Goal: Task Accomplishment & Management: Manage account settings

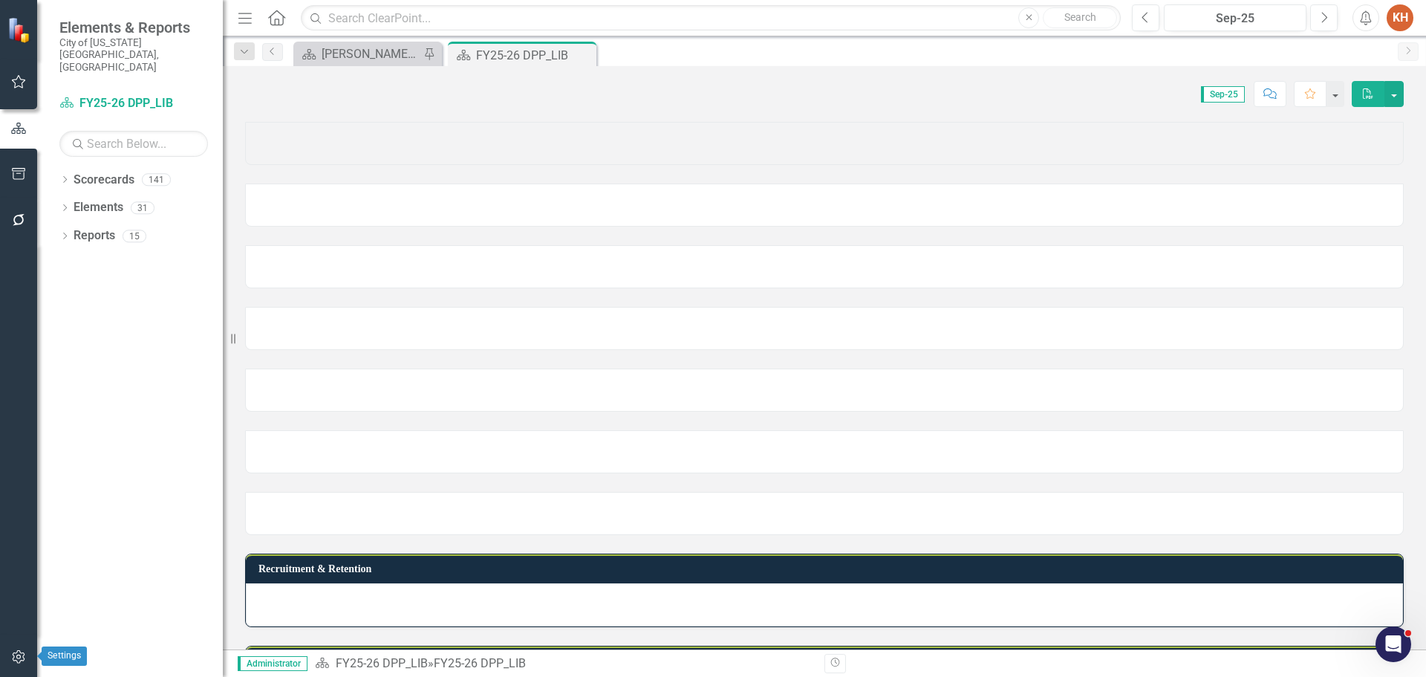
click at [19, 657] on icon "button" at bounding box center [19, 657] width 16 height 12
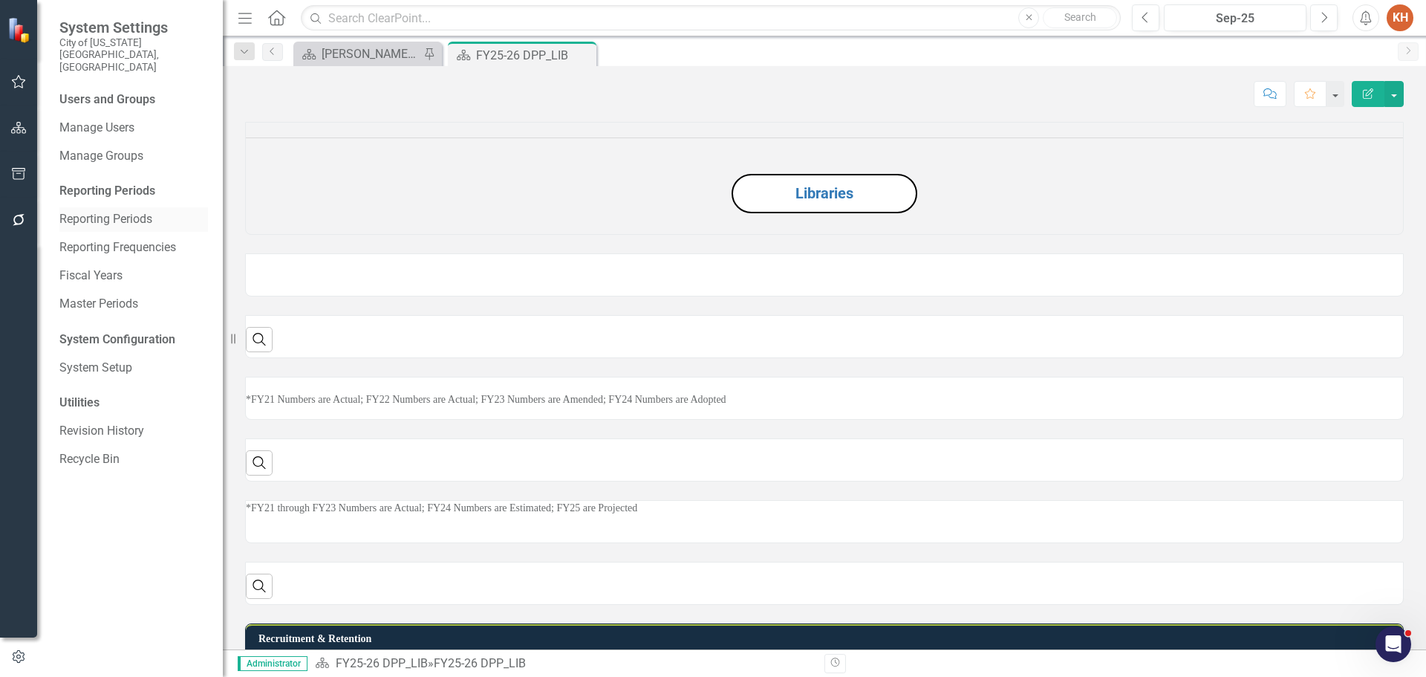
click at [130, 211] on link "Reporting Periods" at bounding box center [133, 219] width 149 height 17
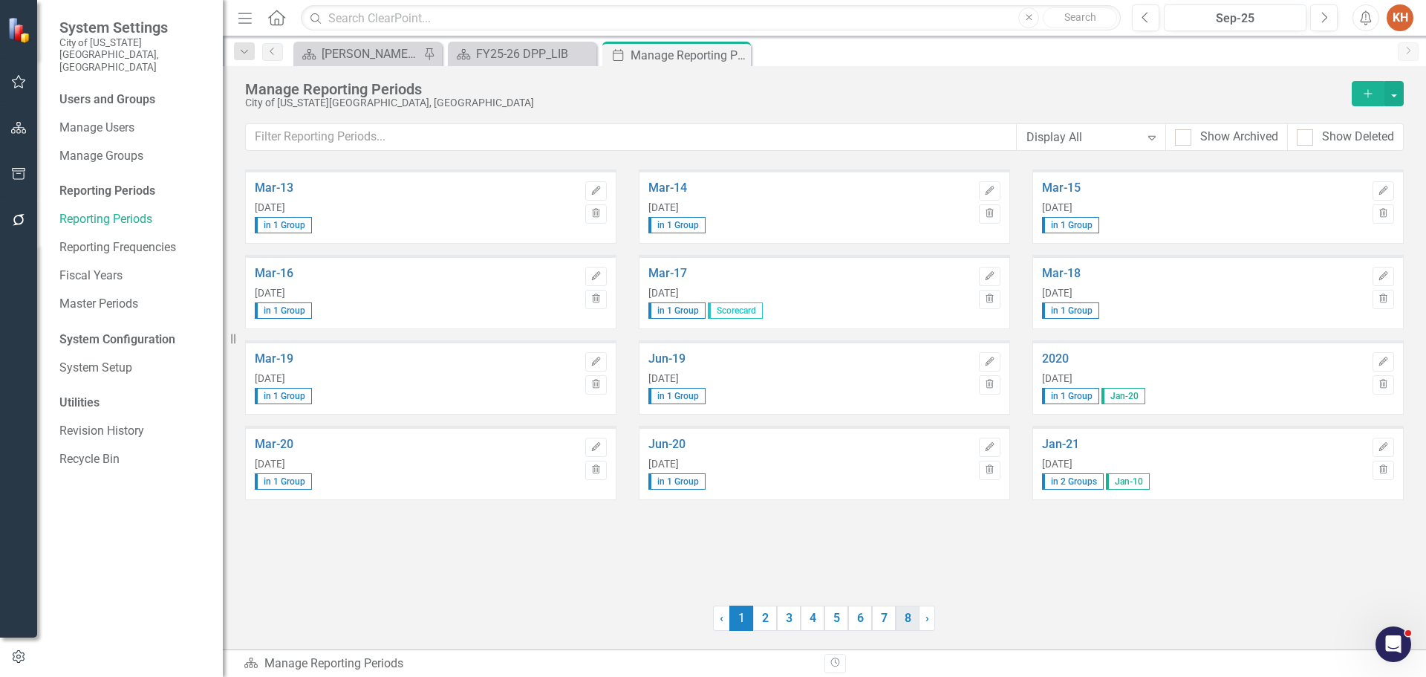
click at [909, 619] on link "8" at bounding box center [908, 617] width 24 height 25
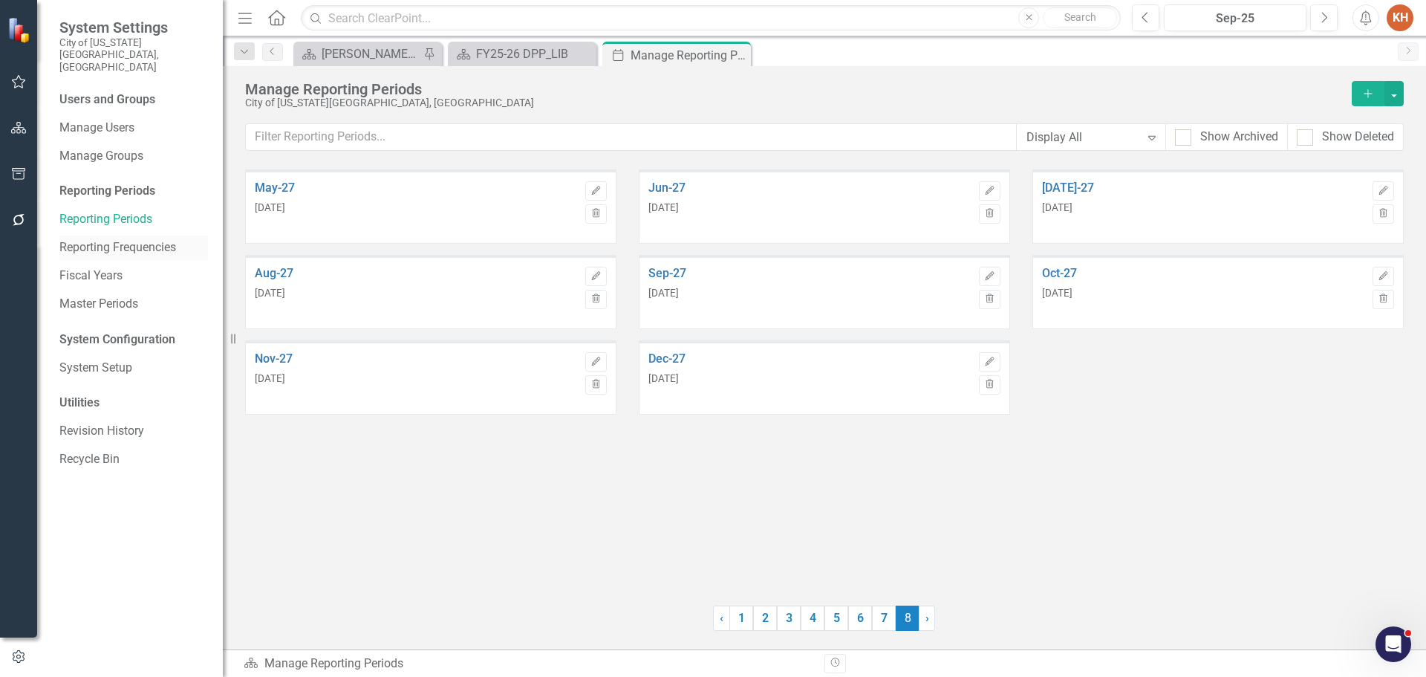
click at [143, 239] on link "Reporting Frequencies" at bounding box center [133, 247] width 149 height 17
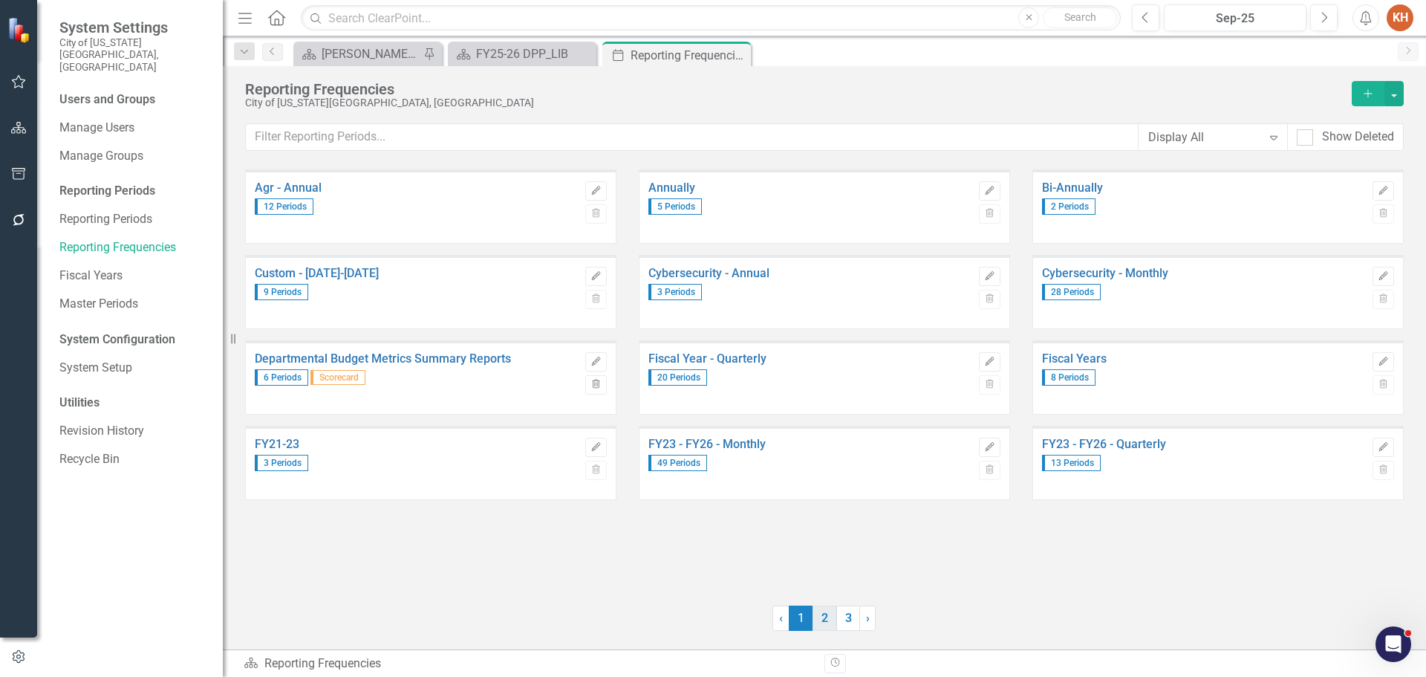
click at [822, 624] on link "2" at bounding box center [825, 617] width 24 height 25
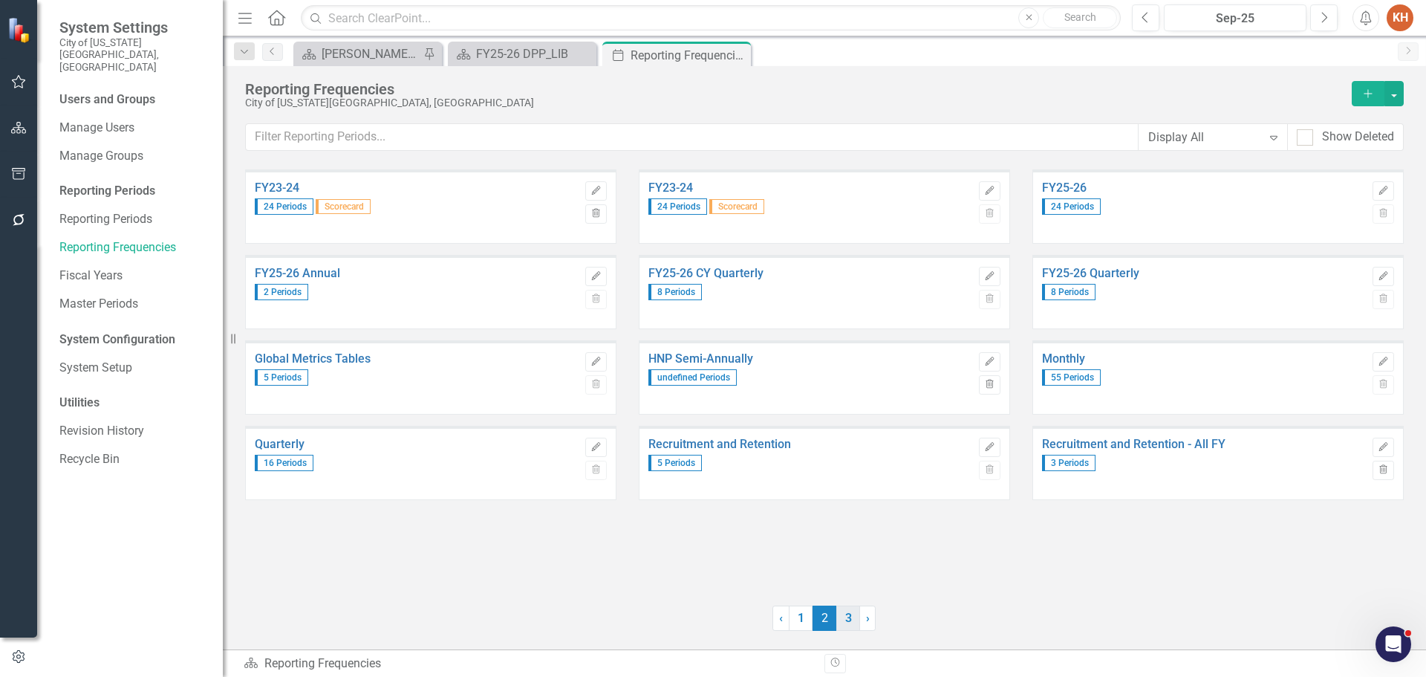
click at [843, 612] on link "3" at bounding box center [848, 617] width 24 height 25
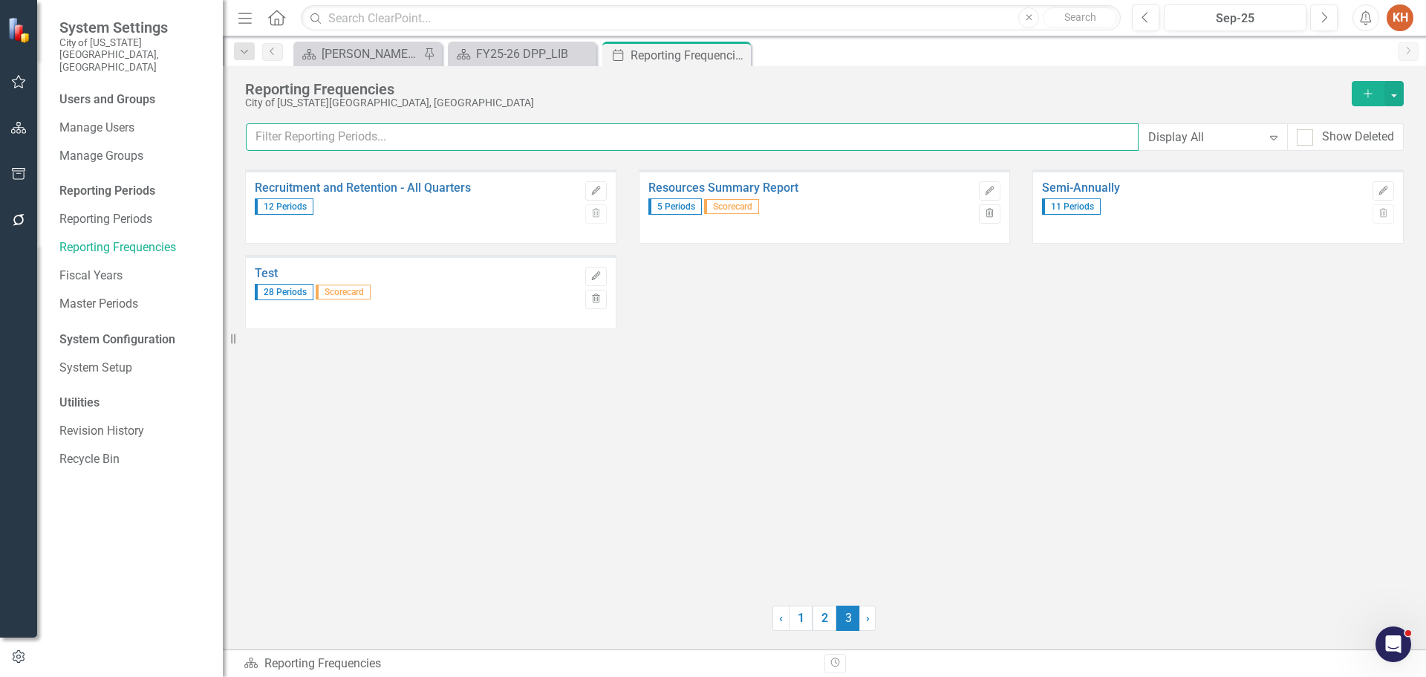
click at [635, 129] on input "text" at bounding box center [692, 136] width 893 height 27
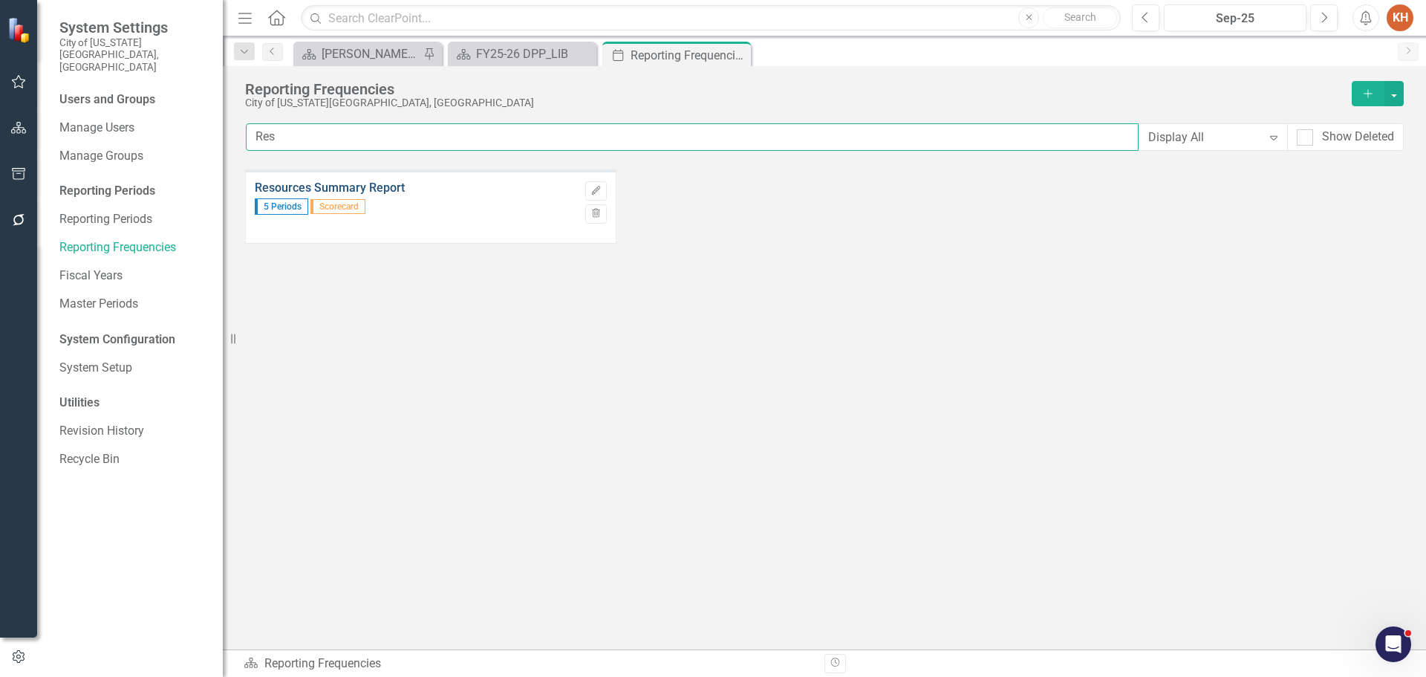
type input "Res"
click at [374, 186] on link "Resources Summary Report" at bounding box center [416, 187] width 323 height 13
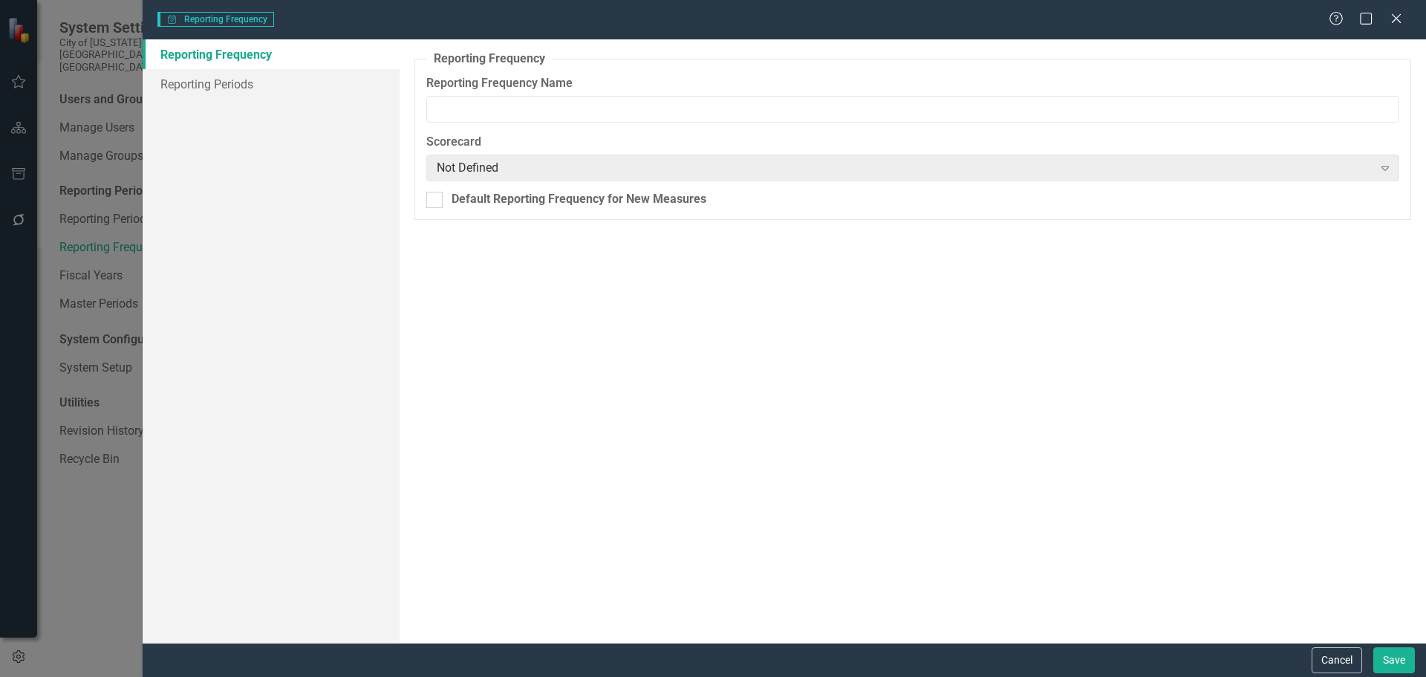
type input "Resources Summary Report"
click at [1339, 660] on button "Cancel" at bounding box center [1337, 660] width 51 height 26
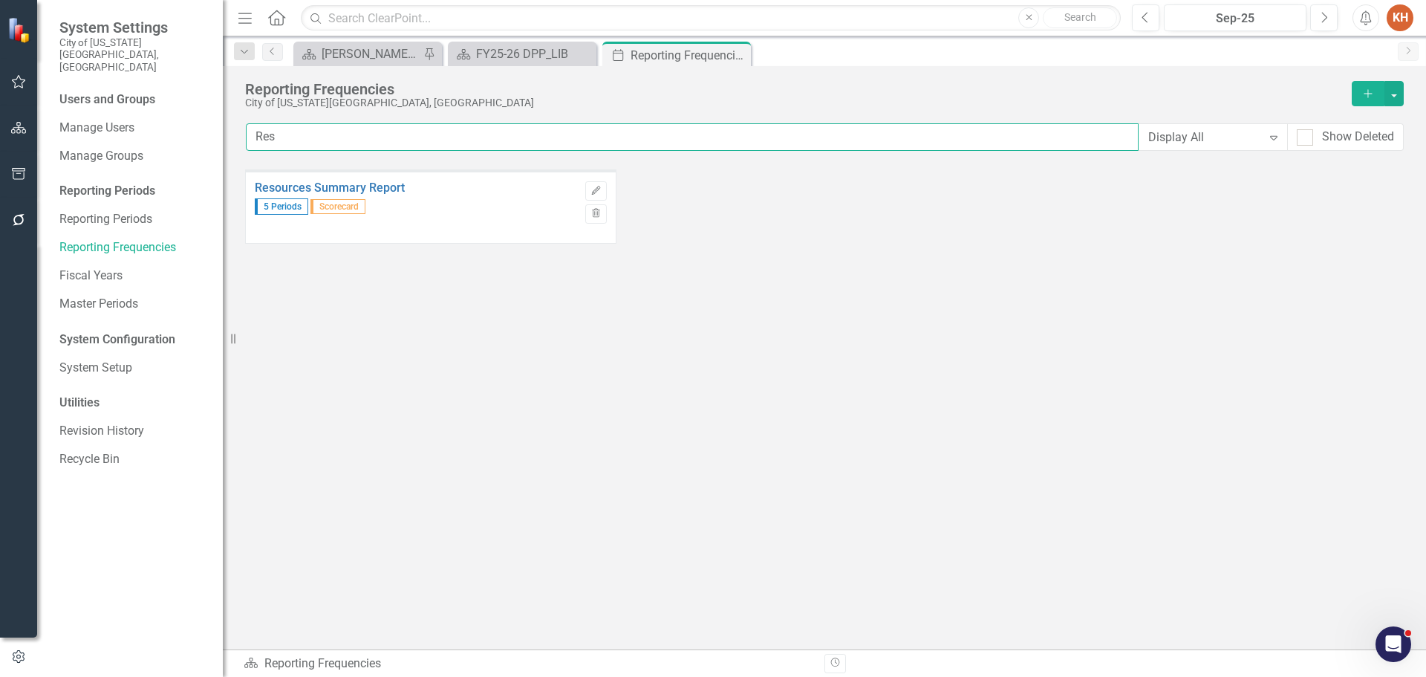
drag, startPoint x: 329, startPoint y: 140, endPoint x: 183, endPoint y: 144, distance: 146.4
click at [183, 144] on div "System Settings City of Virginia Beach, VA Users and Groups Manage Users Manage…" at bounding box center [713, 338] width 1426 height 677
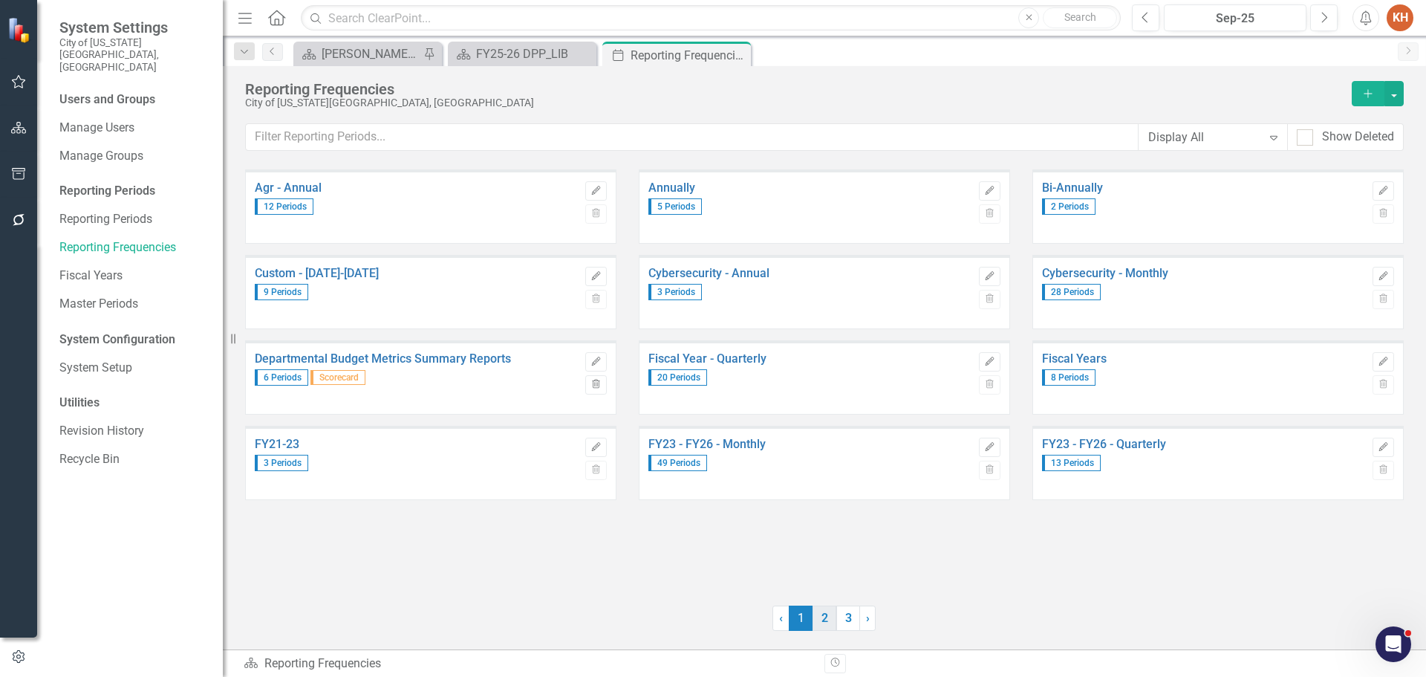
click at [820, 615] on link "2" at bounding box center [825, 617] width 24 height 25
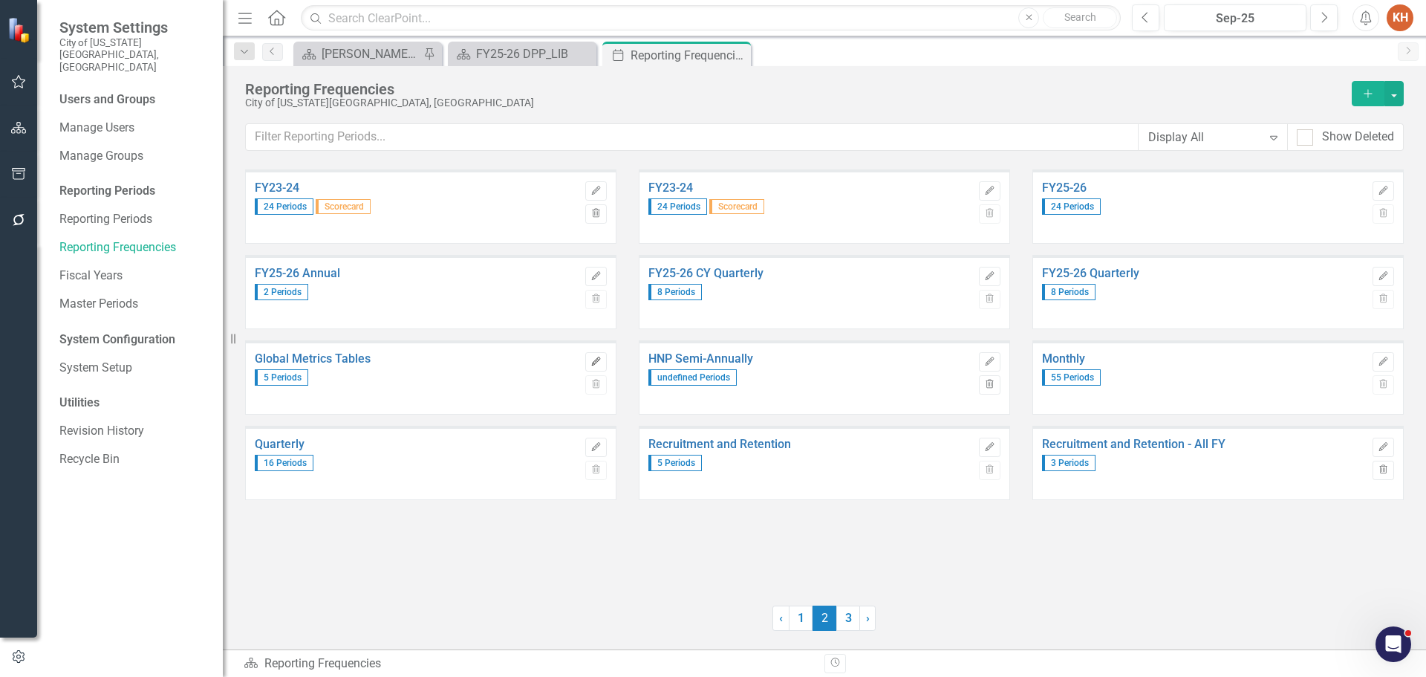
click at [597, 357] on icon "Edit" at bounding box center [596, 361] width 11 height 9
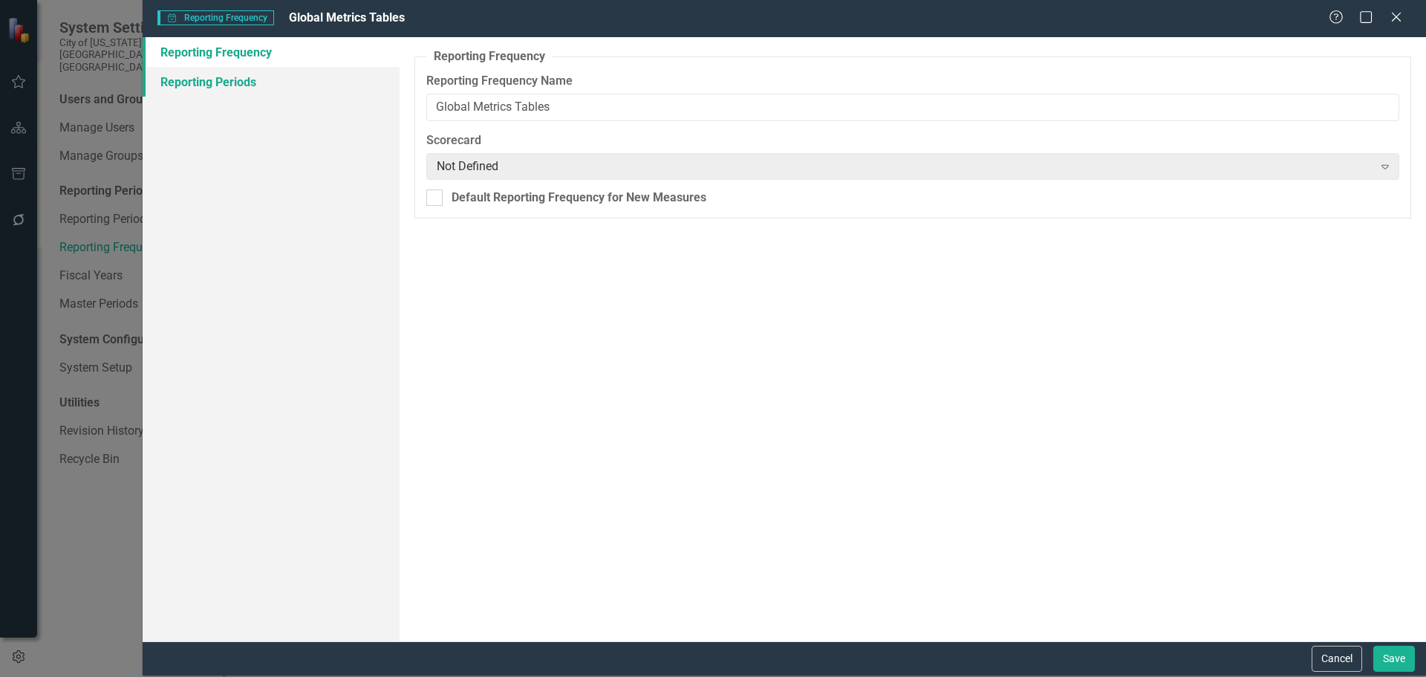
click at [238, 81] on link "Reporting Periods" at bounding box center [271, 82] width 257 height 30
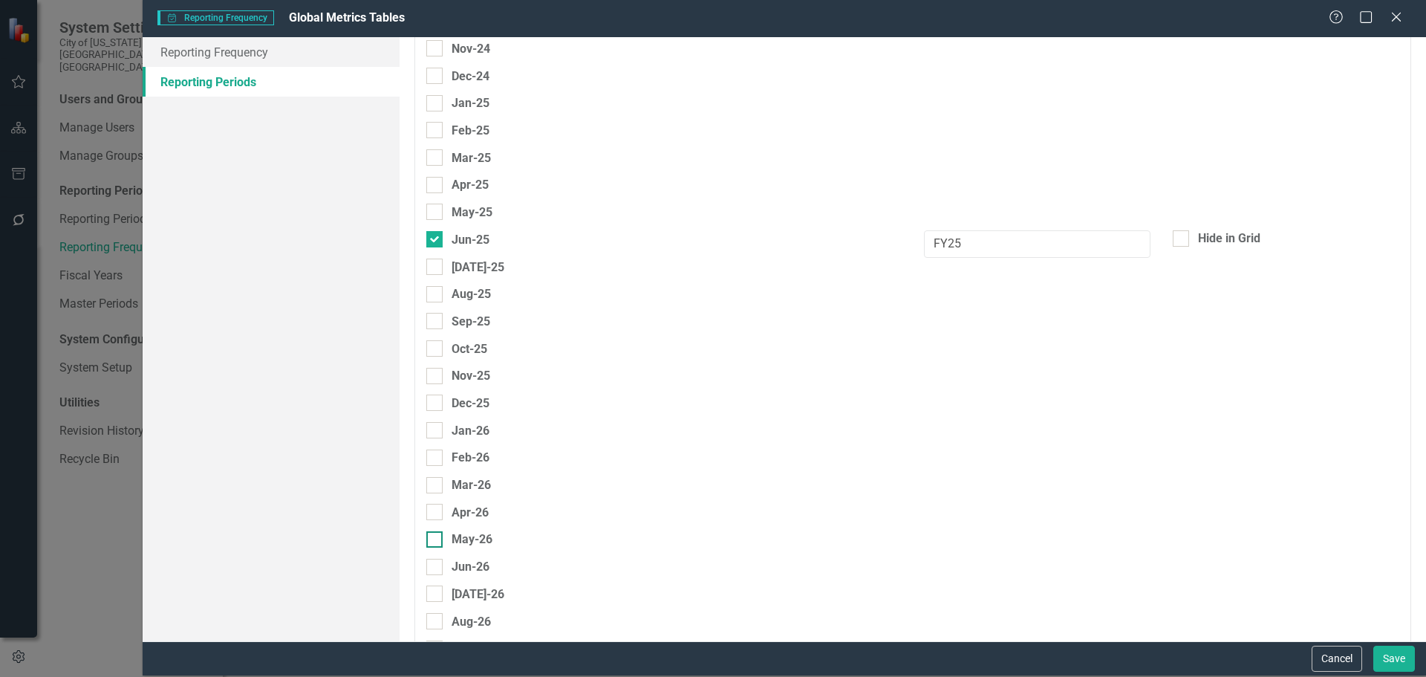
scroll to position [1619, 0]
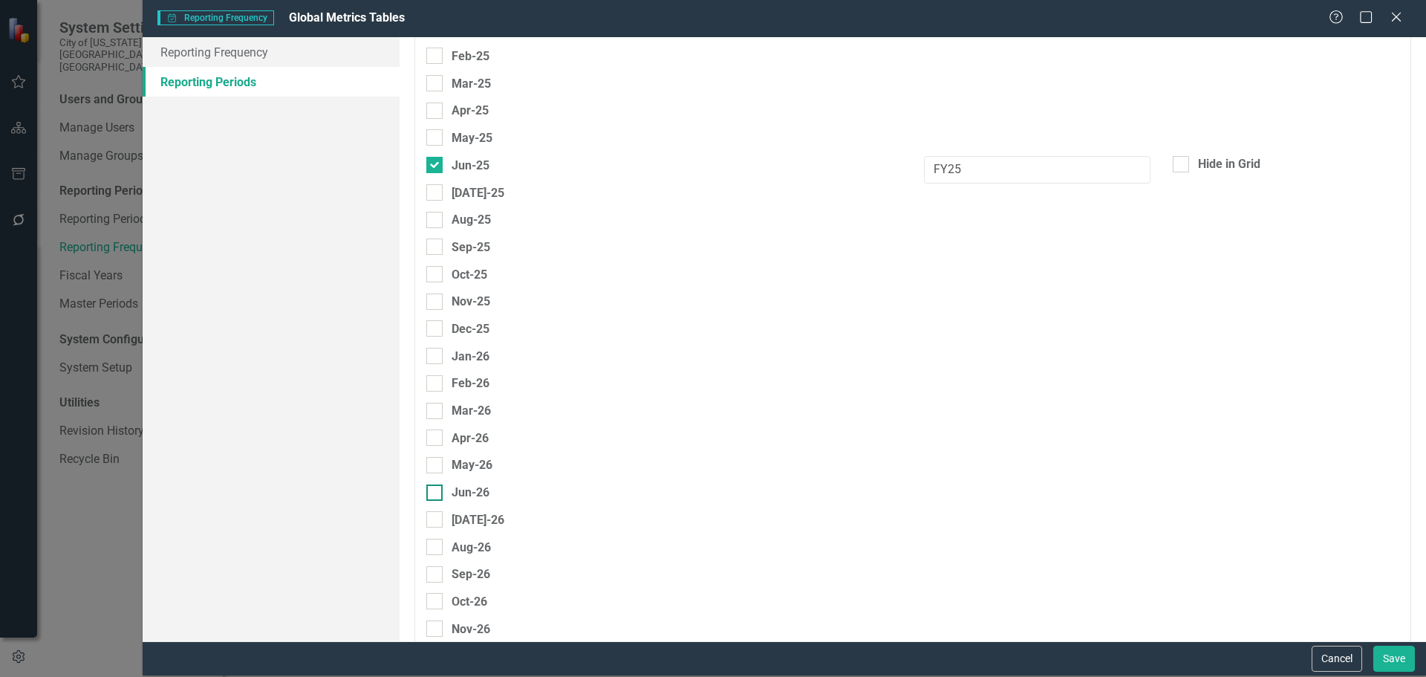
click at [436, 492] on div at bounding box center [434, 492] width 16 height 16
click at [436, 492] on input "Jun-26" at bounding box center [431, 489] width 10 height 10
checkbox input "true"
click at [961, 500] on input "text" at bounding box center [1037, 496] width 227 height 27
type input "FY26"
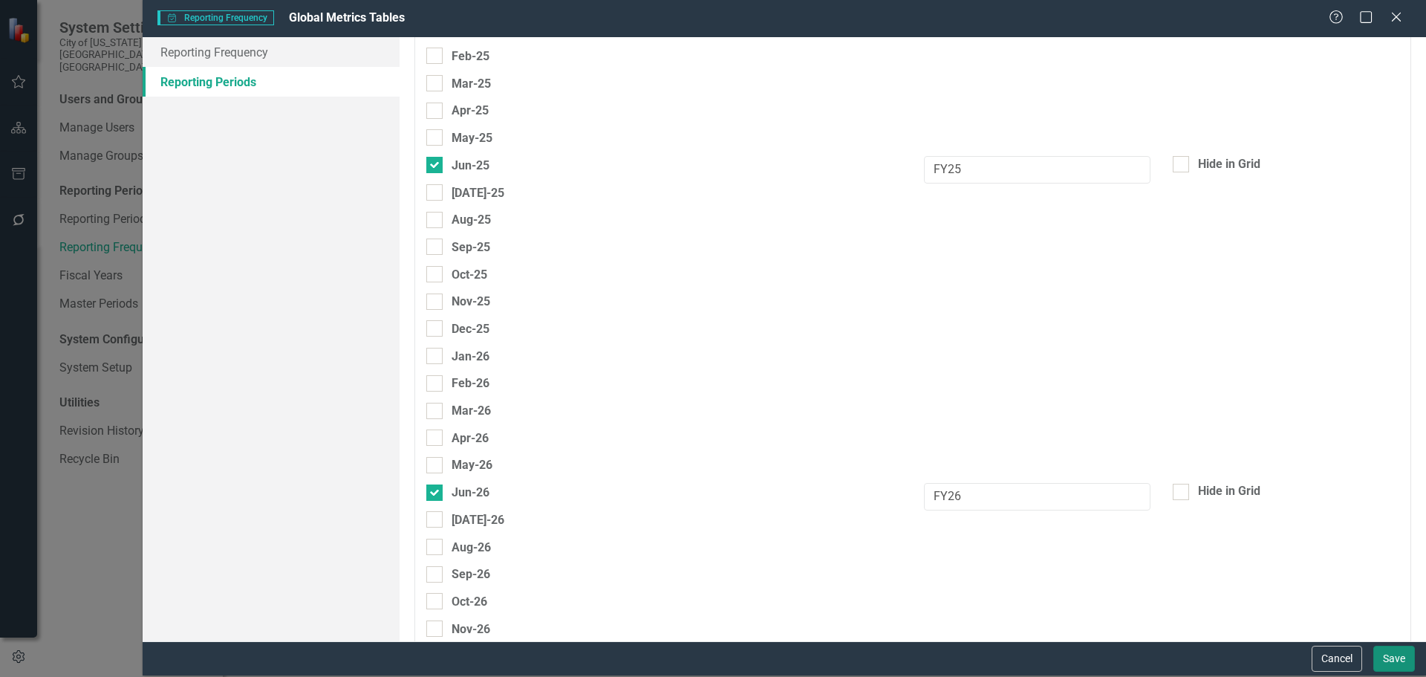
click at [1388, 660] on button "Save" at bounding box center [1395, 659] width 42 height 26
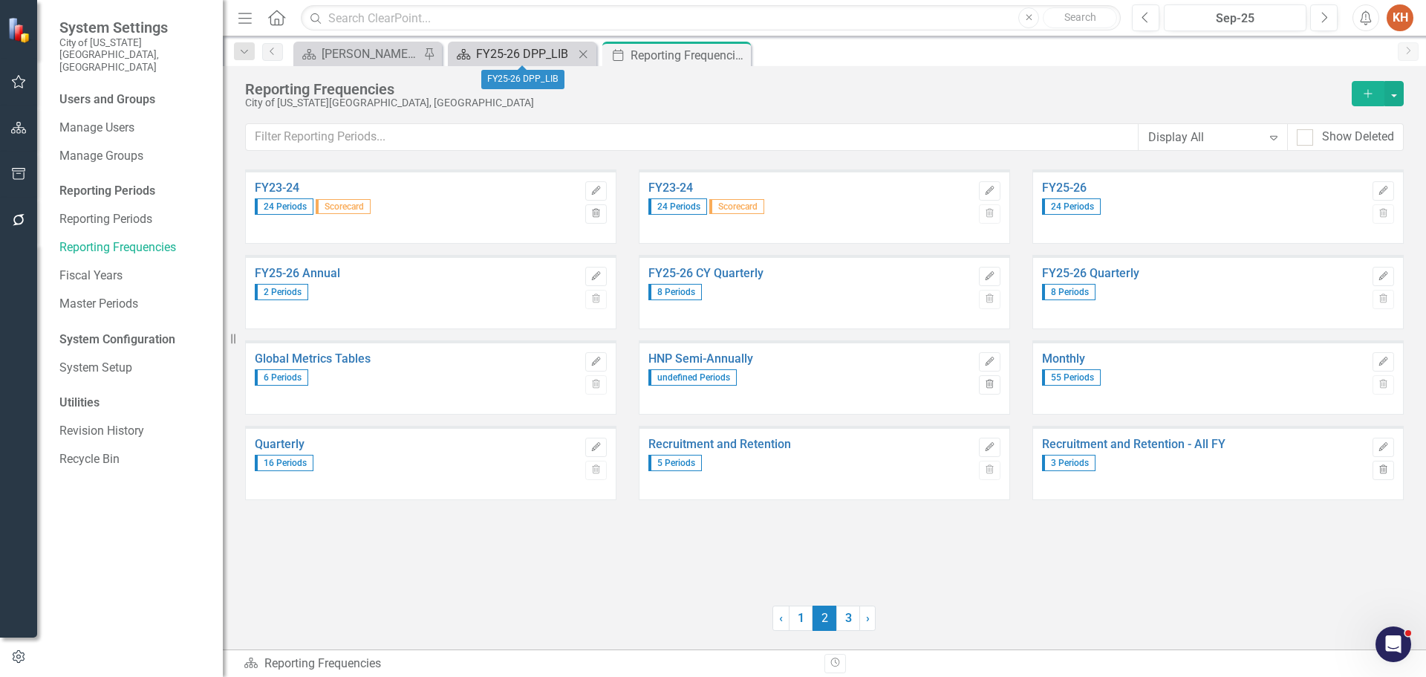
click at [544, 53] on div "FY25-26 DPP_LIB" at bounding box center [525, 54] width 98 height 19
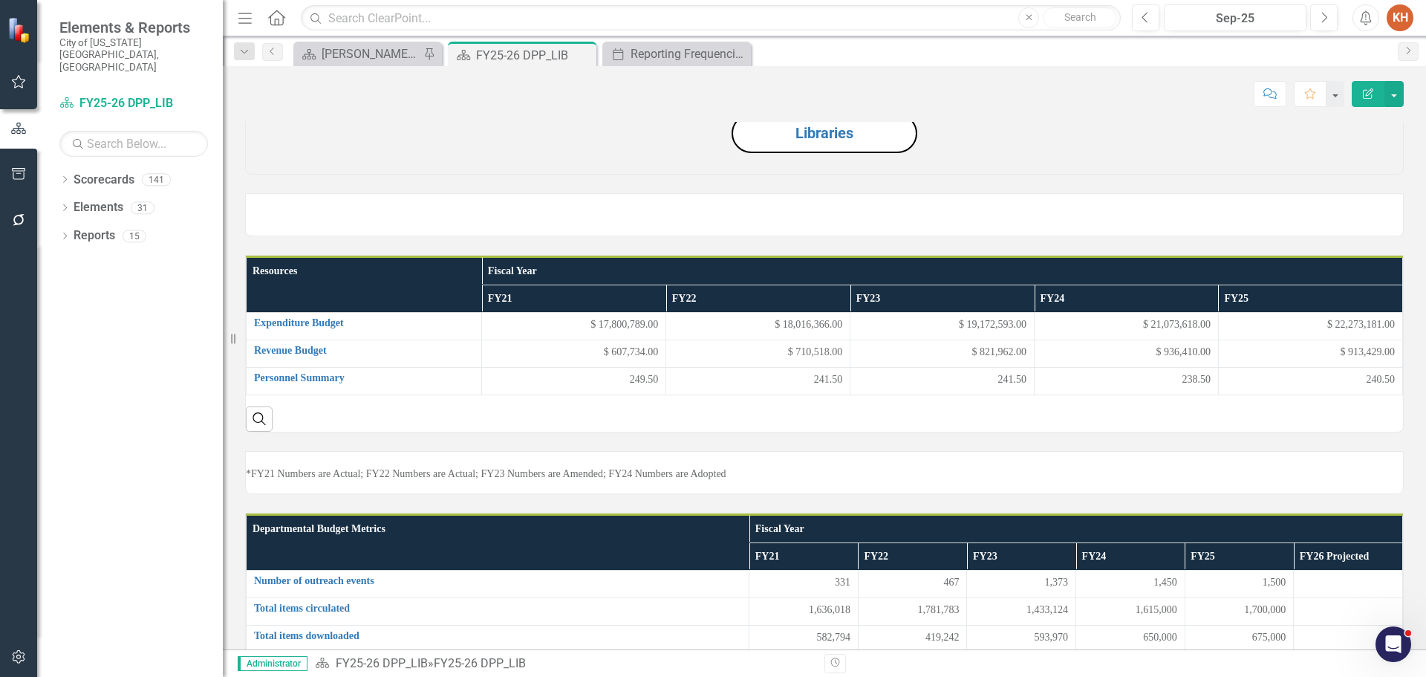
scroll to position [283, 0]
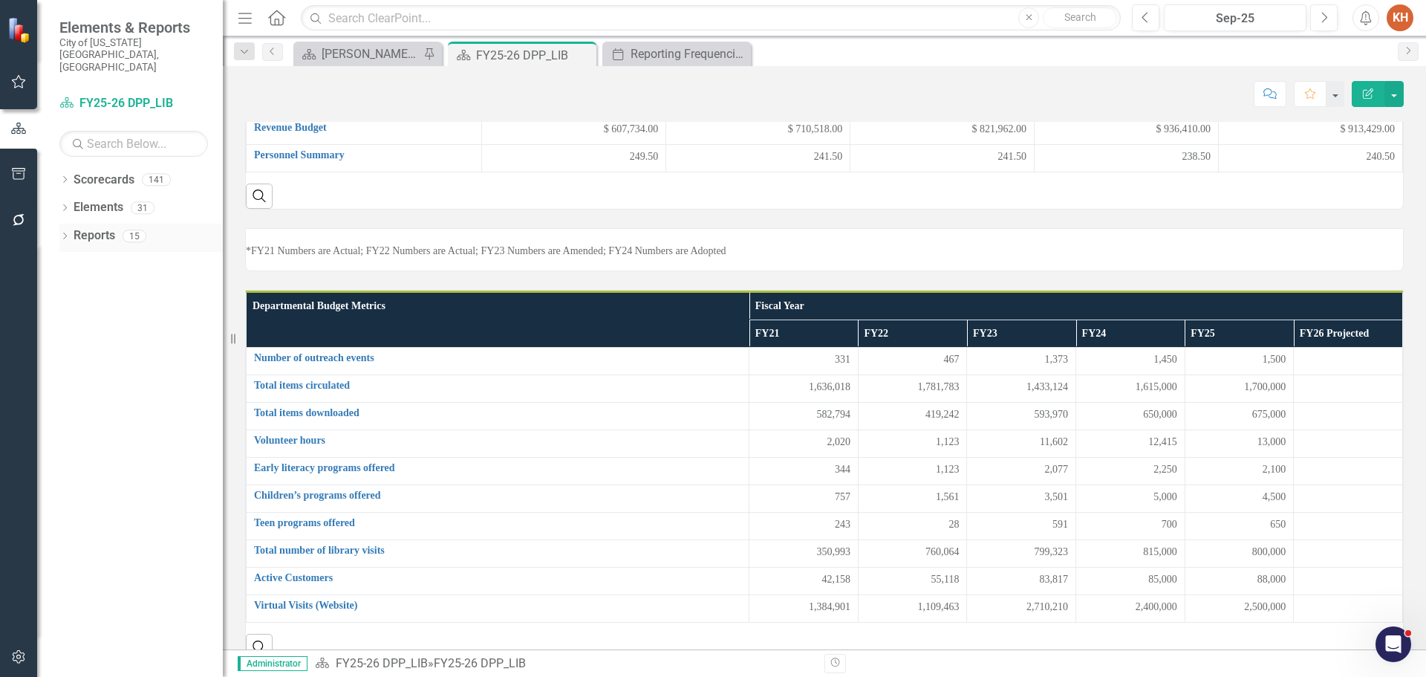
click at [86, 227] on link "Reports" at bounding box center [95, 235] width 42 height 17
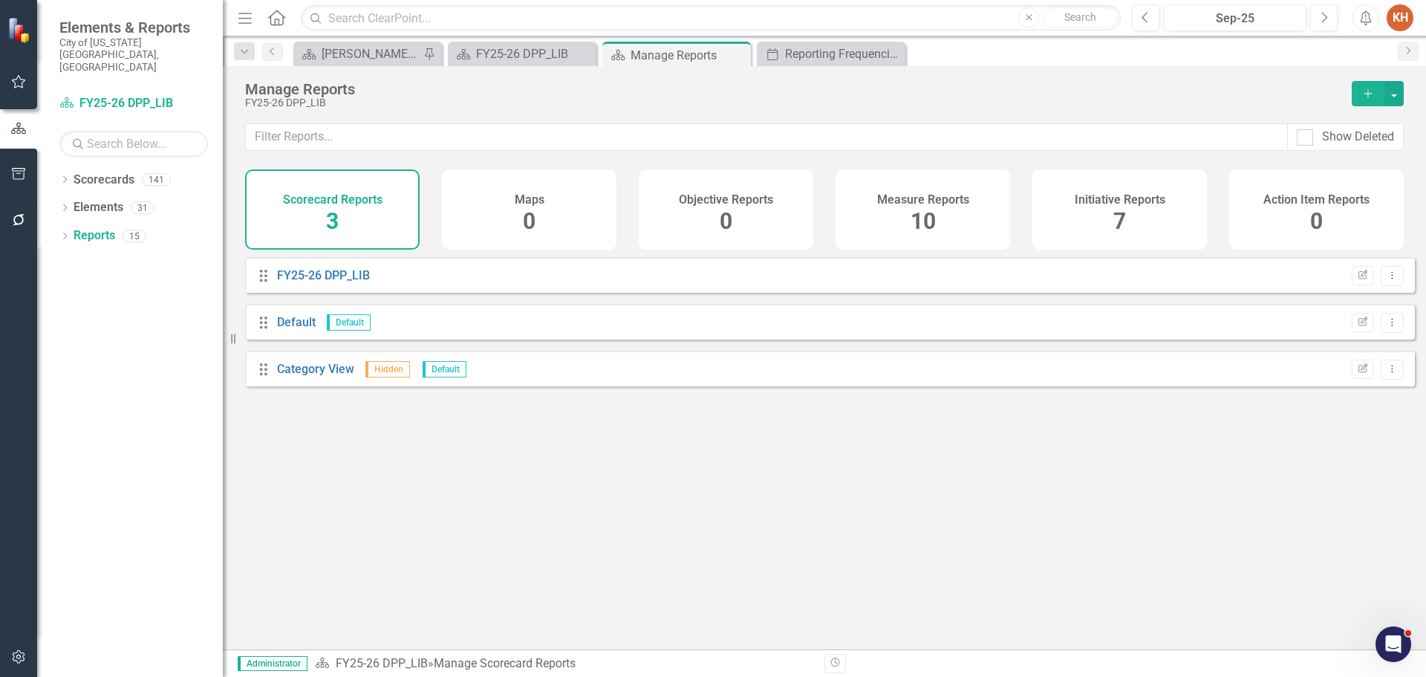
click at [914, 199] on h4 "Measure Reports" at bounding box center [923, 199] width 92 height 13
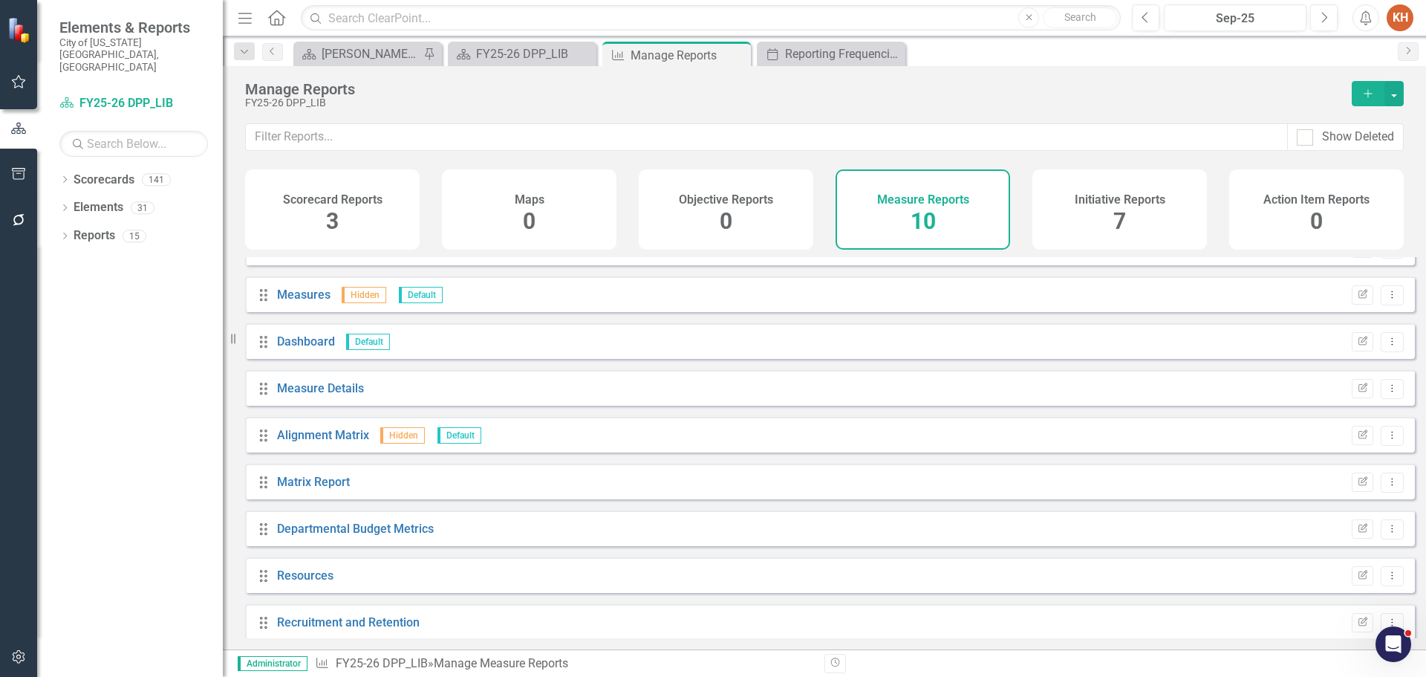
scroll to position [87, 0]
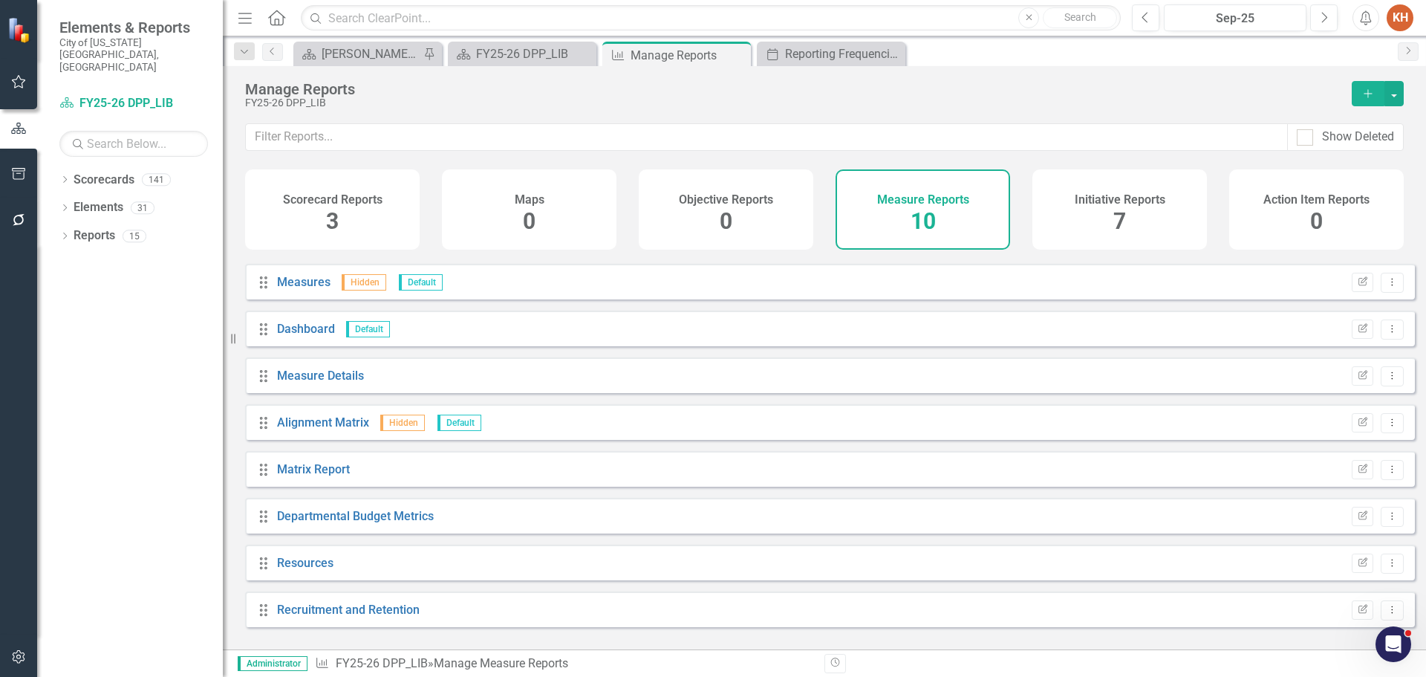
click at [321, 572] on div "Resources" at bounding box center [305, 563] width 56 height 17
click at [323, 570] on link "Resources" at bounding box center [305, 563] width 56 height 14
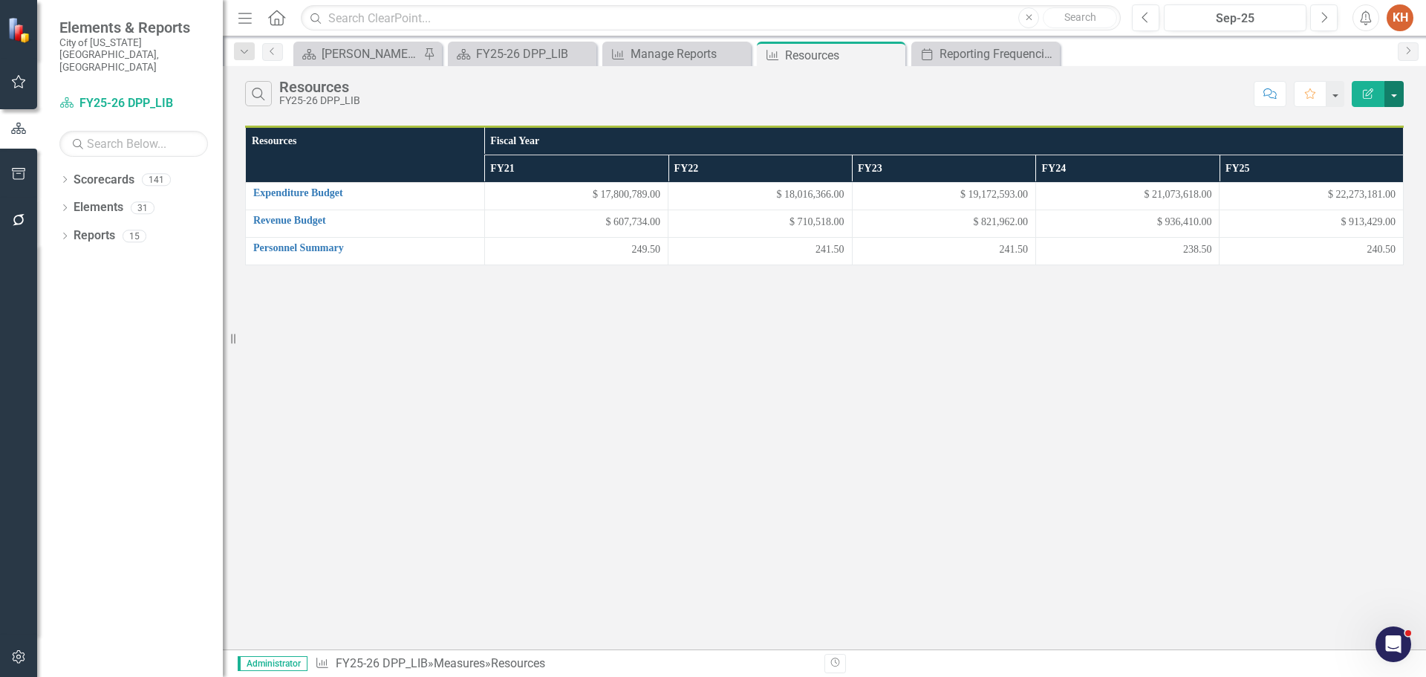
click at [1396, 85] on button "button" at bounding box center [1394, 94] width 19 height 26
click at [1372, 126] on link "Edit Report Edit Report" at bounding box center [1344, 121] width 117 height 27
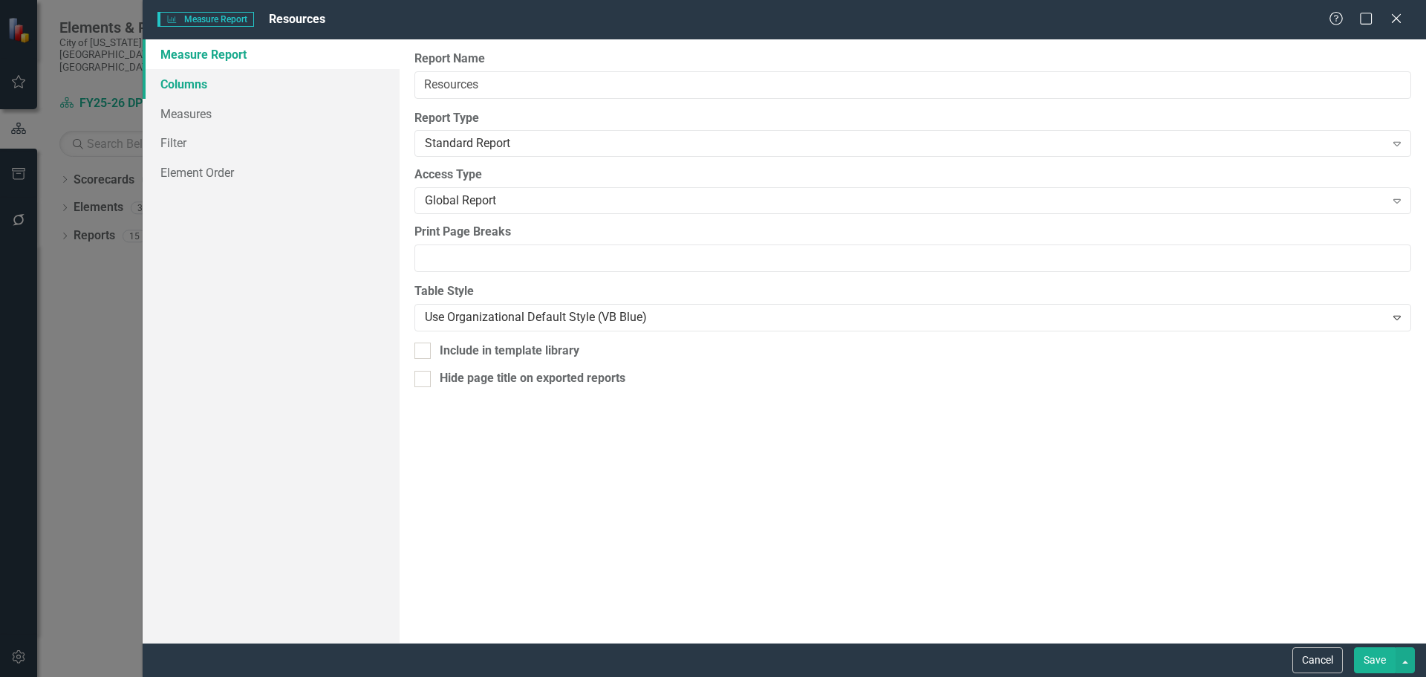
click at [259, 82] on link "Columns" at bounding box center [271, 84] width 257 height 30
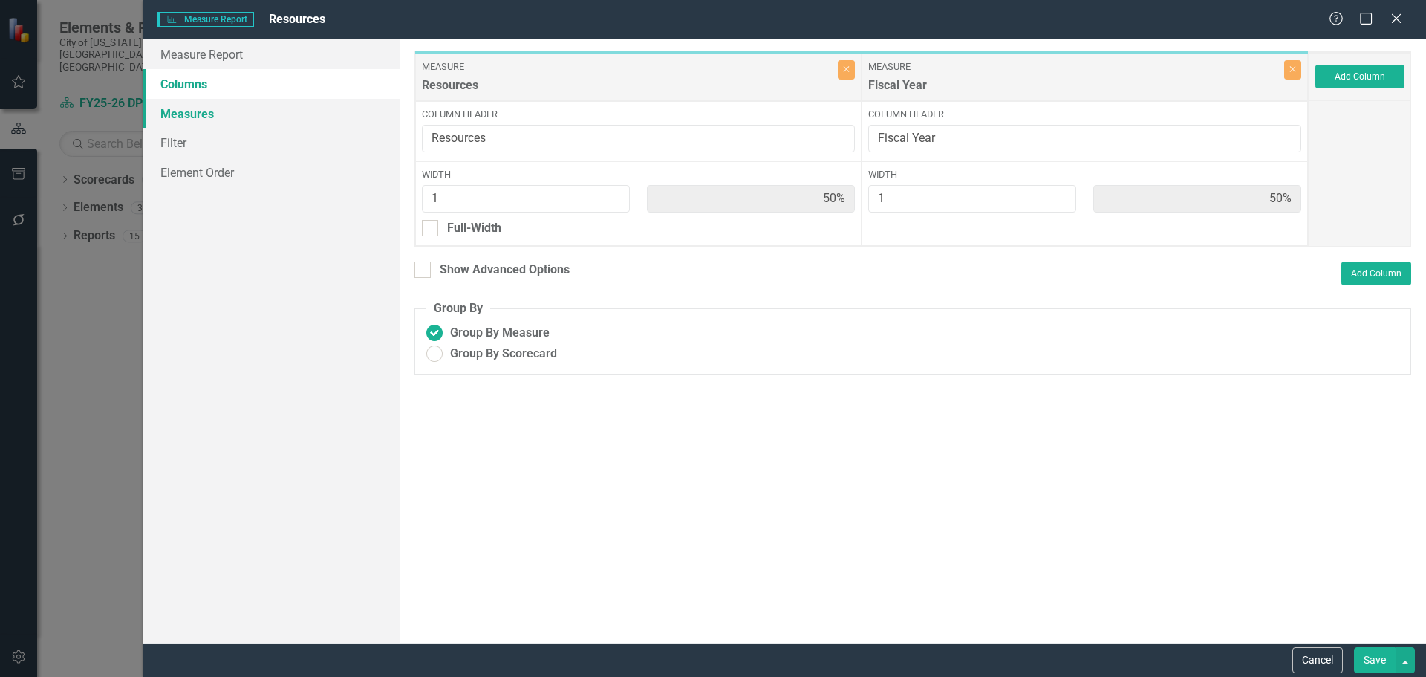
click at [203, 111] on link "Measures" at bounding box center [271, 114] width 257 height 30
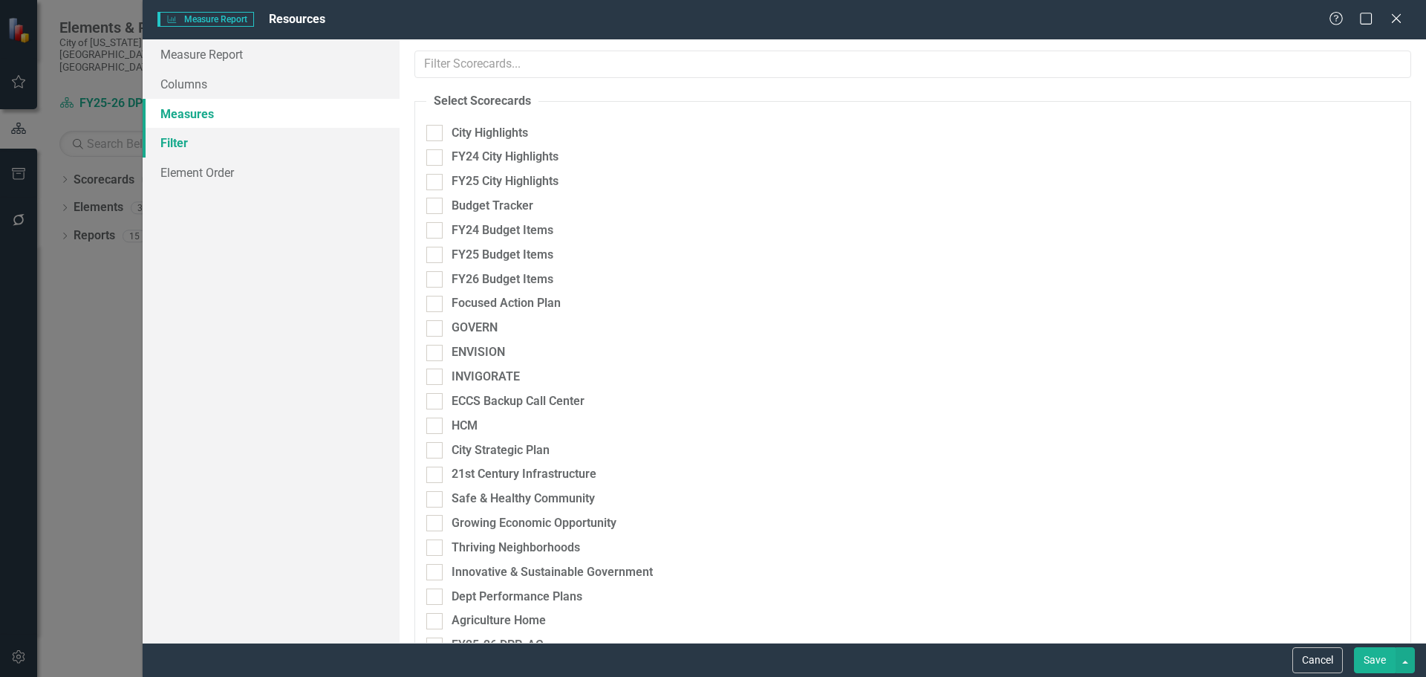
click at [202, 149] on link "Filter" at bounding box center [271, 143] width 257 height 30
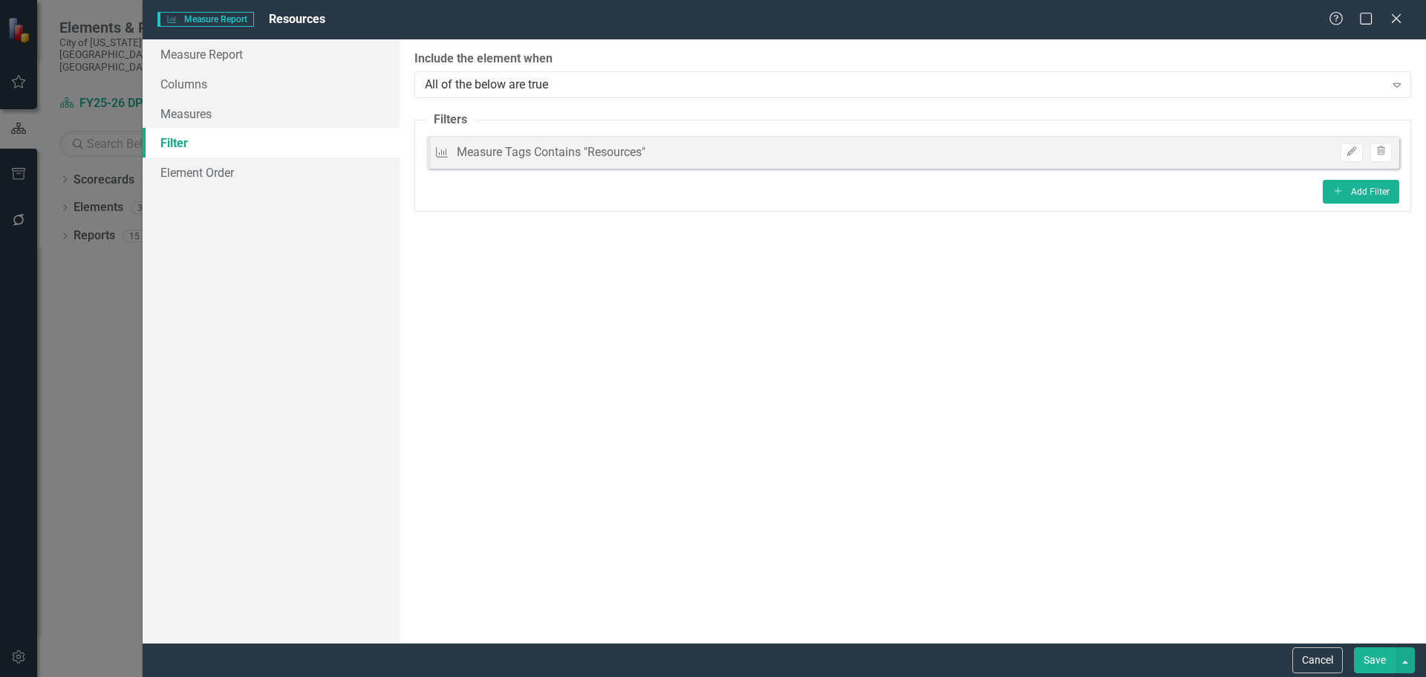
click at [1331, 673] on div "Cancel Save" at bounding box center [785, 660] width 1284 height 34
click at [1327, 660] on button "Cancel" at bounding box center [1318, 660] width 51 height 26
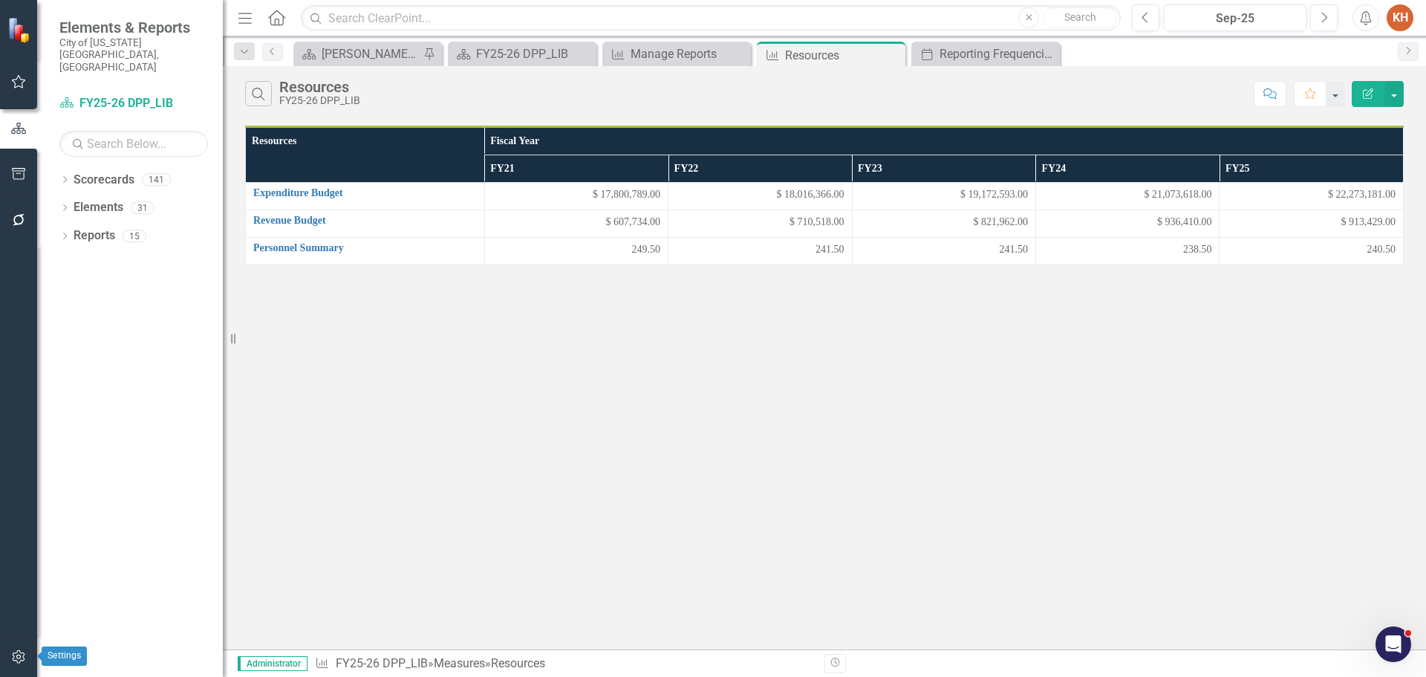
click at [19, 653] on icon "button" at bounding box center [19, 657] width 16 height 12
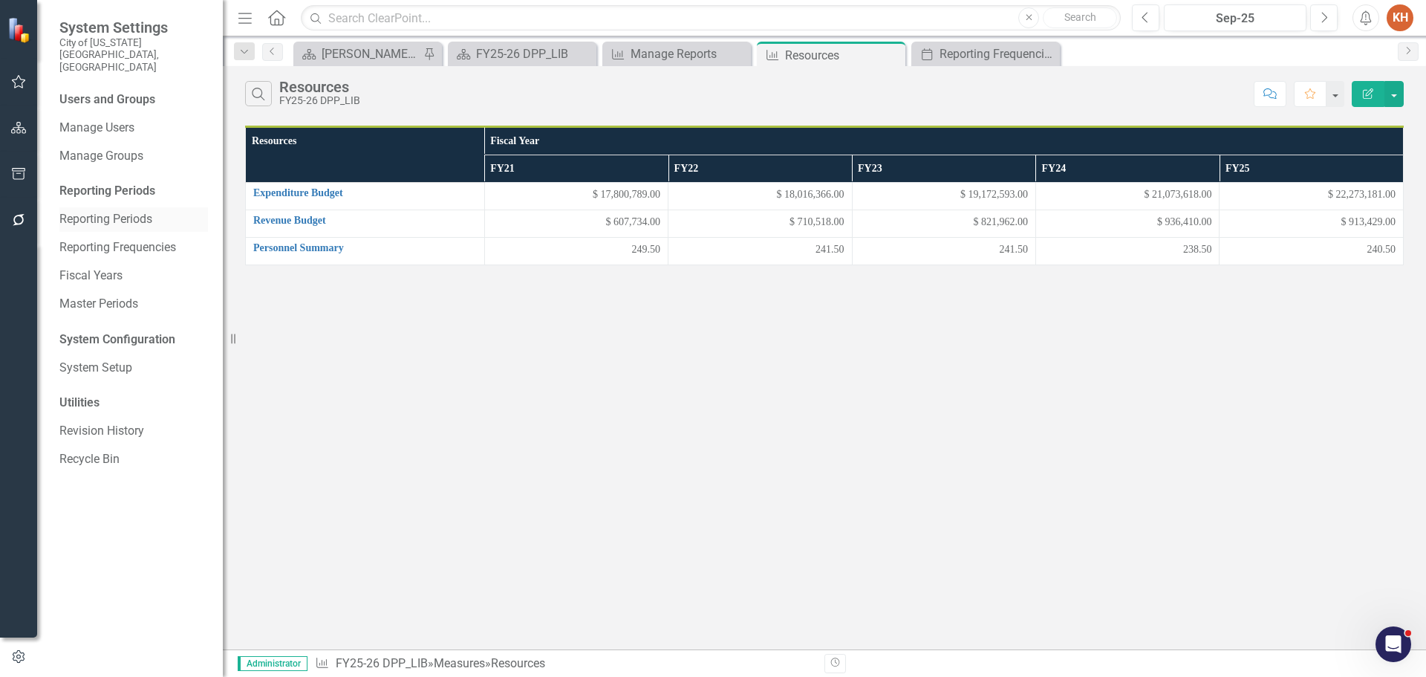
click at [120, 211] on link "Reporting Periods" at bounding box center [133, 219] width 149 height 17
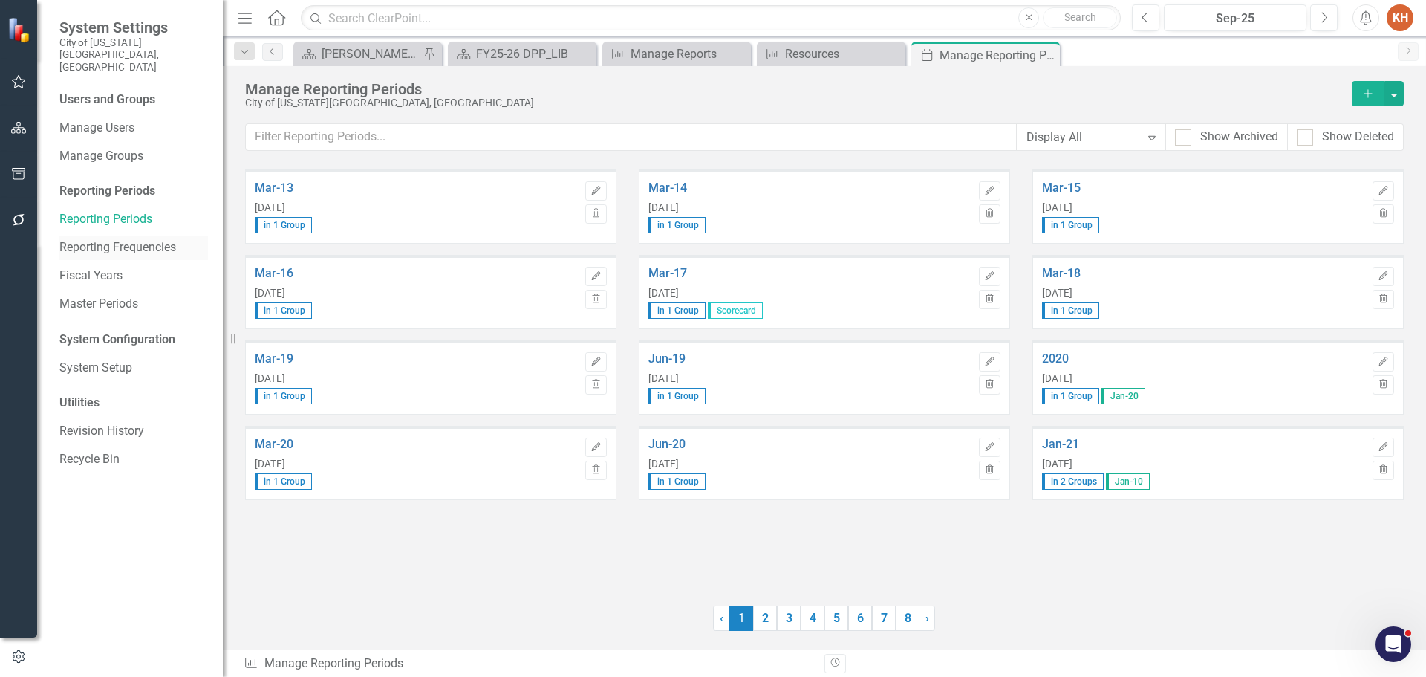
click at [129, 239] on link "Reporting Frequencies" at bounding box center [133, 247] width 149 height 17
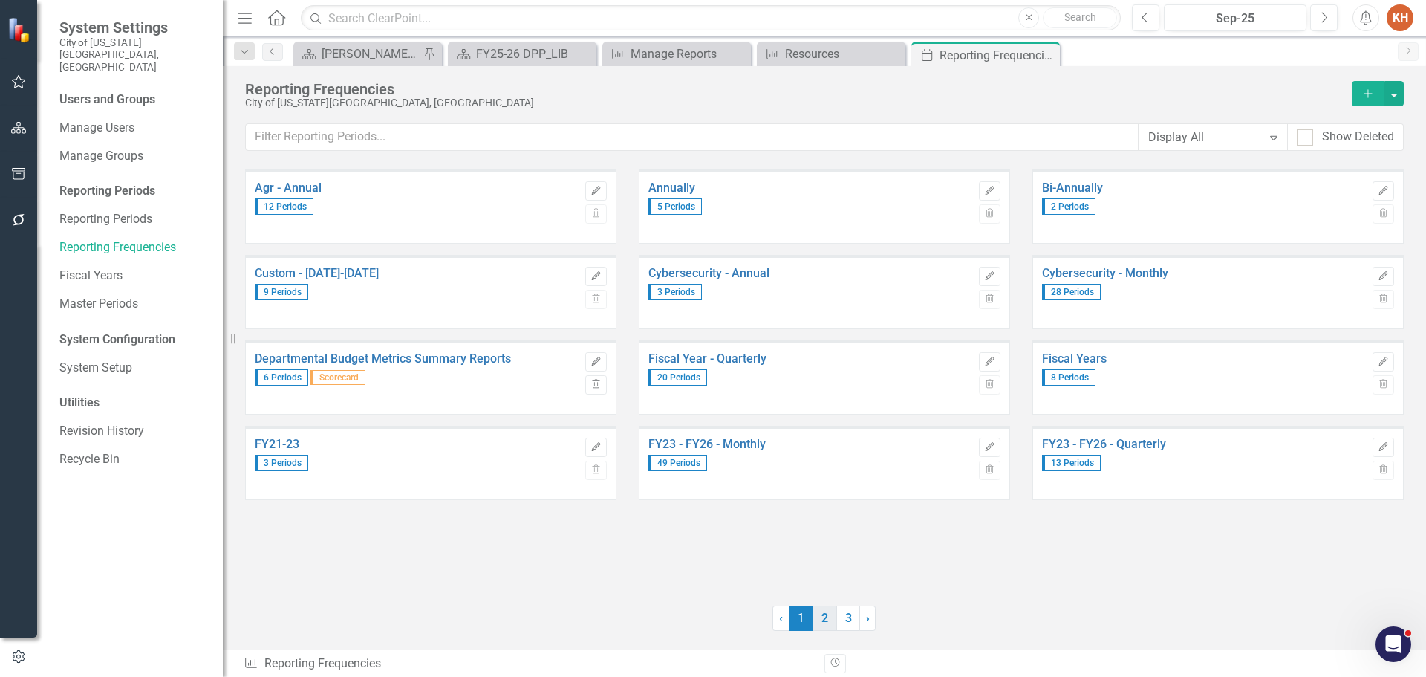
click at [824, 614] on link "2" at bounding box center [825, 617] width 24 height 25
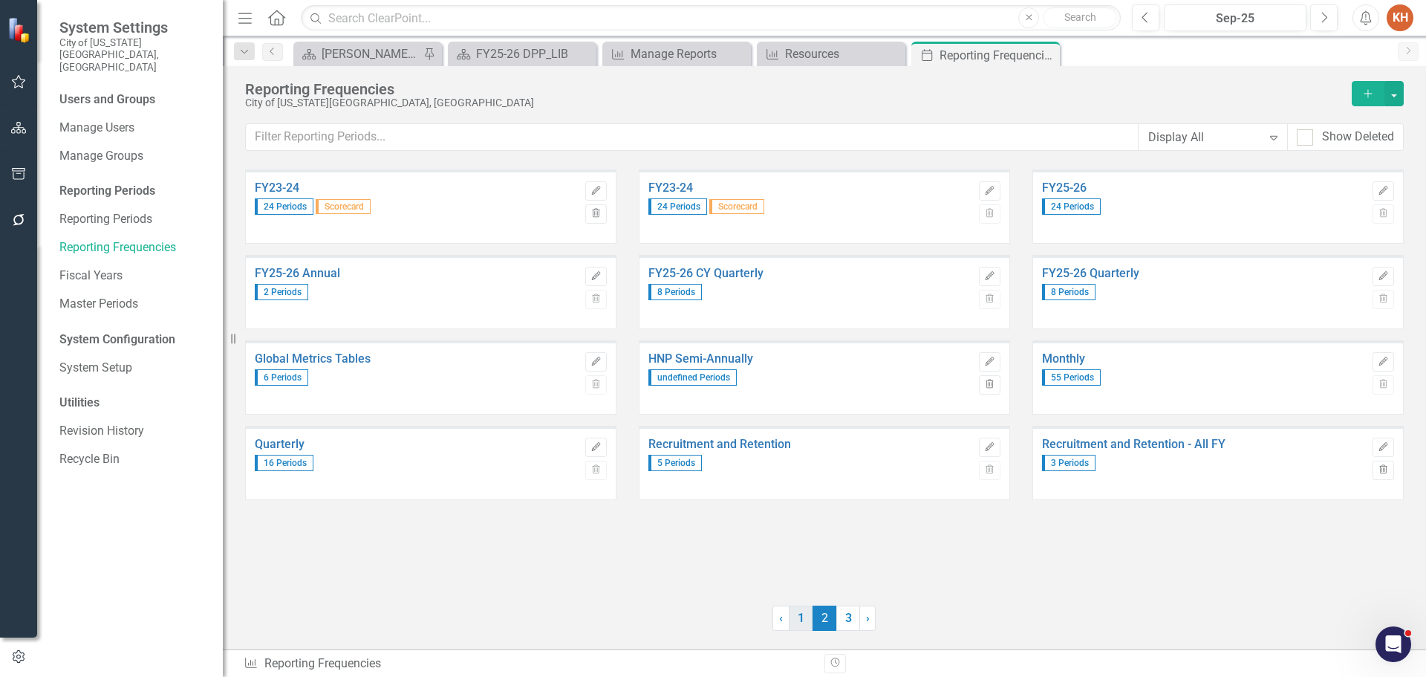
click at [802, 615] on link "1" at bounding box center [801, 617] width 24 height 25
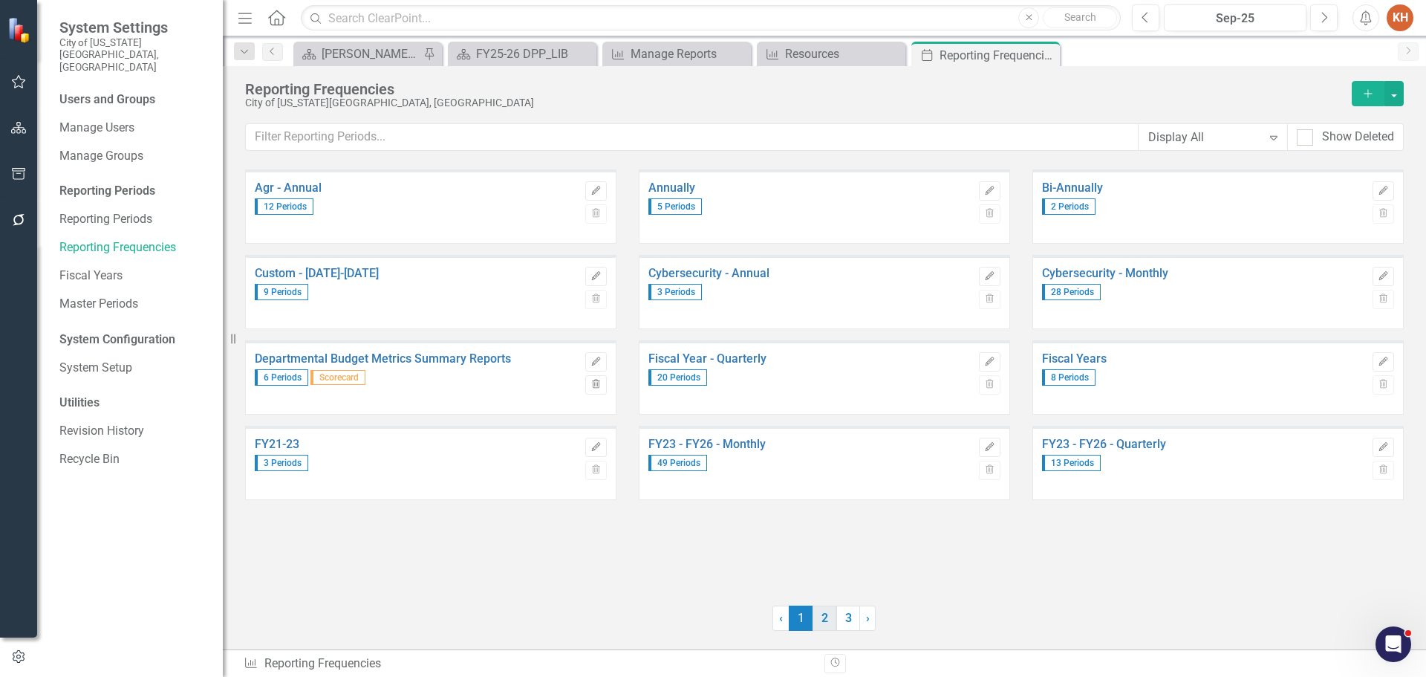
click at [824, 619] on link "2" at bounding box center [825, 617] width 24 height 25
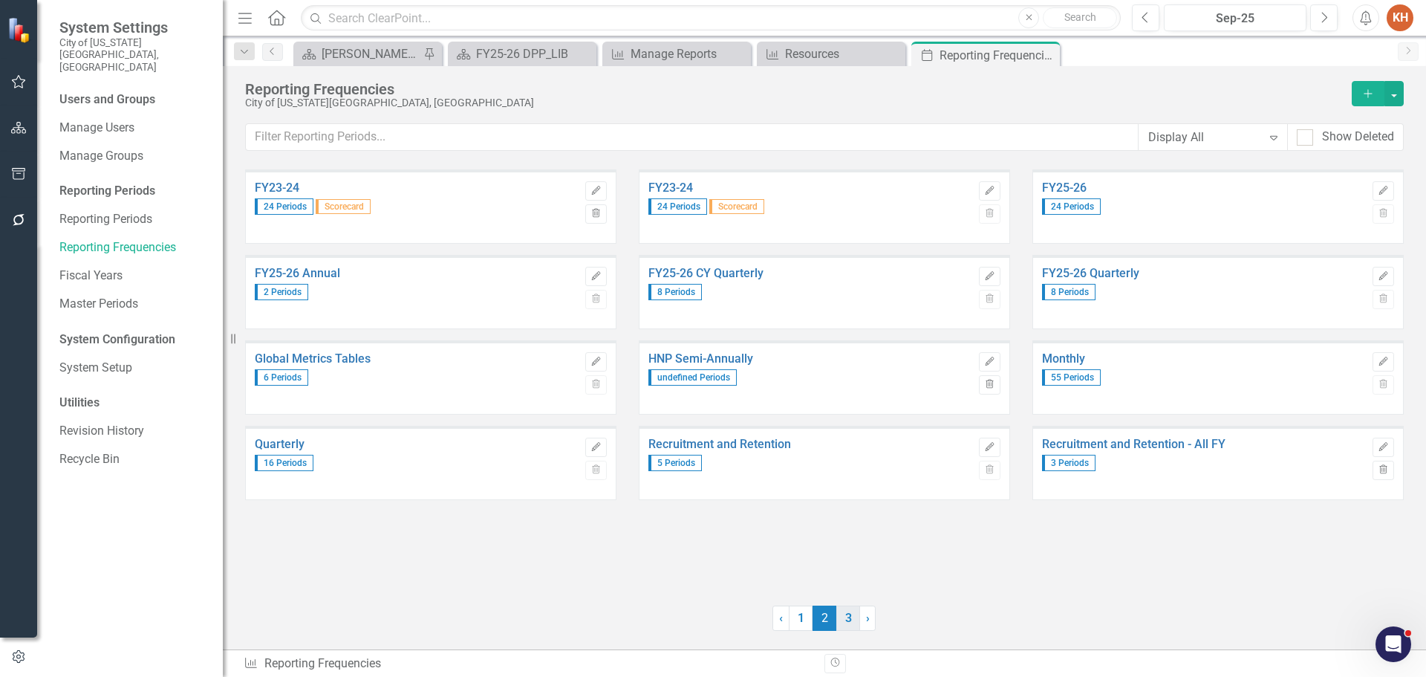
click at [848, 618] on link "3" at bounding box center [848, 617] width 24 height 25
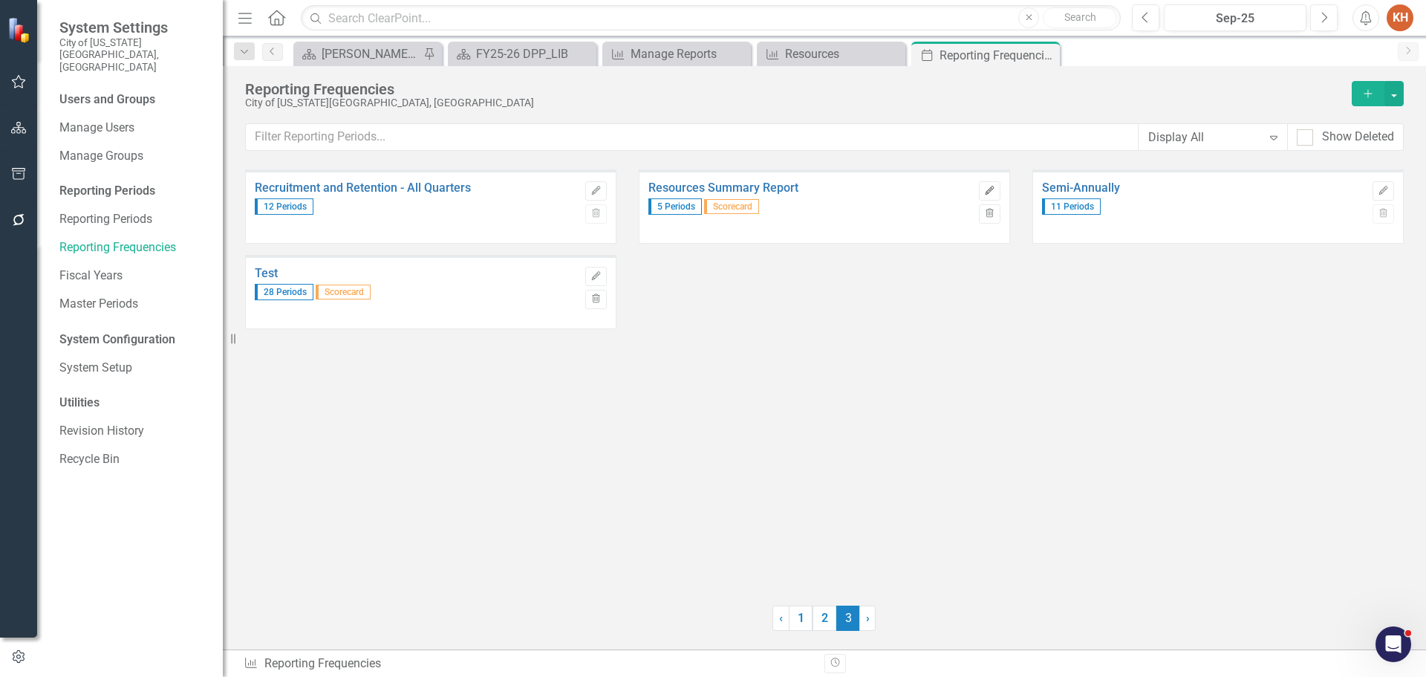
click at [988, 188] on icon "Edit" at bounding box center [989, 190] width 11 height 9
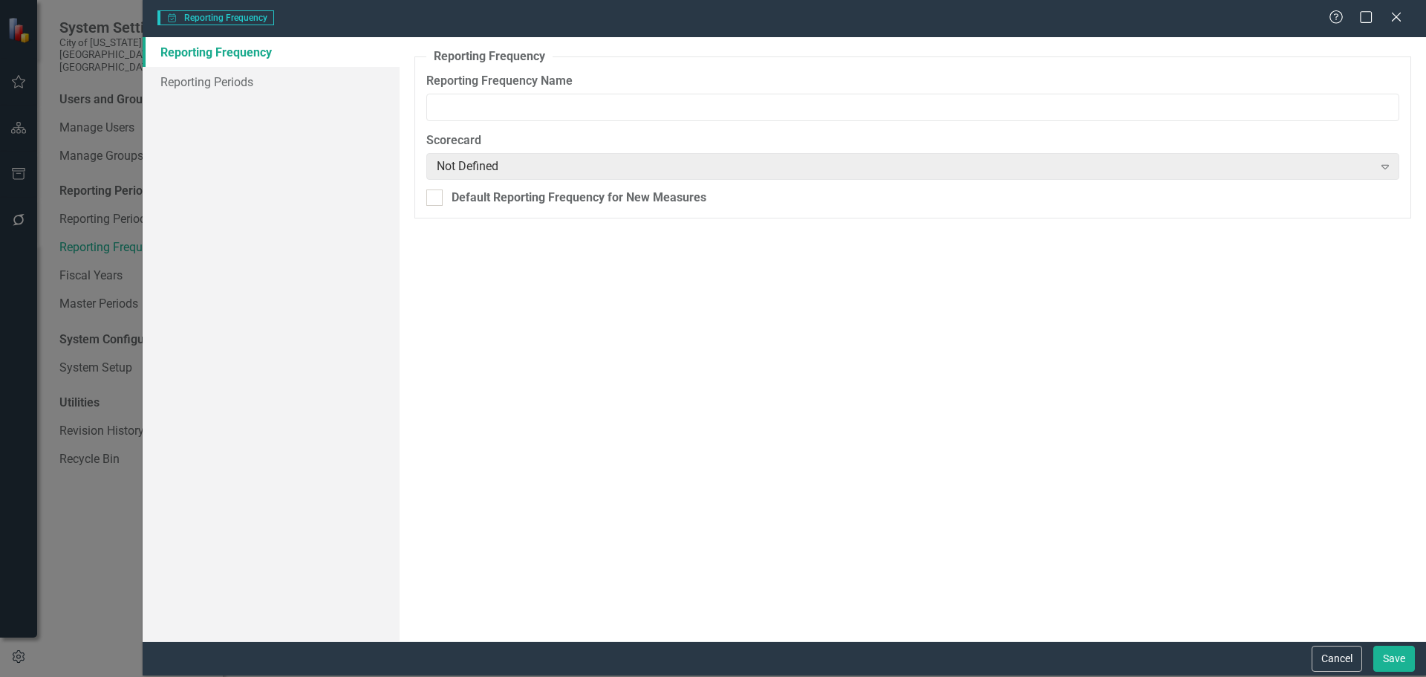
type input "Resources Summary Report"
click at [238, 62] on link "Reporting Frequency" at bounding box center [271, 52] width 257 height 30
click at [252, 79] on link "Reporting Periods" at bounding box center [271, 82] width 257 height 30
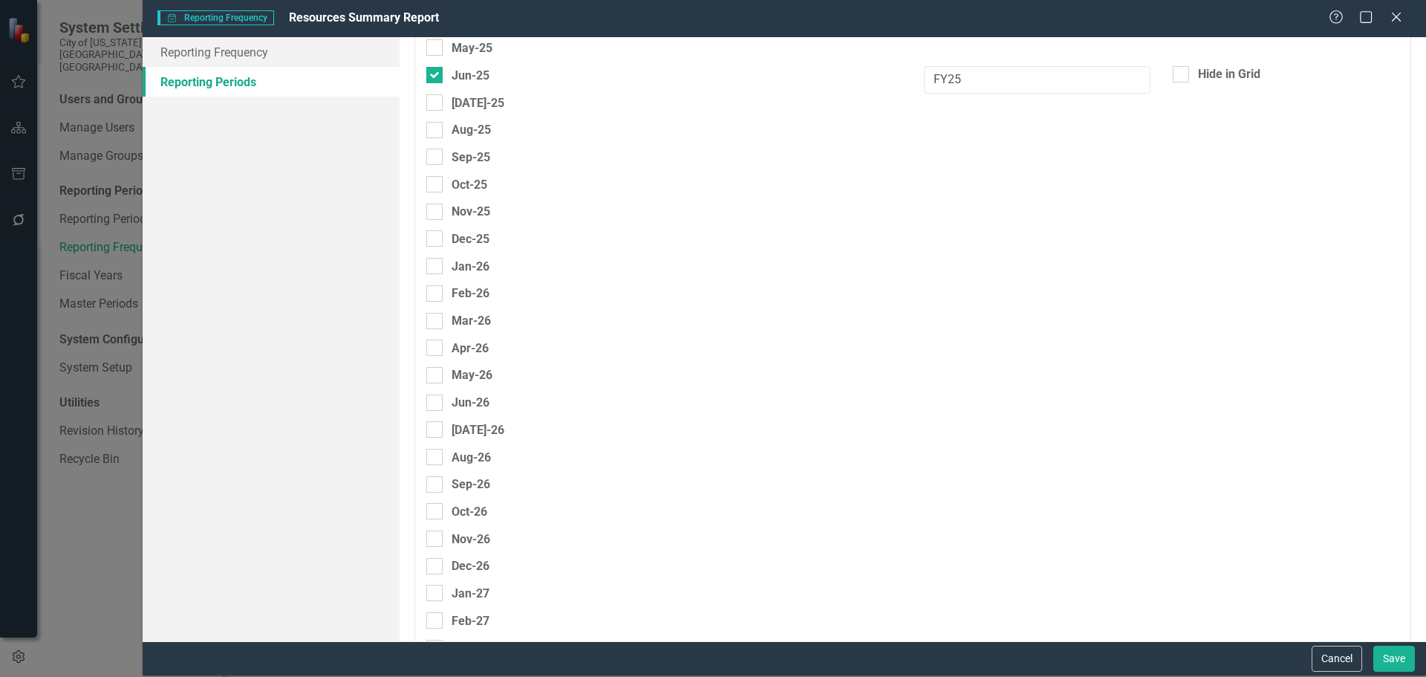
scroll to position [1634, 0]
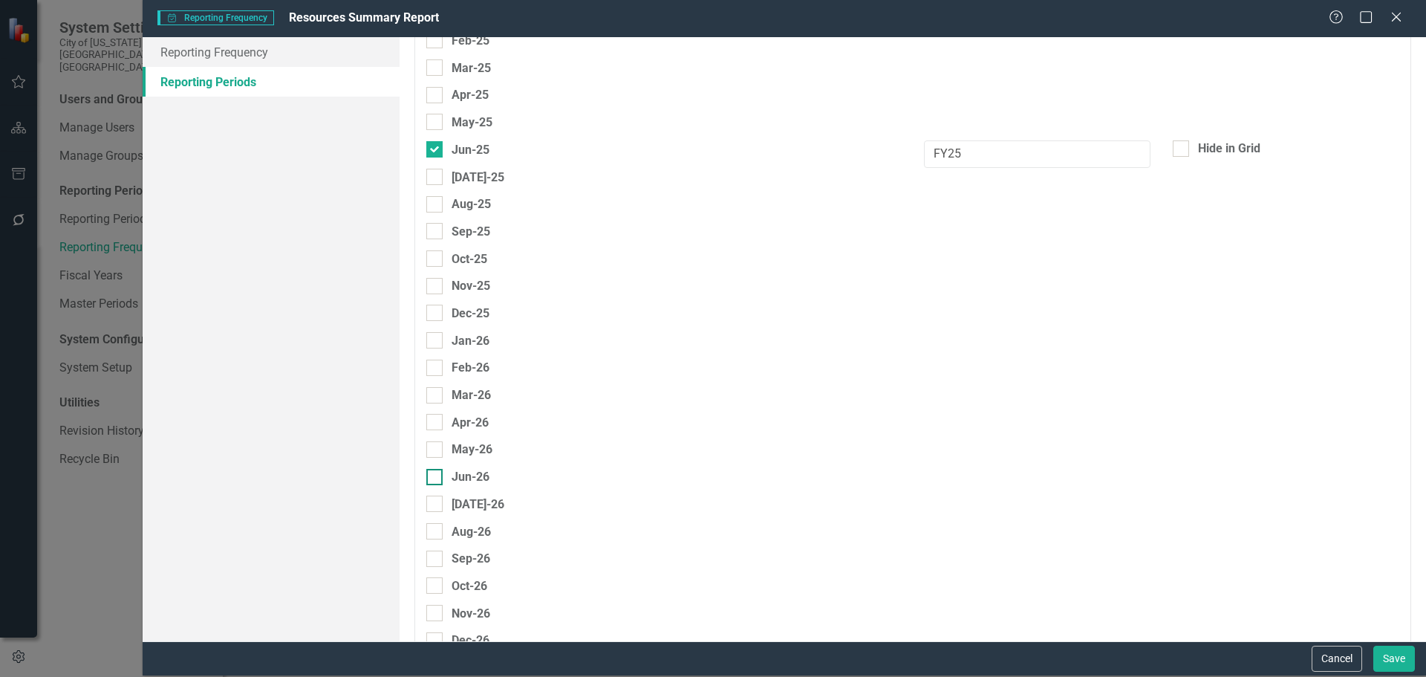
click at [439, 478] on div at bounding box center [434, 477] width 16 height 16
click at [436, 478] on input "Jun-26" at bounding box center [431, 474] width 10 height 10
checkbox input "true"
click at [1015, 477] on input "text" at bounding box center [1037, 480] width 227 height 27
type input "FY26"
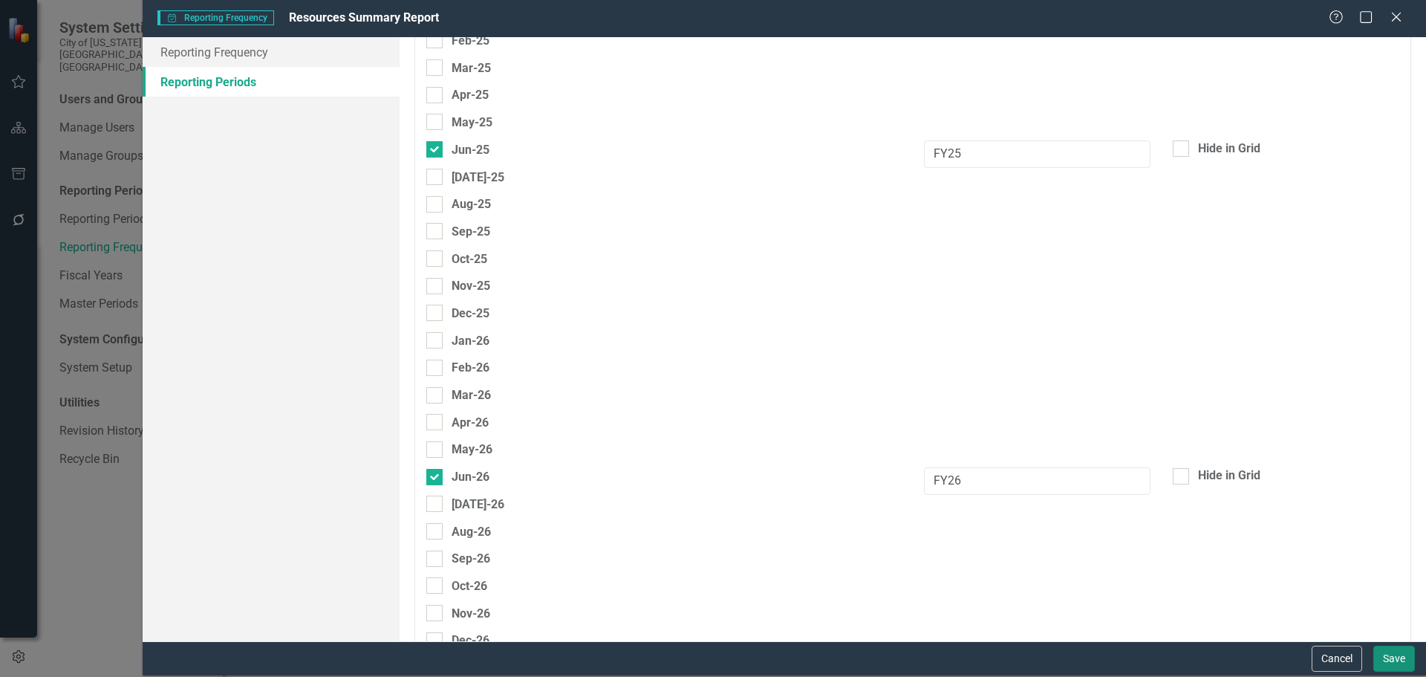
click at [1391, 653] on button "Save" at bounding box center [1395, 659] width 42 height 26
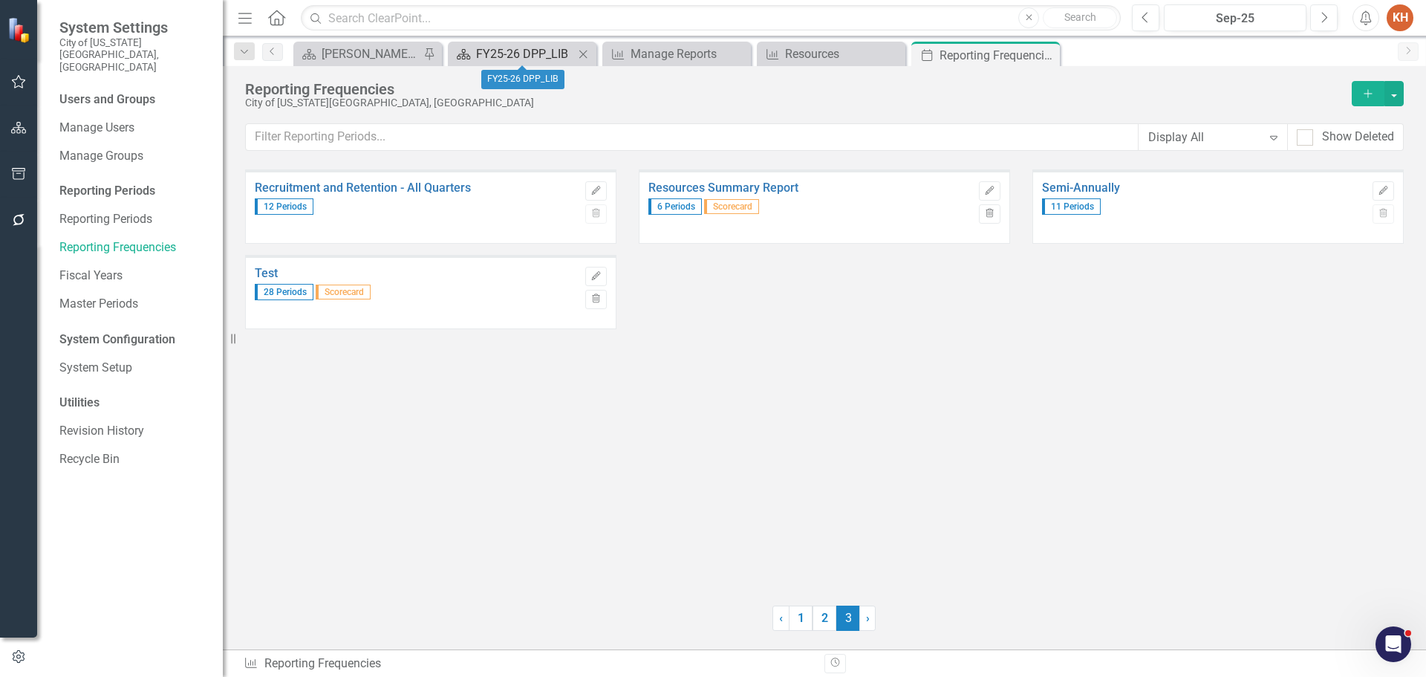
click at [534, 53] on div "FY25-26 DPP_LIB" at bounding box center [525, 54] width 98 height 19
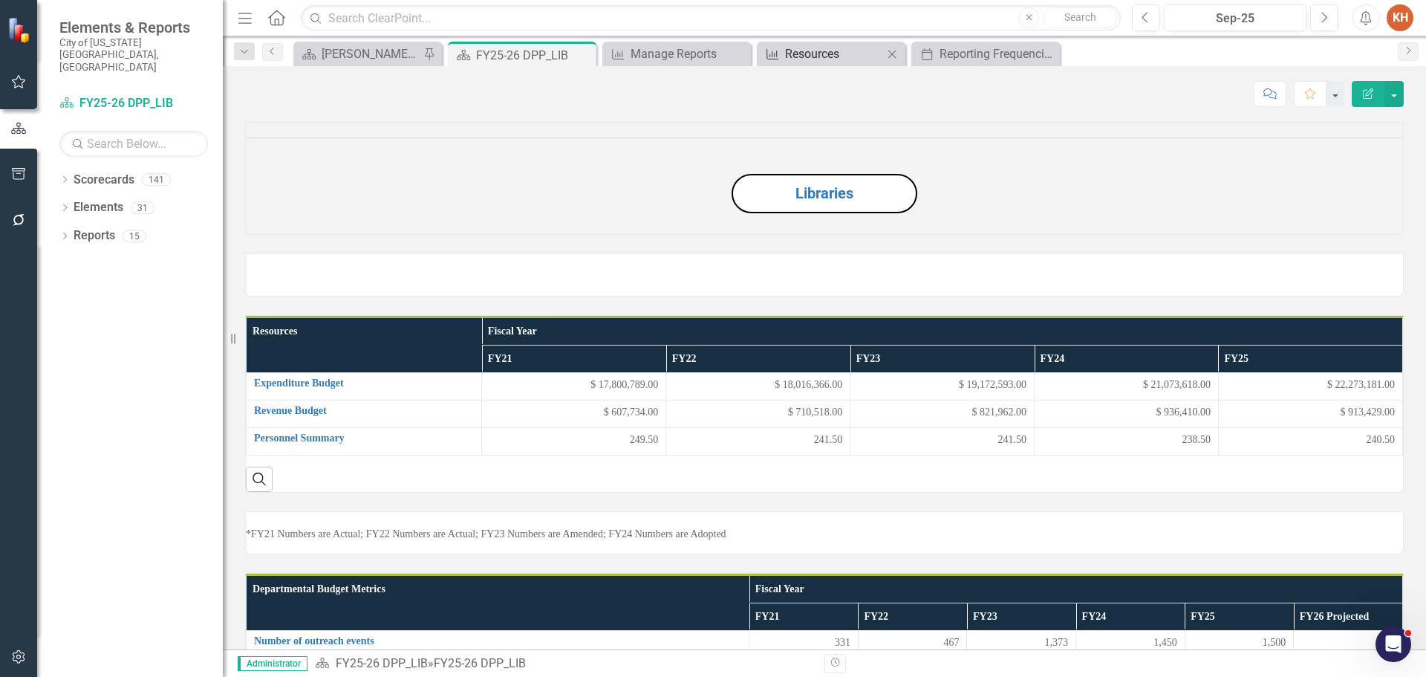
click at [816, 51] on div "Resources" at bounding box center [834, 54] width 98 height 19
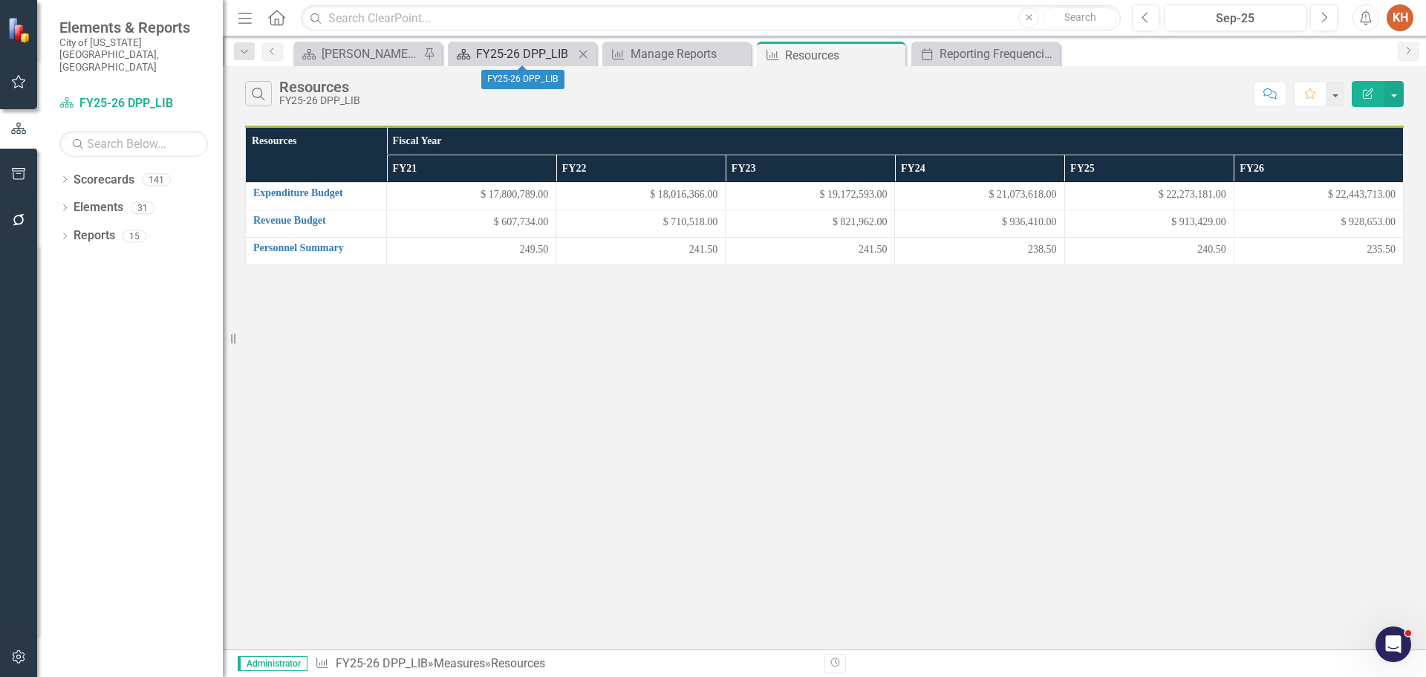
click at [551, 53] on div "FY25-26 DPP_LIB" at bounding box center [525, 54] width 98 height 19
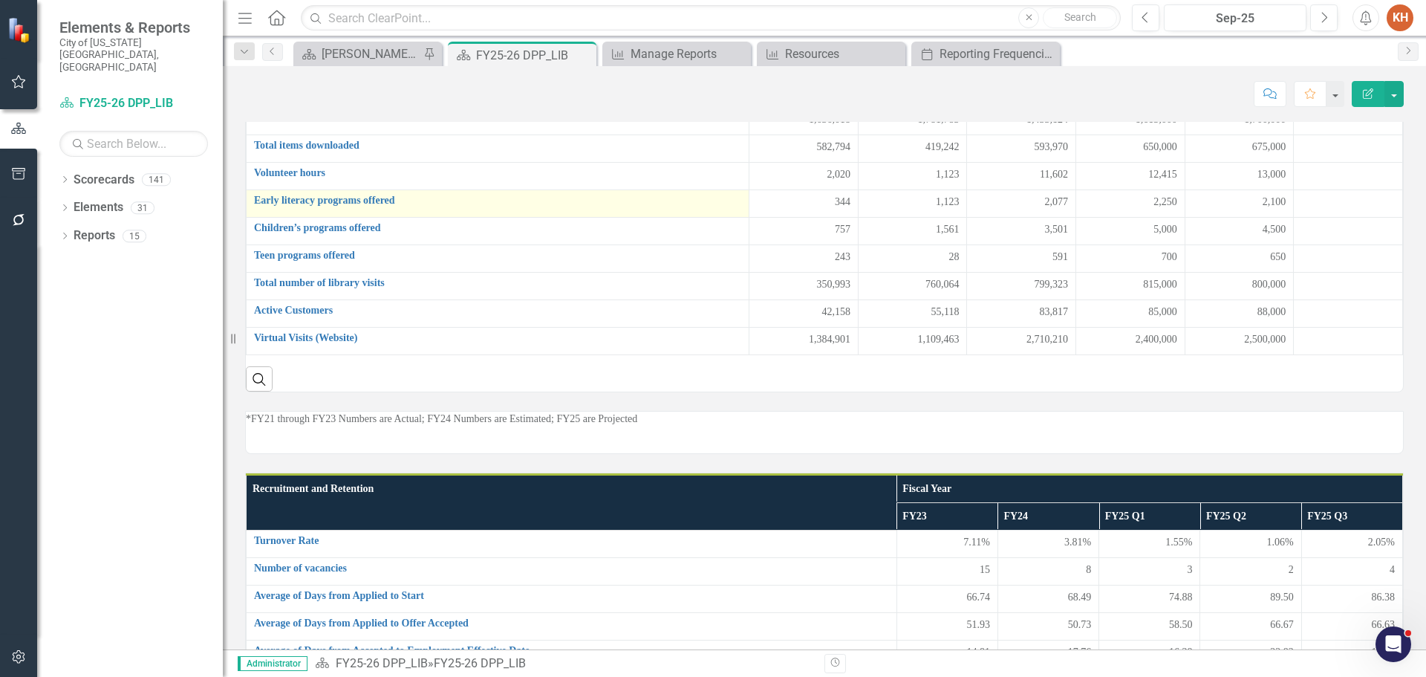
scroll to position [625, 0]
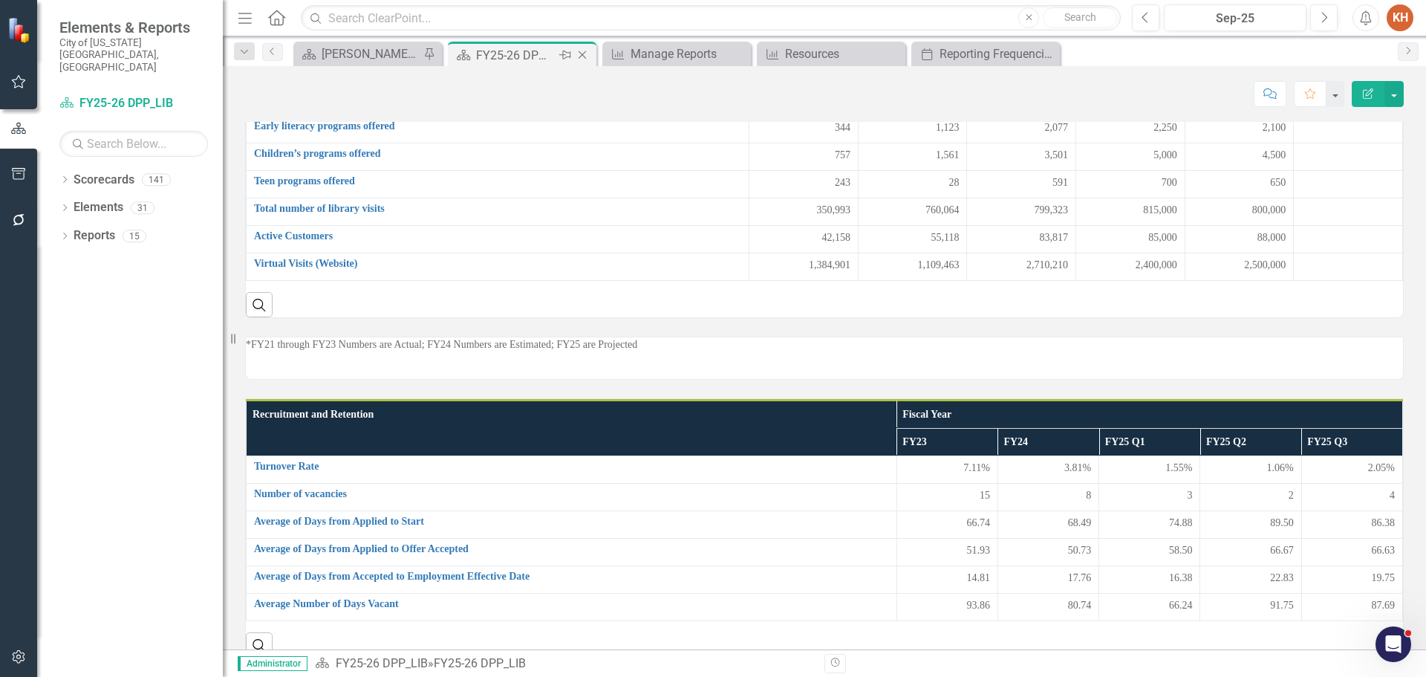
click at [585, 56] on icon "Close" at bounding box center [582, 55] width 15 height 12
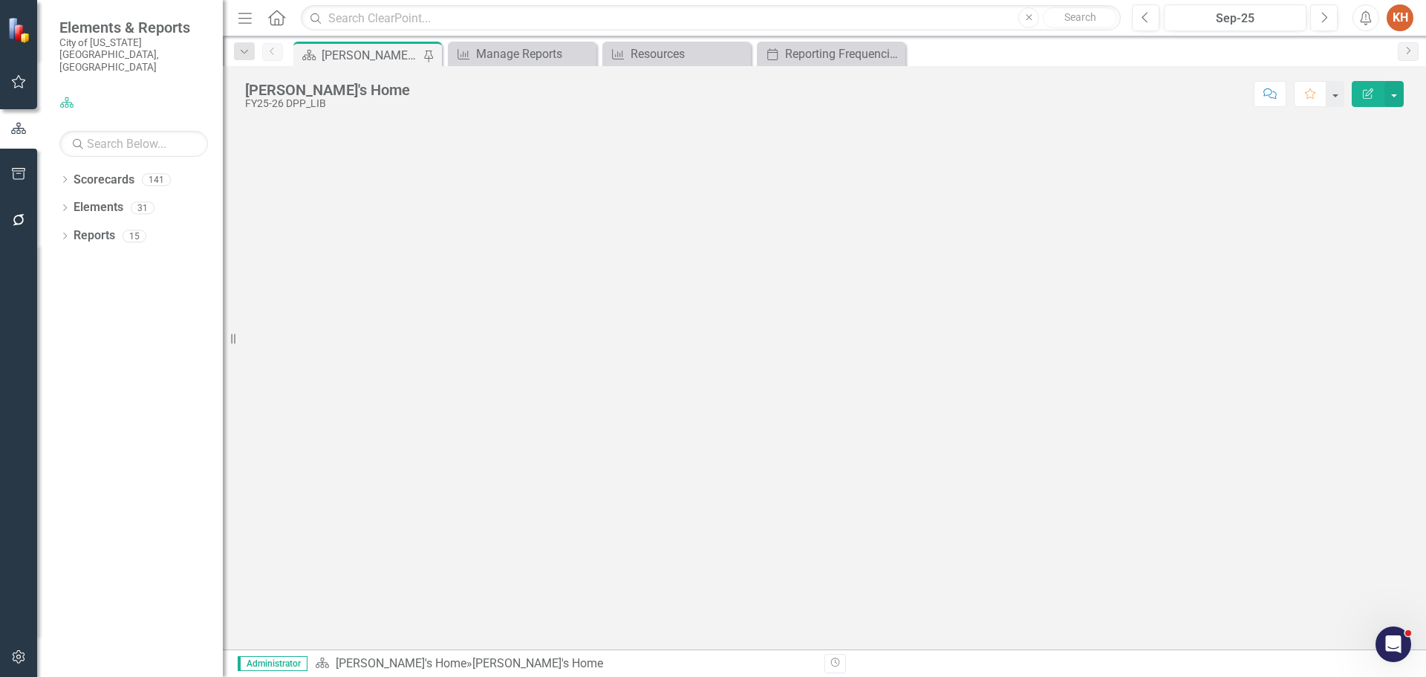
click at [0, 0] on icon "Close" at bounding box center [0, 0] width 0 height 0
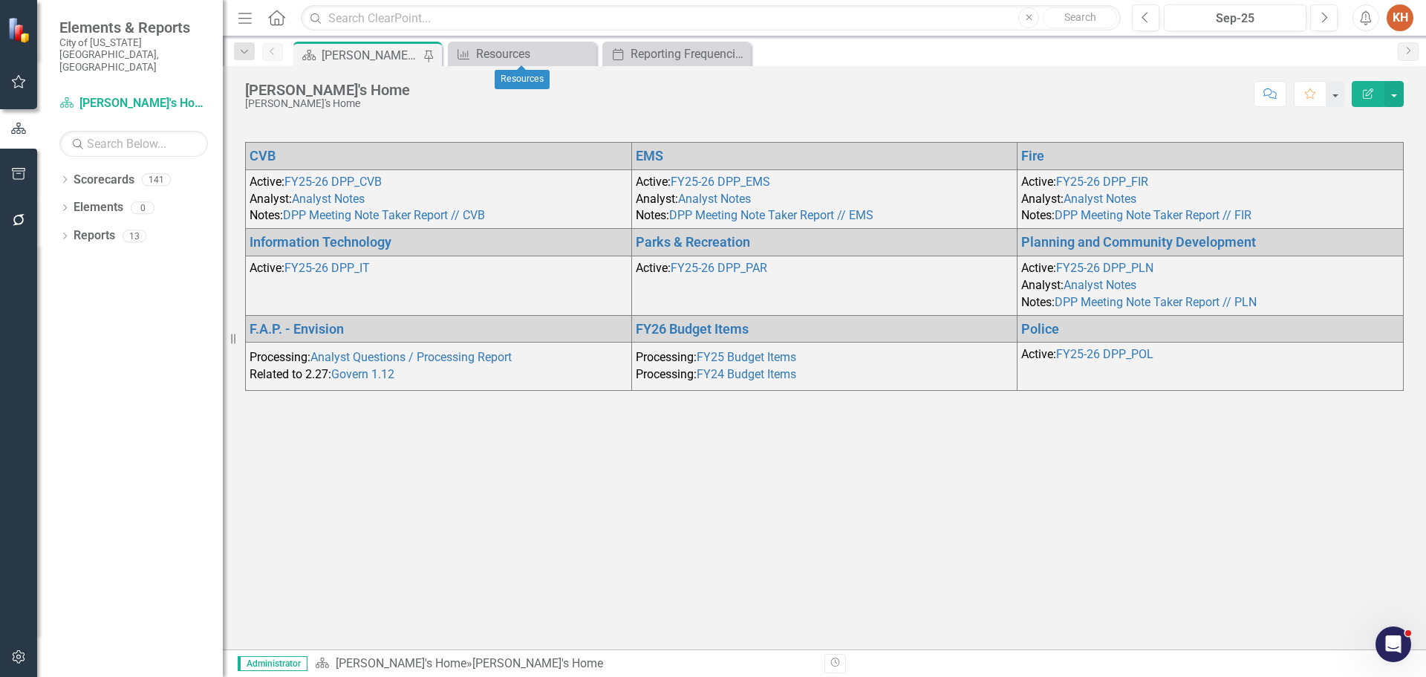
click at [0, 0] on icon "Close" at bounding box center [0, 0] width 0 height 0
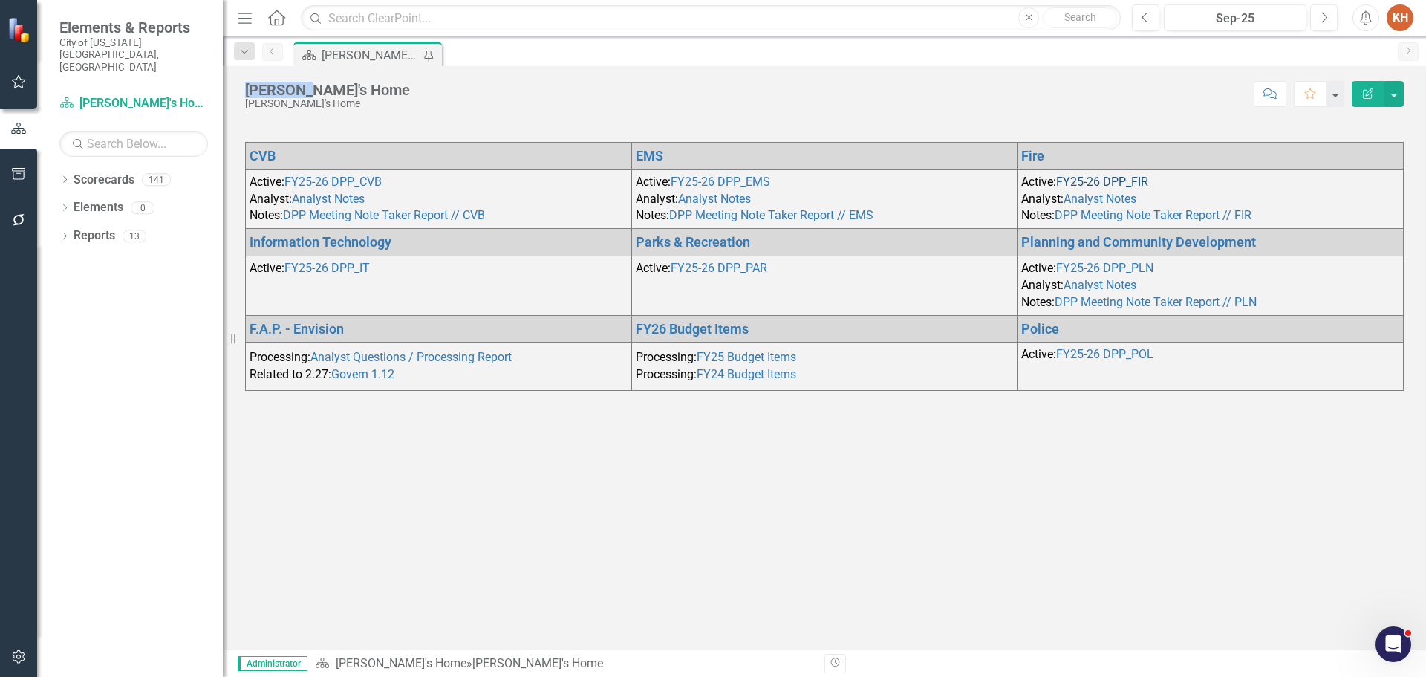
click at [1111, 178] on link "FY25-26 DPP_FIR" at bounding box center [1102, 182] width 92 height 14
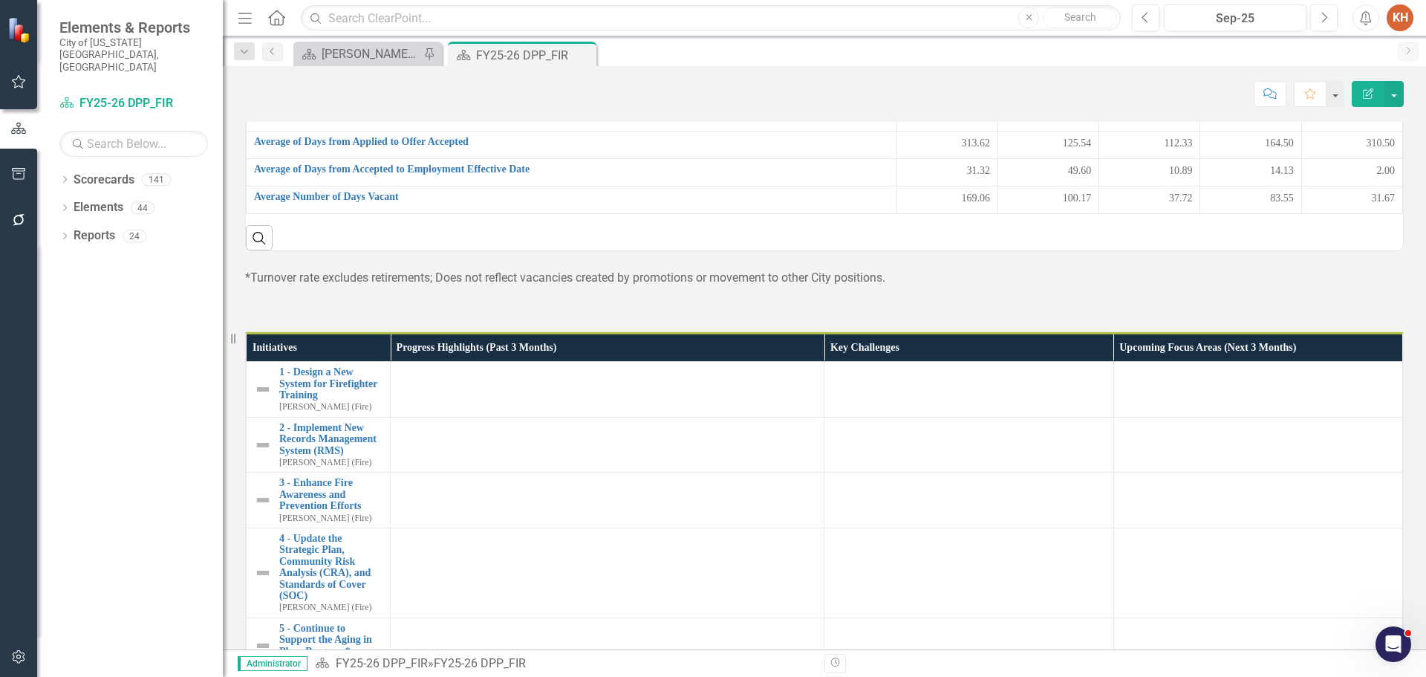
scroll to position [743, 0]
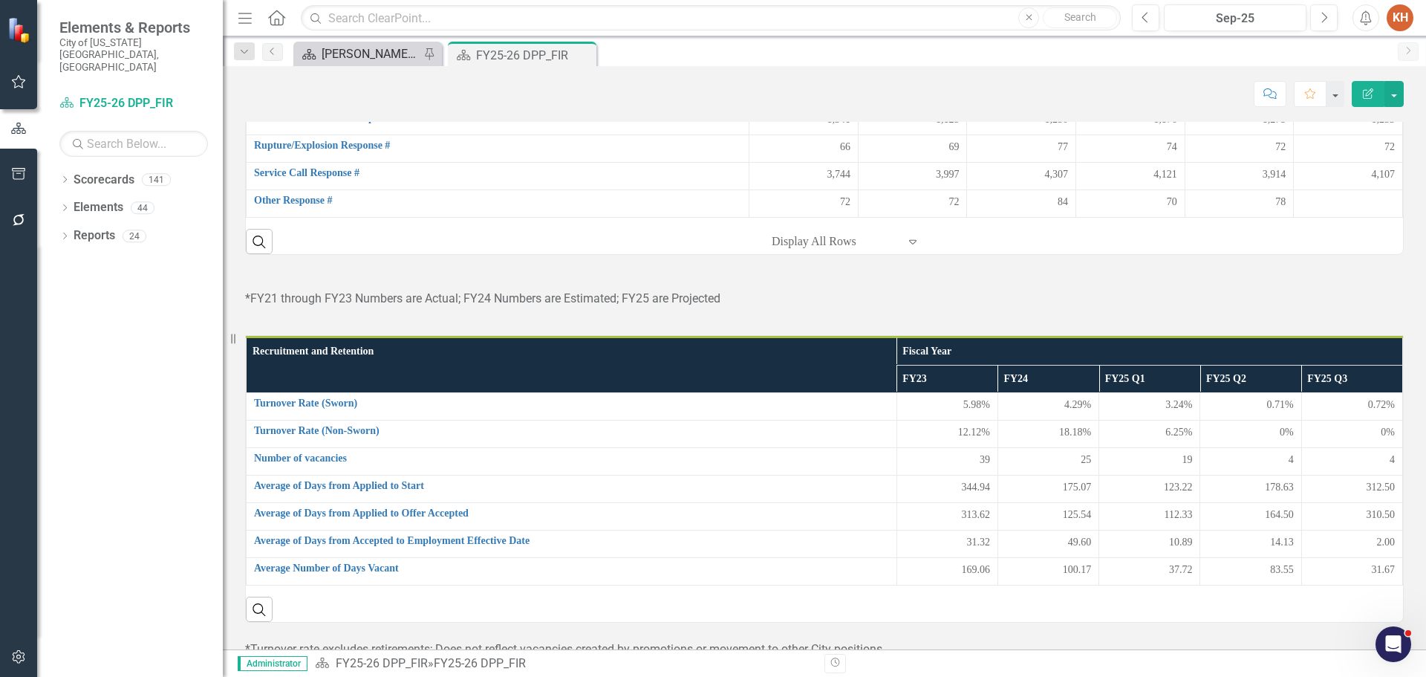
click at [367, 56] on div "[PERSON_NAME]'s Home" at bounding box center [371, 54] width 98 height 19
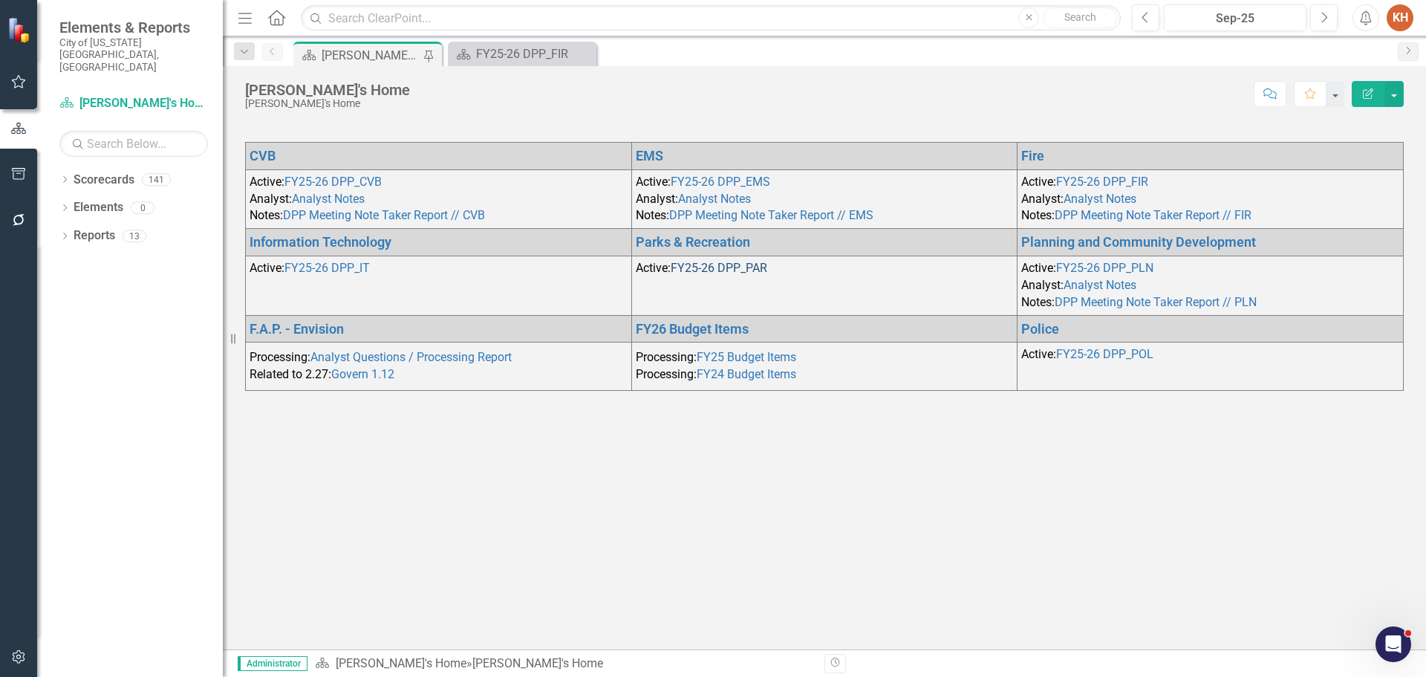
click at [730, 270] on link "FY25-26 DPP_PAR" at bounding box center [719, 268] width 97 height 14
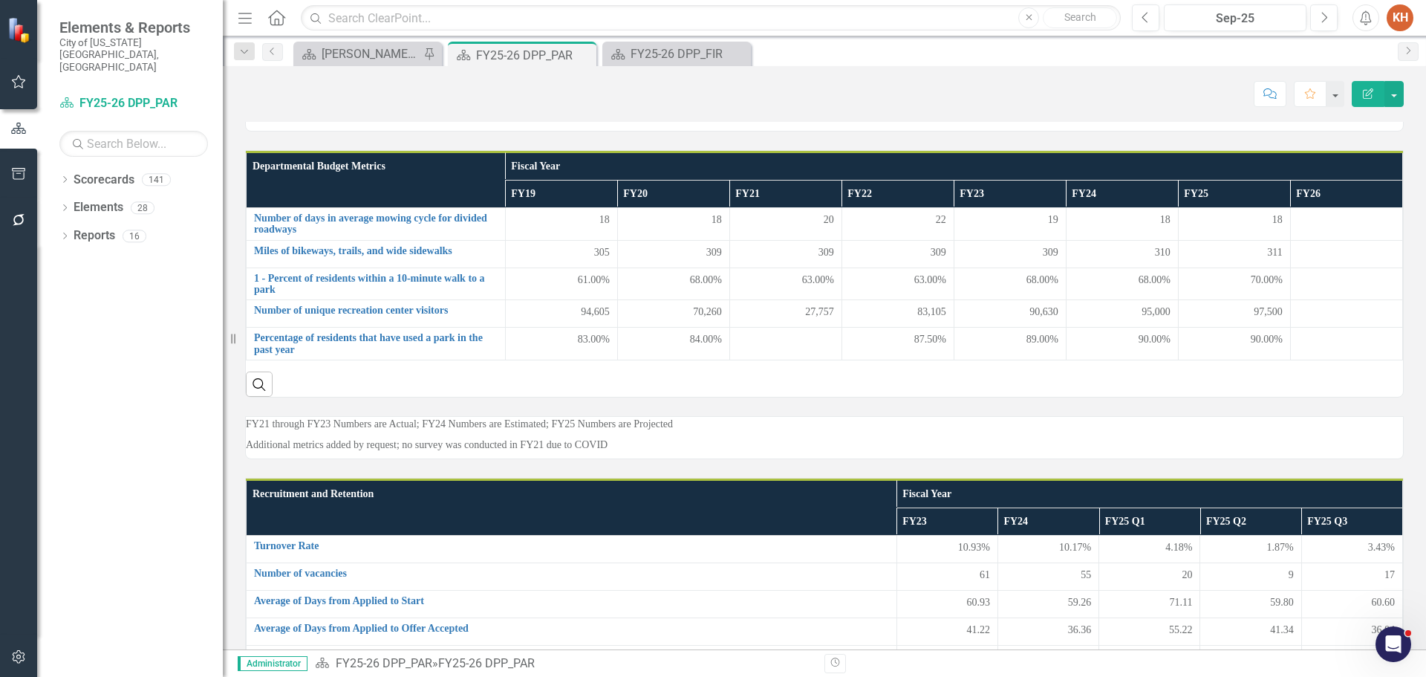
scroll to position [594, 0]
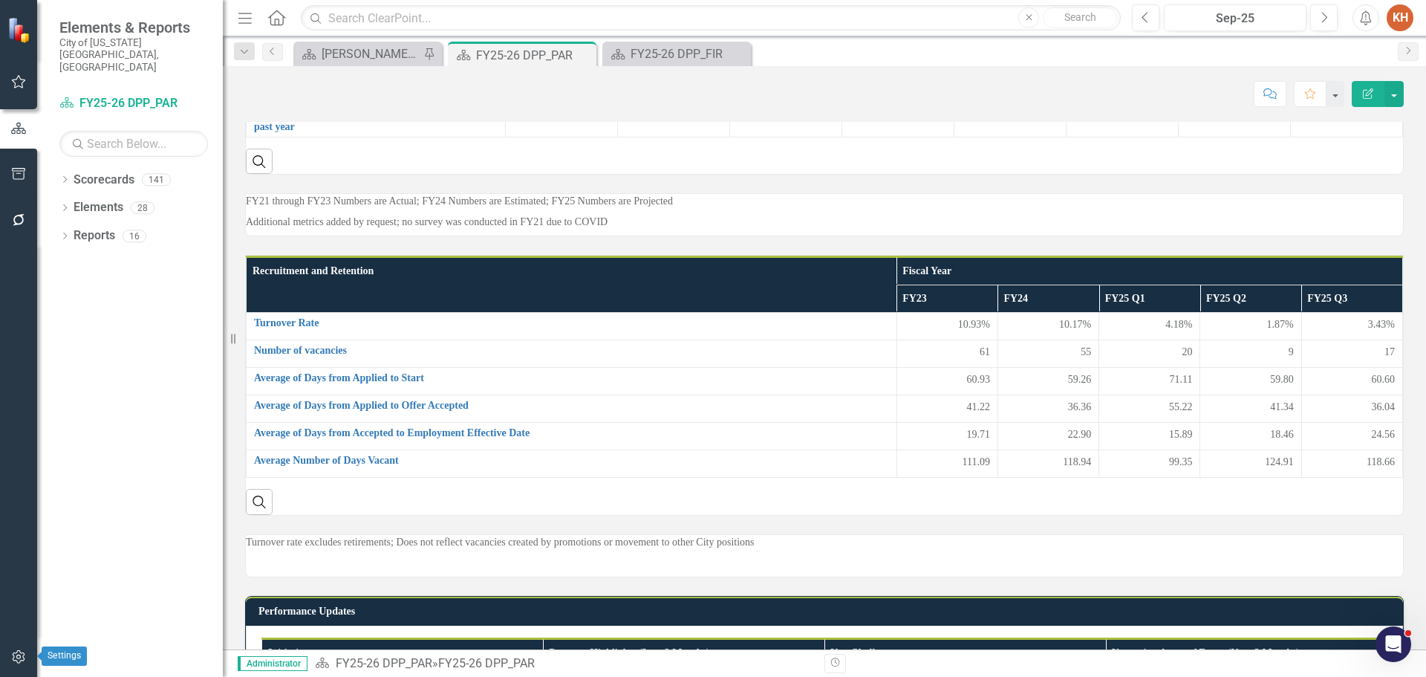
click at [20, 659] on icon "button" at bounding box center [19, 657] width 16 height 12
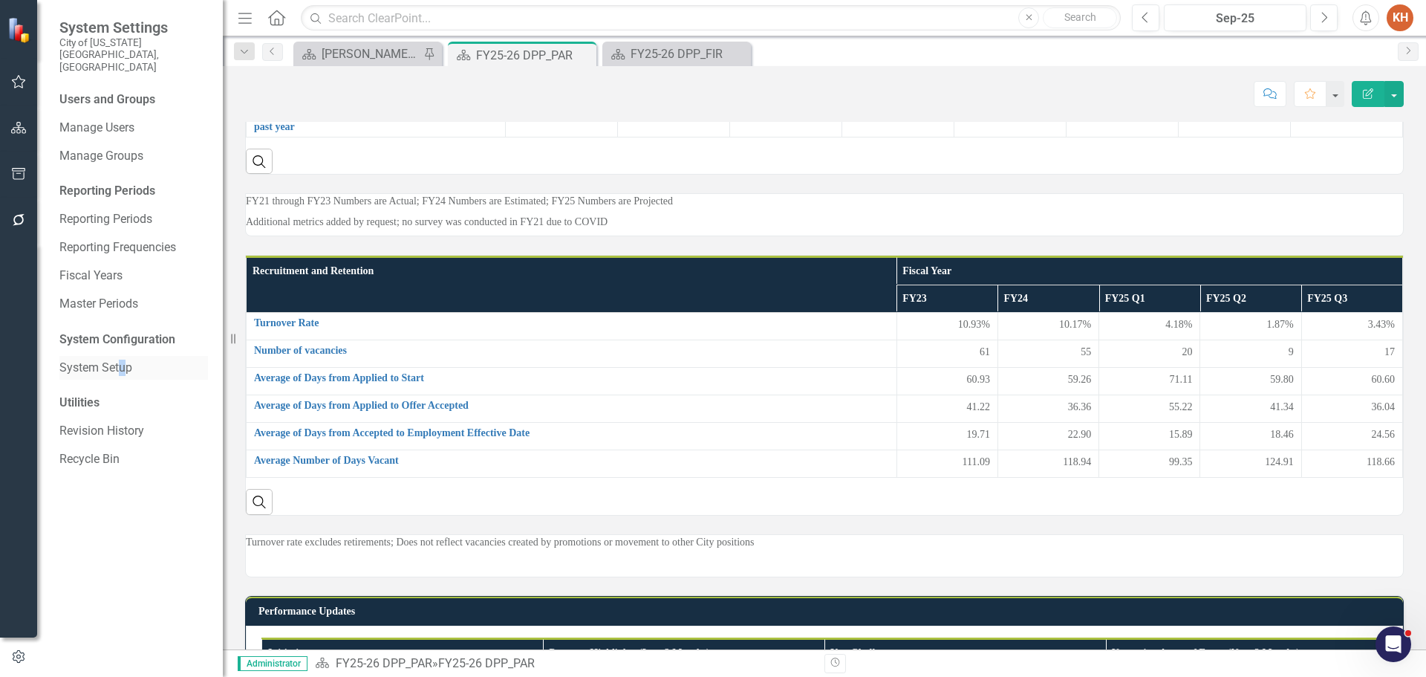
click at [123, 356] on div "System Setup" at bounding box center [133, 368] width 149 height 25
click at [105, 360] on link "System Setup" at bounding box center [133, 368] width 149 height 17
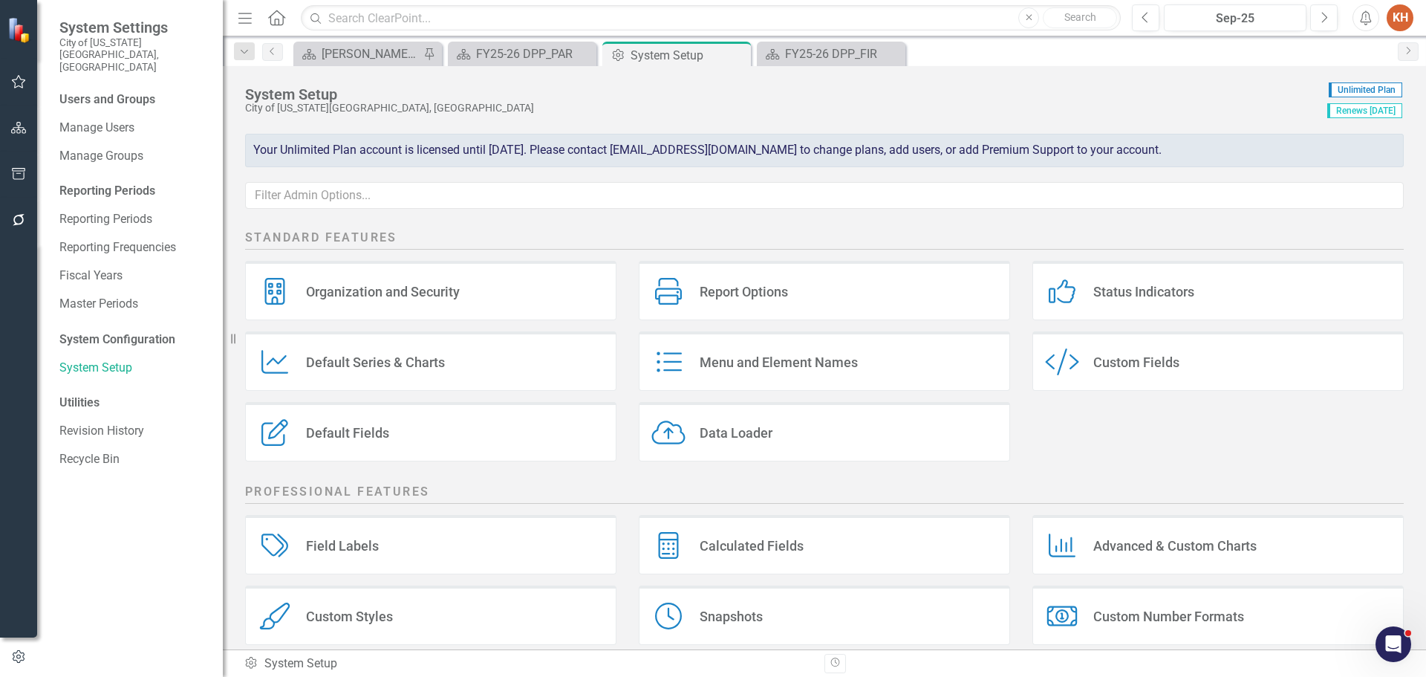
click at [1050, 368] on icon "Custom Style" at bounding box center [1062, 361] width 34 height 27
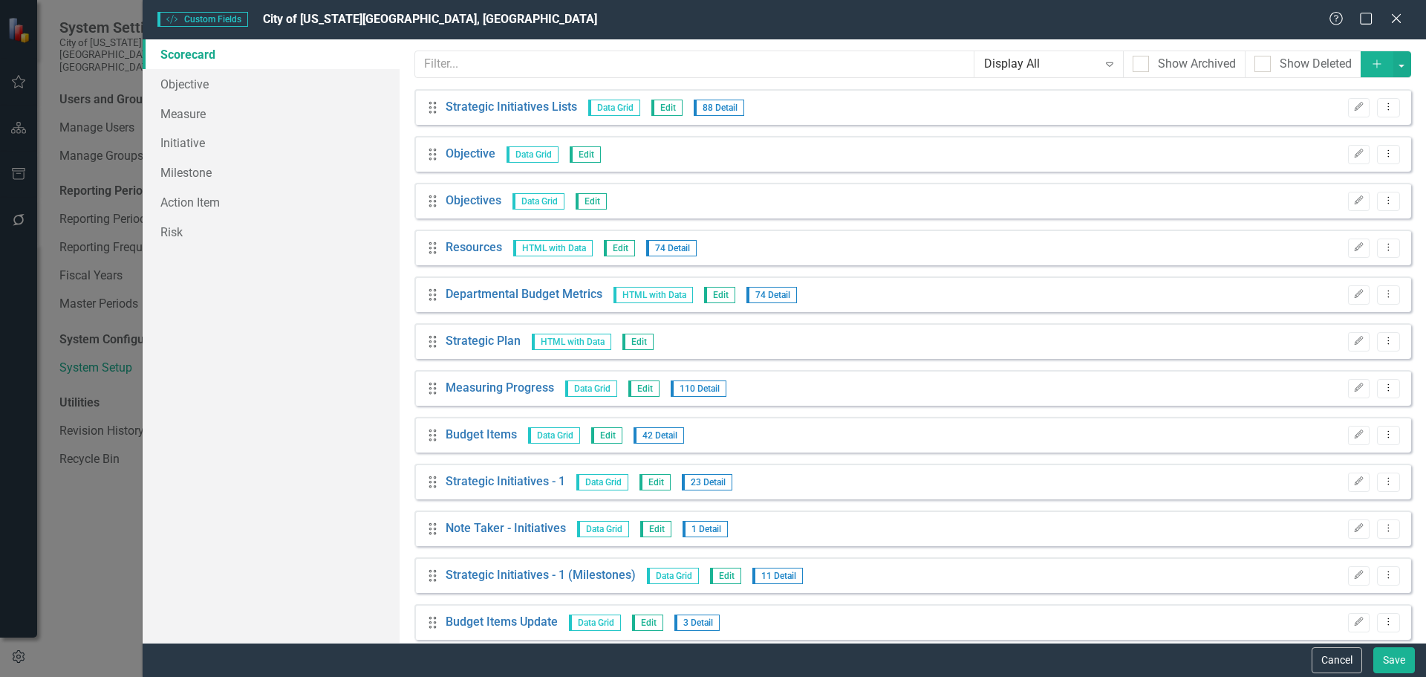
click at [1371, 65] on icon "Add" at bounding box center [1377, 64] width 13 height 10
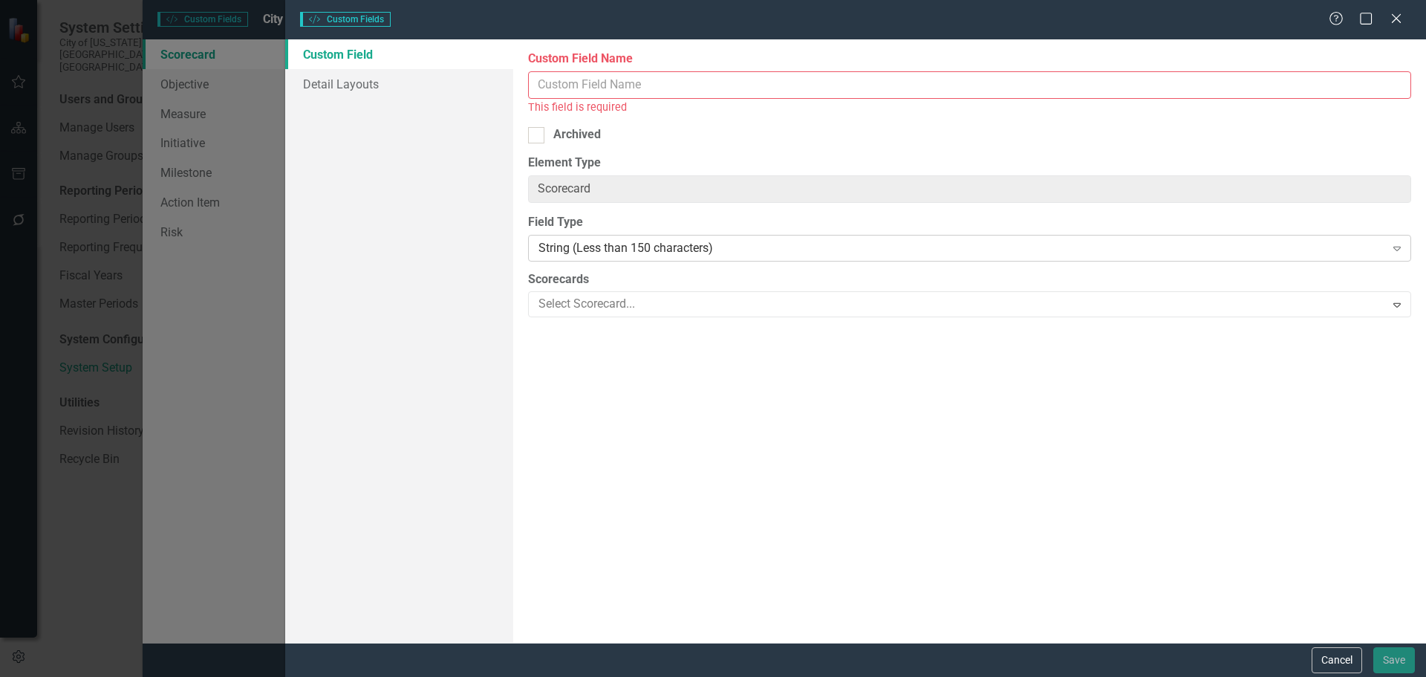
click at [631, 257] on div "String (Less than 150 characters) Expand" at bounding box center [969, 248] width 883 height 27
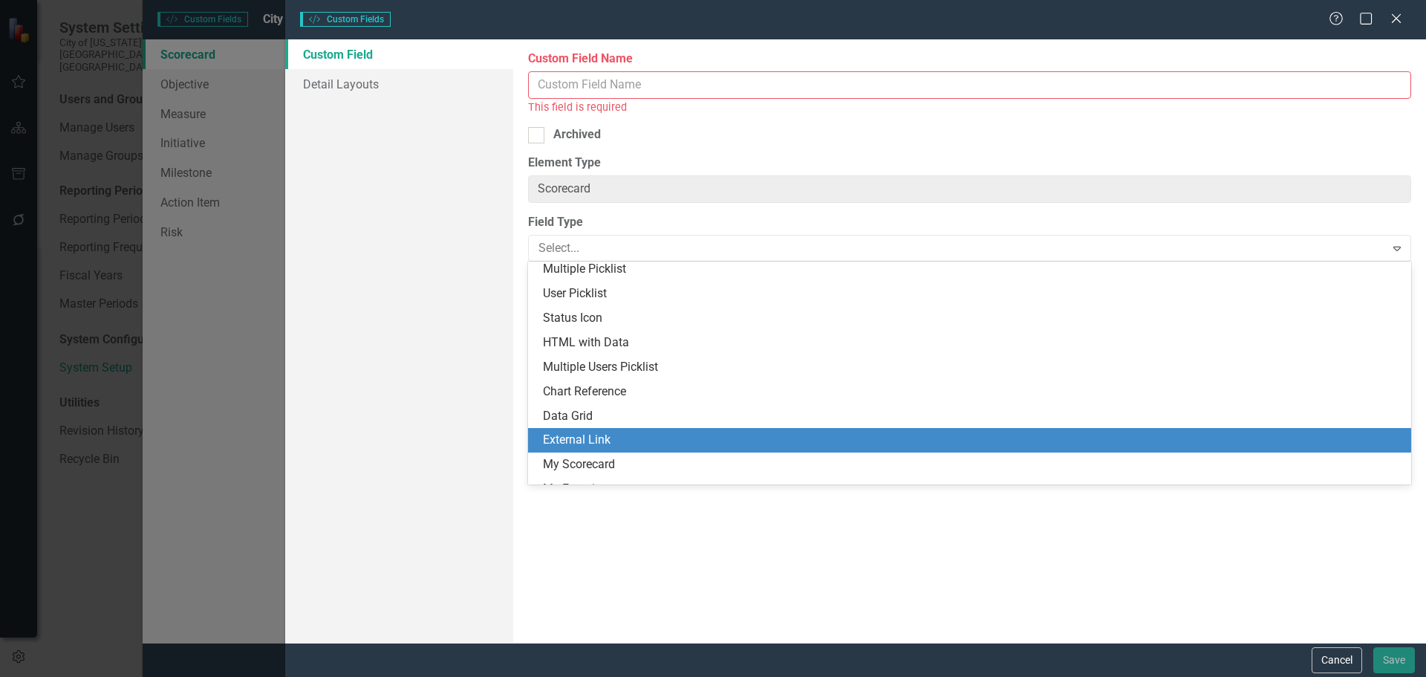
scroll to position [314, 0]
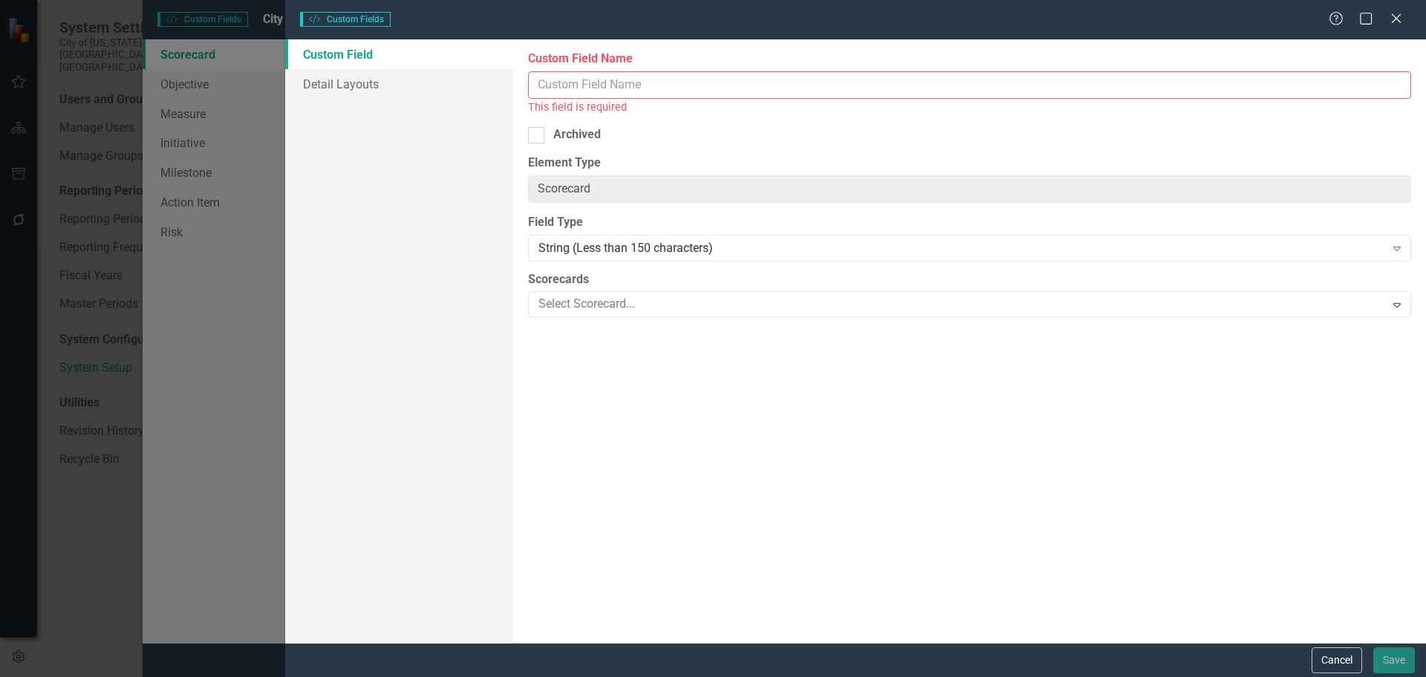
click at [701, 562] on div "Custom Field Name This field is required Archived Element Type Scorecard ClearP…" at bounding box center [969, 340] width 913 height 603
click at [355, 82] on link "Detail Layouts" at bounding box center [399, 84] width 228 height 30
click at [1337, 660] on button "Cancel" at bounding box center [1337, 660] width 51 height 26
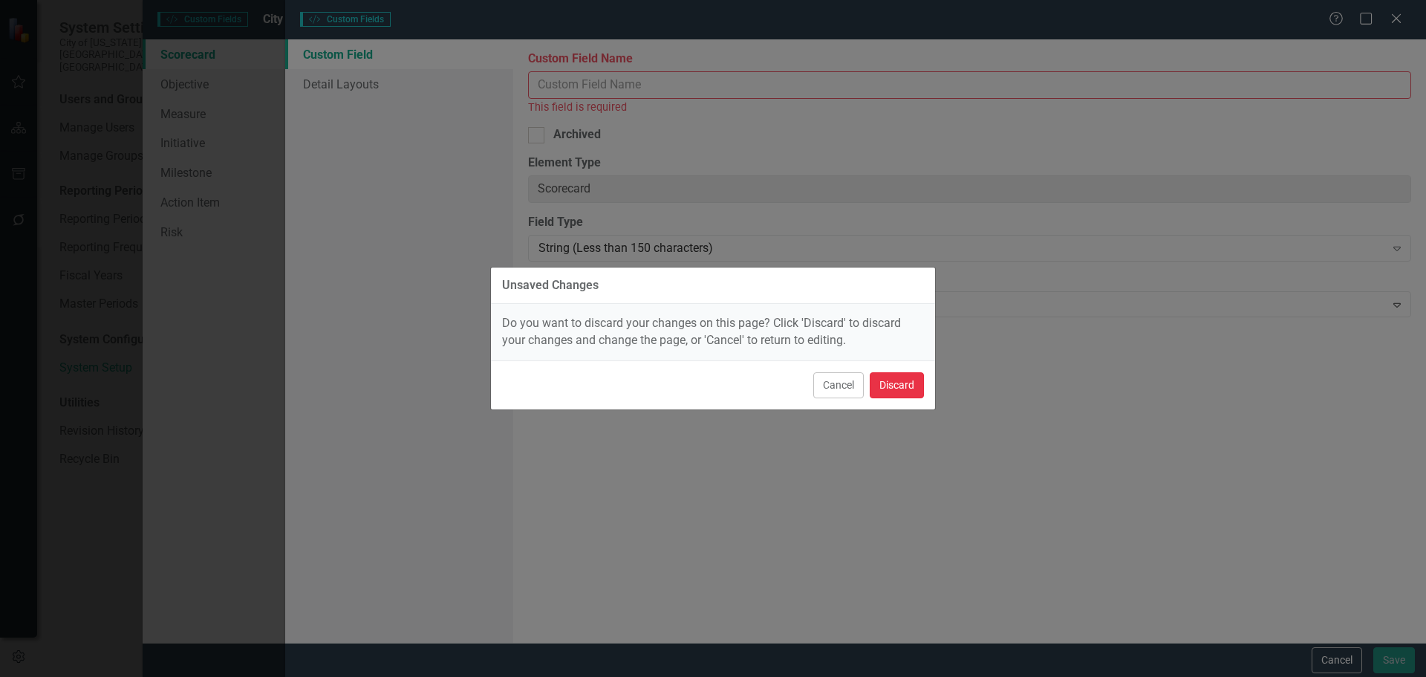
click at [889, 393] on button "Discard" at bounding box center [897, 385] width 54 height 26
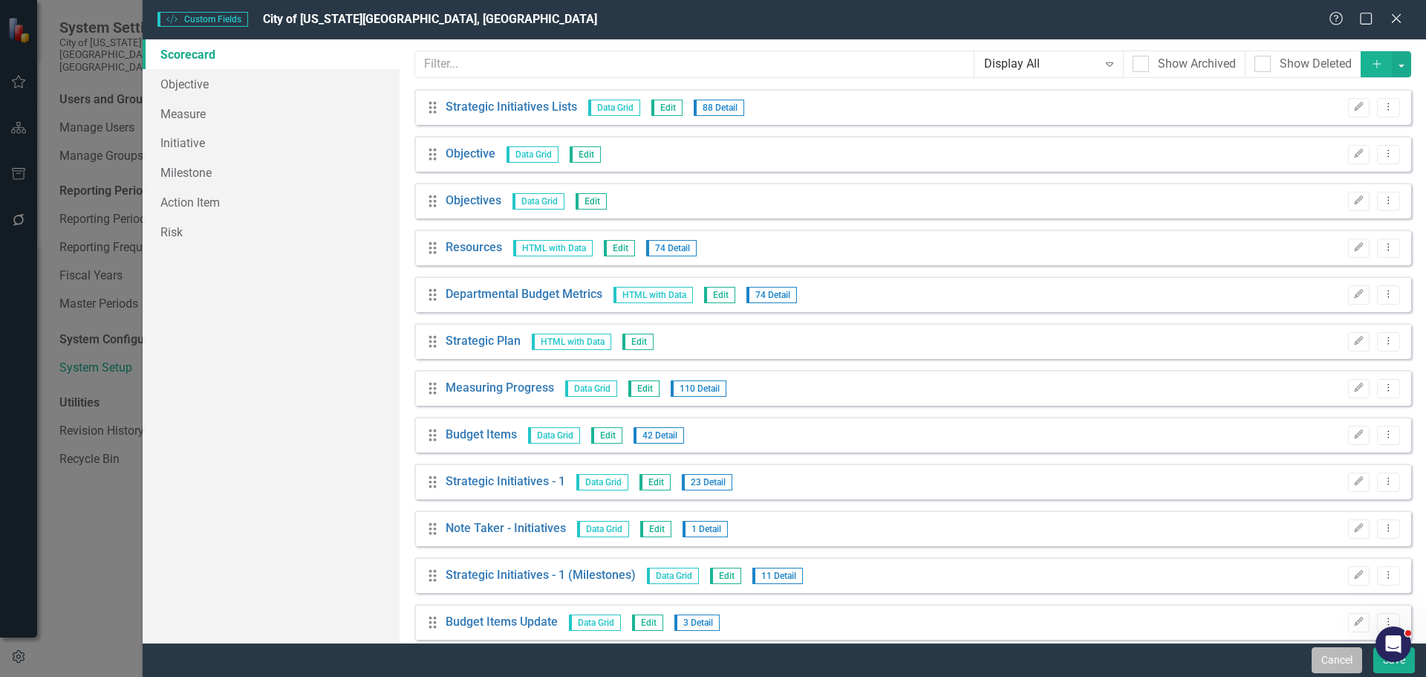
click at [1324, 663] on button "Cancel" at bounding box center [1337, 660] width 51 height 26
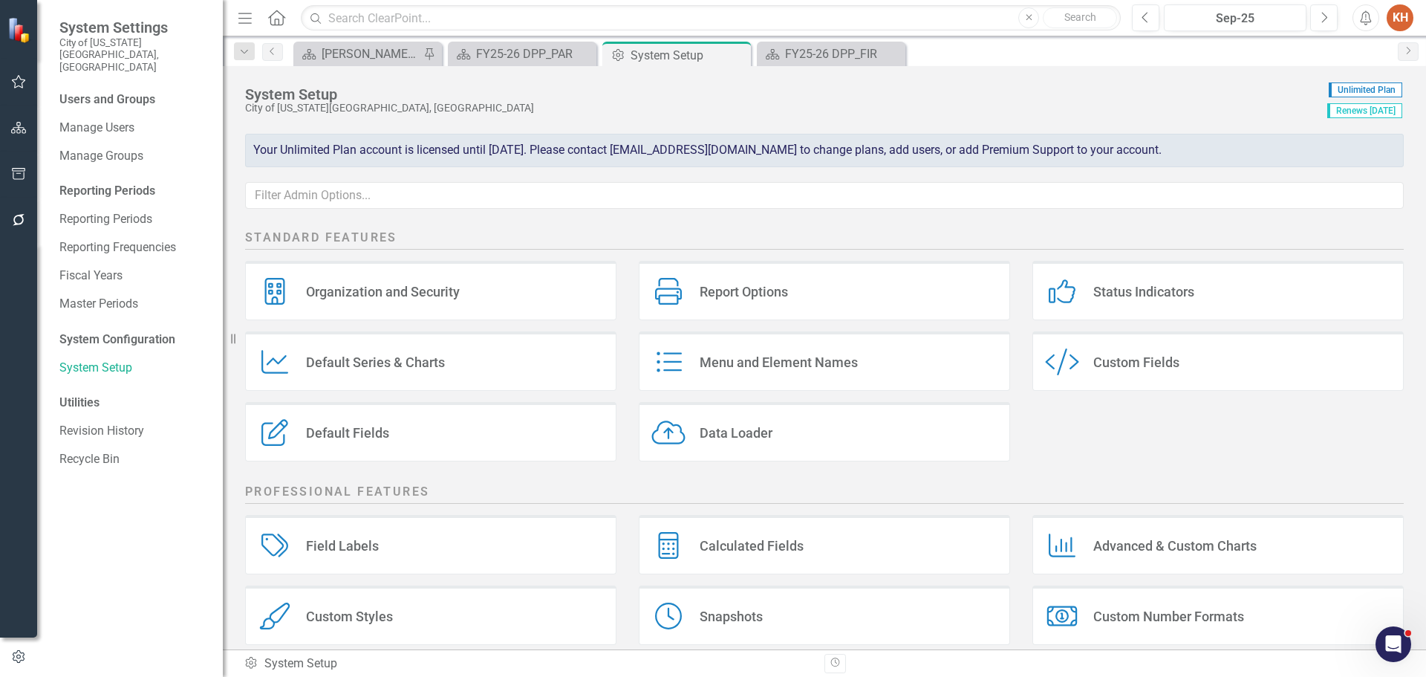
click at [1063, 366] on icon "Custom Style" at bounding box center [1062, 361] width 34 height 27
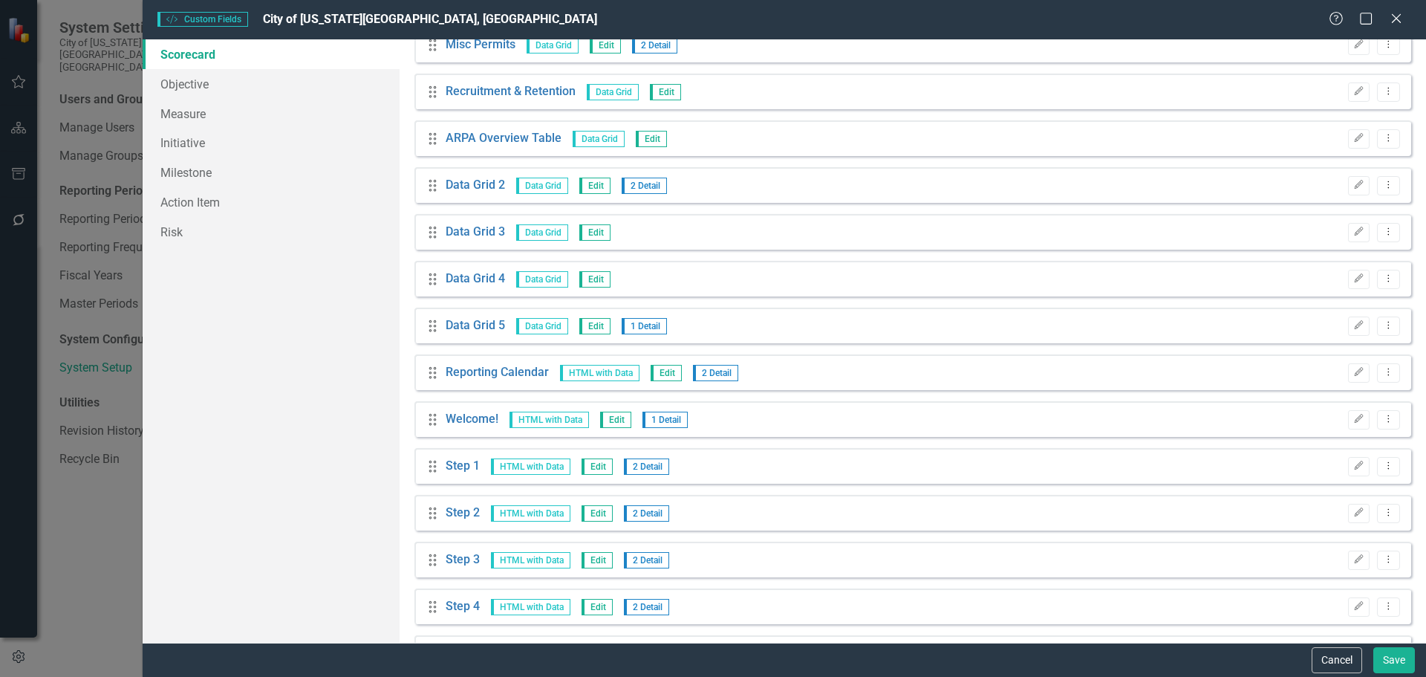
scroll to position [0, 0]
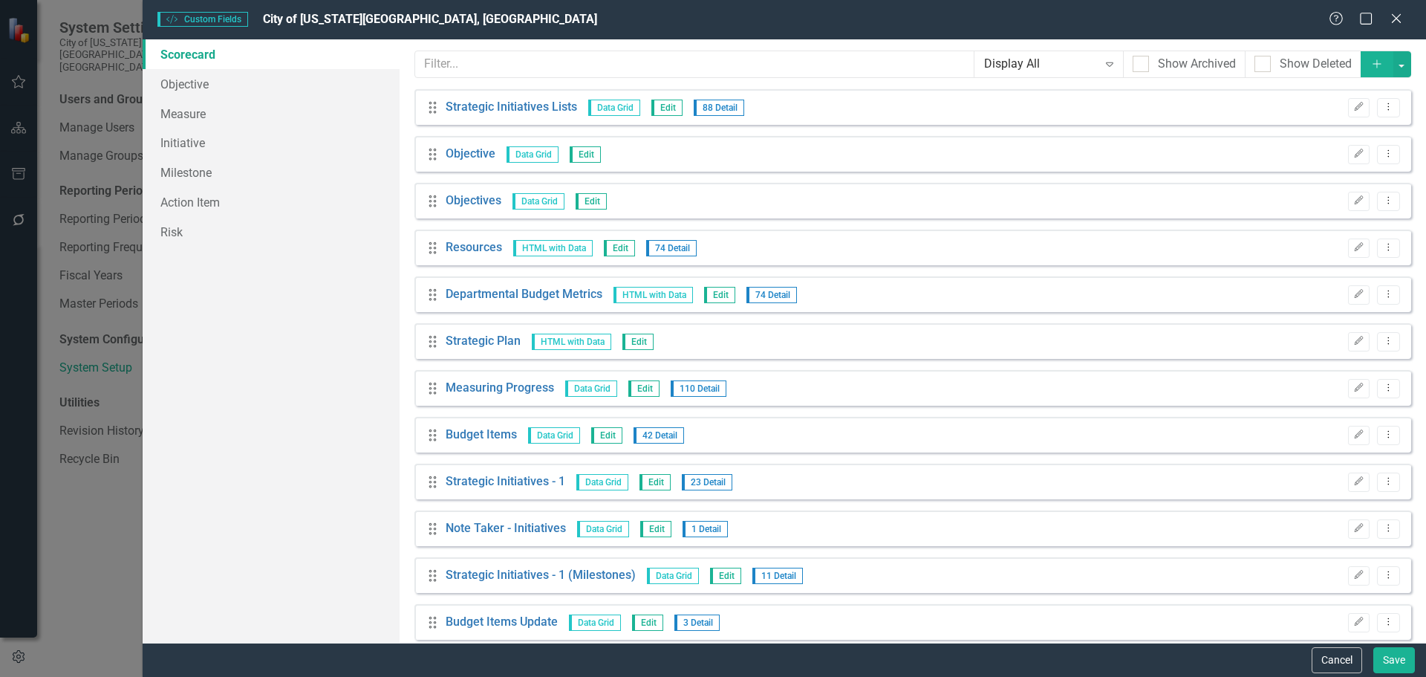
click at [1371, 59] on icon "Add" at bounding box center [1377, 64] width 13 height 10
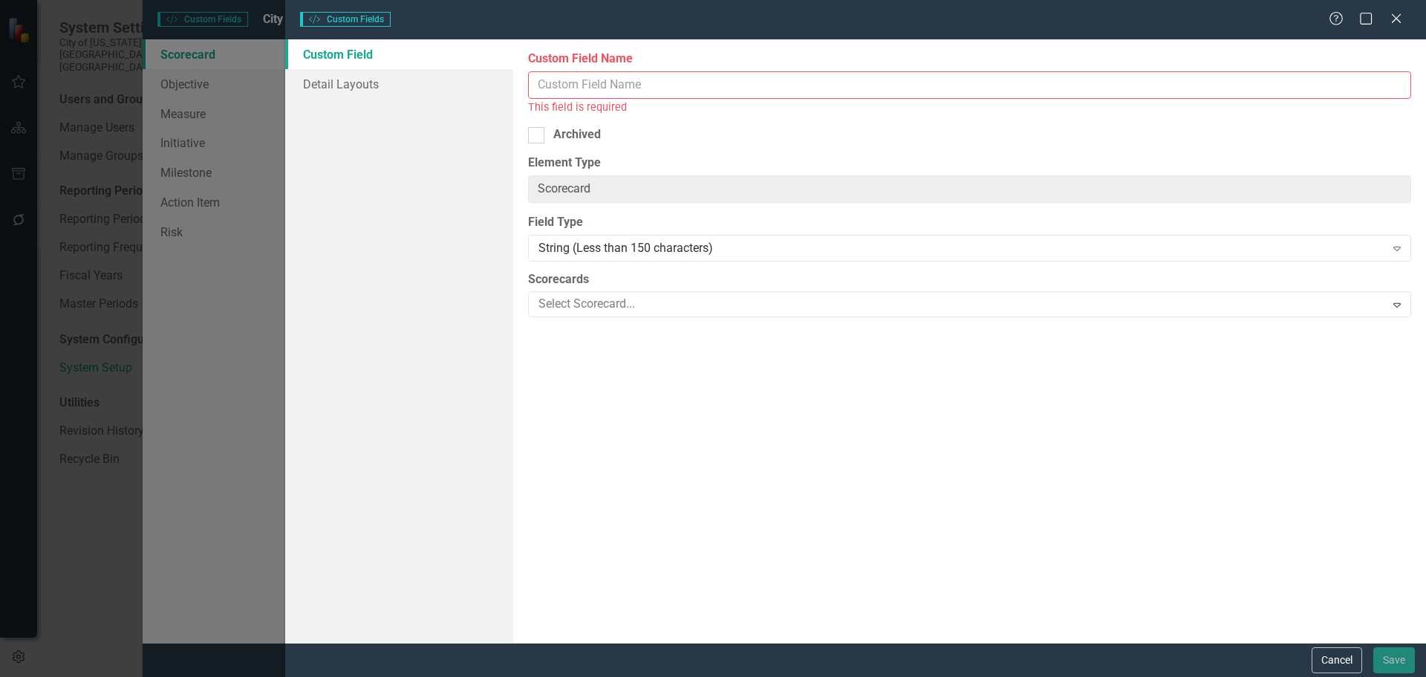
click at [762, 74] on input "Custom Field Name" at bounding box center [969, 84] width 883 height 27
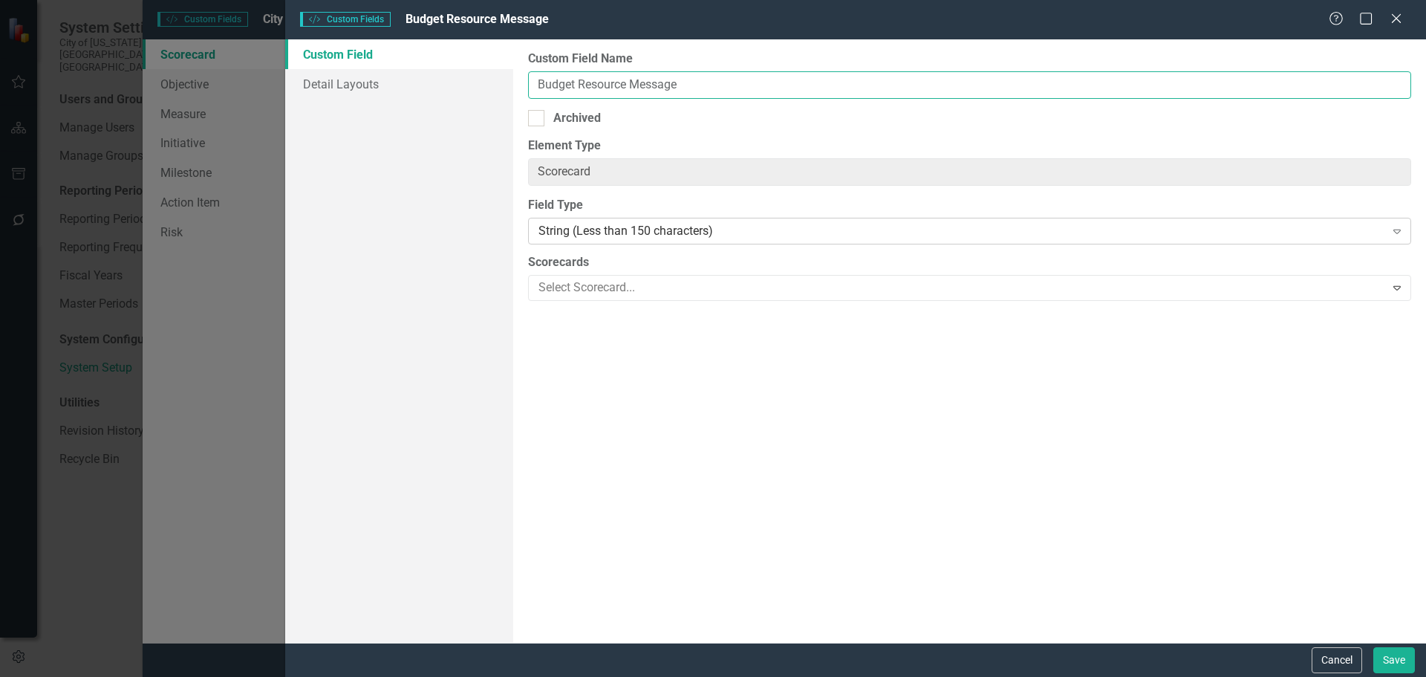
type input "Budget Resource Message"
click at [646, 230] on div "String (Less than 150 characters)" at bounding box center [962, 231] width 846 height 17
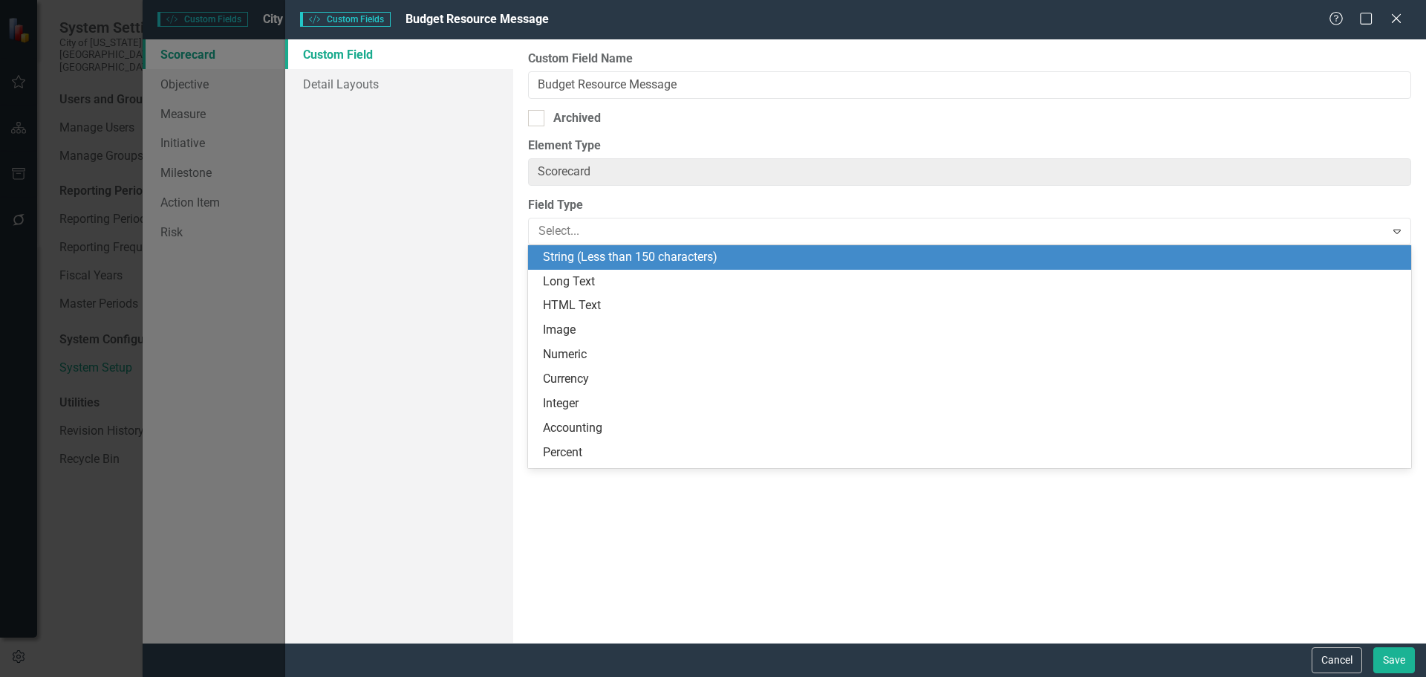
click at [620, 255] on div "String (Less than 150 characters)" at bounding box center [972, 257] width 859 height 17
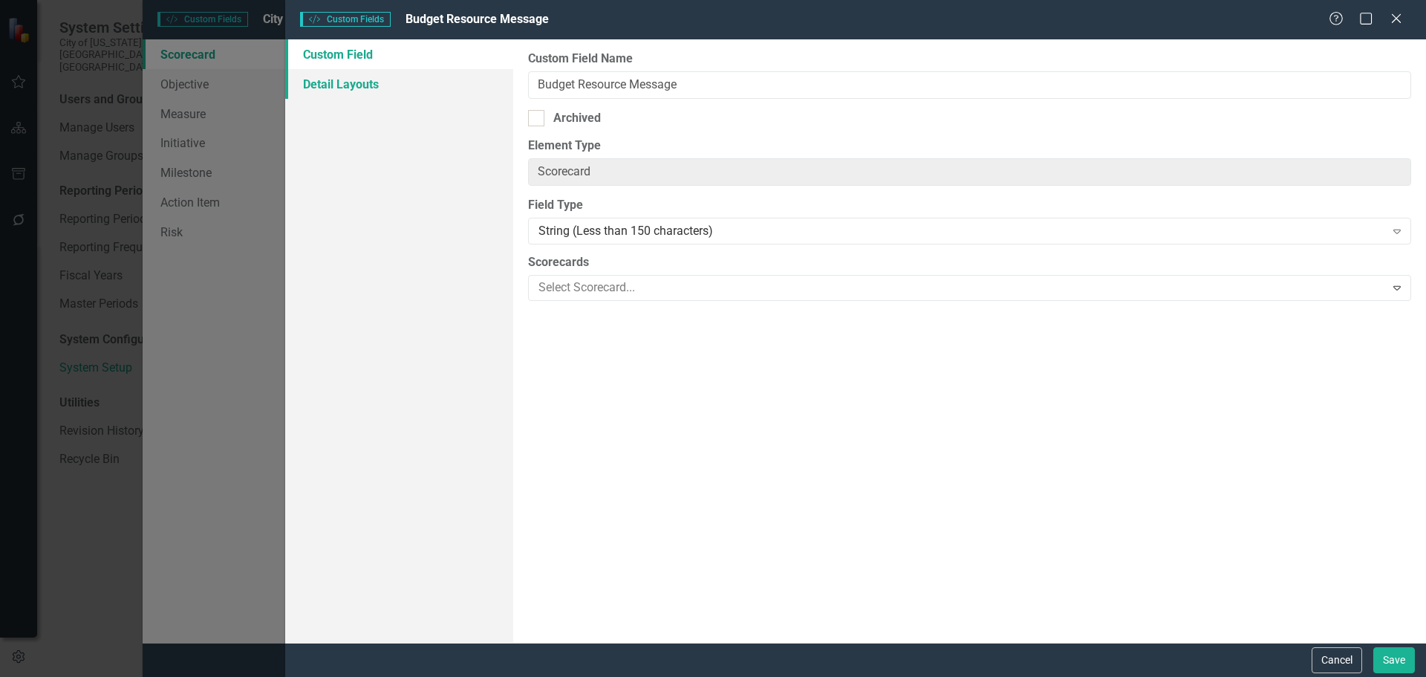
click at [407, 87] on link "Detail Layouts" at bounding box center [399, 84] width 228 height 30
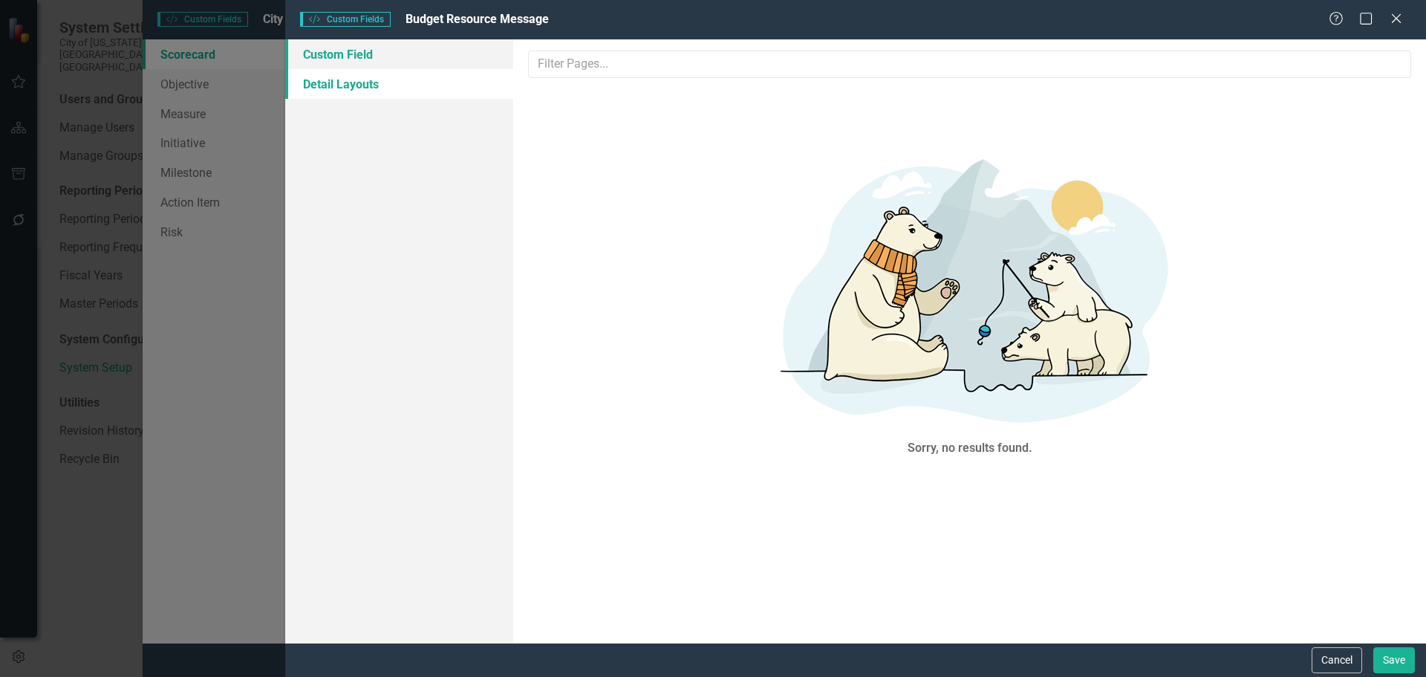
click at [339, 48] on link "Custom Field" at bounding box center [399, 54] width 228 height 30
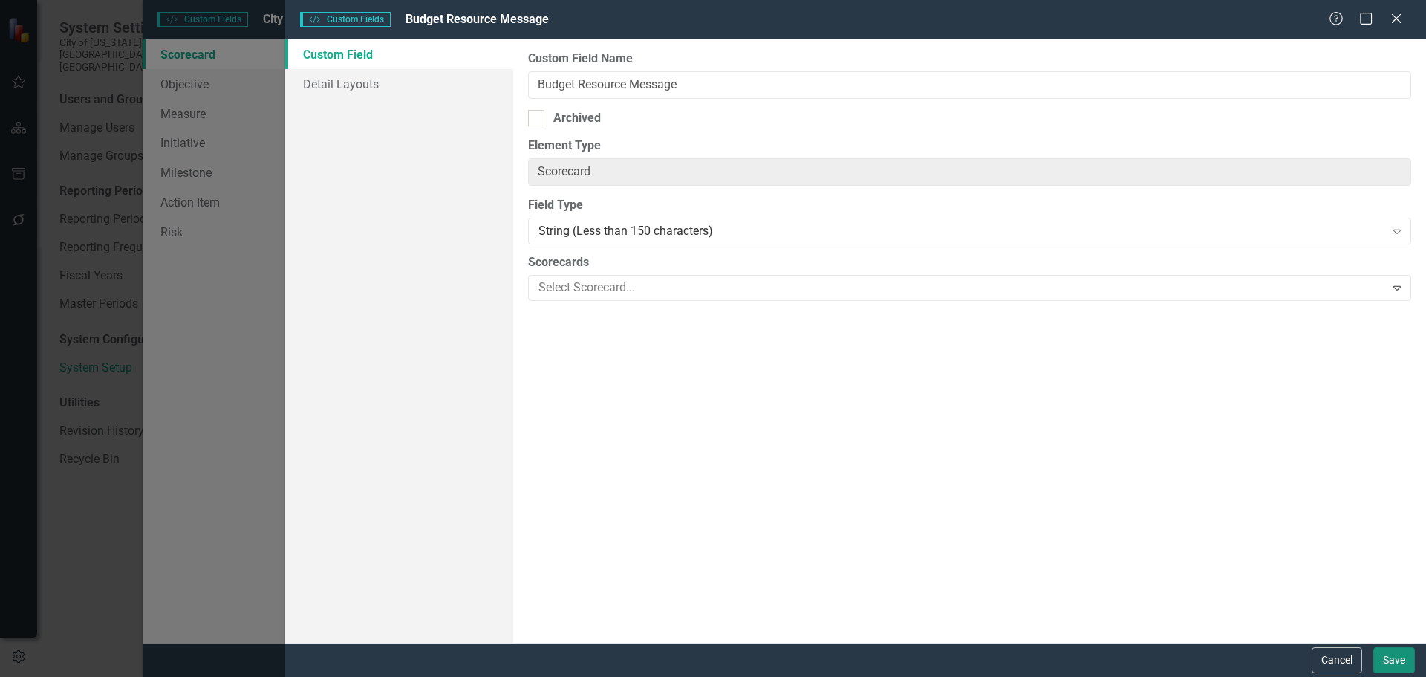
click at [1398, 662] on button "Save" at bounding box center [1395, 660] width 42 height 26
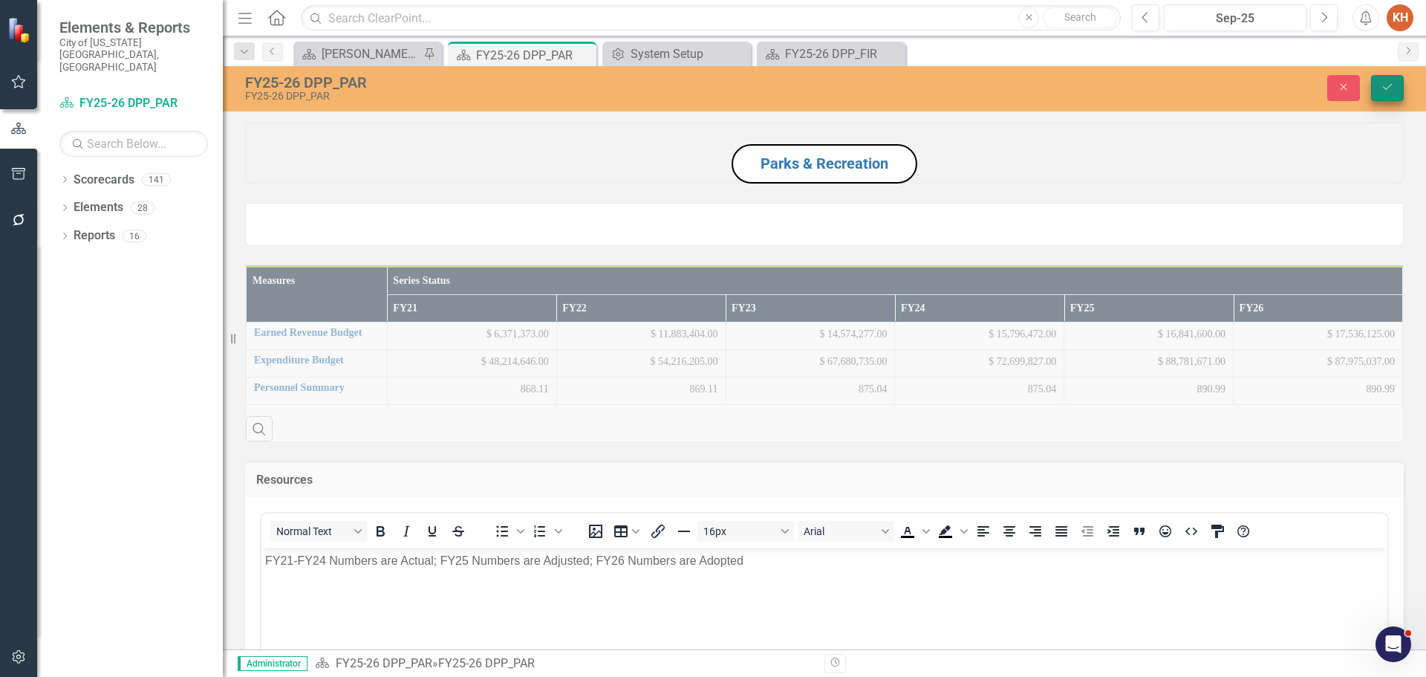
scroll to position [701, 0]
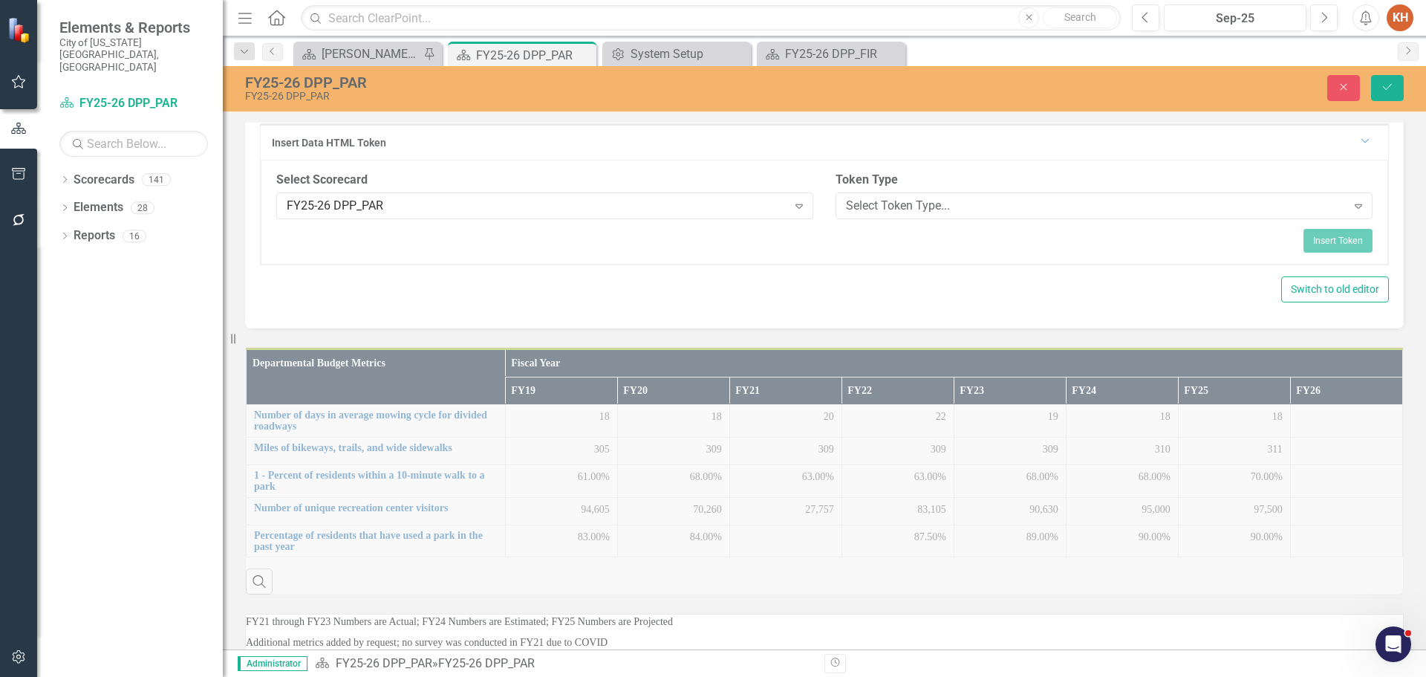
click at [1383, 78] on button "Save" at bounding box center [1387, 88] width 33 height 26
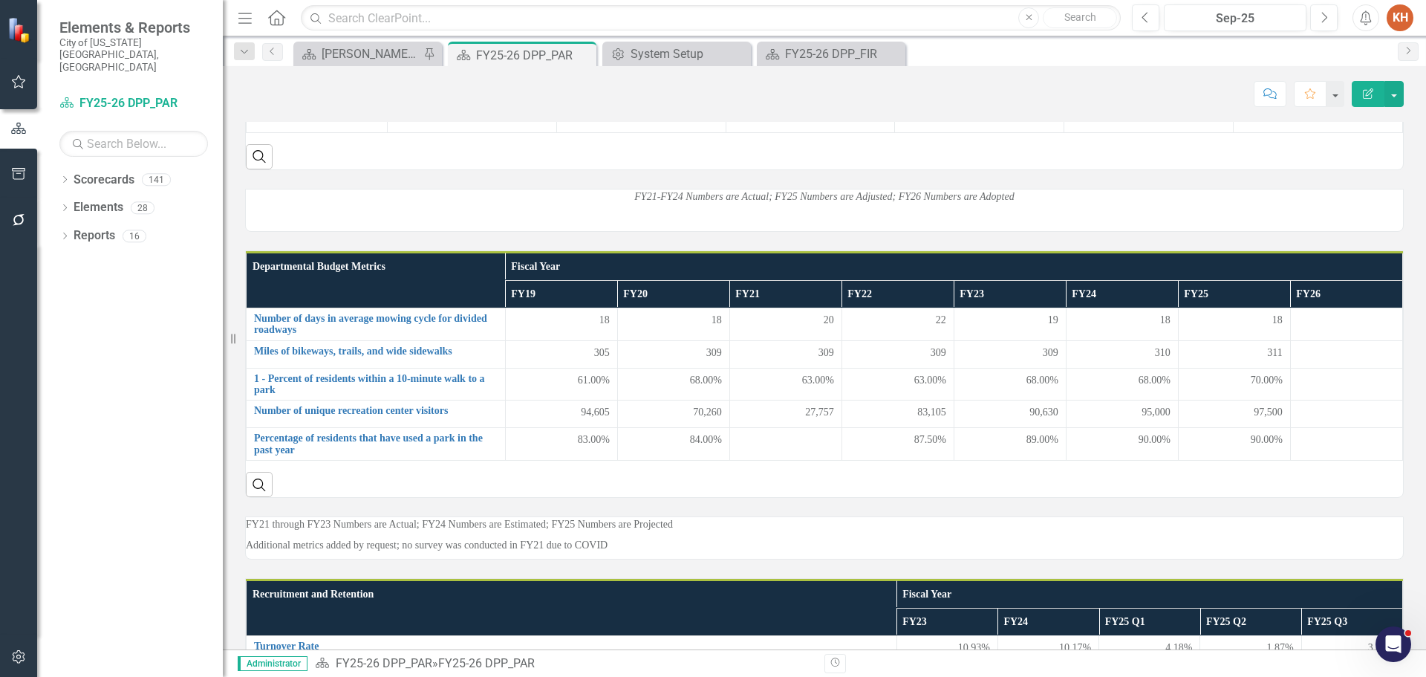
scroll to position [207, 0]
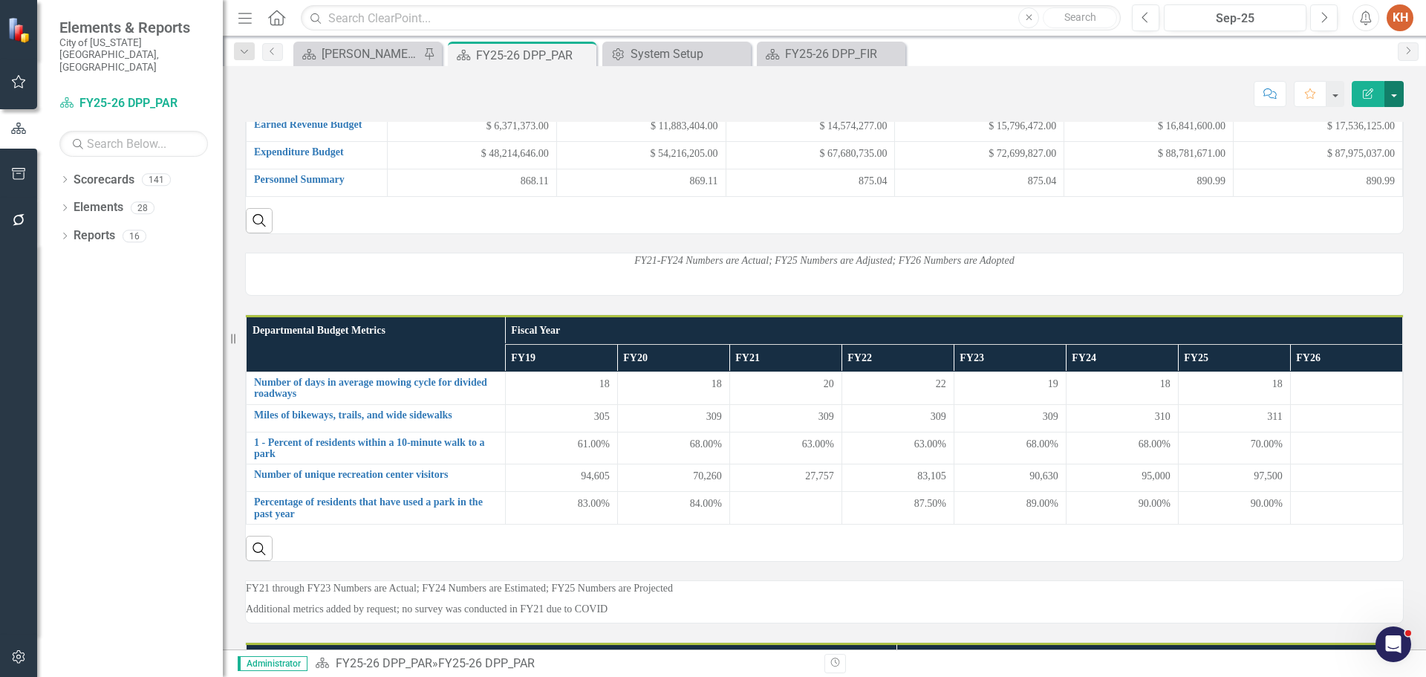
click at [1396, 94] on button "button" at bounding box center [1394, 94] width 19 height 26
click at [1359, 148] on link "Edit Report Edit Layout" at bounding box center [1343, 148] width 120 height 27
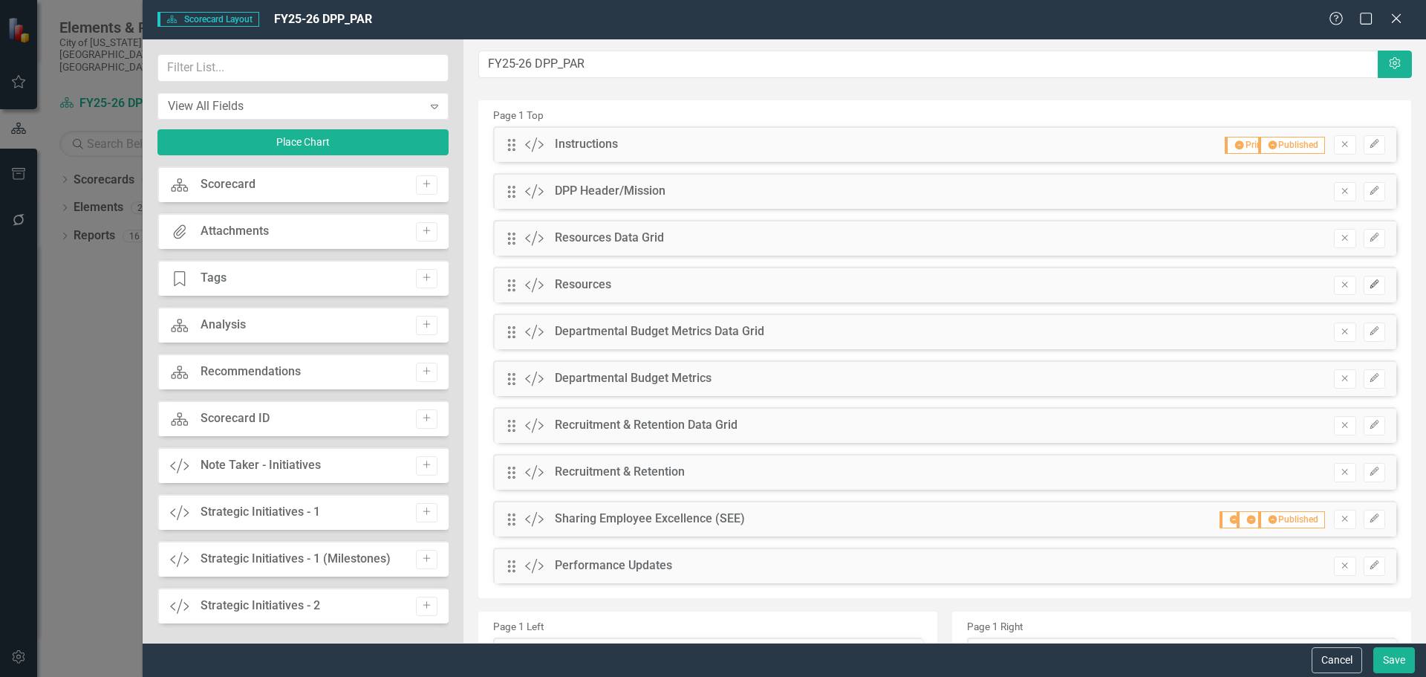
click at [1369, 285] on icon "Edit" at bounding box center [1374, 284] width 11 height 9
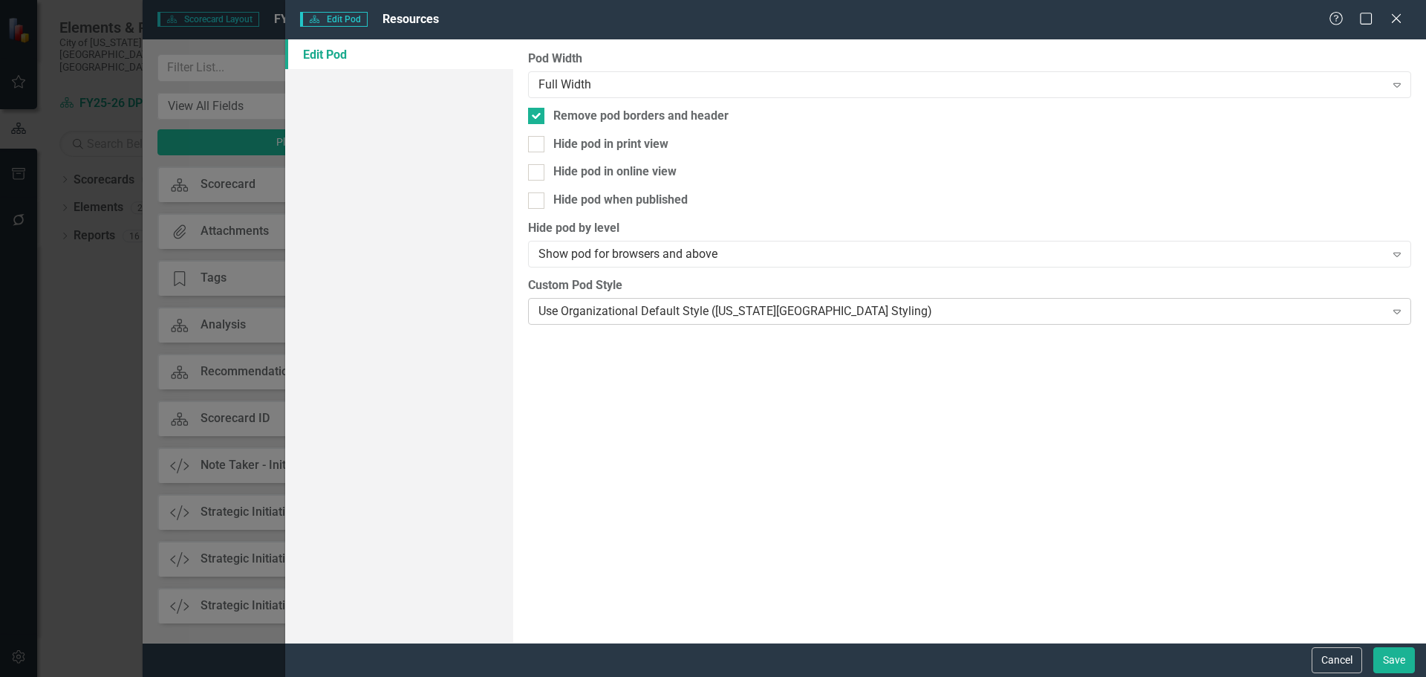
click at [645, 305] on div "Use Organizational Default Style ([US_STATE][GEOGRAPHIC_DATA] Styling)" at bounding box center [962, 310] width 846 height 17
click at [1385, 657] on button "Save" at bounding box center [1395, 660] width 42 height 26
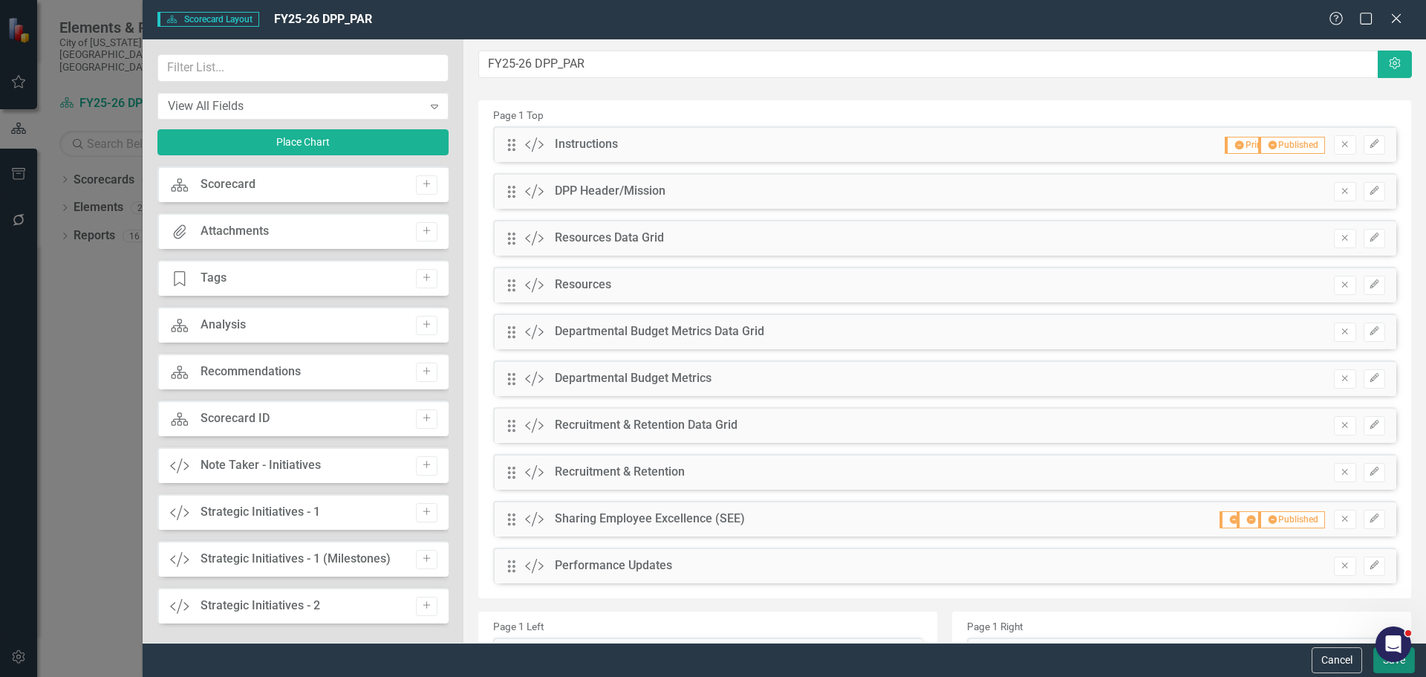
click at [1382, 665] on button "Save" at bounding box center [1395, 660] width 42 height 26
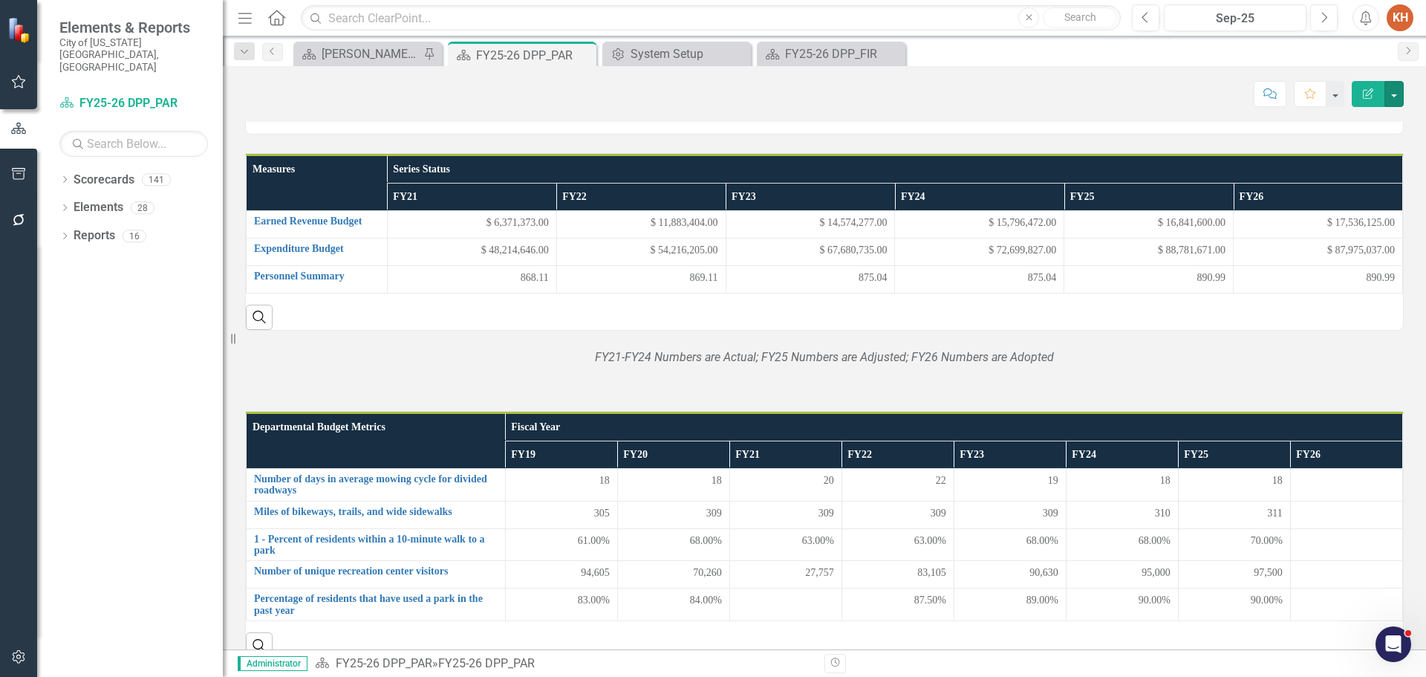
scroll to position [179, 0]
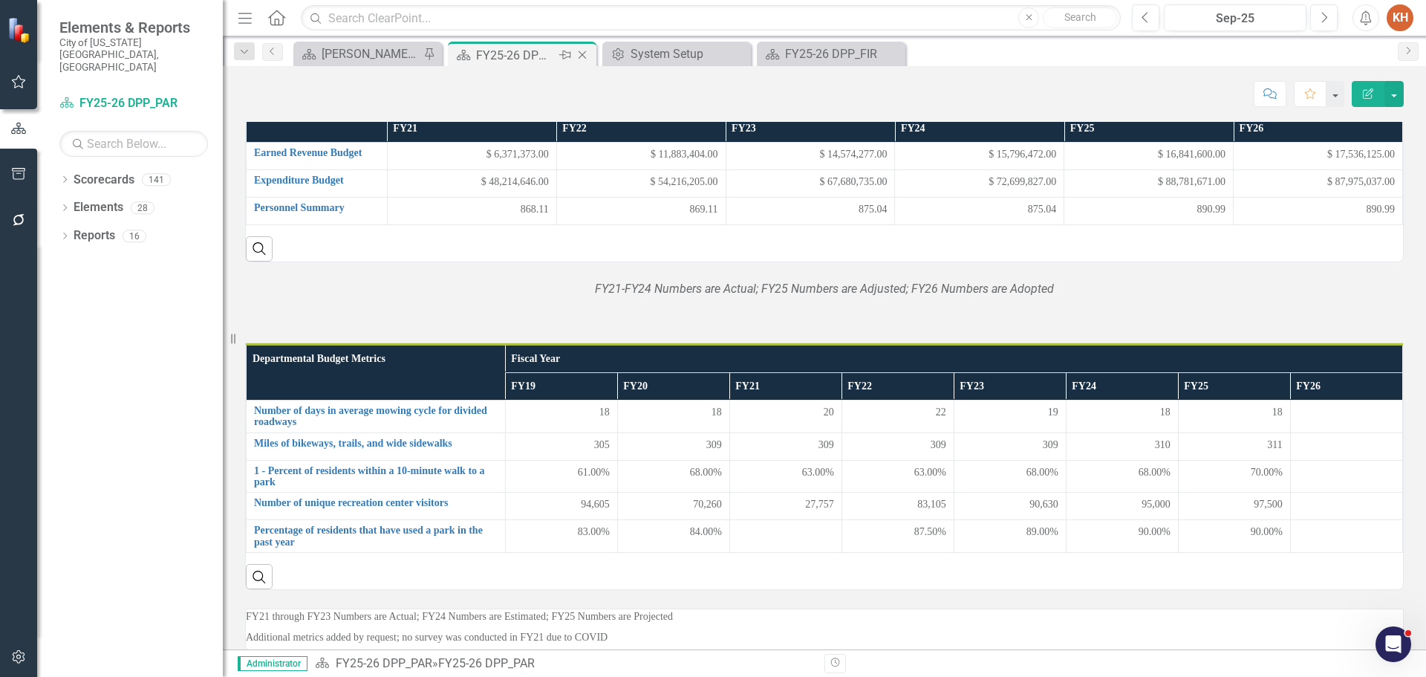
click at [583, 52] on icon "Close" at bounding box center [582, 55] width 15 height 12
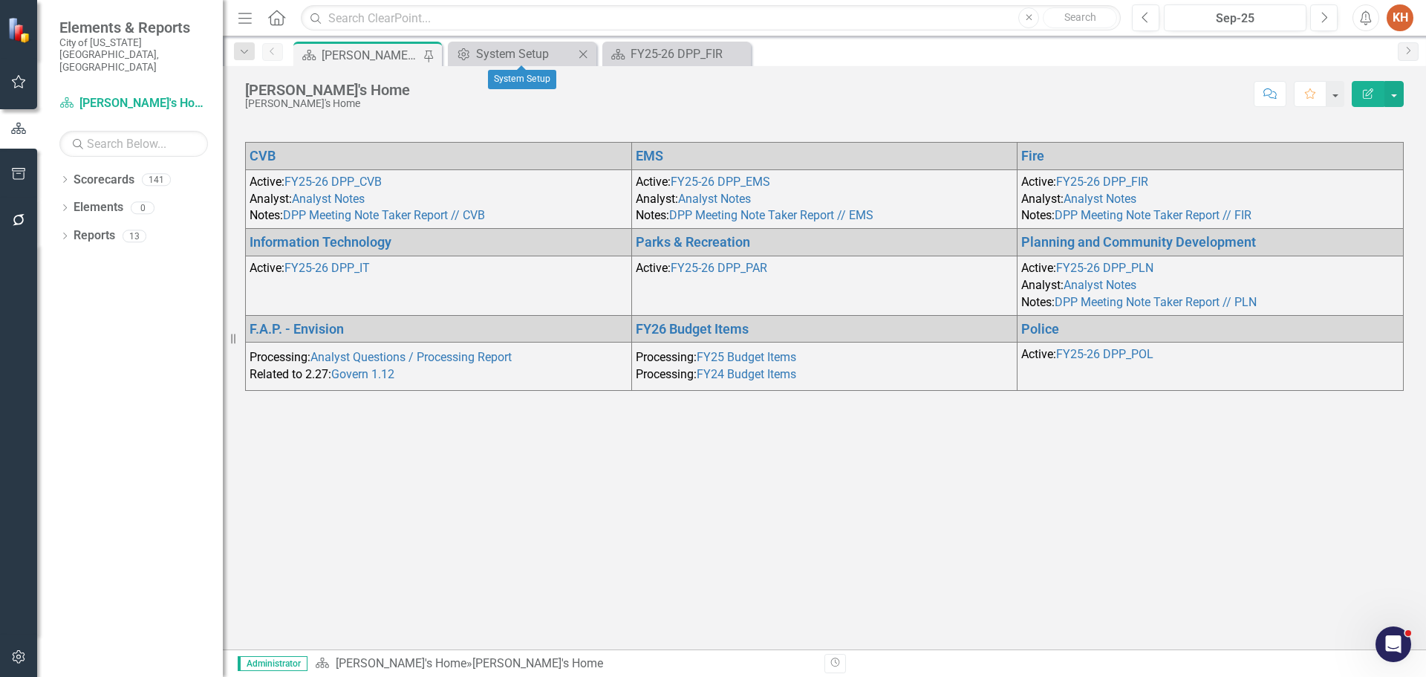
click at [583, 52] on icon "Close" at bounding box center [583, 54] width 15 height 12
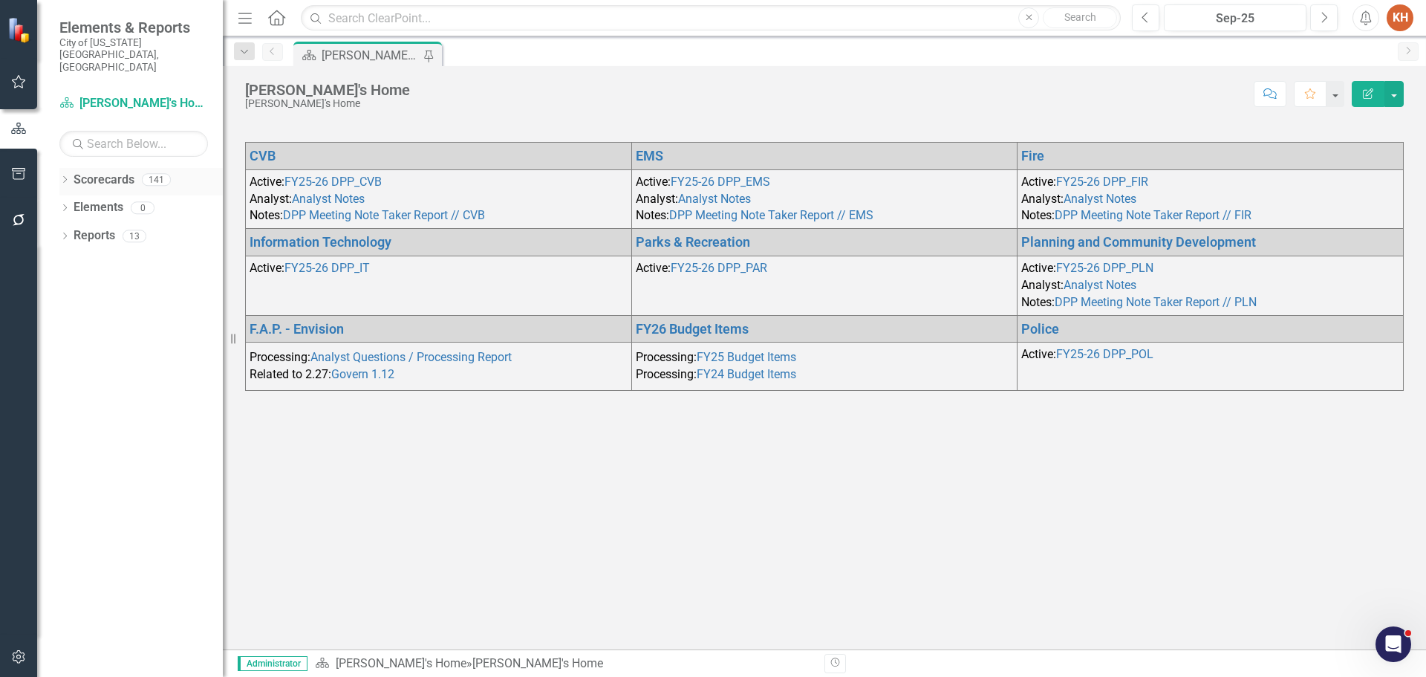
click at [63, 168] on div "Dropdown Scorecards 141" at bounding box center [140, 182] width 163 height 28
click at [65, 176] on icon at bounding box center [65, 179] width 4 height 7
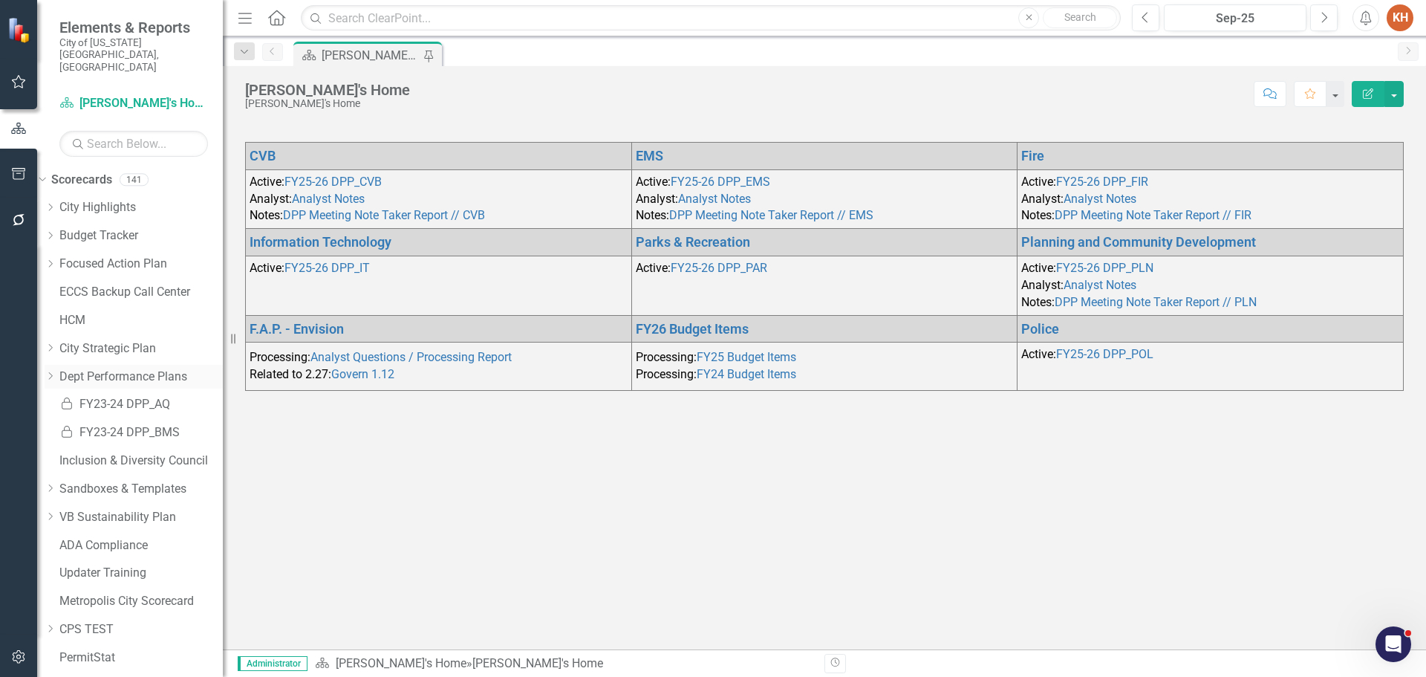
click at [129, 368] on link "Dept Performance Plans" at bounding box center [140, 376] width 163 height 17
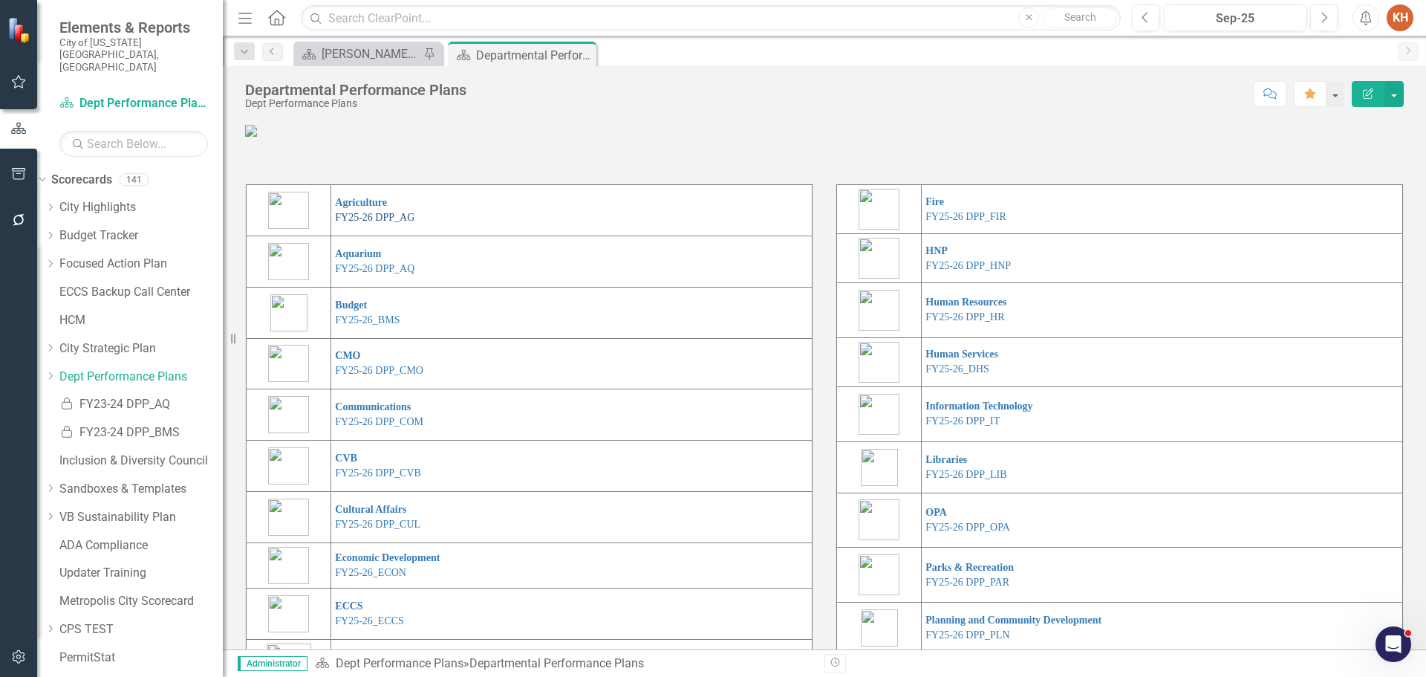
click at [405, 223] on link "FY25-26 DPP_AG" at bounding box center [374, 217] width 79 height 11
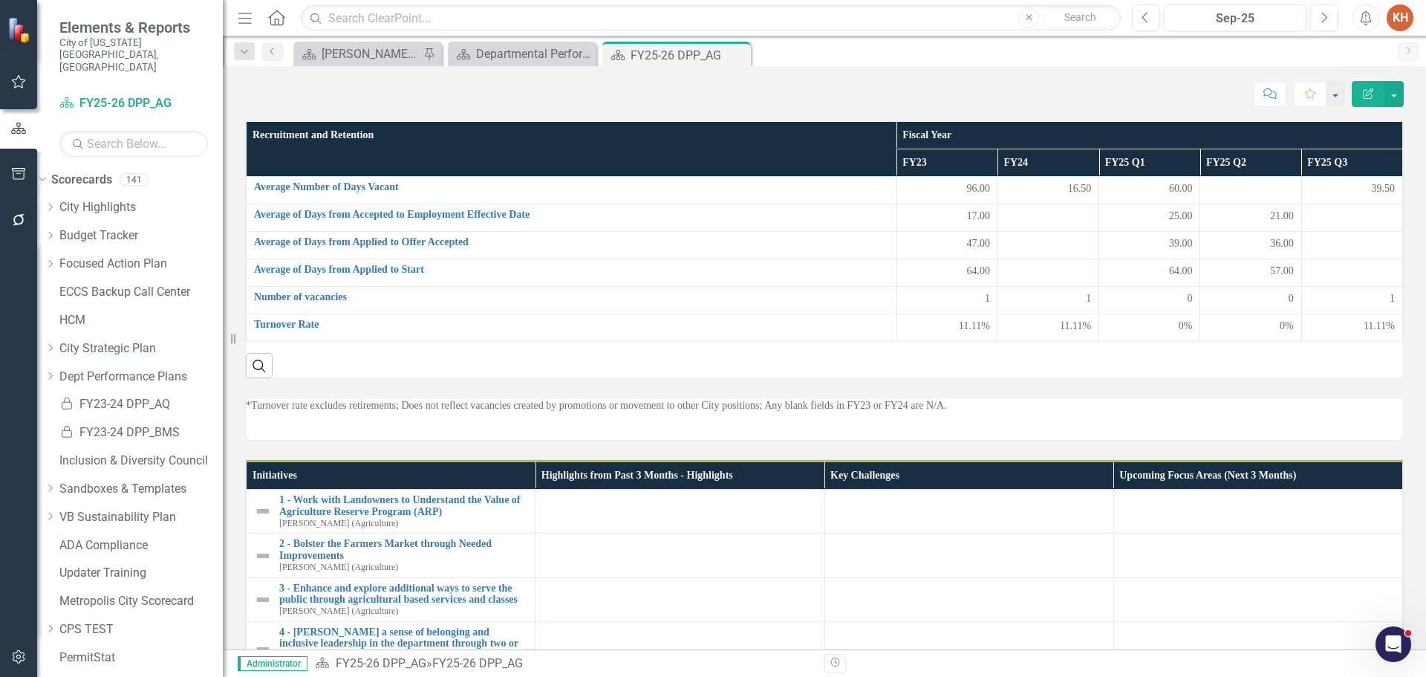
scroll to position [637, 0]
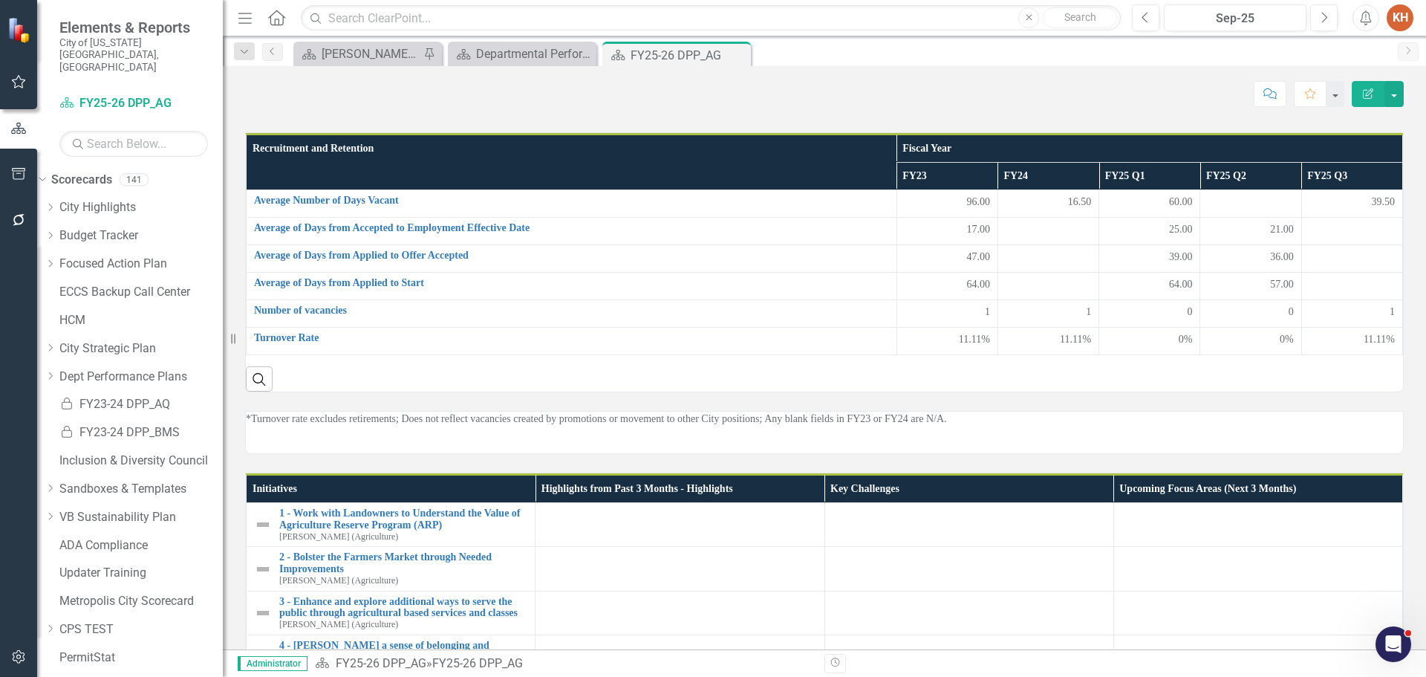
click at [693, 114] on div "*FY21 through FY23 Numbers are Actual; FY24 Numbers are Estimated; FY25 are Pro…" at bounding box center [824, 92] width 1159 height 43
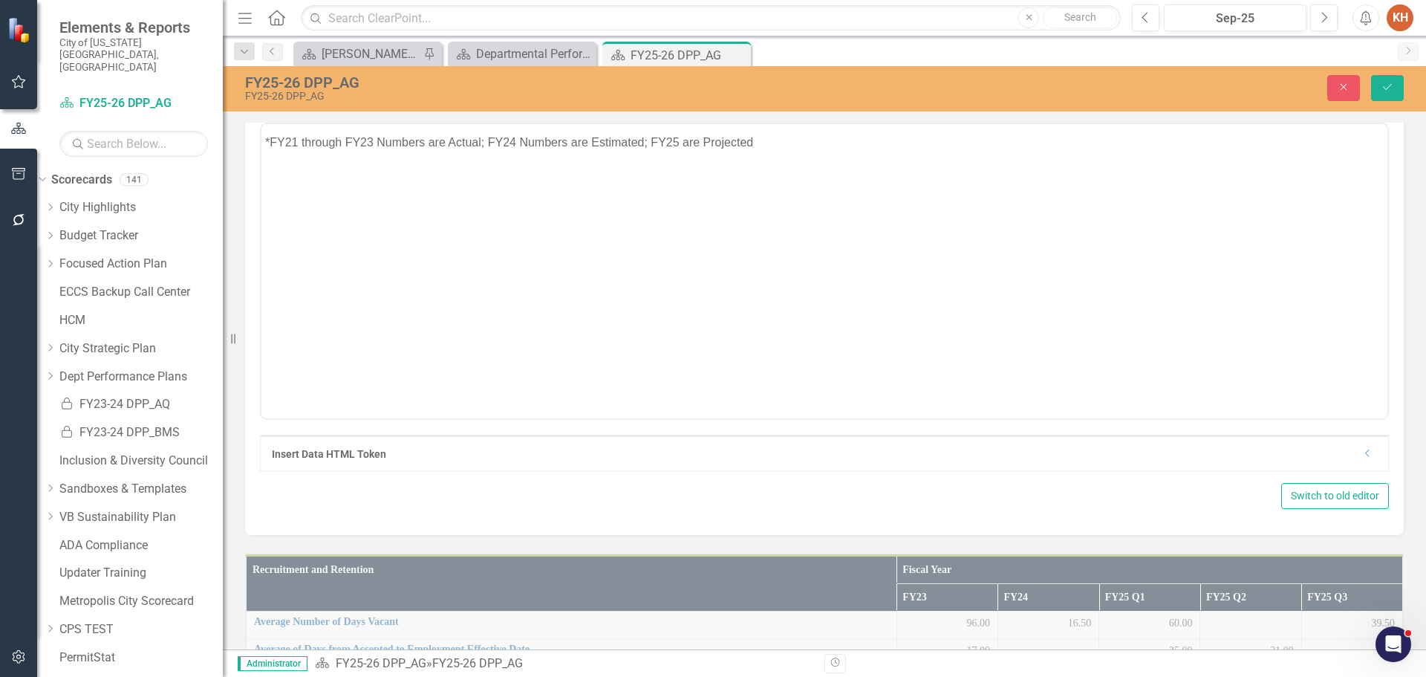
scroll to position [0, 0]
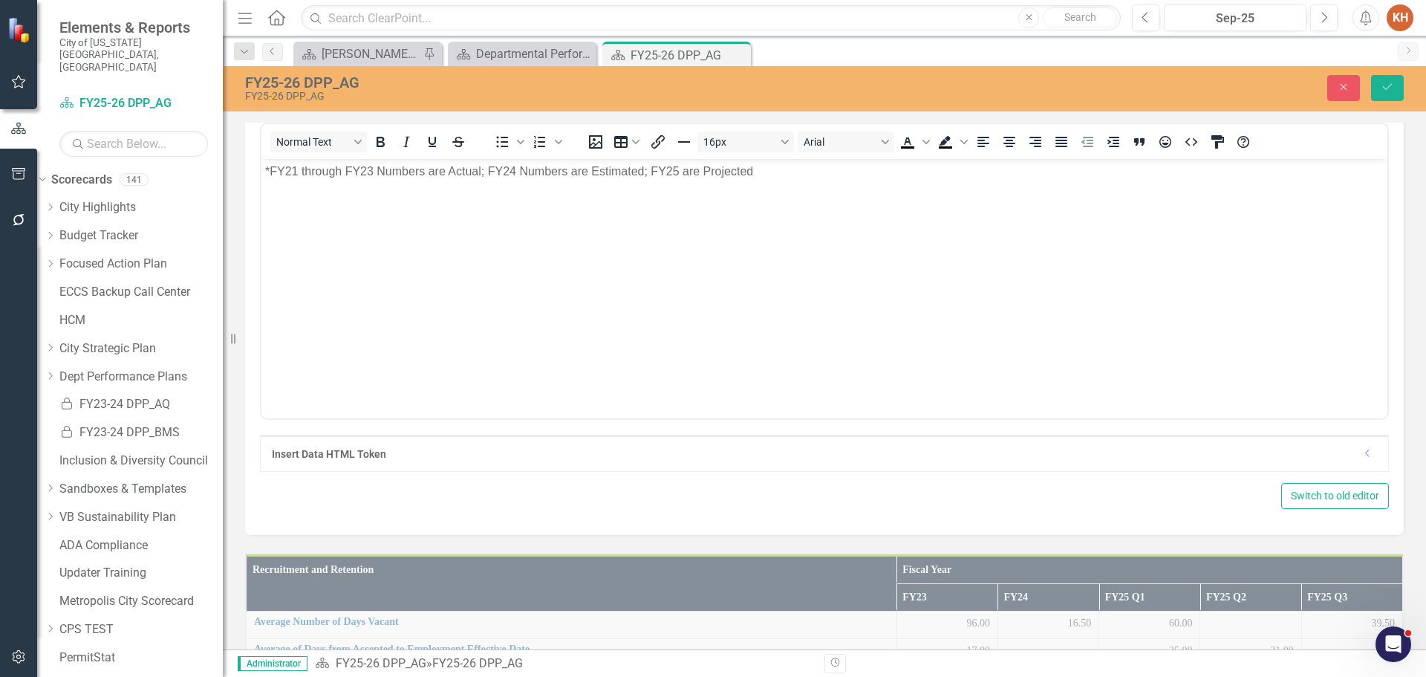
click at [523, 192] on body "*FY21 through FY23 Numbers are Actual; FY24 Numbers are Estimated; FY25 are Pro…" at bounding box center [824, 270] width 1126 height 223
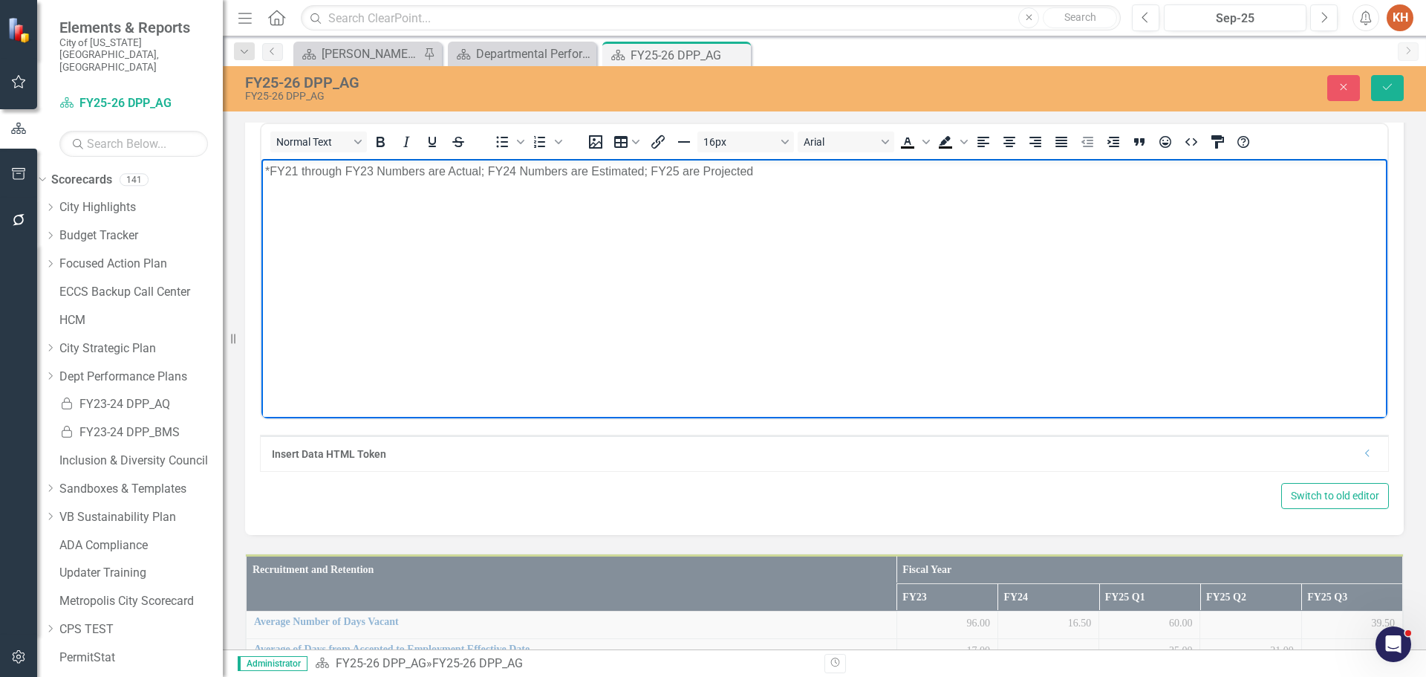
paste body "Rich Text Area. Press ALT-0 for help."
click at [1007, 147] on icon "Align center" at bounding box center [1010, 142] width 12 height 10
click at [1388, 89] on icon "Save" at bounding box center [1387, 87] width 13 height 10
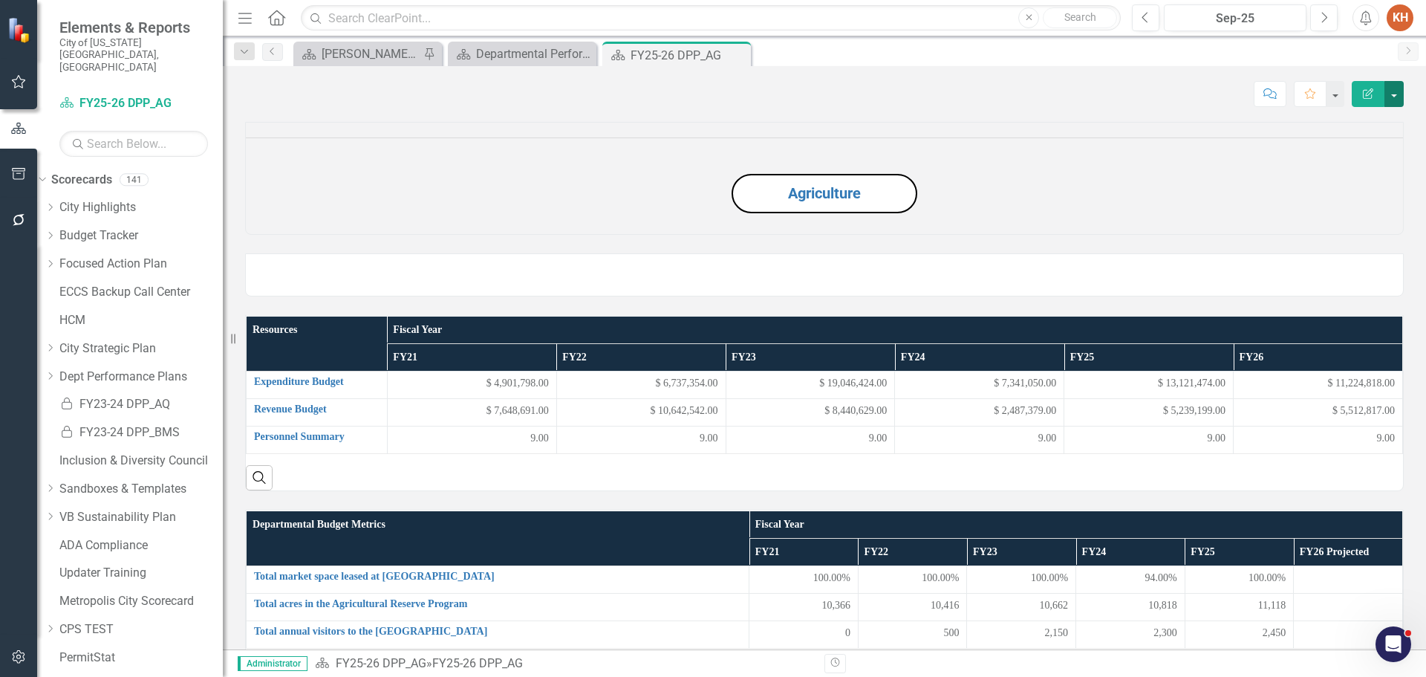
click at [1397, 83] on button "button" at bounding box center [1394, 94] width 19 height 26
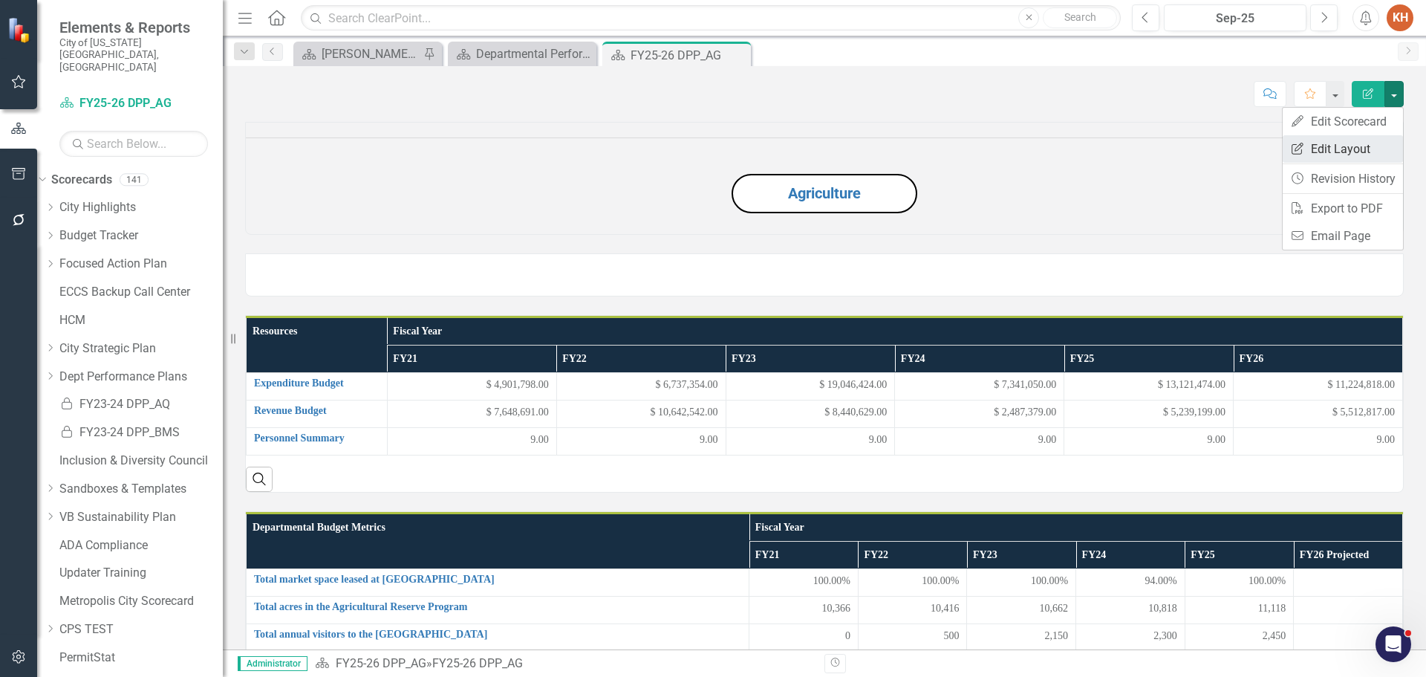
click at [1359, 144] on link "Edit Report Edit Layout" at bounding box center [1343, 148] width 120 height 27
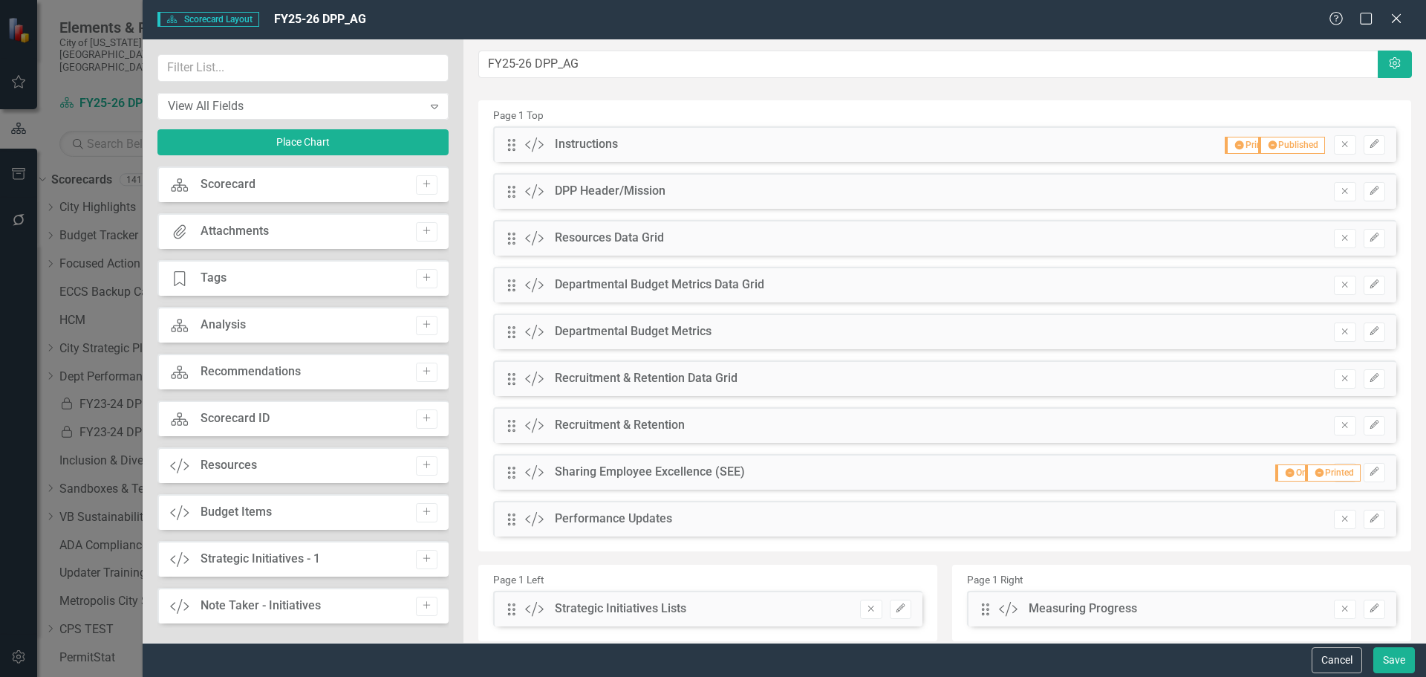
click at [669, 295] on div "Drag Custom Departmental Budget Metrics Data Grid Remove Edit" at bounding box center [944, 285] width 903 height 36
click at [1369, 285] on icon "Edit" at bounding box center [1374, 284] width 11 height 9
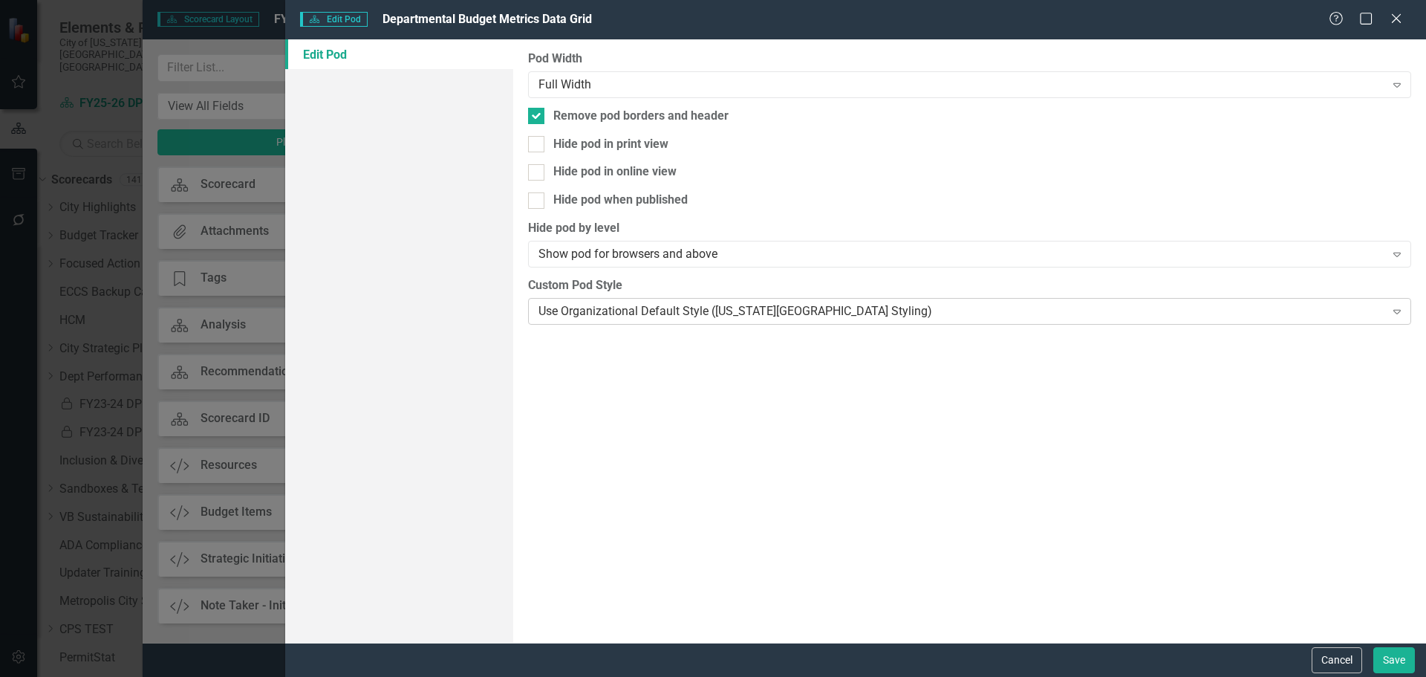
click at [682, 302] on div "Use Organizational Default Style ([US_STATE][GEOGRAPHIC_DATA] Styling)" at bounding box center [962, 310] width 846 height 17
click at [1388, 659] on button "Save" at bounding box center [1395, 660] width 42 height 26
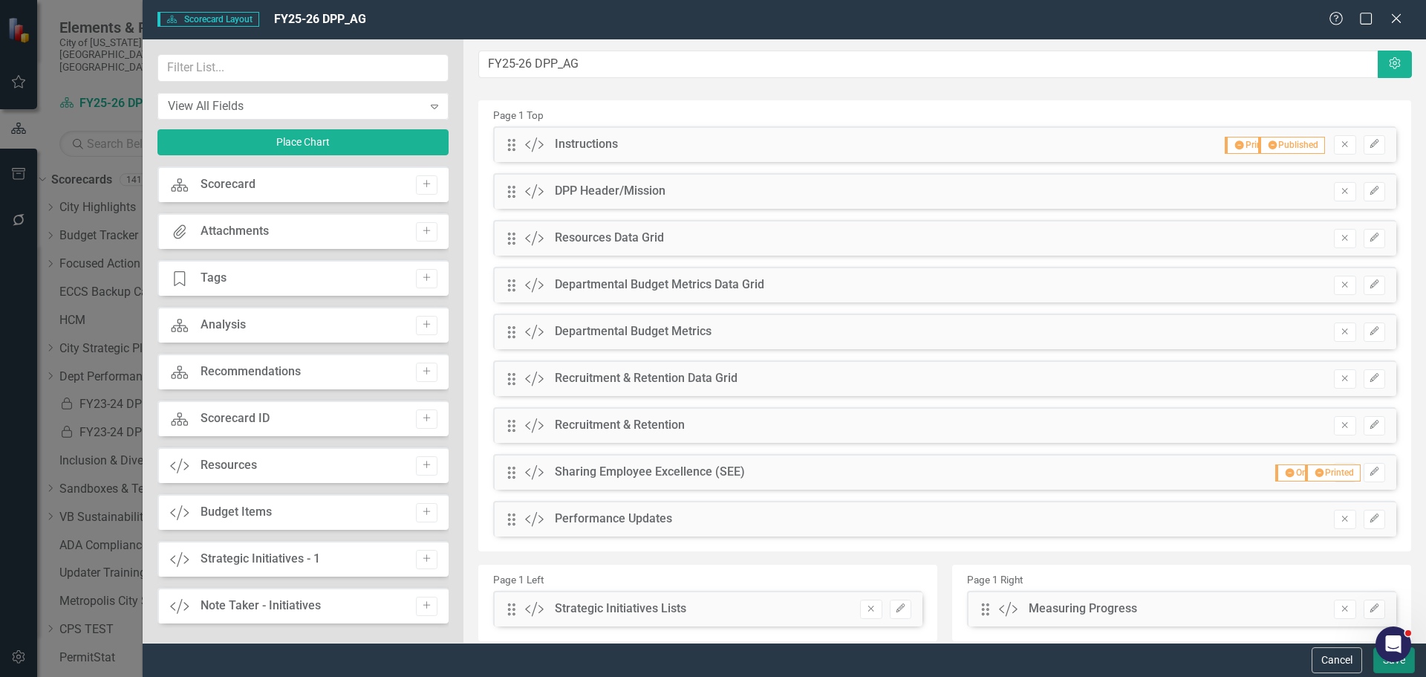
click at [1383, 669] on button "Save" at bounding box center [1395, 660] width 42 height 26
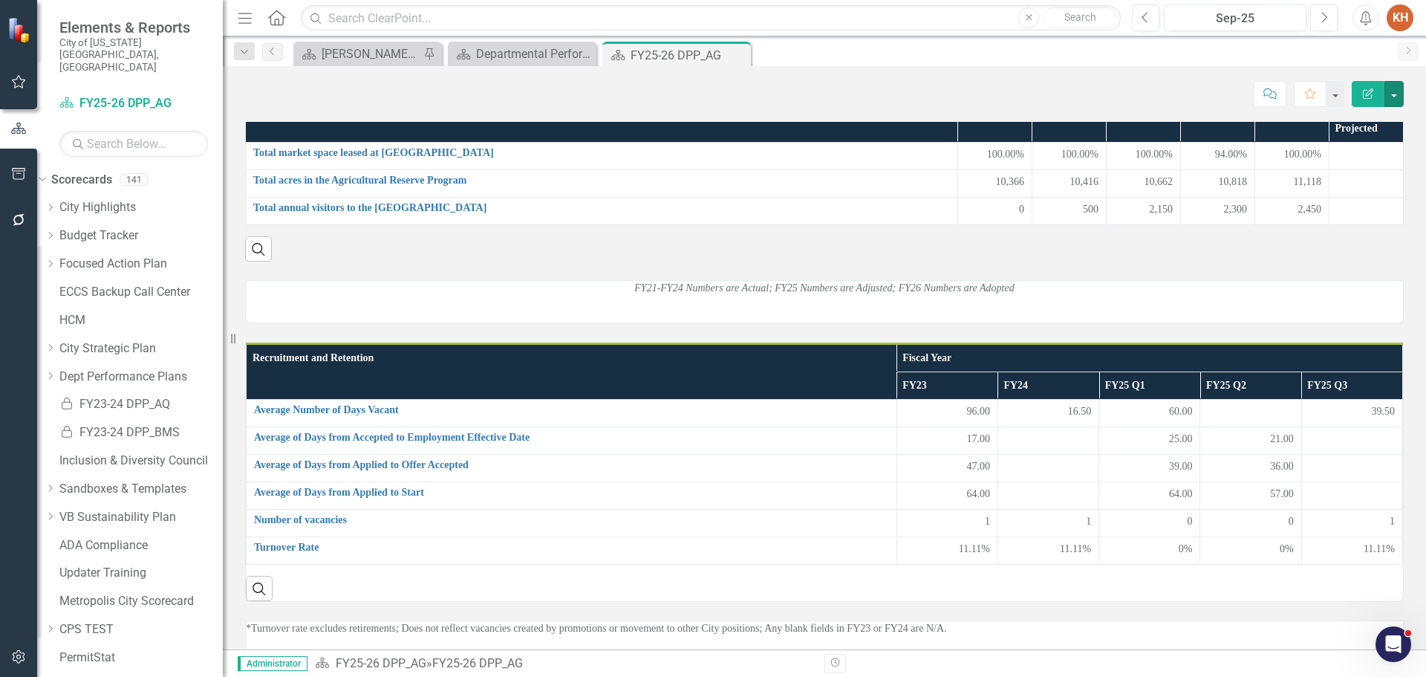
scroll to position [400, 0]
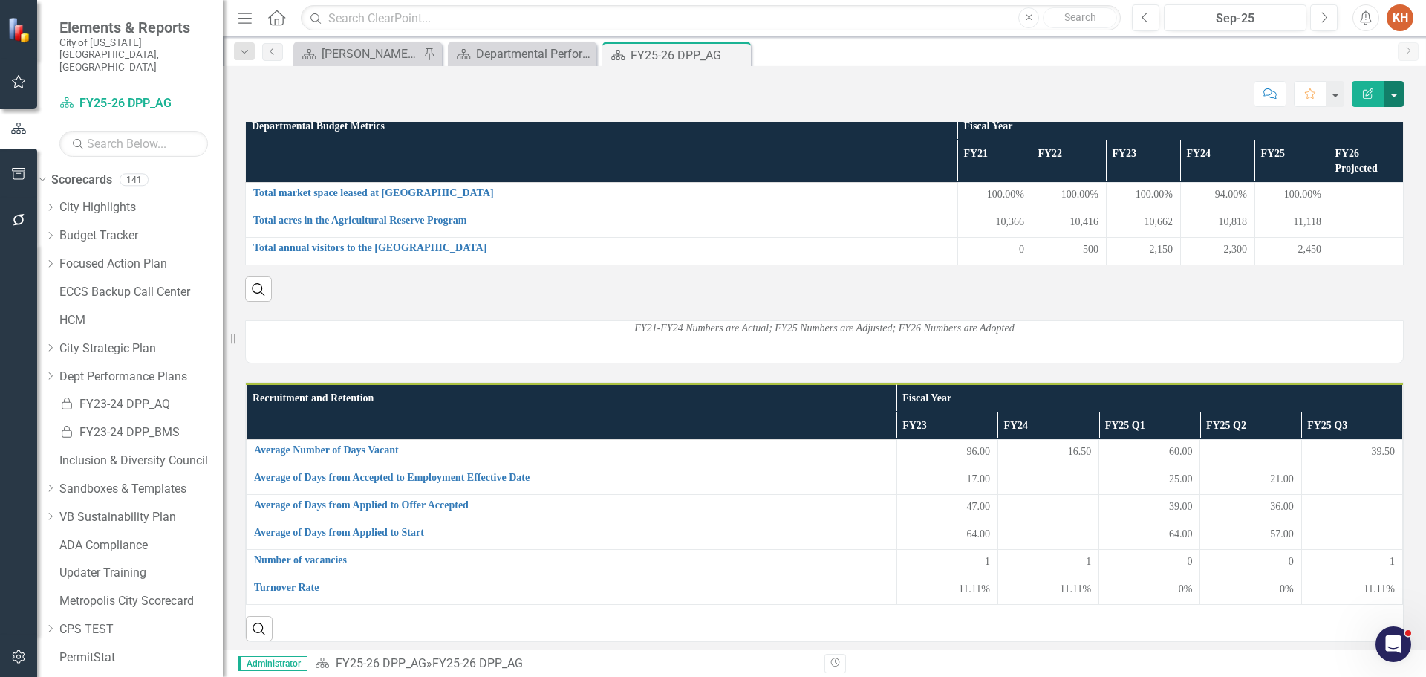
click at [1394, 100] on button "button" at bounding box center [1394, 94] width 19 height 26
click at [1363, 146] on link "Edit Report Edit Layout" at bounding box center [1343, 148] width 120 height 27
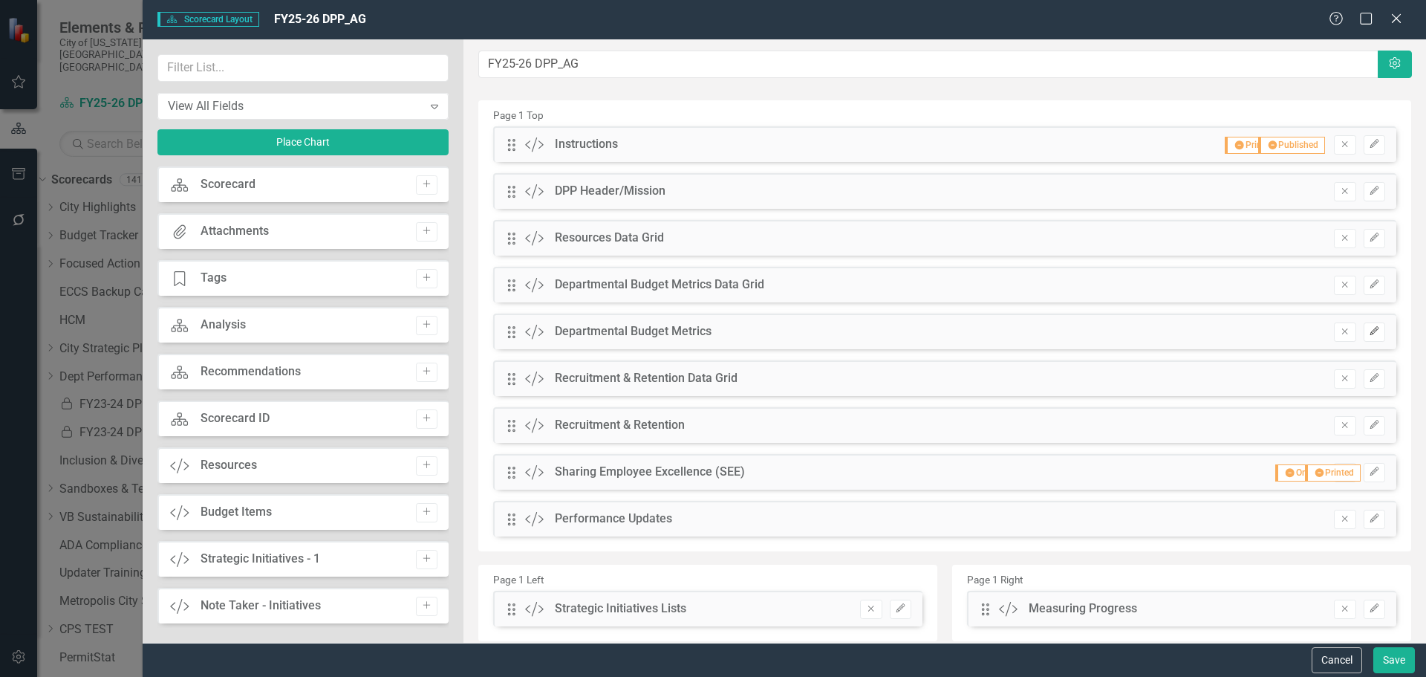
click at [1369, 335] on icon "Edit" at bounding box center [1374, 331] width 11 height 9
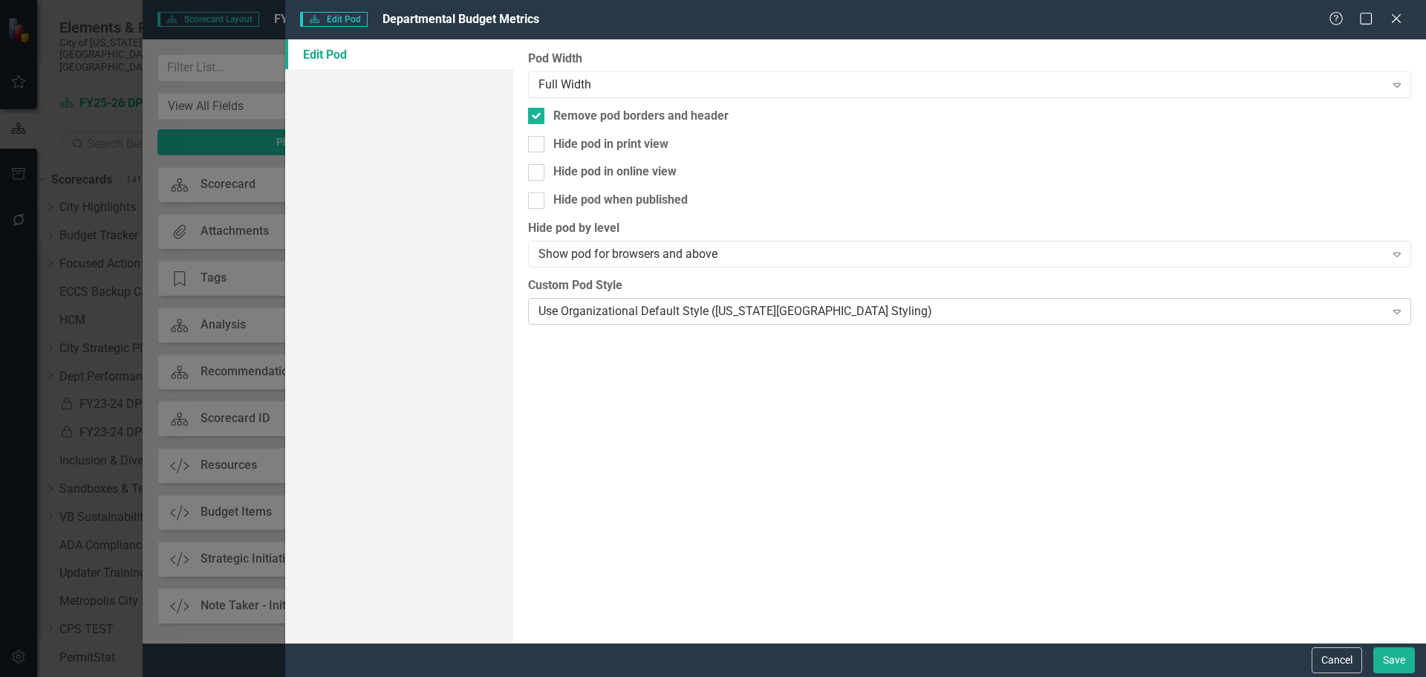
click at [631, 302] on div "Use Organizational Default Style ([US_STATE][GEOGRAPHIC_DATA] Styling)" at bounding box center [962, 310] width 846 height 17
click at [1390, 660] on button "Save" at bounding box center [1395, 660] width 42 height 26
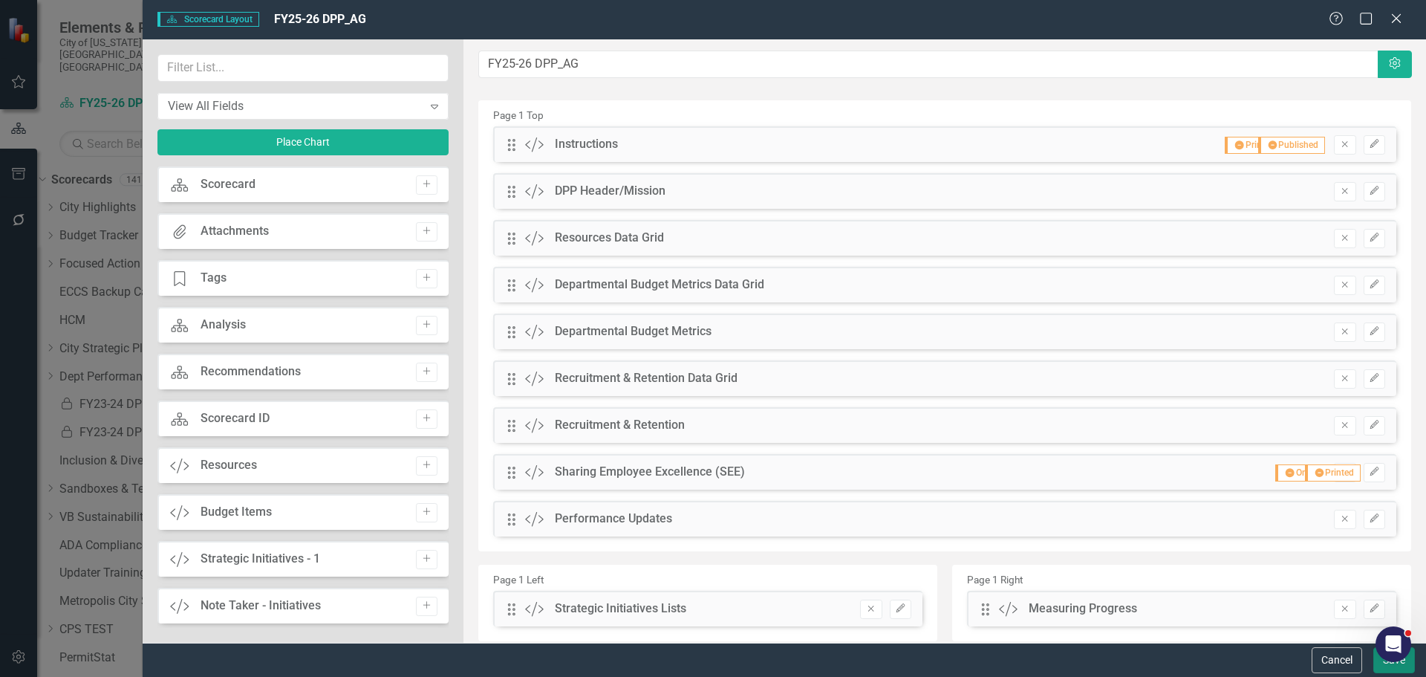
click at [1386, 669] on button "Save" at bounding box center [1395, 660] width 42 height 26
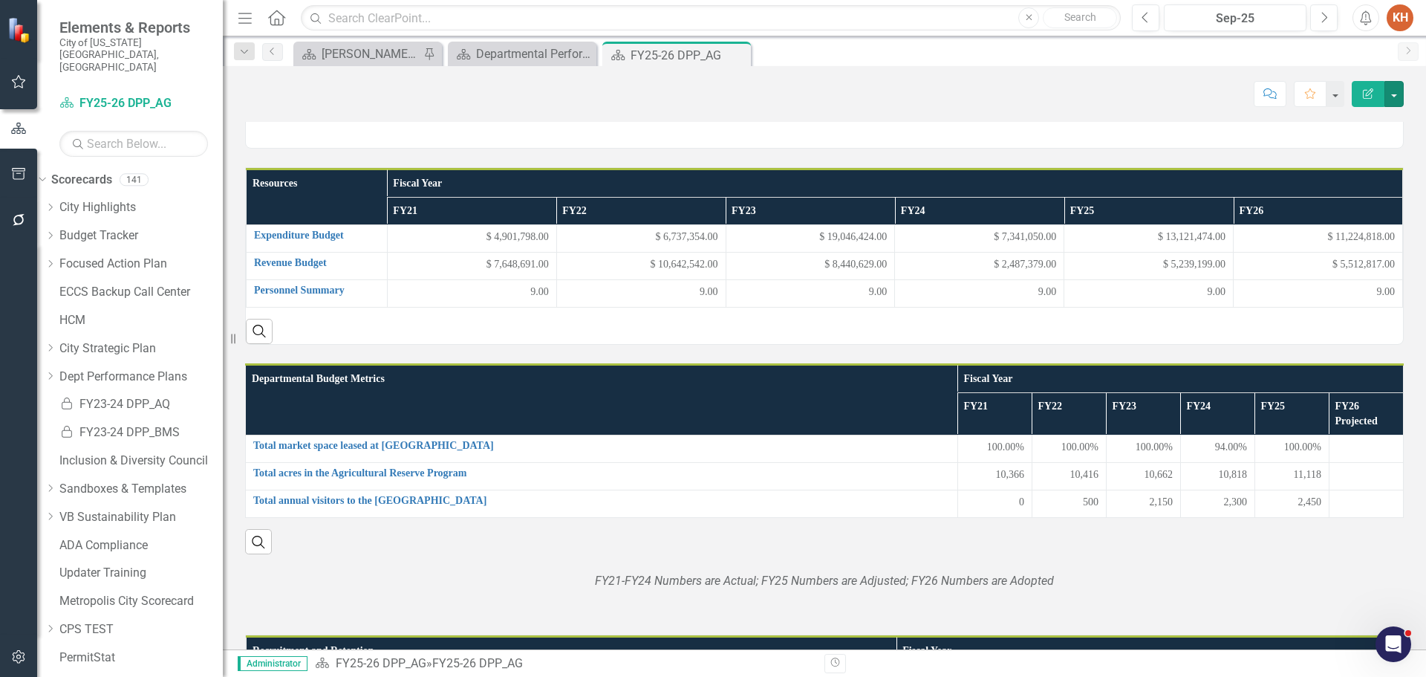
scroll to position [141, 0]
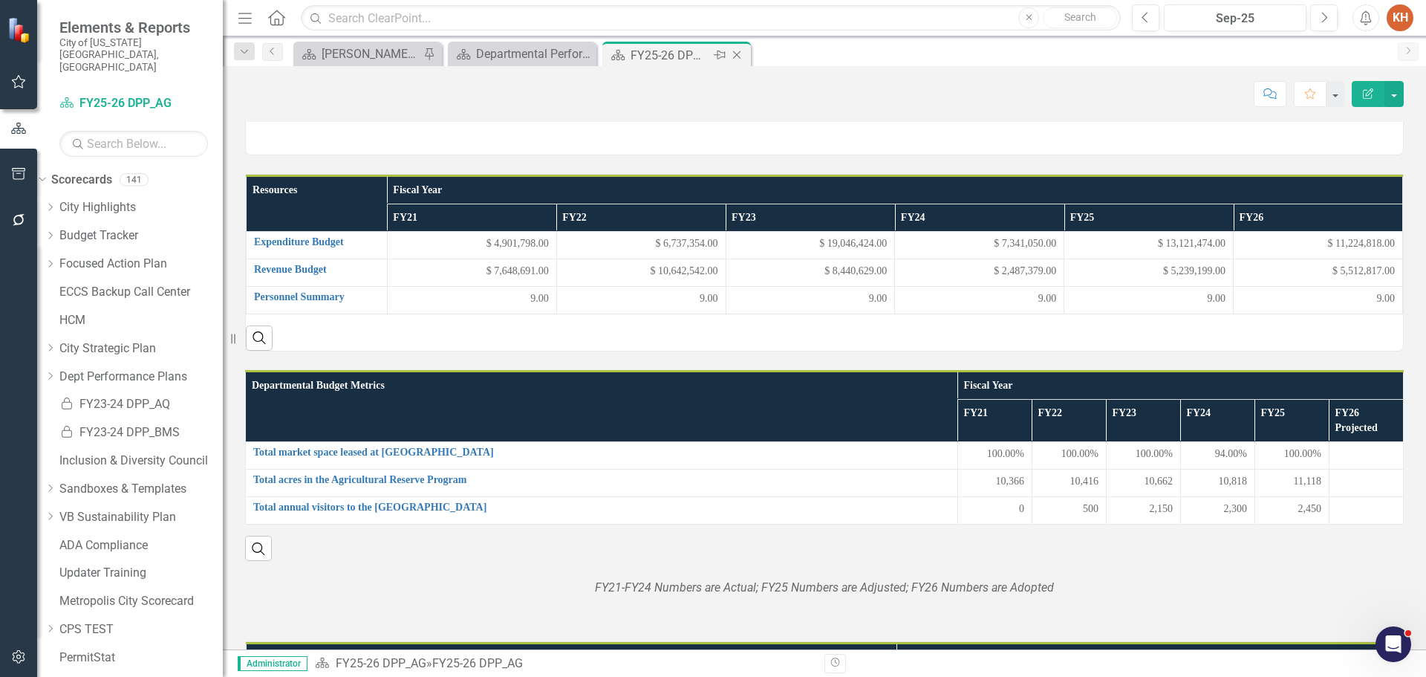
click at [737, 56] on icon "Close" at bounding box center [736, 55] width 15 height 12
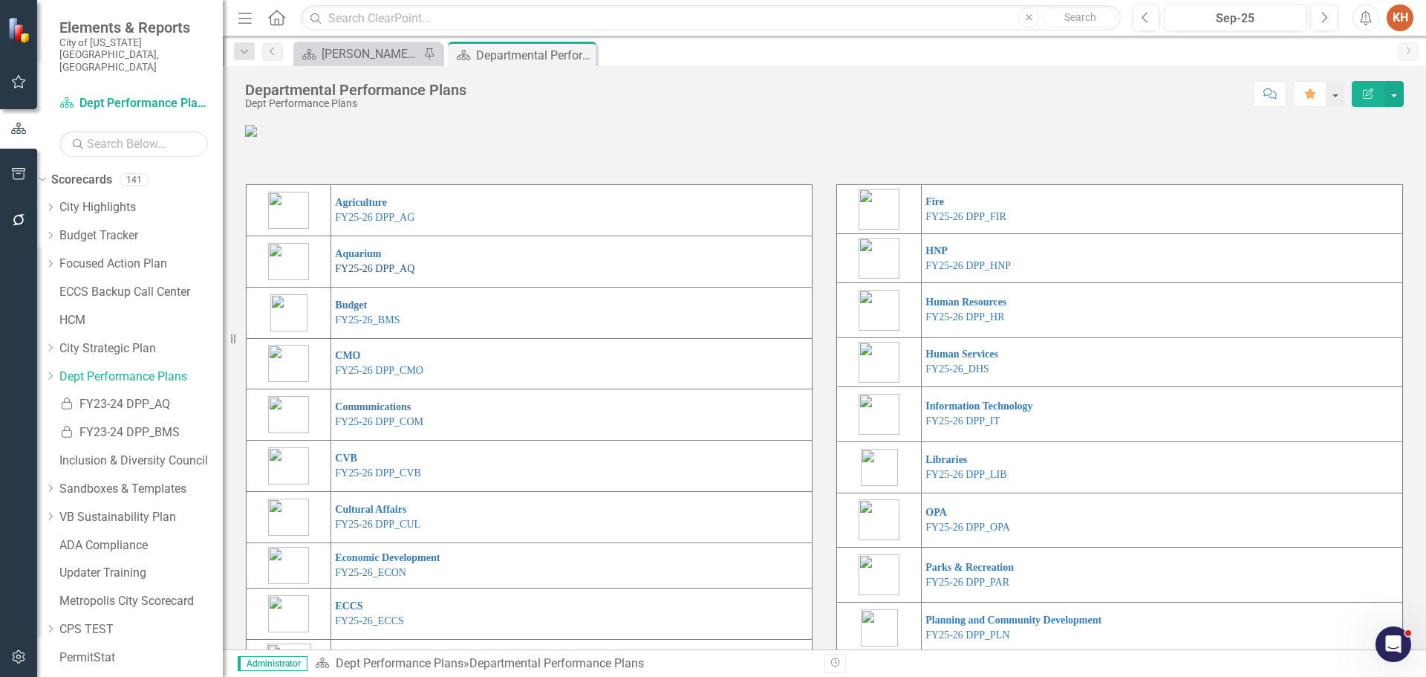
click at [394, 274] on link "FY25-26 DPP_AQ" at bounding box center [374, 268] width 79 height 11
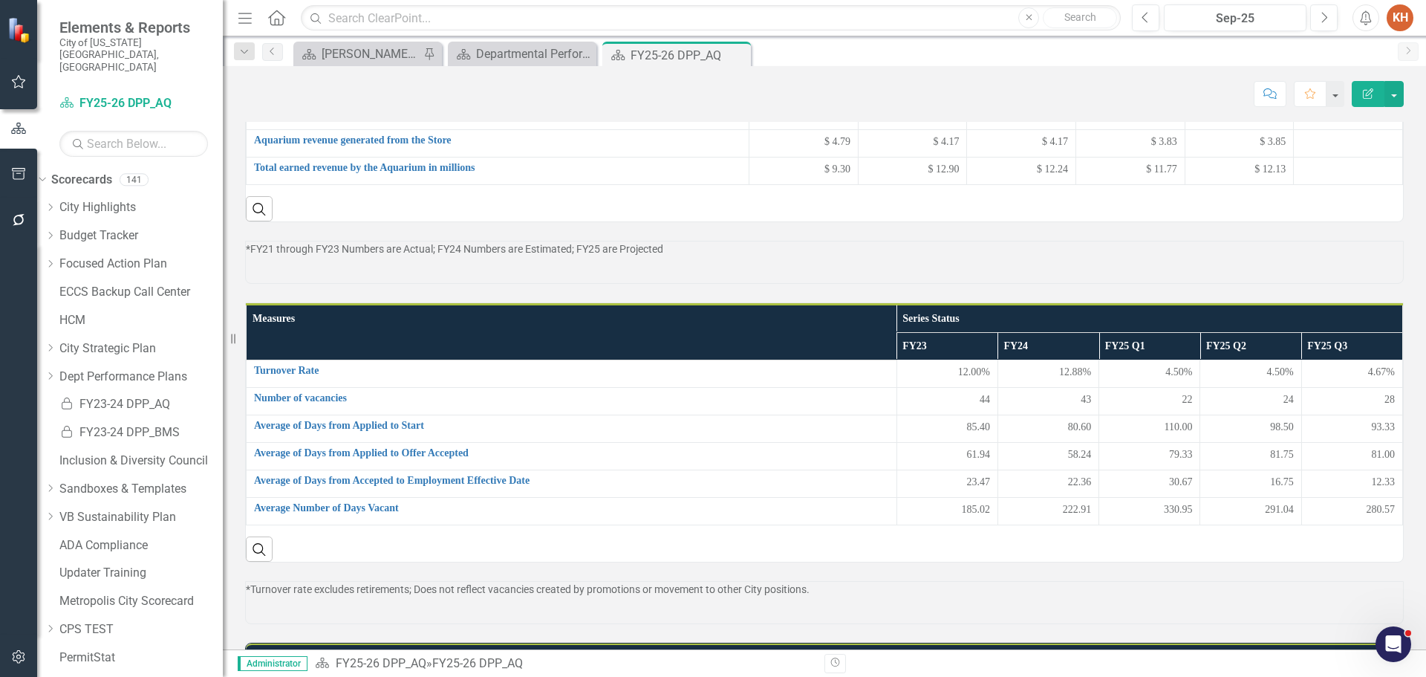
scroll to position [607, 0]
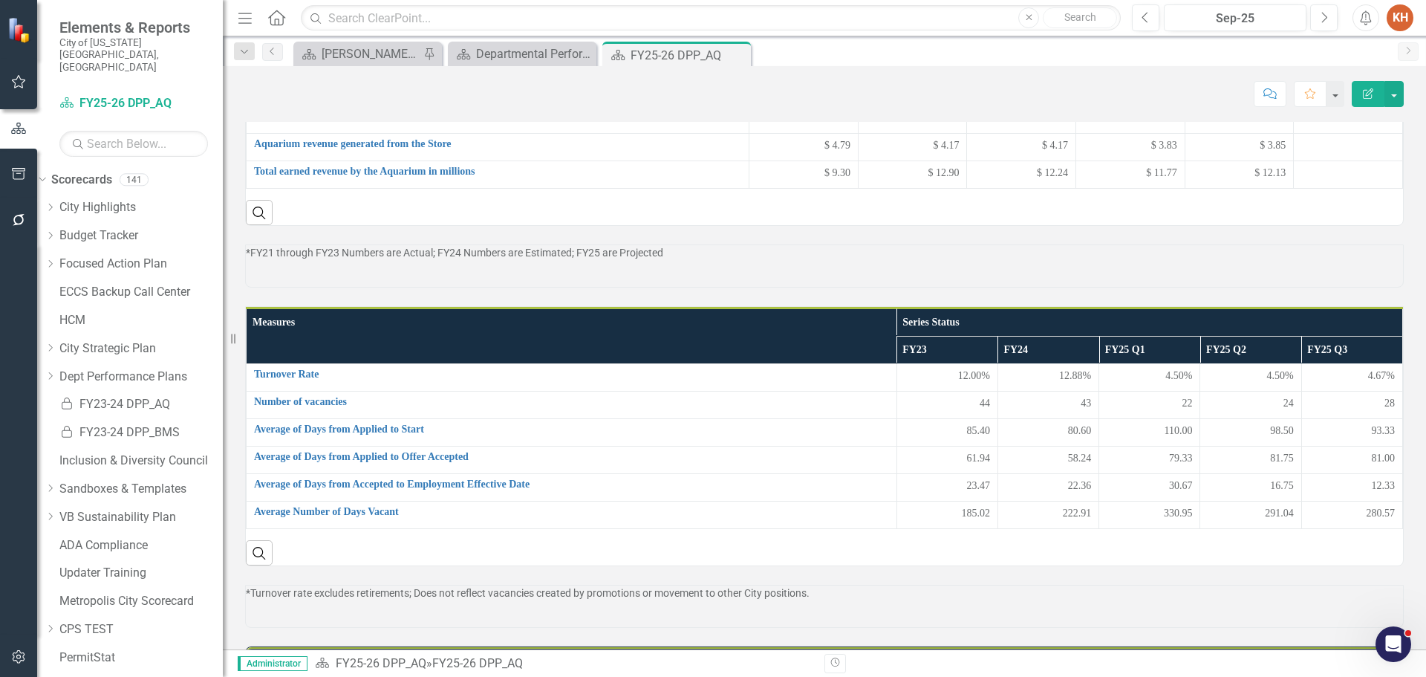
click at [660, 260] on div "*FY21 through FY23 Numbers are Actual; FY24 Numbers are Estimated; FY25 are Pro…" at bounding box center [824, 252] width 1157 height 15
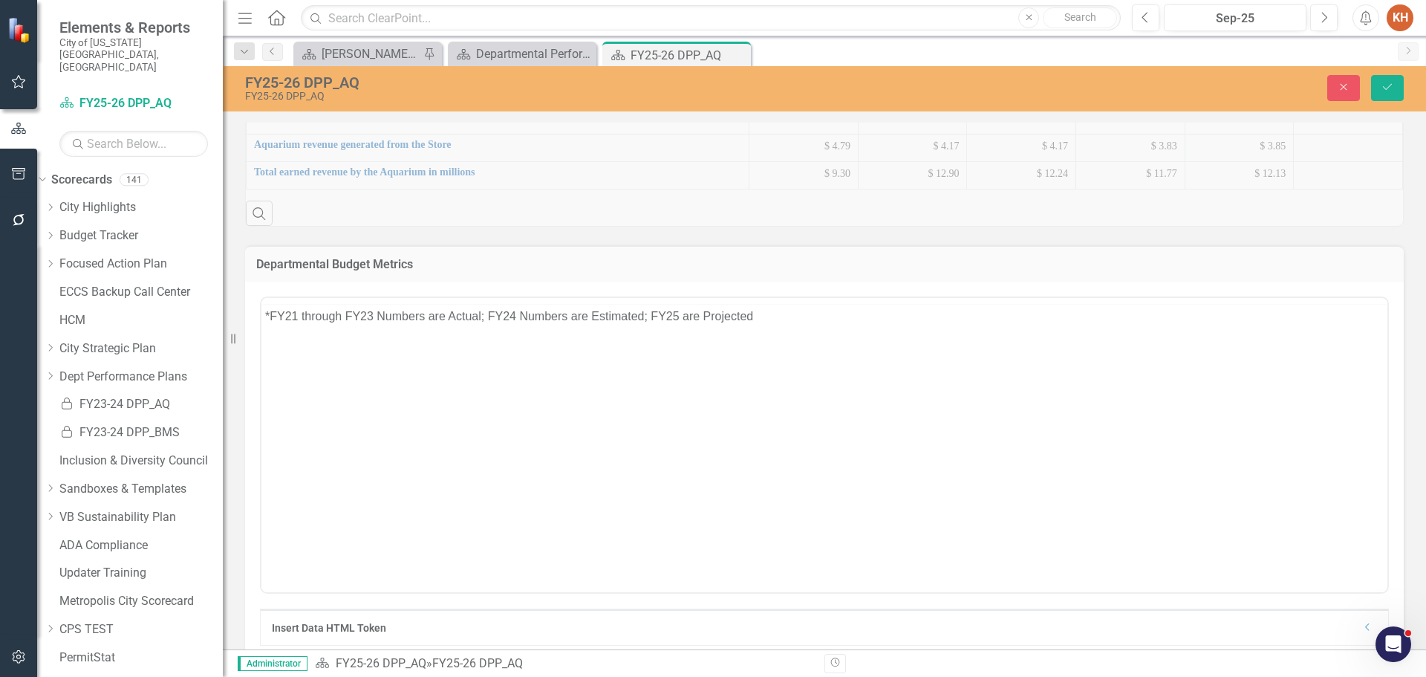
scroll to position [0, 0]
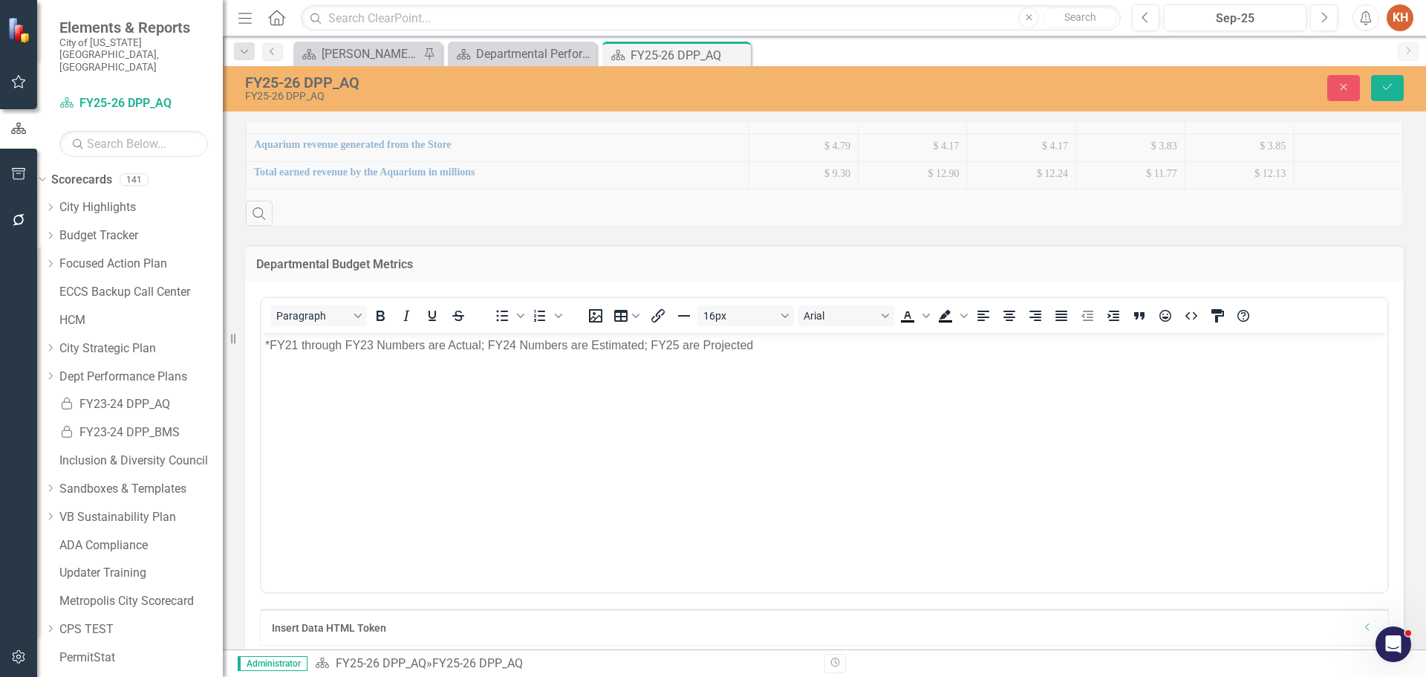
click at [539, 343] on div "*FY21 through FY23 Numbers are Actual; FY24 Numbers are Estimated; FY25 are Pro…" at bounding box center [824, 346] width 1119 height 18
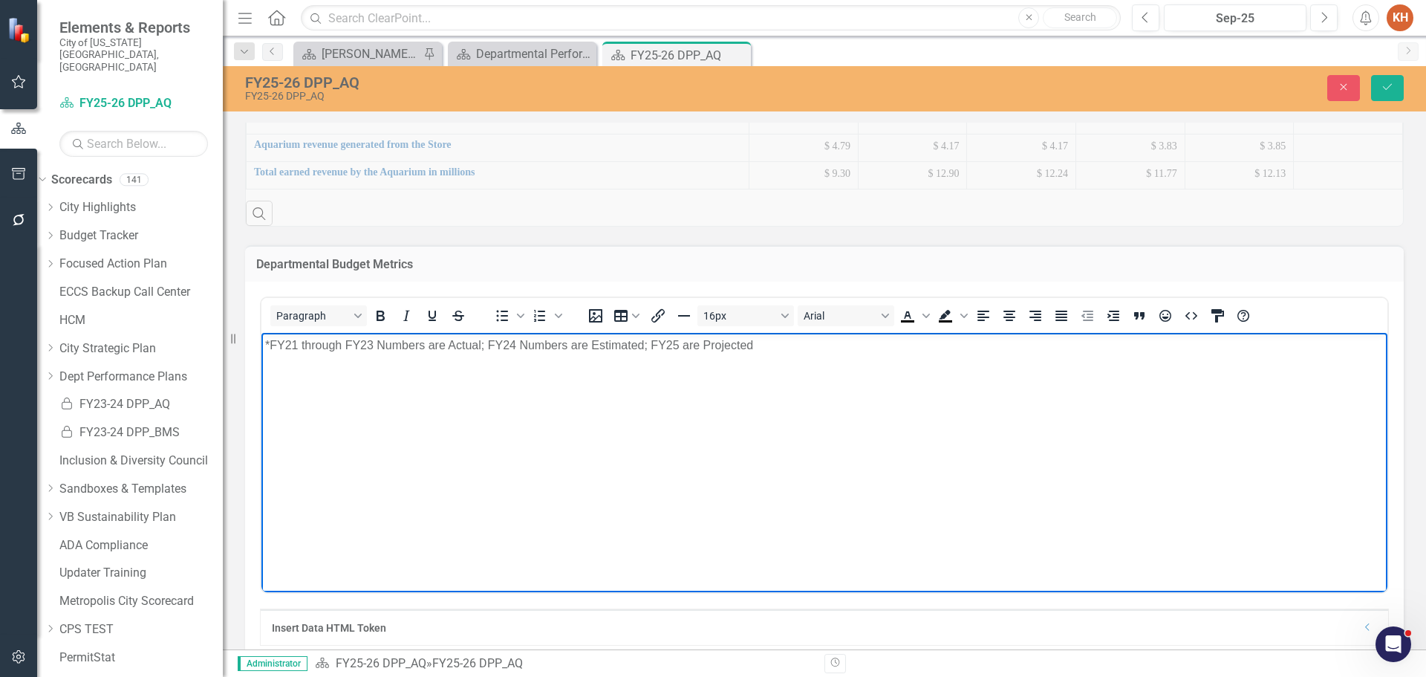
paste body "Rich Text Area. Press ALT-0 for help."
click at [1009, 321] on icon "Align center" at bounding box center [1010, 316] width 12 height 10
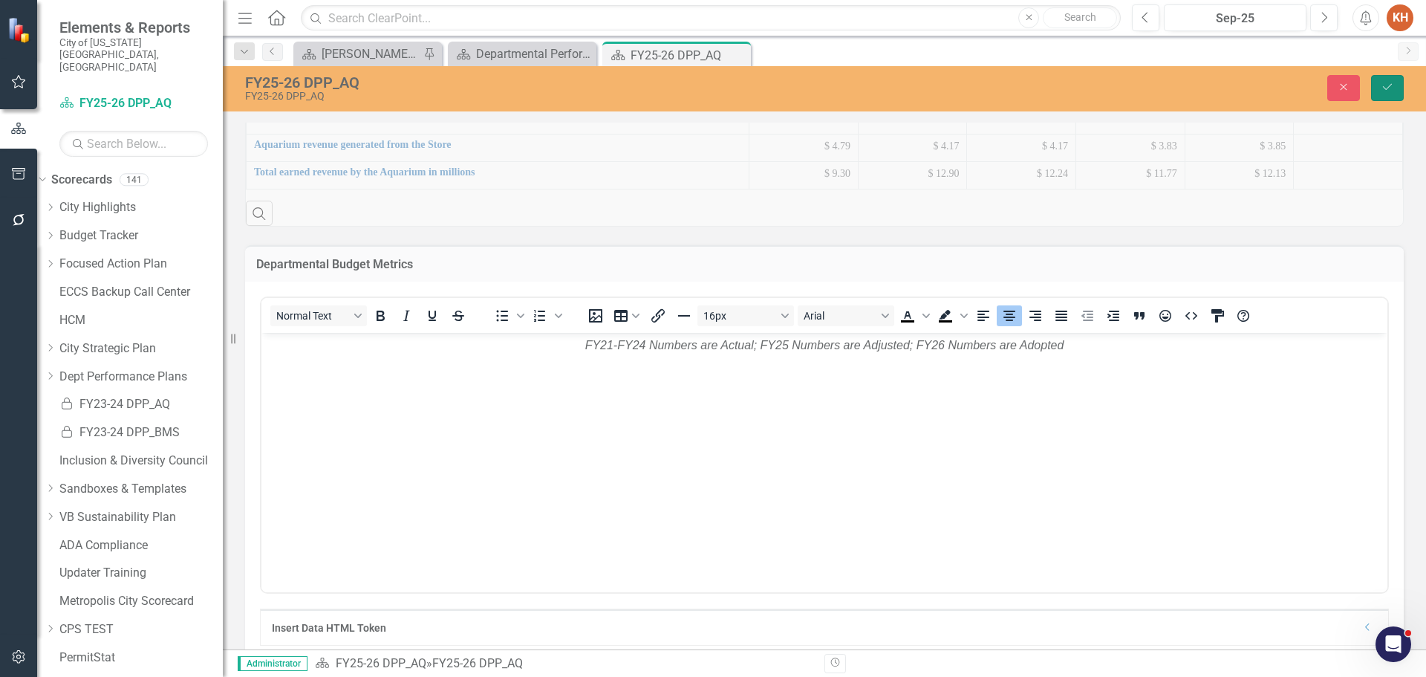
click at [1388, 96] on button "Save" at bounding box center [1387, 88] width 33 height 26
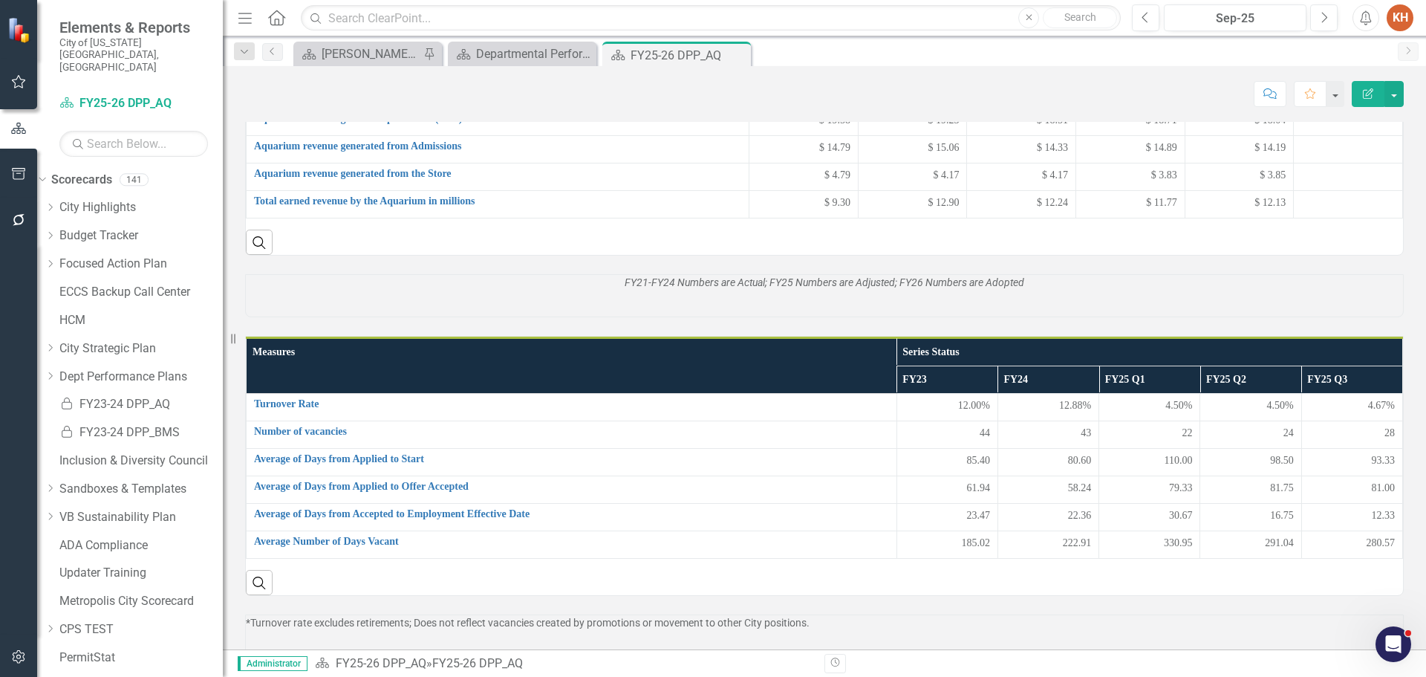
scroll to position [570, 0]
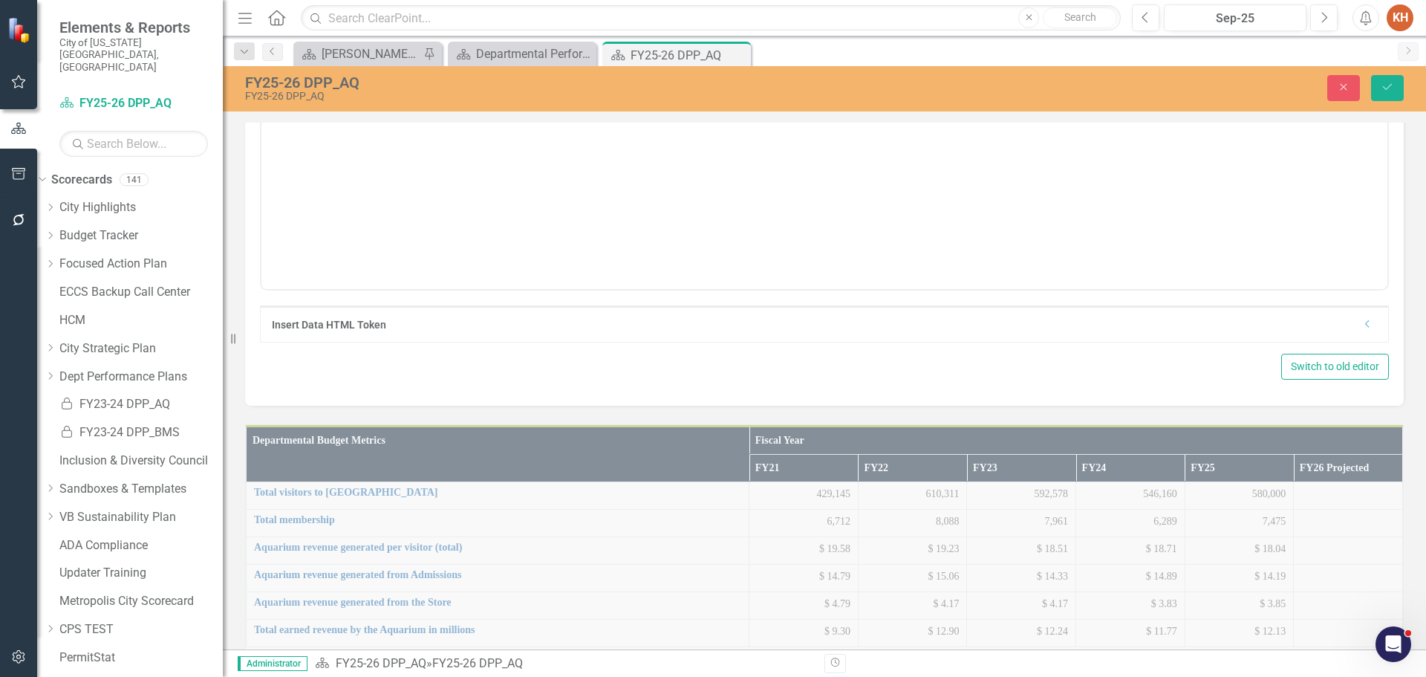
scroll to position [0, 0]
click at [750, 51] on body "*FY21 Numbers are Actual; FY22 Numbers are Actual; FY23 Numbers are Amended; FY…" at bounding box center [824, 140] width 1126 height 223
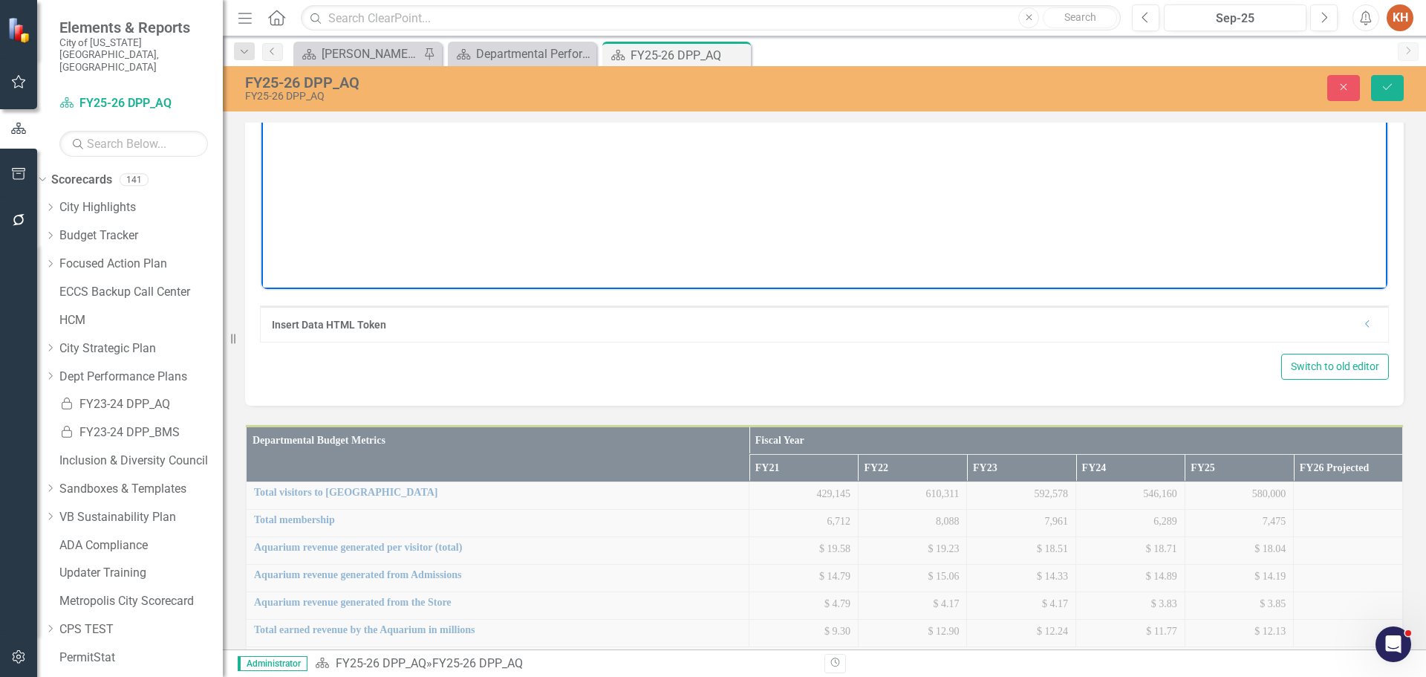
paste body "Rich Text Area. Press ALT-0 for help."
click at [1013, 22] on icon "Align center" at bounding box center [1010, 13] width 18 height 18
click at [1382, 85] on icon "Save" at bounding box center [1387, 87] width 13 height 10
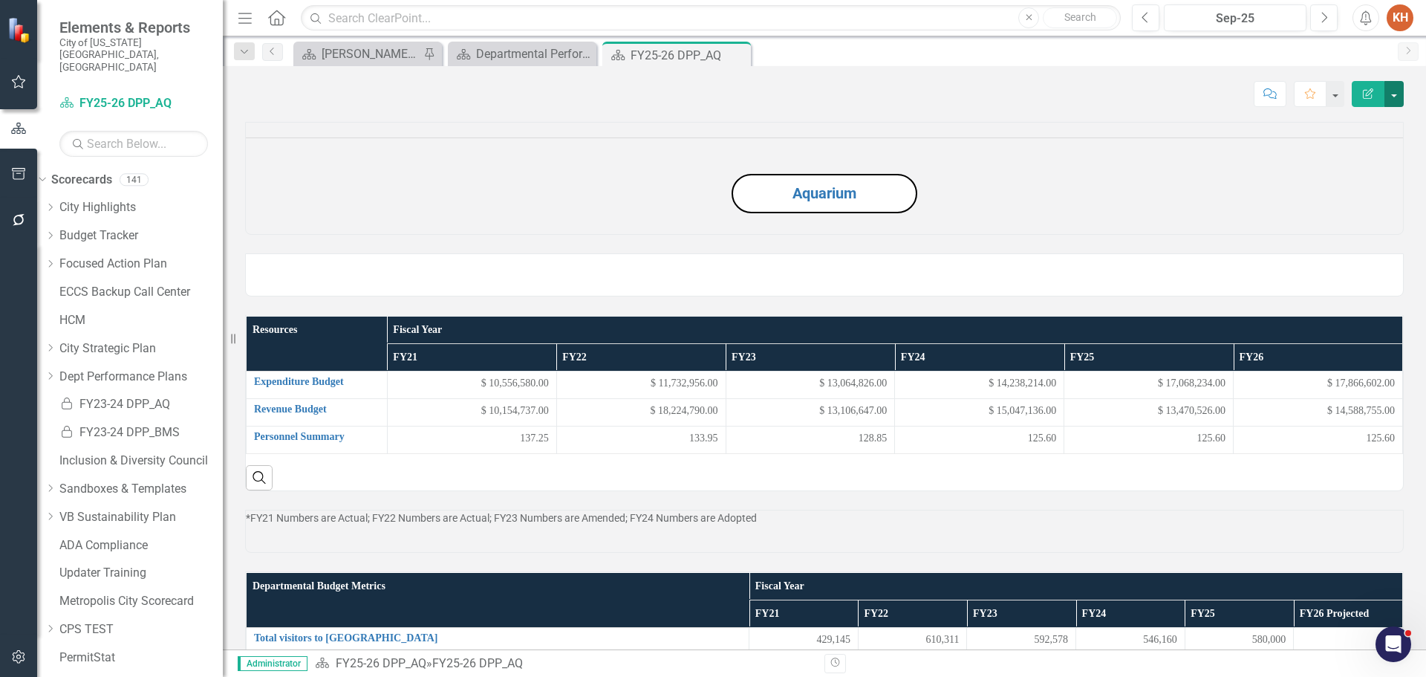
click at [1397, 102] on button "button" at bounding box center [1394, 94] width 19 height 26
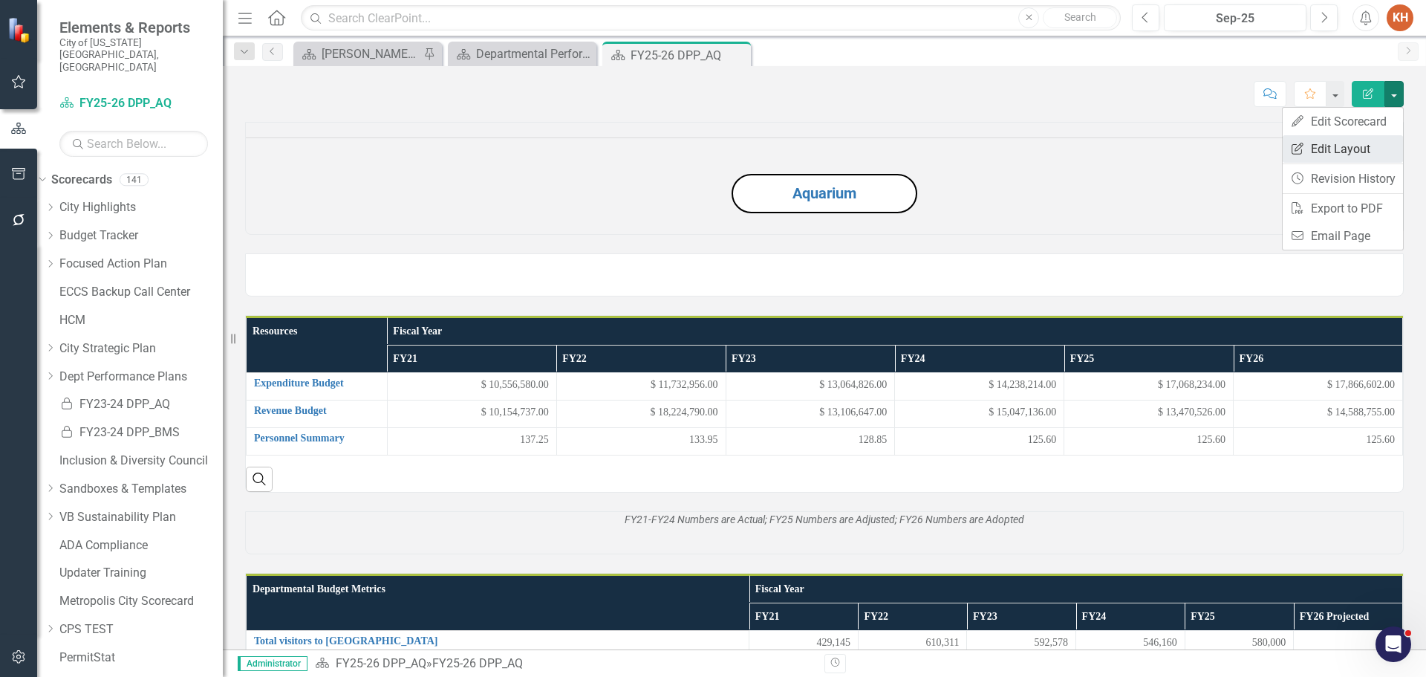
click at [1372, 149] on link "Edit Report Edit Layout" at bounding box center [1343, 148] width 120 height 27
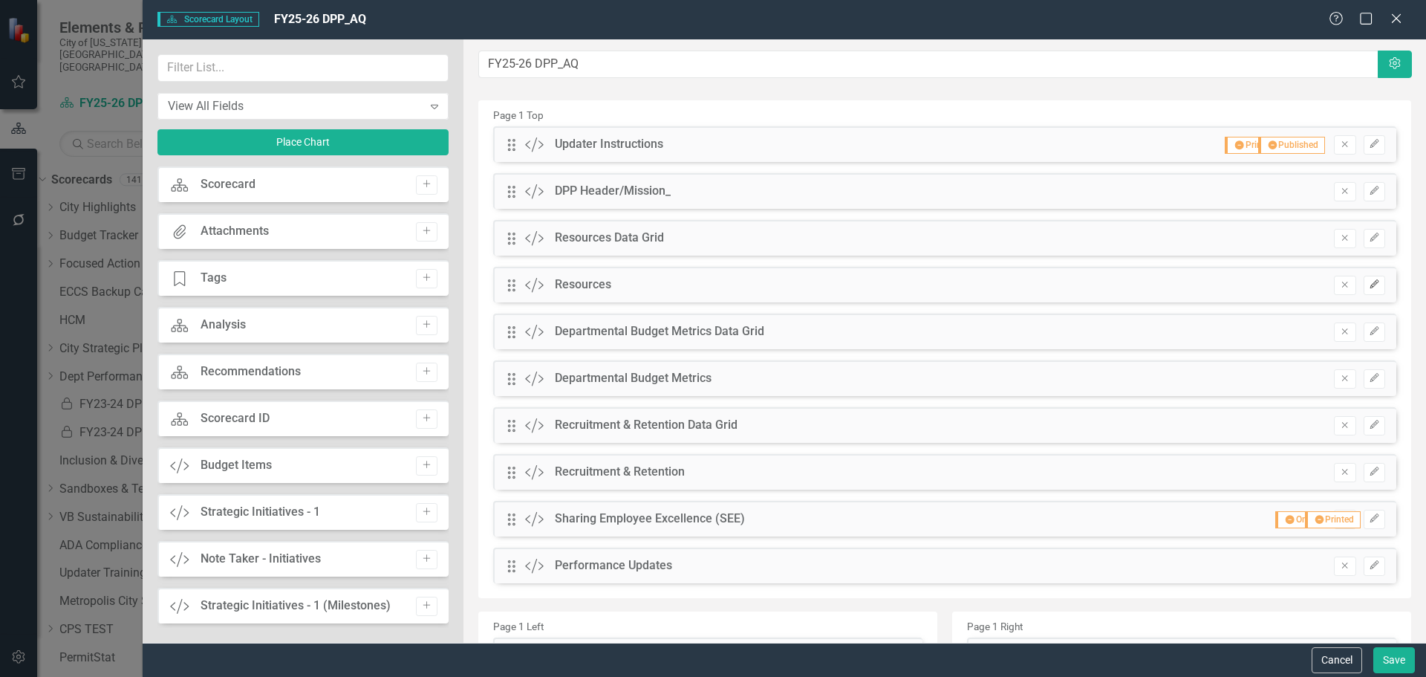
click at [1370, 287] on icon "button" at bounding box center [1374, 283] width 9 height 9
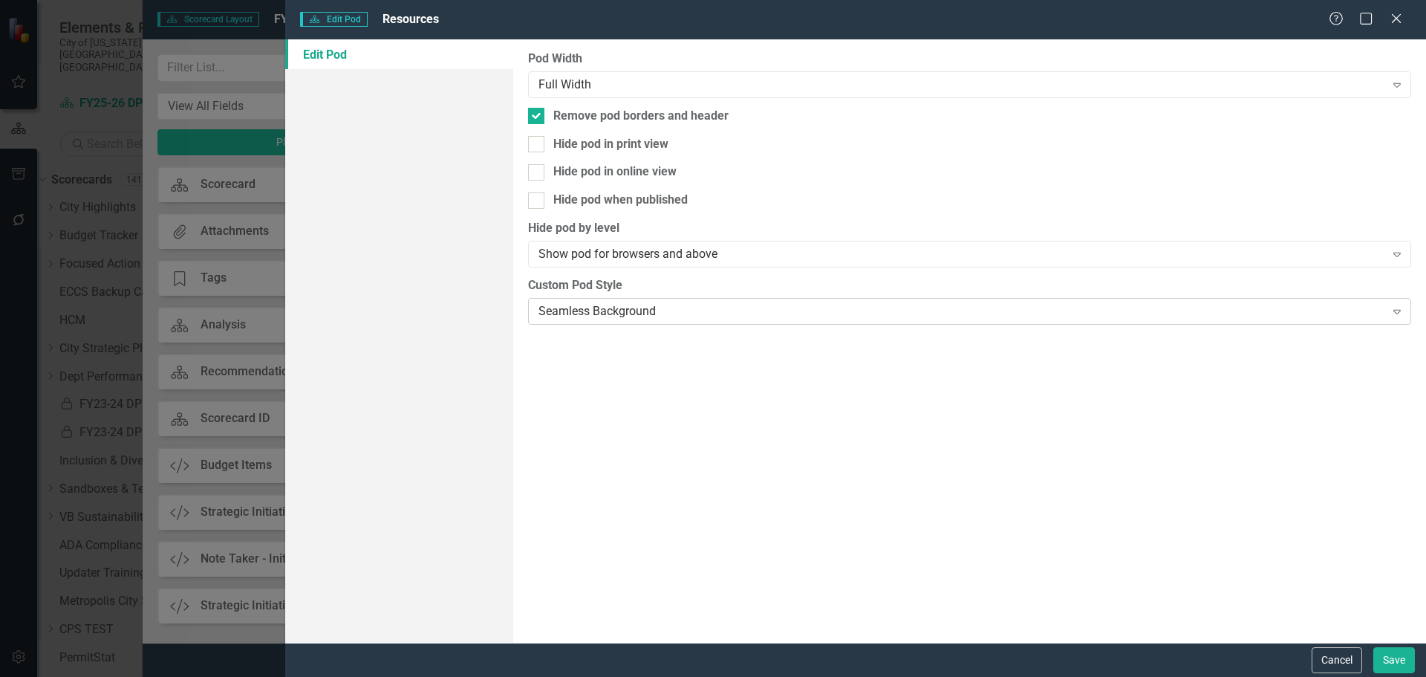
click at [705, 302] on div "Seamless Background" at bounding box center [962, 310] width 846 height 17
click at [1396, 659] on button "Save" at bounding box center [1395, 660] width 42 height 26
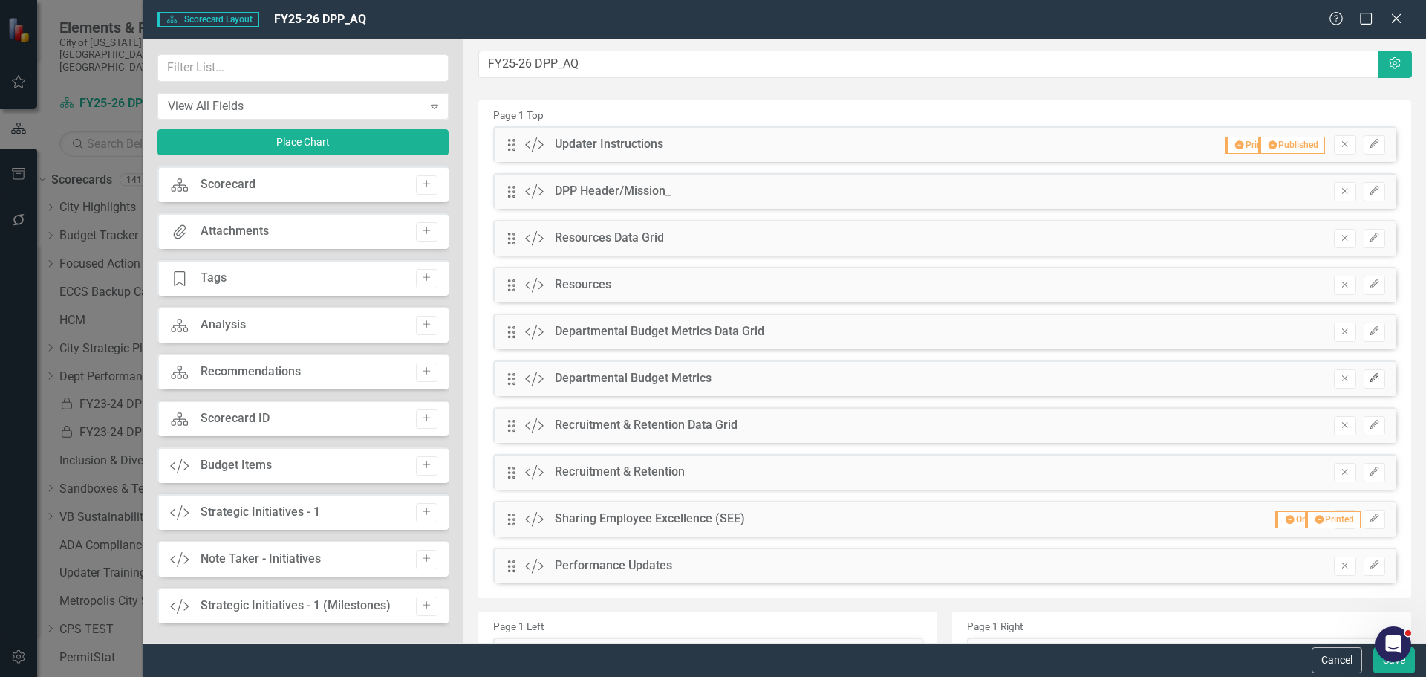
click at [1369, 375] on icon "Edit" at bounding box center [1374, 378] width 11 height 9
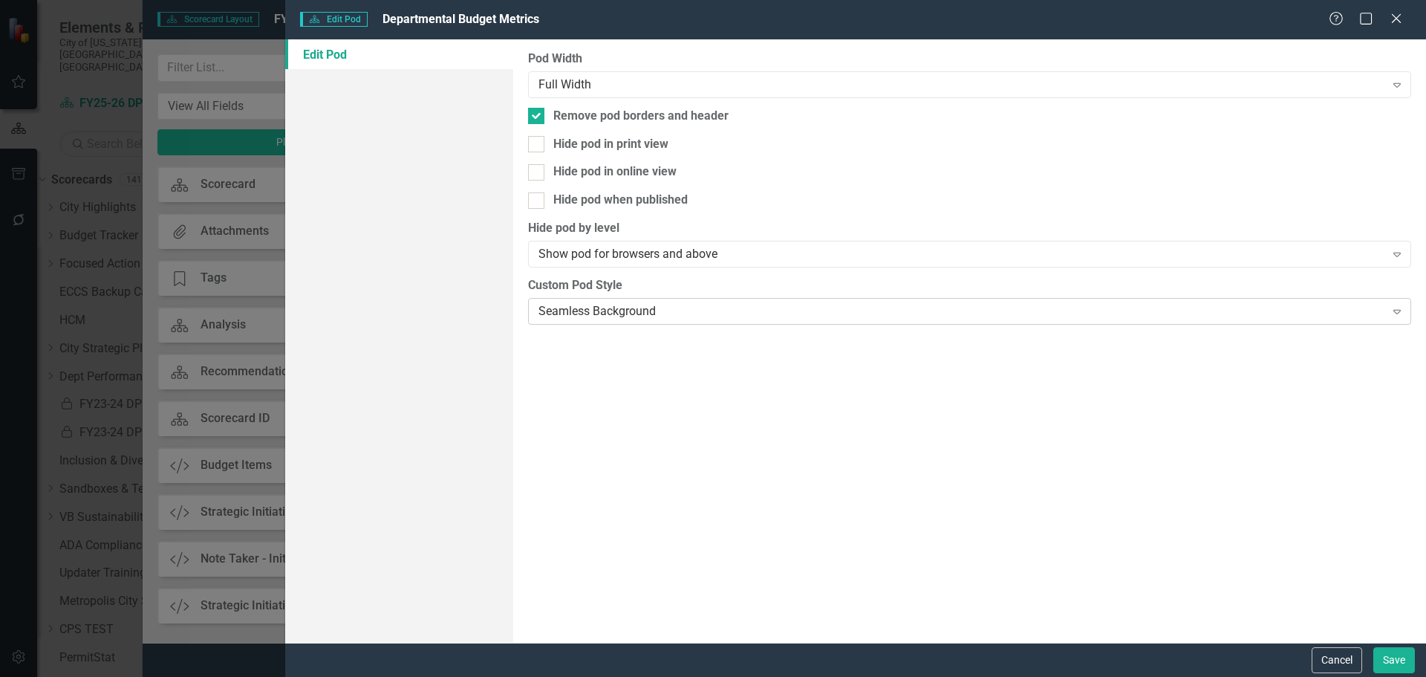
click at [851, 307] on div "Seamless Background Expand" at bounding box center [969, 311] width 883 height 27
click at [1394, 658] on button "Save" at bounding box center [1395, 660] width 42 height 26
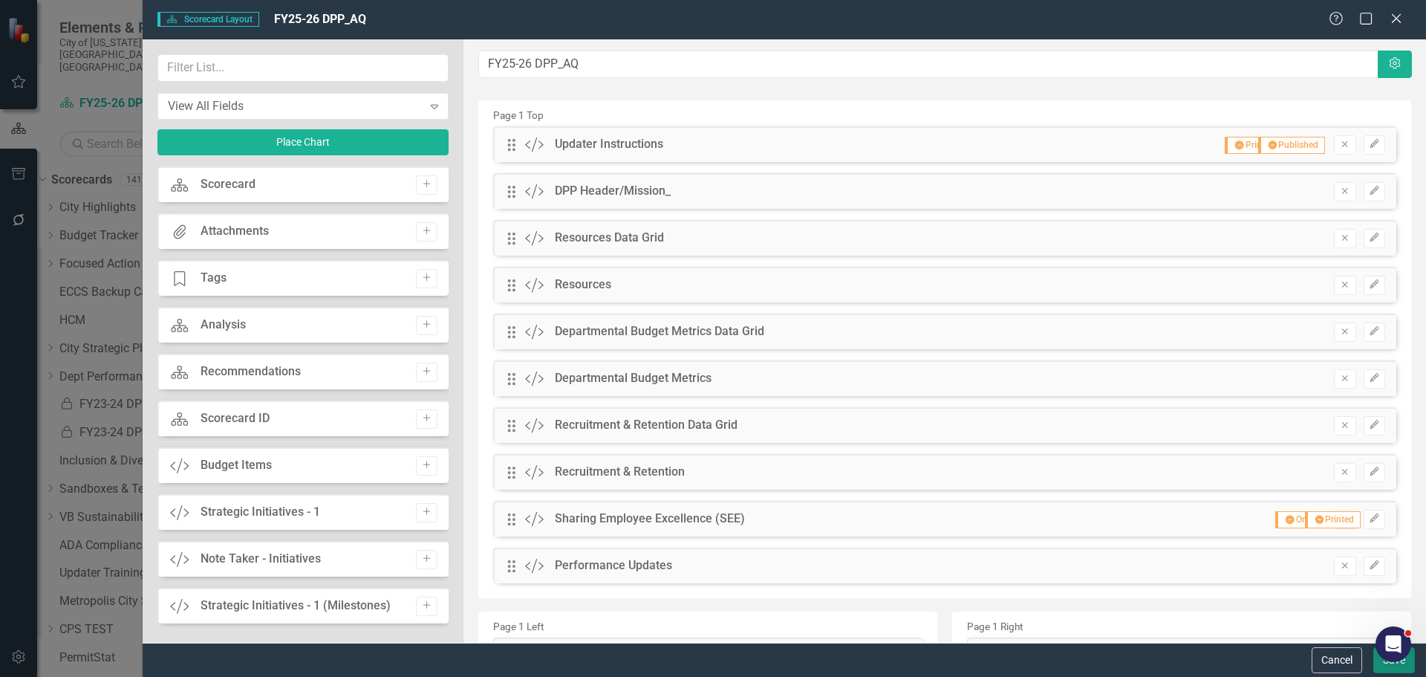
click at [1388, 669] on button "Save" at bounding box center [1395, 660] width 42 height 26
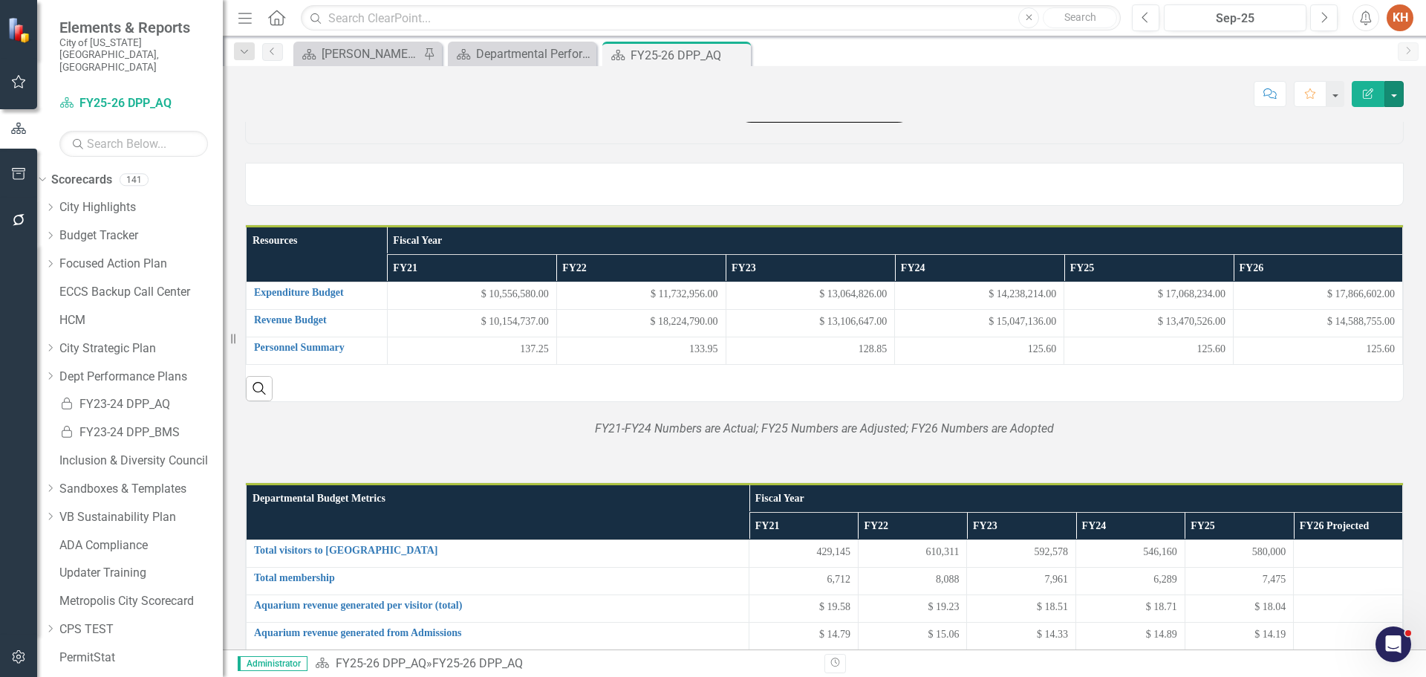
scroll to position [166, 0]
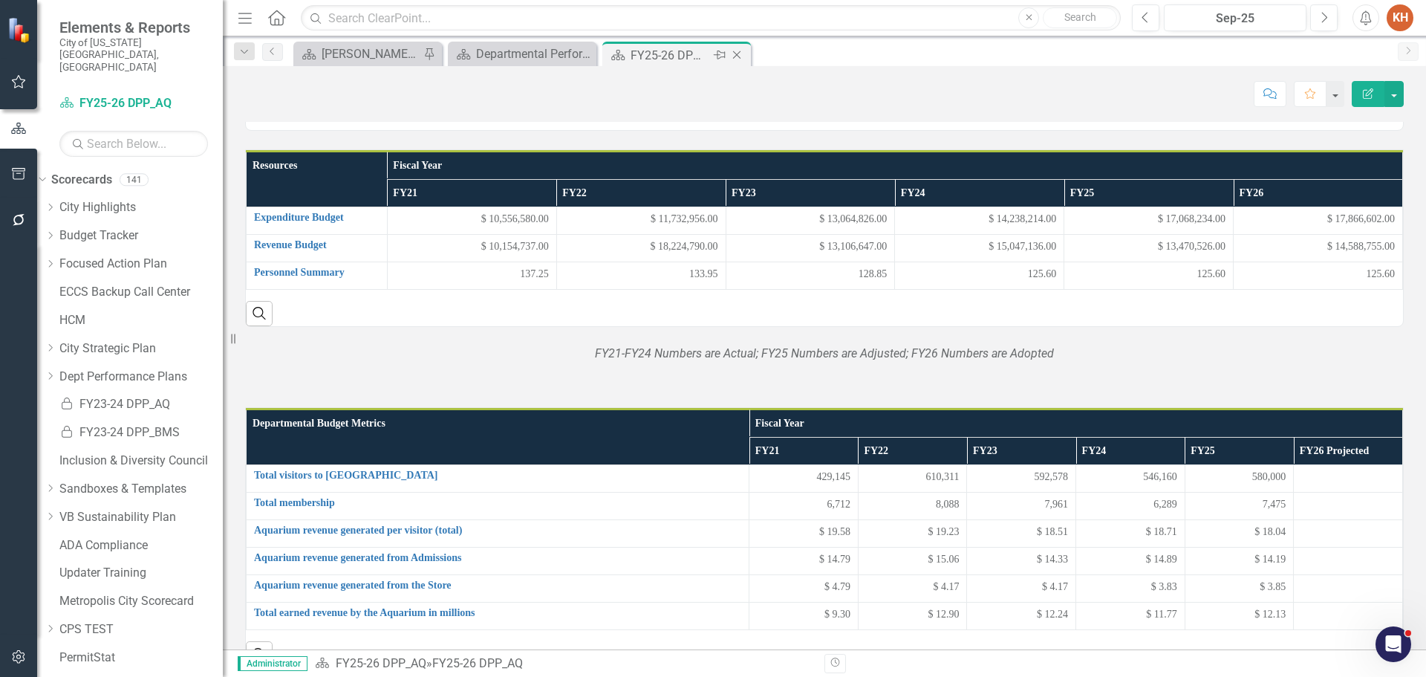
click at [738, 56] on icon at bounding box center [737, 55] width 8 height 8
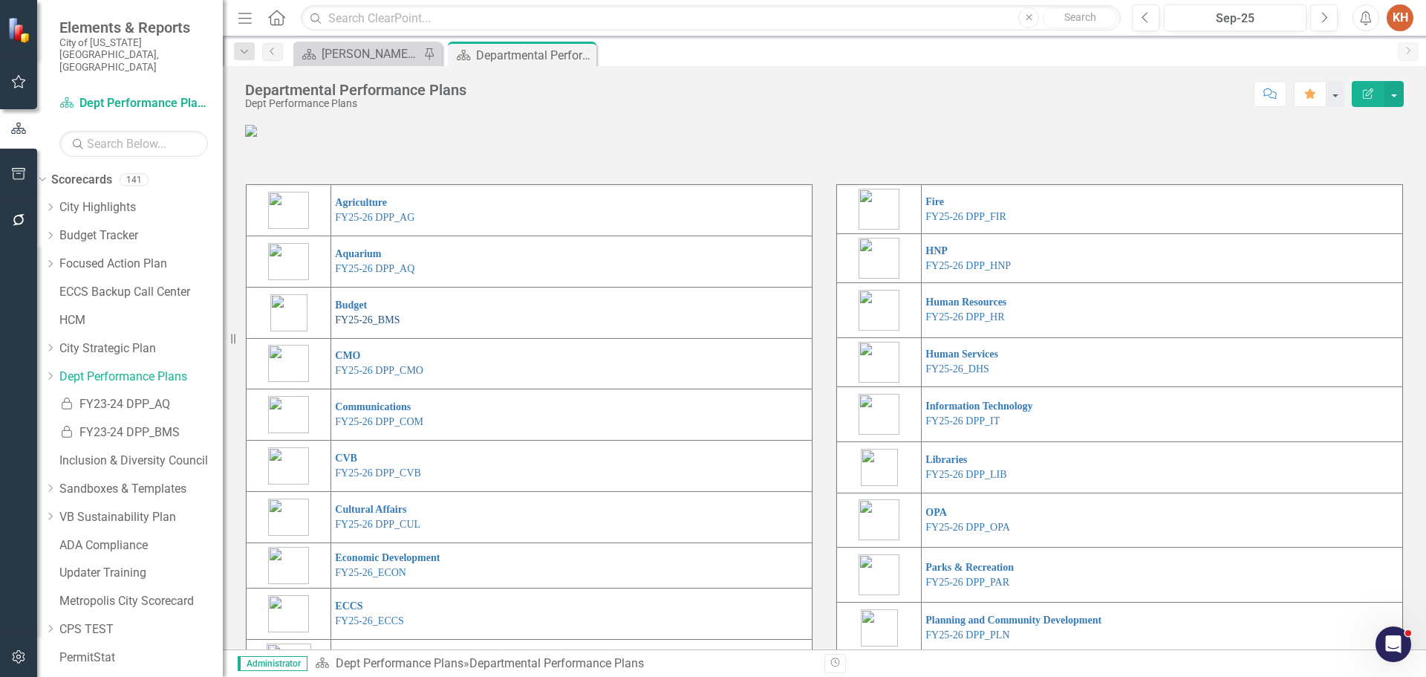
click at [391, 325] on link "FY25-26_BMS" at bounding box center [367, 319] width 65 height 11
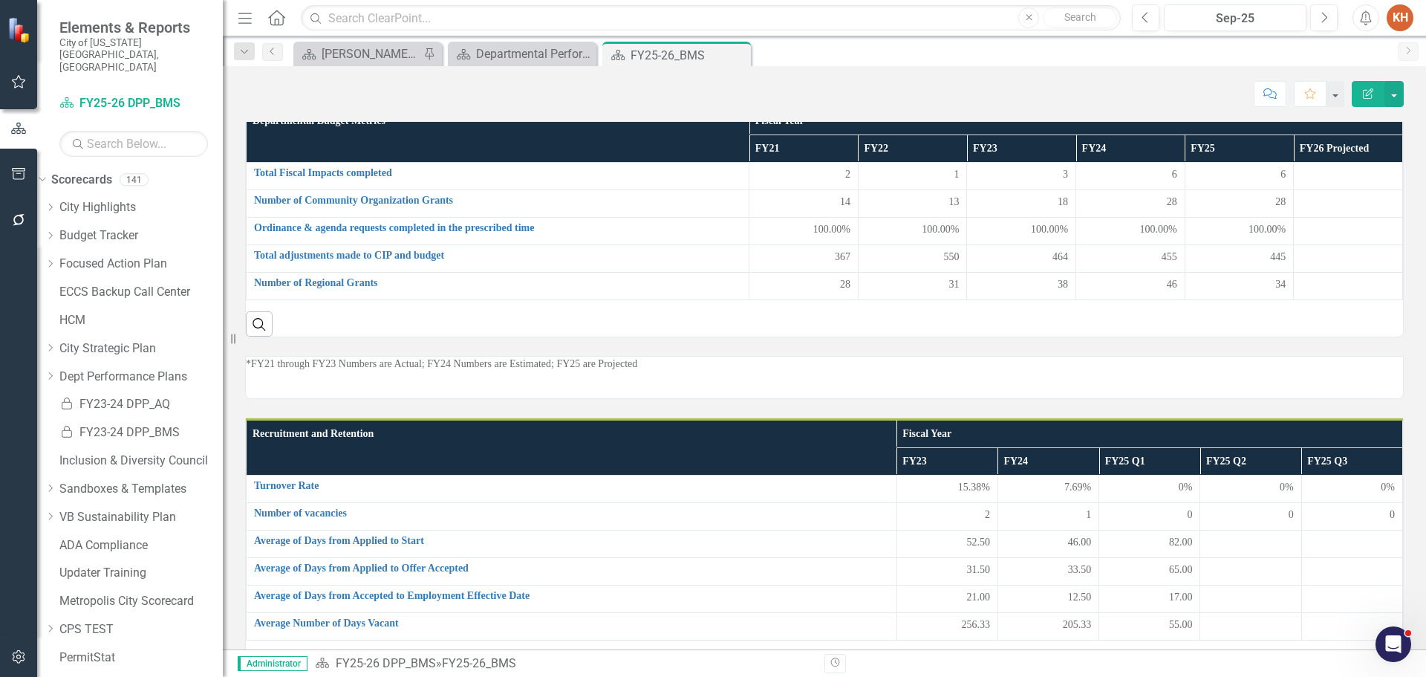
scroll to position [501, 0]
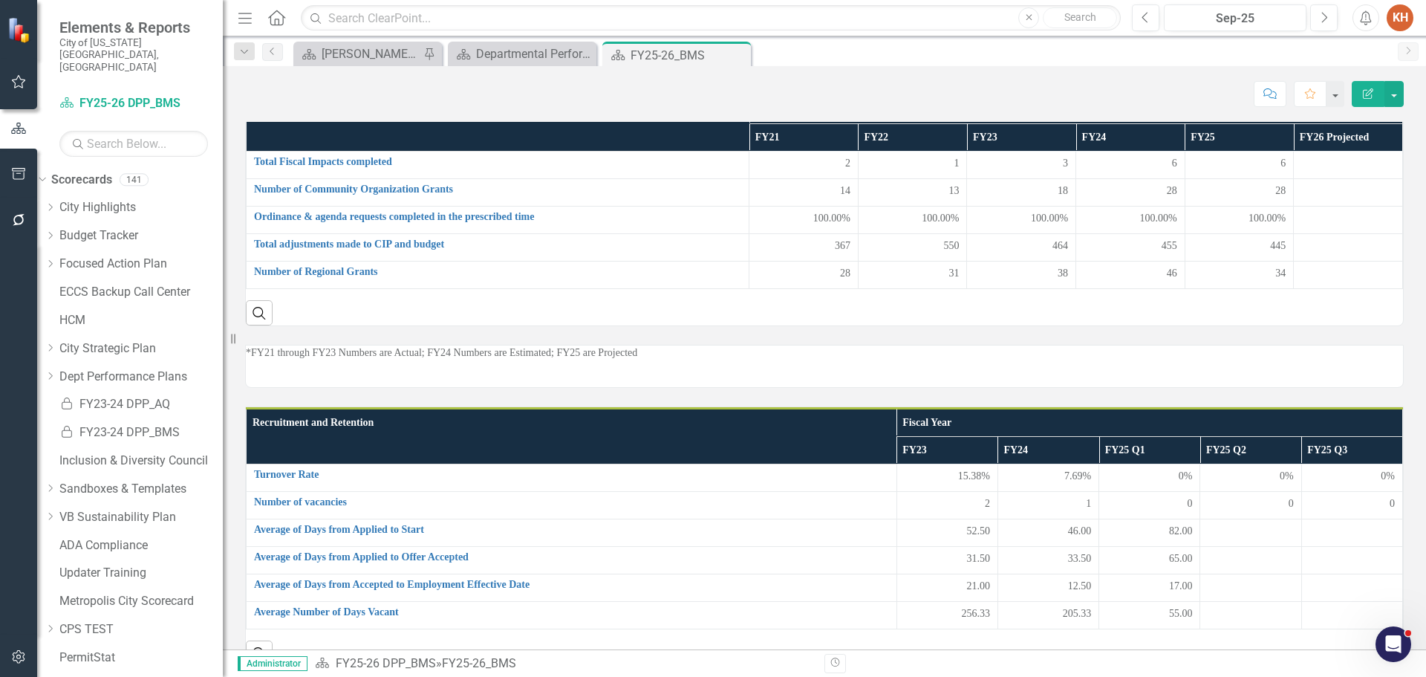
click at [695, 62] on p "*FY21 Numbers are Actual; FY22 Numbers are Actual; FY23 Numbers are Amended; FY…" at bounding box center [824, 55] width 1157 height 15
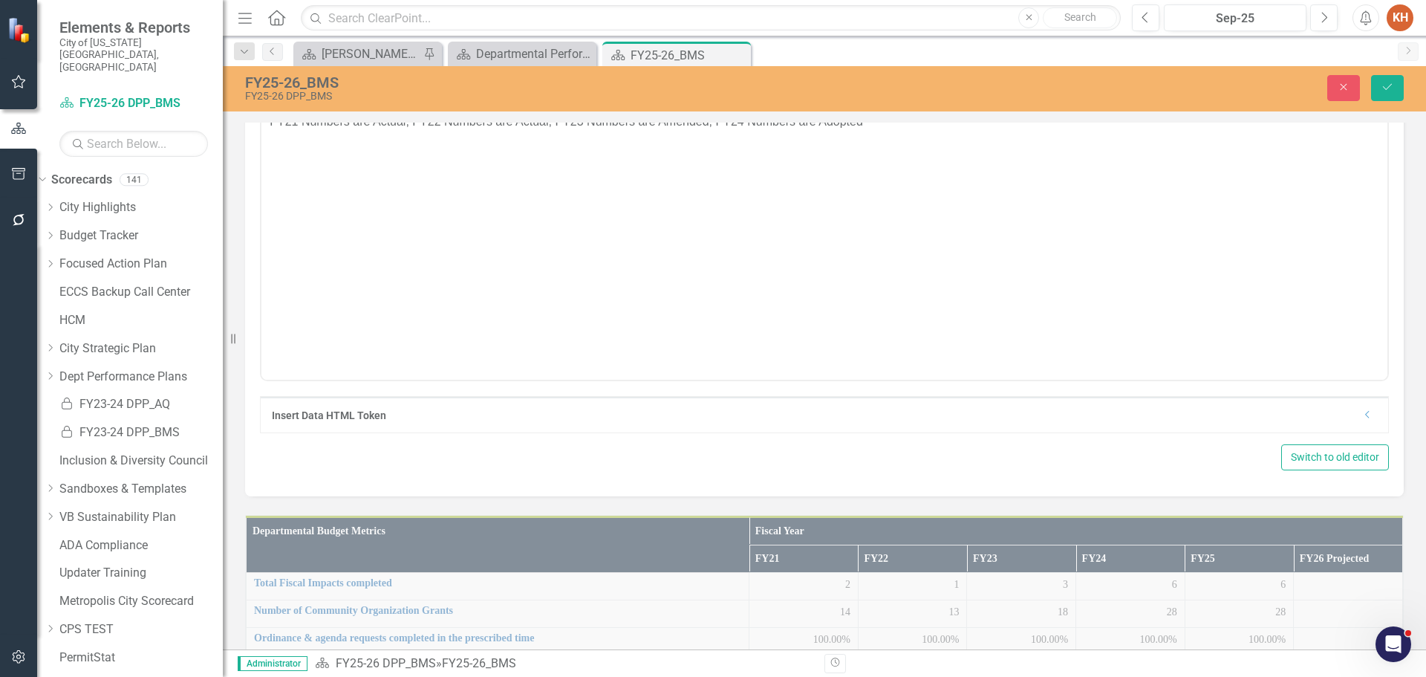
scroll to position [0, 0]
click at [696, 149] on p "*FY21 Numbers are Actual; FY22 Numbers are Actual; FY23 Numbers are Amended; FY…" at bounding box center [824, 150] width 1119 height 18
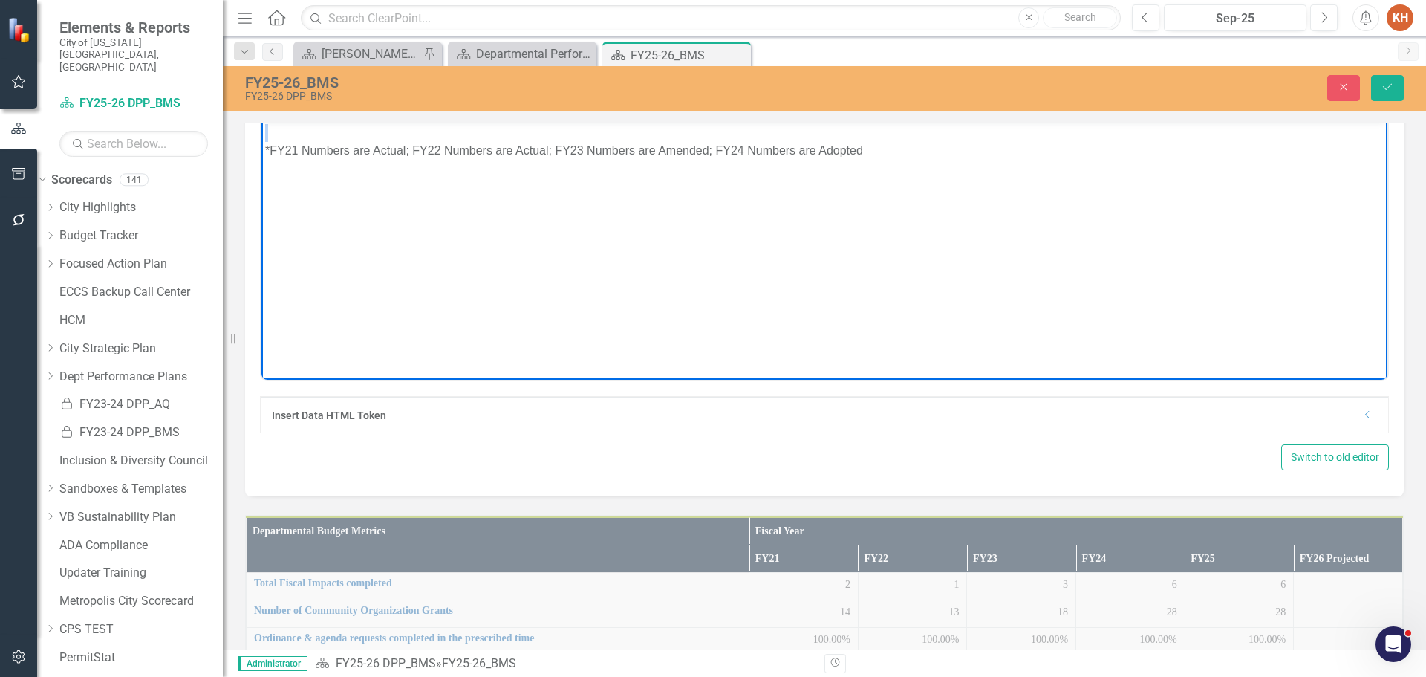
click at [1010, 112] on icon "Align center" at bounding box center [1010, 103] width 18 height 18
paste body "Rich Text Area. Press ALT-0 for help."
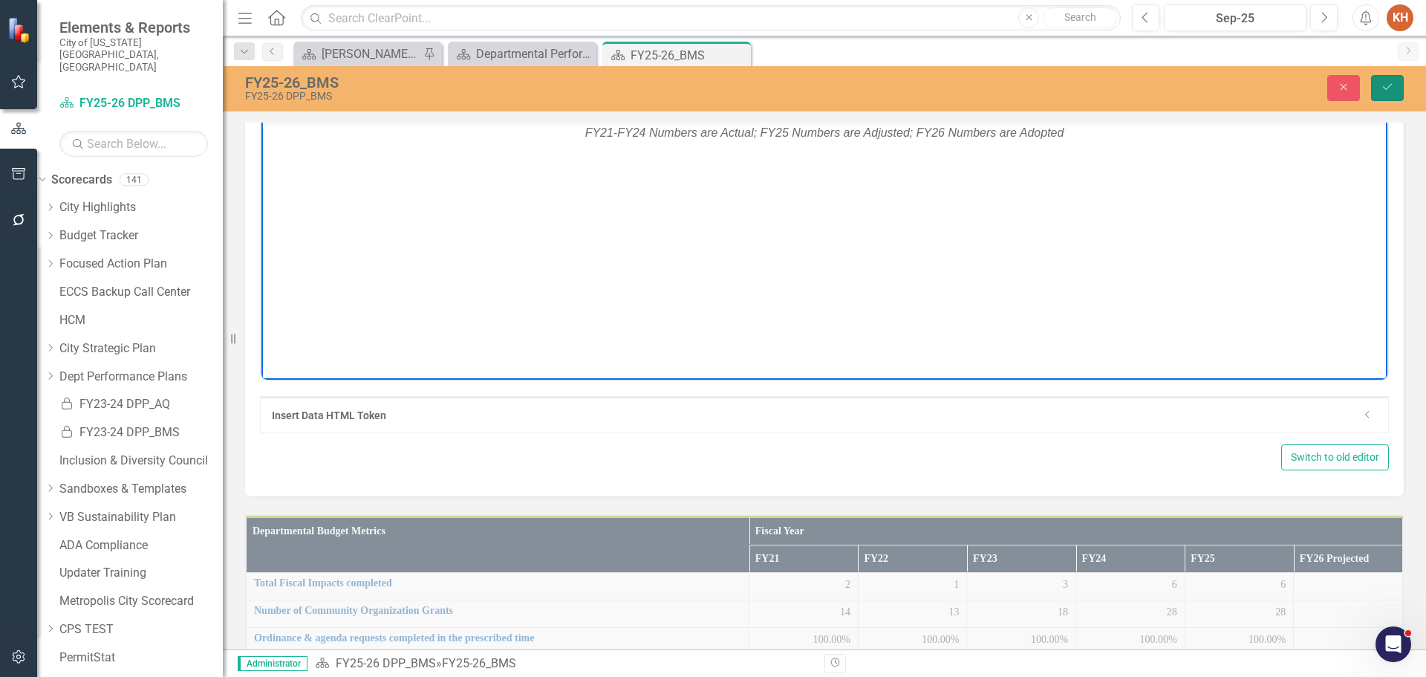
click at [1382, 91] on icon "Save" at bounding box center [1387, 87] width 13 height 10
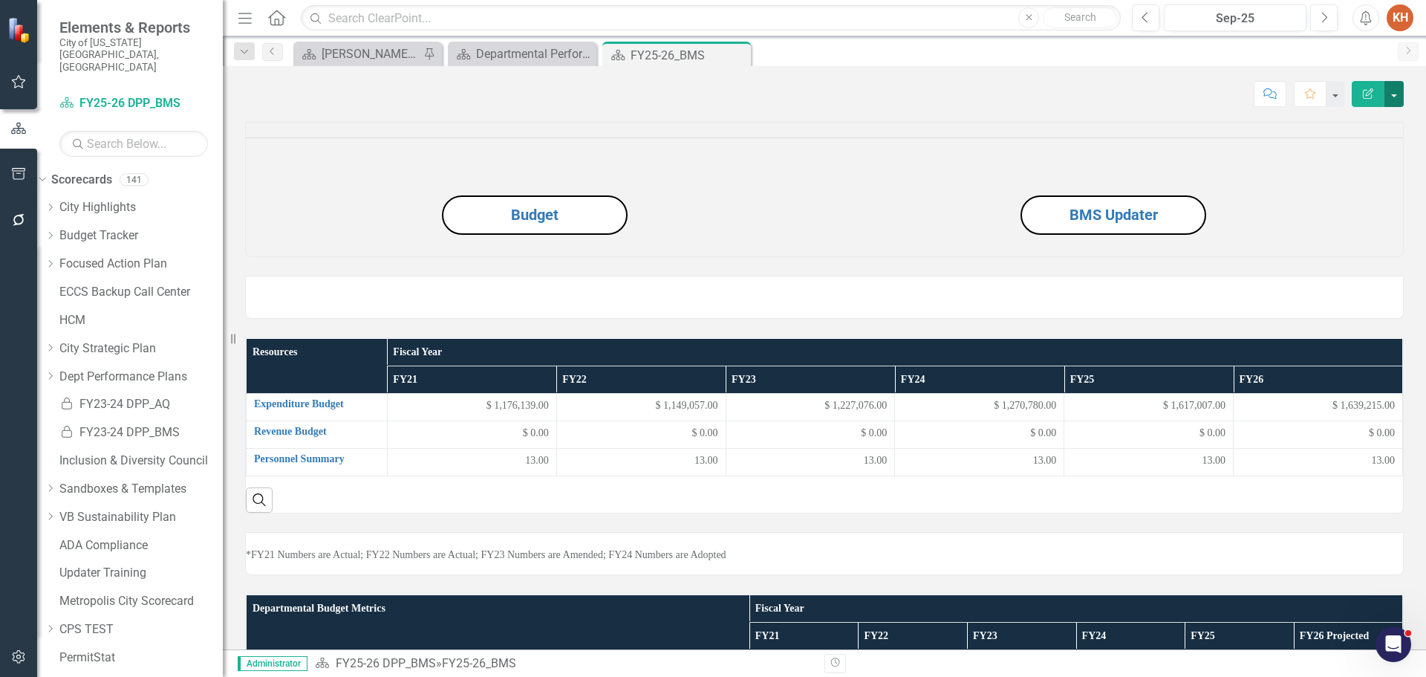
click at [1400, 91] on button "button" at bounding box center [1394, 94] width 19 height 26
click at [1371, 150] on link "Edit Report Edit Layout" at bounding box center [1343, 148] width 120 height 27
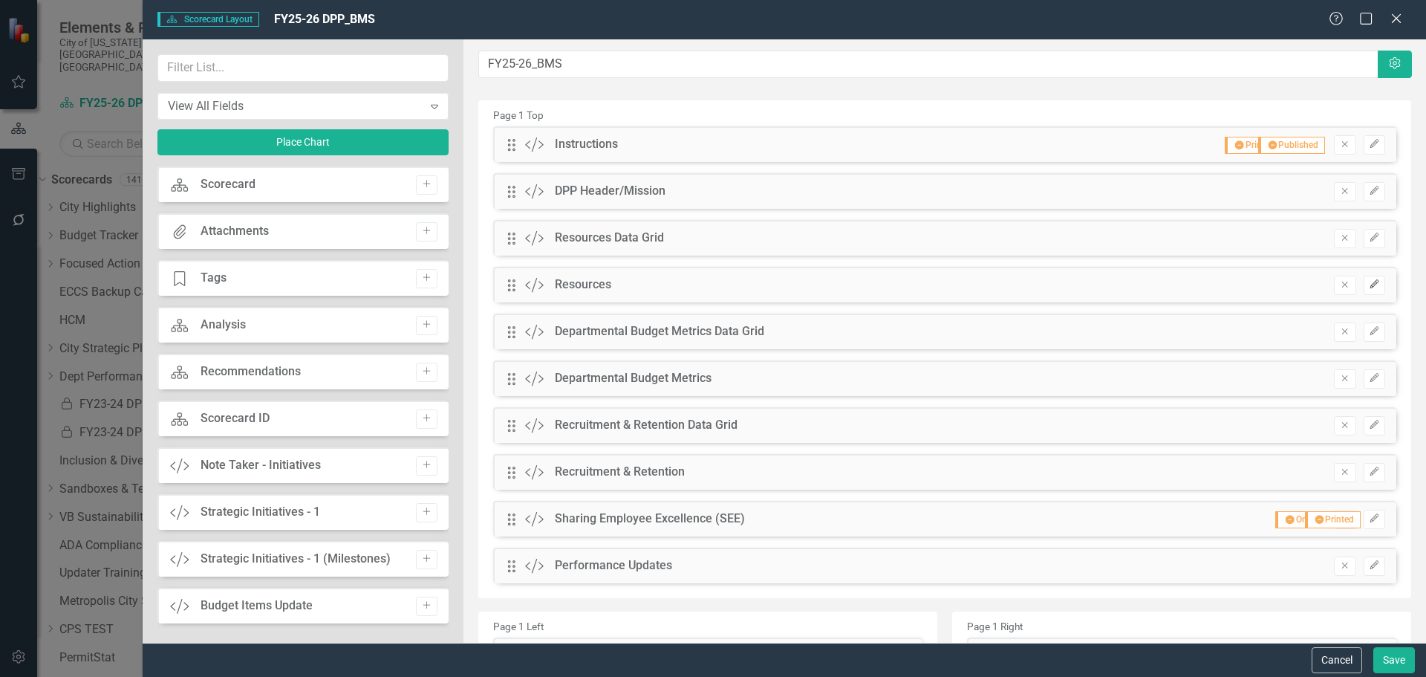
click at [1369, 285] on icon "Edit" at bounding box center [1374, 284] width 11 height 9
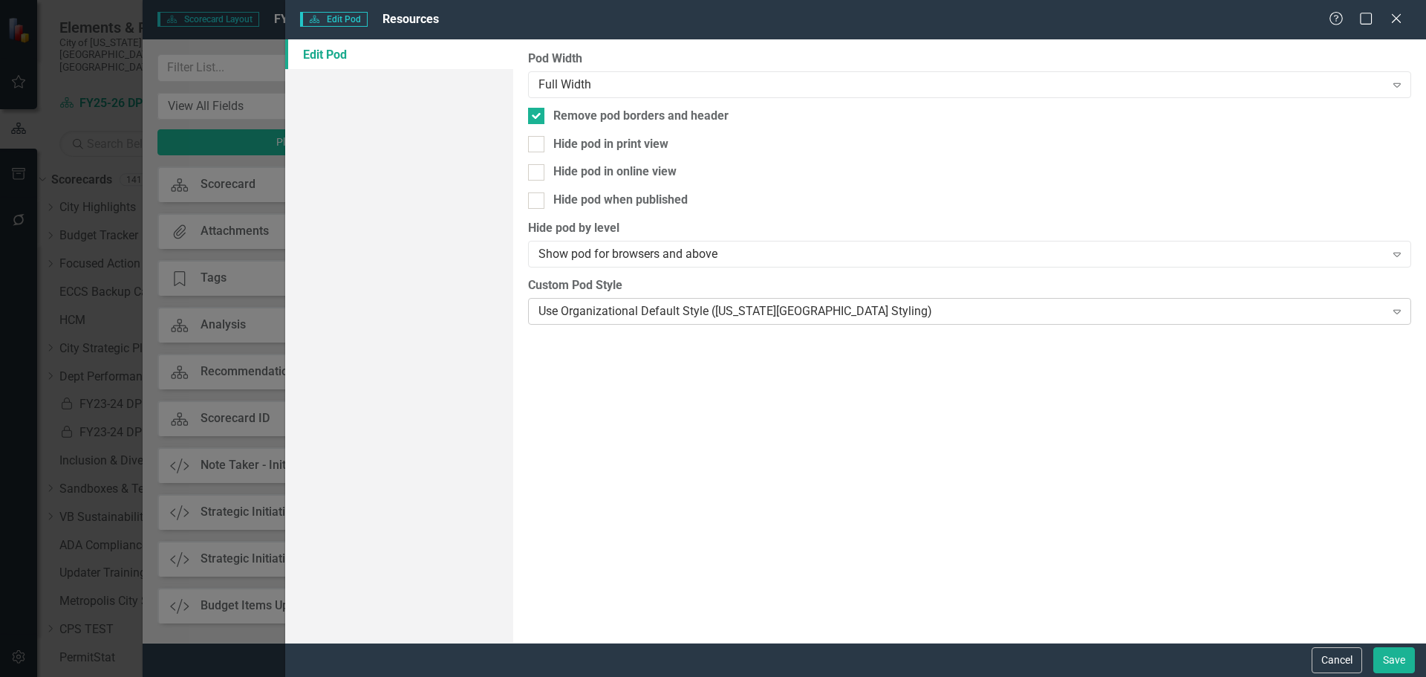
drag, startPoint x: 701, startPoint y: 317, endPoint x: 706, endPoint y: 299, distance: 18.4
click at [703, 308] on div "Pod Width Full Width Expand Remove pod borders and header Hide pod in print vie…" at bounding box center [969, 340] width 913 height 603
click at [707, 302] on div "Use Organizational Default Style ([US_STATE][GEOGRAPHIC_DATA] Styling)" at bounding box center [962, 310] width 846 height 17
click at [1390, 666] on button "Save" at bounding box center [1395, 660] width 42 height 26
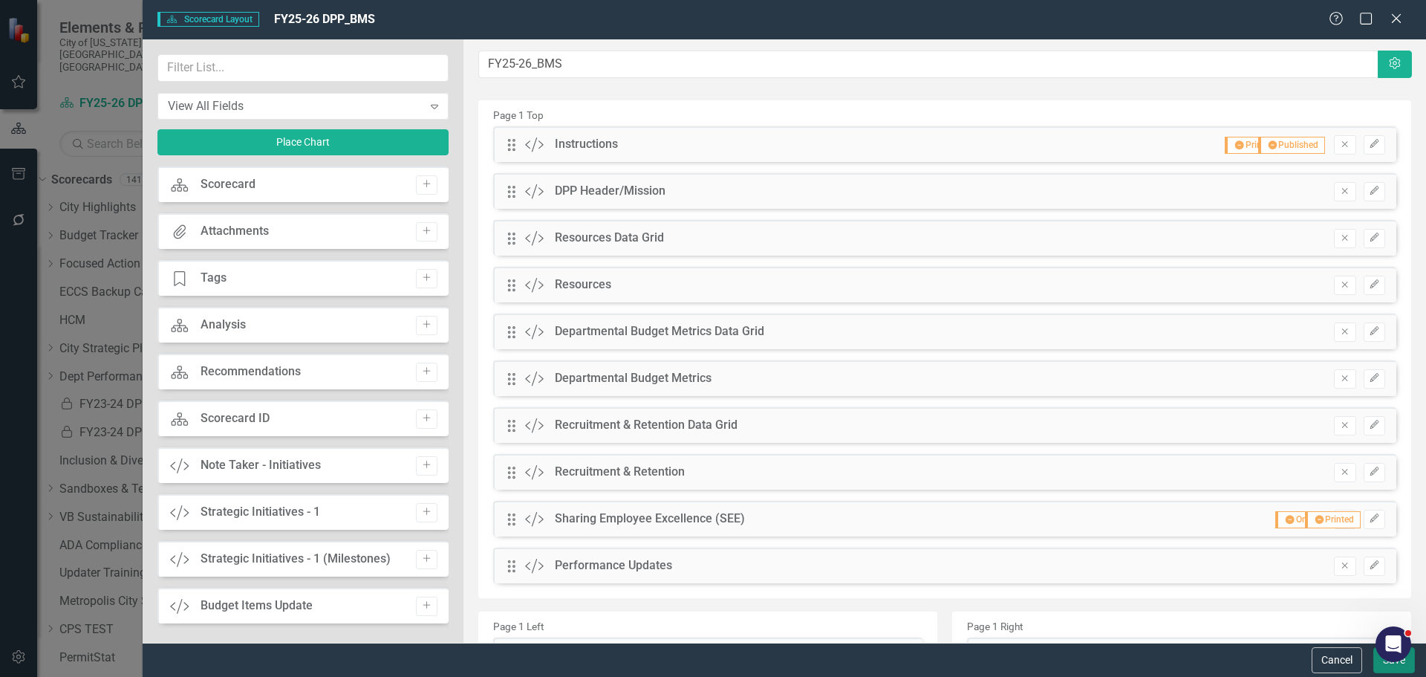
click at [1388, 663] on button "Save" at bounding box center [1395, 660] width 42 height 26
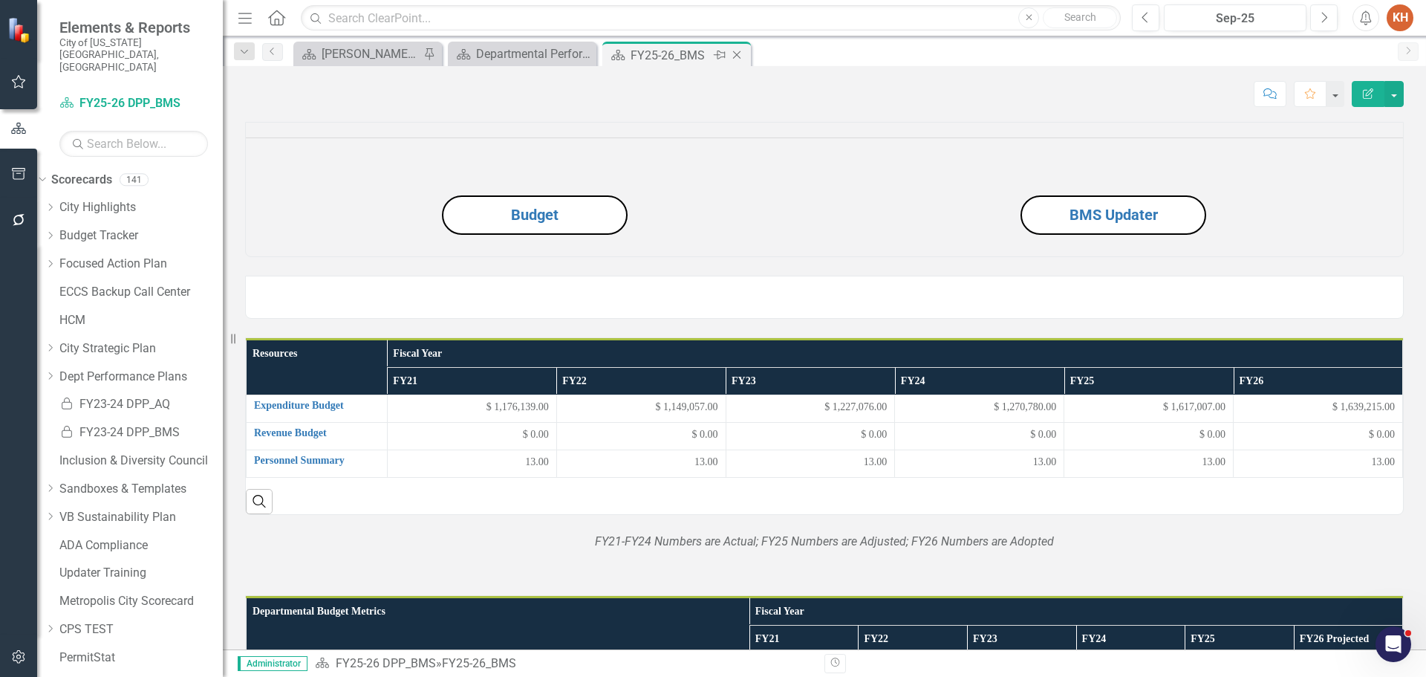
click at [736, 55] on icon "Close" at bounding box center [736, 55] width 15 height 12
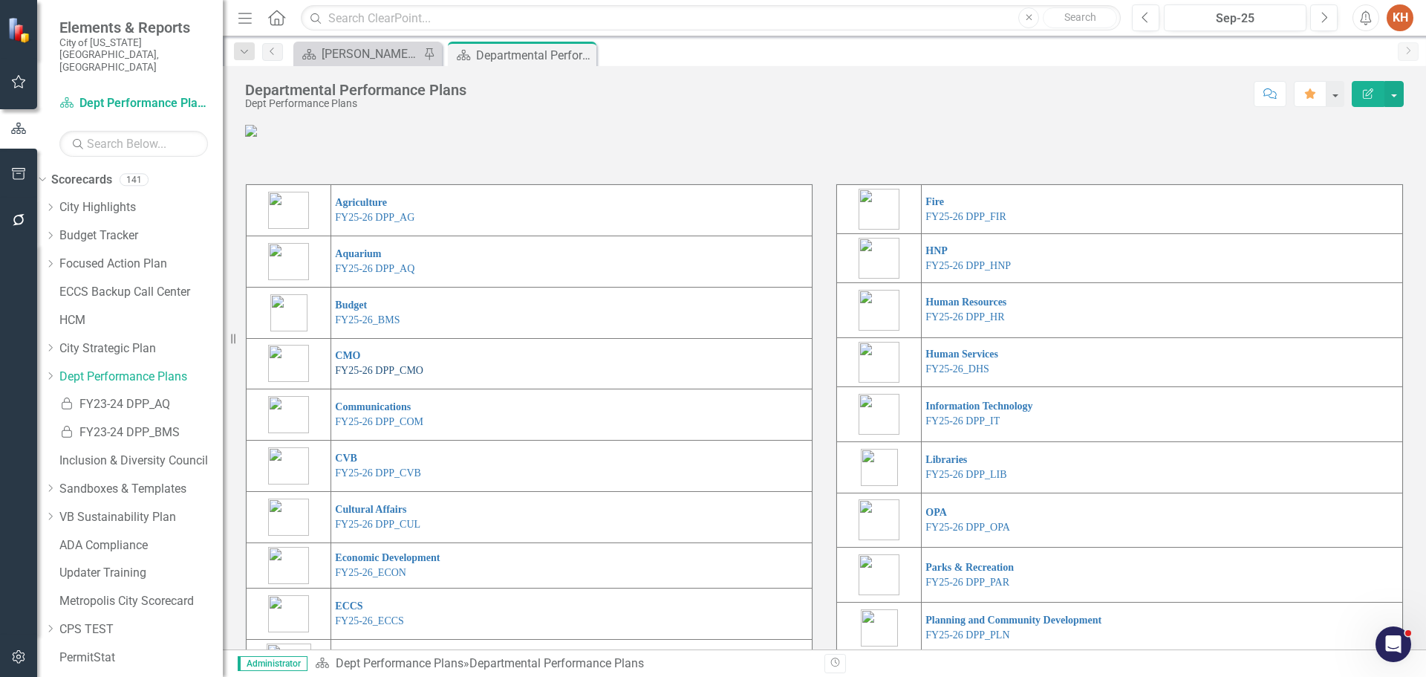
click at [373, 376] on link "FY25-26 DPP_CMO" at bounding box center [379, 370] width 88 height 11
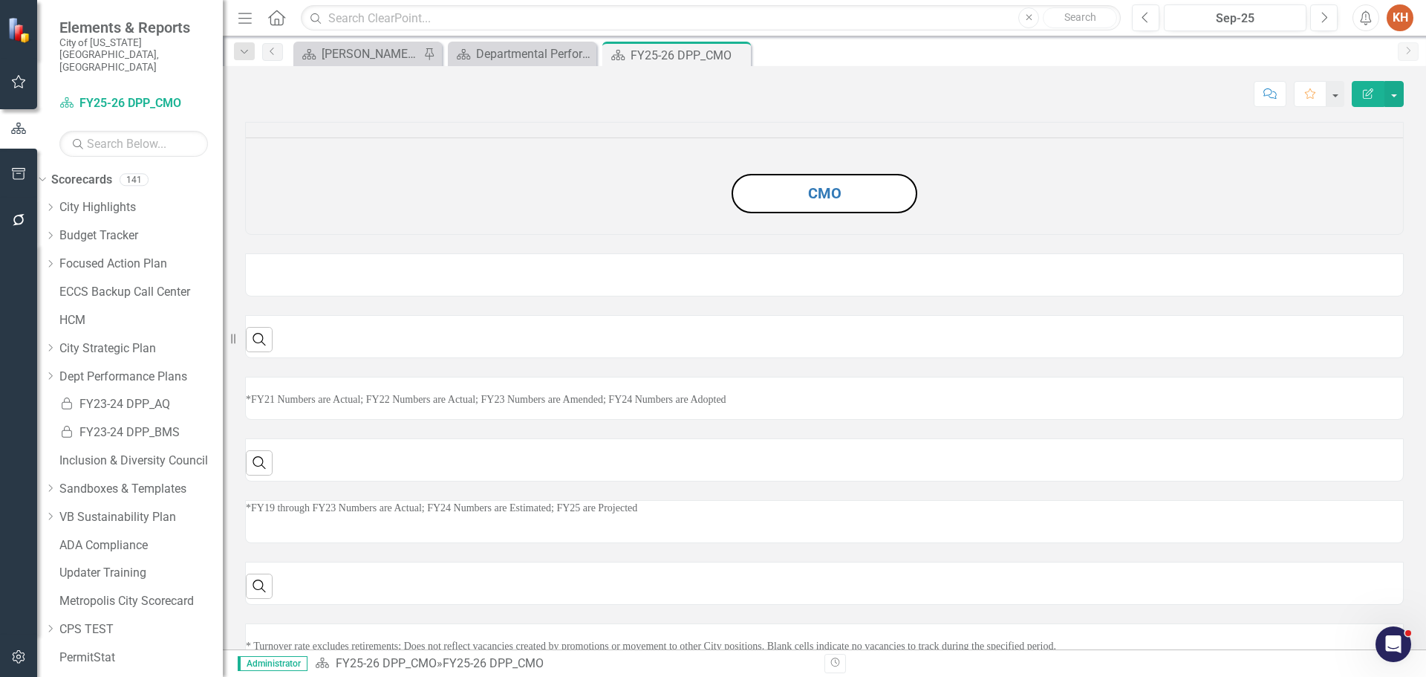
click at [246, 261] on img at bounding box center [246, 261] width 0 height 0
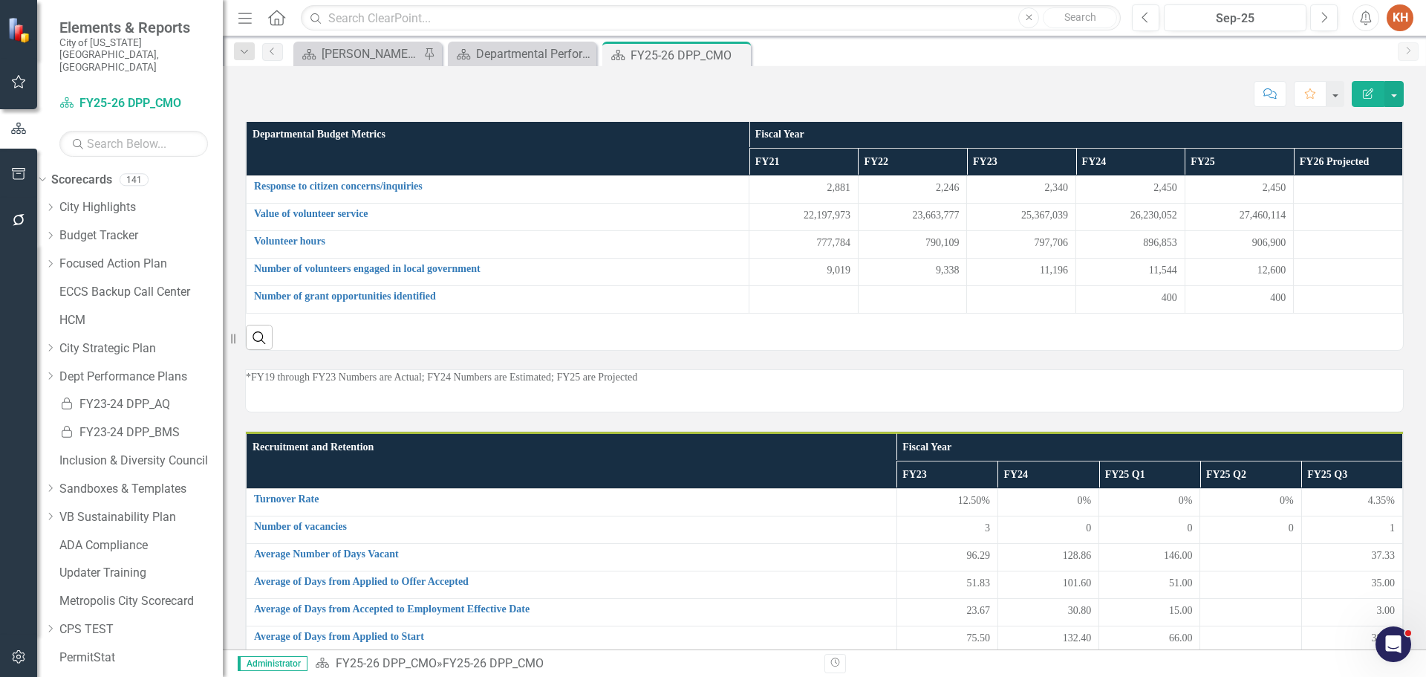
scroll to position [543, 0]
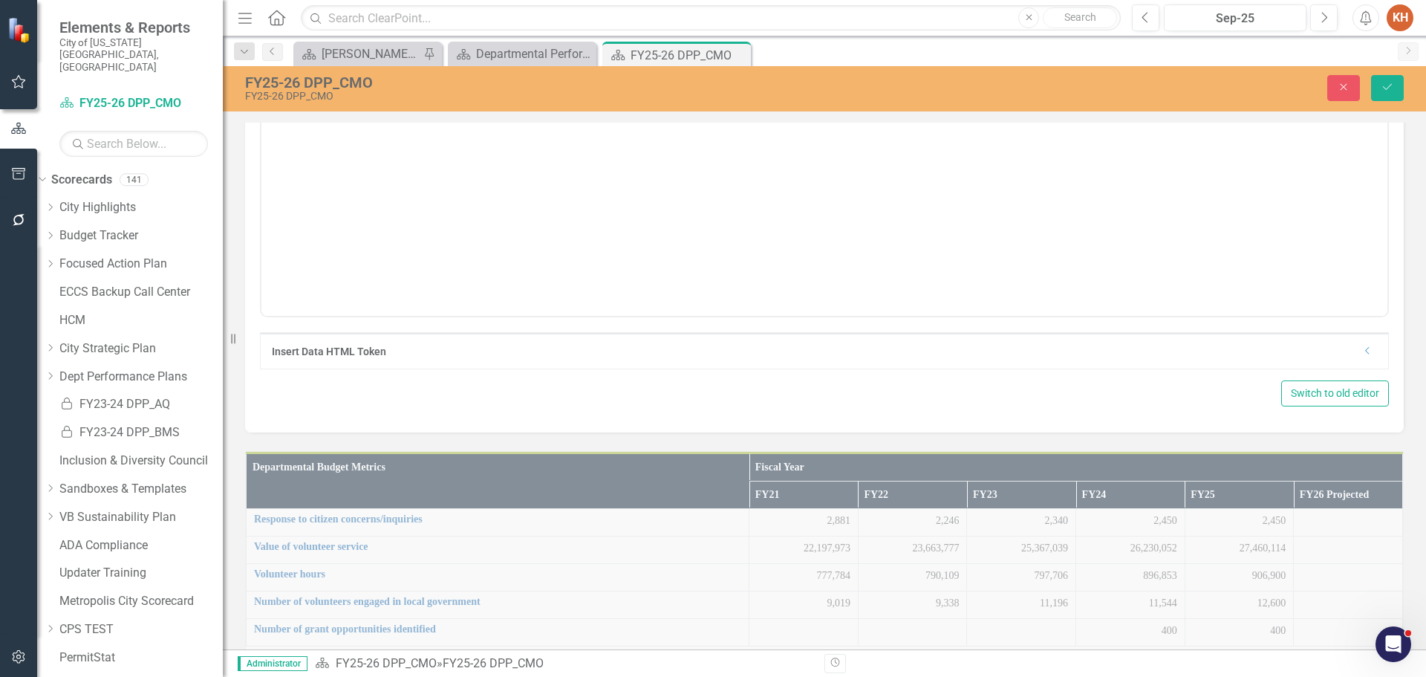
scroll to position [0, 0]
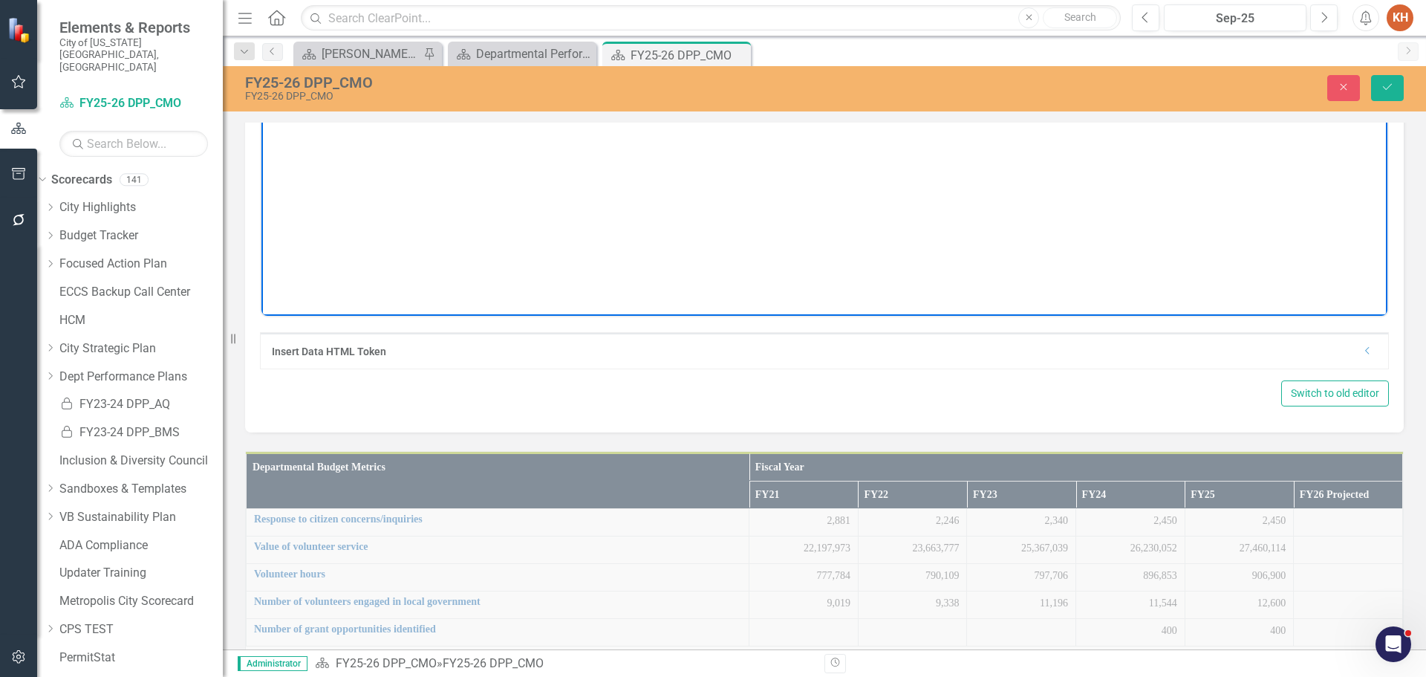
click at [736, 89] on p "*FY21 Numbers are Actual; FY22 Numbers are Actual; FY23 Numbers are Amended; FY…" at bounding box center [824, 86] width 1119 height 18
paste body "Rich Text Area. Press ALT-0 for help."
click at [1015, 45] on icon "Align center" at bounding box center [1010, 39] width 12 height 10
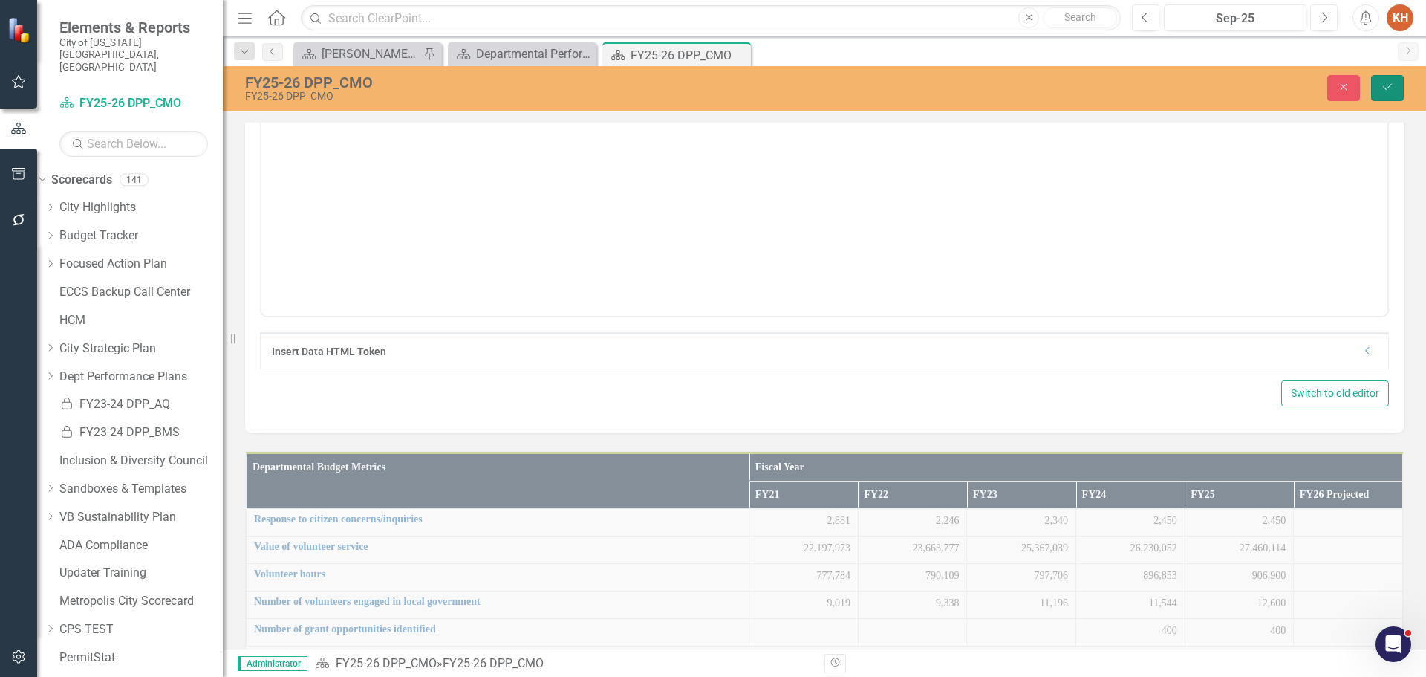
click at [1387, 86] on icon "Save" at bounding box center [1387, 87] width 13 height 10
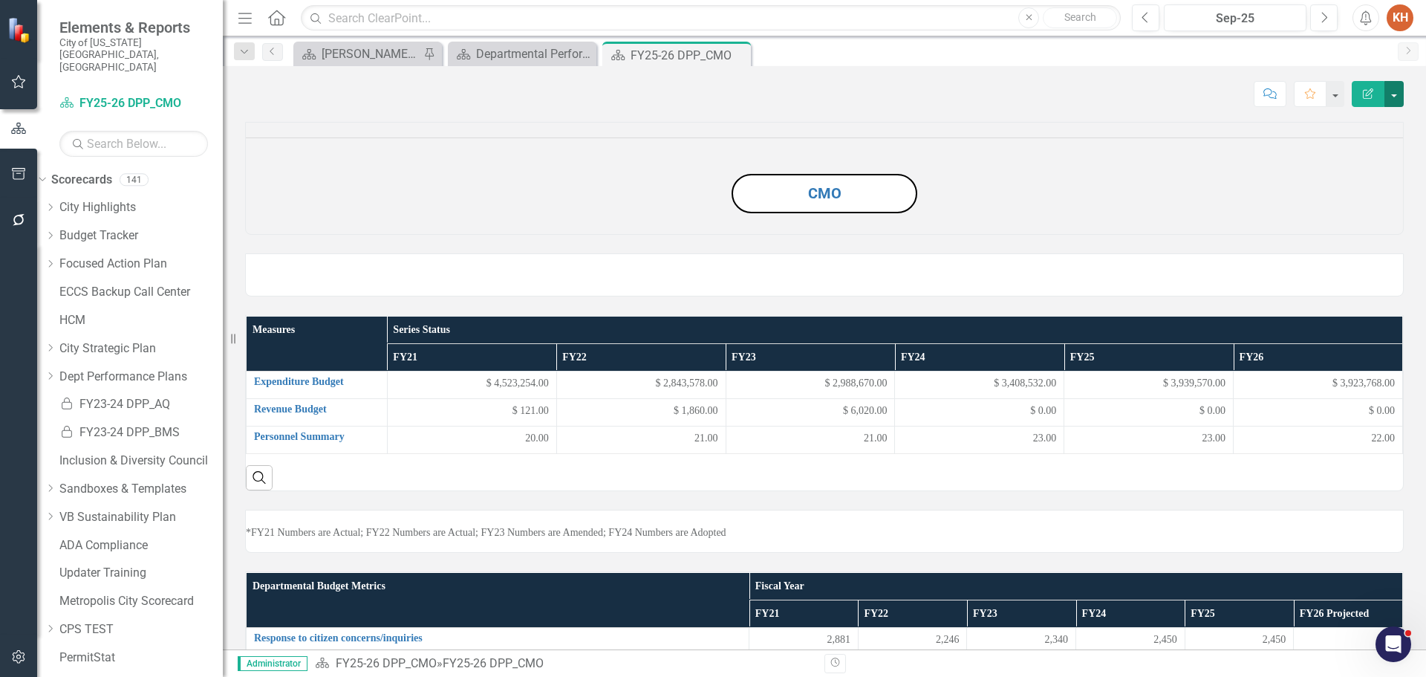
click at [1397, 95] on button "button" at bounding box center [1394, 94] width 19 height 26
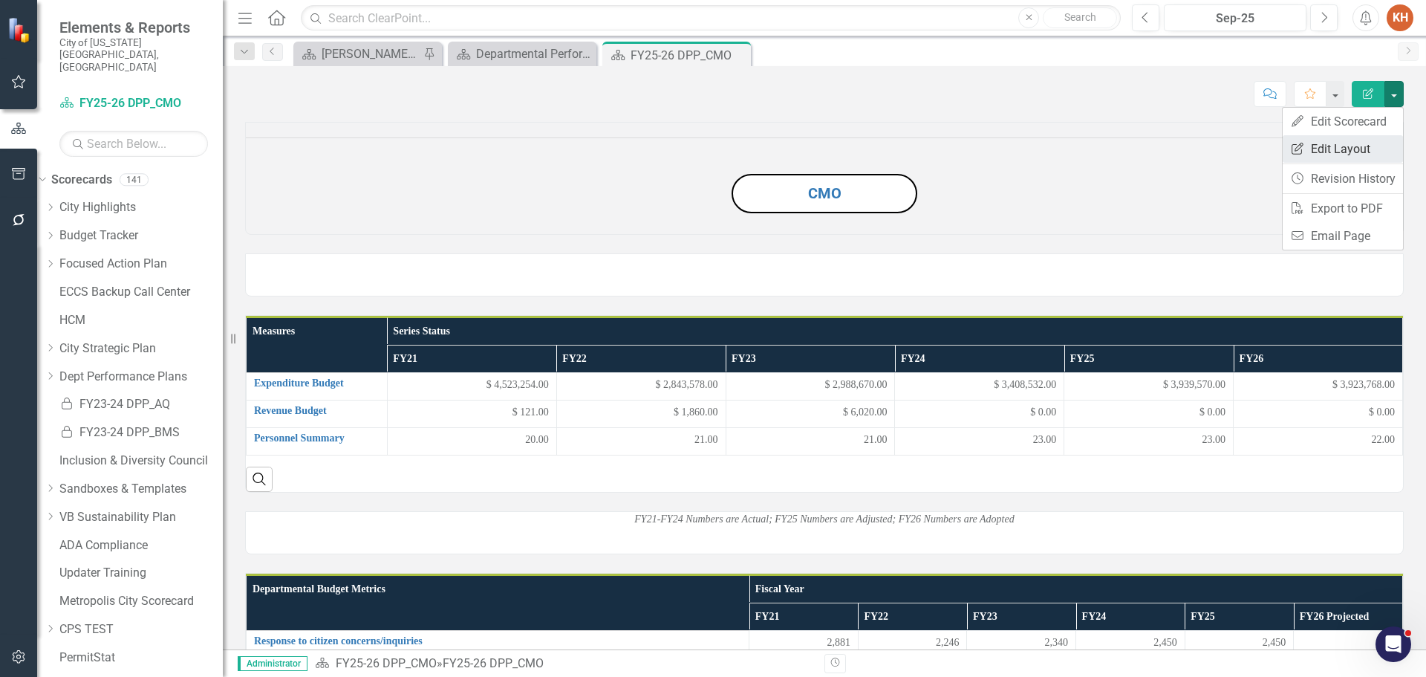
click at [1354, 149] on link "Edit Report Edit Layout" at bounding box center [1343, 148] width 120 height 27
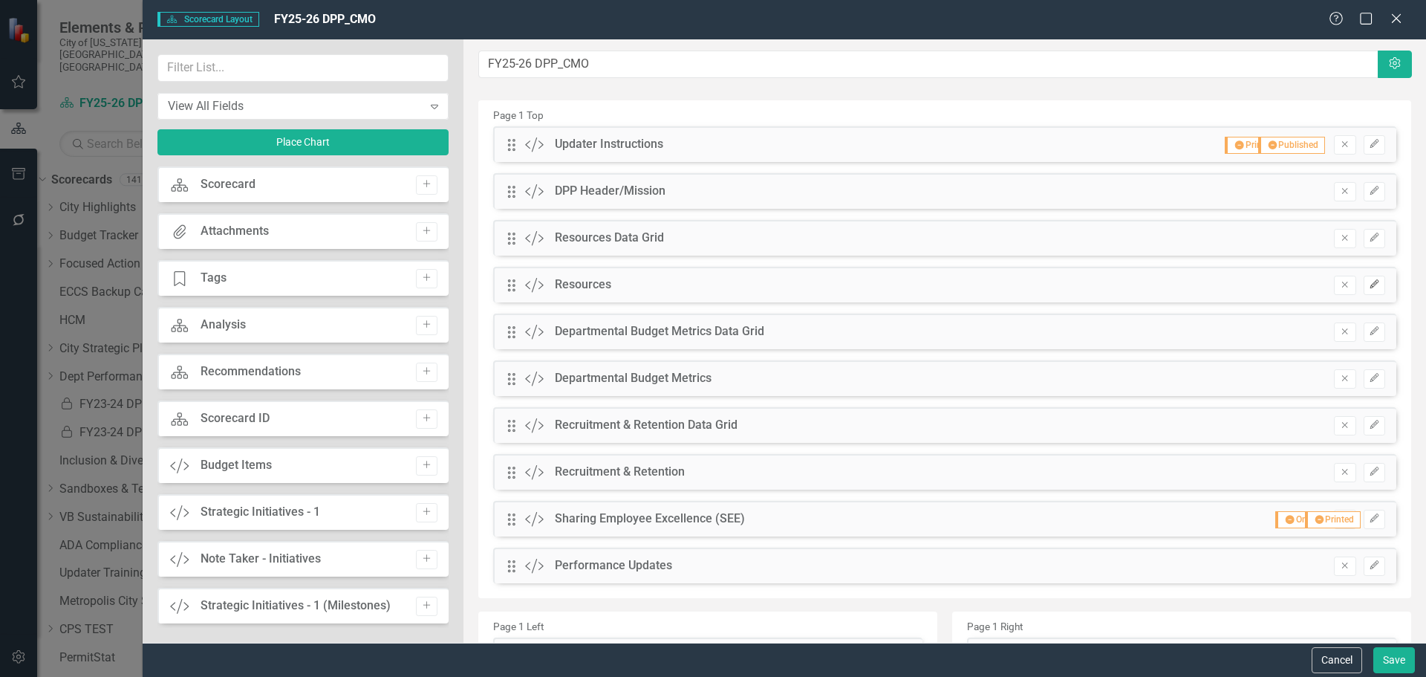
click at [1365, 277] on button "Edit" at bounding box center [1375, 285] width 22 height 19
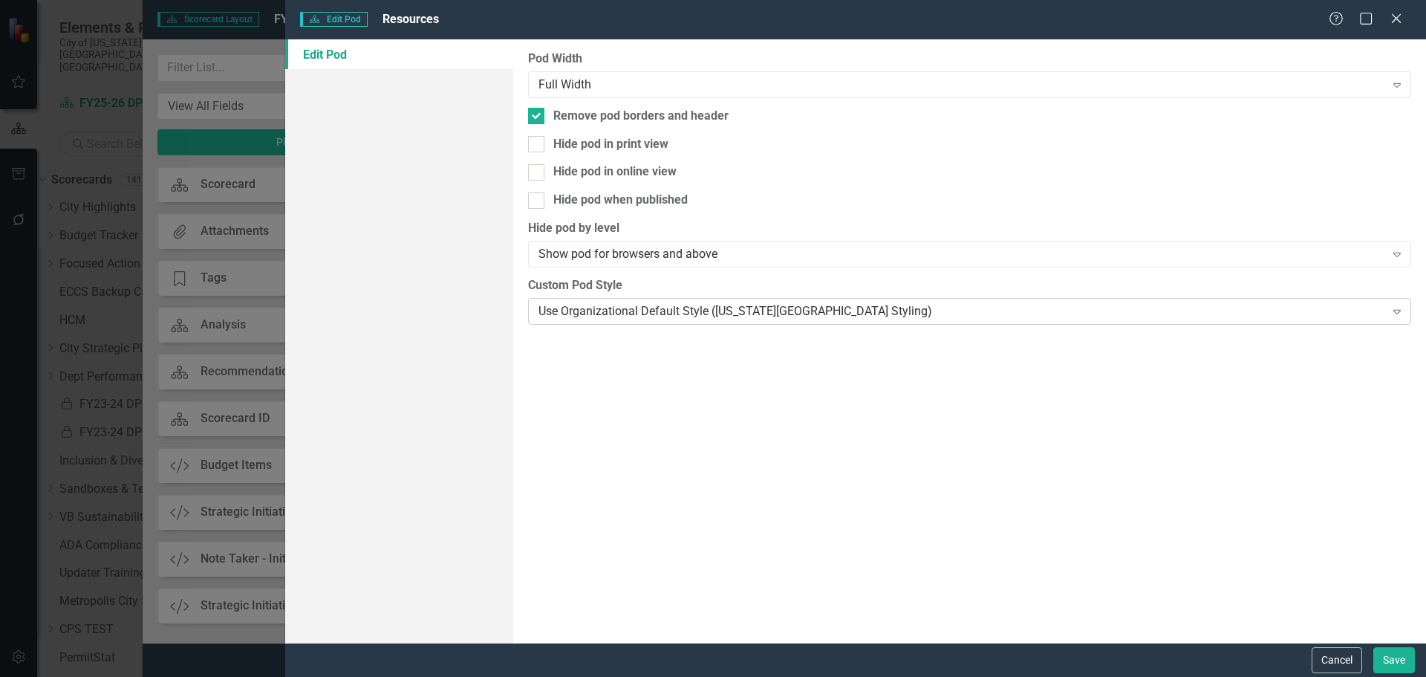
click at [692, 302] on div "Use Organizational Default Style ([US_STATE][GEOGRAPHIC_DATA] Styling)" at bounding box center [962, 310] width 846 height 17
click at [1388, 662] on button "Save" at bounding box center [1395, 660] width 42 height 26
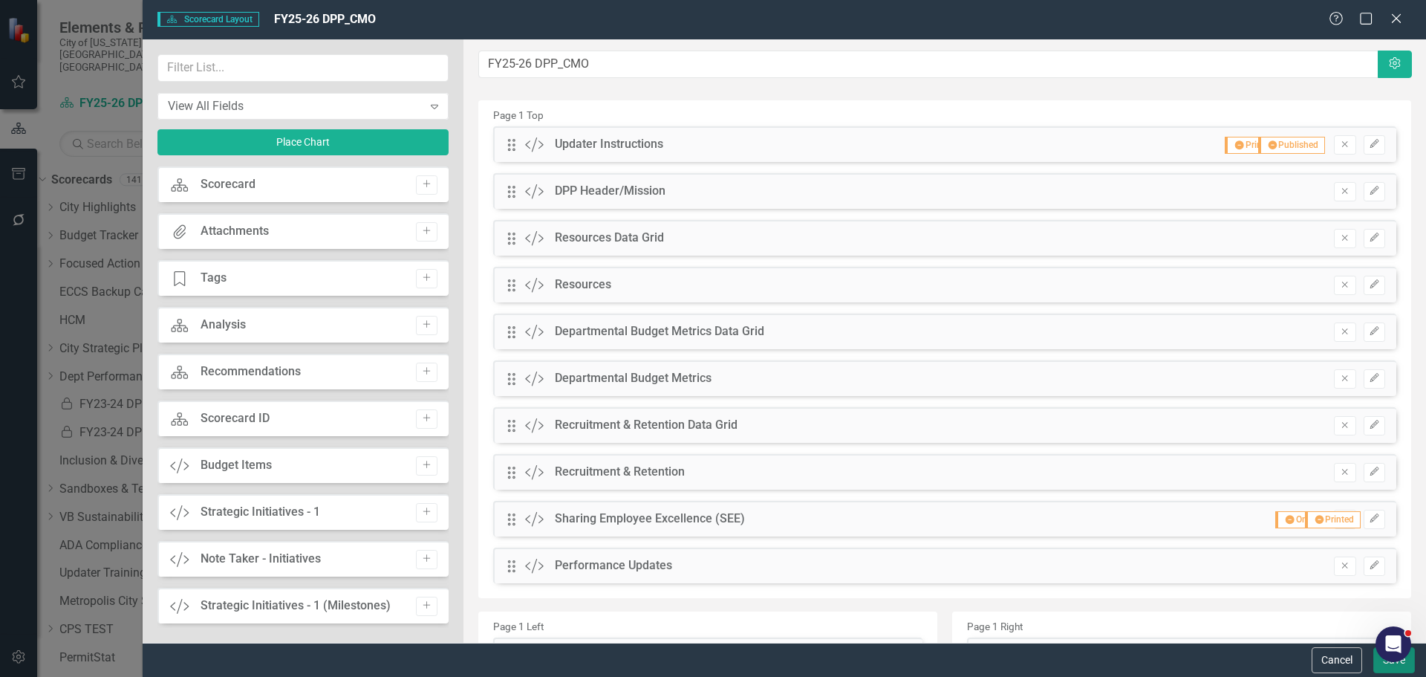
click at [1384, 671] on button "Save" at bounding box center [1395, 660] width 42 height 26
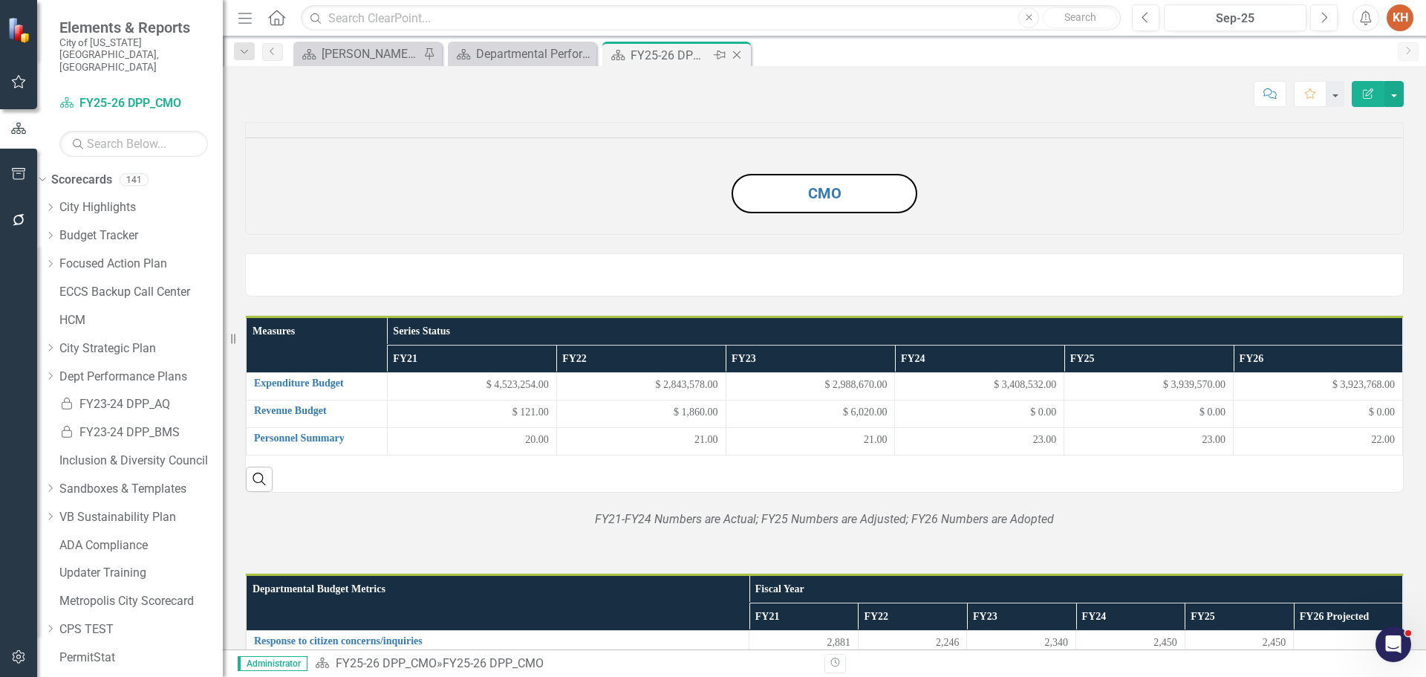
click at [732, 58] on icon "Close" at bounding box center [736, 55] width 15 height 12
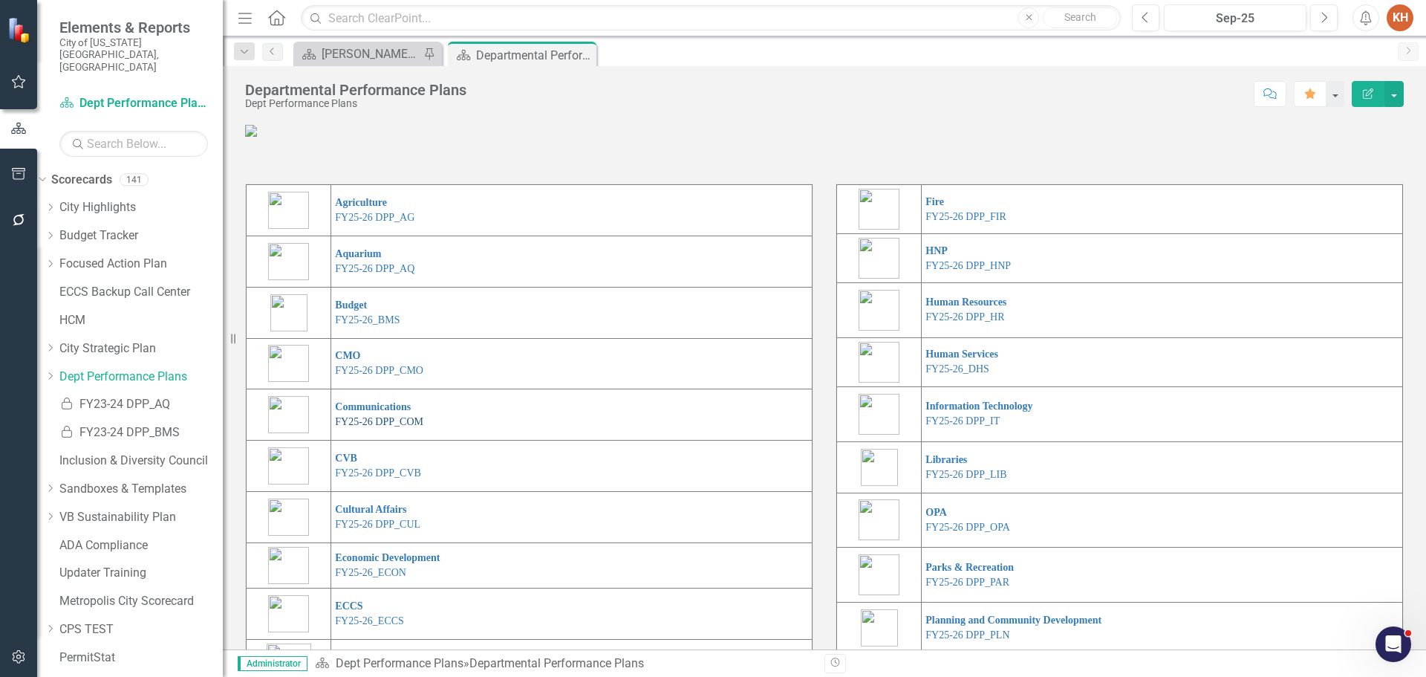
click at [380, 427] on link "FY25-26 DPP_COM" at bounding box center [379, 421] width 88 height 11
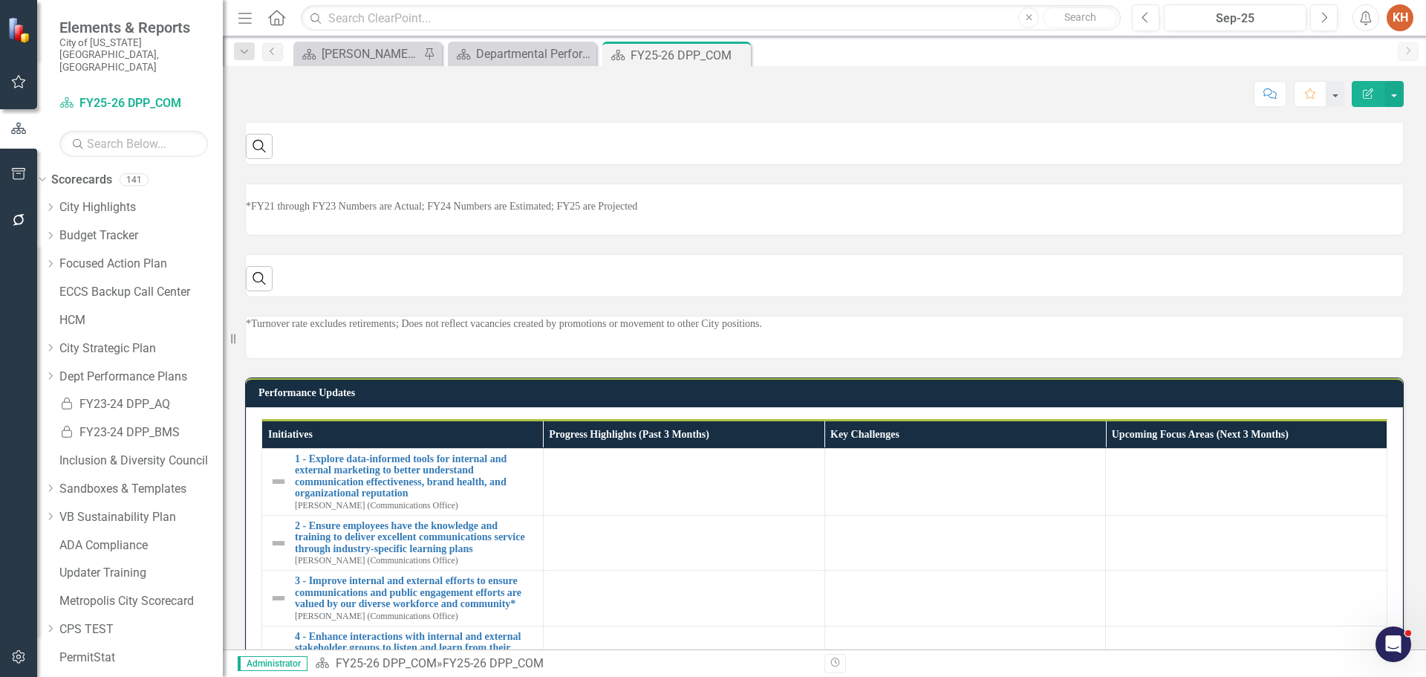
scroll to position [365, 0]
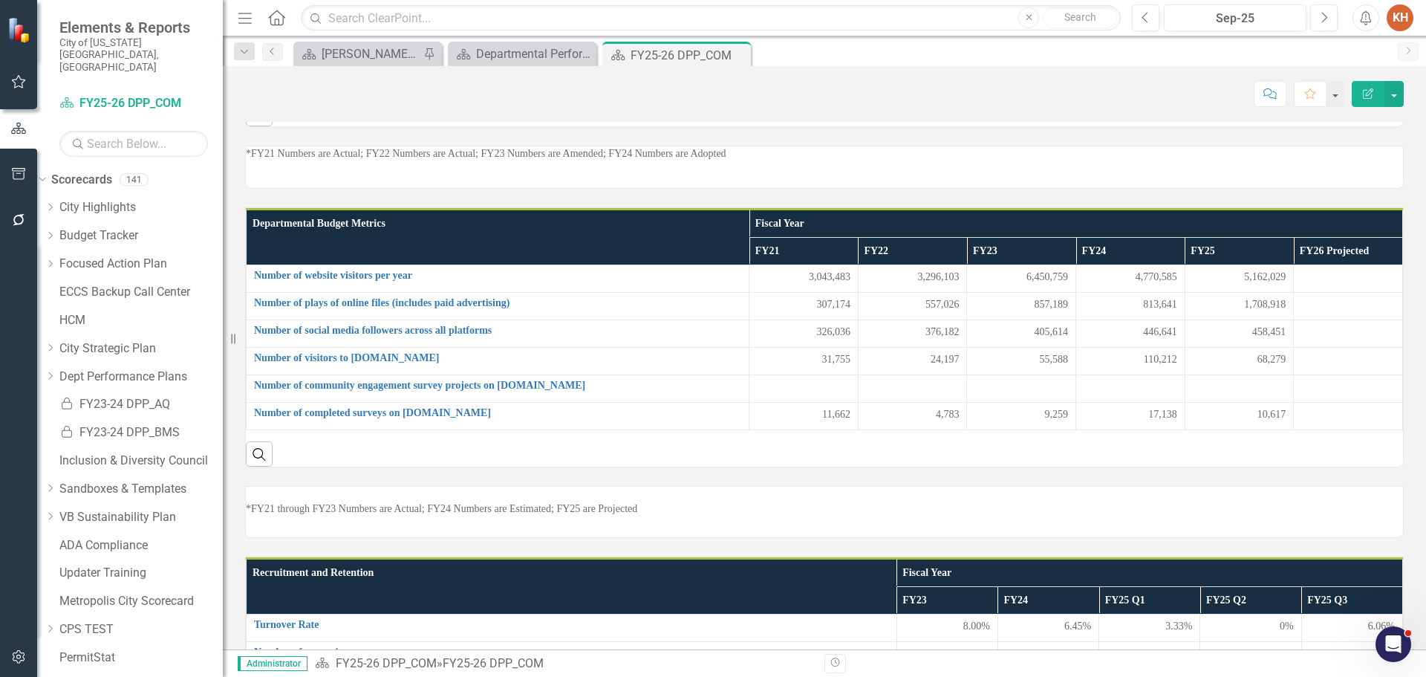
click at [620, 161] on p "*FY21 Numbers are Actual; FY22 Numbers are Actual; FY23 Numbers are Amended; FY…" at bounding box center [824, 153] width 1157 height 15
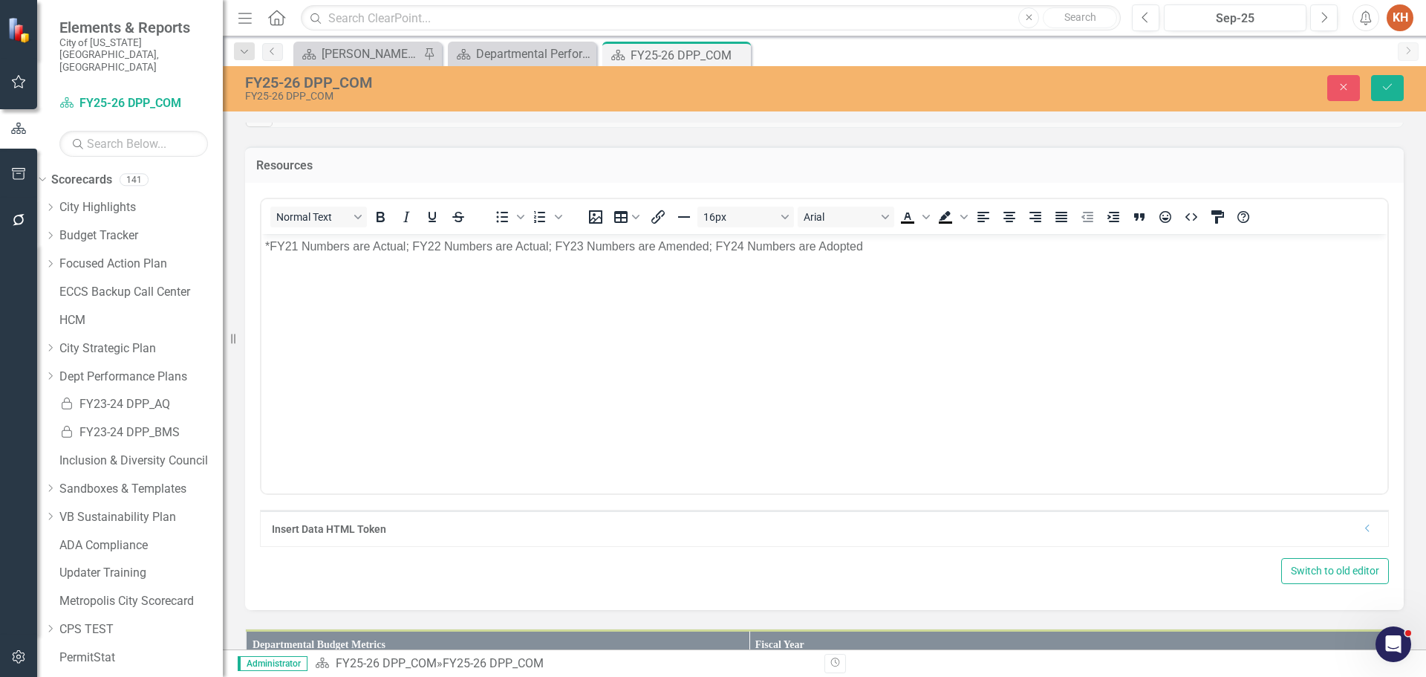
scroll to position [0, 0]
click at [630, 266] on body "*FY21 Numbers are Actual; FY22 Numbers are Actual; FY23 Numbers are Amended; FY…" at bounding box center [824, 344] width 1126 height 223
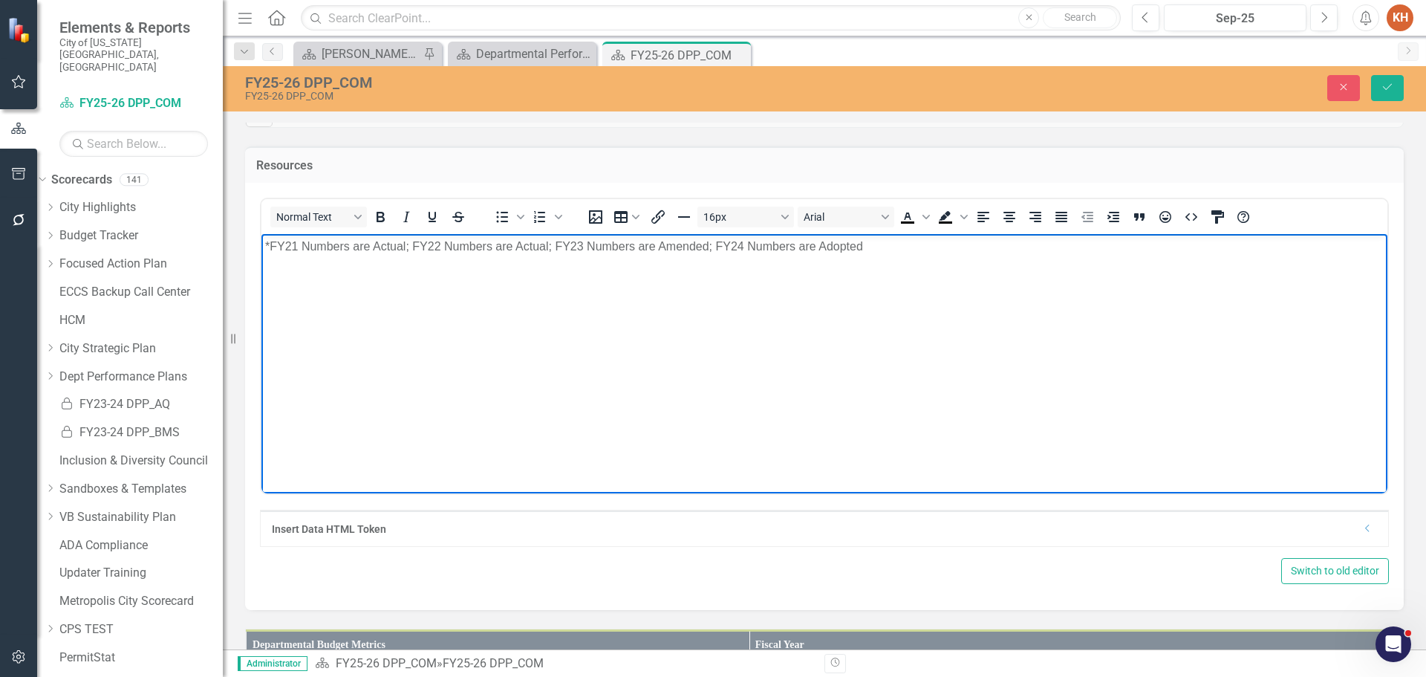
paste body "Rich Text Area. Press ALT-0 for help."
click at [1008, 222] on icon "Align center" at bounding box center [1010, 217] width 12 height 10
click at [1379, 82] on button "Save" at bounding box center [1387, 88] width 33 height 26
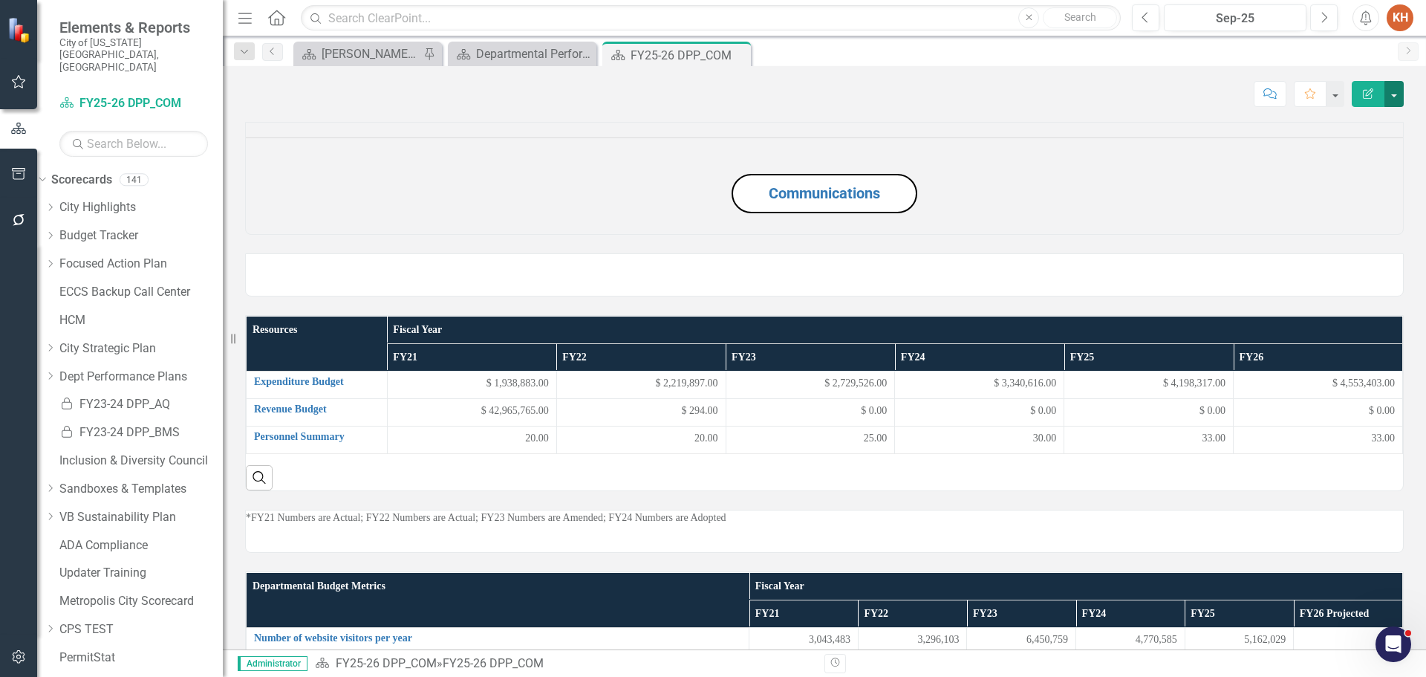
click at [1394, 94] on button "button" at bounding box center [1394, 94] width 19 height 26
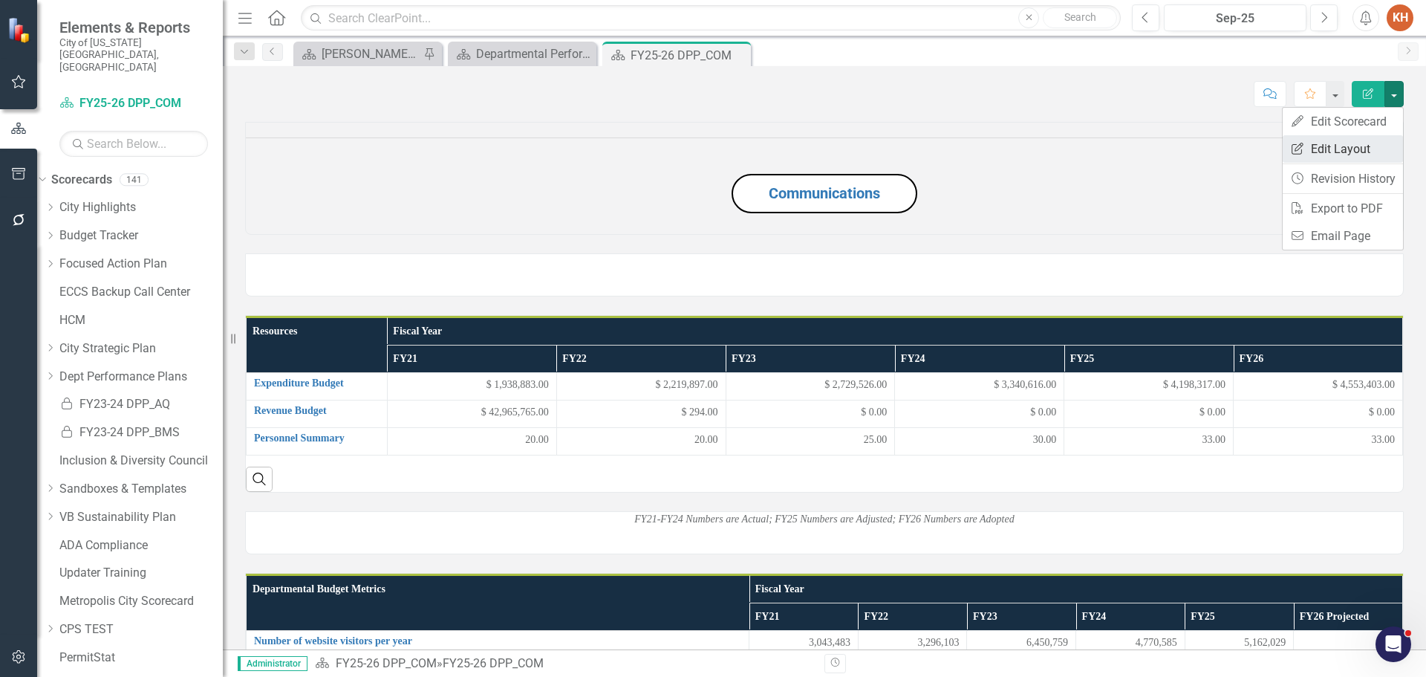
click at [1362, 149] on link "Edit Report Edit Layout" at bounding box center [1343, 148] width 120 height 27
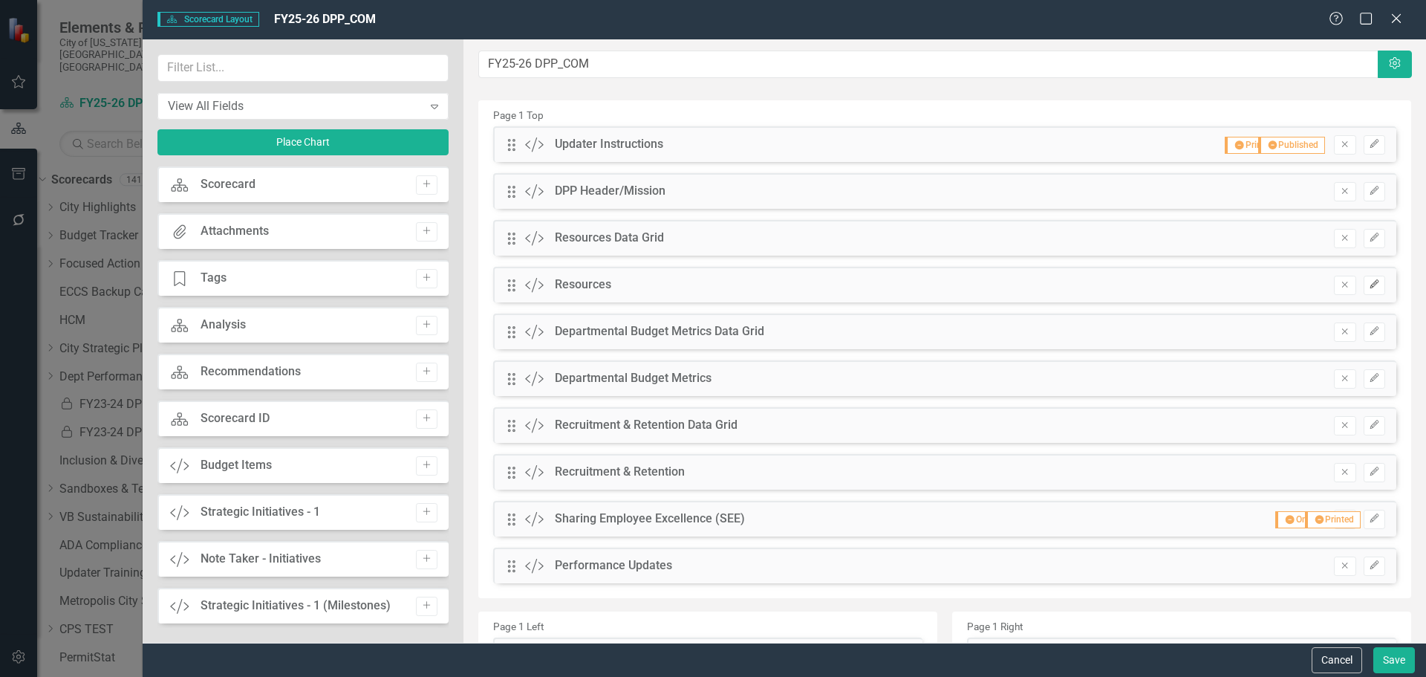
click at [1369, 281] on icon "Edit" at bounding box center [1374, 284] width 11 height 9
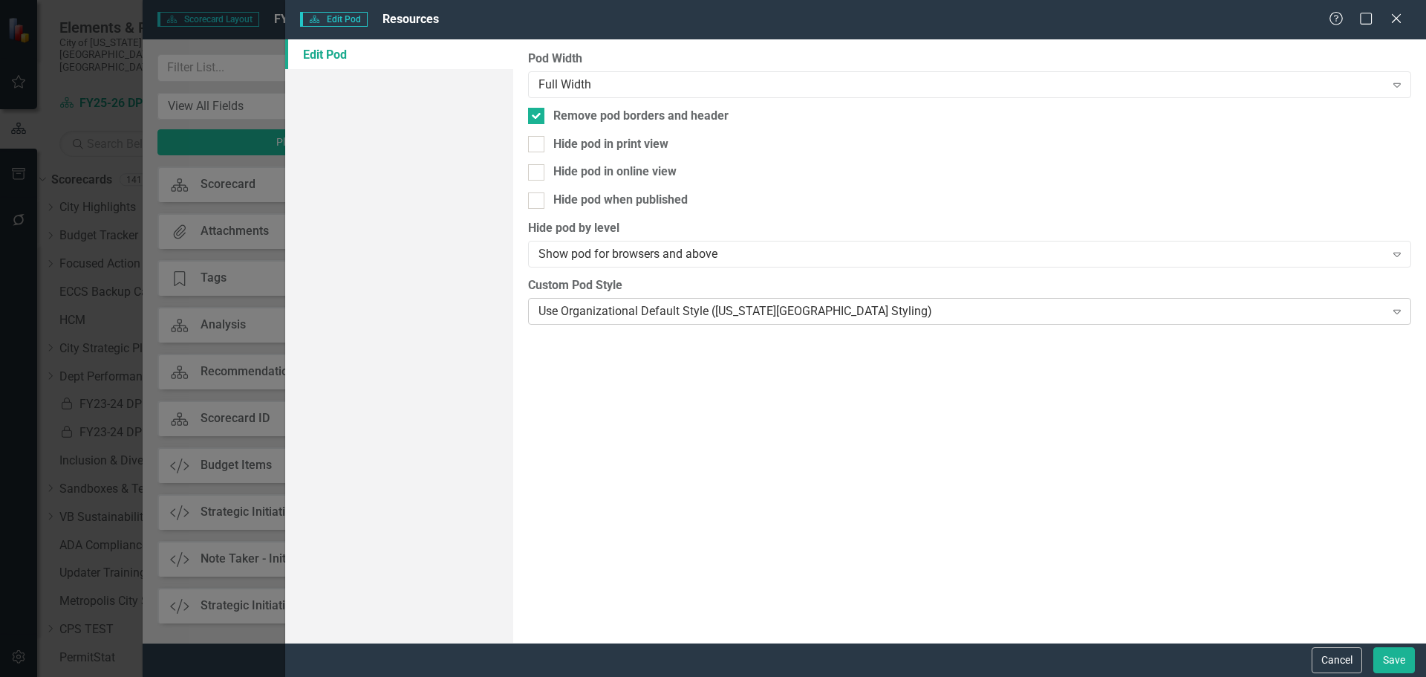
click at [645, 303] on div "Use Organizational Default Style ([US_STATE][GEOGRAPHIC_DATA] Styling)" at bounding box center [962, 310] width 846 height 17
click at [1390, 654] on button "Save" at bounding box center [1395, 660] width 42 height 26
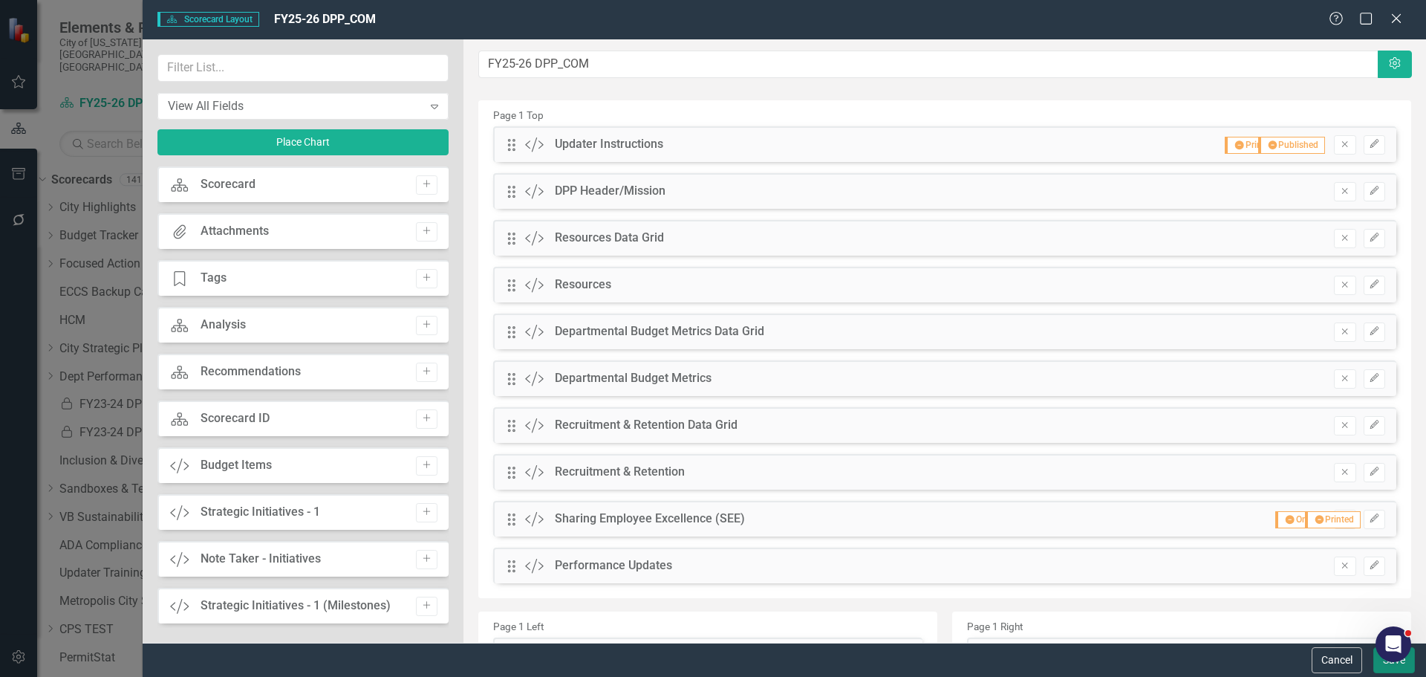
click at [1388, 666] on button "Save" at bounding box center [1395, 660] width 42 height 26
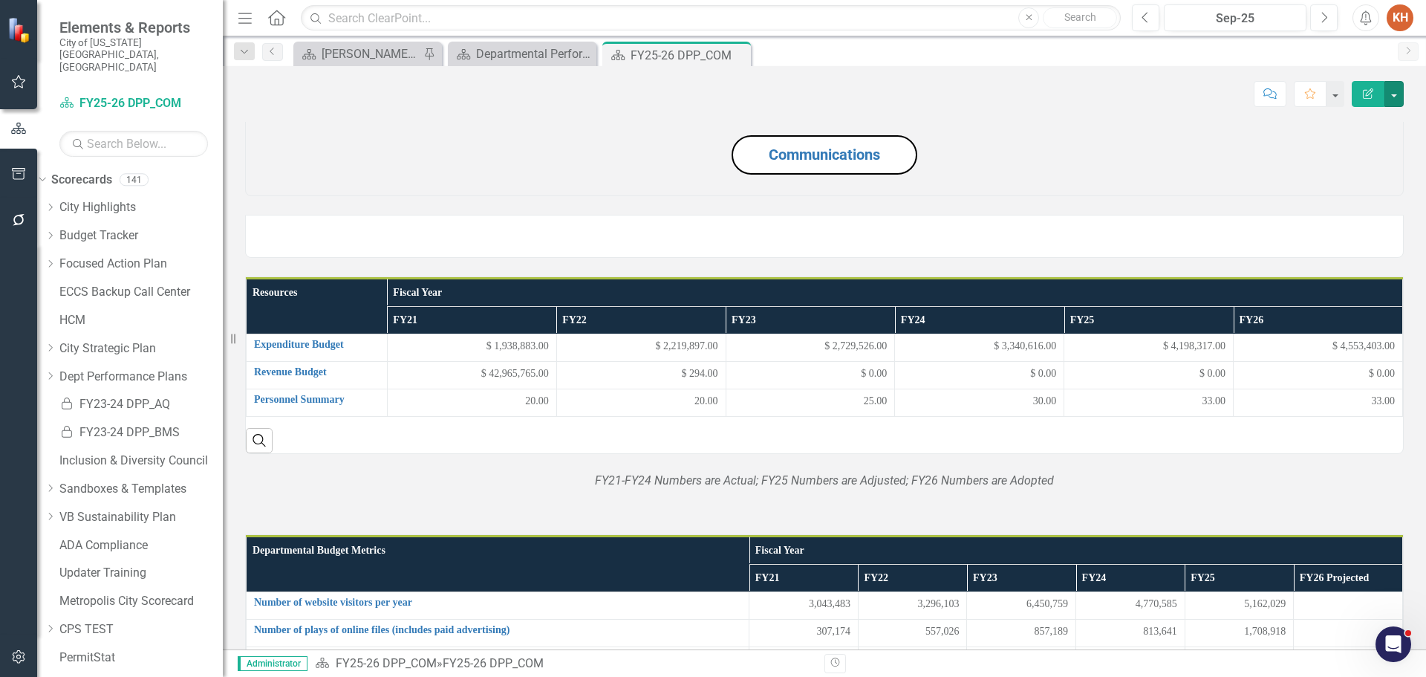
scroll to position [30, 0]
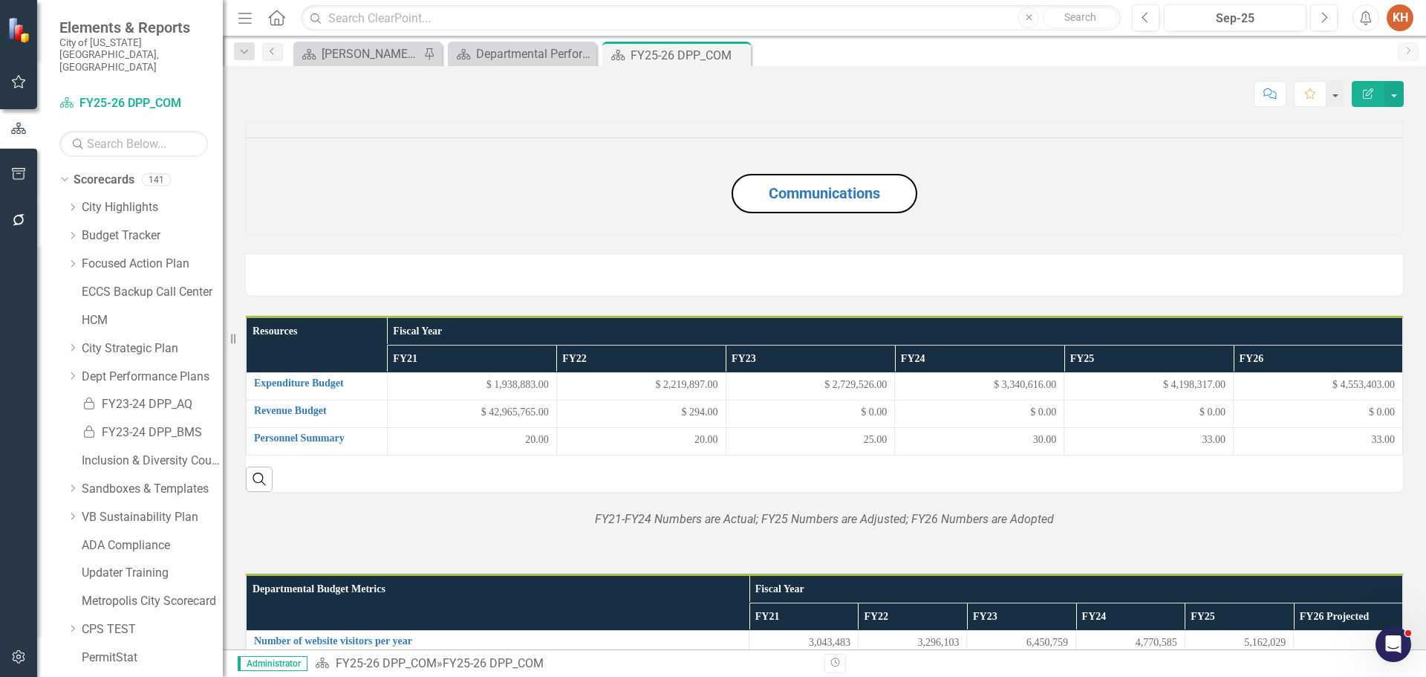
scroll to position [30, 0]
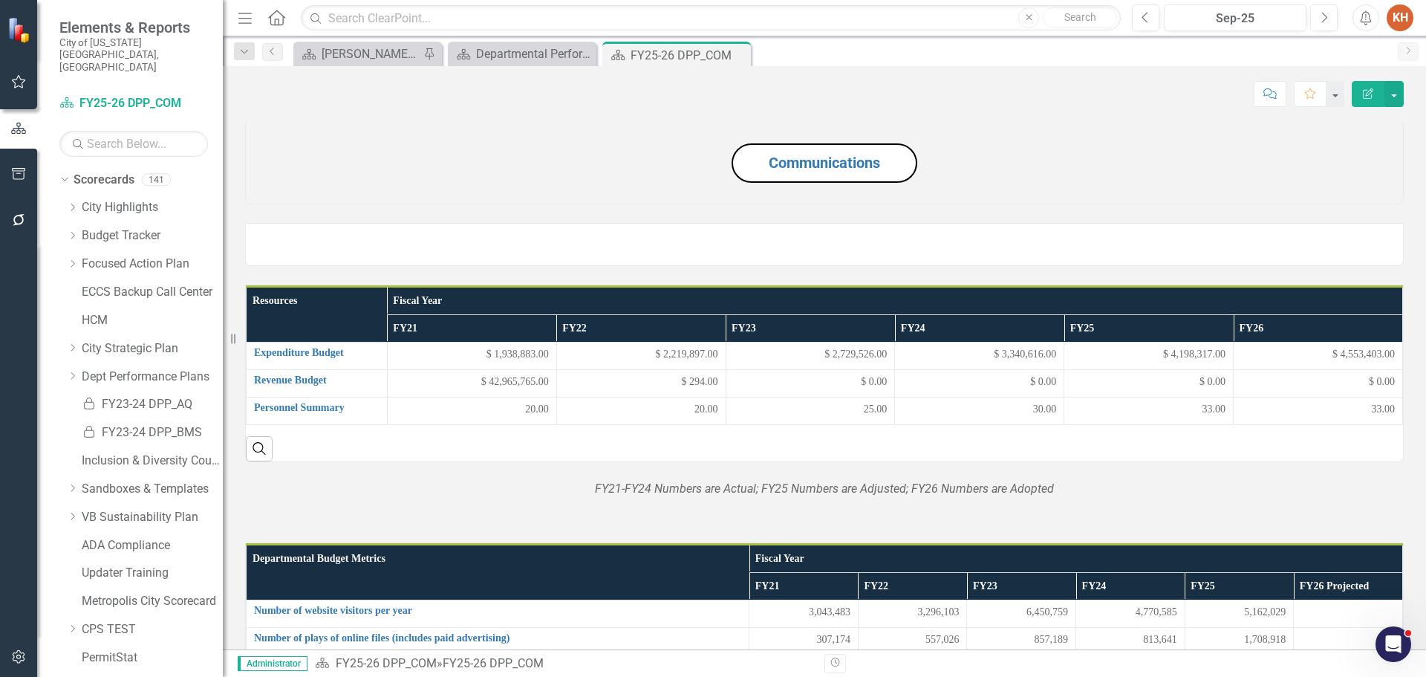
click at [0, 0] on icon "Close" at bounding box center [0, 0] width 0 height 0
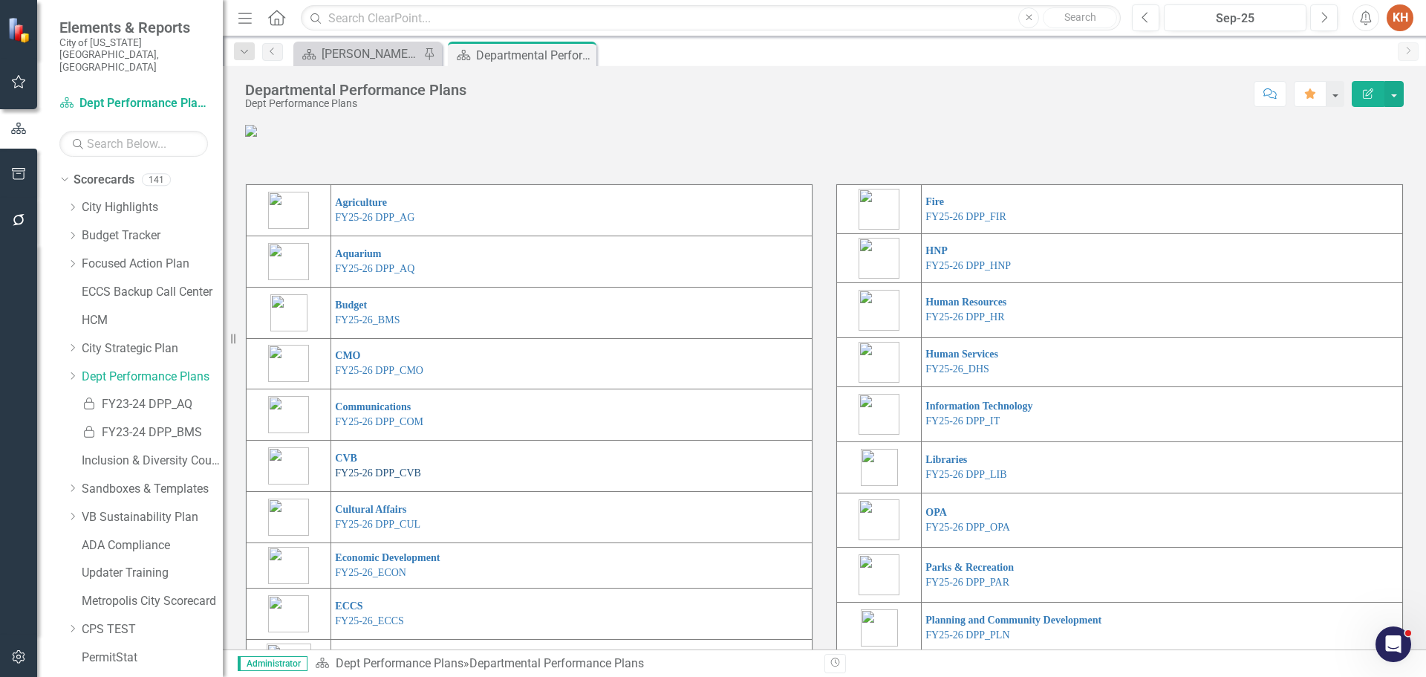
click at [368, 478] on link "FY25-26 DPP_CVB" at bounding box center [378, 472] width 86 height 11
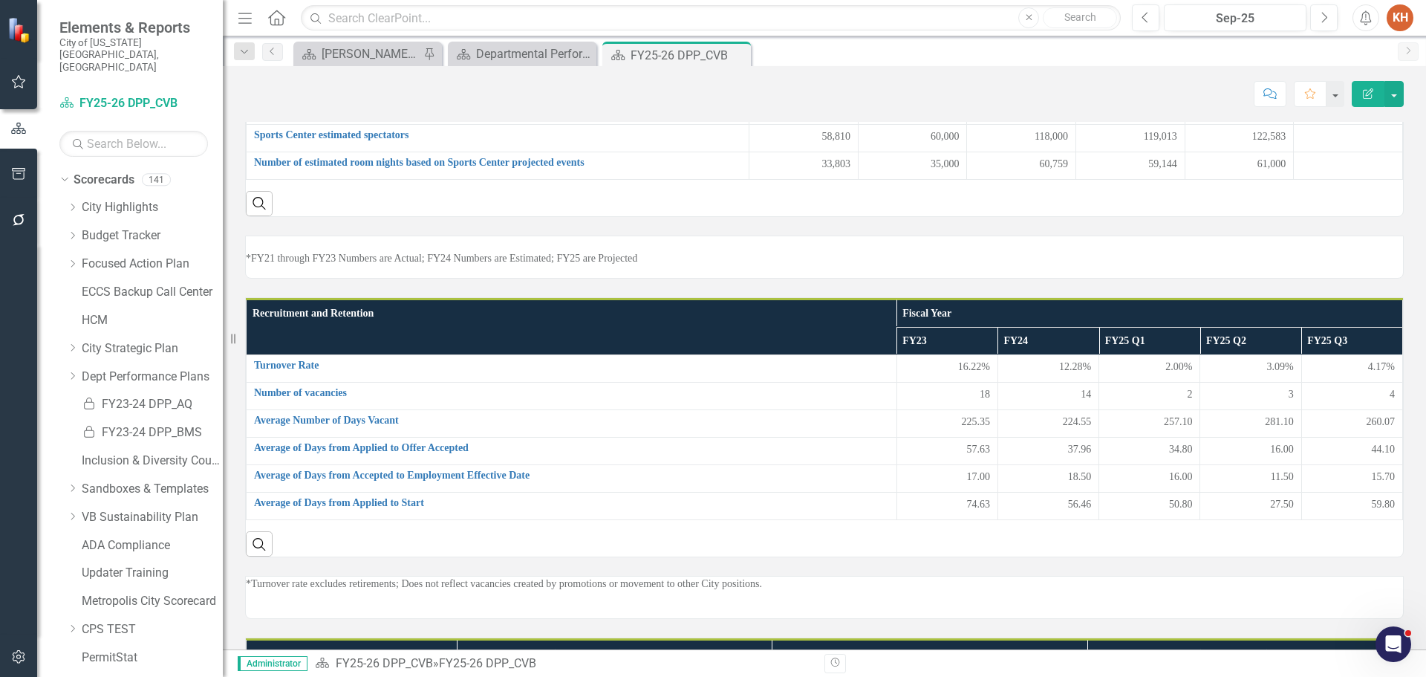
scroll to position [507, 0]
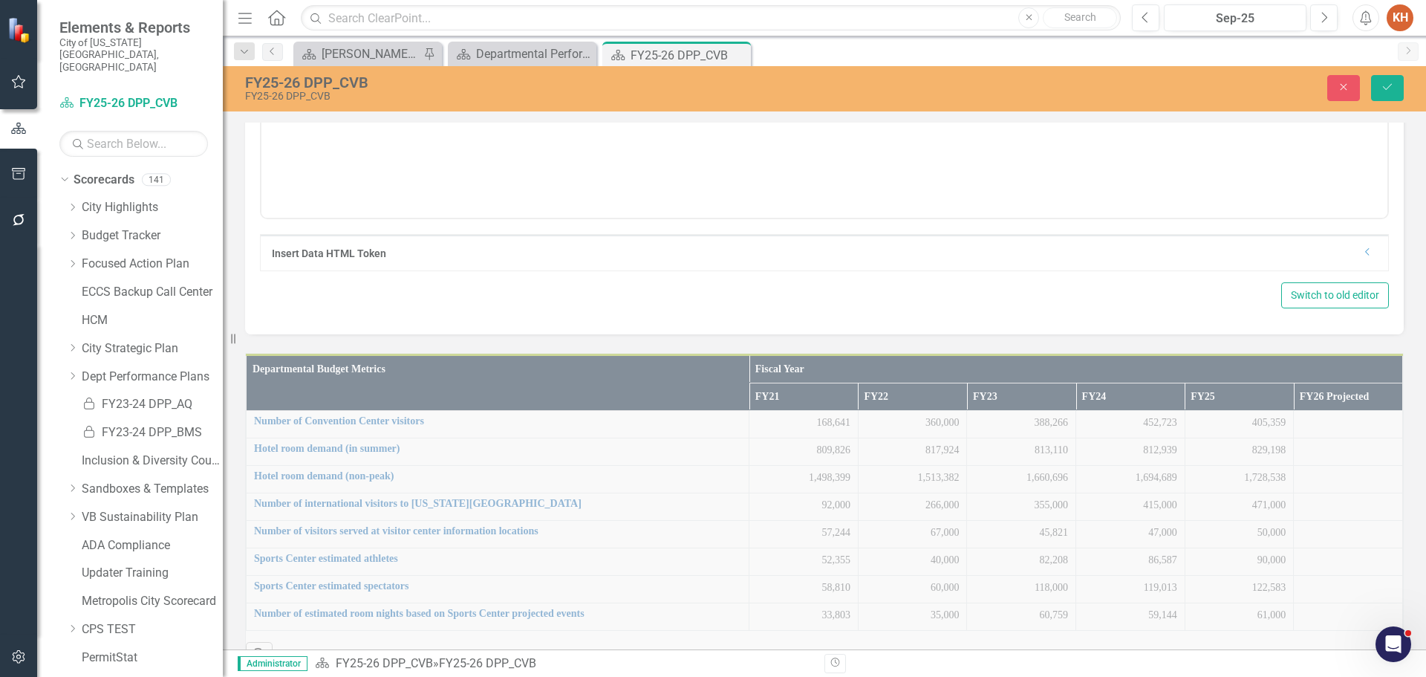
scroll to position [0, 0]
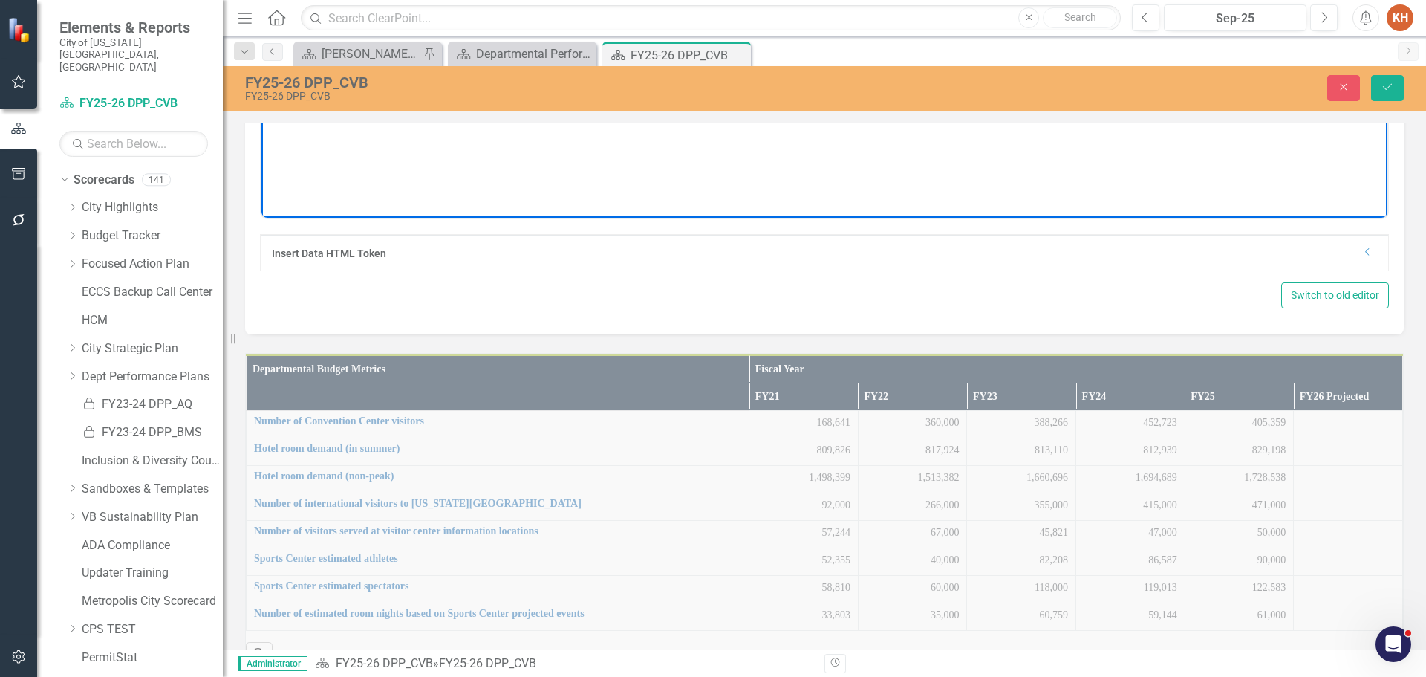
paste body "Rich Text Area. Press ALT-0 for help."
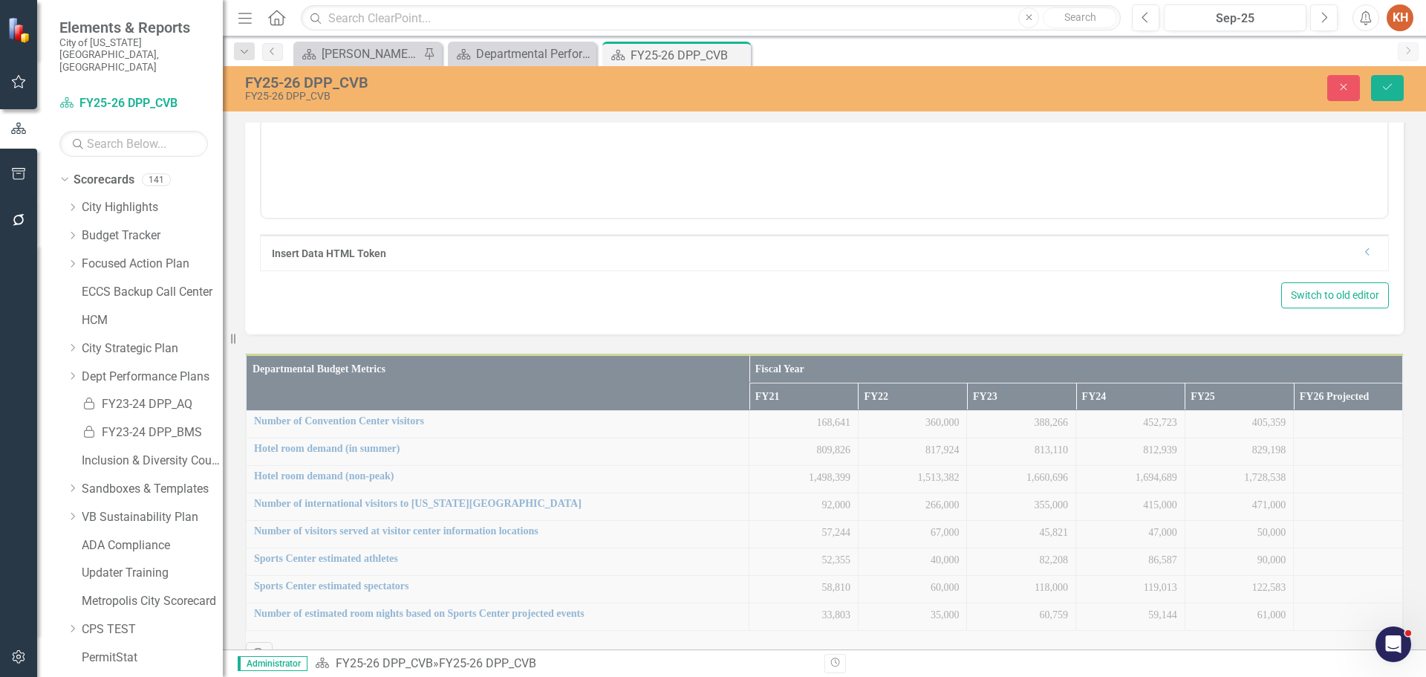
click at [1389, 72] on div "FY25-26 DPP_CVB FY25-26 DPP_CVB Close Save" at bounding box center [824, 88] width 1203 height 45
click at [1390, 85] on icon "Save" at bounding box center [1387, 87] width 13 height 10
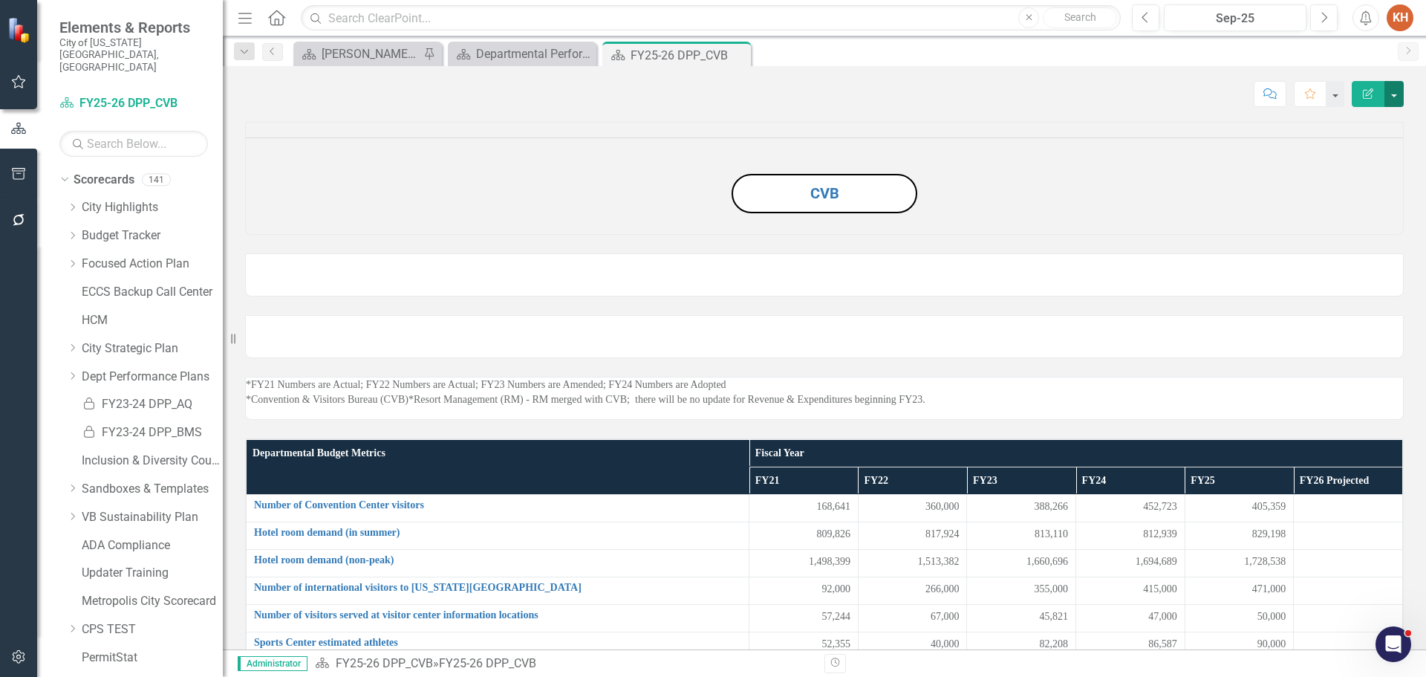
click at [1394, 97] on button "button" at bounding box center [1394, 94] width 19 height 26
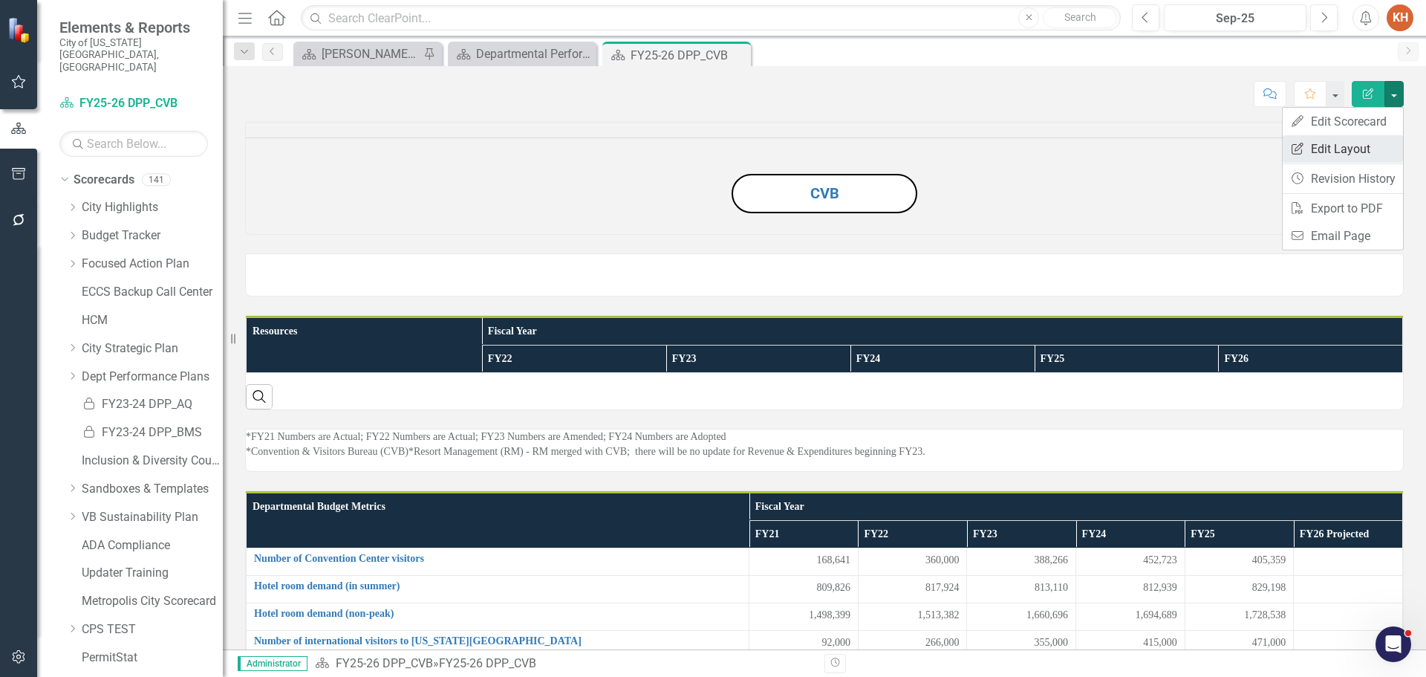
click at [1368, 148] on link "Edit Report Edit Layout" at bounding box center [1343, 148] width 120 height 27
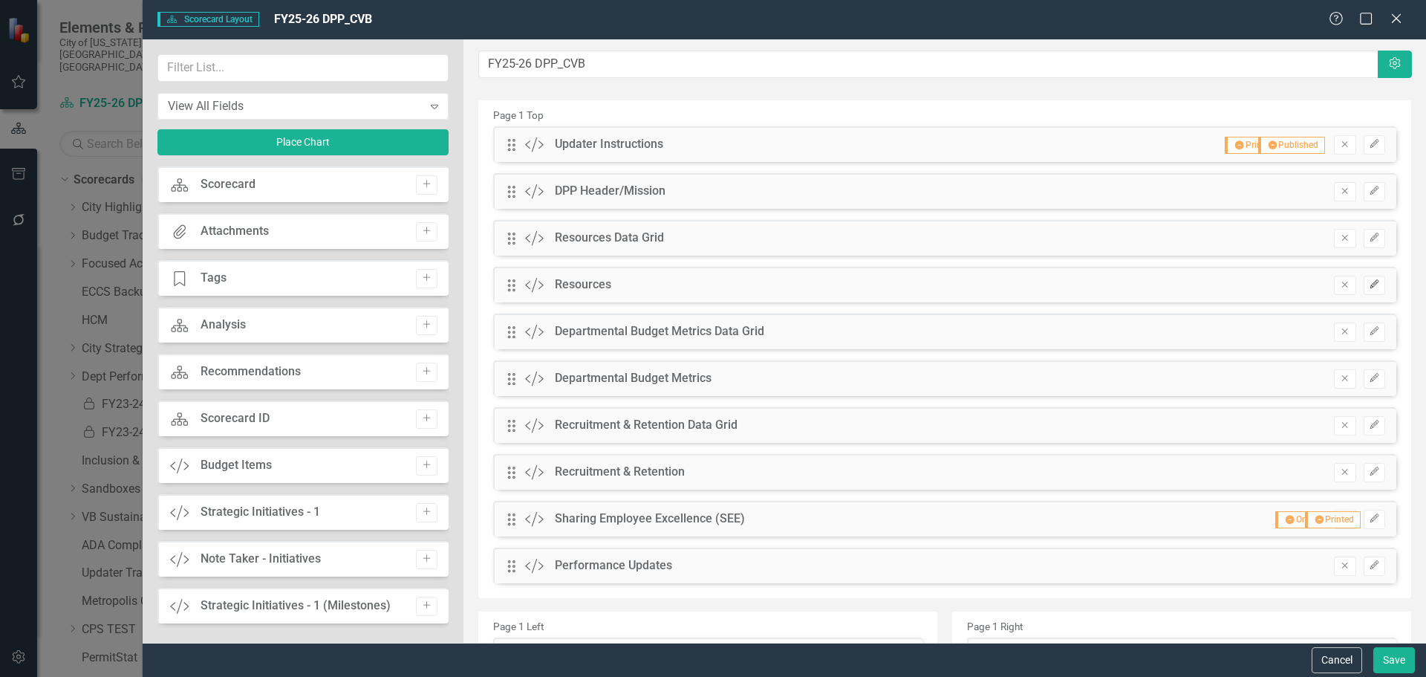
click at [1369, 280] on icon "Edit" at bounding box center [1374, 284] width 11 height 9
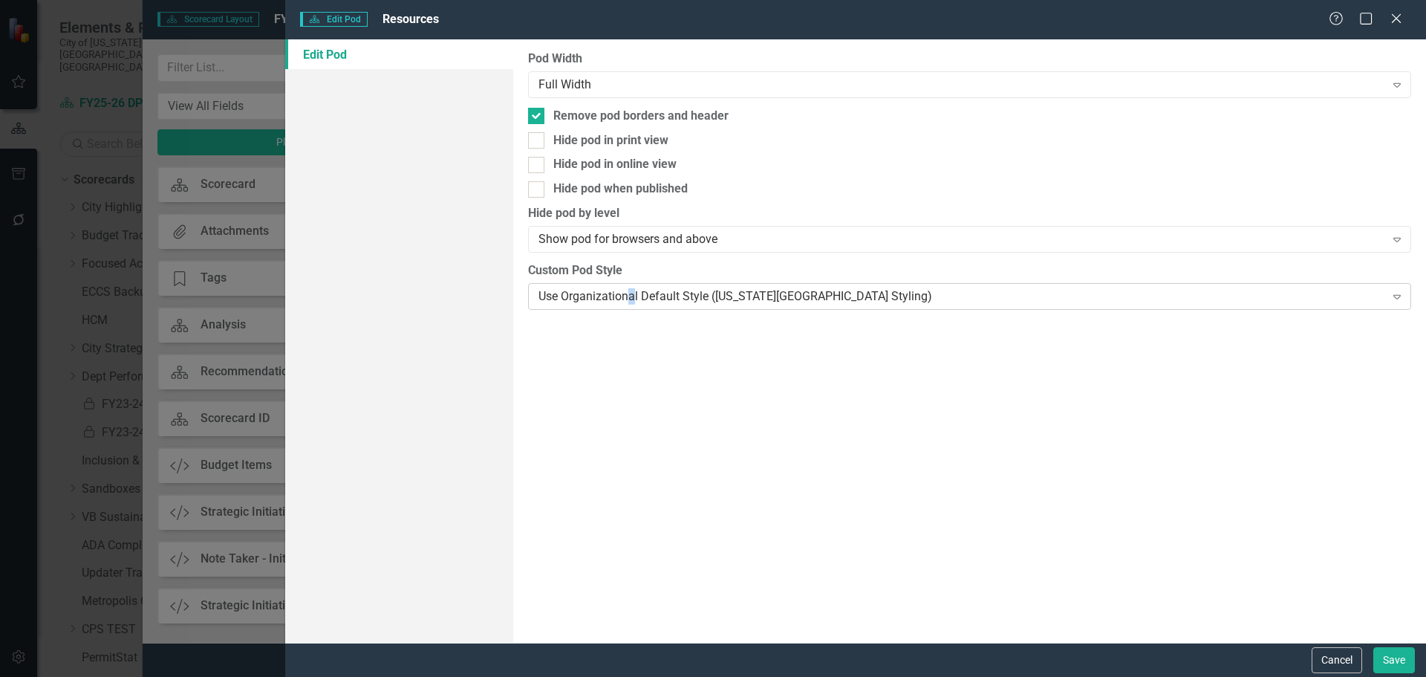
click at [633, 297] on div "Use Organizational Default Style ([US_STATE][GEOGRAPHIC_DATA] Styling)" at bounding box center [962, 295] width 846 height 17
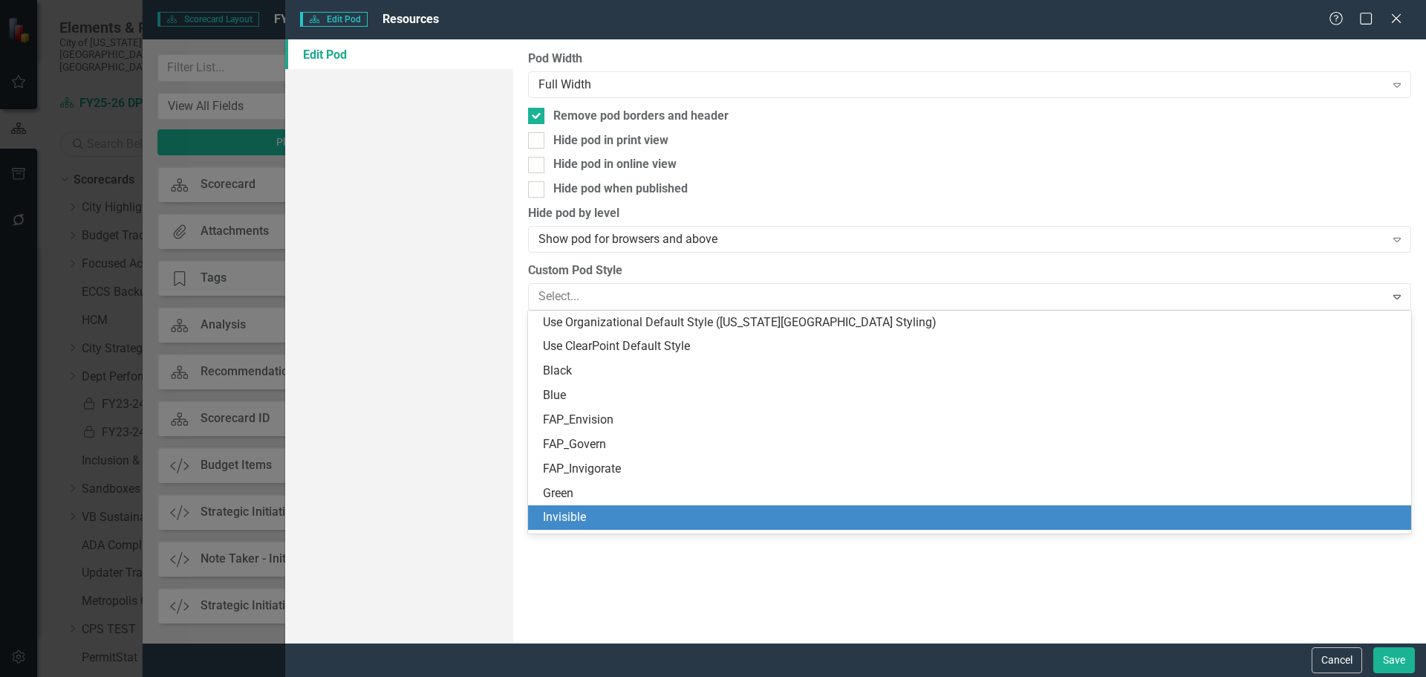
click at [606, 516] on div "Invisible" at bounding box center [972, 517] width 859 height 17
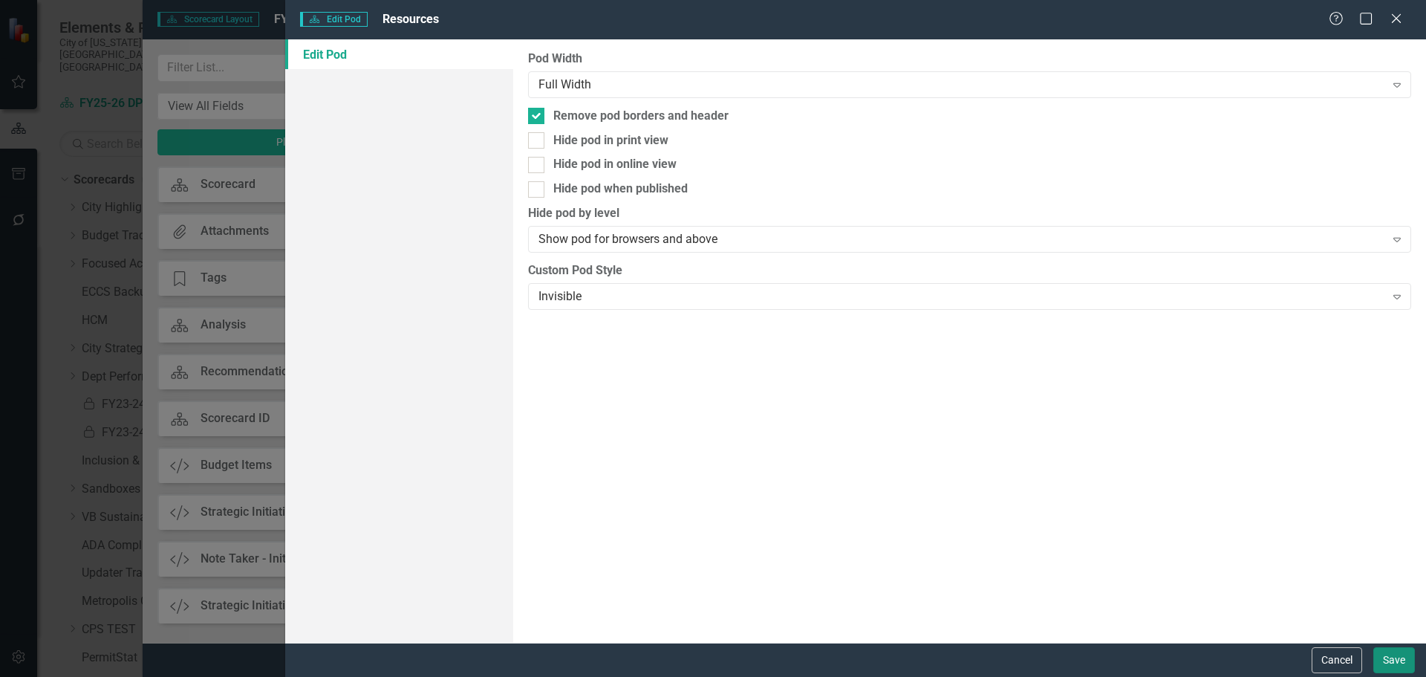
click at [1390, 660] on button "Save" at bounding box center [1395, 660] width 42 height 26
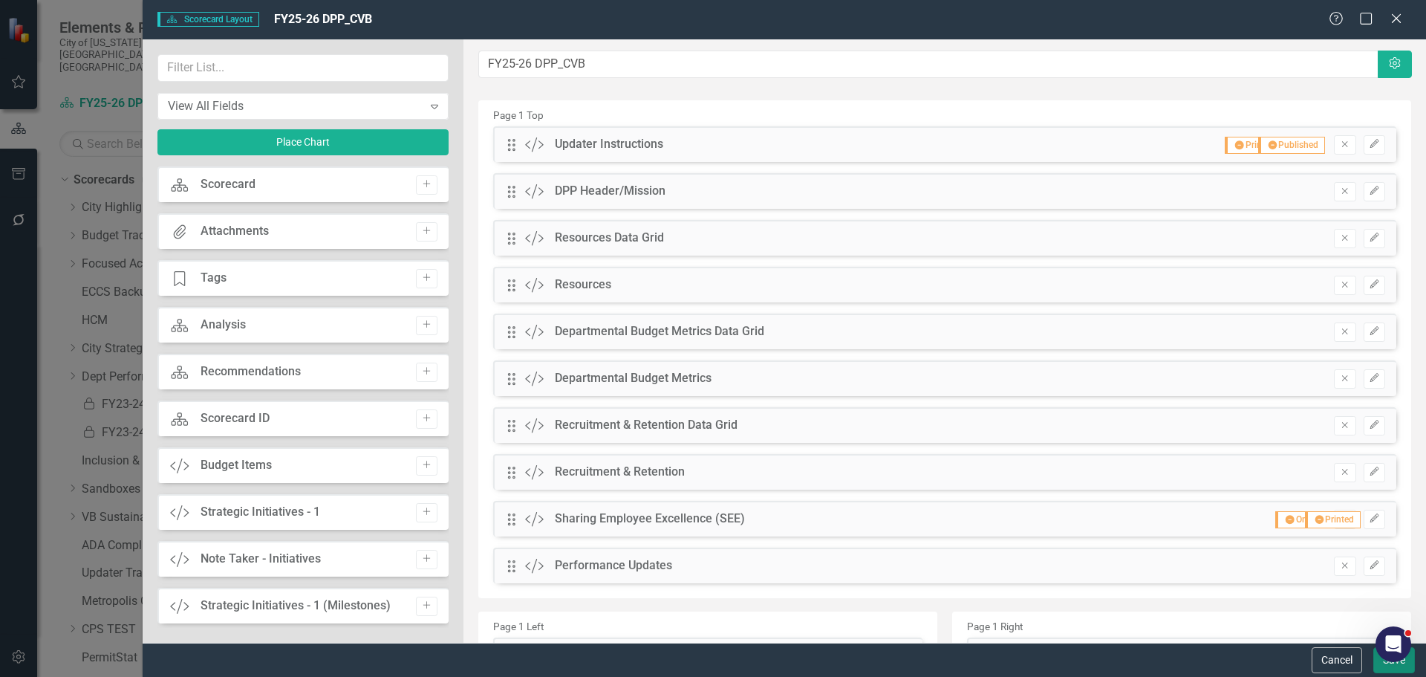
click at [1382, 665] on button "Save" at bounding box center [1395, 660] width 42 height 26
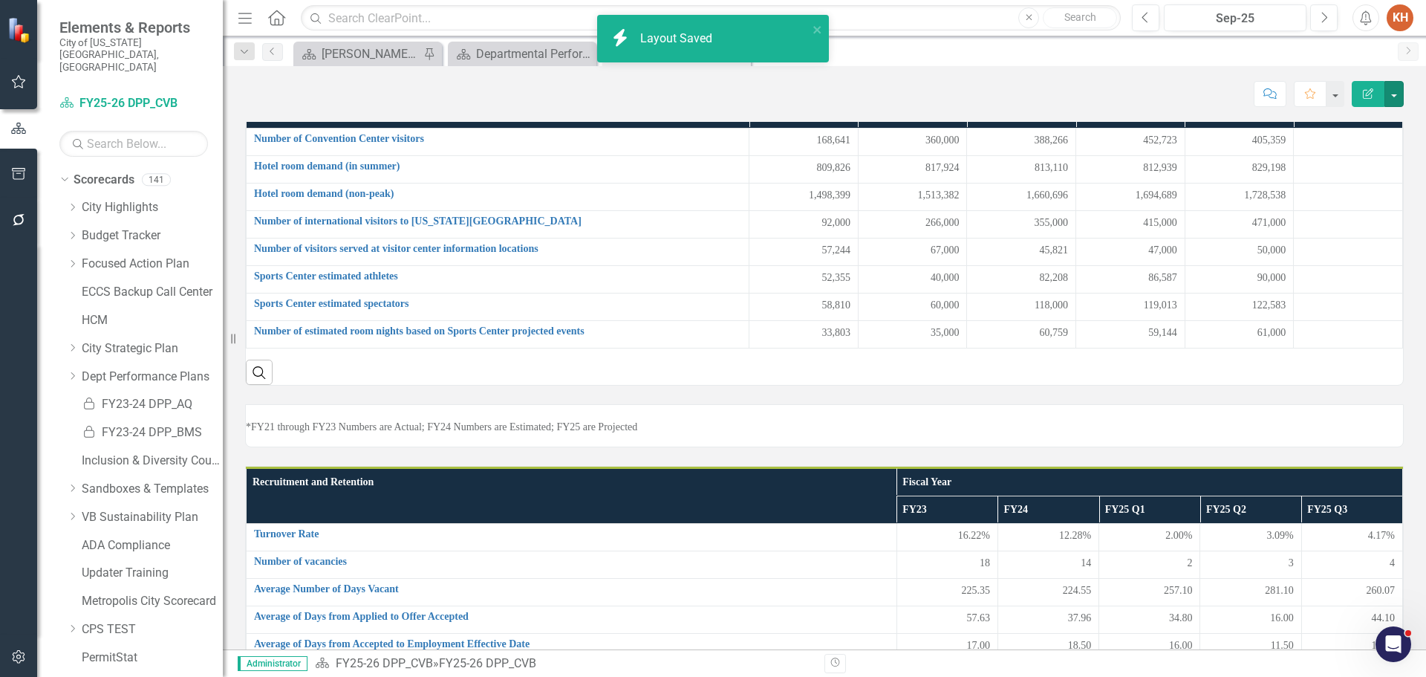
scroll to position [534, 0]
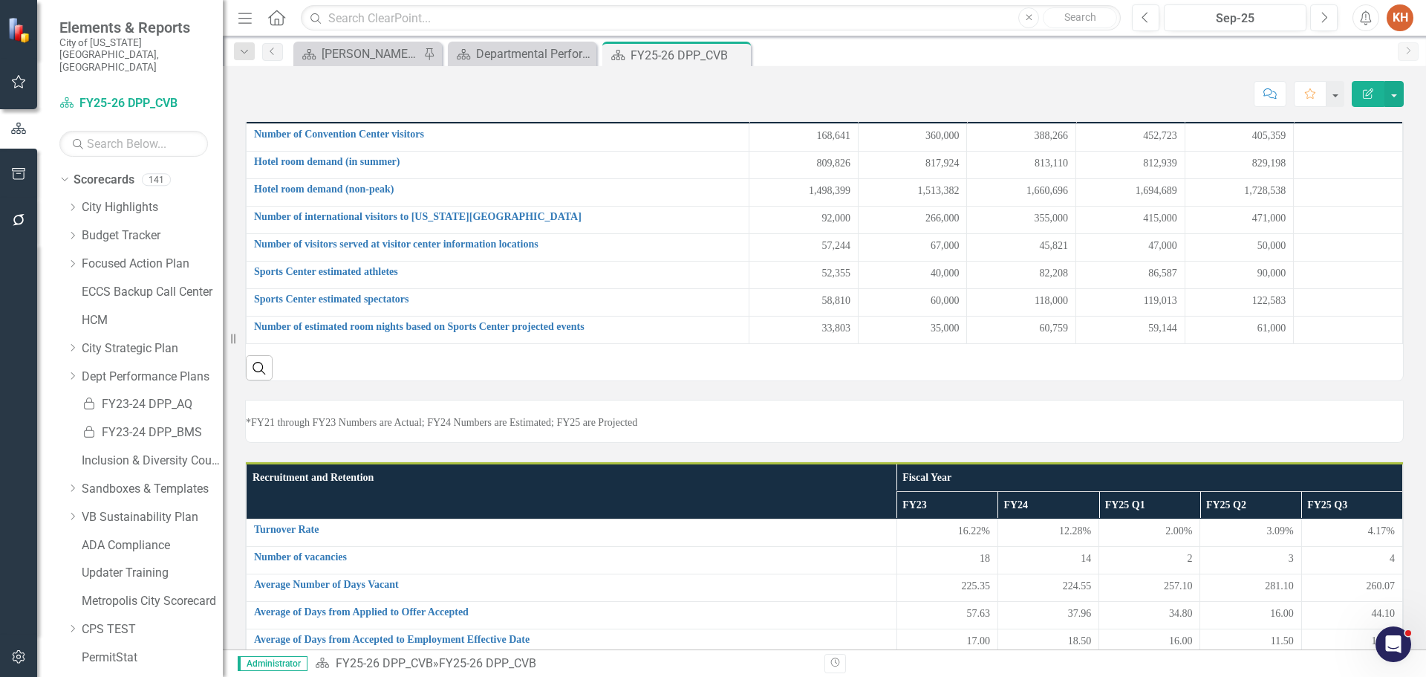
click at [893, 36] on span "*Resort Management (RM) - RM merged with CVB; there will be no update for Reven…" at bounding box center [919, 29] width 617 height 14
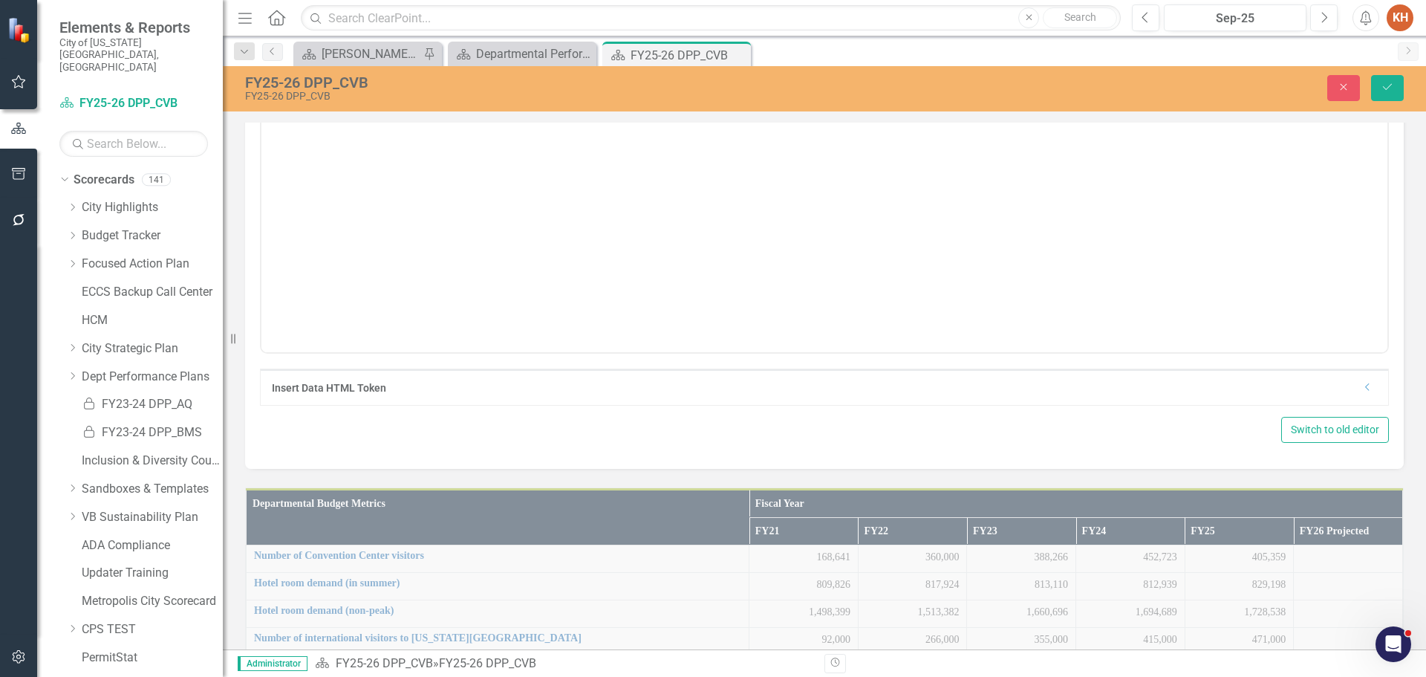
scroll to position [0, 0]
click at [847, 124] on span "*Resort Management (RM) - RM merged with CVB; there will be no update for Reven…" at bounding box center [922, 122] width 638 height 13
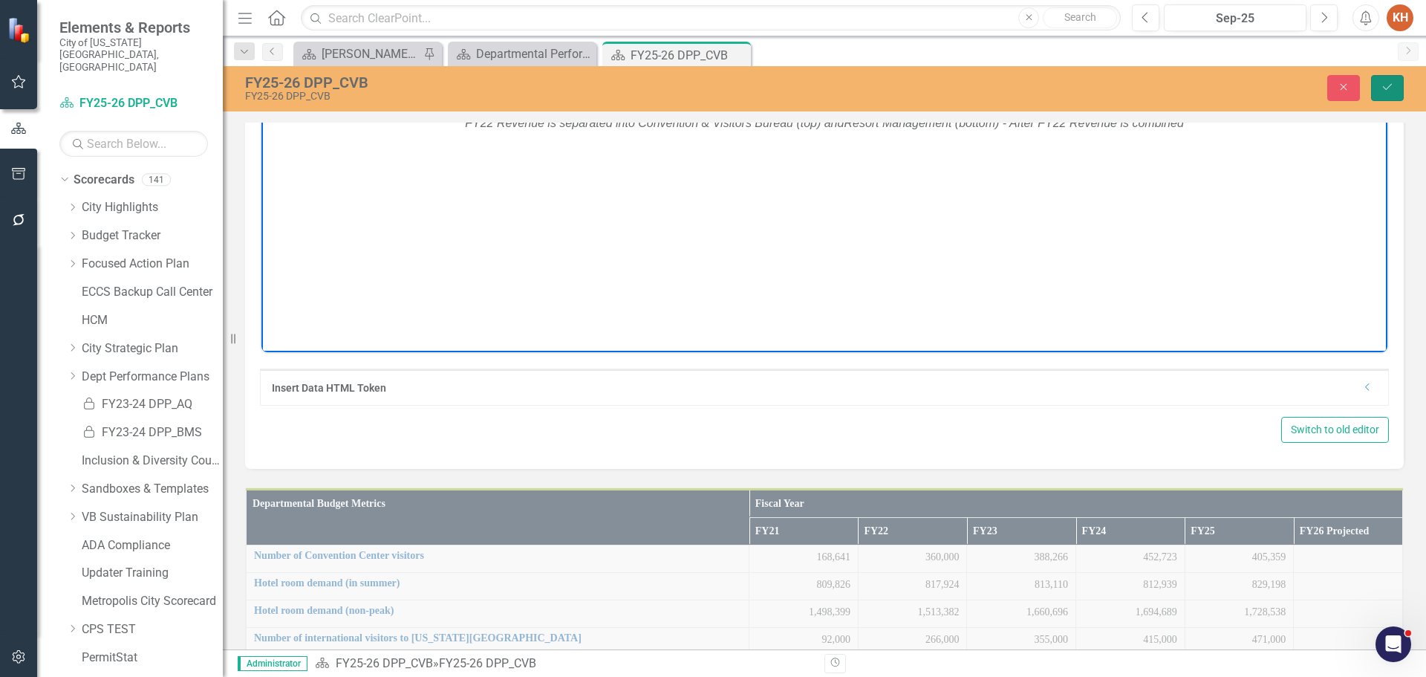
click at [1380, 90] on button "Save" at bounding box center [1387, 88] width 33 height 26
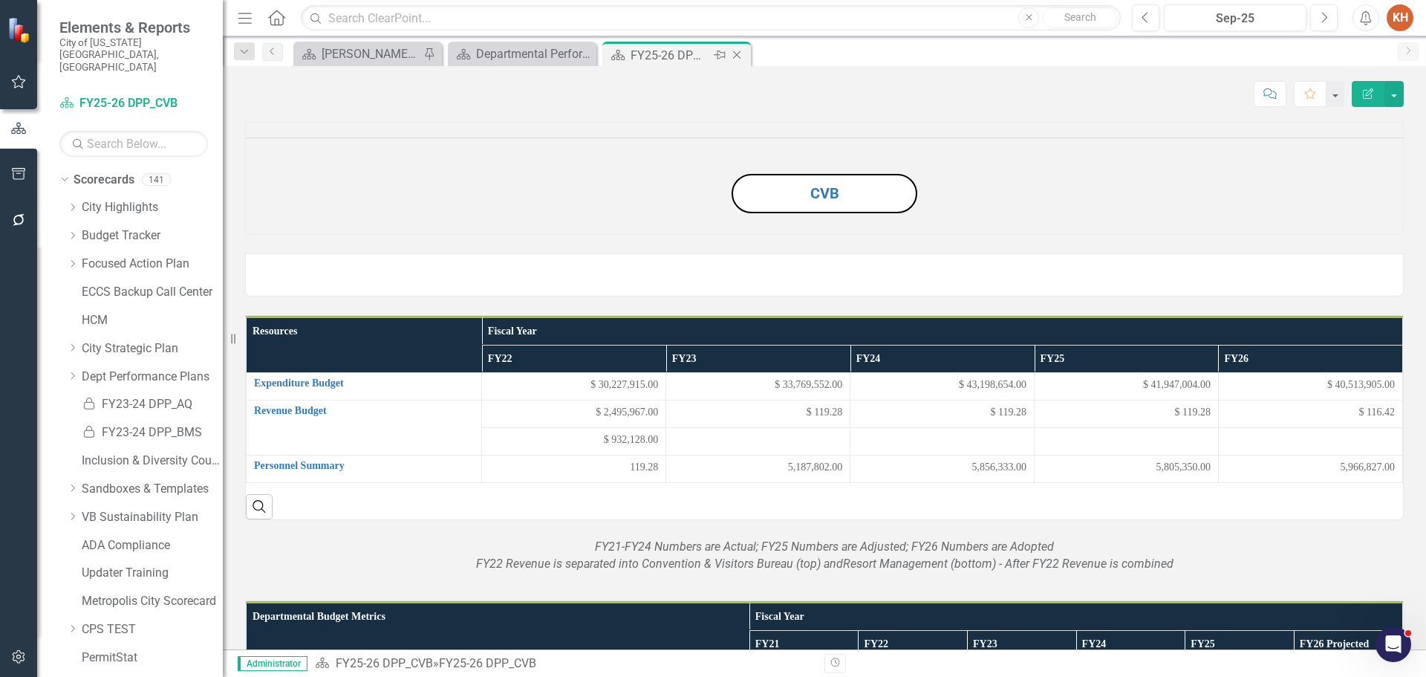
click at [738, 55] on icon "Close" at bounding box center [736, 55] width 15 height 12
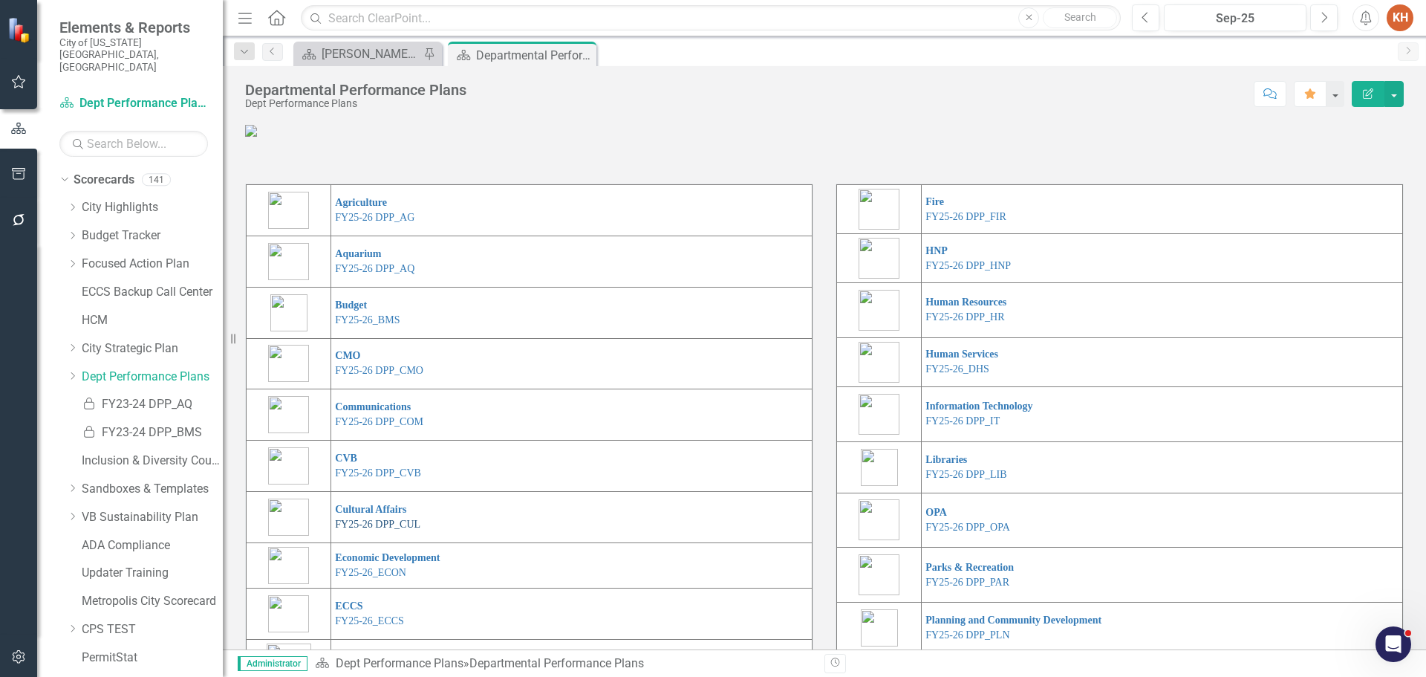
click at [378, 530] on link "FY25-26 DPP_CUL" at bounding box center [377, 524] width 85 height 11
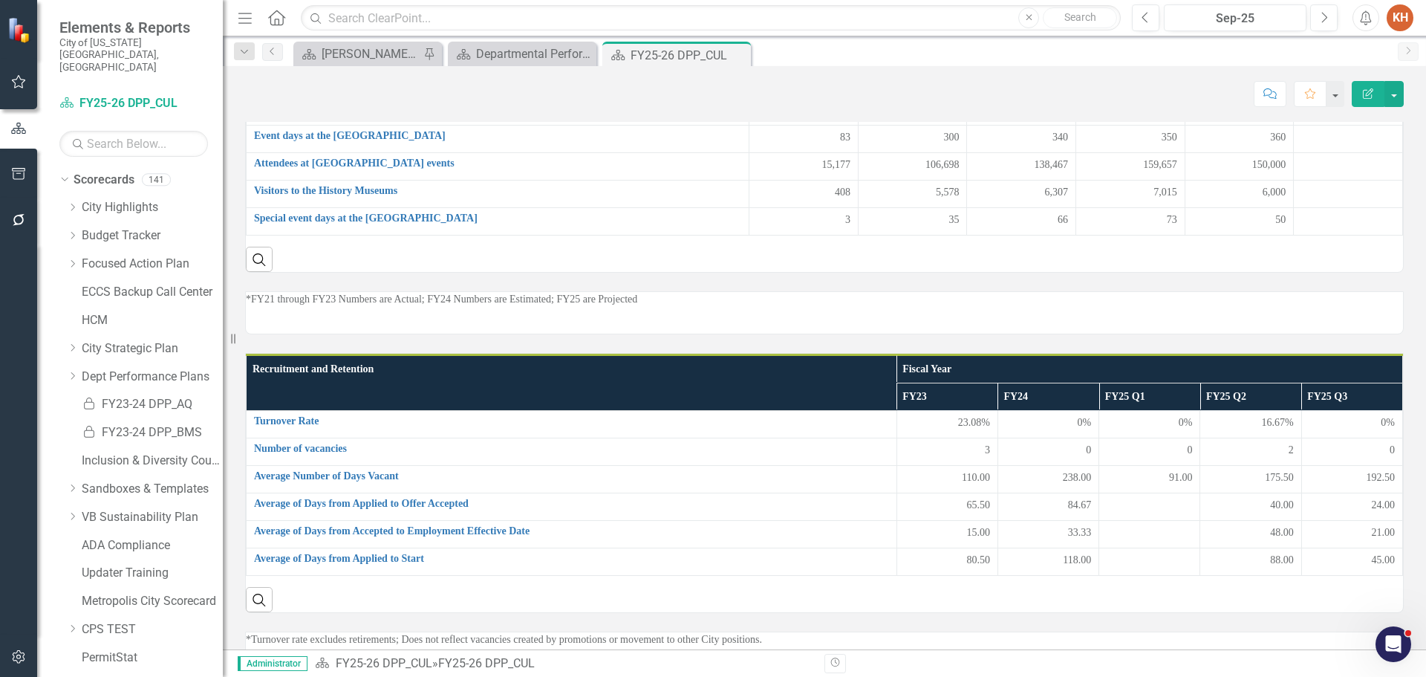
scroll to position [518, 0]
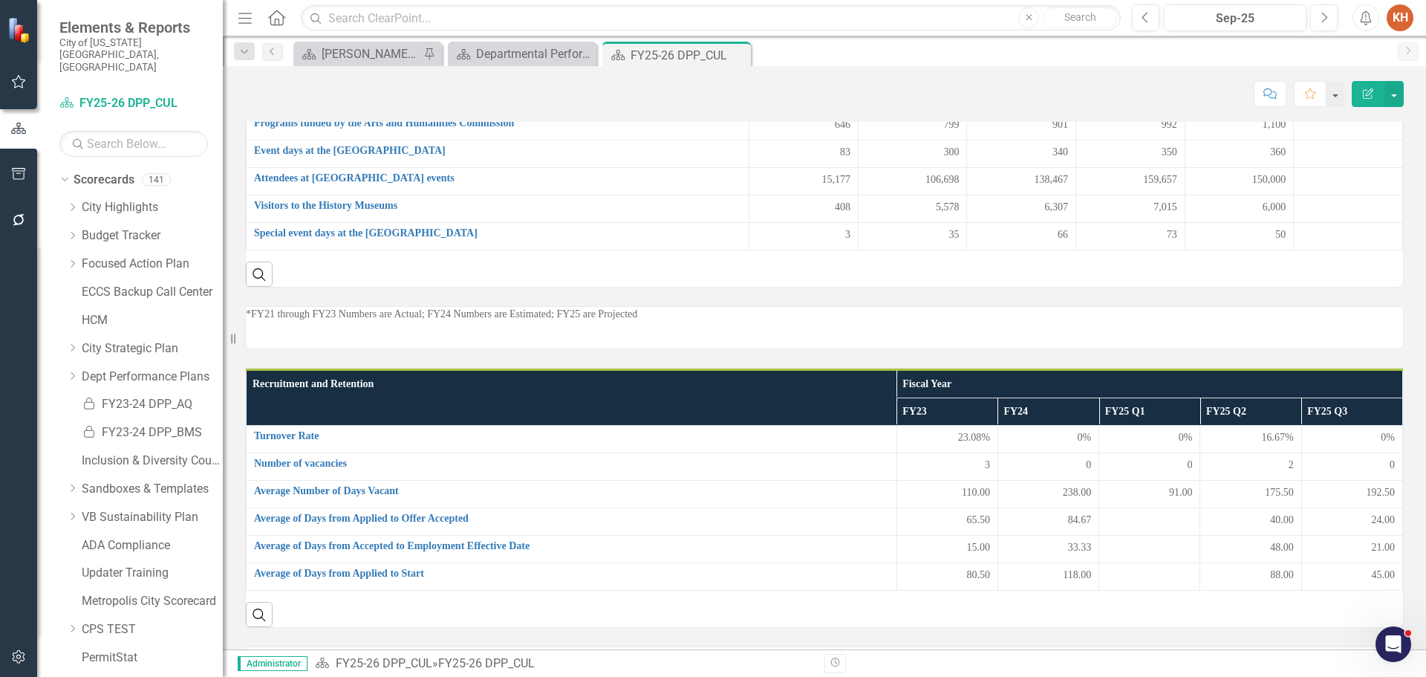
click at [508, 24] on p "*FY21-FY24 Numbers are Actuals; FY25 Numbers are Amended" at bounding box center [824, 16] width 1157 height 15
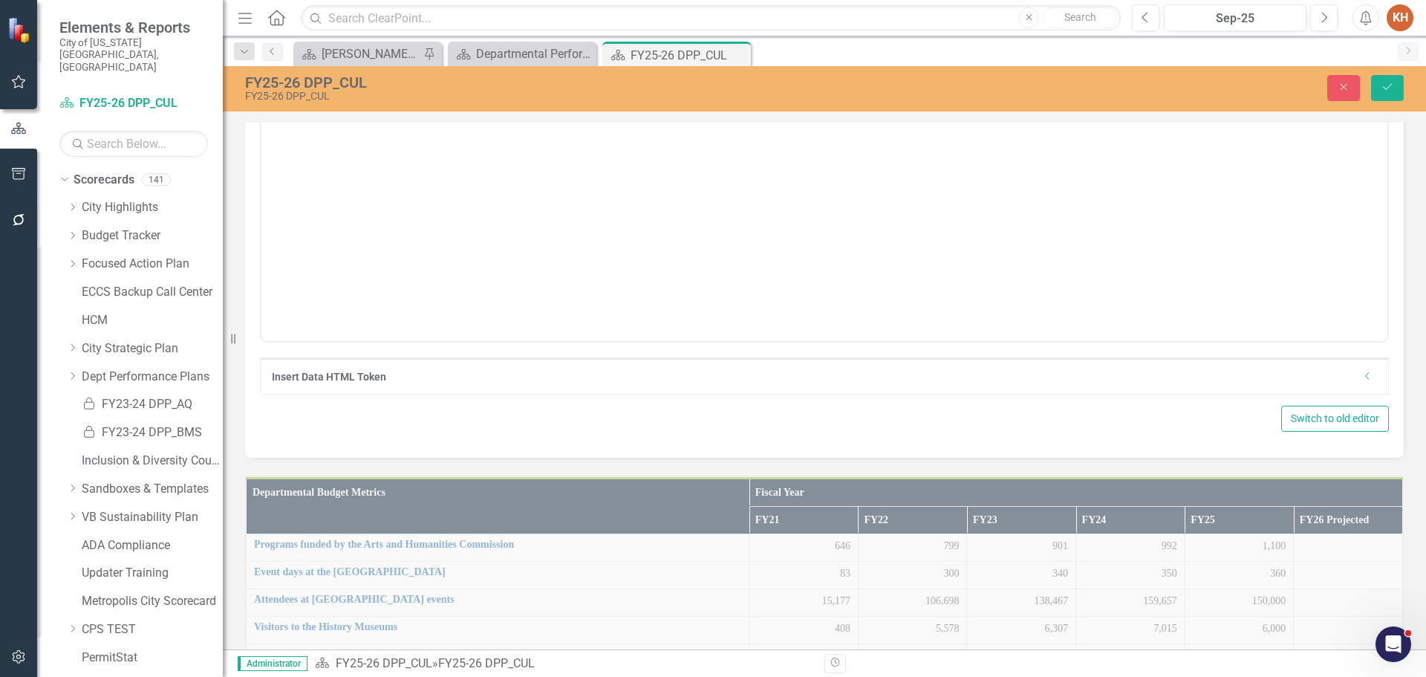
scroll to position [0, 0]
click at [556, 114] on p "*FY21-FY24 Numbers are Actuals; FY25 Numbers are Amended" at bounding box center [824, 112] width 1119 height 18
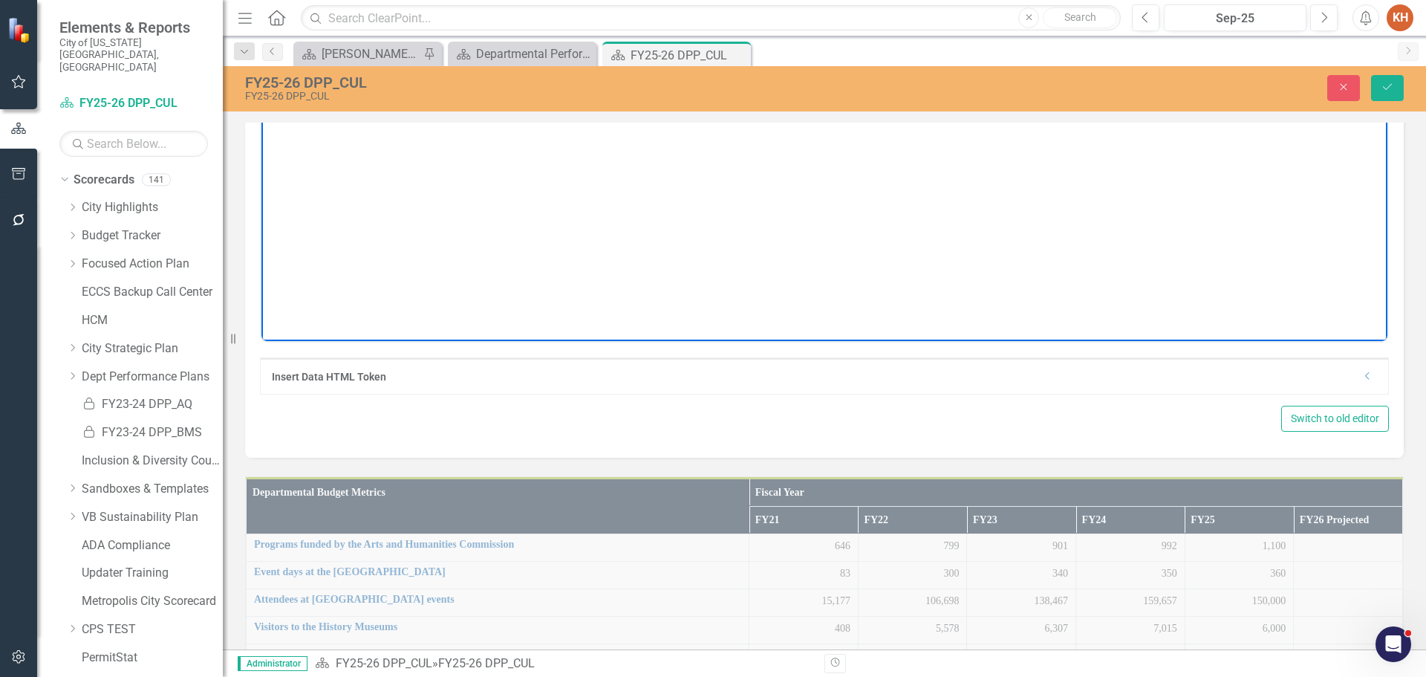
paste body "Rich Text Area. Press ALT-0 for help."
click at [1011, 74] on icon "Align center" at bounding box center [1010, 65] width 18 height 18
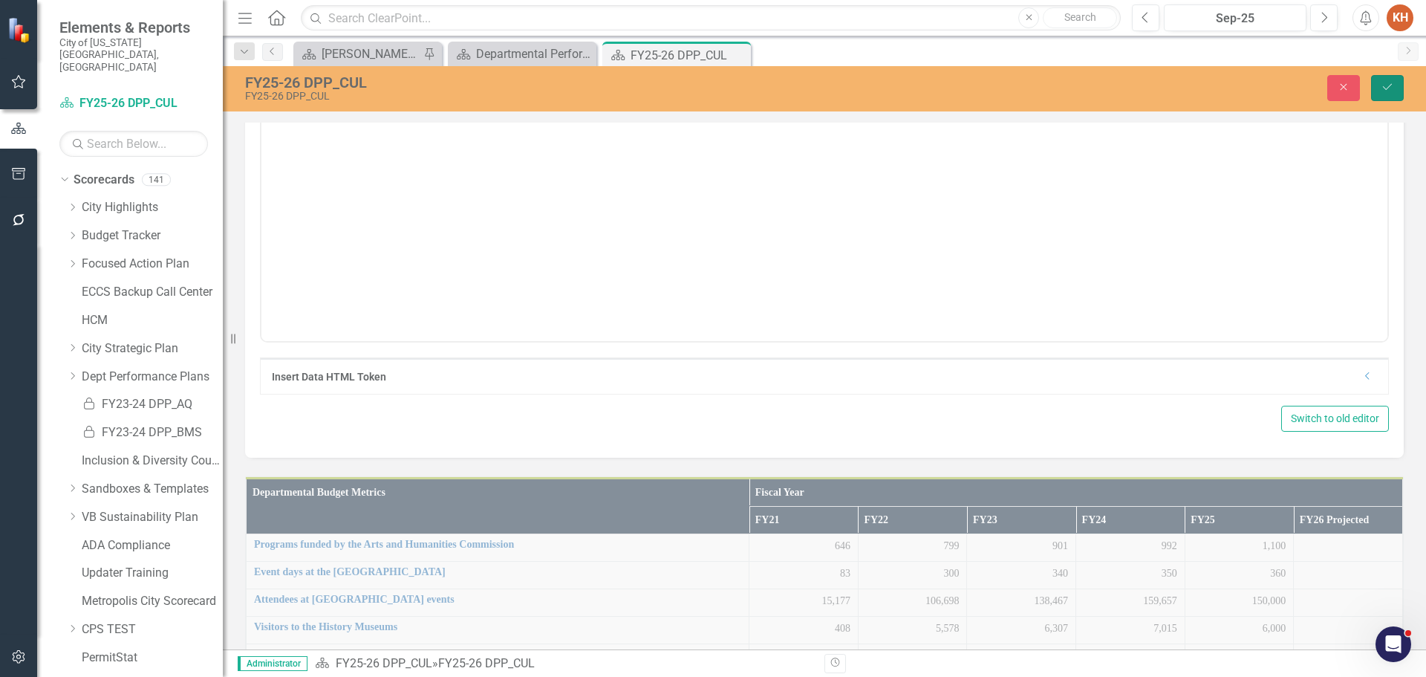
click at [1394, 91] on button "Save" at bounding box center [1387, 88] width 33 height 26
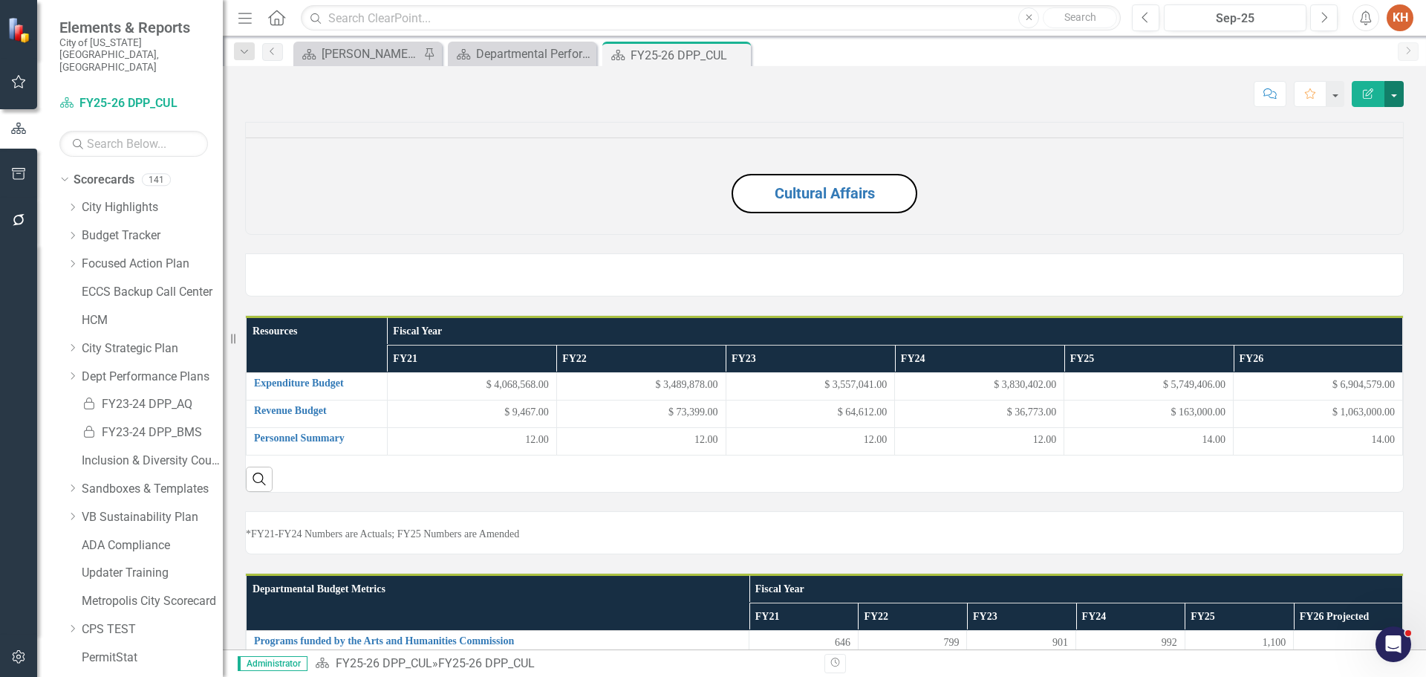
click at [1395, 91] on button "button" at bounding box center [1394, 94] width 19 height 26
click at [1366, 146] on link "Edit Report Edit Layout" at bounding box center [1343, 148] width 120 height 27
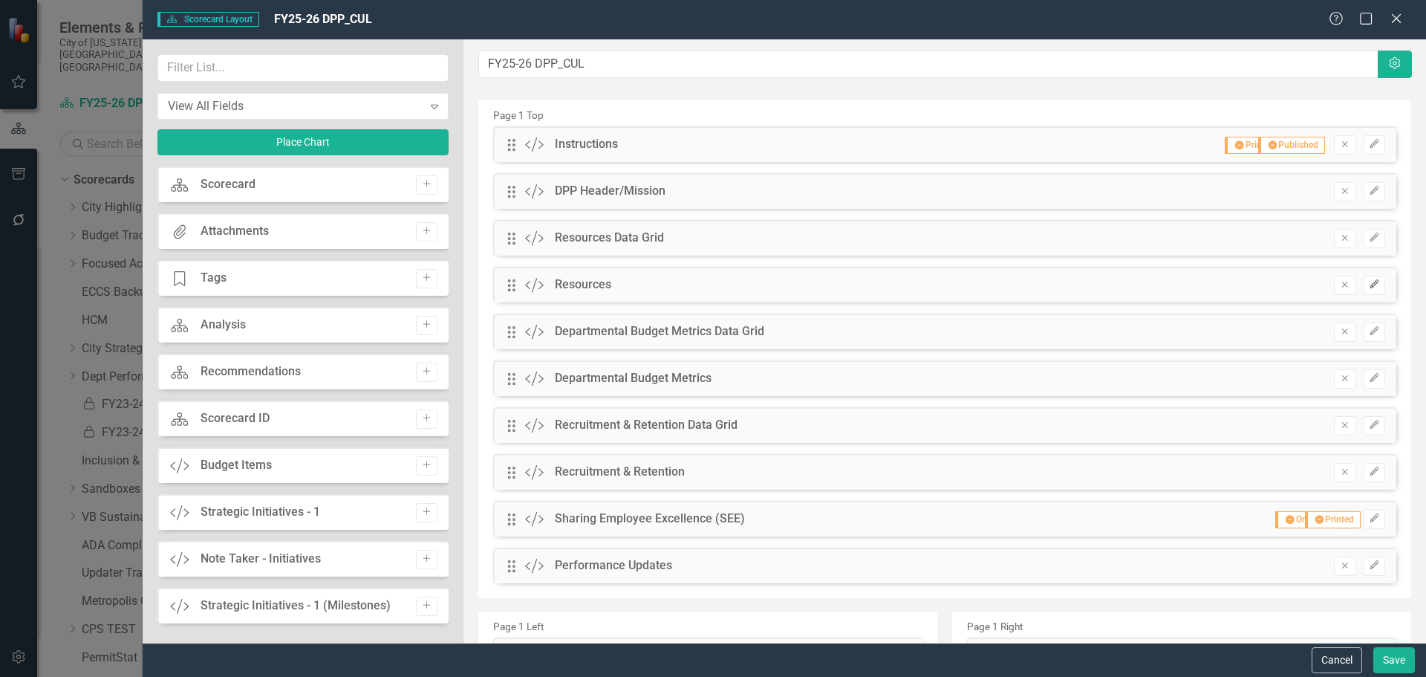
click at [1370, 287] on icon "button" at bounding box center [1374, 283] width 9 height 9
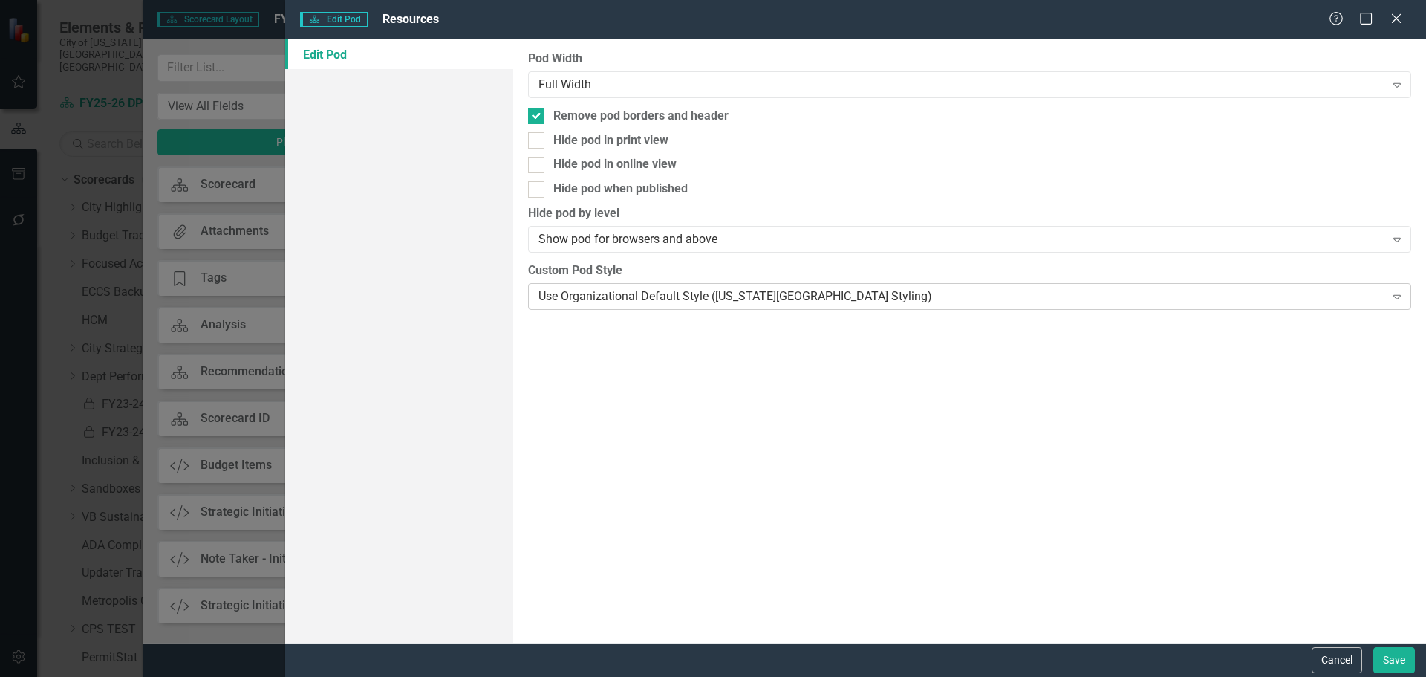
click at [638, 297] on div "Use Organizational Default Style ([US_STATE][GEOGRAPHIC_DATA] Styling)" at bounding box center [962, 295] width 846 height 17
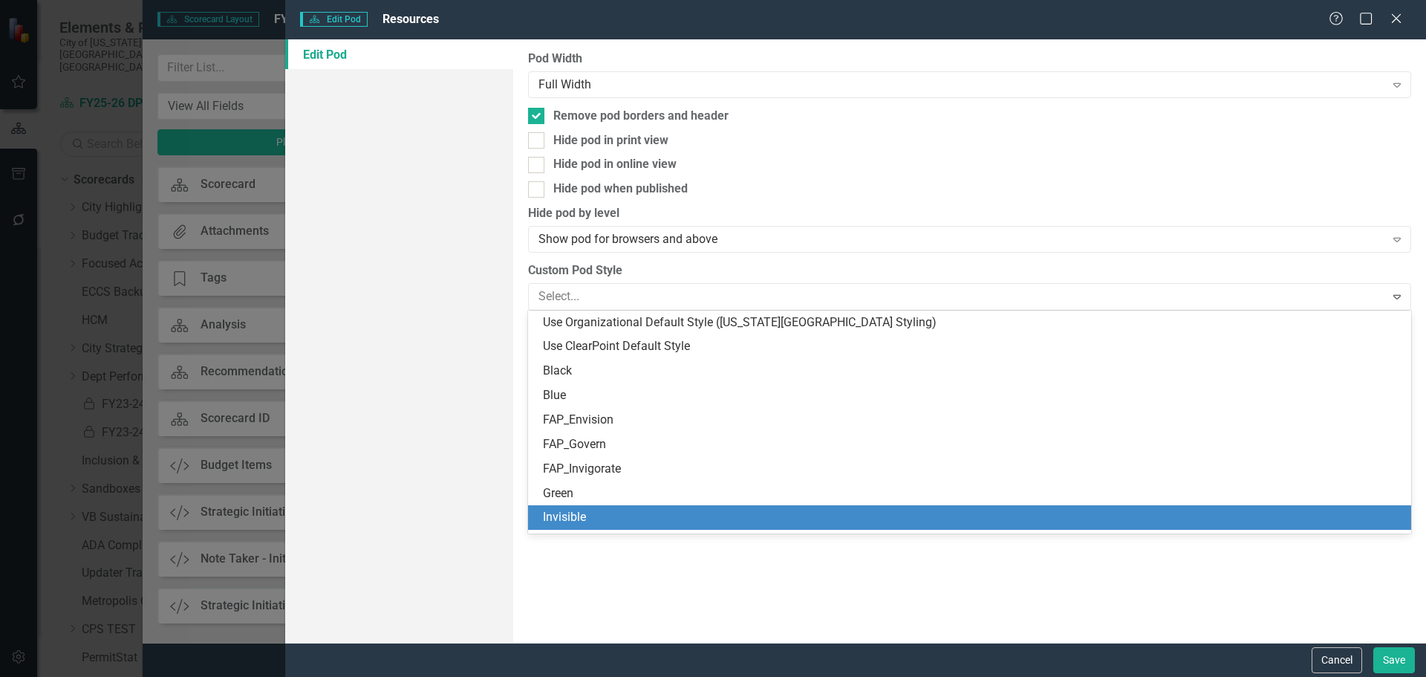
click at [626, 526] on div "Invisible" at bounding box center [972, 517] width 859 height 17
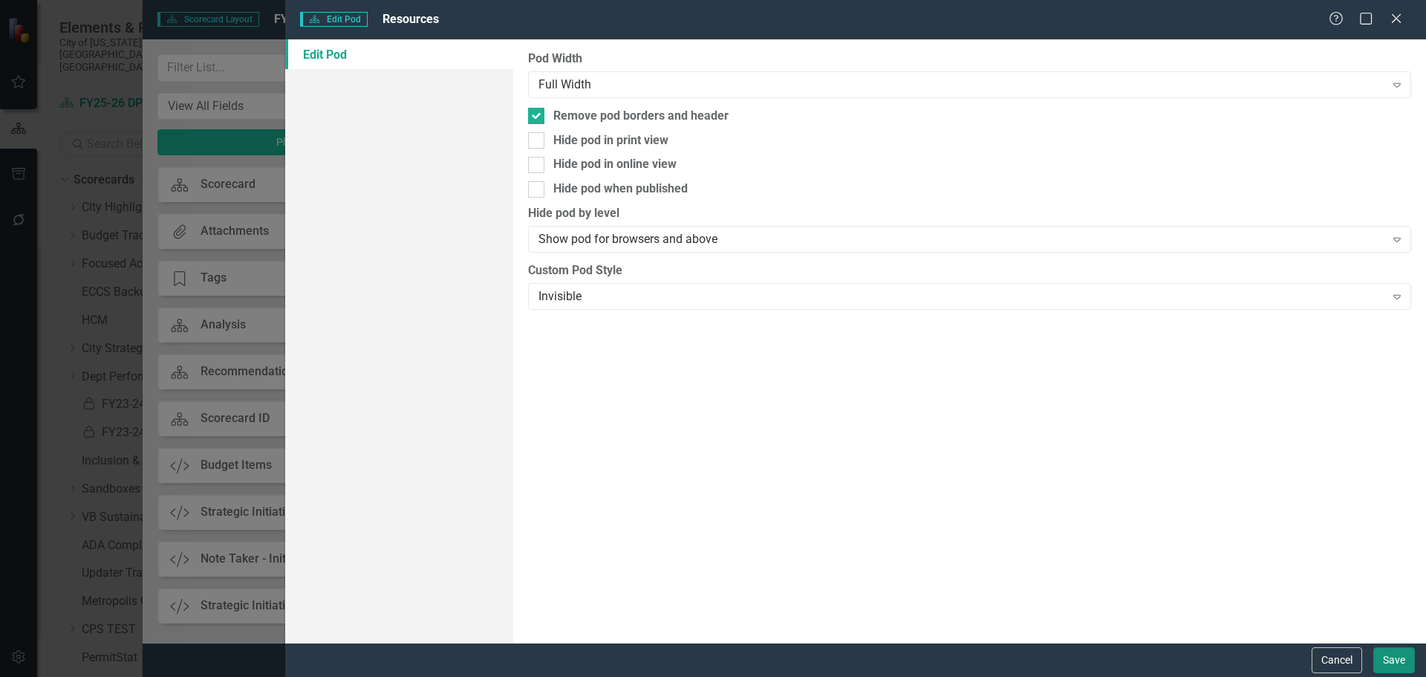
click at [1401, 663] on button "Save" at bounding box center [1395, 660] width 42 height 26
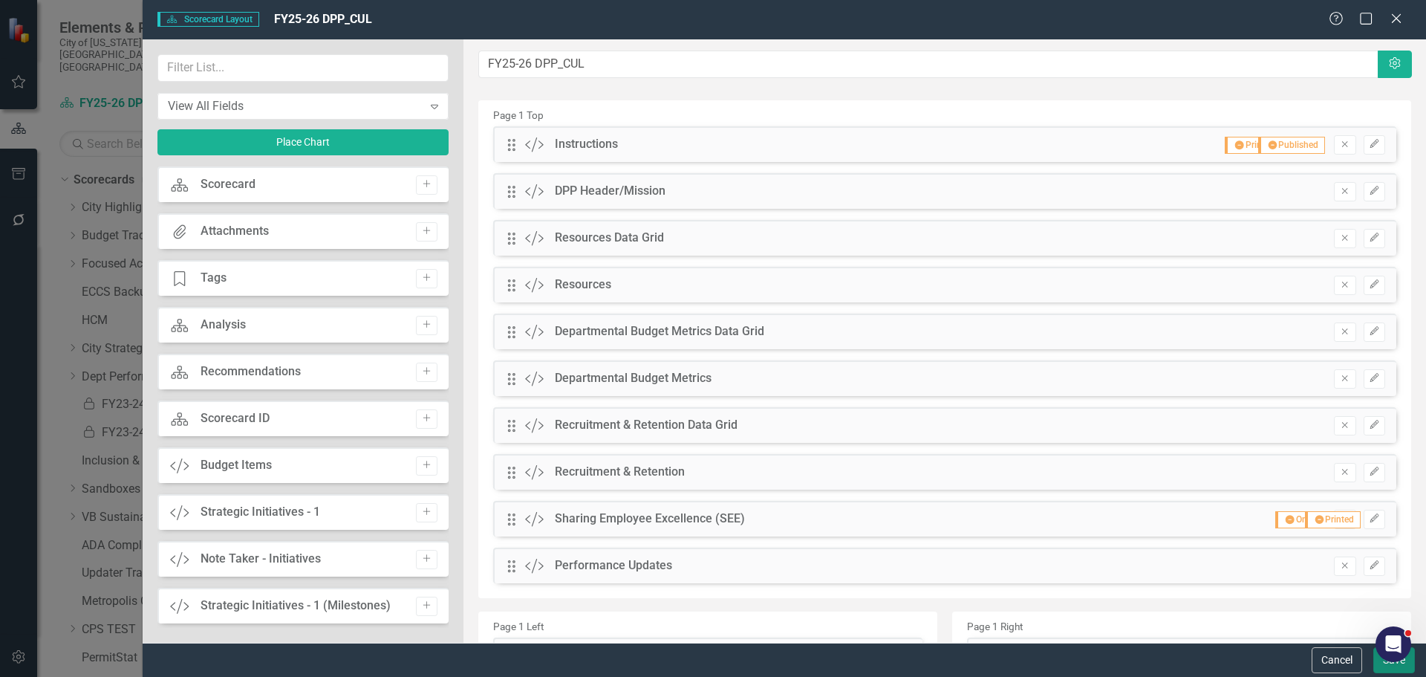
click at [1382, 663] on button "Save" at bounding box center [1395, 660] width 42 height 26
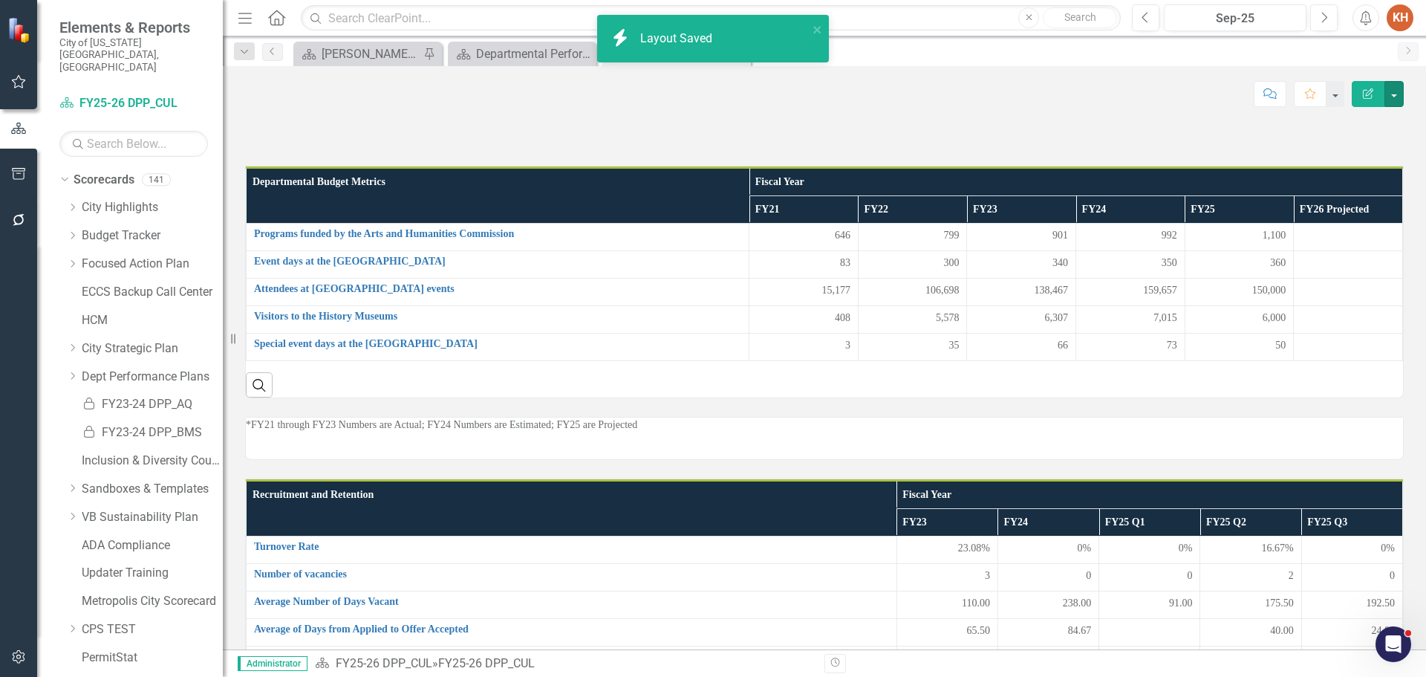
scroll to position [411, 0]
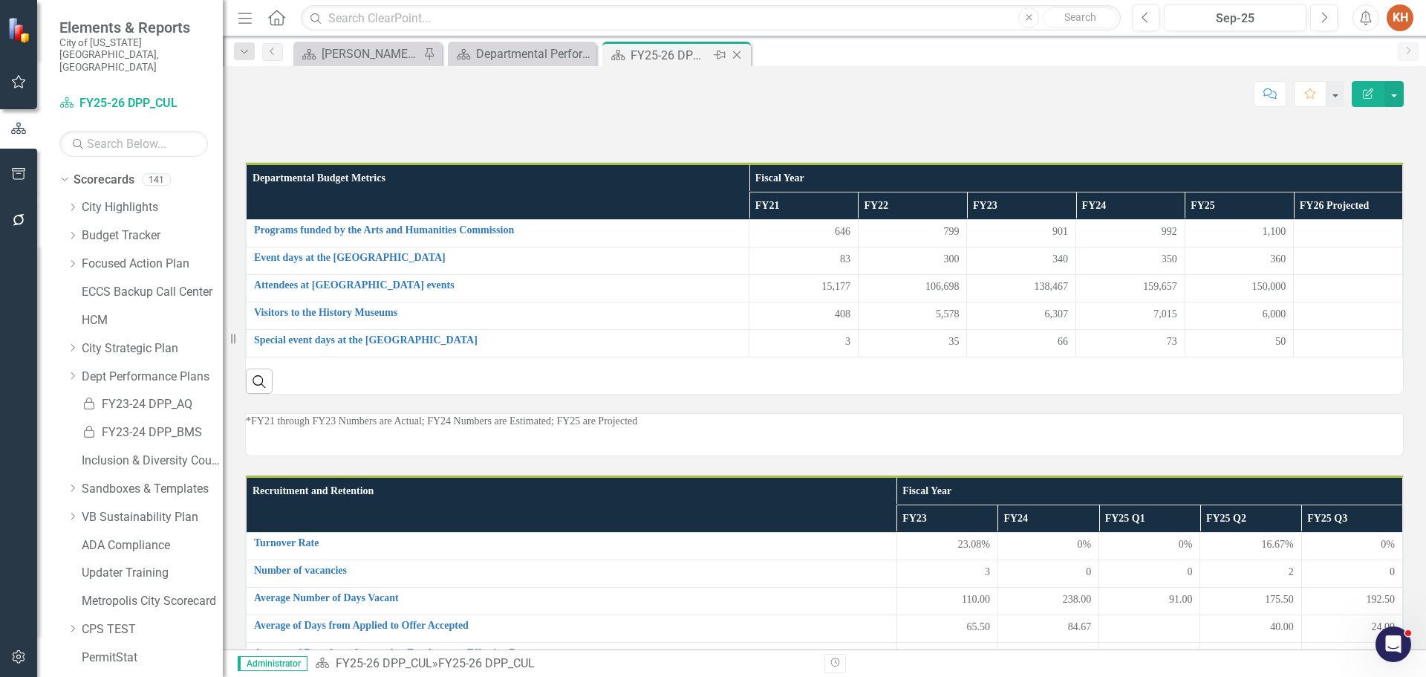
click at [735, 59] on icon "Close" at bounding box center [736, 55] width 15 height 12
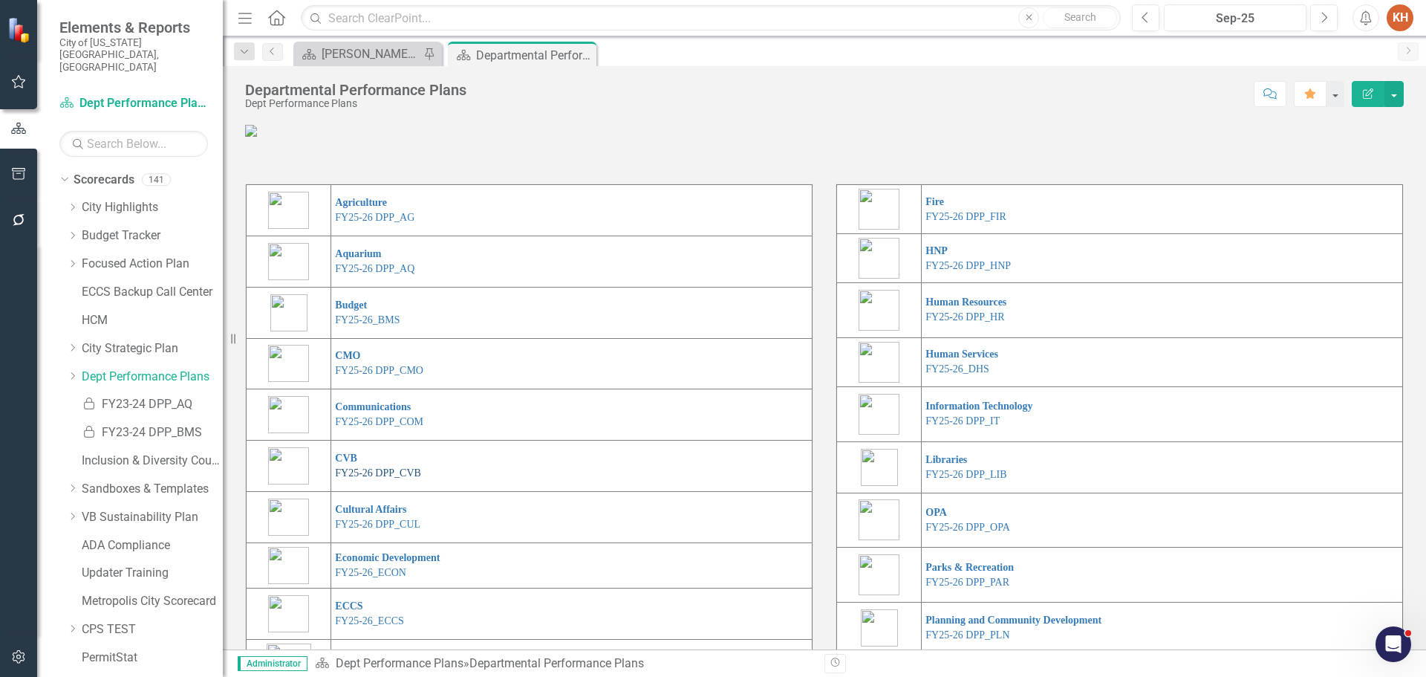
click at [360, 478] on link "FY25-26 DPP_CVB" at bounding box center [378, 472] width 86 height 11
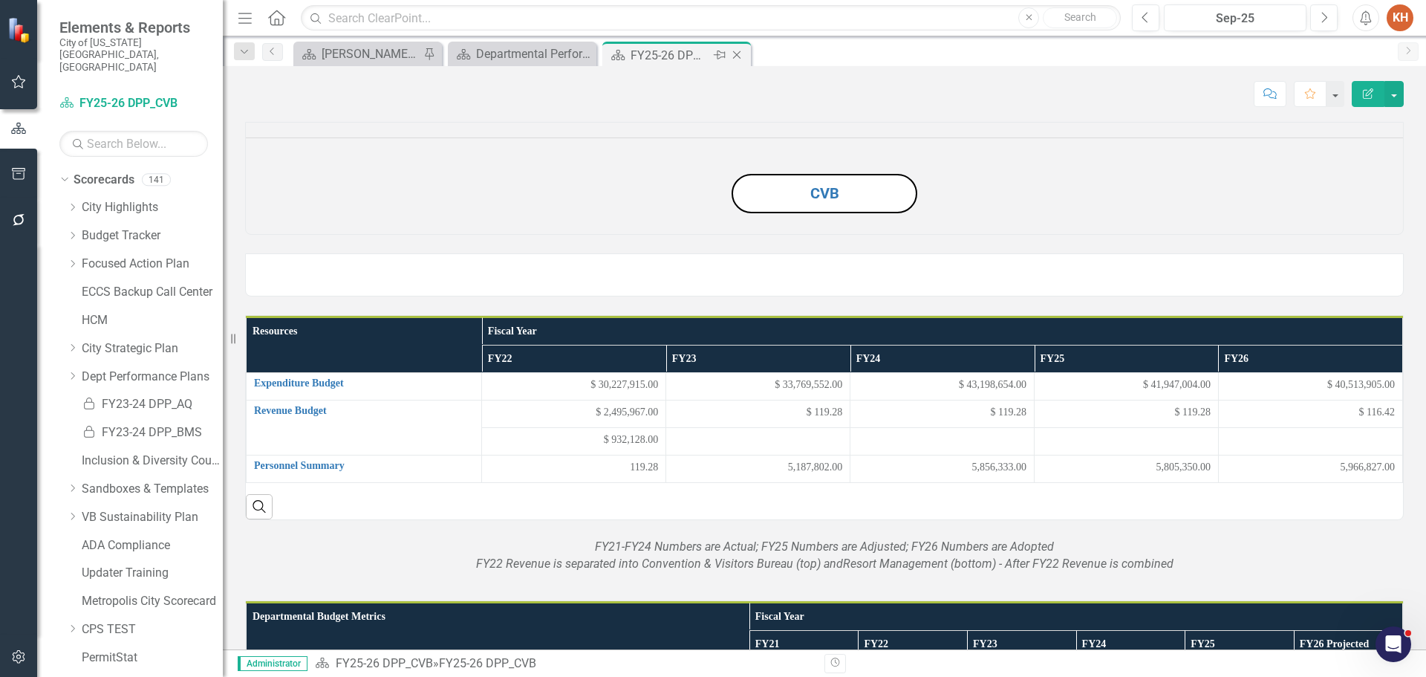
click at [738, 52] on icon "Close" at bounding box center [736, 55] width 15 height 12
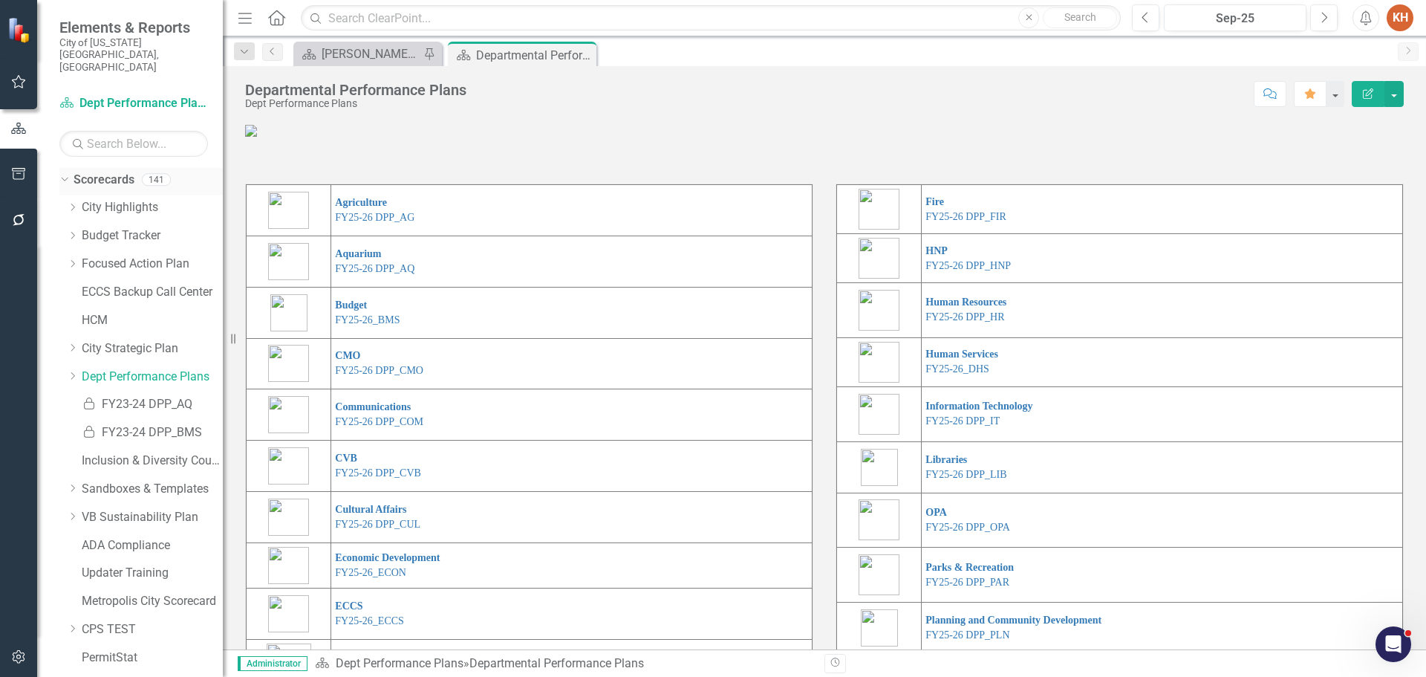
click at [66, 174] on icon "Dropdown" at bounding box center [63, 179] width 8 height 10
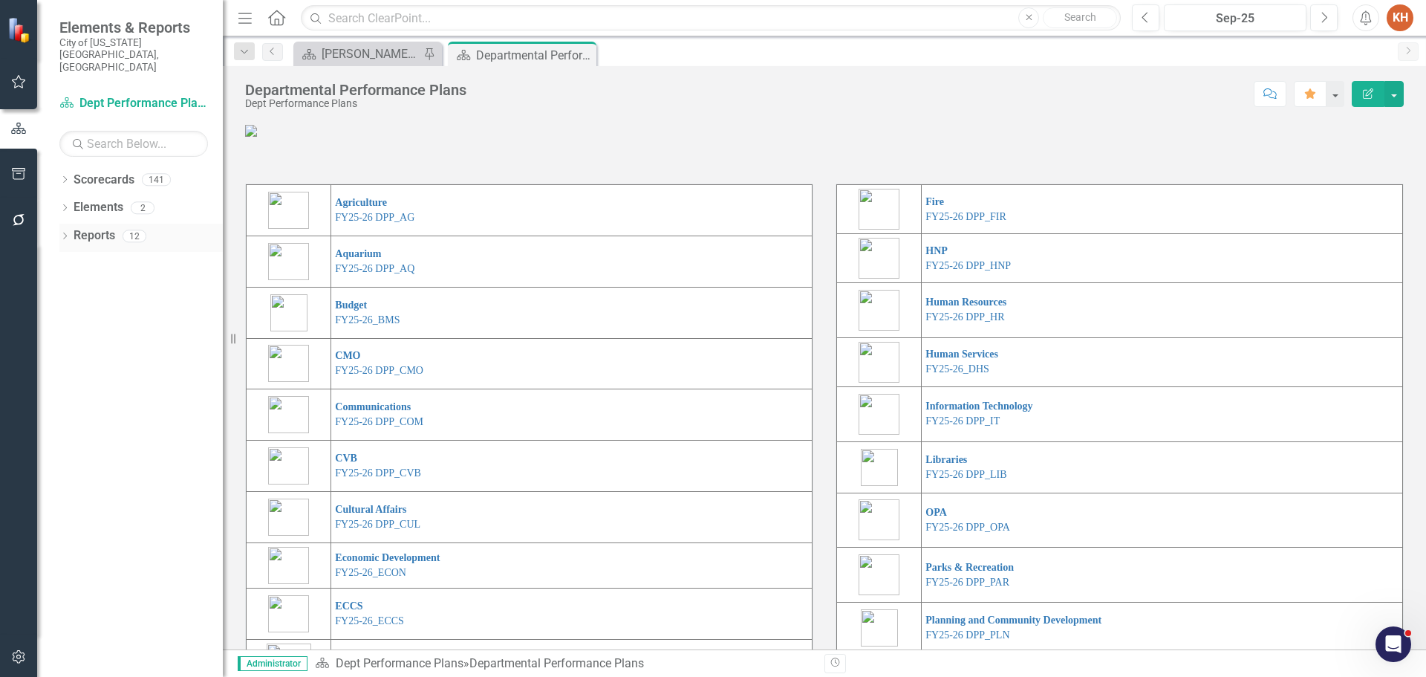
click at [71, 224] on div "Dropdown Reports 12" at bounding box center [140, 238] width 163 height 28
click at [63, 224] on div "Dropdown Reports 12" at bounding box center [140, 238] width 163 height 28
click at [65, 233] on icon at bounding box center [65, 236] width 4 height 7
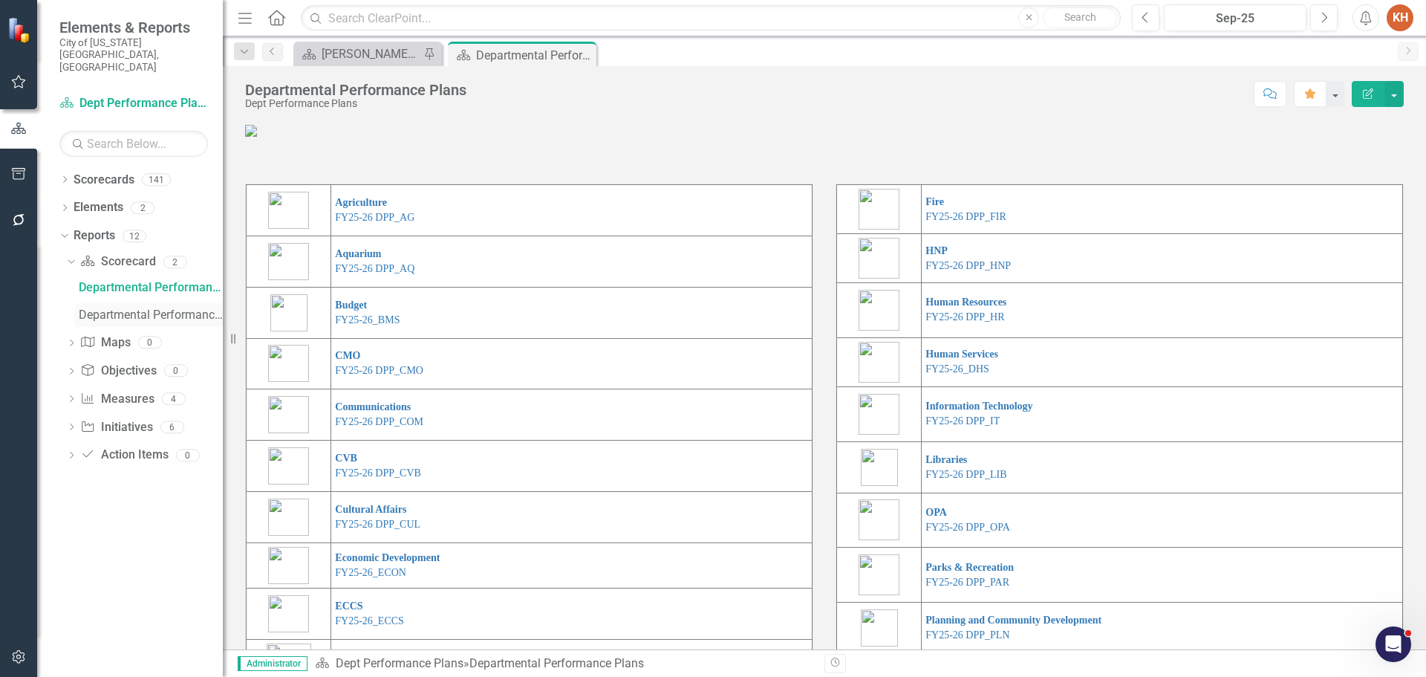
click at [129, 308] on div "Departmental Performance Plans - 3 Columns" at bounding box center [151, 314] width 144 height 13
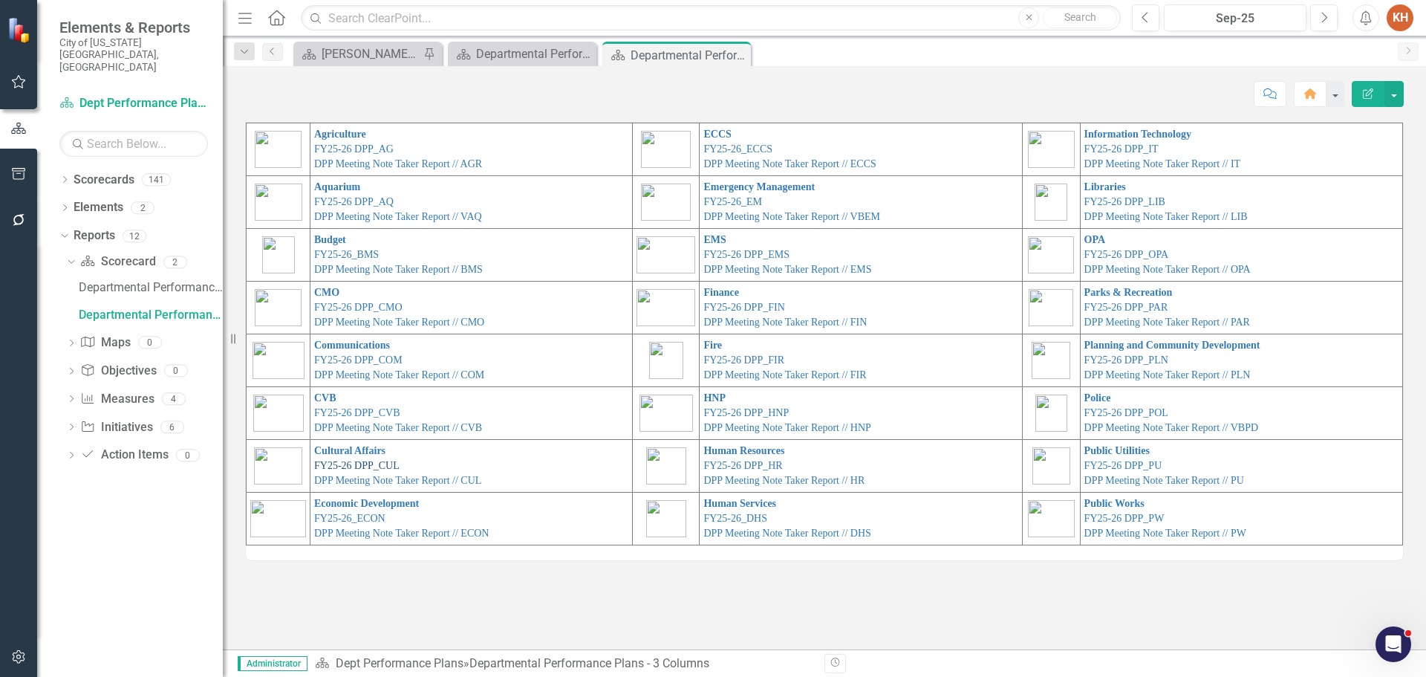
click at [368, 466] on link "FY25-26 DPP_CUL" at bounding box center [356, 465] width 85 height 11
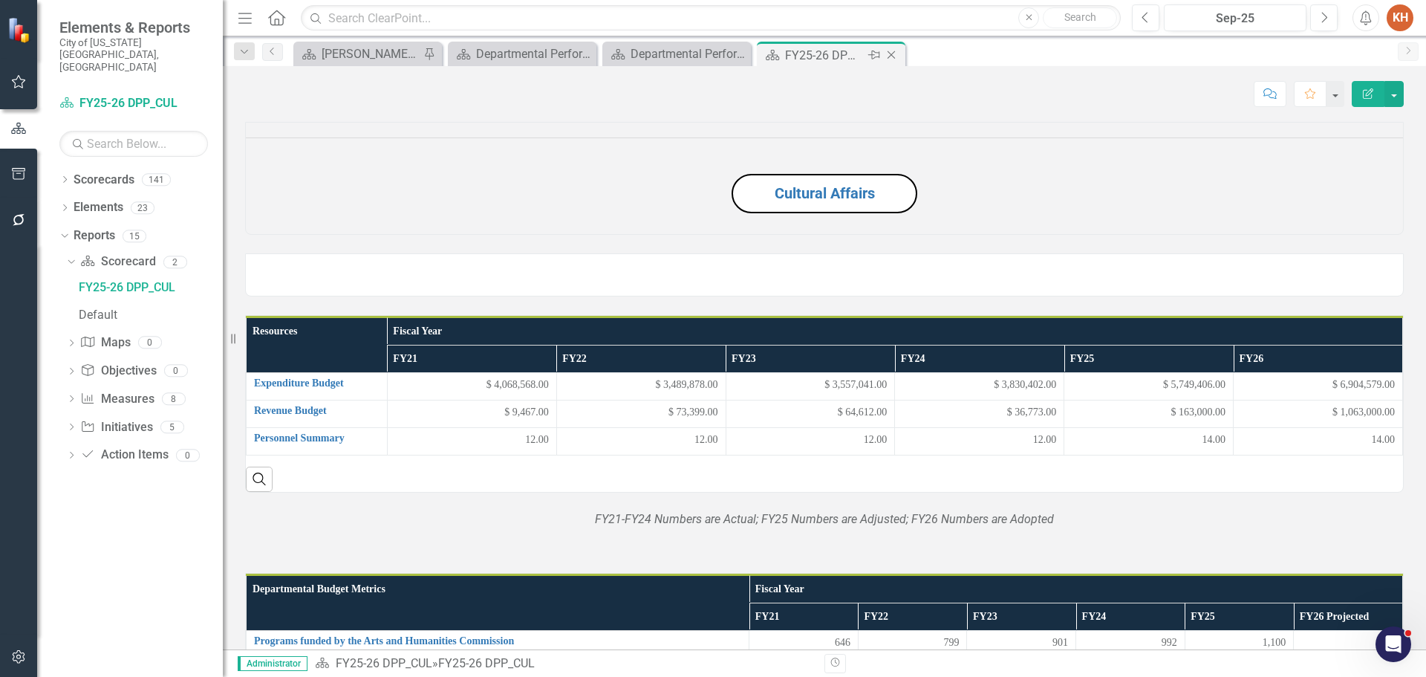
click at [891, 49] on icon "Close" at bounding box center [891, 55] width 15 height 12
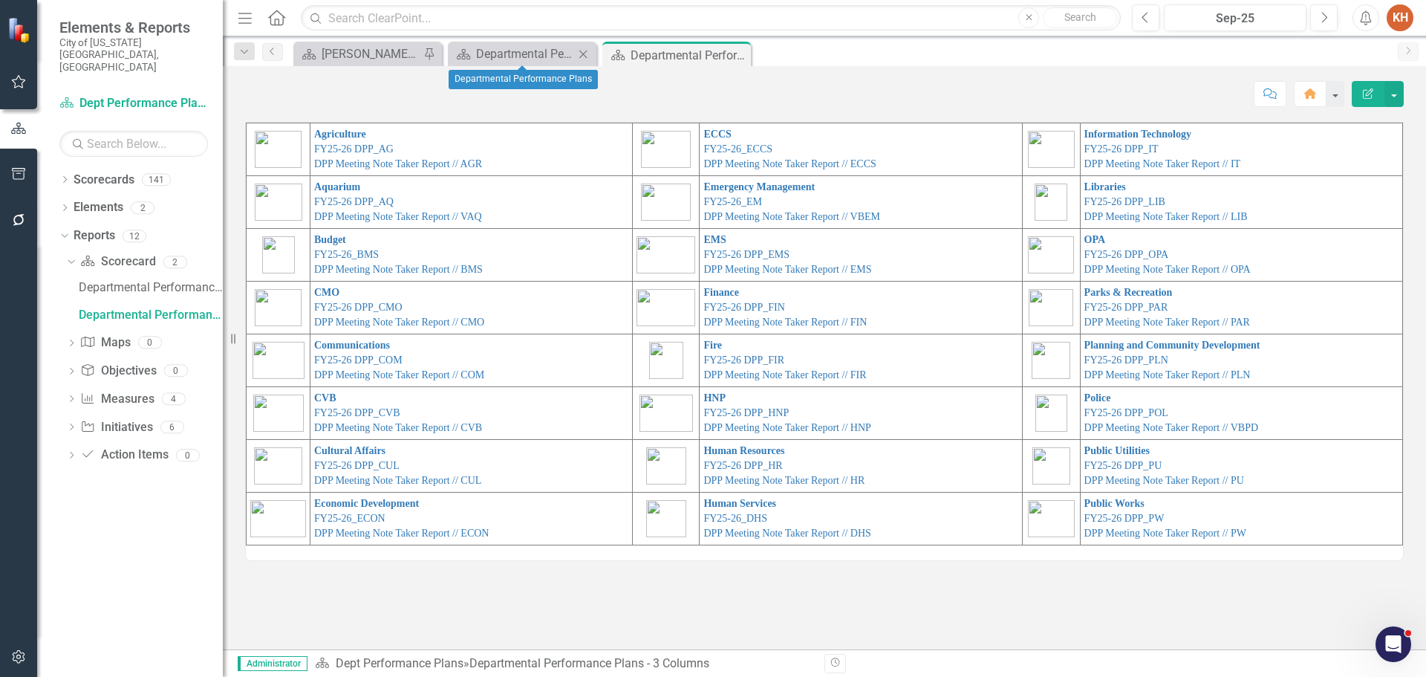
click at [585, 51] on icon "Close" at bounding box center [583, 54] width 15 height 12
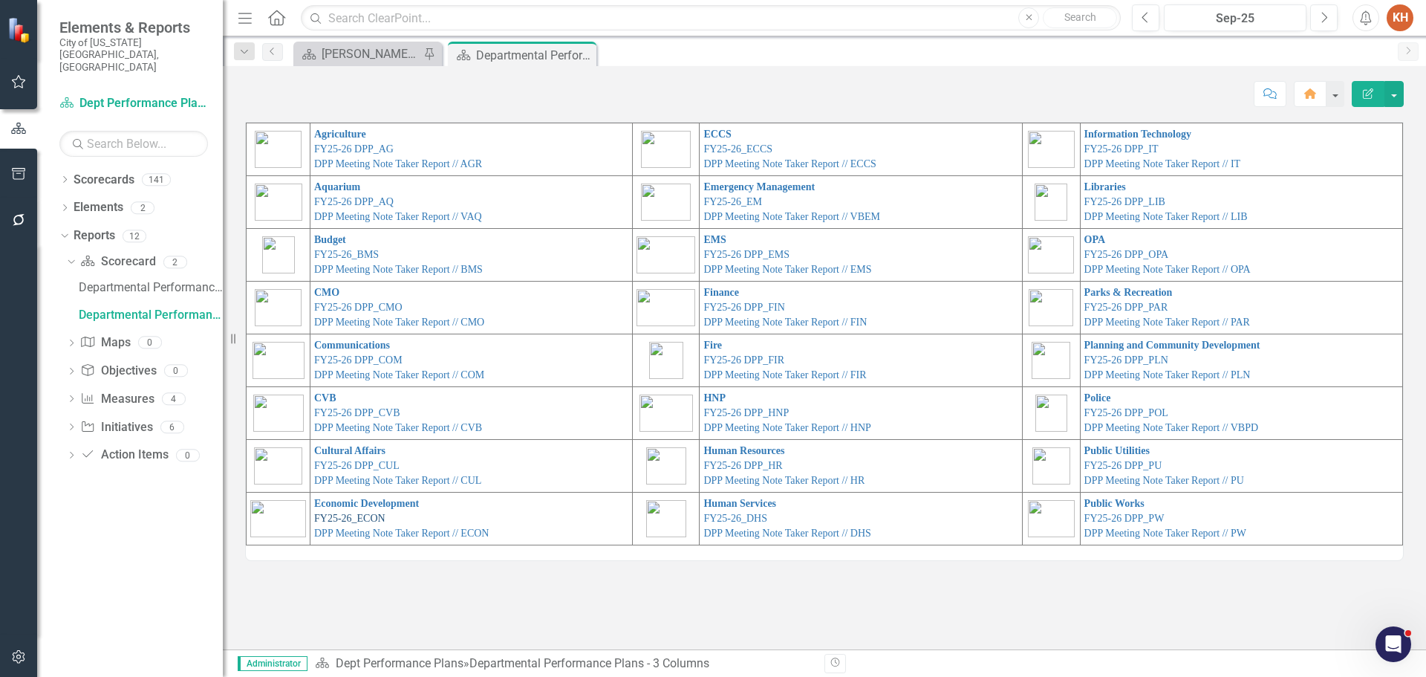
click at [368, 516] on link "FY25-26_ECON" at bounding box center [349, 518] width 71 height 11
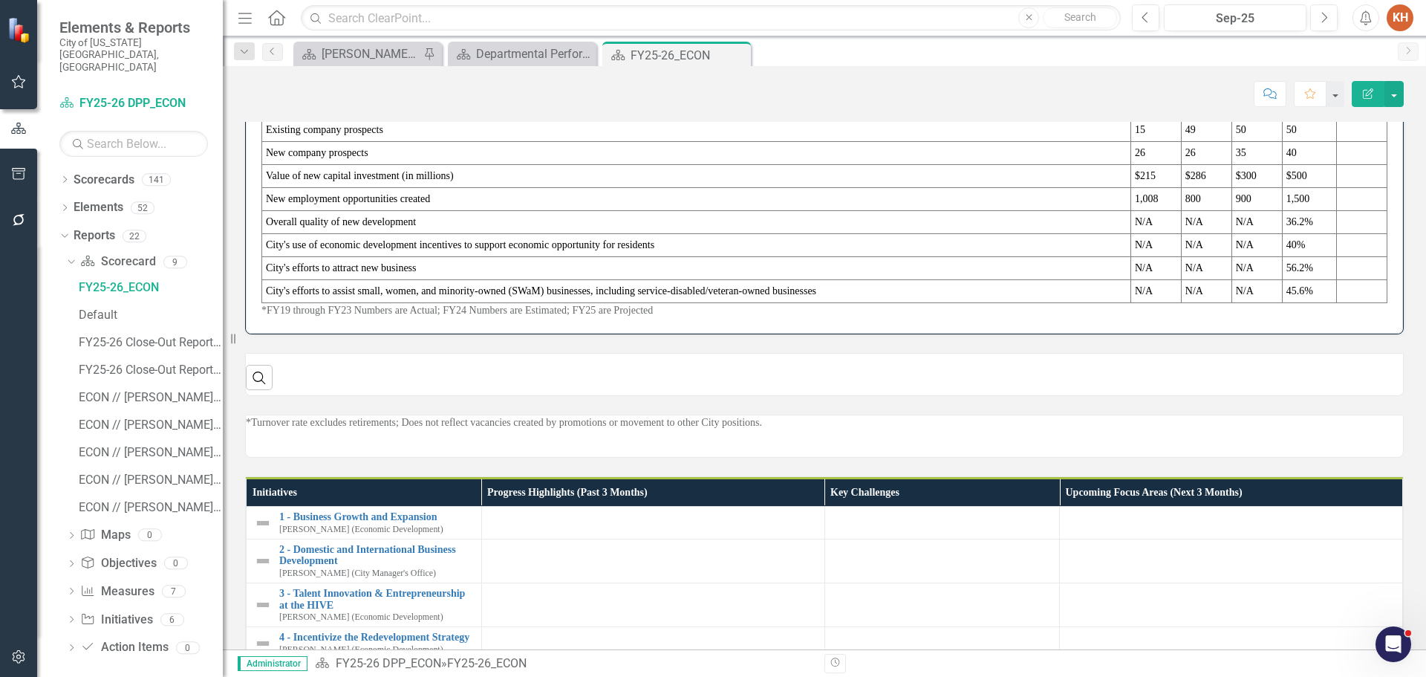
scroll to position [505, 0]
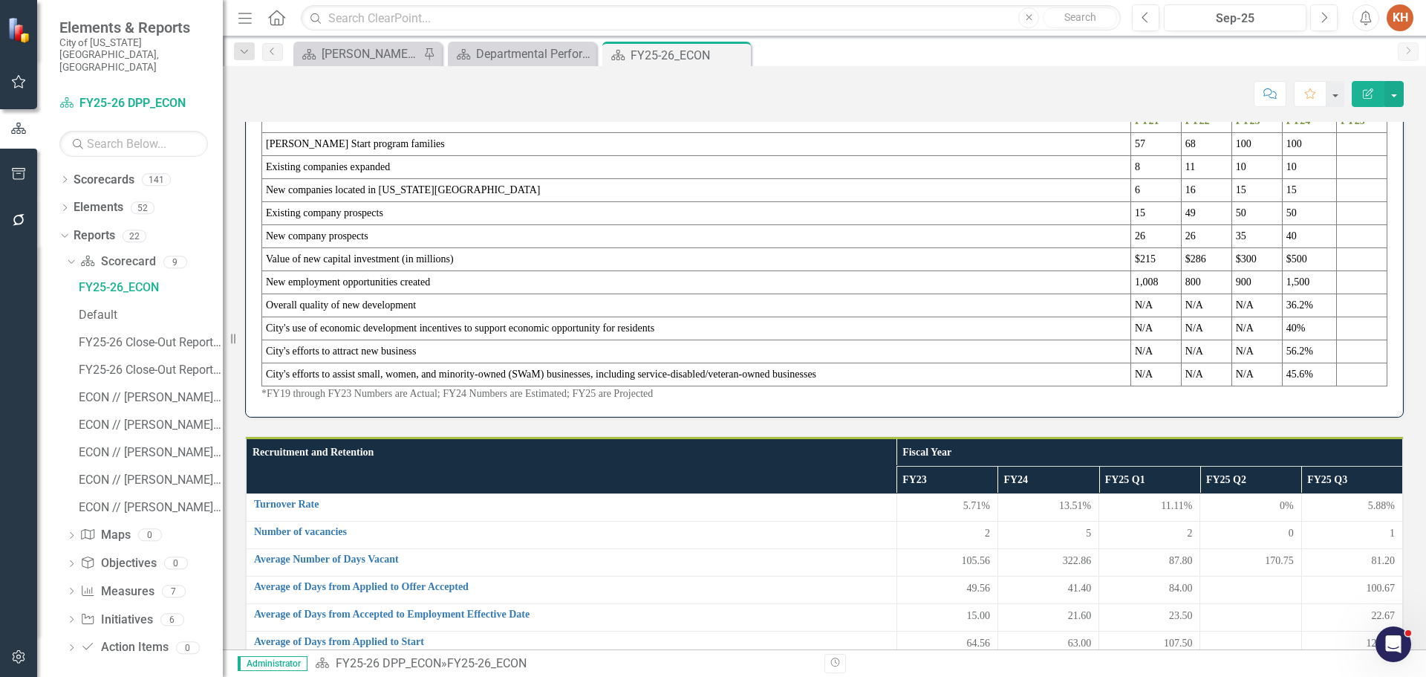
click at [715, 36] on p "*FY21 Numbers are Actual; FY22 Numbers are Actual; FY23 Numbers are Amended; FY…" at bounding box center [824, 29] width 1157 height 15
click at [709, 49] on div "*FY21 Numbers are Actual; FY22 Numbers are Actual; FY23 Numbers are Amended; FY…" at bounding box center [824, 27] width 1159 height 43
click at [729, 36] on p "*FY21 Numbers are Actual; FY22 Numbers are Actual; FY23 Numbers are Amended; FY…" at bounding box center [824, 29] width 1157 height 15
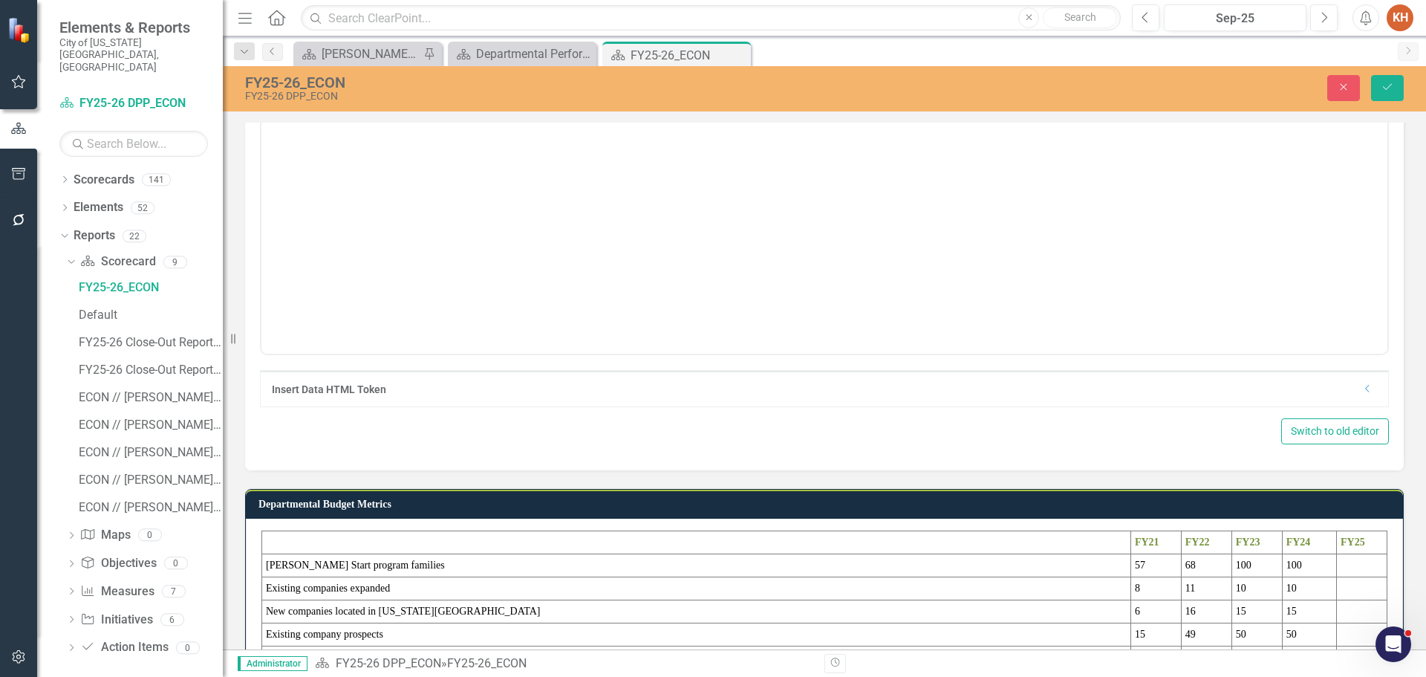
scroll to position [0, 0]
click at [698, 124] on p "*FY21 Numbers are Actual; FY22 Numbers are Actual; FY23 Numbers are Amended; FY…" at bounding box center [824, 124] width 1119 height 18
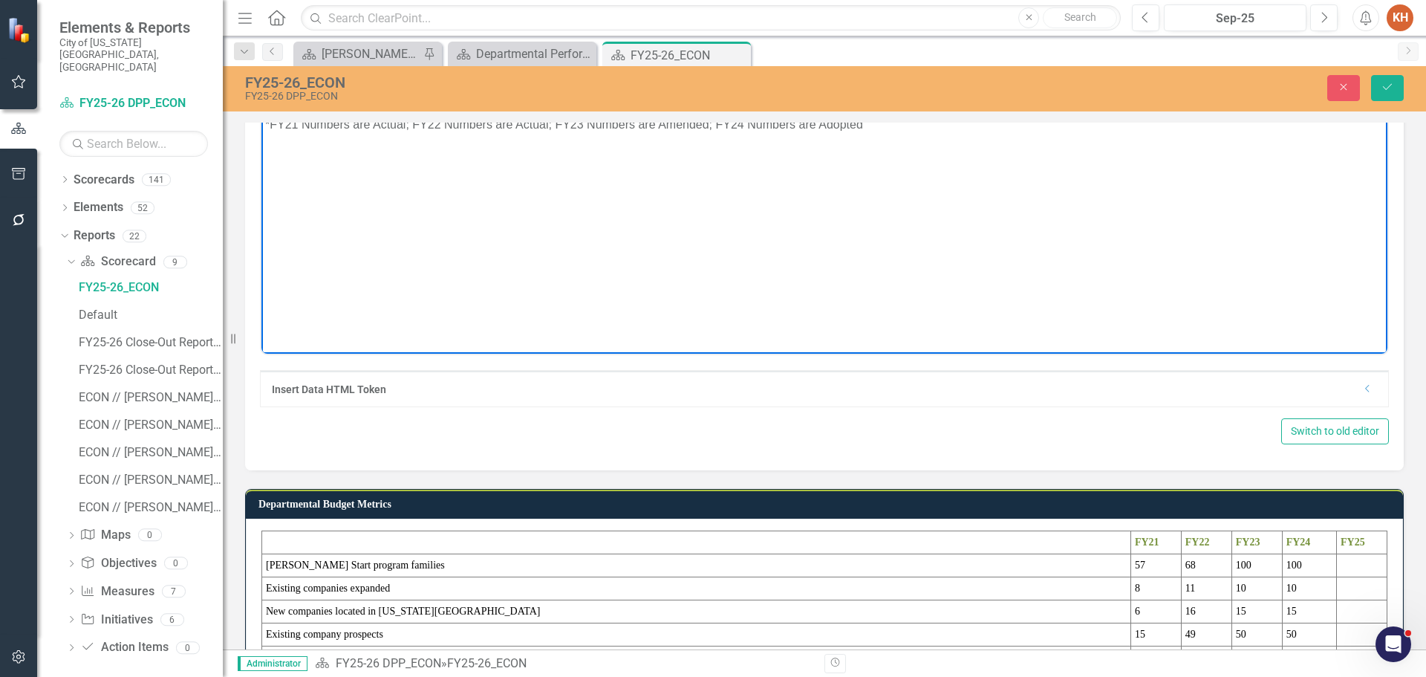
paste body "Rich Text Area. Press ALT-0 for help."
click at [1007, 82] on icon "Align center" at bounding box center [1010, 77] width 12 height 10
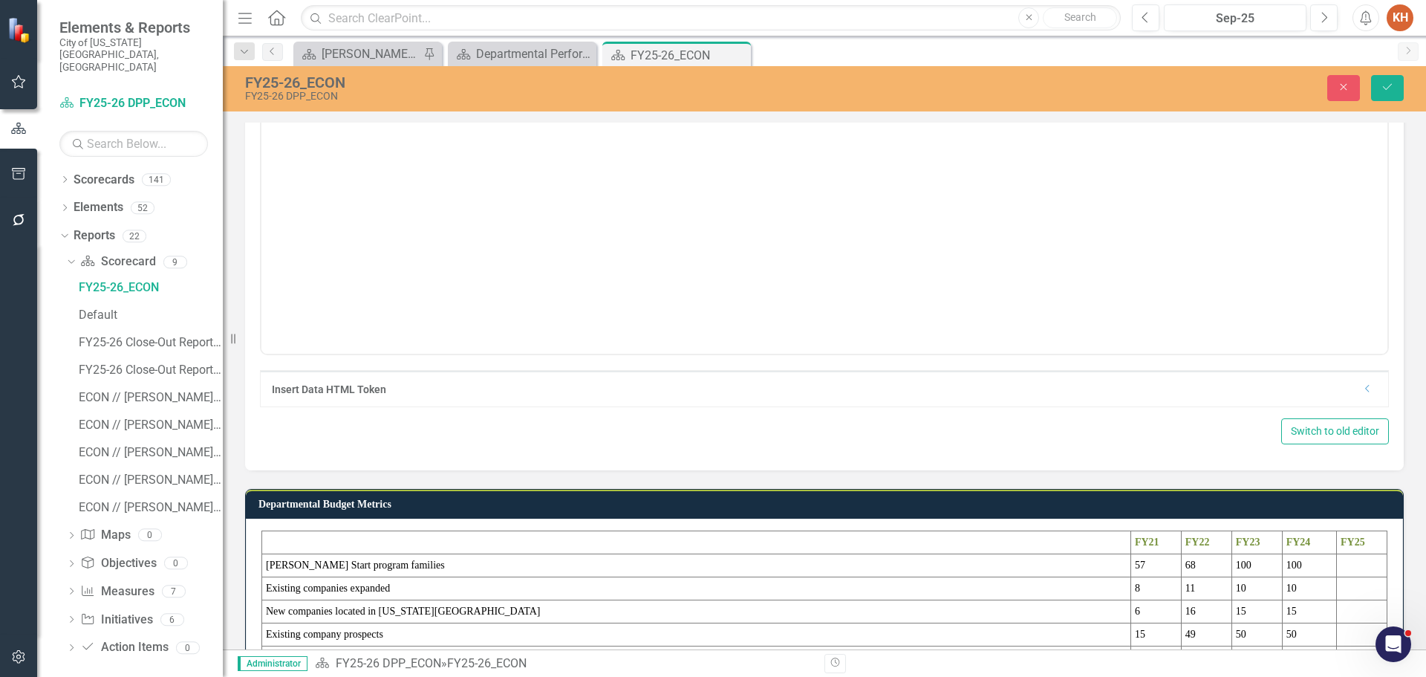
click at [1388, 107] on div "FY25-26_ECON FY25-26 DPP_ECON Close Save" at bounding box center [824, 88] width 1203 height 45
click at [1388, 97] on button "Save" at bounding box center [1387, 88] width 33 height 26
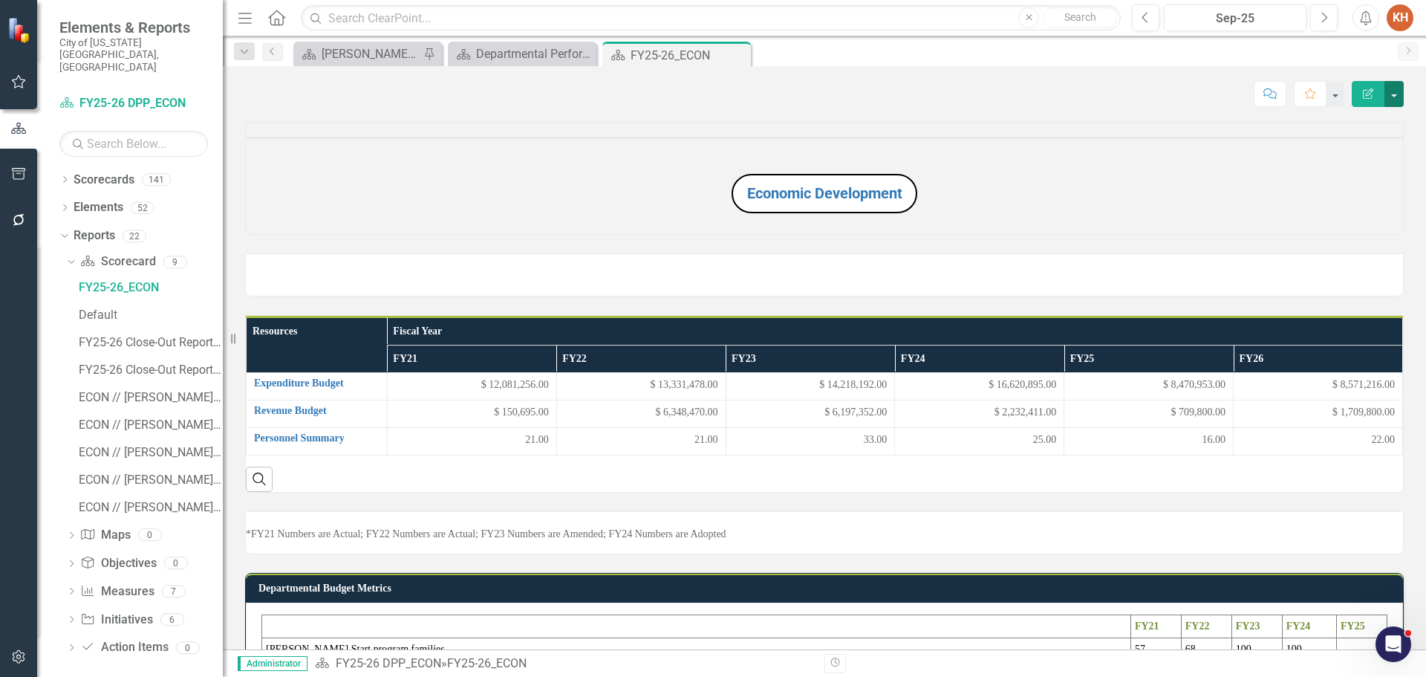
click at [1397, 100] on button "button" at bounding box center [1394, 94] width 19 height 26
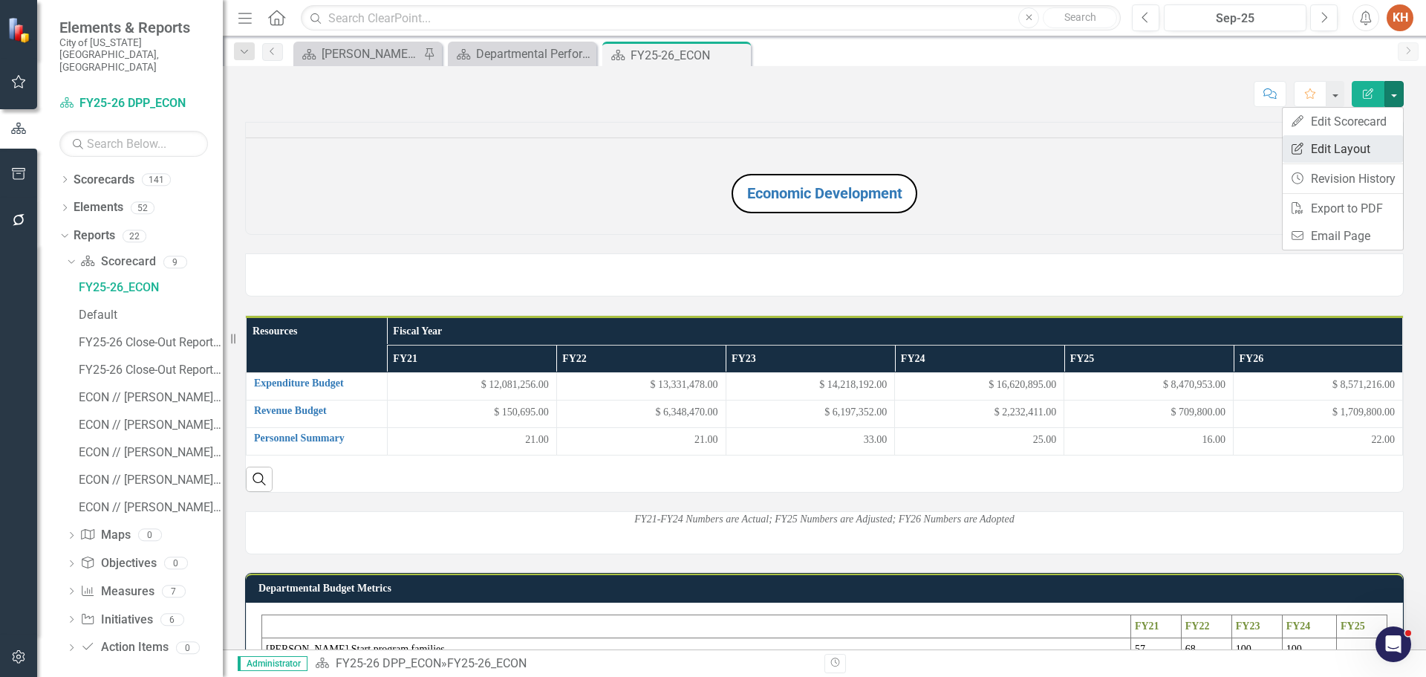
click at [1371, 154] on link "Edit Report Edit Layout" at bounding box center [1343, 148] width 120 height 27
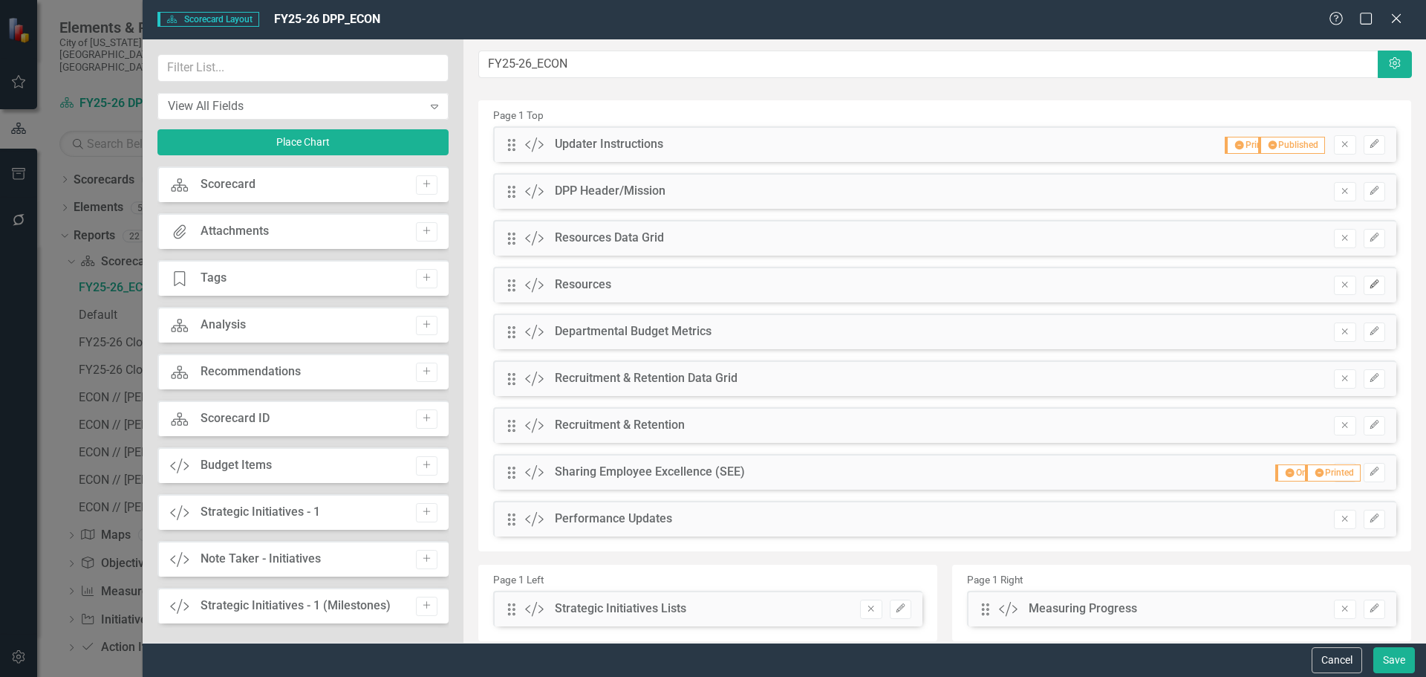
click at [1364, 280] on button "Edit" at bounding box center [1375, 285] width 22 height 19
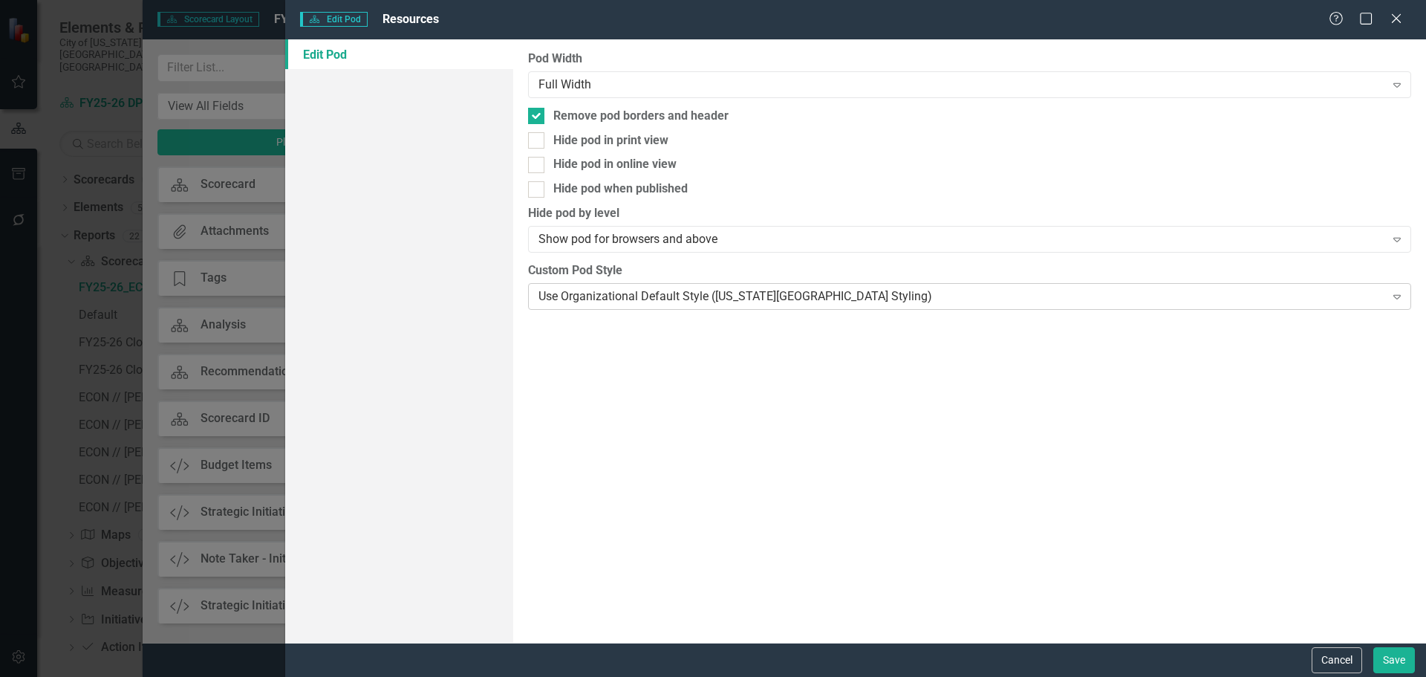
click at [620, 300] on div "Use Organizational Default Style ([US_STATE][GEOGRAPHIC_DATA] Styling)" at bounding box center [962, 295] width 846 height 17
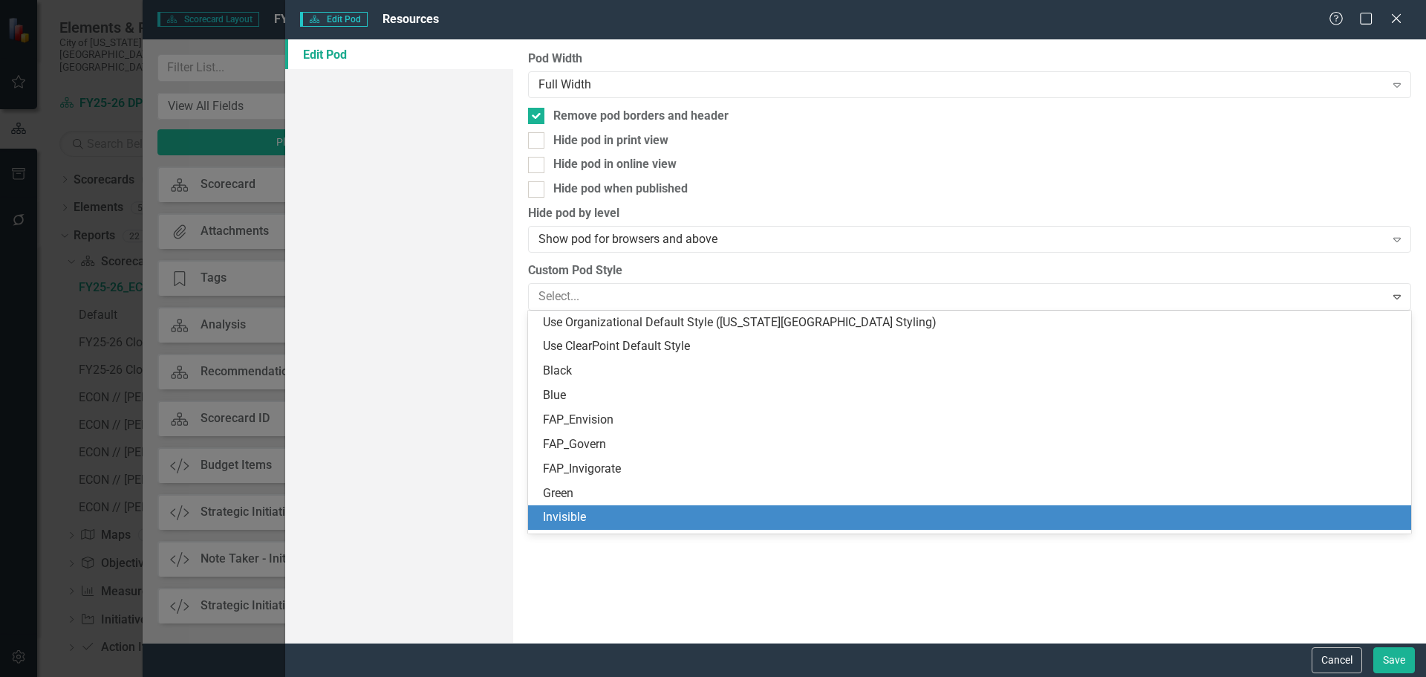
click at [594, 507] on div "Invisible" at bounding box center [969, 517] width 883 height 25
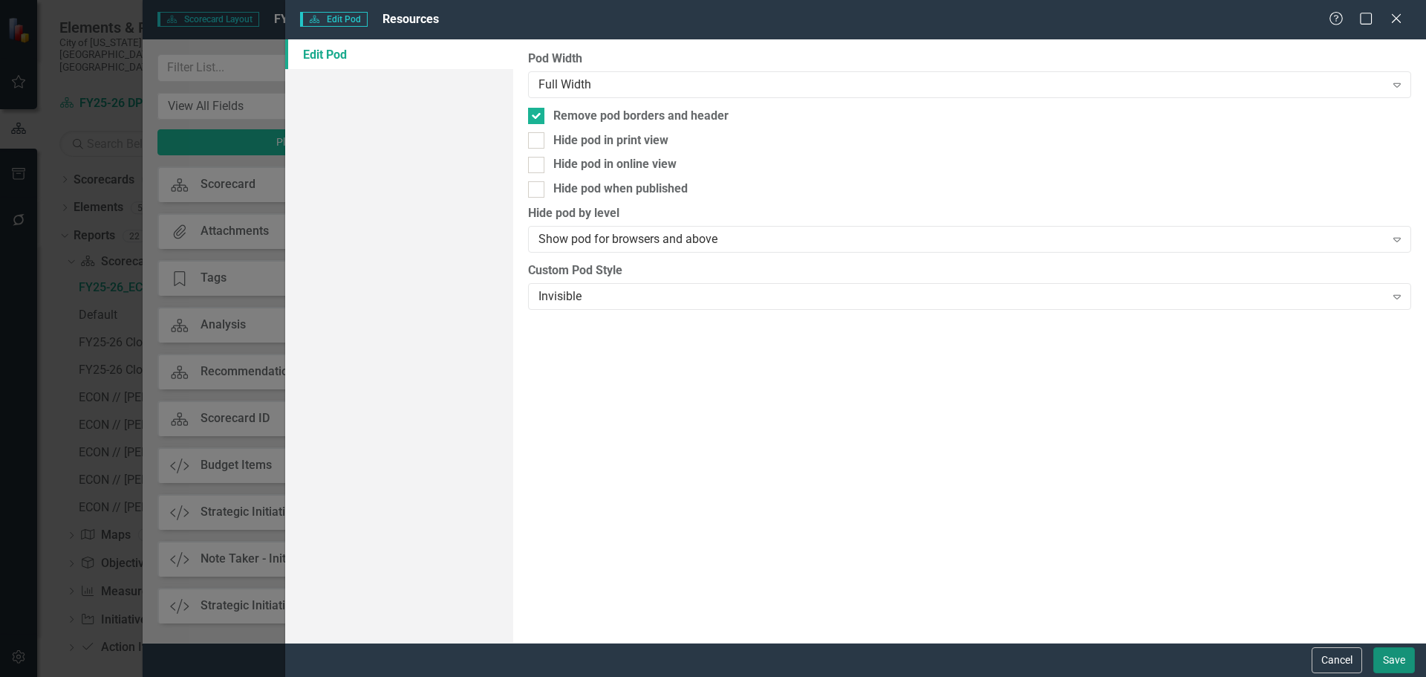
click at [1383, 663] on button "Save" at bounding box center [1395, 660] width 42 height 26
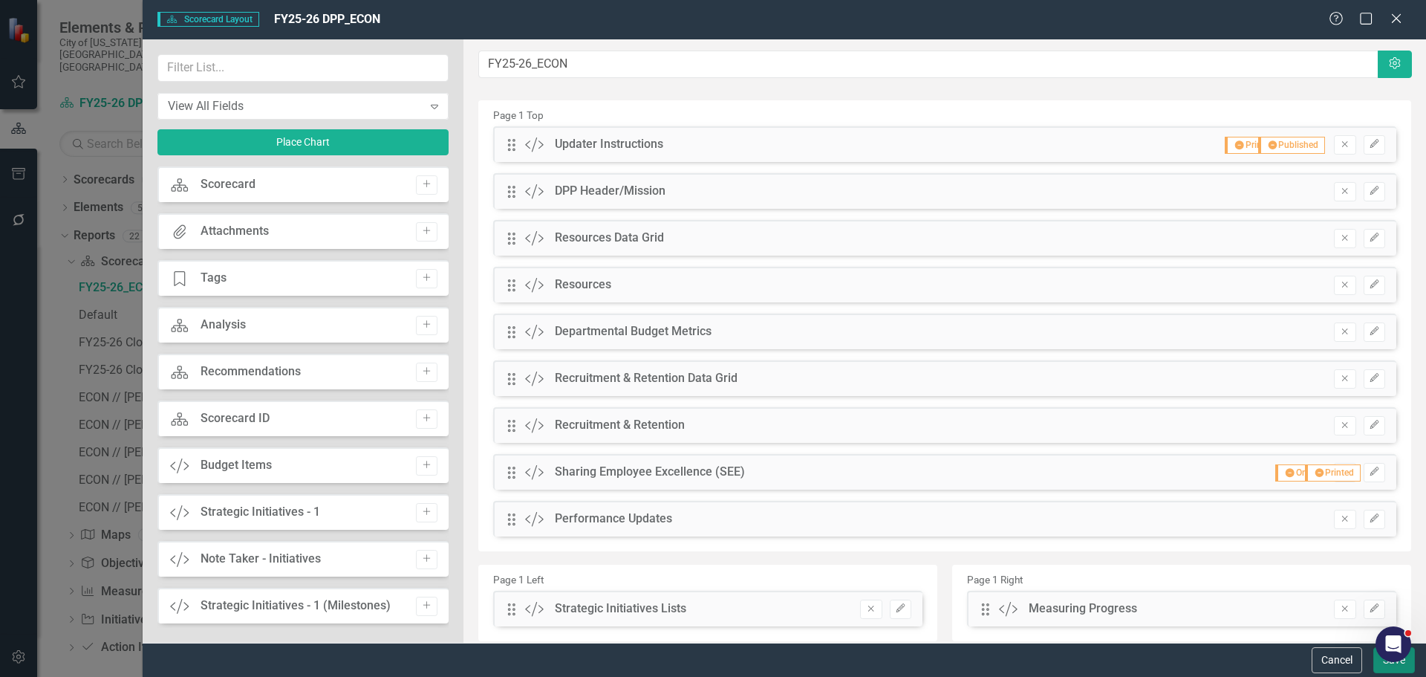
click at [1385, 667] on button "Save" at bounding box center [1395, 660] width 42 height 26
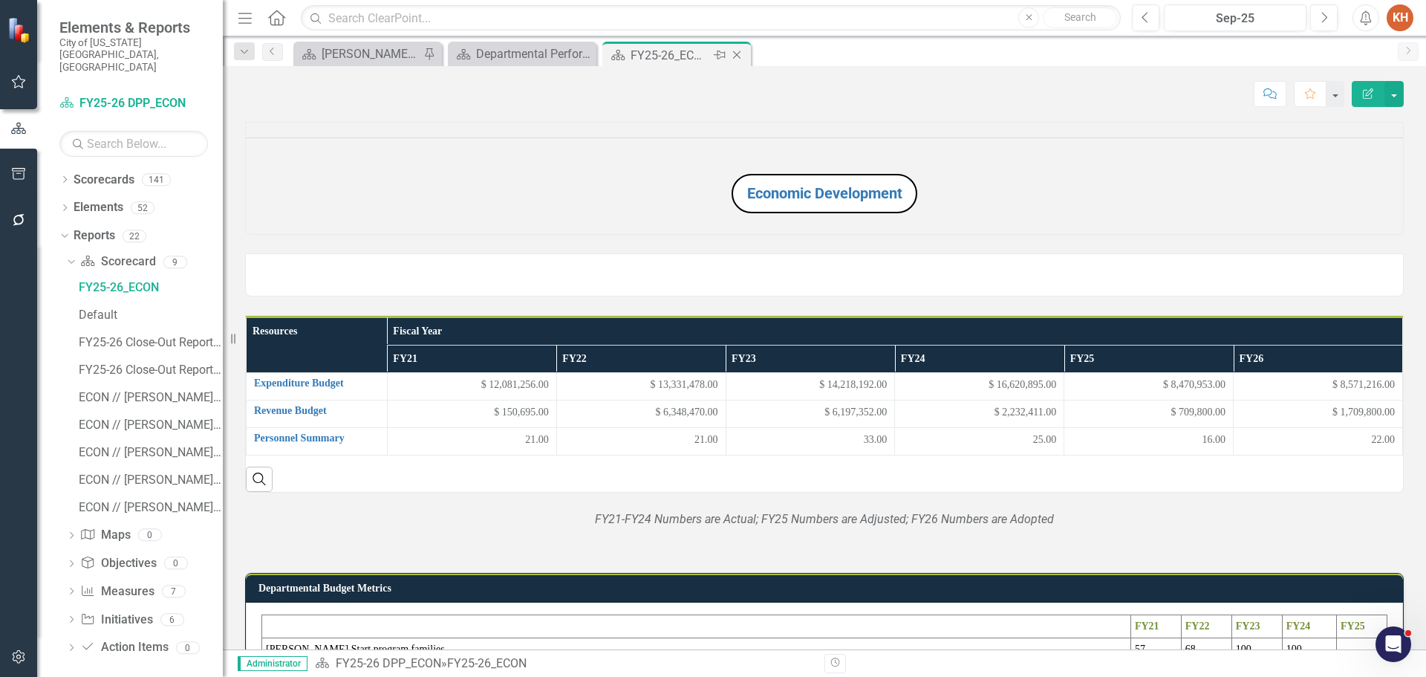
click at [738, 51] on icon "Close" at bounding box center [736, 55] width 15 height 12
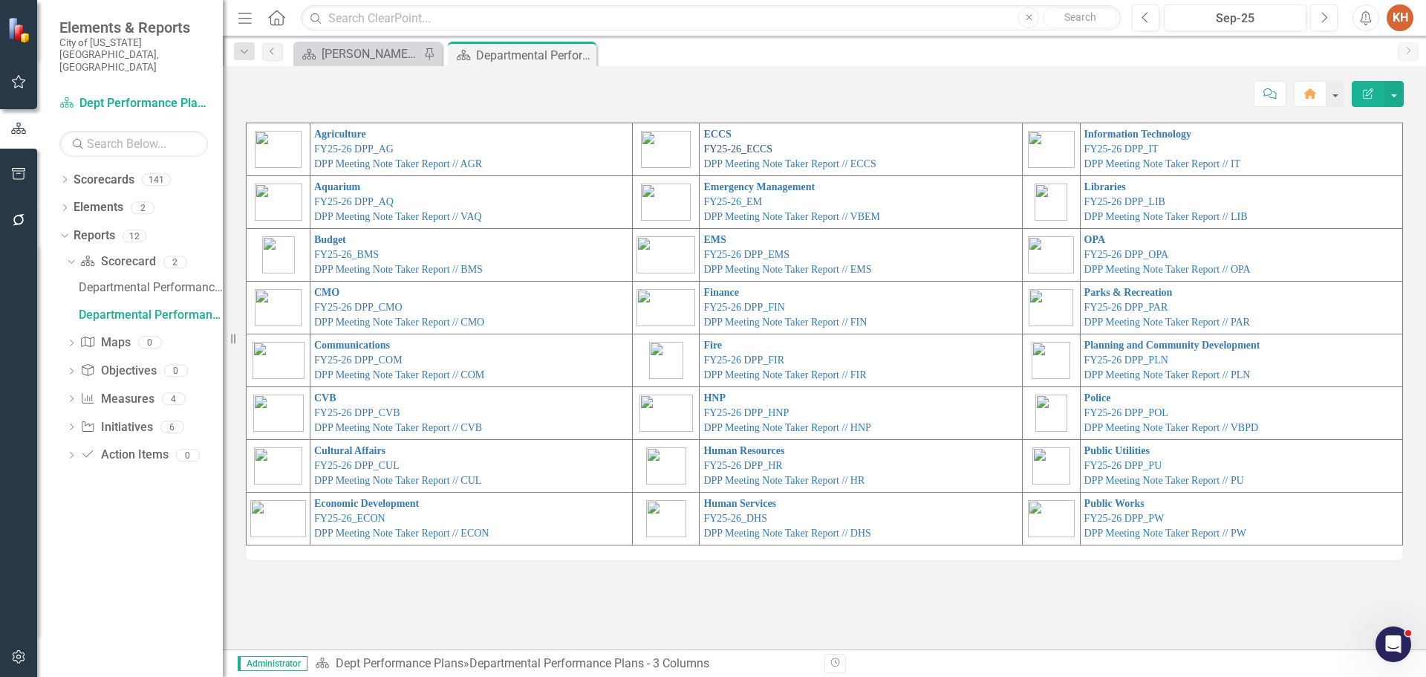
click at [743, 147] on link "FY25-26_ECCS" at bounding box center [737, 148] width 69 height 11
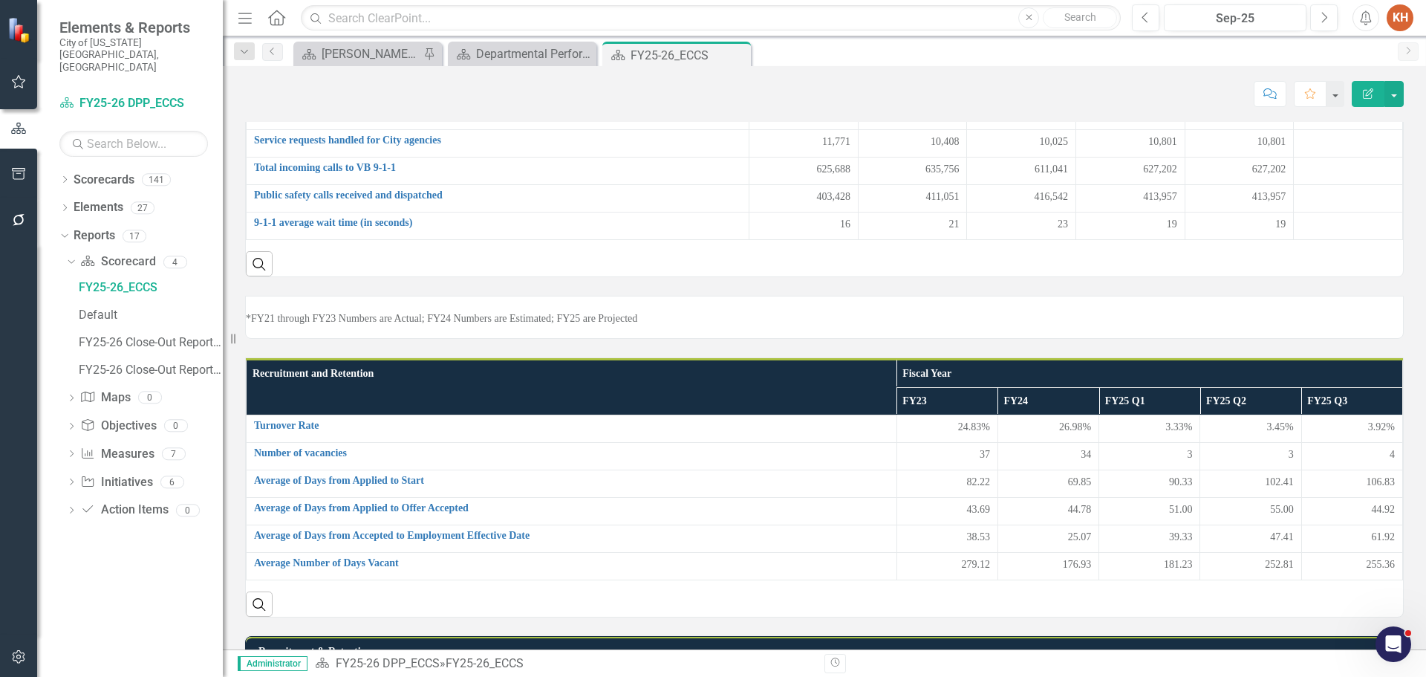
scroll to position [493, 0]
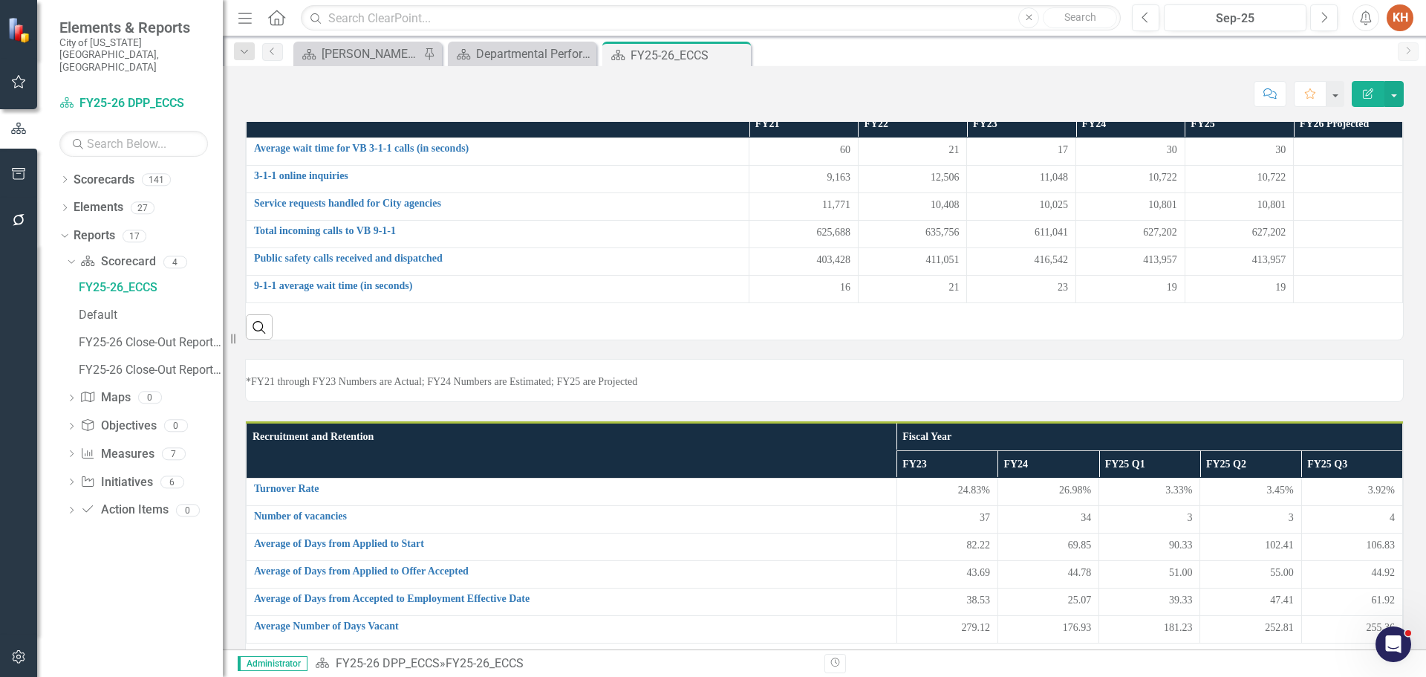
click at [701, 49] on p "*FY21 Numbers are Actual; FY22 Numbers are Actual; FY23 Numbers are Amended; FY…" at bounding box center [824, 41] width 1157 height 15
click at [705, 49] on div "*FY21 Numbers are Actual; FY22 Numbers are Actual; FY23 Numbers are Amended; FY…" at bounding box center [824, 34] width 1157 height 30
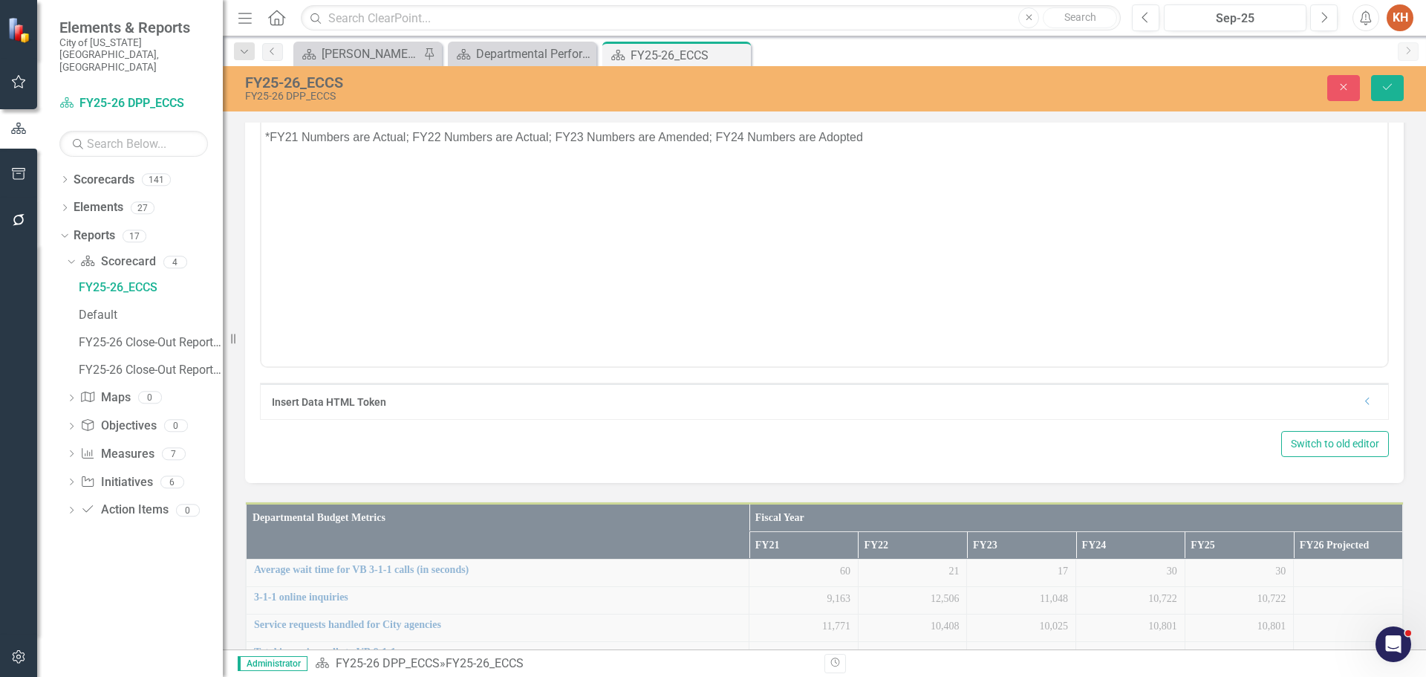
scroll to position [0, 0]
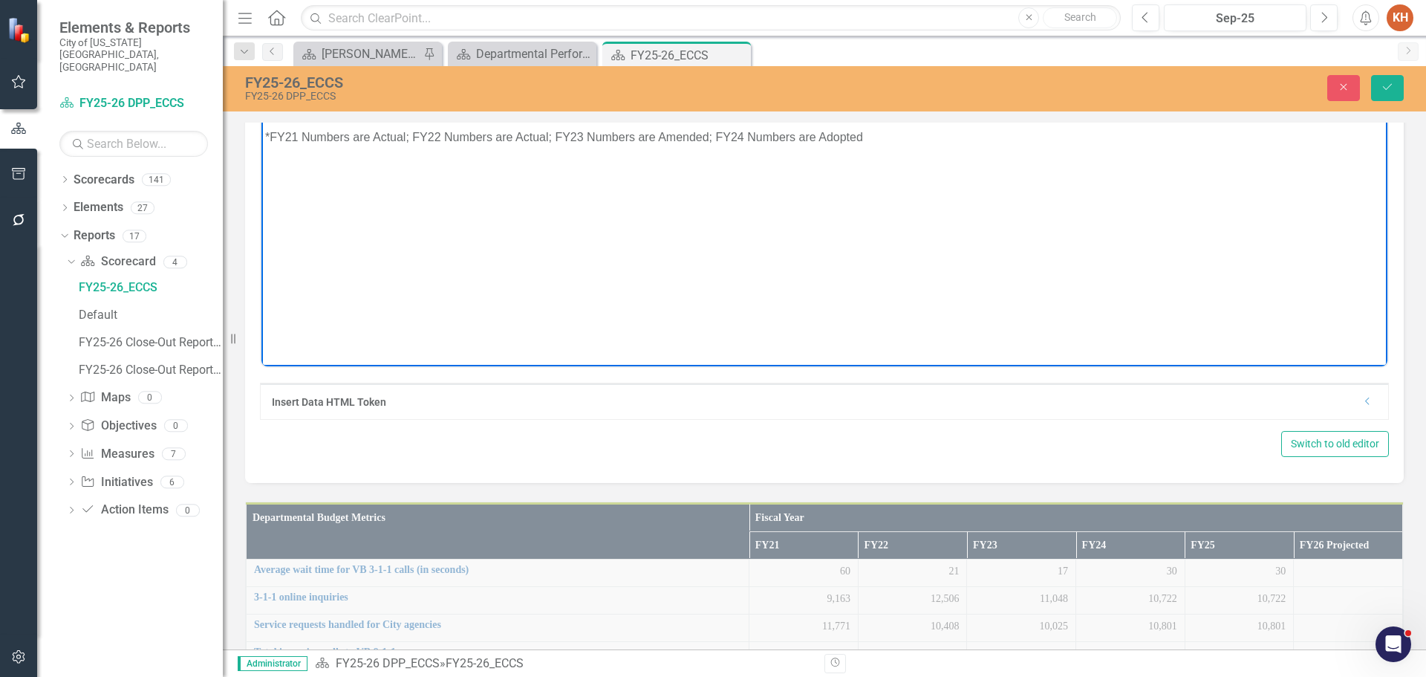
click at [692, 123] on div "Rich Text Area. Press ALT-0 for help." at bounding box center [824, 119] width 1119 height 18
paste body "Rich Text Area. Press ALT-0 for help."
click at [1010, 95] on icon "Align center" at bounding box center [1010, 90] width 12 height 10
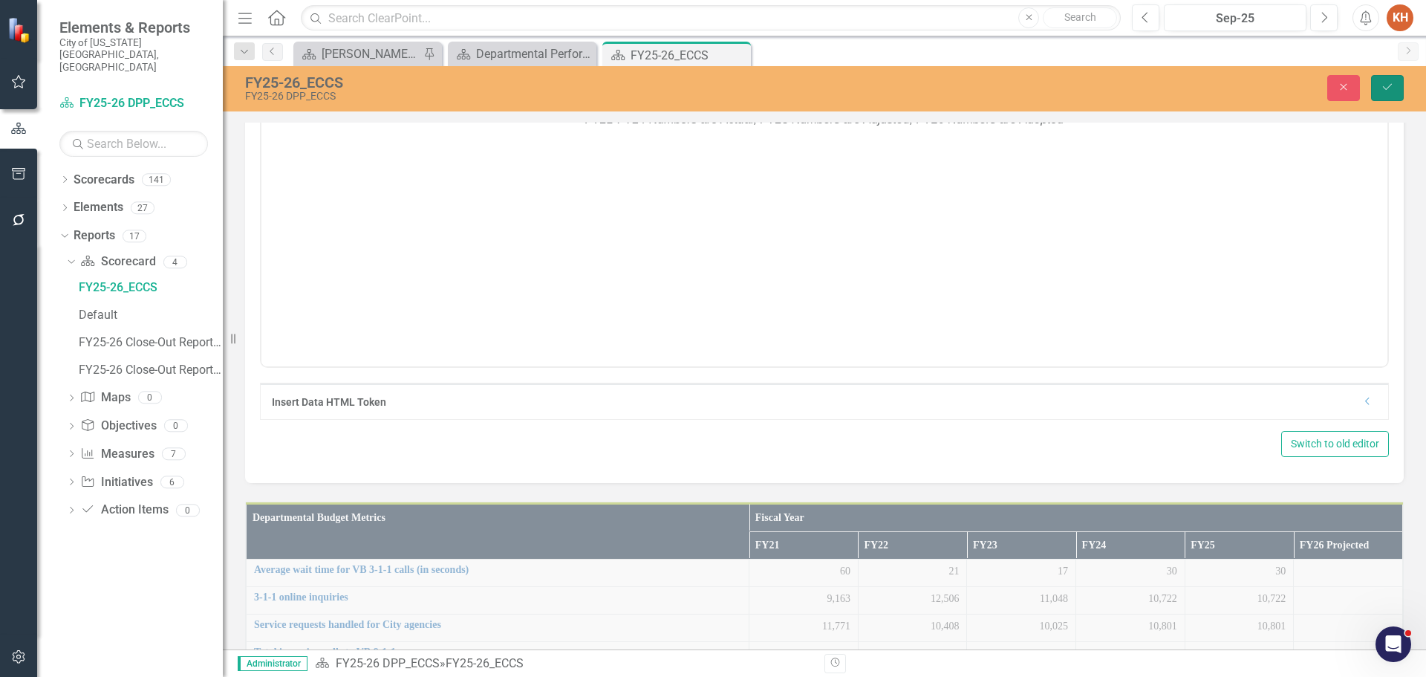
click at [1389, 94] on button "Save" at bounding box center [1387, 88] width 33 height 26
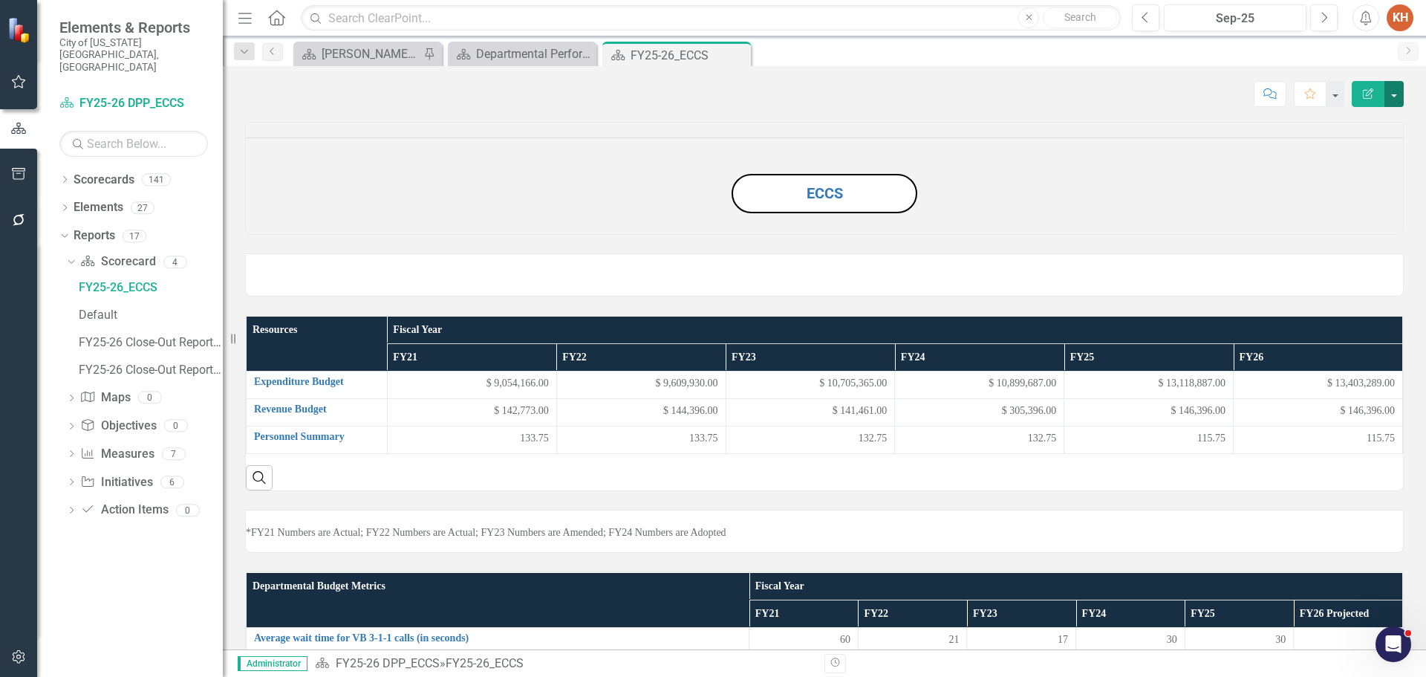
click at [1396, 96] on button "button" at bounding box center [1394, 94] width 19 height 26
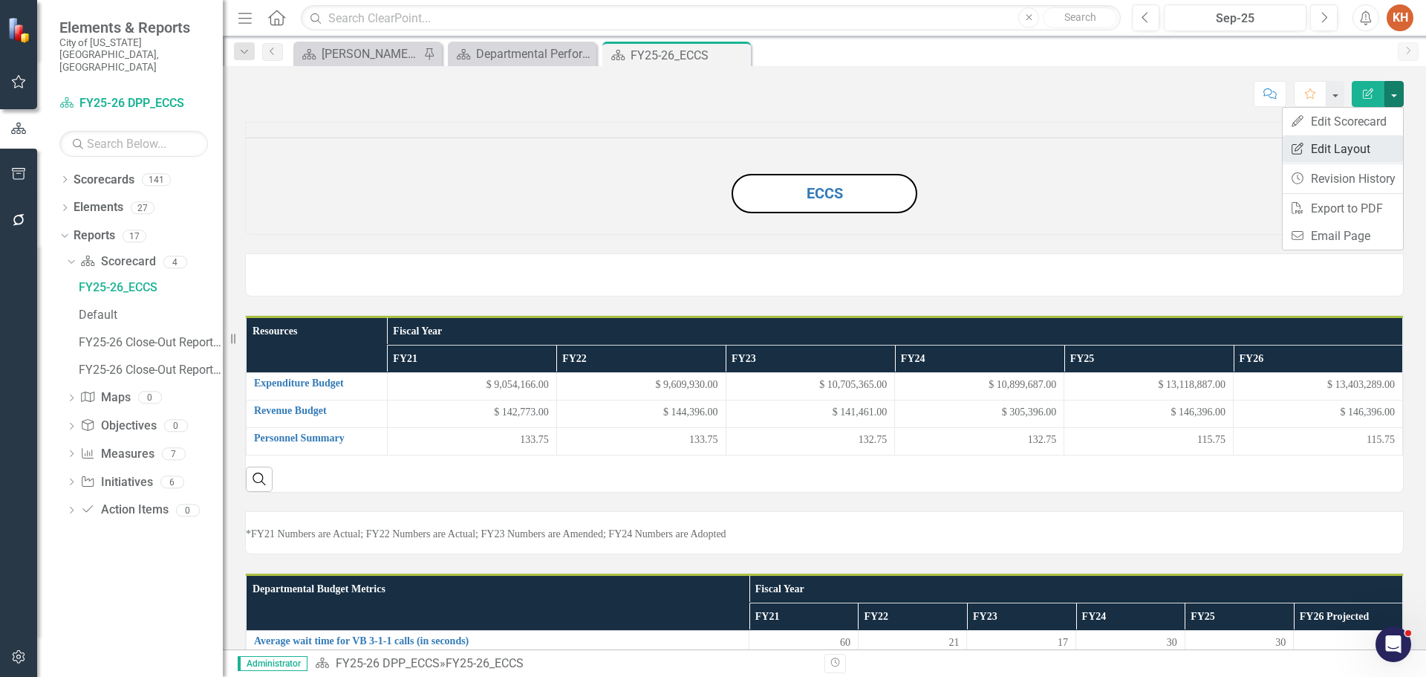
click at [1368, 149] on link "Edit Report Edit Layout" at bounding box center [1343, 148] width 120 height 27
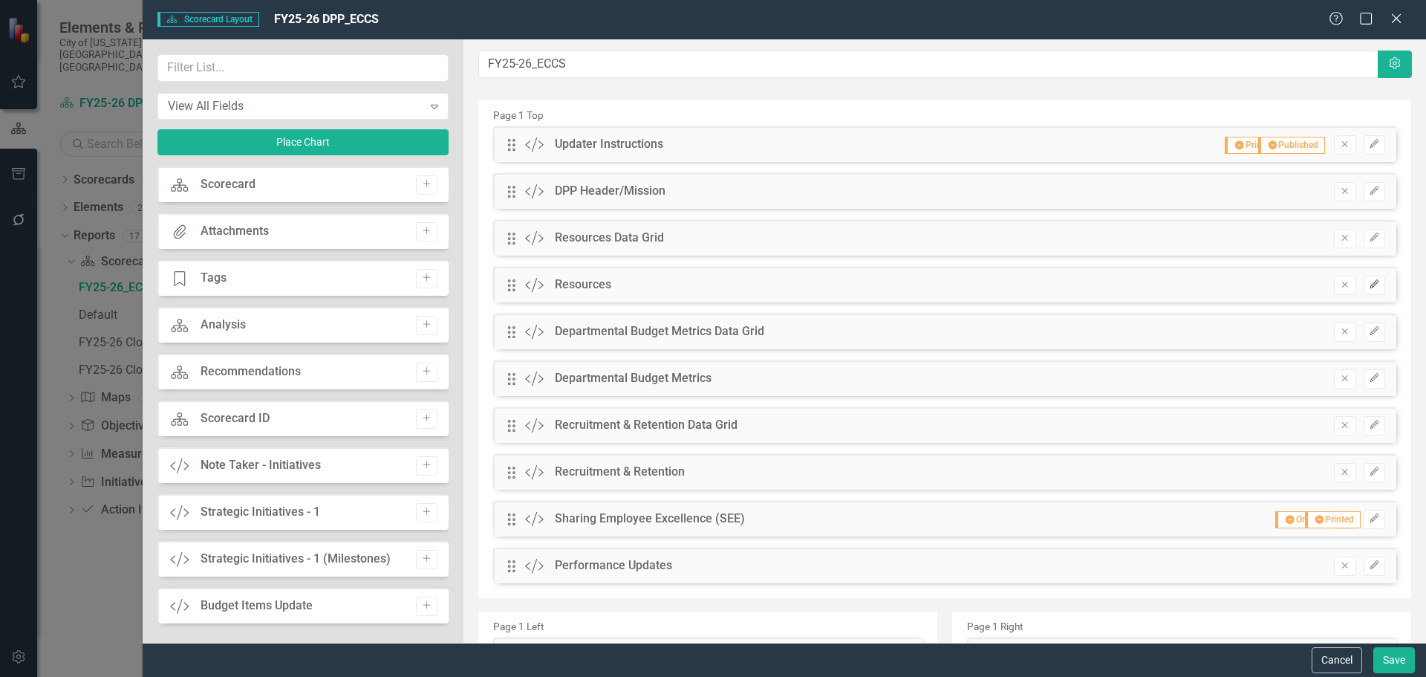
click at [1369, 286] on icon "Edit" at bounding box center [1374, 284] width 11 height 9
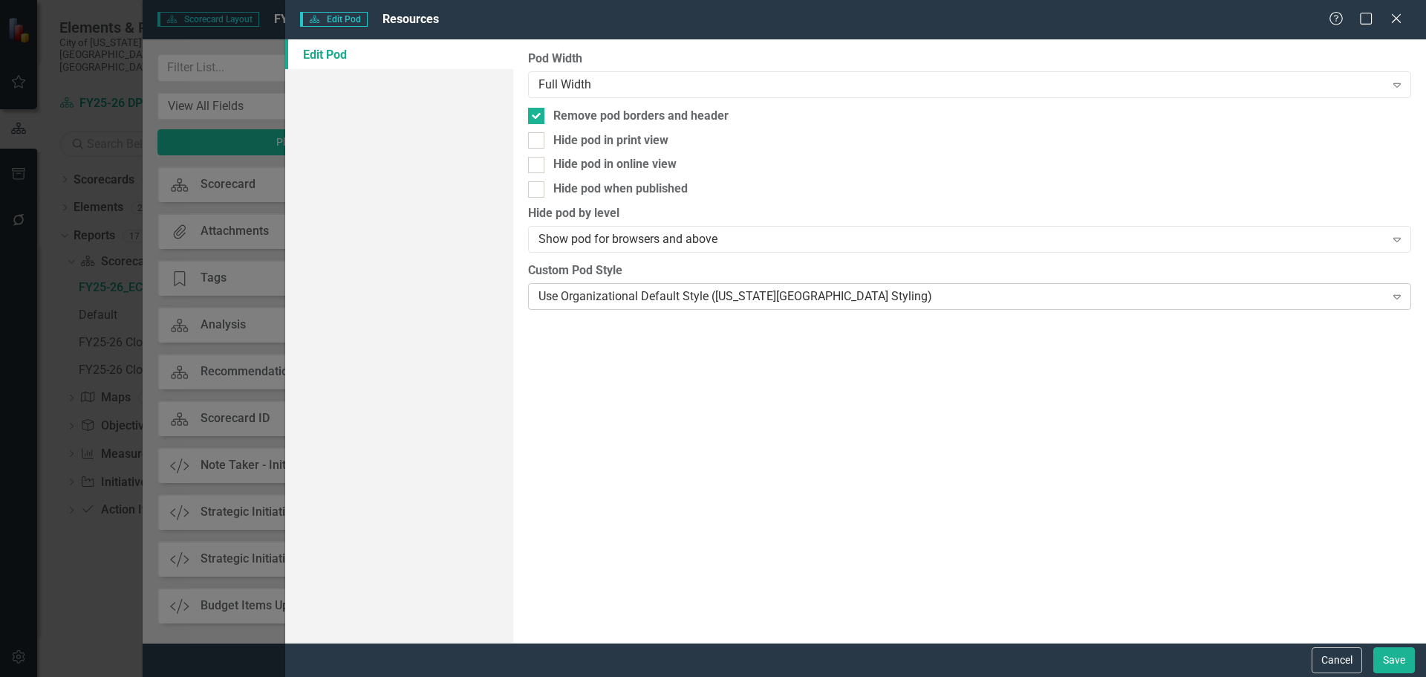
click at [585, 303] on div "Use Organizational Default Style ([US_STATE][GEOGRAPHIC_DATA] Styling)" at bounding box center [962, 295] width 846 height 17
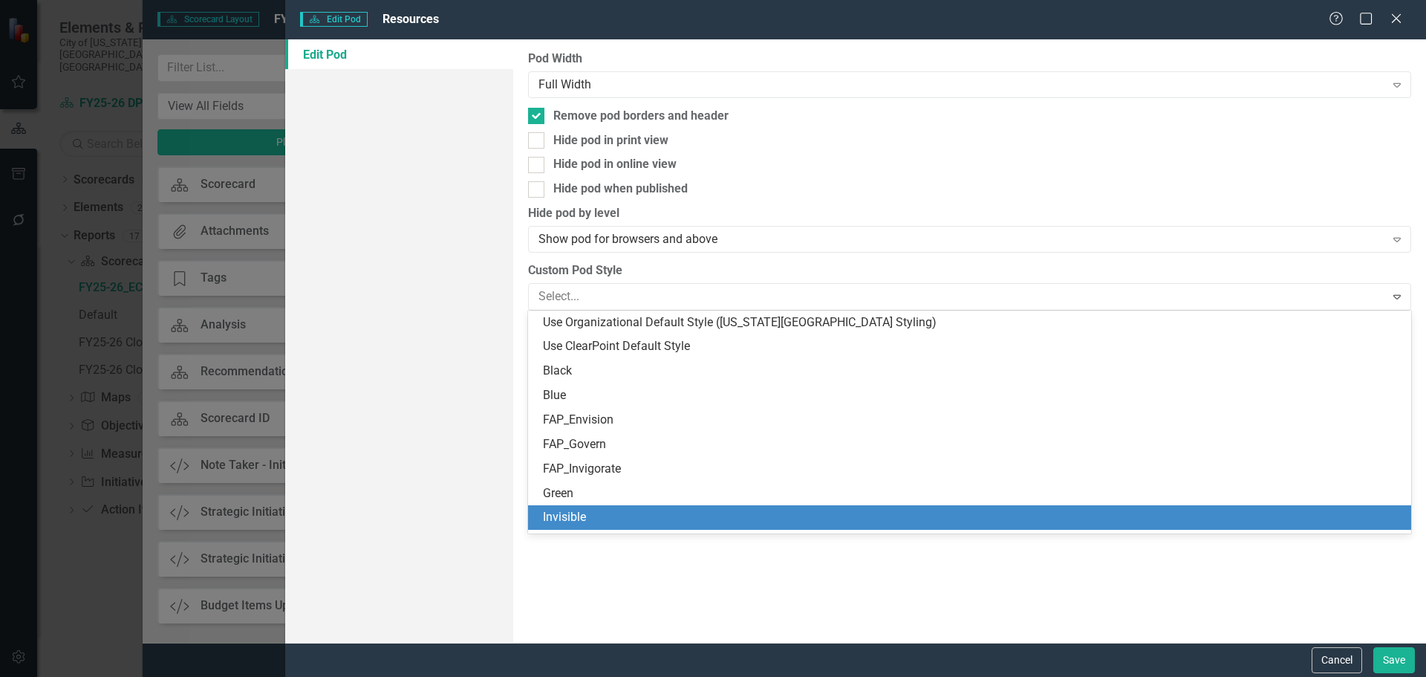
click at [585, 513] on div "Invisible" at bounding box center [972, 517] width 859 height 17
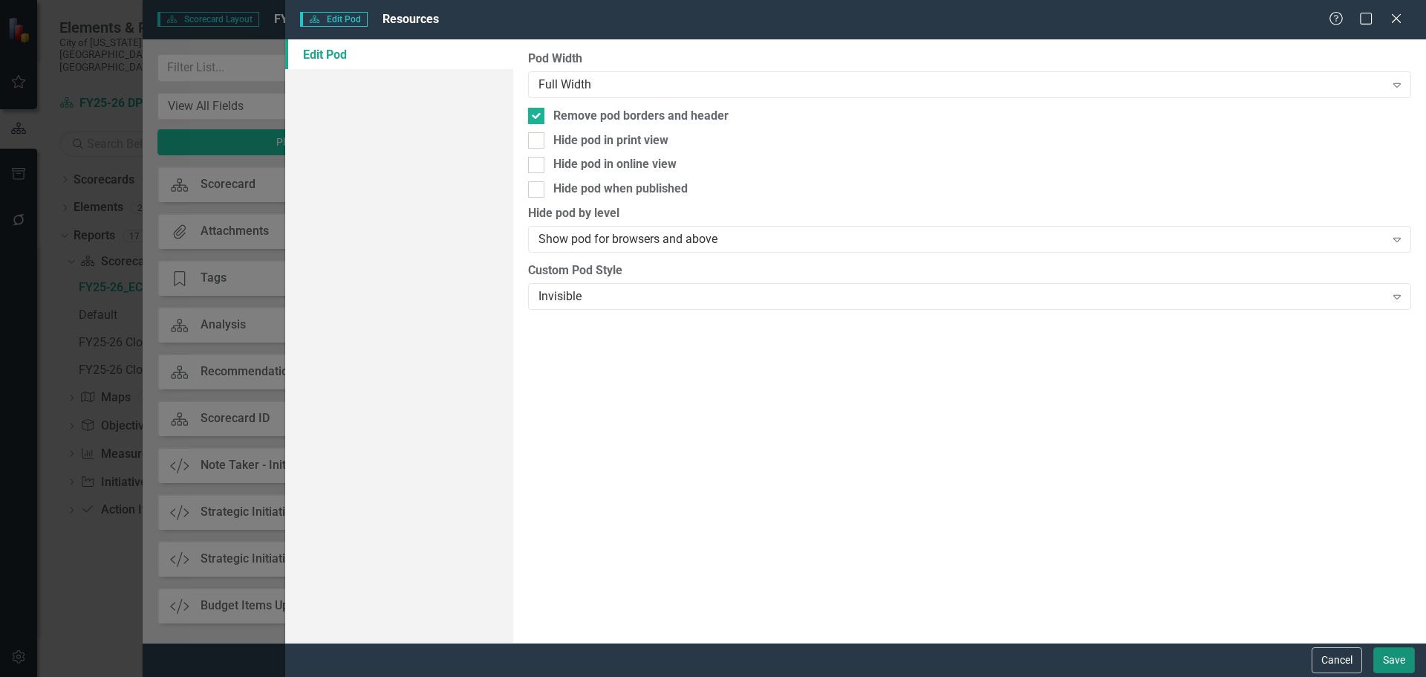
click at [1393, 648] on button "Save" at bounding box center [1395, 660] width 42 height 26
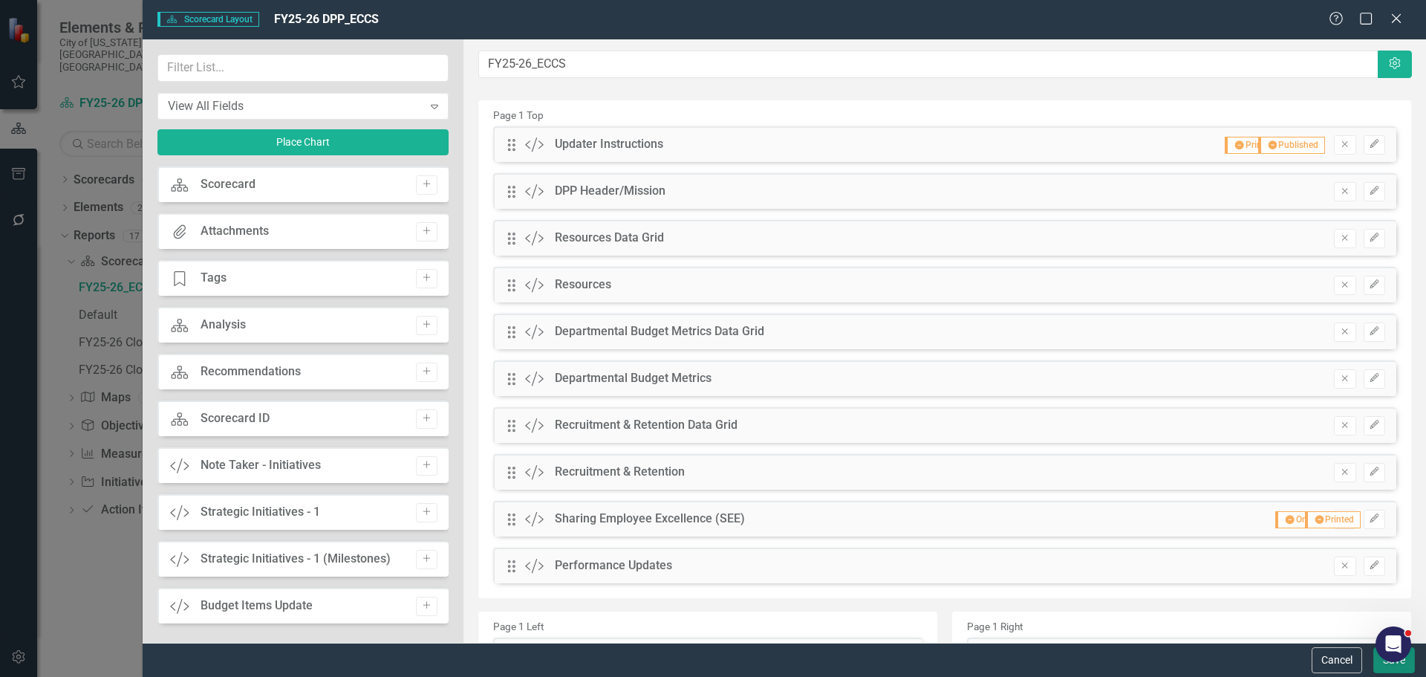
click at [1385, 671] on button "Save" at bounding box center [1395, 660] width 42 height 26
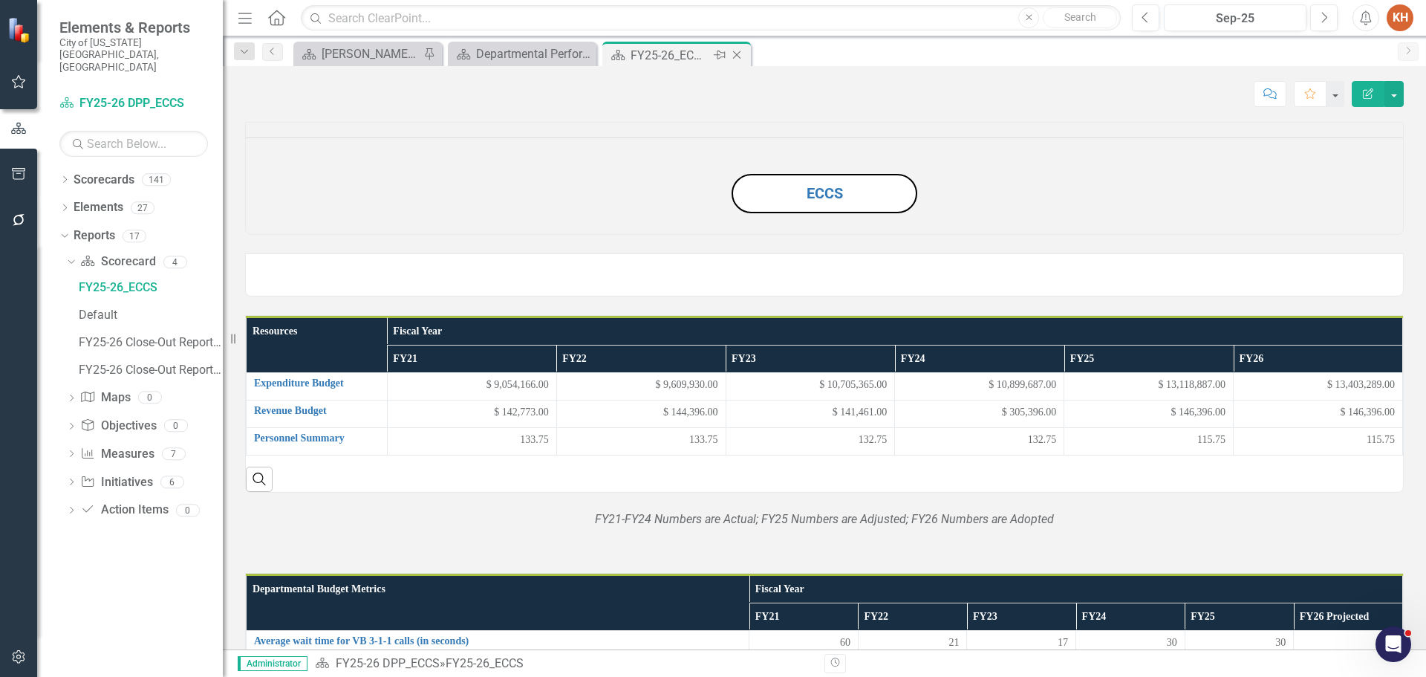
click at [733, 55] on icon "Close" at bounding box center [736, 55] width 15 height 12
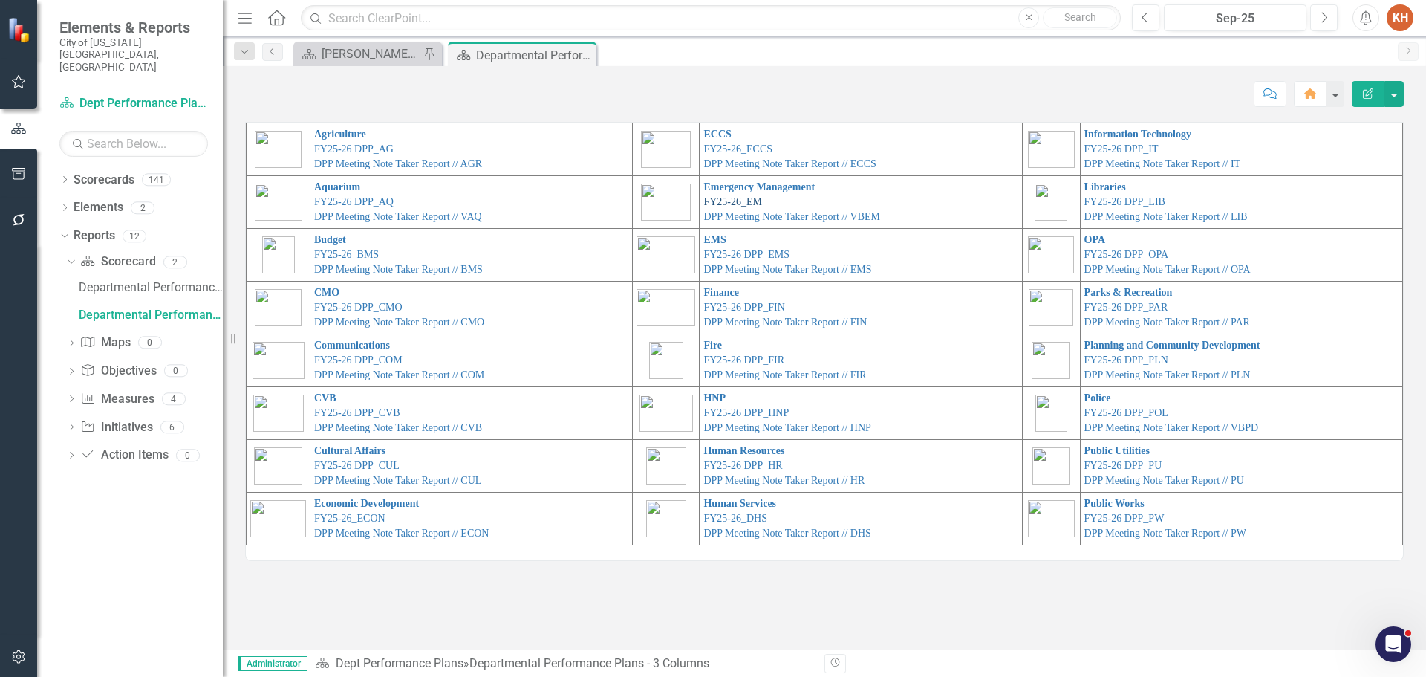
click at [736, 201] on link "FY25-26_EM" at bounding box center [732, 201] width 59 height 11
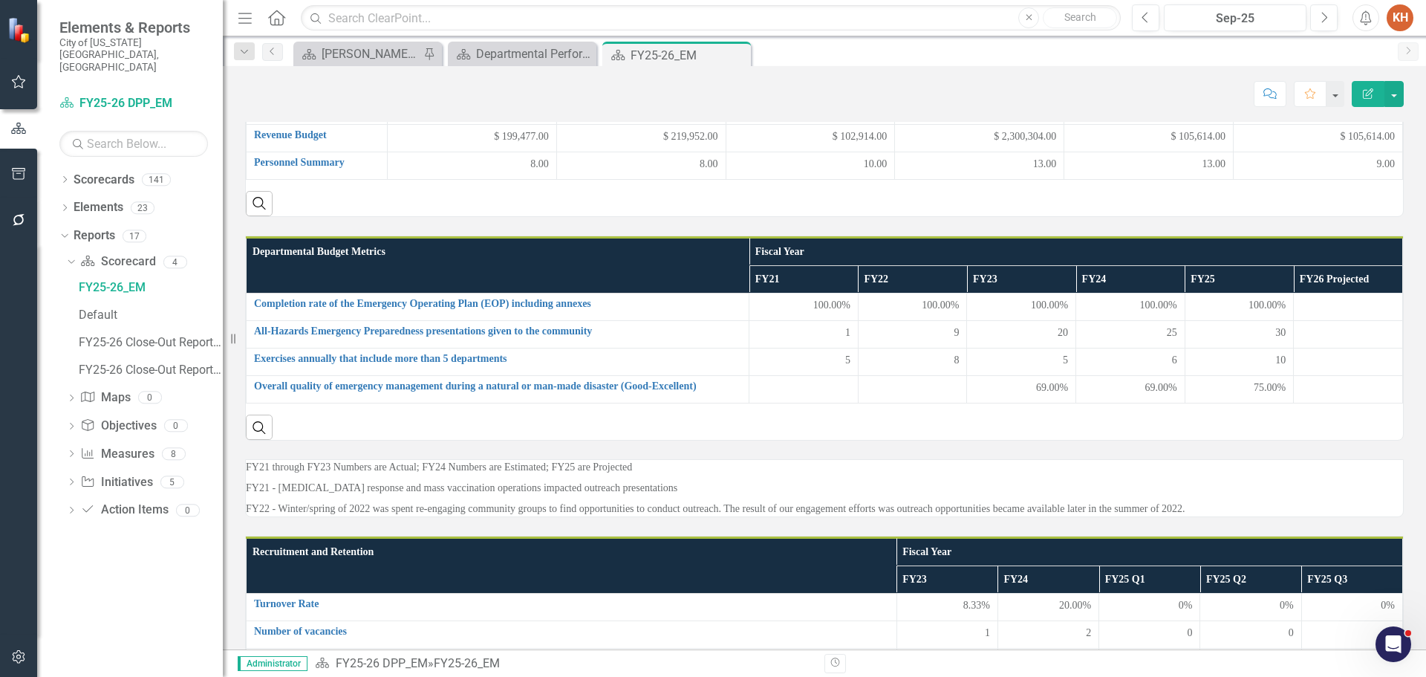
scroll to position [272, 0]
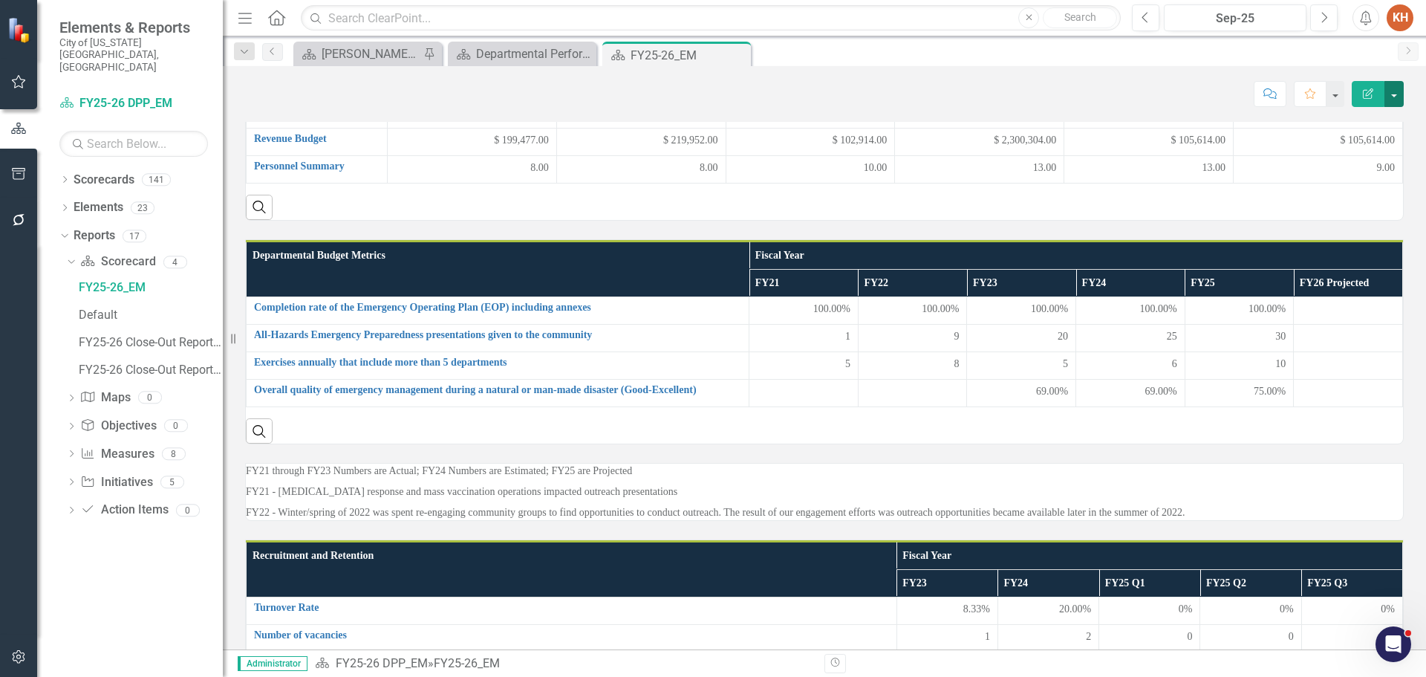
click at [1393, 100] on button "button" at bounding box center [1394, 94] width 19 height 26
click at [1368, 142] on link "Edit Report Edit Layout" at bounding box center [1343, 148] width 120 height 27
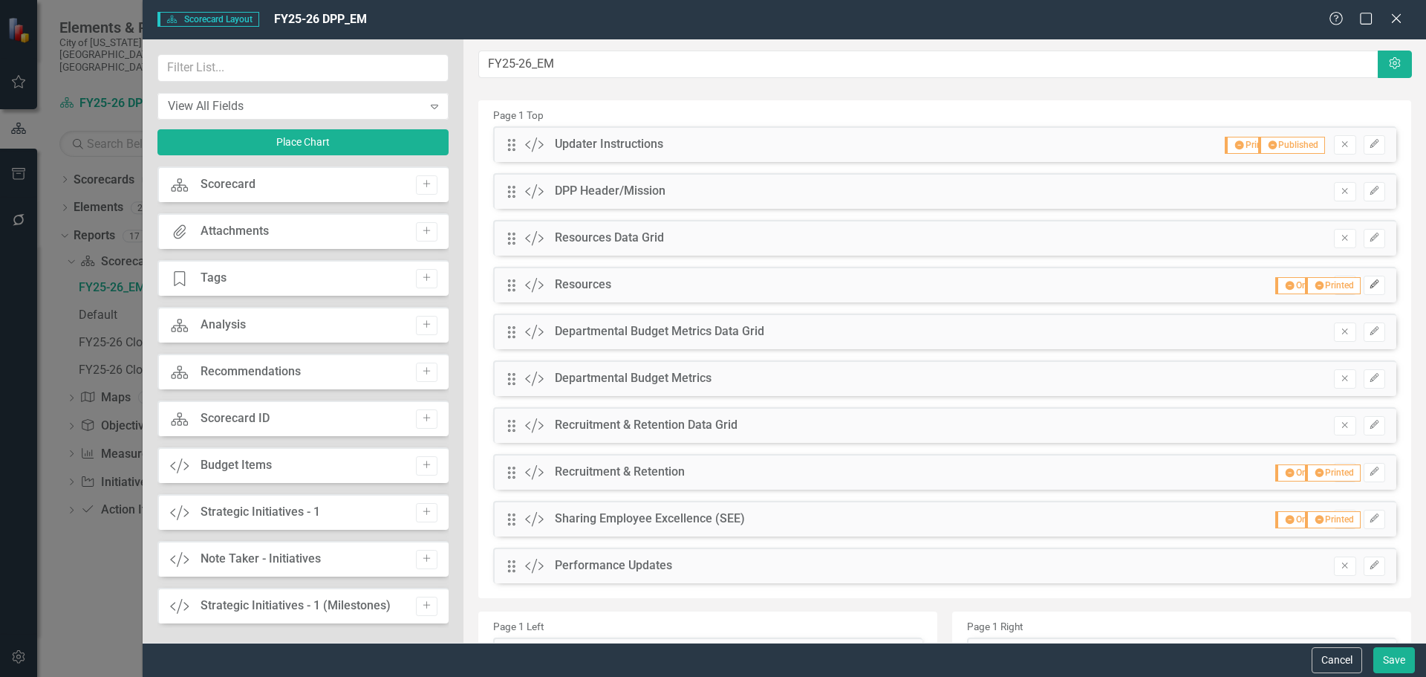
click at [1369, 287] on icon "Edit" at bounding box center [1374, 284] width 11 height 9
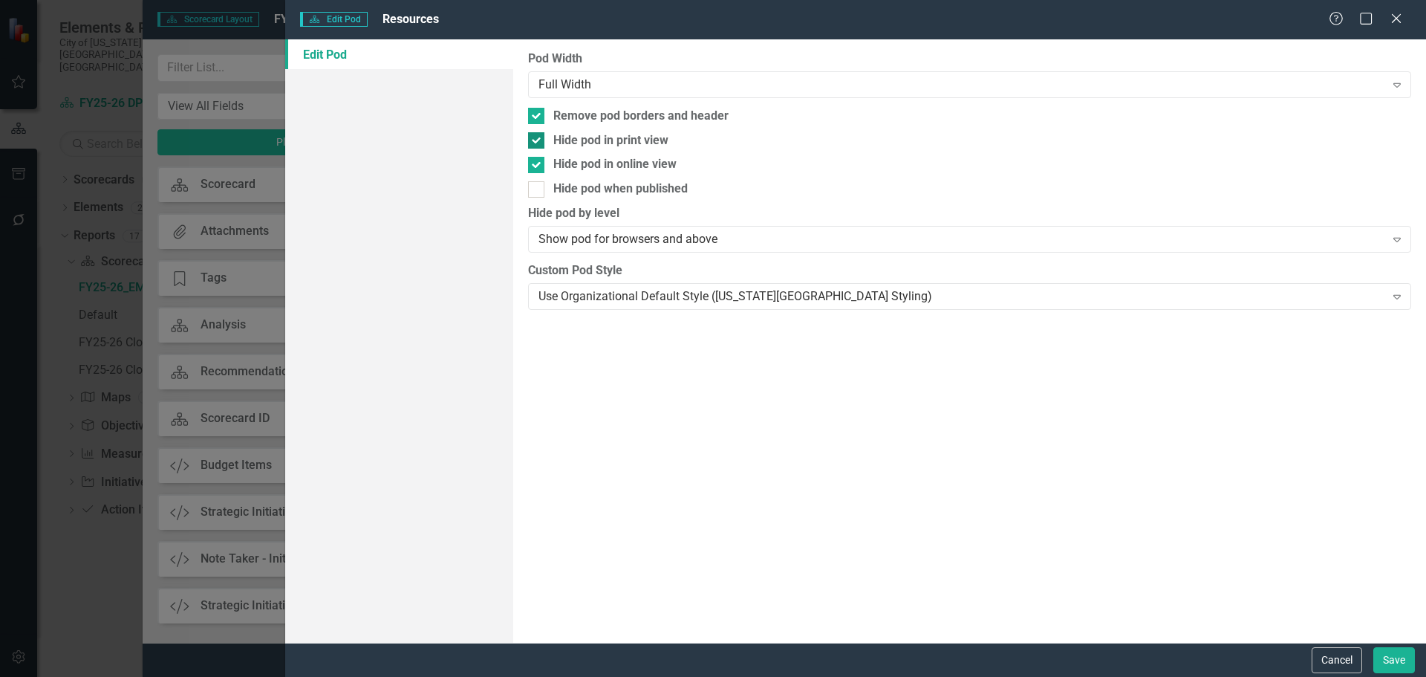
click at [539, 146] on div at bounding box center [536, 140] width 16 height 16
click at [538, 142] on input "Hide pod in print view" at bounding box center [533, 137] width 10 height 10
checkbox input "false"
click at [538, 169] on div at bounding box center [536, 165] width 16 height 16
click at [538, 166] on input "Hide pod in online view" at bounding box center [533, 162] width 10 height 10
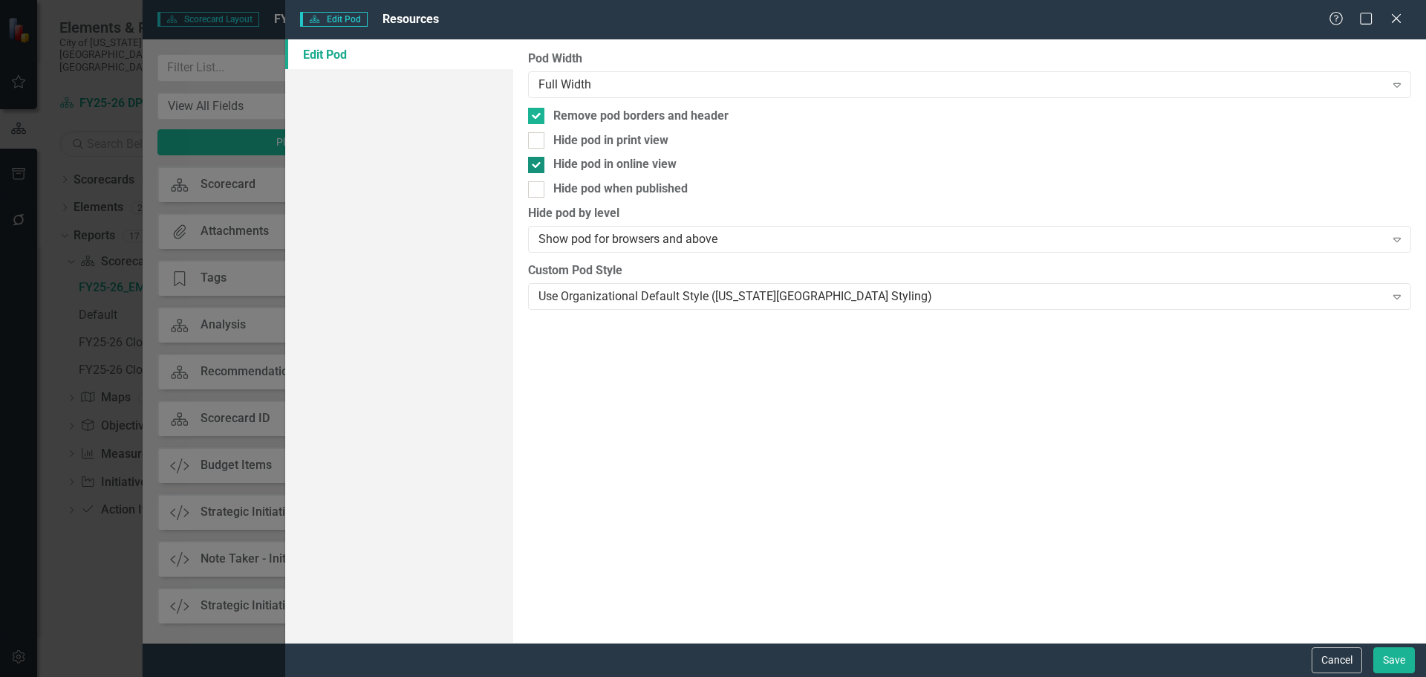
checkbox input "false"
click at [1392, 662] on button "Save" at bounding box center [1395, 660] width 42 height 26
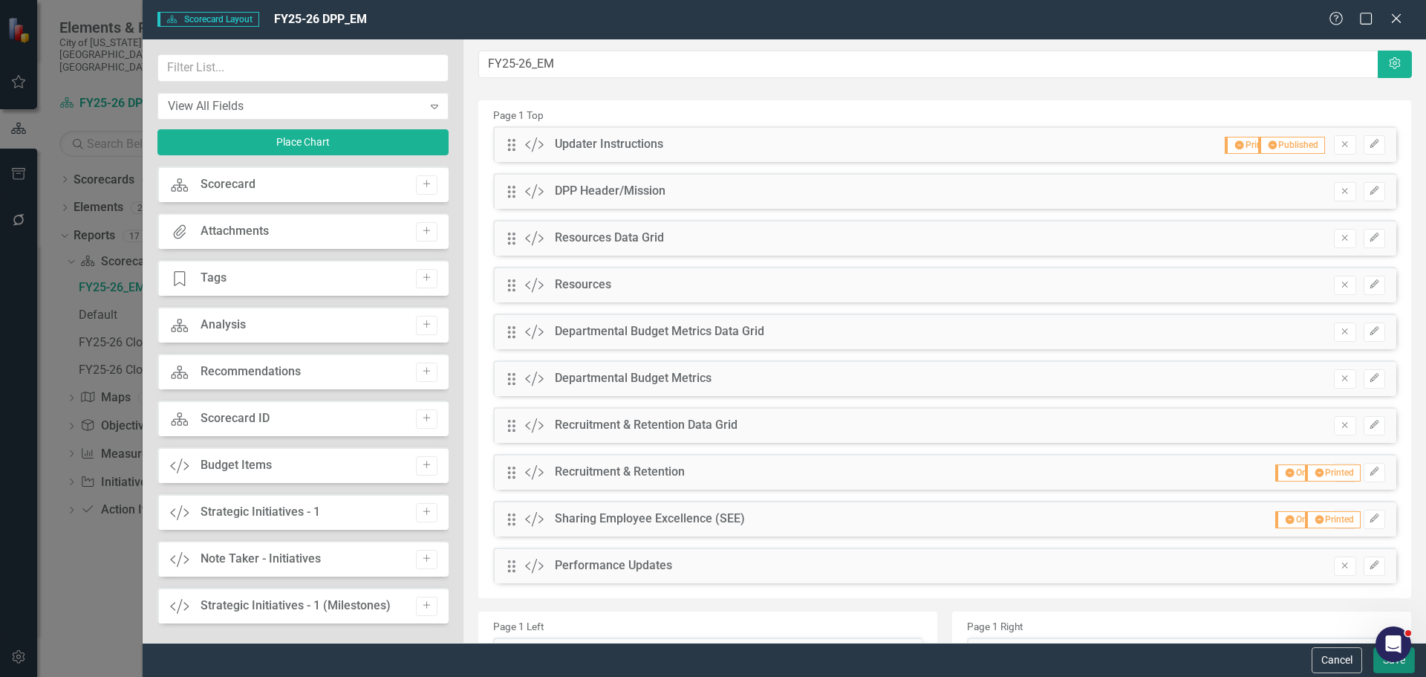
drag, startPoint x: 1380, startPoint y: 668, endPoint x: 819, endPoint y: 280, distance: 681.9
click at [817, 293] on form "Scorecard Scorecard Layout FY25-26 DPP_EM Help Maximize Close View All Fields E…" at bounding box center [785, 338] width 1284 height 677
click at [1369, 286] on icon "Edit" at bounding box center [1374, 284] width 11 height 9
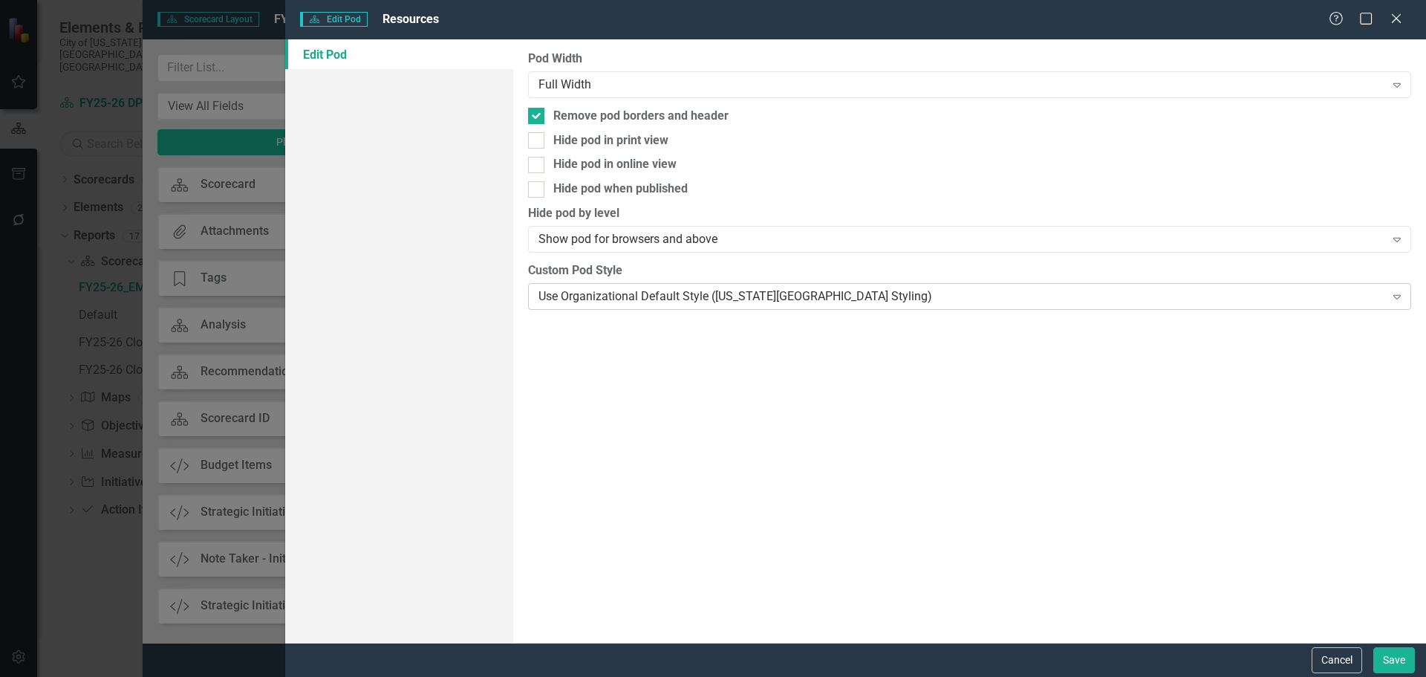
click at [713, 285] on div "Use Organizational Default Style (Virginia Beach Styling) Expand" at bounding box center [969, 296] width 883 height 27
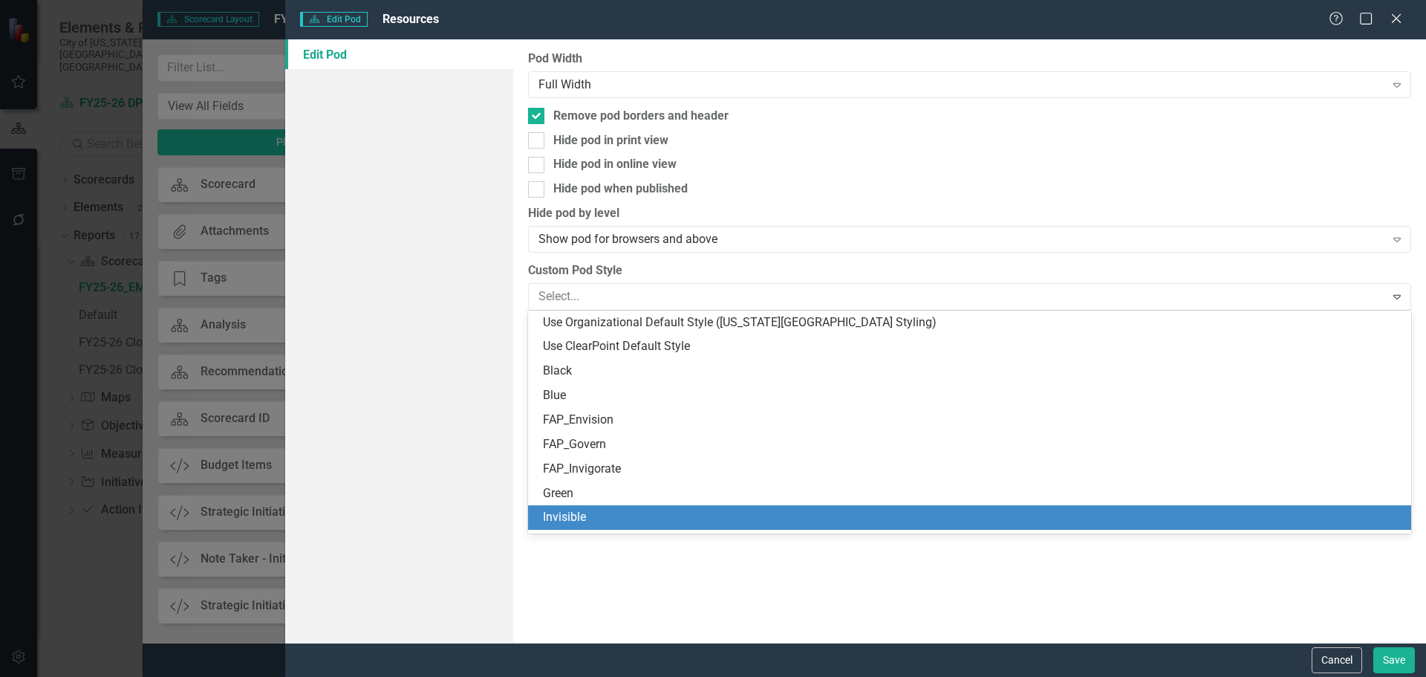
click at [689, 516] on div "Invisible" at bounding box center [972, 517] width 859 height 17
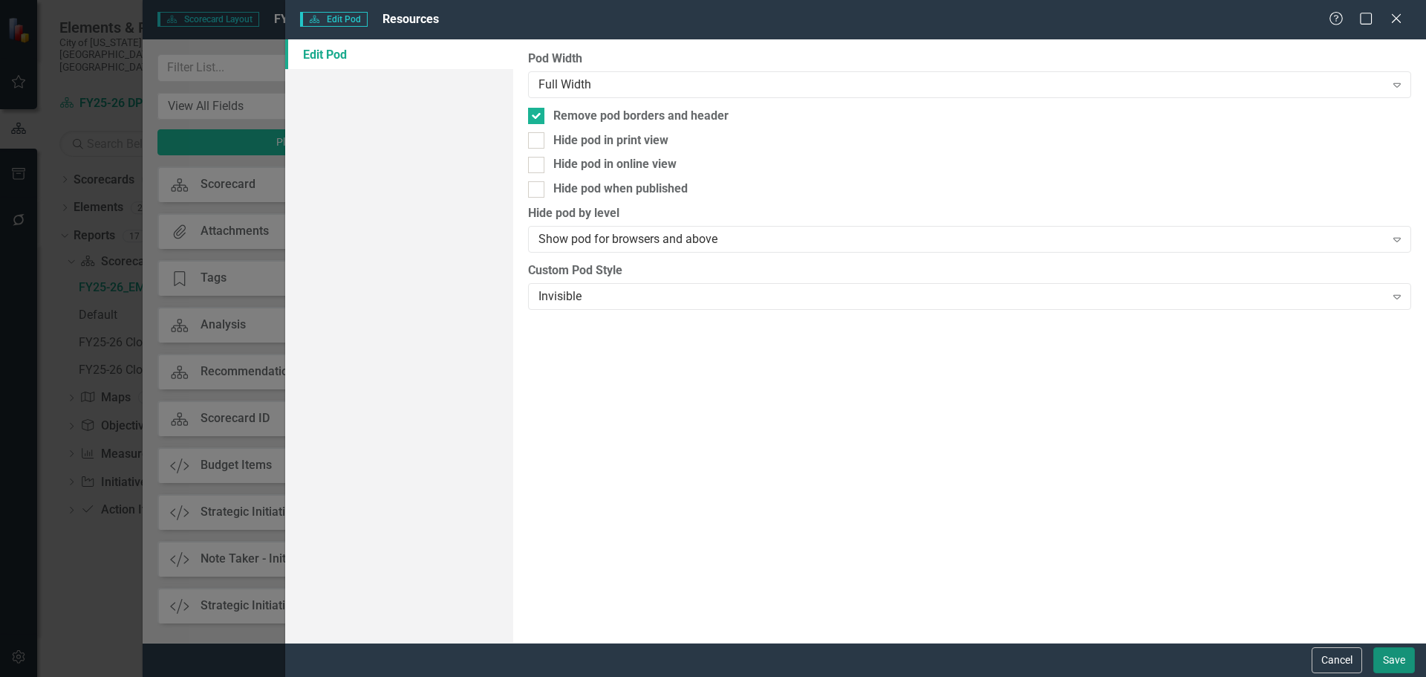
click at [1399, 654] on button "Save" at bounding box center [1395, 660] width 42 height 26
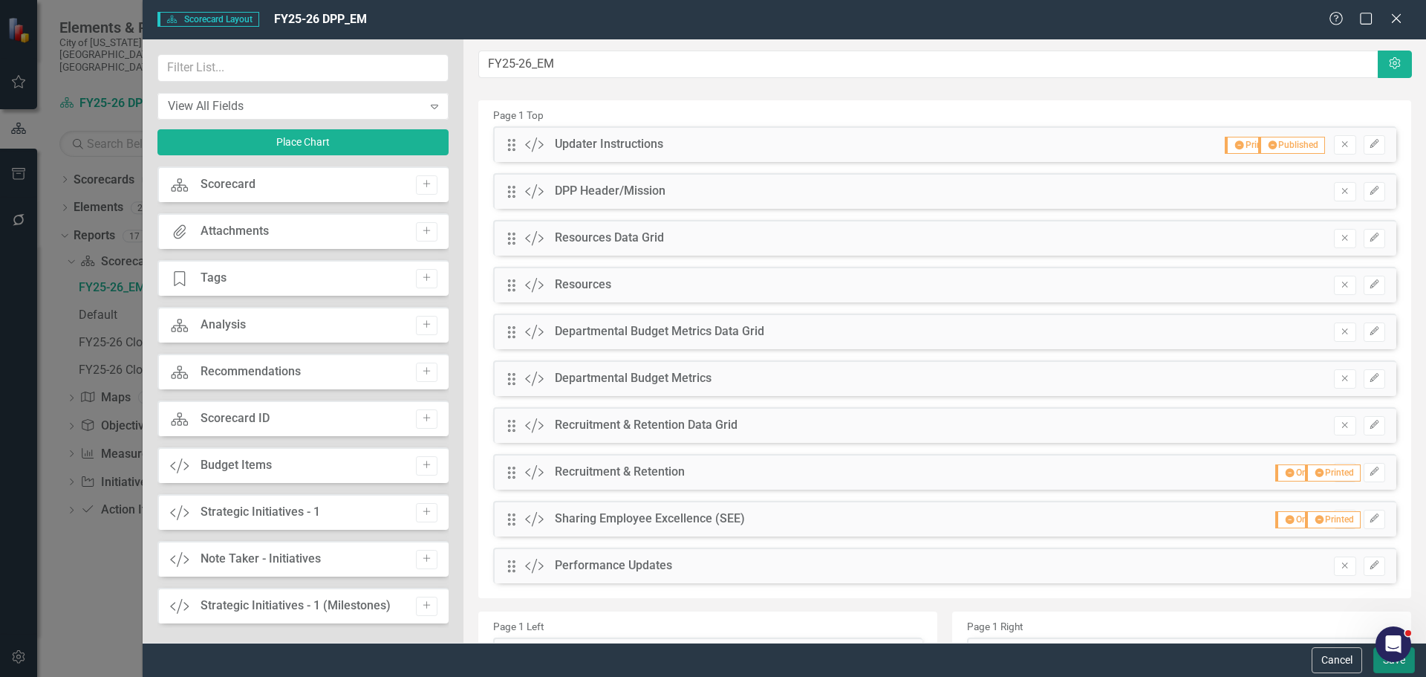
click at [1382, 663] on button "Save" at bounding box center [1395, 660] width 42 height 26
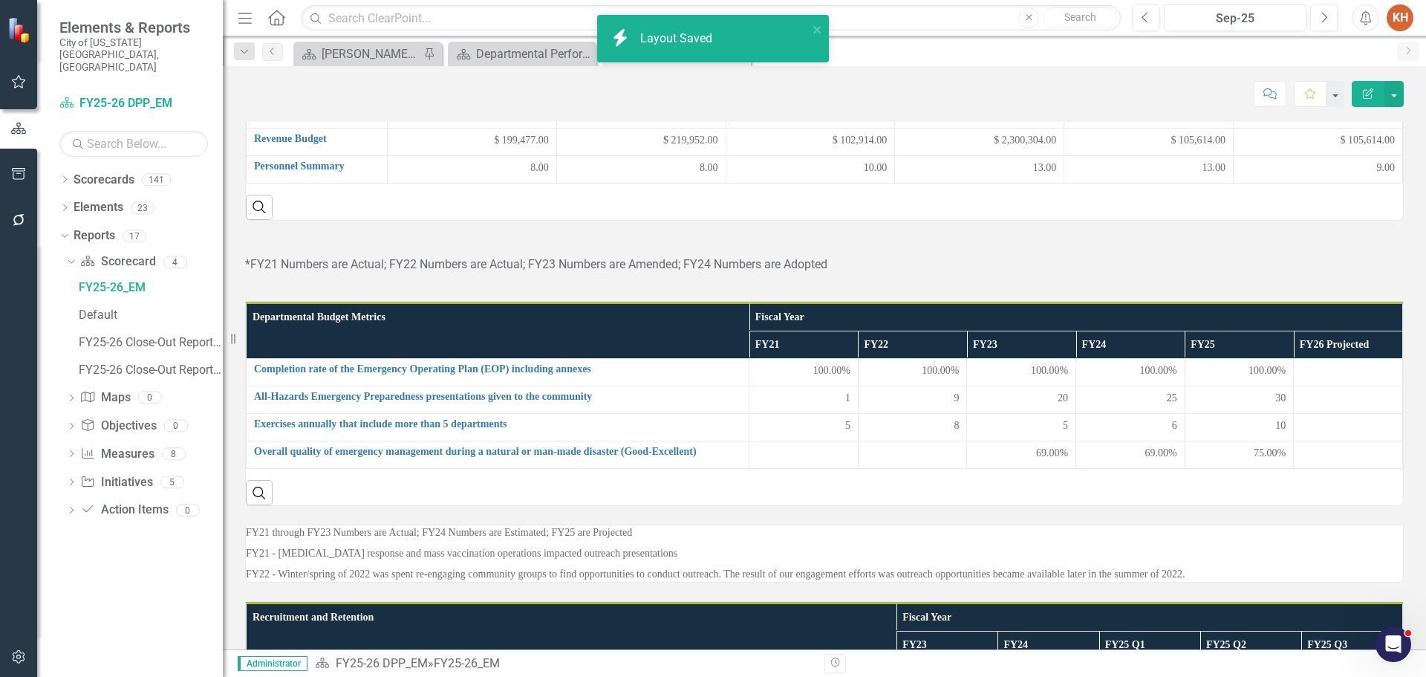
click at [717, 273] on p "*FY21 Numbers are Actual; FY22 Numbers are Actual; FY23 Numbers are Amended; FY…" at bounding box center [824, 264] width 1159 height 17
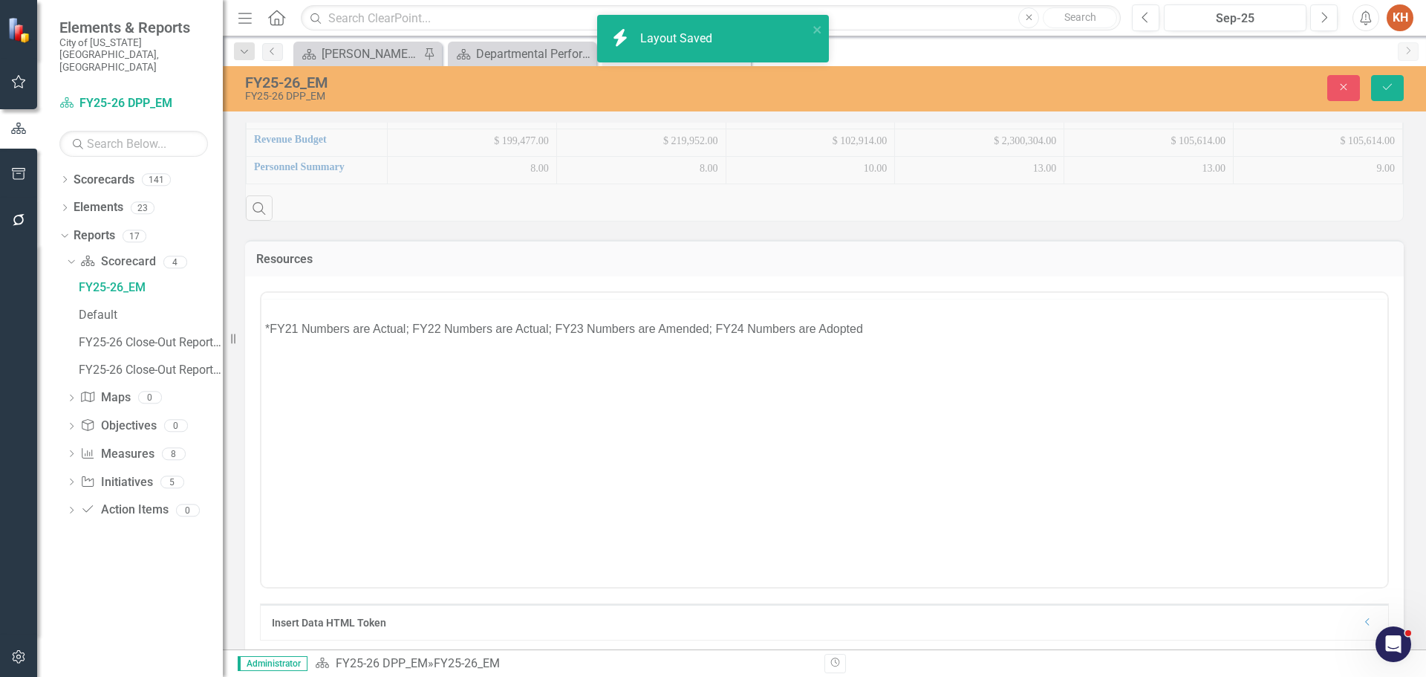
scroll to position [0, 0]
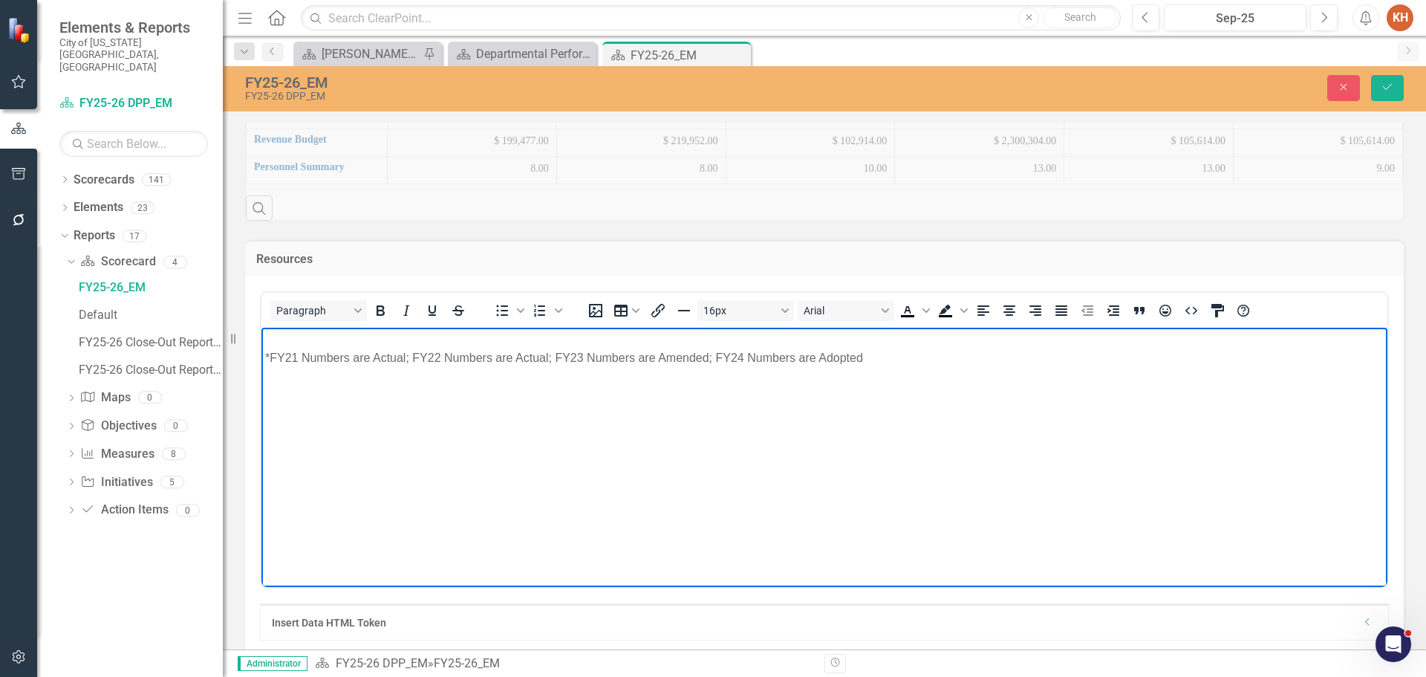
click at [514, 332] on div "Rich Text Area. Press ALT-0 for help." at bounding box center [824, 340] width 1119 height 18
paste body "Rich Text Area. Press ALT-0 for help."
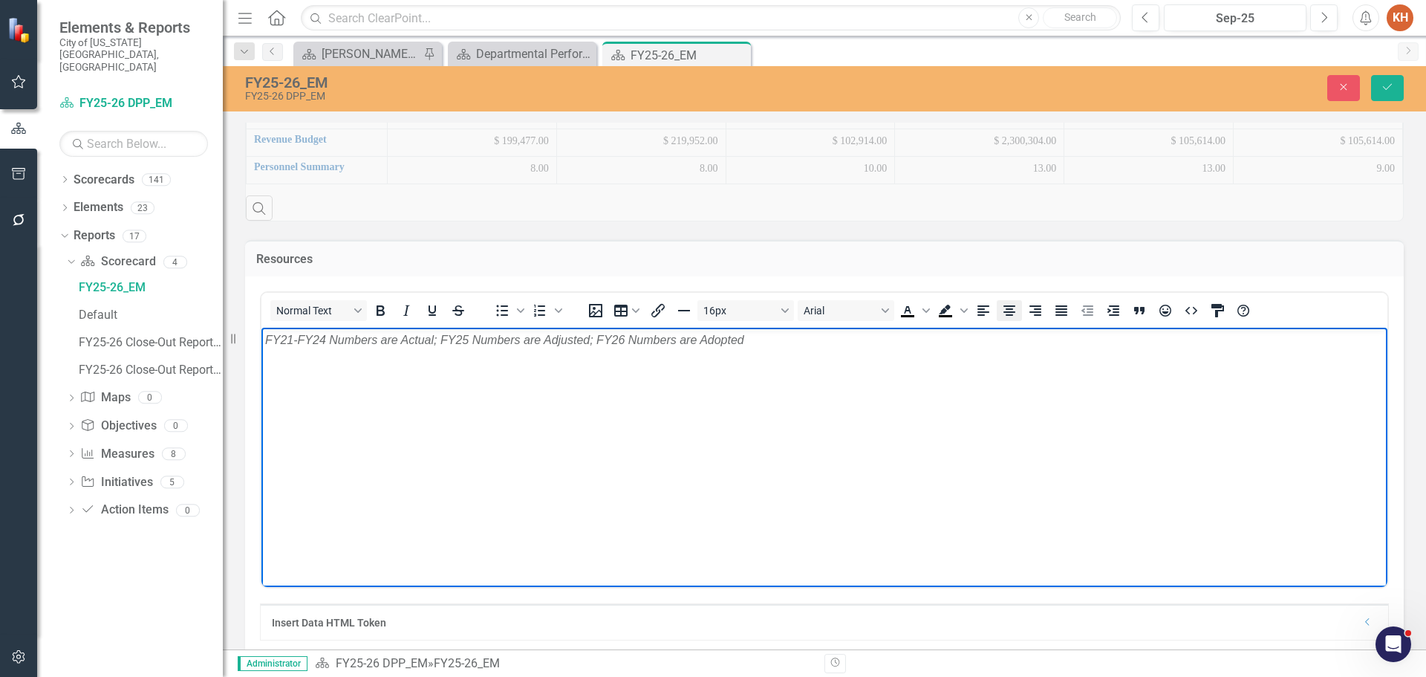
click at [1008, 316] on icon "Align center" at bounding box center [1010, 310] width 12 height 10
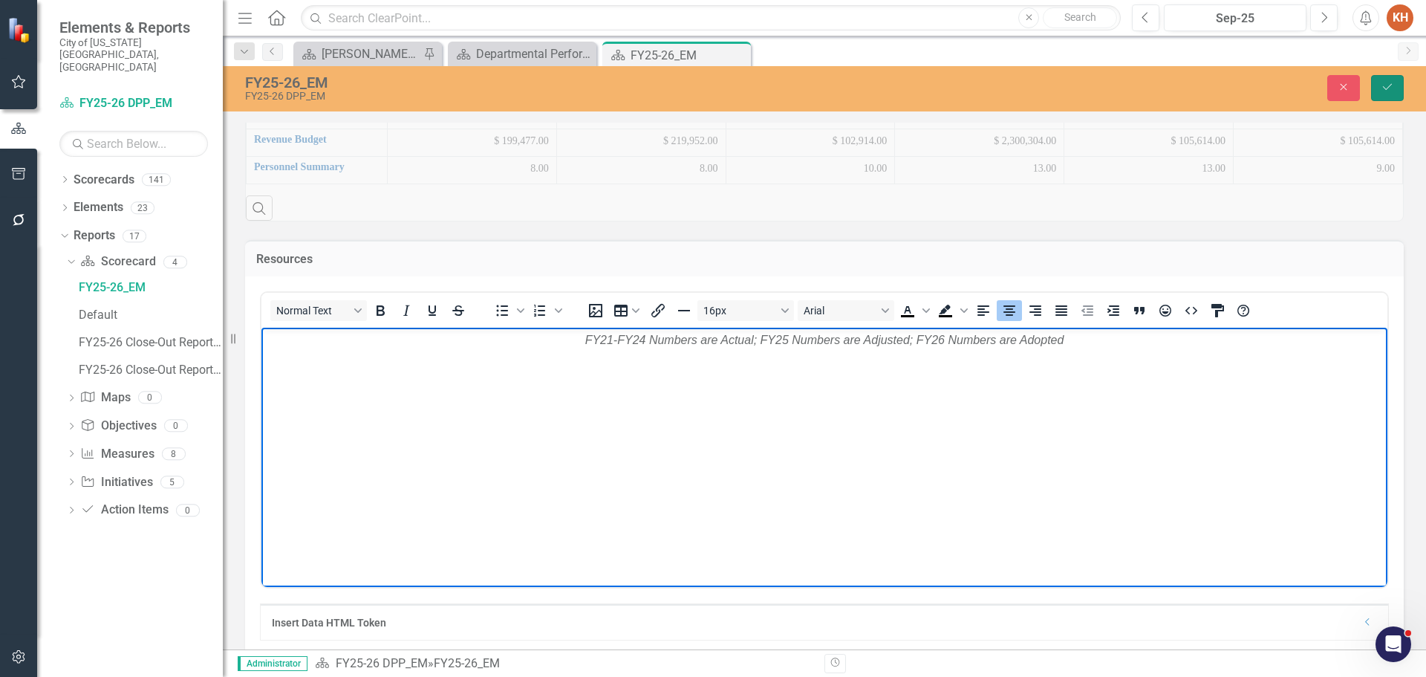
click at [1385, 88] on icon "Save" at bounding box center [1387, 87] width 13 height 10
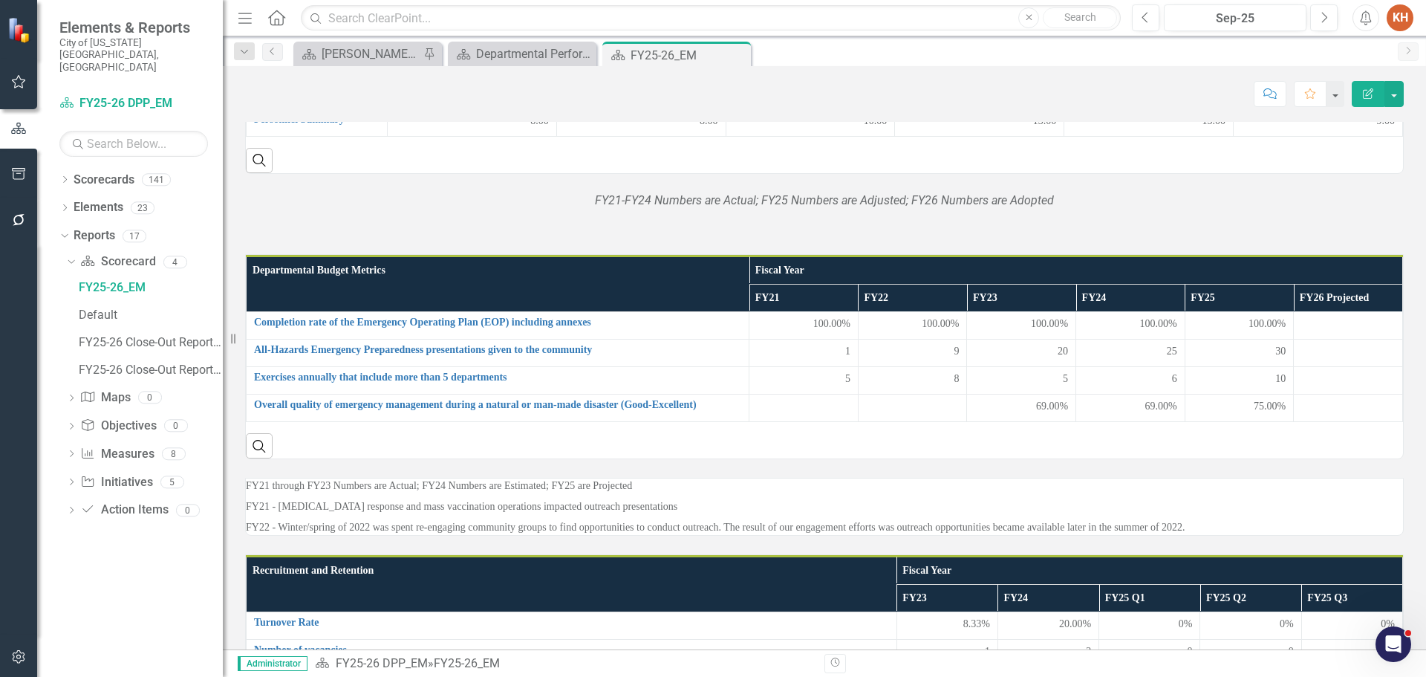
scroll to position [337, 0]
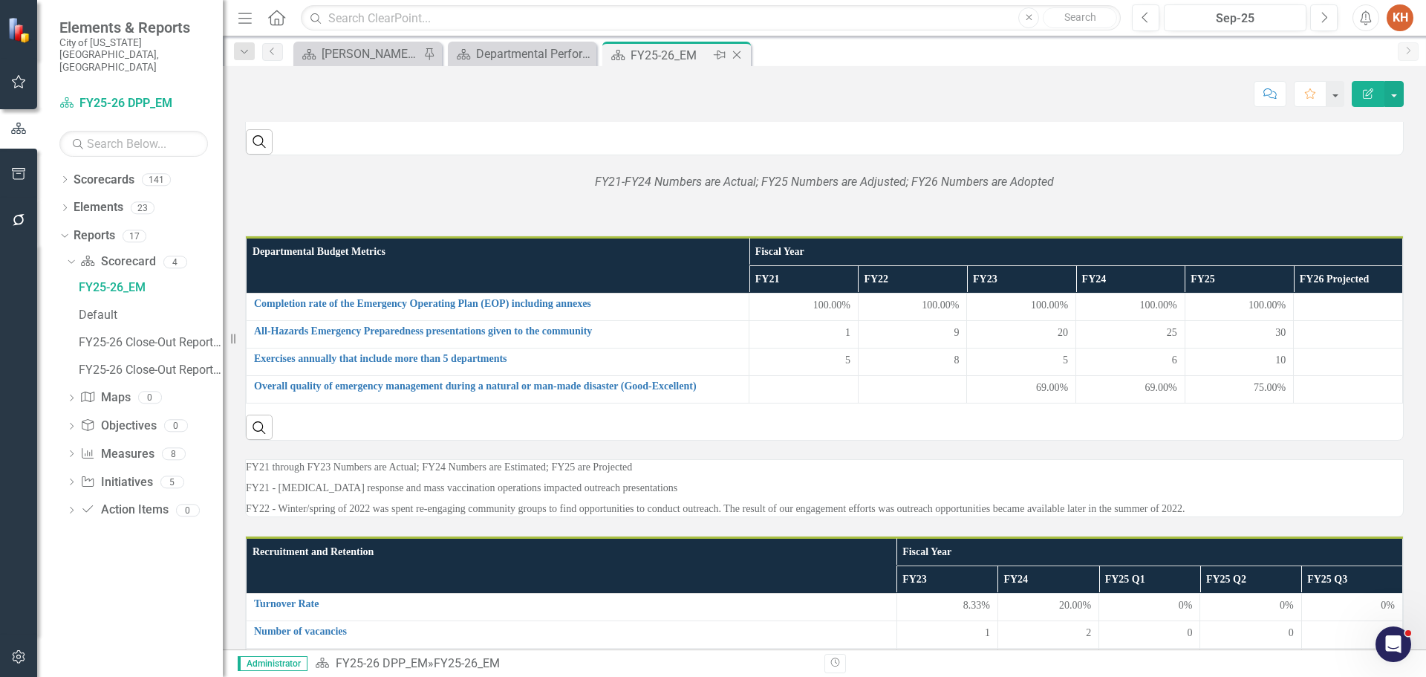
click at [732, 58] on icon "Close" at bounding box center [736, 55] width 15 height 12
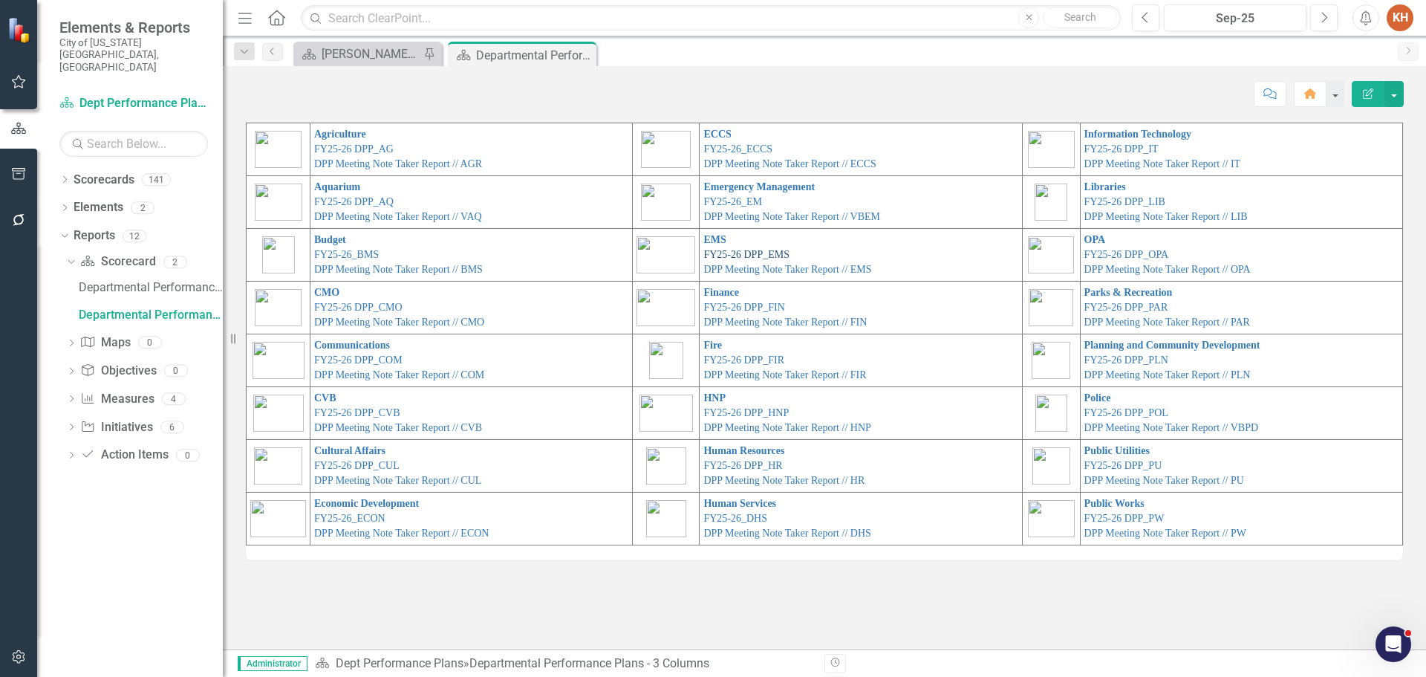
click at [763, 256] on link "FY25-26 DPP_EMS" at bounding box center [746, 254] width 86 height 11
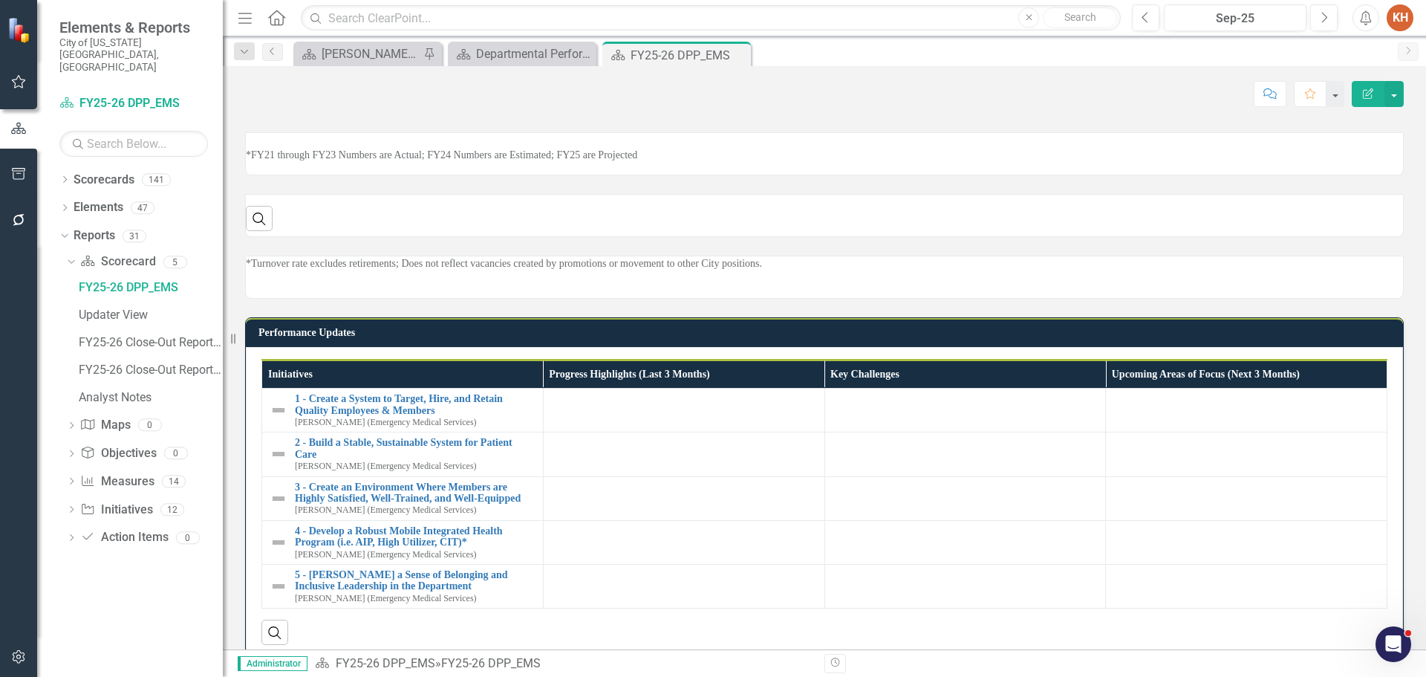
scroll to position [568, 0]
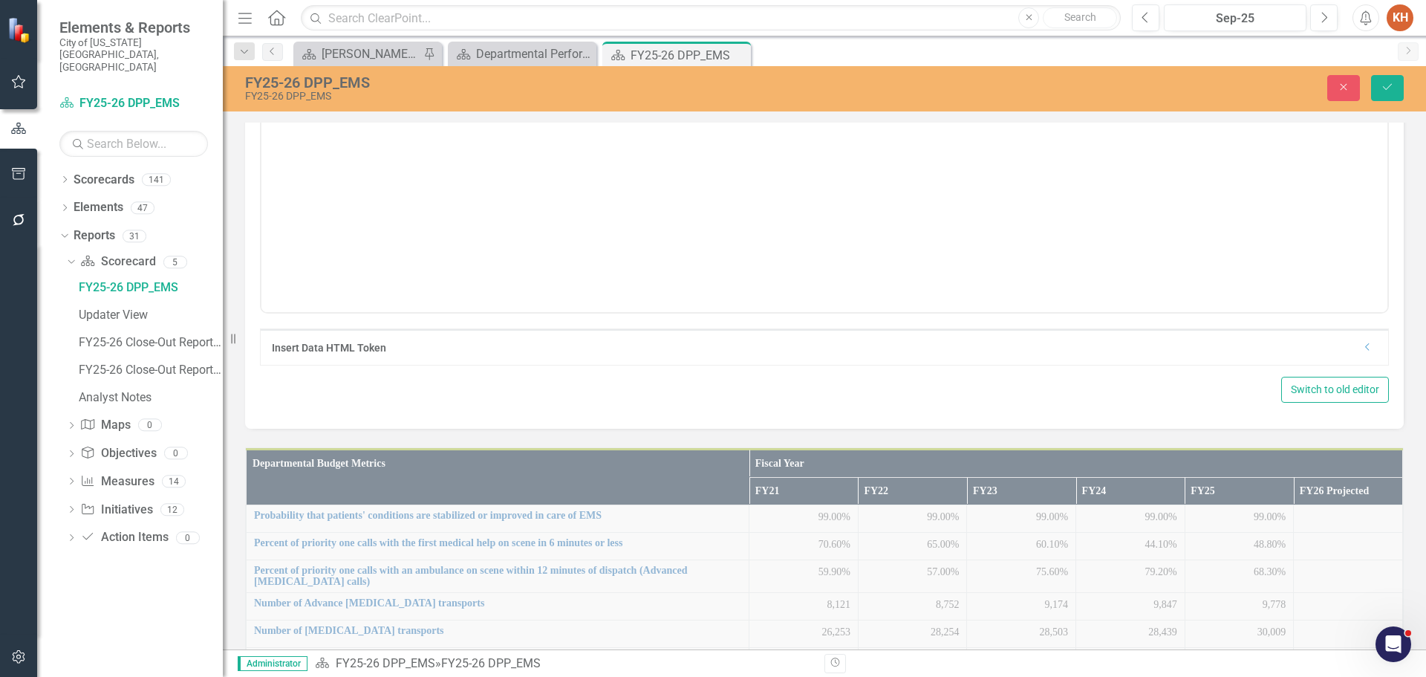
scroll to position [0, 0]
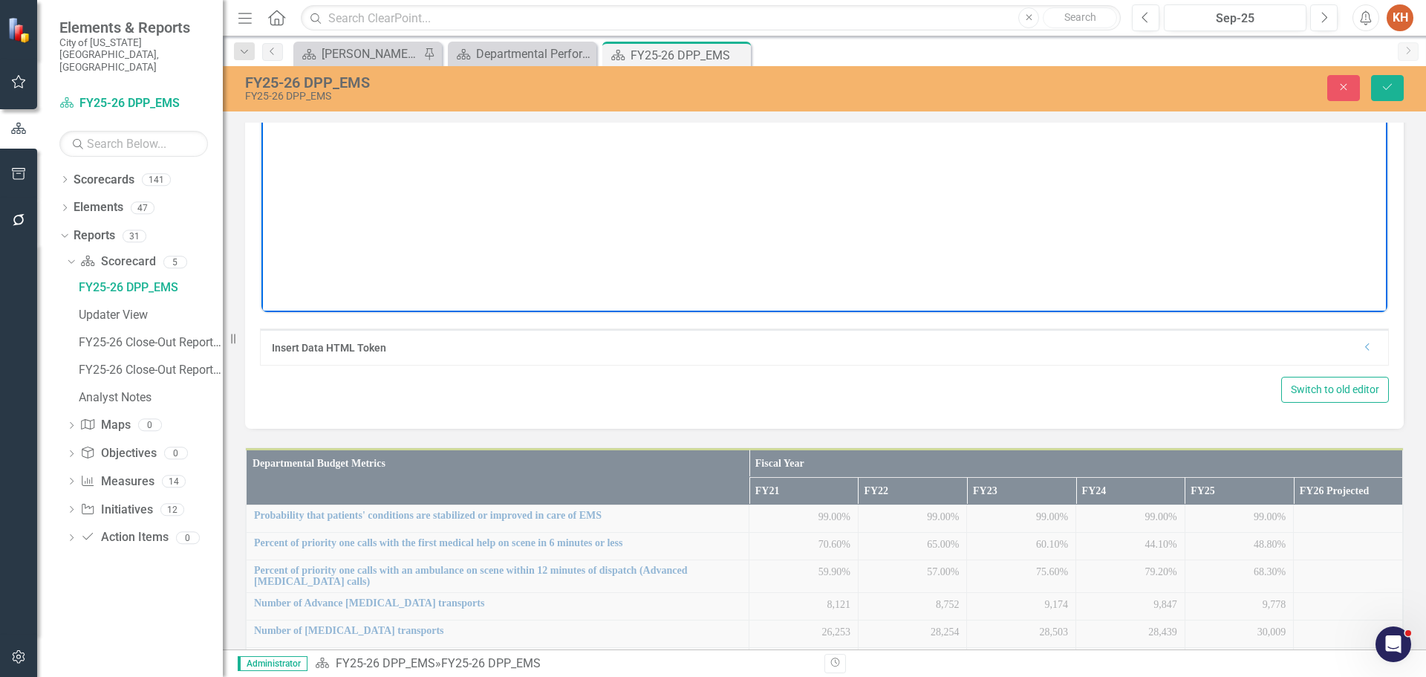
click at [906, 94] on body "*FY21 Numbers are Actual; FY22 Numbers are Actual; FY23 Numbers are Amended; FY…" at bounding box center [824, 163] width 1126 height 223
paste body "Rich Text Area. Press ALT-0 for help."
click at [1007, 45] on icon "Align center" at bounding box center [1010, 36] width 18 height 18
click at [1382, 88] on icon "Save" at bounding box center [1387, 87] width 13 height 10
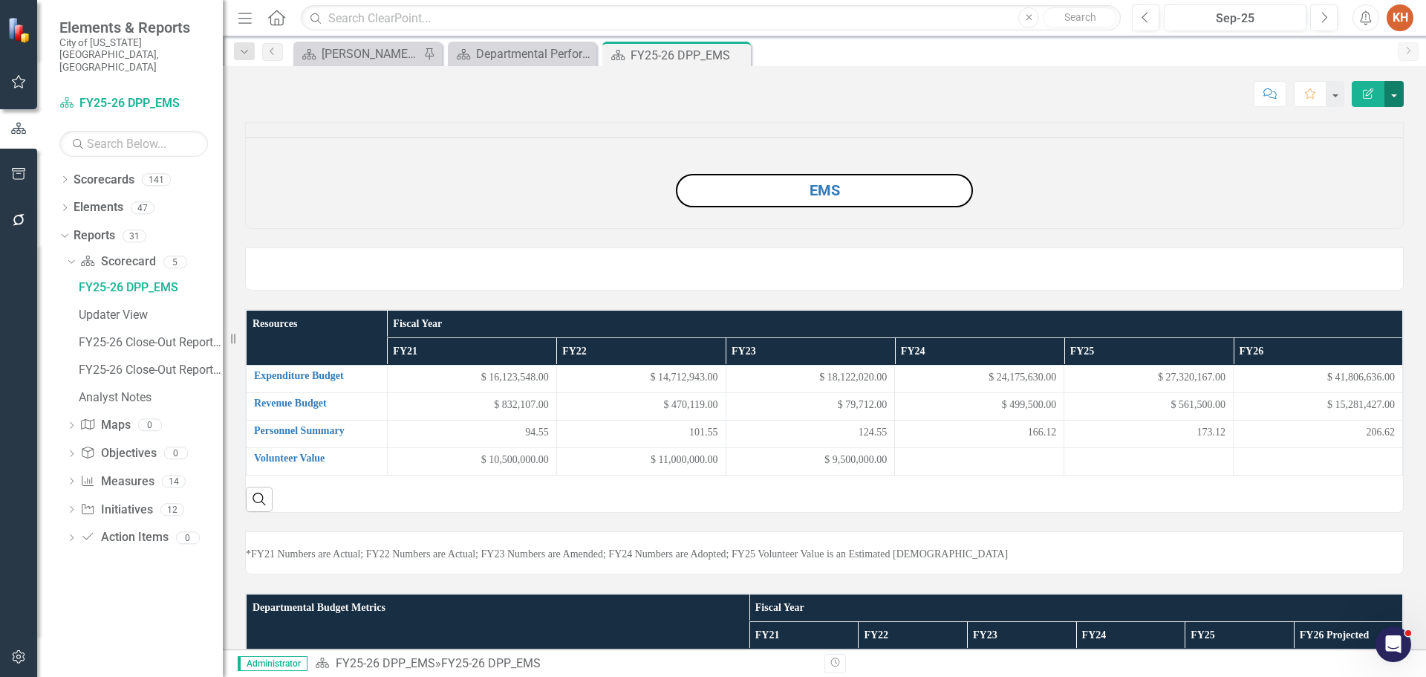
click at [1400, 92] on button "button" at bounding box center [1394, 94] width 19 height 26
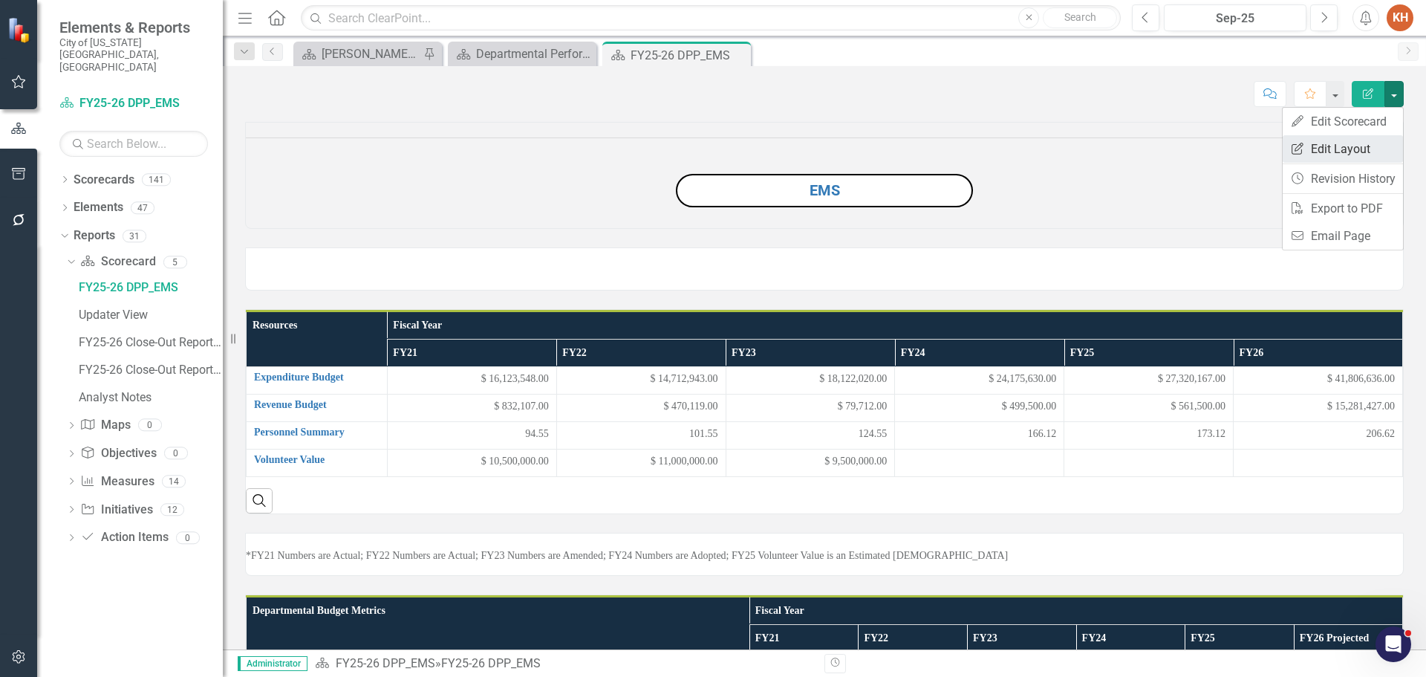
click at [1371, 154] on link "Edit Report Edit Layout" at bounding box center [1343, 148] width 120 height 27
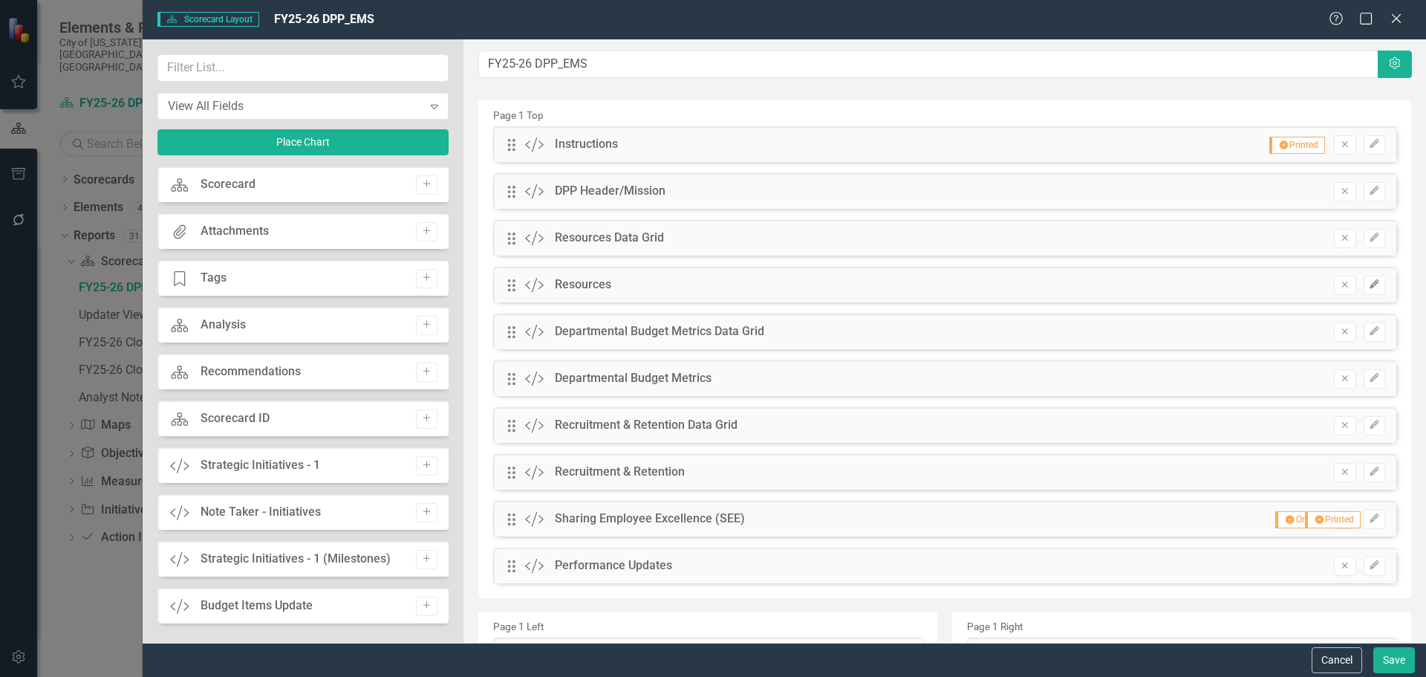
click at [1364, 291] on button "Edit" at bounding box center [1375, 285] width 22 height 19
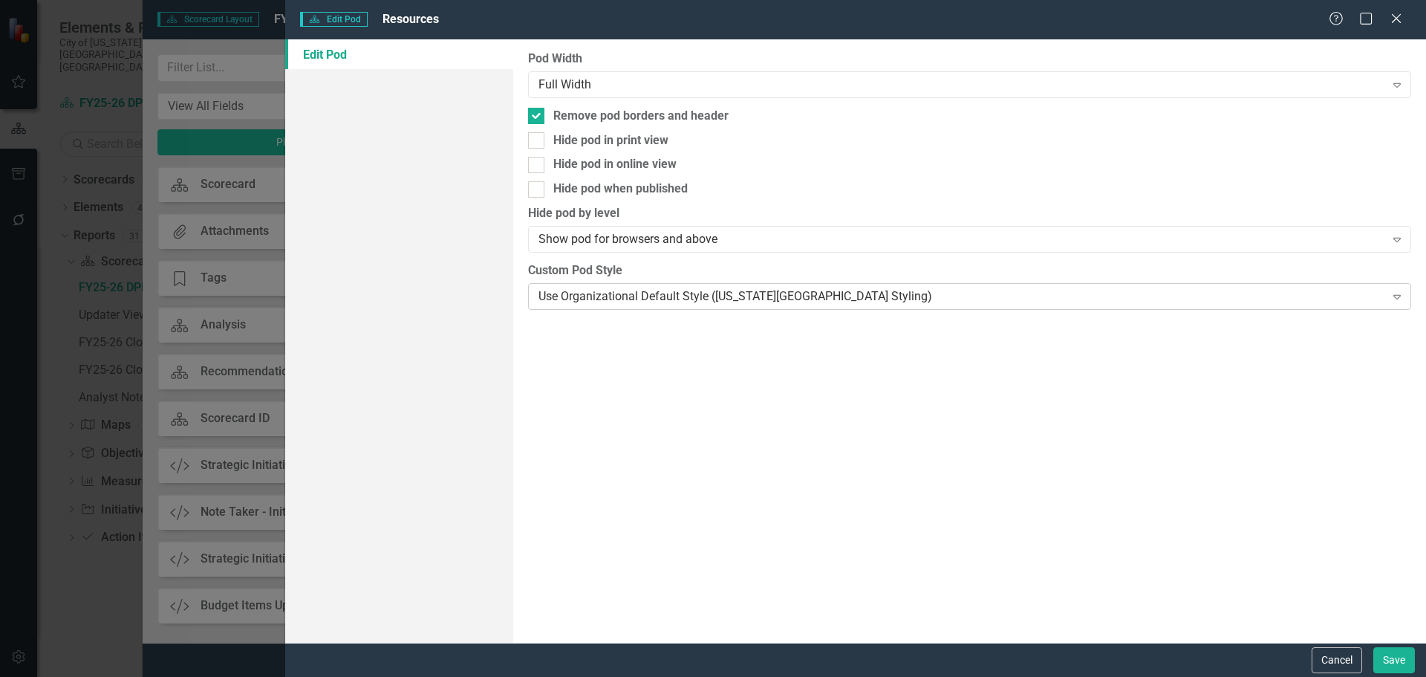
click at [618, 290] on div "Use Organizational Default Style ([US_STATE][GEOGRAPHIC_DATA] Styling)" at bounding box center [962, 295] width 846 height 17
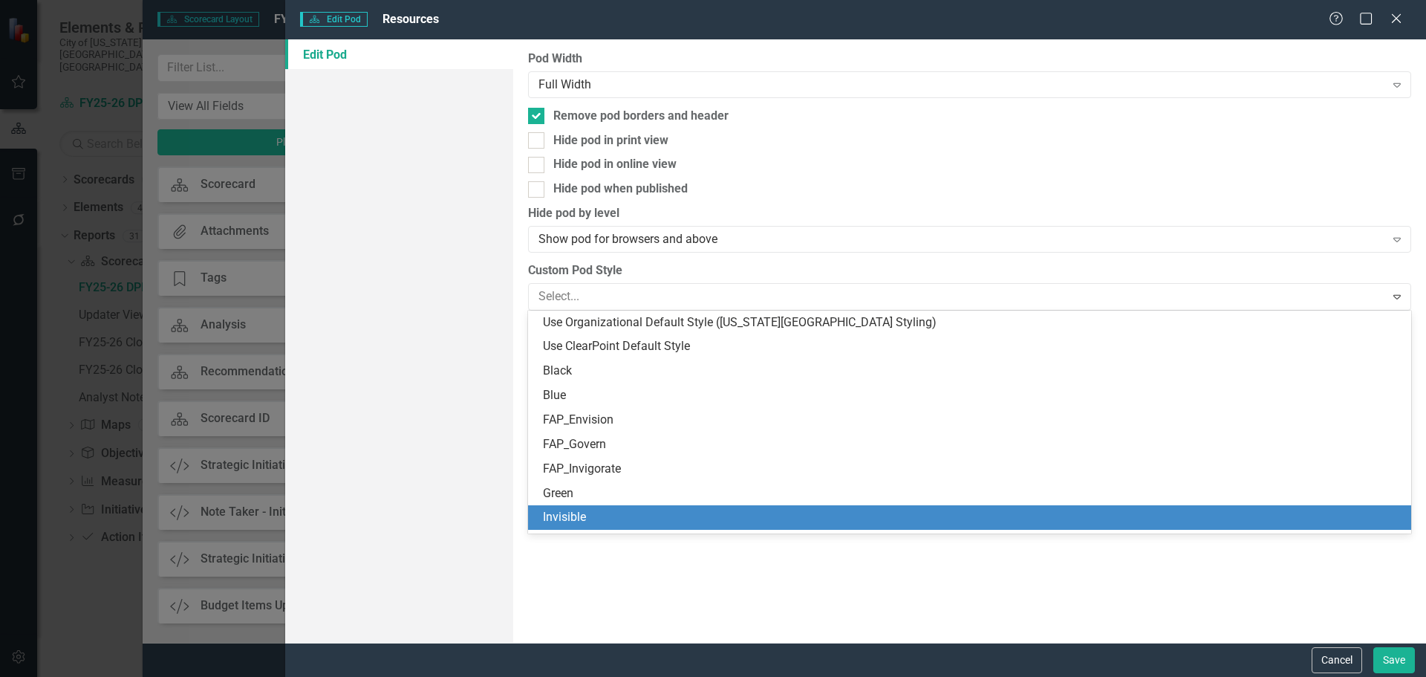
click at [607, 505] on div "Invisible" at bounding box center [969, 517] width 883 height 25
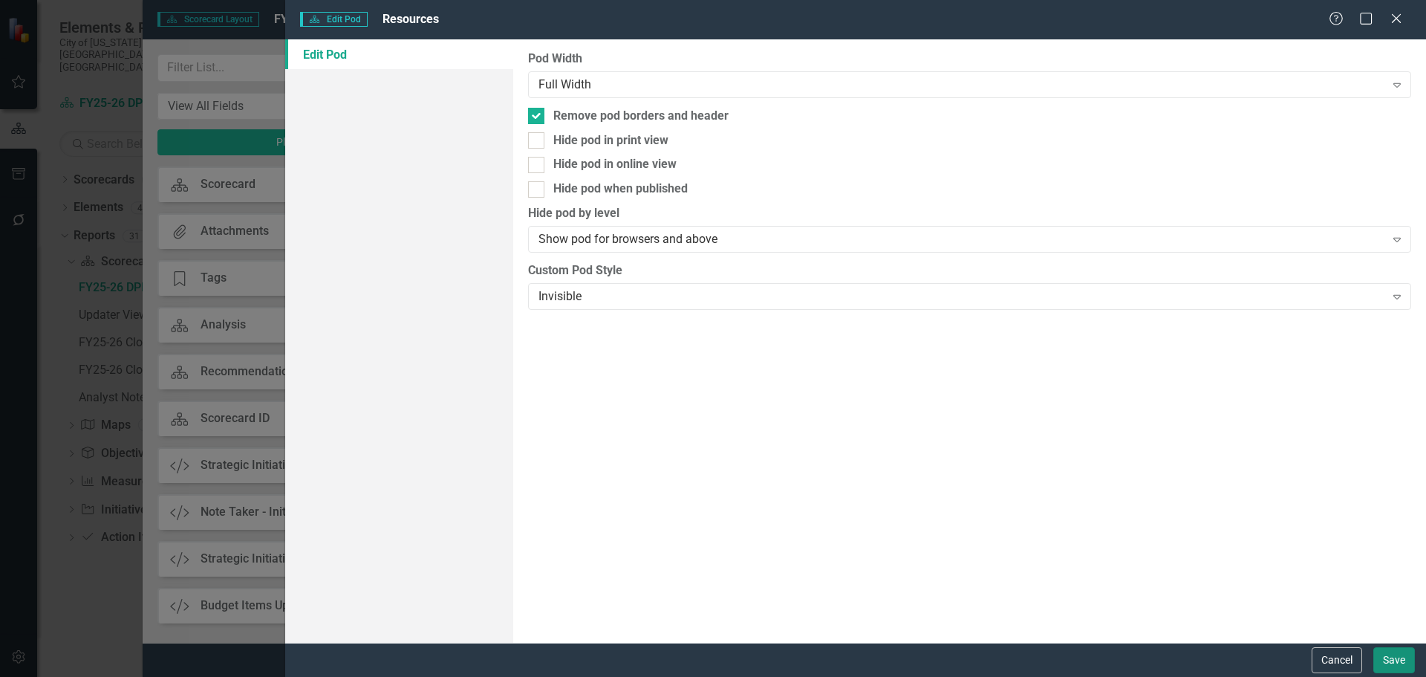
click at [1379, 655] on button "Save" at bounding box center [1395, 660] width 42 height 26
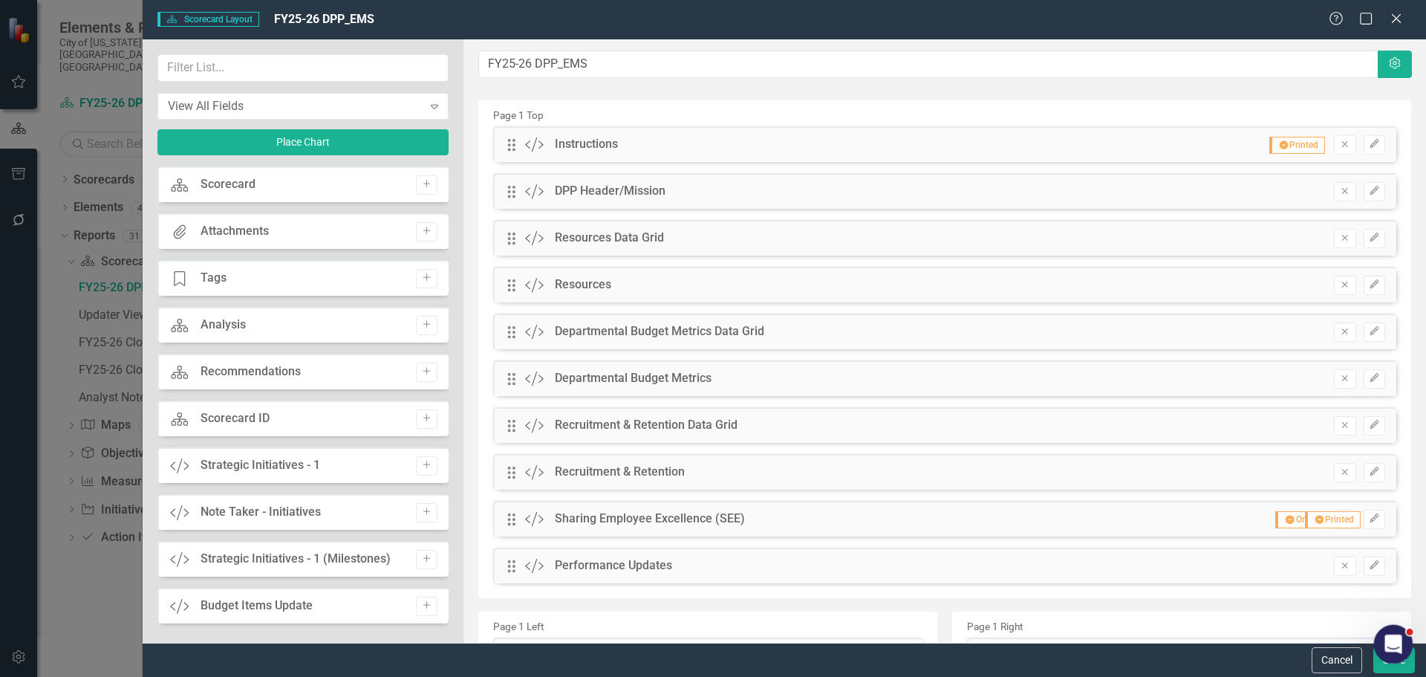
click at [1389, 656] on div "Open Intercom Messenger" at bounding box center [1391, 641] width 49 height 49
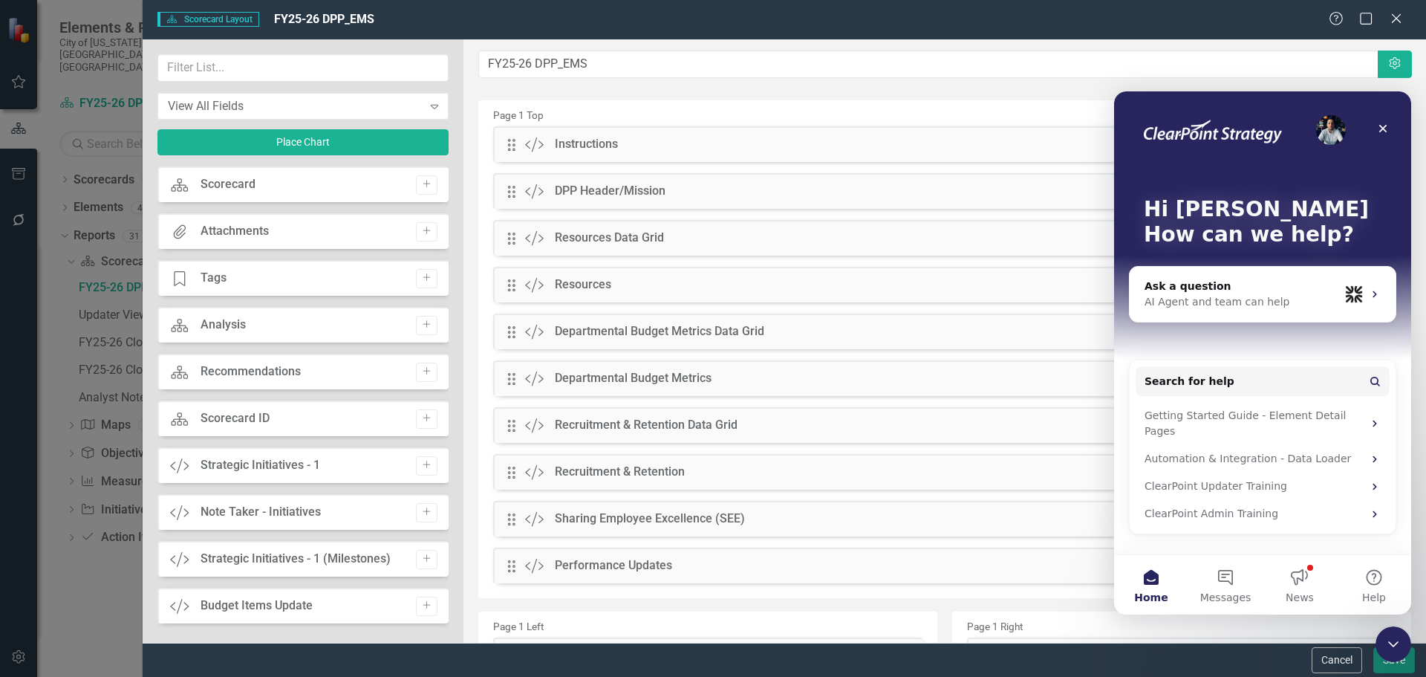
click at [1386, 672] on button "Save" at bounding box center [1395, 660] width 42 height 26
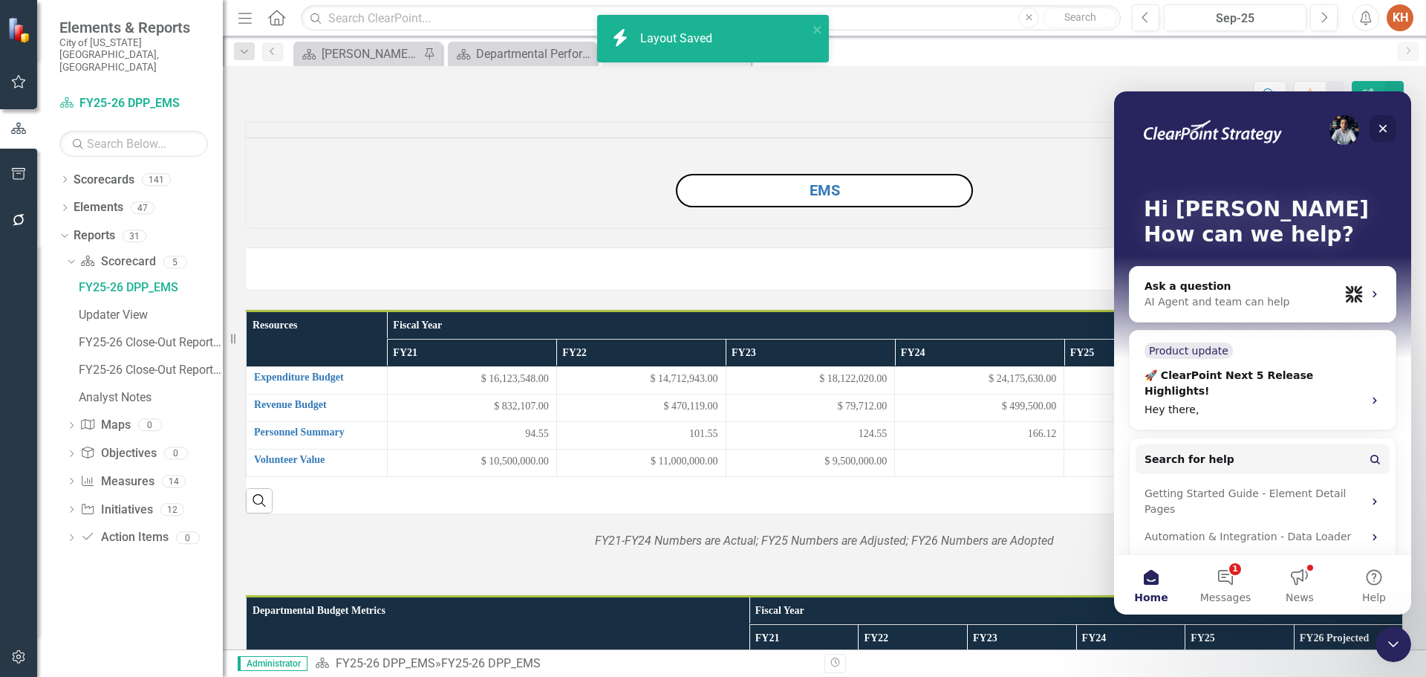
click at [1382, 130] on icon "Close" at bounding box center [1383, 129] width 8 height 8
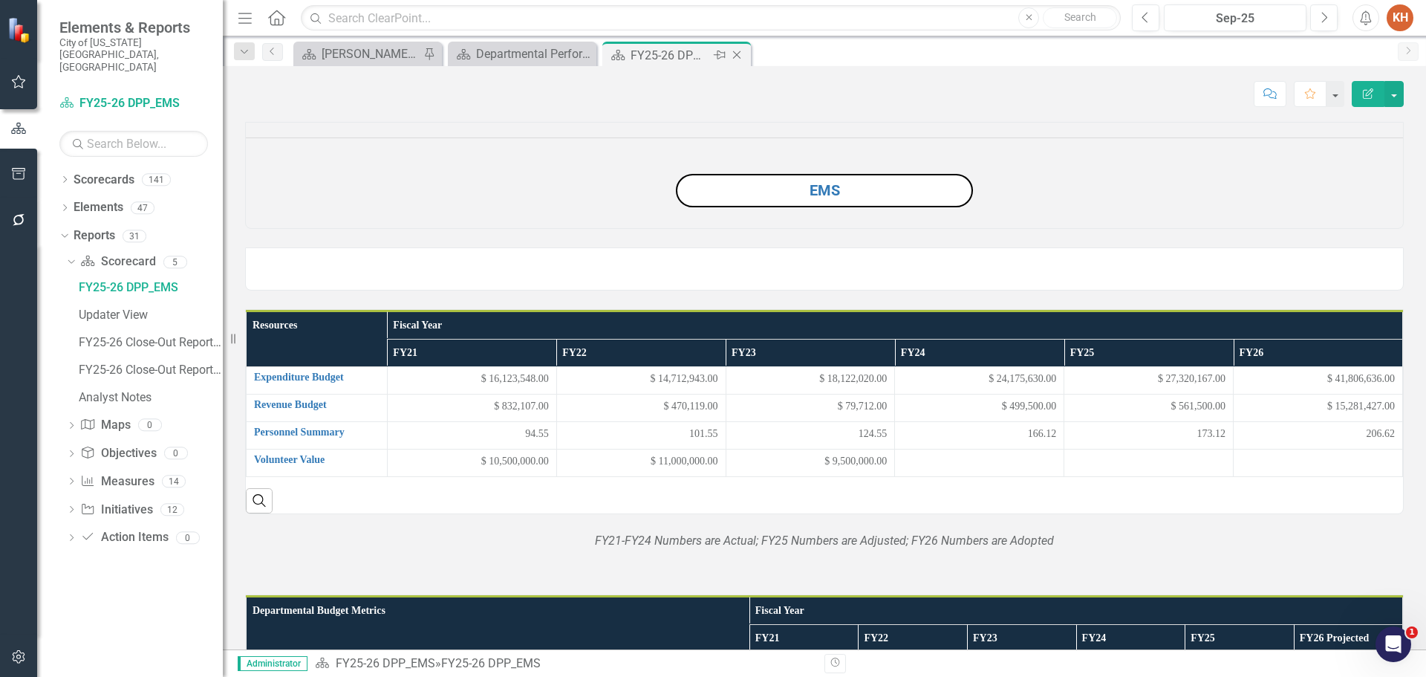
click at [733, 59] on icon at bounding box center [737, 55] width 8 height 8
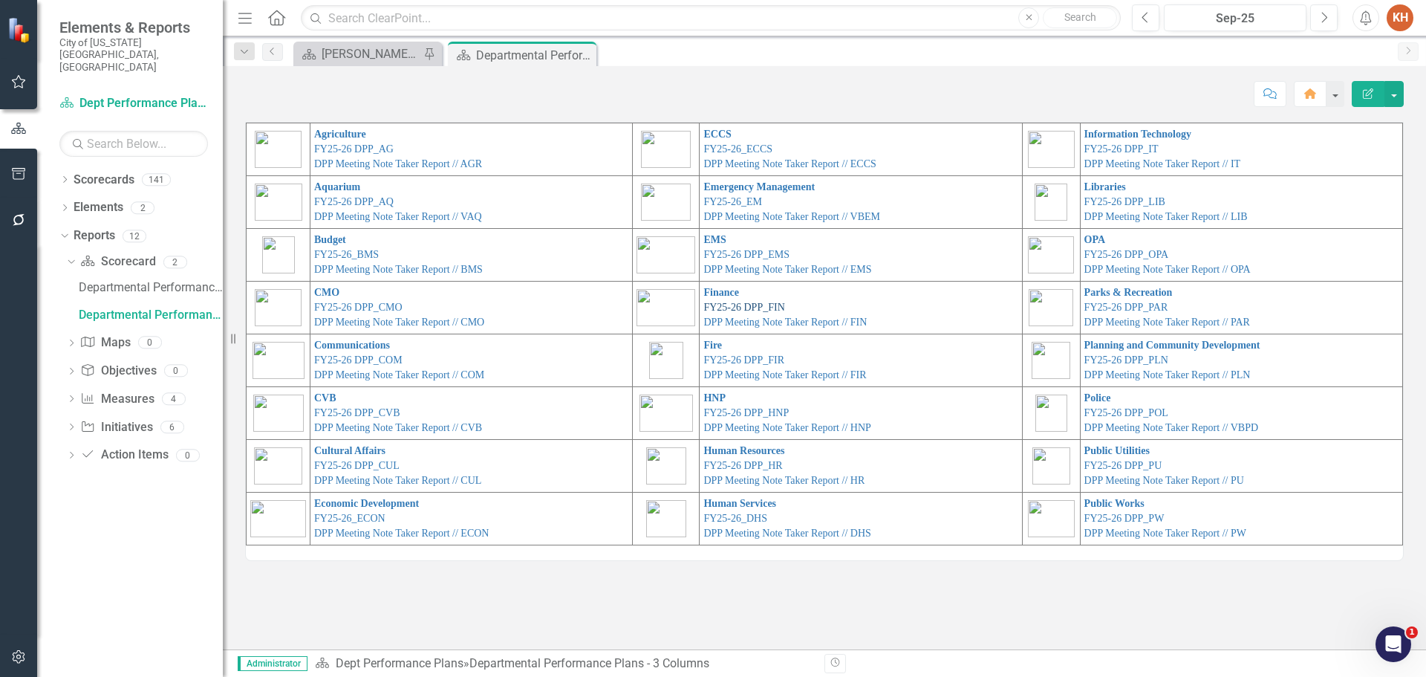
click at [744, 303] on link "FY25-26 DPP_FIN" at bounding box center [743, 307] width 81 height 11
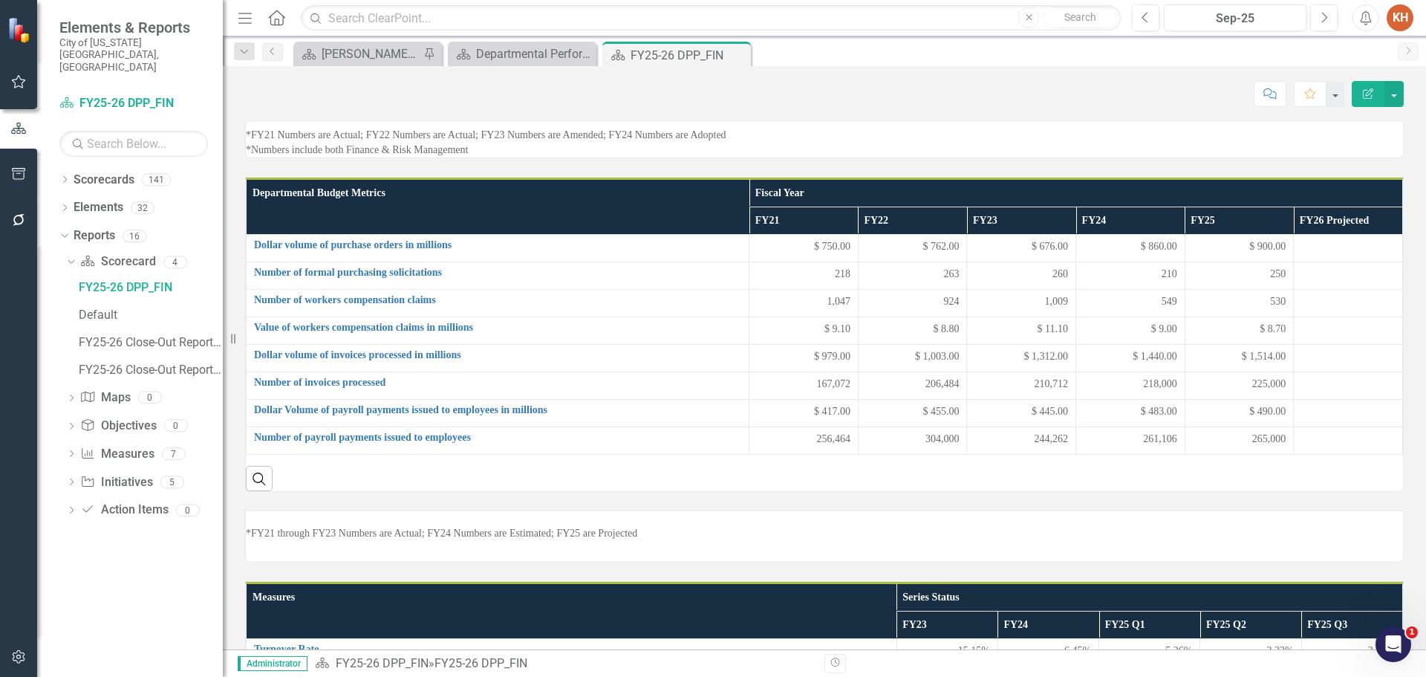
scroll to position [448, 0]
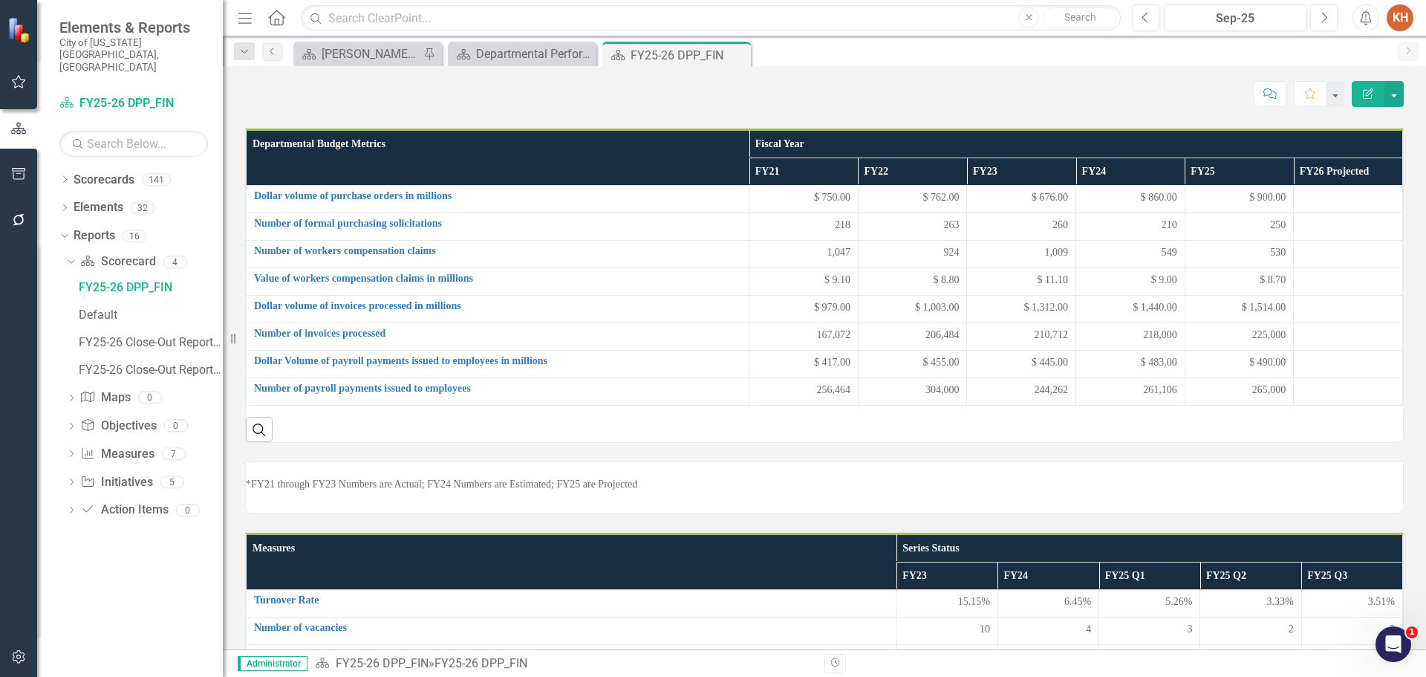
click at [539, 108] on p "*FY21 Numbers are Actual; FY22 Numbers are Actual; FY23 Numbers are Amended; FY…" at bounding box center [824, 94] width 1157 height 30
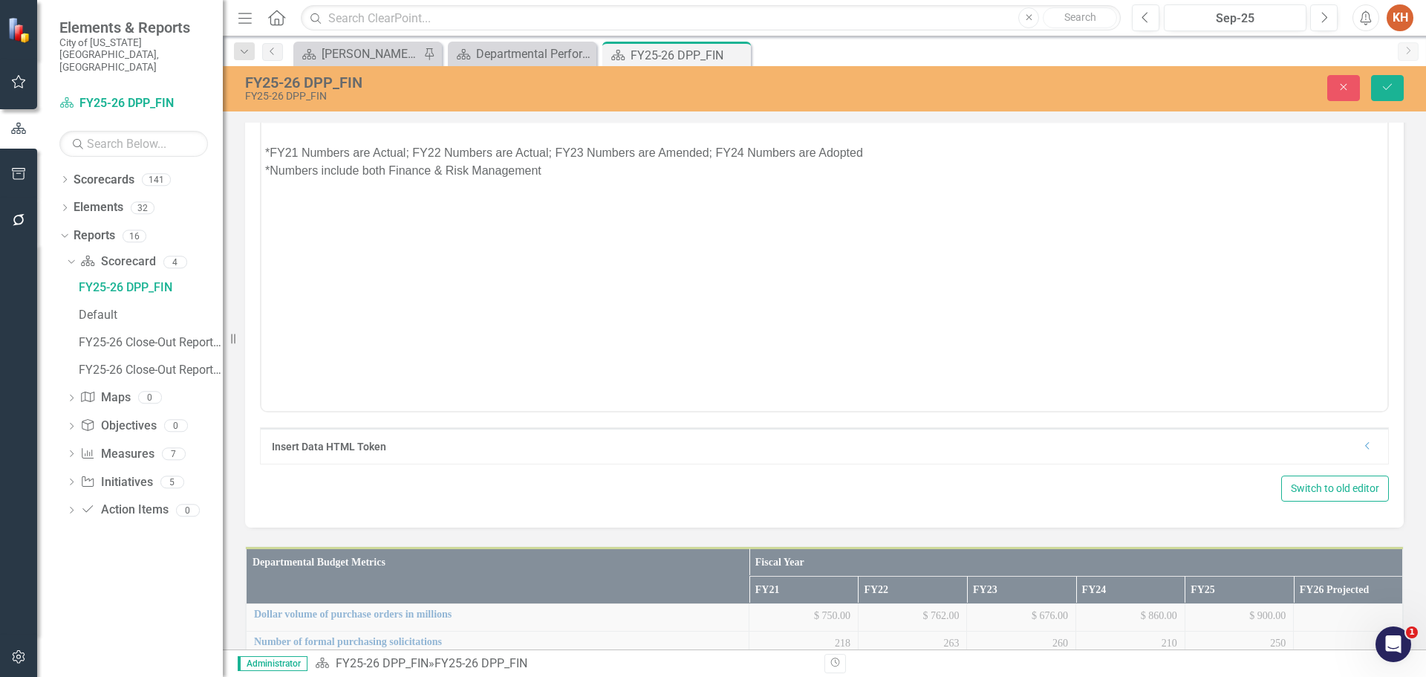
scroll to position [0, 0]
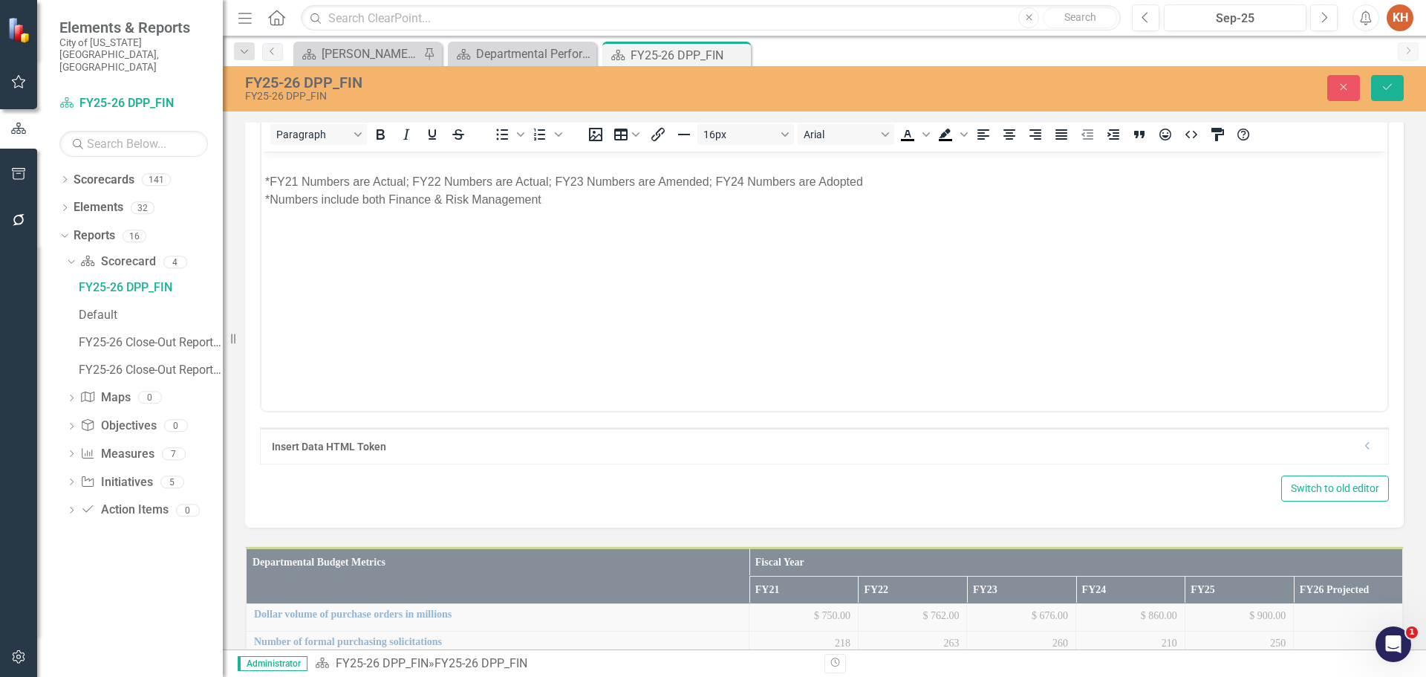
click at [786, 172] on p "*FY21 Numbers are Actual; FY22 Numbers are Actual; FY23 Numbers are Amended; FY…" at bounding box center [824, 190] width 1119 height 36
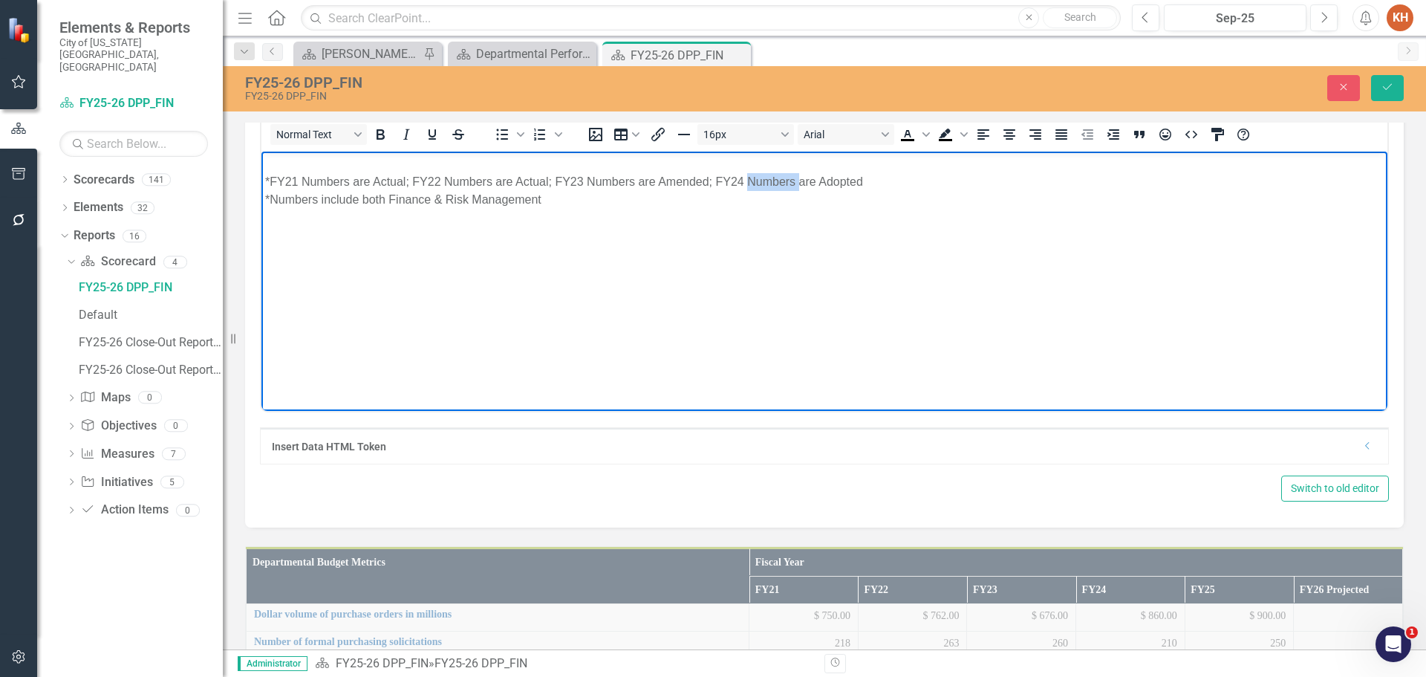
click at [786, 172] on p "*FY21 Numbers are Actual; FY22 Numbers are Actual; FY23 Numbers are Amended; FY…" at bounding box center [824, 190] width 1119 height 36
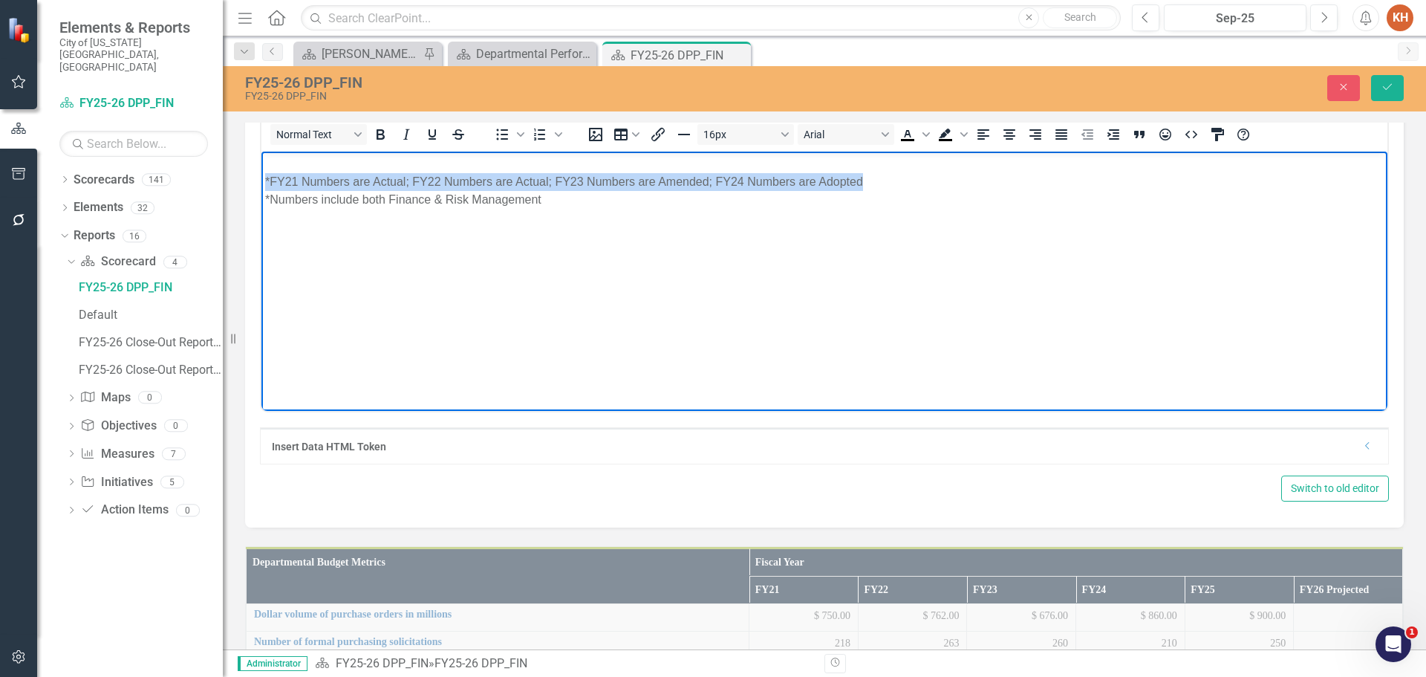
click at [784, 172] on p "*FY21 Numbers are Actual; FY22 Numbers are Actual; FY23 Numbers are Amended; FY…" at bounding box center [824, 190] width 1119 height 36
paste body "Rich Text Area. Press ALT-0 for help."
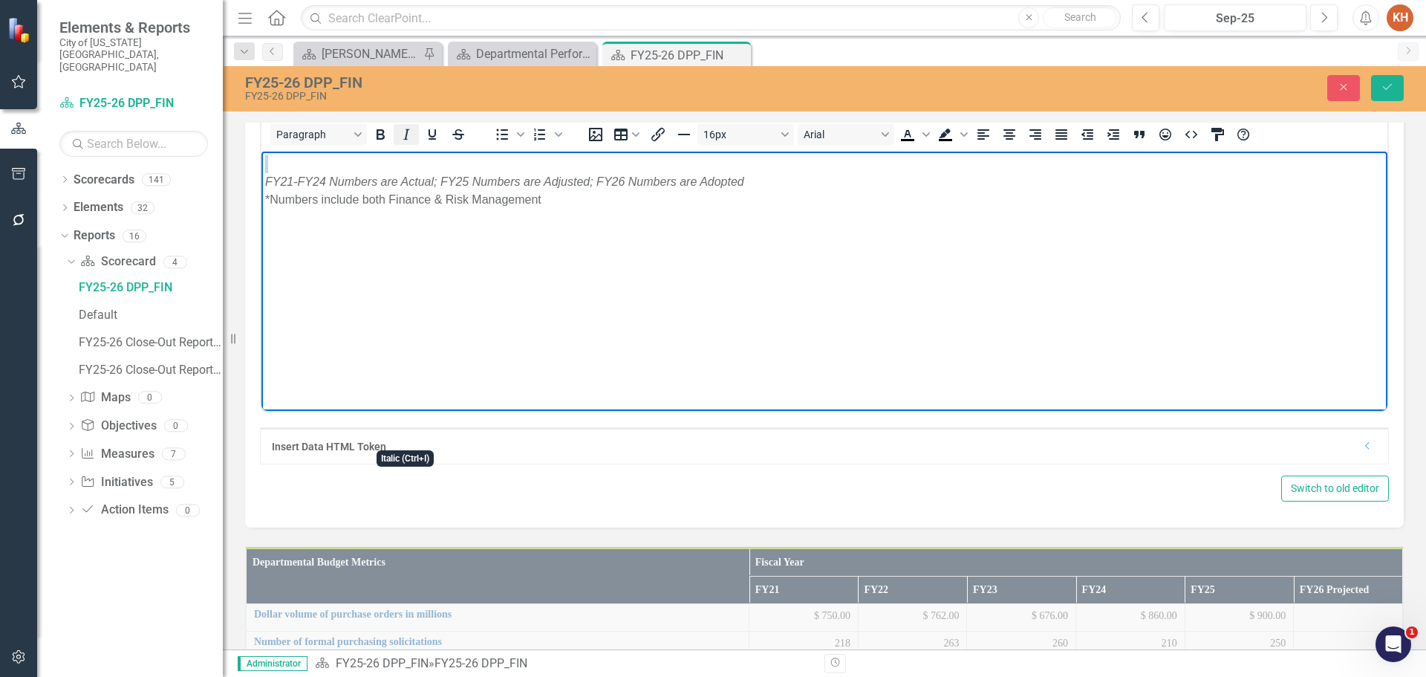
click at [405, 143] on icon "Italic" at bounding box center [406, 135] width 18 height 18
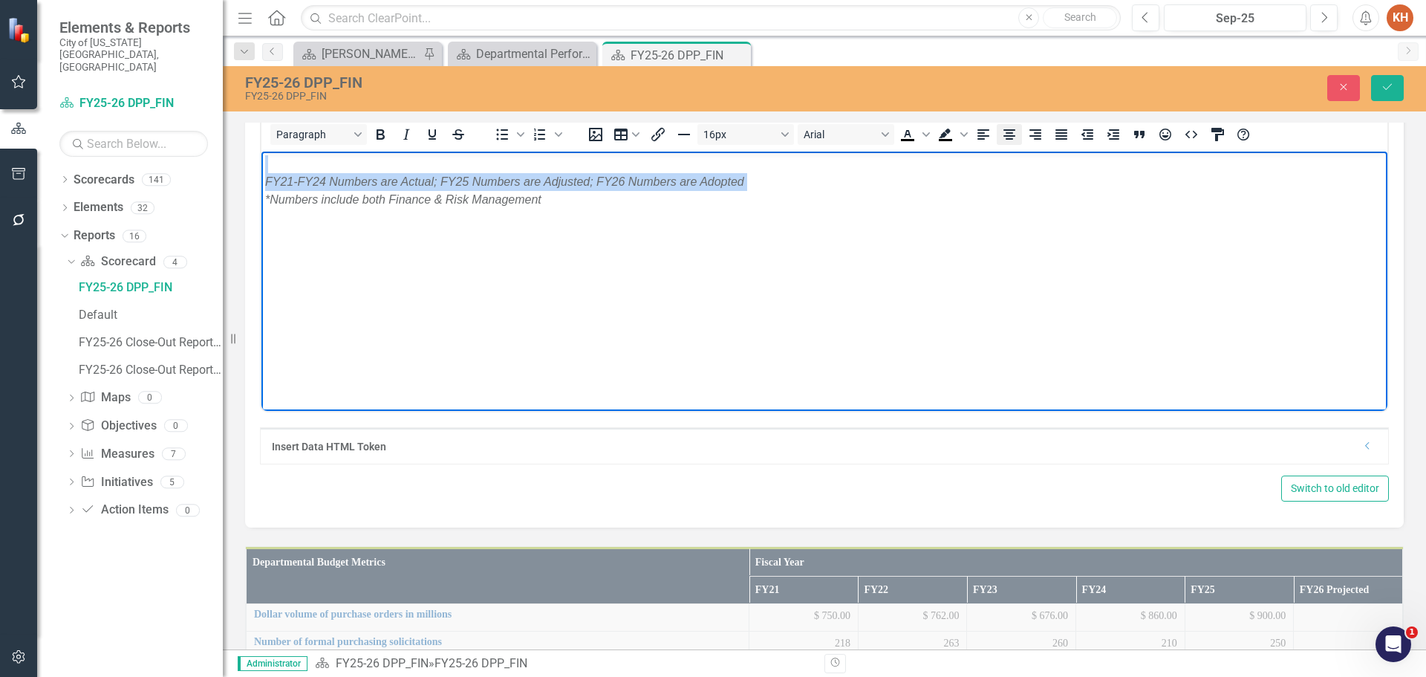
click at [1010, 140] on icon "Align center" at bounding box center [1010, 134] width 12 height 10
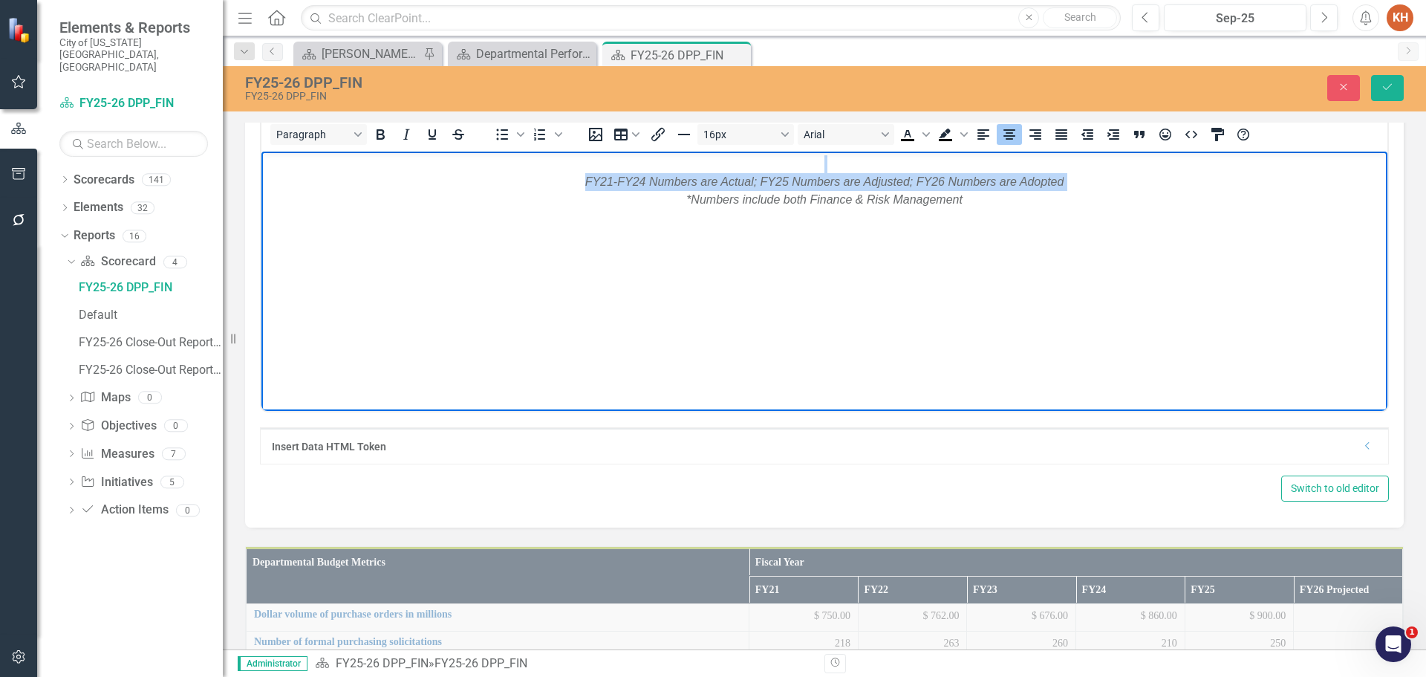
click at [928, 161] on div "Rich Text Area. Press ALT-0 for help." at bounding box center [824, 164] width 1119 height 18
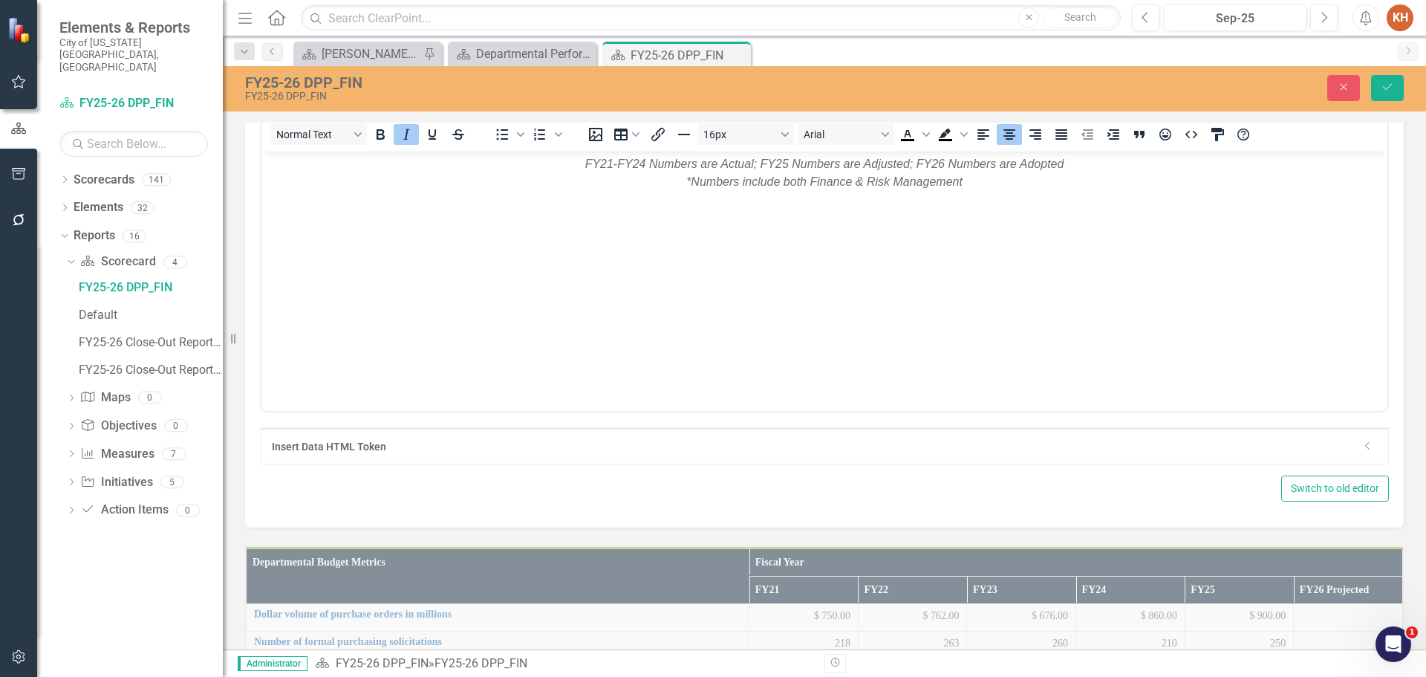
click at [1386, 71] on div "FY25-26 DPP_FIN FY25-26 DPP_FIN Close Save" at bounding box center [824, 88] width 1203 height 45
click at [1388, 81] on button "Save" at bounding box center [1387, 88] width 33 height 26
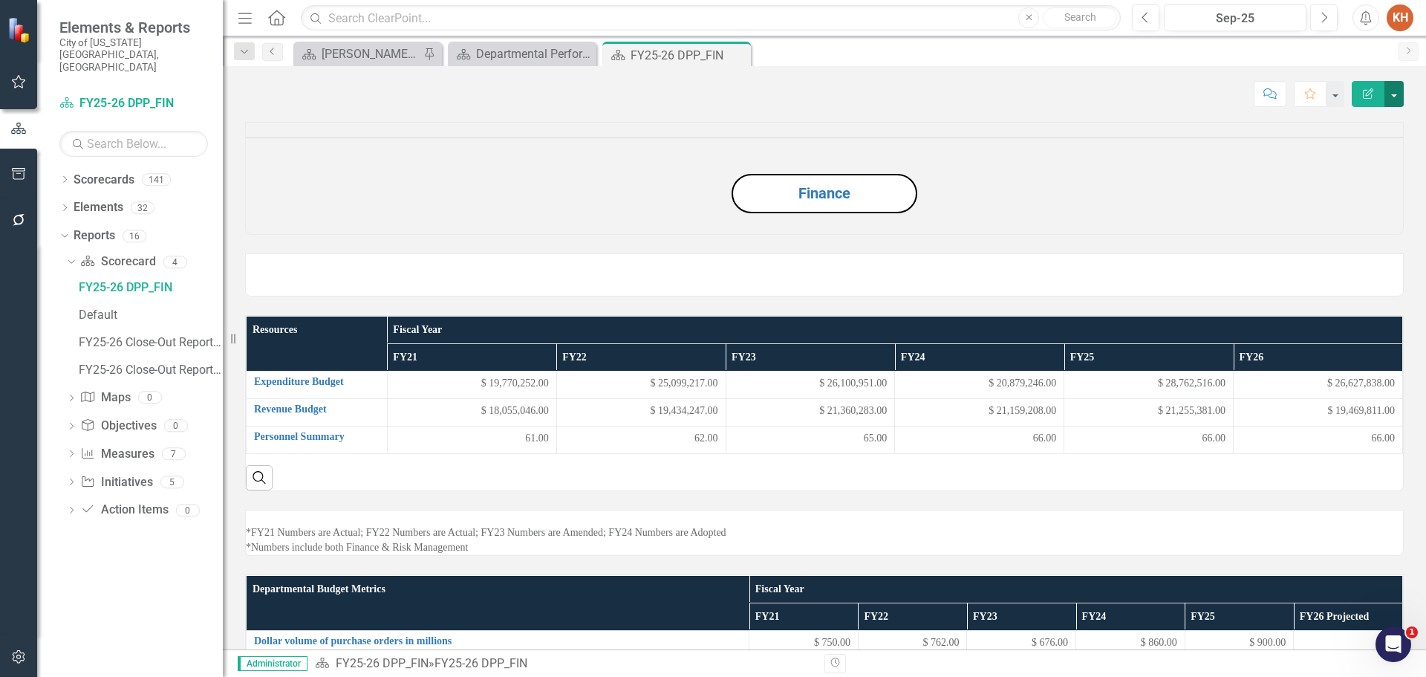
click at [1403, 93] on button "button" at bounding box center [1394, 94] width 19 height 26
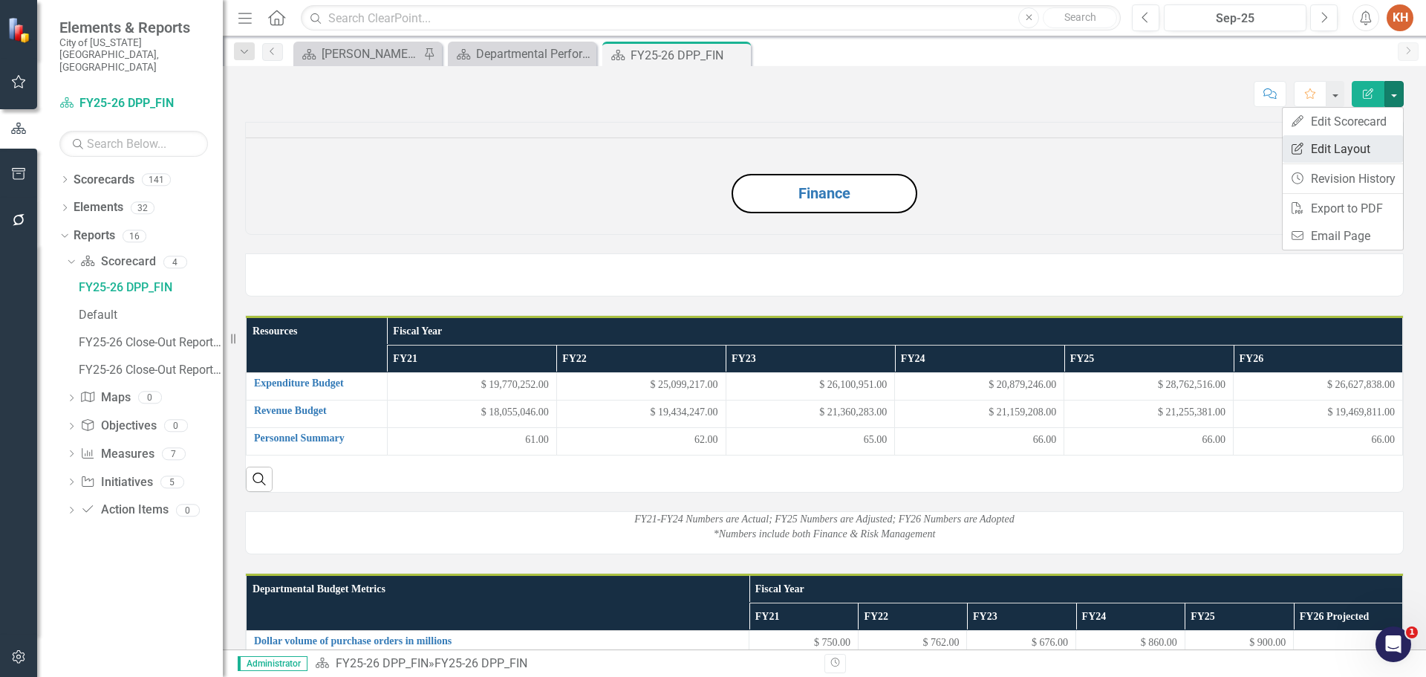
click at [1356, 155] on link "Edit Report Edit Layout" at bounding box center [1343, 148] width 120 height 27
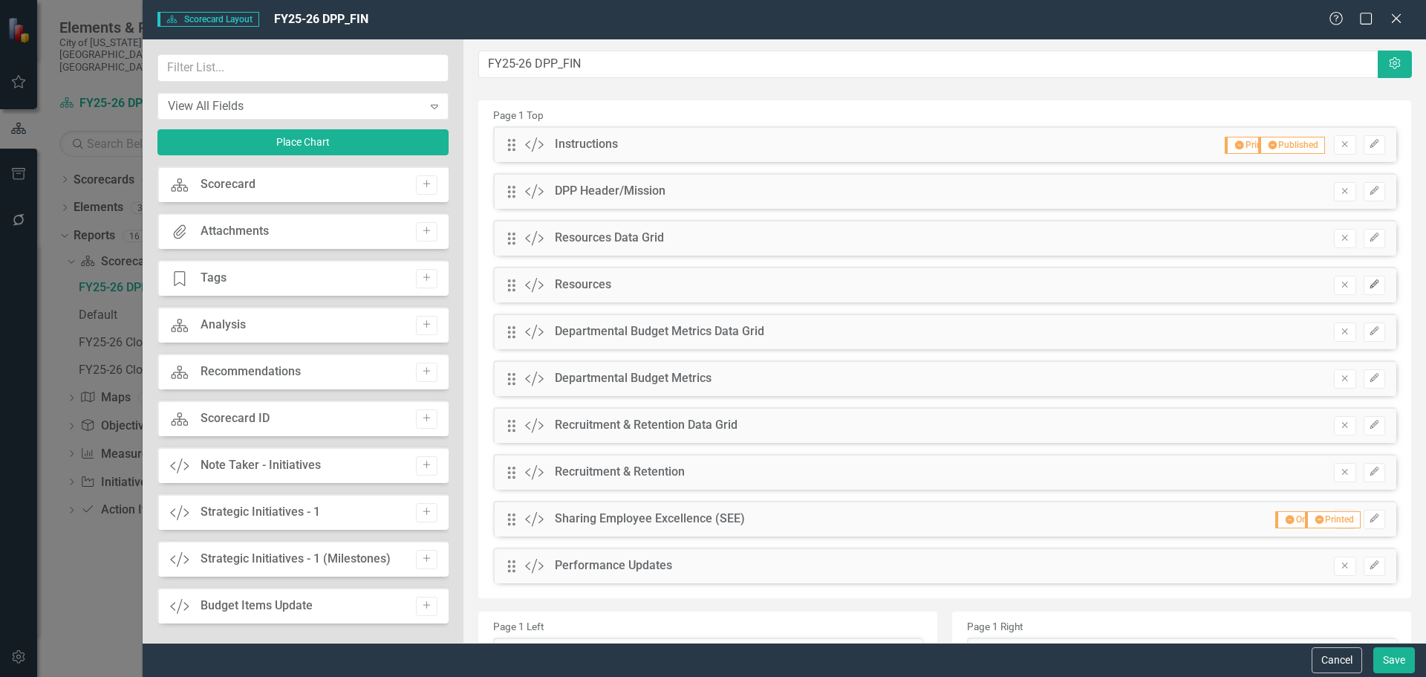
click at [1370, 287] on icon "button" at bounding box center [1374, 283] width 9 height 9
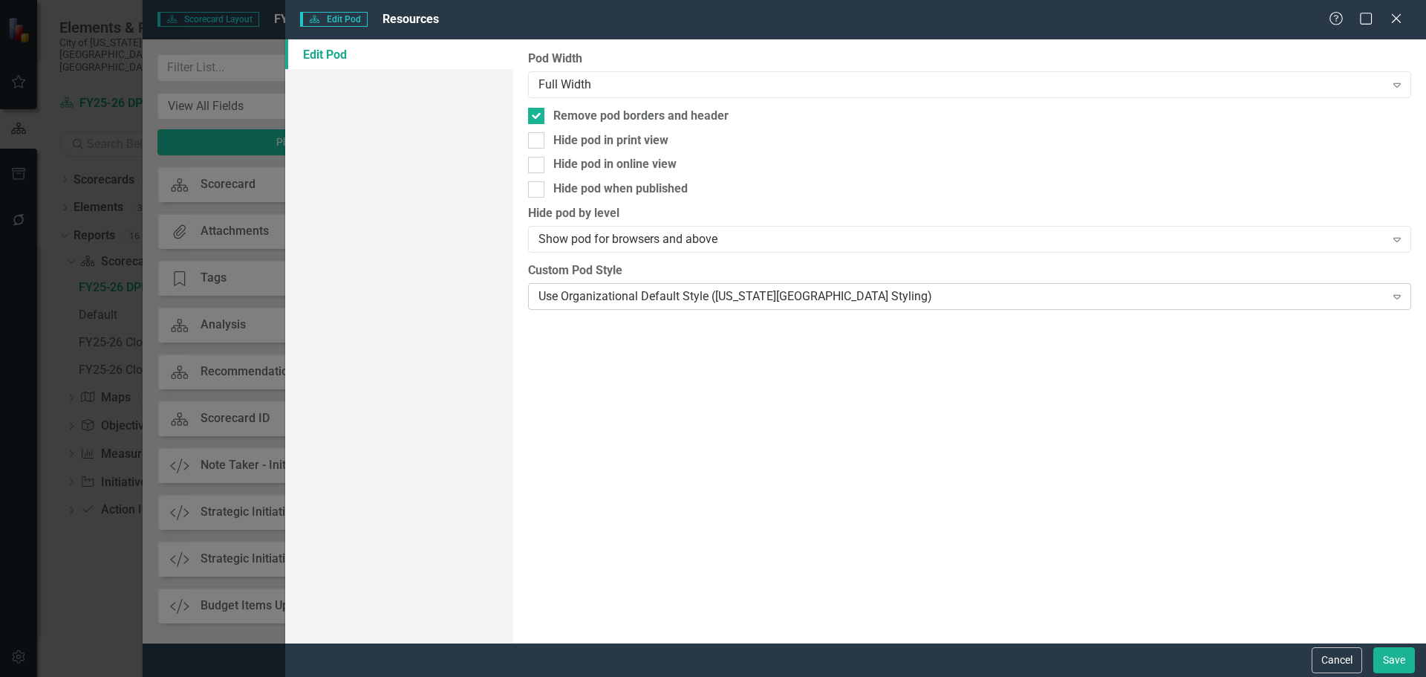
click at [831, 302] on div "Use Organizational Default Style ([US_STATE][GEOGRAPHIC_DATA] Styling)" at bounding box center [962, 295] width 846 height 17
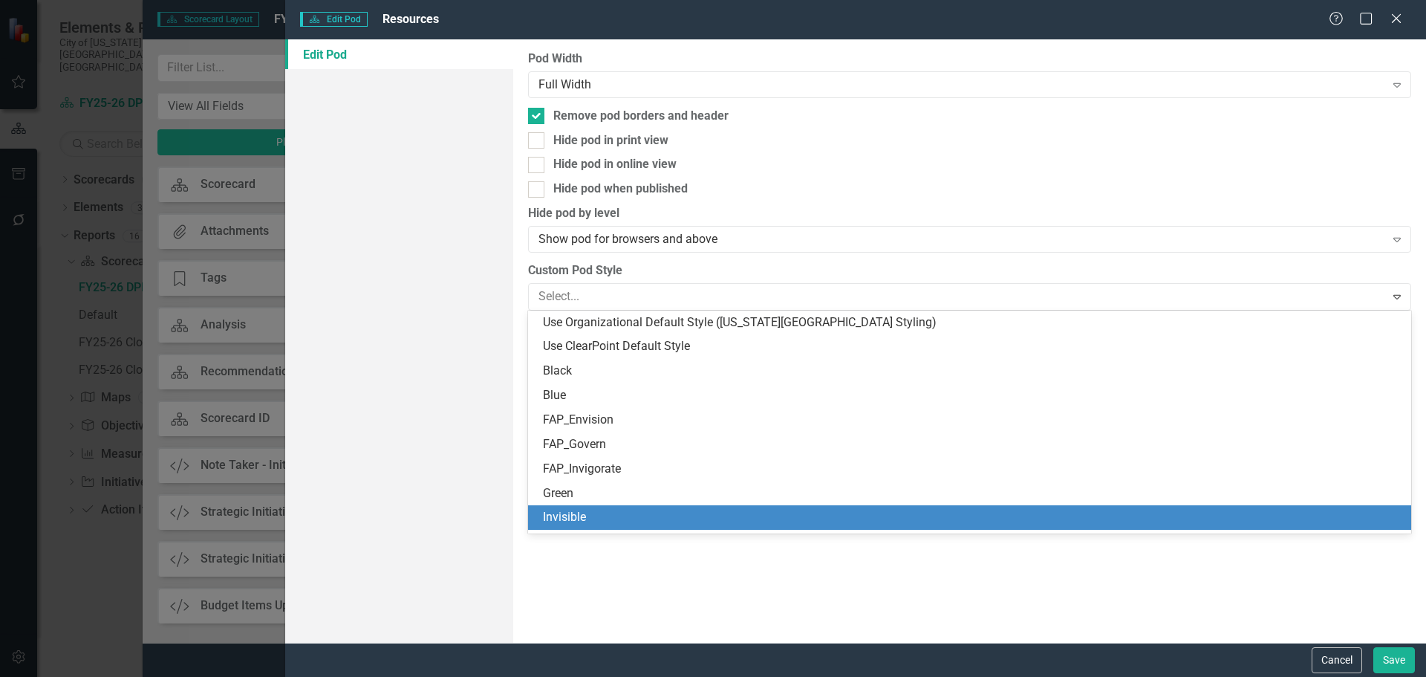
click at [826, 512] on div "Invisible" at bounding box center [972, 517] width 859 height 17
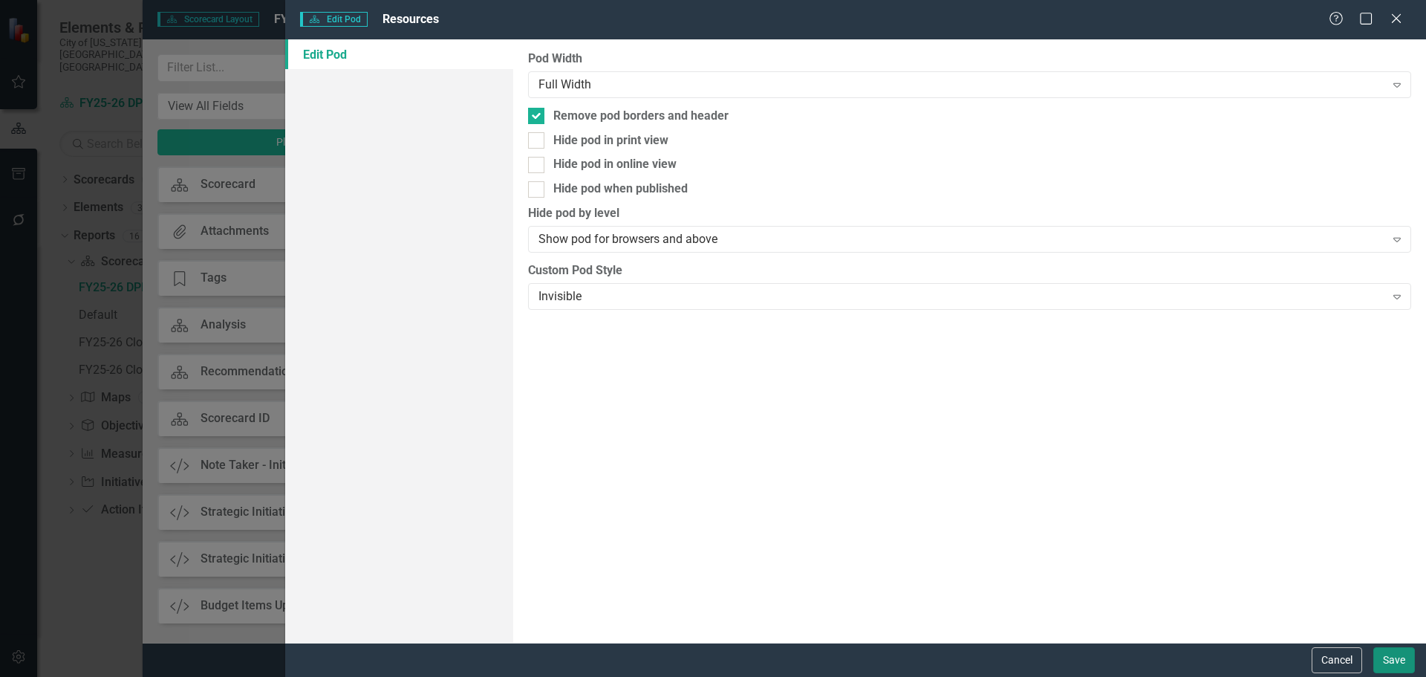
click at [1385, 657] on button "Save" at bounding box center [1395, 660] width 42 height 26
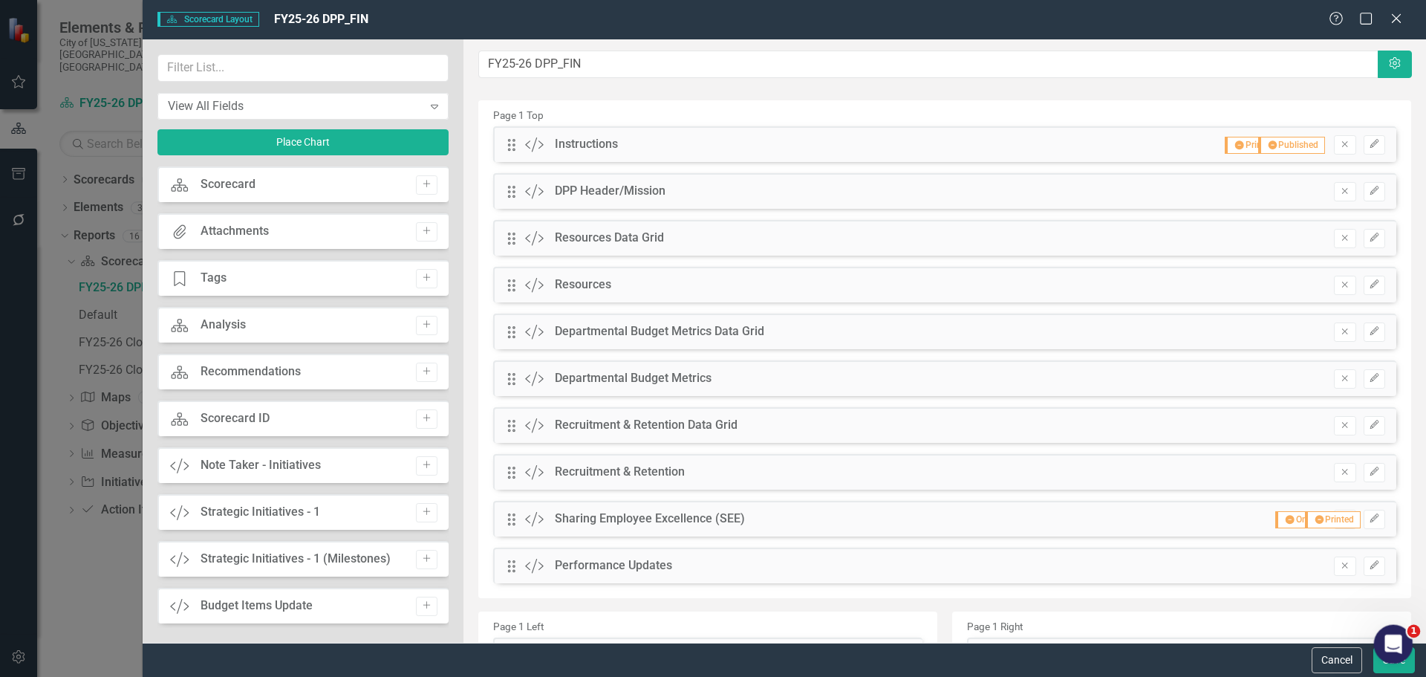
click at [1382, 660] on div "1" at bounding box center [1393, 644] width 39 height 39
click at [1382, 663] on button "Save" at bounding box center [1395, 660] width 42 height 26
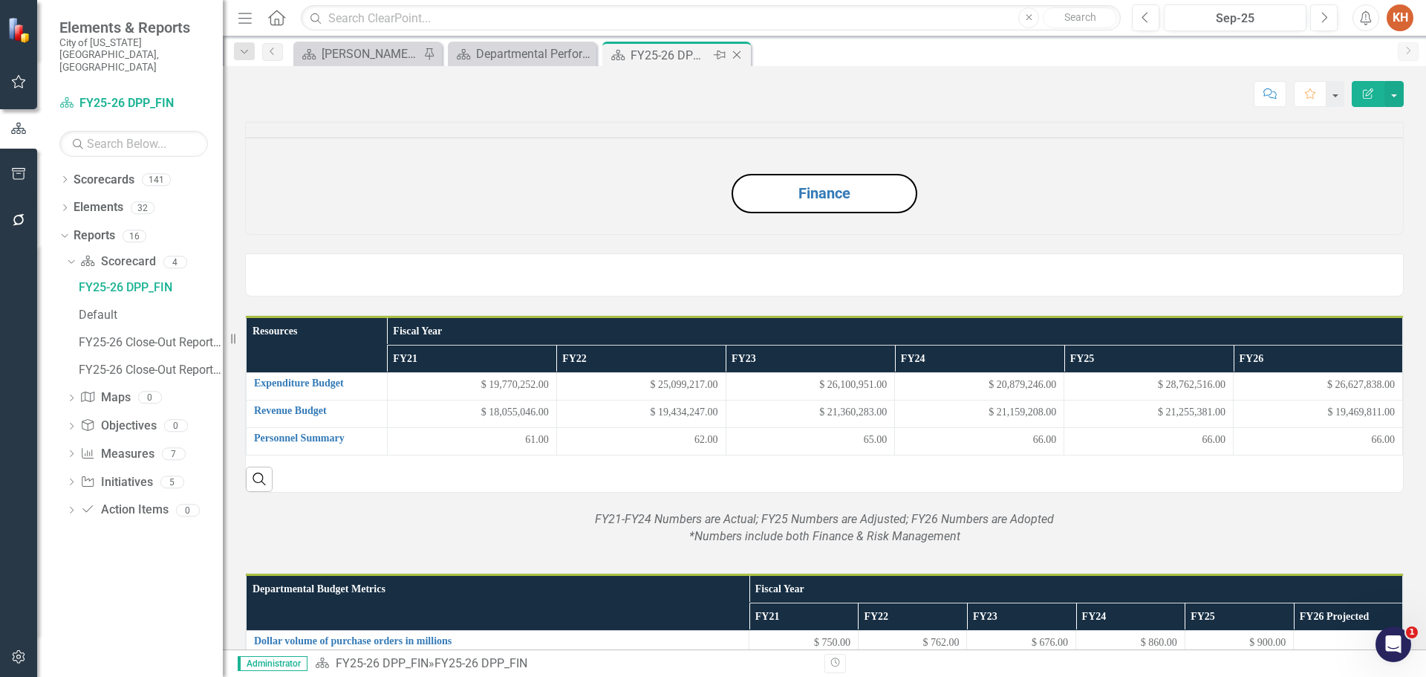
click at [739, 54] on icon "Close" at bounding box center [736, 55] width 15 height 12
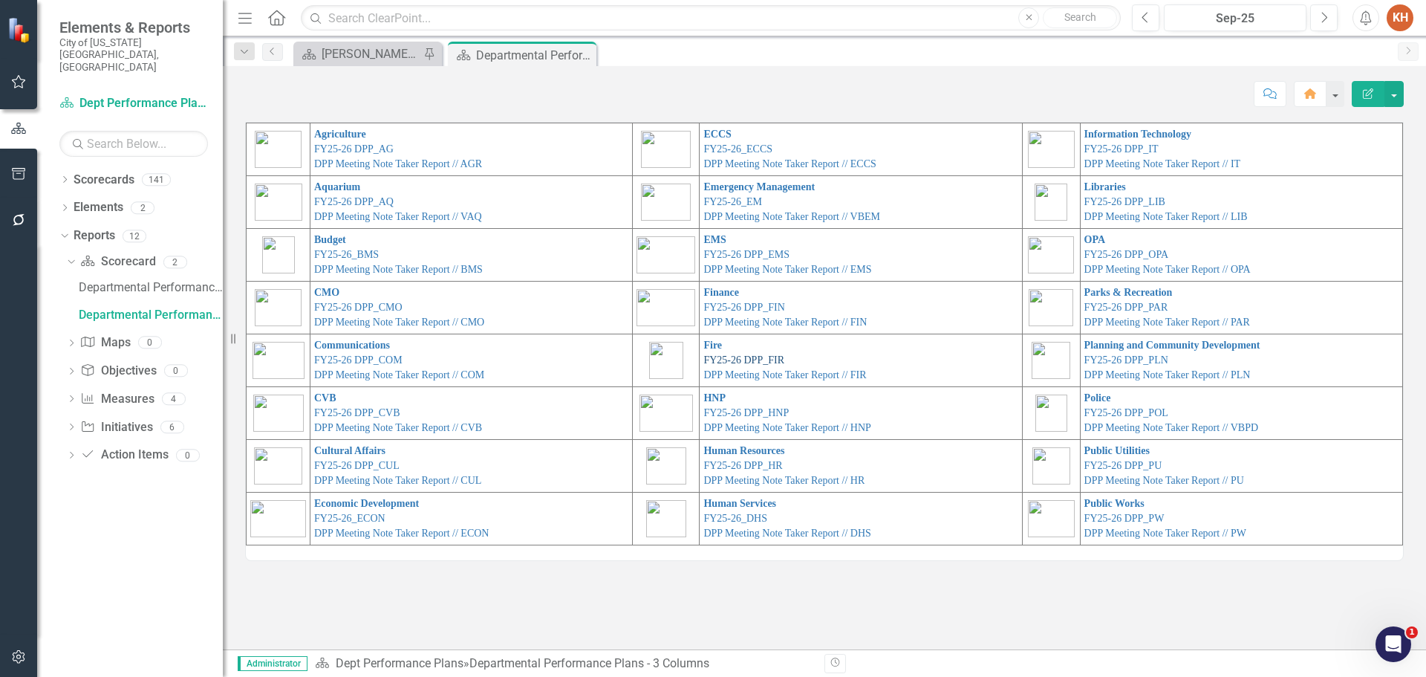
click at [747, 358] on link "FY25-26 DPP_FIR" at bounding box center [743, 359] width 81 height 11
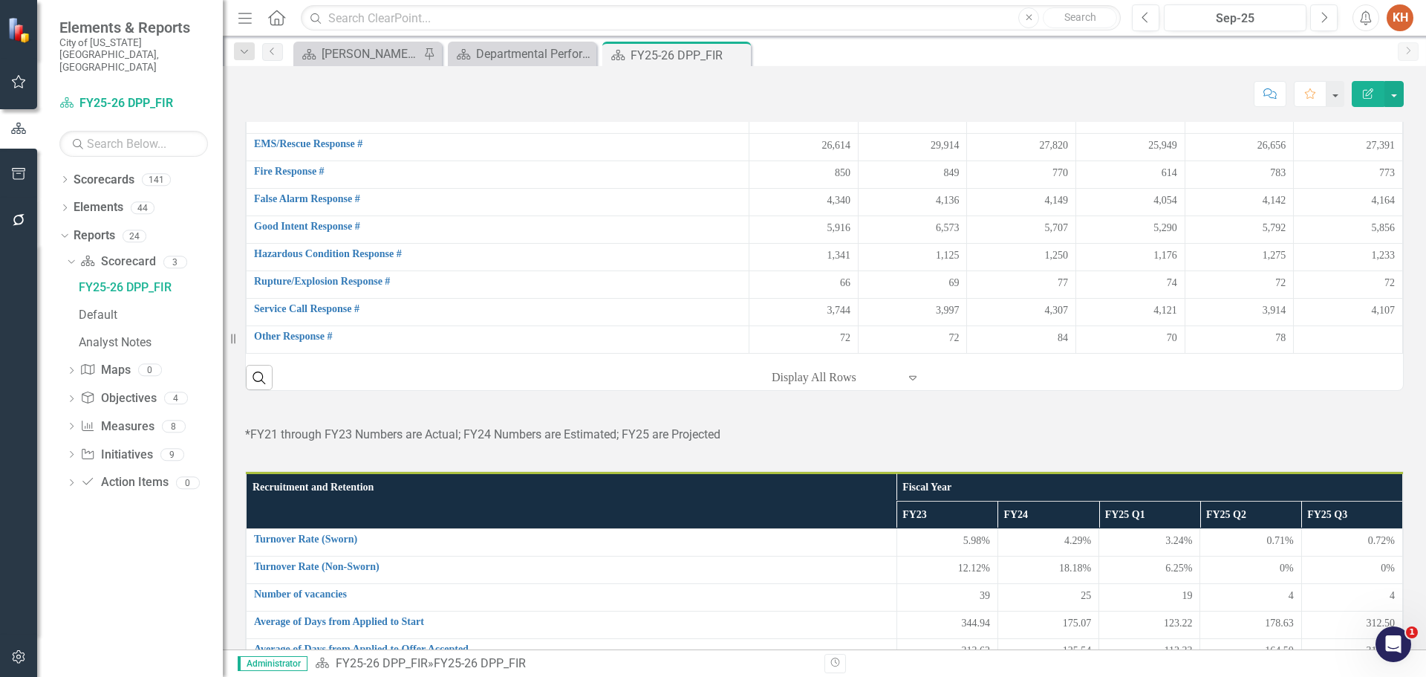
scroll to position [354, 0]
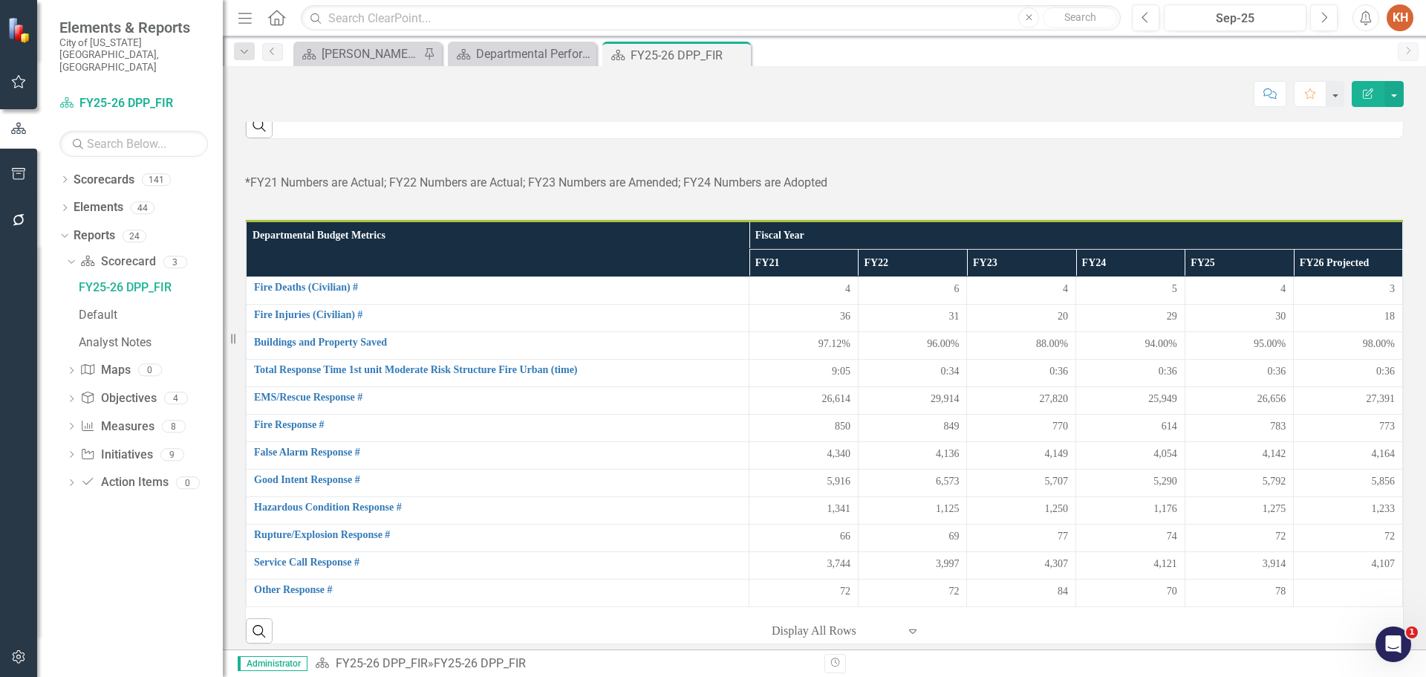
click at [750, 201] on div "*FY21 Numbers are Actual; FY22 Numbers are Actual; FY23 Numbers are Amended; FY…" at bounding box center [824, 178] width 1159 height 43
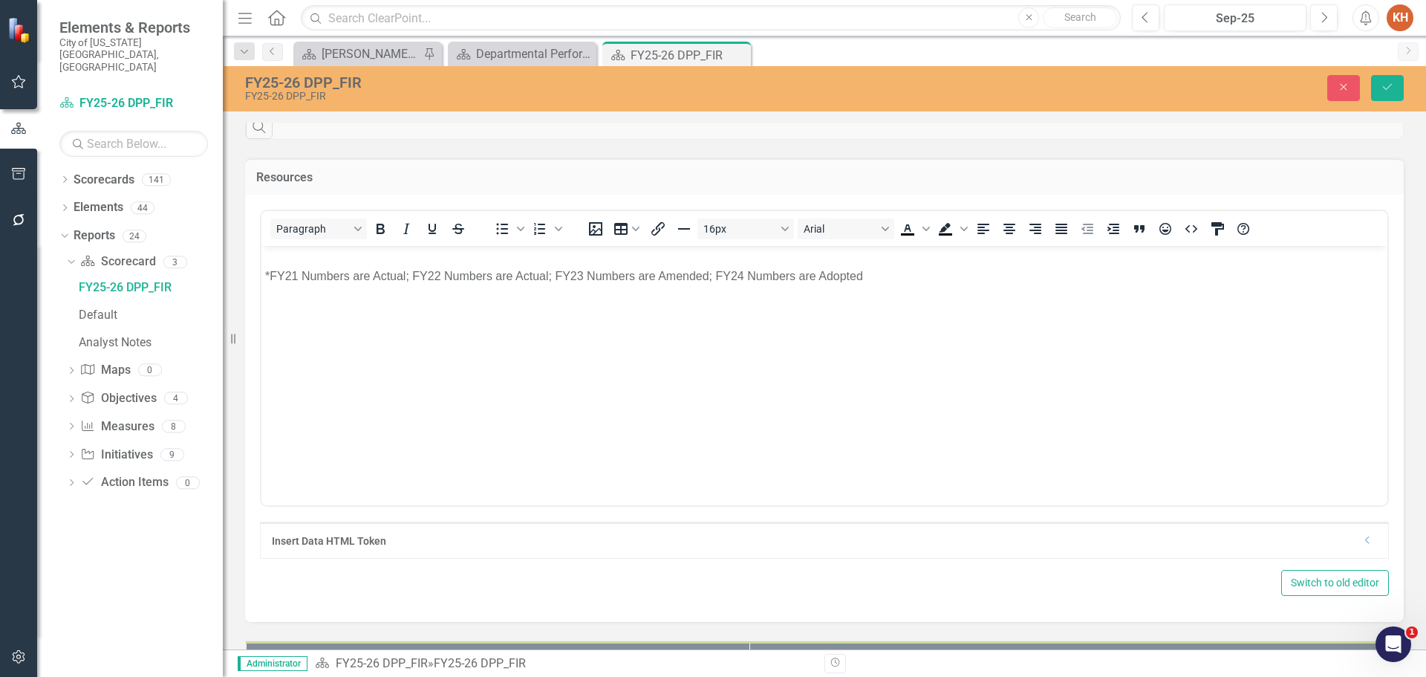
scroll to position [0, 0]
click at [767, 267] on p "*FY21 Numbers are Actual; FY22 Numbers are Actual; FY23 Numbers are Amended; FY…" at bounding box center [824, 276] width 1119 height 18
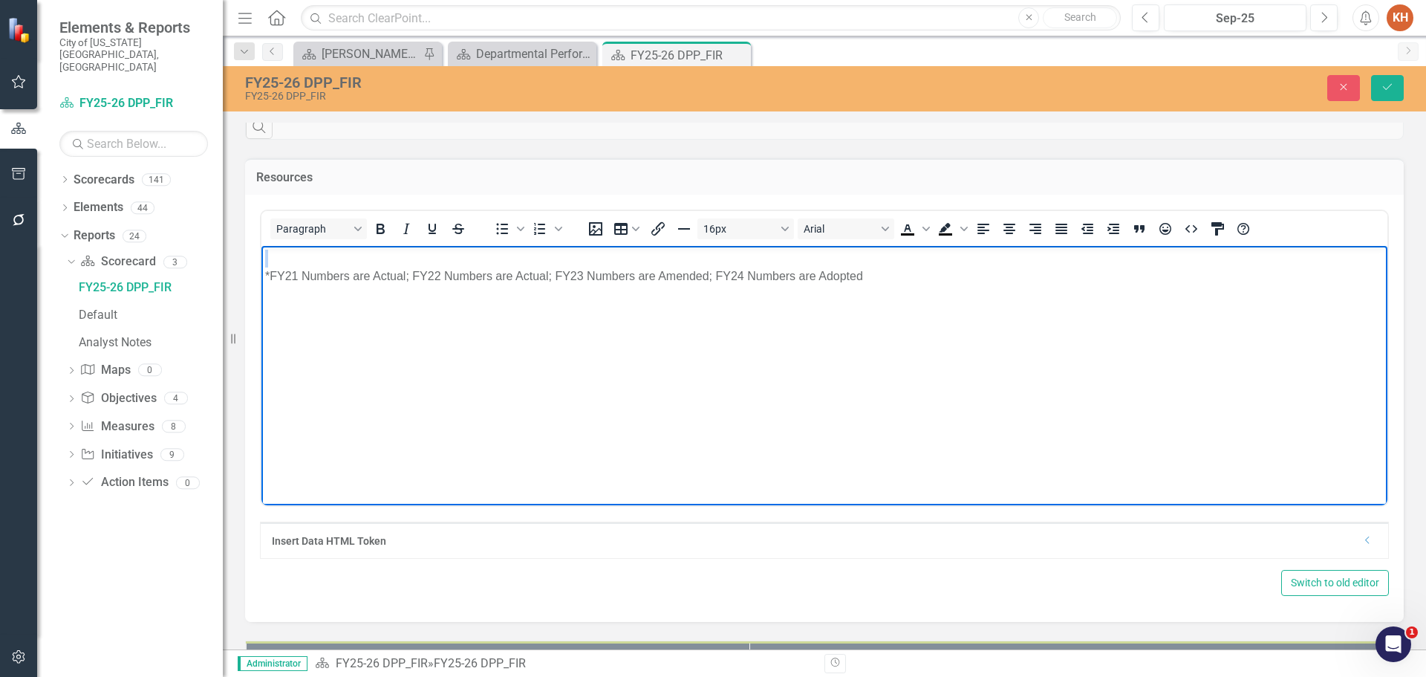
paste body "Rich Text Area. Press ALT-0 for help."
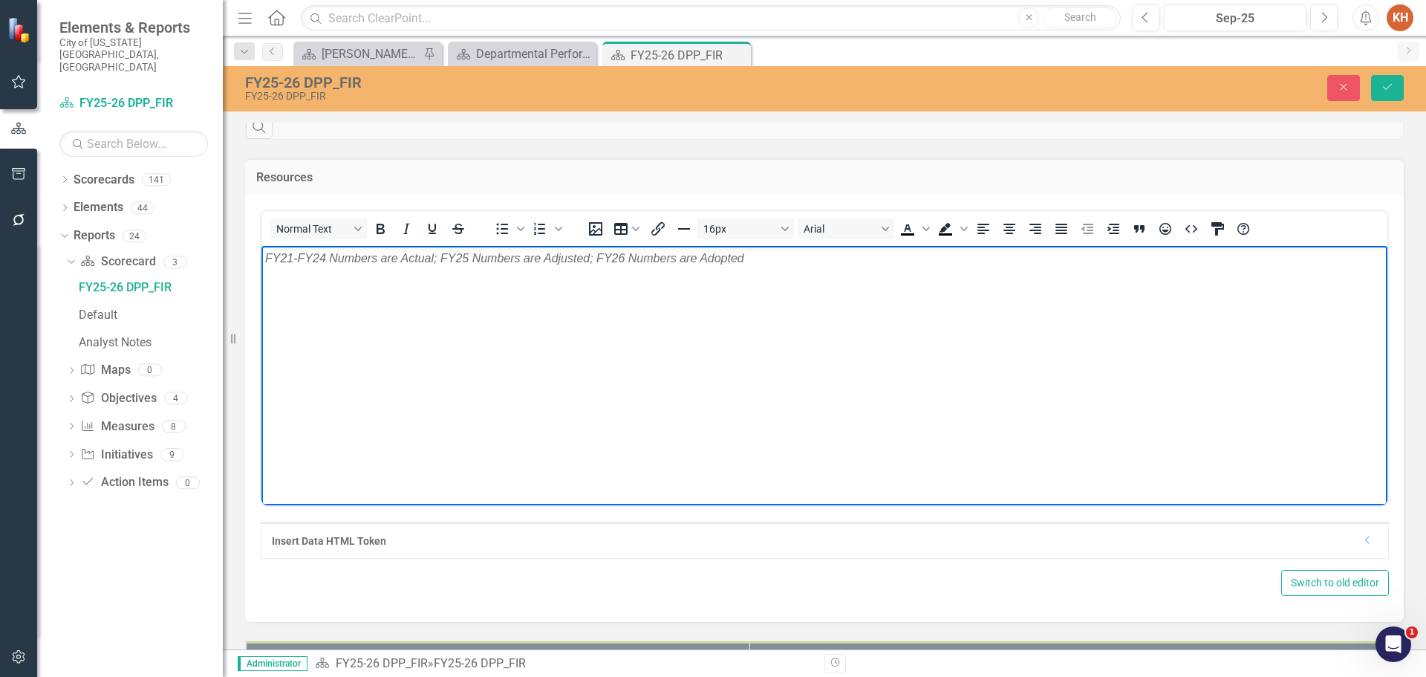
click at [1005, 246] on div "Normal Text To open the popup, press Shift+Enter To open the popup, press Shift…" at bounding box center [824, 228] width 1126 height 35
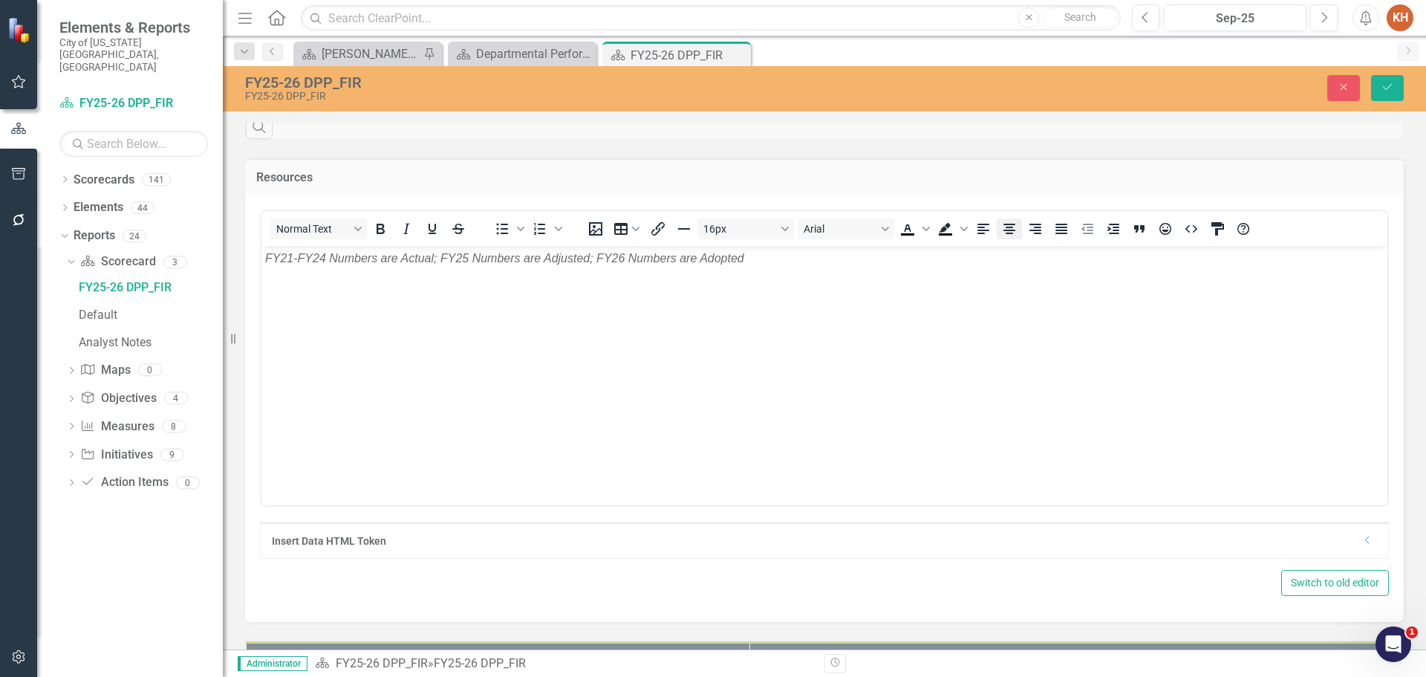
click at [1007, 234] on icon "Align center" at bounding box center [1010, 229] width 12 height 10
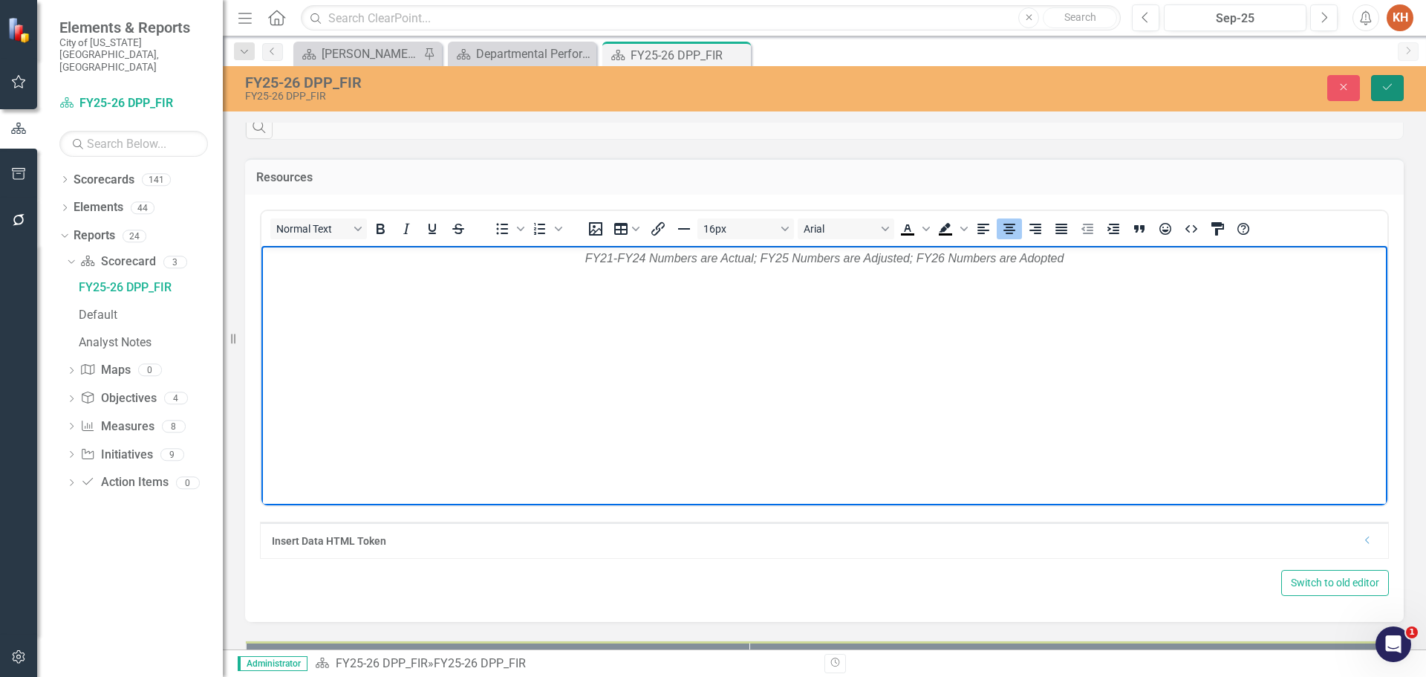
click at [1371, 85] on button "Save" at bounding box center [1387, 88] width 33 height 26
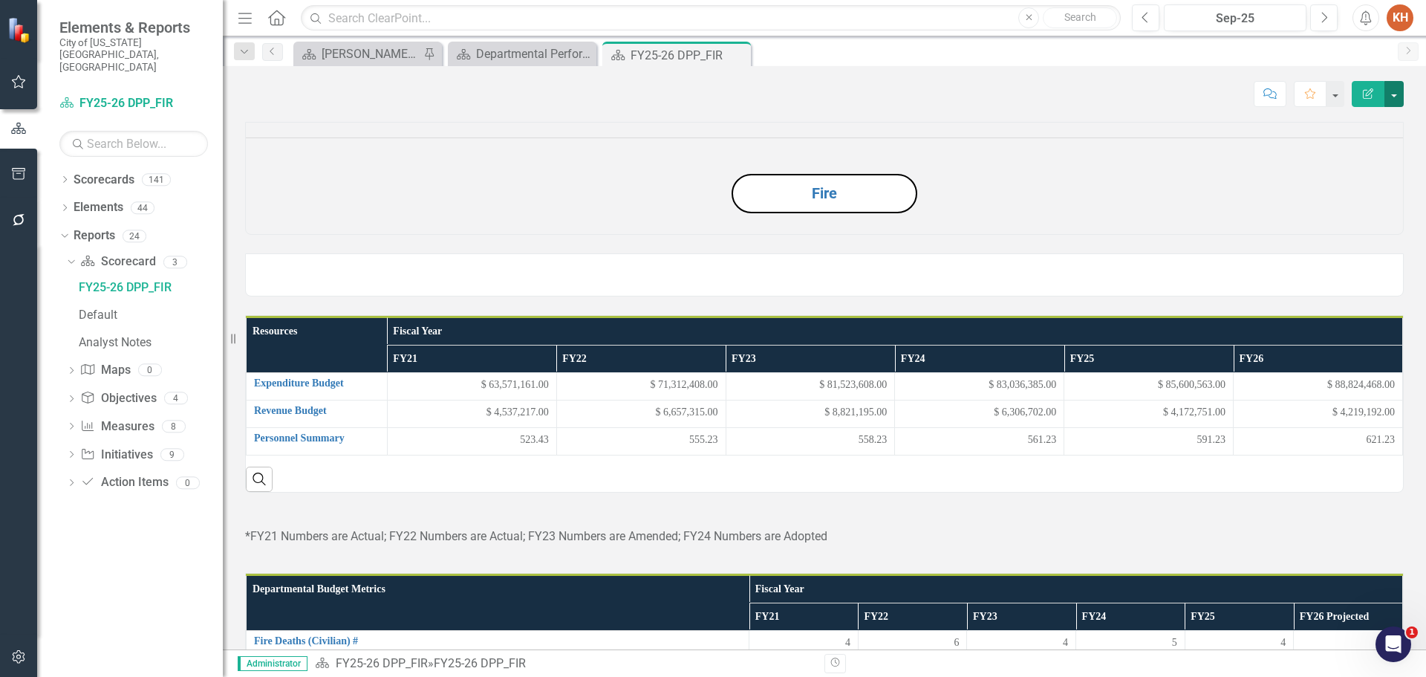
click at [1399, 95] on button "button" at bounding box center [1394, 94] width 19 height 26
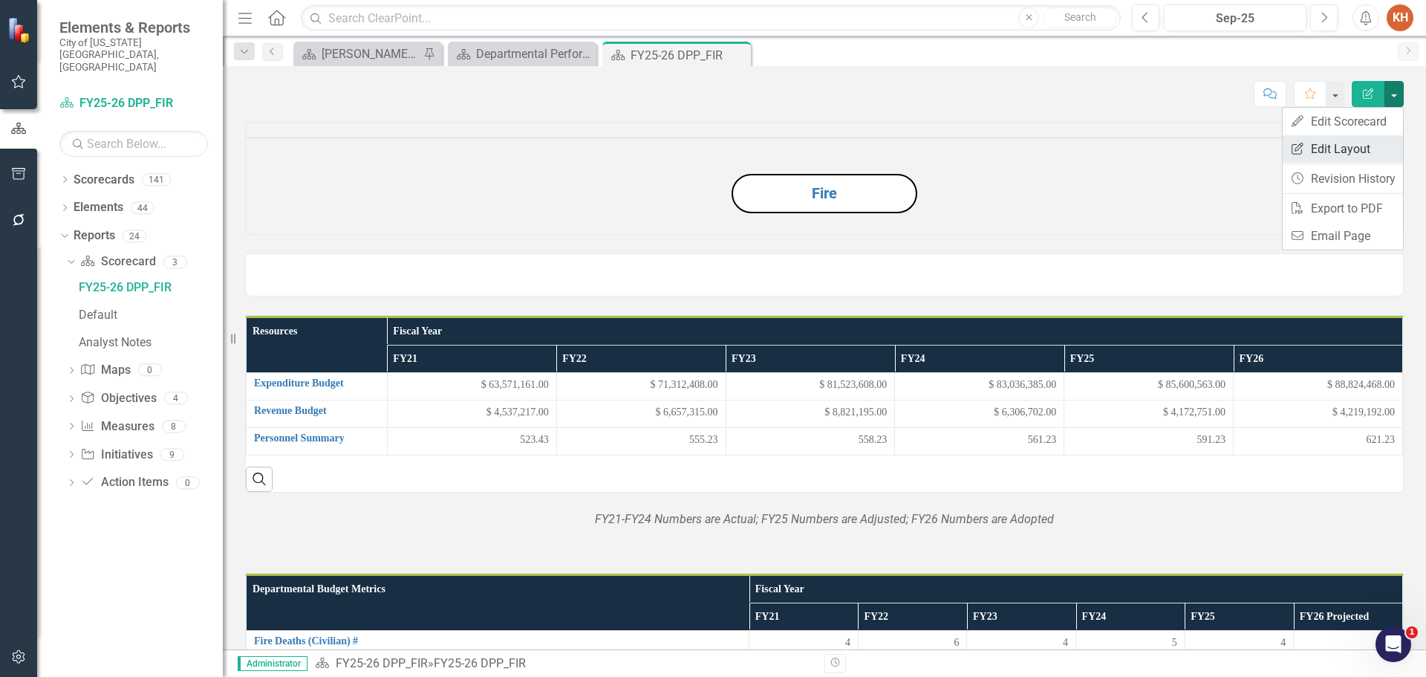
click at [1362, 148] on link "Edit Report Edit Layout" at bounding box center [1343, 148] width 120 height 27
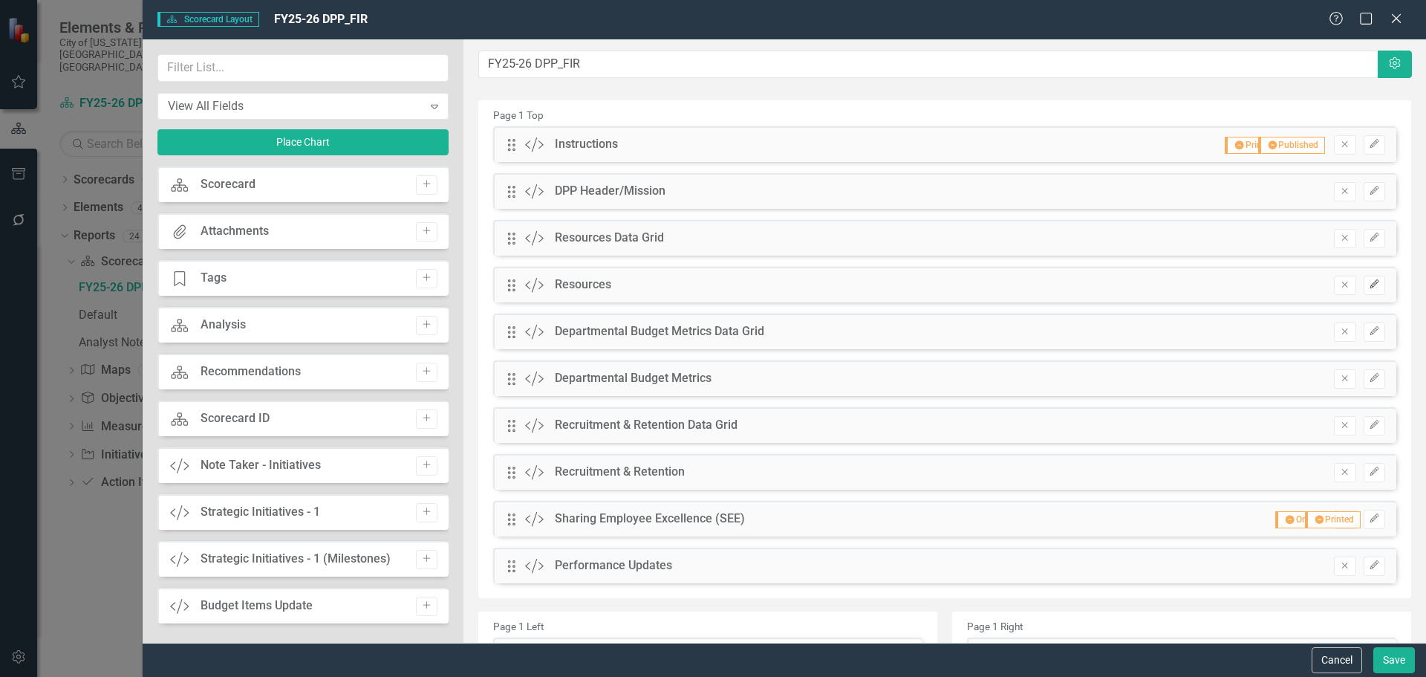
click at [1370, 287] on icon "button" at bounding box center [1374, 283] width 9 height 9
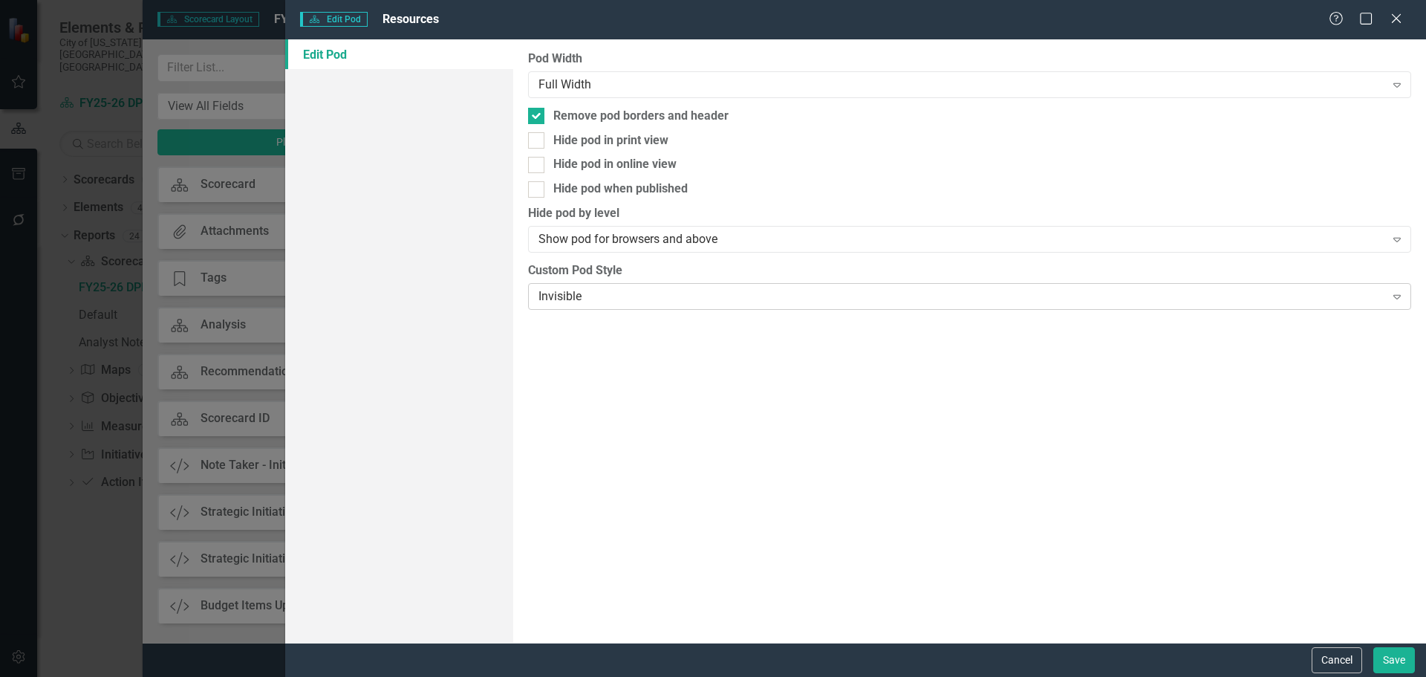
click at [773, 306] on div "Invisible Expand" at bounding box center [969, 296] width 883 height 27
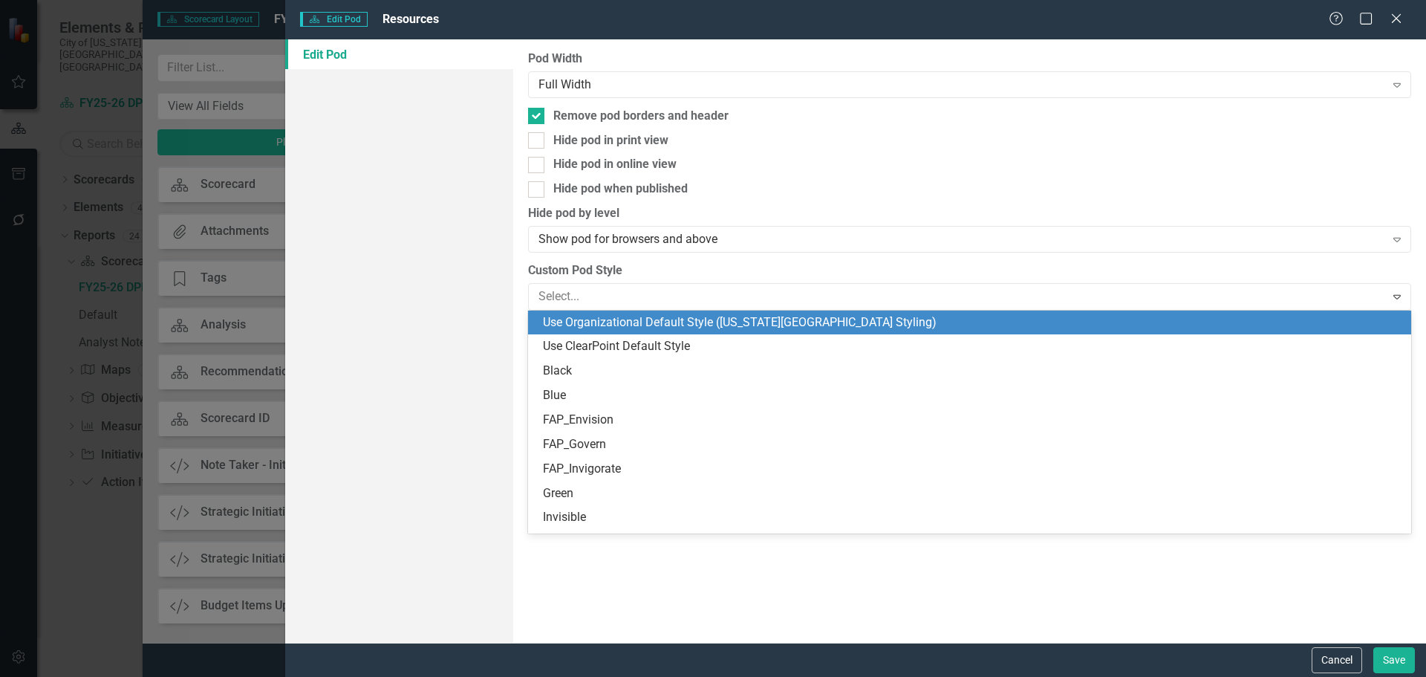
scroll to position [168, 0]
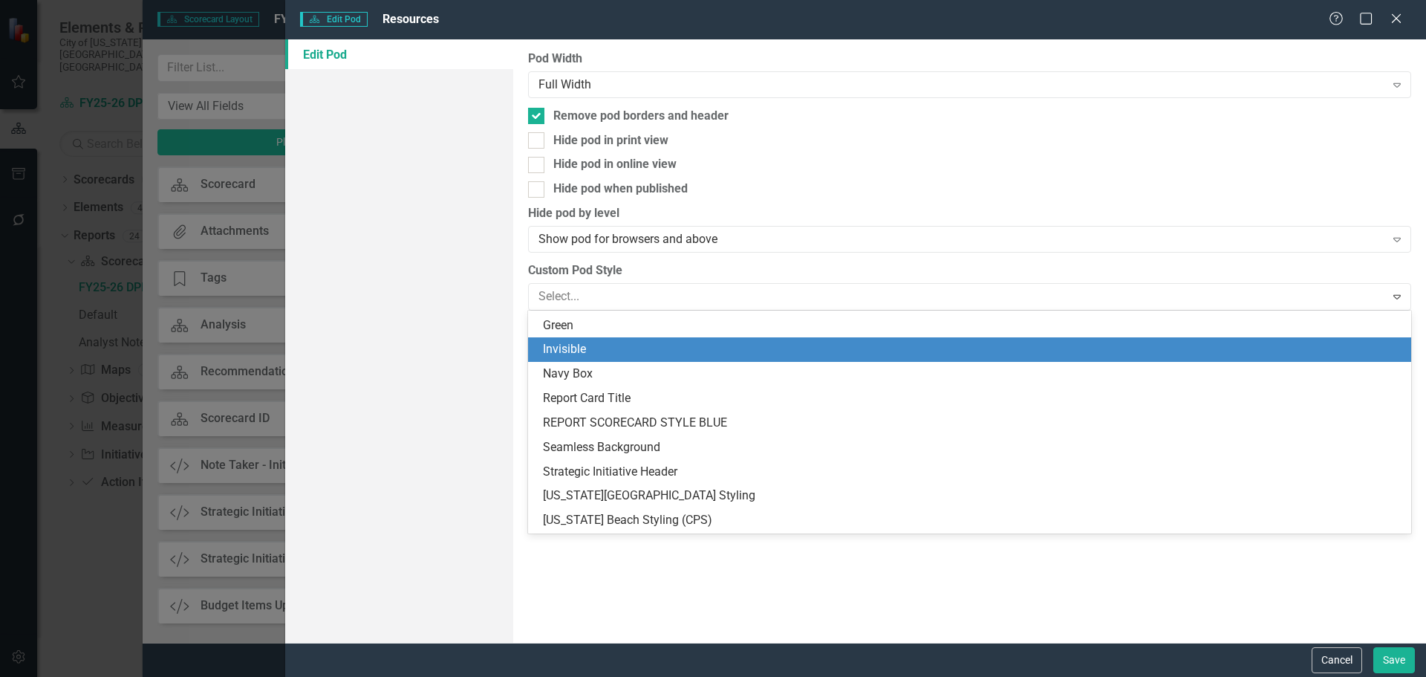
click at [724, 348] on div "Invisible" at bounding box center [972, 349] width 859 height 17
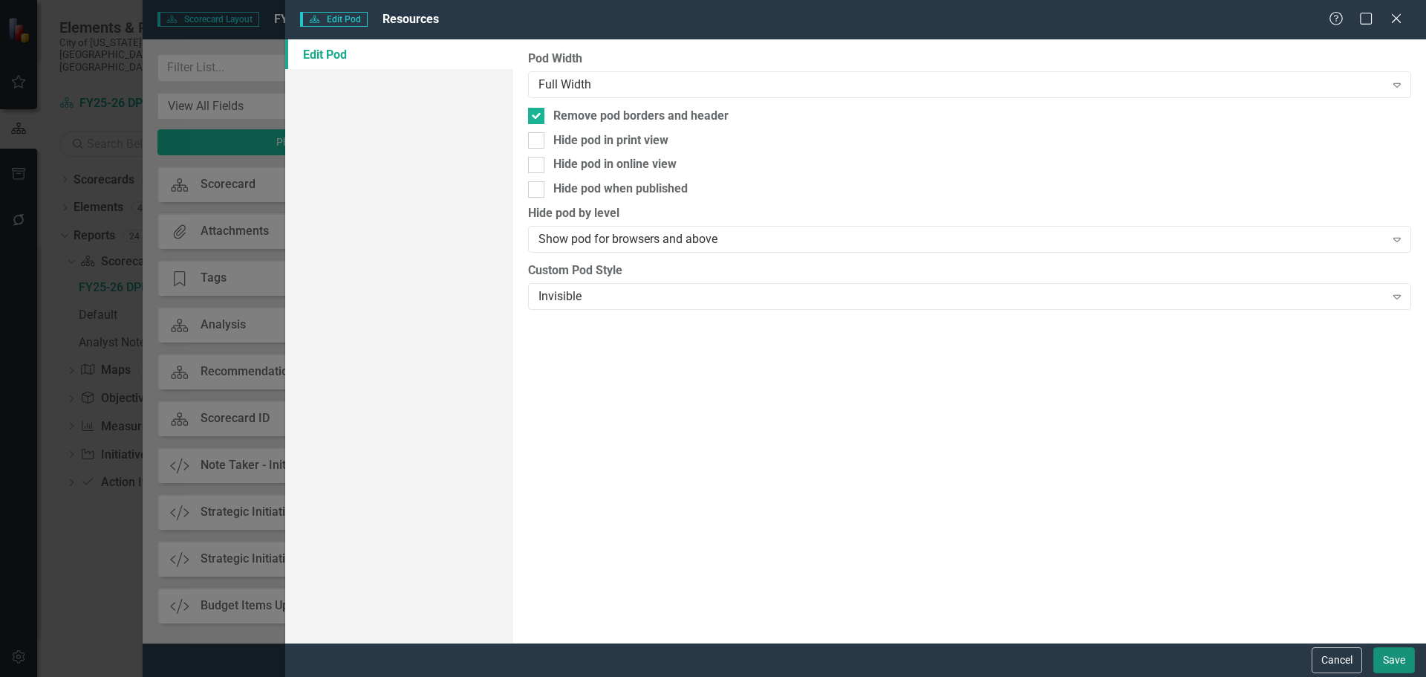
click at [1393, 666] on button "Save" at bounding box center [1395, 660] width 42 height 26
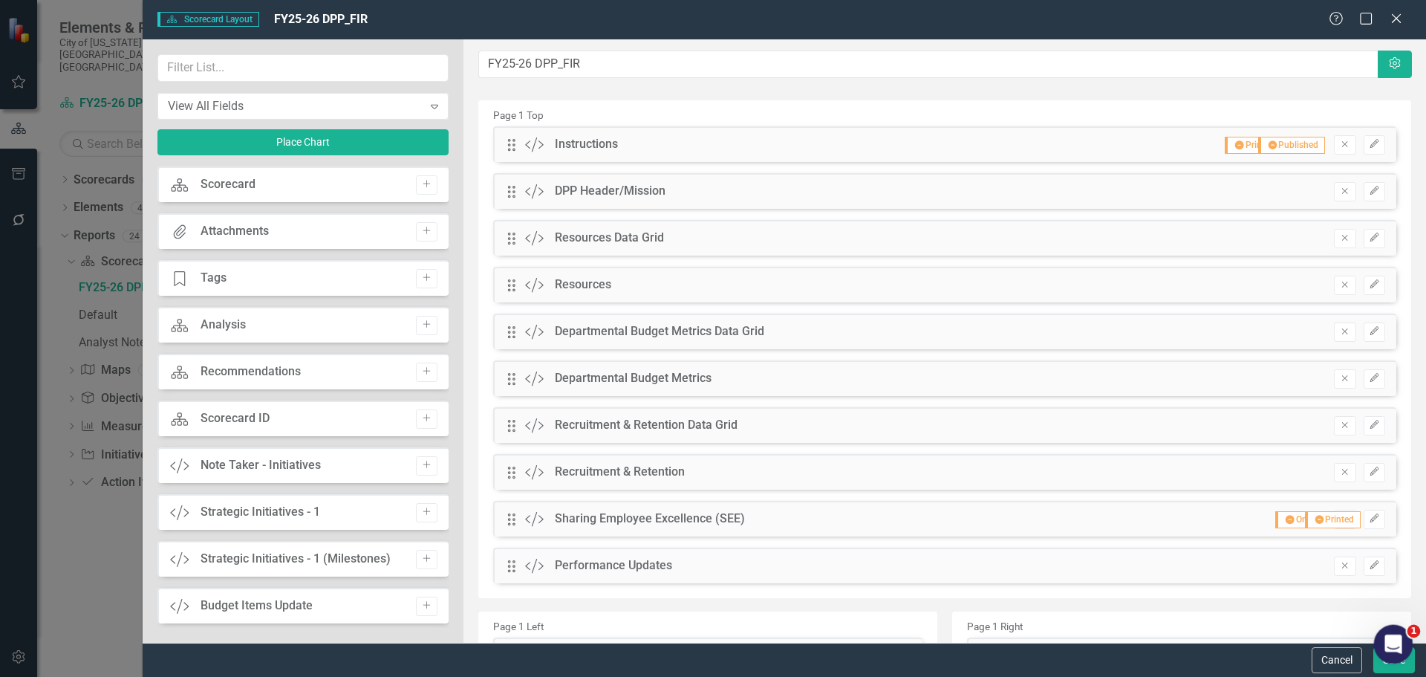
click at [1384, 655] on div "Open Intercom Messenger" at bounding box center [1391, 641] width 49 height 49
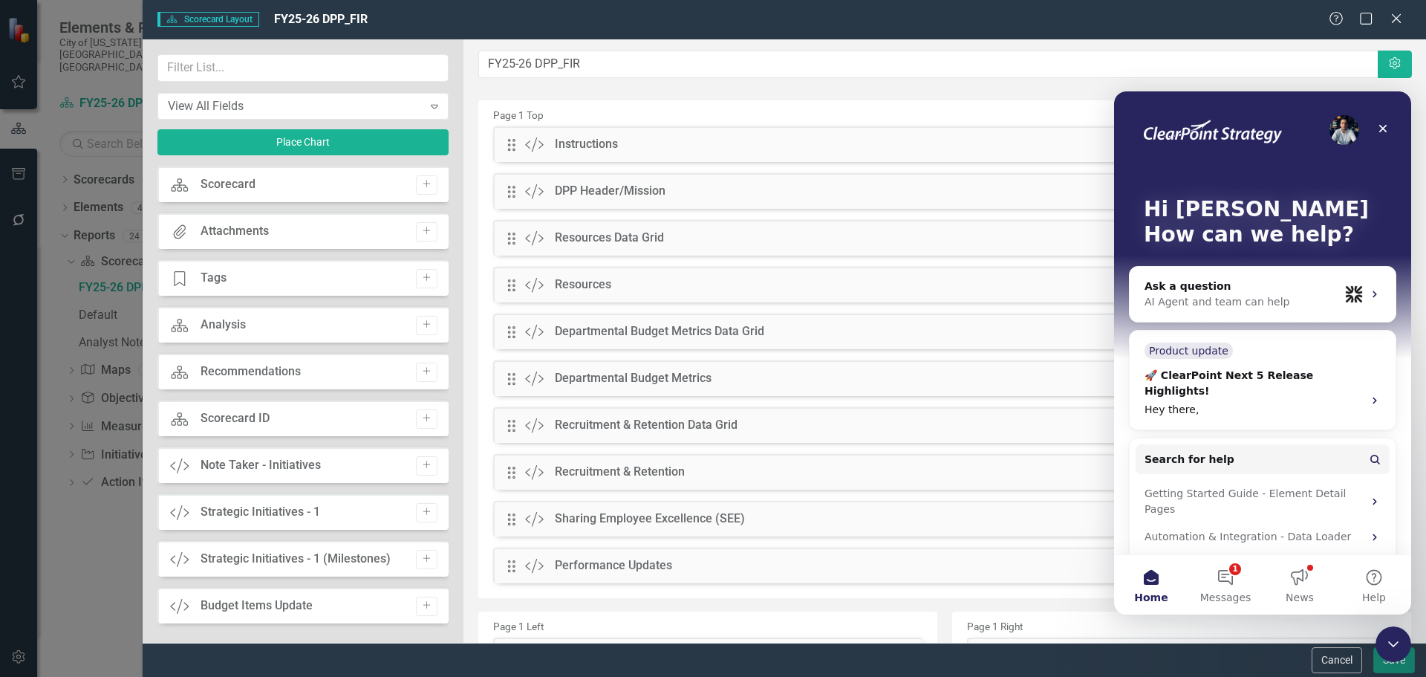
click at [1382, 666] on button "Save" at bounding box center [1395, 660] width 42 height 26
click at [1386, 634] on icon "Close Intercom Messenger" at bounding box center [1391, 642] width 18 height 18
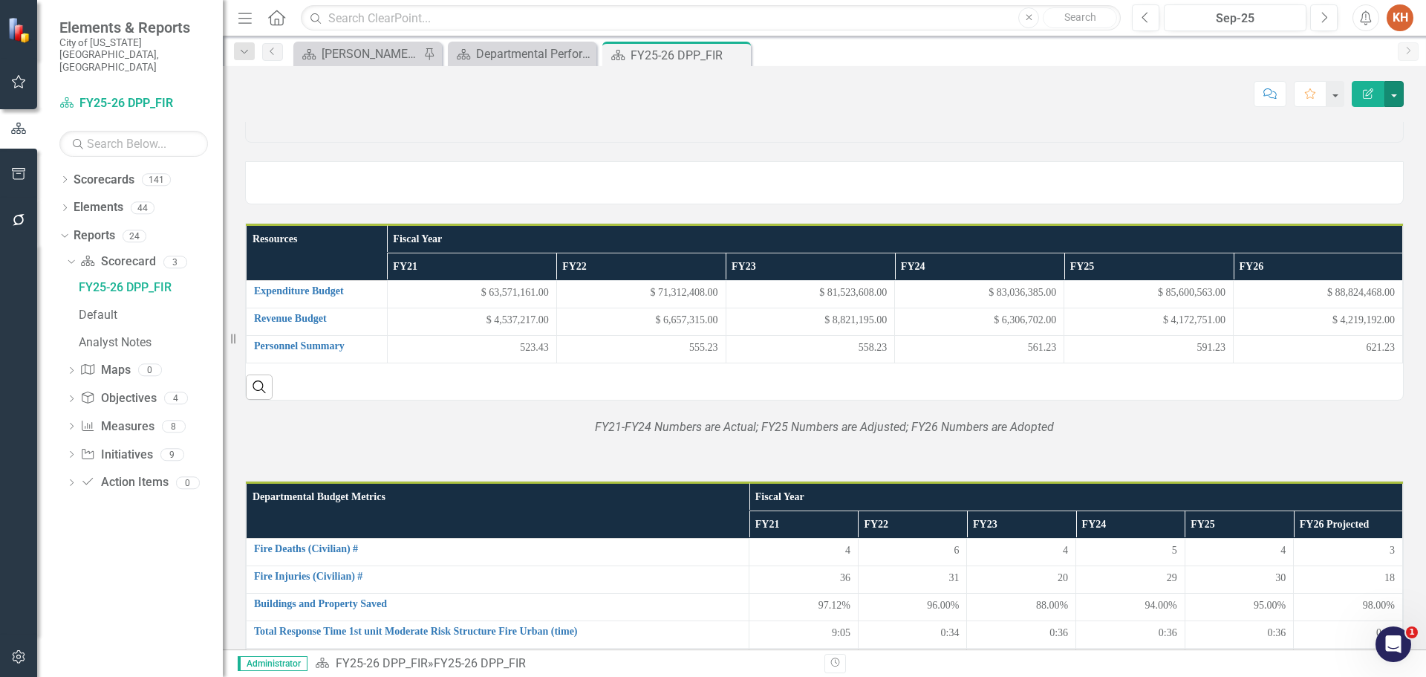
scroll to position [0, 0]
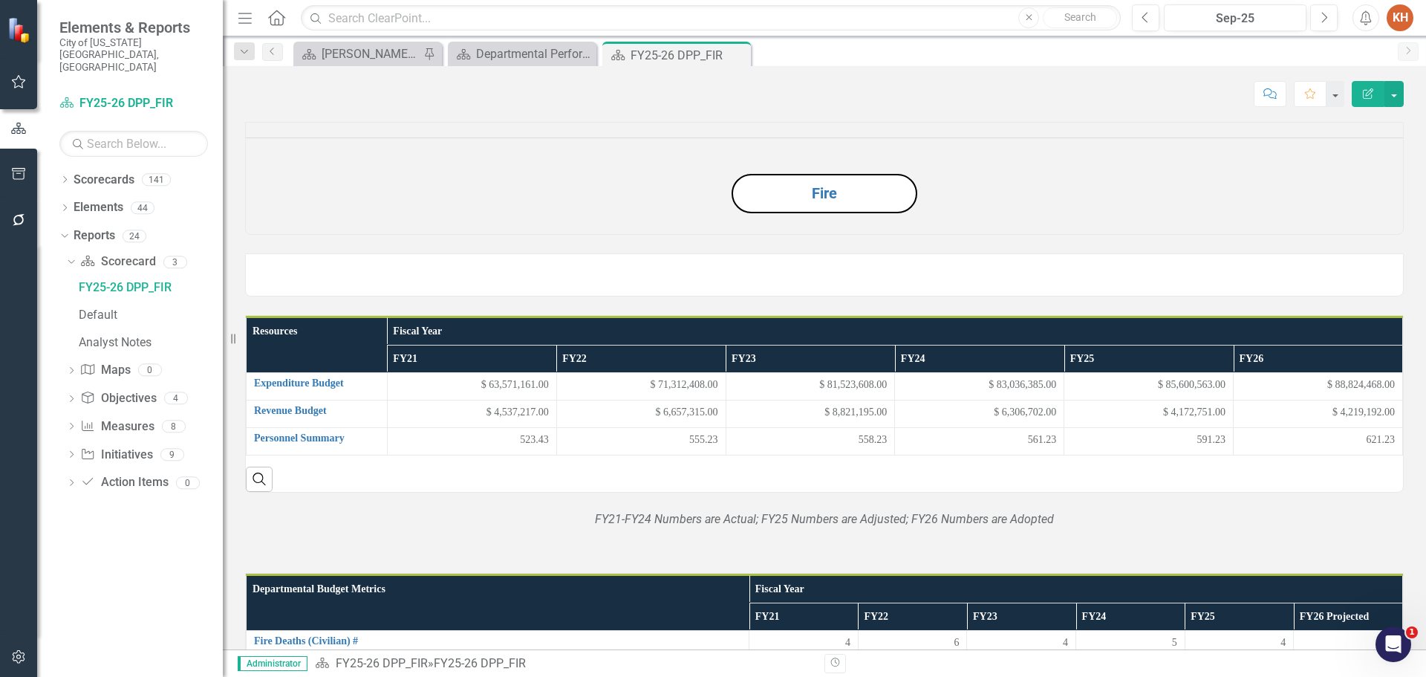
click at [0, 0] on icon "Close" at bounding box center [0, 0] width 0 height 0
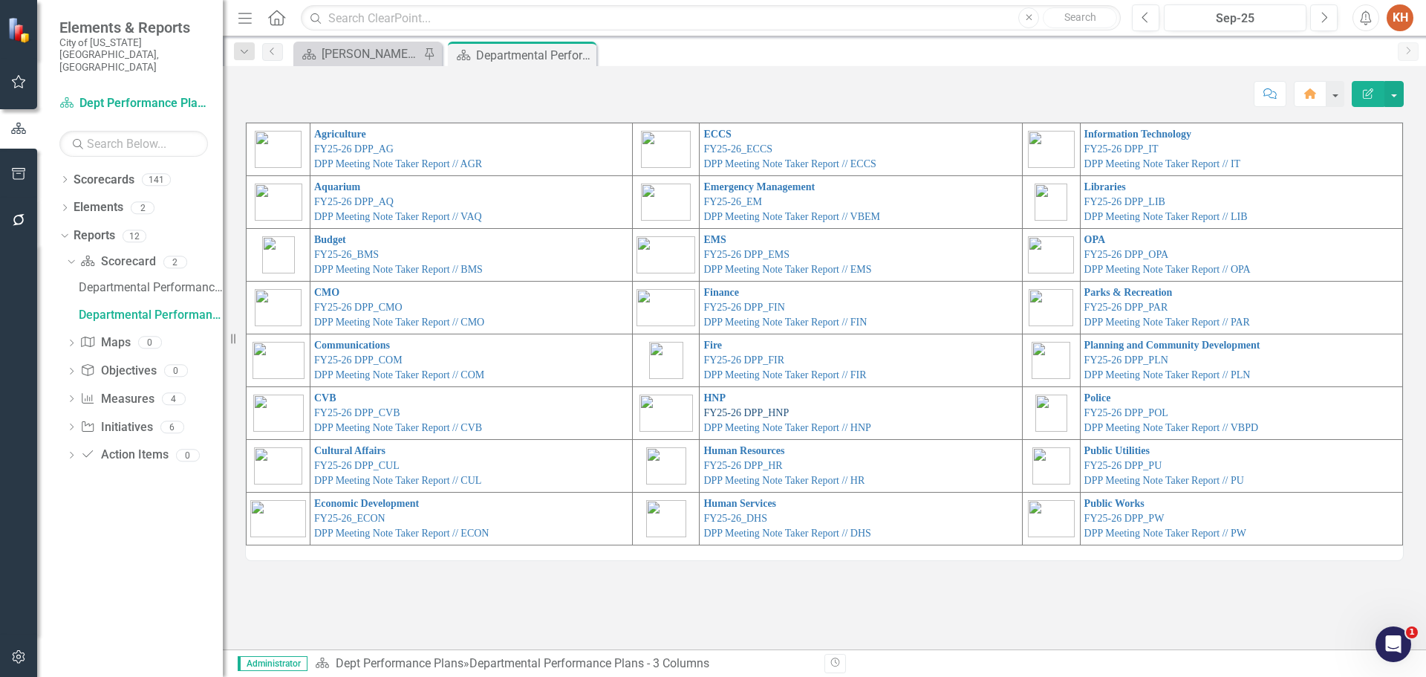
click at [729, 412] on link "FY25-26 DPP_HNP" at bounding box center [745, 412] width 85 height 11
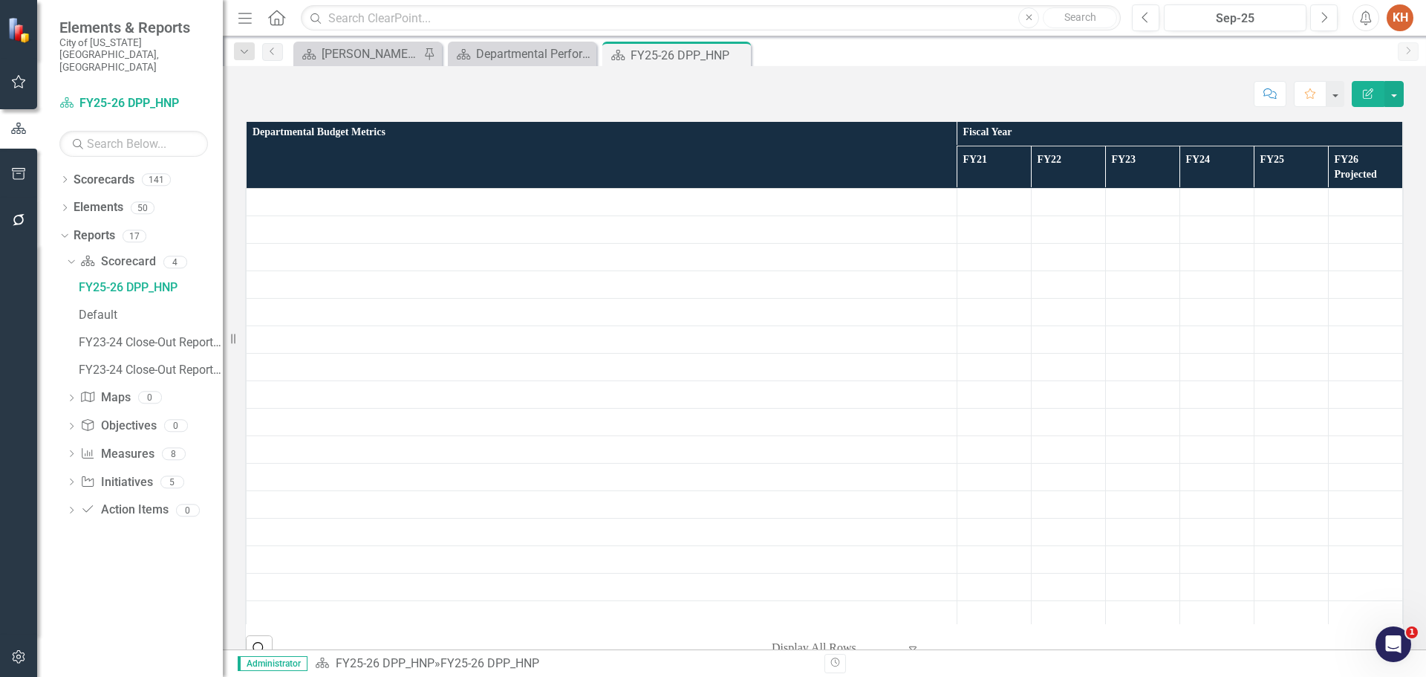
scroll to position [467, 0]
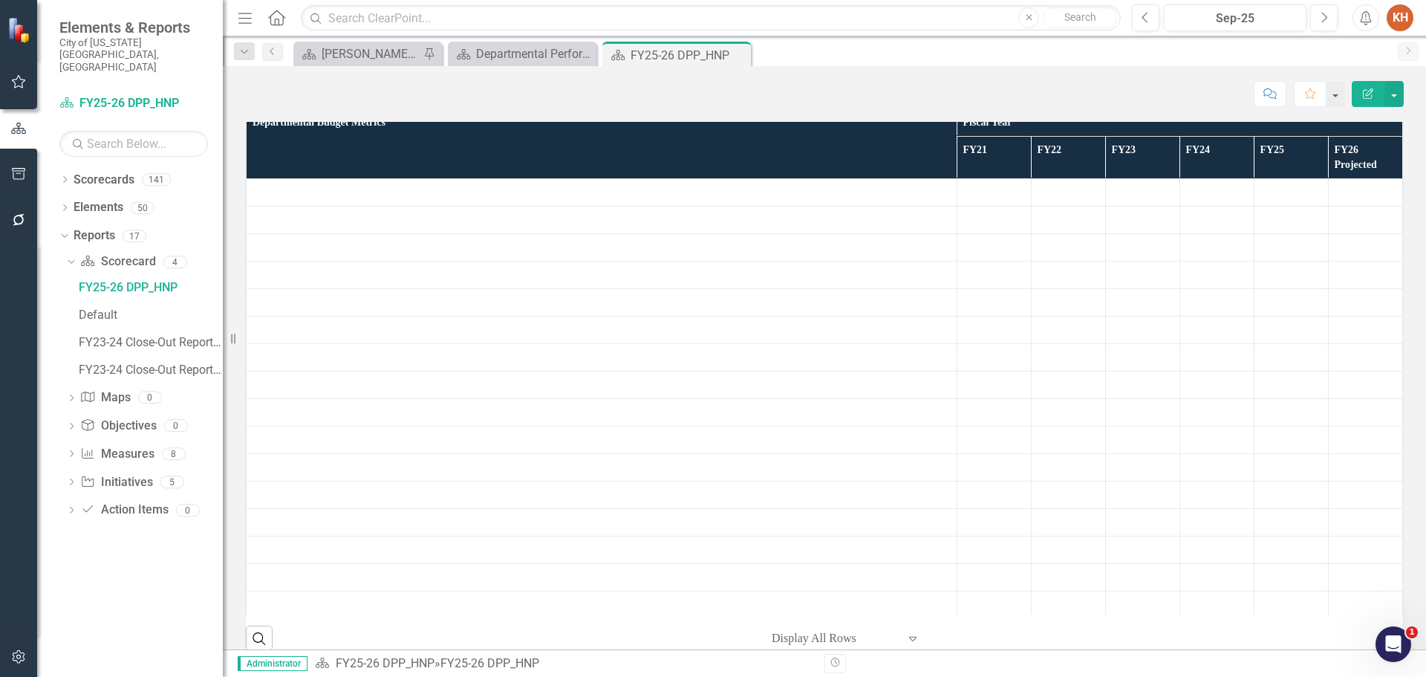
click at [683, 75] on p "*FY21 Numbers are Actual; FY22 Numbers are Actual; FY23 Numbers are Amended; FY…" at bounding box center [824, 67] width 1157 height 15
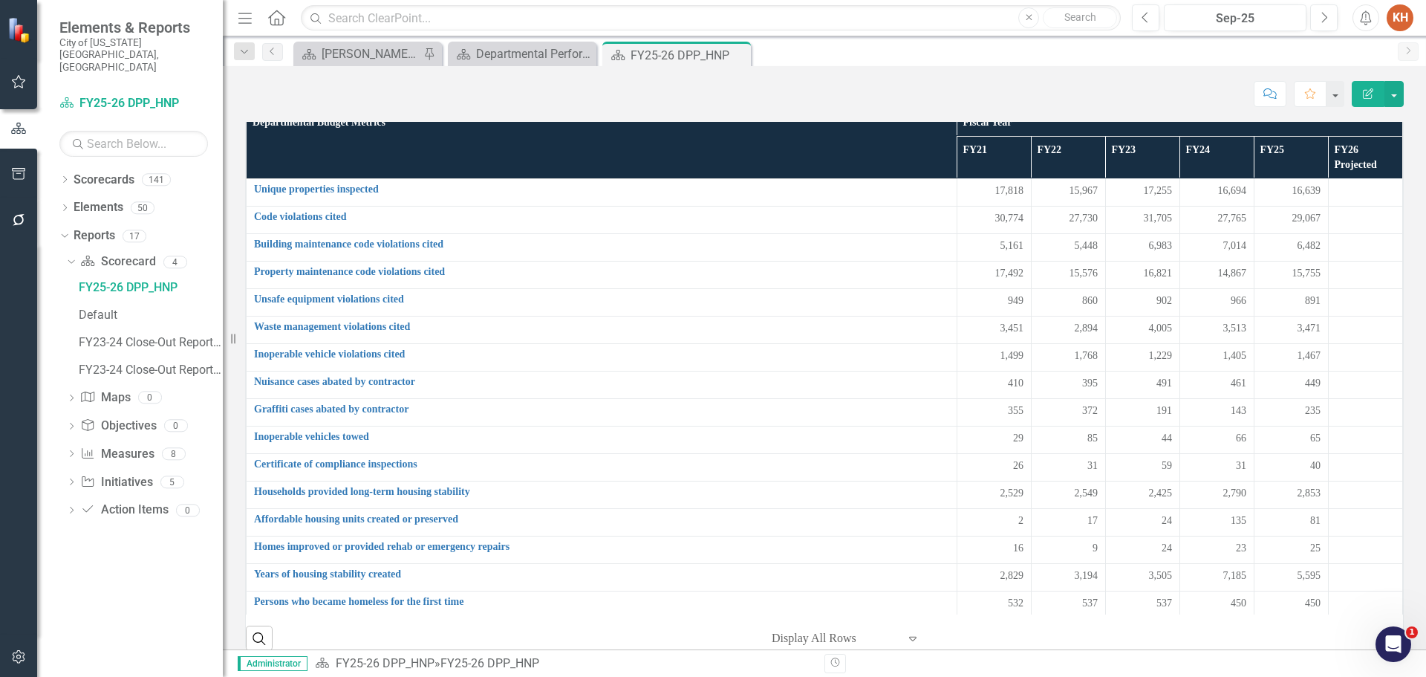
click at [683, 75] on p "*FY21 Numbers are Actual; FY22 Numbers are Actual; FY23 Numbers are Amended; FY…" at bounding box center [824, 67] width 1157 height 15
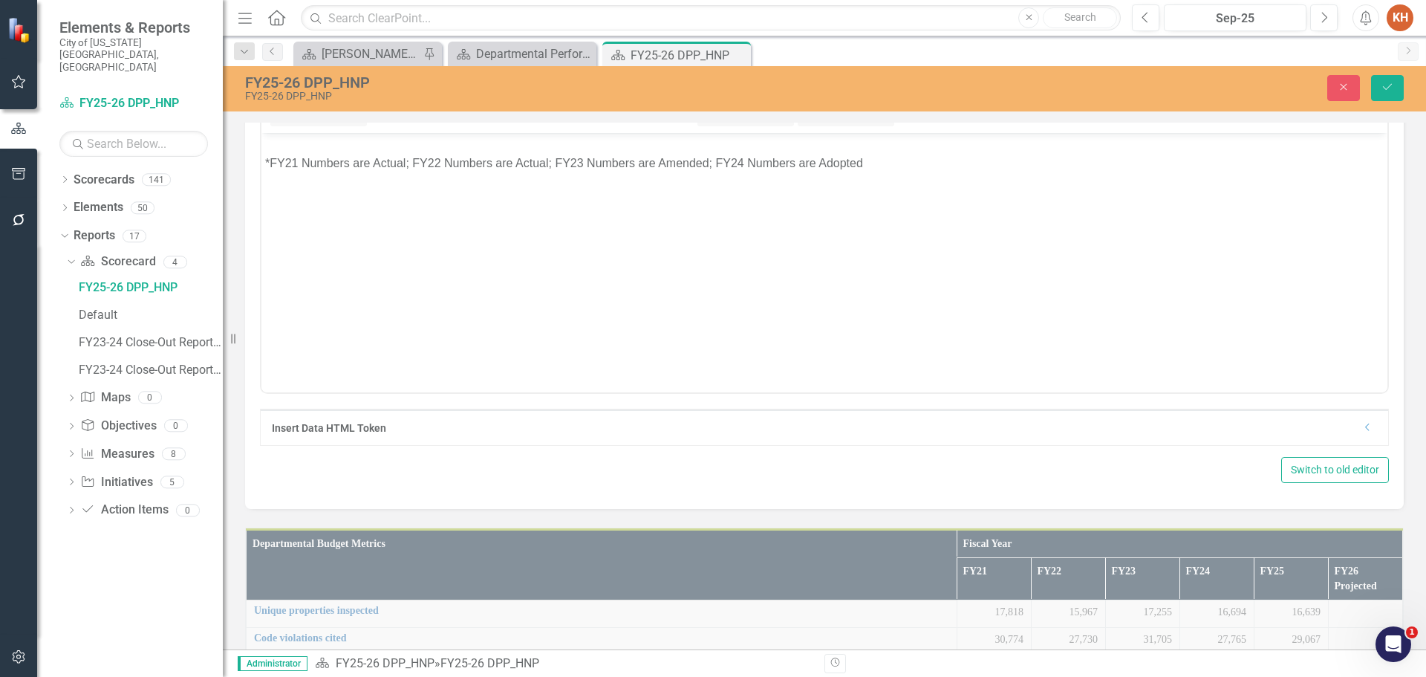
scroll to position [0, 0]
click at [699, 159] on p "*FY21 Numbers are Actual; FY22 Numbers are Actual; FY23 Numbers are Amended; FY…" at bounding box center [824, 163] width 1119 height 18
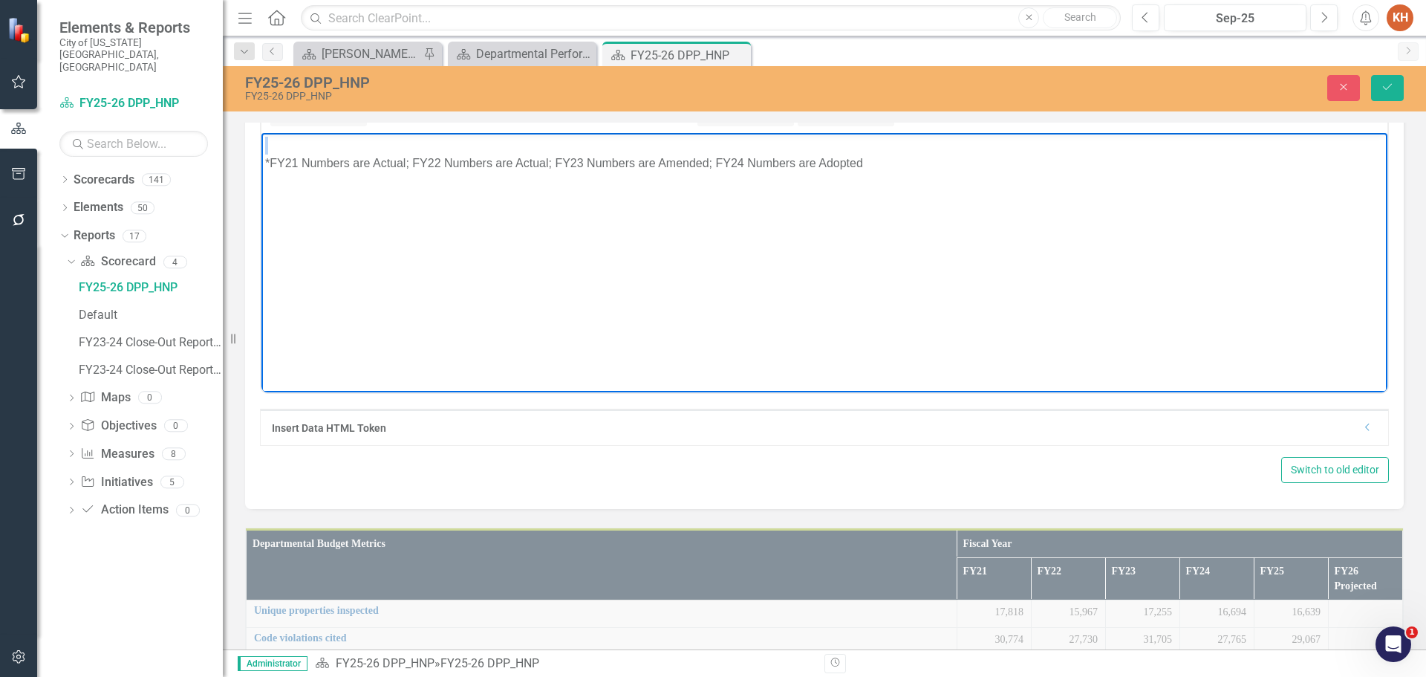
paste body "Rich Text Area. Press ALT-0 for help."
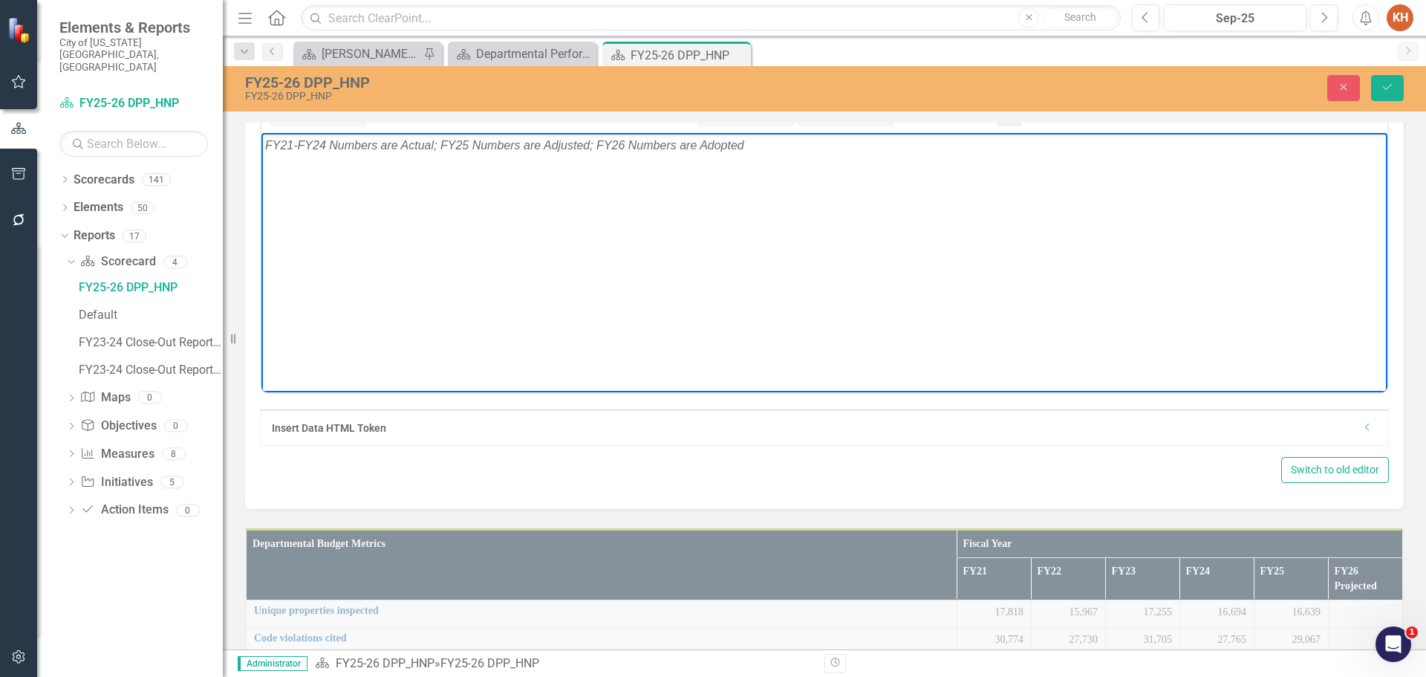
click at [1011, 121] on icon "Align center" at bounding box center [1010, 116] width 12 height 10
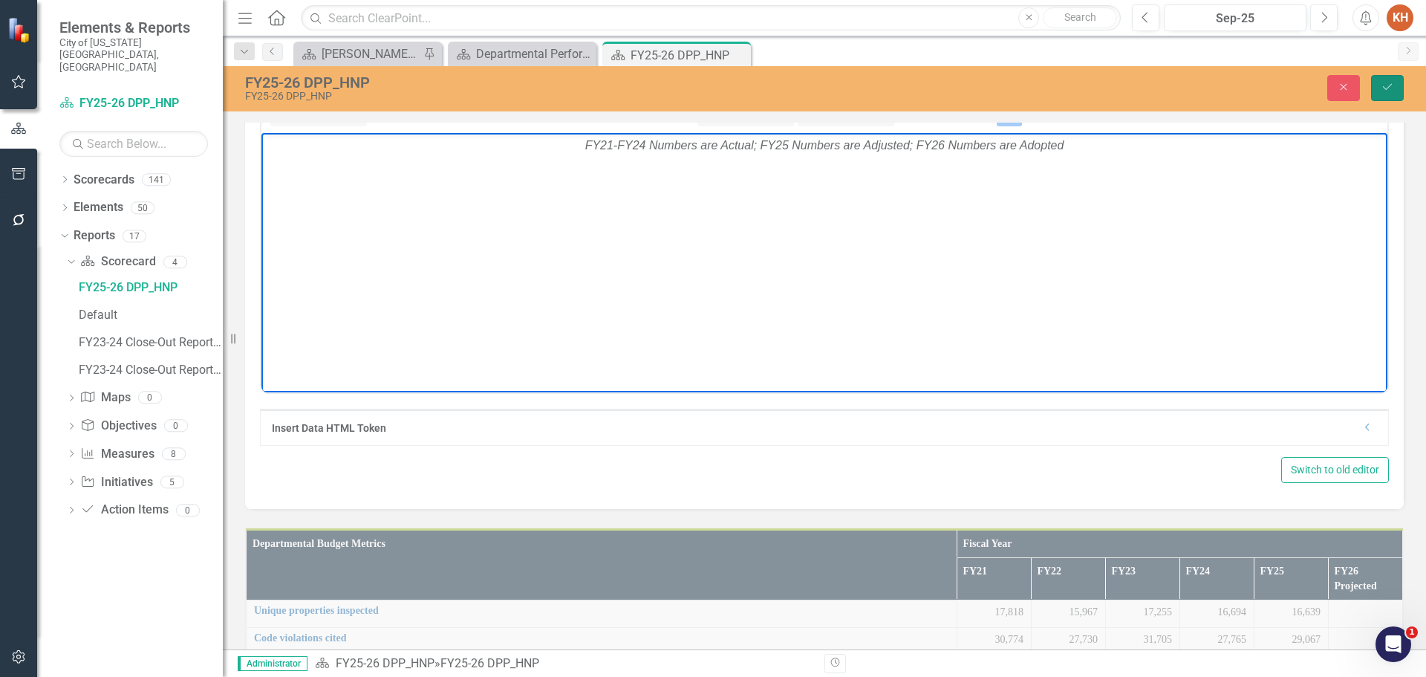
click at [1387, 87] on icon "Save" at bounding box center [1387, 87] width 13 height 10
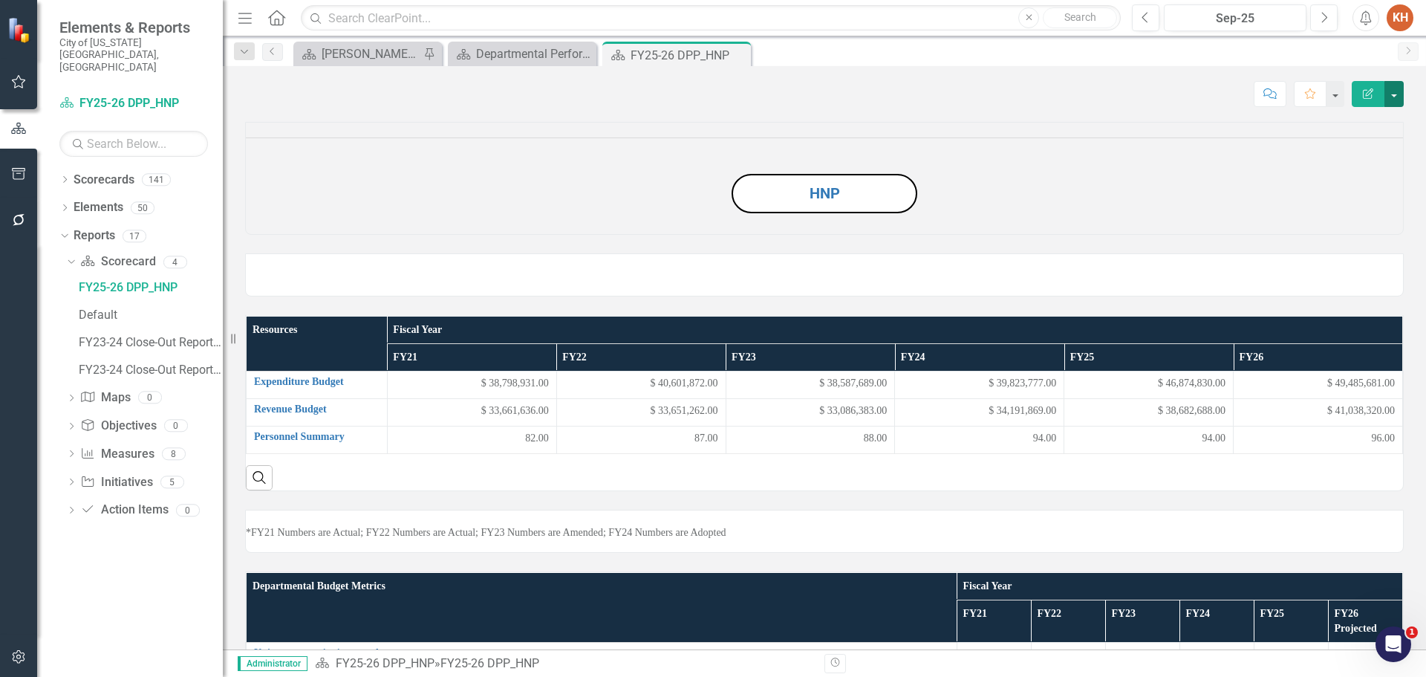
click at [1397, 96] on button "button" at bounding box center [1394, 94] width 19 height 26
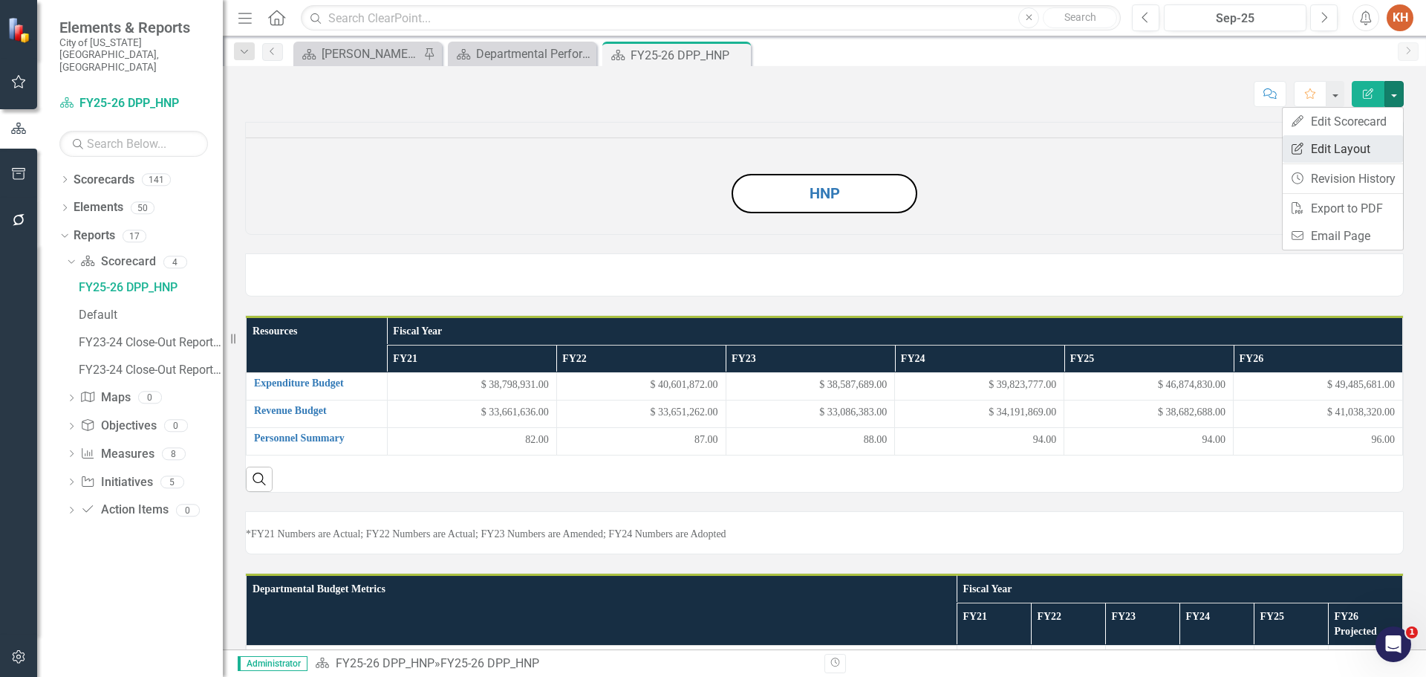
click at [1351, 144] on link "Edit Report Edit Layout" at bounding box center [1343, 148] width 120 height 27
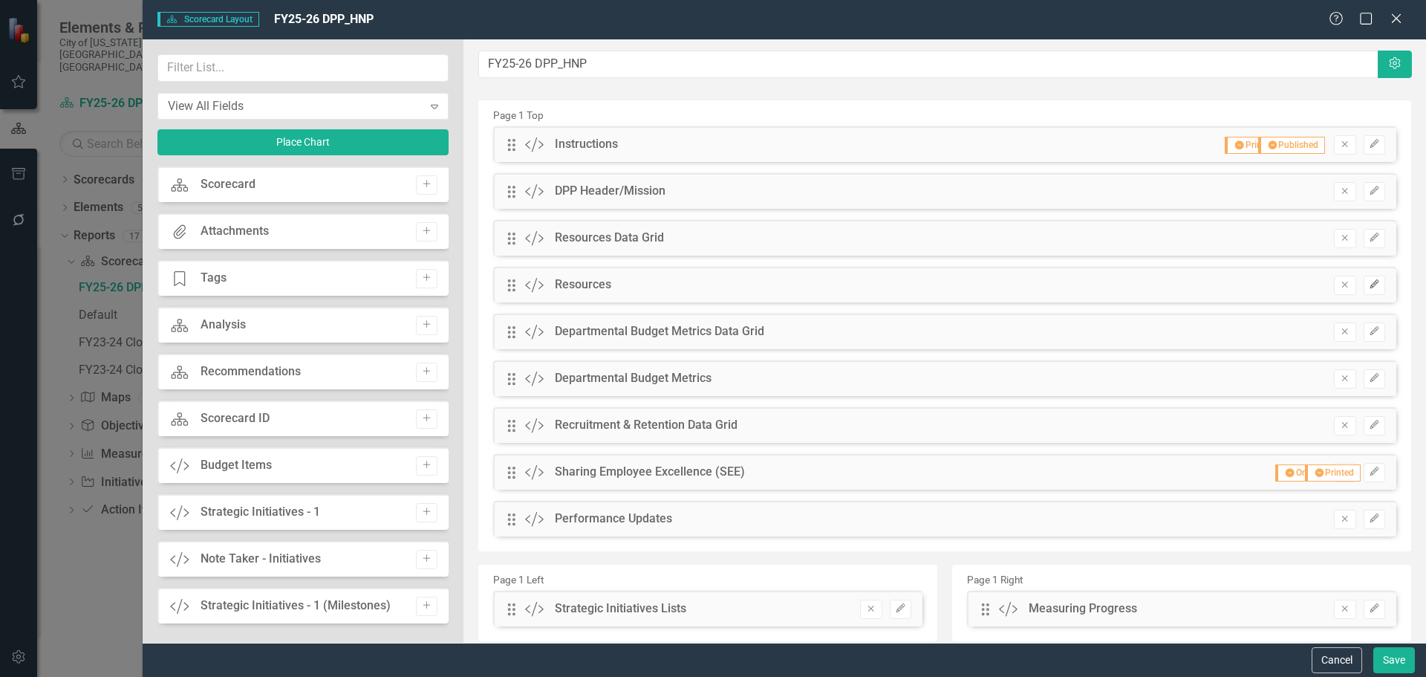
click at [1370, 285] on icon "button" at bounding box center [1374, 283] width 9 height 9
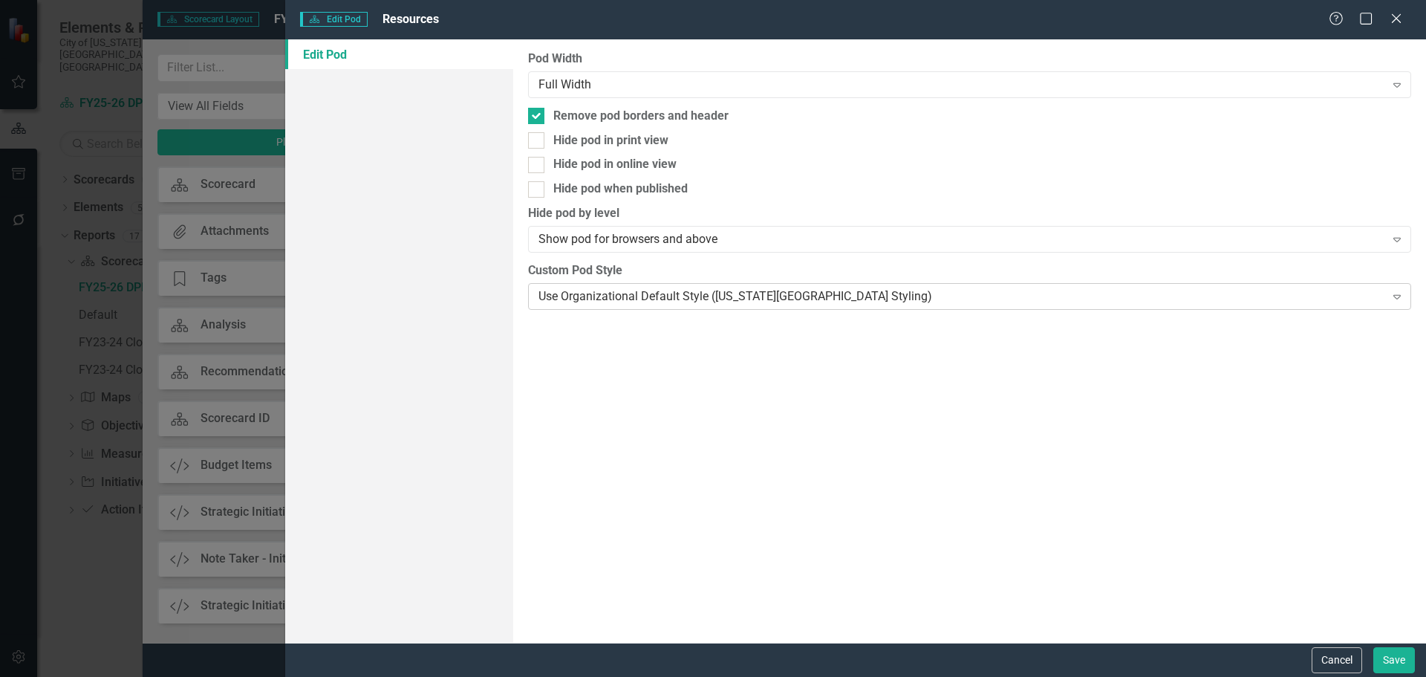
click at [900, 293] on div "Use Organizational Default Style (Virginia Beach Styling)" at bounding box center [962, 295] width 846 height 17
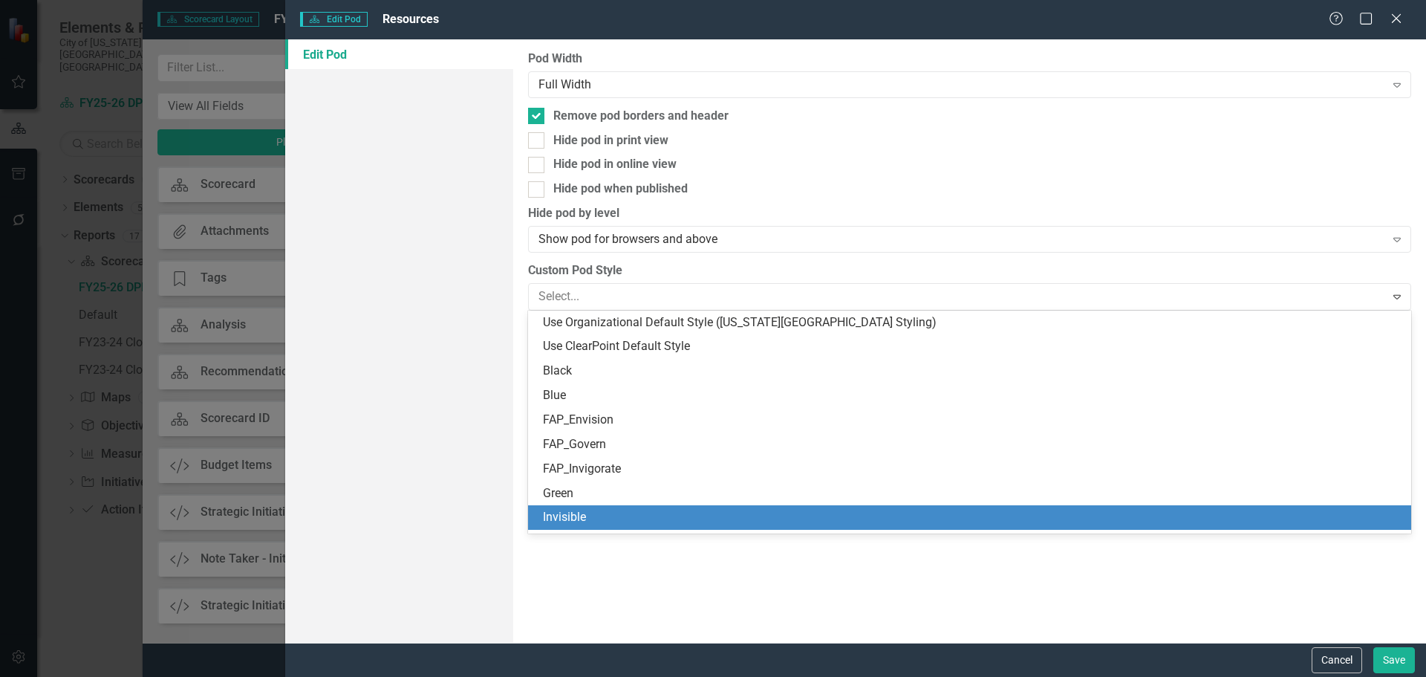
drag, startPoint x: 828, startPoint y: 522, endPoint x: 868, endPoint y: 524, distance: 40.2
click at [828, 521] on div "Invisible" at bounding box center [972, 517] width 859 height 17
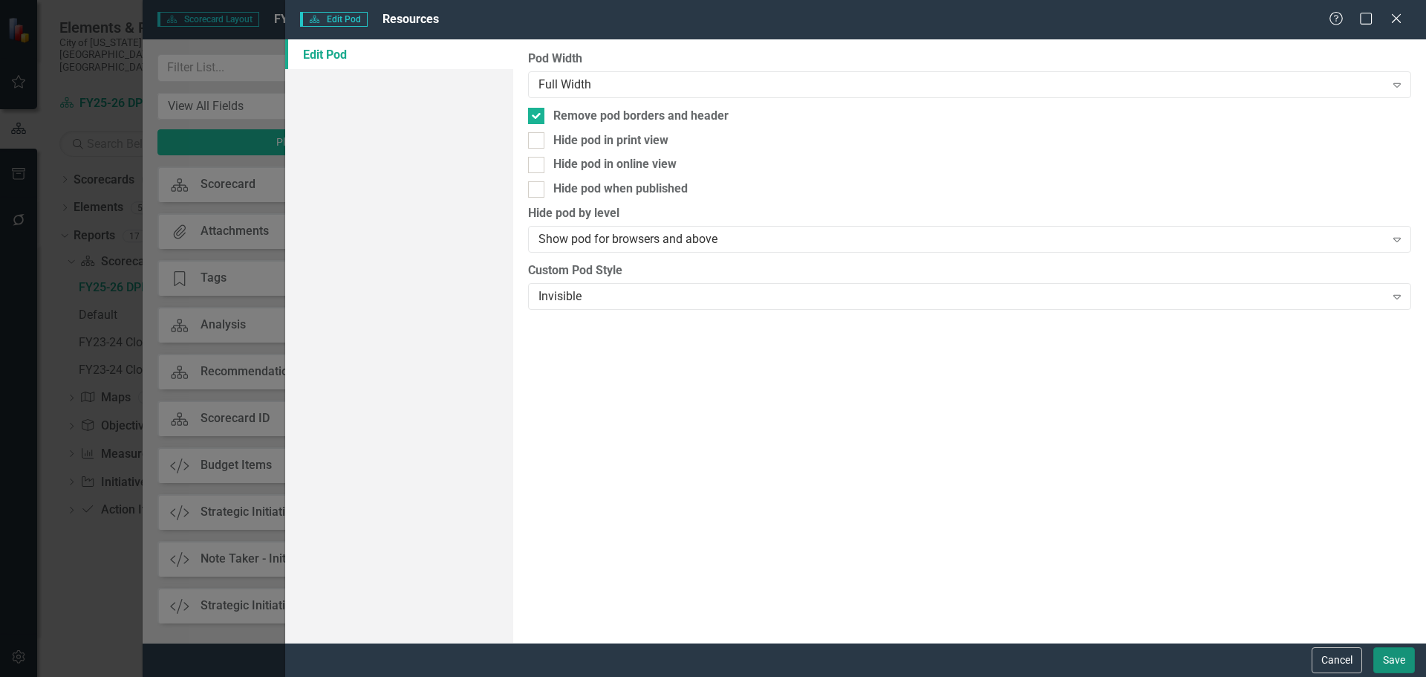
click at [1389, 663] on button "Save" at bounding box center [1395, 660] width 42 height 26
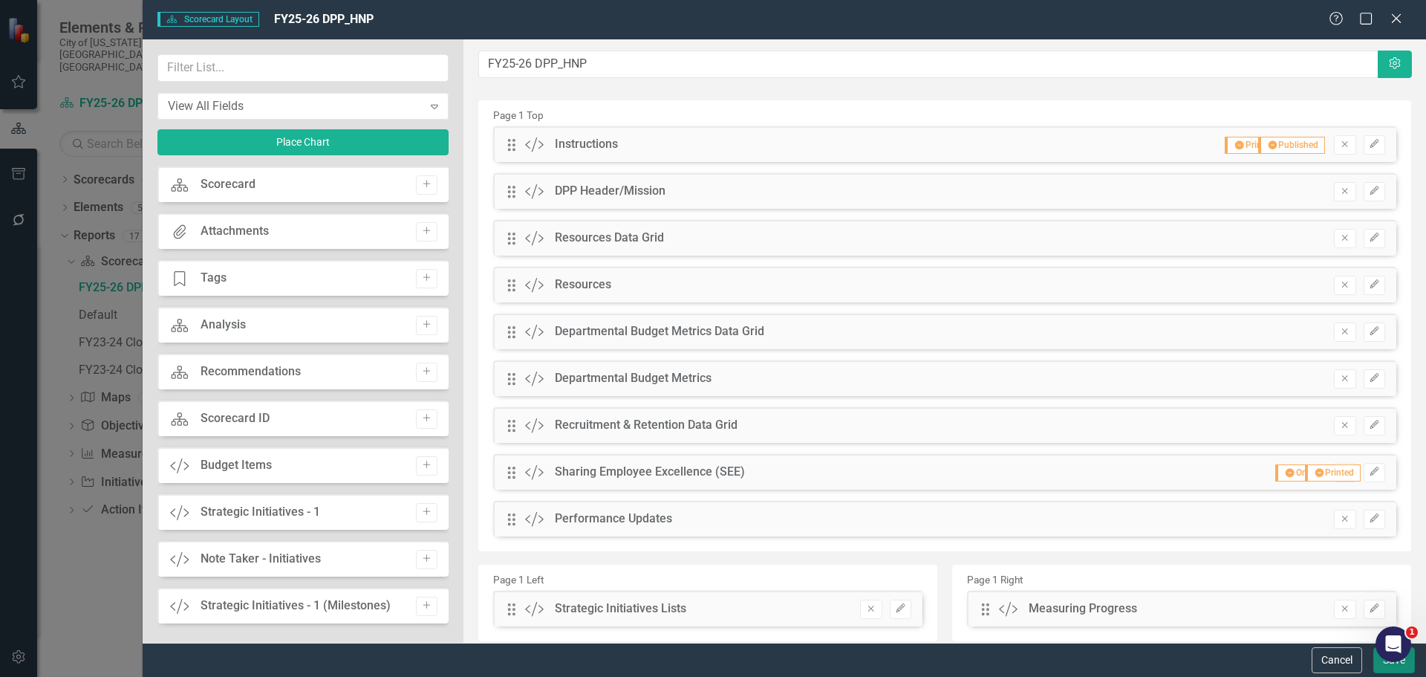
click at [1380, 666] on button "Save" at bounding box center [1395, 660] width 42 height 26
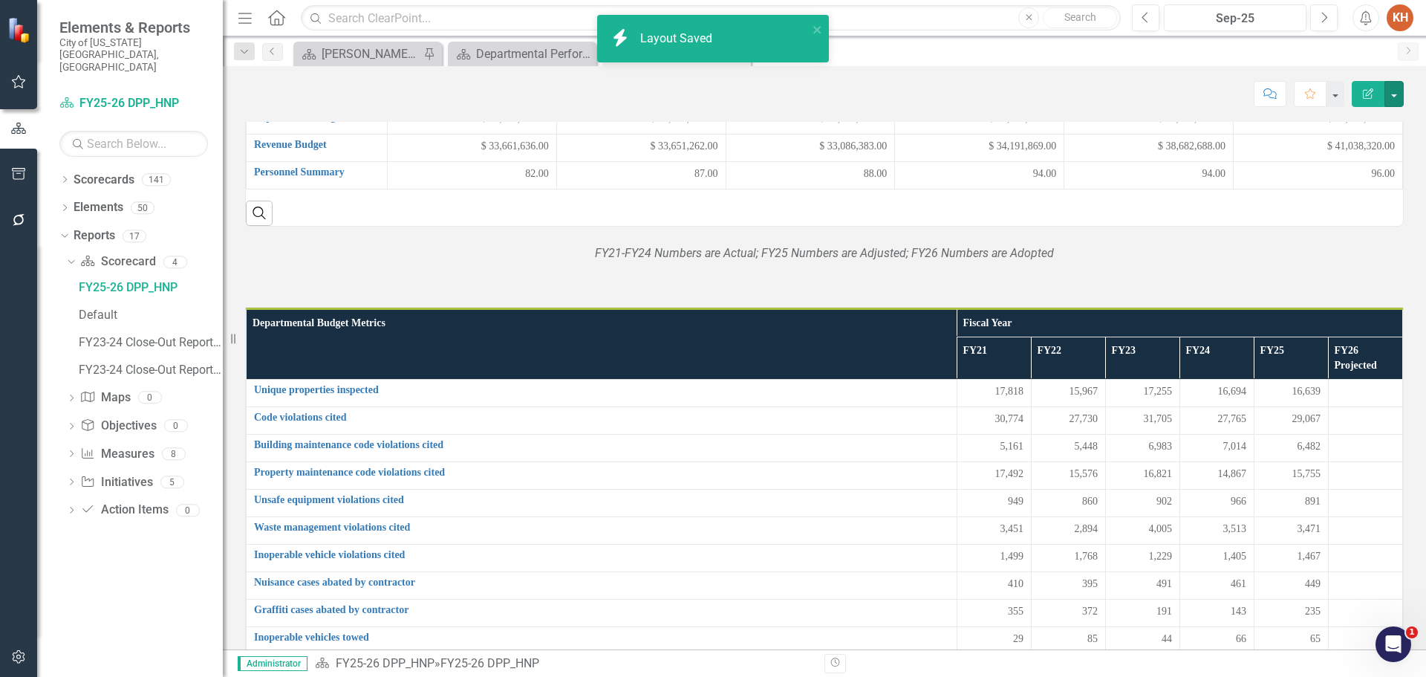
scroll to position [474, 0]
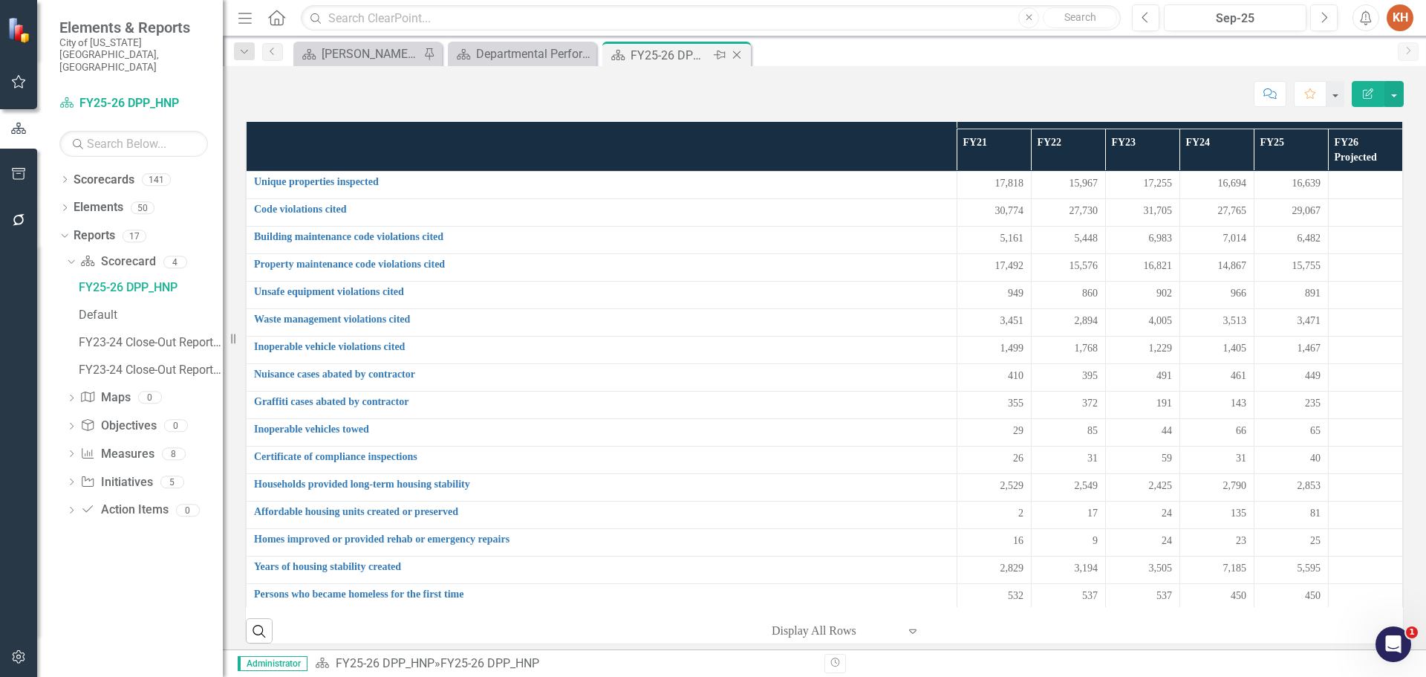
click at [736, 54] on icon at bounding box center [737, 55] width 8 height 8
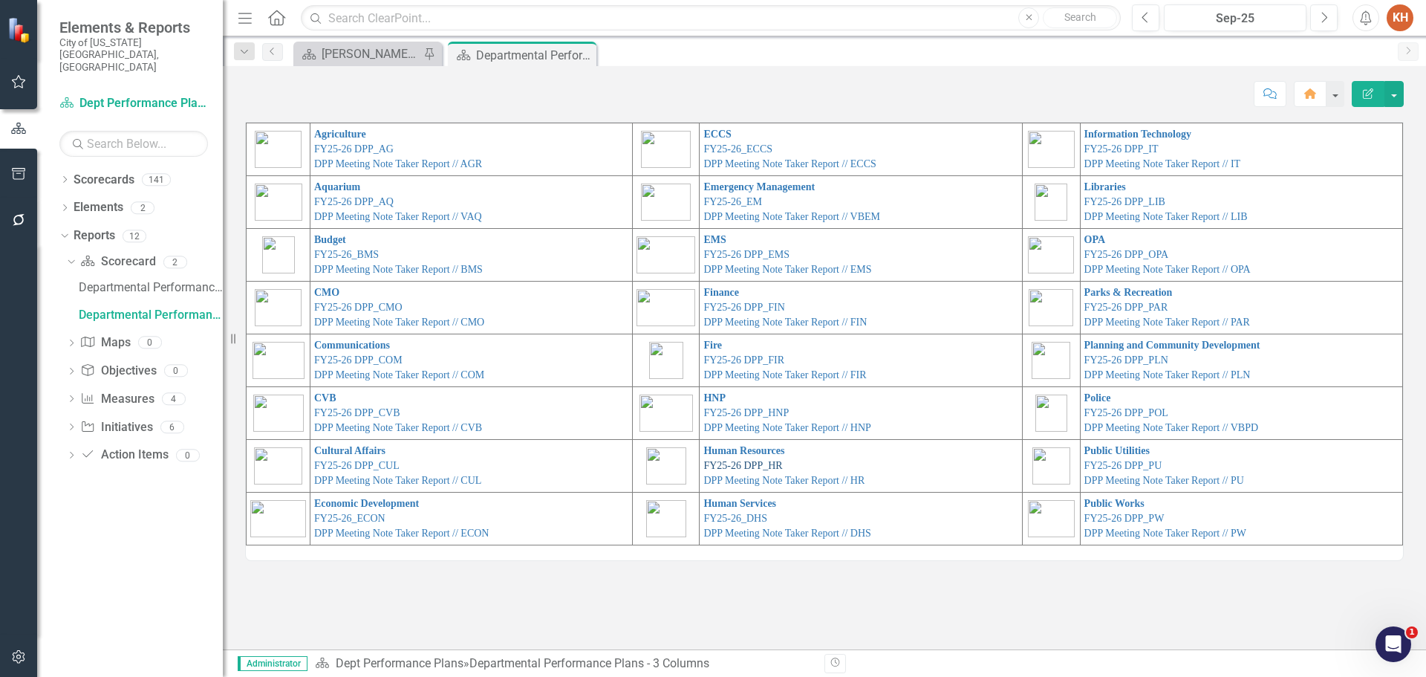
click at [758, 460] on link "FY25-26 DPP_HR" at bounding box center [742, 465] width 79 height 11
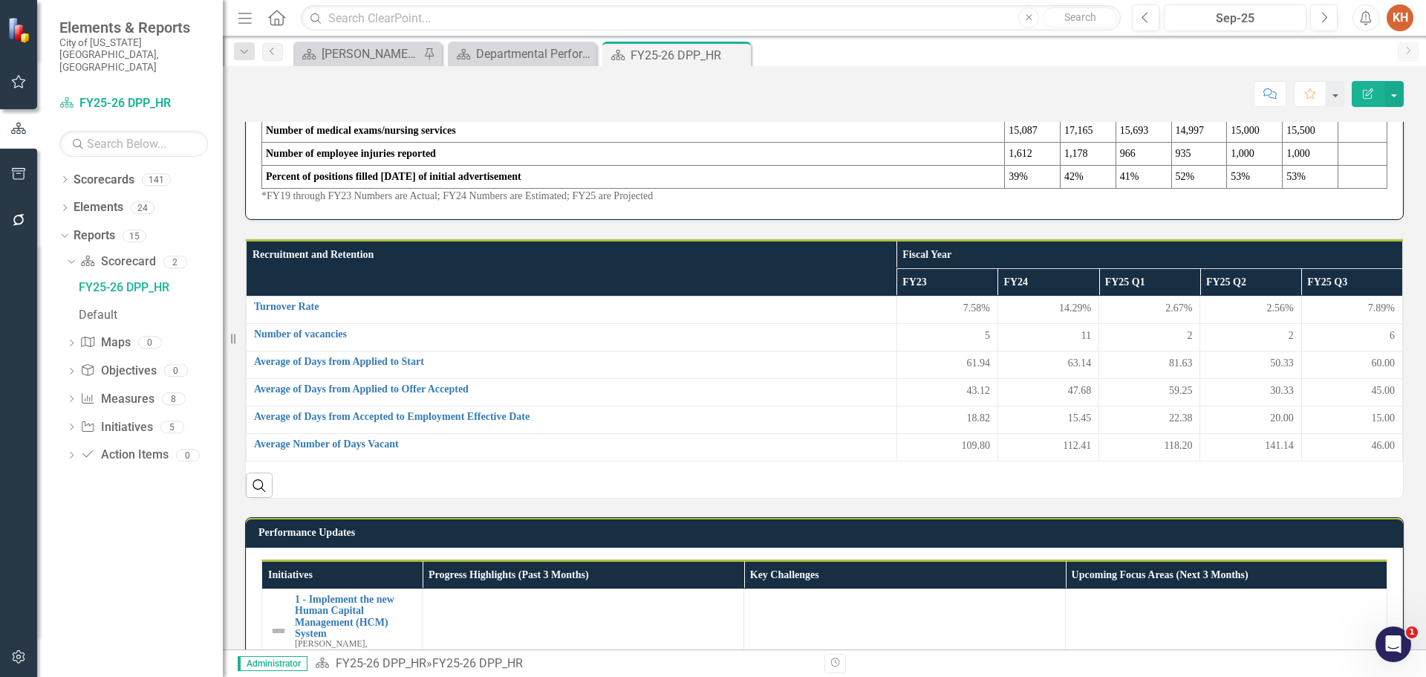
scroll to position [383, 0]
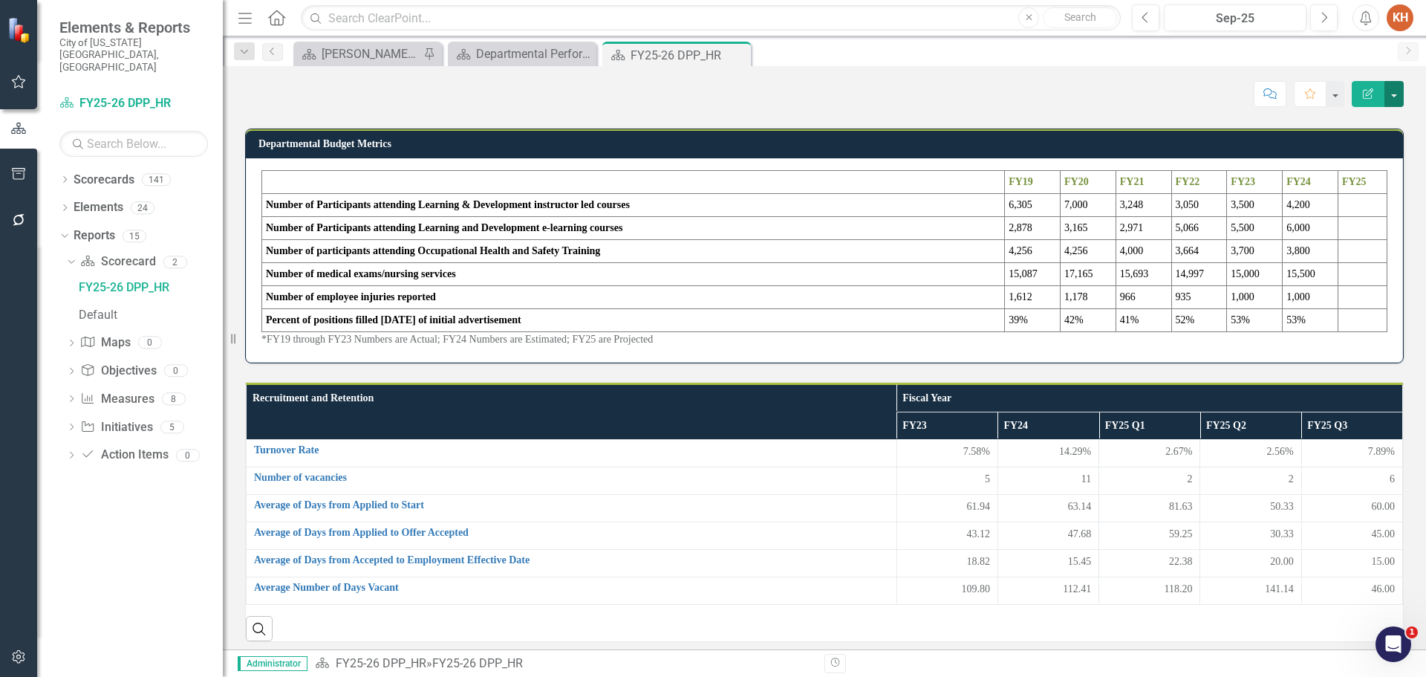
click at [1397, 93] on button "button" at bounding box center [1394, 94] width 19 height 26
click at [1363, 151] on link "Edit Report Edit Layout" at bounding box center [1343, 148] width 120 height 27
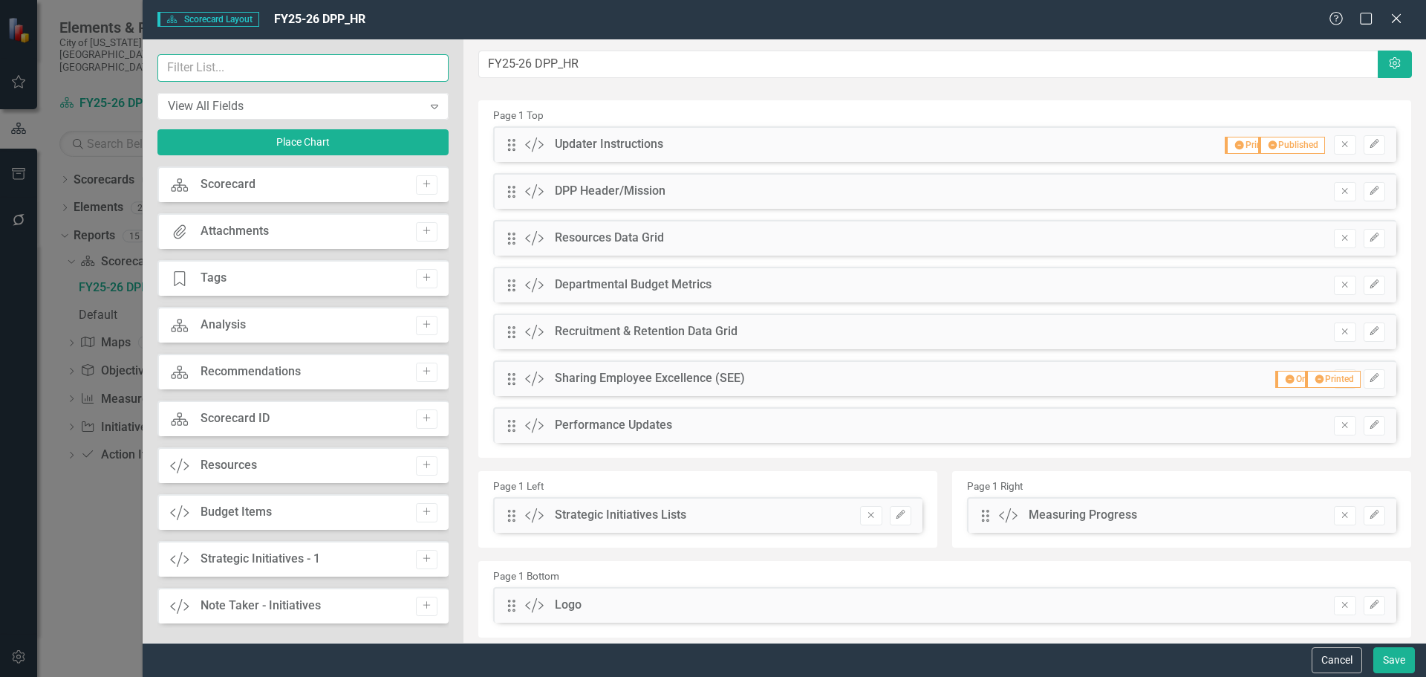
click at [372, 74] on input "text" at bounding box center [302, 67] width 291 height 27
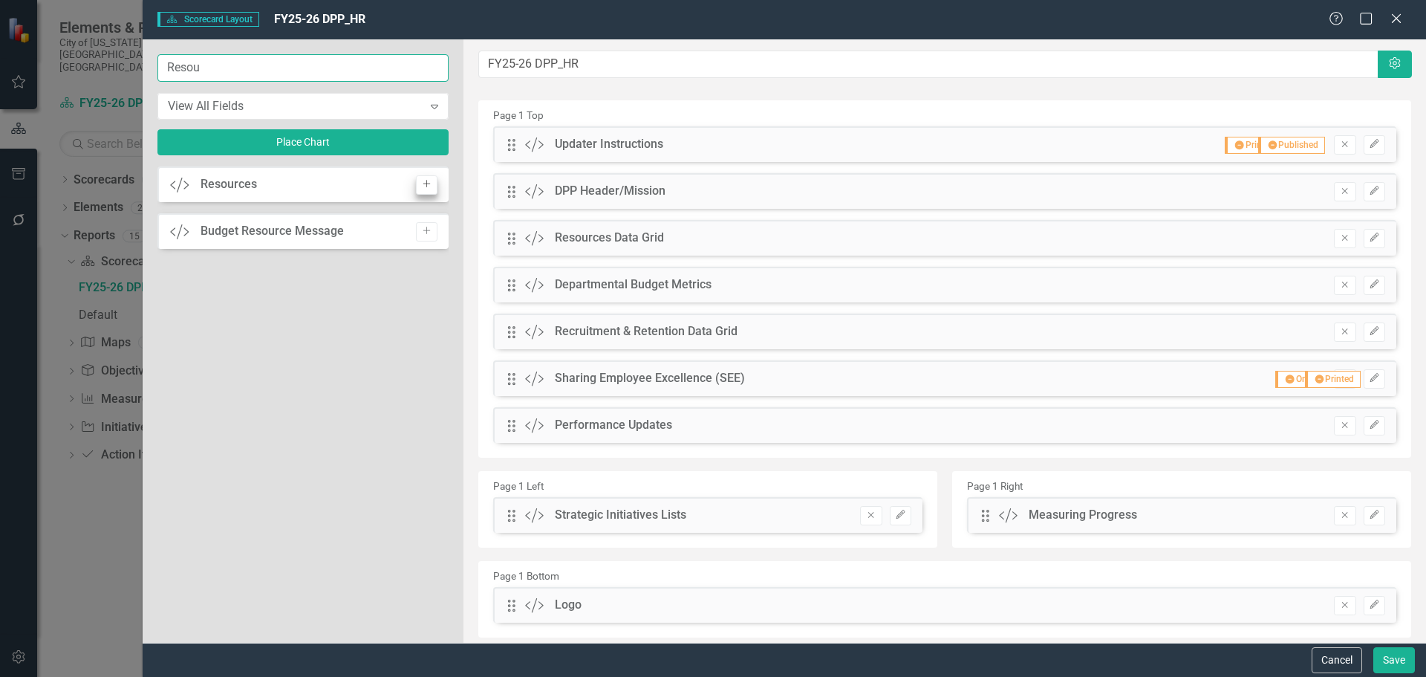
type input "Resou"
click at [422, 183] on icon "Add" at bounding box center [426, 184] width 11 height 9
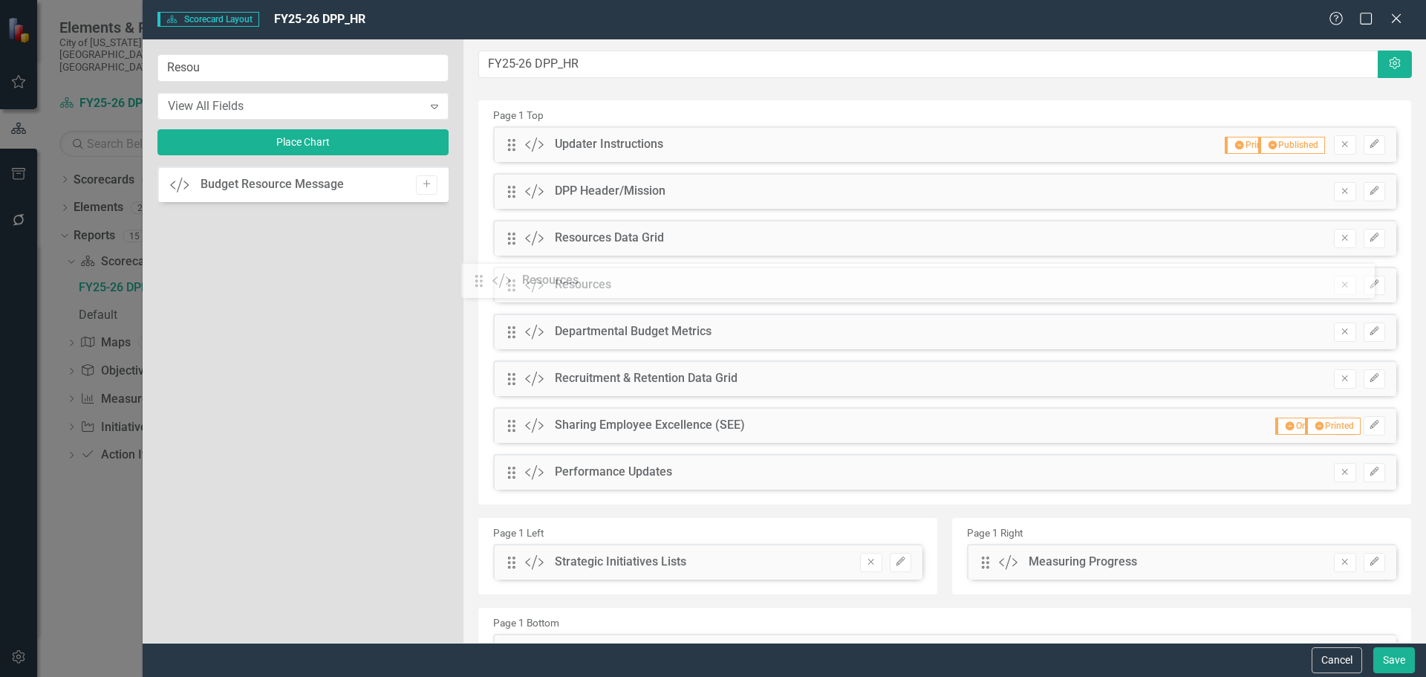
drag, startPoint x: 513, startPoint y: 147, endPoint x: 492, endPoint y: 283, distance: 137.6
click at [1364, 291] on button "Edit" at bounding box center [1375, 285] width 22 height 19
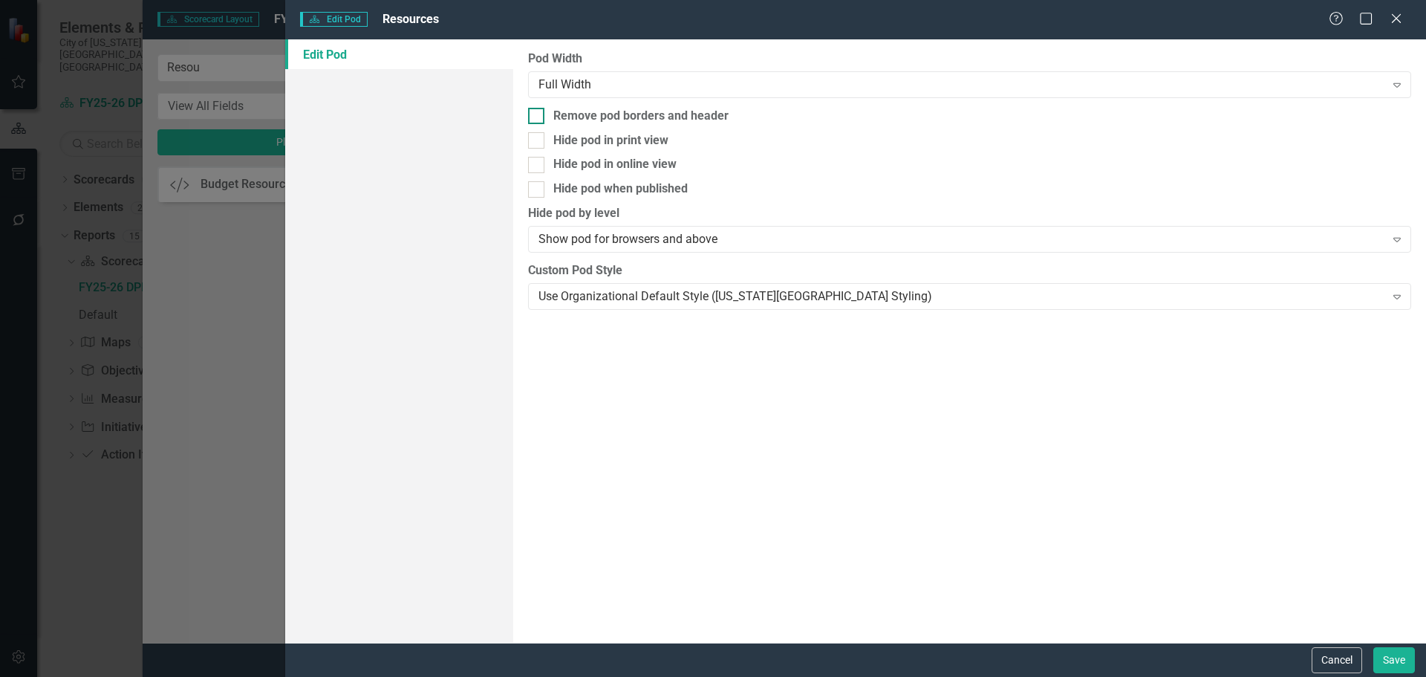
click at [547, 113] on div "Remove pod borders and header" at bounding box center [969, 116] width 883 height 17
click at [538, 113] on input "Remove pod borders and header" at bounding box center [533, 113] width 10 height 10
checkbox input "true"
click at [682, 235] on div "Show pod for browsers and above" at bounding box center [962, 239] width 846 height 17
click at [686, 306] on div "Use Organizational Default Style (Virginia Beach Styling) Expand" at bounding box center [969, 296] width 883 height 27
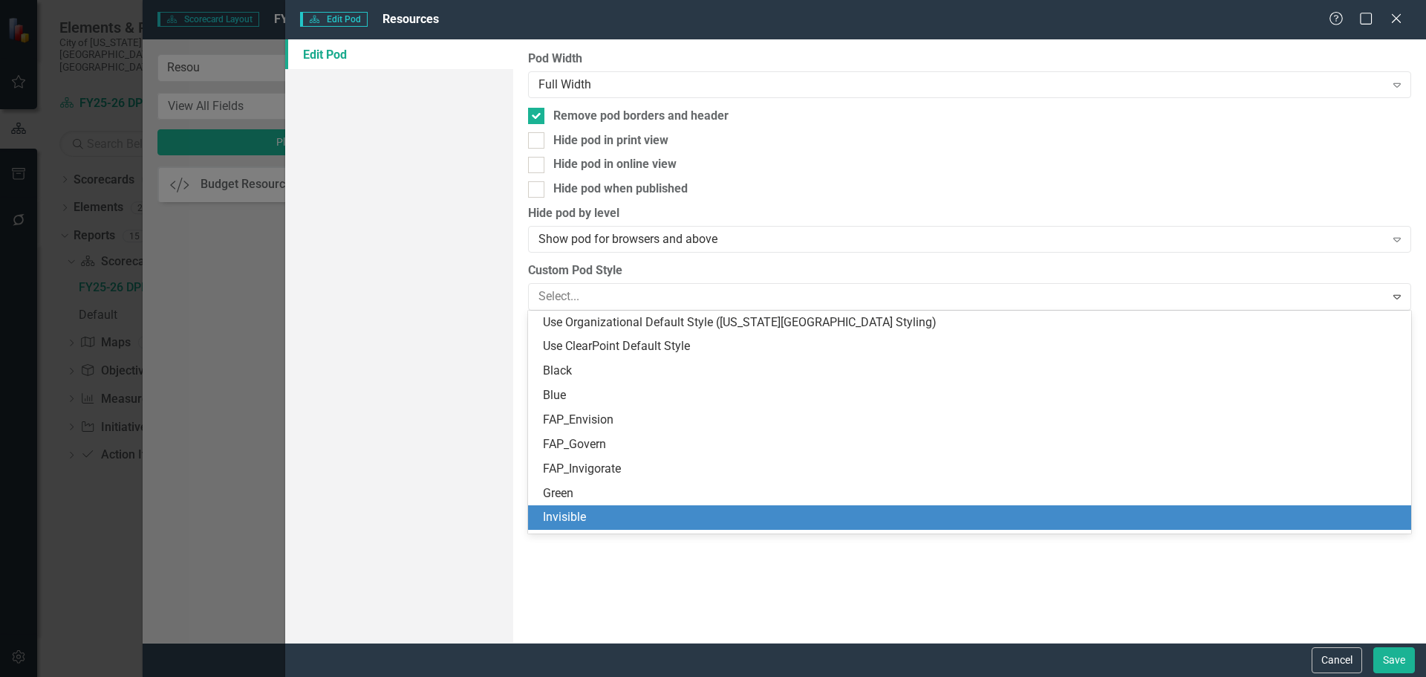
click at [663, 515] on div "Invisible" at bounding box center [972, 517] width 859 height 17
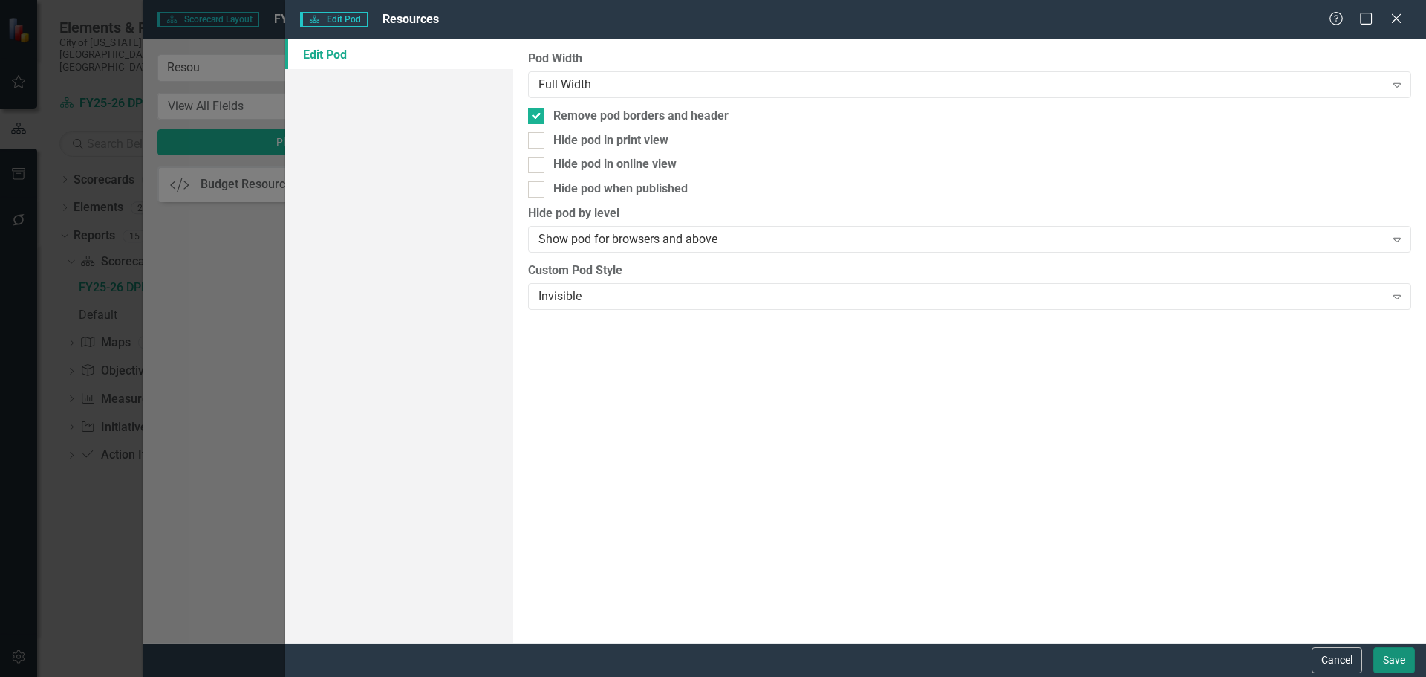
click at [1384, 660] on button "Save" at bounding box center [1395, 660] width 42 height 26
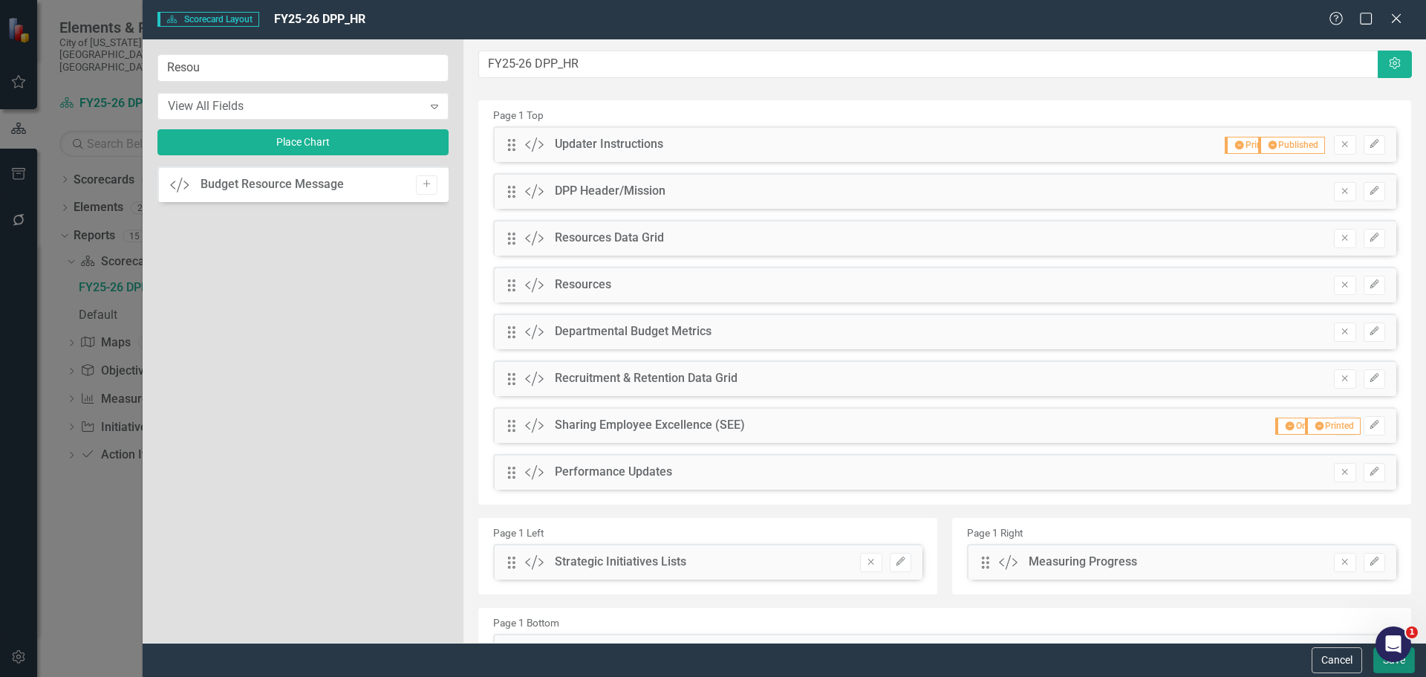
click at [1382, 668] on button "Save" at bounding box center [1395, 660] width 42 height 26
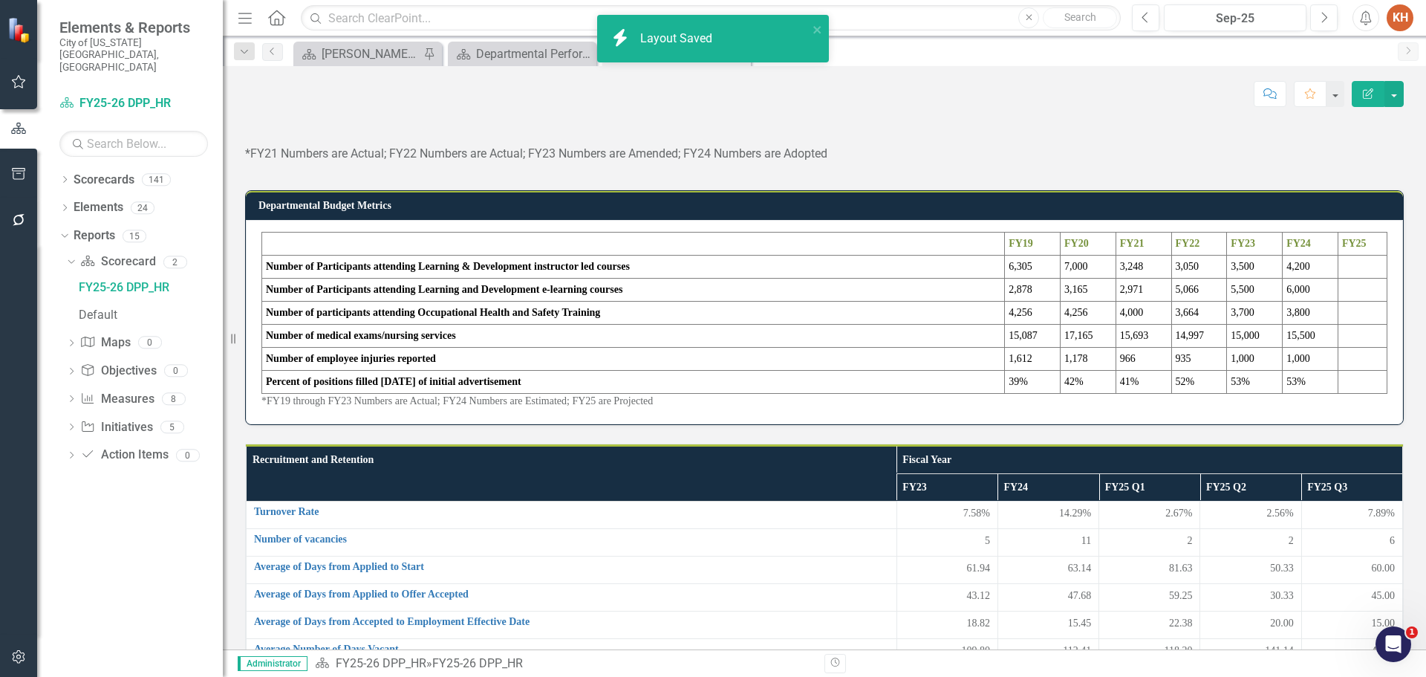
click at [670, 163] on p "*FY21 Numbers are Actual; FY22 Numbers are Actual; FY23 Numbers are Amended; FY…" at bounding box center [824, 154] width 1159 height 17
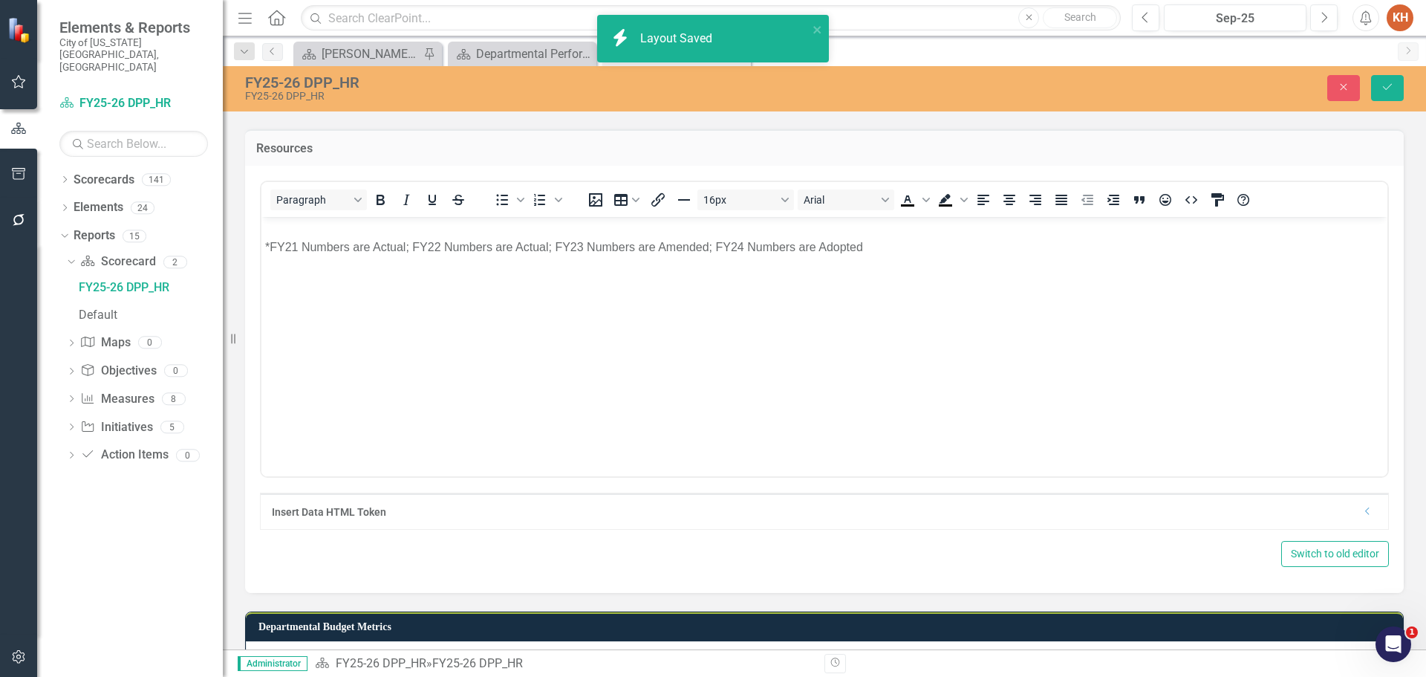
scroll to position [0, 0]
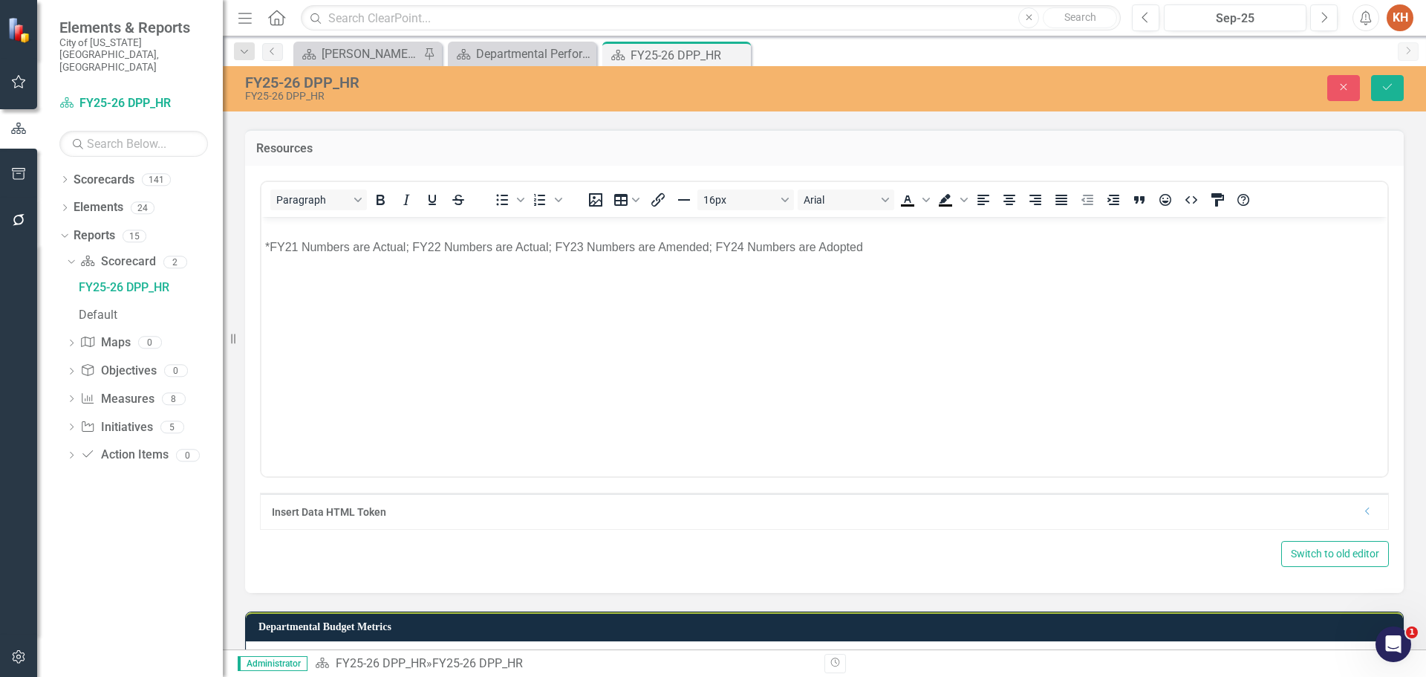
click at [620, 243] on p "*FY21 Numbers are Actual; FY22 Numbers are Actual; FY23 Numbers are Amended; FY…" at bounding box center [824, 247] width 1119 height 18
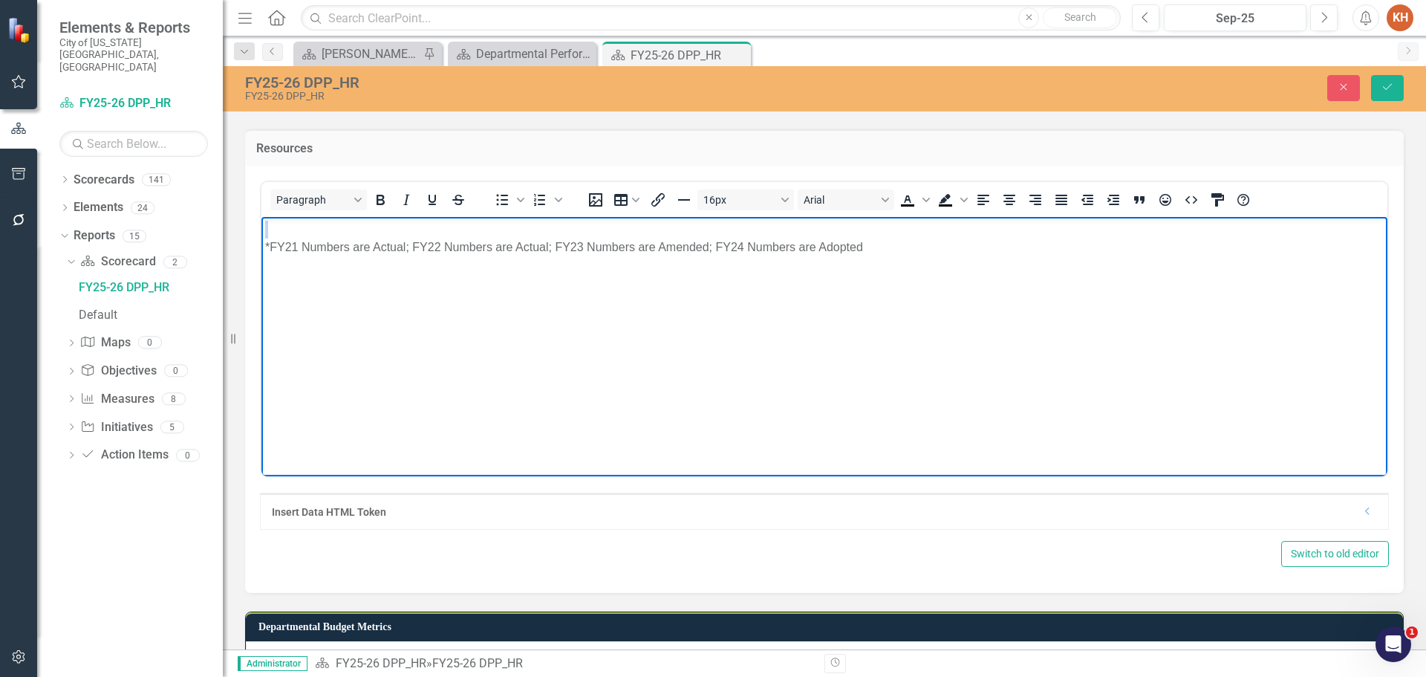
paste body "Rich Text Area. Press ALT-0 for help."
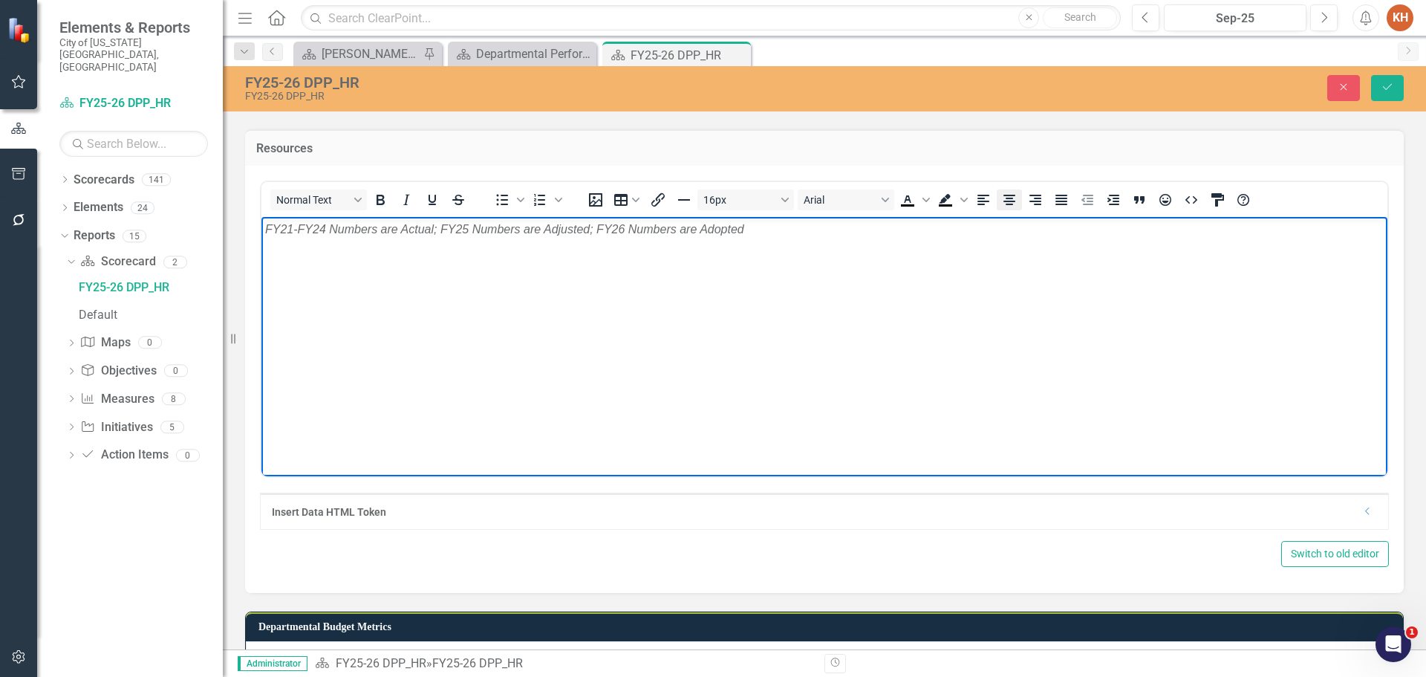
click at [1006, 209] on icon "Align center" at bounding box center [1010, 200] width 18 height 18
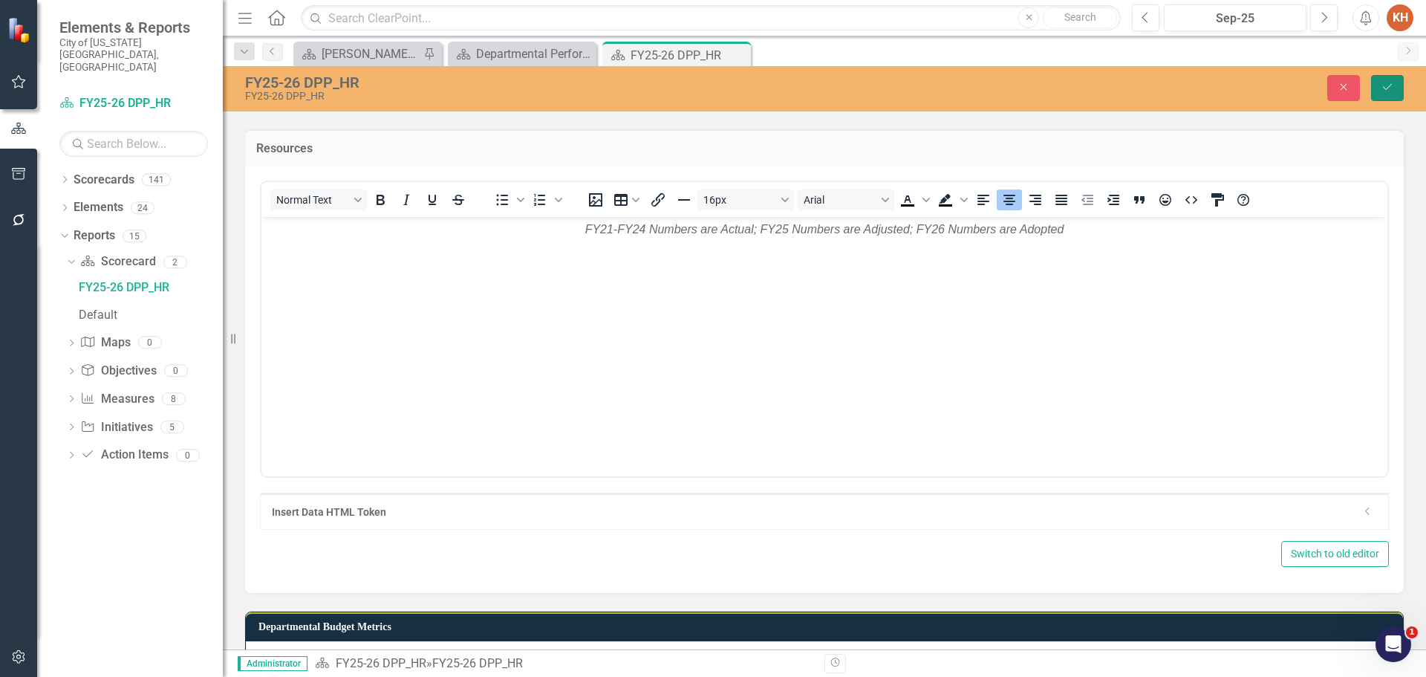
click at [1386, 91] on icon "Save" at bounding box center [1387, 87] width 13 height 10
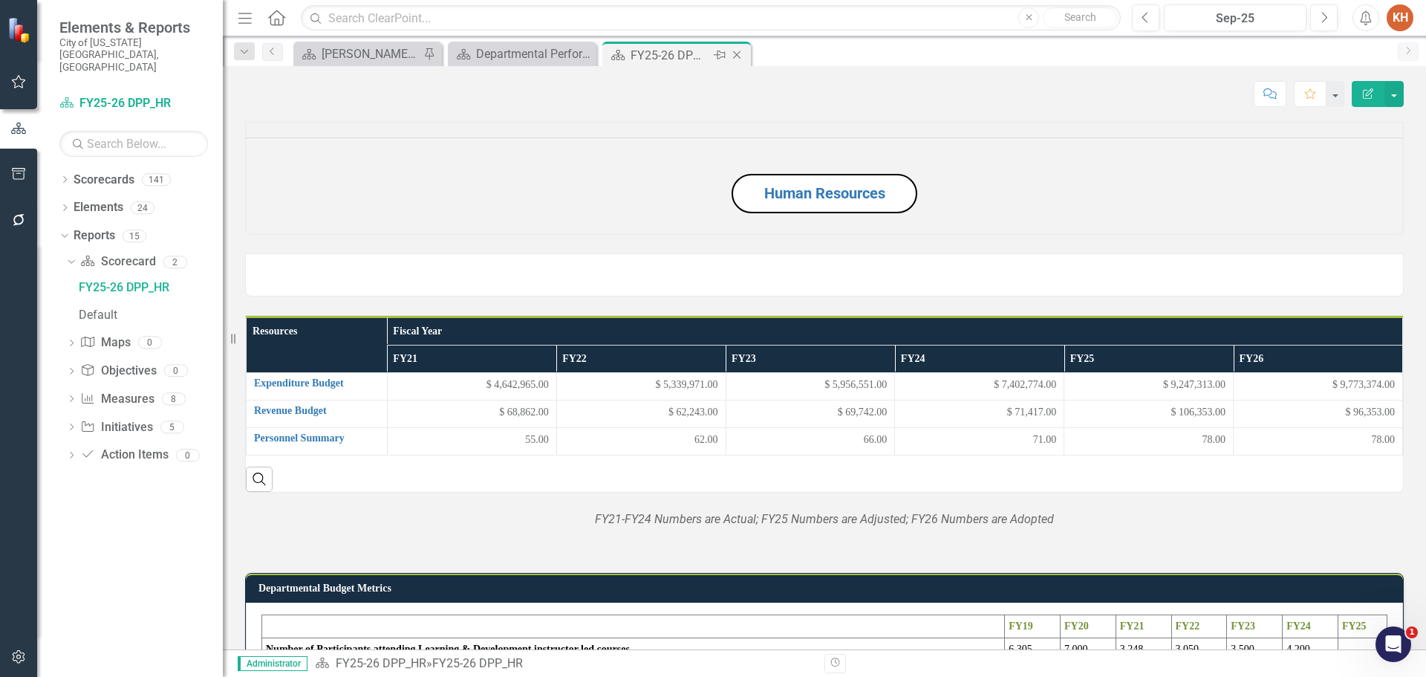
click at [738, 51] on icon "Close" at bounding box center [736, 55] width 15 height 12
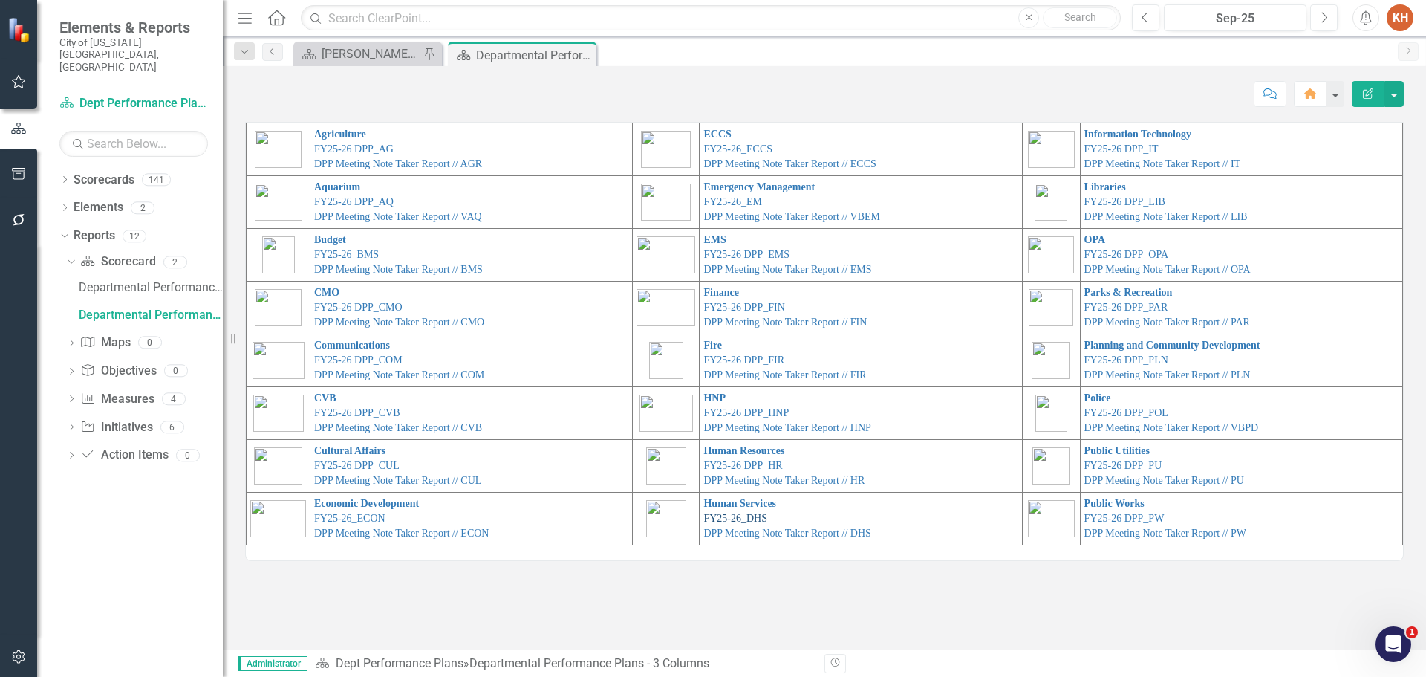
click at [750, 516] on link "FY25-26_DHS" at bounding box center [735, 518] width 64 height 11
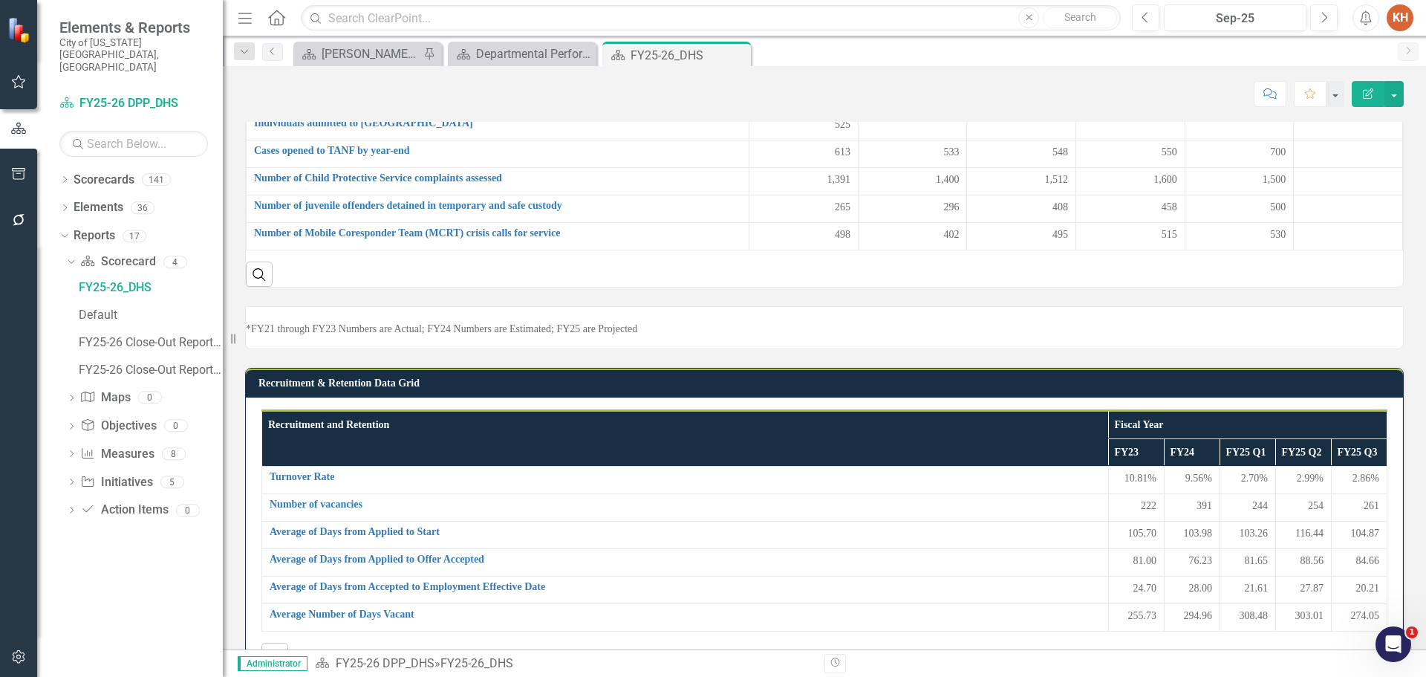
scroll to position [524, 0]
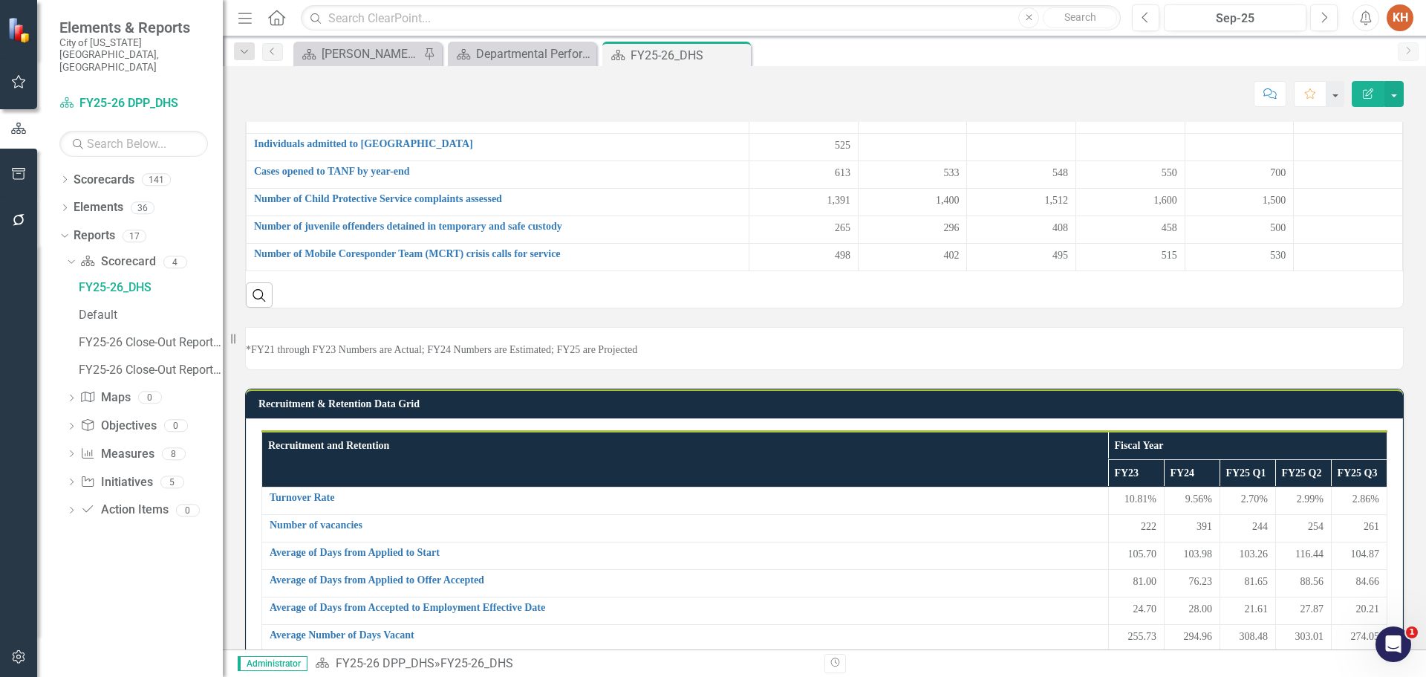
click at [672, 18] on p "*FY21 Numbers are Actual; FY22 Numbers are Actual; FY23 Numbers are Amended; FY…" at bounding box center [824, 10] width 1157 height 16
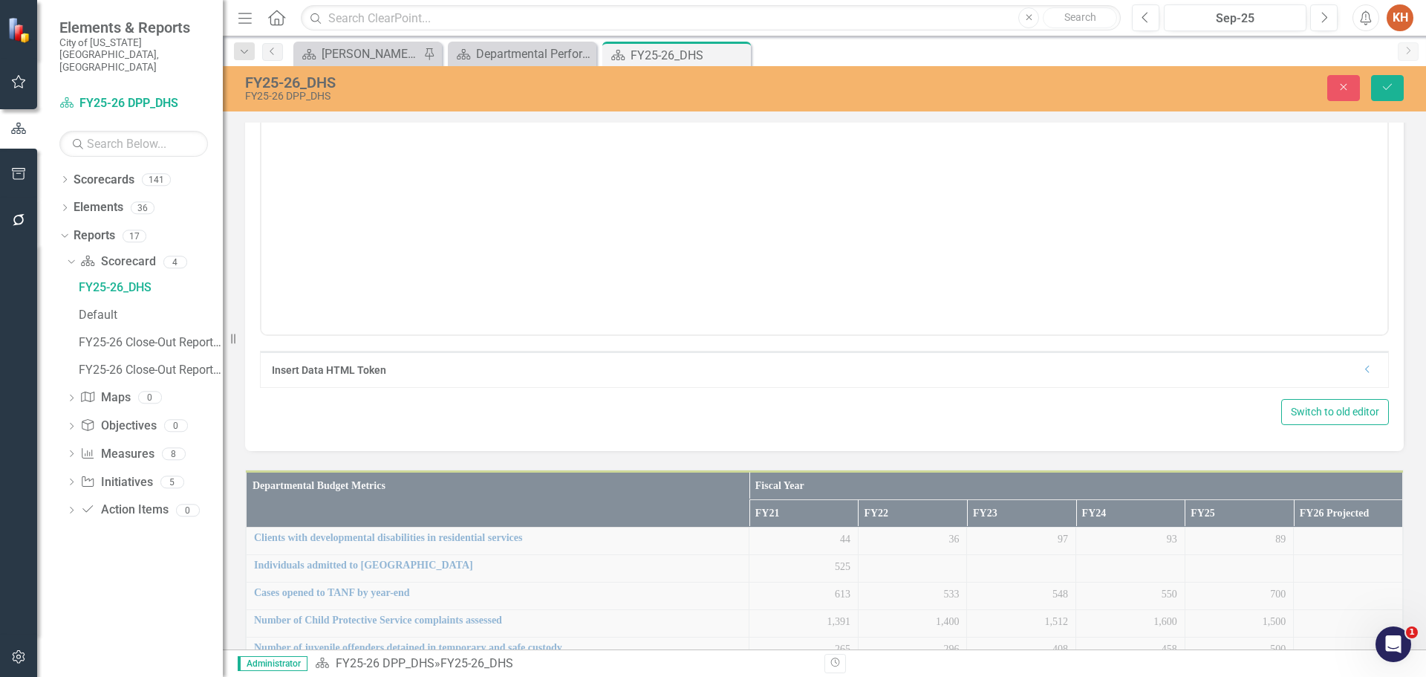
scroll to position [0, 0]
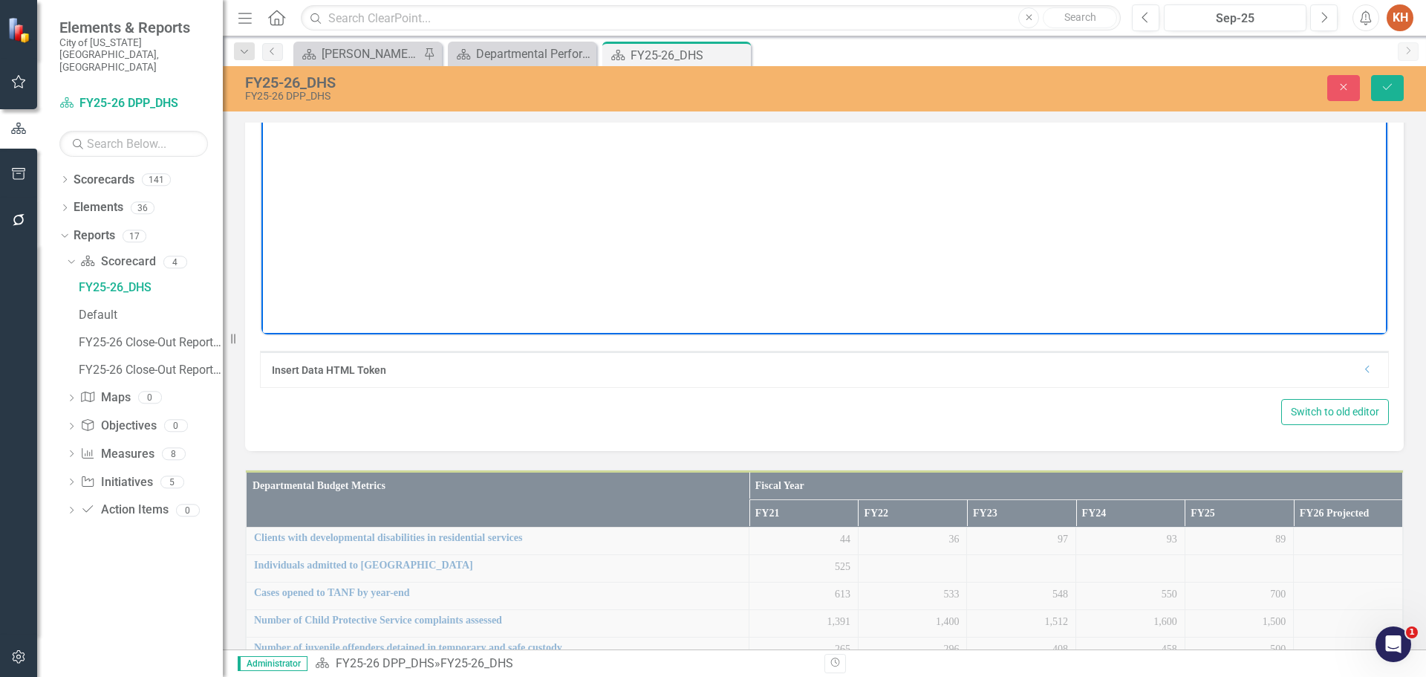
click at [674, 105] on p "*FY21 Numbers are Actual; FY22 Numbers are Actual; FY23 Numbers are Amended; FY…" at bounding box center [824, 105] width 1119 height 18
paste body "Rich Text Area. Press ALT-0 for help."
drag, startPoint x: 1011, startPoint y: 355, endPoint x: 984, endPoint y: 376, distance: 33.9
click at [1011, 67] on icon "Align center" at bounding box center [1010, 58] width 18 height 18
click at [1386, 89] on icon "Save" at bounding box center [1387, 87] width 13 height 10
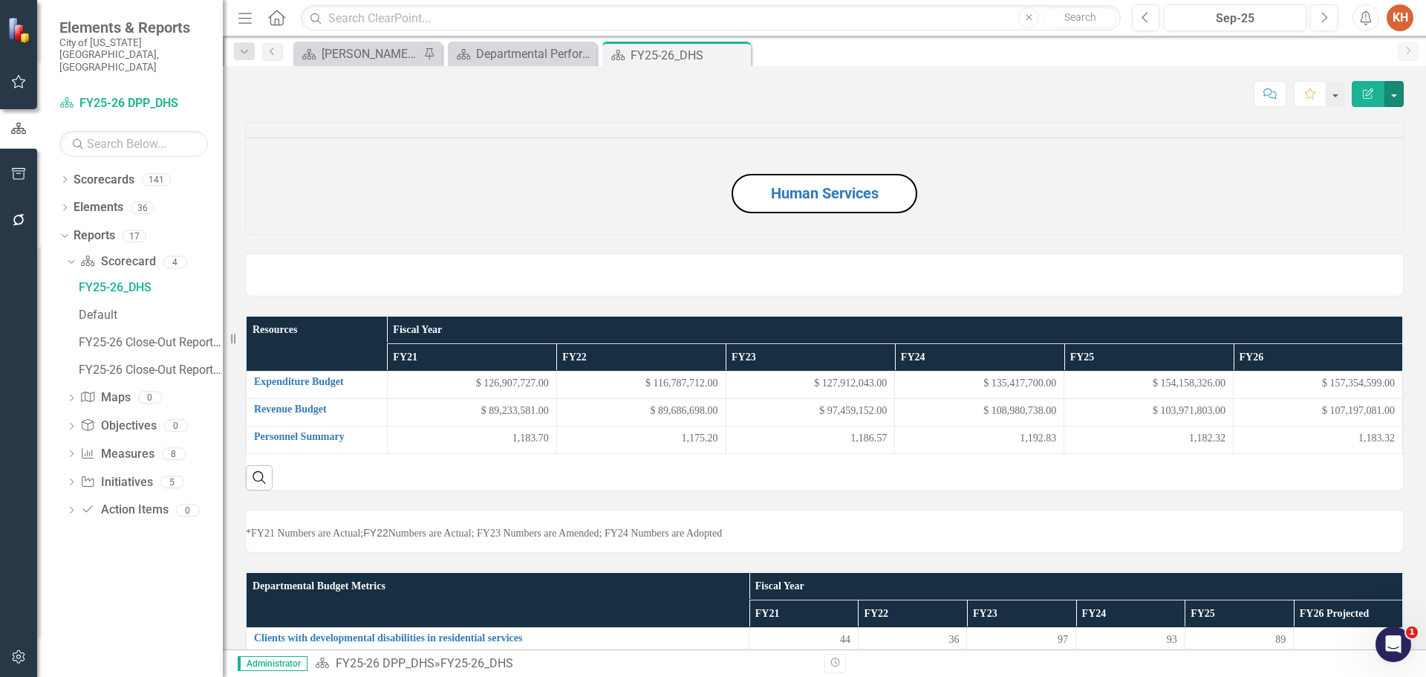
click at [1394, 99] on button "button" at bounding box center [1394, 94] width 19 height 26
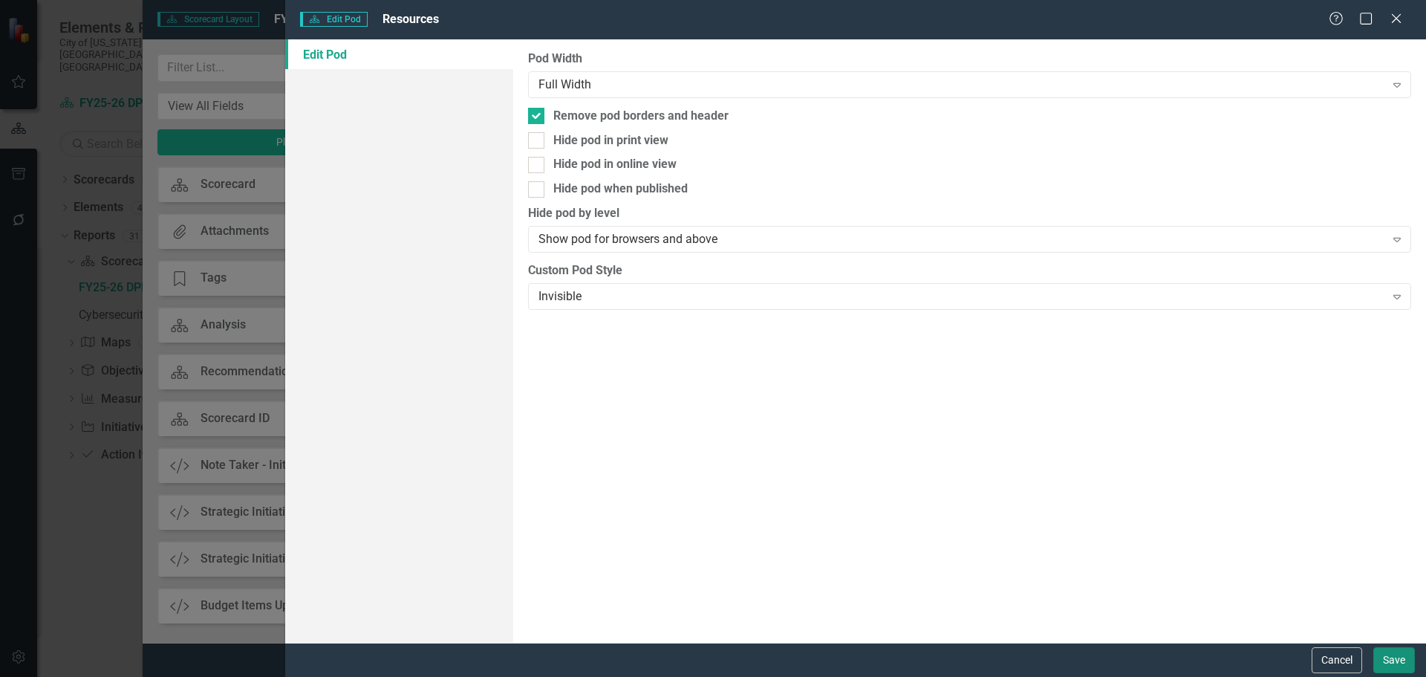
click at [1391, 666] on button "Save" at bounding box center [1395, 660] width 42 height 26
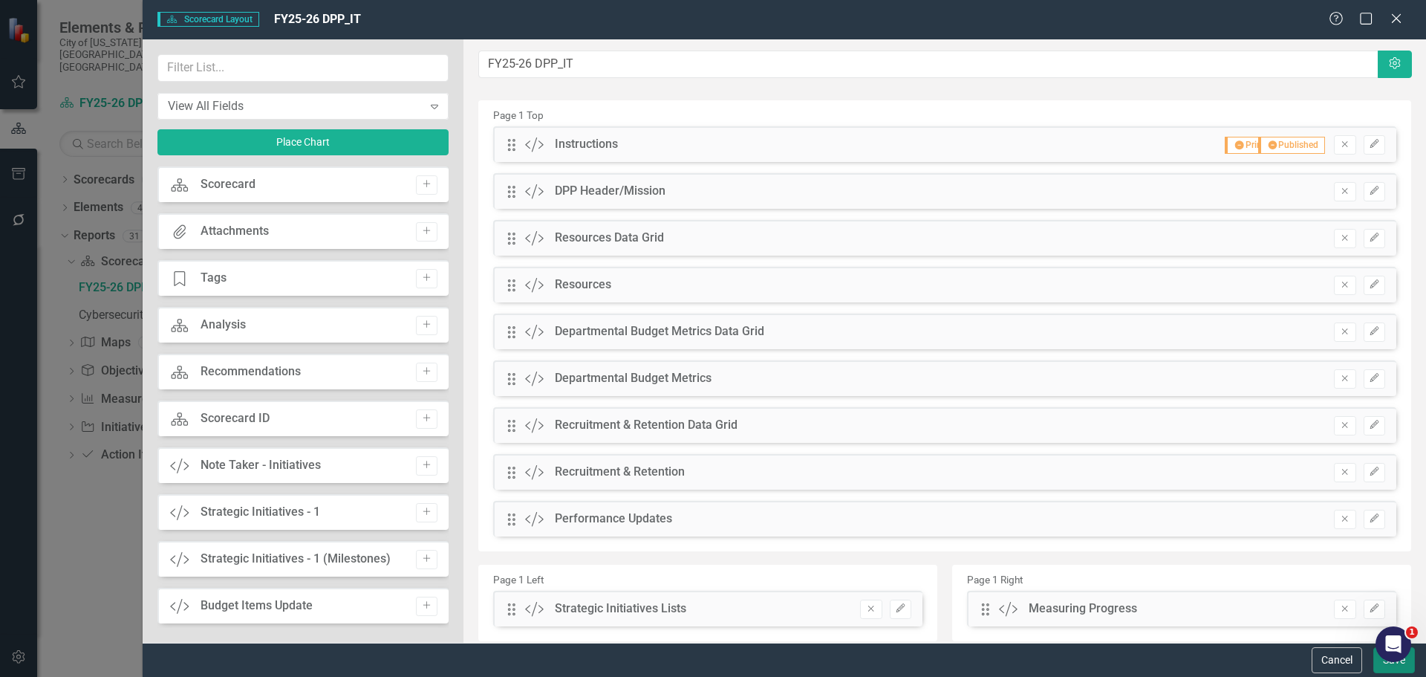
click at [1386, 666] on button "Save" at bounding box center [1395, 660] width 42 height 26
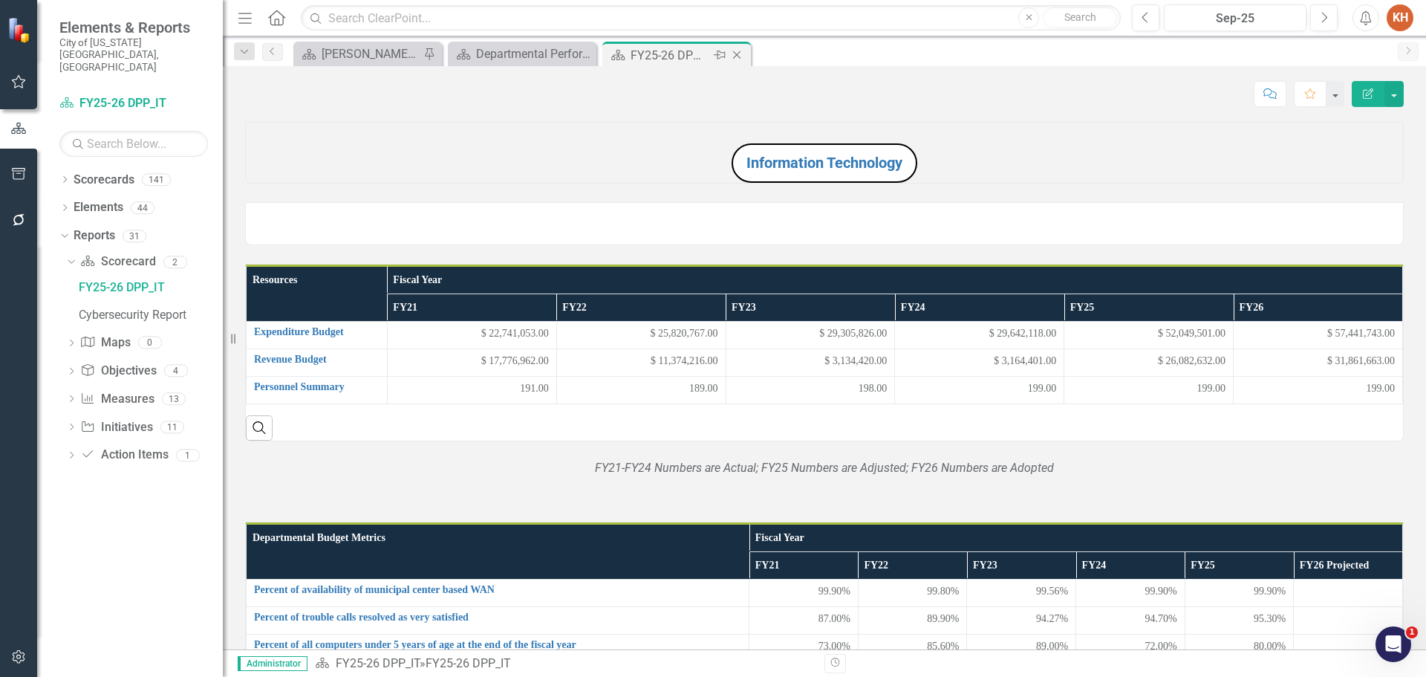
click at [740, 53] on icon "Close" at bounding box center [736, 55] width 15 height 12
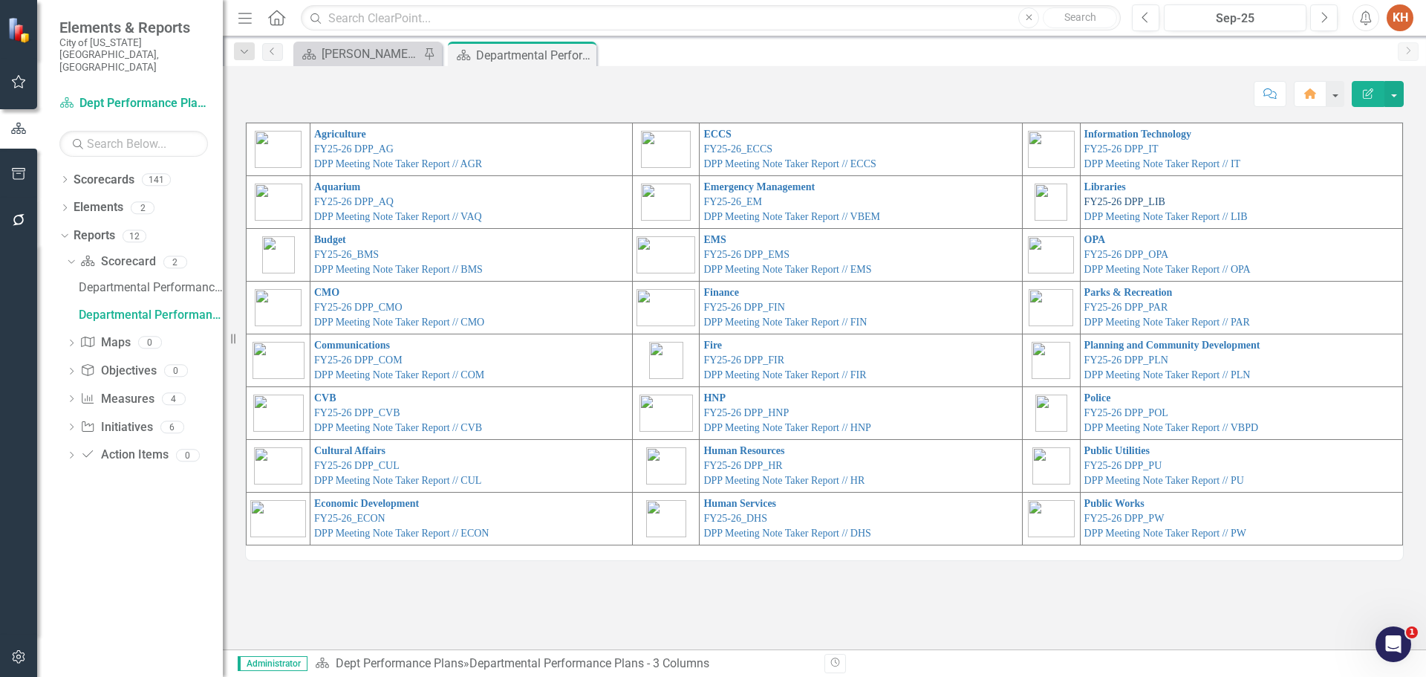
click at [1149, 201] on link "FY25-26 DPP_LIB" at bounding box center [1125, 201] width 81 height 11
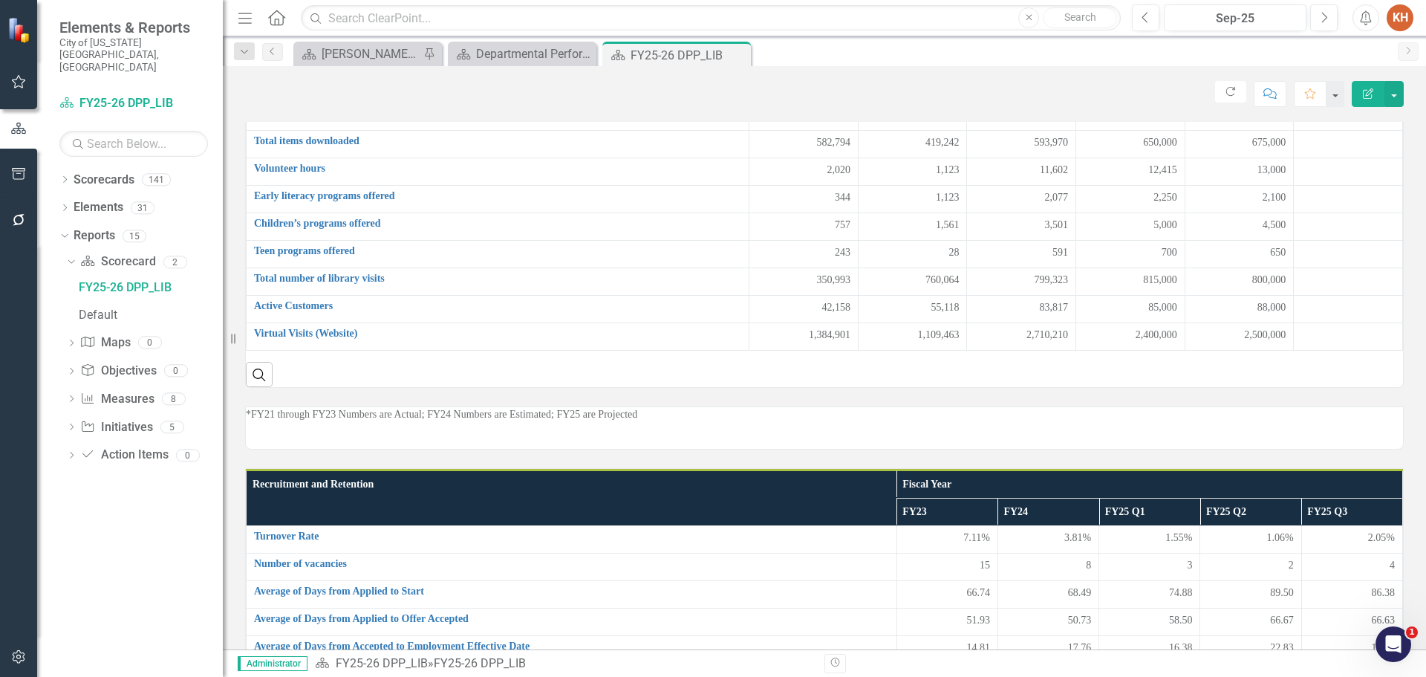
scroll to position [610, 0]
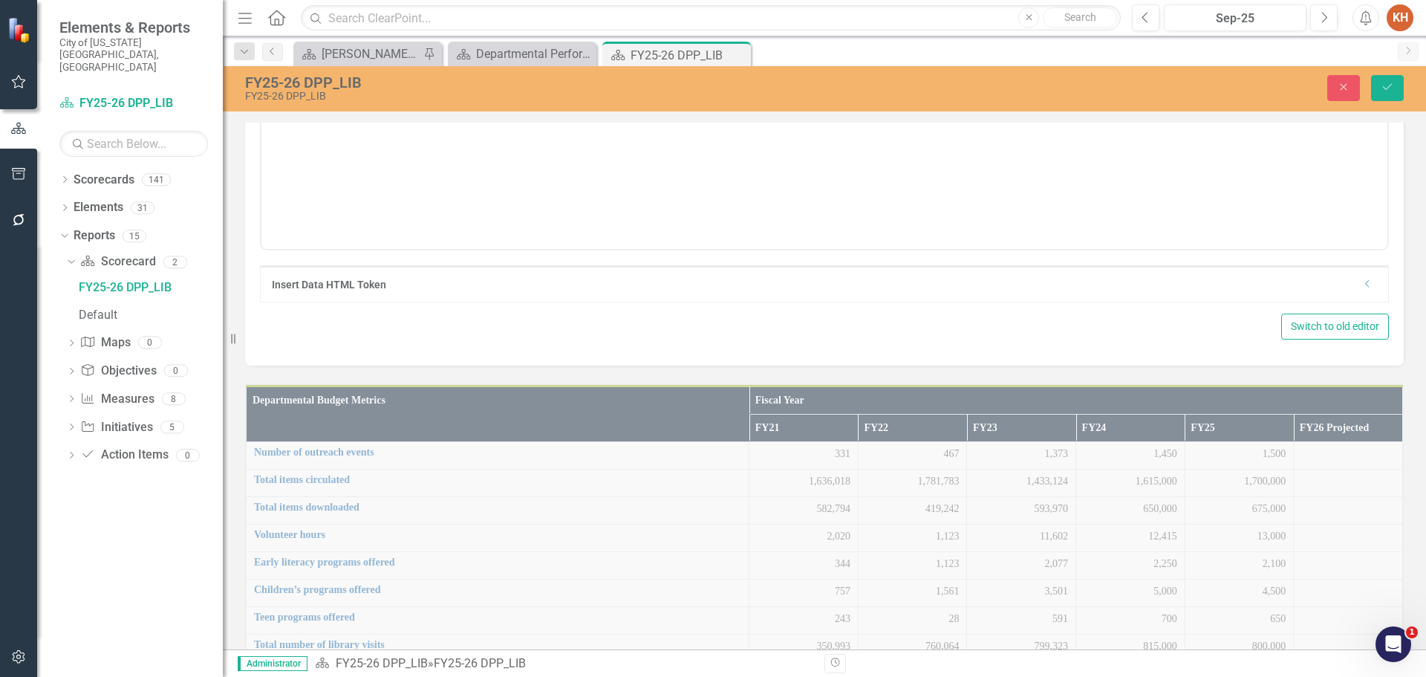
scroll to position [0, 0]
click at [664, 28] on p "*FY21 Numbers are Actual; FY22 Numbers are Actual; FY23 Numbers are Amended; FY…" at bounding box center [824, 20] width 1119 height 18
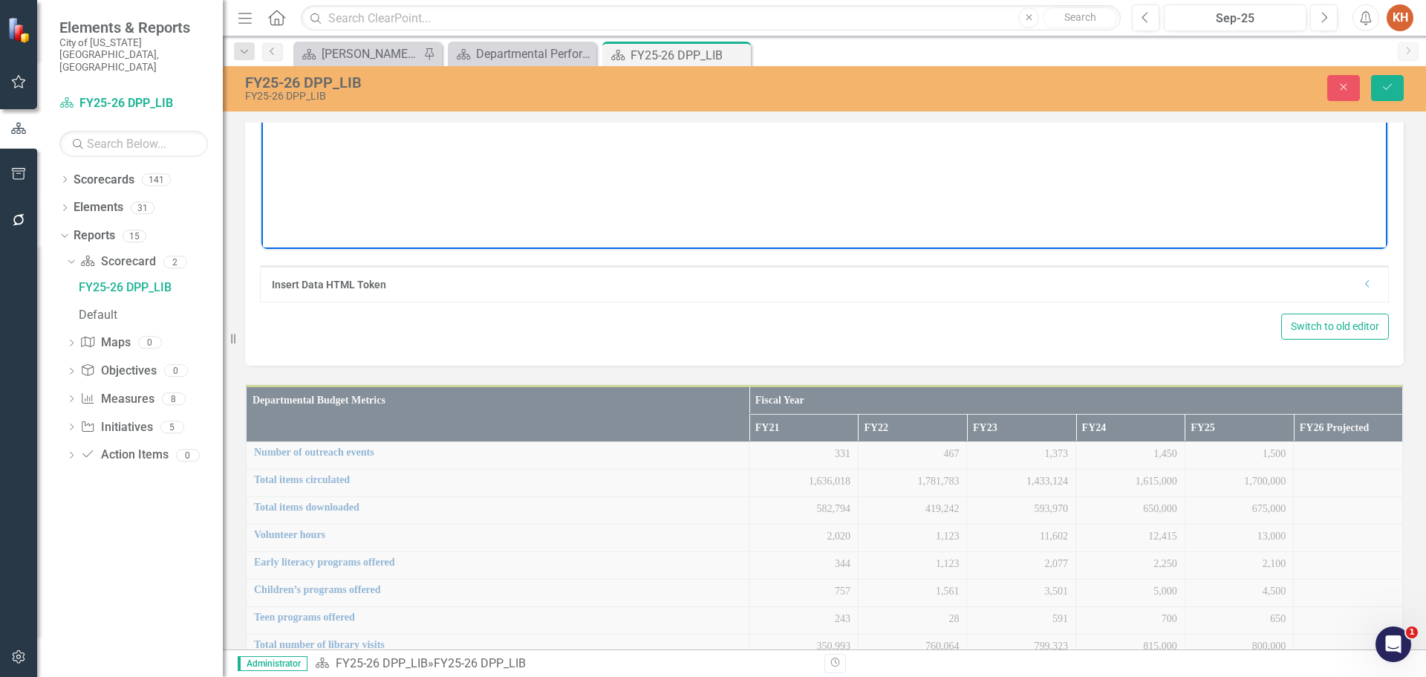
paste body "Rich Text Area. Press ALT-0 for help."
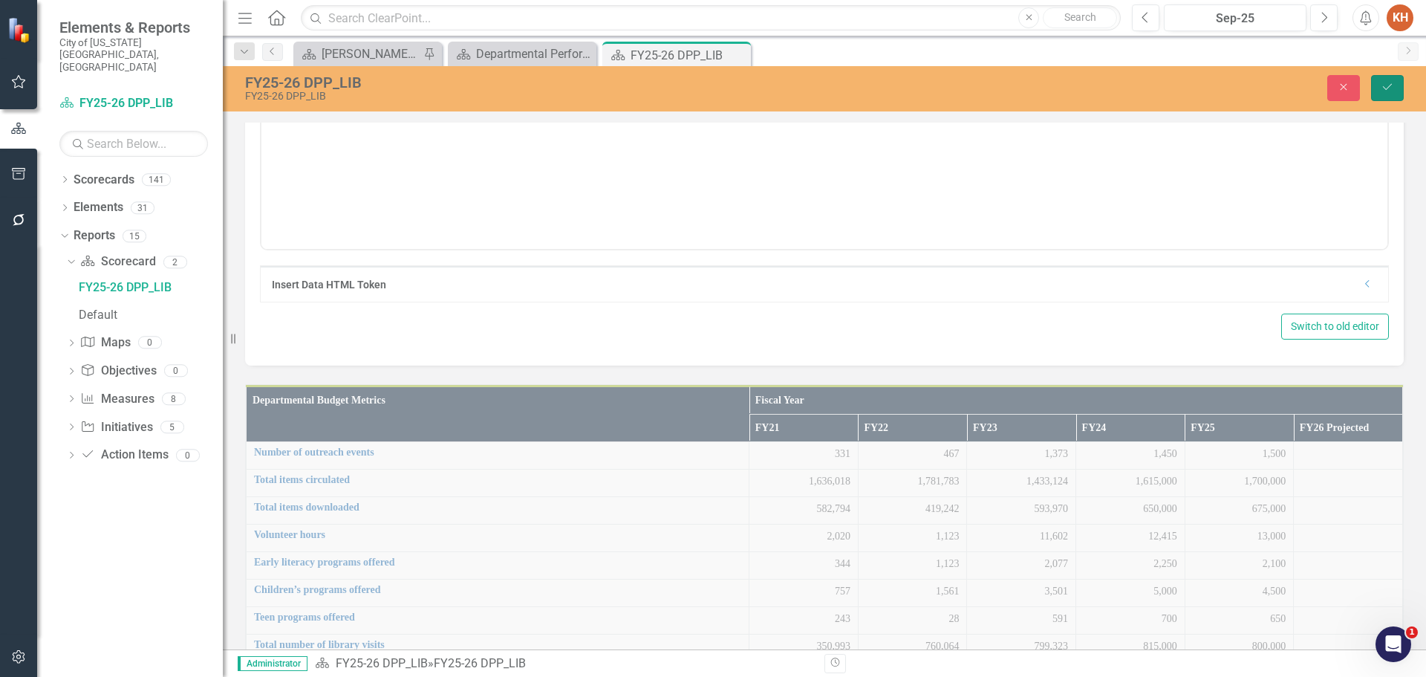
click at [1388, 94] on button "Save" at bounding box center [1387, 88] width 33 height 26
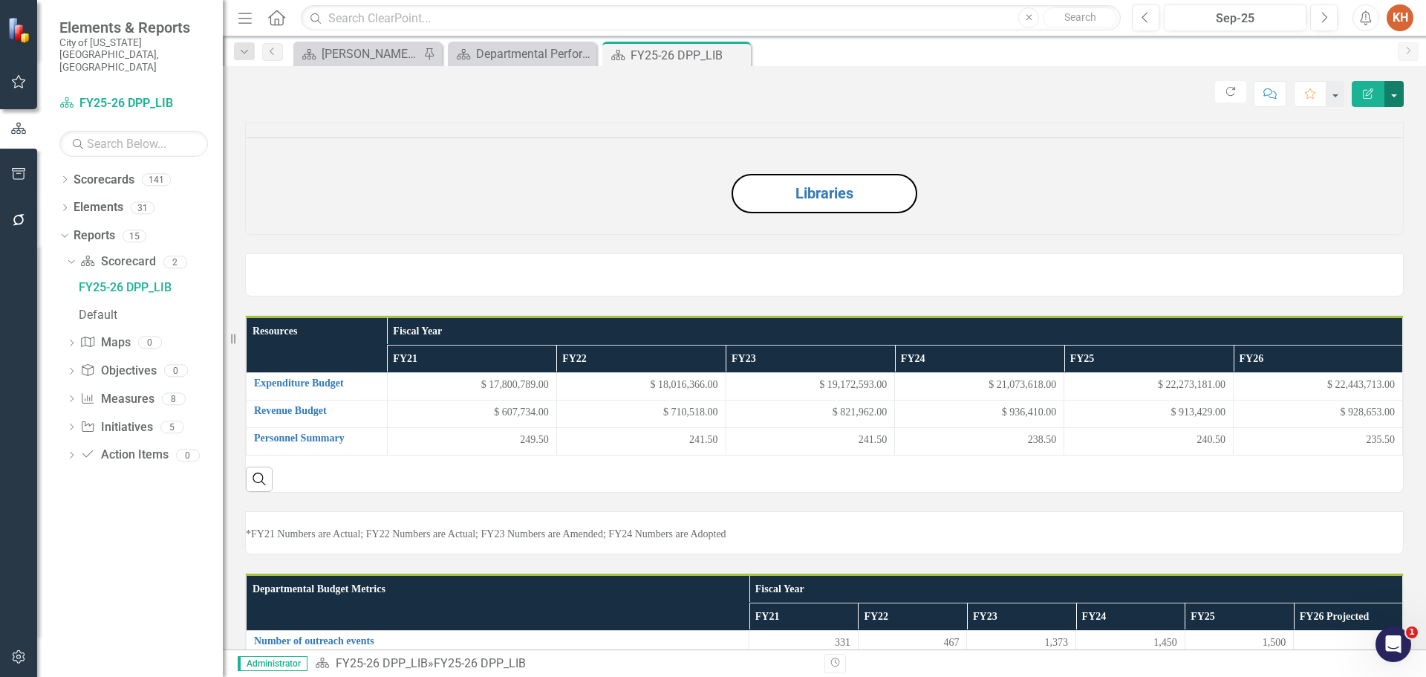
click at [1395, 89] on button "button" at bounding box center [1394, 94] width 19 height 26
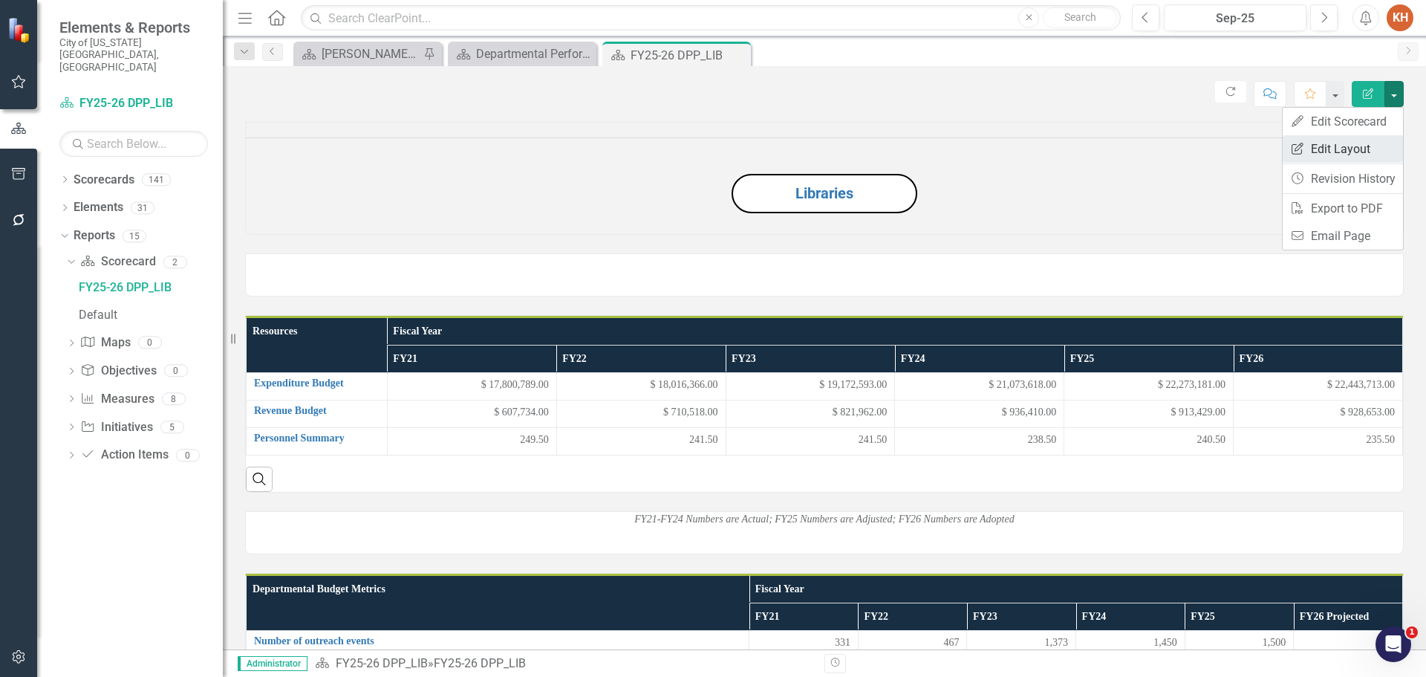
click at [1371, 155] on link "Edit Report Edit Layout" at bounding box center [1343, 148] width 120 height 27
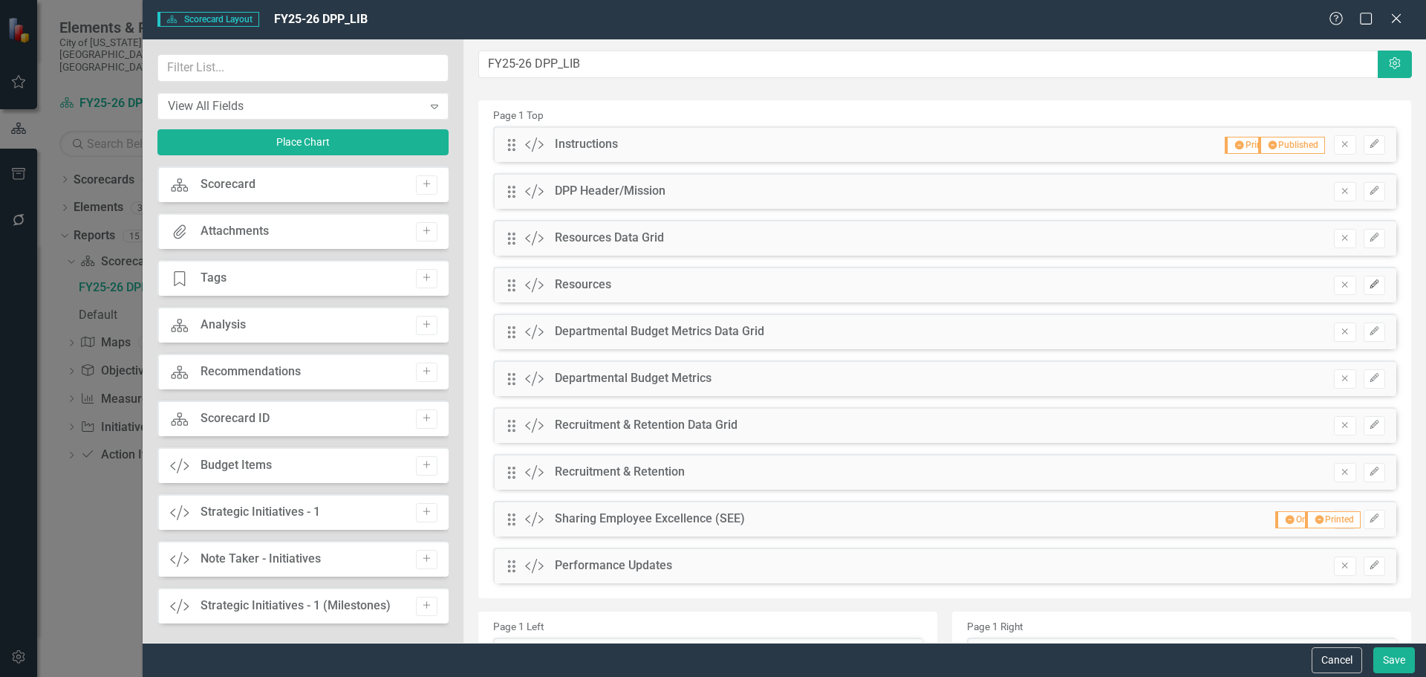
click at [1369, 286] on icon "Edit" at bounding box center [1374, 284] width 11 height 9
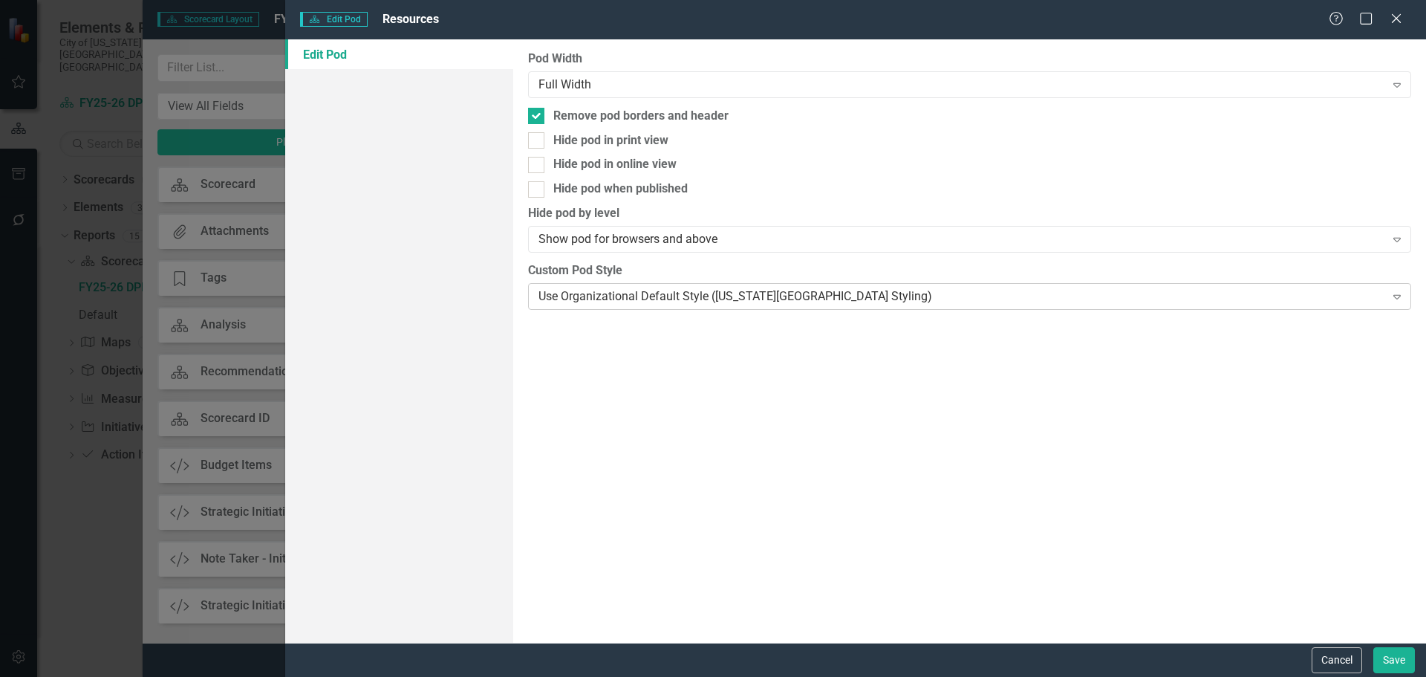
click at [623, 300] on div "Use Organizational Default Style ([US_STATE][GEOGRAPHIC_DATA] Styling)" at bounding box center [962, 295] width 846 height 17
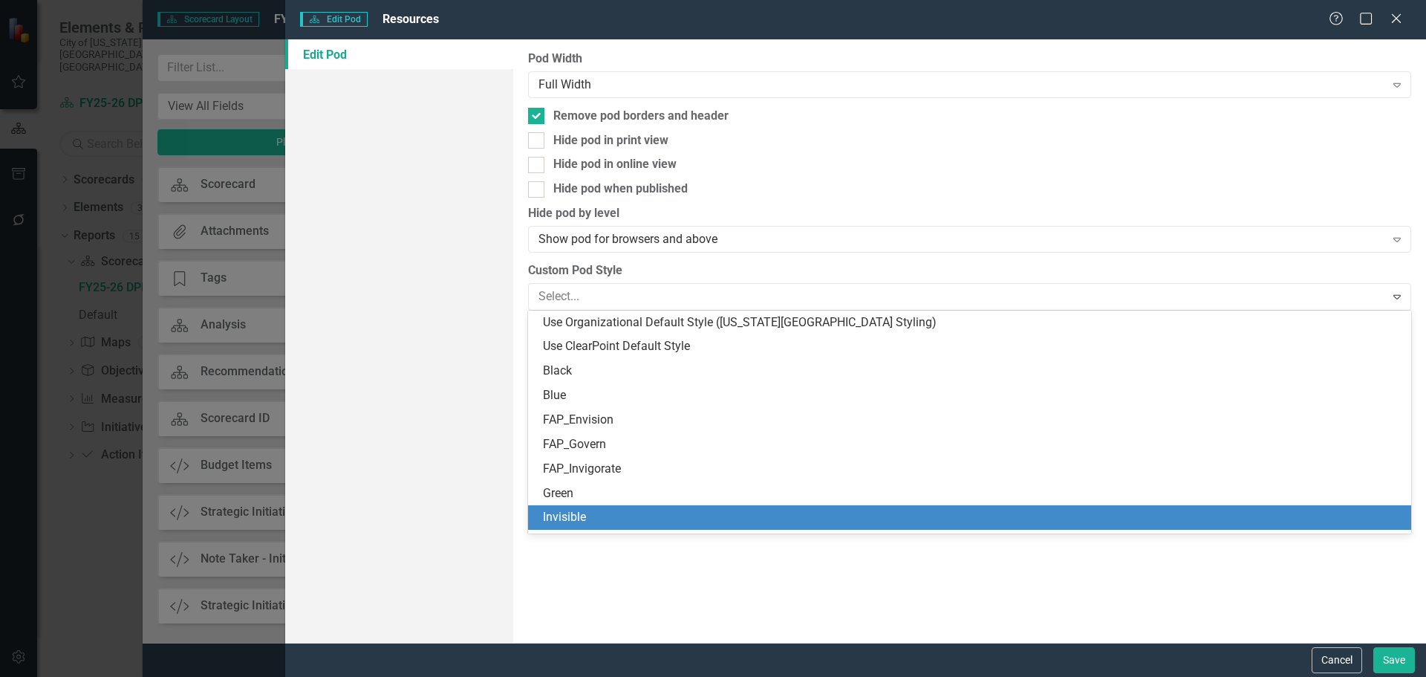
click at [620, 513] on div "Invisible" at bounding box center [972, 517] width 859 height 17
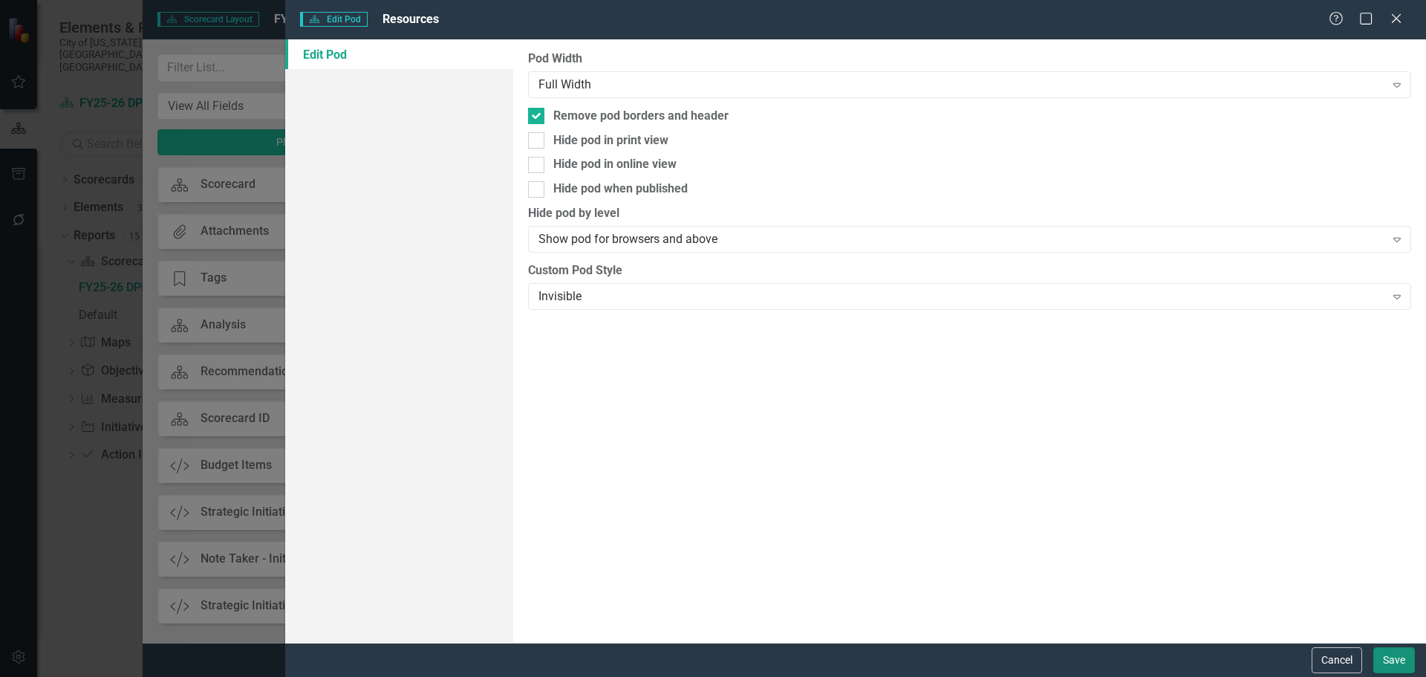
click at [1383, 653] on button "Save" at bounding box center [1395, 660] width 42 height 26
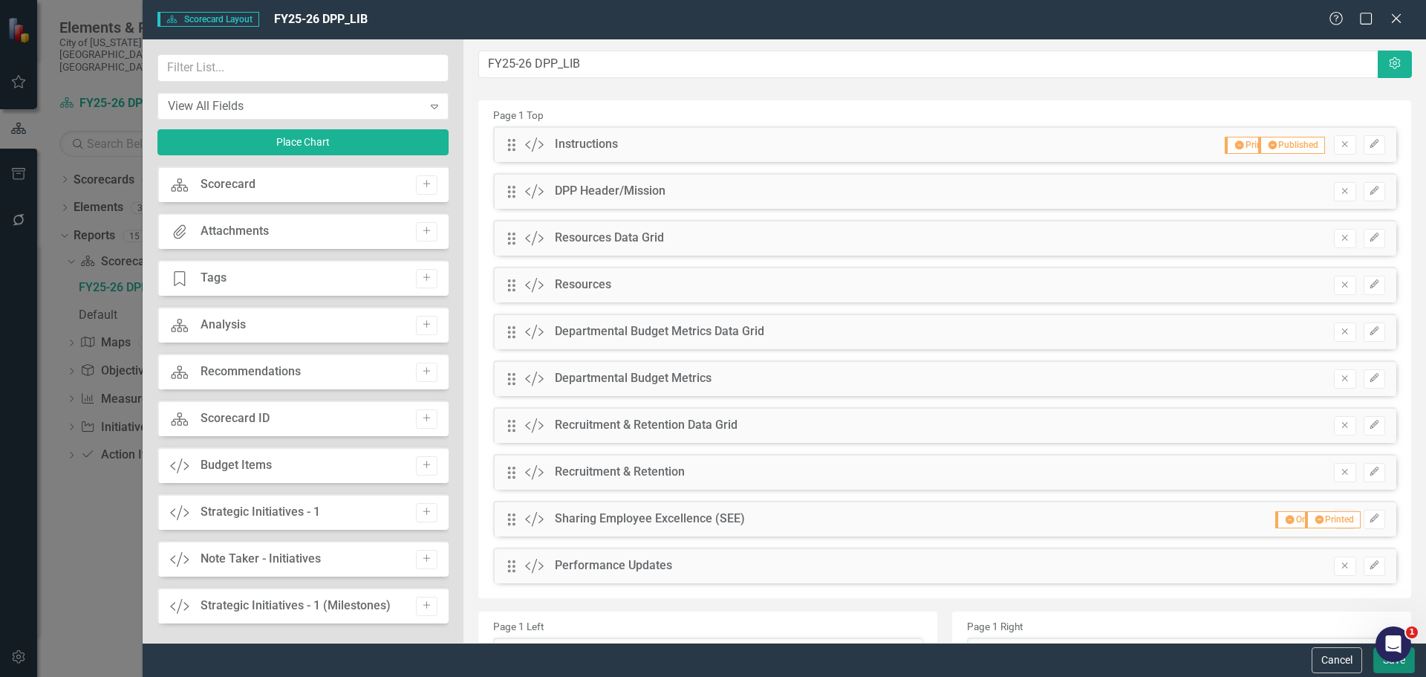
click at [1385, 668] on button "Save" at bounding box center [1395, 660] width 42 height 26
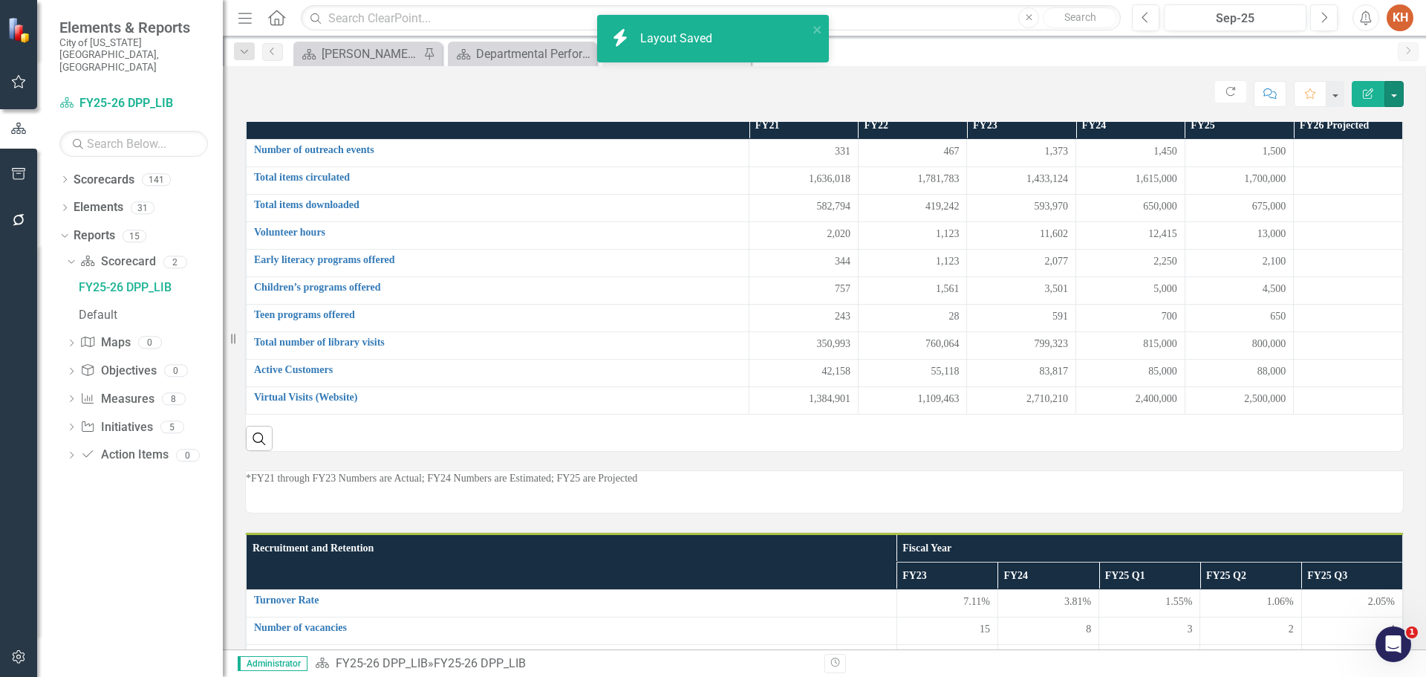
scroll to position [499, 0]
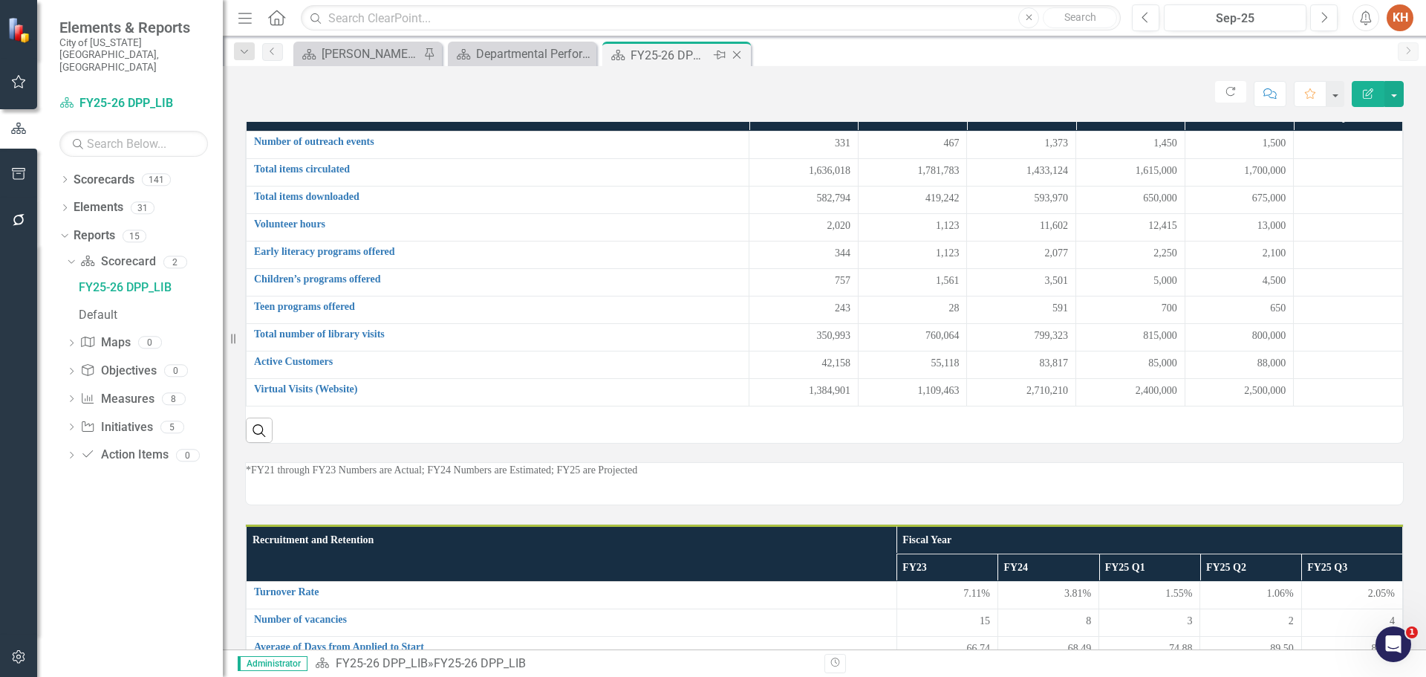
click at [738, 51] on icon "Close" at bounding box center [736, 55] width 15 height 12
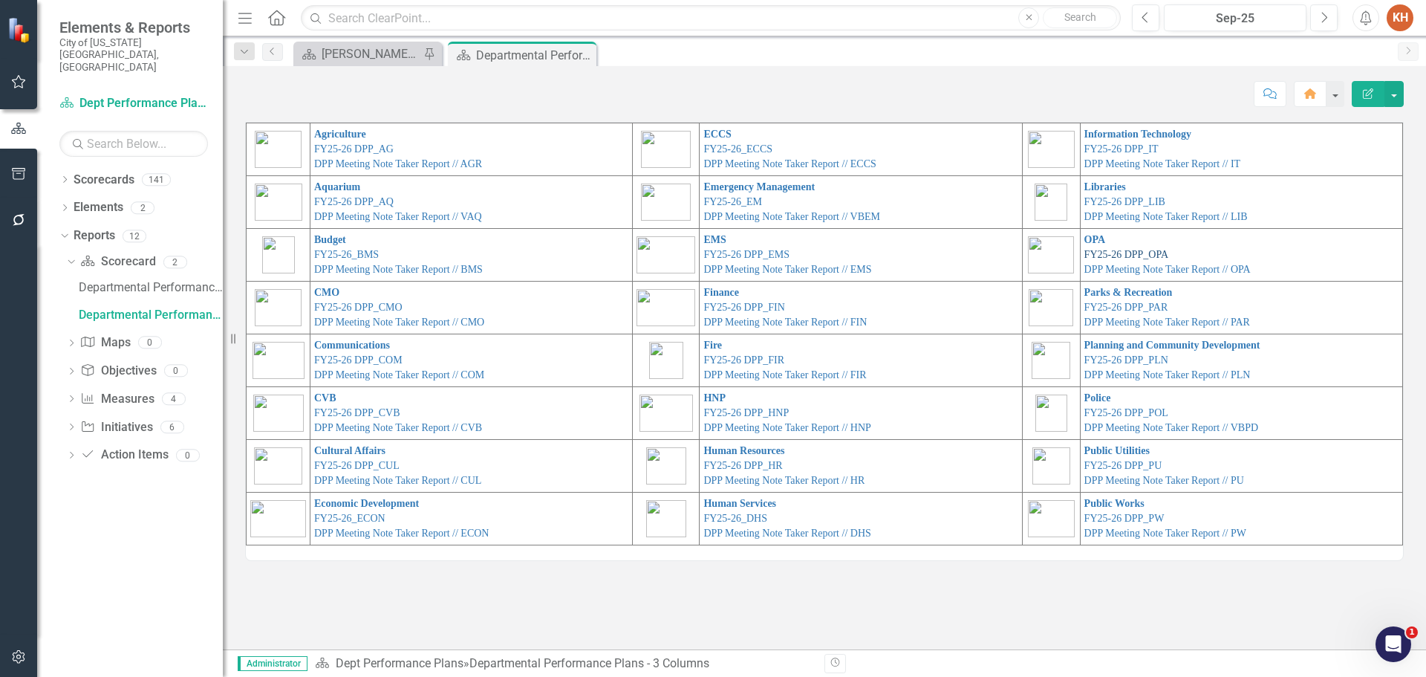
click at [1116, 250] on link "FY25-26 DPP_OPA" at bounding box center [1127, 254] width 84 height 11
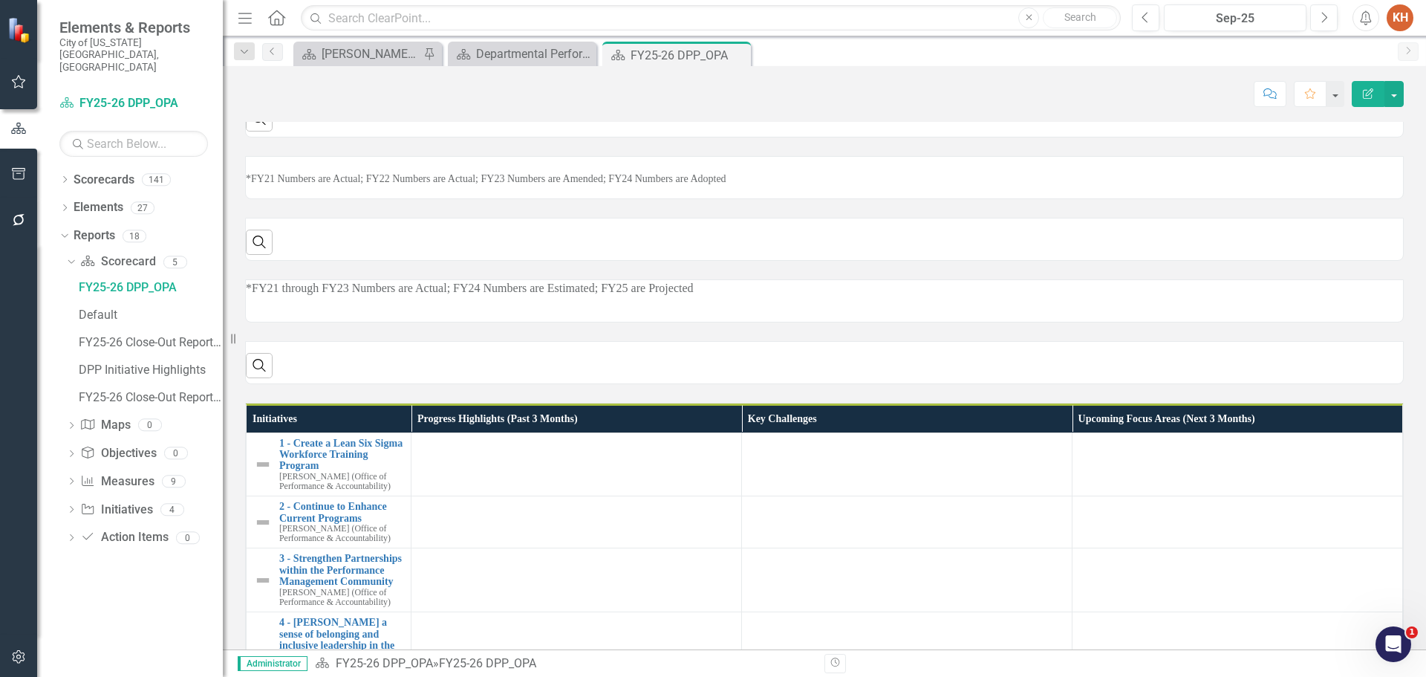
scroll to position [376, 0]
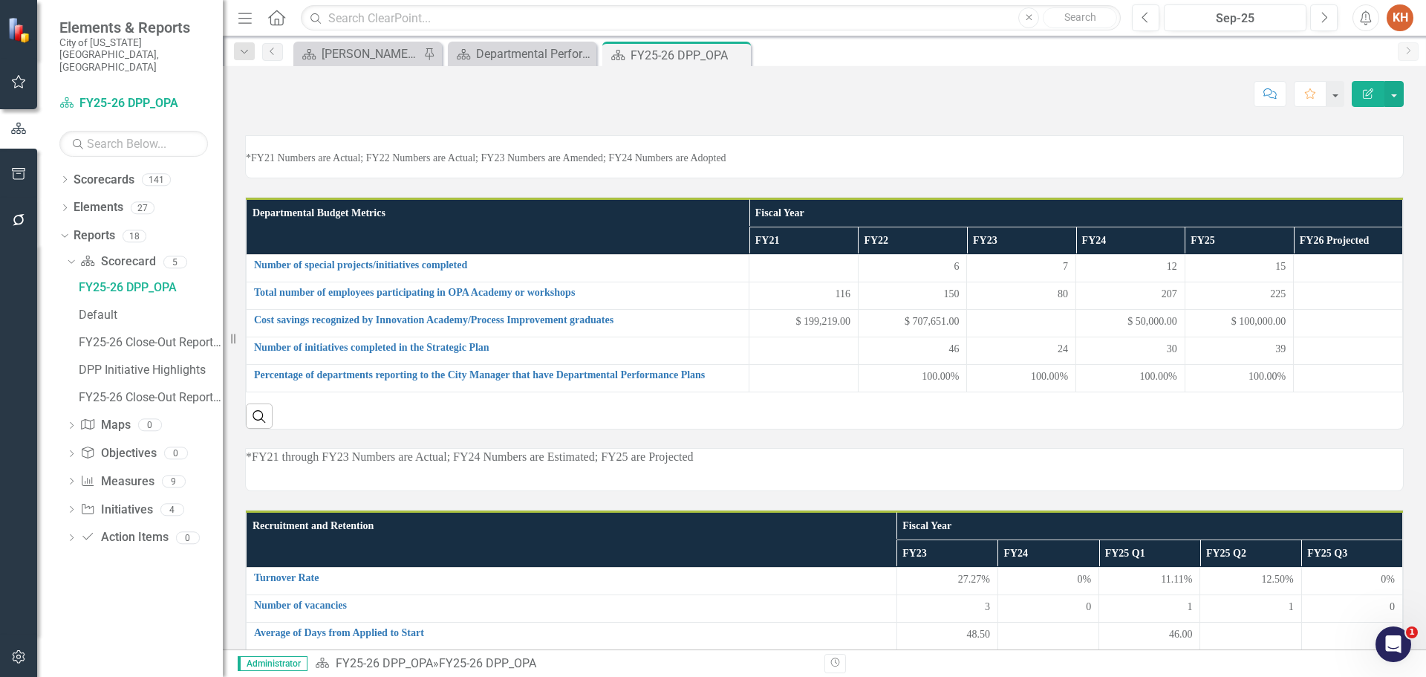
click at [721, 166] on p "*FY21 Numbers are Actual; FY22 Numbers are Actual; FY23 Numbers are Amended; FY…" at bounding box center [824, 158] width 1157 height 15
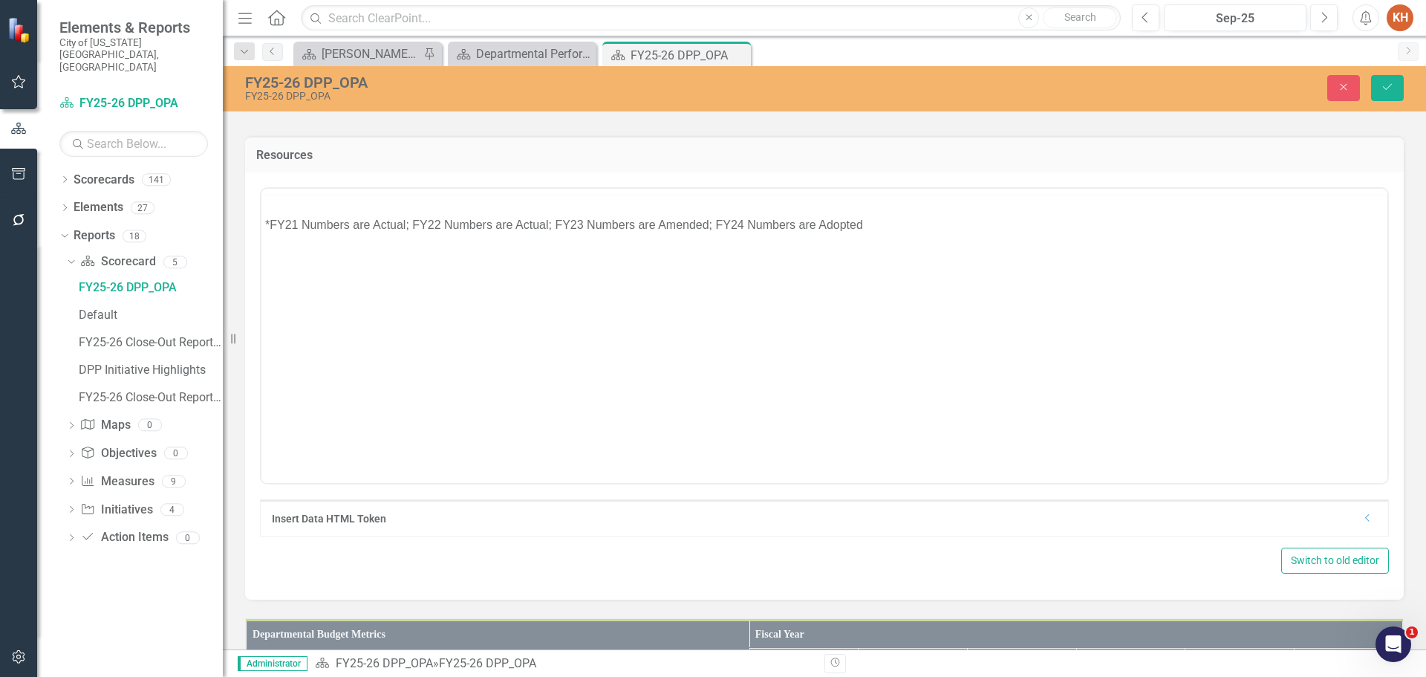
scroll to position [0, 0]
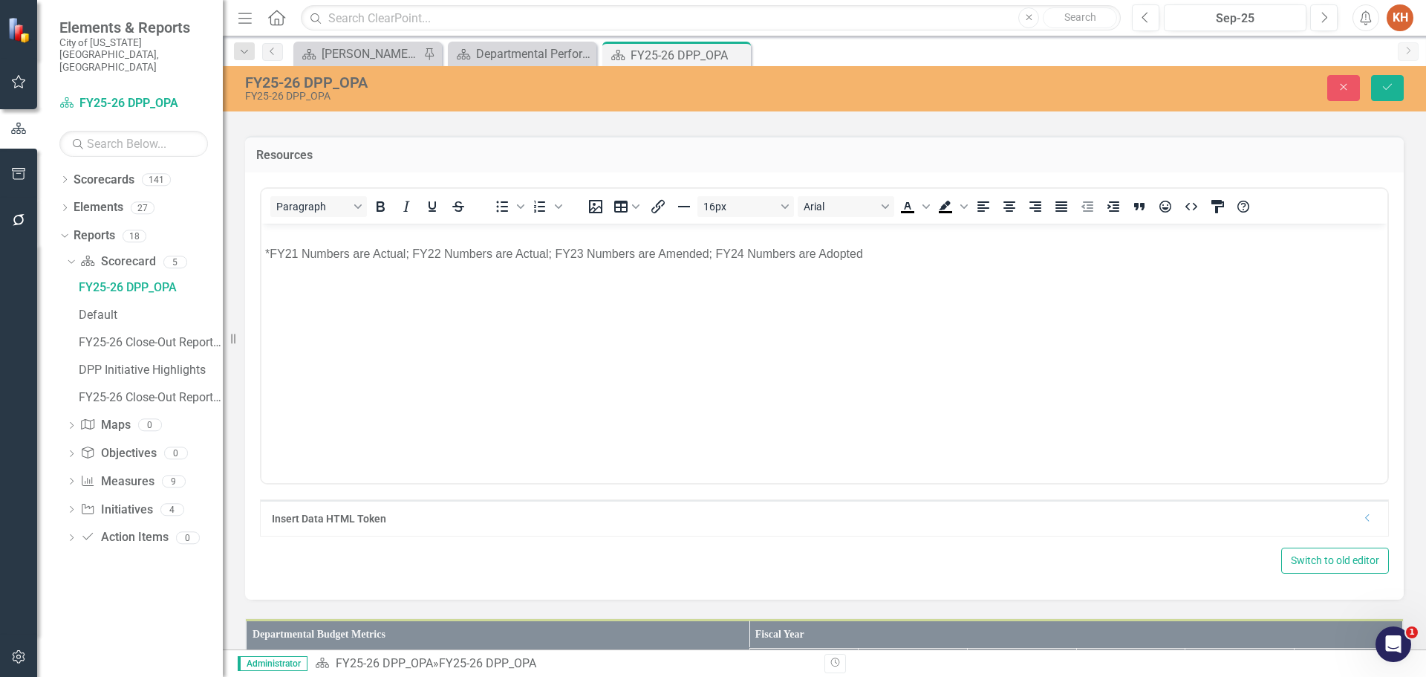
click at [744, 271] on body "*FY21 Numbers are Actual; FY22 Numbers are Actual; FY23 Numbers are Amended; FY…" at bounding box center [824, 334] width 1126 height 223
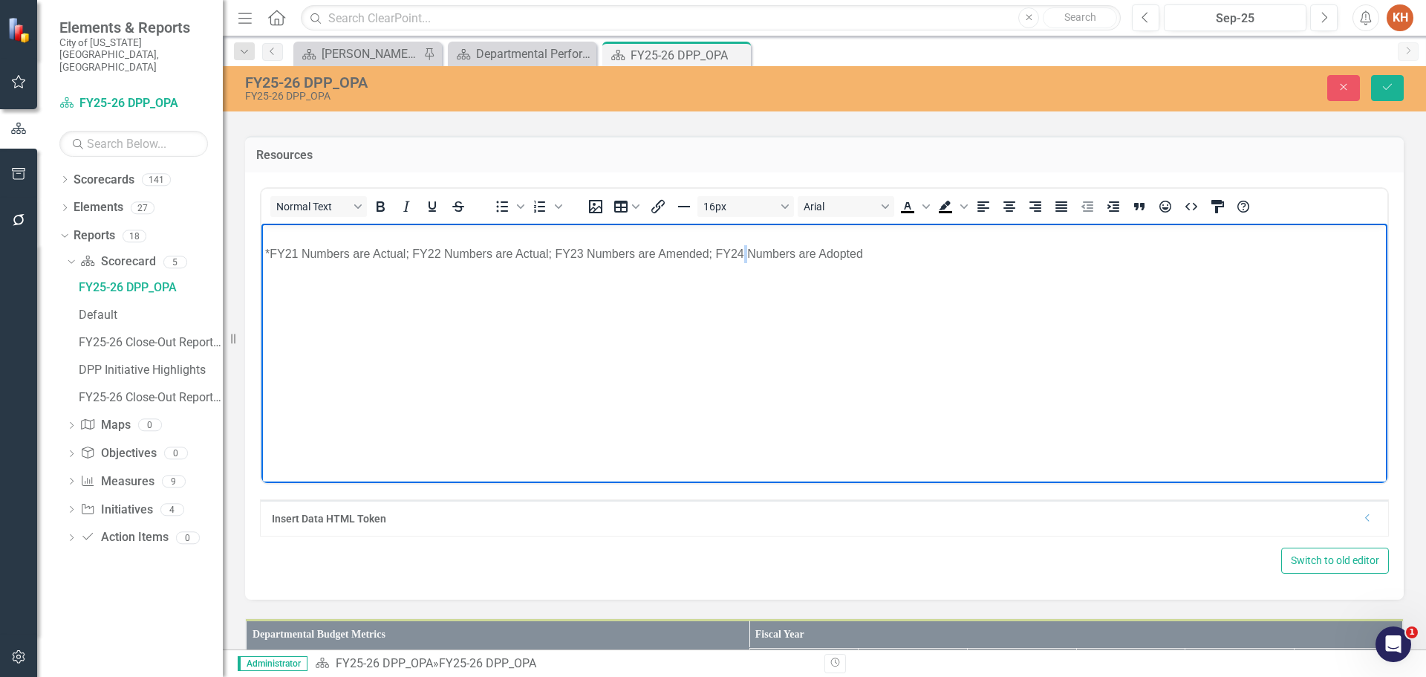
click at [744, 271] on body "*FY21 Numbers are Actual; FY22 Numbers are Actual; FY23 Numbers are Amended; FY…" at bounding box center [824, 334] width 1126 height 223
paste body "Rich Text Area. Press ALT-0 for help."
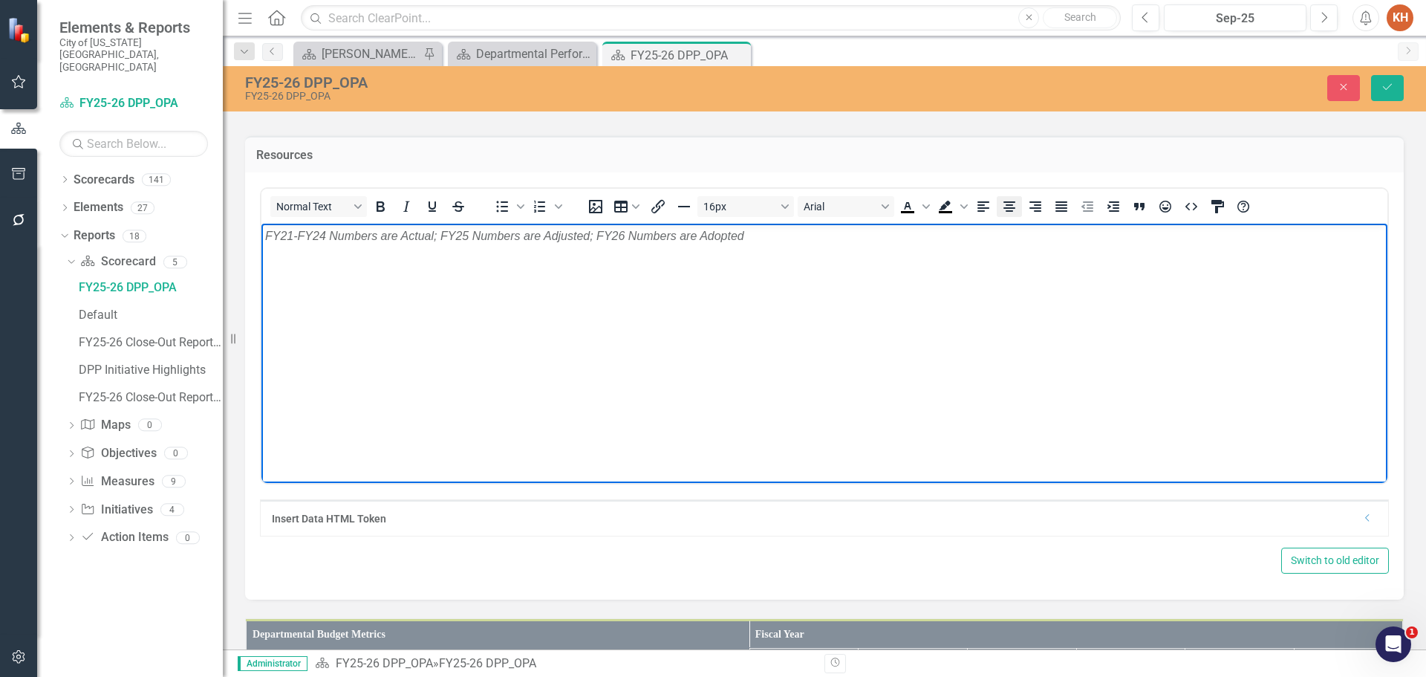
click at [1010, 212] on icon "Align center" at bounding box center [1010, 206] width 12 height 10
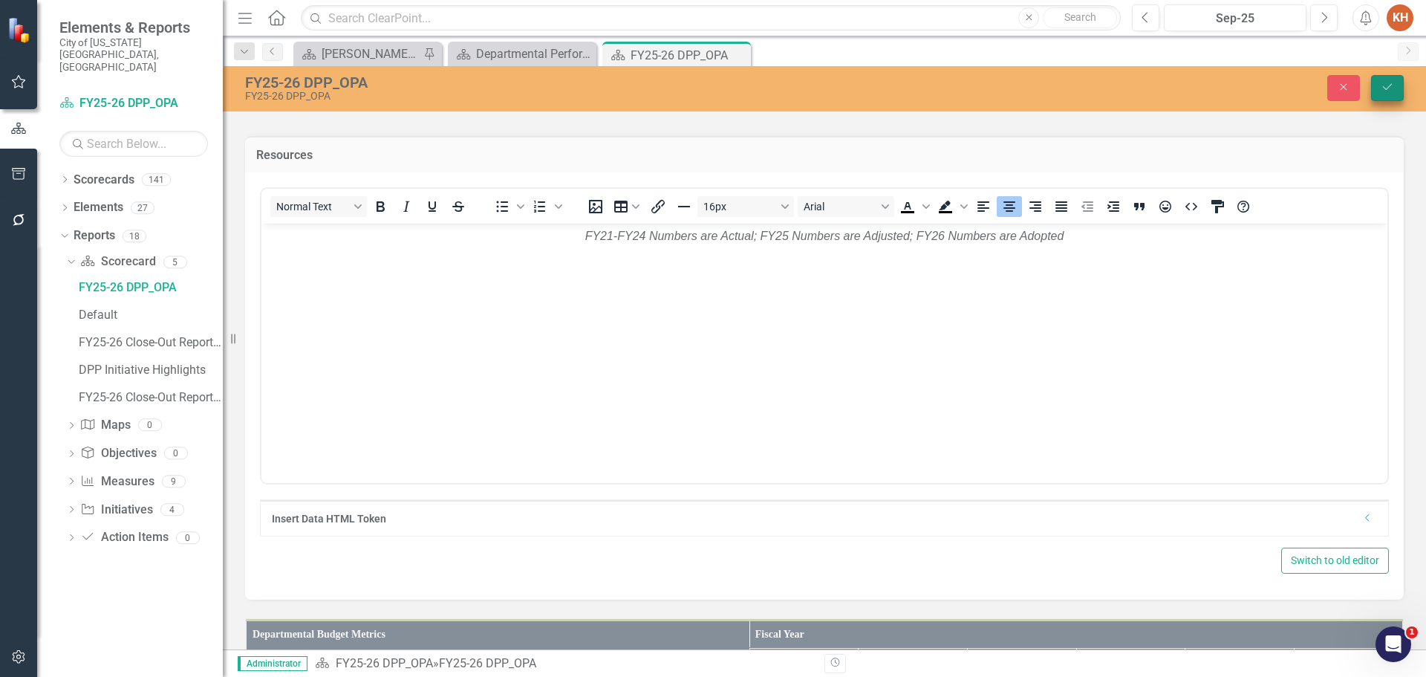
click at [1388, 90] on icon "Save" at bounding box center [1387, 87] width 13 height 10
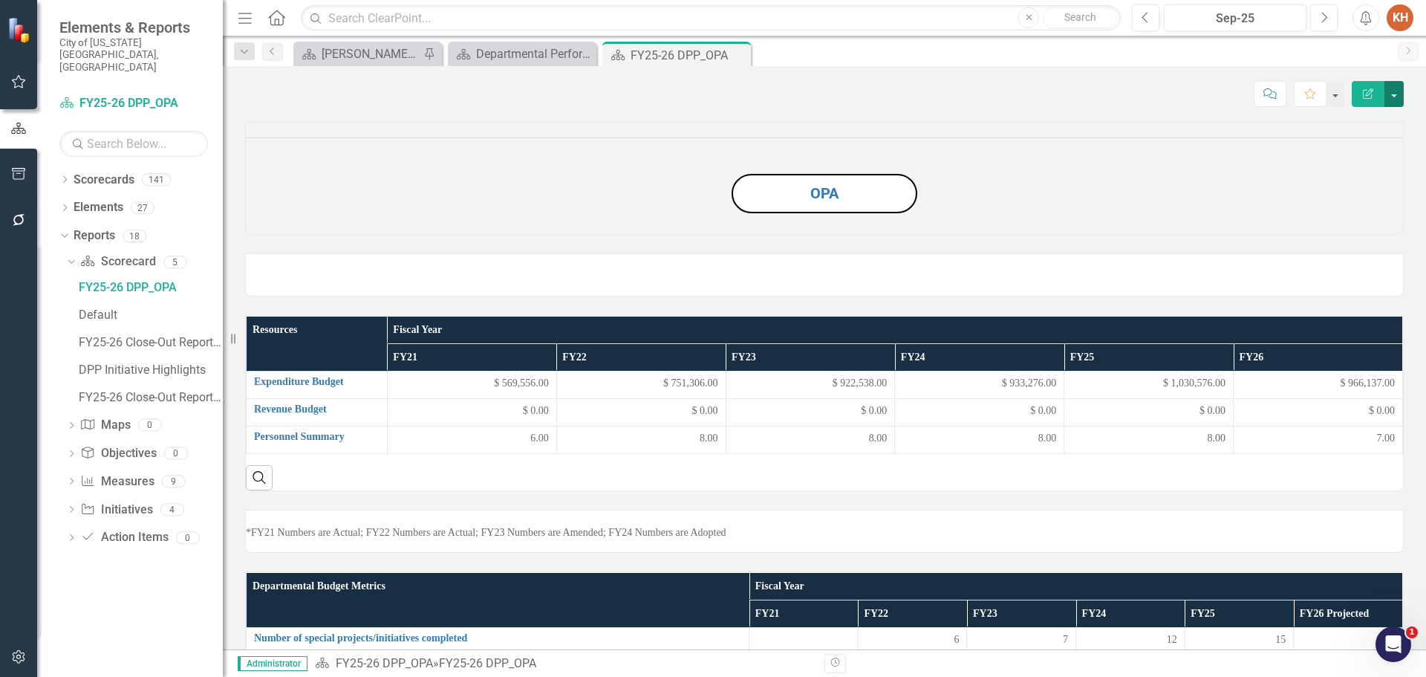
click at [1402, 96] on button "button" at bounding box center [1394, 94] width 19 height 26
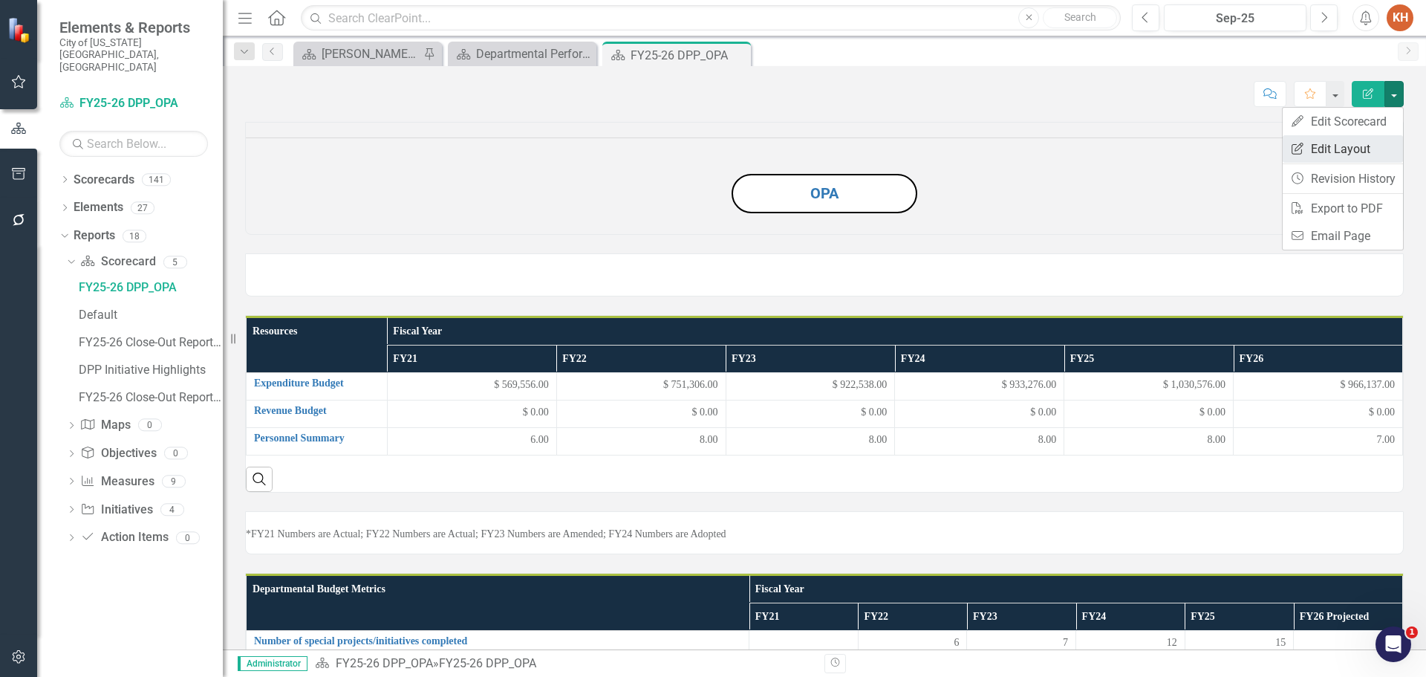
click at [1364, 156] on link "Edit Report Edit Layout" at bounding box center [1343, 148] width 120 height 27
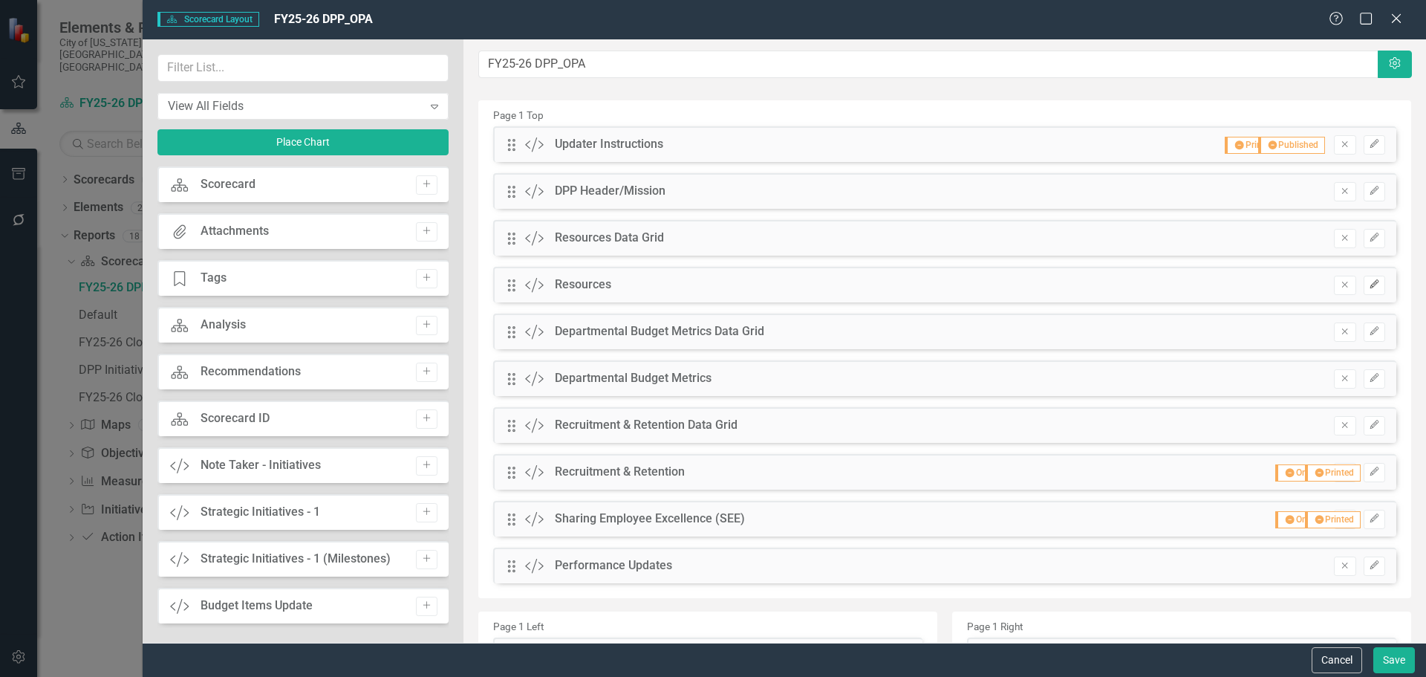
click at [1369, 281] on icon "Edit" at bounding box center [1374, 284] width 11 height 9
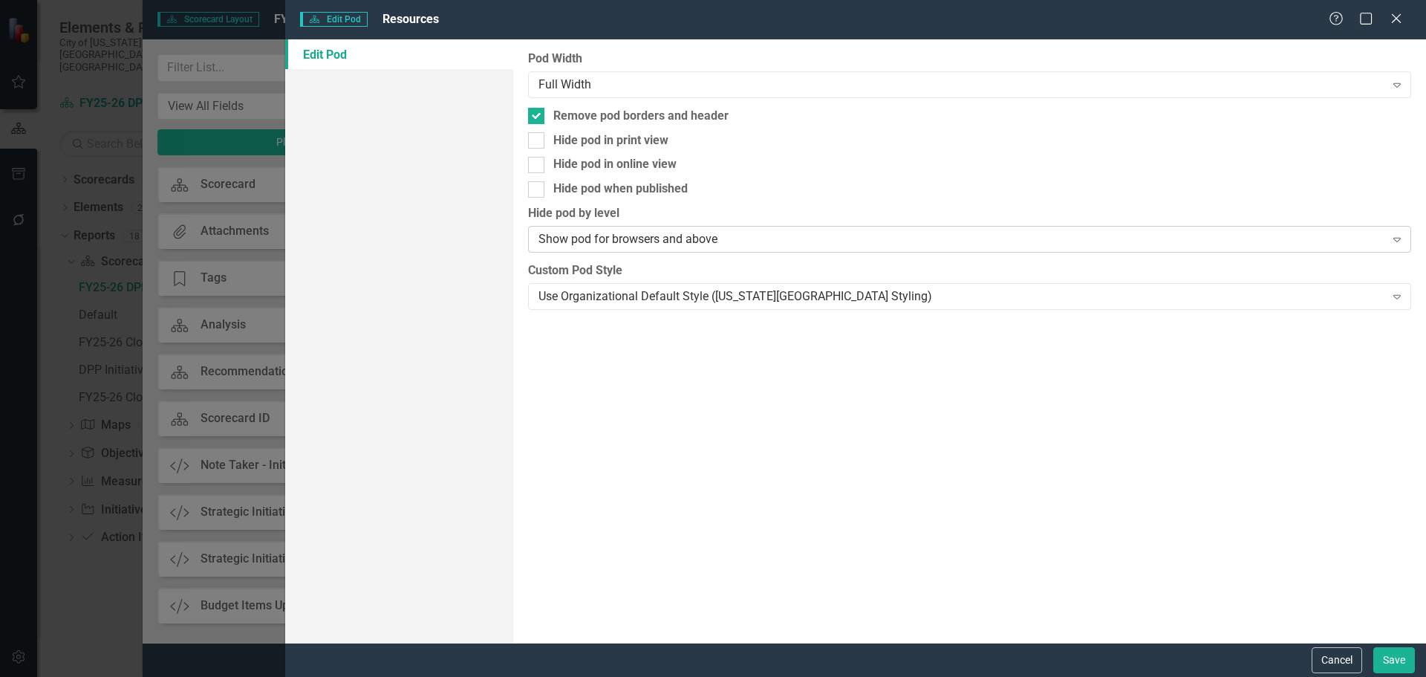
click at [652, 238] on div "Show pod for browsers and above" at bounding box center [962, 239] width 846 height 17
click at [645, 305] on div "Use Organizational Default Style (Virginia Beach Styling)" at bounding box center [962, 295] width 846 height 17
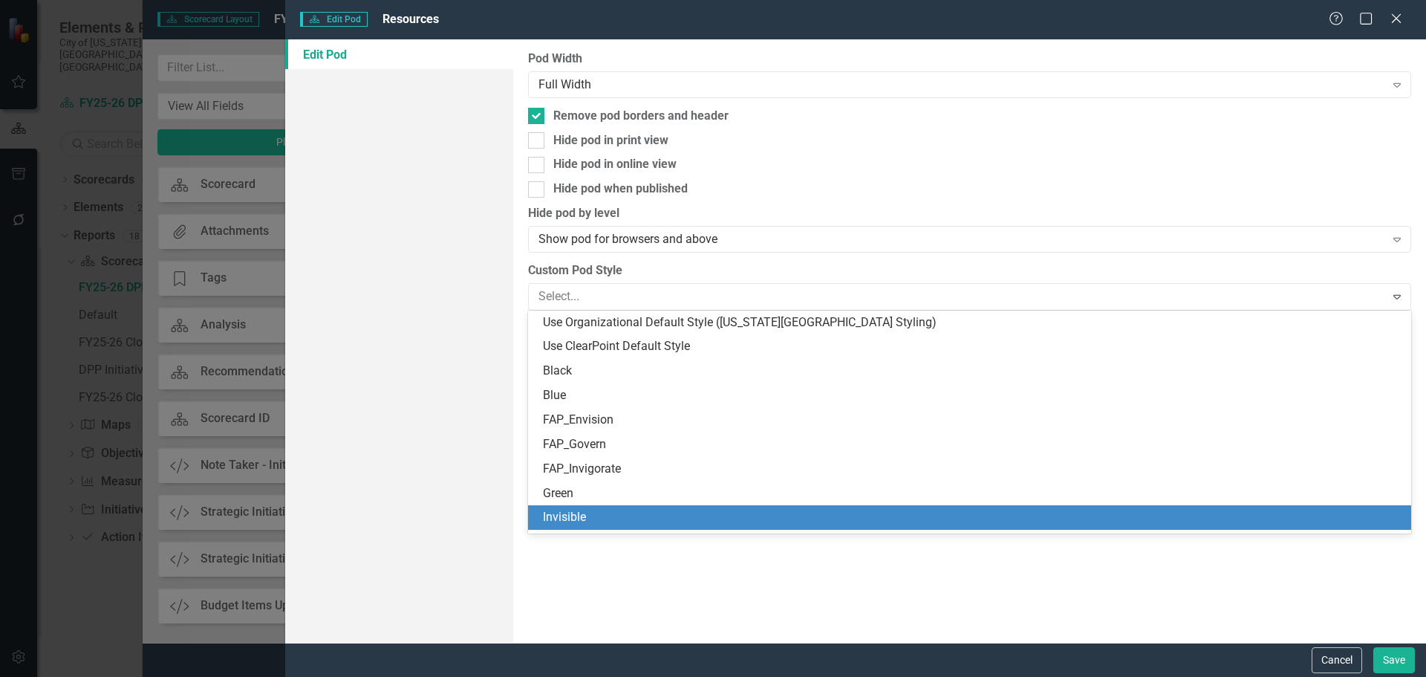
click at [636, 527] on div "Invisible" at bounding box center [969, 517] width 883 height 25
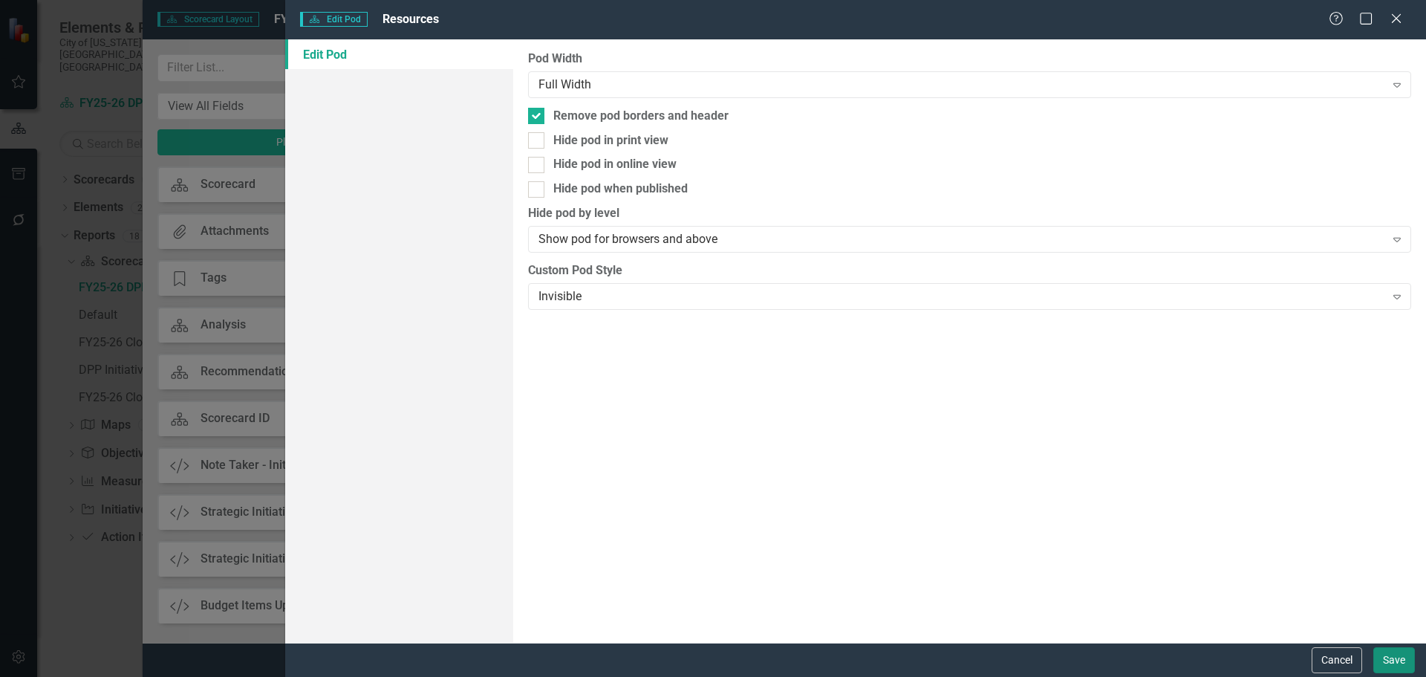
click at [1394, 672] on button "Save" at bounding box center [1395, 660] width 42 height 26
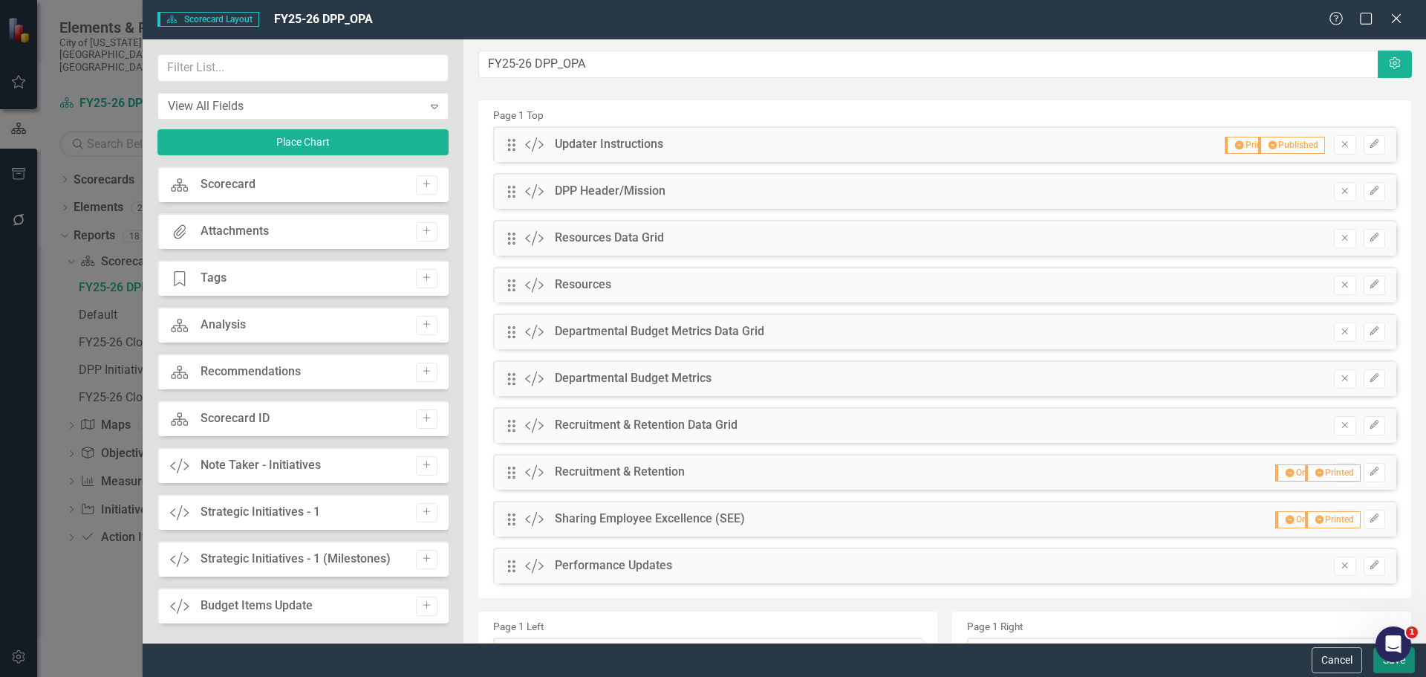
click at [1380, 666] on button "Save" at bounding box center [1395, 660] width 42 height 26
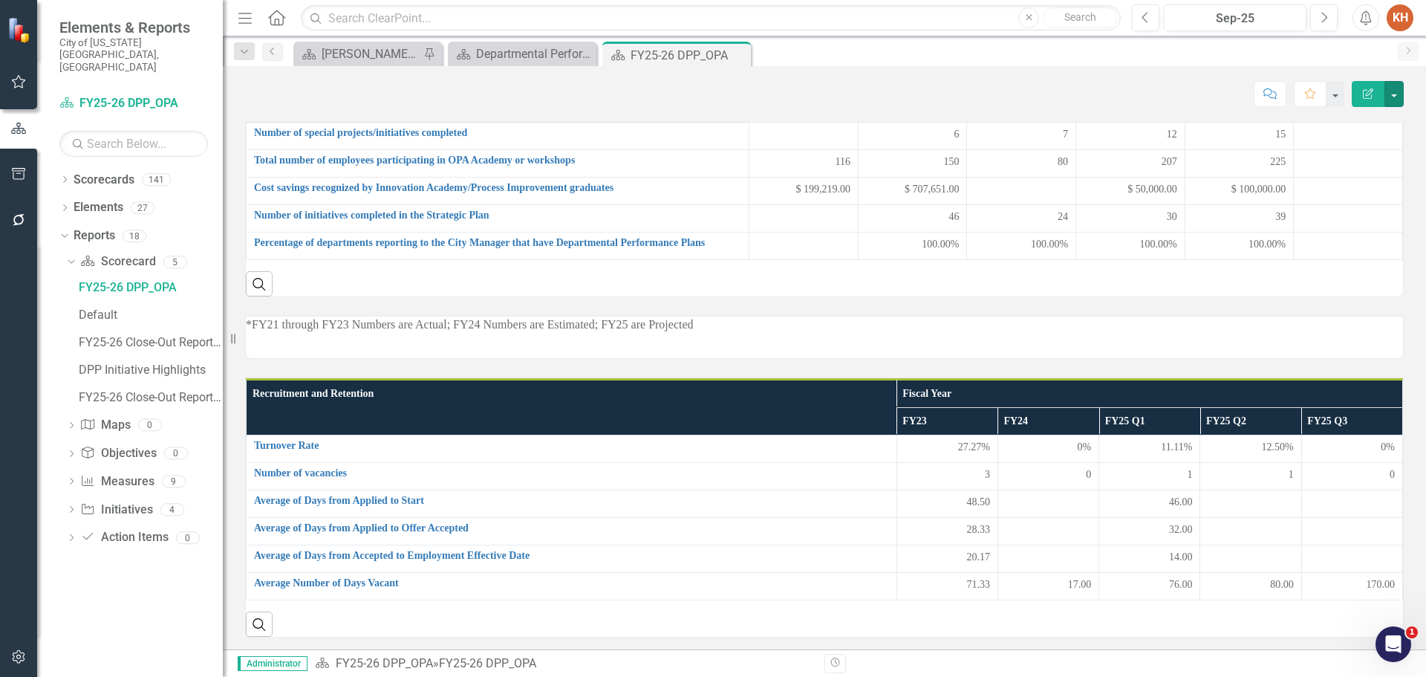
scroll to position [466, 0]
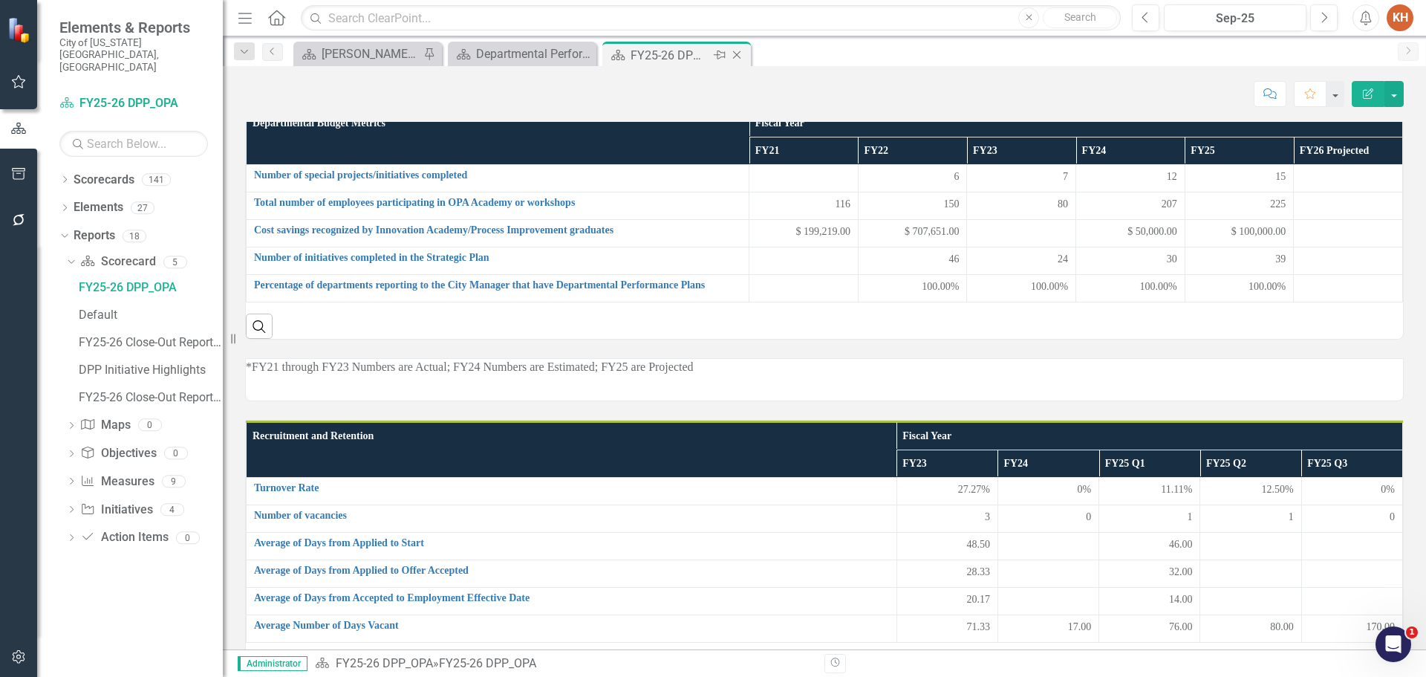
click at [740, 55] on icon "Close" at bounding box center [736, 55] width 15 height 12
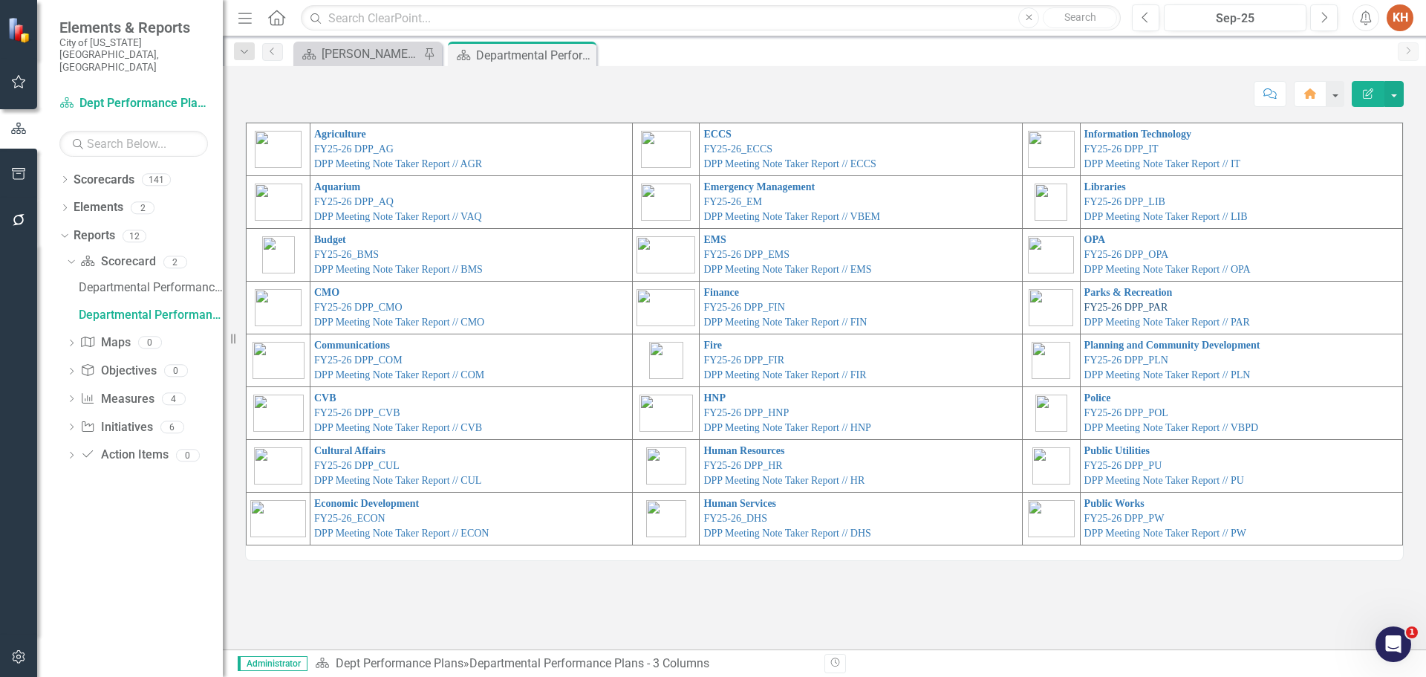
click at [1112, 305] on link "FY25-26 DPP_PAR" at bounding box center [1127, 307] width 84 height 11
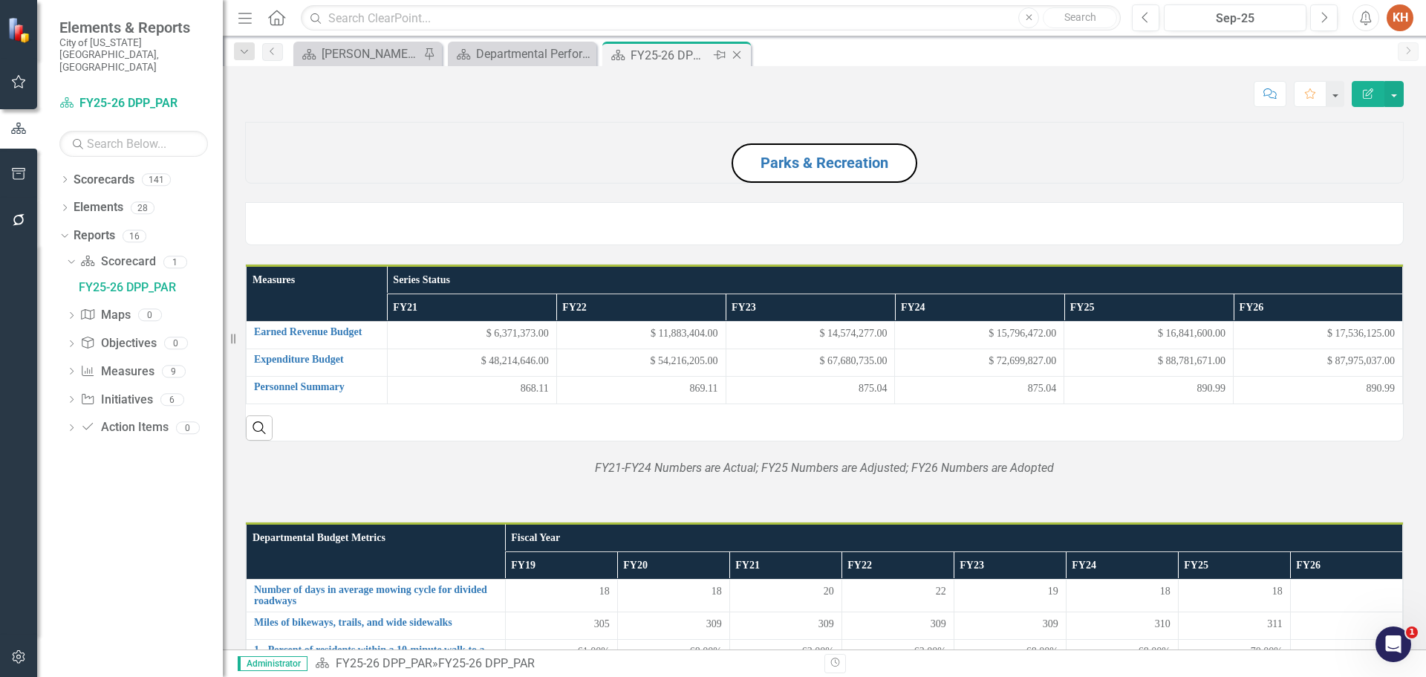
click at [740, 53] on icon "Close" at bounding box center [736, 55] width 15 height 12
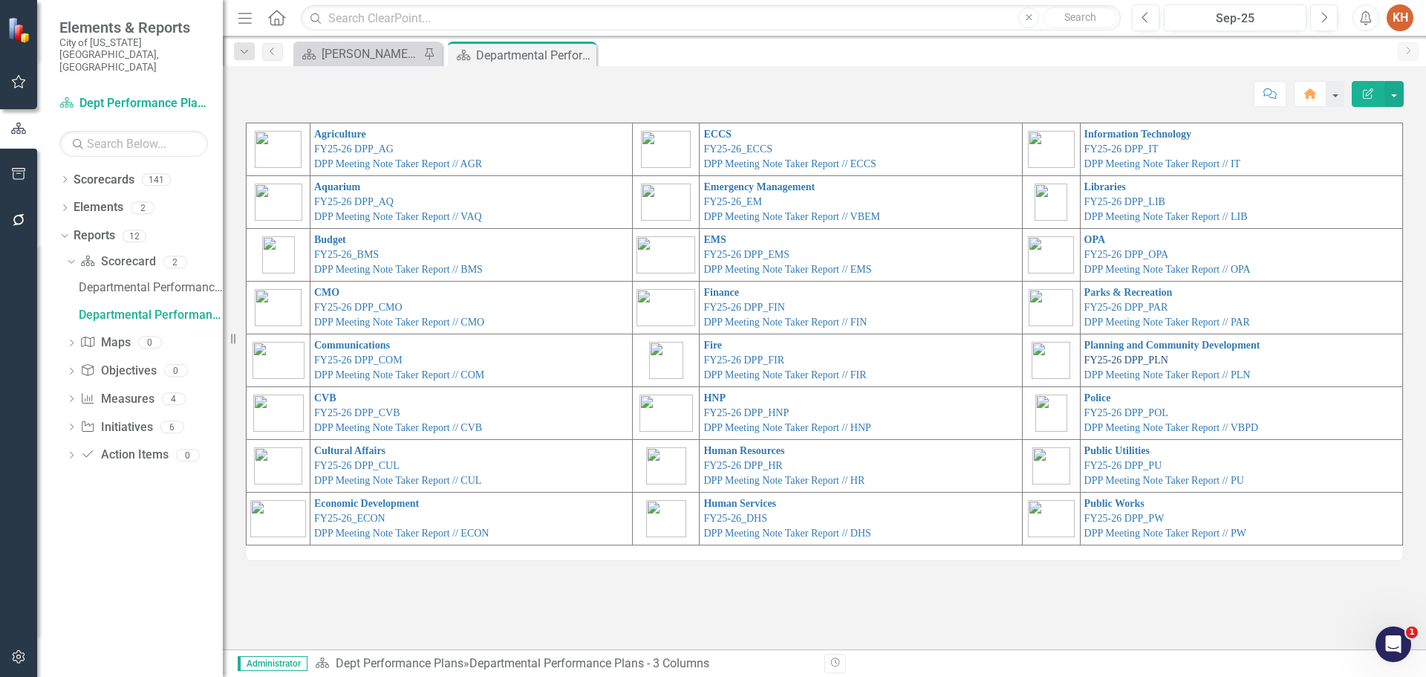
click at [1141, 357] on link "FY25-26 DPP_PLN" at bounding box center [1127, 359] width 84 height 11
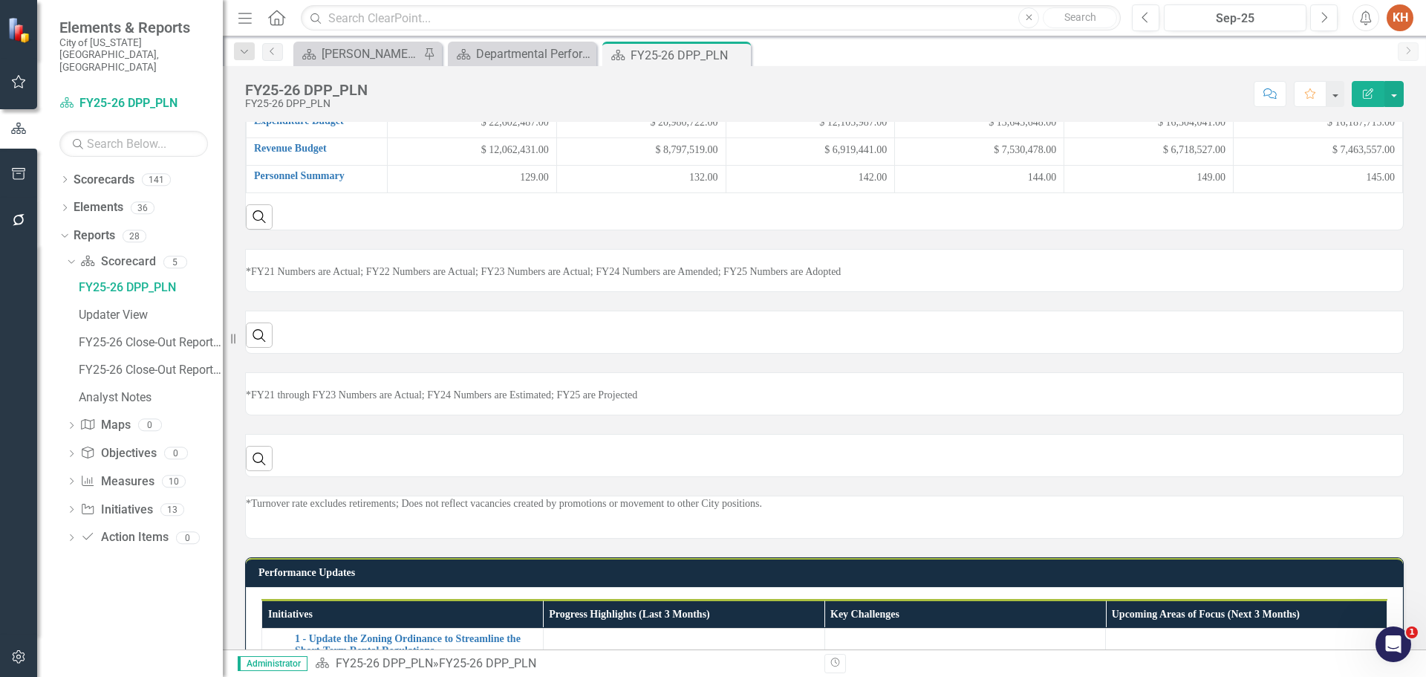
scroll to position [353, 0]
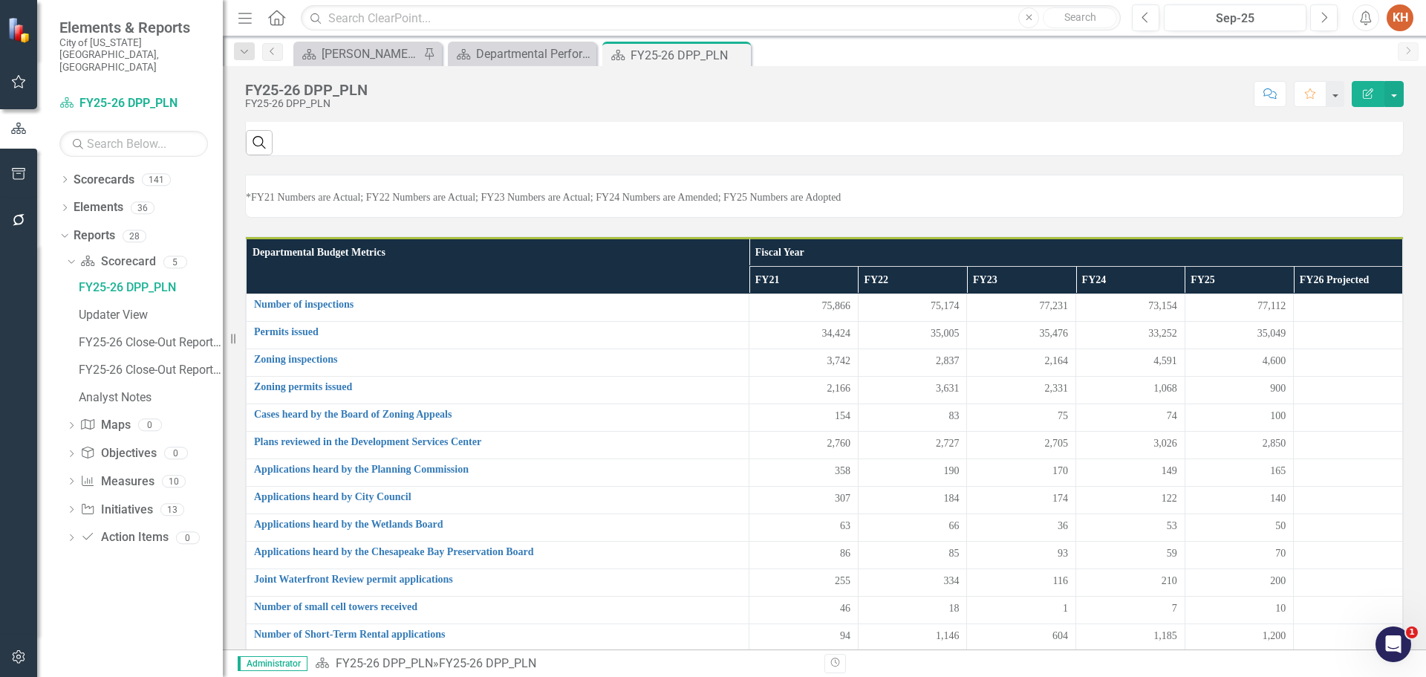
click at [814, 205] on p "*FY21 Numbers are Actual; FY22 Numbers are Actual; FY23 Numbers are Actual; FY2…" at bounding box center [824, 197] width 1157 height 15
click at [815, 205] on p "*FY21 Numbers are Actual; FY22 Numbers are Actual; FY23 Numbers are Actual; FY2…" at bounding box center [824, 197] width 1157 height 15
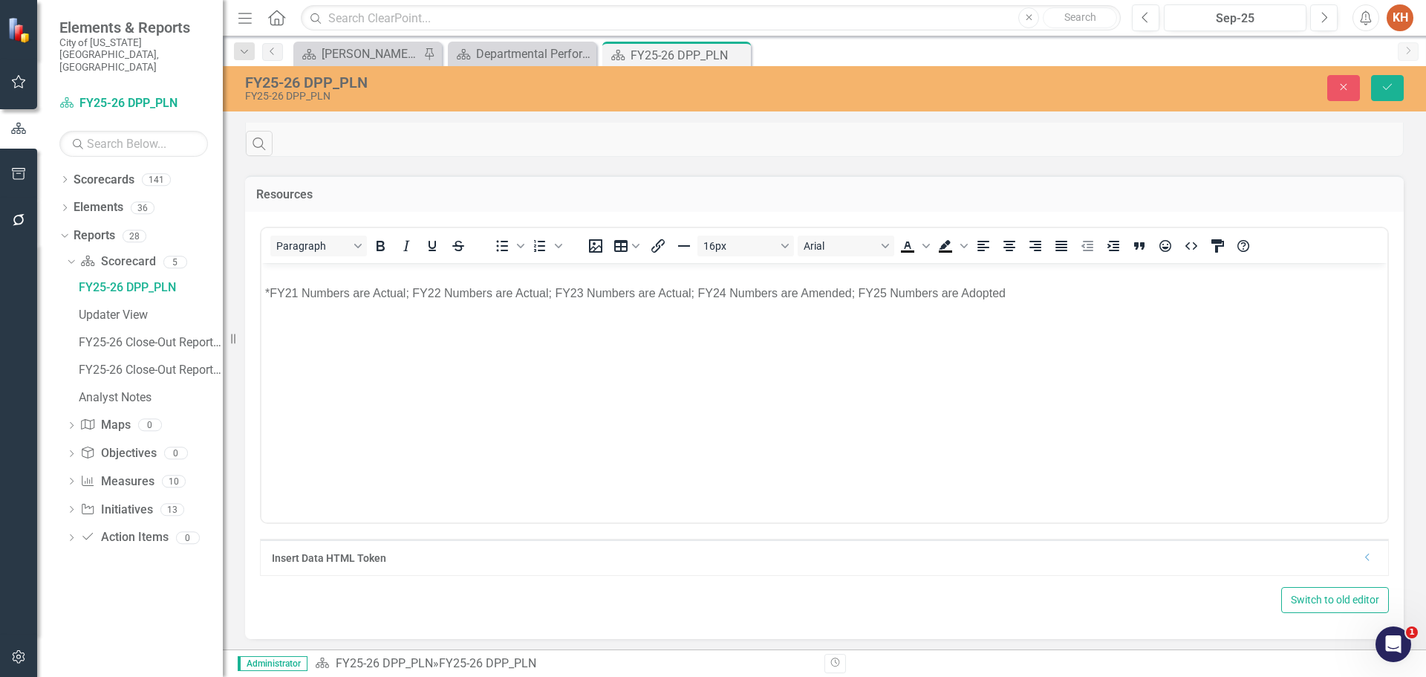
scroll to position [0, 0]
click at [870, 289] on p "*FY21 Numbers are Actual; FY22 Numbers are Actual; FY23 Numbers are Actual; FY2…" at bounding box center [824, 293] width 1119 height 18
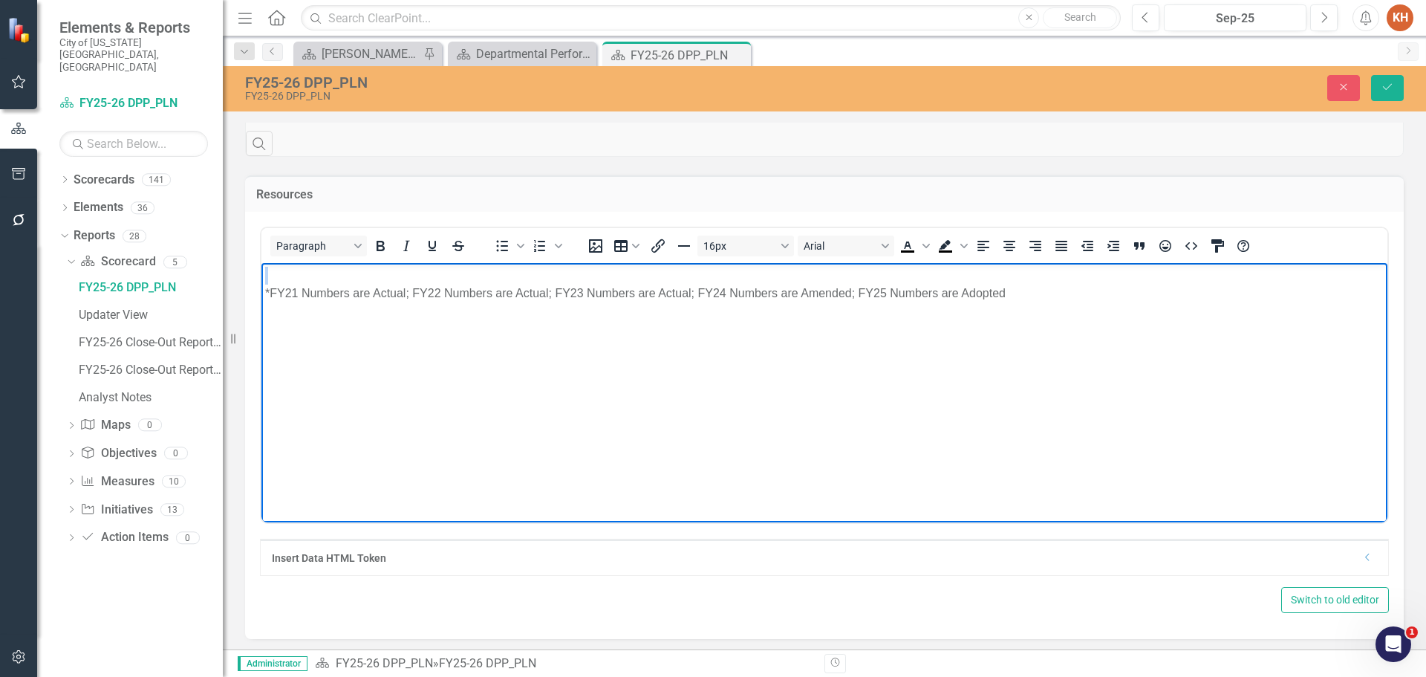
paste body "Rich Text Area. Press ALT-0 for help."
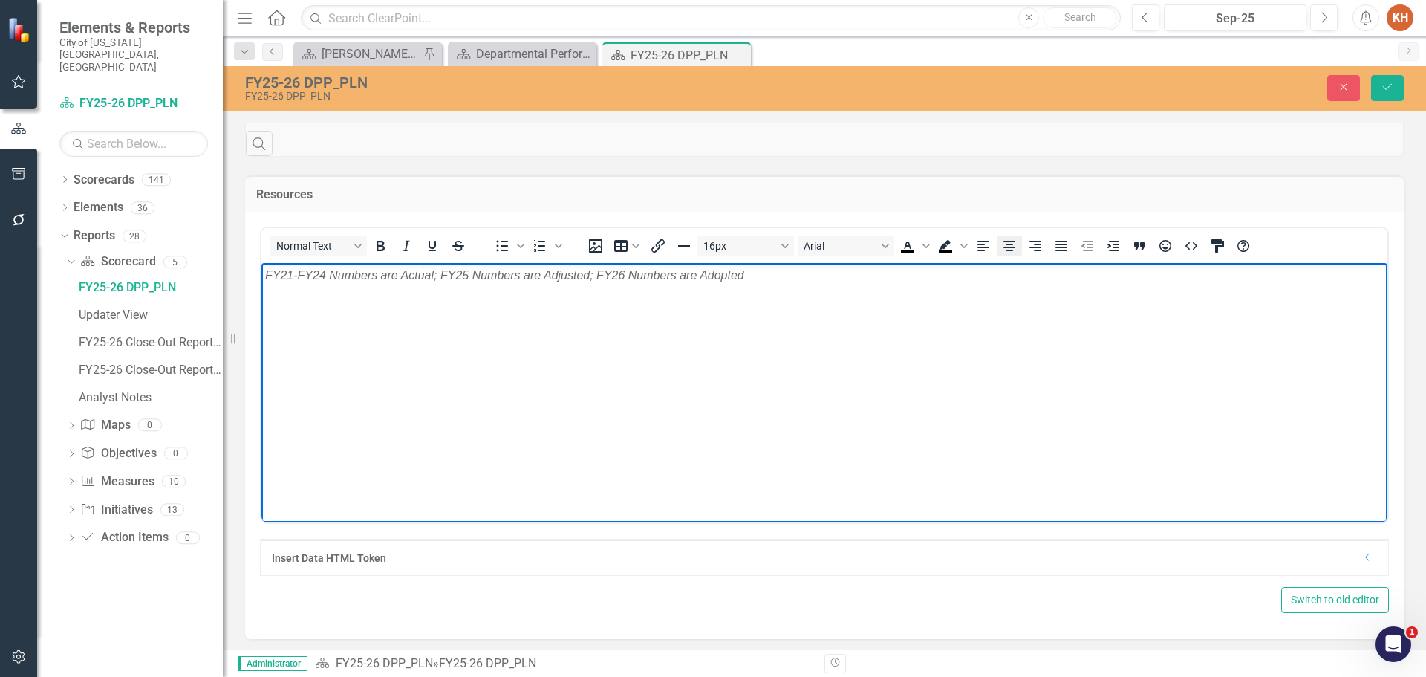
click at [1019, 256] on button "Align center" at bounding box center [1009, 245] width 25 height 21
click at [1379, 85] on button "Save" at bounding box center [1387, 88] width 33 height 26
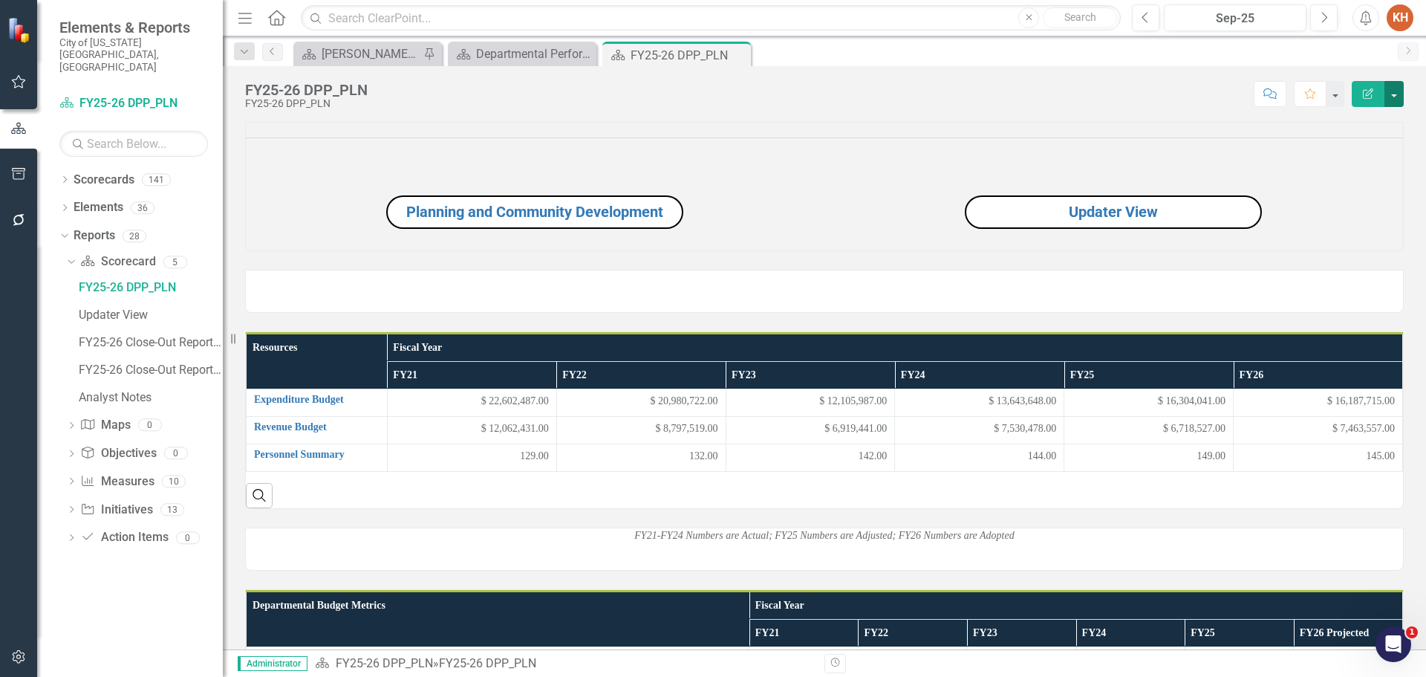
click at [1399, 90] on button "button" at bounding box center [1394, 94] width 19 height 26
click at [1364, 152] on link "Edit Report Edit Layout" at bounding box center [1343, 148] width 120 height 27
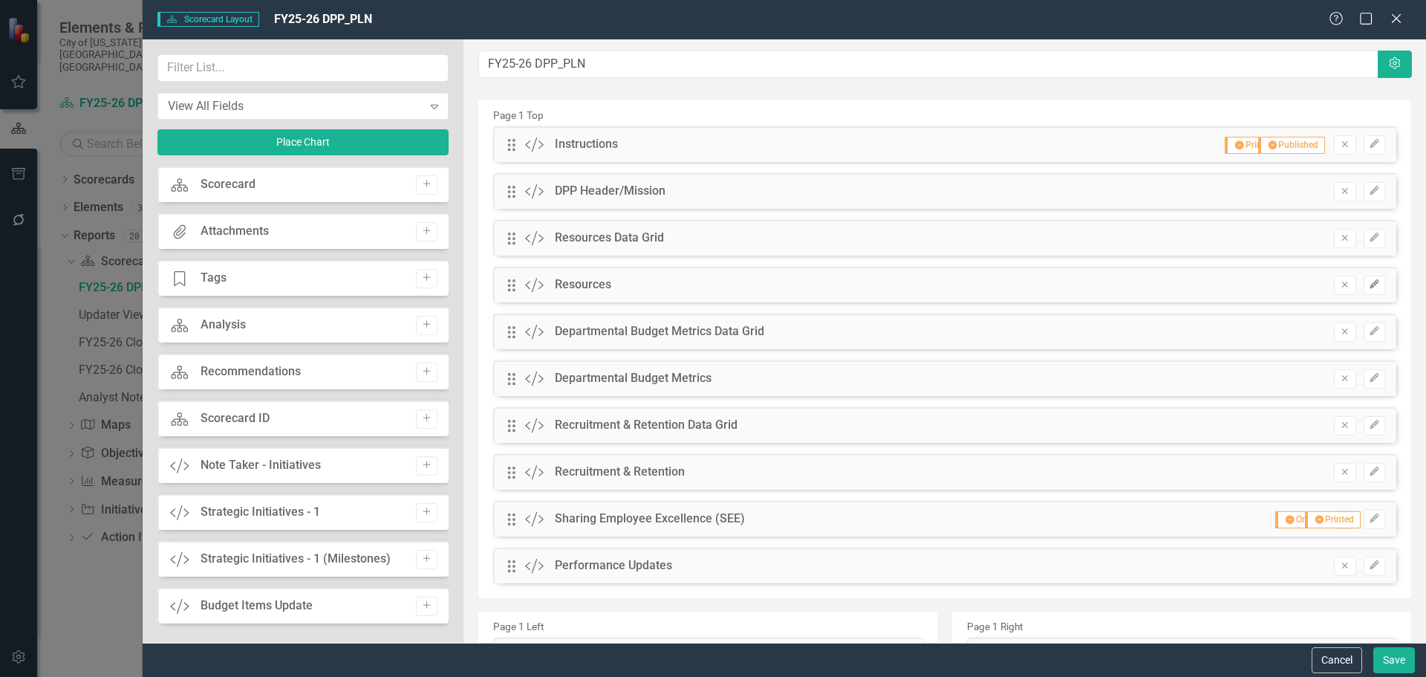
click at [1369, 286] on icon "Edit" at bounding box center [1374, 284] width 11 height 9
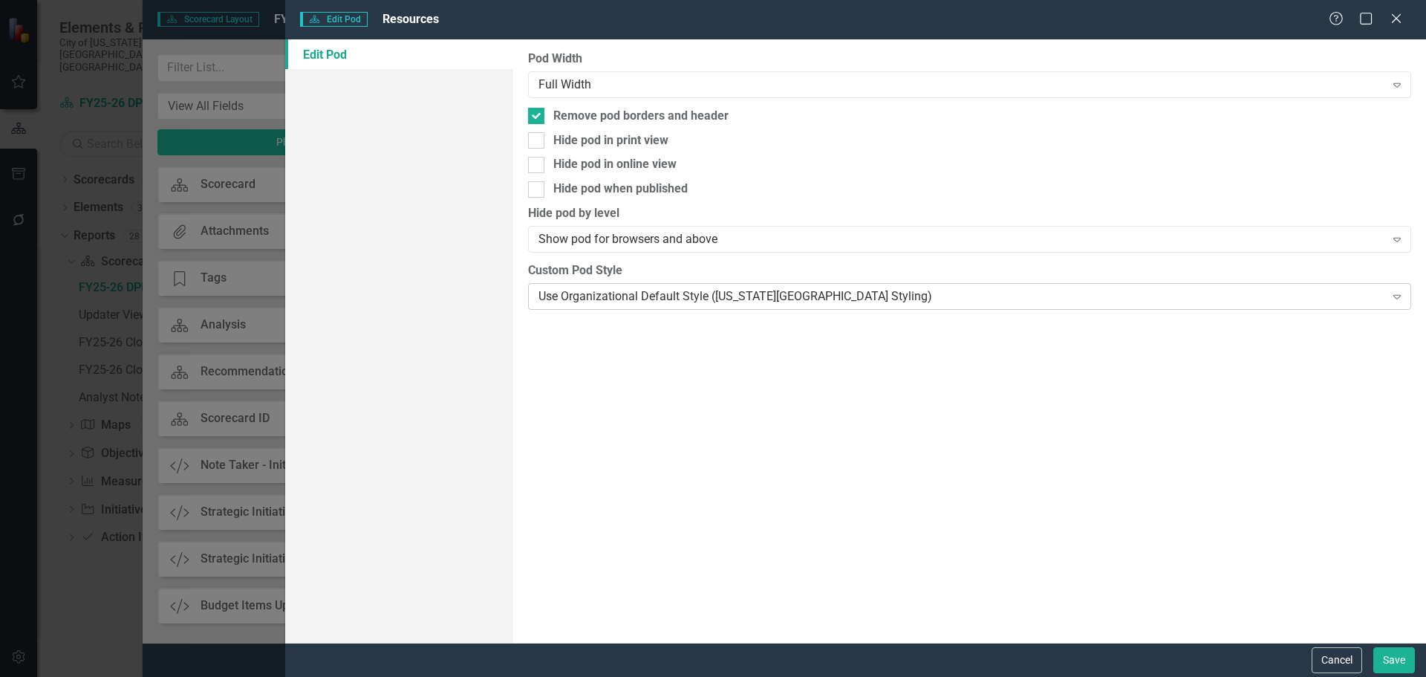
click at [653, 297] on div "Use Organizational Default Style (Virginia Beach Styling)" at bounding box center [962, 295] width 846 height 17
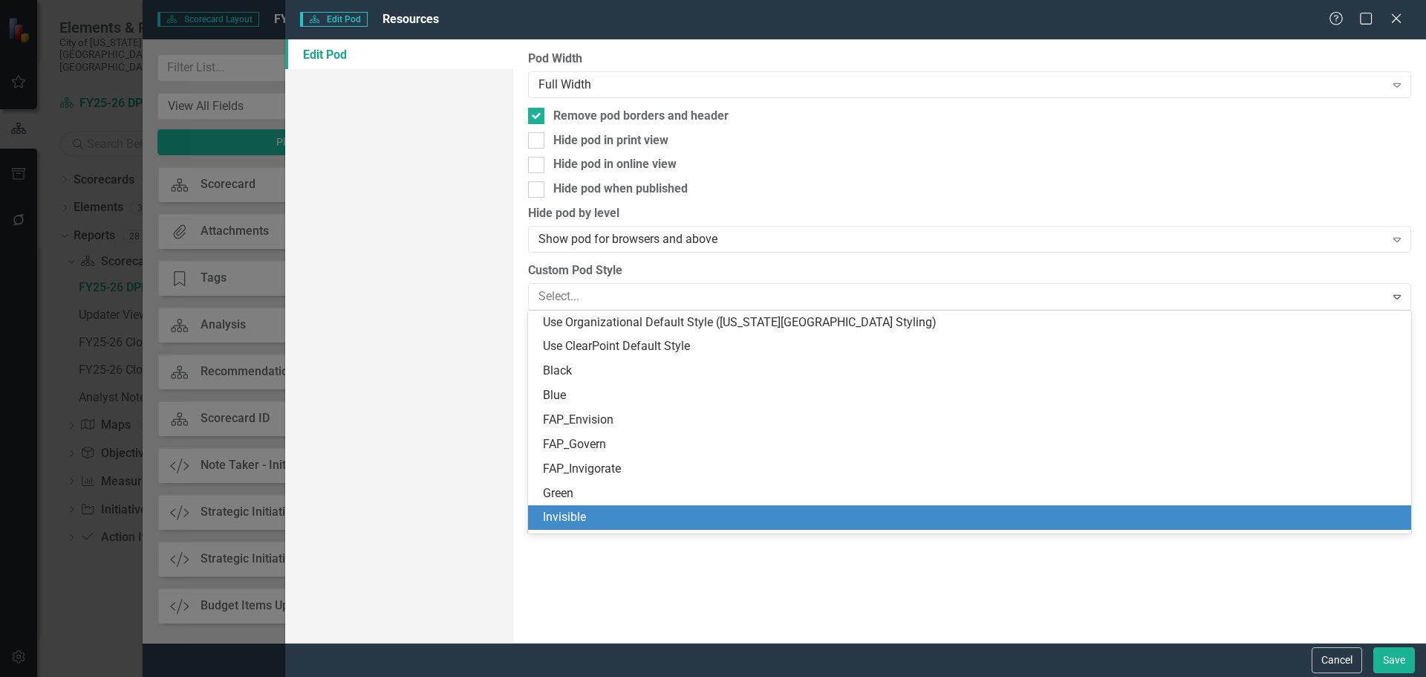
click at [649, 515] on div "Invisible" at bounding box center [972, 517] width 859 height 17
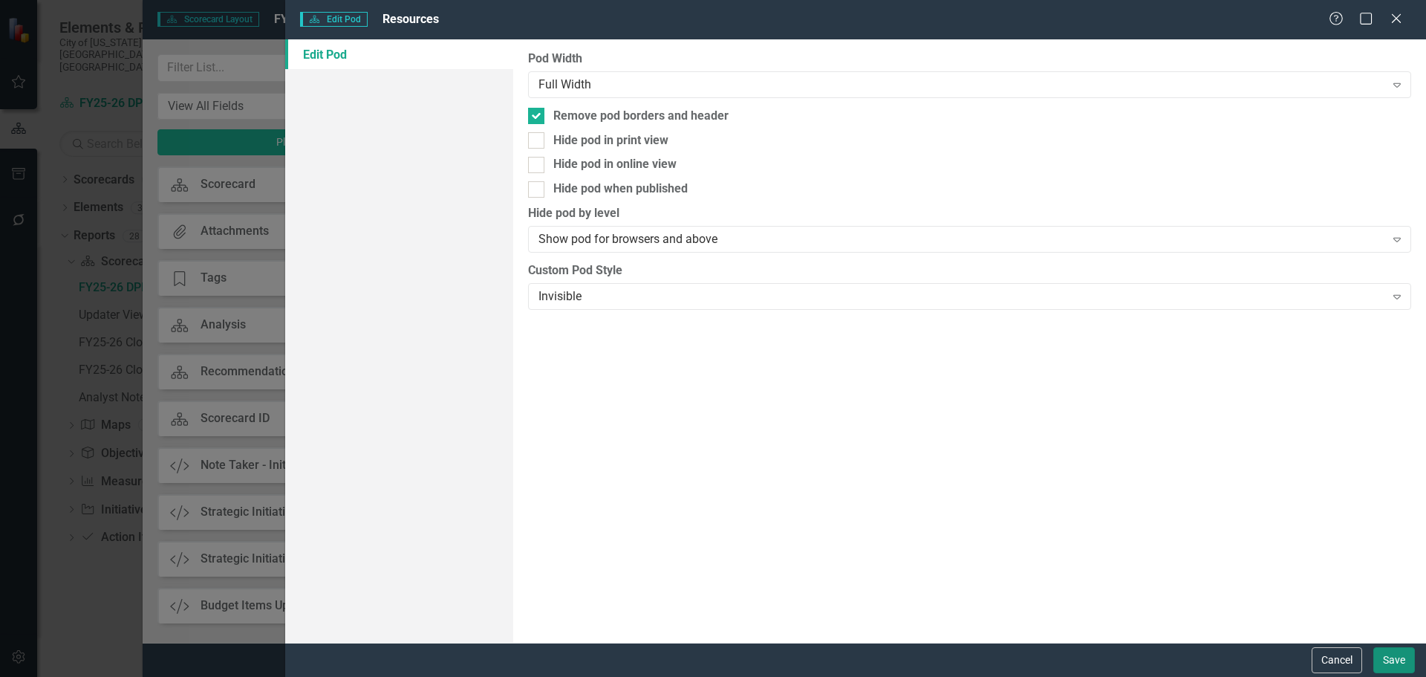
click at [1391, 657] on button "Save" at bounding box center [1395, 660] width 42 height 26
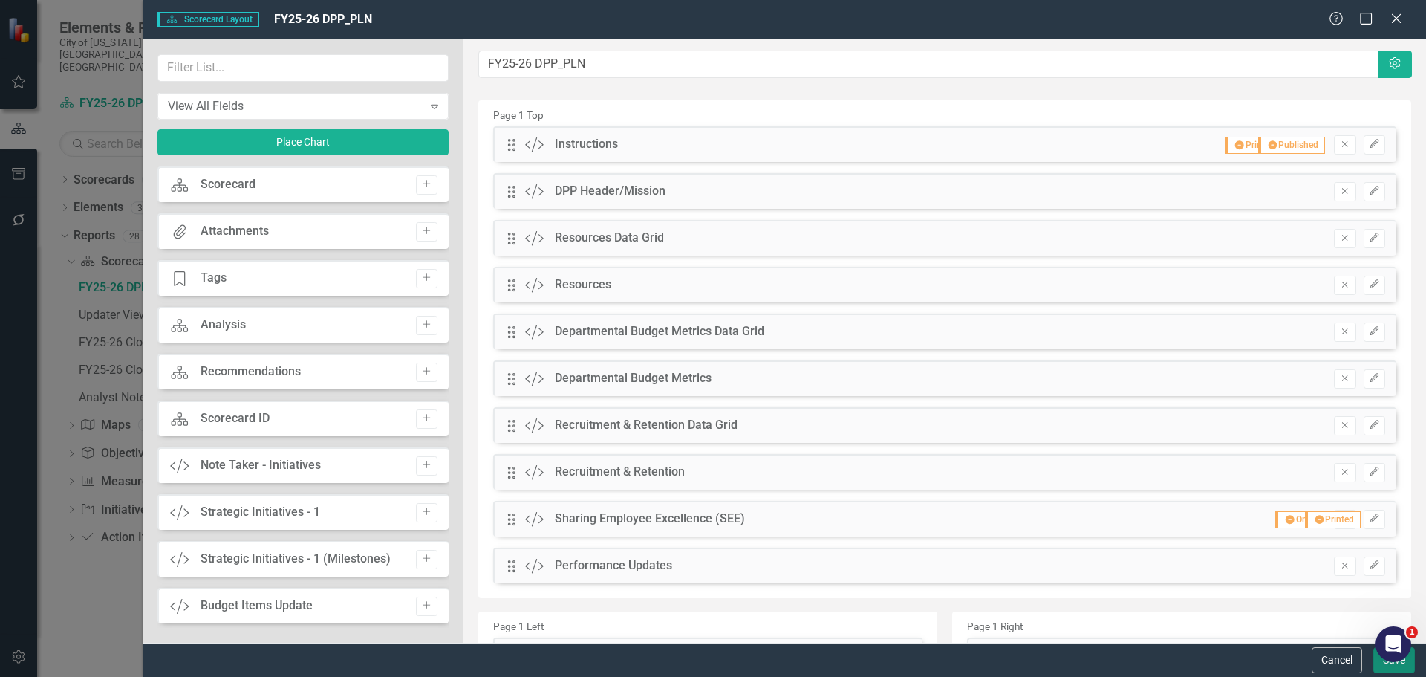
click at [1380, 669] on button "Save" at bounding box center [1395, 660] width 42 height 26
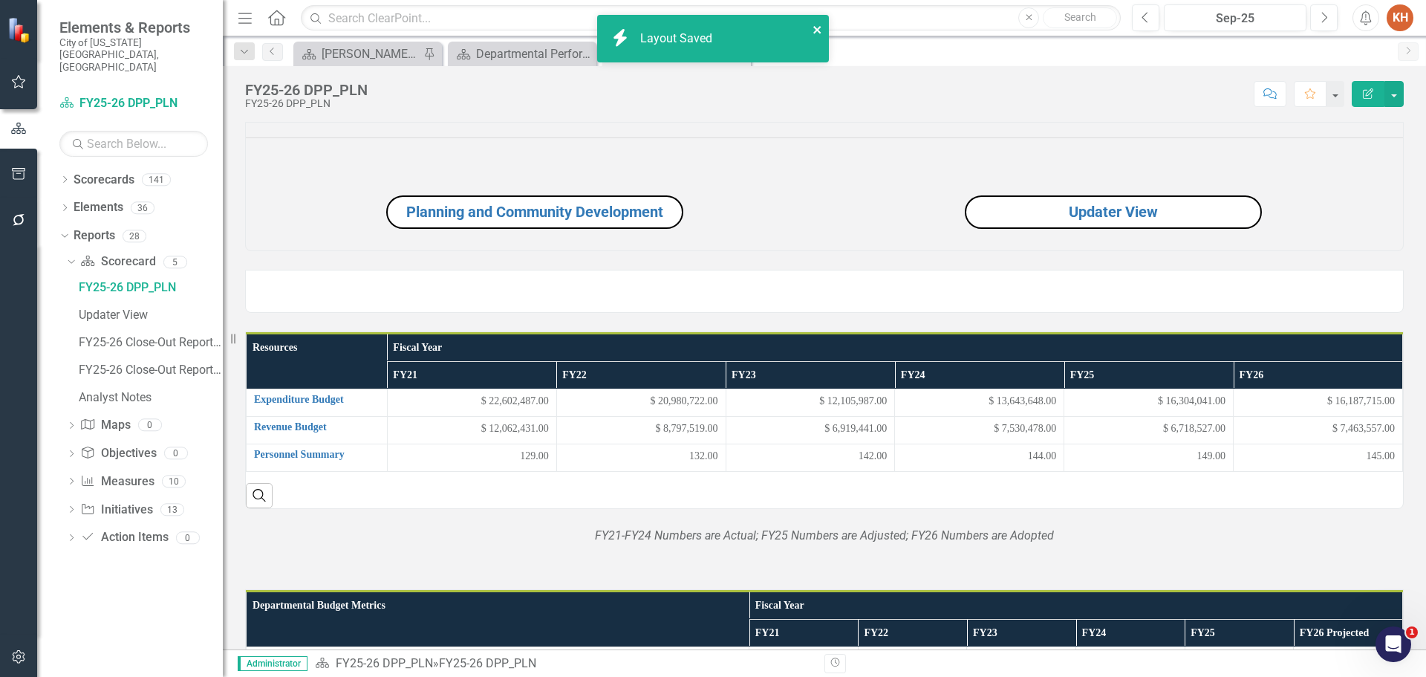
click at [815, 27] on icon "close" at bounding box center [818, 30] width 10 height 12
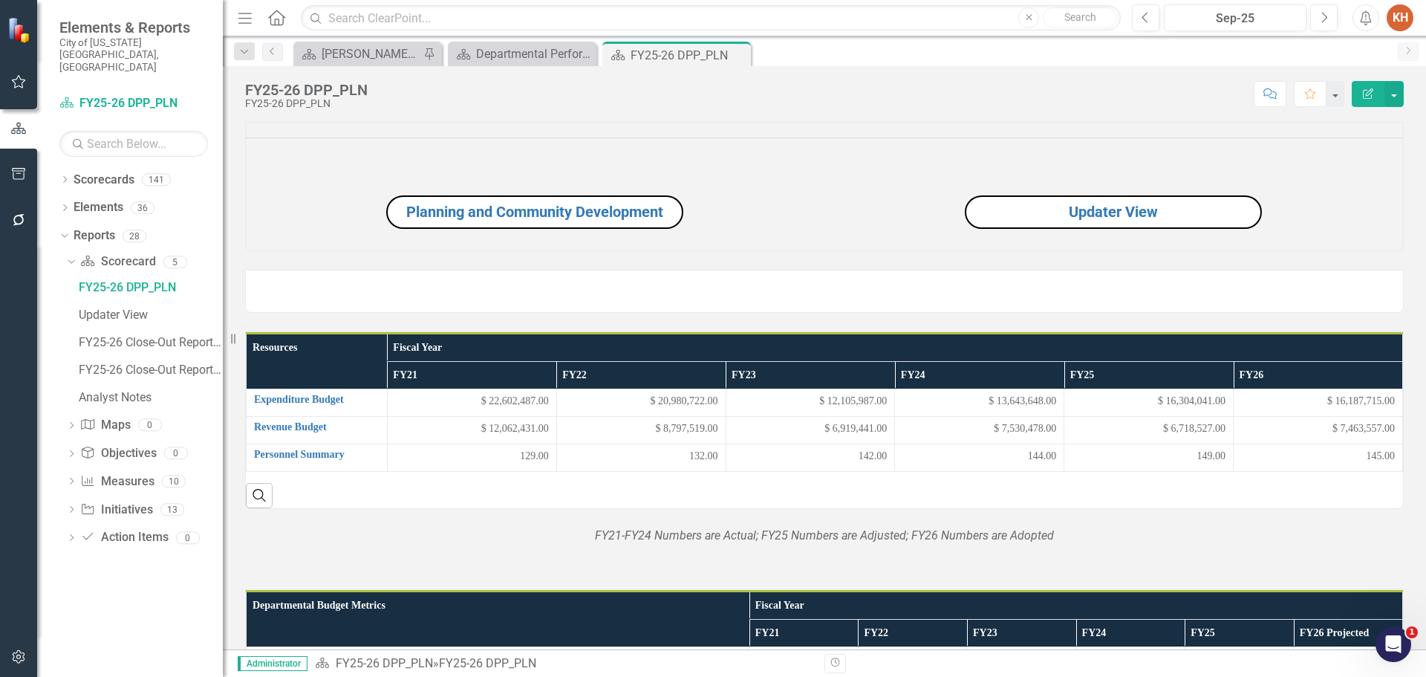
click at [0, 0] on icon "Close" at bounding box center [0, 0] width 0 height 0
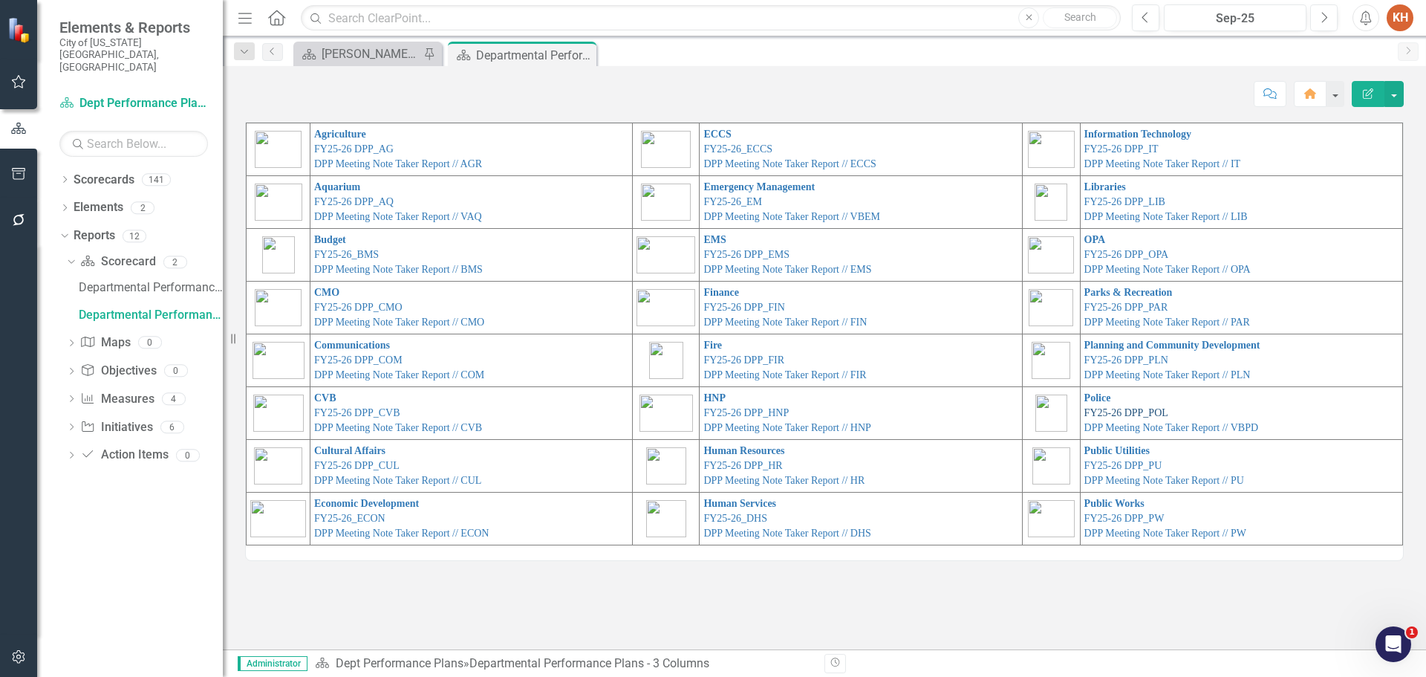
click at [1105, 409] on link "FY25-26 DPP_POL" at bounding box center [1127, 412] width 84 height 11
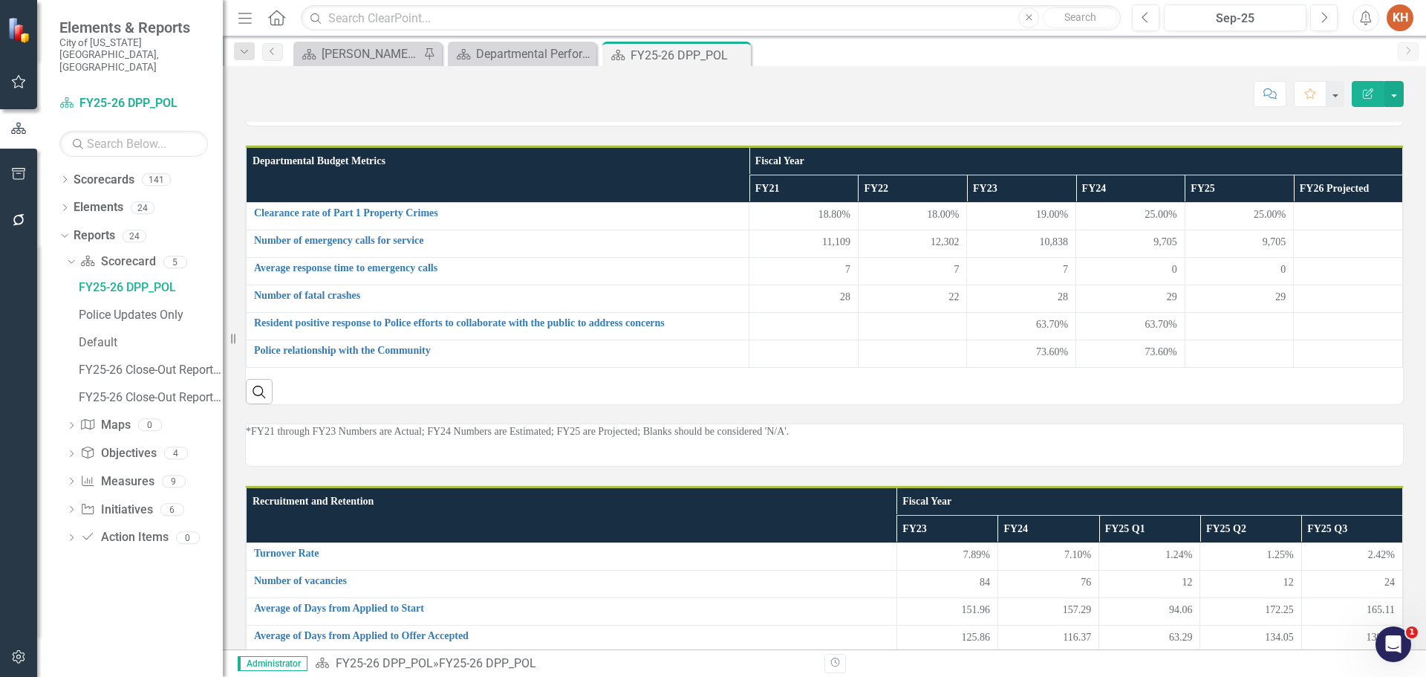
scroll to position [407, 0]
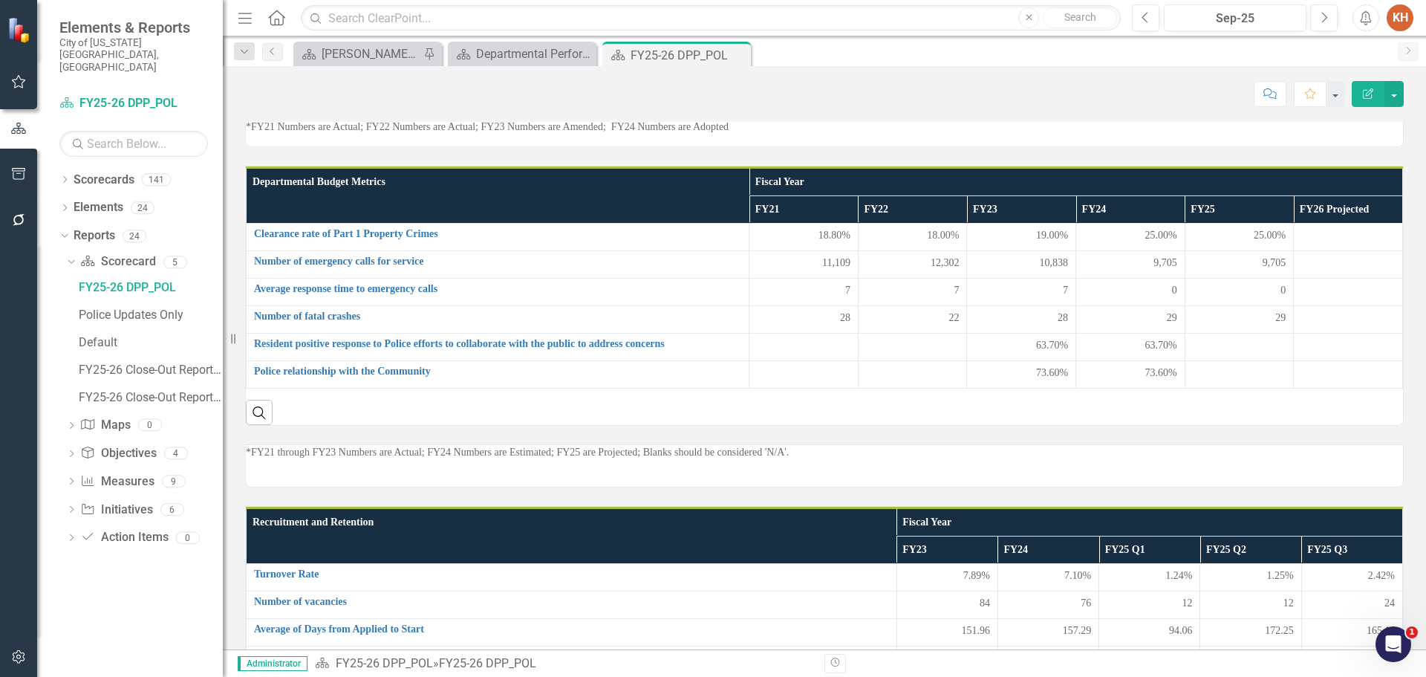
click at [709, 134] on p "*FY21 Numbers are Actual; FY22 Numbers are Actual; FY23 Numbers are Amended; FY…" at bounding box center [824, 127] width 1157 height 15
click at [712, 134] on p "*FY21 Numbers are Actual; FY22 Numbers are Actual; FY23 Numbers are Amended; FY…" at bounding box center [824, 127] width 1157 height 15
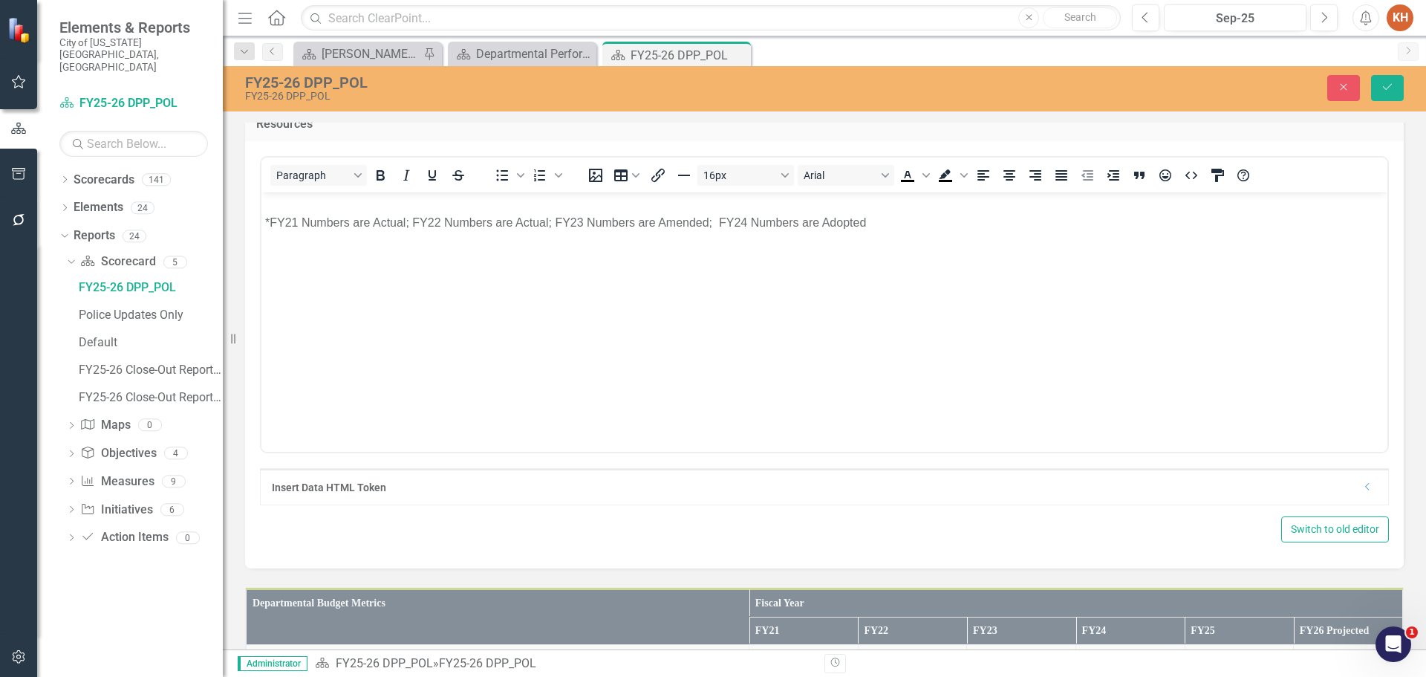
scroll to position [0, 0]
click at [746, 224] on p "*FY21 Numbers are Actual; FY22 Numbers are Actual; FY23 Numbers are Amended; FY…" at bounding box center [824, 222] width 1119 height 18
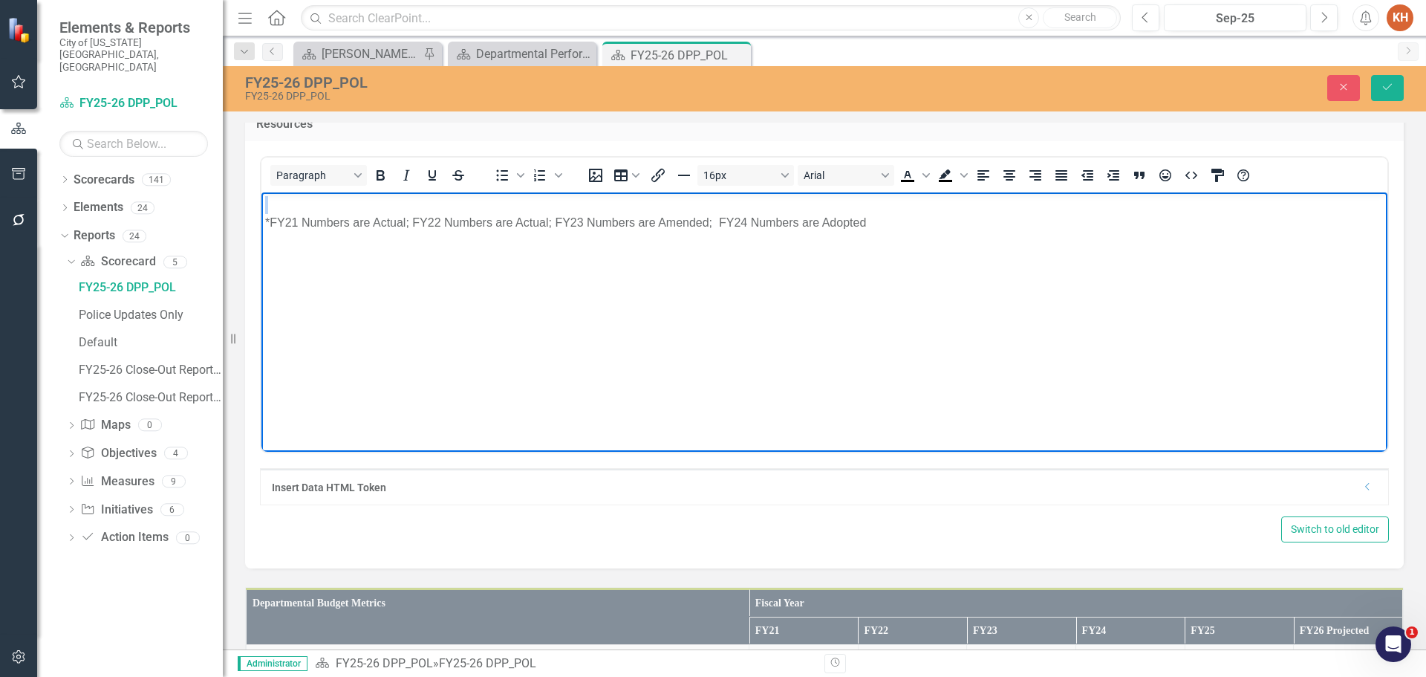
paste body "Rich Text Area. Press ALT-0 for help."
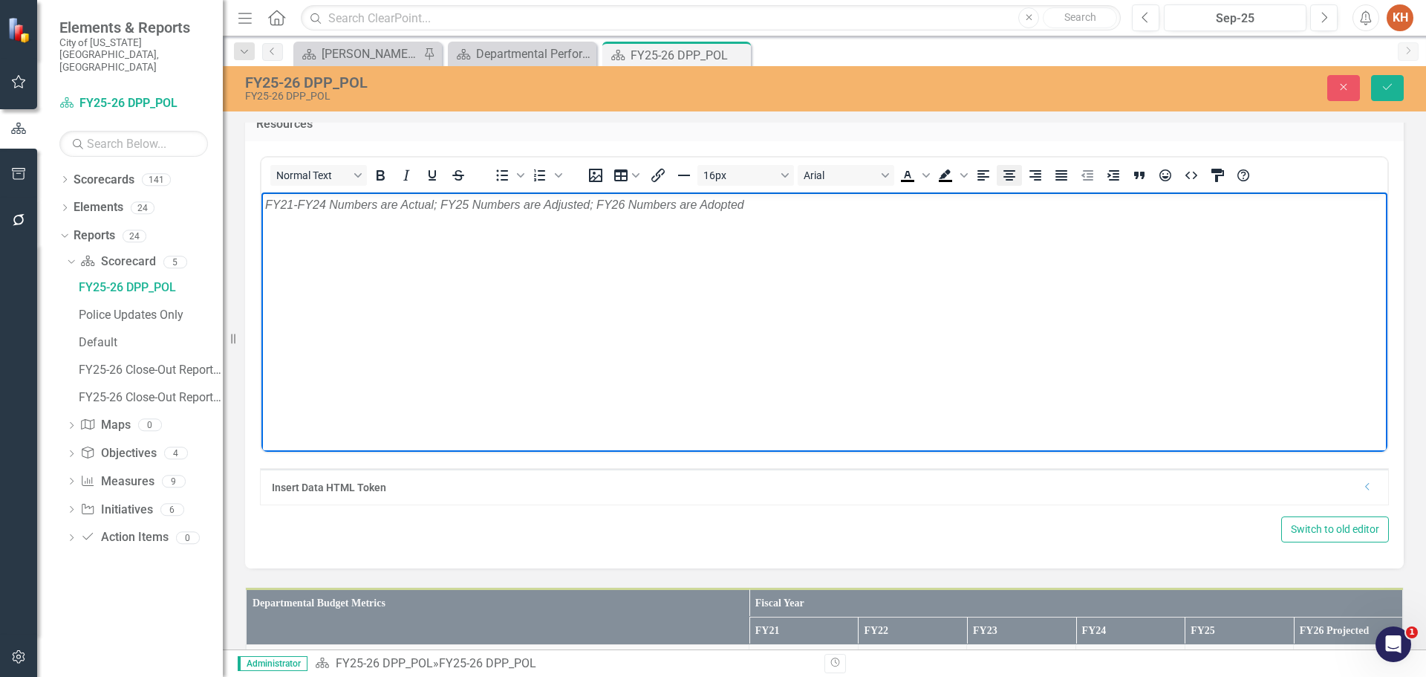
click at [1011, 184] on icon "Align center" at bounding box center [1010, 175] width 18 height 18
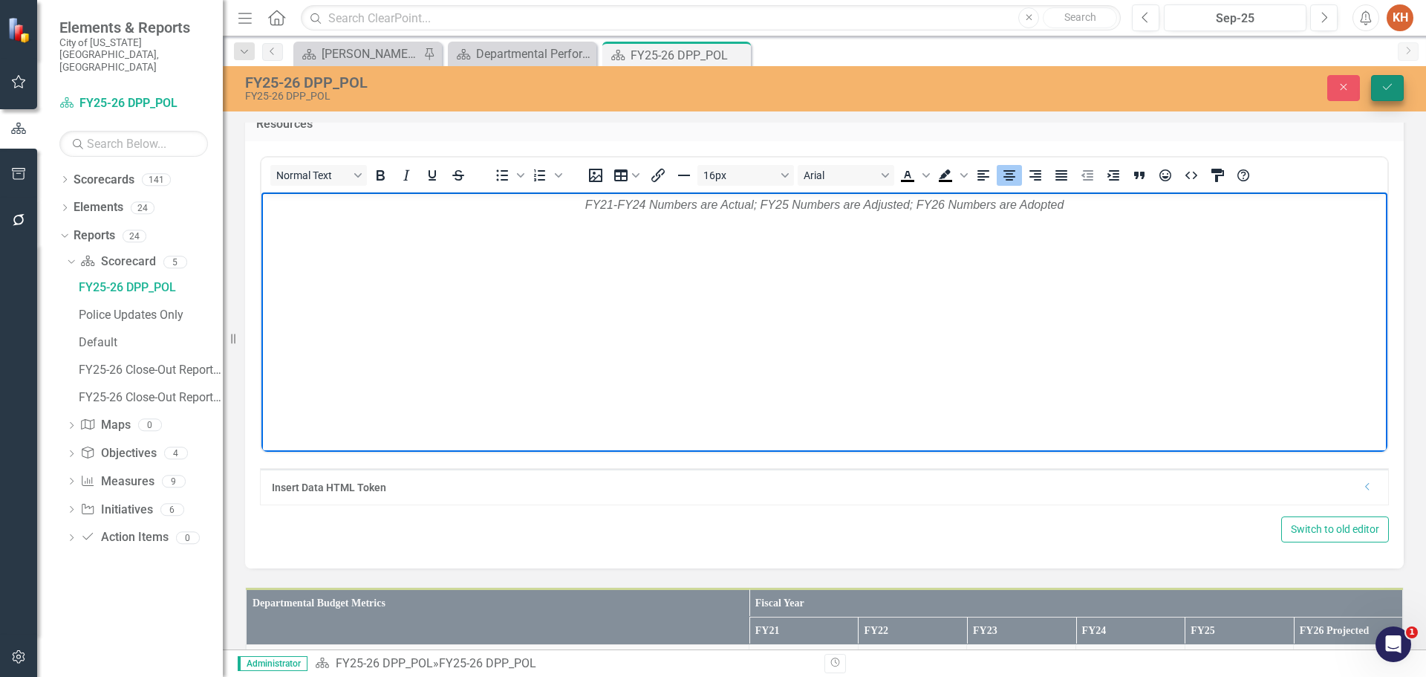
click at [1388, 98] on button "Save" at bounding box center [1387, 88] width 33 height 26
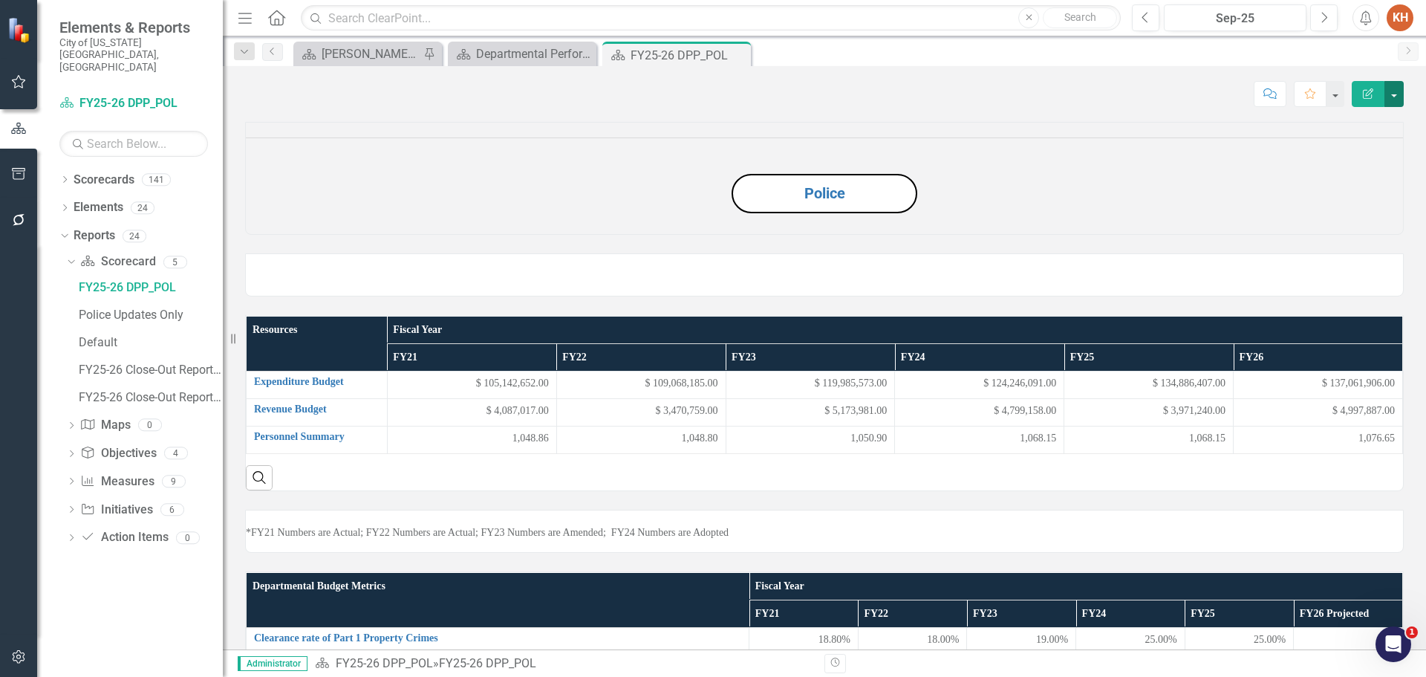
click at [1400, 91] on button "button" at bounding box center [1394, 94] width 19 height 26
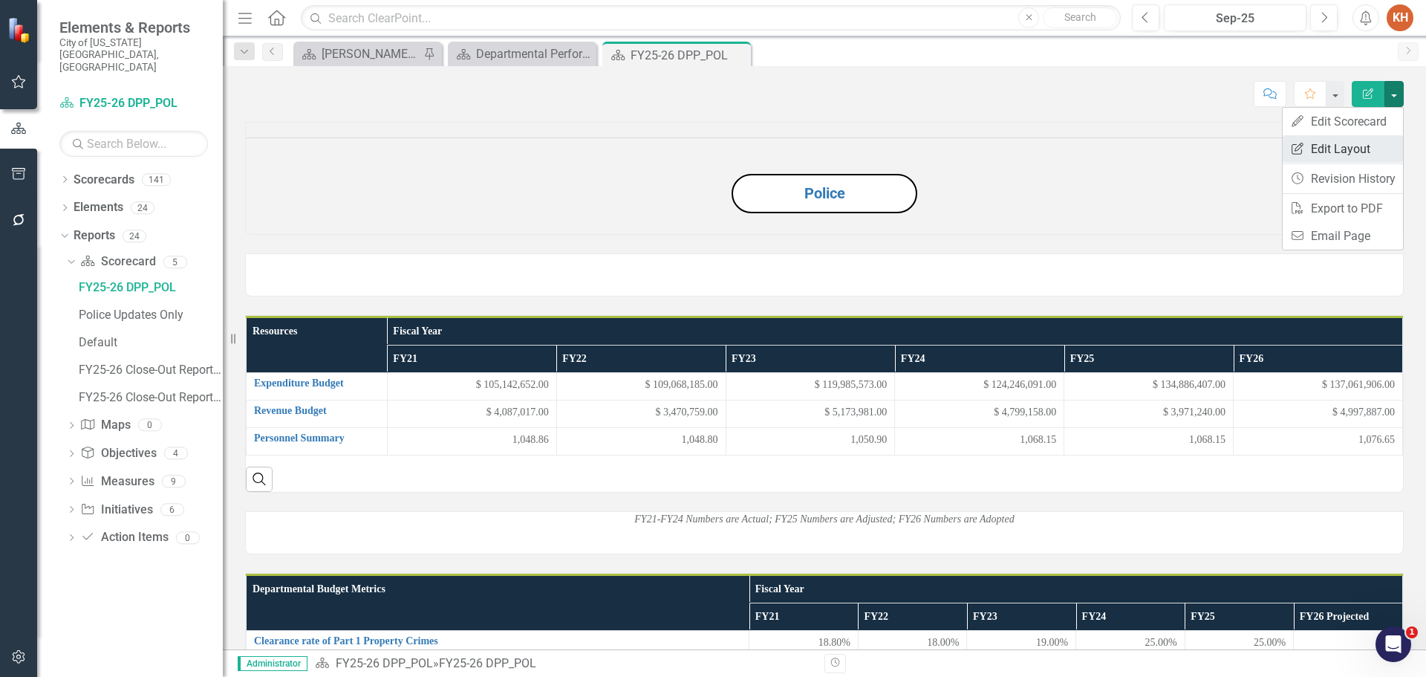
click at [1348, 147] on link "Edit Report Edit Layout" at bounding box center [1343, 148] width 120 height 27
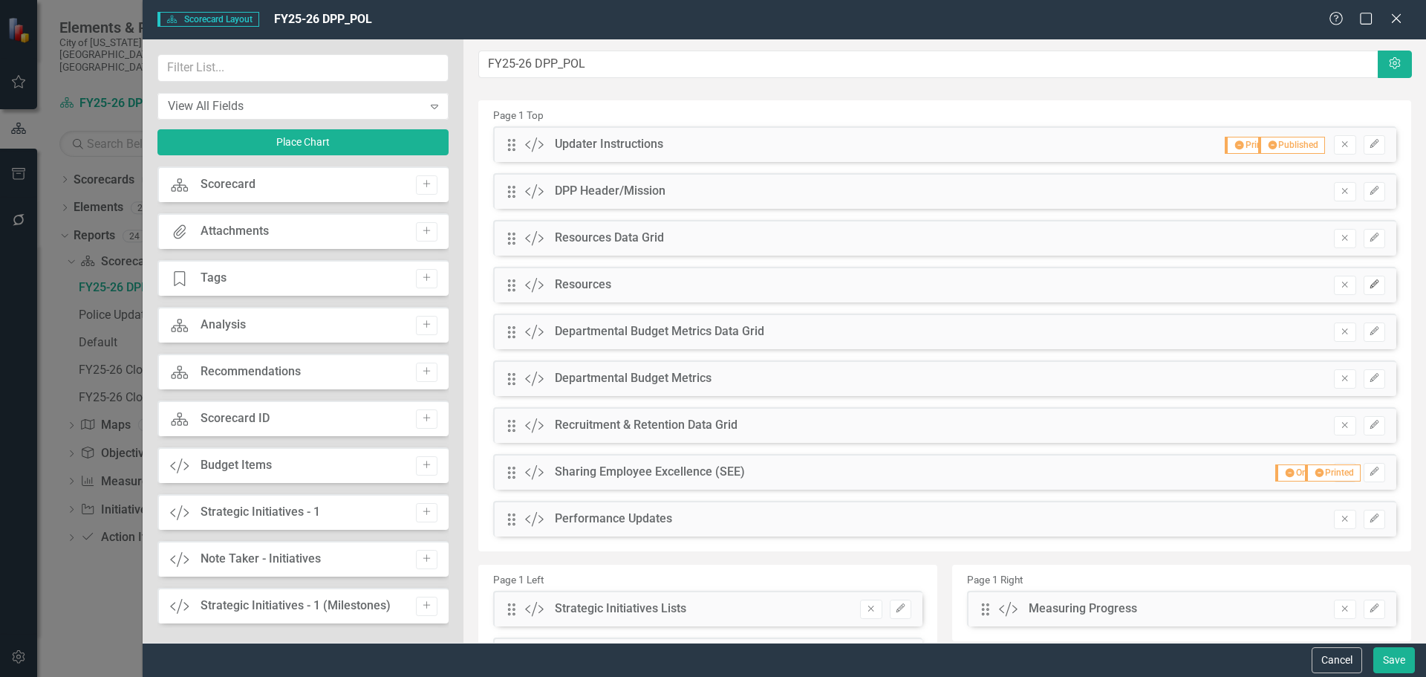
click at [1370, 285] on icon "button" at bounding box center [1374, 283] width 9 height 9
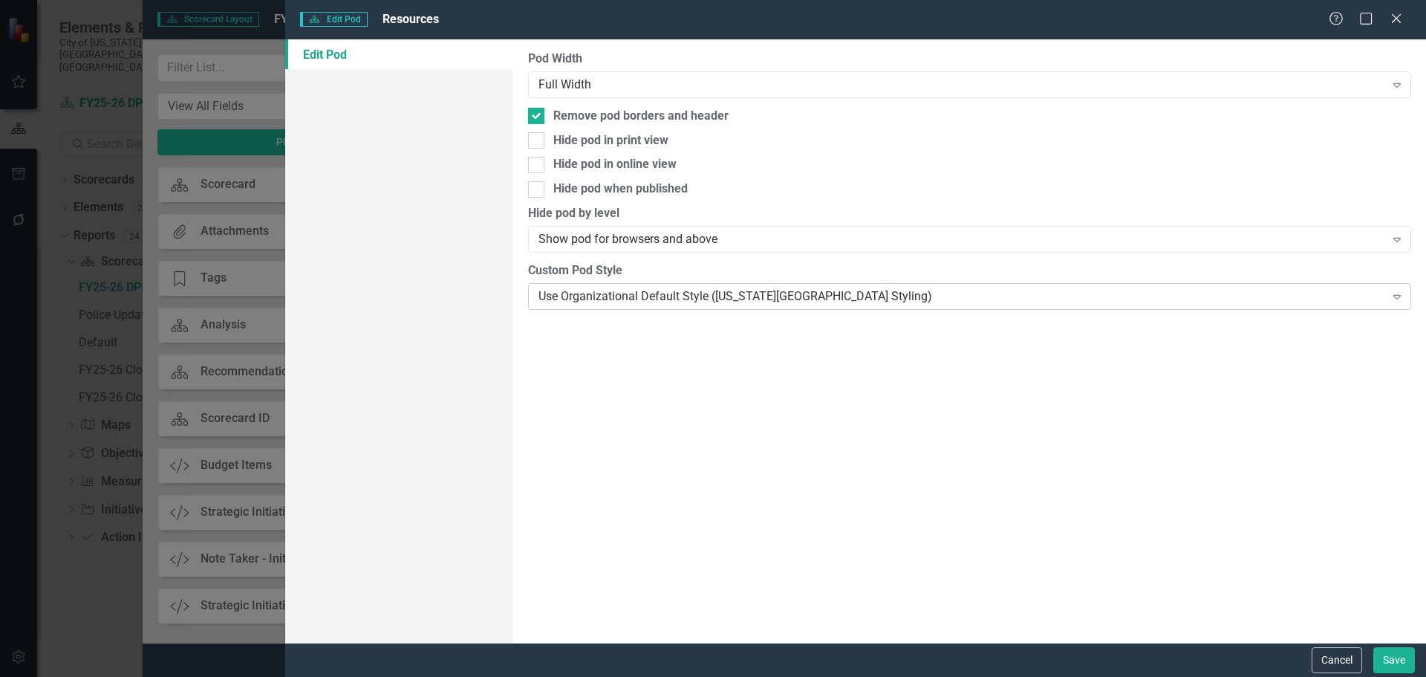
click at [593, 300] on div "Use Organizational Default Style (Virginia Beach Styling)" at bounding box center [962, 295] width 846 height 17
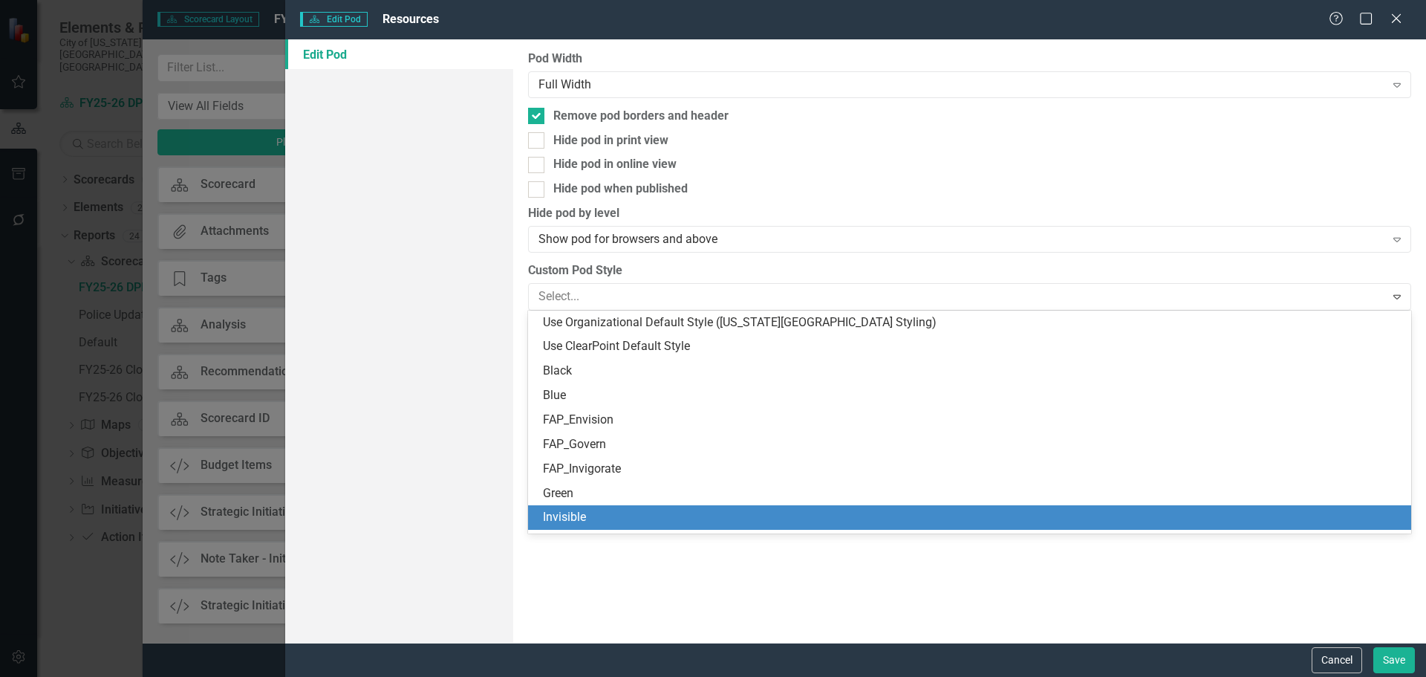
click at [616, 510] on div "Invisible" at bounding box center [972, 517] width 859 height 17
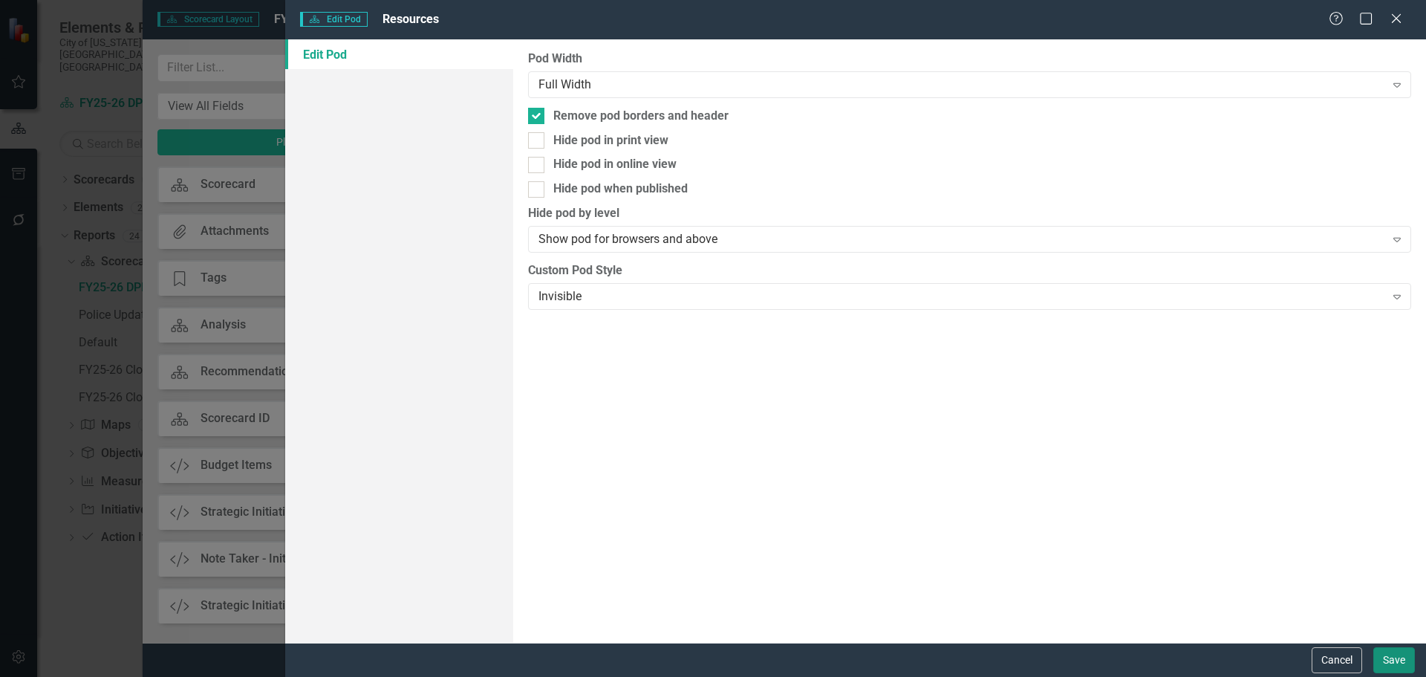
click at [1384, 648] on button "Save" at bounding box center [1395, 660] width 42 height 26
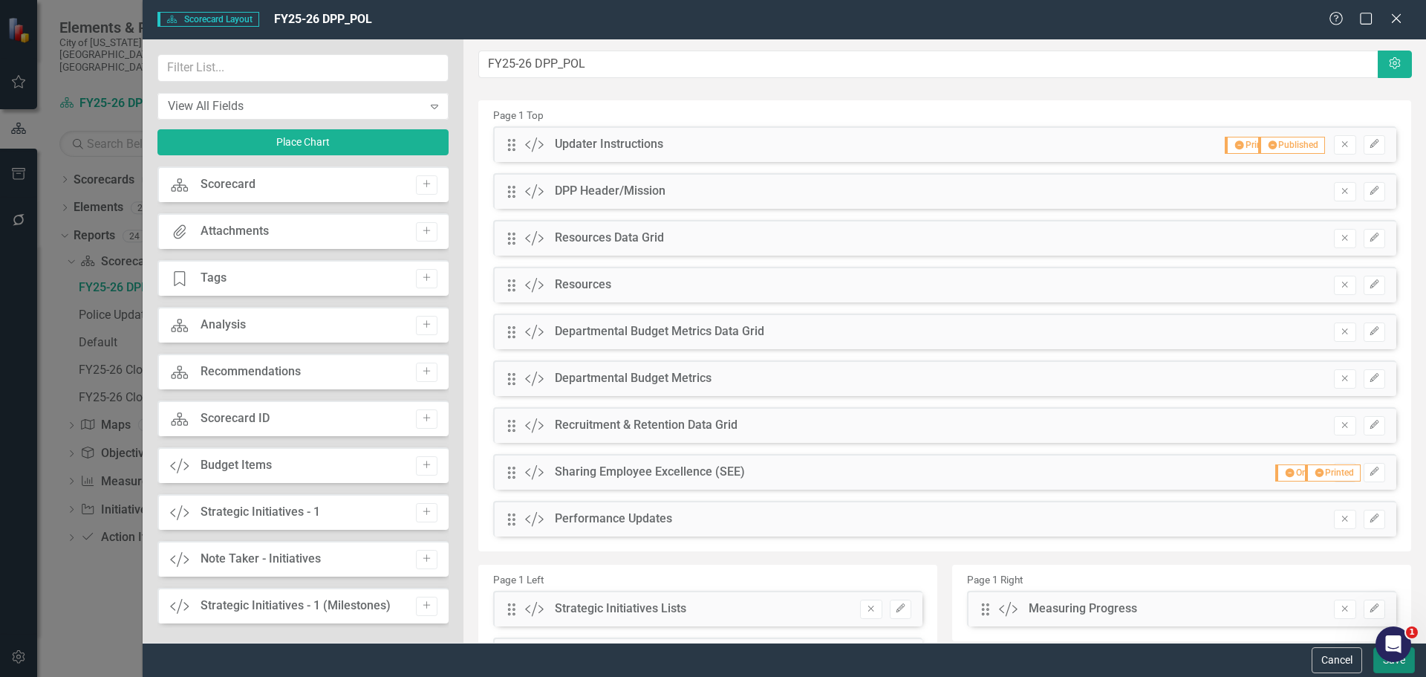
click at [1385, 663] on button "Save" at bounding box center [1395, 660] width 42 height 26
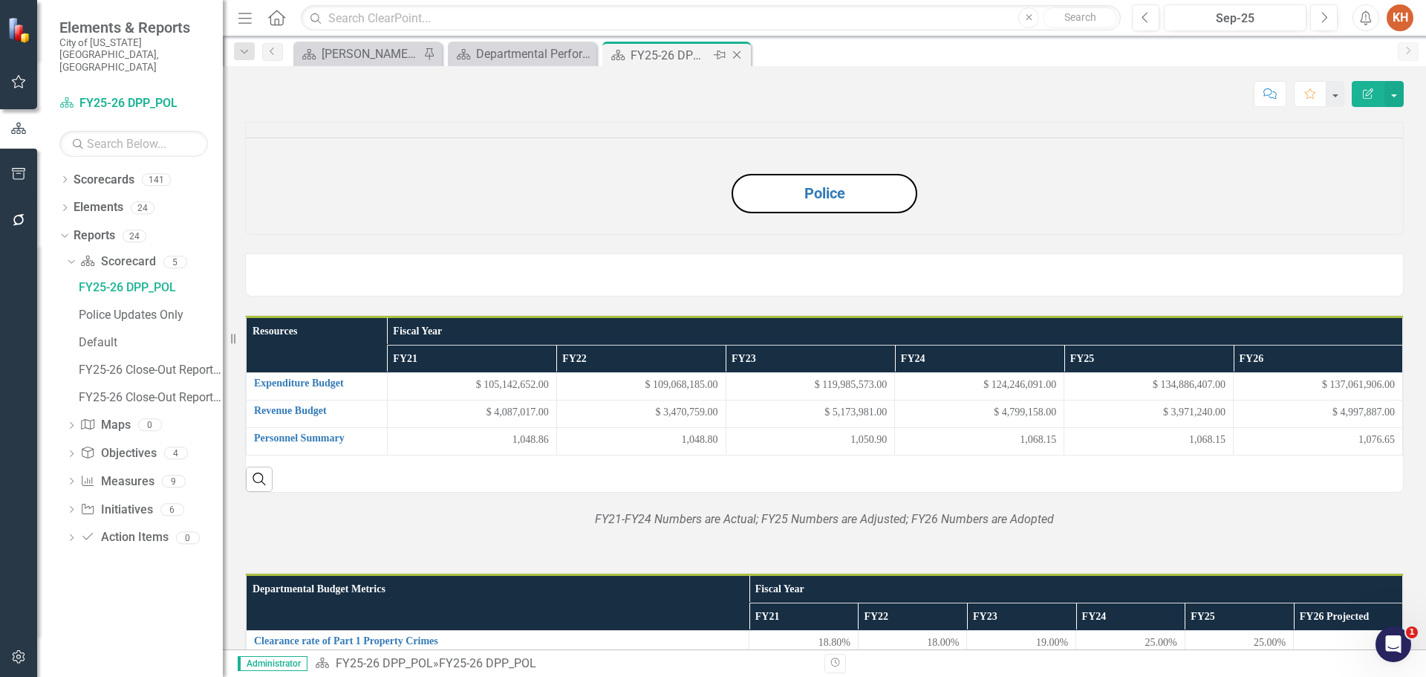
click at [738, 57] on icon "Close" at bounding box center [736, 55] width 15 height 12
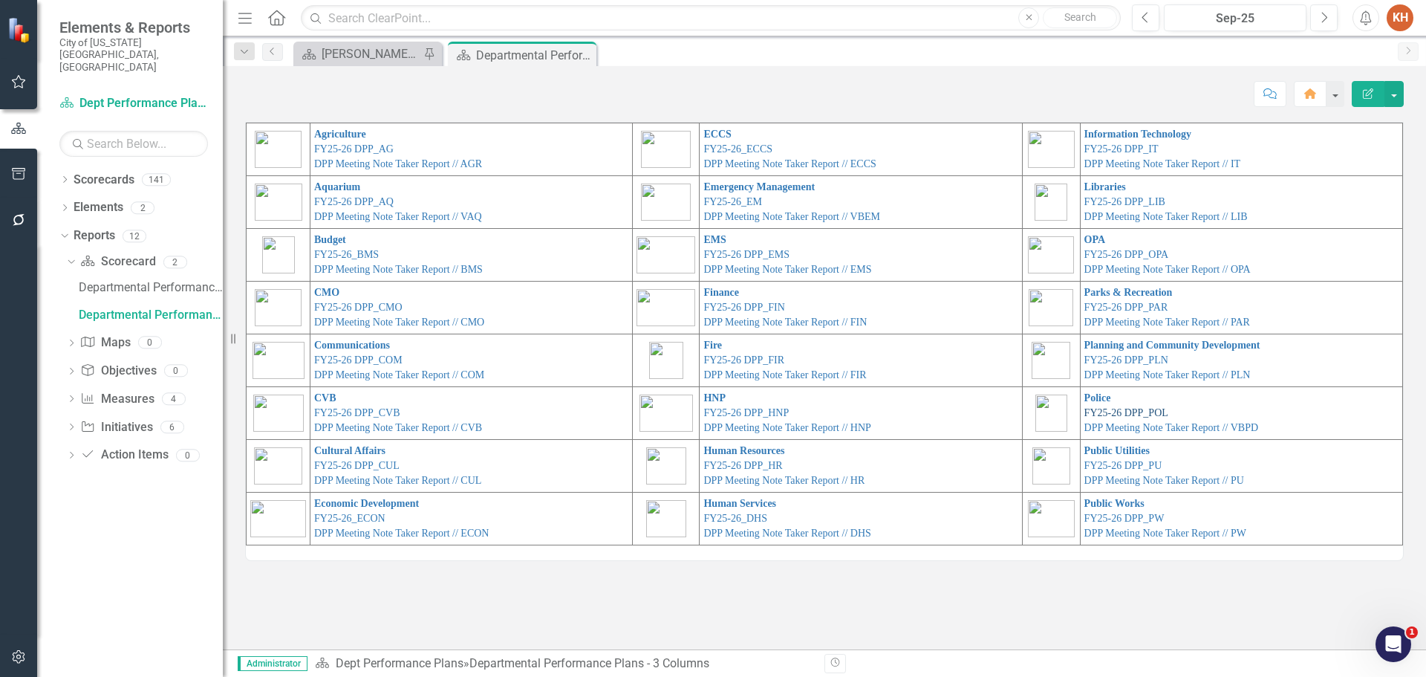
click at [1123, 411] on link "FY25-26 DPP_POL" at bounding box center [1127, 412] width 84 height 11
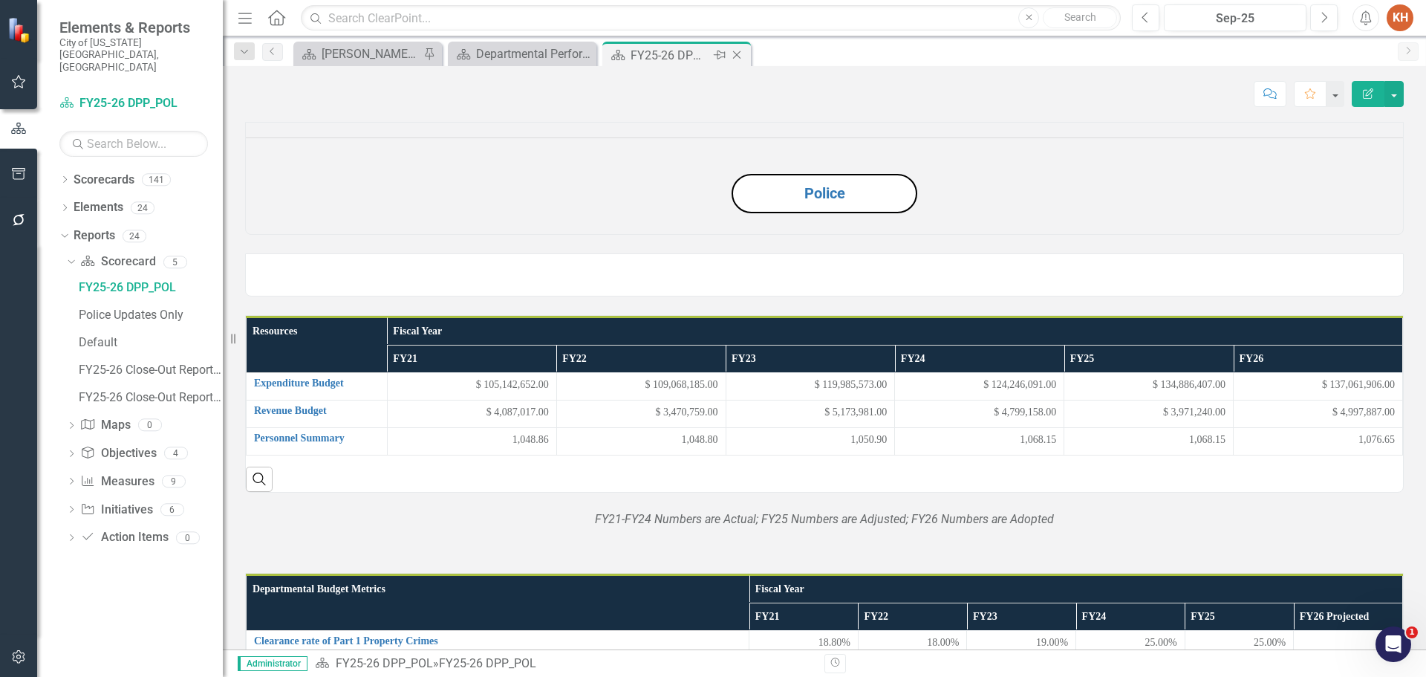
click at [741, 52] on icon "Close" at bounding box center [736, 55] width 15 height 12
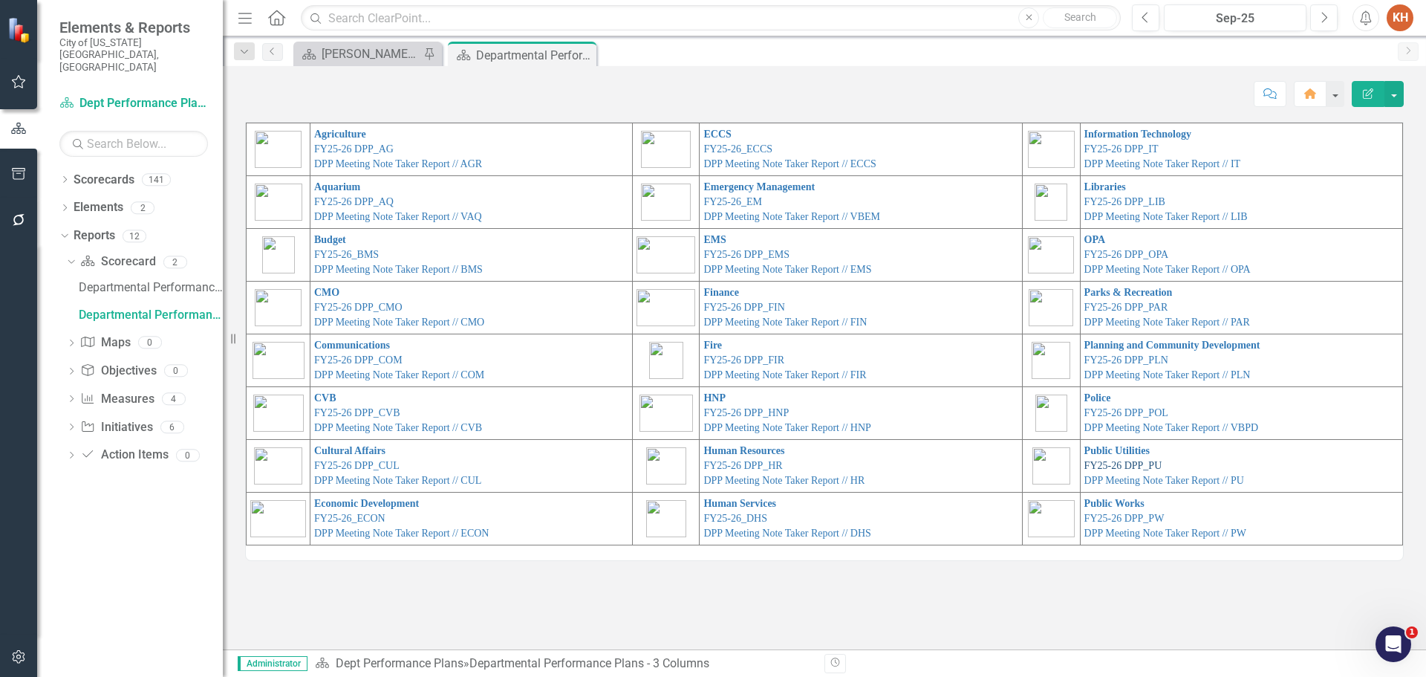
click at [1103, 467] on link "FY25-26 DPP_PU" at bounding box center [1124, 465] width 78 height 11
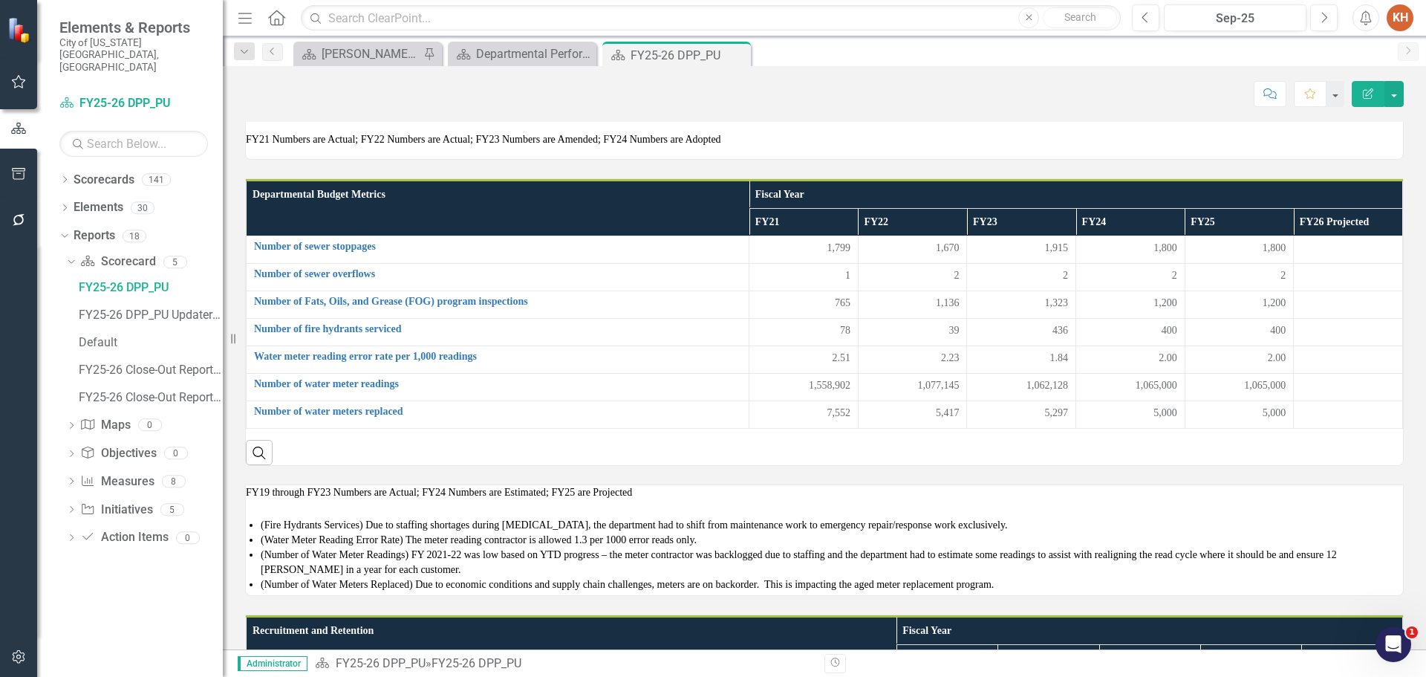
scroll to position [509, 0]
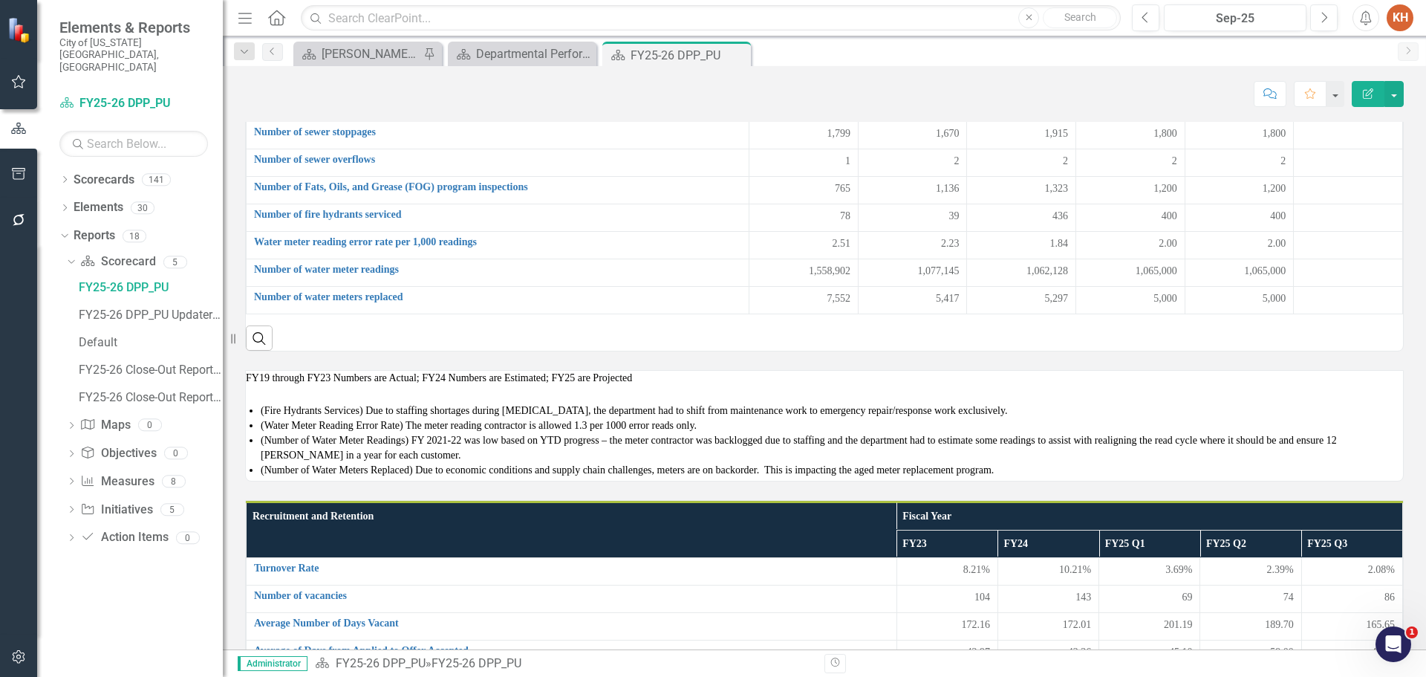
click at [654, 18] on div at bounding box center [824, 10] width 1157 height 15
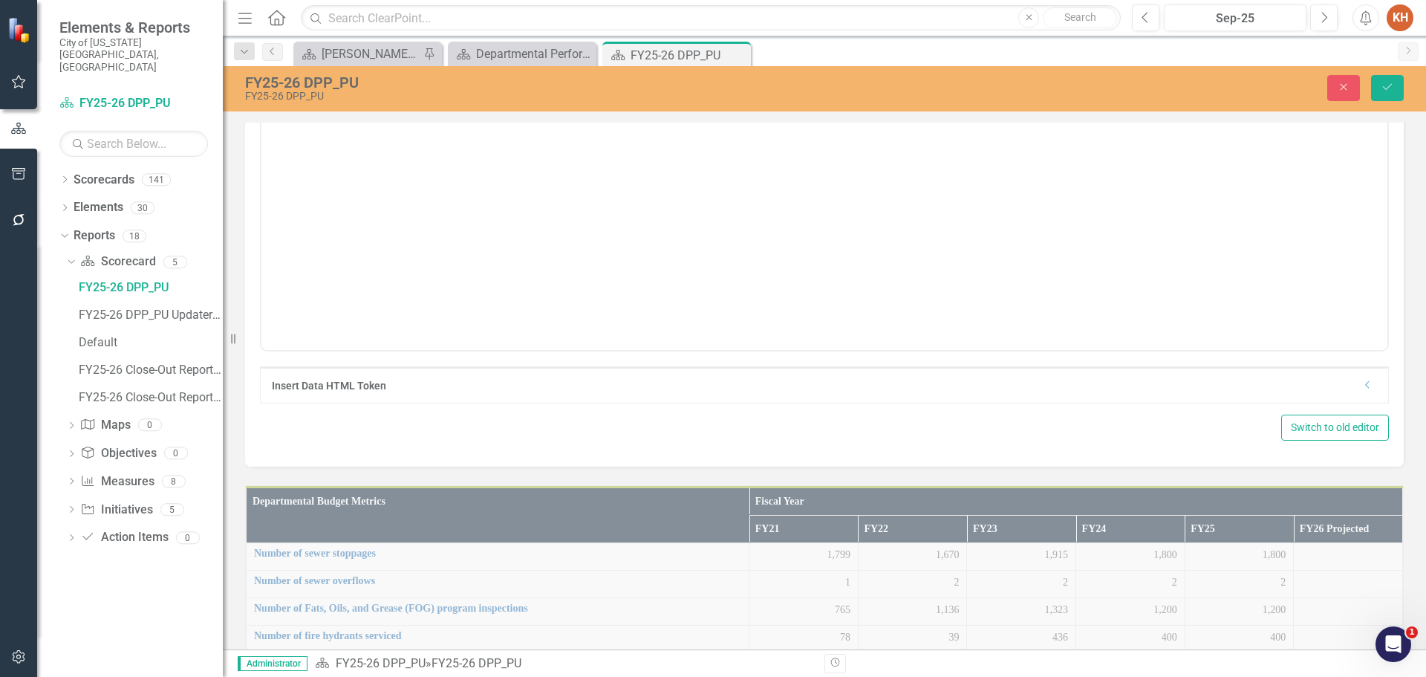
scroll to position [0, 0]
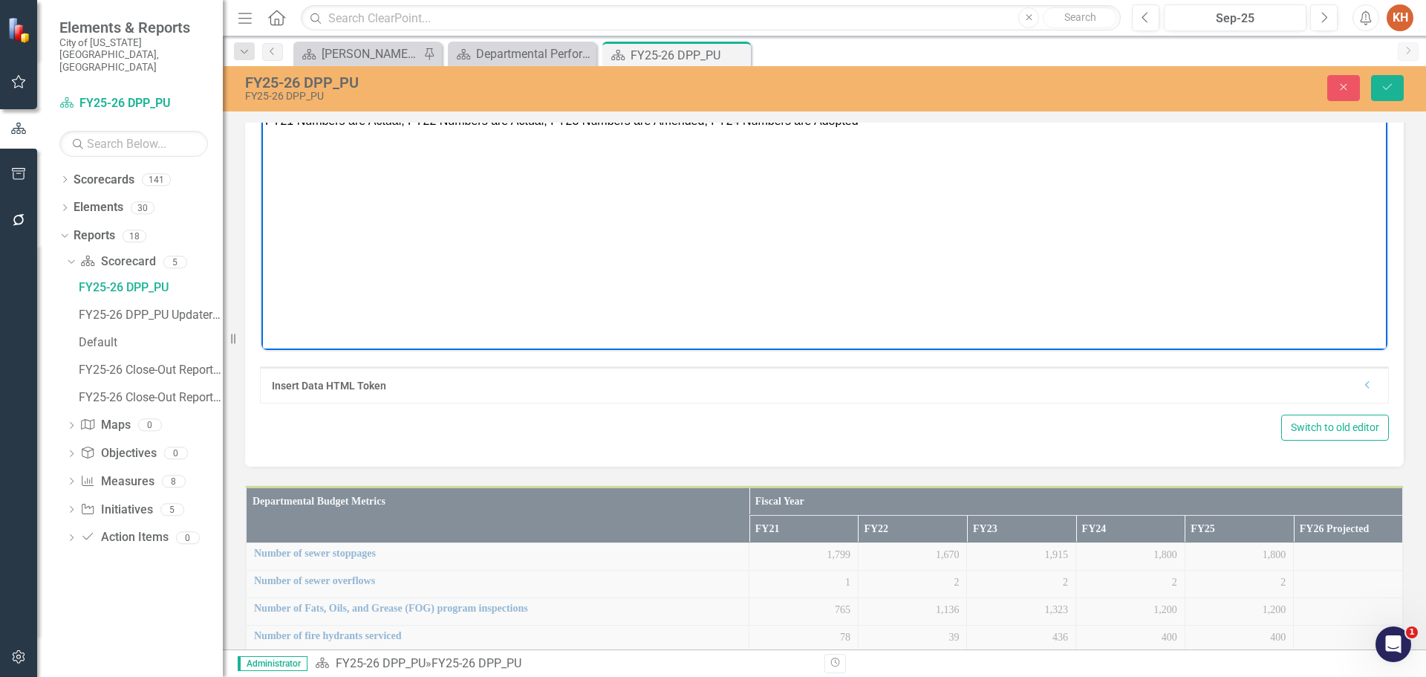
click at [680, 129] on p "FY21 Numbers are Actual; FY22 Numbers are Actual; FY23 Numbers are Amended; FY2…" at bounding box center [824, 120] width 1119 height 18
paste body "Rich Text Area. Press ALT-0 for help."
drag, startPoint x: 1010, startPoint y: 368, endPoint x: 1005, endPoint y: 391, distance: 23.6
click at [1010, 82] on icon "Align center" at bounding box center [1010, 74] width 18 height 18
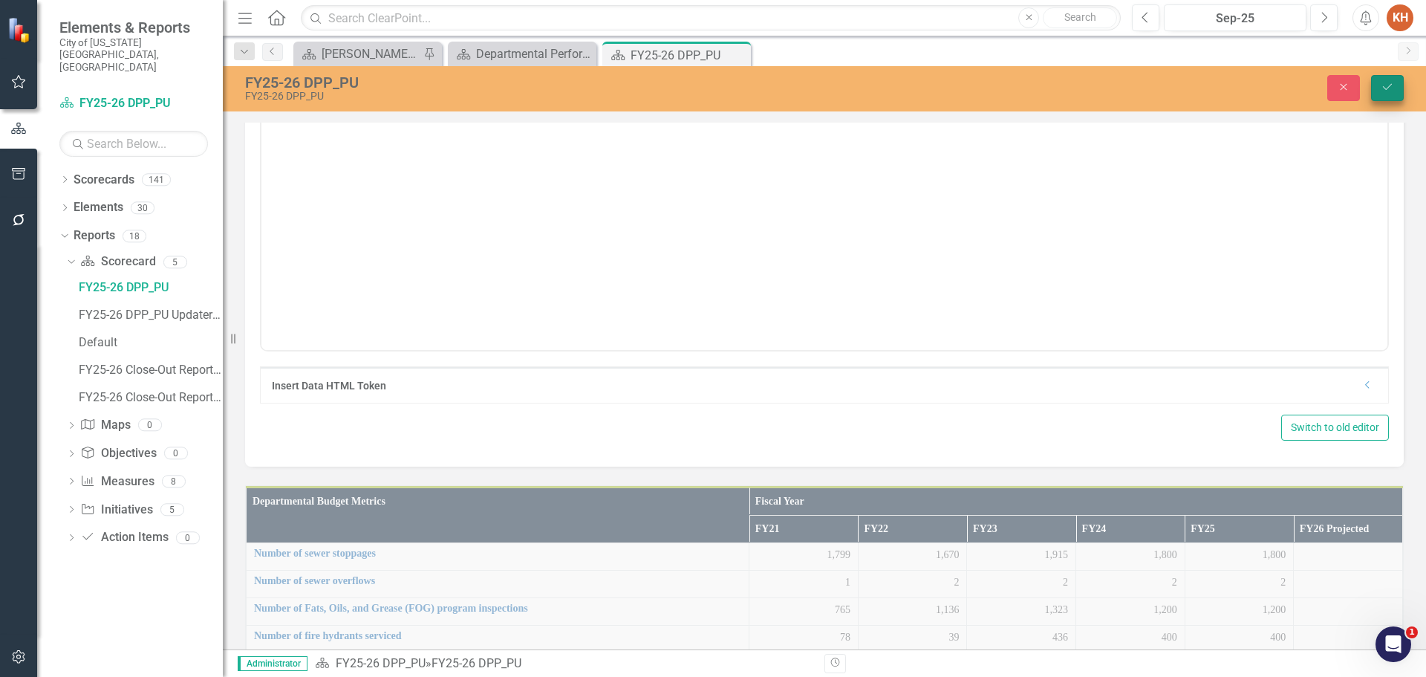
click at [1381, 81] on button "Save" at bounding box center [1387, 88] width 33 height 26
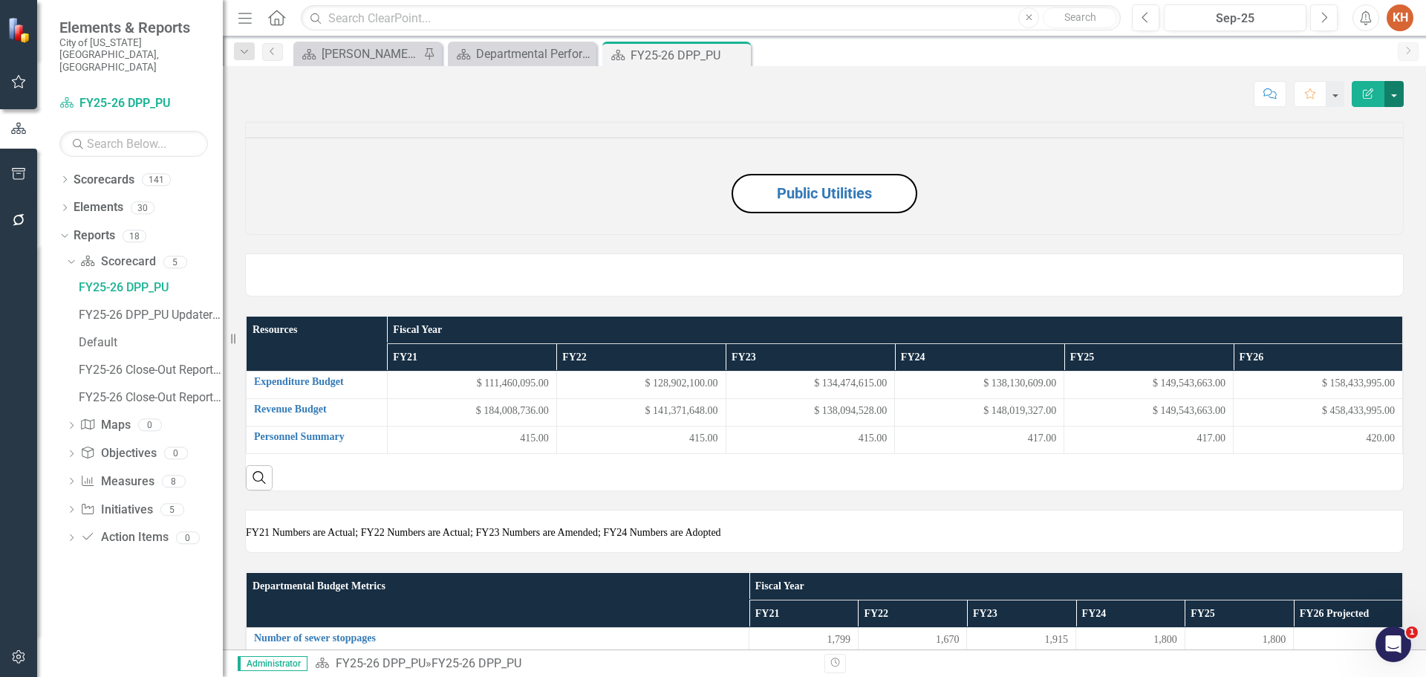
click at [1396, 99] on button "button" at bounding box center [1394, 94] width 19 height 26
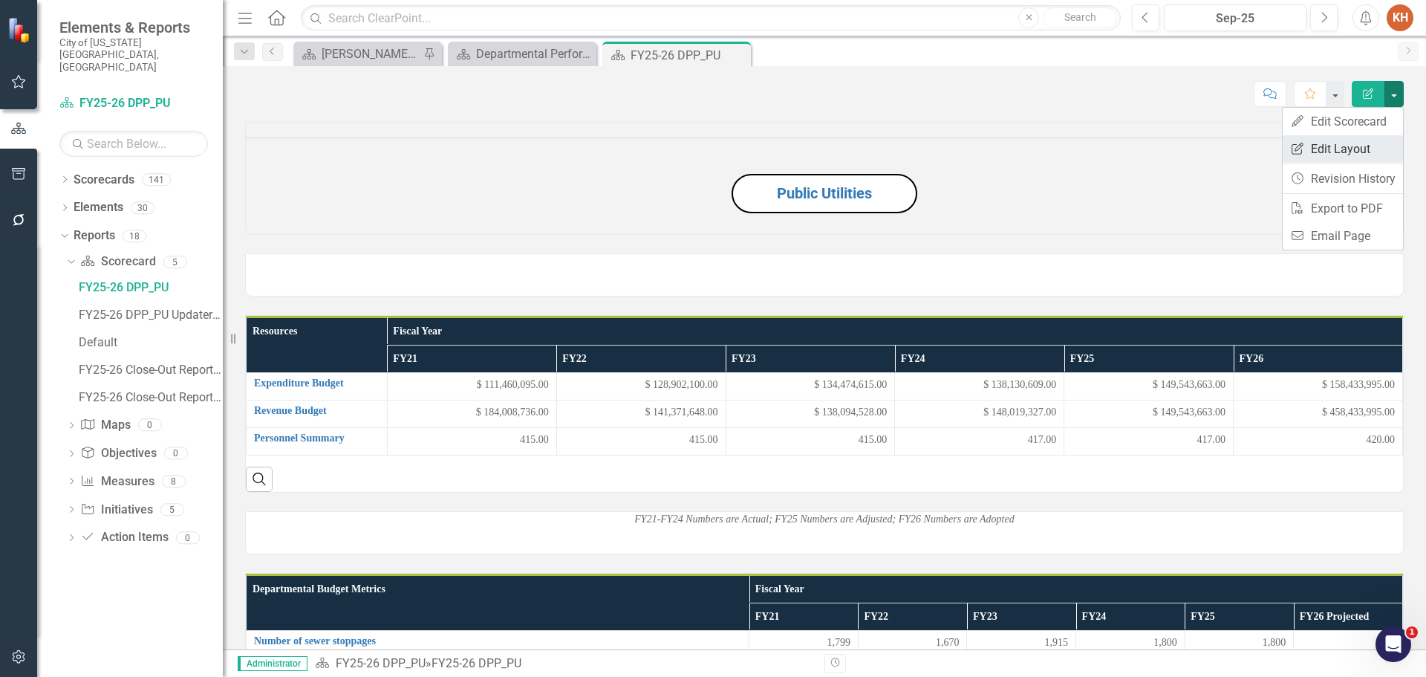
click at [1368, 146] on link "Edit Report Edit Layout" at bounding box center [1343, 148] width 120 height 27
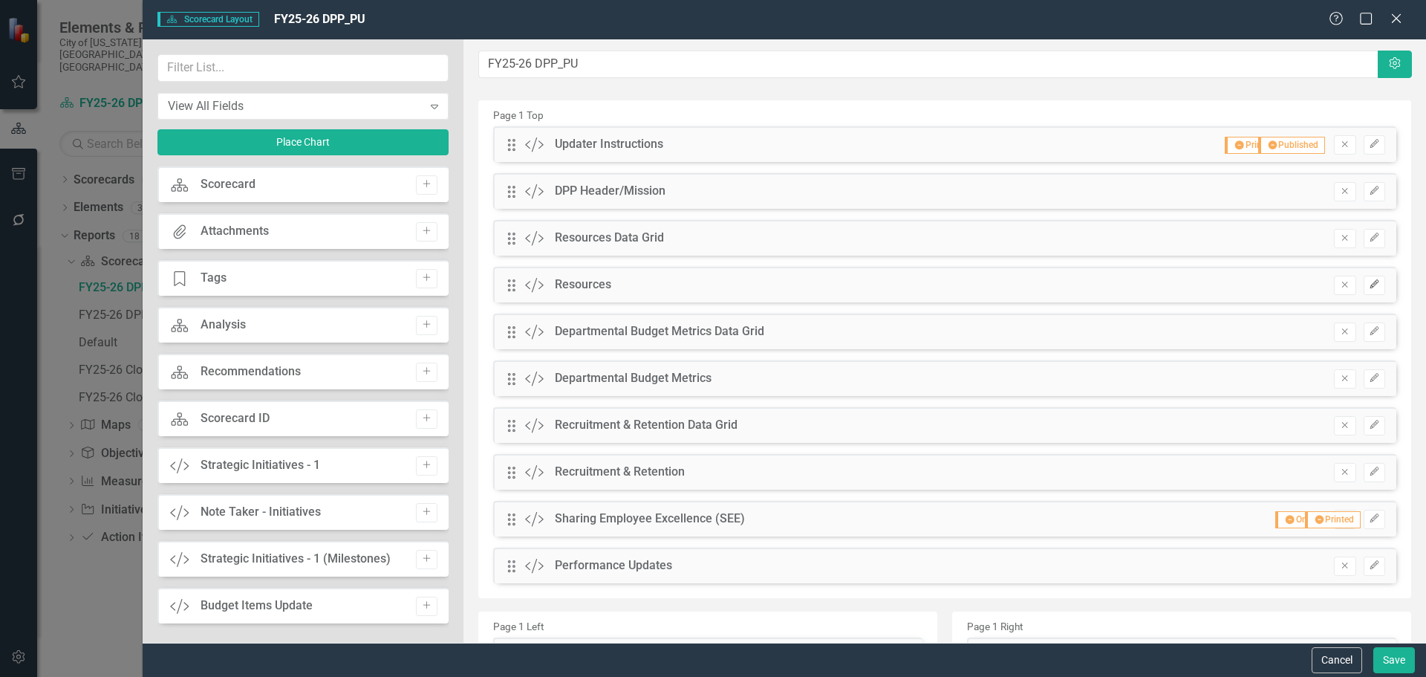
click at [1370, 285] on icon "button" at bounding box center [1374, 283] width 9 height 9
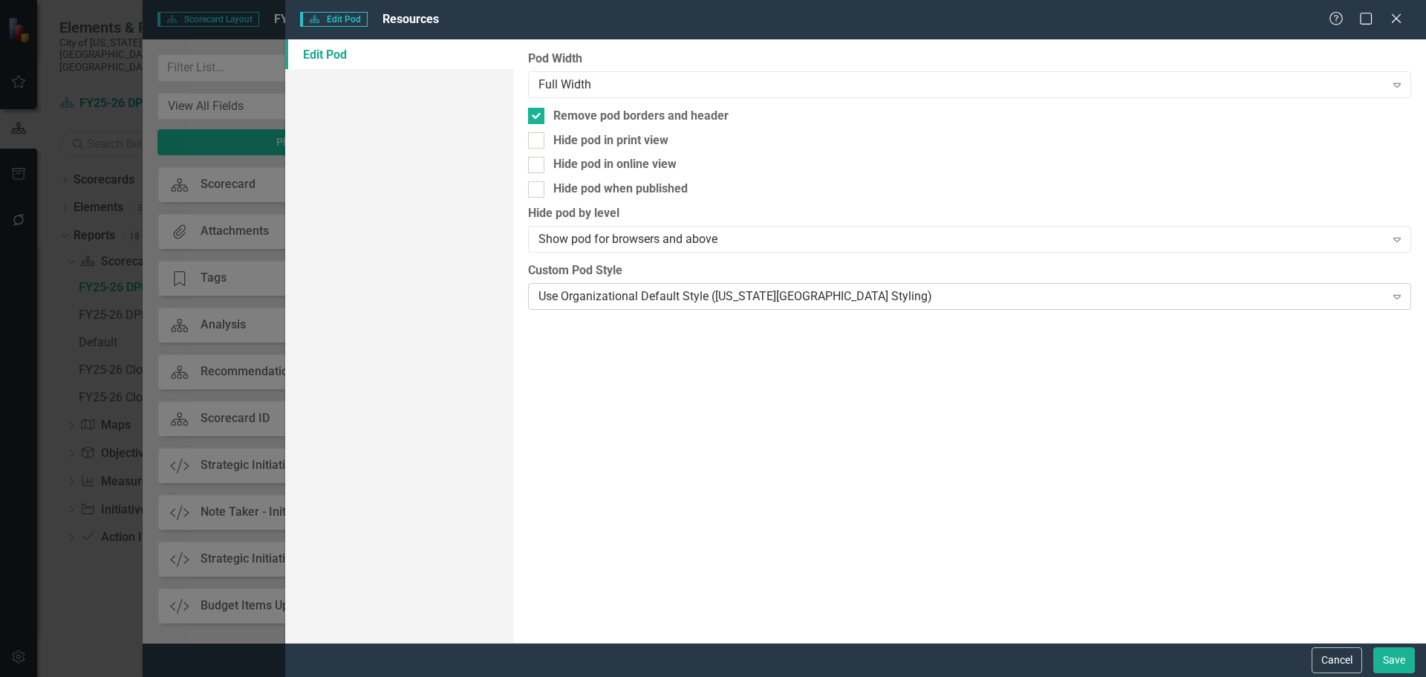
click at [612, 293] on div "Use Organizational Default Style ([US_STATE][GEOGRAPHIC_DATA] Styling)" at bounding box center [962, 295] width 846 height 17
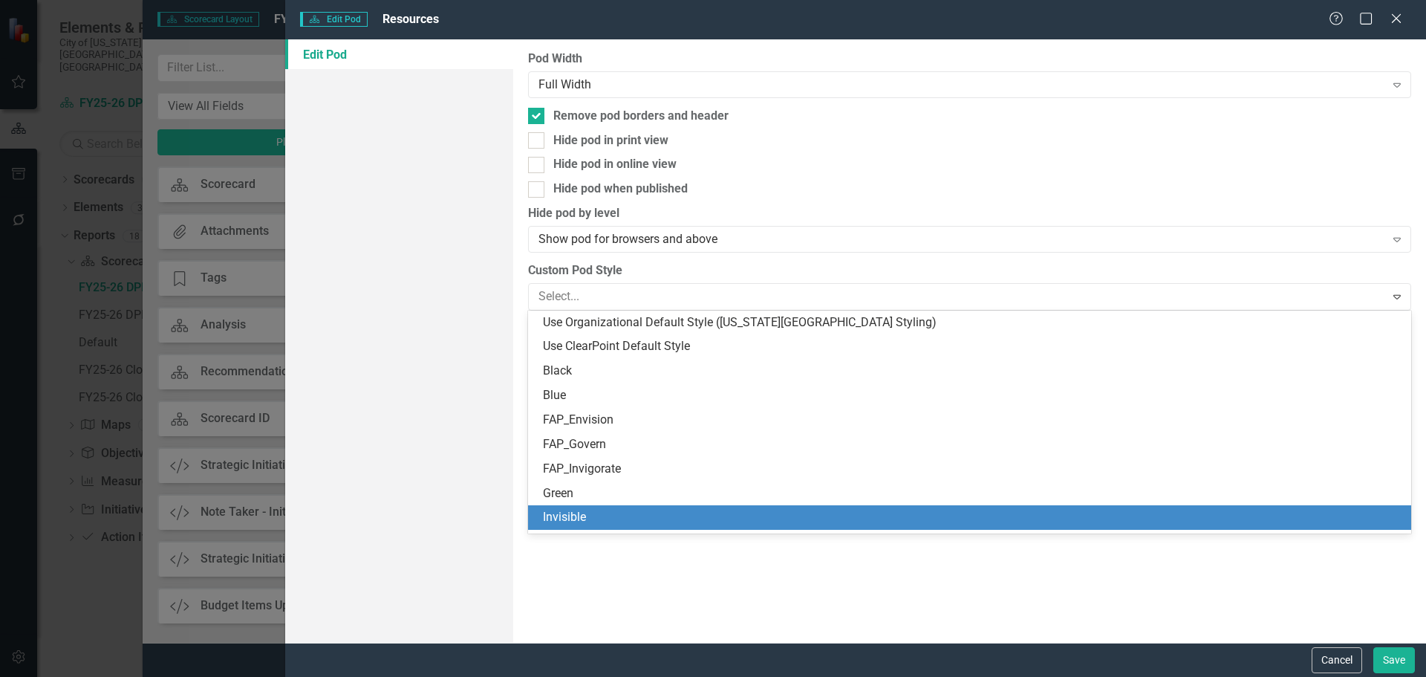
click at [616, 516] on div "Invisible" at bounding box center [972, 517] width 859 height 17
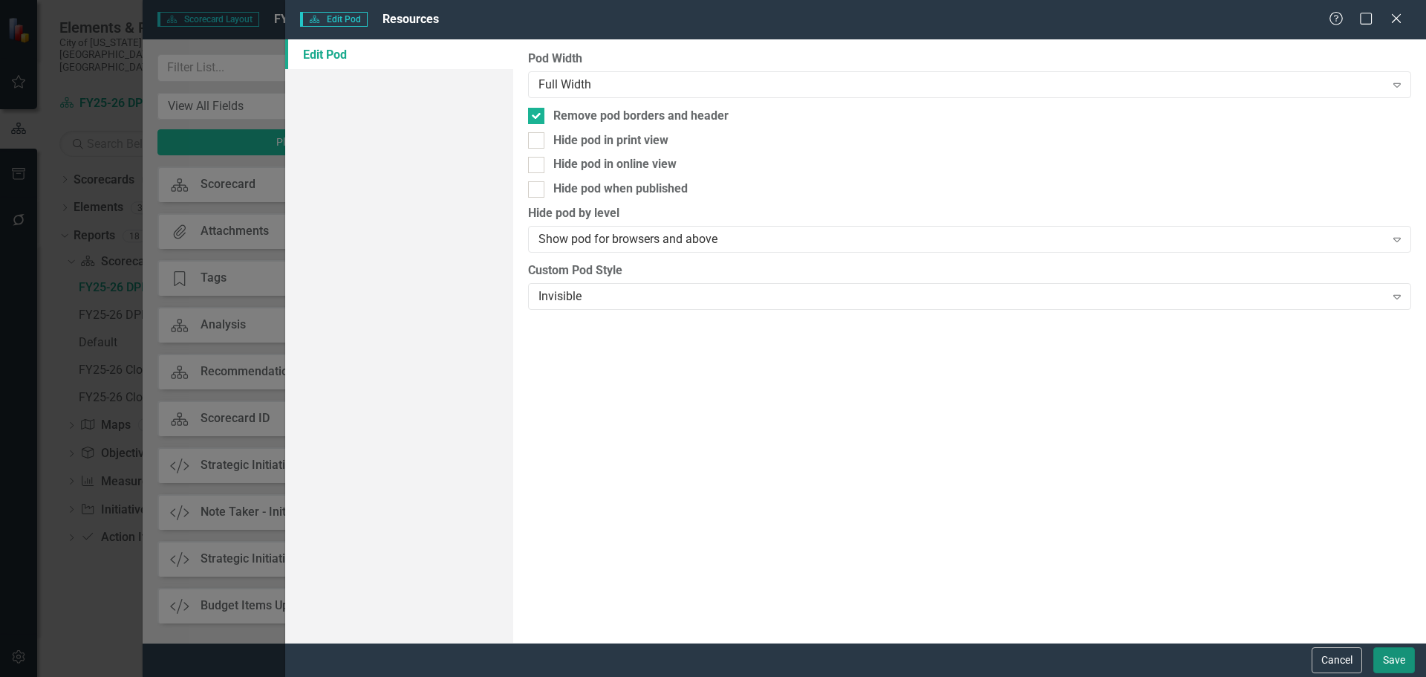
click at [1387, 654] on button "Save" at bounding box center [1395, 660] width 42 height 26
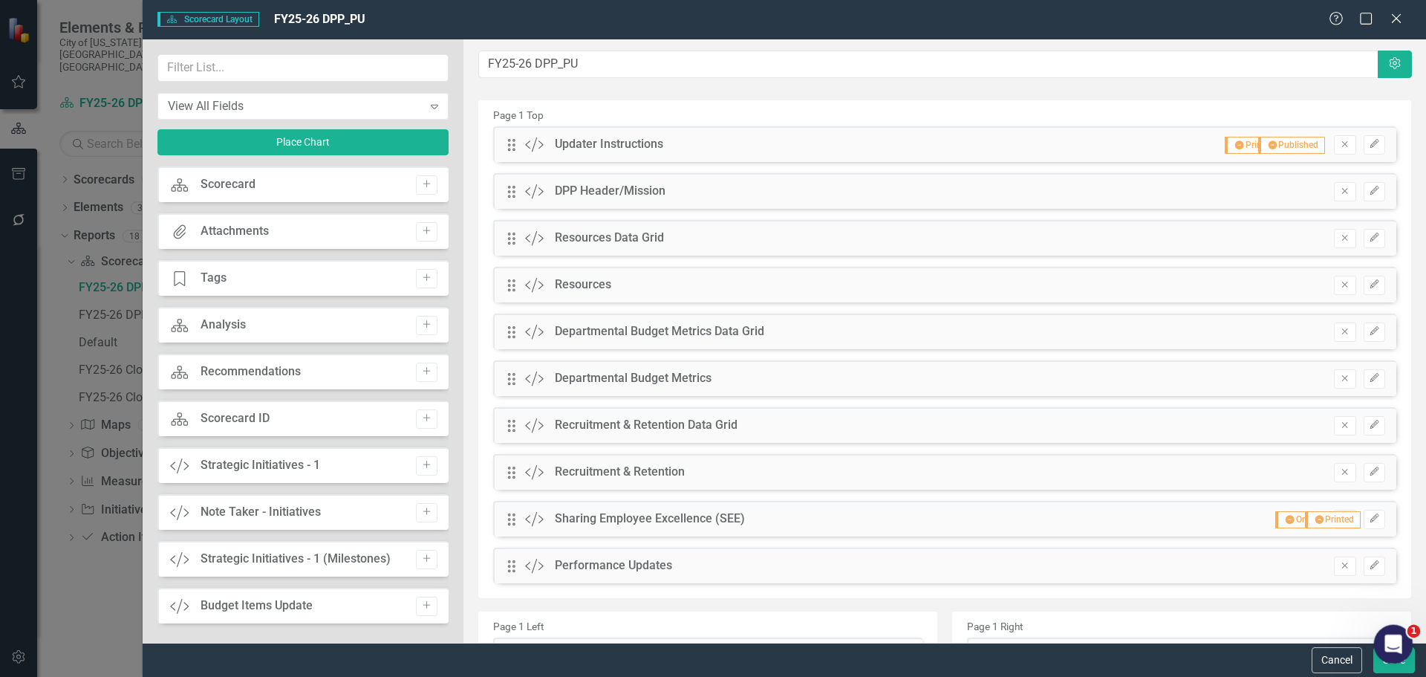
click at [1387, 658] on div "Open Intercom Messenger" at bounding box center [1391, 641] width 49 height 49
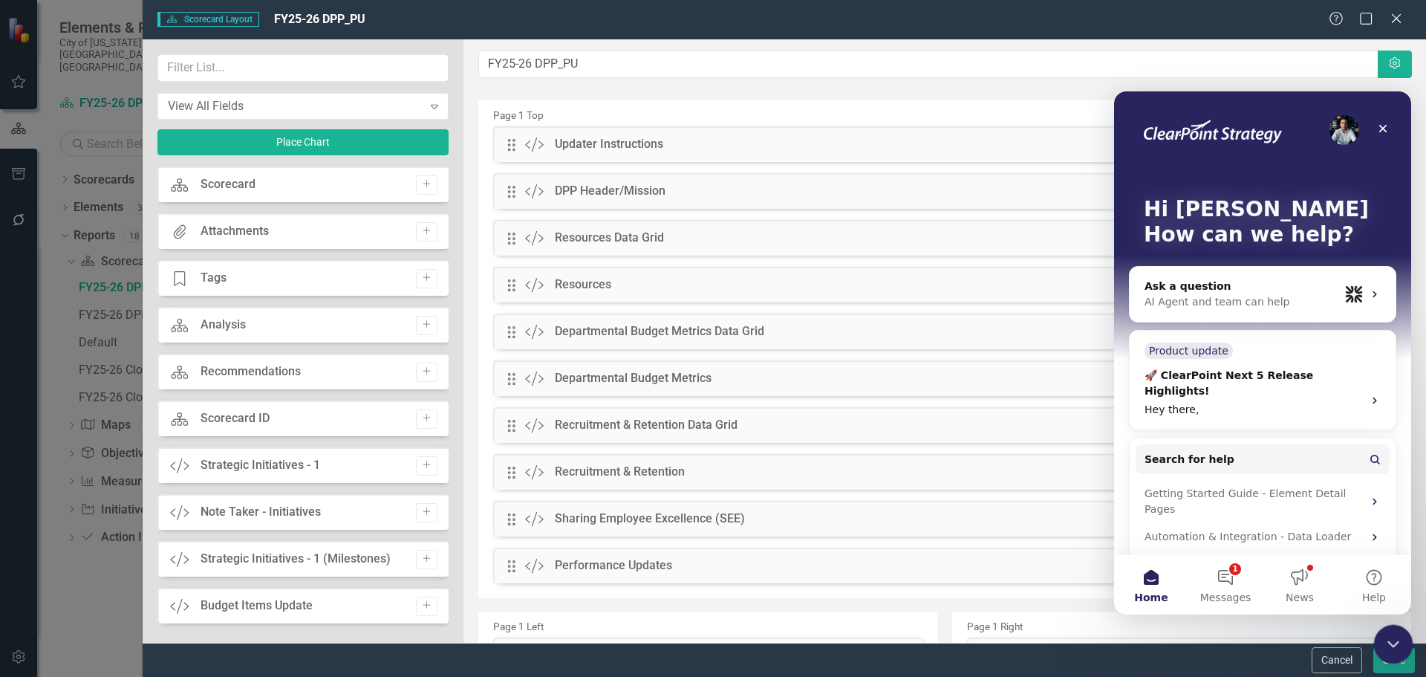
click at [1387, 647] on icon "Close Intercom Messenger" at bounding box center [1391, 642] width 18 height 18
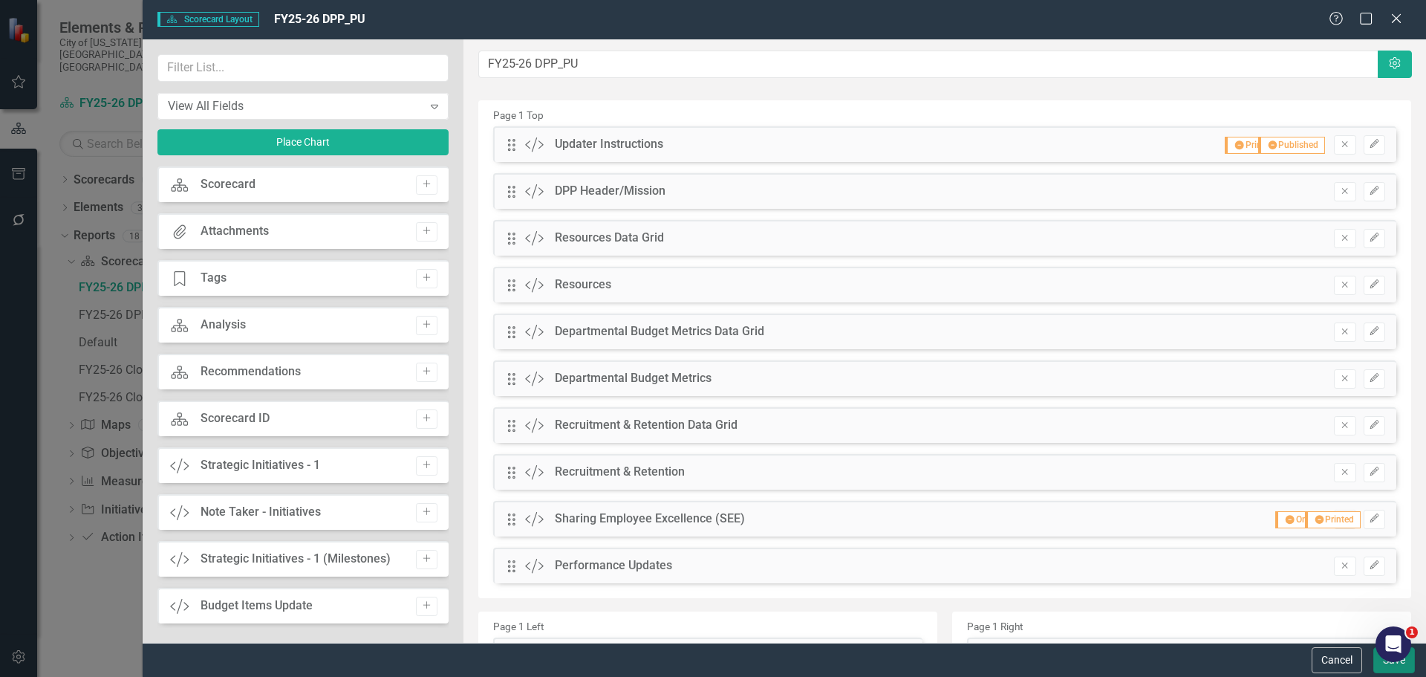
click at [1388, 665] on button "Save" at bounding box center [1395, 660] width 42 height 26
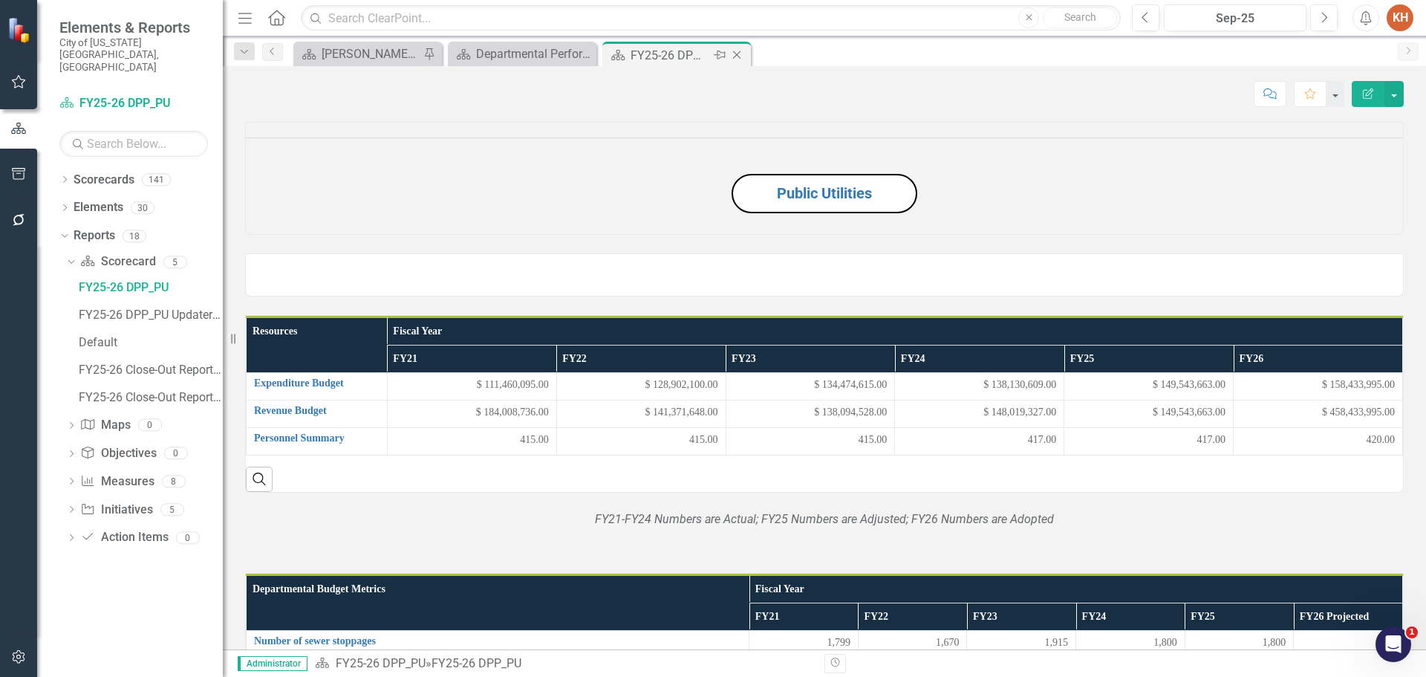
click at [733, 56] on icon "Close" at bounding box center [736, 55] width 15 height 12
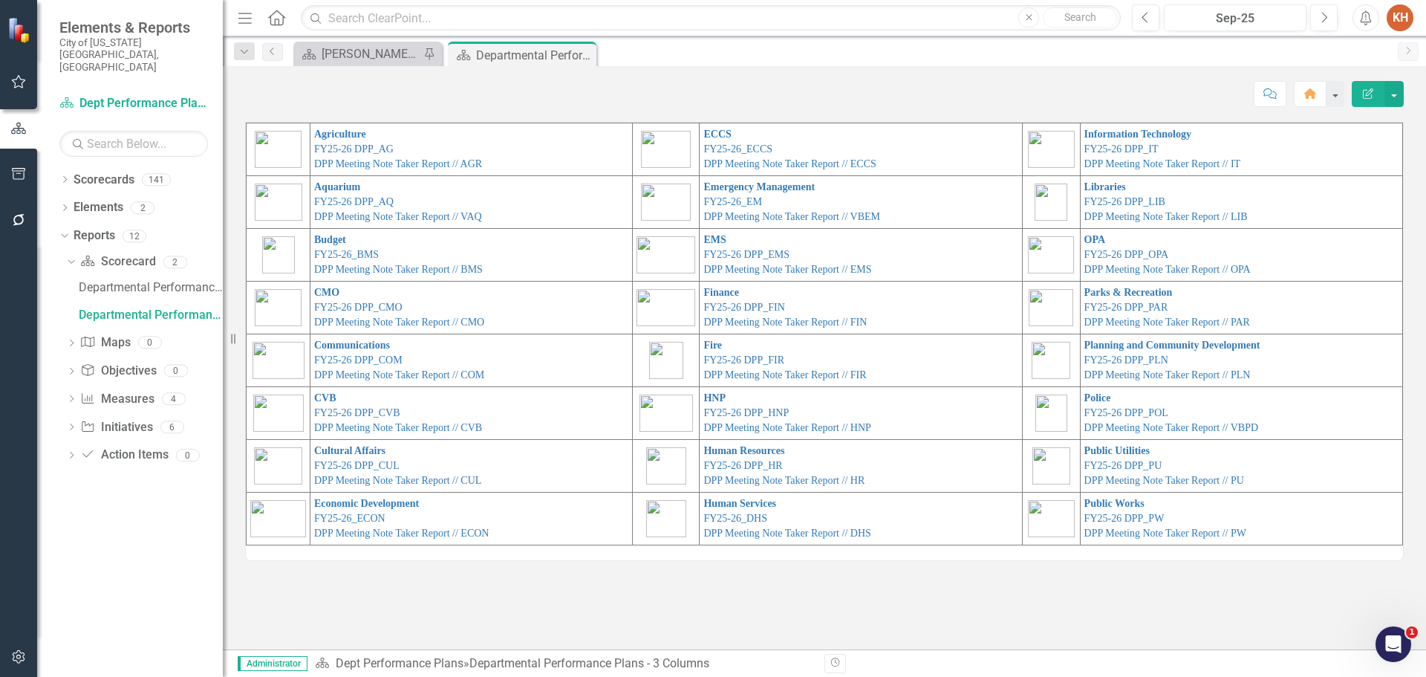
click at [1140, 512] on td "Public Works FY25-26 DPP_PW DPP Meeting Note Taker Report // PW" at bounding box center [1241, 519] width 322 height 53
click at [1137, 515] on link "FY25-26 DPP_PW" at bounding box center [1125, 518] width 80 height 11
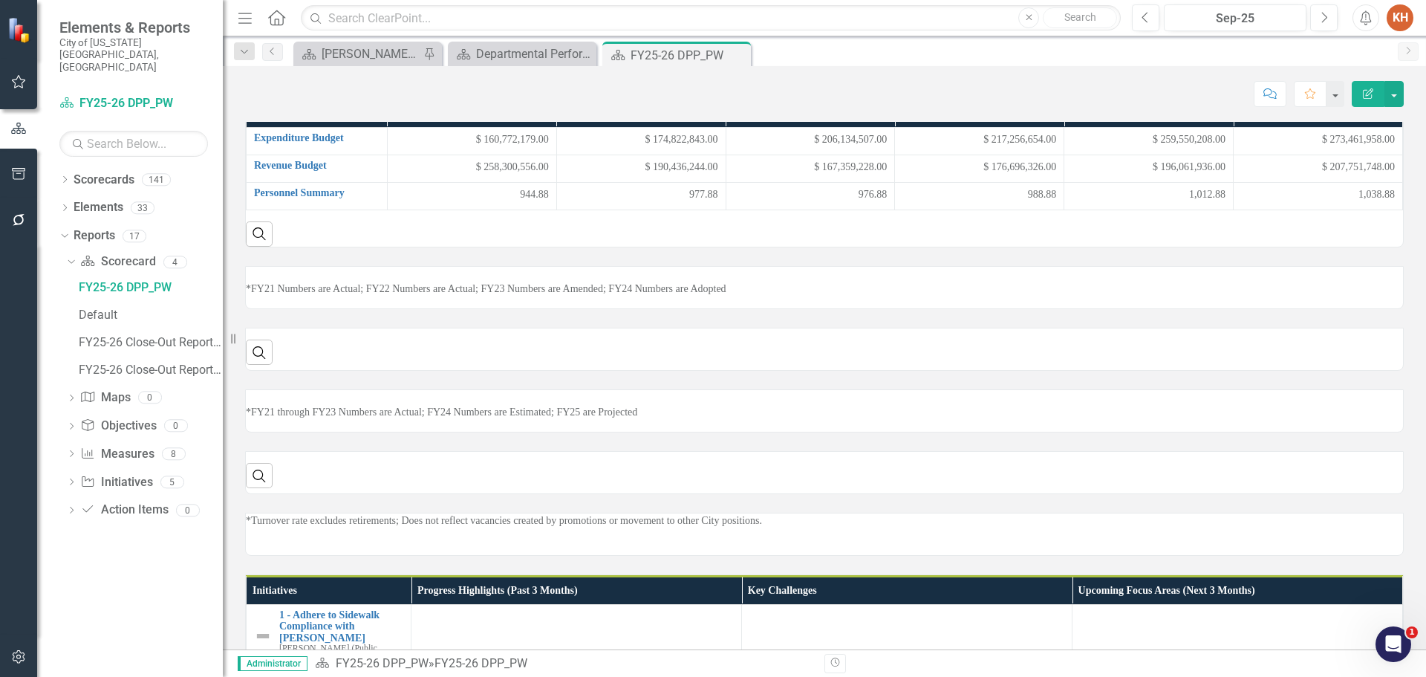
scroll to position [462, 0]
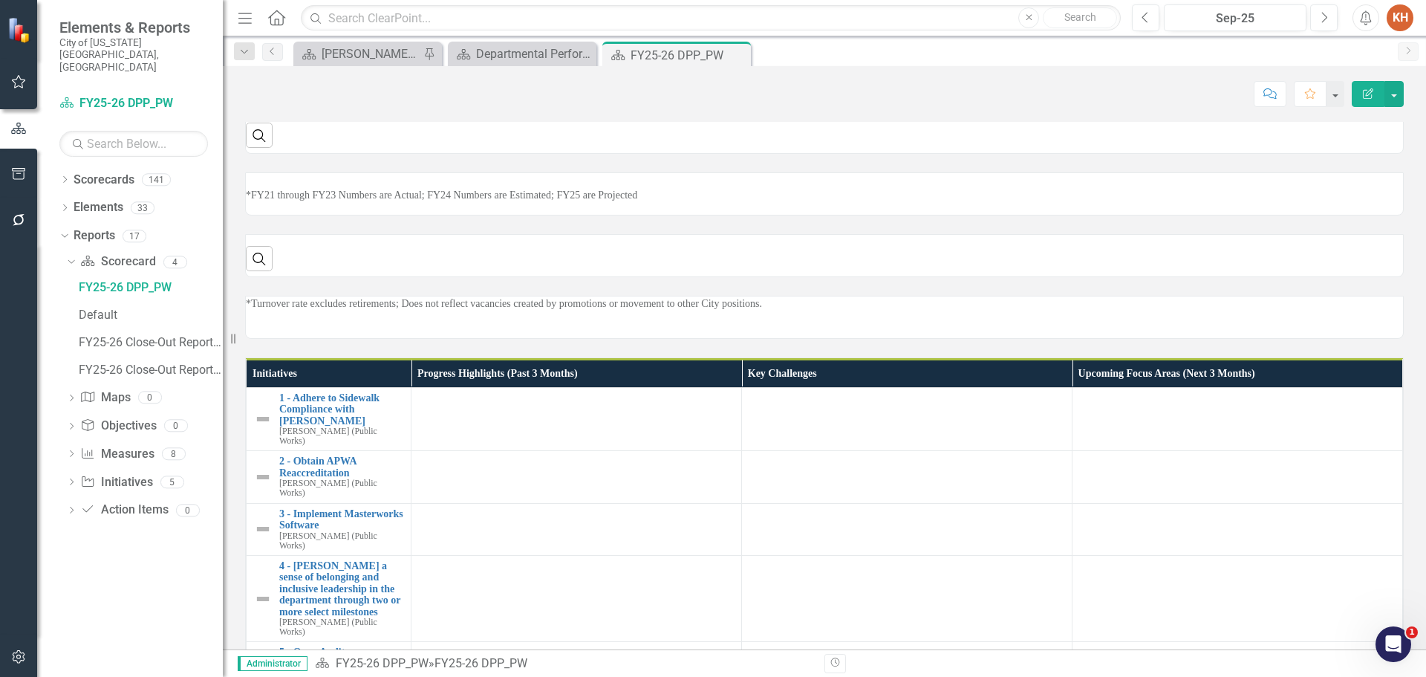
click at [715, 79] on p "*FY21 Numbers are Actual; FY22 Numbers are Actual; FY23 Numbers are Amended; FY…" at bounding box center [824, 72] width 1157 height 15
drag, startPoint x: 715, startPoint y: 373, endPoint x: 793, endPoint y: 388, distance: 80.1
click at [716, 79] on p "*FY21 Numbers are Actual; FY22 Numbers are Actual; FY23 Numbers are Amended; FY…" at bounding box center [824, 72] width 1157 height 15
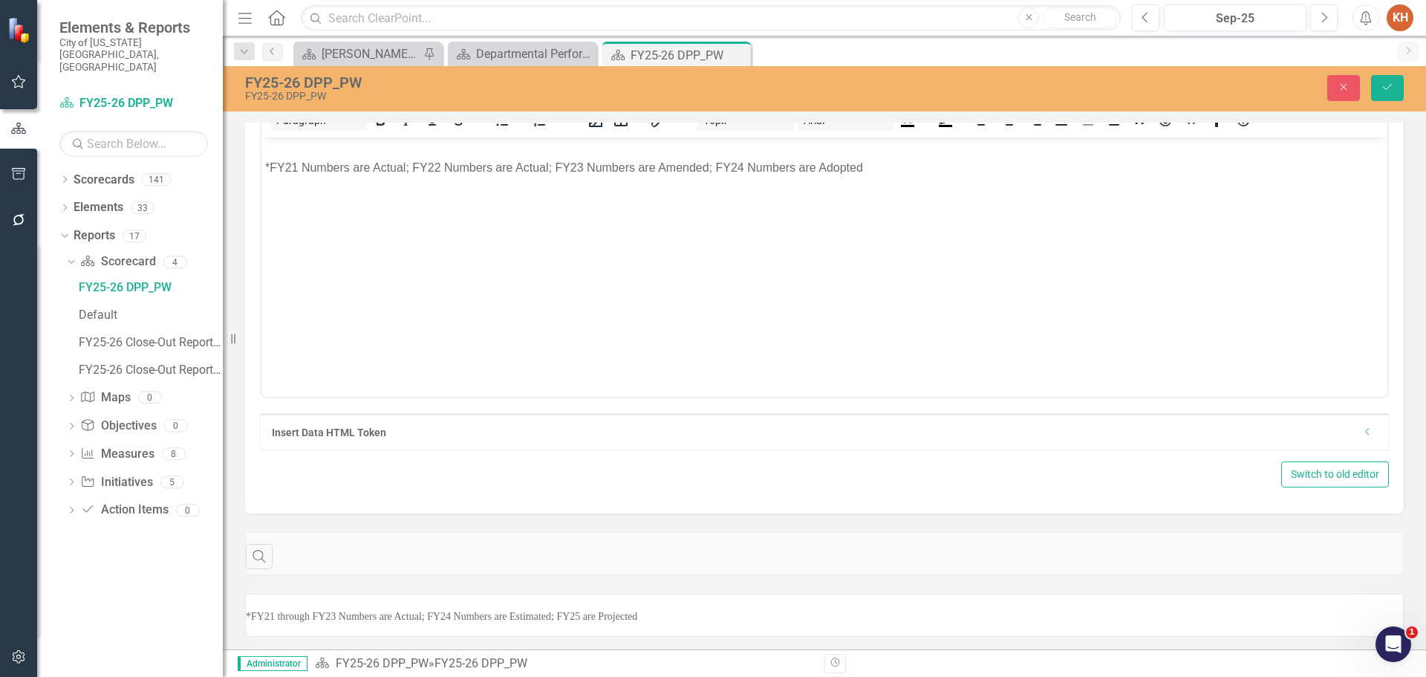
scroll to position [0, 0]
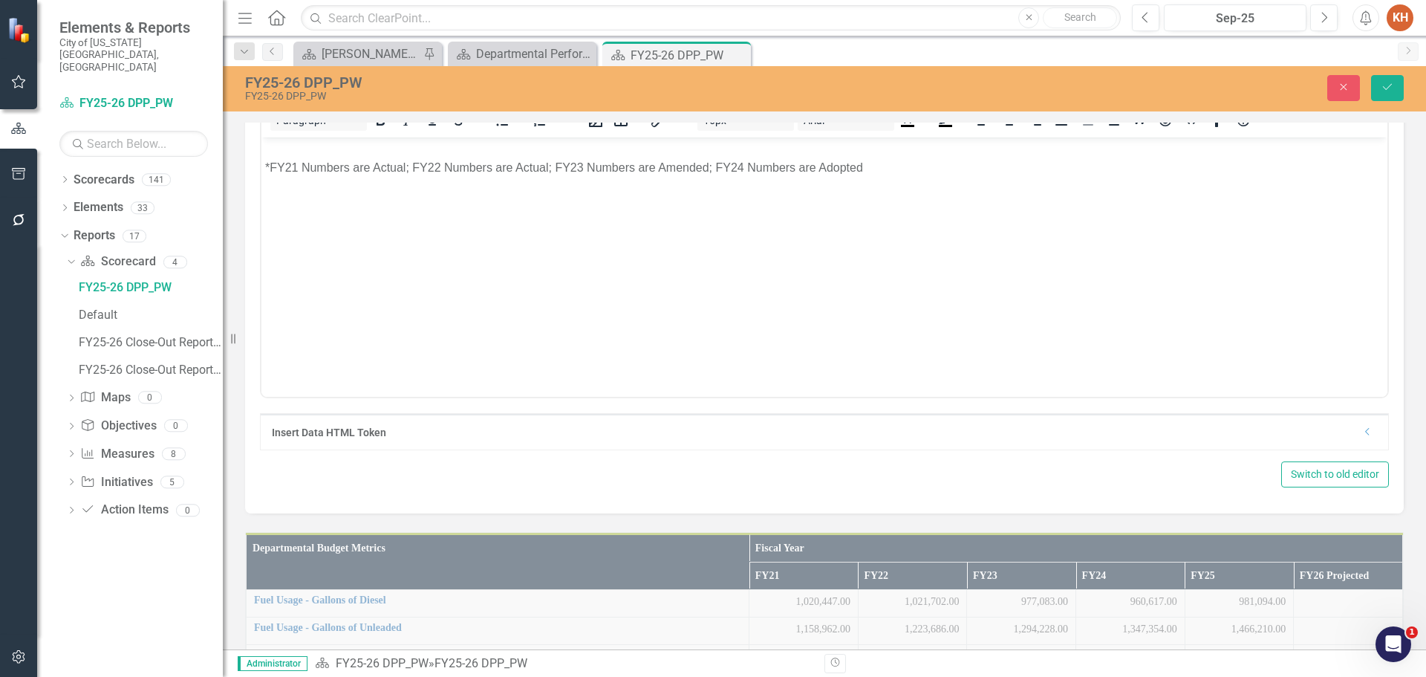
click at [735, 160] on p "*FY21 Numbers are Actual; FY22 Numbers are Actual; FY23 Numbers are Amended; FY…" at bounding box center [824, 167] width 1119 height 18
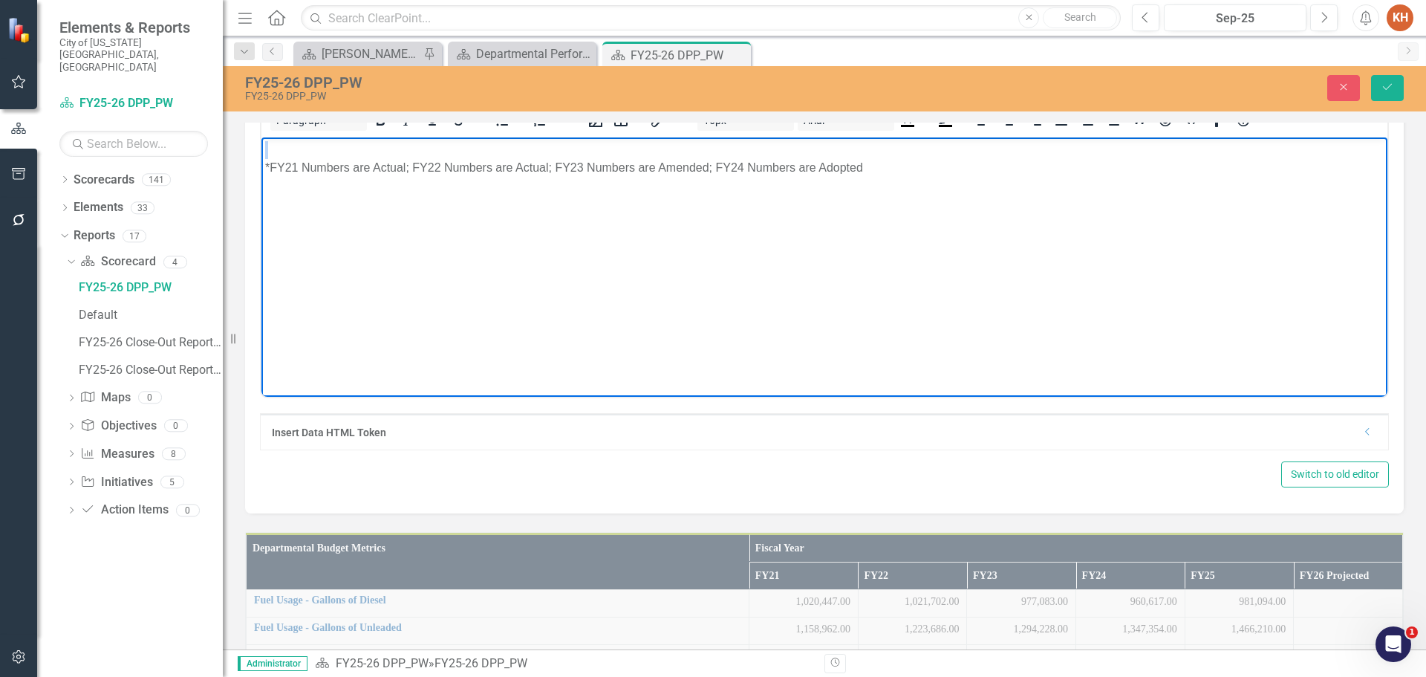
paste body "Rich Text Area. Press ALT-0 for help."
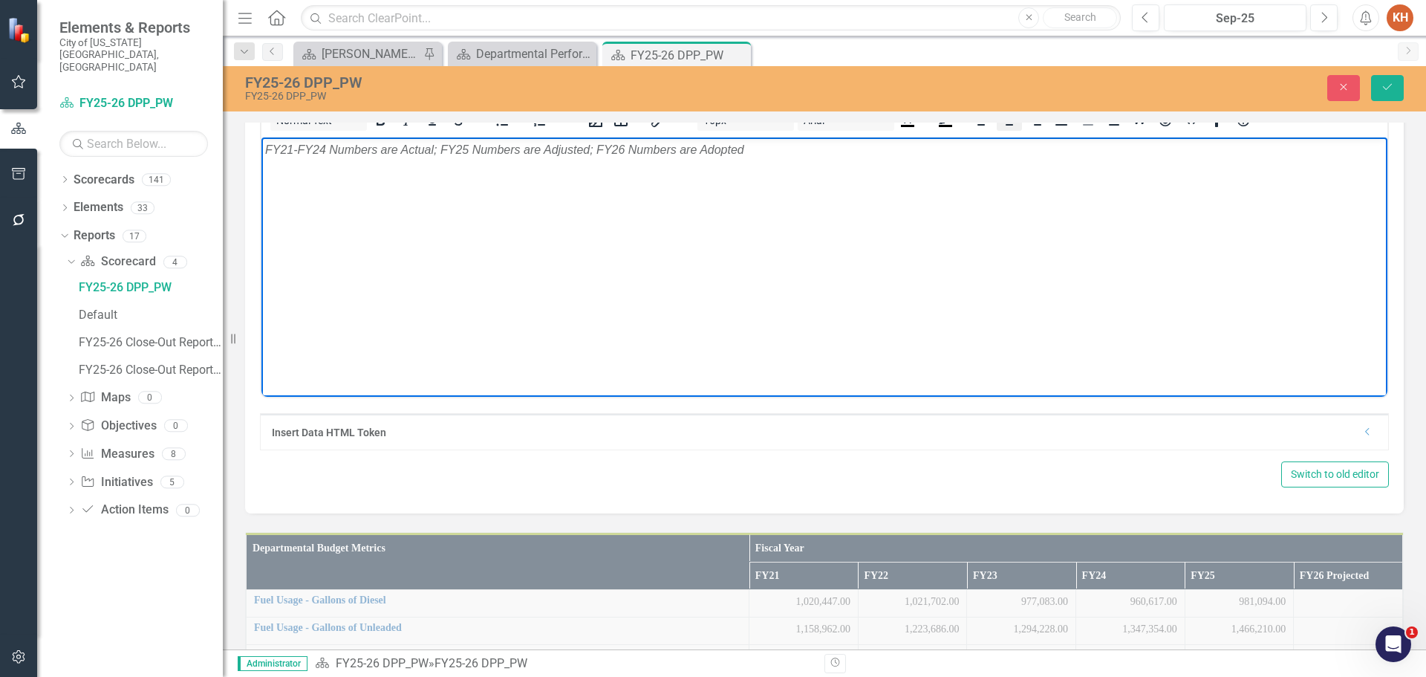
click at [1007, 126] on icon "Align center" at bounding box center [1010, 120] width 12 height 10
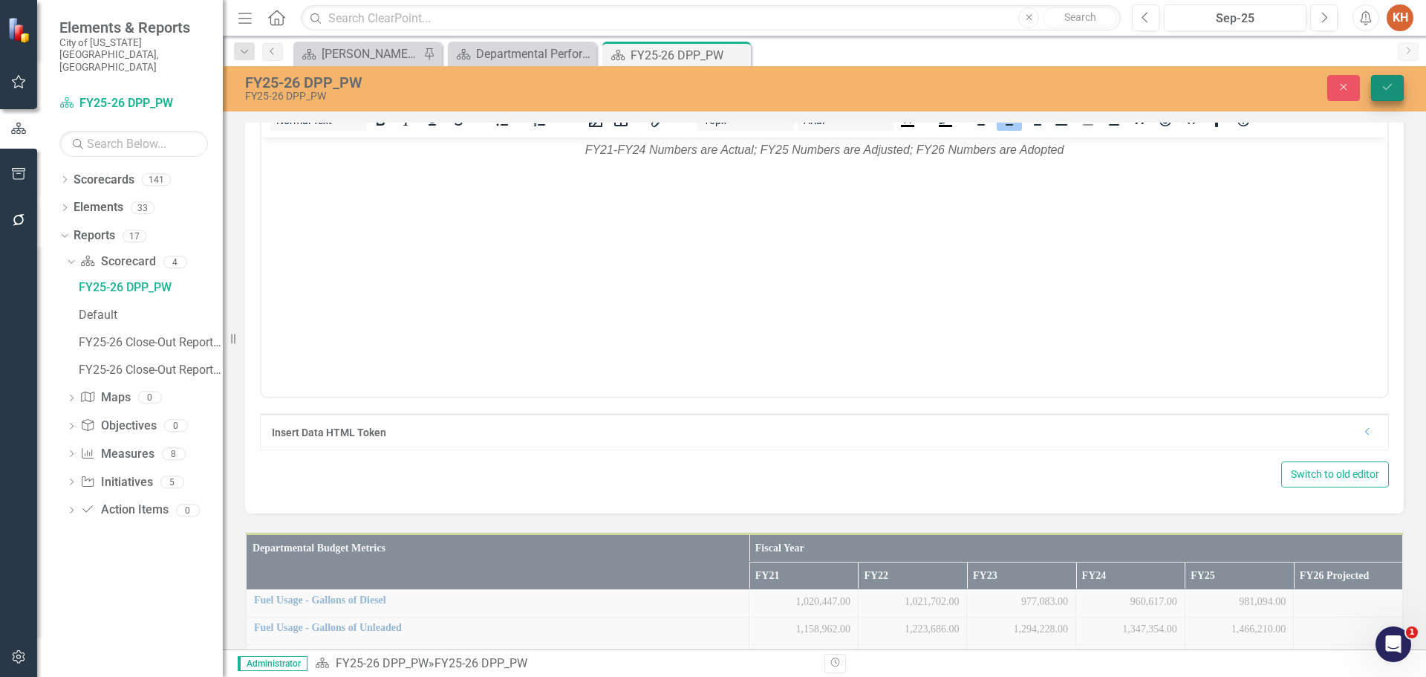
click at [1385, 94] on button "Save" at bounding box center [1387, 88] width 33 height 26
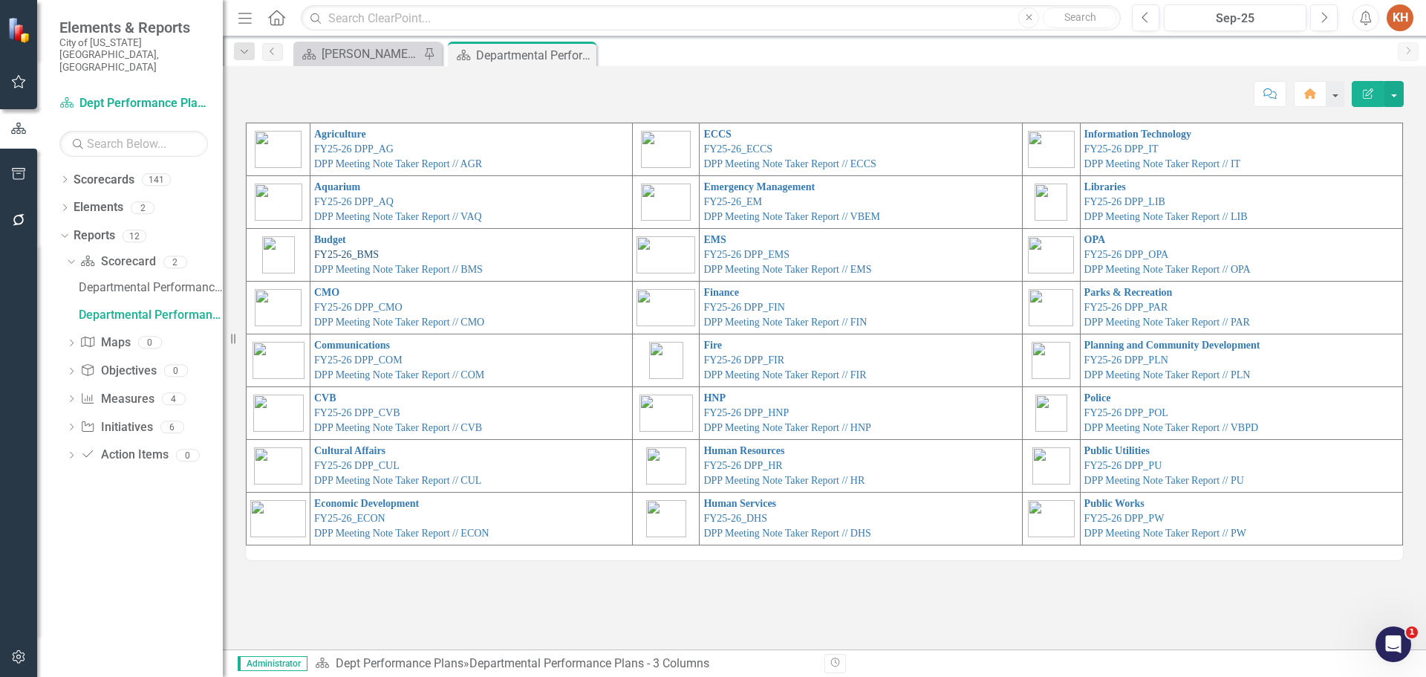
click at [353, 253] on link "FY25-26_BMS" at bounding box center [346, 254] width 65 height 11
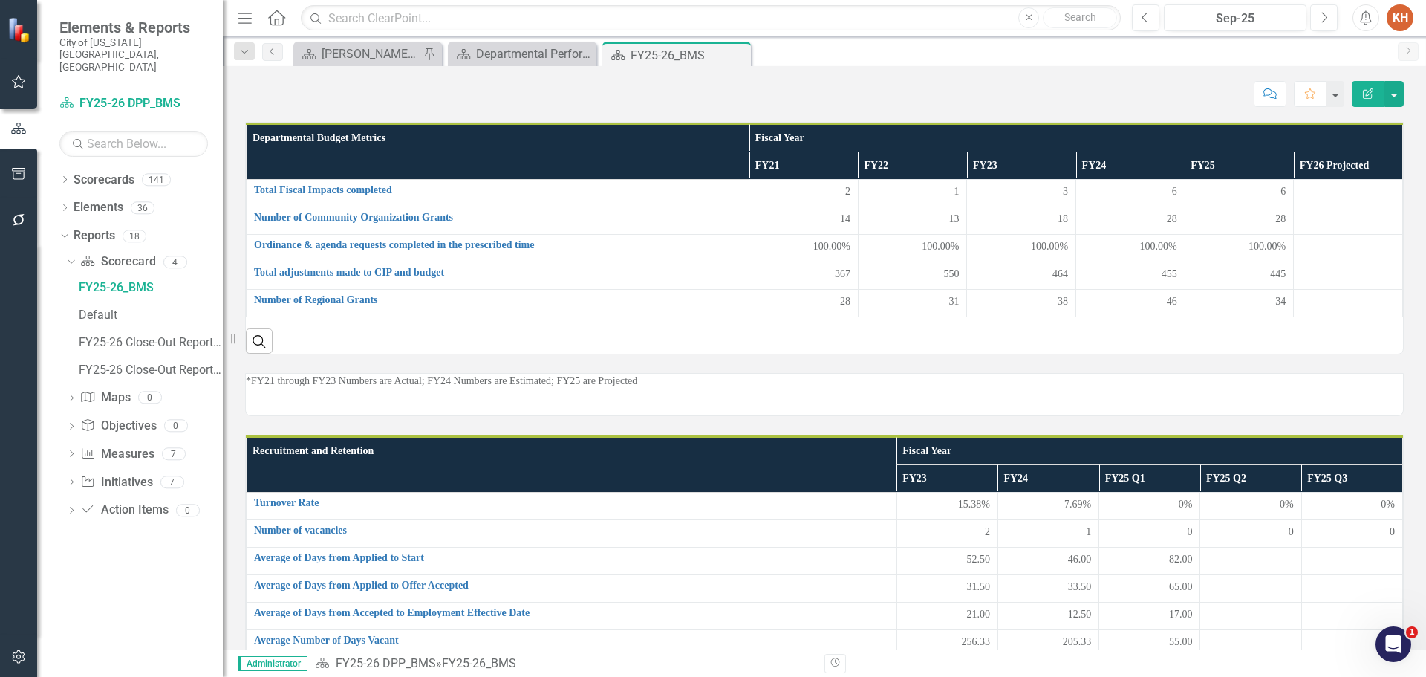
scroll to position [611, 0]
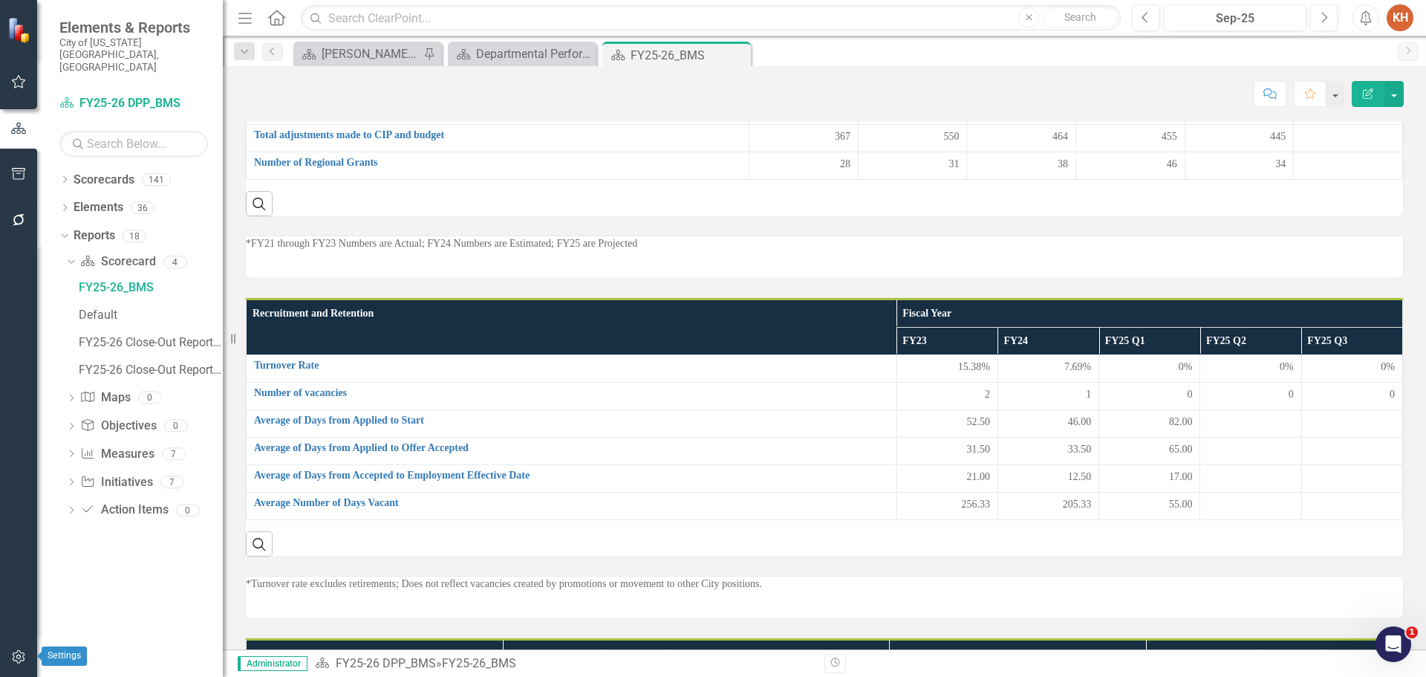
click at [19, 656] on icon "button" at bounding box center [19, 657] width 16 height 12
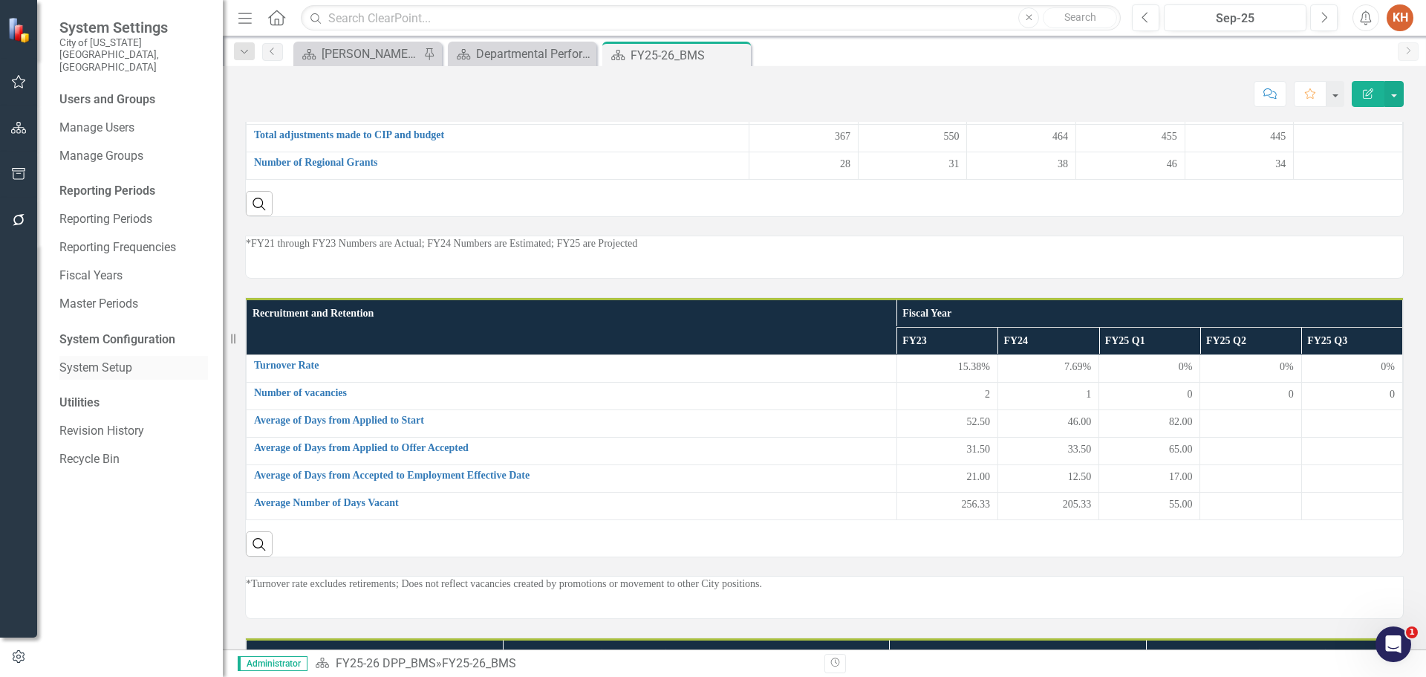
click at [105, 360] on link "System Setup" at bounding box center [133, 368] width 149 height 17
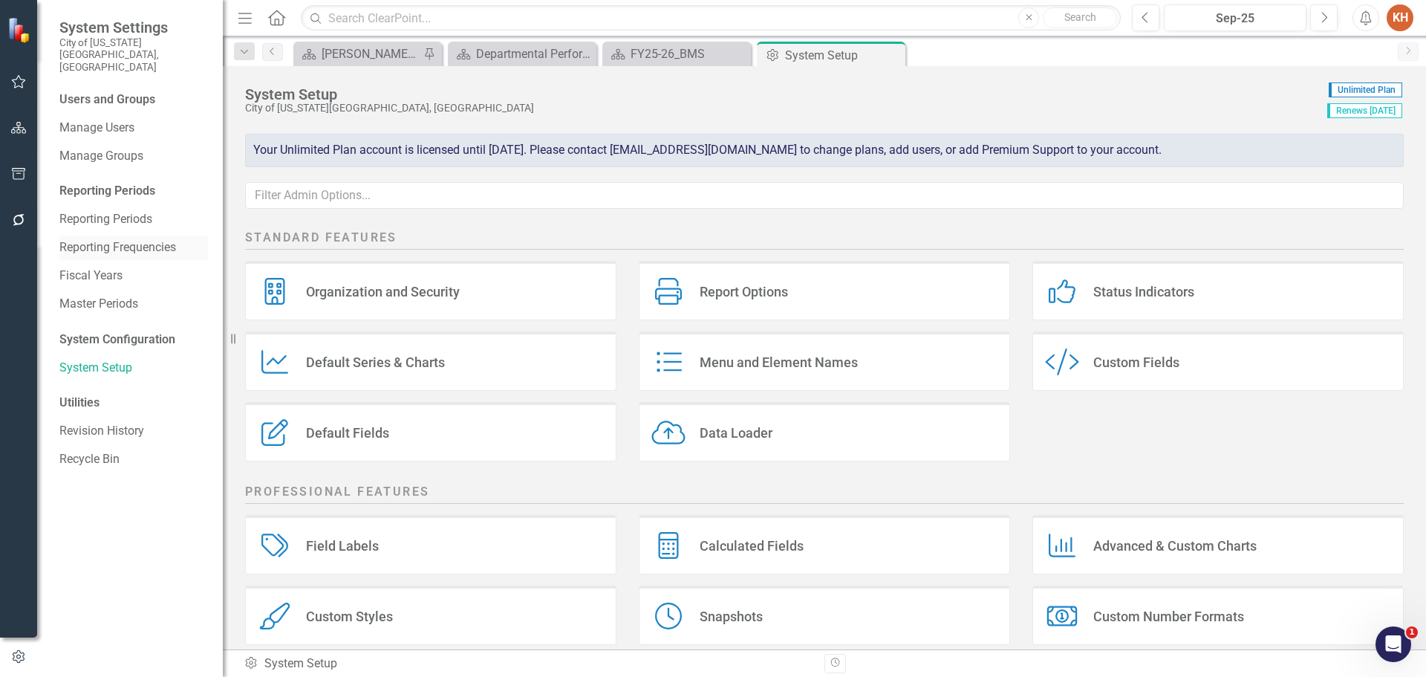
click at [127, 239] on link "Reporting Frequencies" at bounding box center [133, 247] width 149 height 17
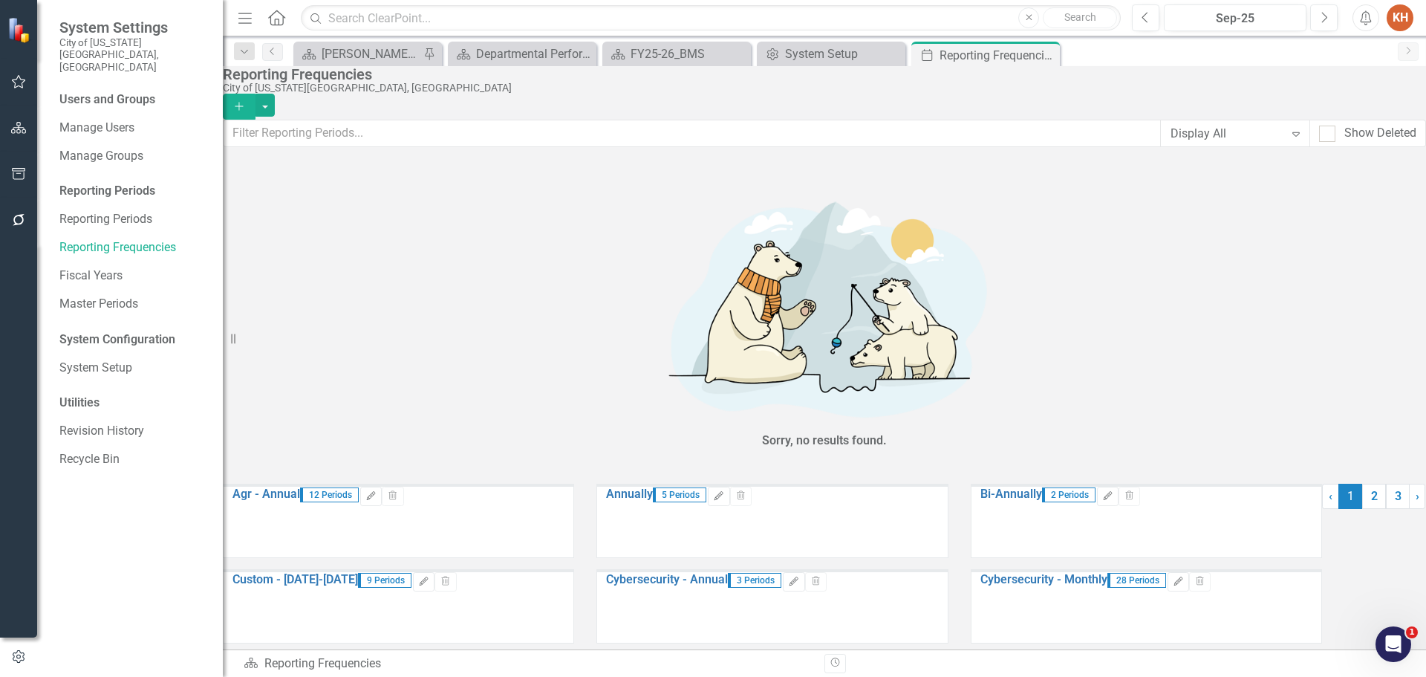
click at [545, 663] on icon "Edit" at bounding box center [539, 667] width 11 height 9
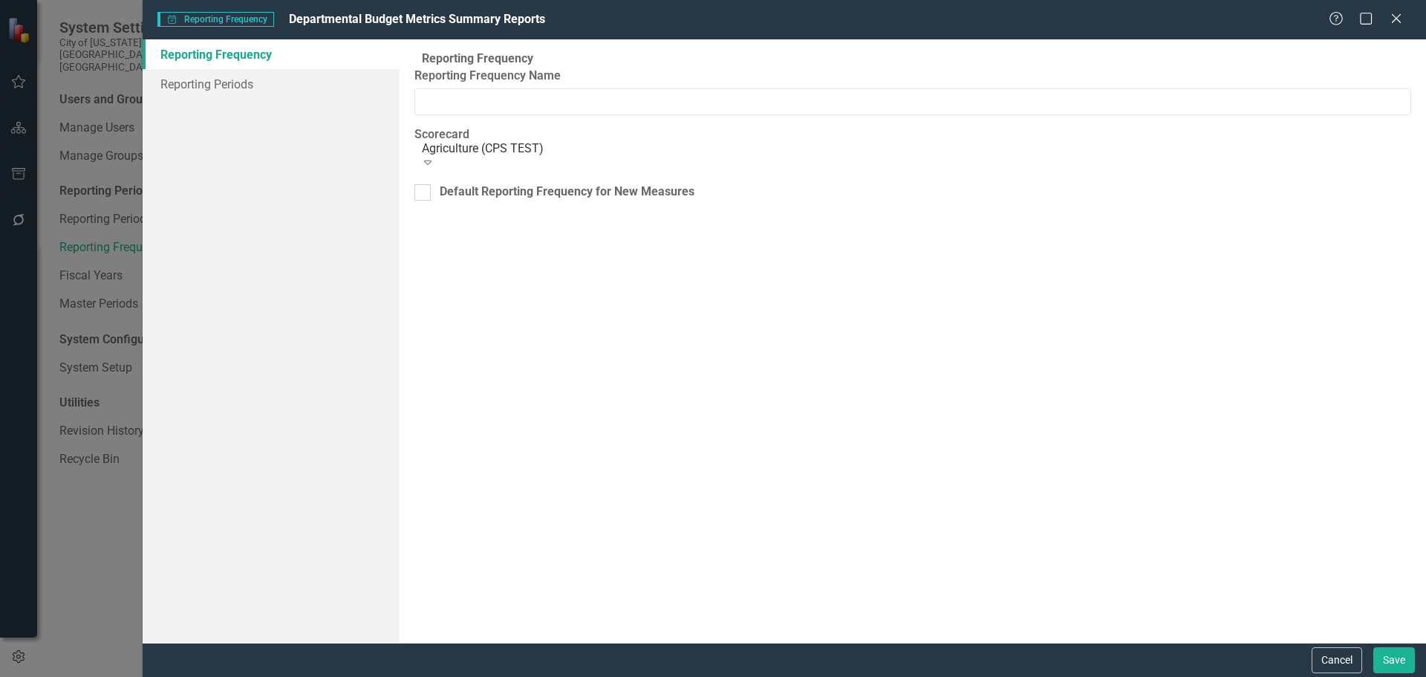
type input "Departmental Budget Metrics Summary Reports"
click at [245, 81] on link "Reporting Periods" at bounding box center [271, 84] width 257 height 30
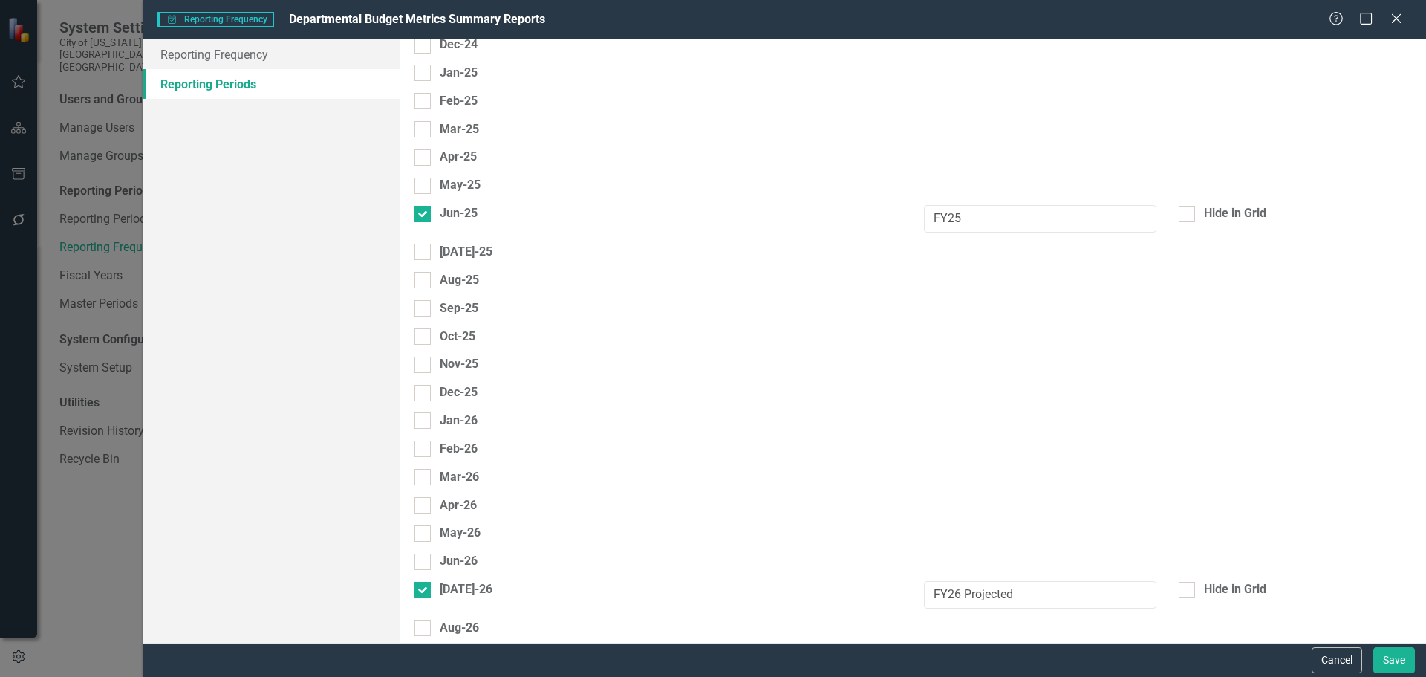
scroll to position [1650, 0]
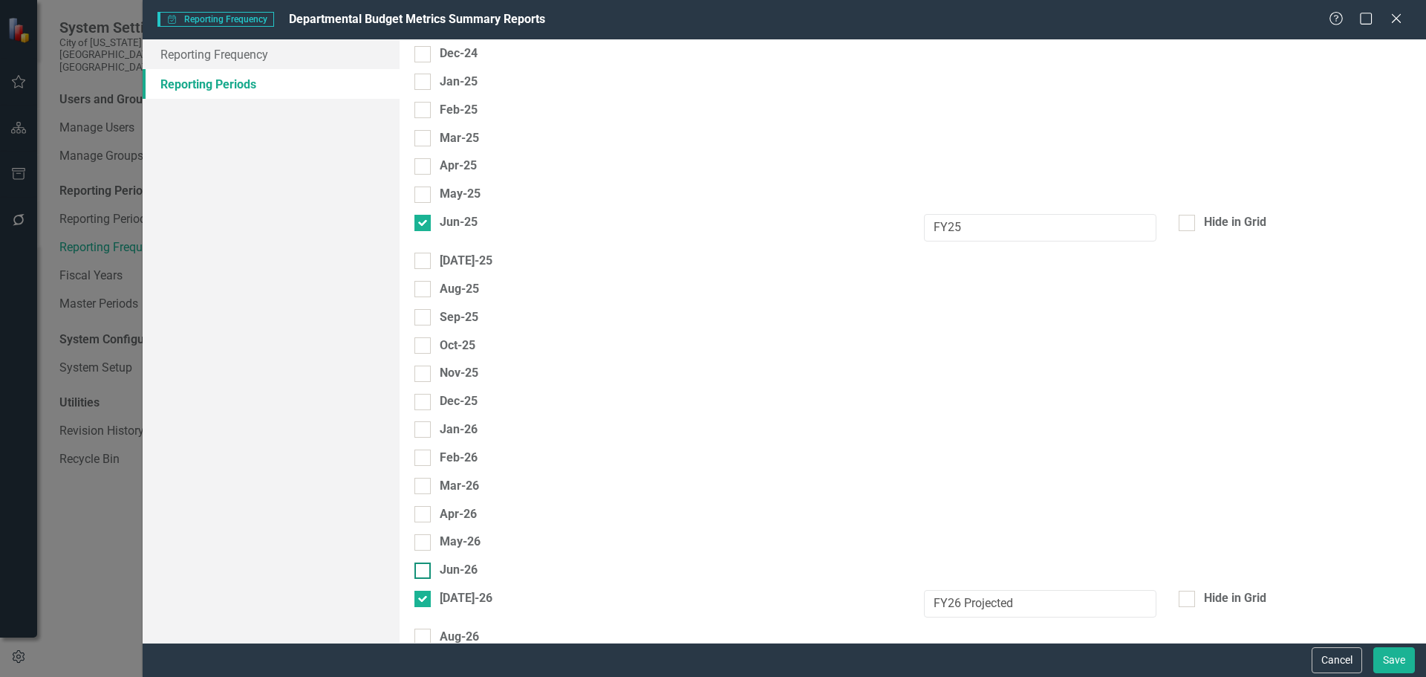
click at [431, 562] on div at bounding box center [423, 570] width 16 height 16
click at [424, 562] on input "Jun-26" at bounding box center [420, 567] width 10 height 10
checkbox input "true"
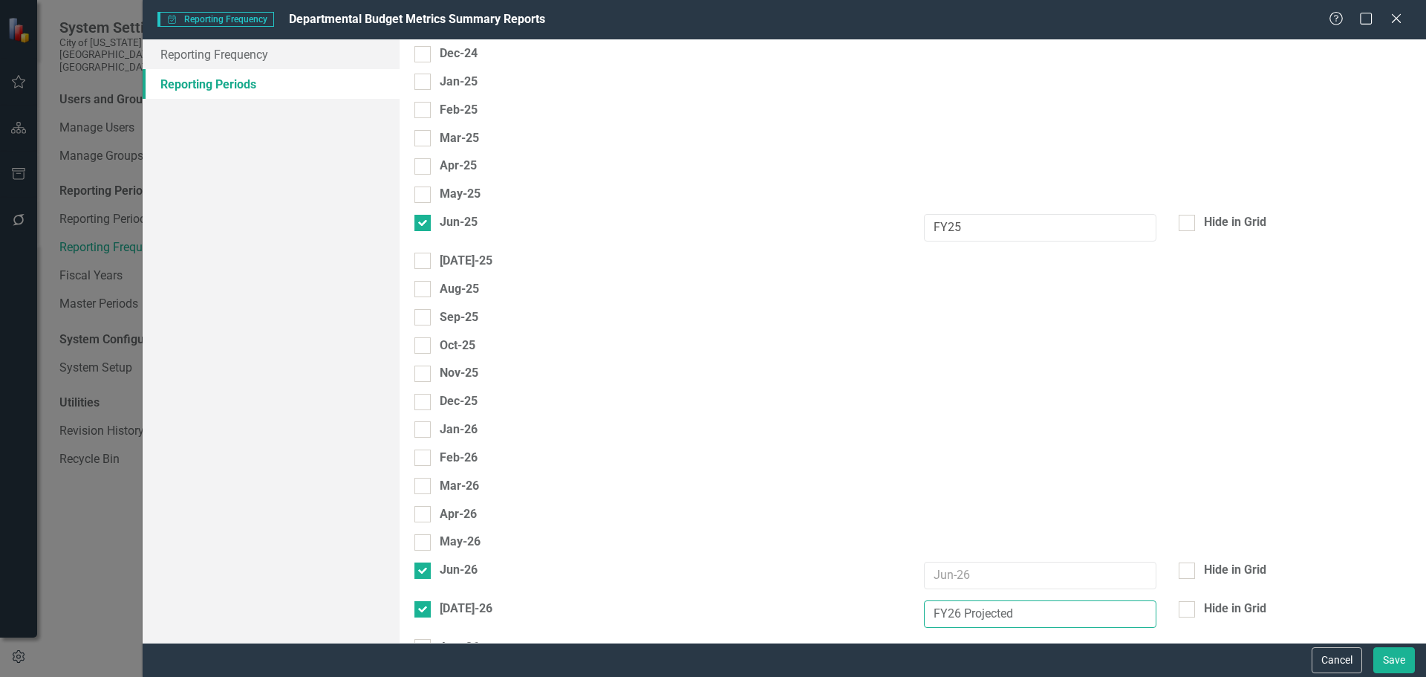
drag, startPoint x: 1028, startPoint y: 489, endPoint x: 813, endPoint y: 493, distance: 215.5
click at [940, 562] on input "text" at bounding box center [1040, 575] width 233 height 27
paste input "FY26 Projected"
type input "FY26 Projected"
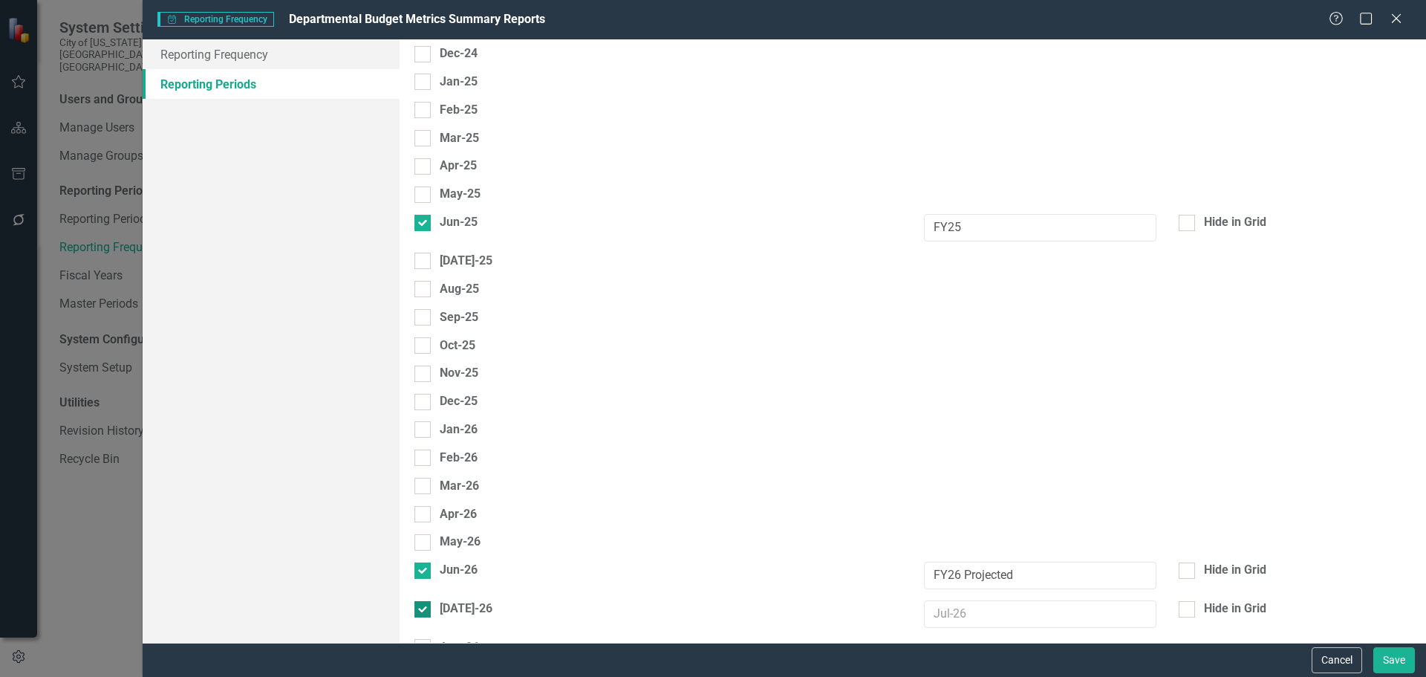
click at [424, 601] on input "Jul-26" at bounding box center [420, 606] width 10 height 10
checkbox input "false"
click at [1039, 214] on input "FY25" at bounding box center [1040, 227] width 233 height 27
type input "FY25 Estimated"
click at [1389, 666] on button "Save" at bounding box center [1395, 660] width 42 height 26
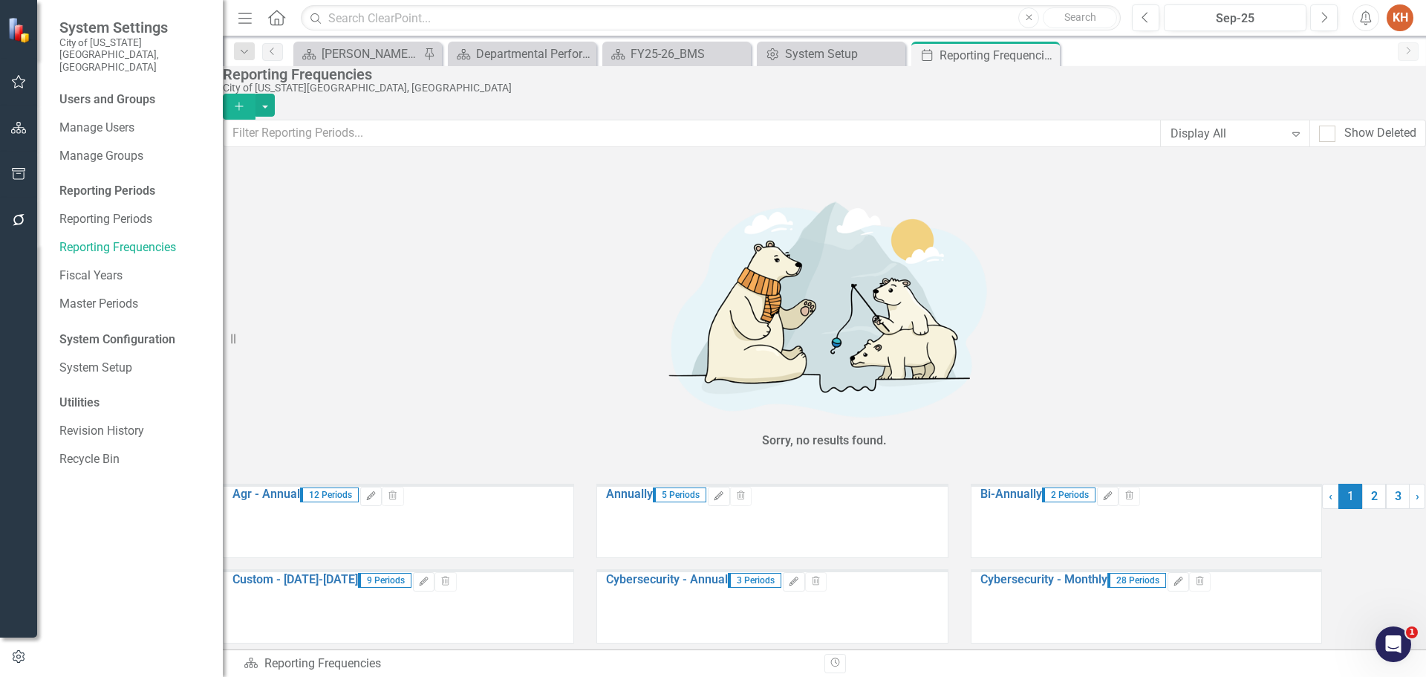
click at [0, 0] on icon "Close" at bounding box center [0, 0] width 0 height 0
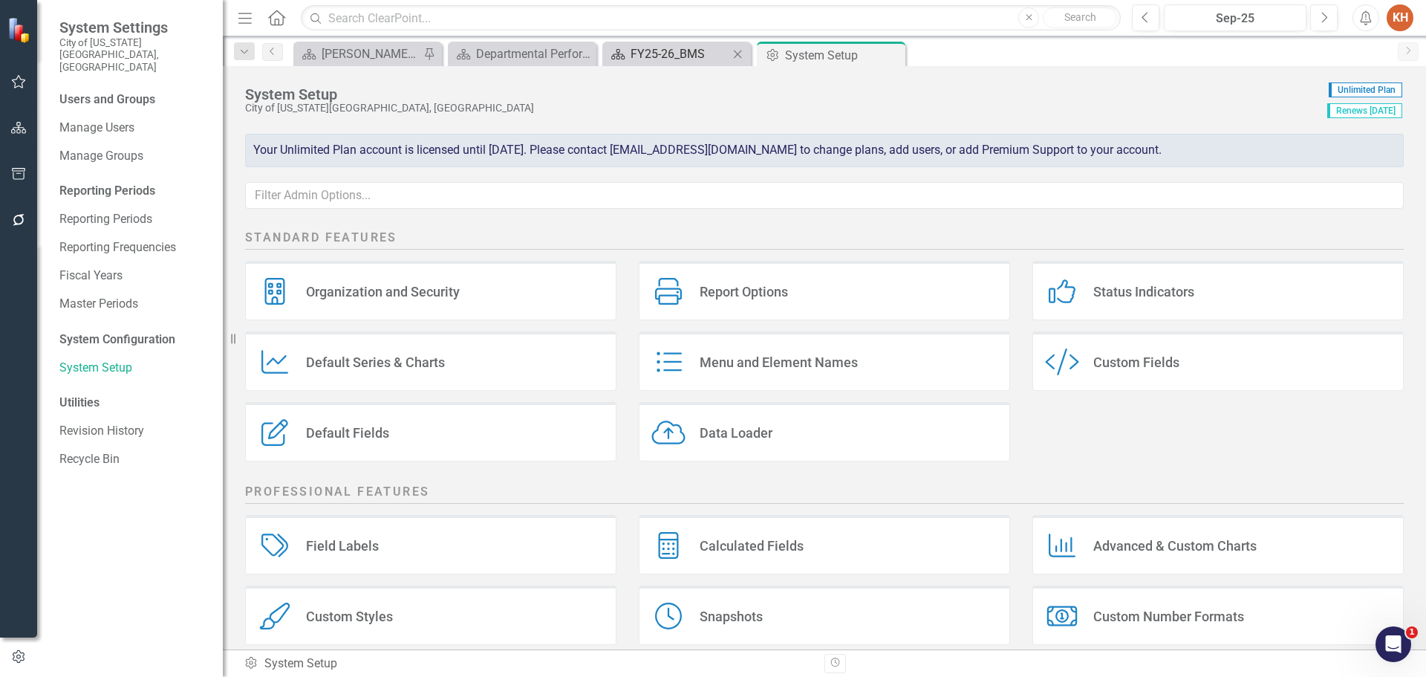
click at [672, 57] on div "FY25-26_BMS" at bounding box center [680, 54] width 98 height 19
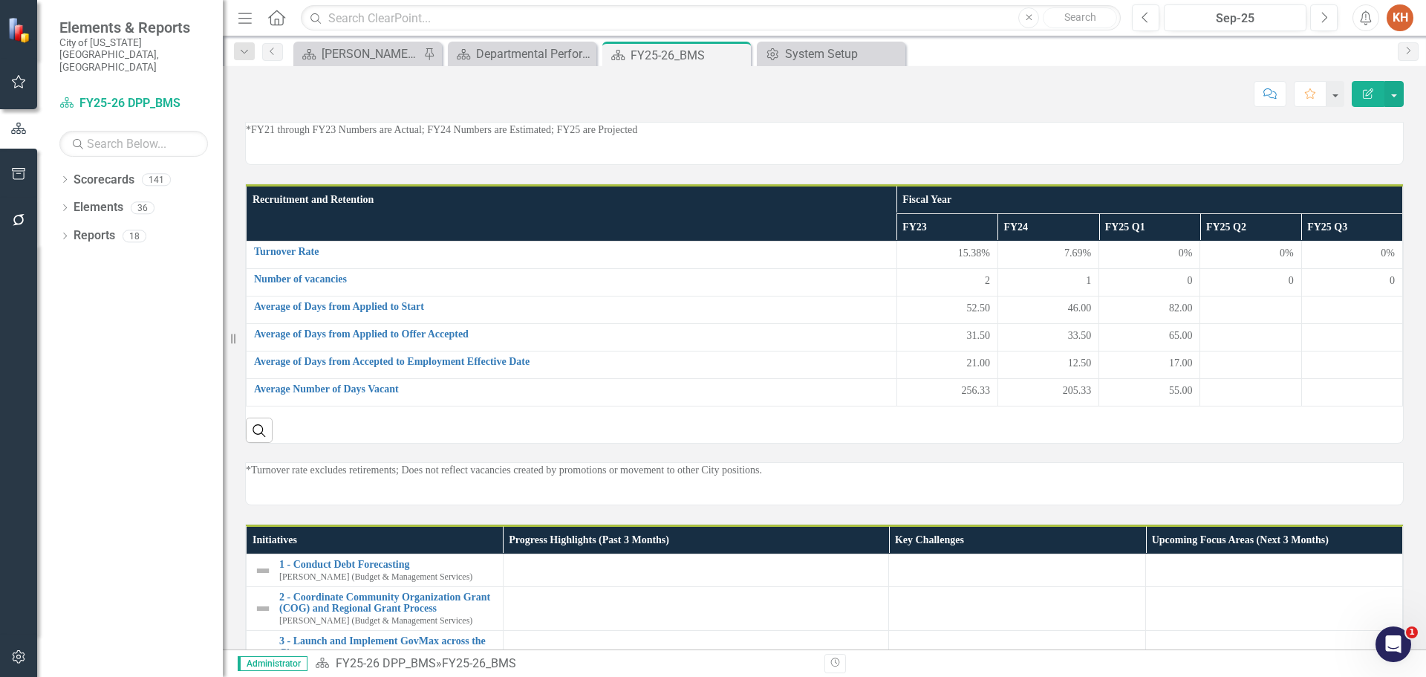
scroll to position [712, 0]
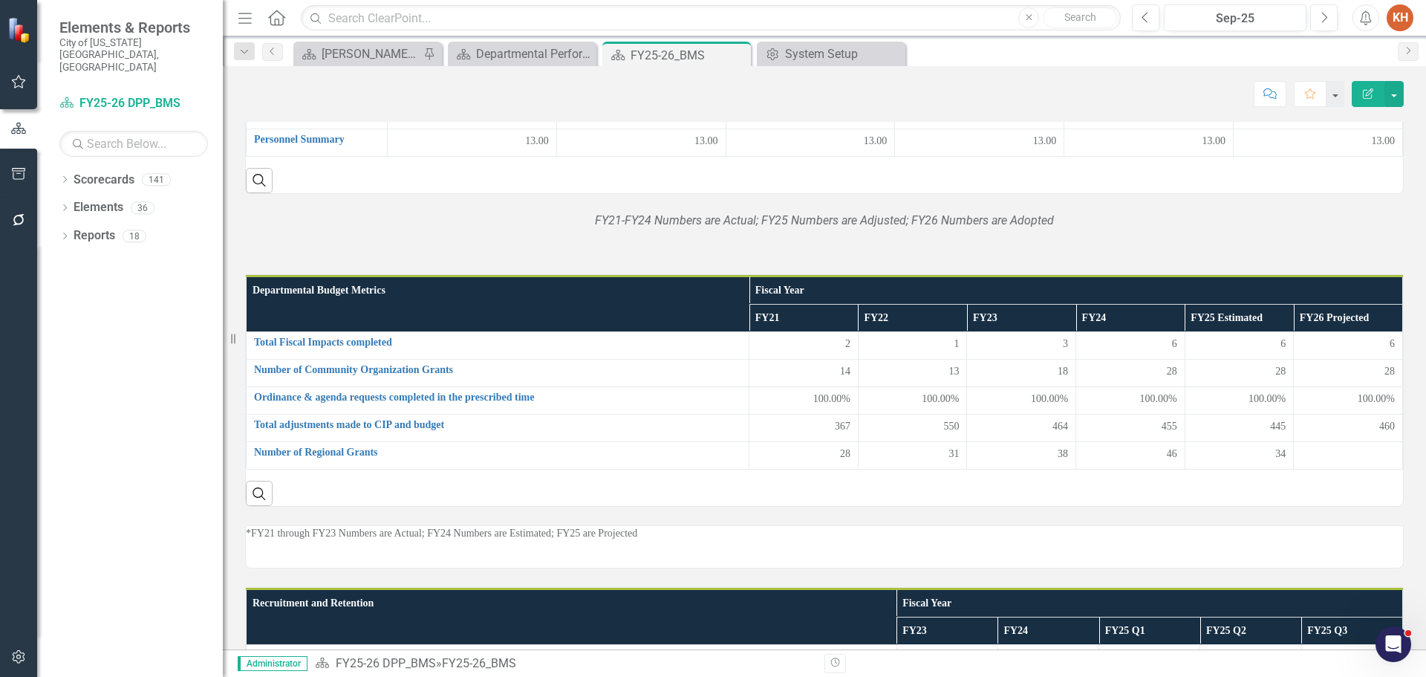
scroll to position [296, 0]
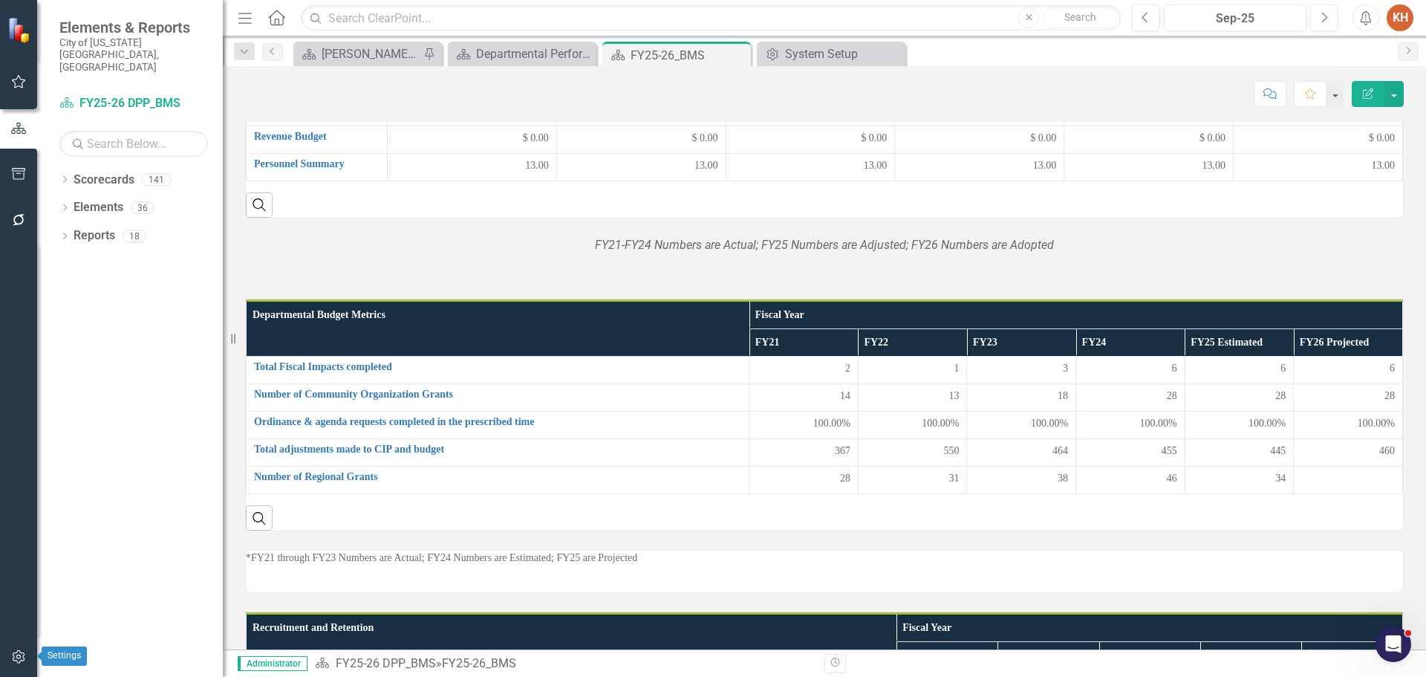
drag, startPoint x: 19, startPoint y: 659, endPoint x: 30, endPoint y: 622, distance: 38.8
click at [19, 659] on icon "button" at bounding box center [18, 656] width 13 height 13
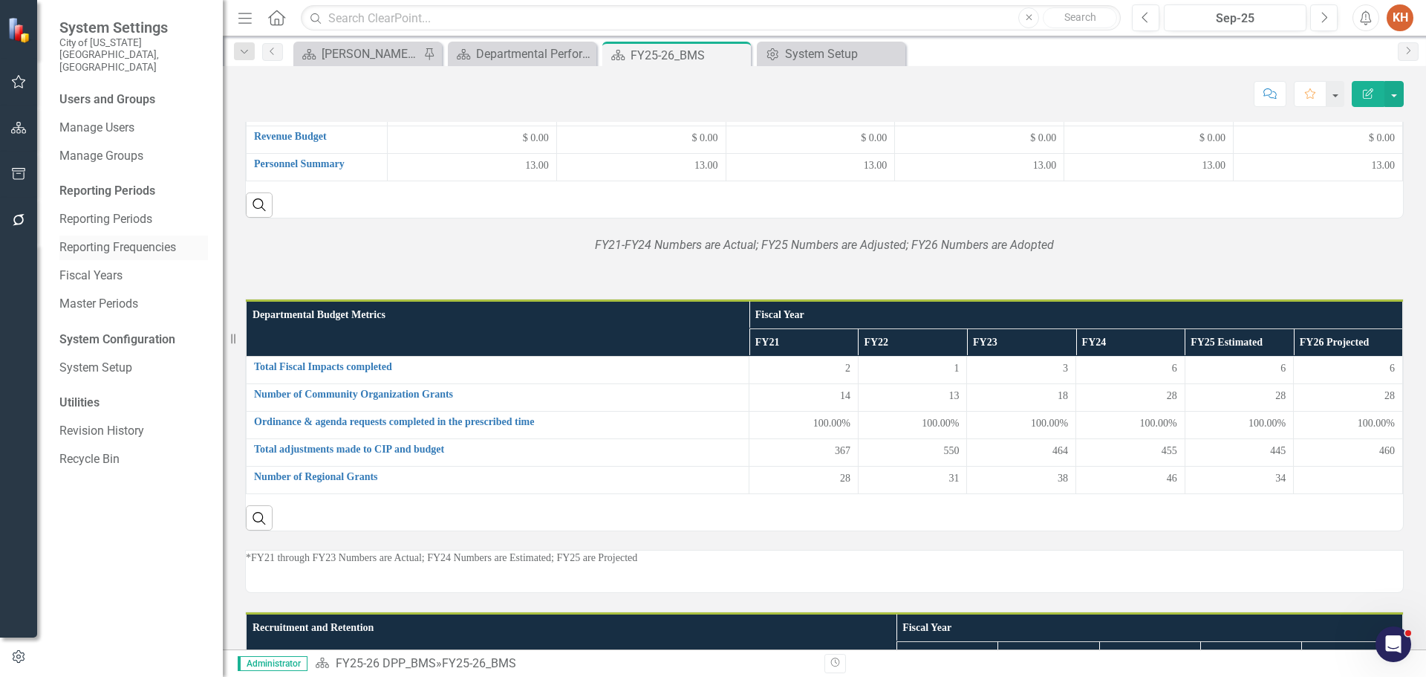
click at [122, 239] on link "Reporting Frequencies" at bounding box center [133, 247] width 149 height 17
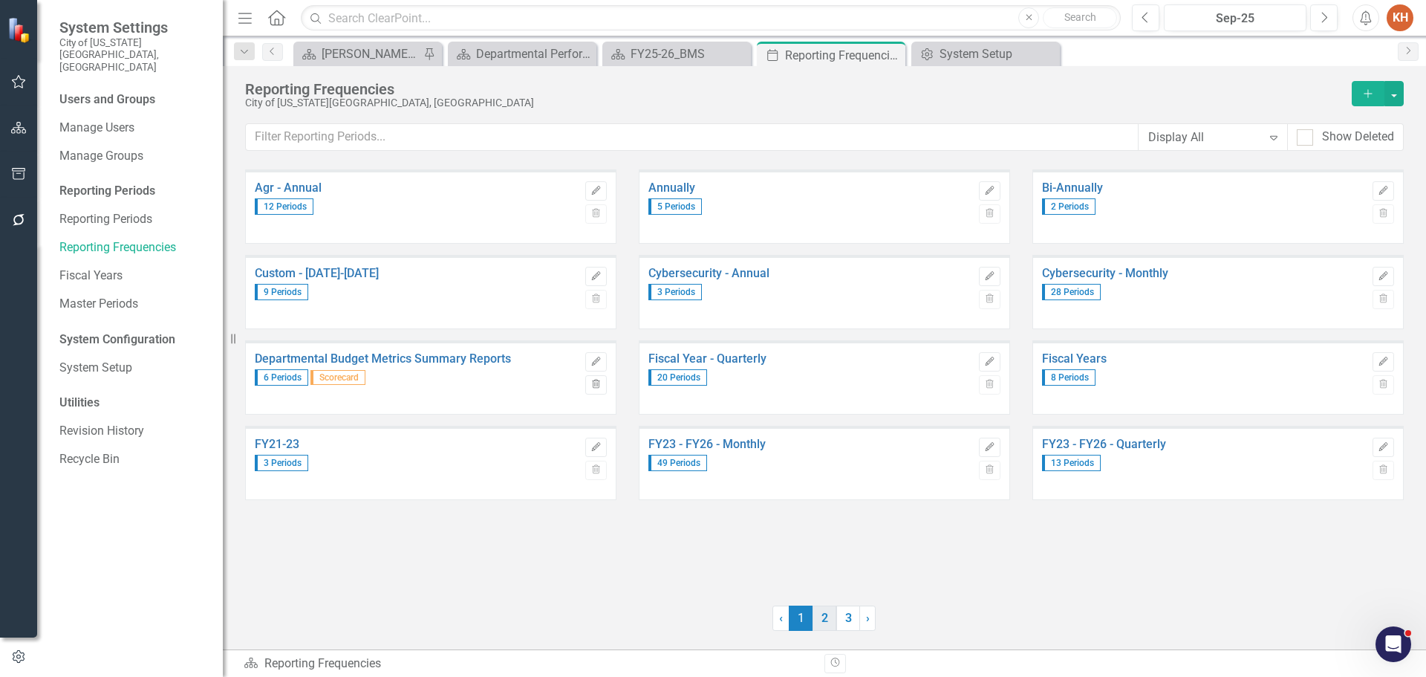
click at [823, 622] on link "2" at bounding box center [825, 617] width 24 height 25
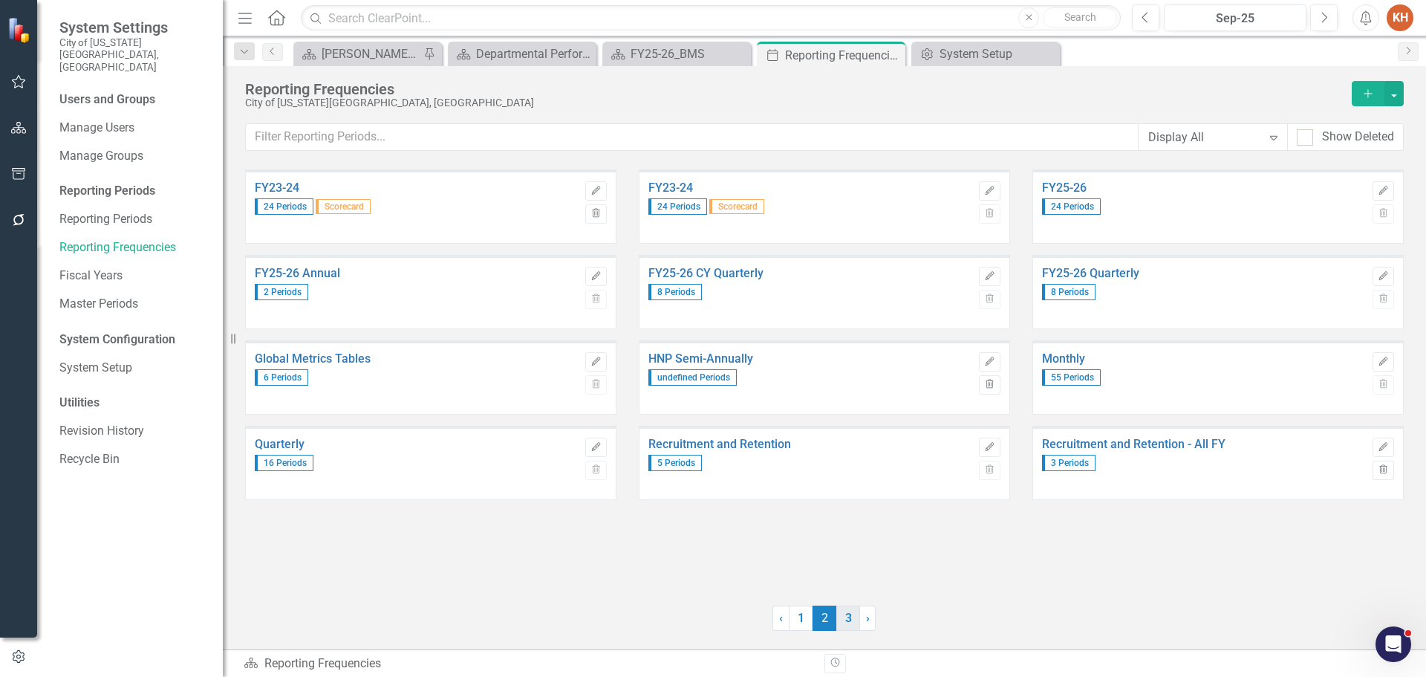
click at [843, 623] on link "3" at bounding box center [848, 617] width 24 height 25
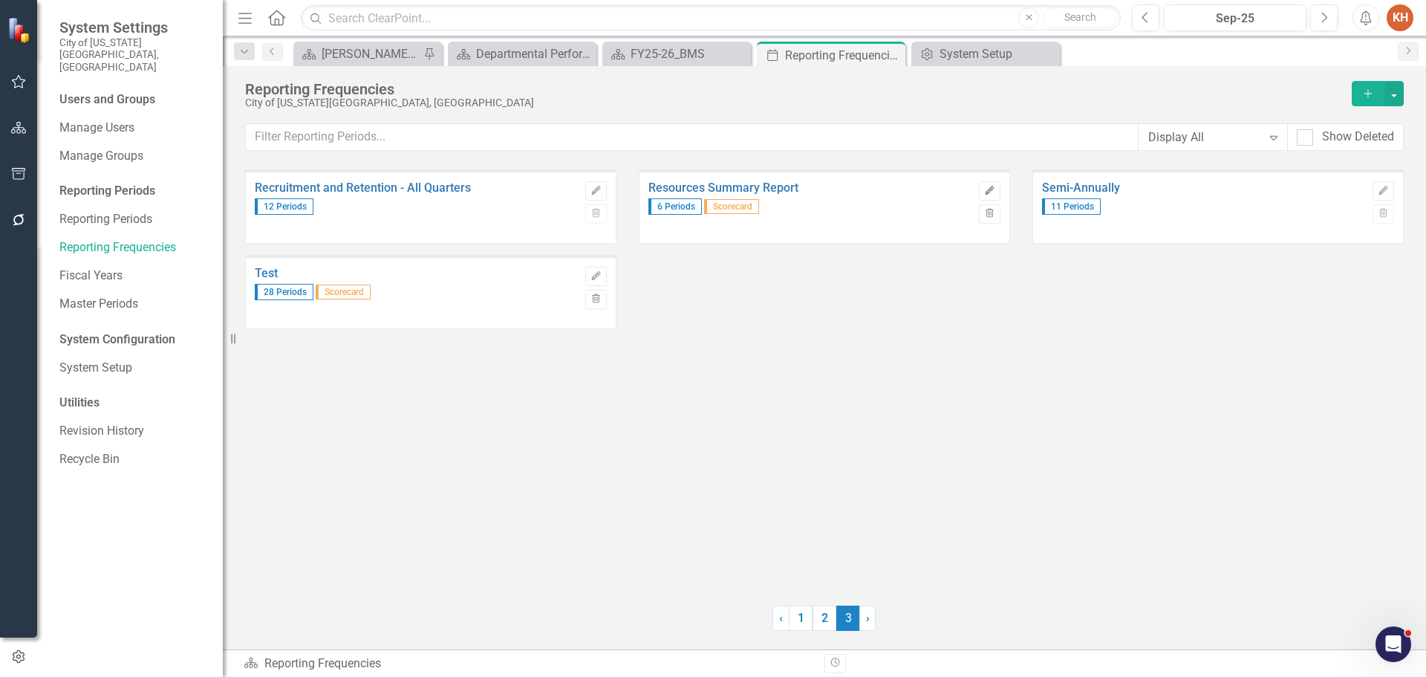
click at [987, 195] on icon "Edit" at bounding box center [989, 190] width 11 height 9
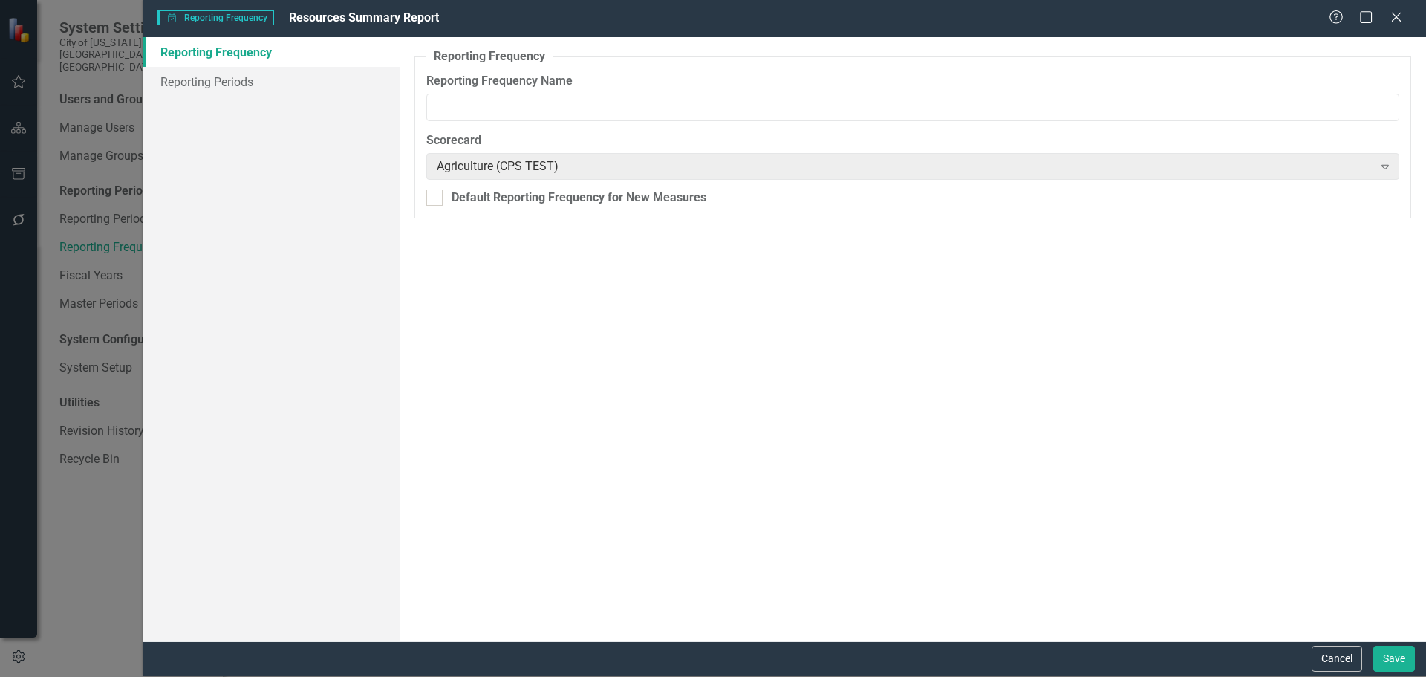
type input "Resources Summary Report"
click at [235, 77] on link "Reporting Periods" at bounding box center [271, 82] width 257 height 30
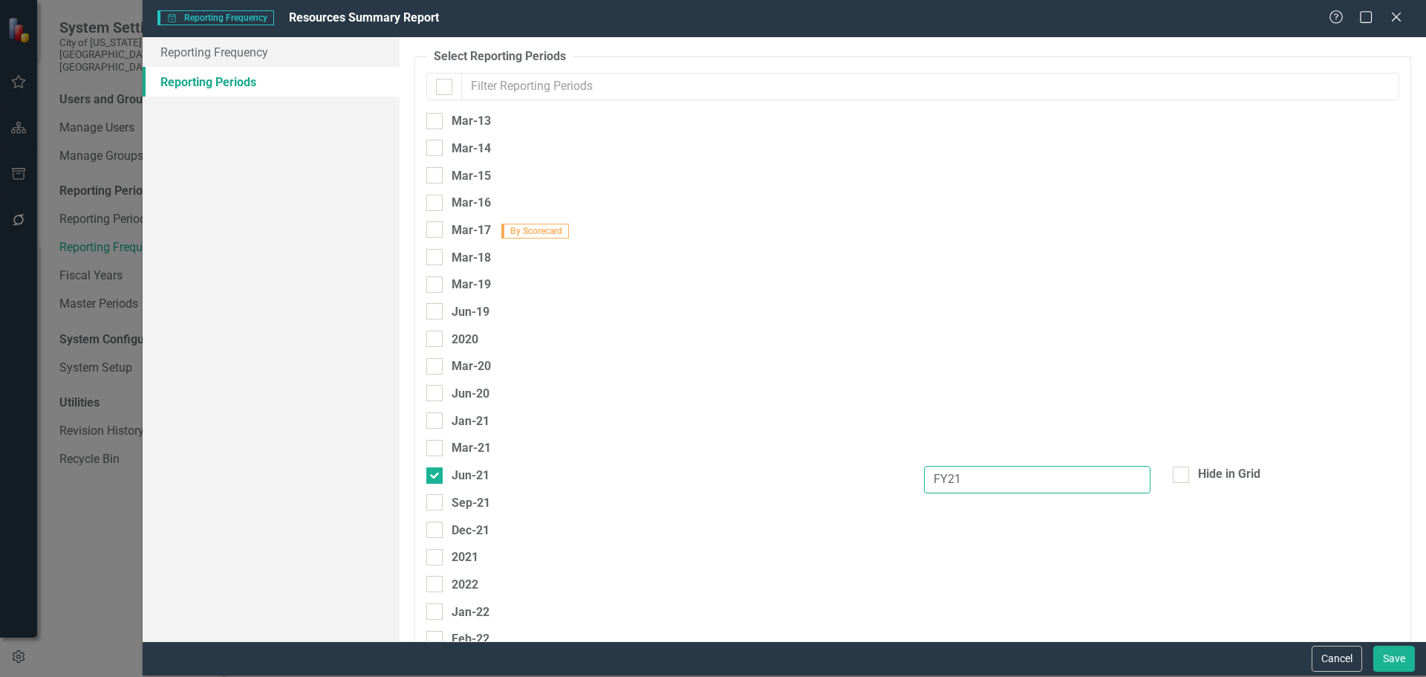
click at [1060, 474] on input "FY21" at bounding box center [1037, 479] width 227 height 27
type input "FY21 Actual"
click at [1393, 657] on button "Save" at bounding box center [1395, 659] width 42 height 26
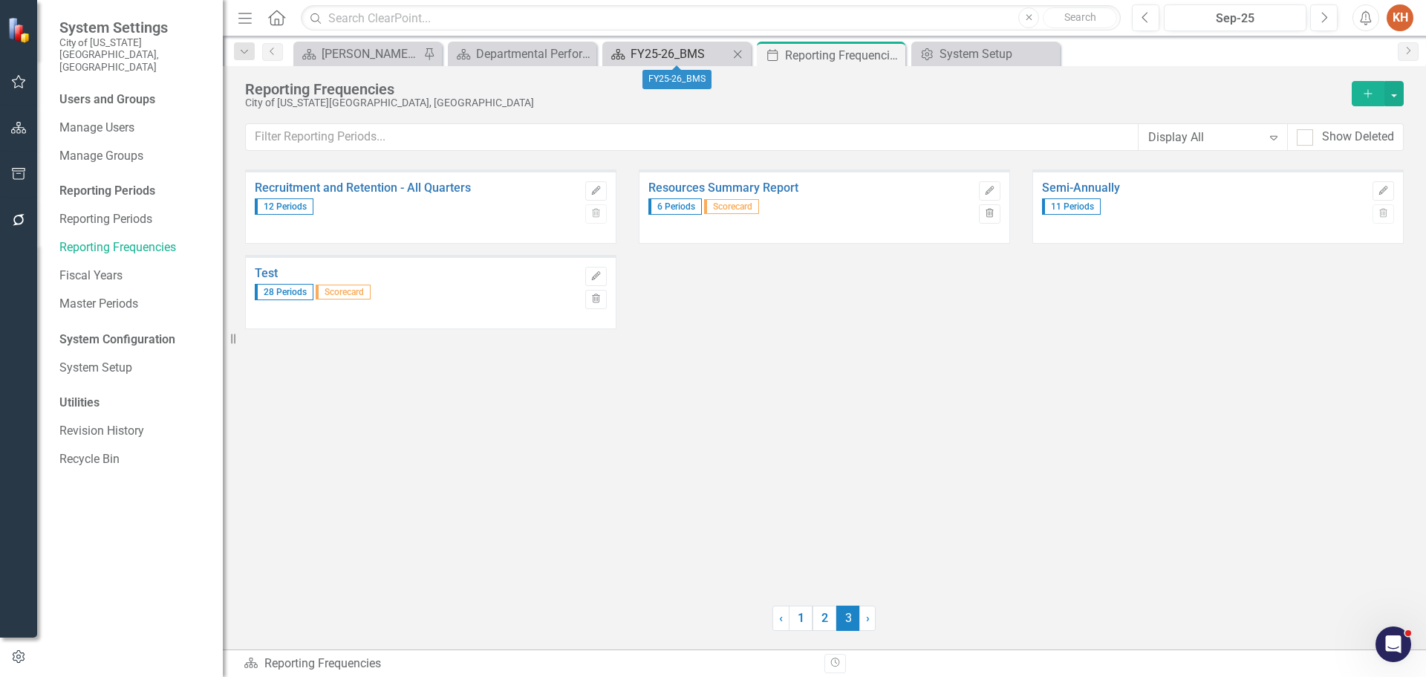
click at [657, 51] on div "FY25-26_BMS" at bounding box center [680, 54] width 98 height 19
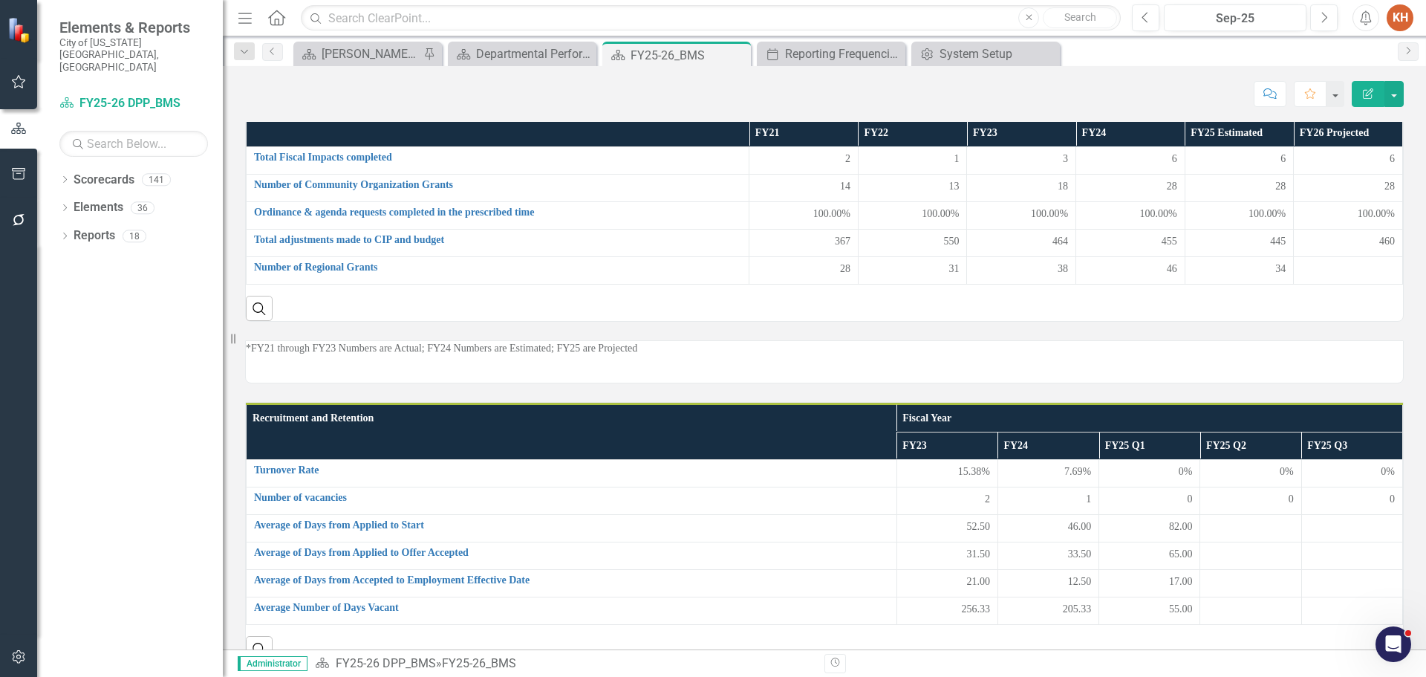
scroll to position [509, 0]
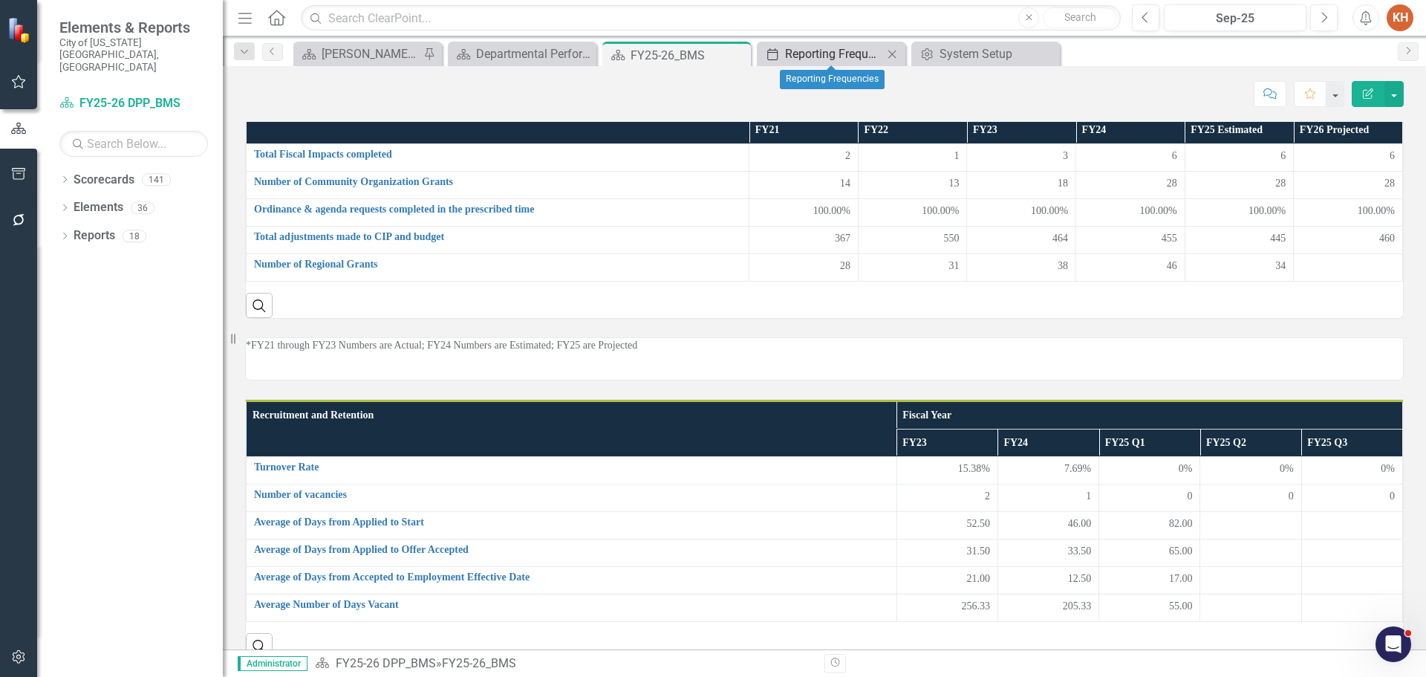
click at [825, 49] on div "Reporting Frequencies" at bounding box center [834, 54] width 98 height 19
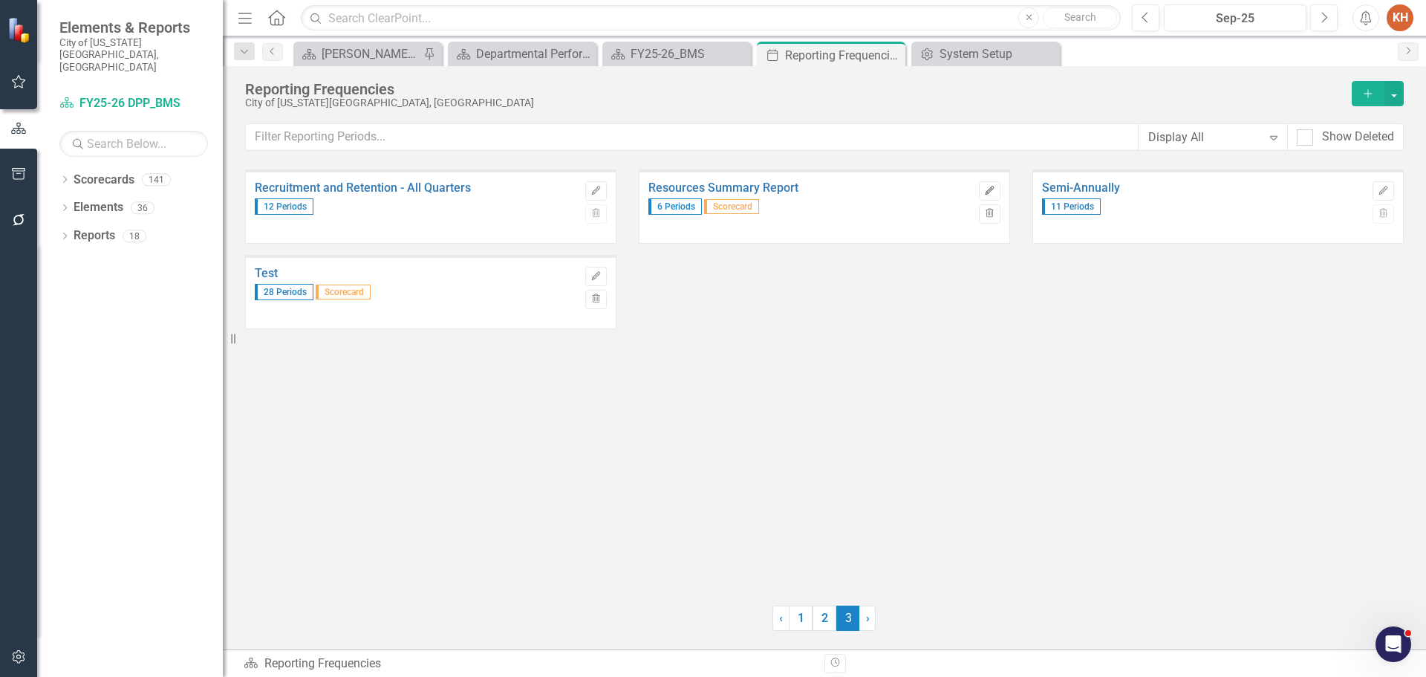
click at [989, 189] on icon "Edit" at bounding box center [989, 190] width 11 height 9
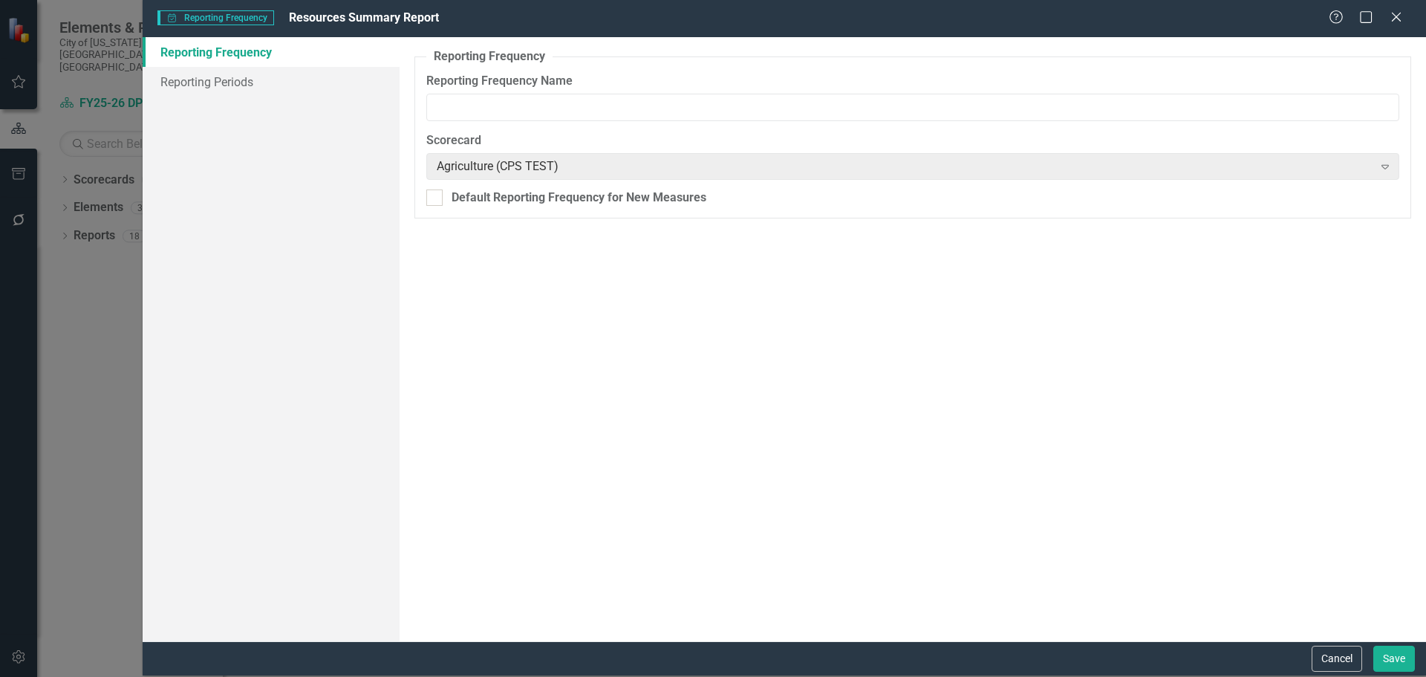
type input "Resources Summary Report"
click at [245, 68] on link "Reporting Periods" at bounding box center [271, 82] width 257 height 30
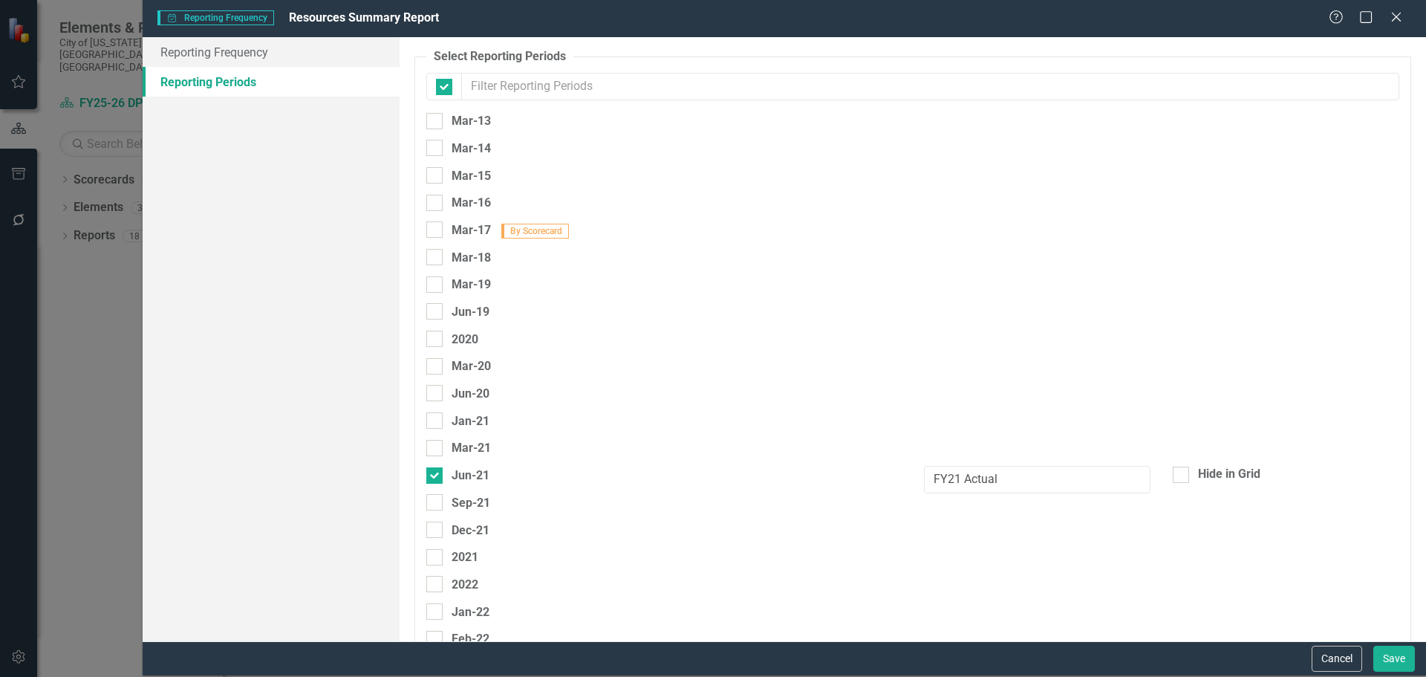
checkbox input "false"
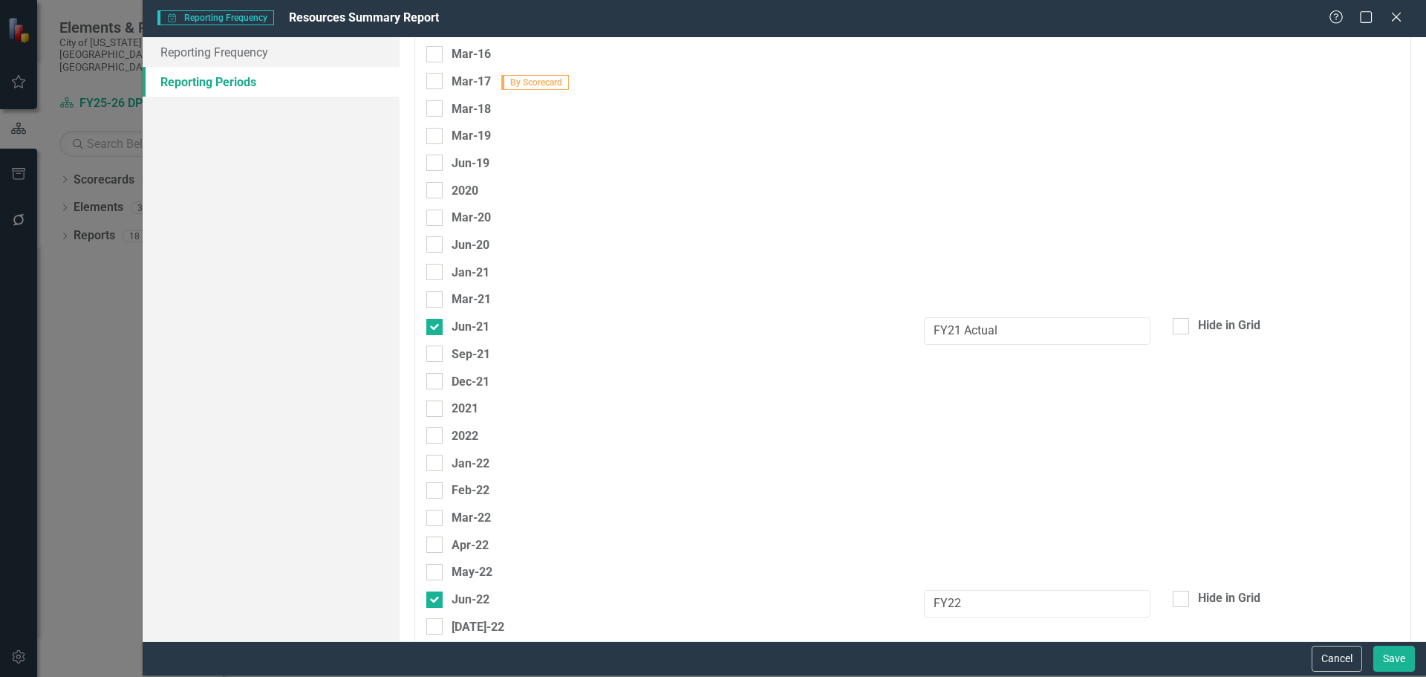
scroll to position [371, 0]
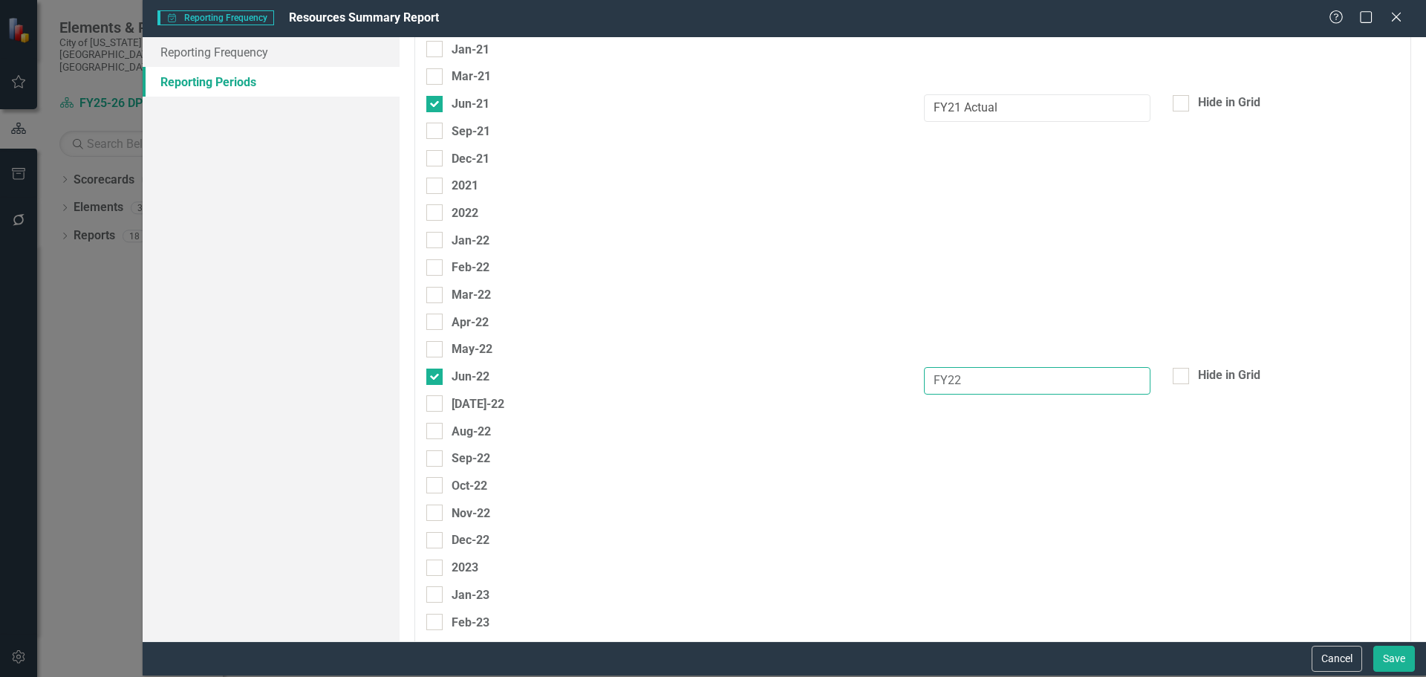
click at [1038, 377] on input "FY22" at bounding box center [1037, 380] width 227 height 27
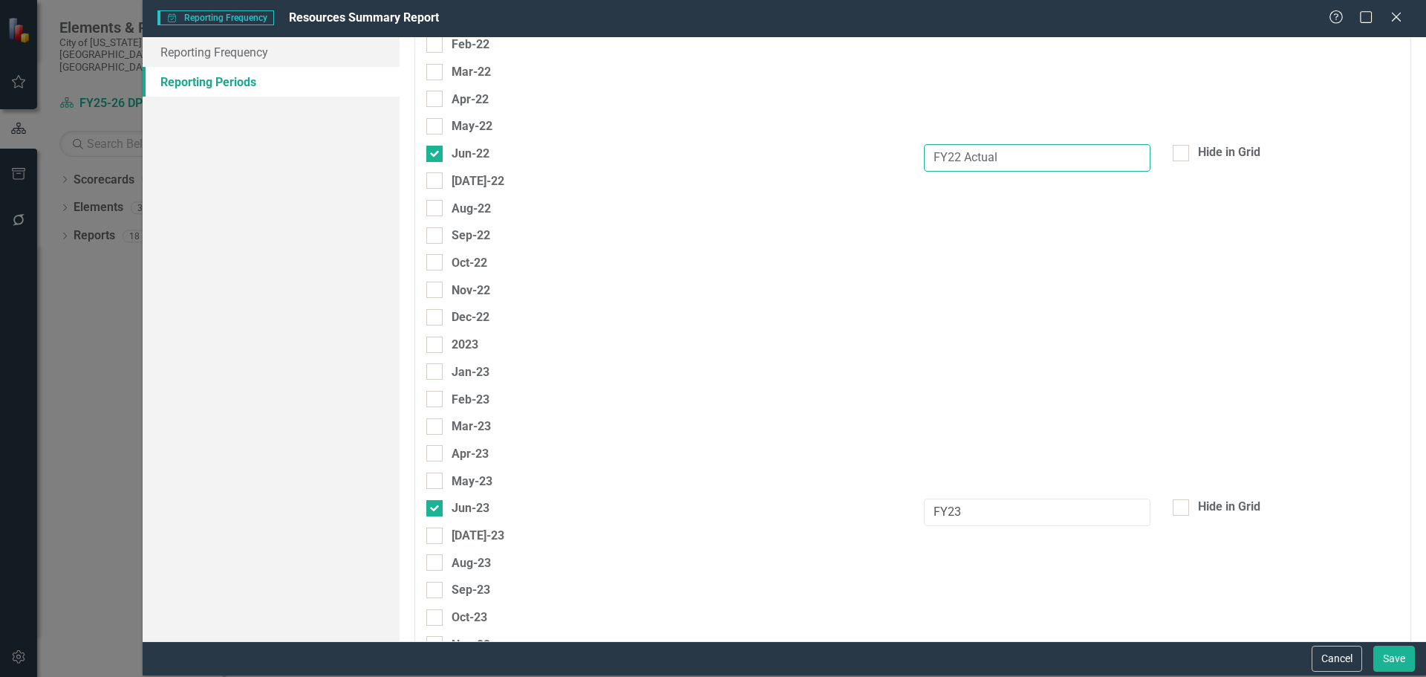
scroll to position [966, 0]
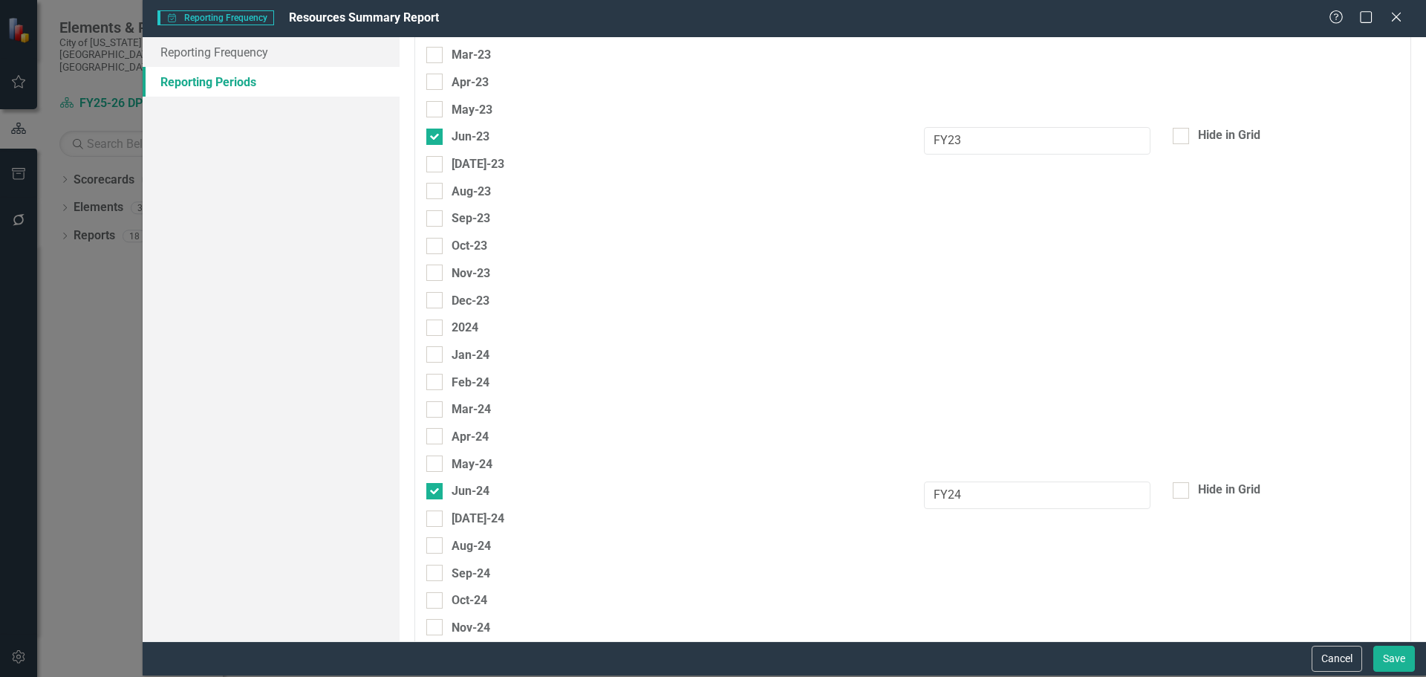
type input "FY22 Actual"
click at [1021, 144] on input "FY23" at bounding box center [1037, 140] width 227 height 27
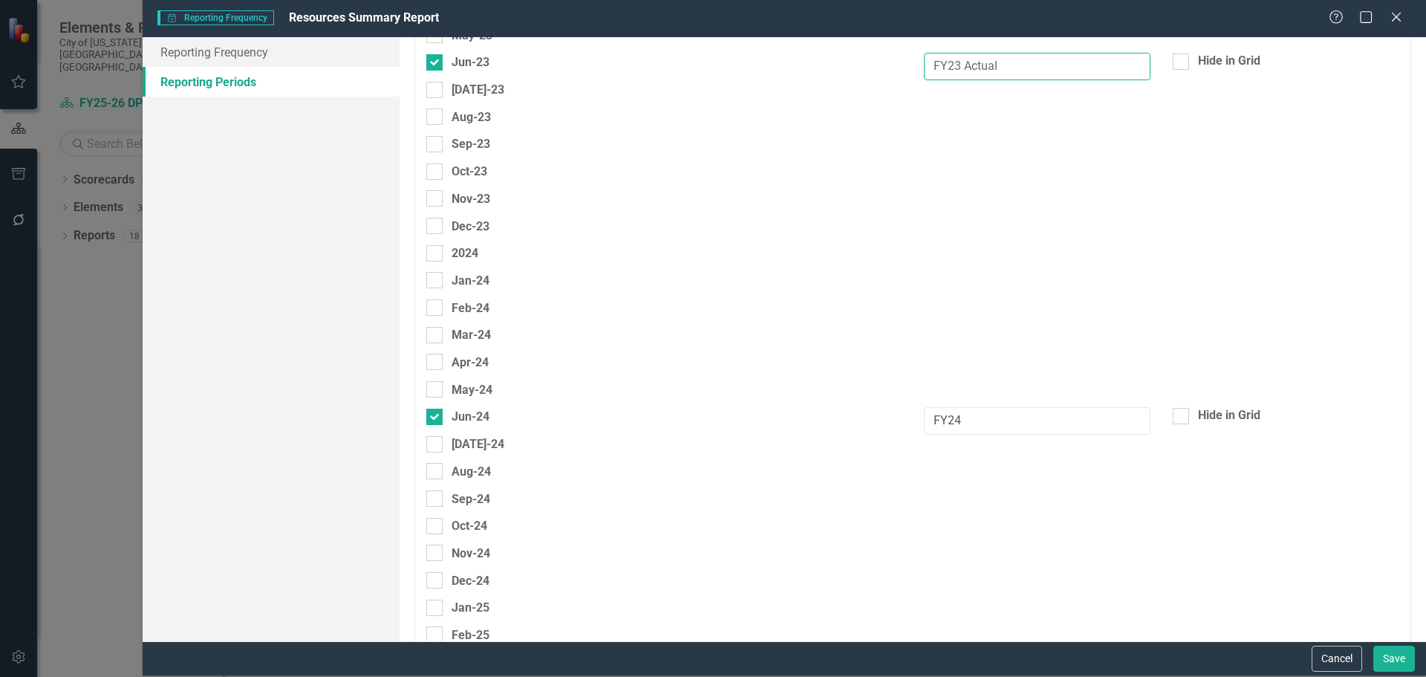
type input "FY23 Actual"
click at [1004, 410] on input "FY24" at bounding box center [1037, 420] width 227 height 27
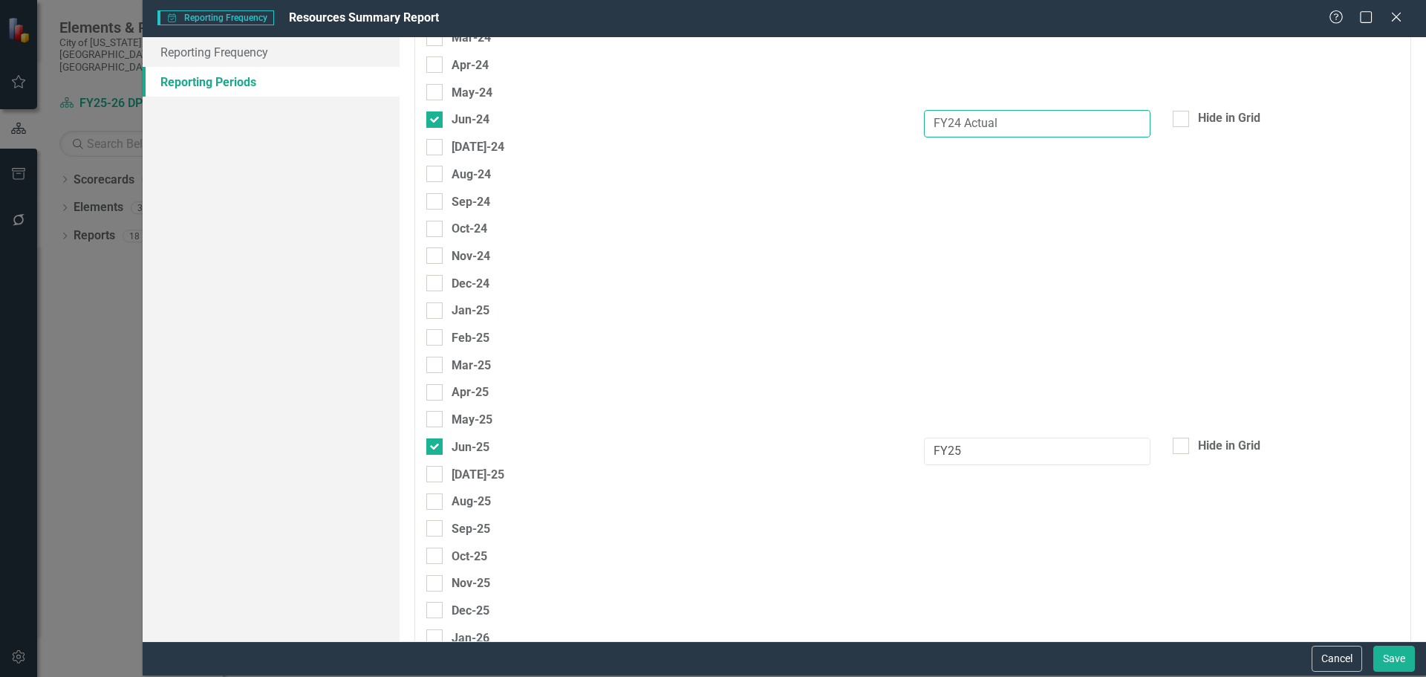
scroll to position [1411, 0]
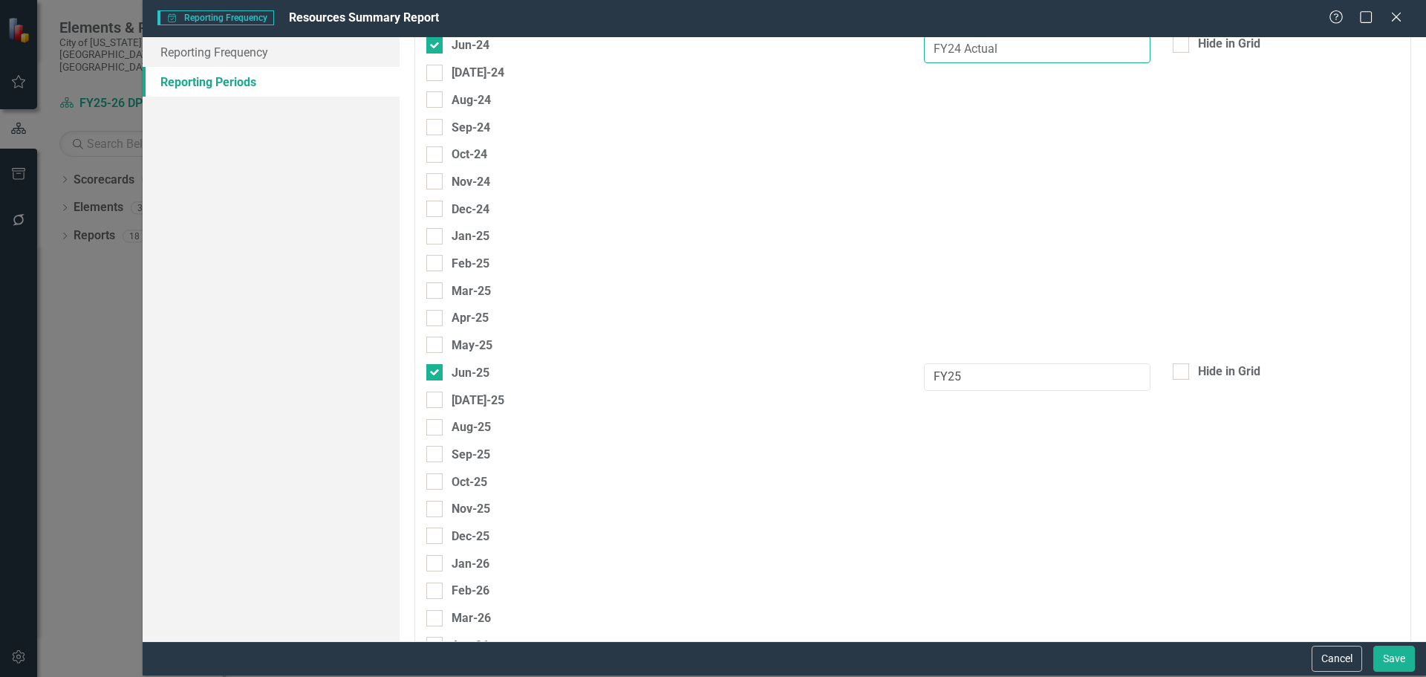
type input "FY24 Actual"
click at [1027, 377] on input "FY25" at bounding box center [1037, 376] width 227 height 27
click at [982, 381] on input "FY25 Adopted" at bounding box center [1037, 376] width 227 height 27
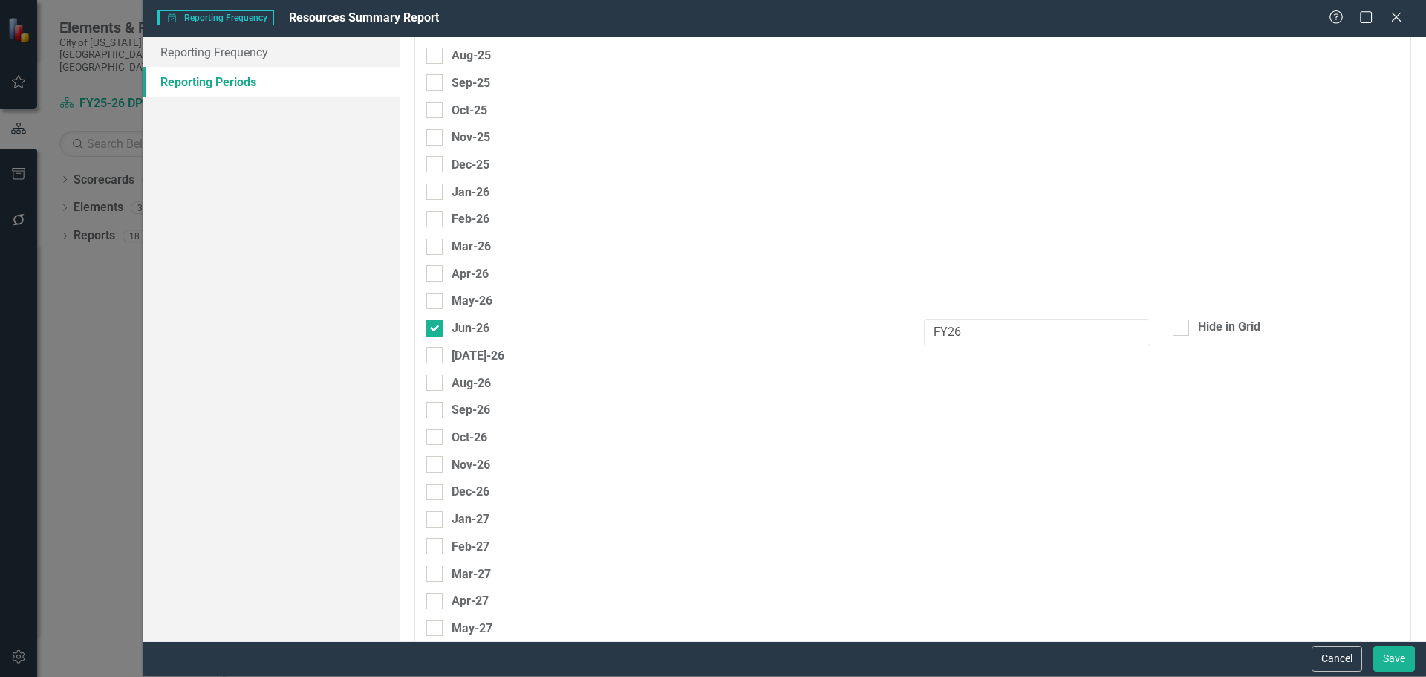
type input "FY25 Adjusted"
click at [994, 328] on input "FY26" at bounding box center [1037, 332] width 227 height 27
type input "FY26 Adopted"
click at [1392, 665] on button "Save" at bounding box center [1395, 659] width 42 height 26
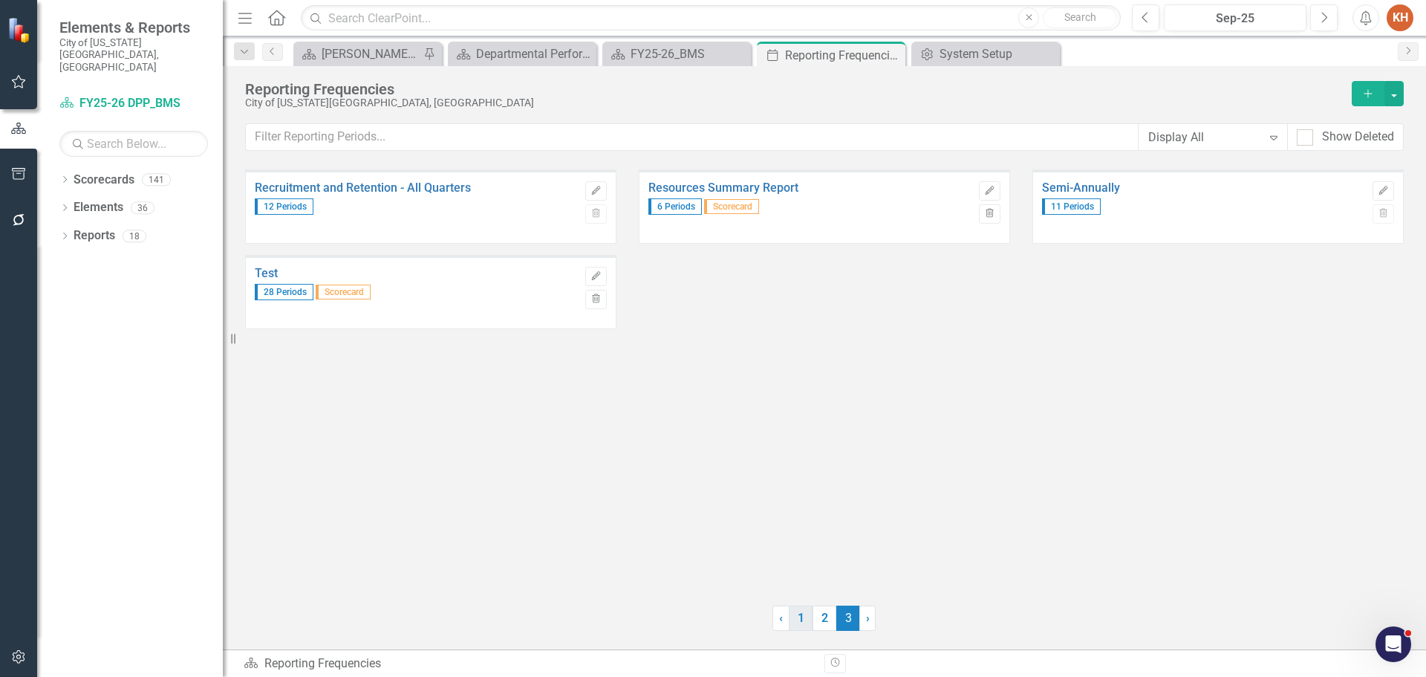
click at [804, 618] on link "1" at bounding box center [801, 617] width 24 height 25
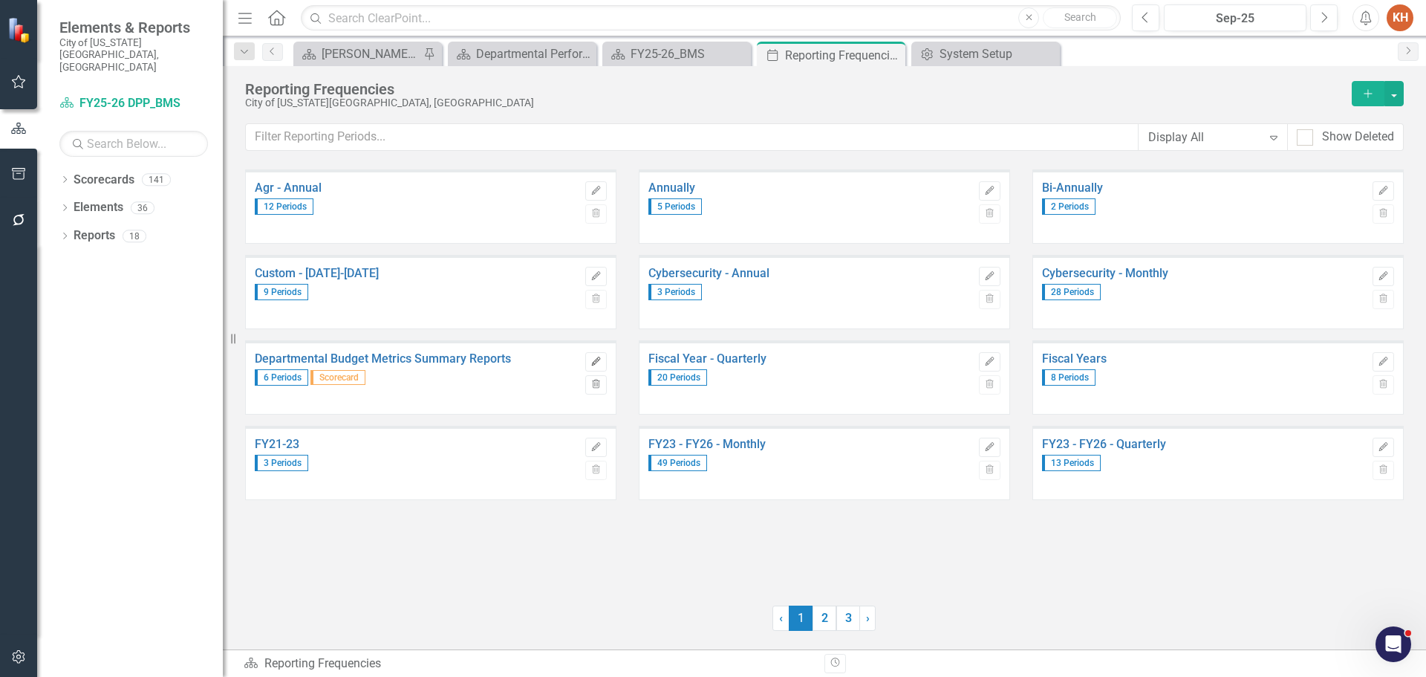
click at [591, 361] on icon "Edit" at bounding box center [596, 361] width 11 height 9
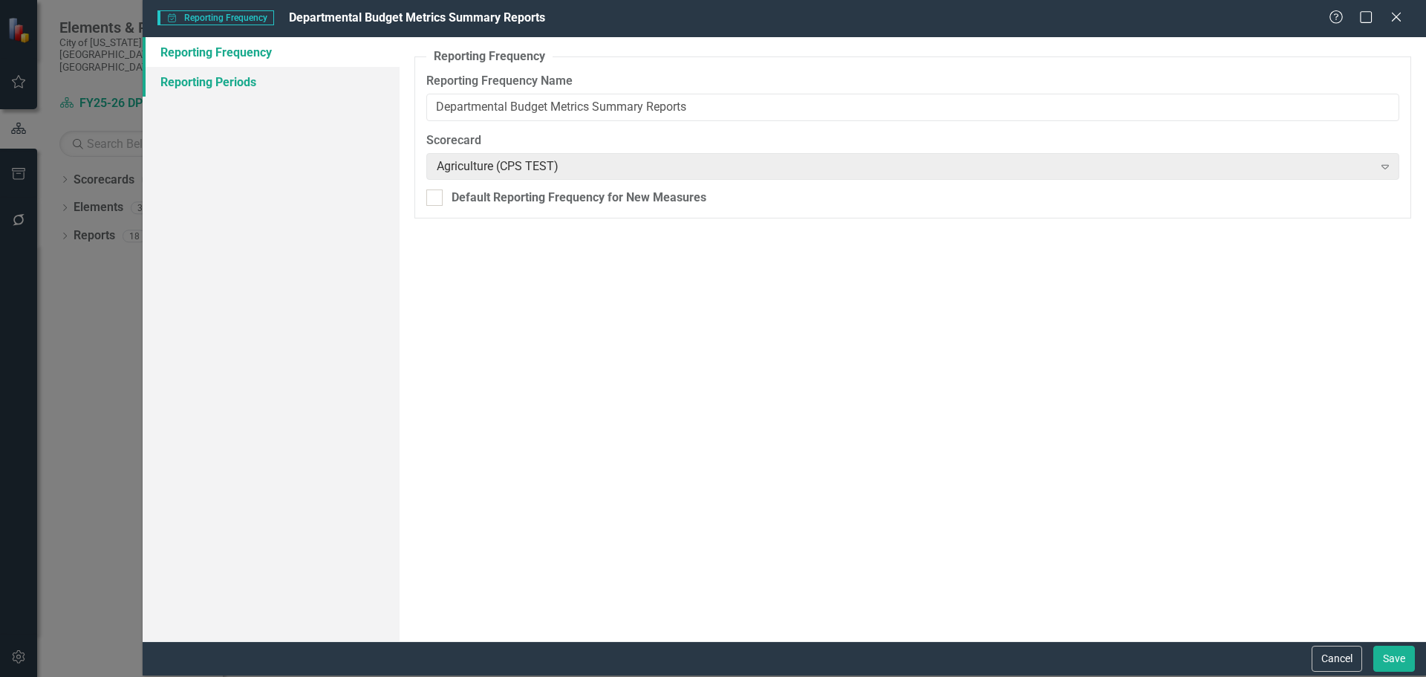
click at [215, 79] on link "Reporting Periods" at bounding box center [271, 82] width 257 height 30
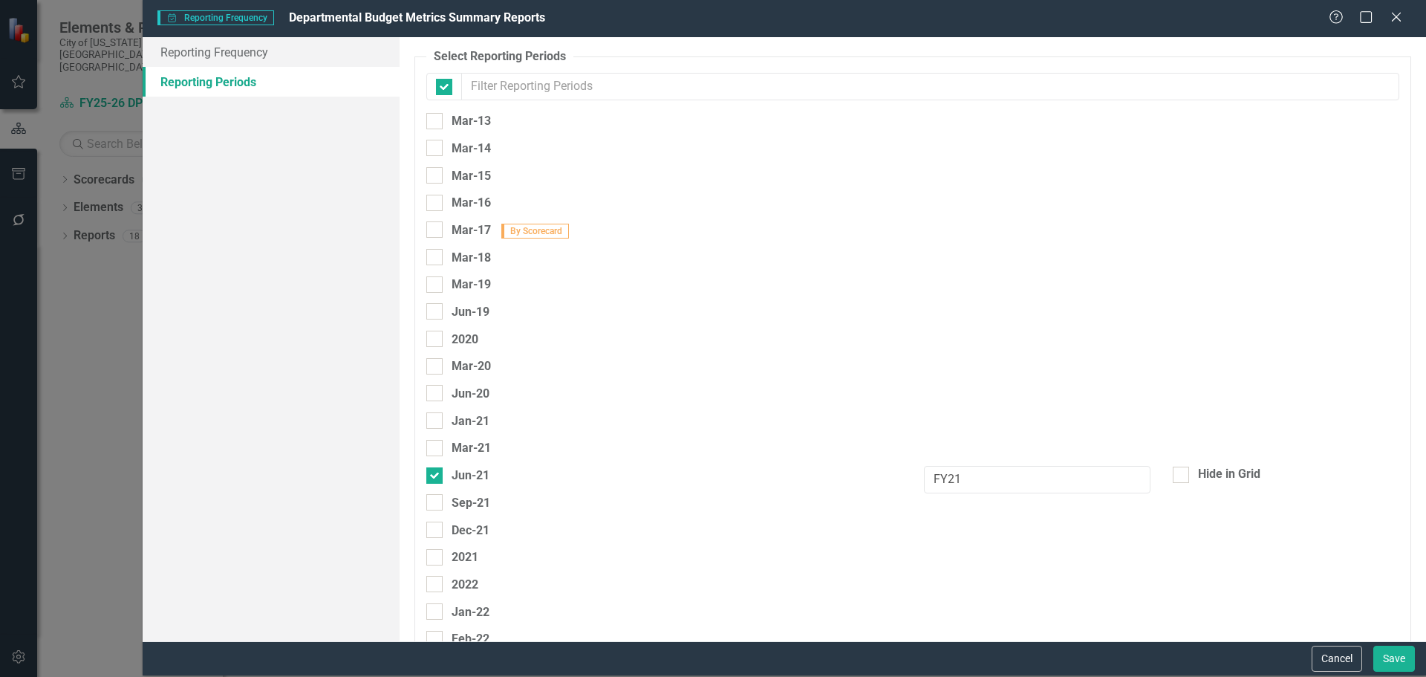
checkbox input "false"
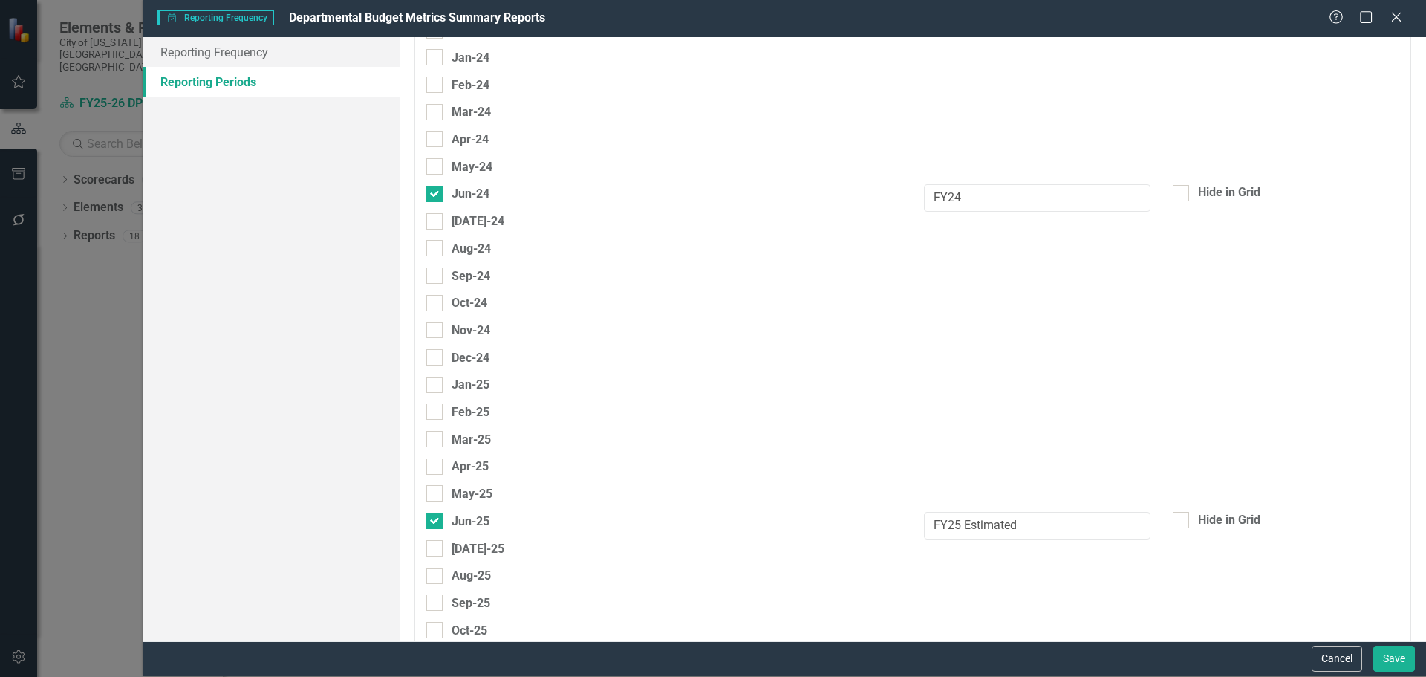
scroll to position [1114, 0]
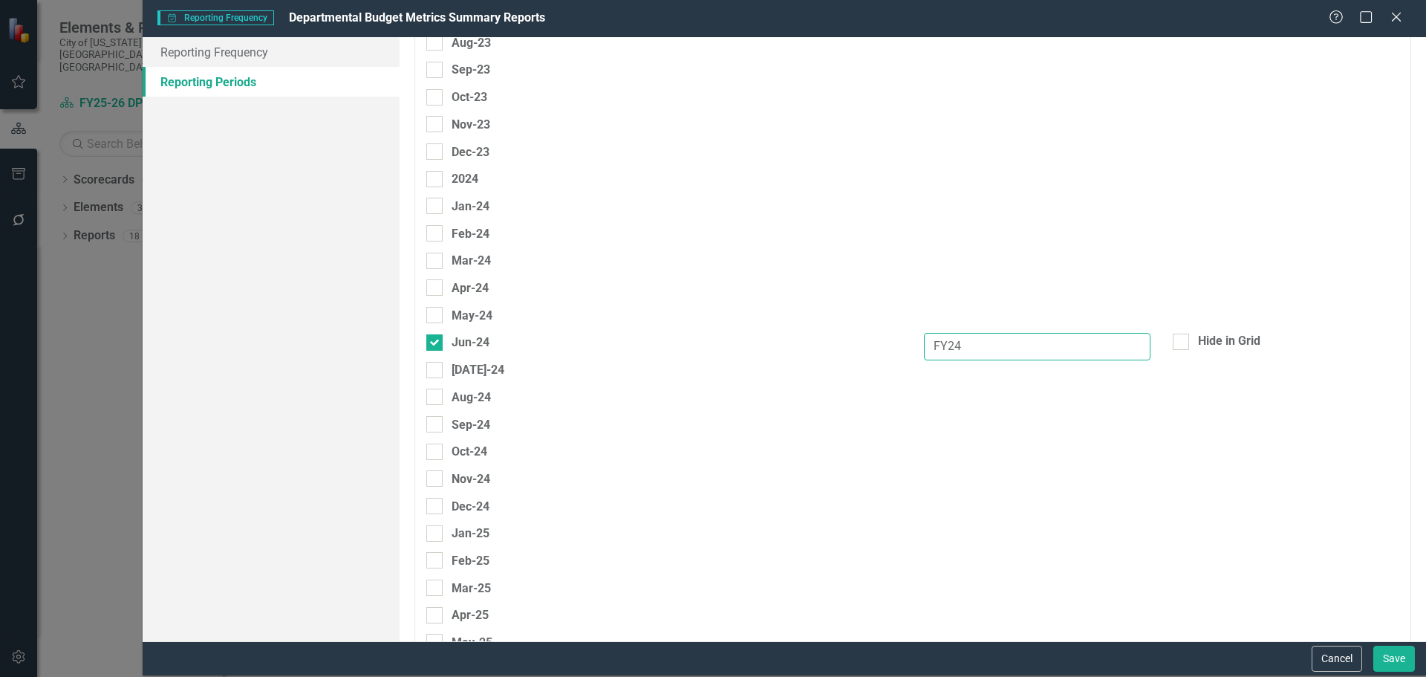
click at [1061, 351] on input "FY24" at bounding box center [1037, 346] width 227 height 27
type input "FY24 Actual"
click at [1064, 209] on div "Jan-24" at bounding box center [912, 210] width 995 height 27
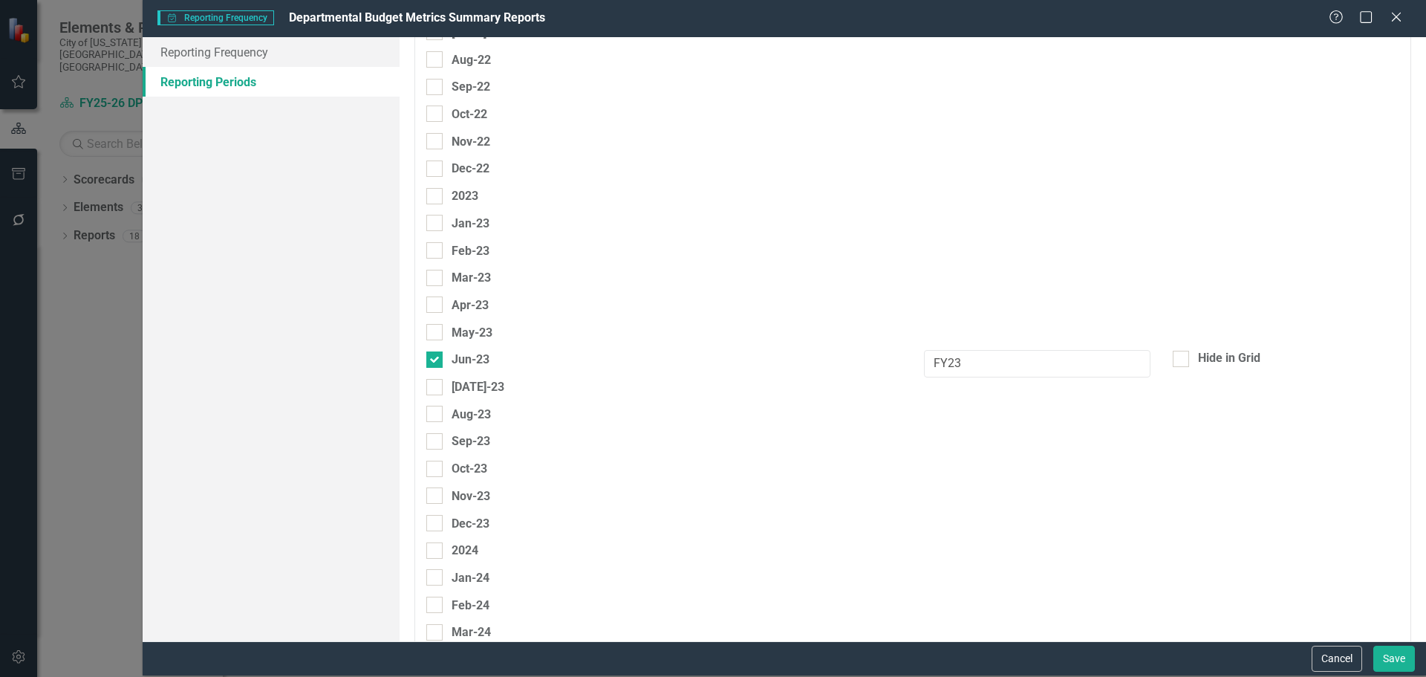
scroll to position [594, 0]
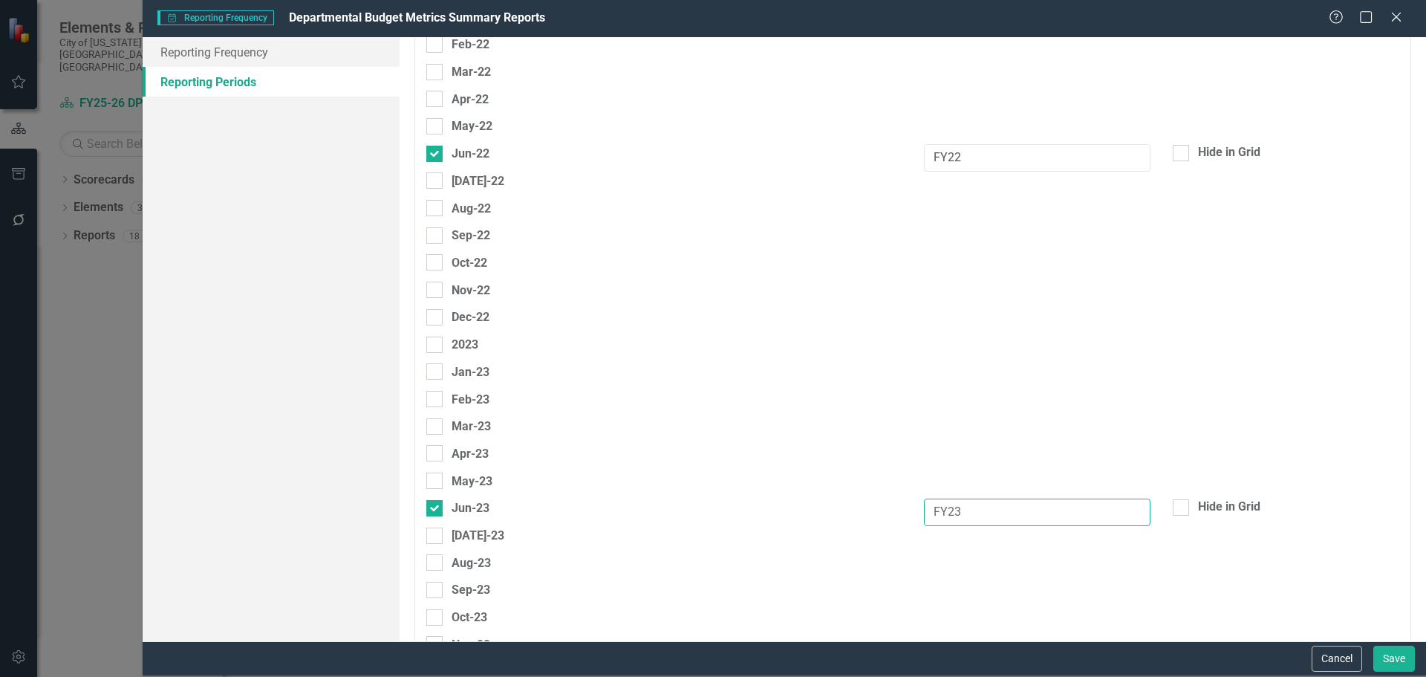
click at [1026, 516] on input "FY23" at bounding box center [1037, 511] width 227 height 27
type input "FY23 Actual"
click at [1052, 159] on input "FY22" at bounding box center [1037, 157] width 227 height 27
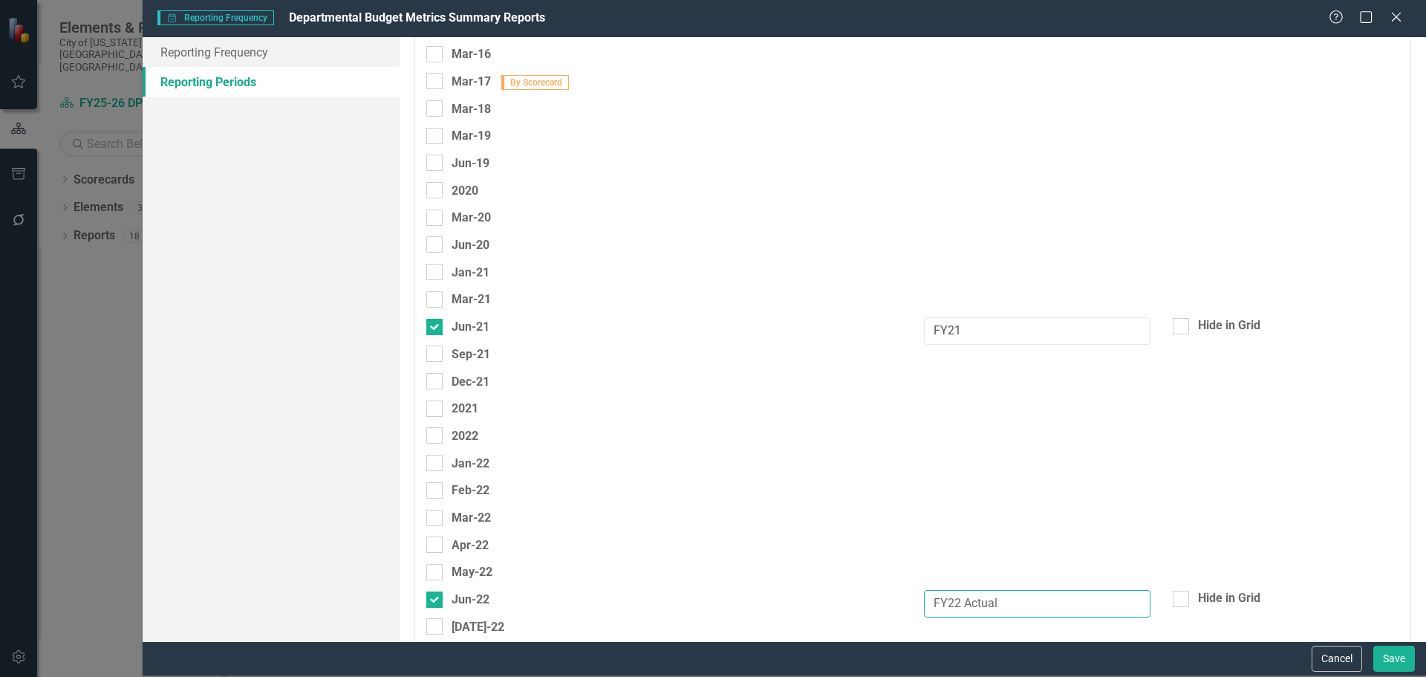
scroll to position [74, 0]
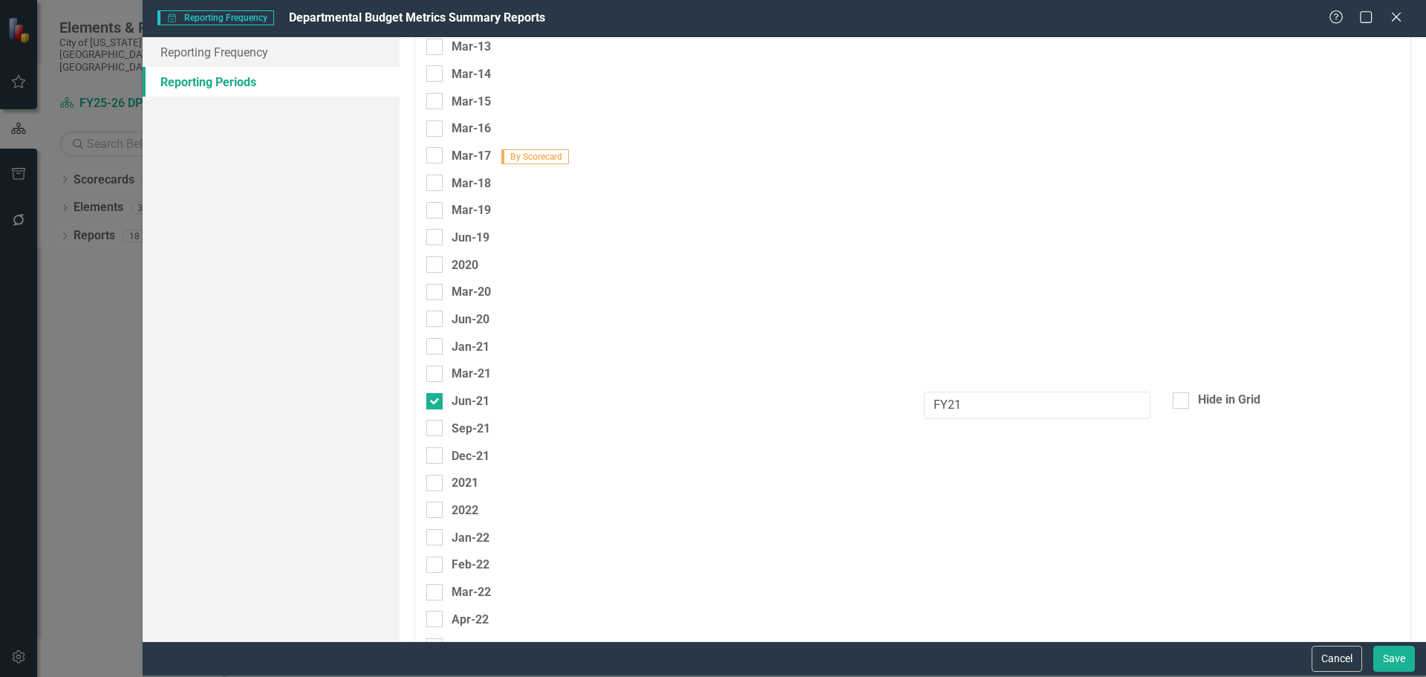
type input "FY22 Actual"
click at [1025, 405] on input "FY21" at bounding box center [1037, 404] width 227 height 27
type input "FY21 Actual"
click at [1027, 320] on div "Jun-20" at bounding box center [912, 323] width 995 height 27
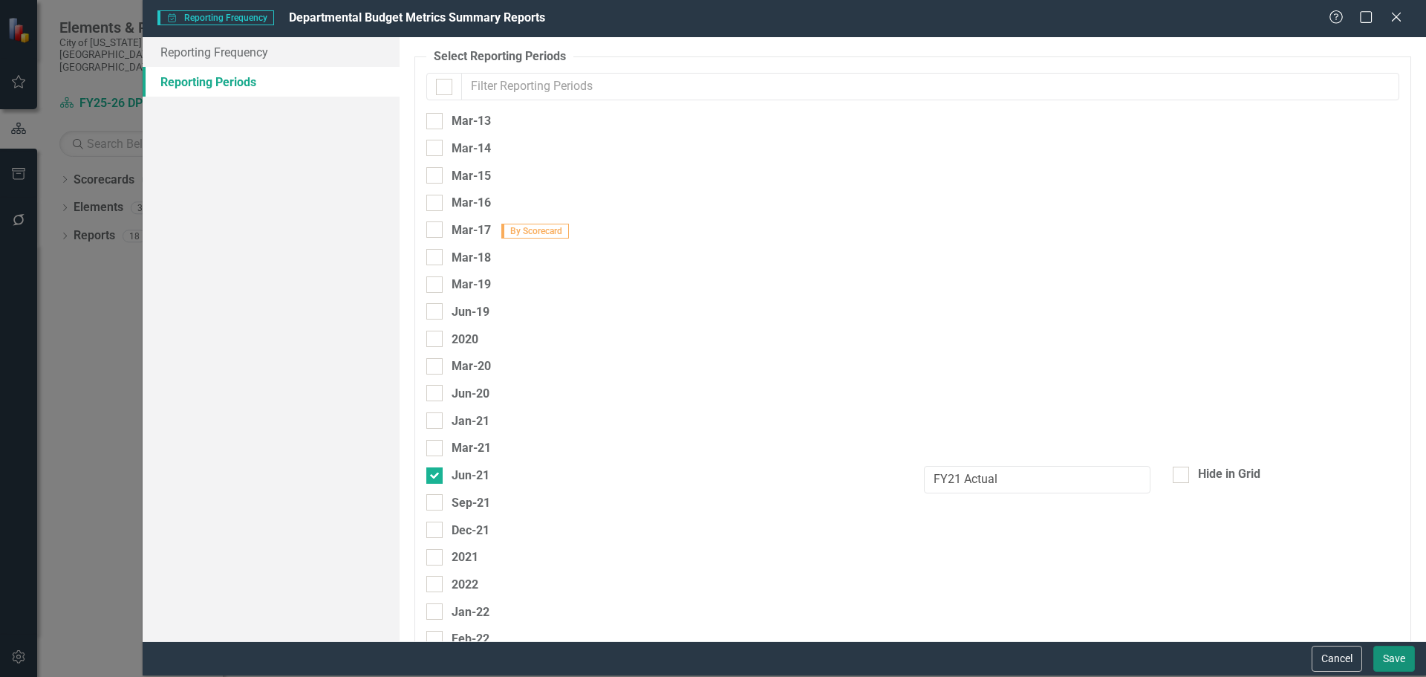
click at [1388, 666] on button "Save" at bounding box center [1395, 659] width 42 height 26
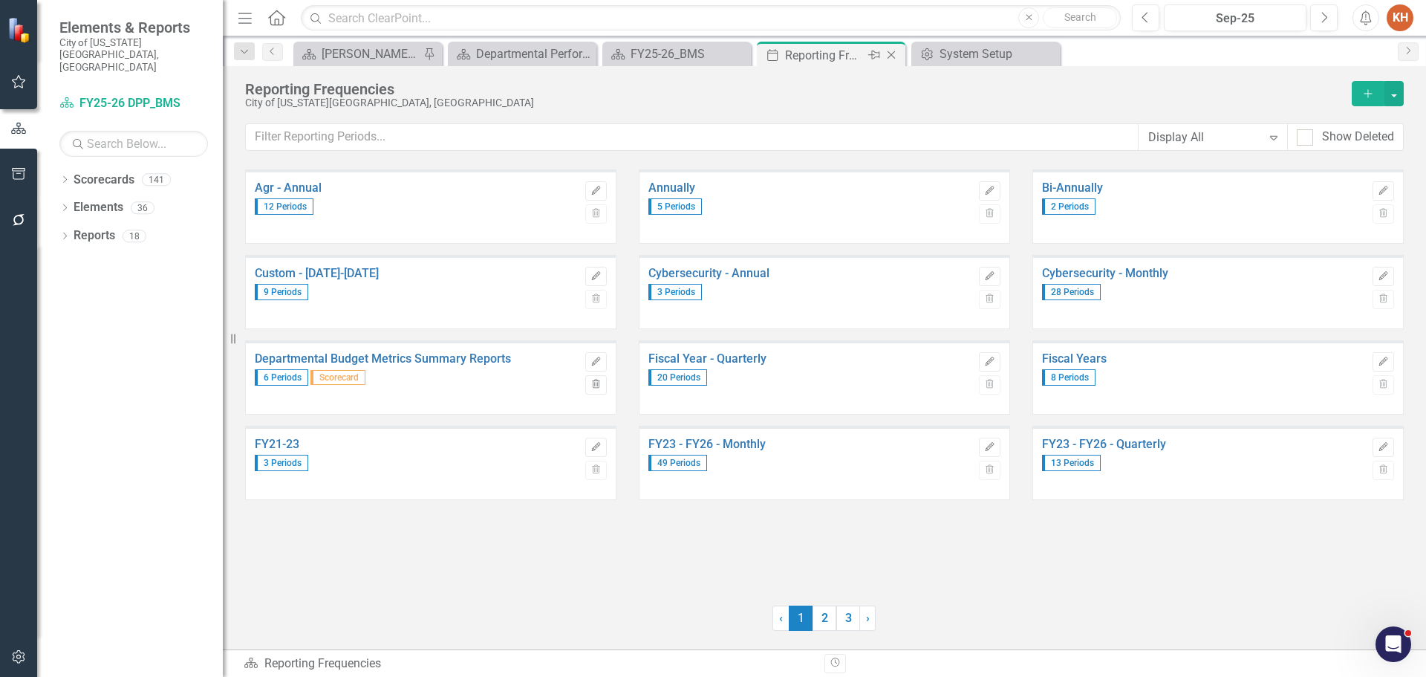
click at [893, 54] on icon "Close" at bounding box center [891, 55] width 15 height 12
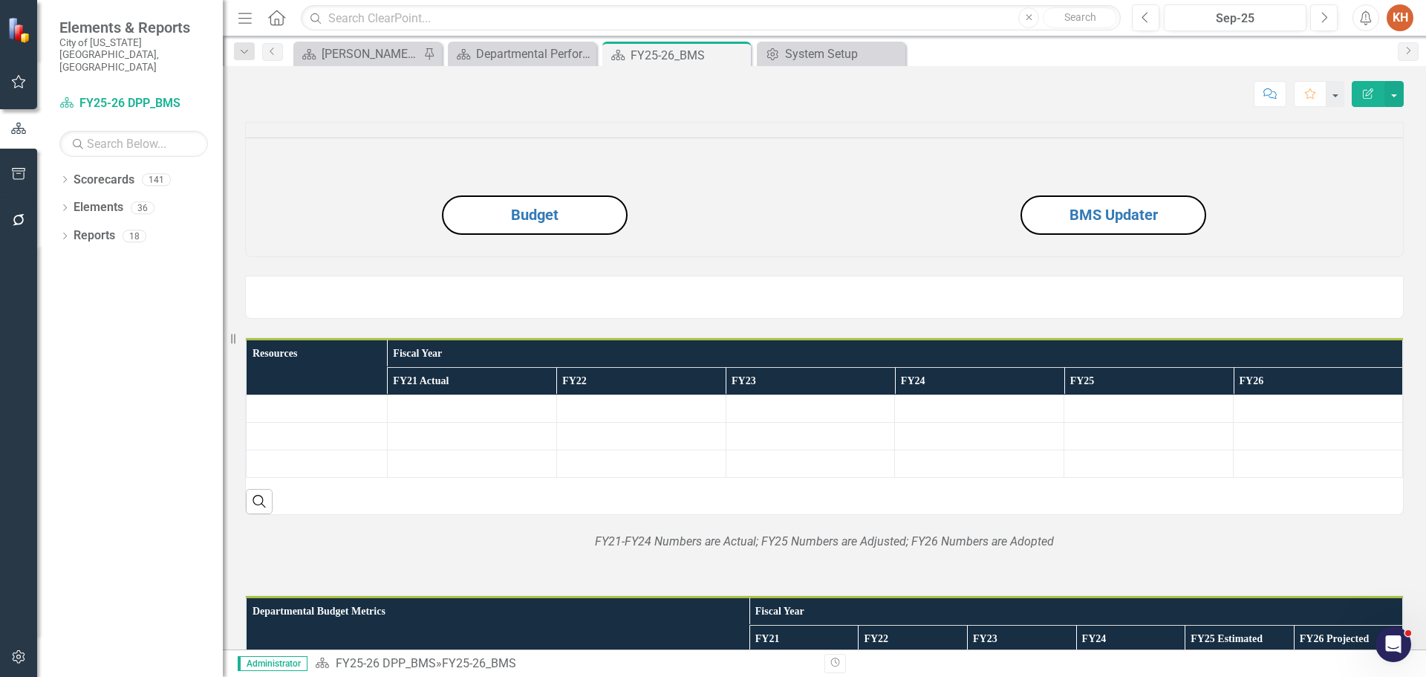
click at [0, 0] on icon at bounding box center [0, 0] width 0 height 0
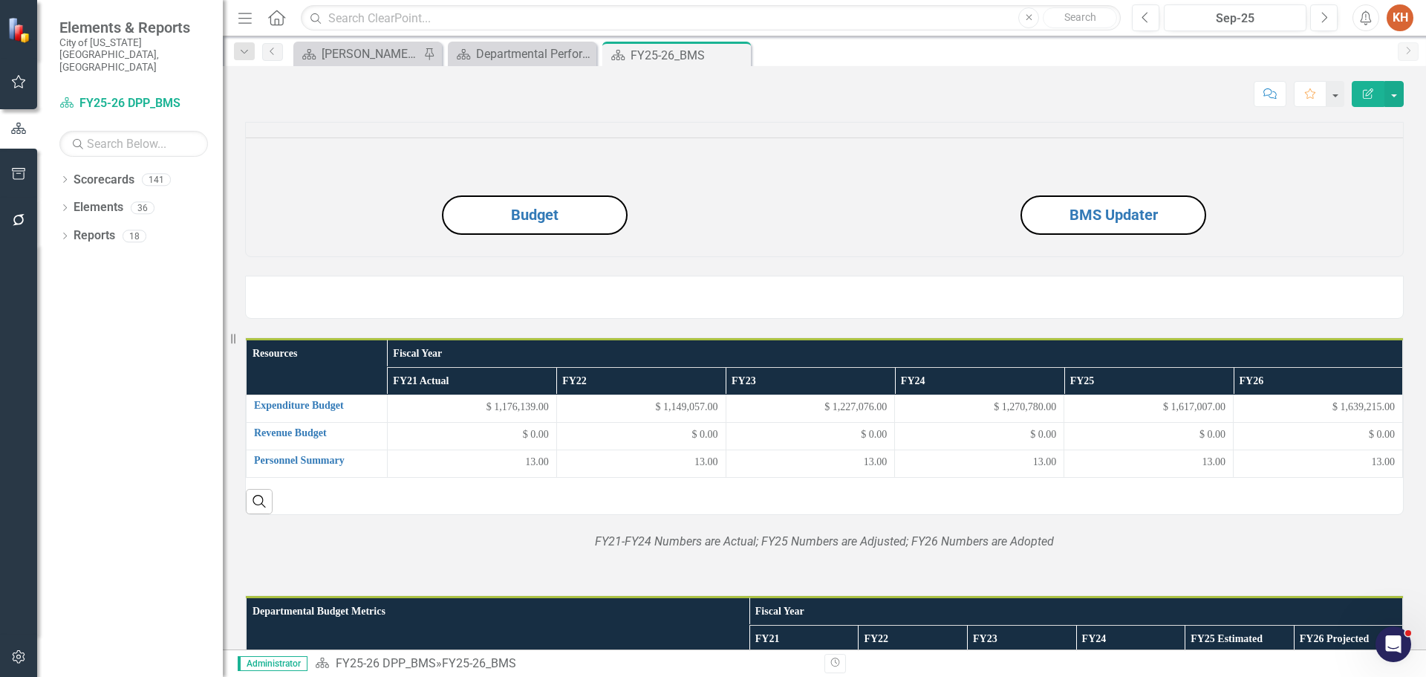
click at [911, 71] on div "Score: N/A Sep-25 Completed Comment Favorite Edit Report" at bounding box center [824, 88] width 1203 height 45
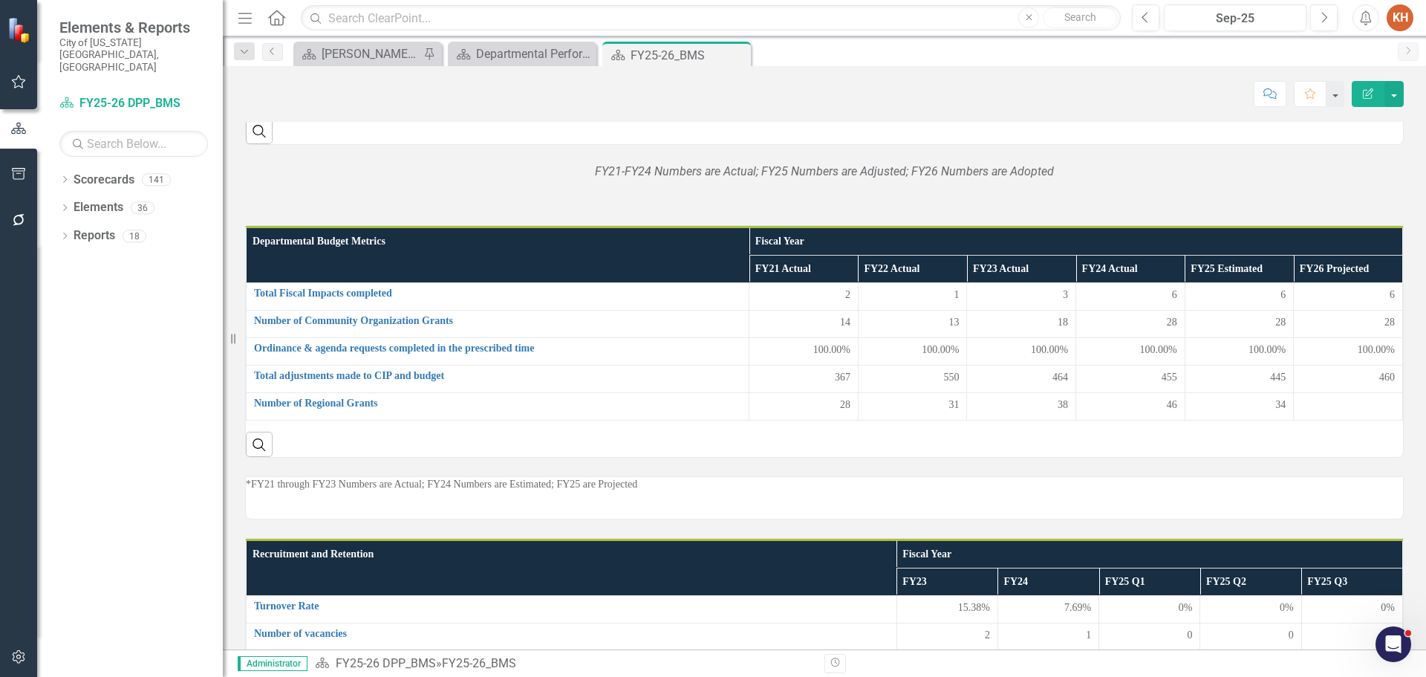
scroll to position [371, 0]
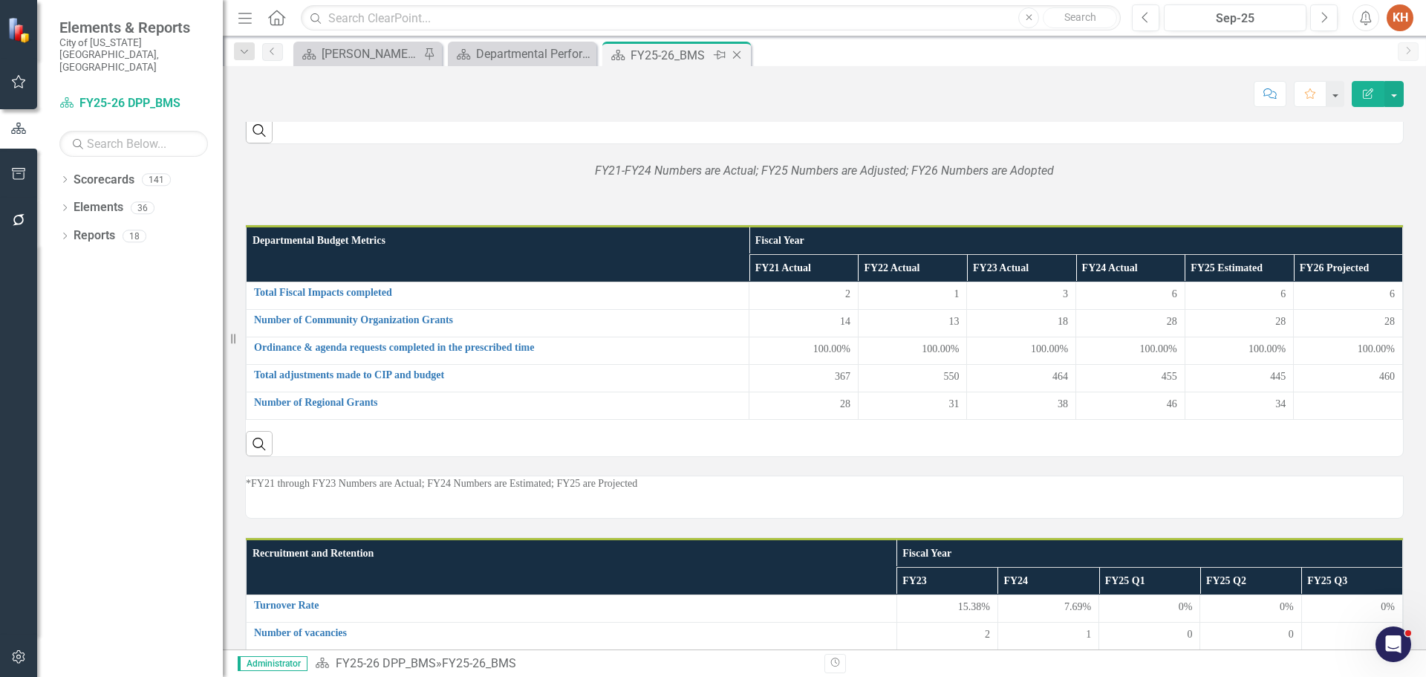
click at [738, 53] on icon at bounding box center [737, 55] width 8 height 8
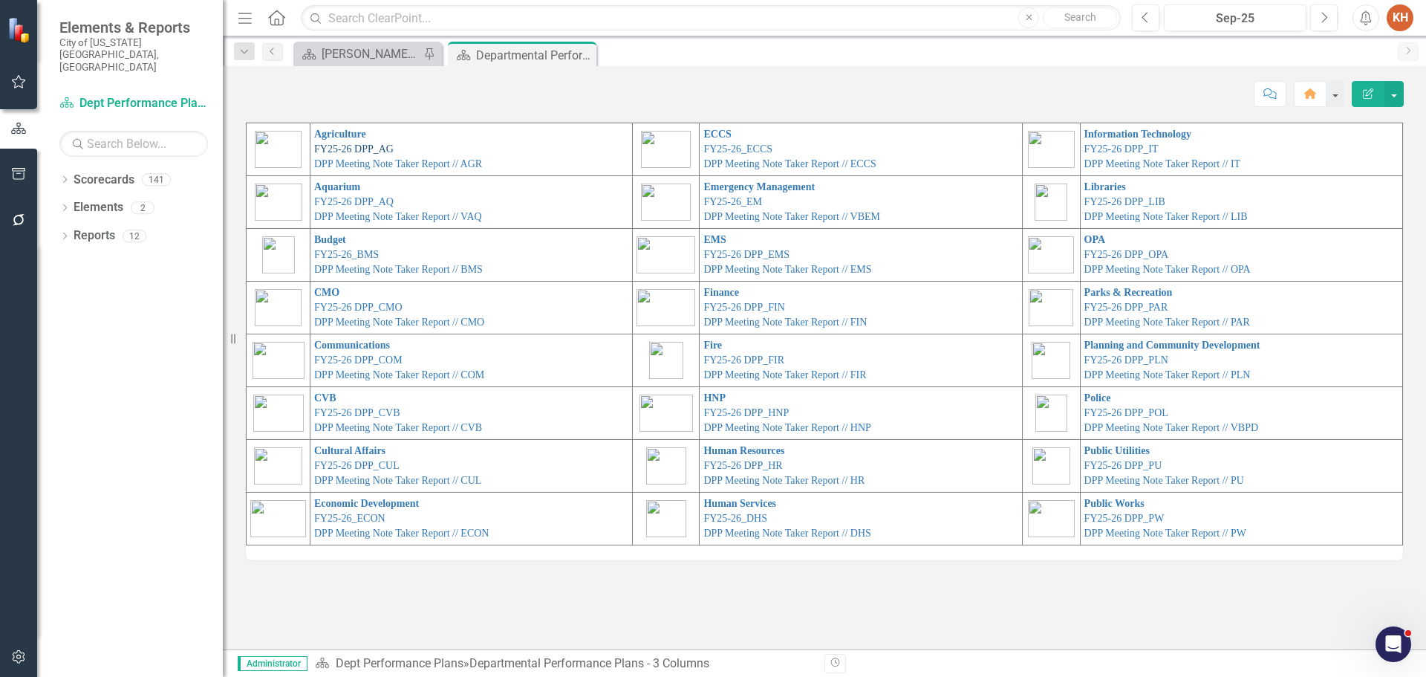
click at [380, 146] on link "FY25-26 DPP_AG" at bounding box center [353, 148] width 79 height 11
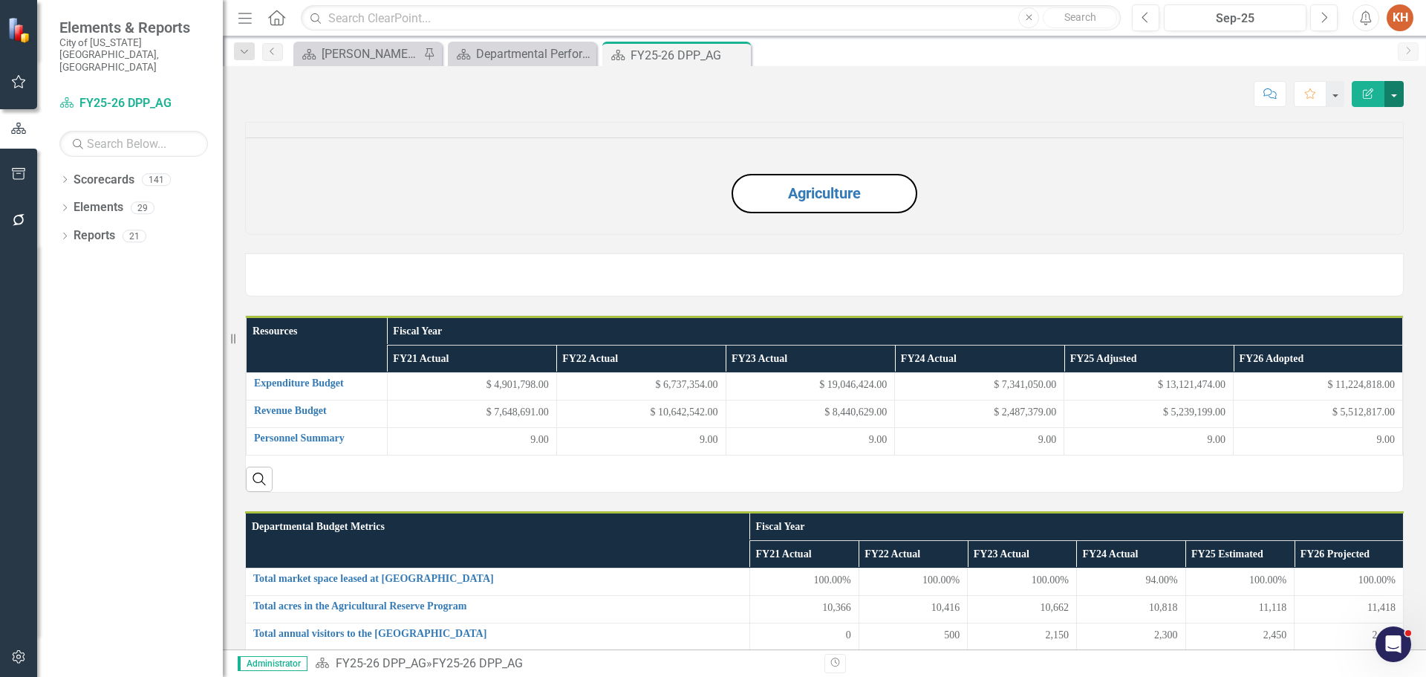
click at [1393, 95] on button "button" at bounding box center [1394, 94] width 19 height 26
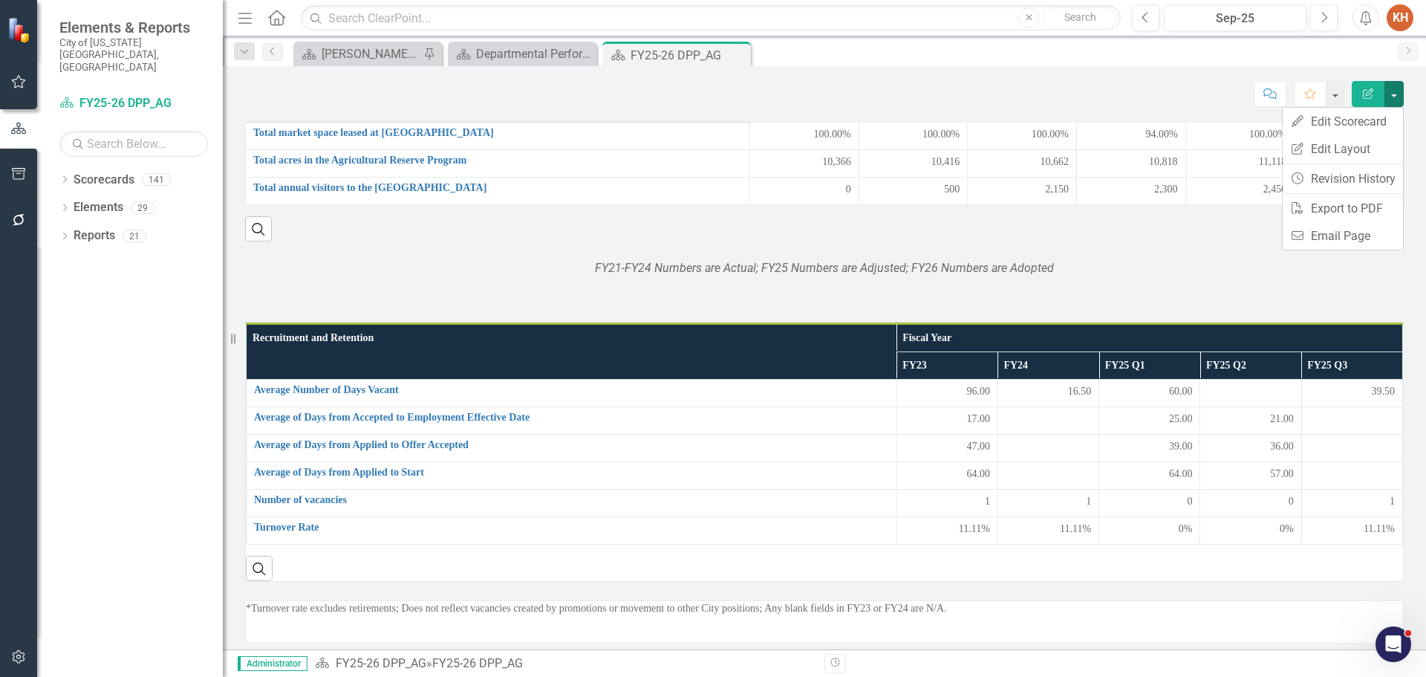
scroll to position [371, 0]
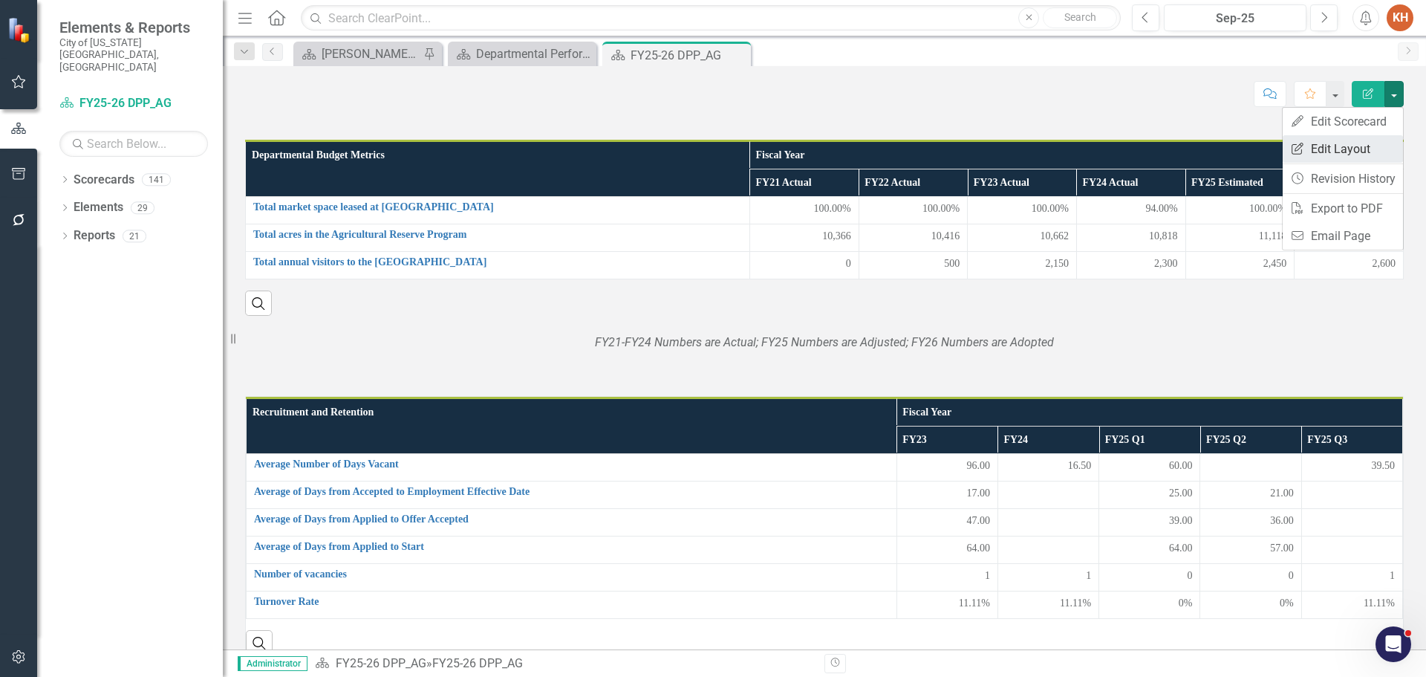
click at [1341, 145] on link "Edit Report Edit Layout" at bounding box center [1343, 148] width 120 height 27
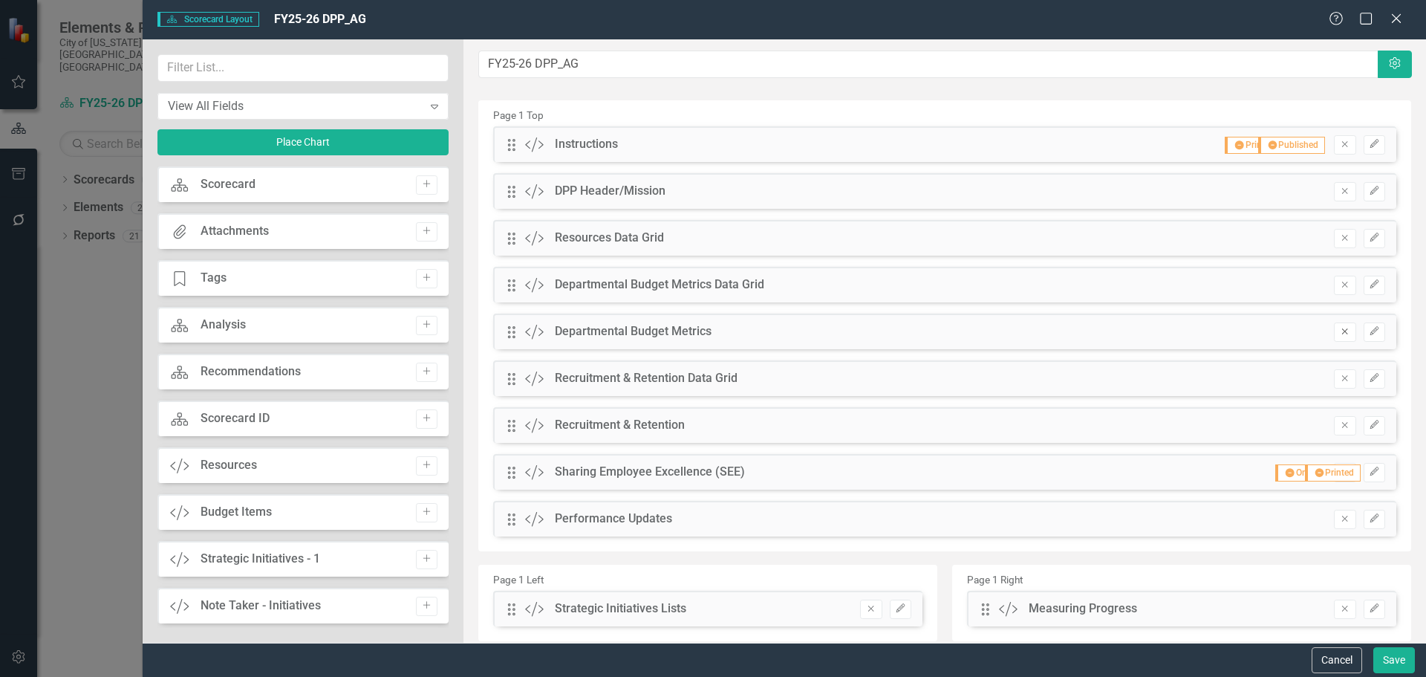
click at [1339, 331] on icon "Remove" at bounding box center [1344, 331] width 11 height 9
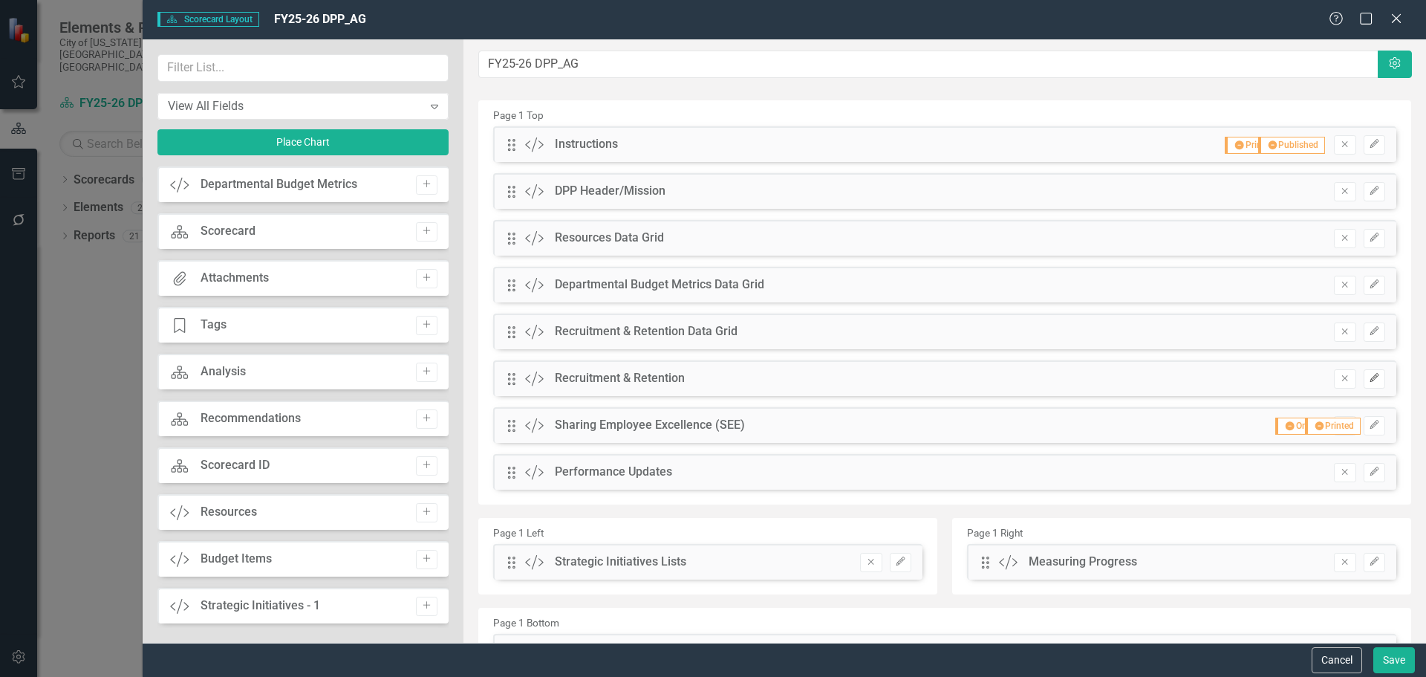
click at [1370, 379] on icon "button" at bounding box center [1374, 377] width 9 height 9
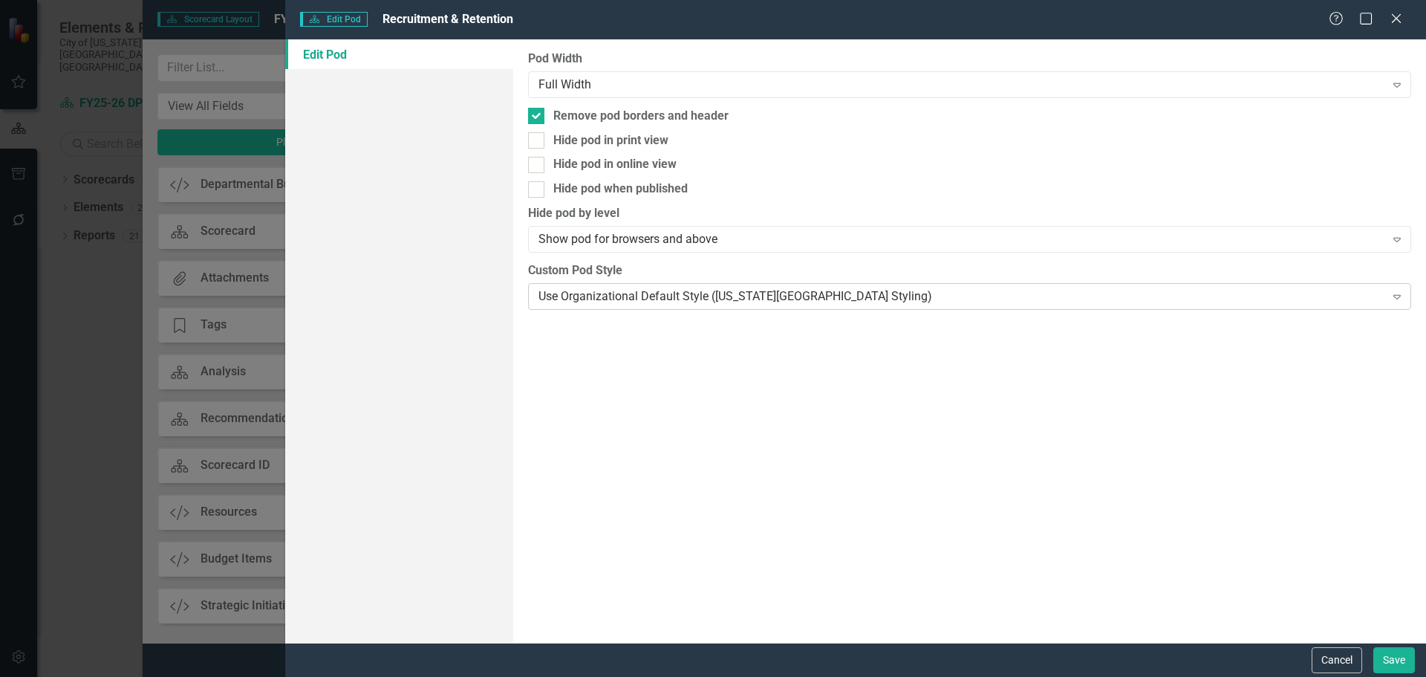
click at [727, 307] on div "Use Organizational Default Style (Virginia Beach Styling) Expand" at bounding box center [969, 296] width 883 height 27
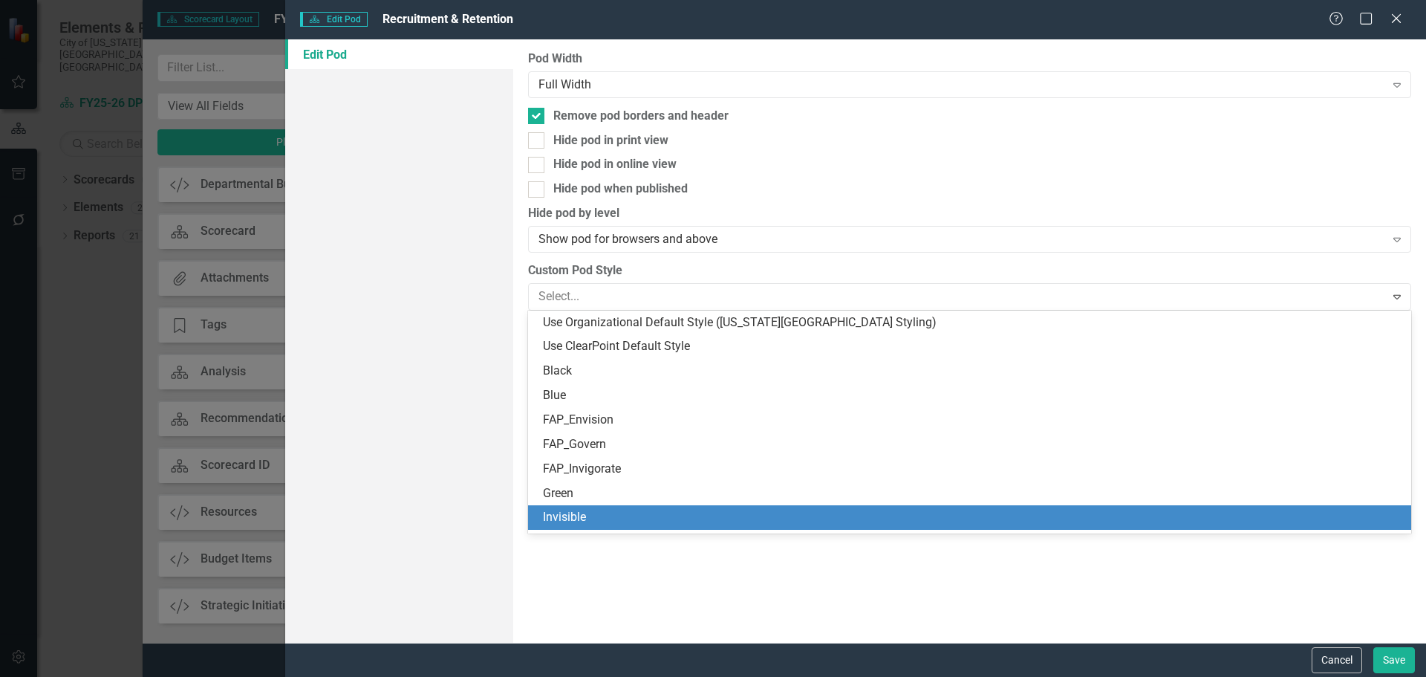
click at [700, 524] on div "Invisible" at bounding box center [972, 517] width 859 height 17
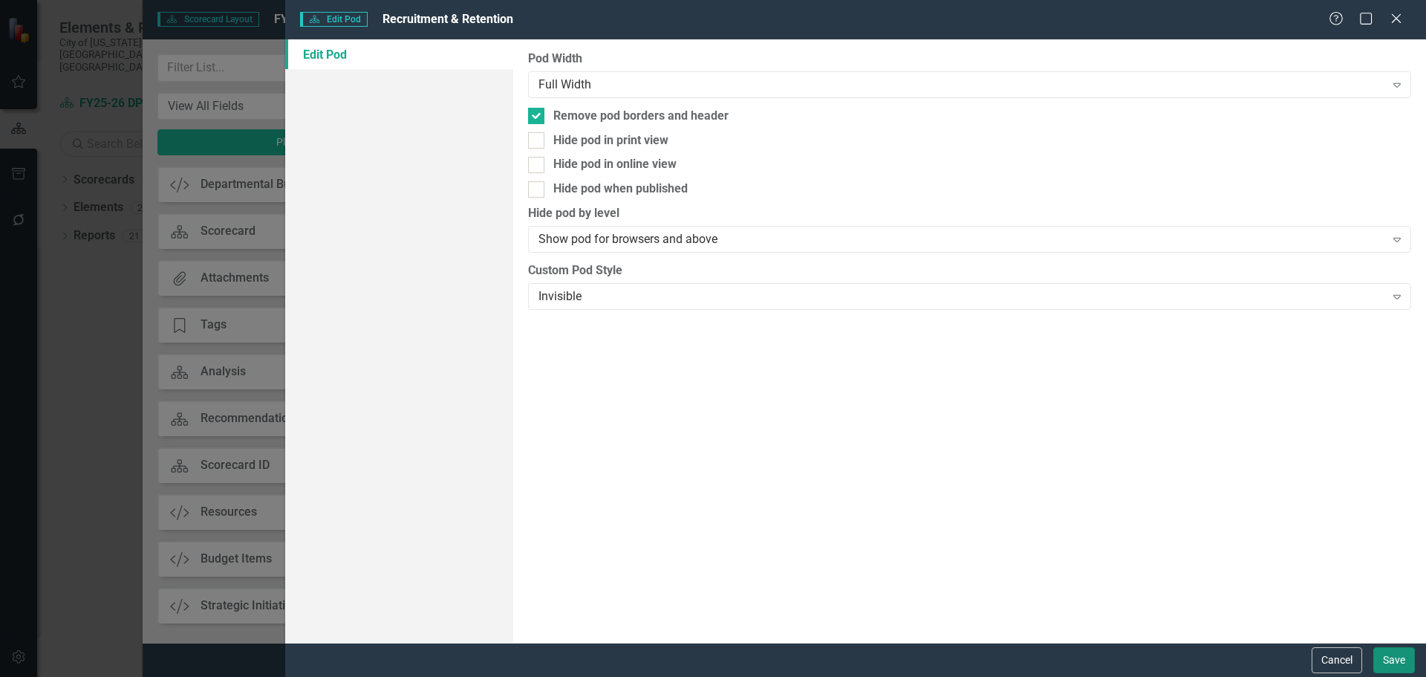
click at [1382, 660] on button "Save" at bounding box center [1395, 660] width 42 height 26
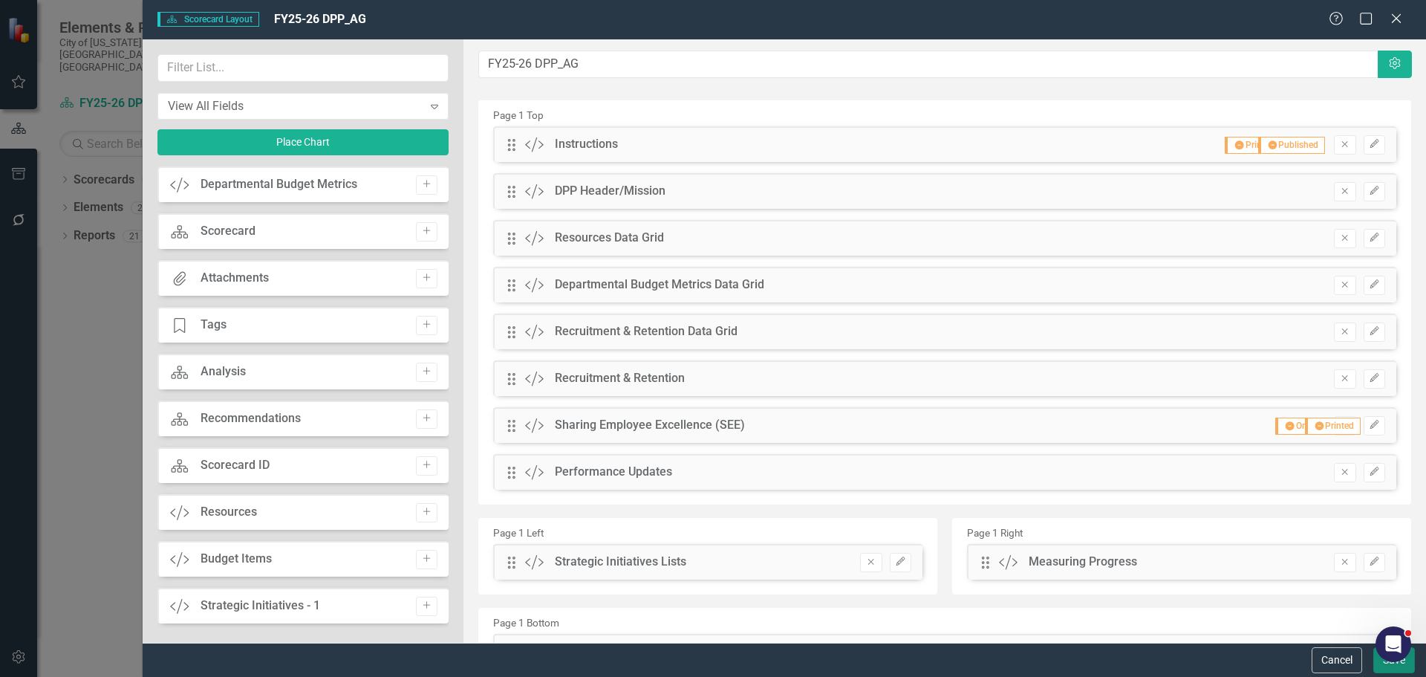
click at [1385, 666] on button "Save" at bounding box center [1395, 660] width 42 height 26
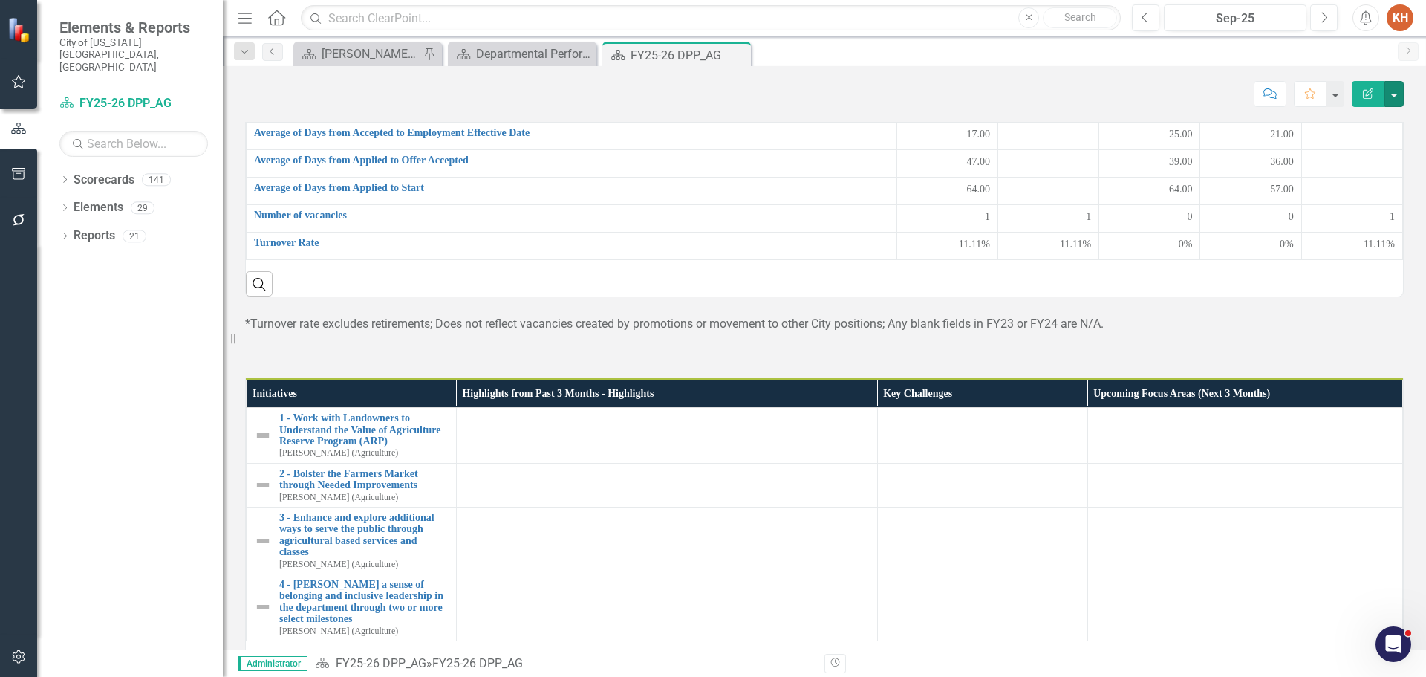
scroll to position [743, 0]
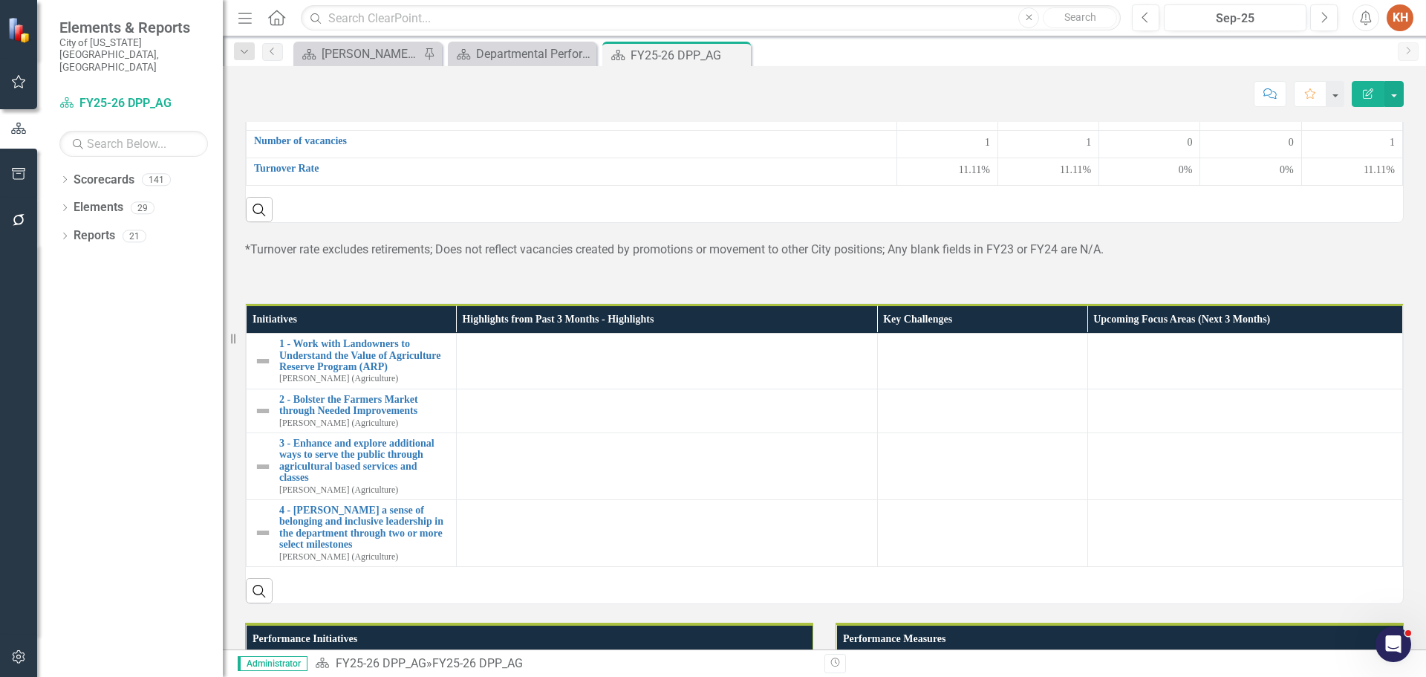
click at [619, 259] on p "*Turnover rate excludes retirements; Does not reflect vacancies created by prom…" at bounding box center [824, 249] width 1159 height 17
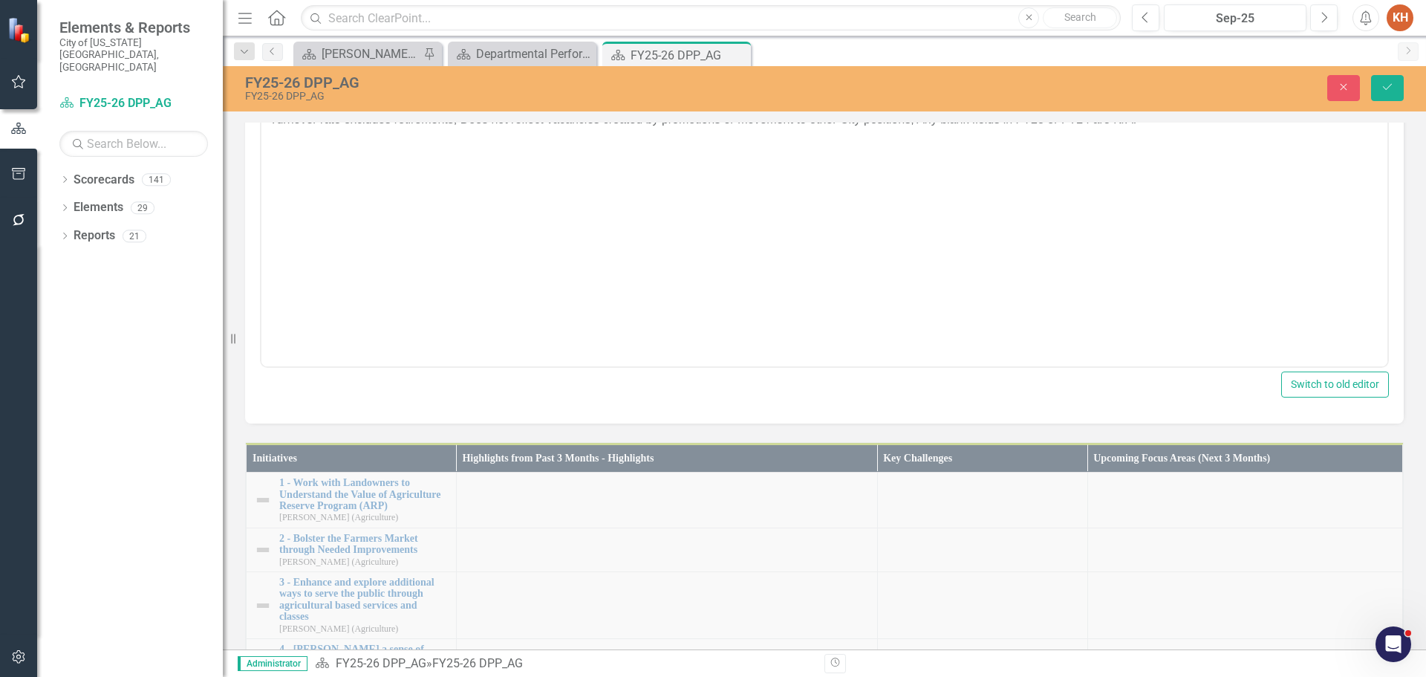
scroll to position [0, 0]
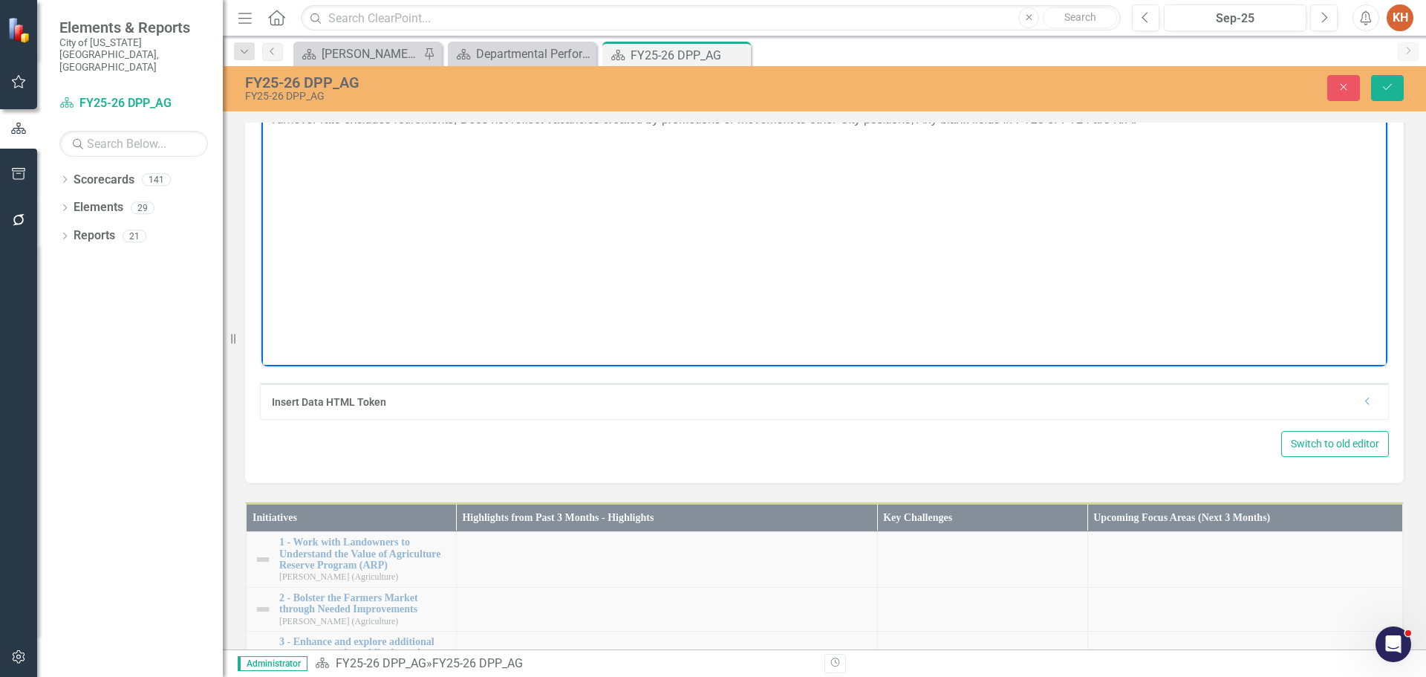
click at [649, 117] on p "*Turnover rate excludes retirements; Does not reflect vacancies created by prom…" at bounding box center [824, 120] width 1119 height 18
click at [579, 126] on p "*Turnover rate excludes retirements; Does not reflect vacancies created by prom…" at bounding box center [824, 120] width 1119 height 18
click at [455, 118] on p "*Turnover rate excludes retirements; Does not reflect vacancies created by prom…" at bounding box center [824, 120] width 1119 height 18
click at [824, 123] on p "*Turnover rate excludes retirements, vacancies created by promotions or movemen…" at bounding box center [824, 120] width 1119 height 18
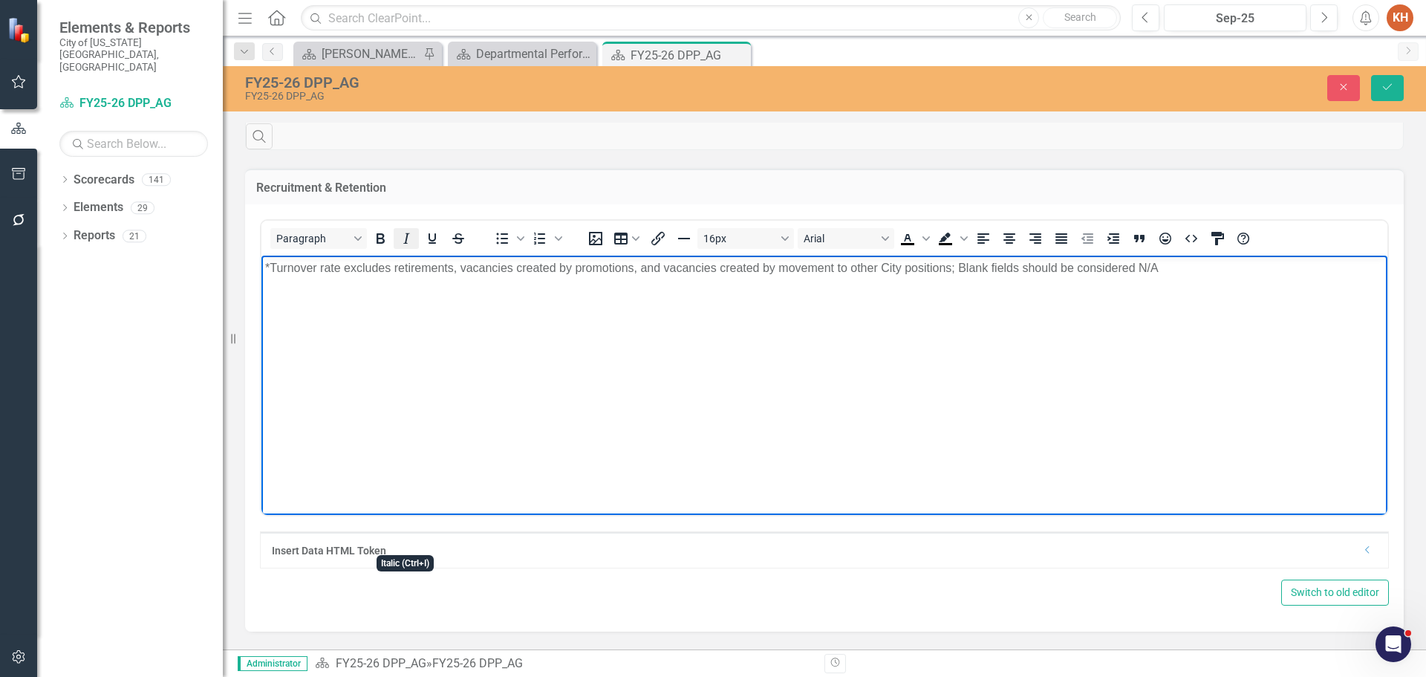
click at [412, 247] on icon "Italic" at bounding box center [406, 239] width 18 height 18
click at [1015, 247] on icon "Align center" at bounding box center [1010, 239] width 18 height 18
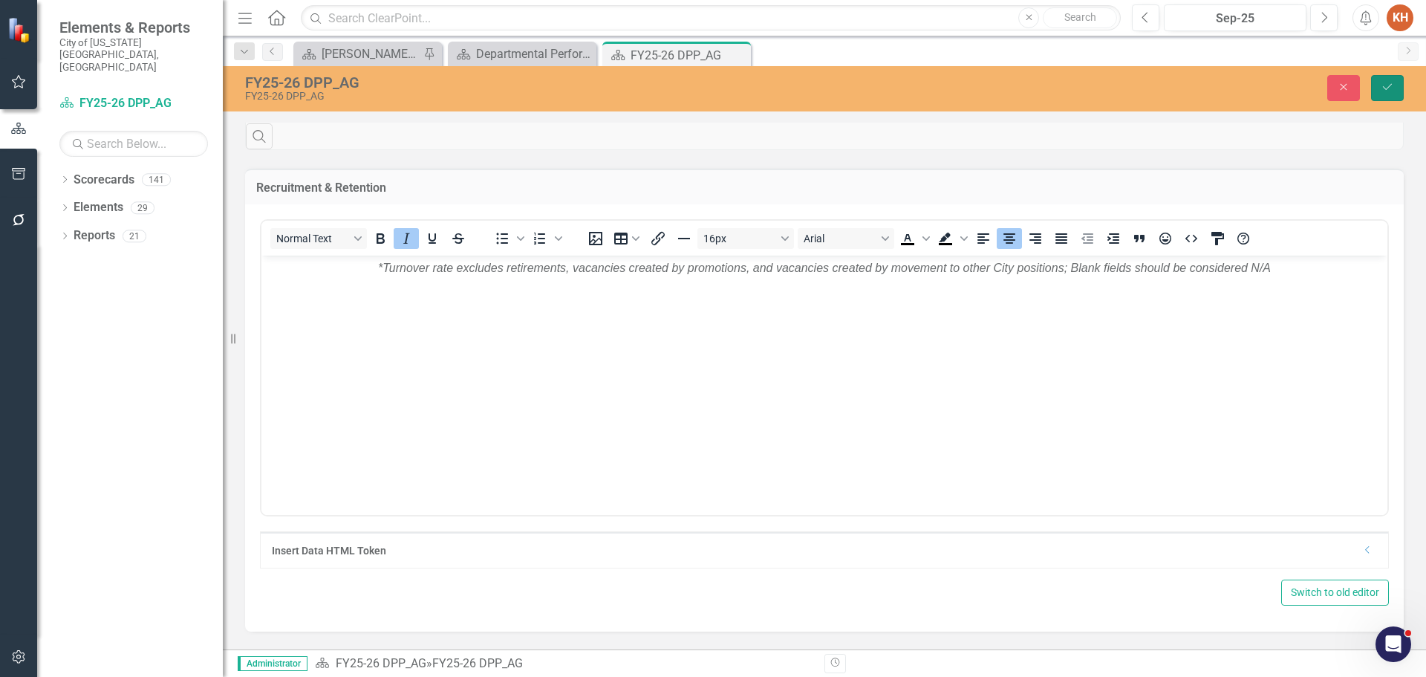
click at [1382, 87] on icon "Save" at bounding box center [1387, 87] width 13 height 10
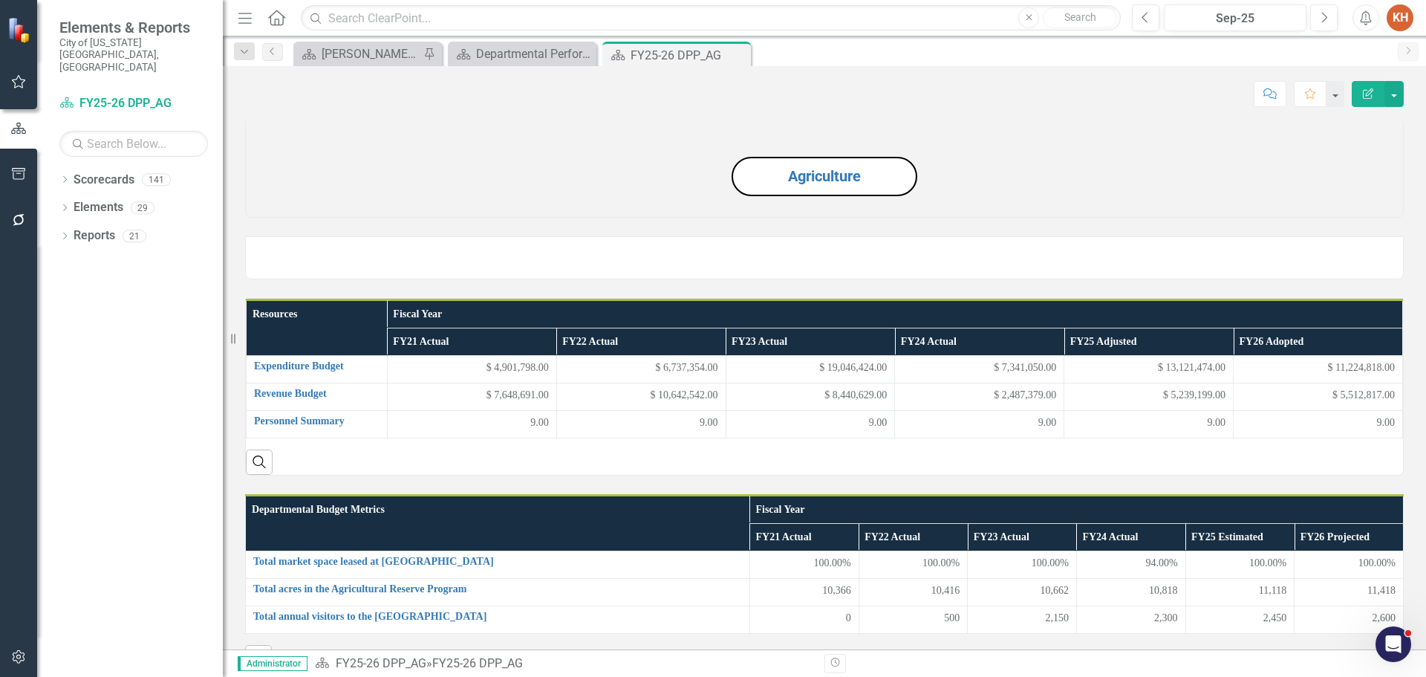
scroll to position [0, 0]
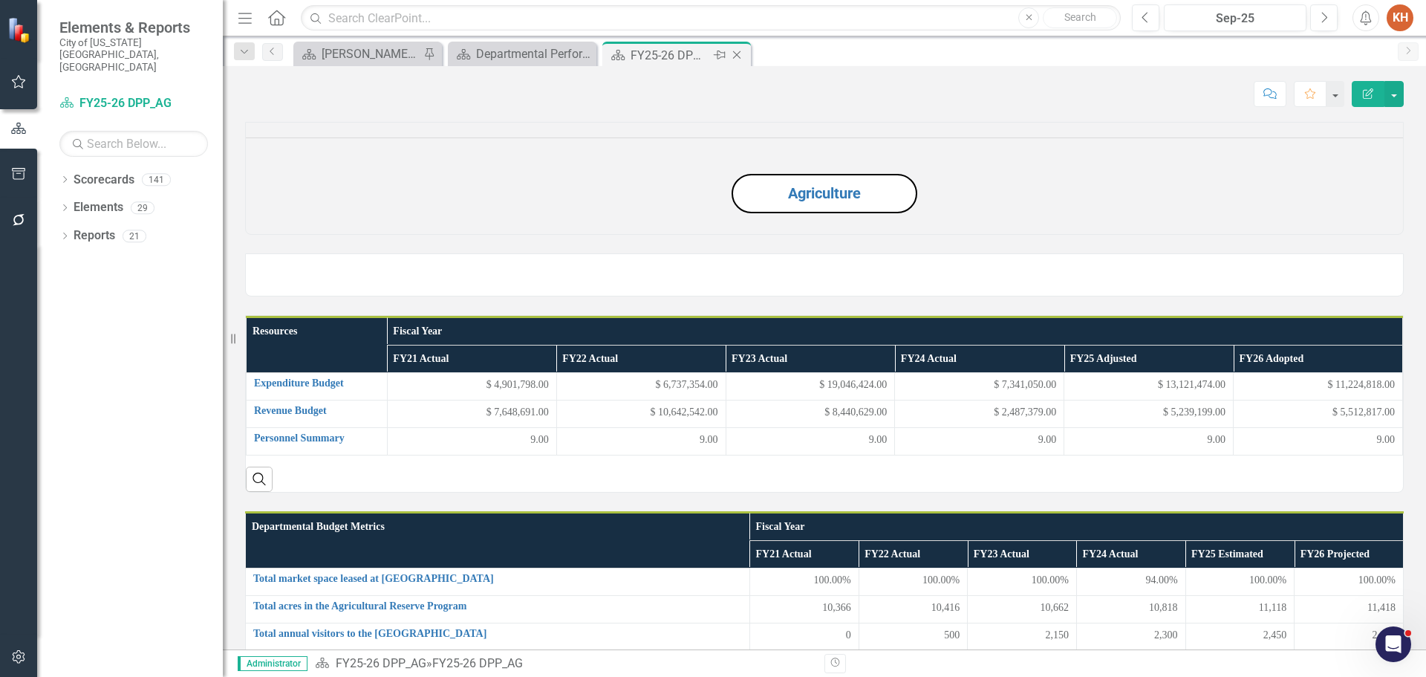
click at [737, 55] on icon at bounding box center [737, 55] width 8 height 8
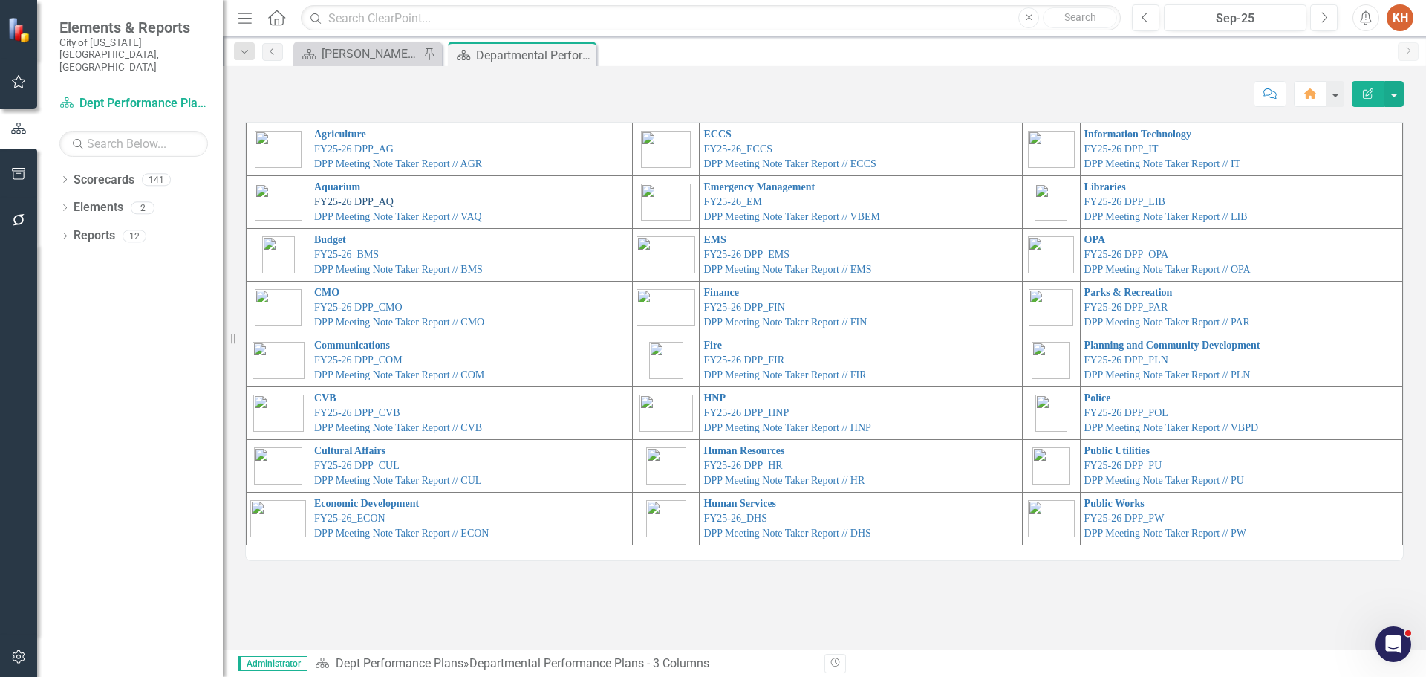
click at [345, 199] on link "FY25-26 DPP_AQ" at bounding box center [353, 201] width 79 height 11
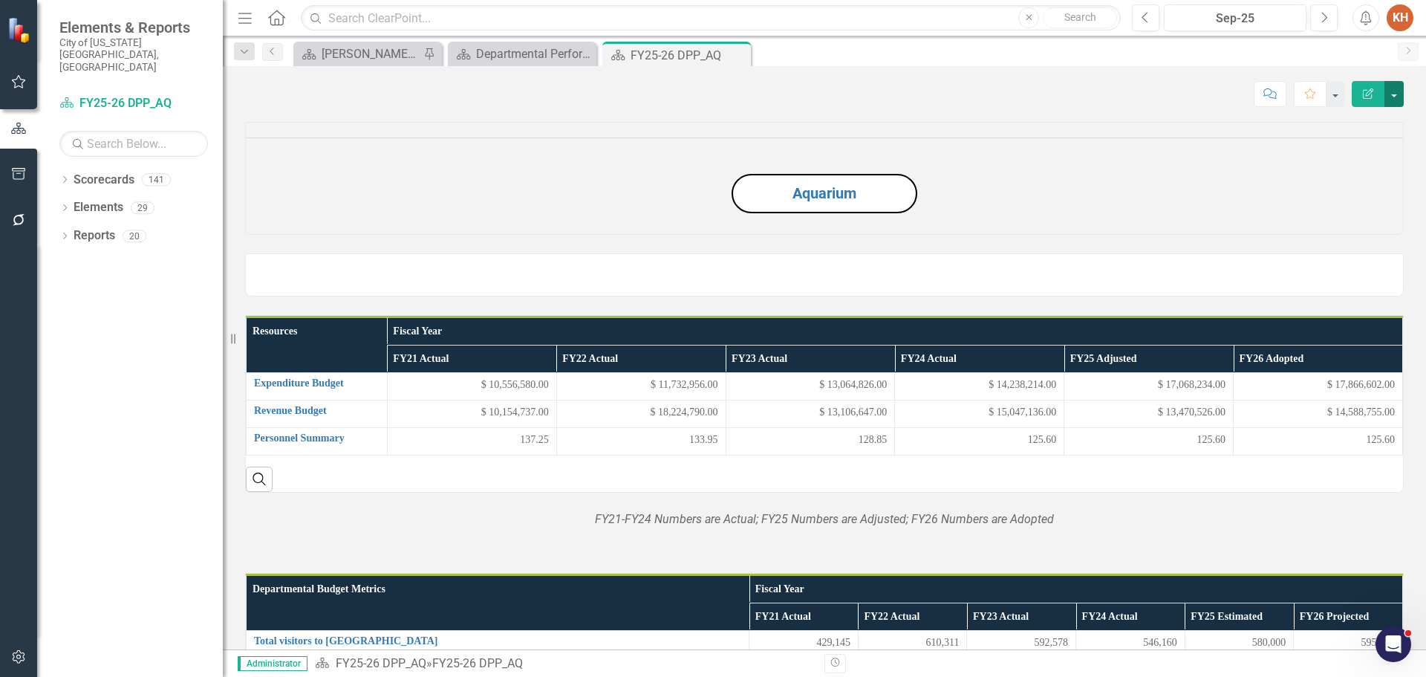
click at [1389, 88] on button "button" at bounding box center [1394, 94] width 19 height 26
click at [1345, 146] on link "Edit Report Edit Layout" at bounding box center [1343, 148] width 120 height 27
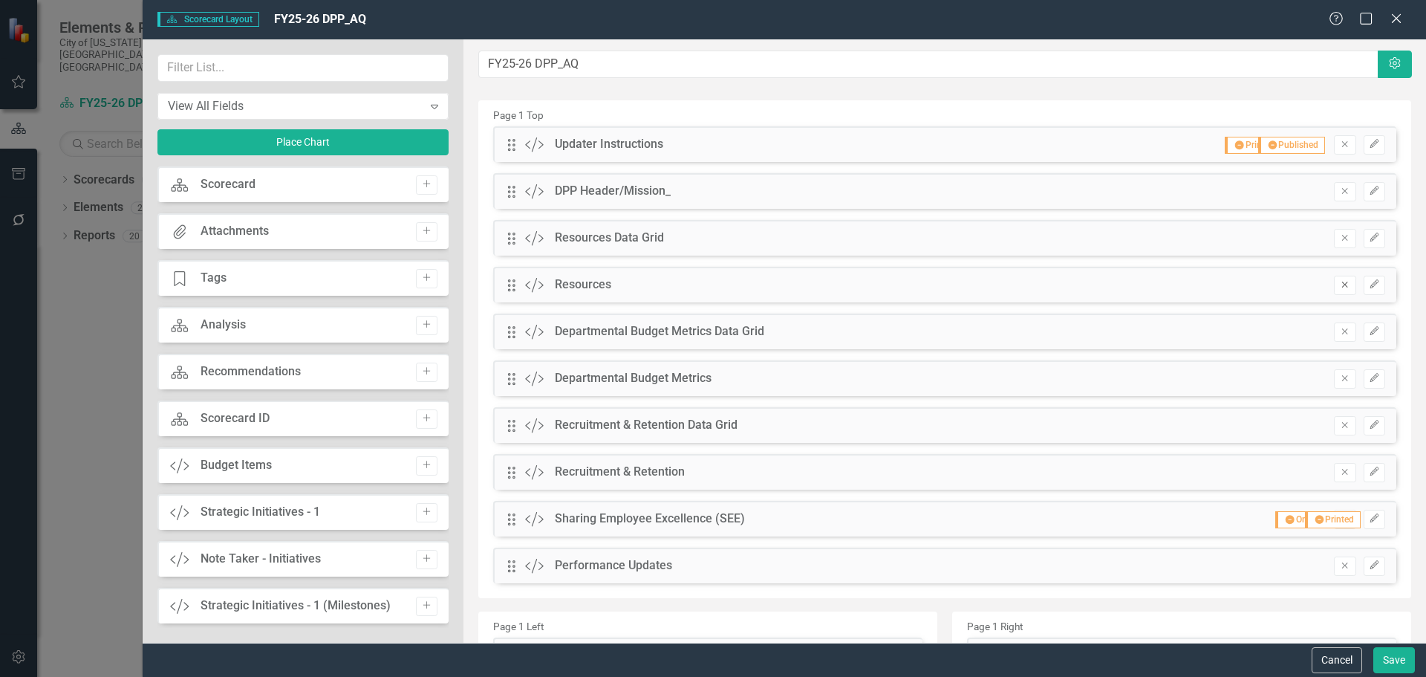
click at [1339, 284] on icon "Remove" at bounding box center [1344, 284] width 11 height 9
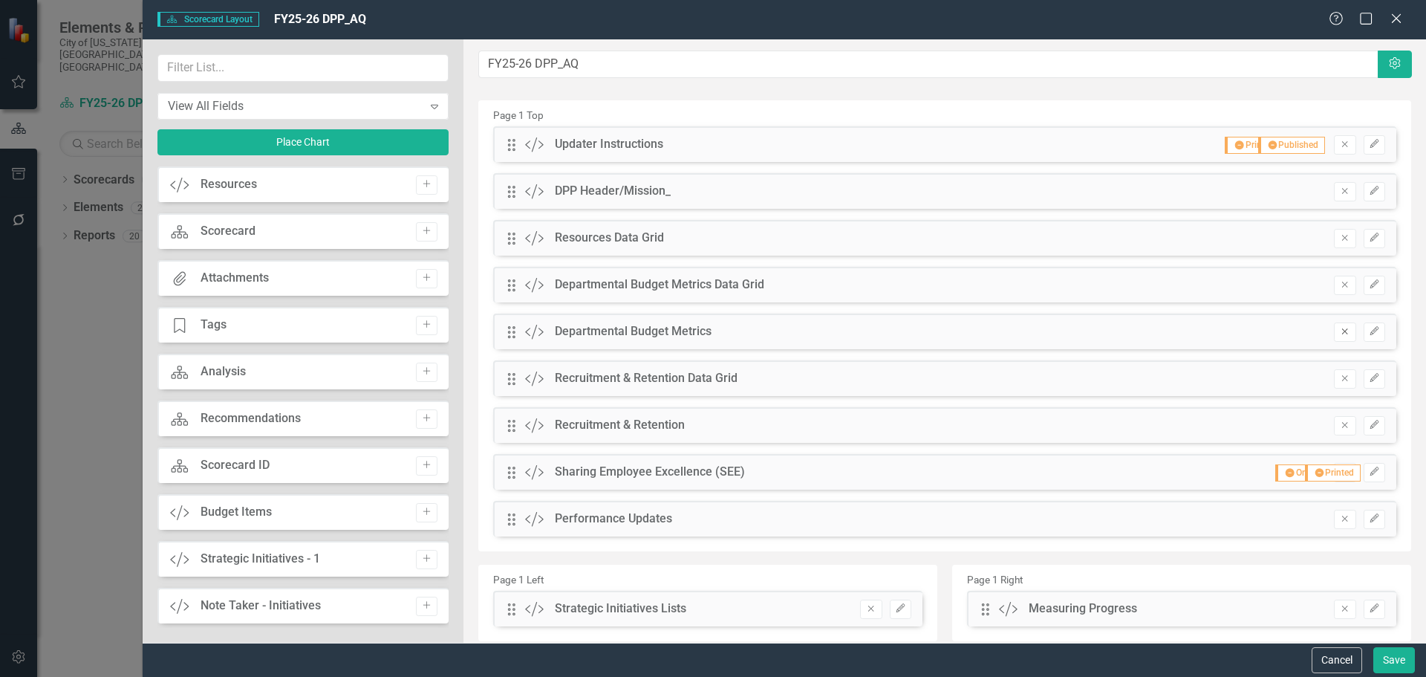
click at [1339, 336] on icon "Remove" at bounding box center [1344, 331] width 11 height 9
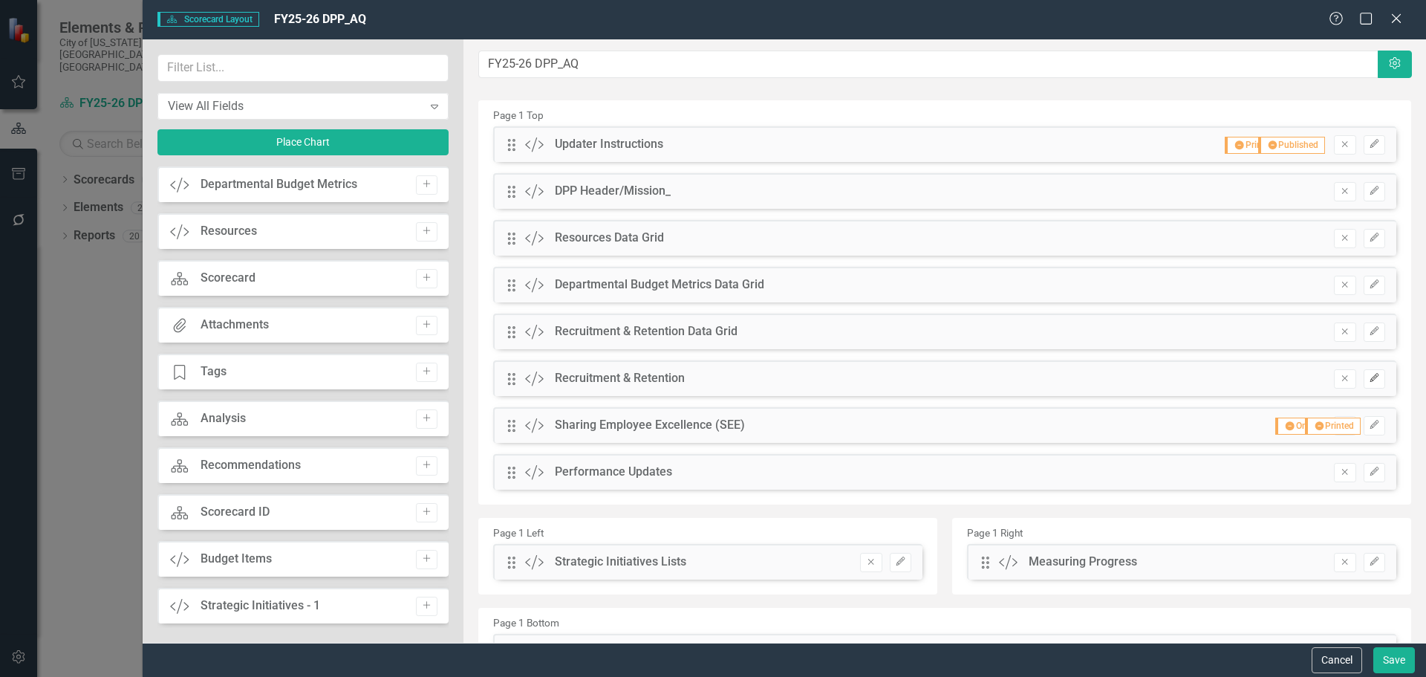
click at [1371, 379] on button "Edit" at bounding box center [1375, 378] width 22 height 19
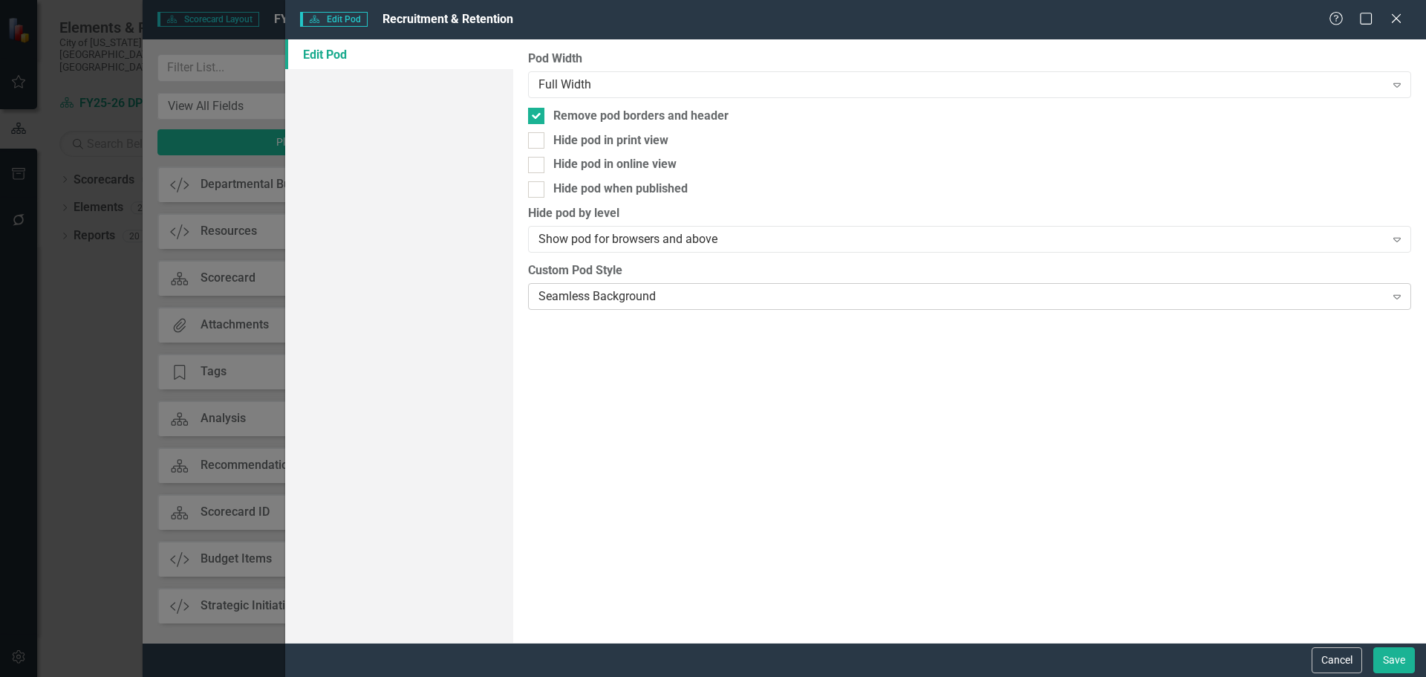
click at [637, 299] on div "Seamless Background" at bounding box center [962, 295] width 846 height 17
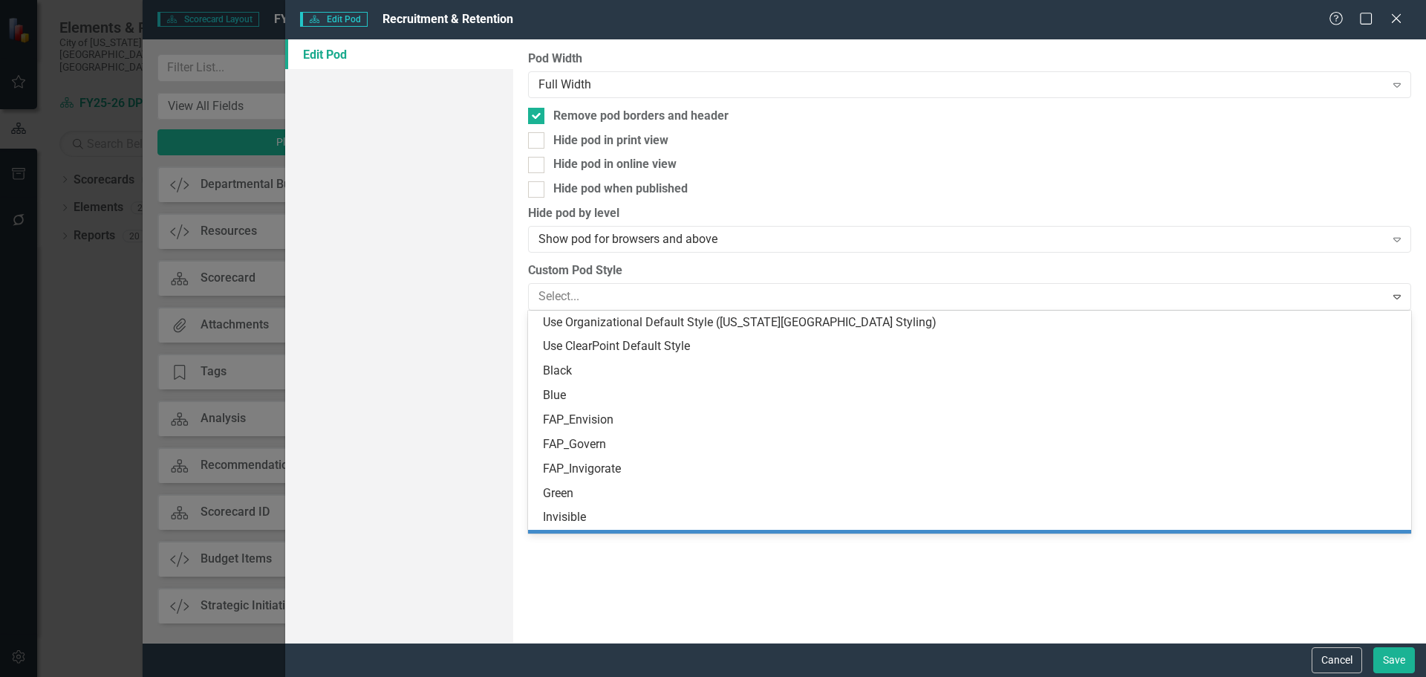
scroll to position [168, 0]
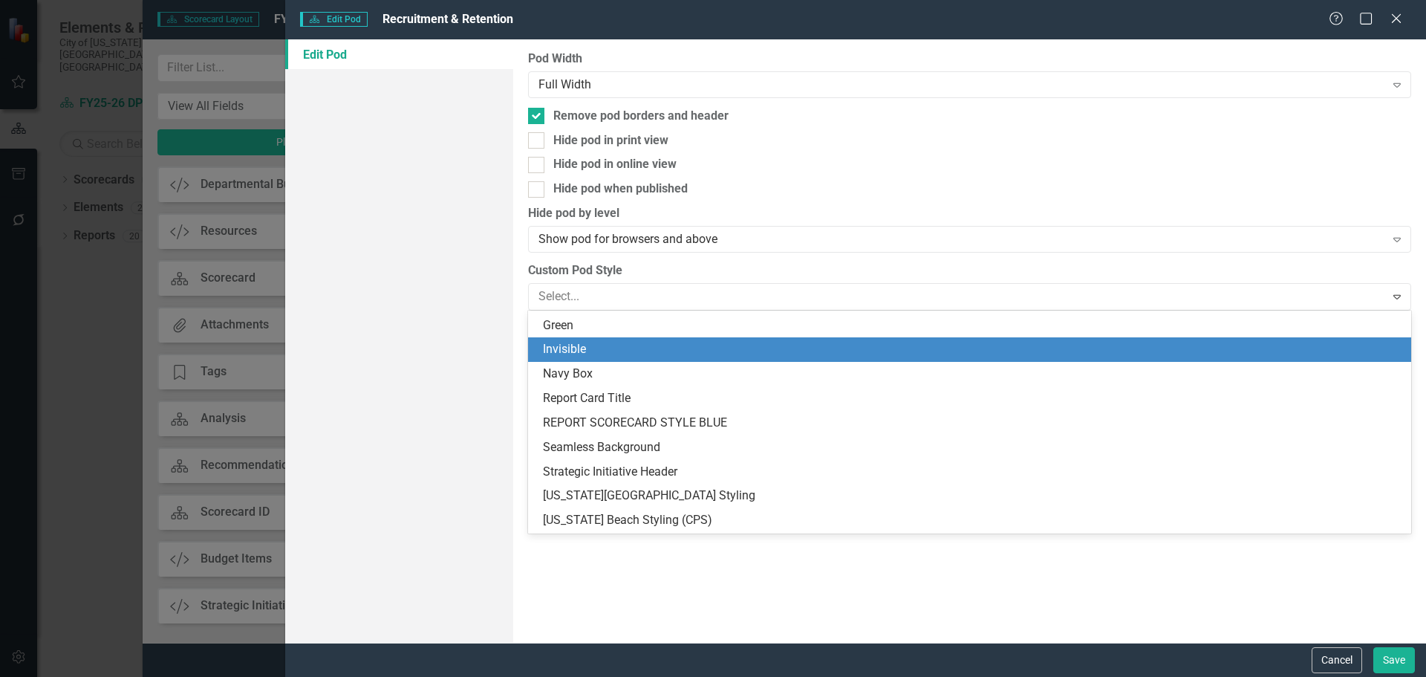
click at [652, 353] on div "Invisible" at bounding box center [972, 349] width 859 height 17
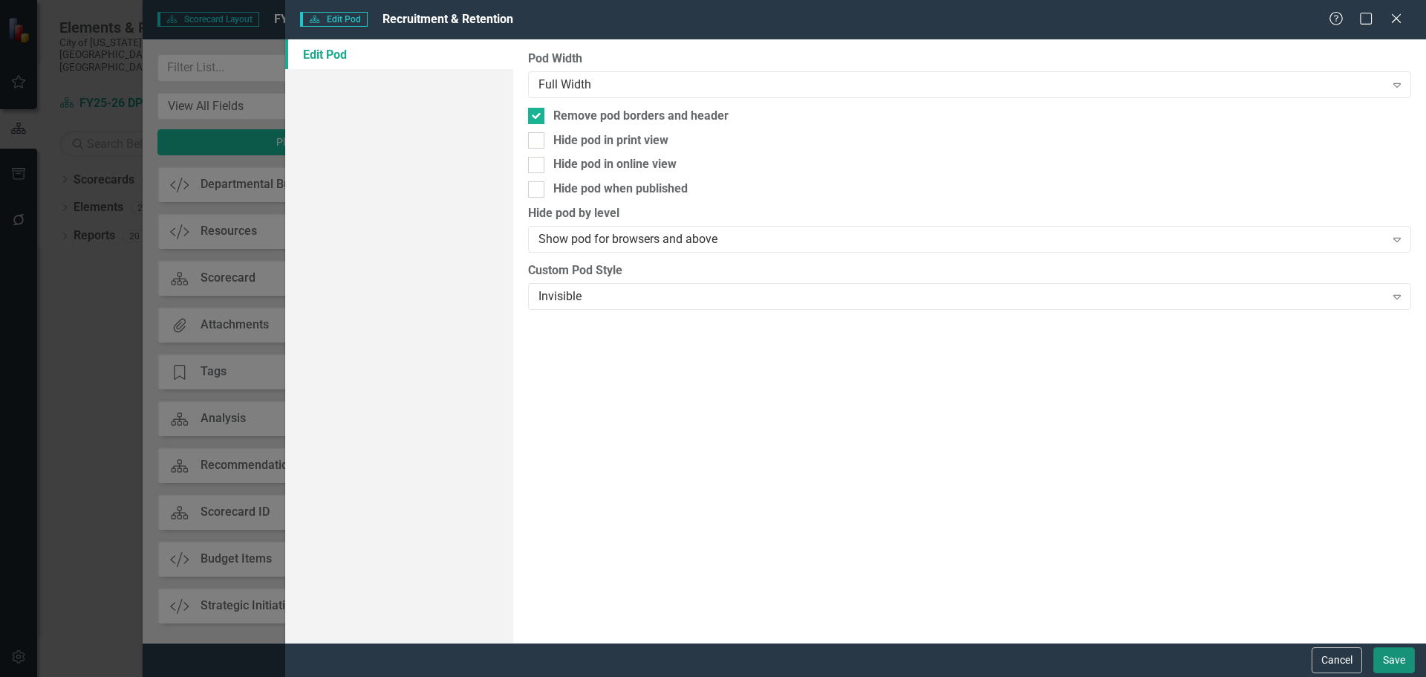
click at [1396, 650] on button "Save" at bounding box center [1395, 660] width 42 height 26
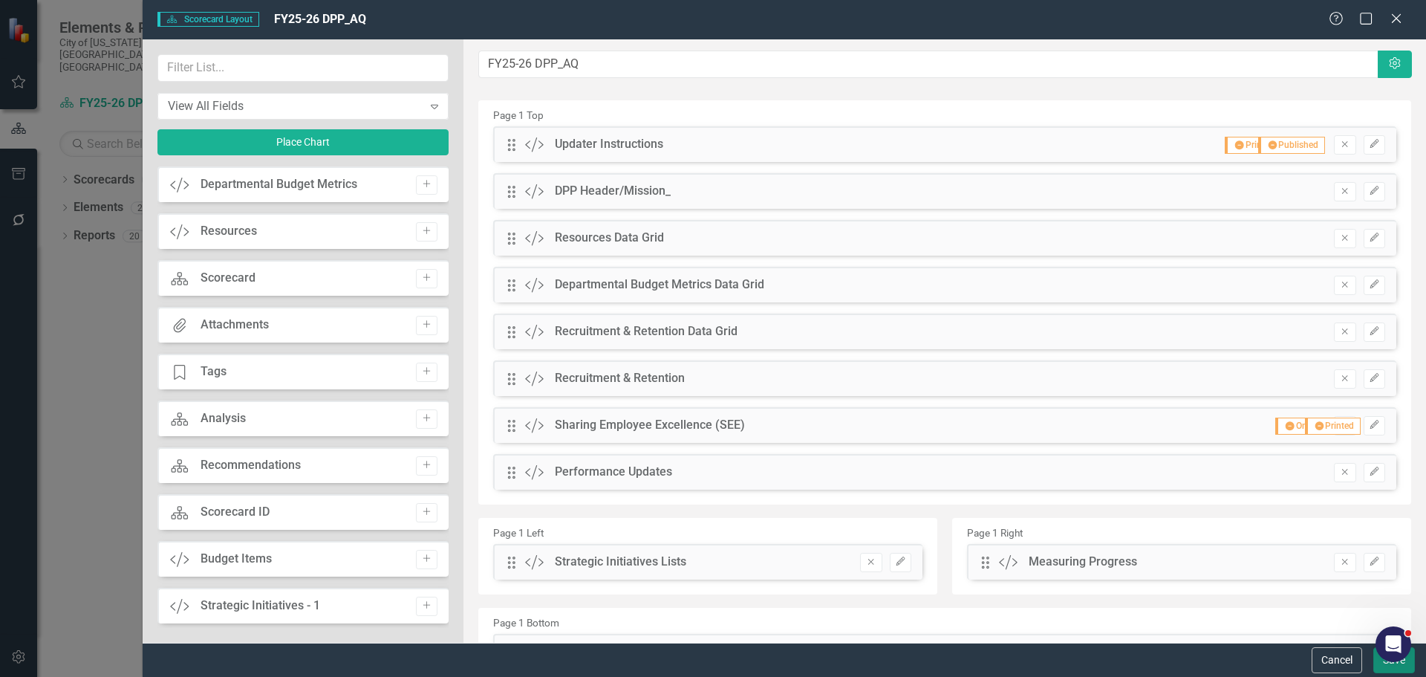
click at [1380, 667] on button "Save" at bounding box center [1395, 660] width 42 height 26
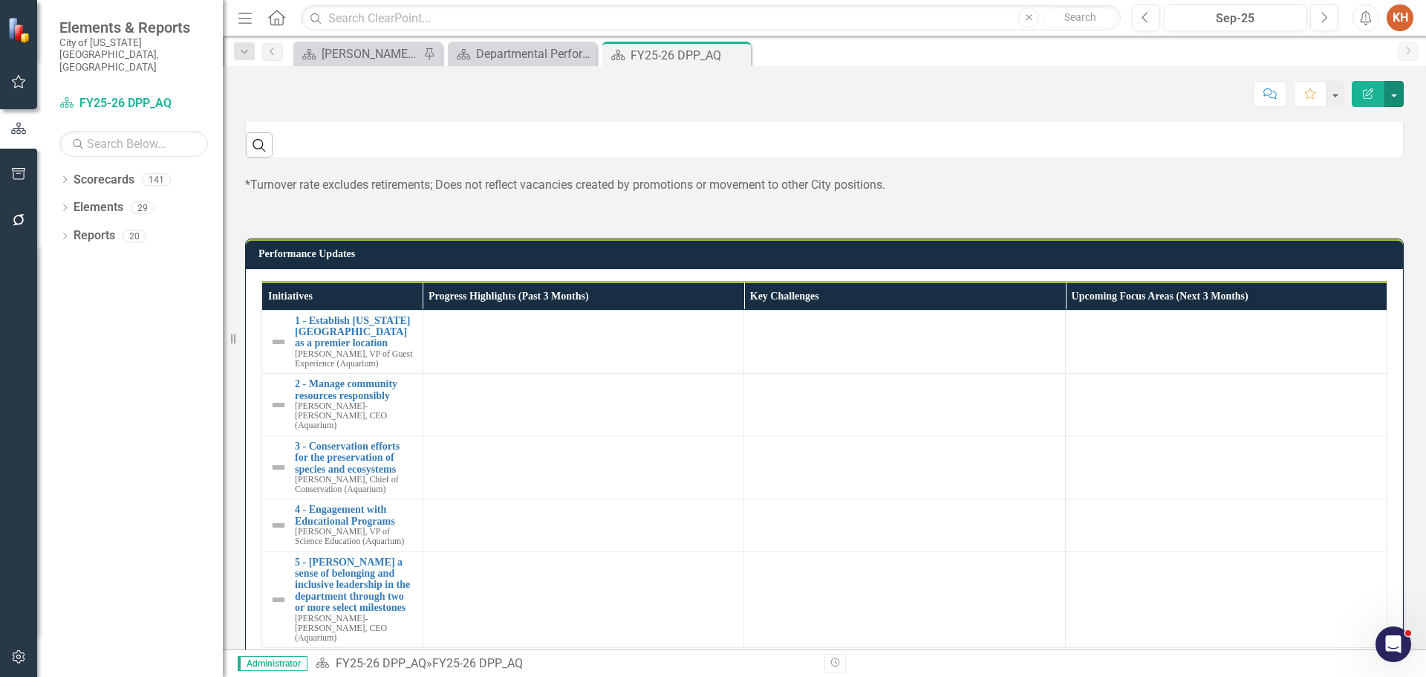
scroll to position [966, 0]
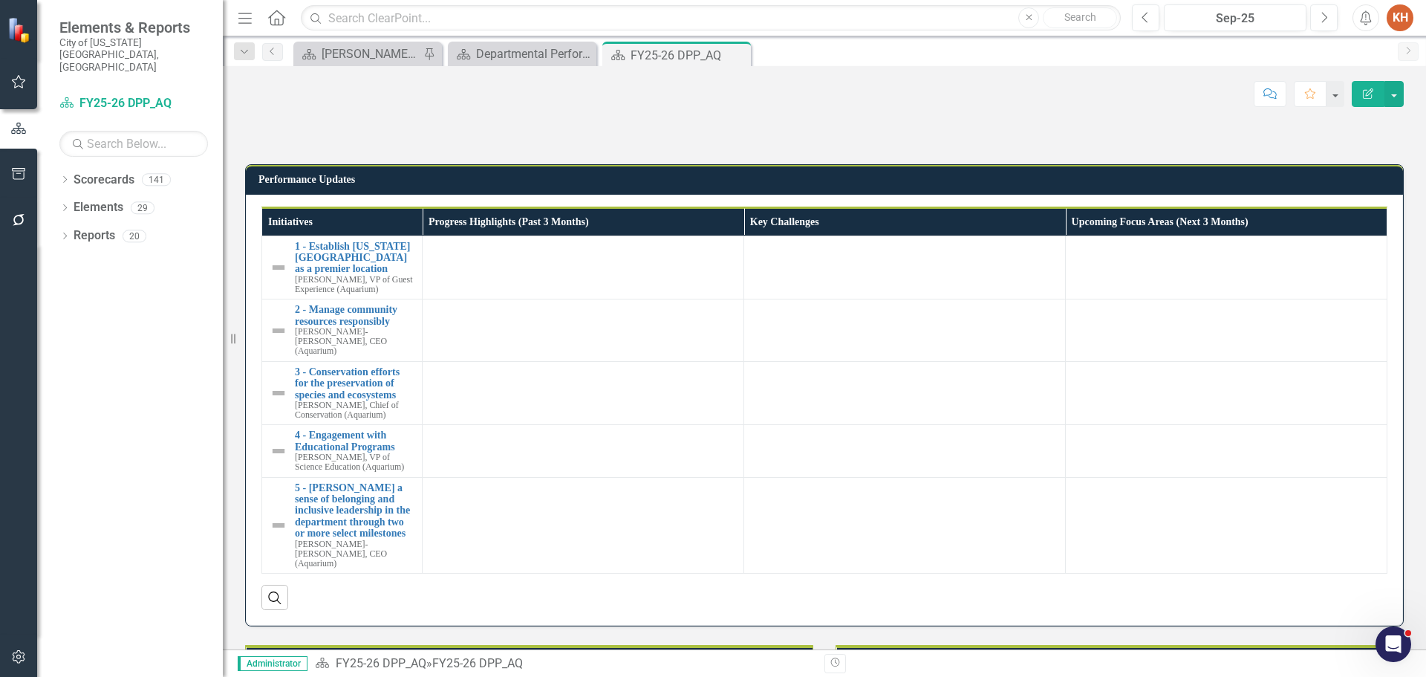
click at [755, 117] on span "*Turnover rate excludes retirements; Does not reflect vacancies created by prom…" at bounding box center [565, 110] width 640 height 14
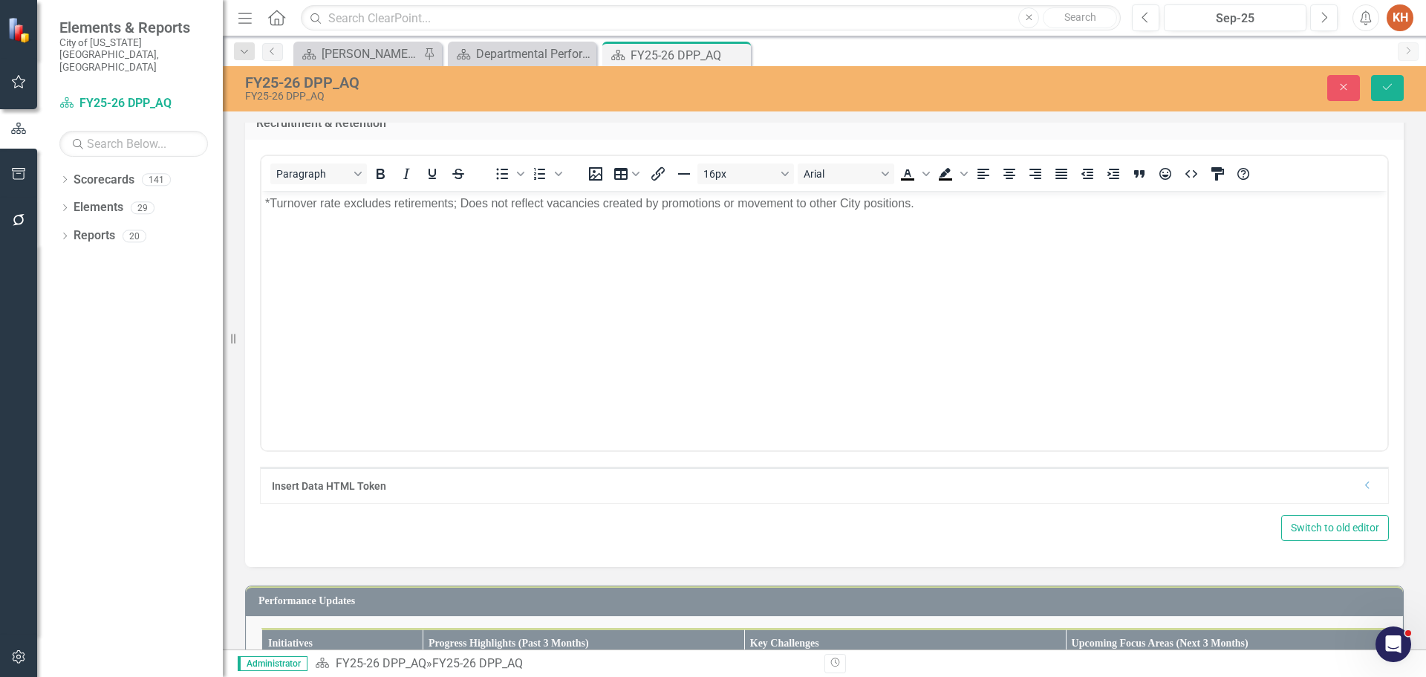
scroll to position [0, 0]
click at [750, 207] on span "*Turnover rate excludes retirements; Does not reflect vacancies created by prom…" at bounding box center [589, 203] width 649 height 13
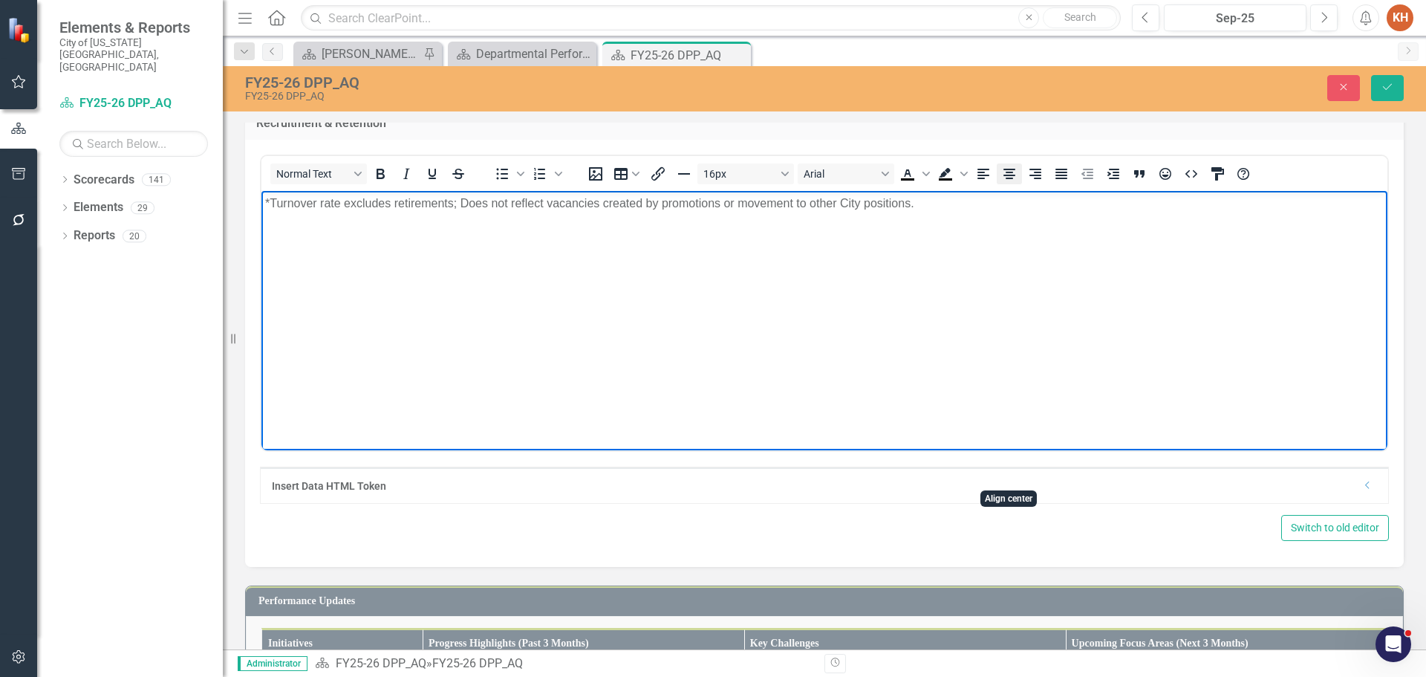
click at [1005, 179] on icon "Align center" at bounding box center [1010, 174] width 12 height 10
paste body "Rich Text Area. Press ALT-0 for help."
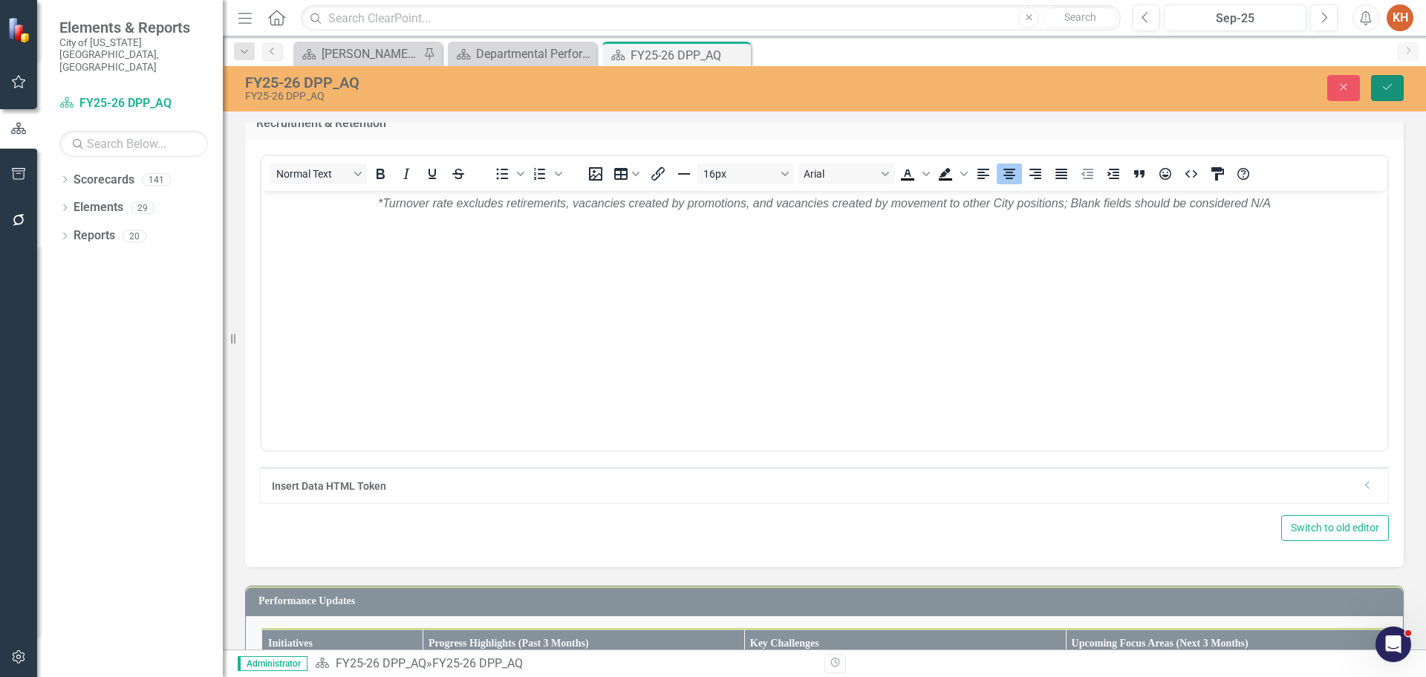
click at [1385, 79] on button "Save" at bounding box center [1387, 88] width 33 height 26
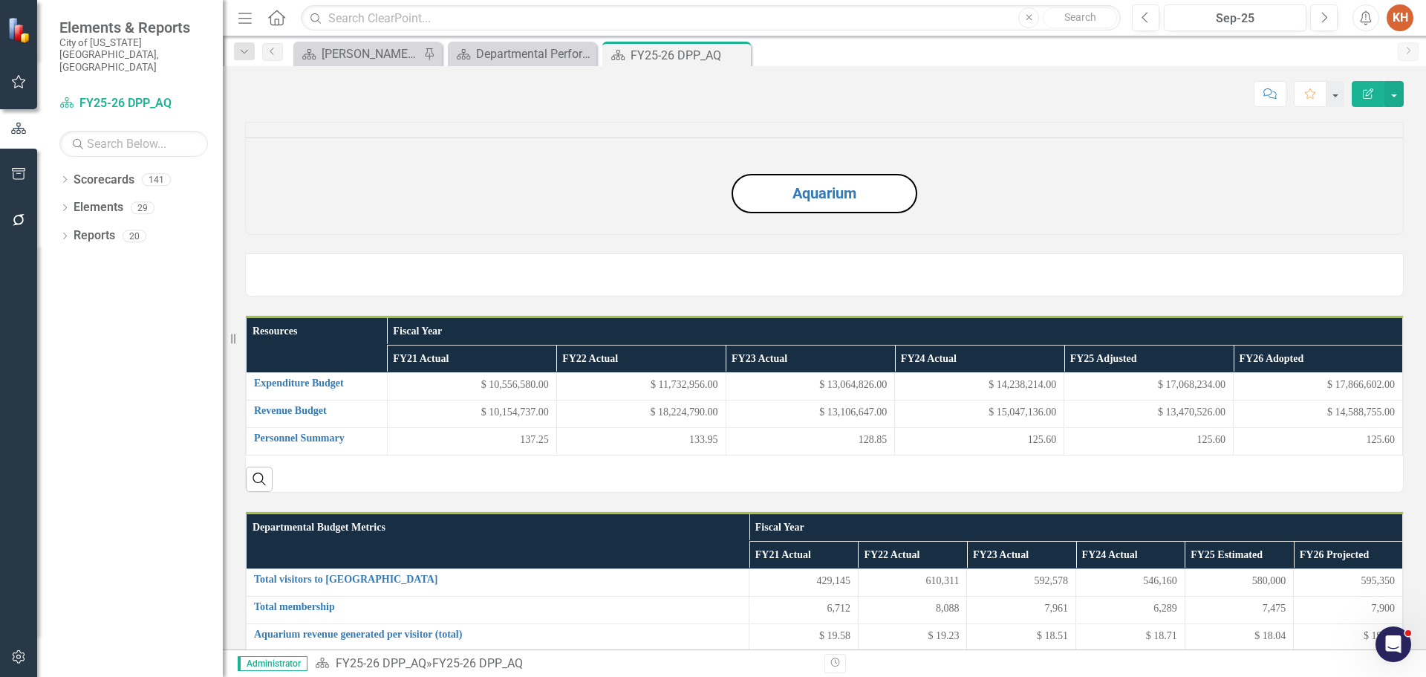
click at [0, 0] on icon "Close" at bounding box center [0, 0] width 0 height 0
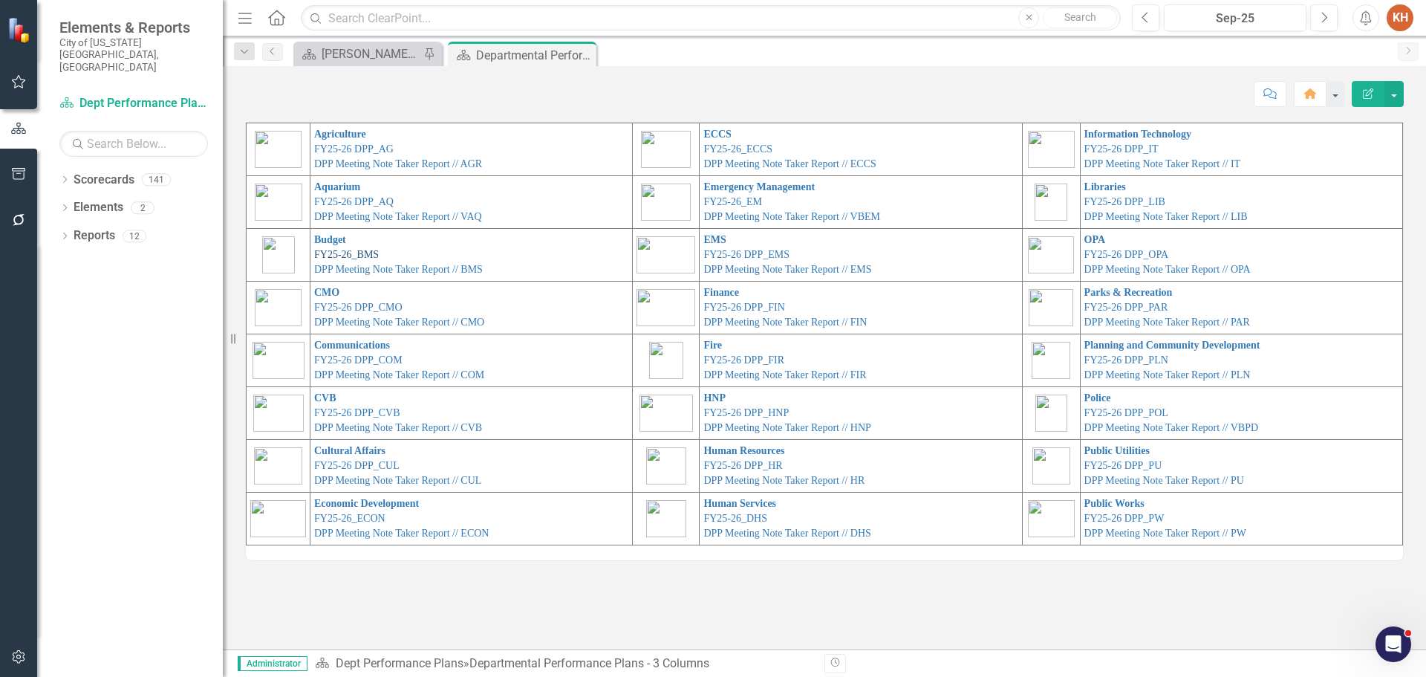
click at [358, 250] on link "FY25-26_BMS" at bounding box center [346, 254] width 65 height 11
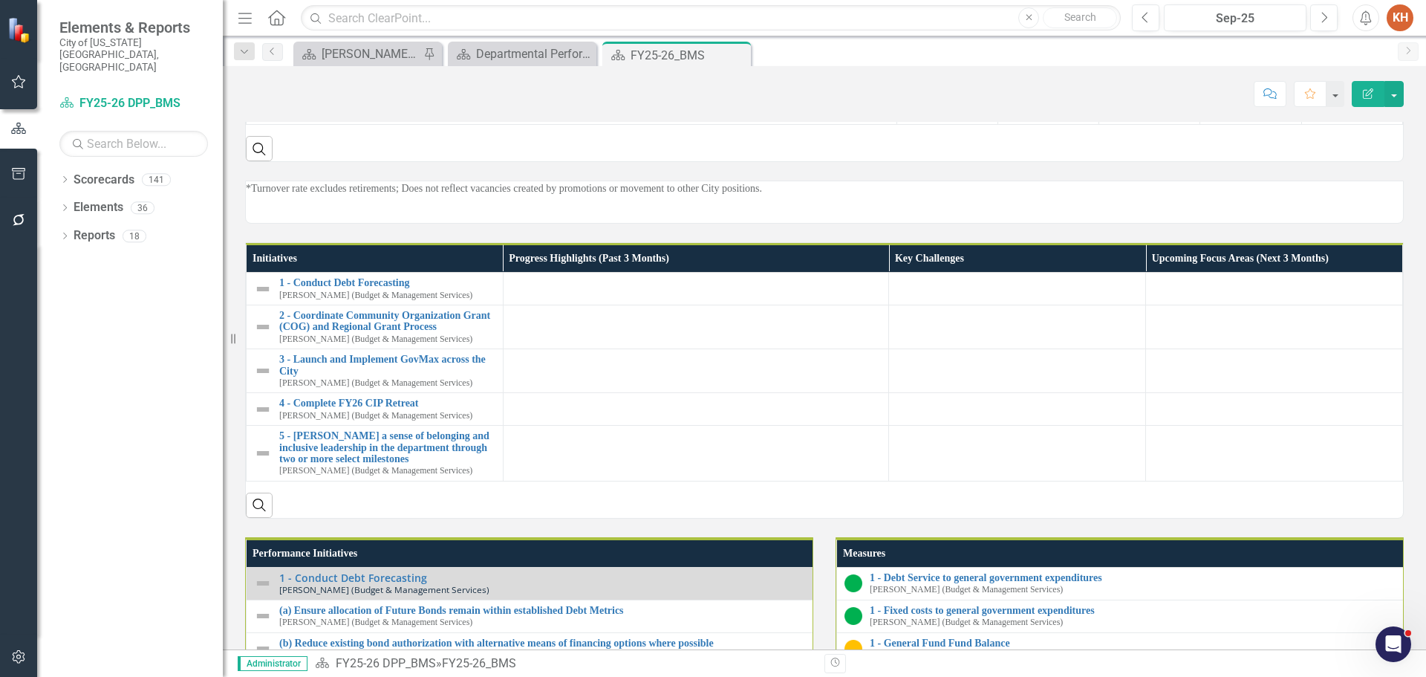
scroll to position [1010, 0]
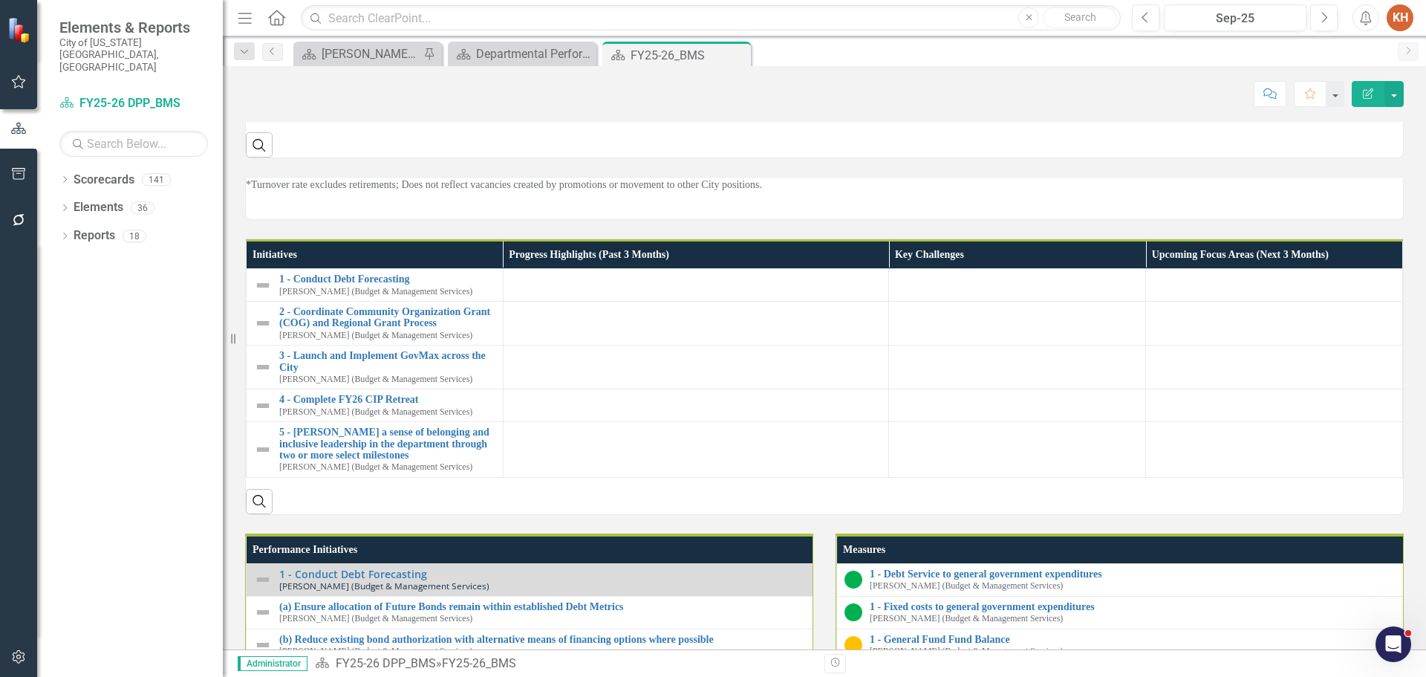
click at [776, 192] on p "*Turnover rate excludes retirements; Does not reflect vacancies created by prom…" at bounding box center [824, 185] width 1157 height 15
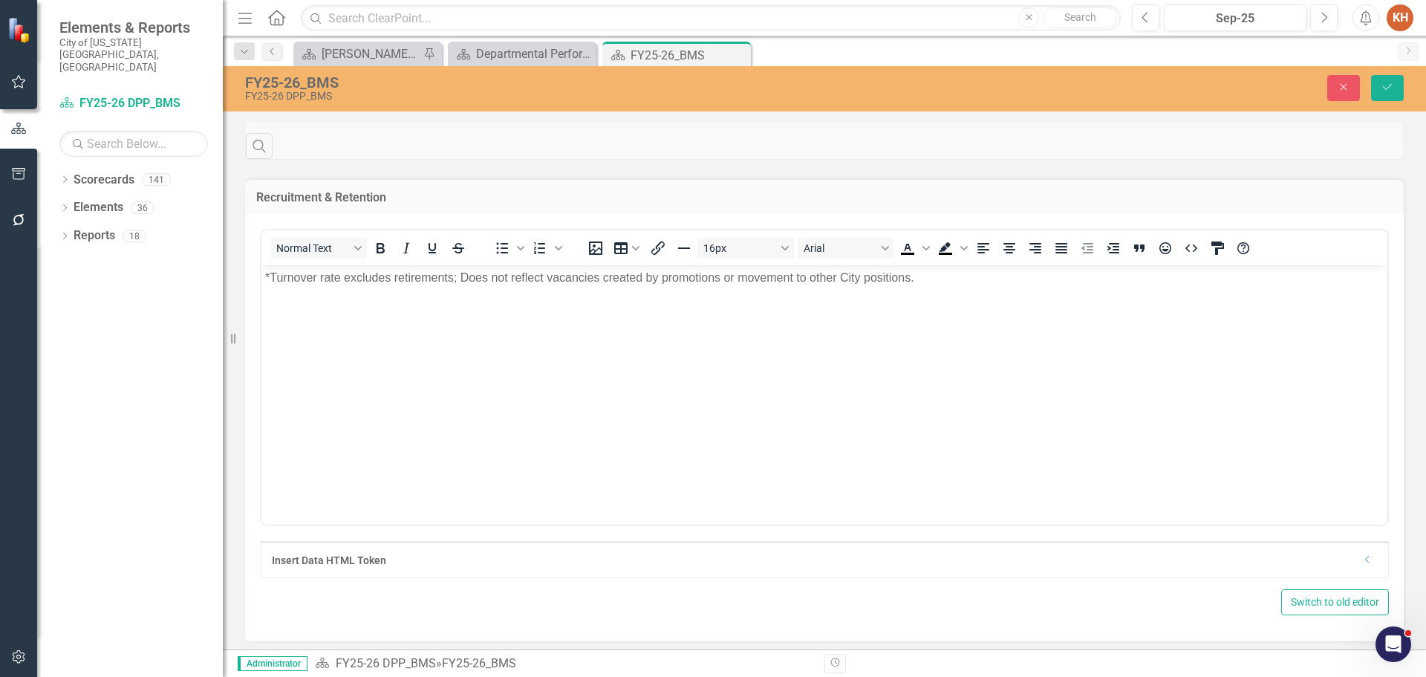
scroll to position [0, 0]
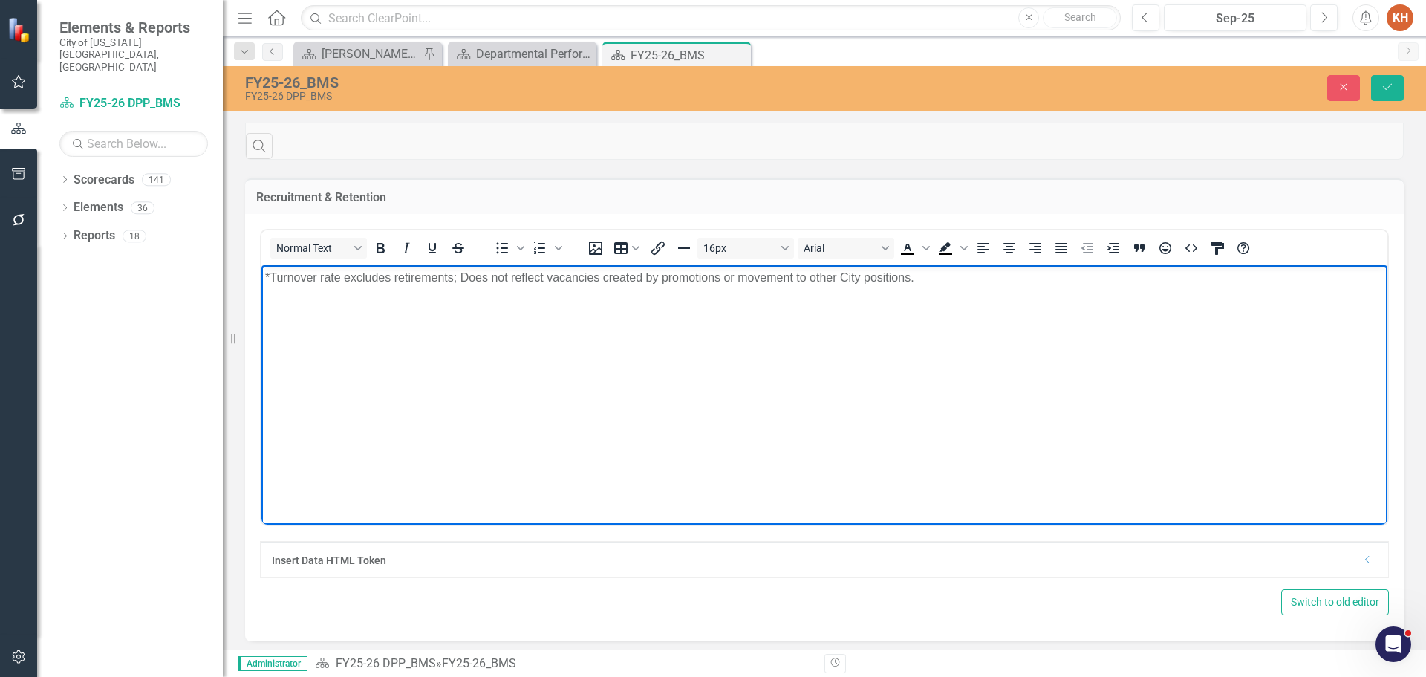
click at [770, 279] on p "*Turnover rate excludes retirements; Does not reflect vacancies created by prom…" at bounding box center [824, 278] width 1119 height 18
paste body "Rich Text Area. Press ALT-0 for help."
click at [1012, 257] on icon "Align center" at bounding box center [1010, 248] width 18 height 18
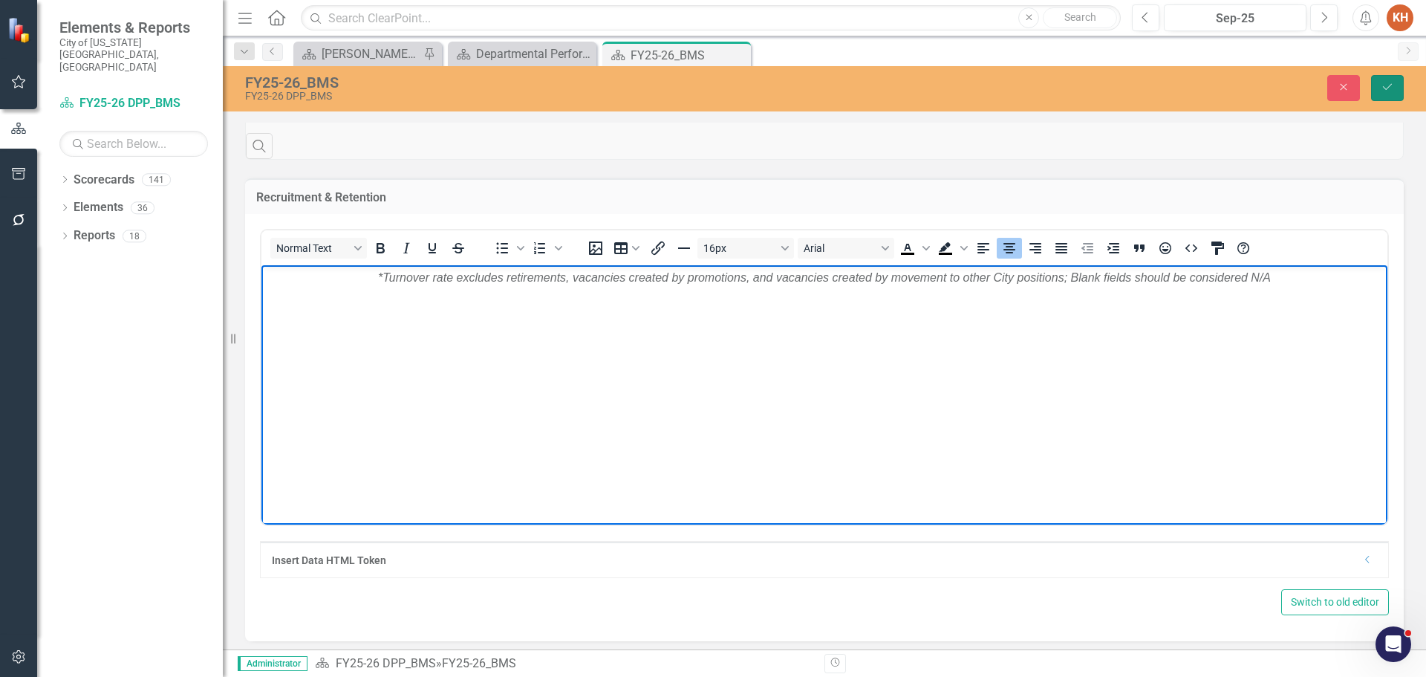
click at [1384, 87] on icon "Save" at bounding box center [1387, 87] width 13 height 10
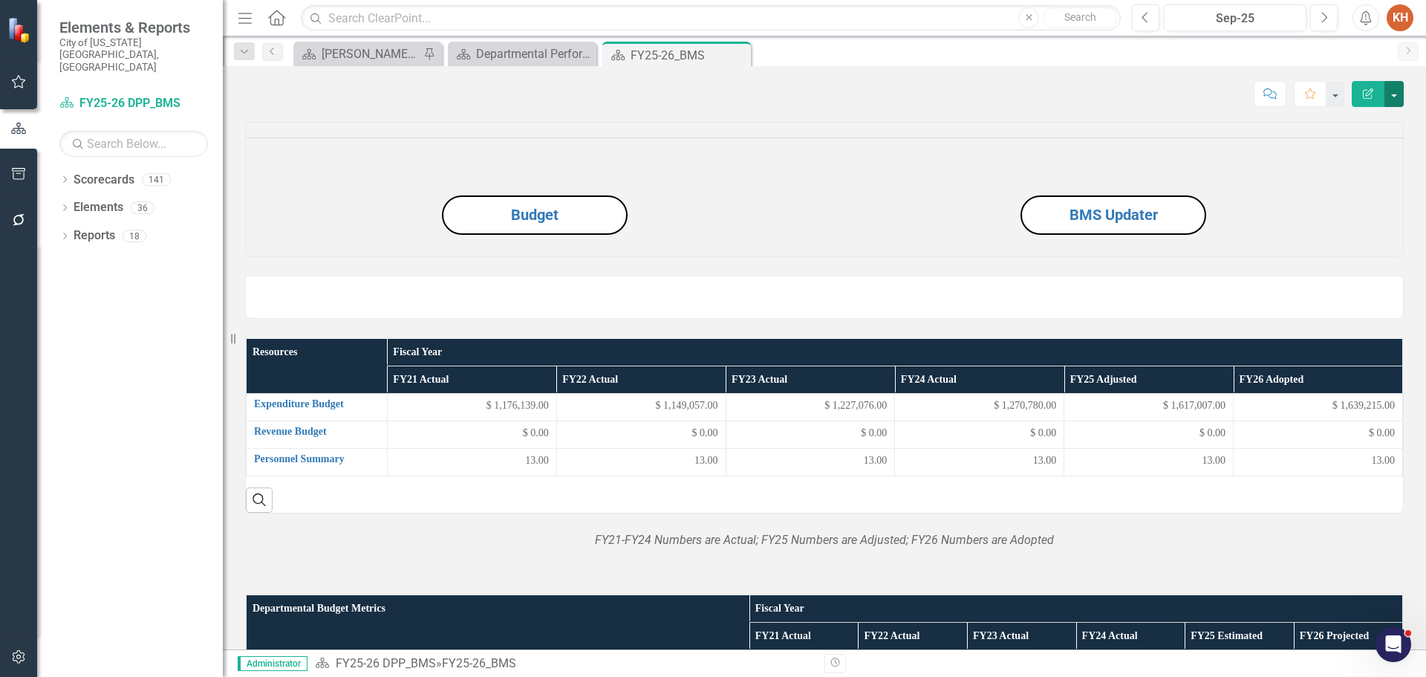
click at [1394, 99] on button "button" at bounding box center [1394, 94] width 19 height 26
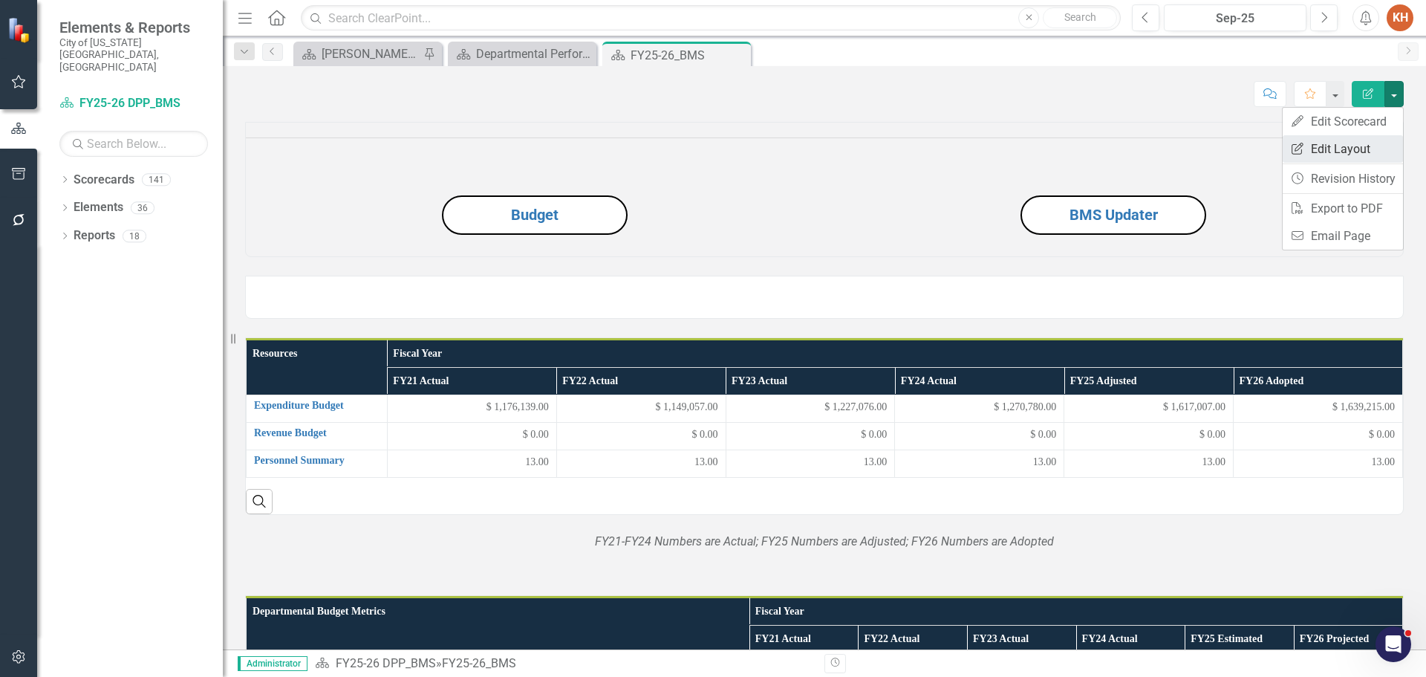
click at [1359, 143] on link "Edit Report Edit Layout" at bounding box center [1343, 148] width 120 height 27
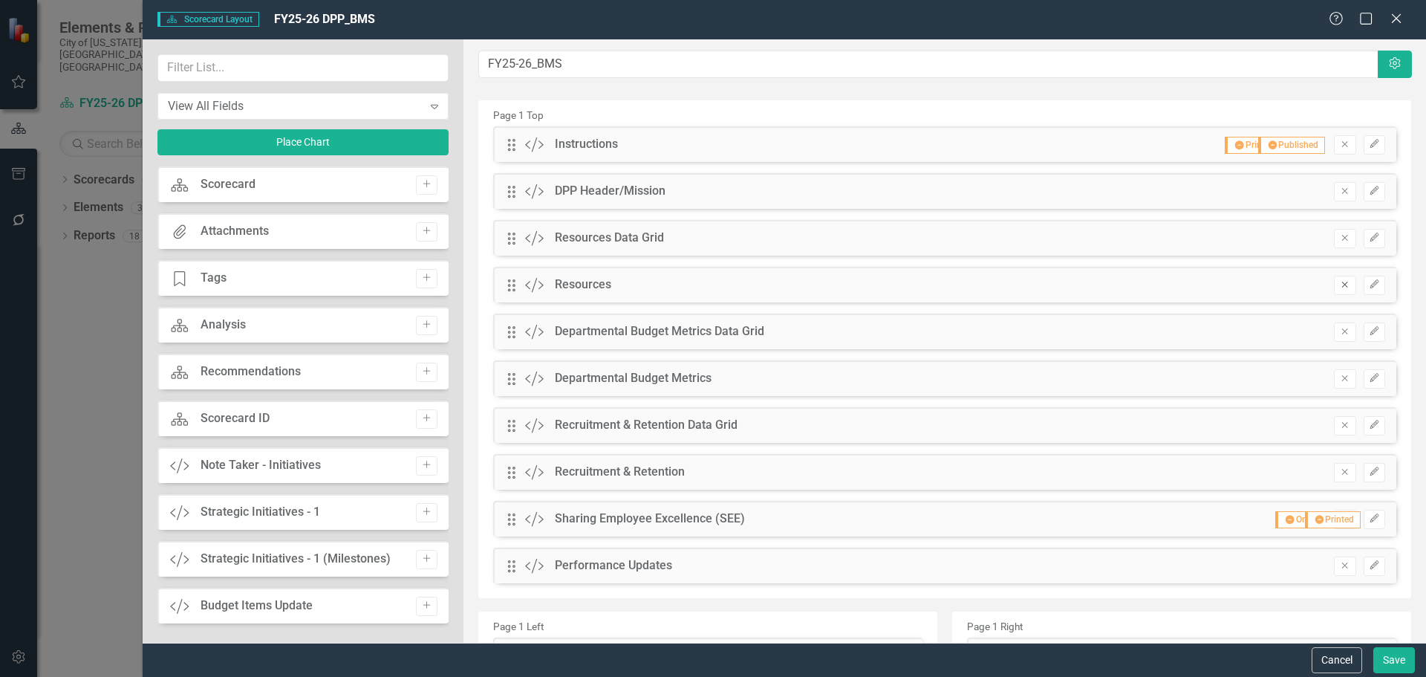
click at [1339, 287] on icon "Remove" at bounding box center [1344, 284] width 11 height 9
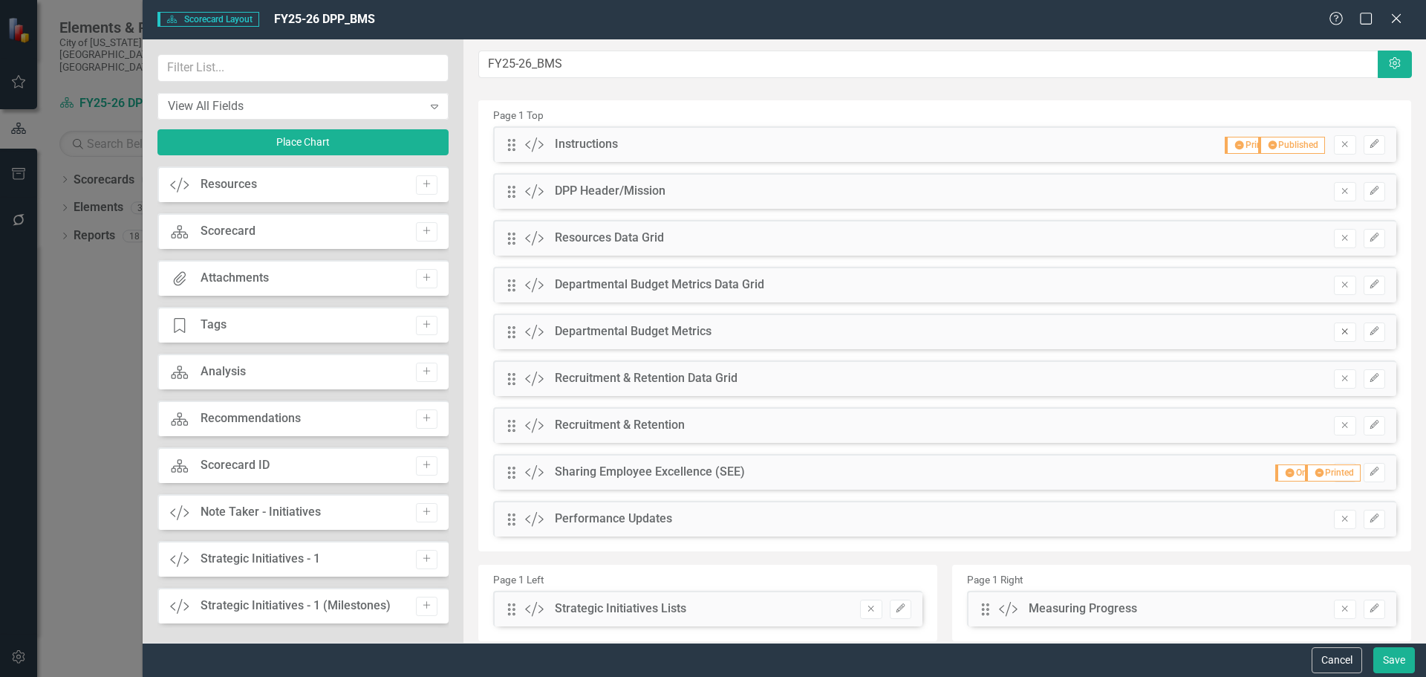
click at [1339, 331] on icon "Remove" at bounding box center [1344, 331] width 11 height 9
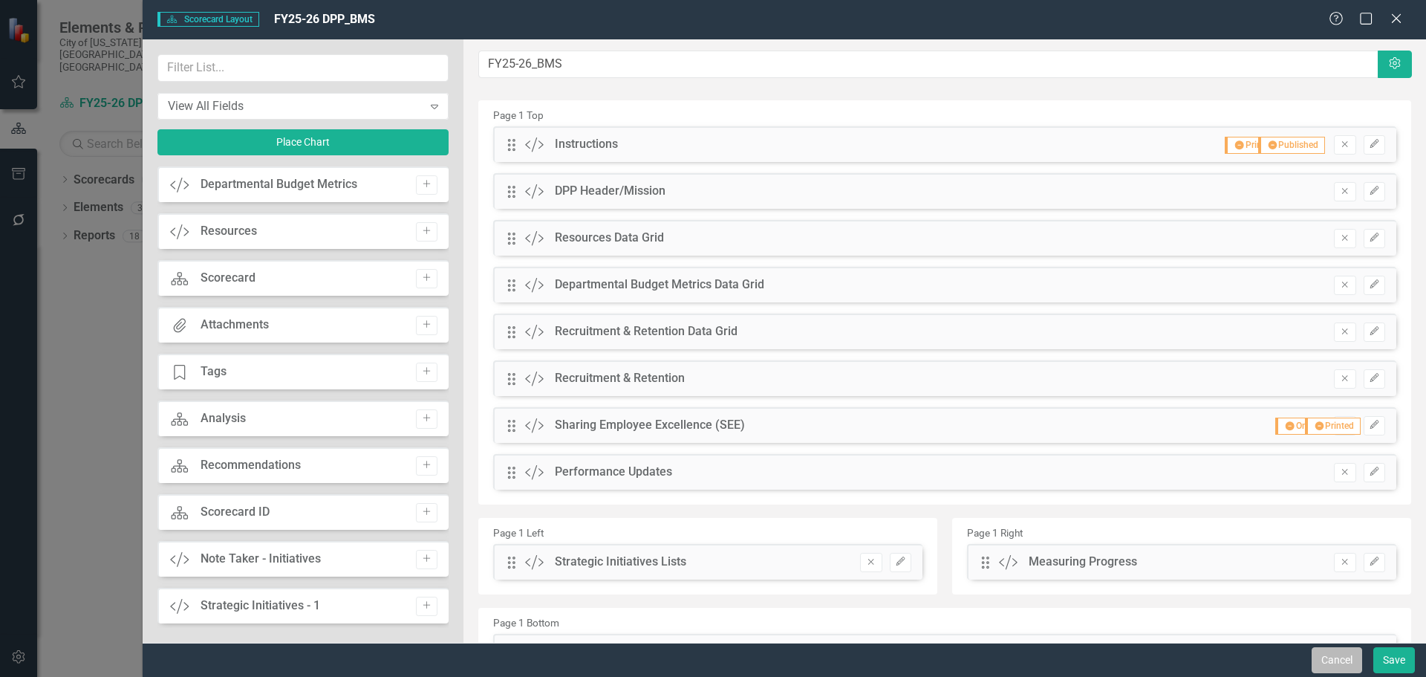
click at [1332, 657] on button "Cancel" at bounding box center [1337, 660] width 51 height 26
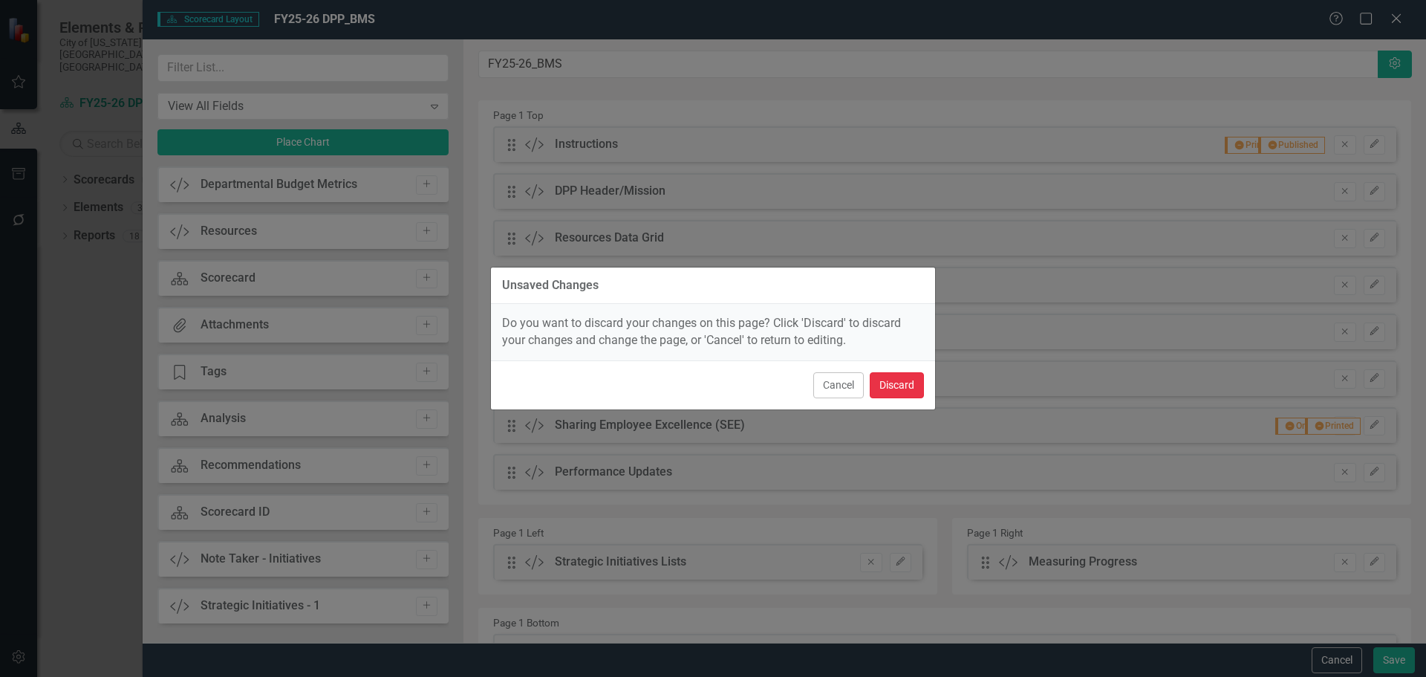
click at [886, 390] on button "Discard" at bounding box center [897, 385] width 54 height 26
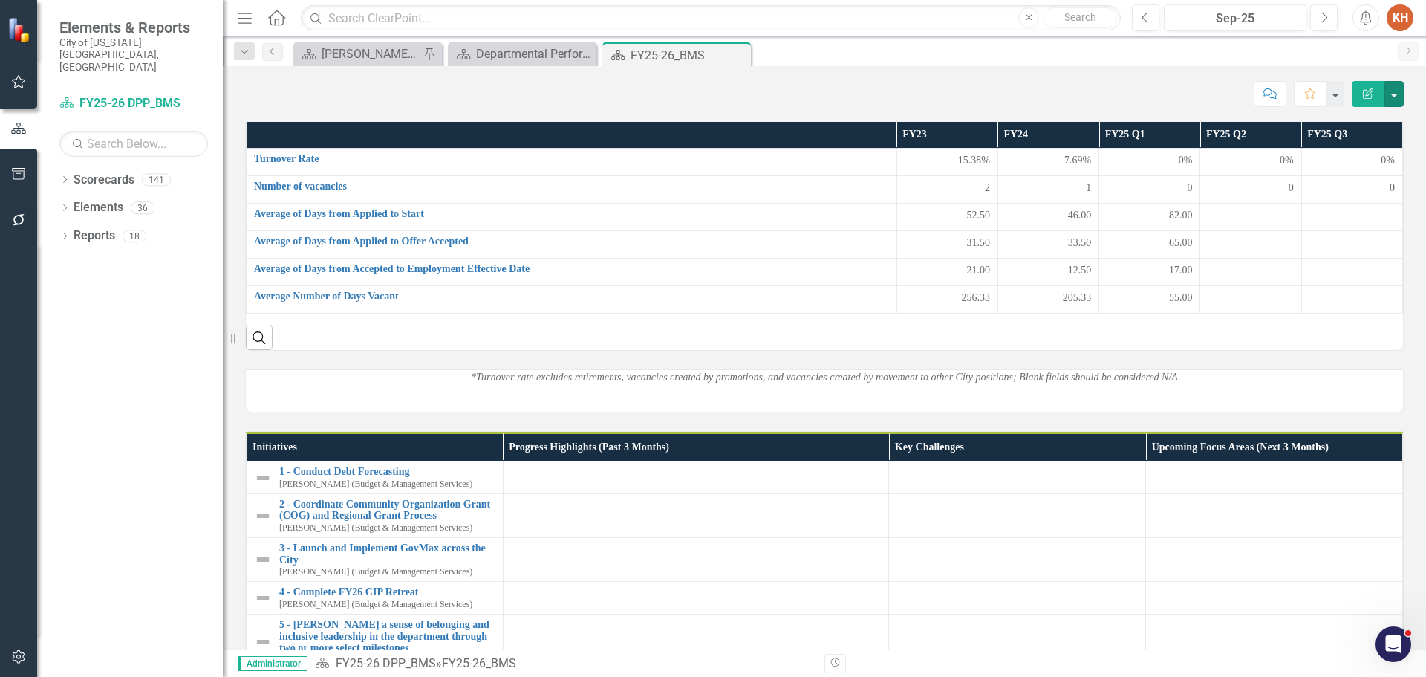
scroll to position [743, 0]
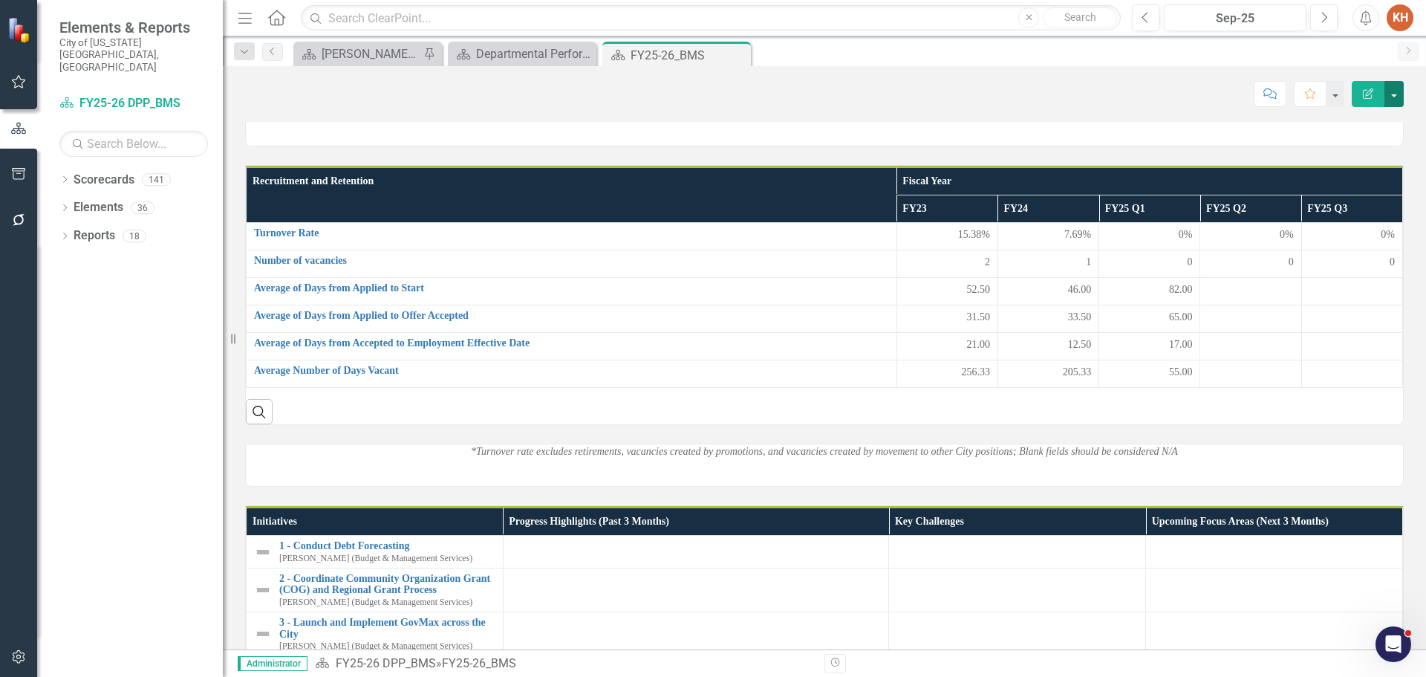
click at [1394, 85] on button "button" at bounding box center [1394, 94] width 19 height 26
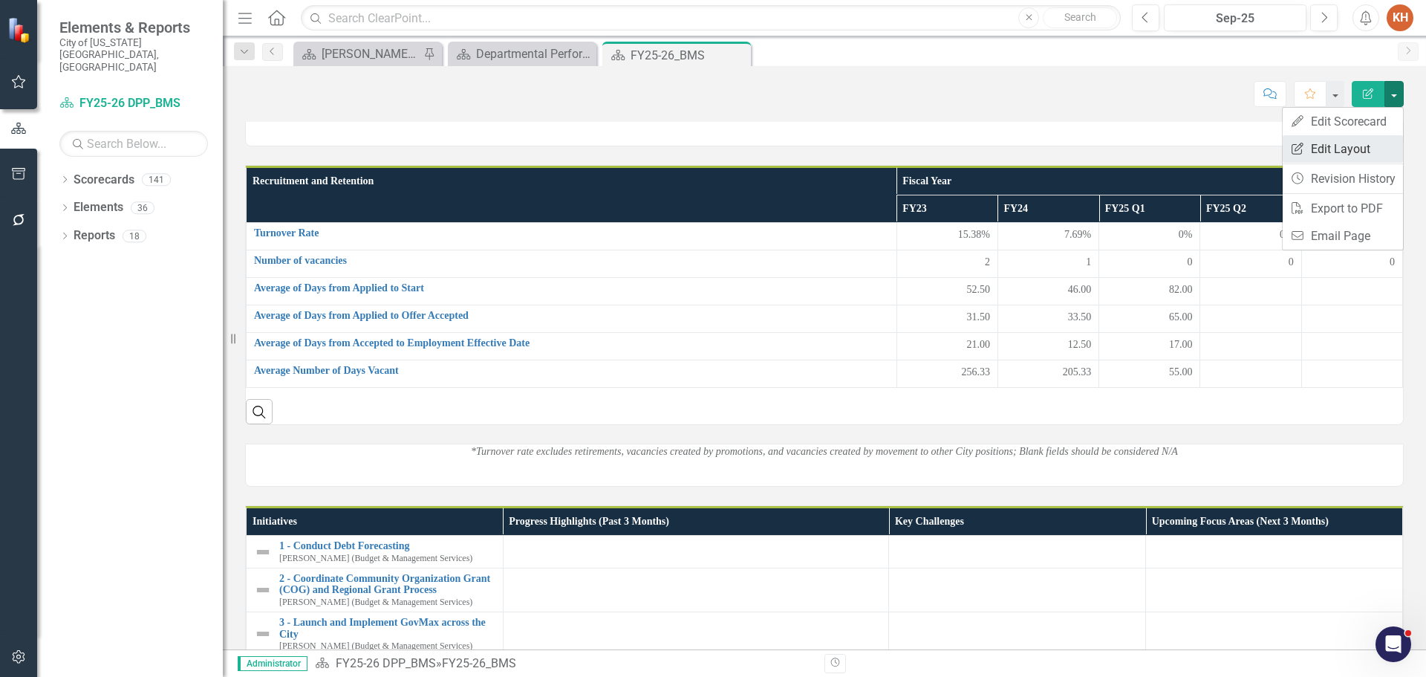
click at [1355, 155] on link "Edit Report Edit Layout" at bounding box center [1343, 148] width 120 height 27
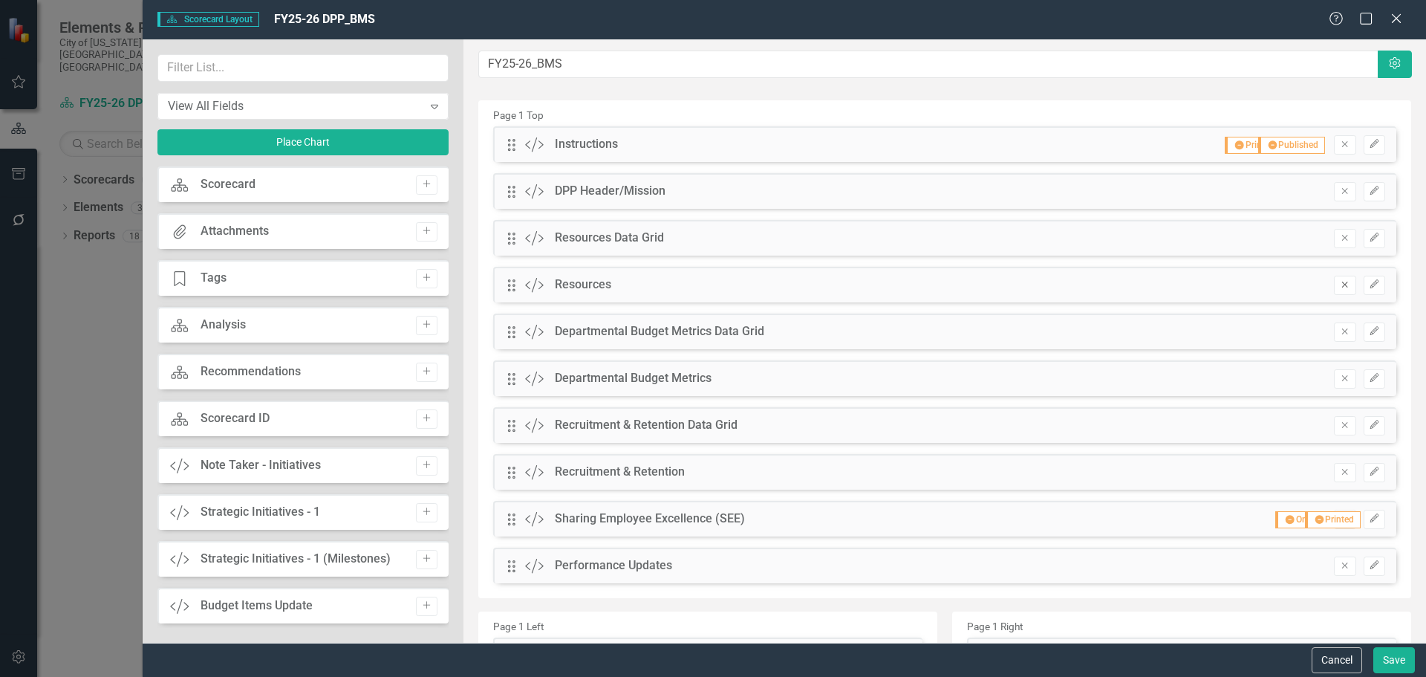
click at [1339, 284] on icon "Remove" at bounding box center [1344, 284] width 11 height 9
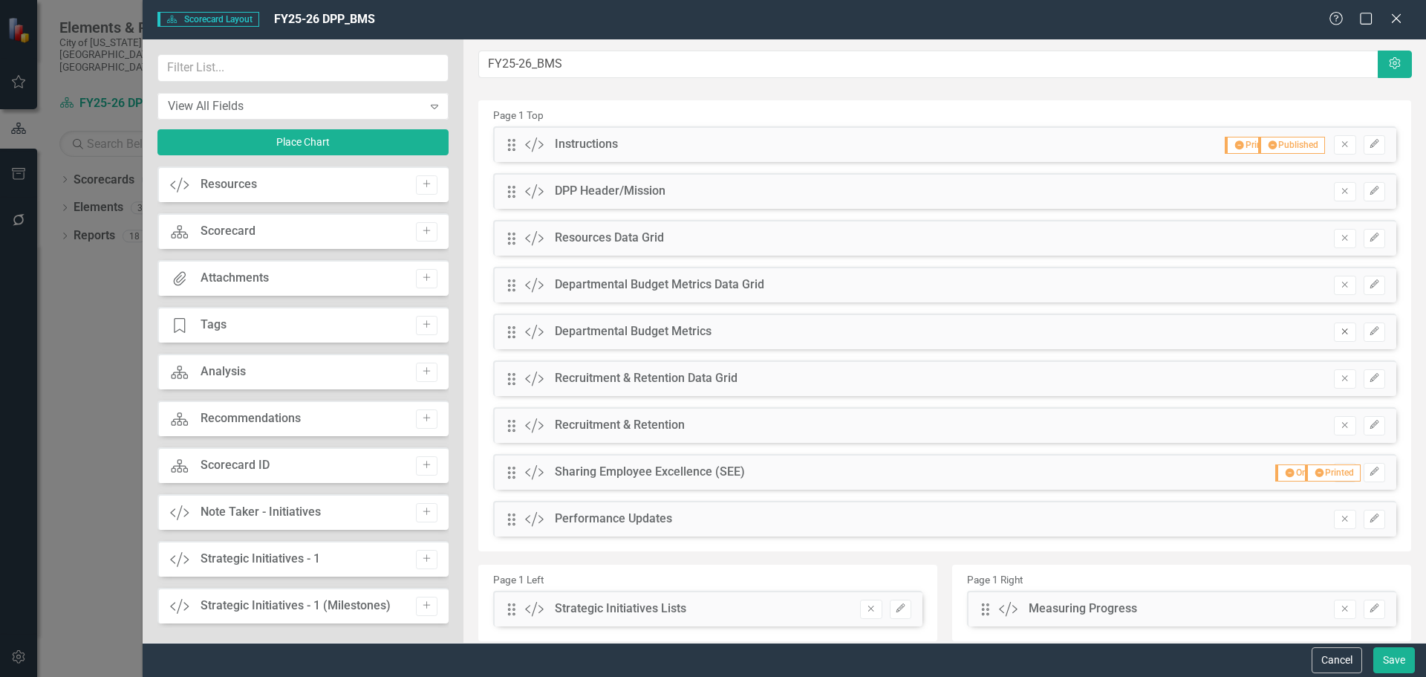
click at [1339, 329] on icon "Remove" at bounding box center [1344, 331] width 11 height 9
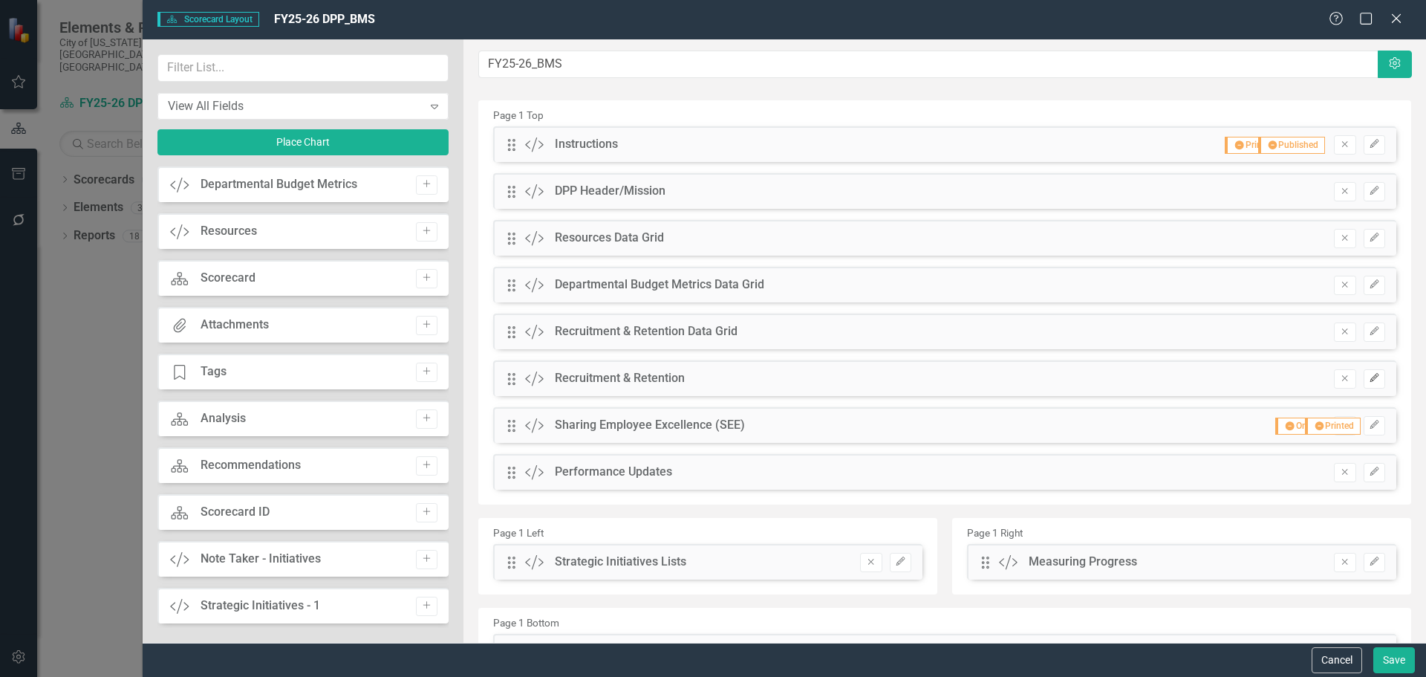
click at [1369, 379] on icon "Edit" at bounding box center [1374, 378] width 11 height 9
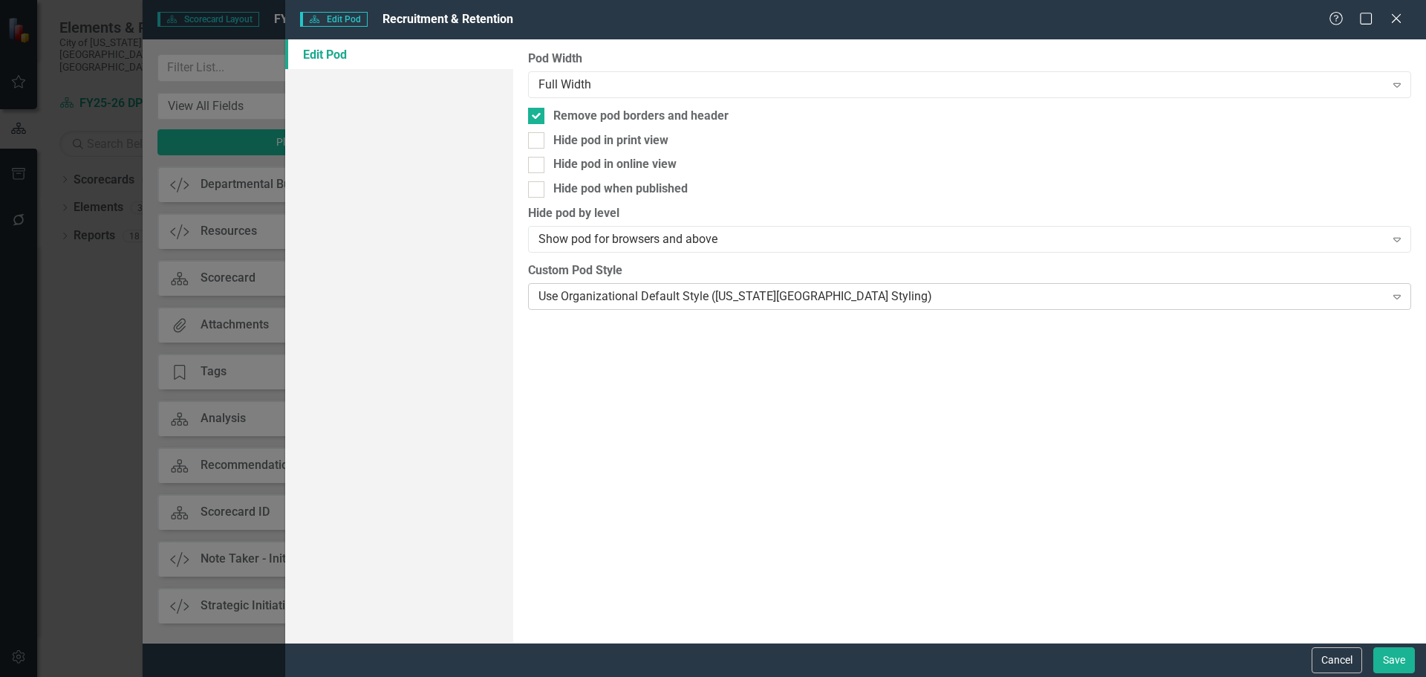
click at [773, 295] on div "Use Organizational Default Style ([US_STATE][GEOGRAPHIC_DATA] Styling)" at bounding box center [962, 295] width 846 height 17
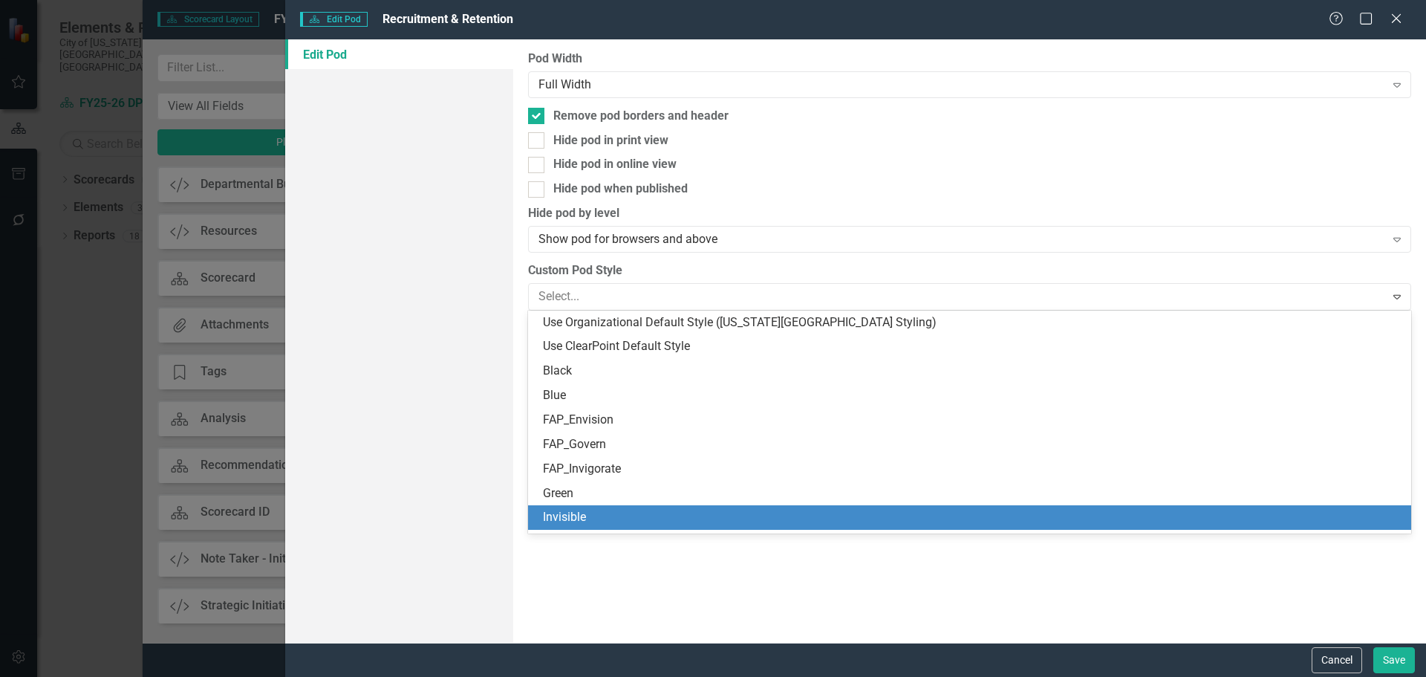
click at [755, 521] on div "Invisible" at bounding box center [972, 517] width 859 height 17
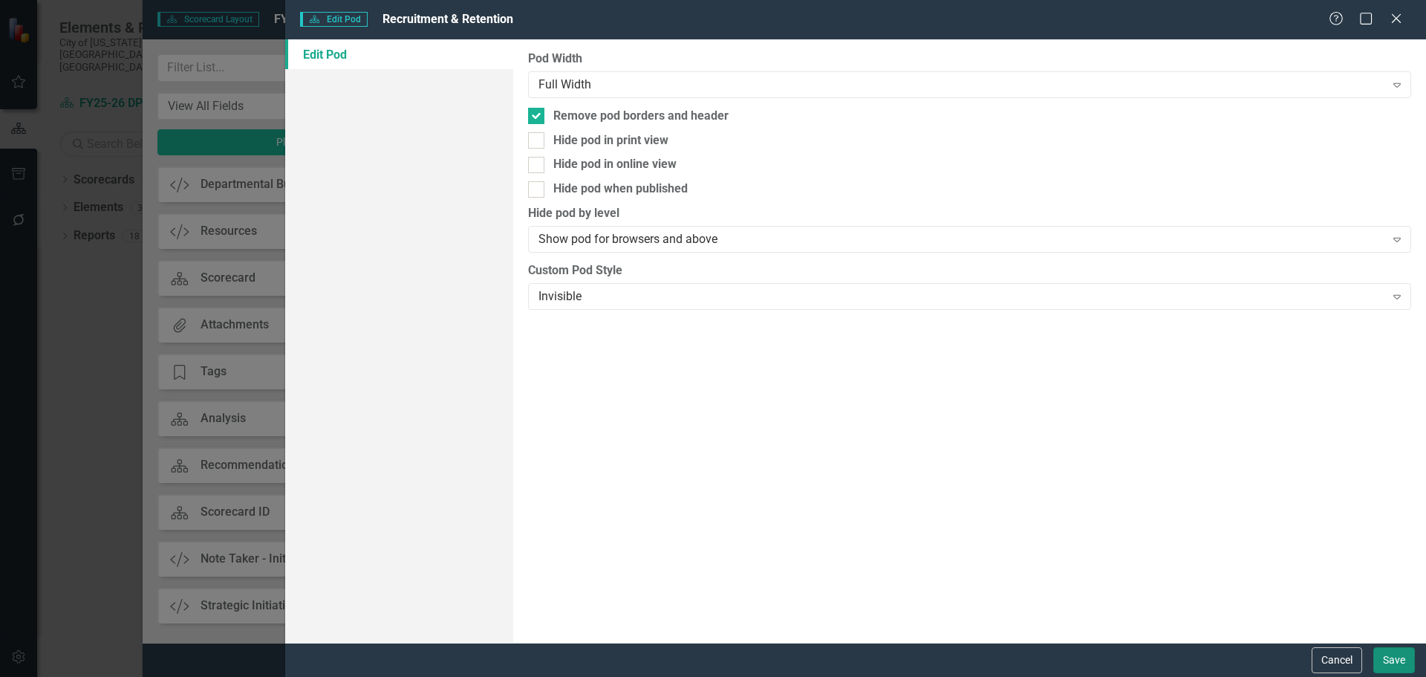
click at [1397, 654] on button "Save" at bounding box center [1395, 660] width 42 height 26
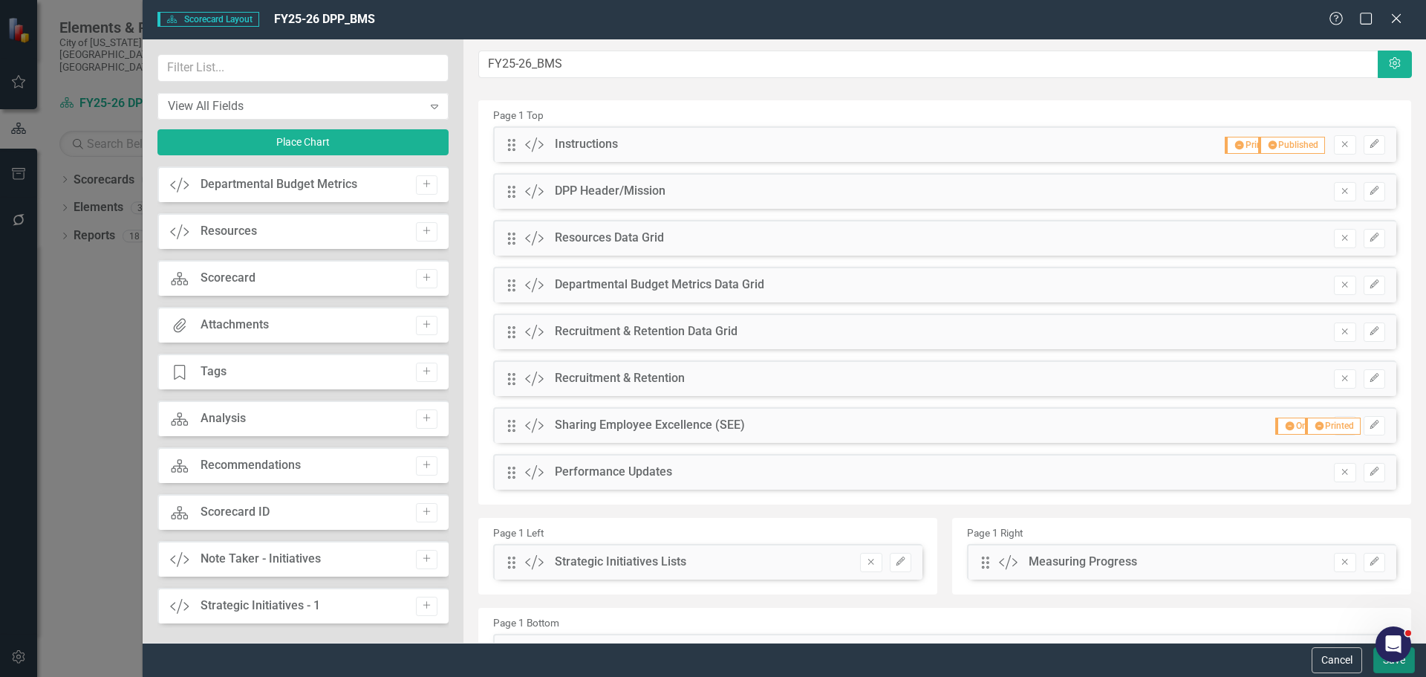
click at [1387, 666] on button "Save" at bounding box center [1395, 660] width 42 height 26
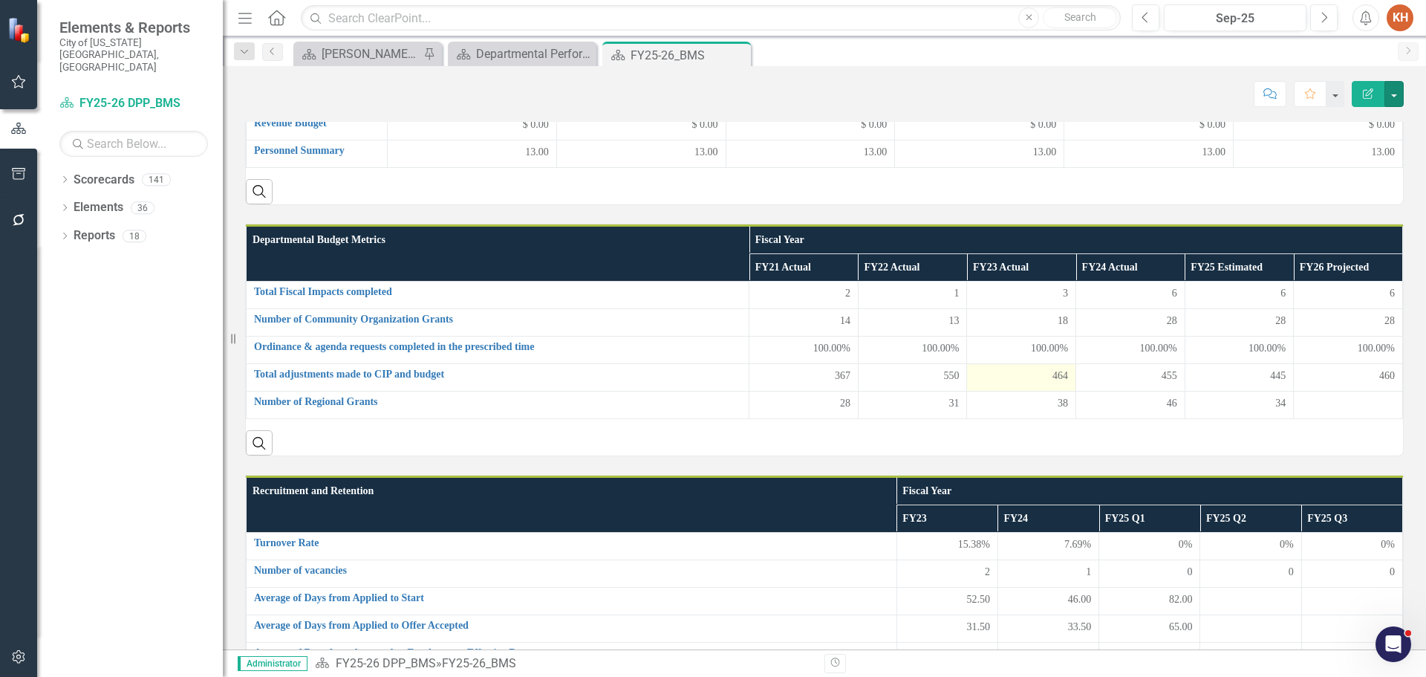
scroll to position [87, 0]
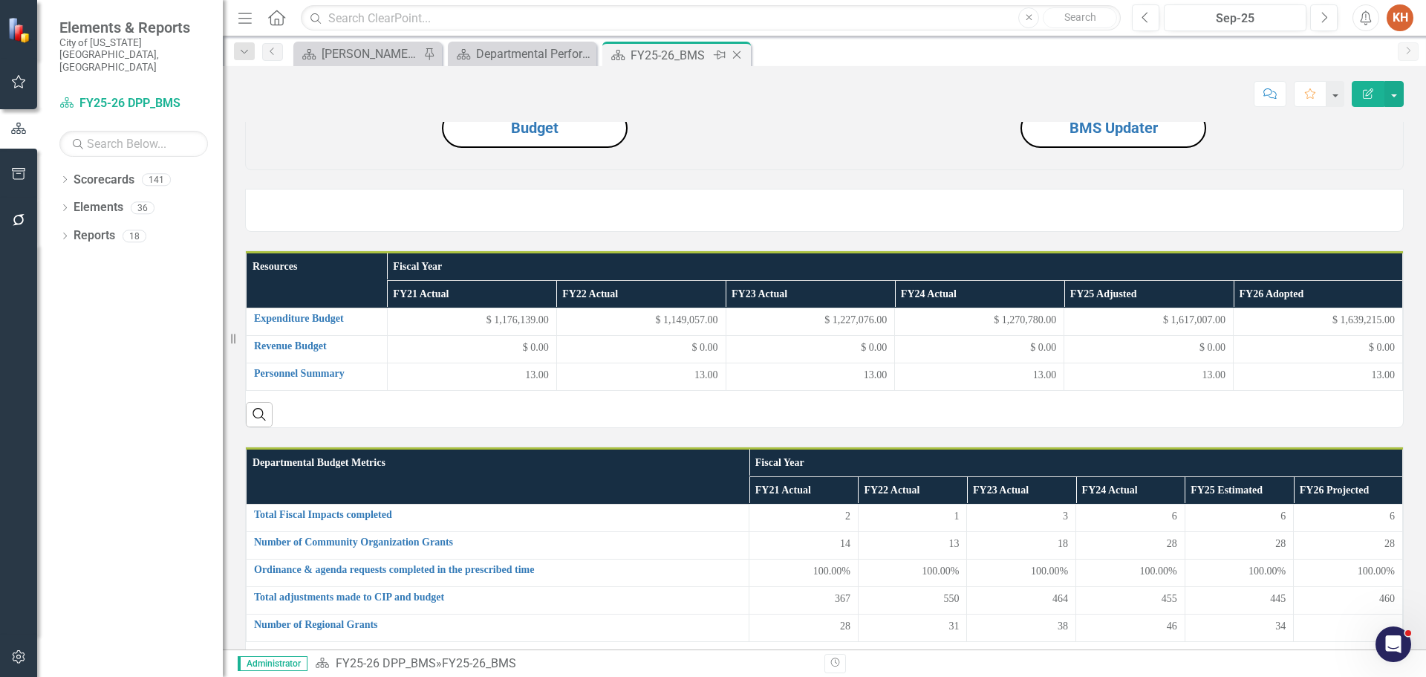
click at [737, 49] on icon "Close" at bounding box center [736, 55] width 15 height 12
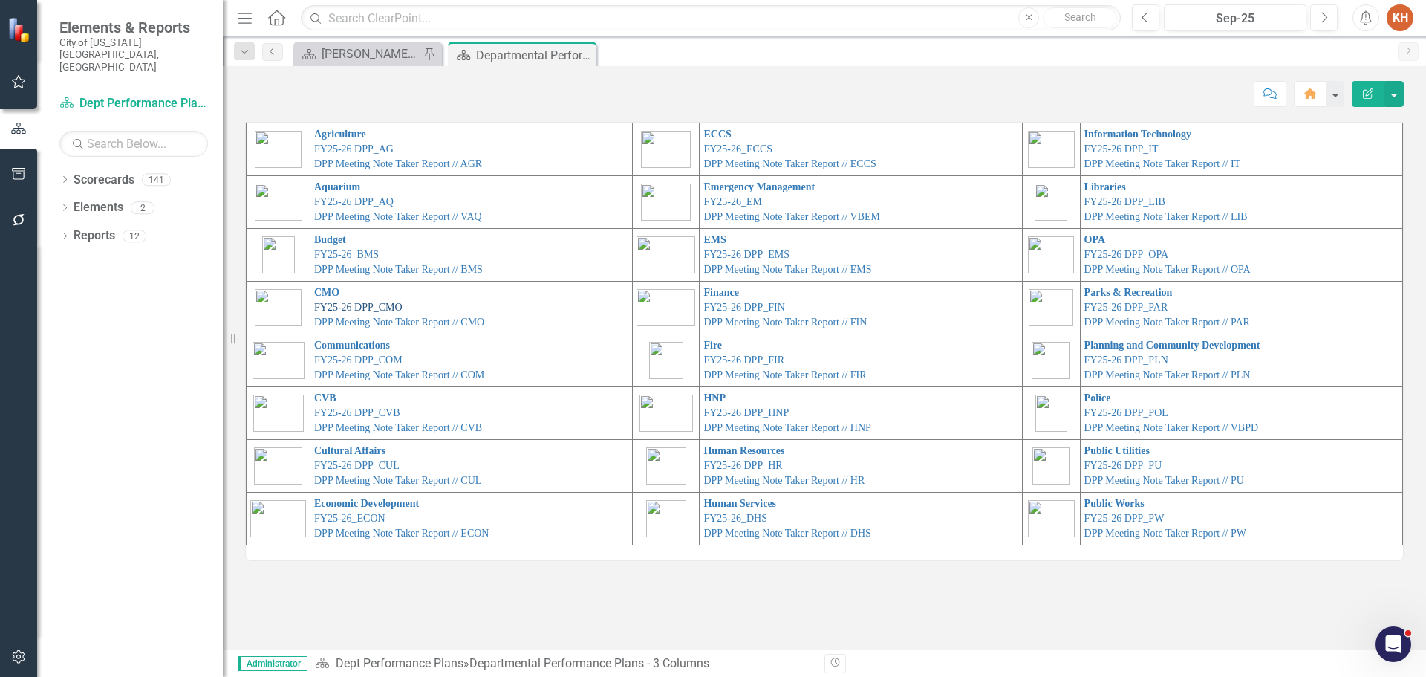
click at [358, 306] on link "FY25-26 DPP_CMO" at bounding box center [358, 307] width 88 height 11
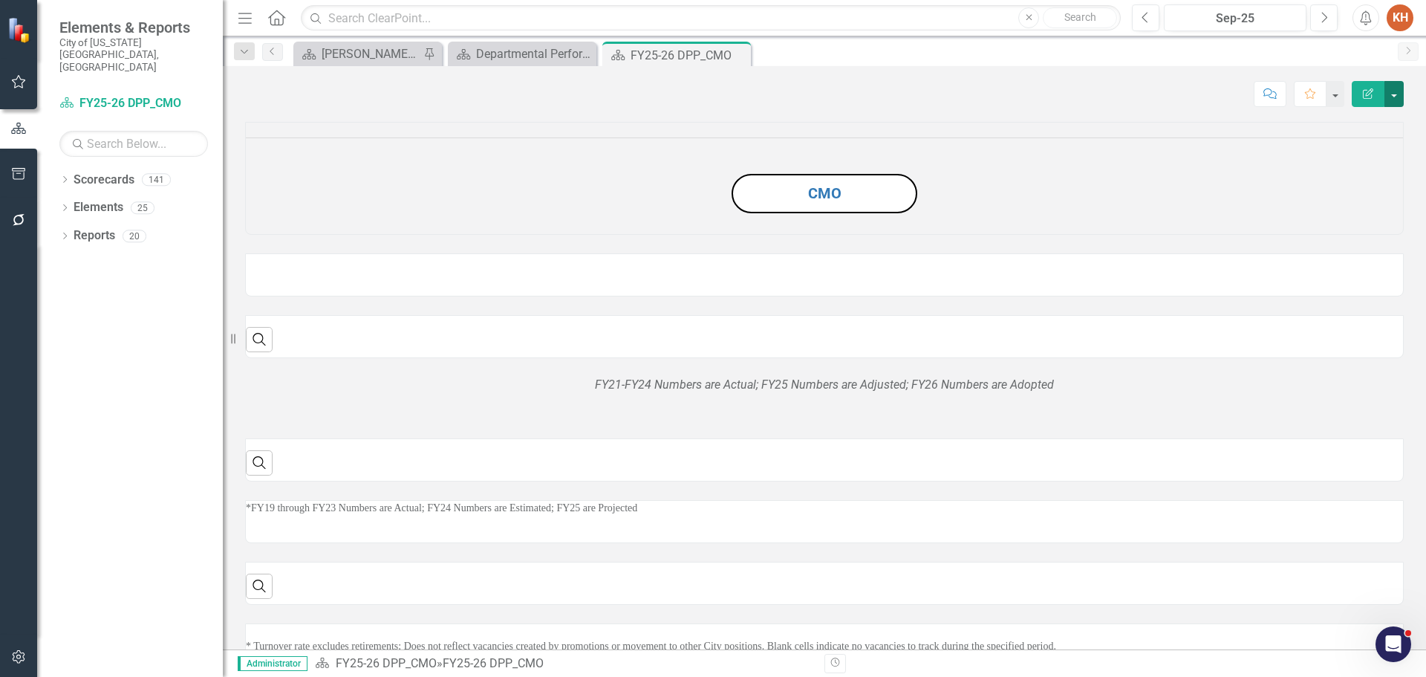
click at [1399, 105] on button "button" at bounding box center [1394, 94] width 19 height 26
click at [1369, 154] on link "Edit Report Edit Layout" at bounding box center [1343, 148] width 120 height 27
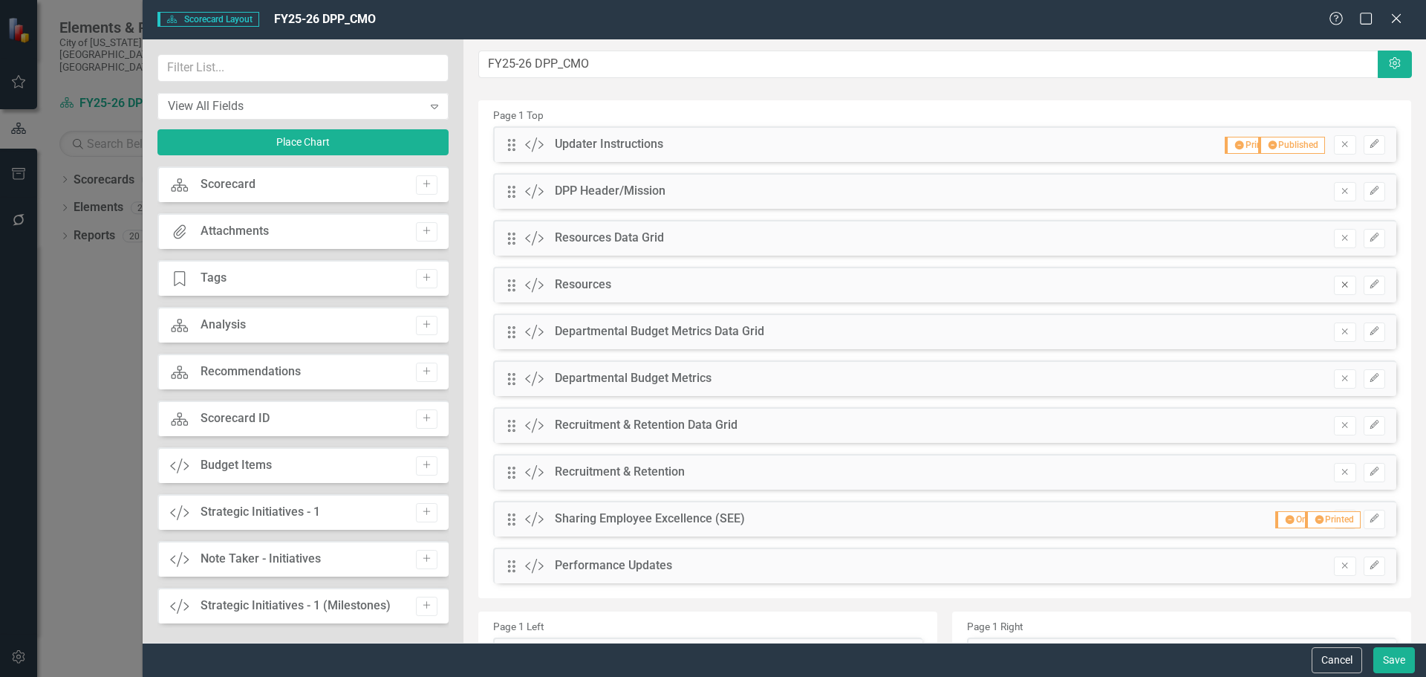
click at [1339, 287] on icon "Remove" at bounding box center [1344, 284] width 11 height 9
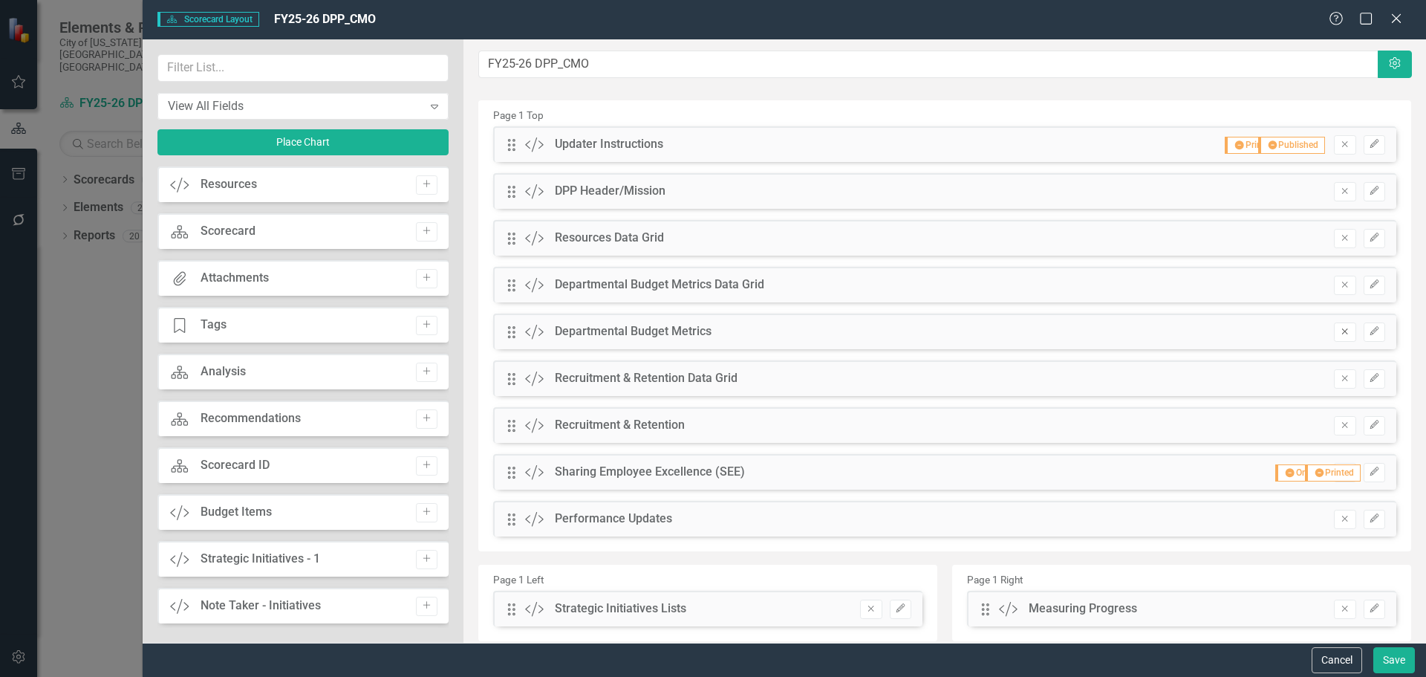
click at [1334, 337] on button "Remove" at bounding box center [1345, 331] width 22 height 19
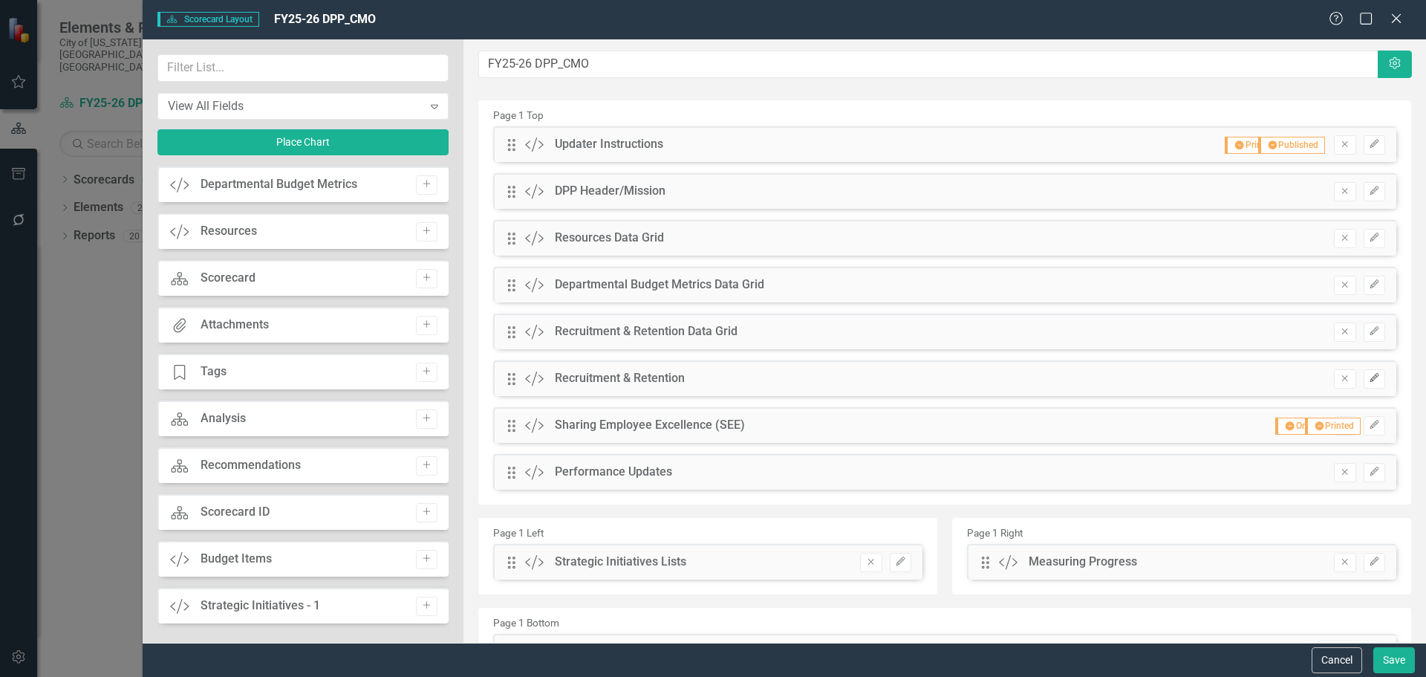
click at [1369, 377] on icon "Edit" at bounding box center [1374, 378] width 11 height 9
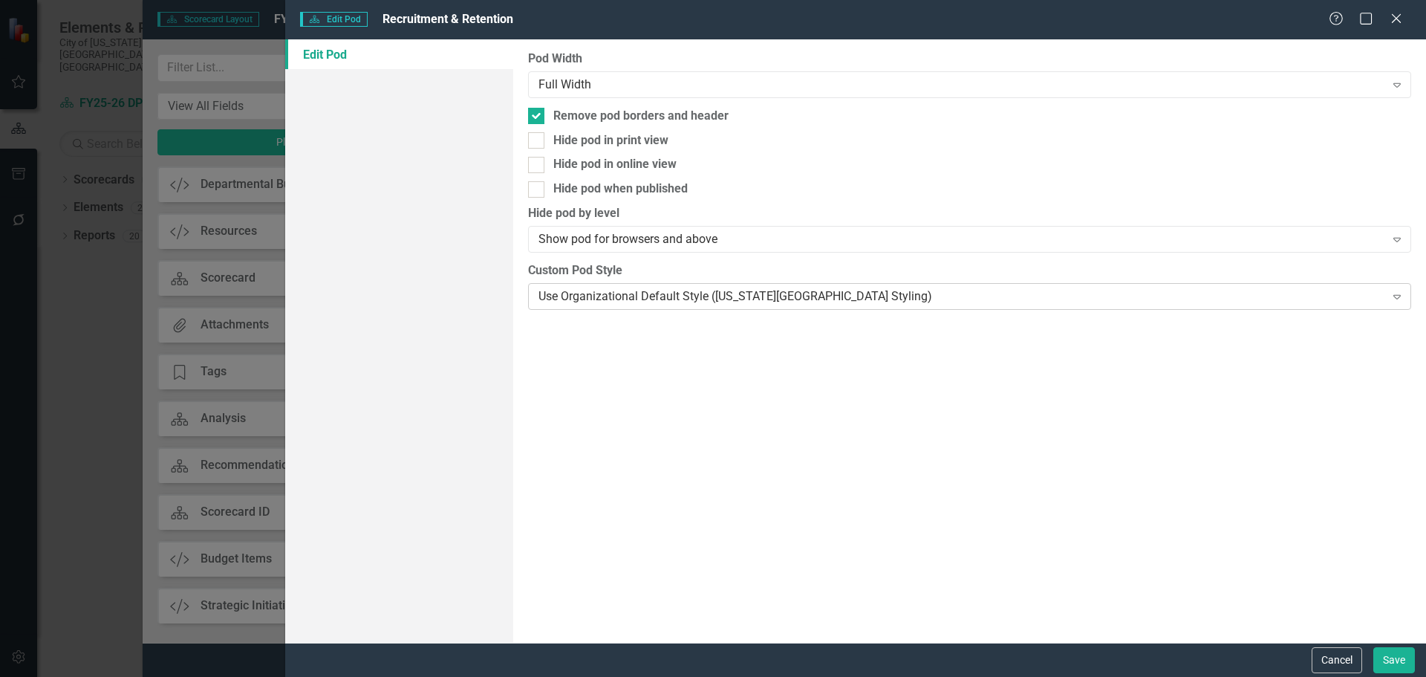
click at [751, 293] on div "Use Organizational Default Style ([US_STATE][GEOGRAPHIC_DATA] Styling)" at bounding box center [962, 295] width 846 height 17
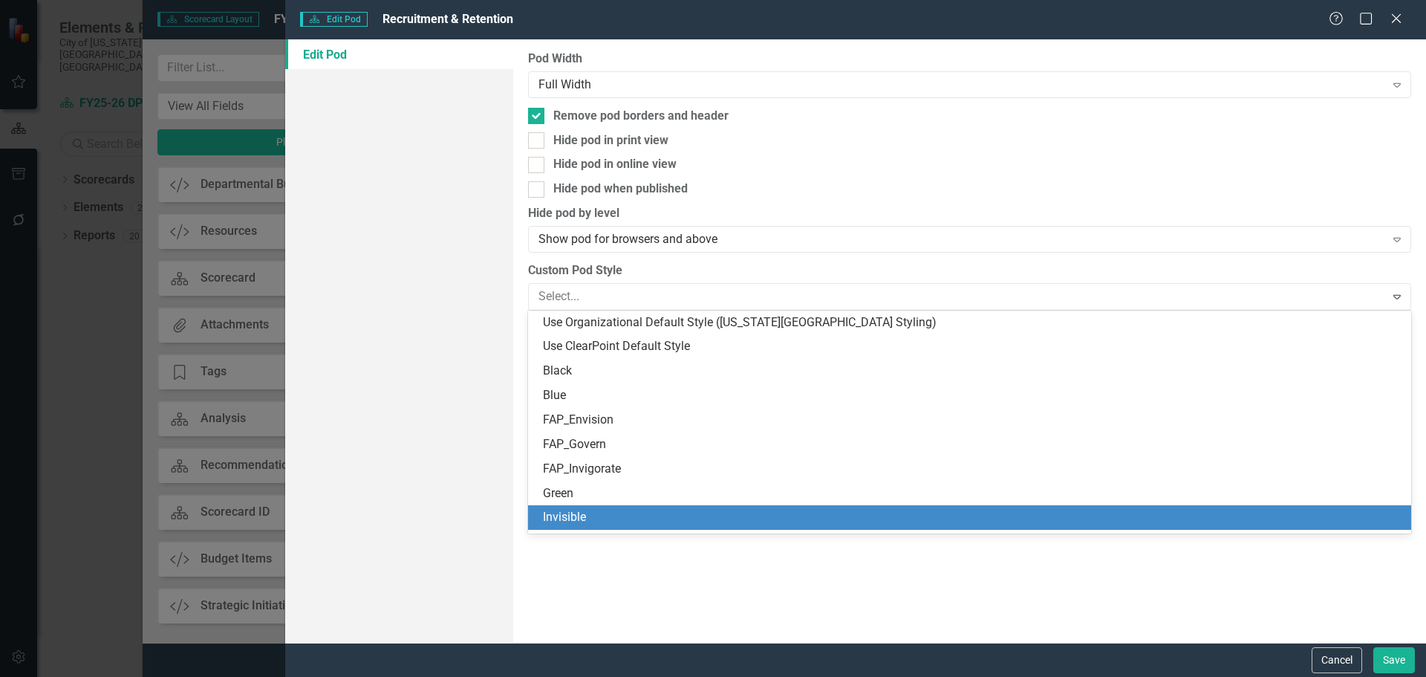
click at [709, 518] on div "Invisible" at bounding box center [972, 517] width 859 height 17
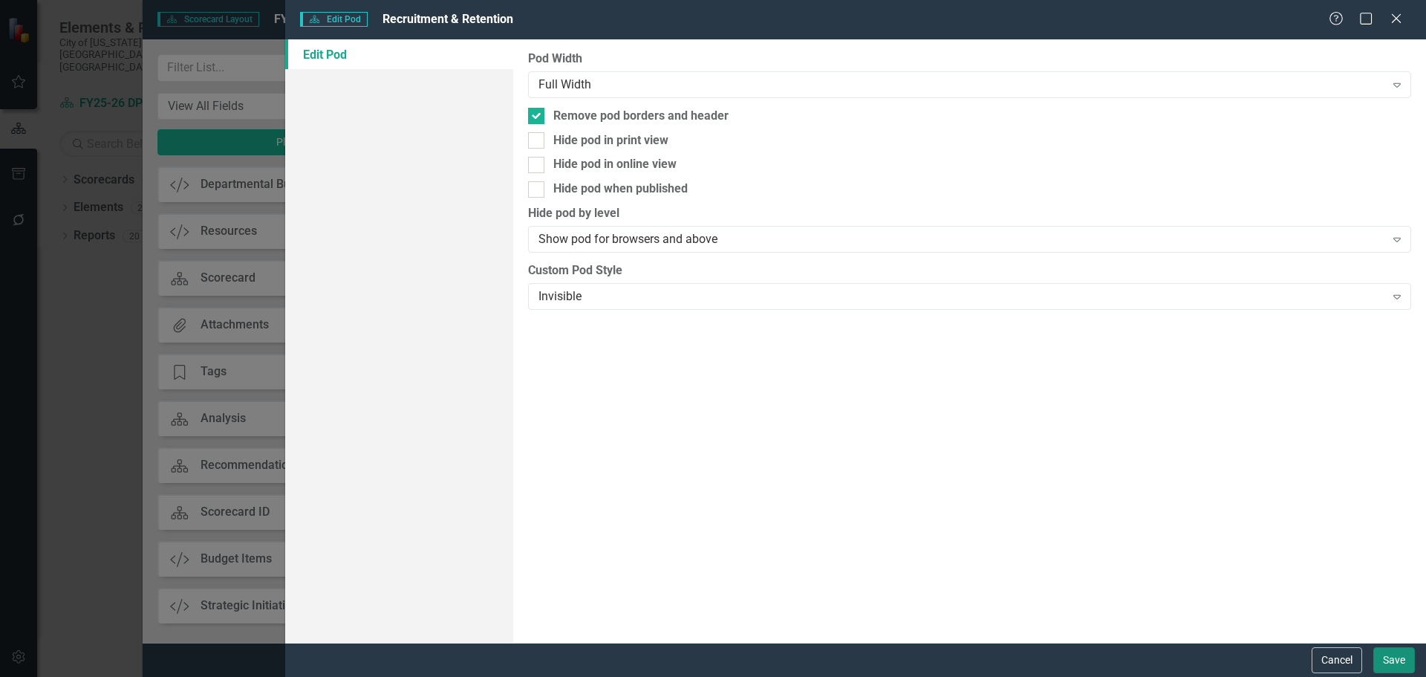
click at [1387, 655] on button "Save" at bounding box center [1395, 660] width 42 height 26
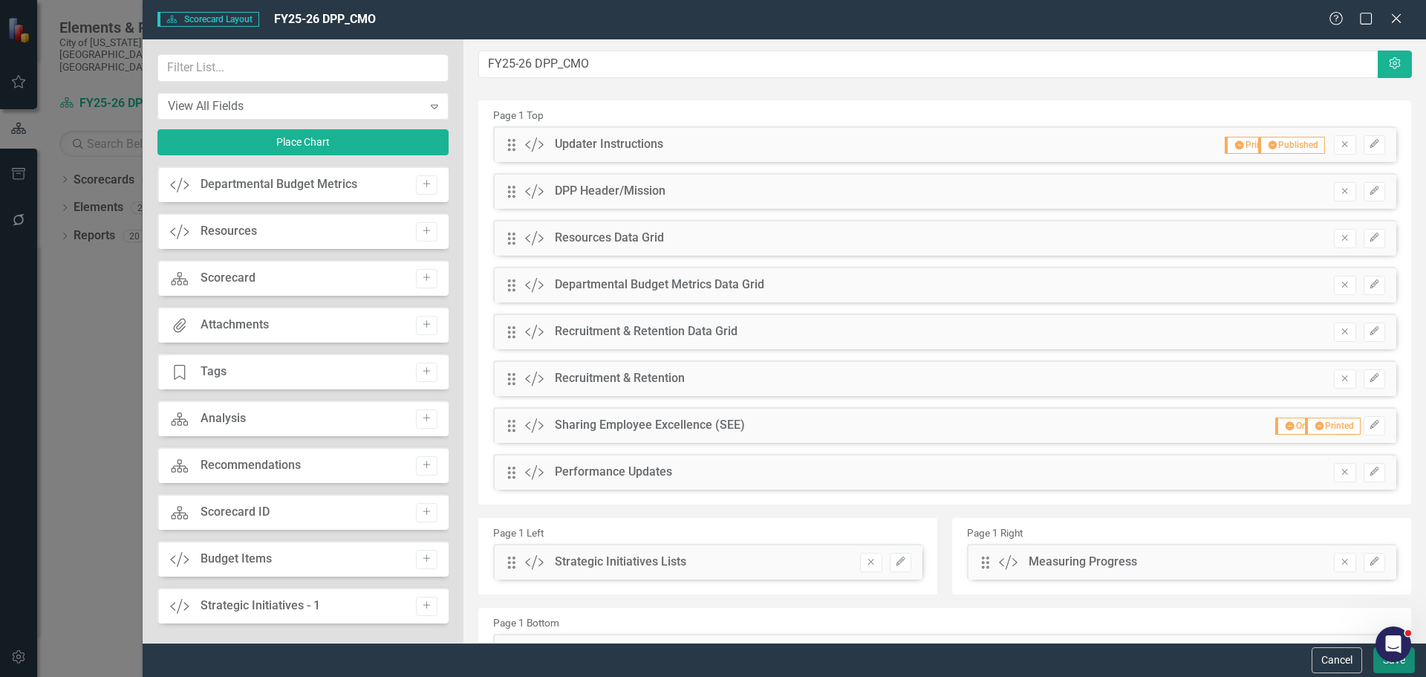
click at [1382, 664] on button "Save" at bounding box center [1395, 660] width 42 height 26
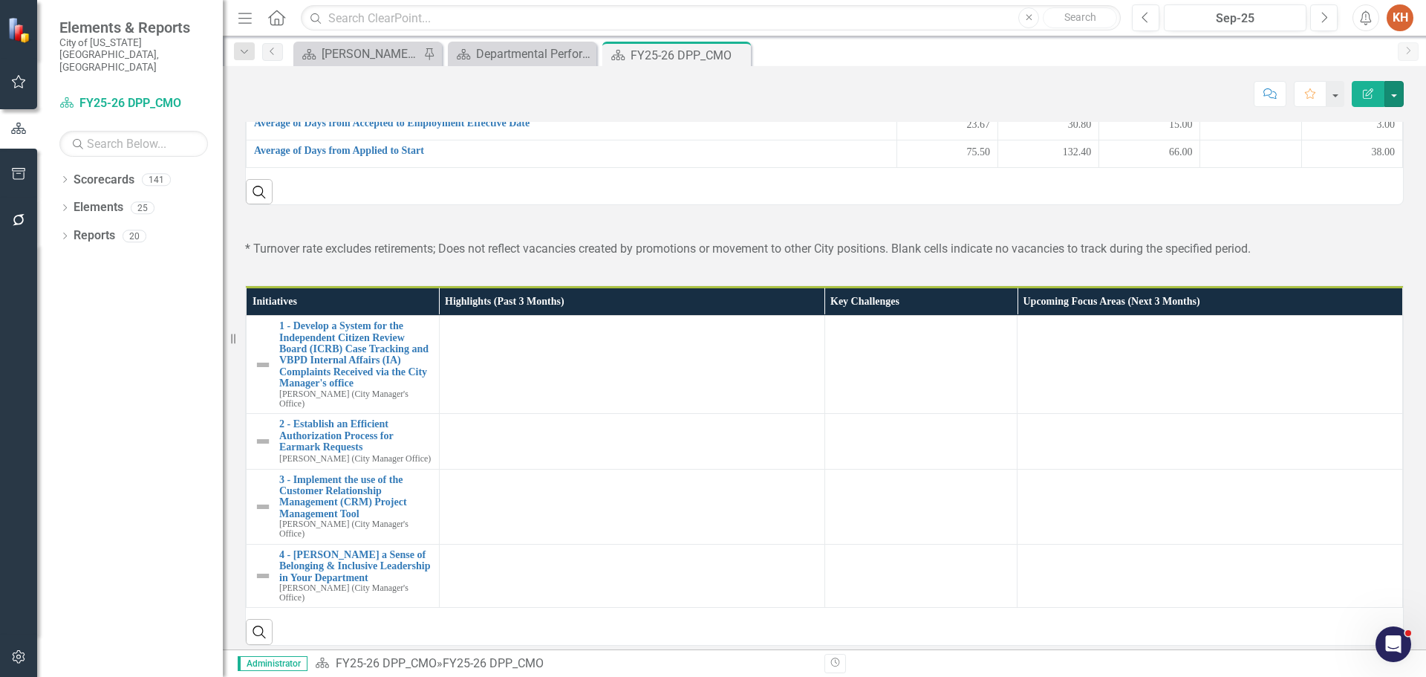
scroll to position [891, 0]
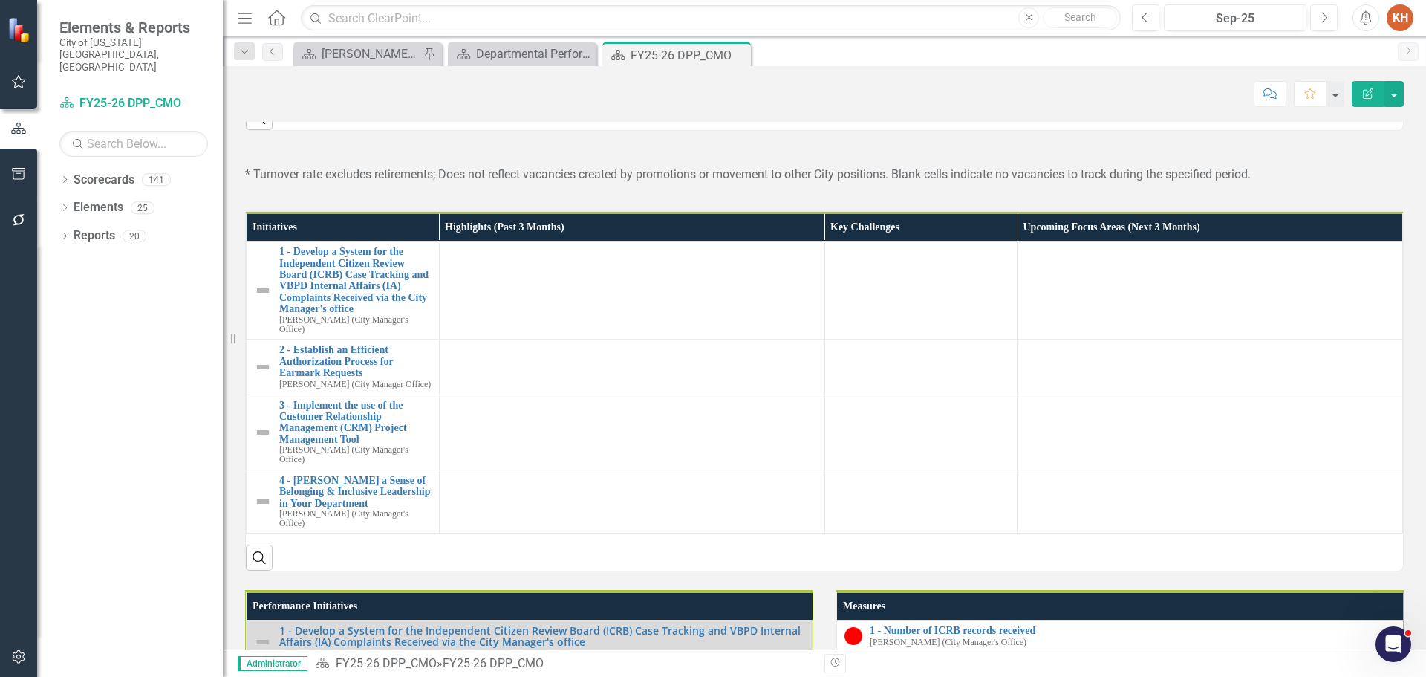
click at [894, 181] on span "* Turnover rate excludes retirements; Does not reflect vacancies created by pro…" at bounding box center [748, 174] width 1006 height 14
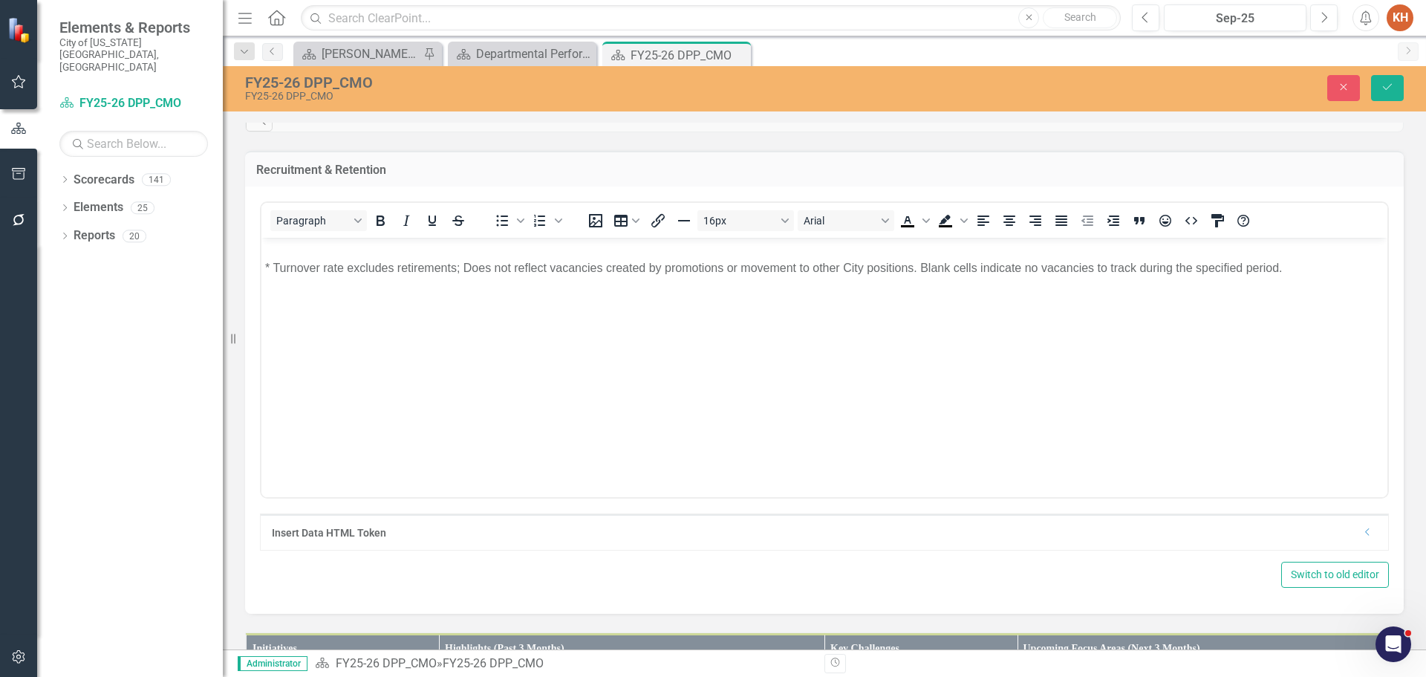
scroll to position [0, 0]
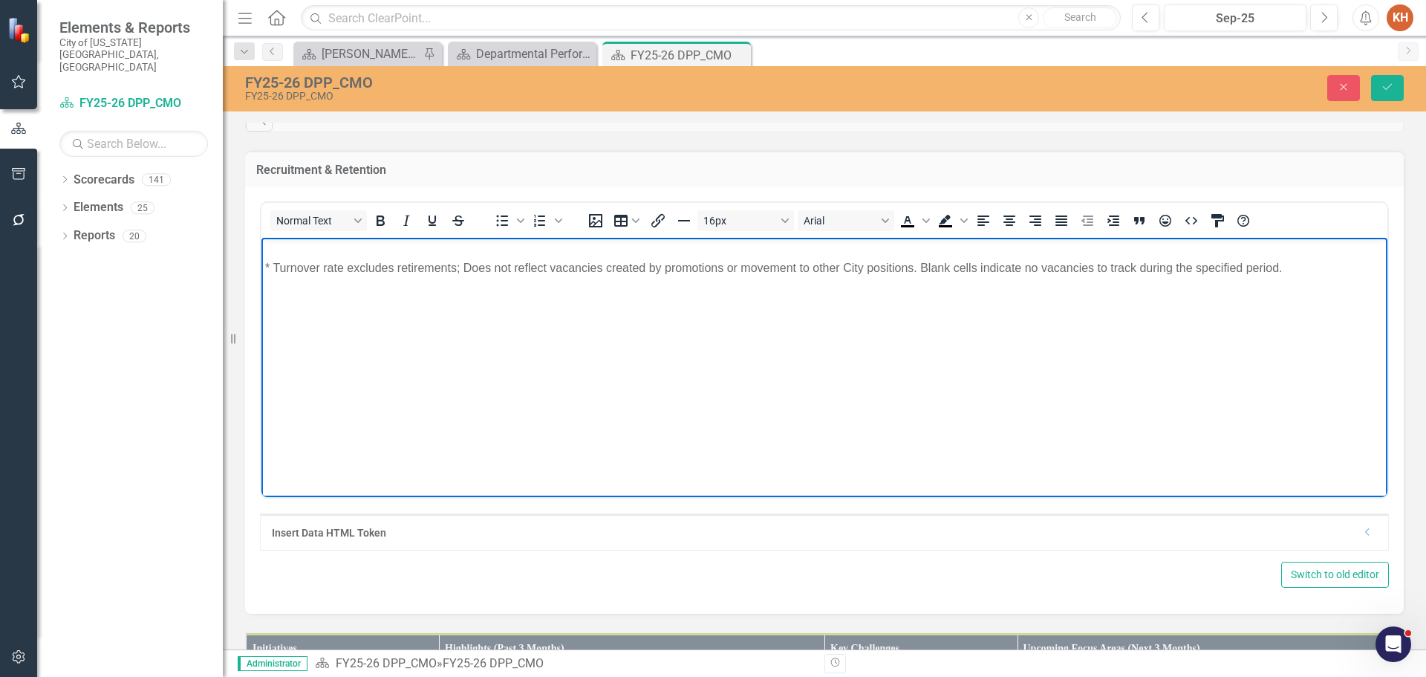
click at [914, 275] on p "* Turnover rate excludes retirements; Does not reflect vacancies created by pro…" at bounding box center [824, 268] width 1119 height 18
paste body "Rich Text Area. Press ALT-0 for help."
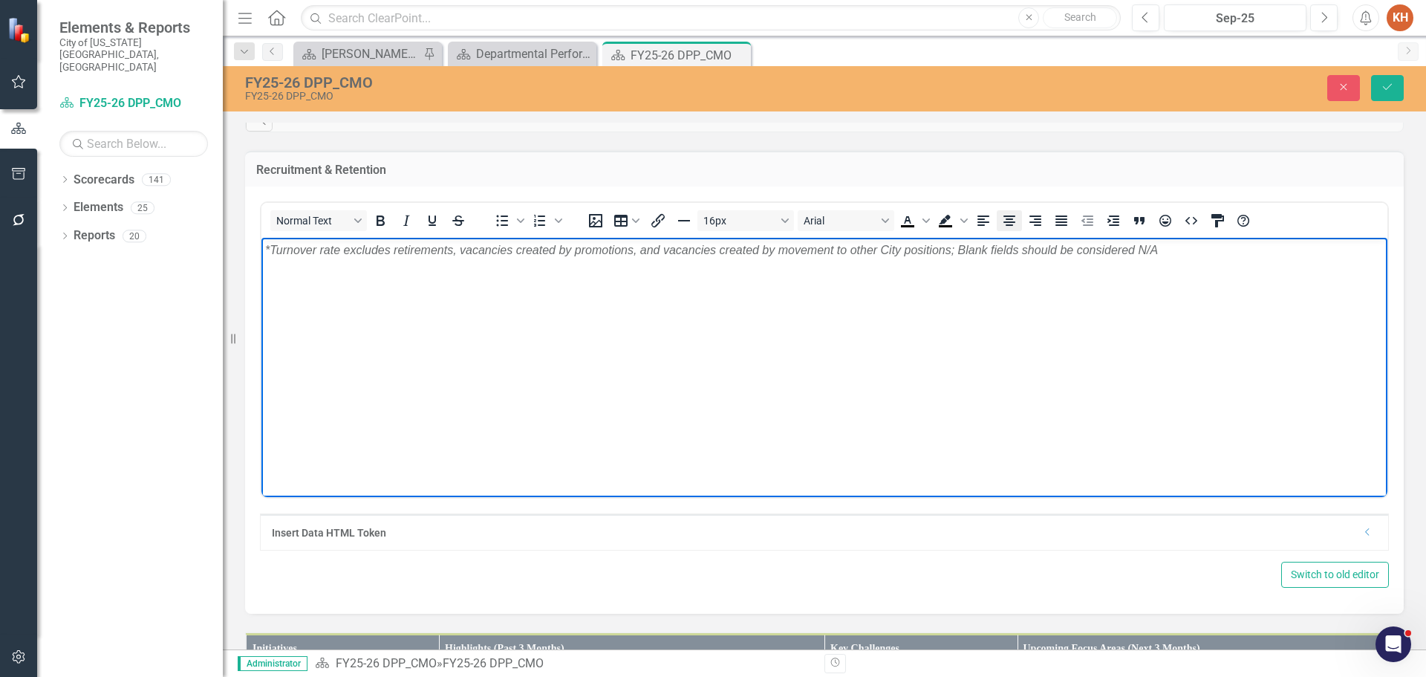
click at [1008, 230] on icon "Align center" at bounding box center [1010, 221] width 18 height 18
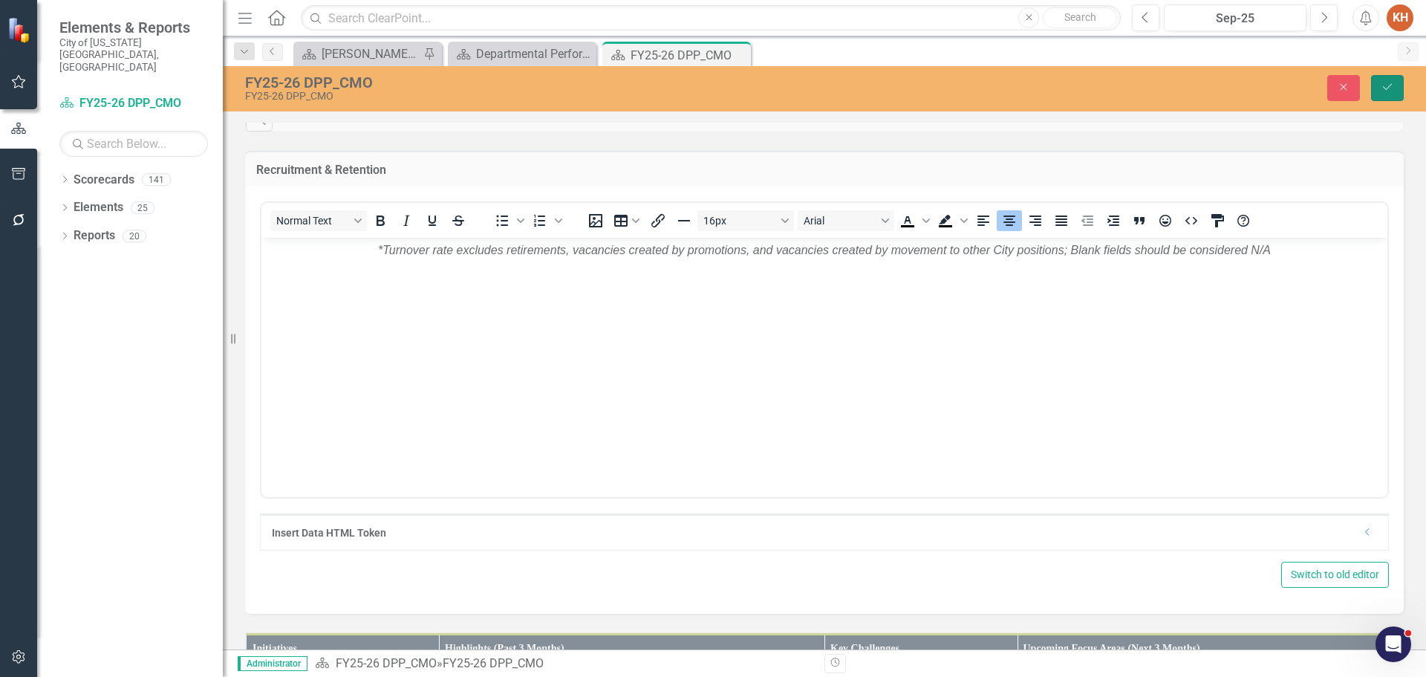
click at [1385, 76] on button "Save" at bounding box center [1387, 88] width 33 height 26
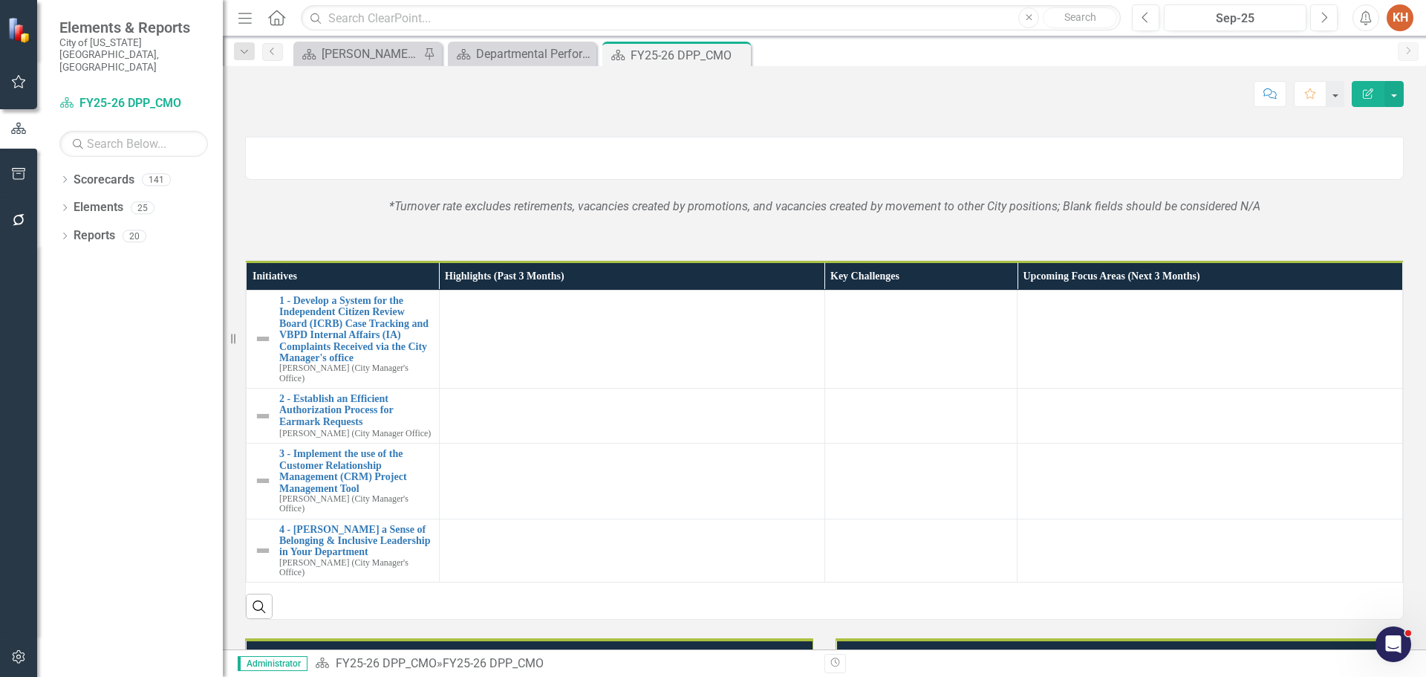
scroll to position [700, 0]
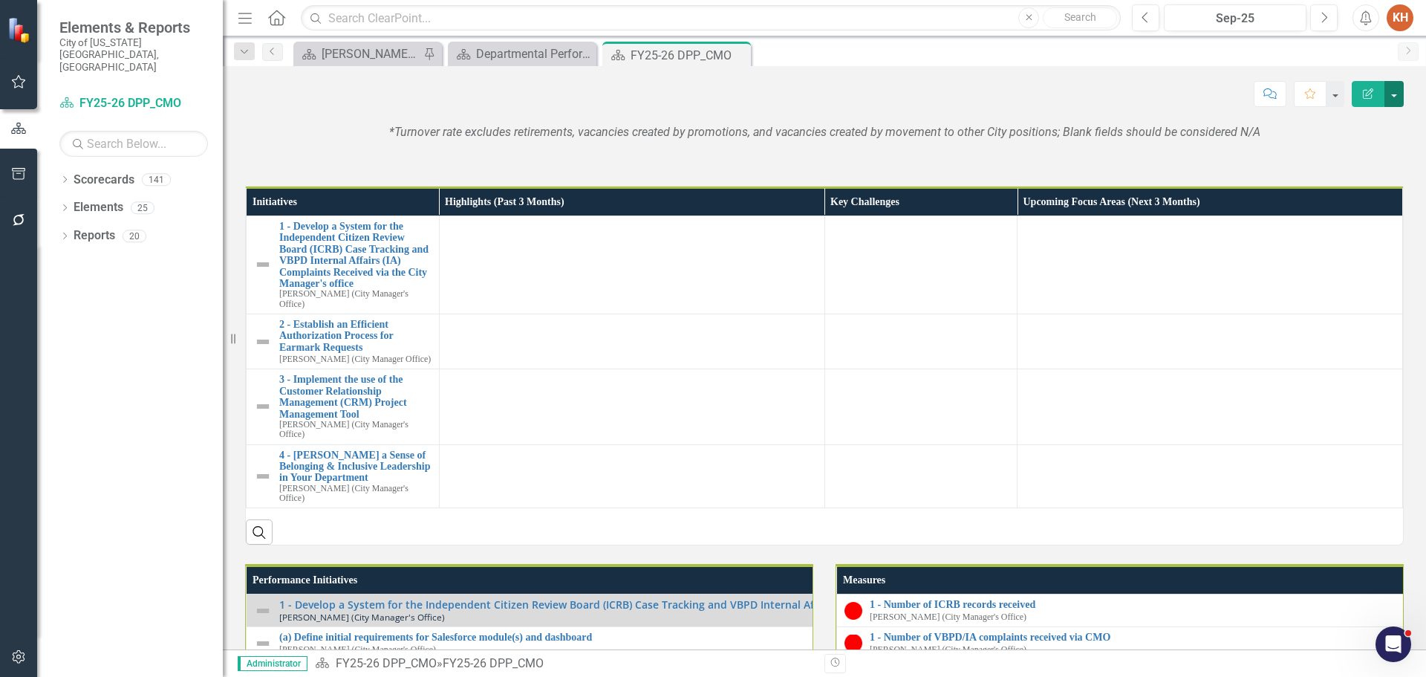
click at [1395, 90] on button "button" at bounding box center [1394, 94] width 19 height 26
click at [1356, 146] on link "Edit Report Edit Layout" at bounding box center [1343, 148] width 120 height 27
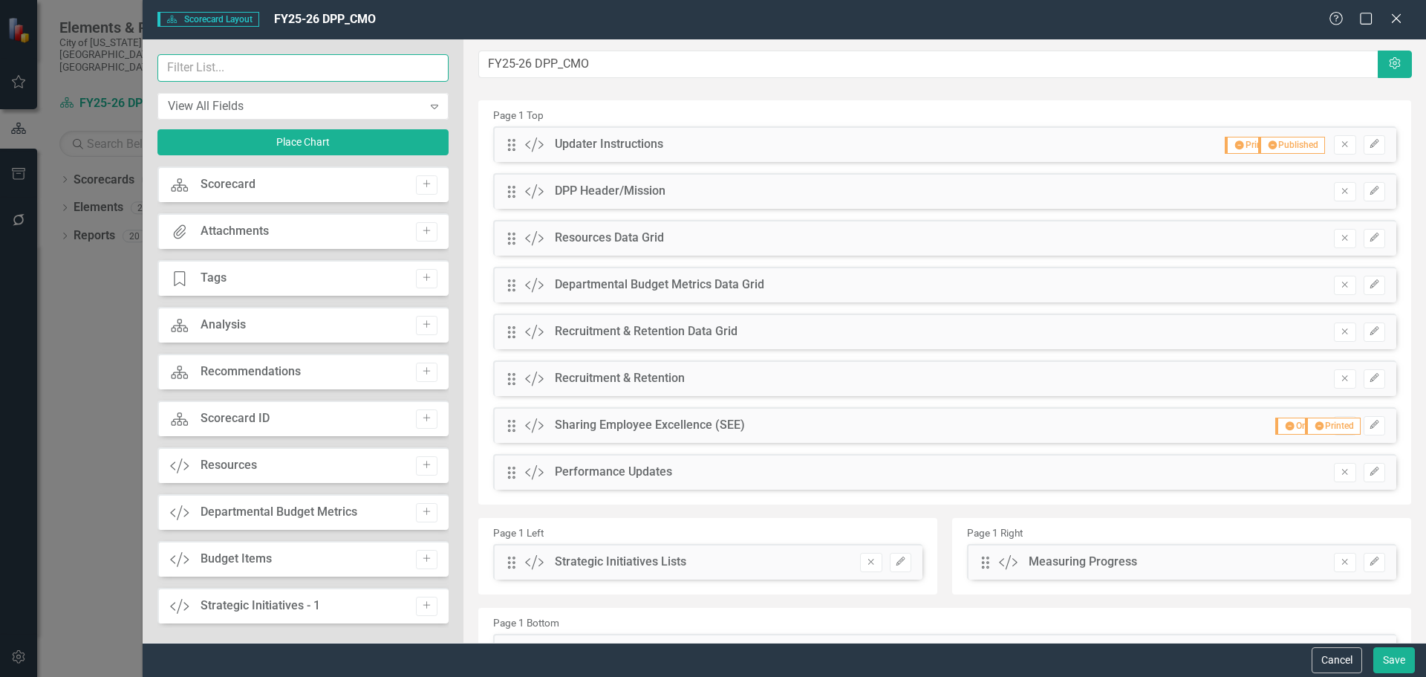
click at [308, 67] on input "text" at bounding box center [302, 67] width 291 height 27
type input "R"
click at [1326, 669] on button "Cancel" at bounding box center [1337, 660] width 51 height 26
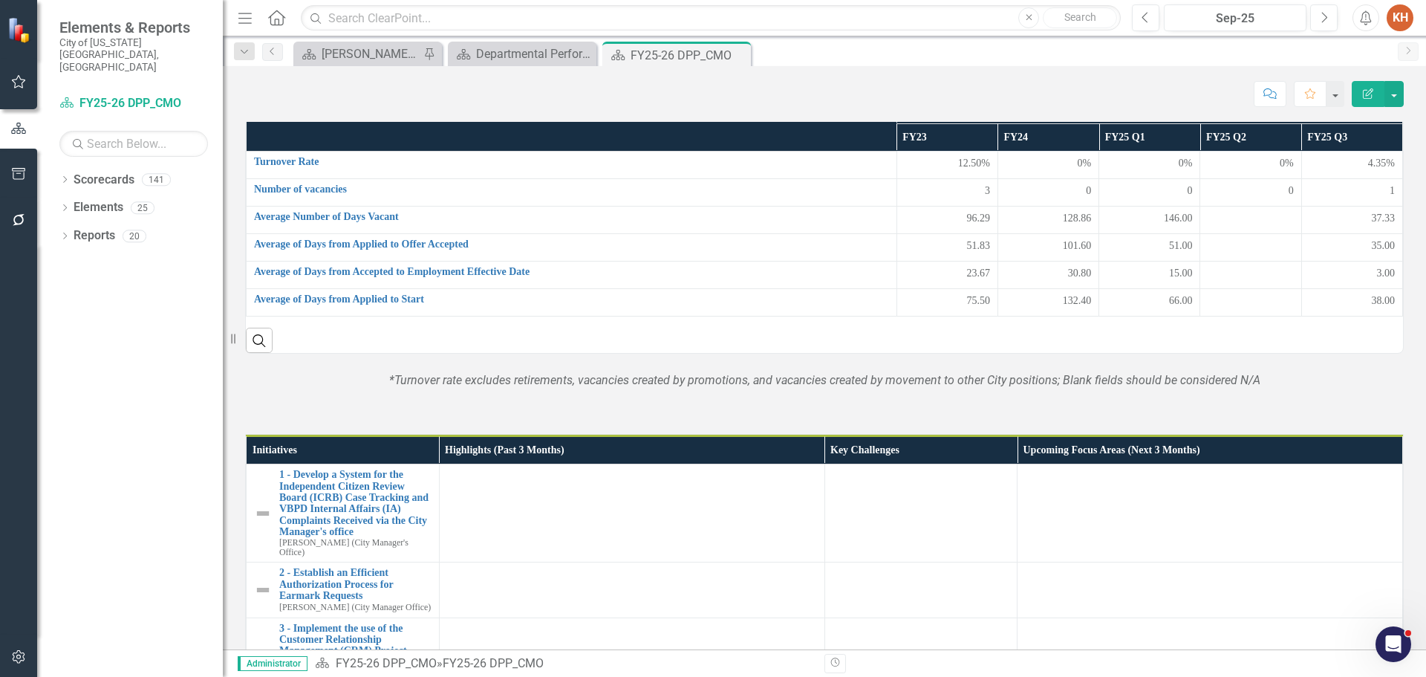
scroll to position [891, 0]
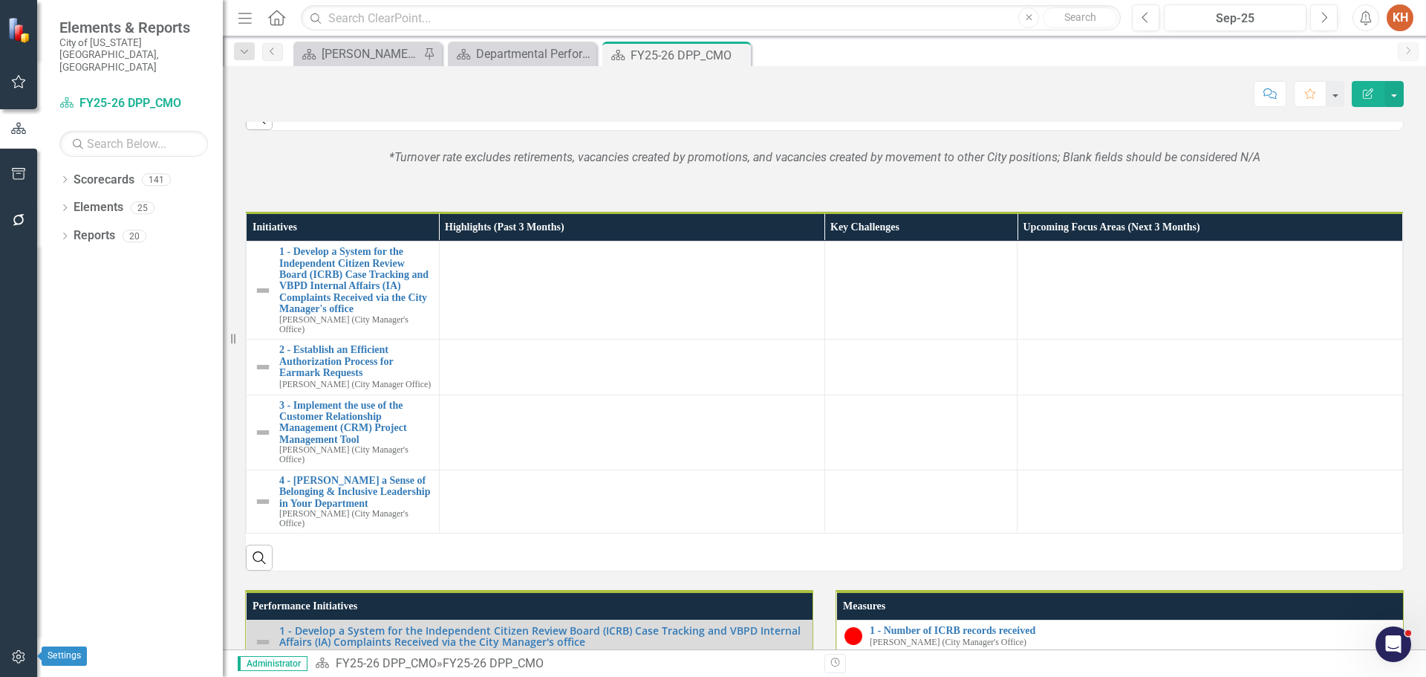
click at [21, 654] on icon "button" at bounding box center [19, 657] width 16 height 12
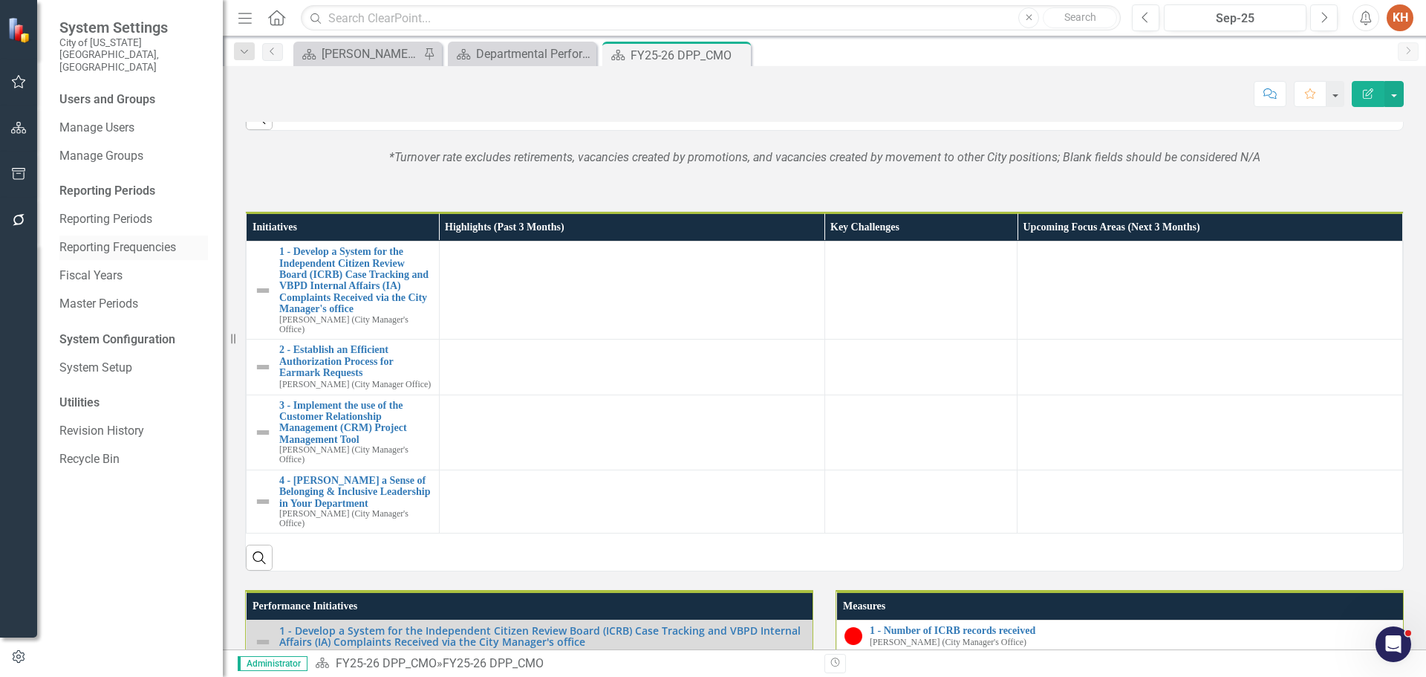
click at [117, 239] on link "Reporting Frequencies" at bounding box center [133, 247] width 149 height 17
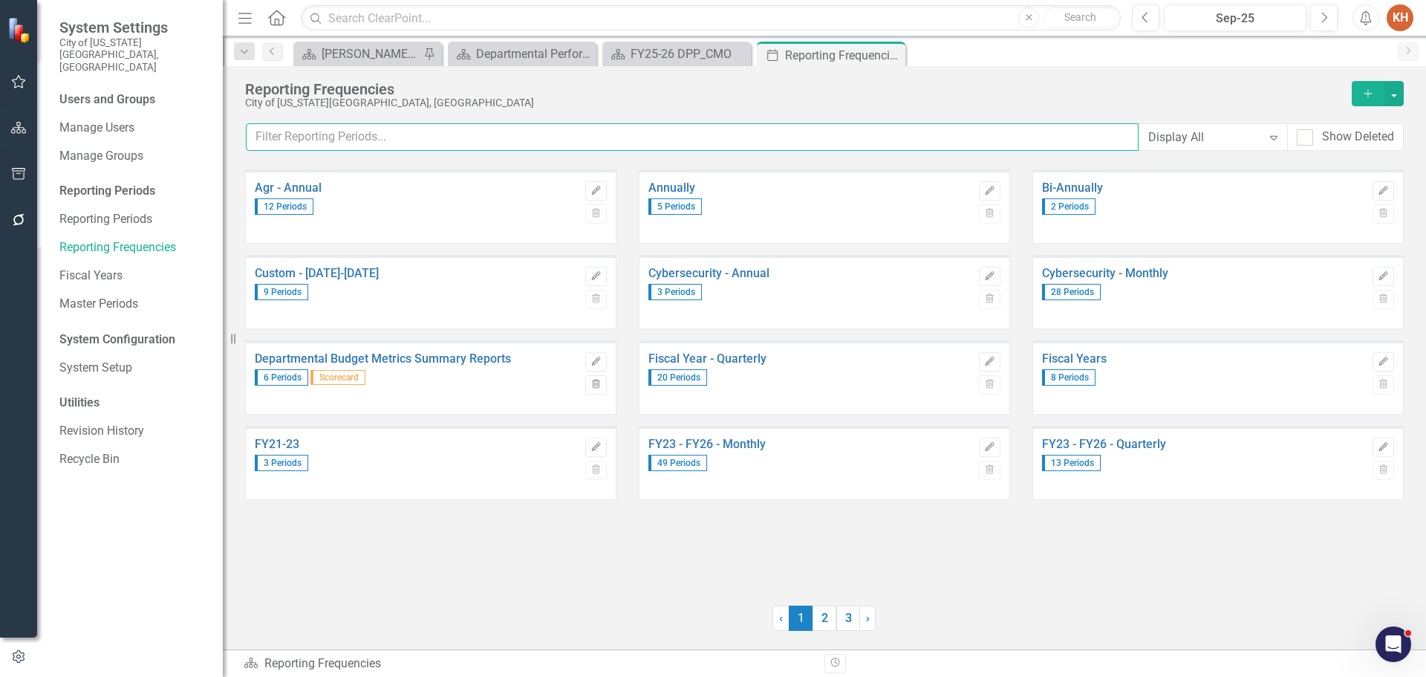
click at [831, 143] on input "text" at bounding box center [692, 136] width 893 height 27
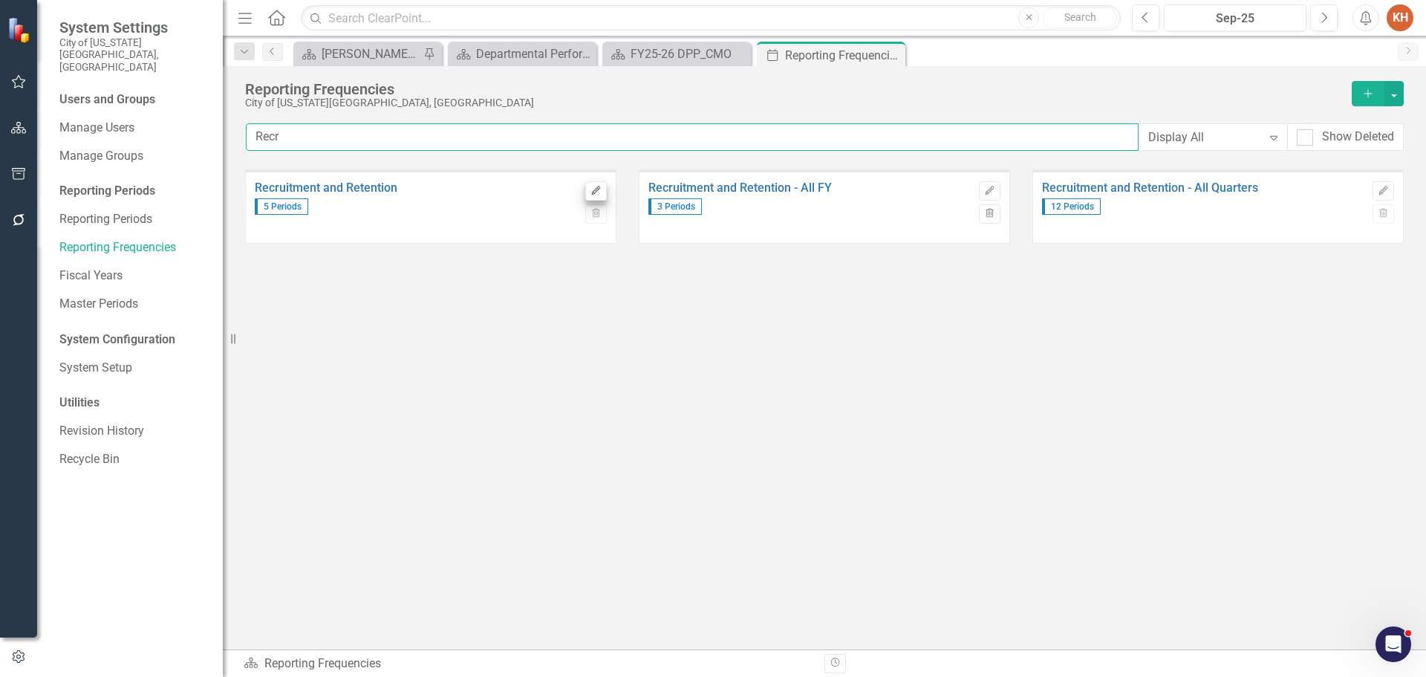
type input "Recr"
click at [594, 196] on button "Edit" at bounding box center [596, 190] width 22 height 19
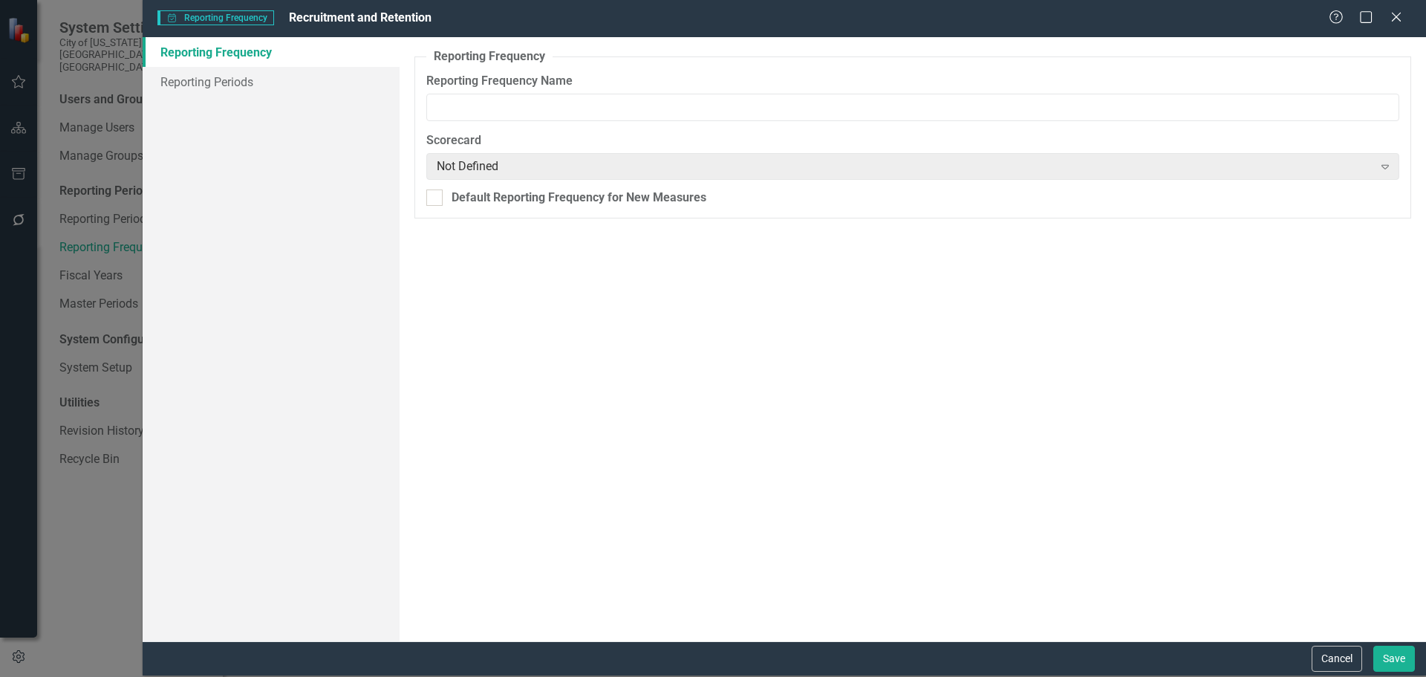
type input "Recruitment and Retention"
click at [228, 83] on link "Reporting Periods" at bounding box center [271, 82] width 257 height 30
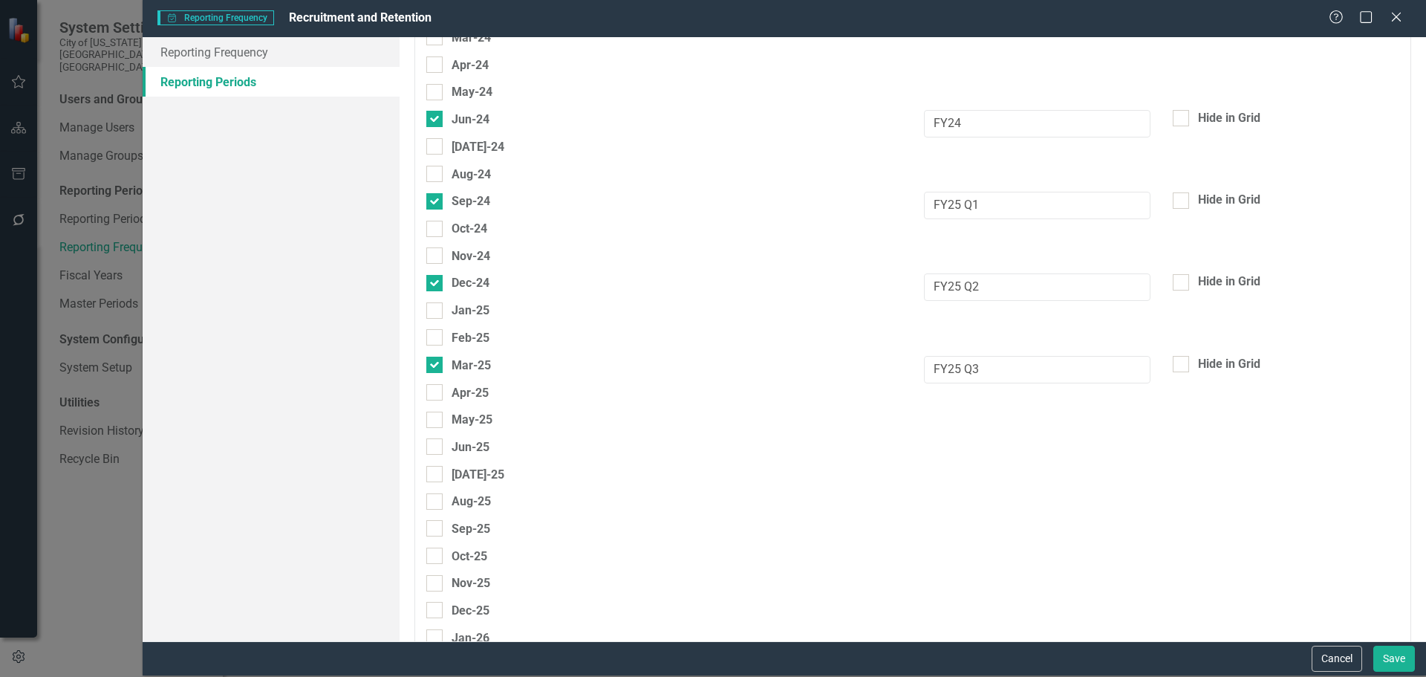
scroll to position [1486, 0]
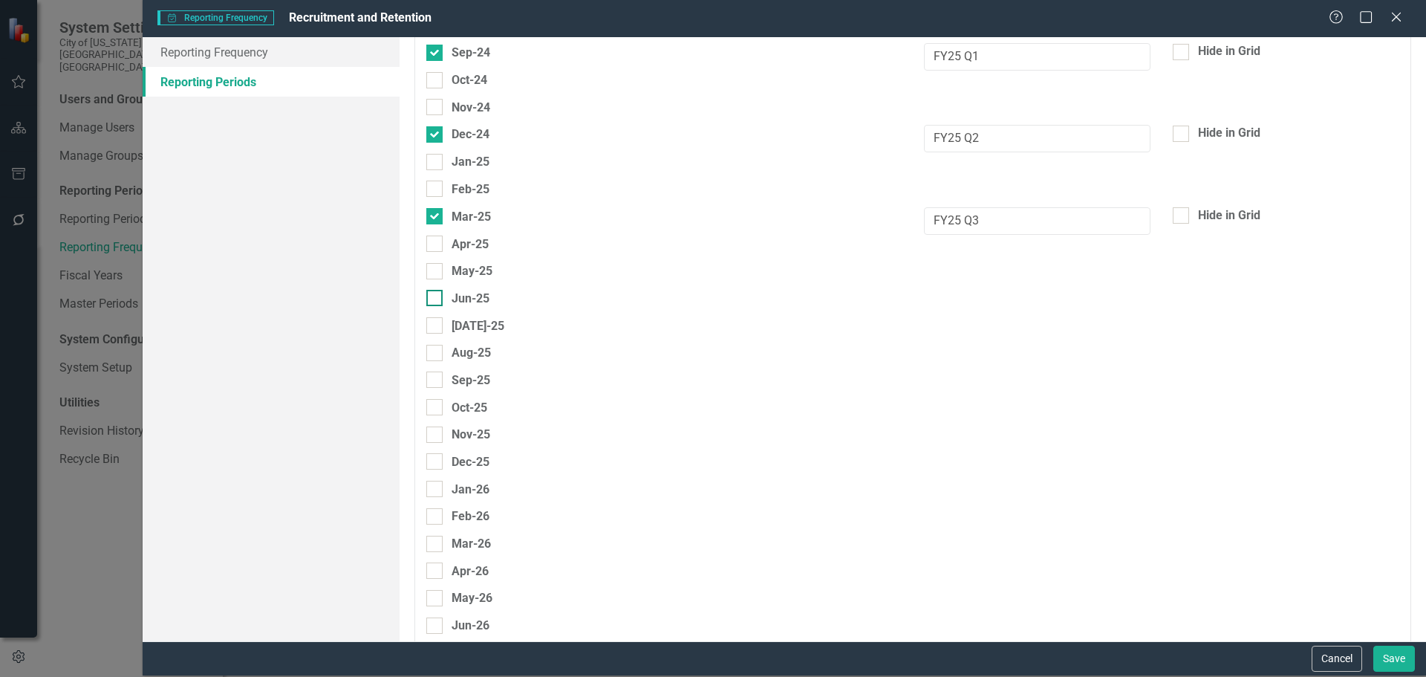
click at [438, 298] on div at bounding box center [434, 298] width 16 height 16
click at [436, 298] on input "Jun-25" at bounding box center [431, 295] width 10 height 10
checkbox input "true"
click at [953, 296] on input "text" at bounding box center [1037, 302] width 227 height 27
type input "FY25 Q4"
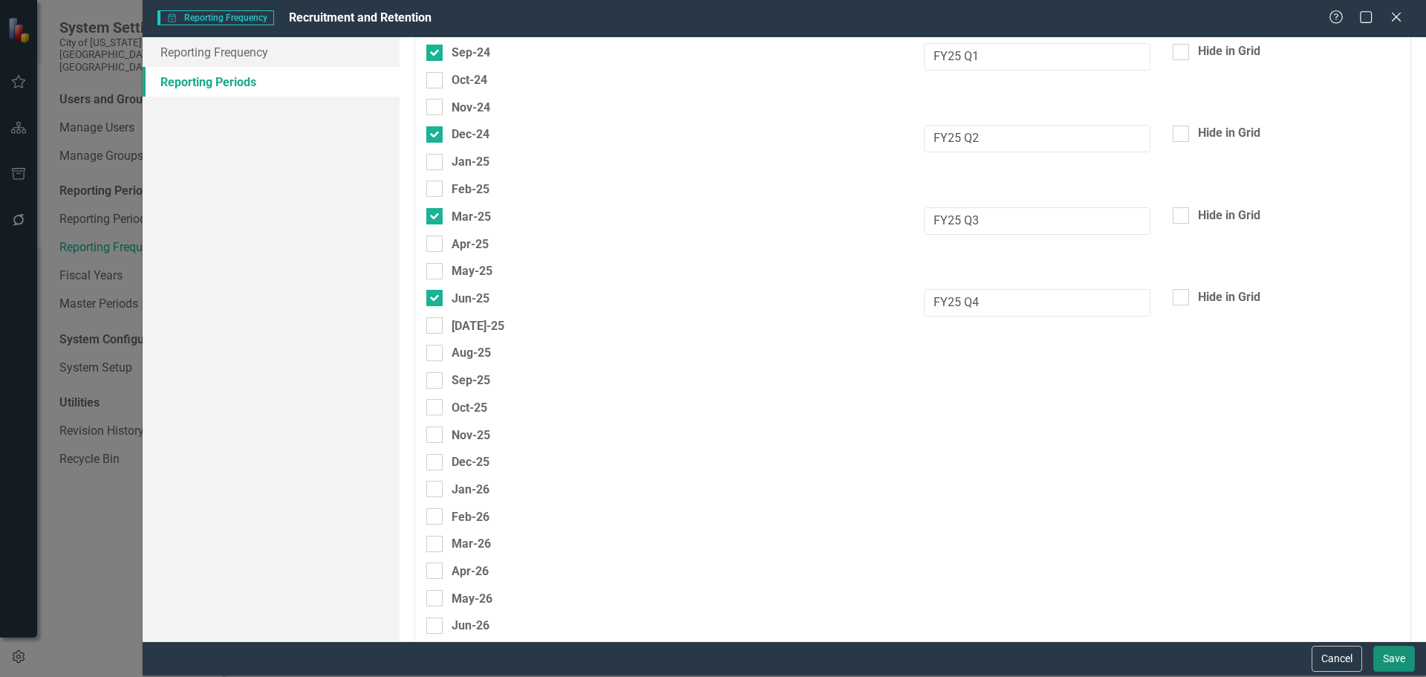
click at [1396, 662] on button "Save" at bounding box center [1395, 659] width 42 height 26
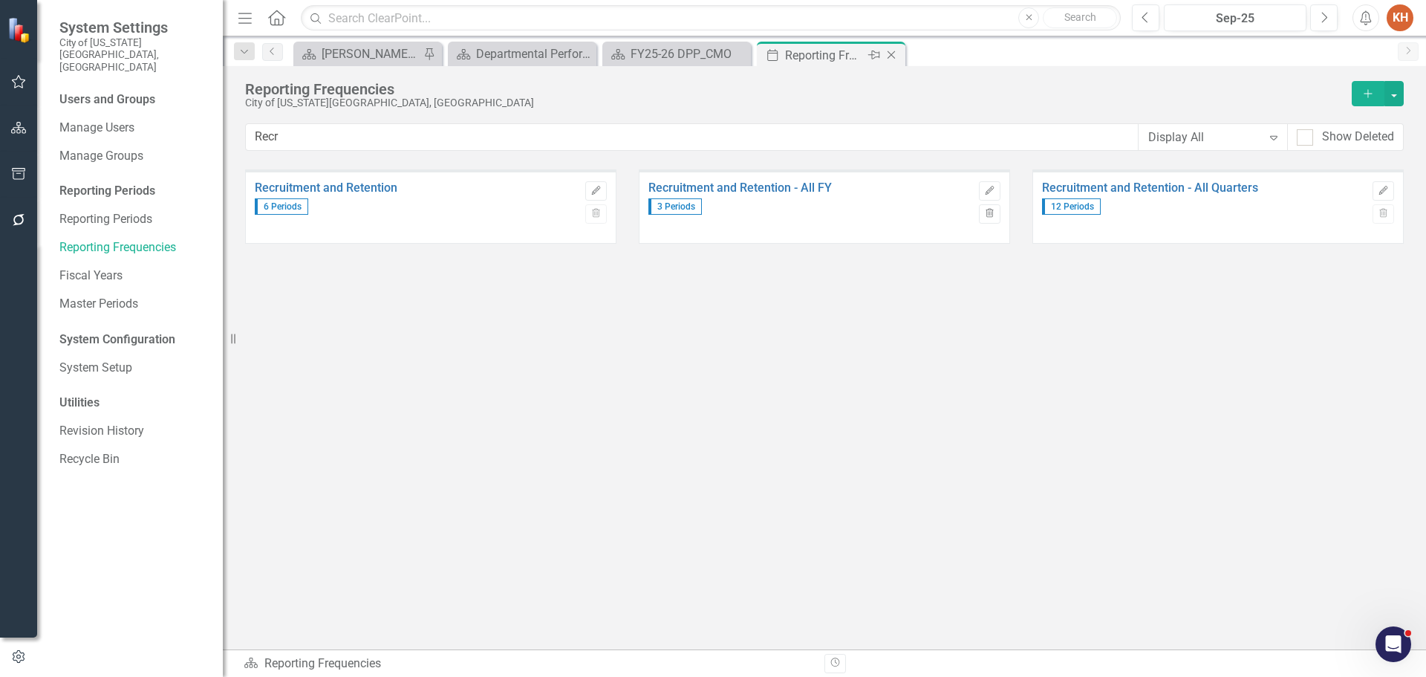
click at [892, 51] on icon "Close" at bounding box center [891, 55] width 15 height 12
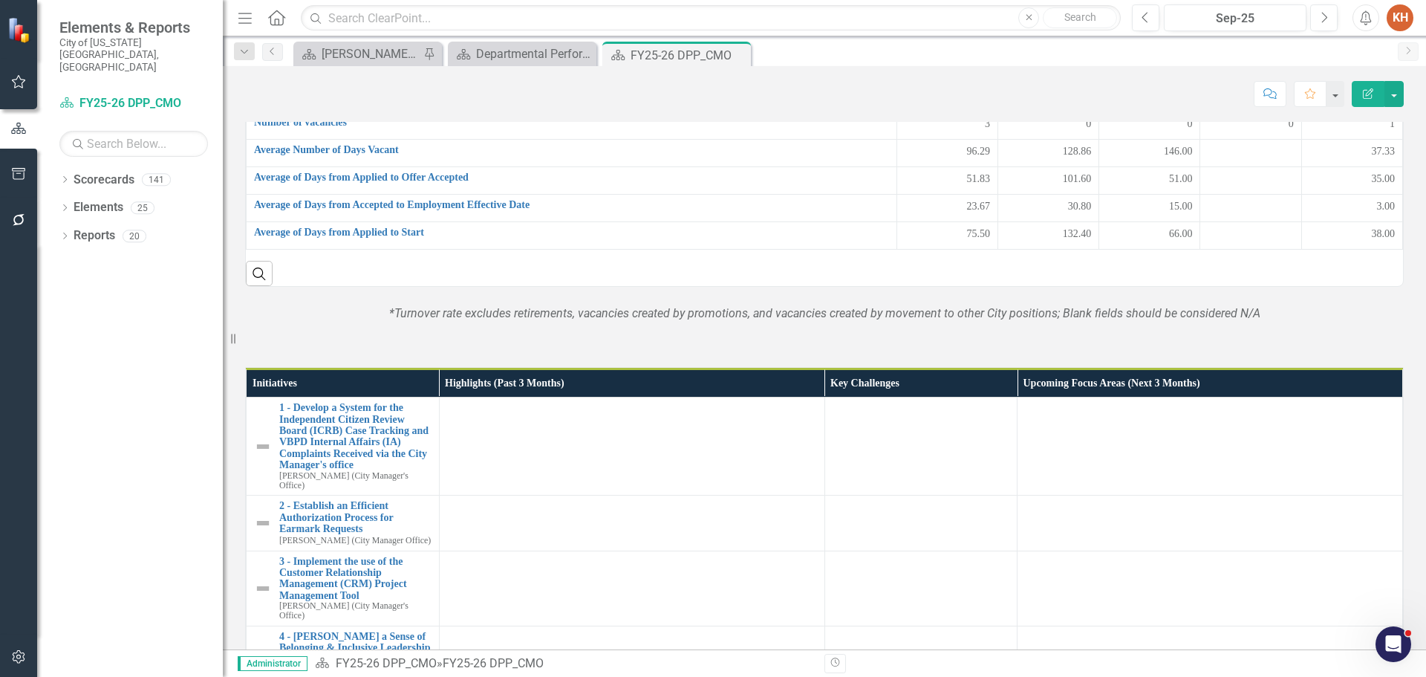
scroll to position [749, 0]
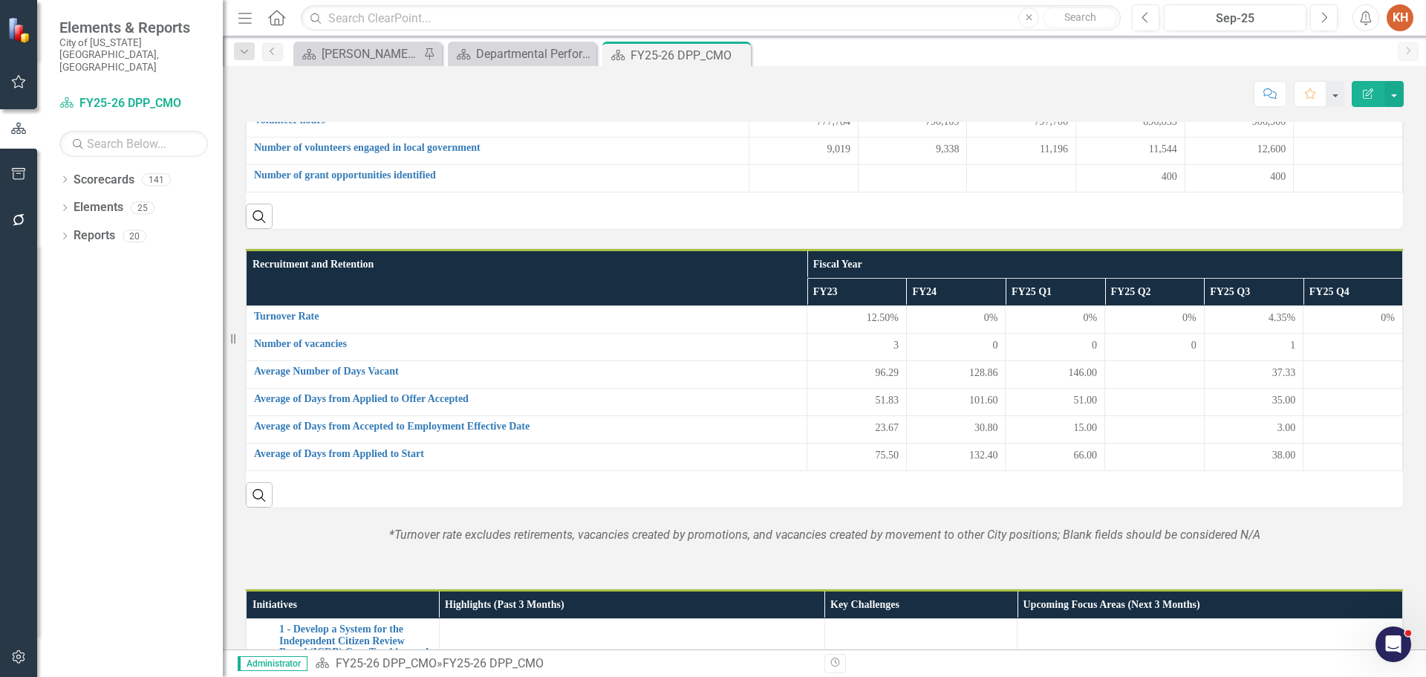
scroll to position [440, 0]
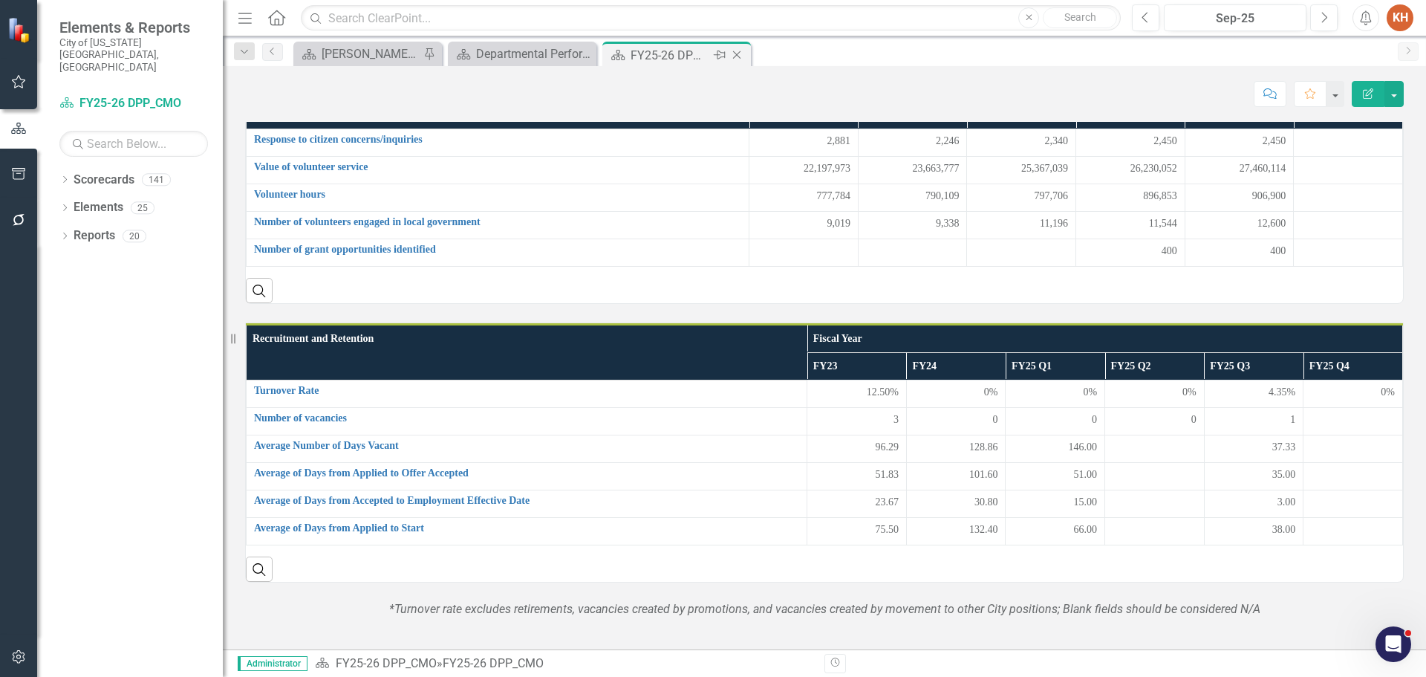
click at [738, 50] on icon "Close" at bounding box center [736, 55] width 15 height 12
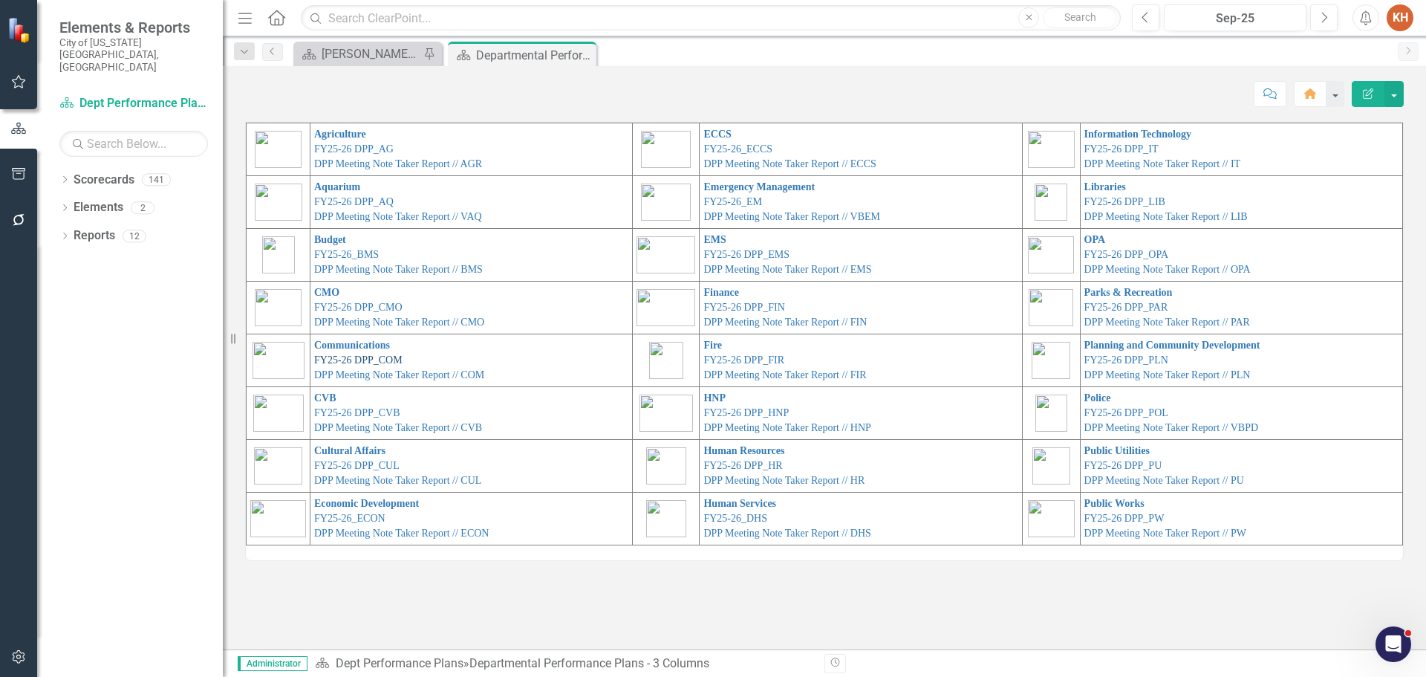
click at [370, 360] on link "FY25-26 DPP_COM" at bounding box center [358, 359] width 88 height 11
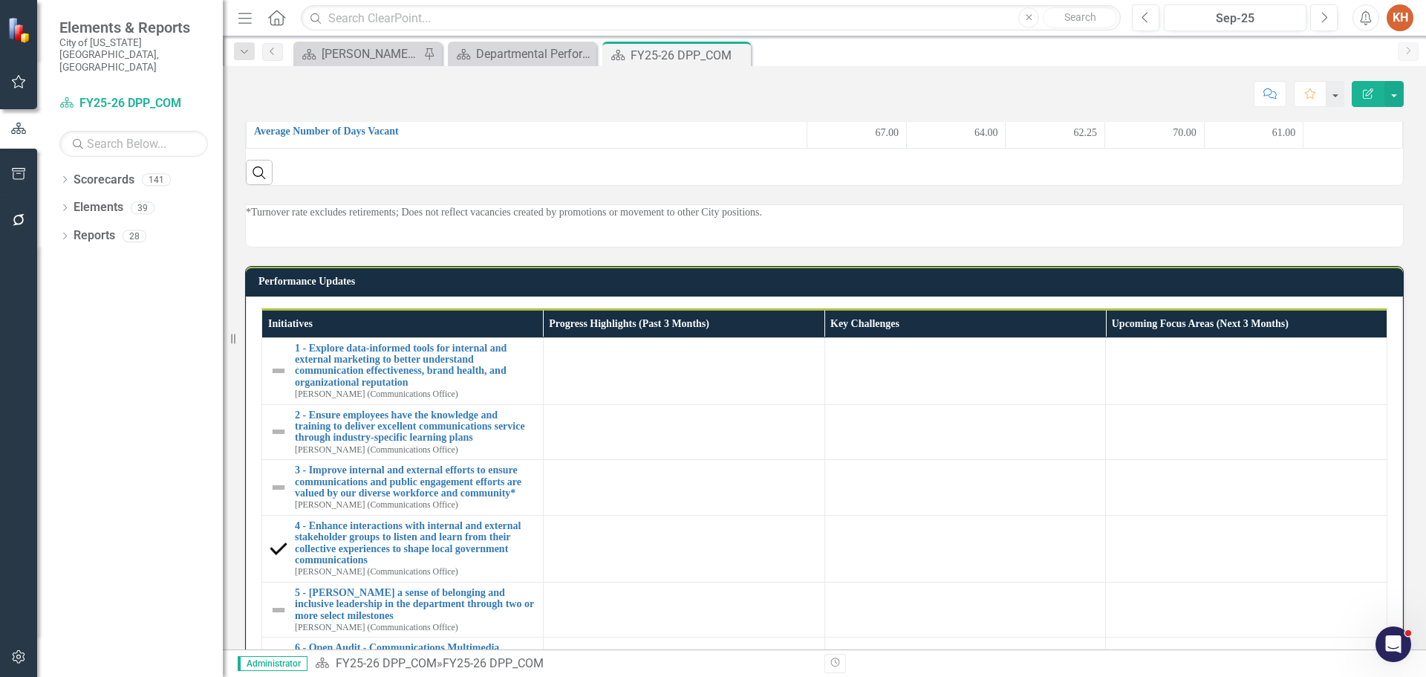
scroll to position [1008, 0]
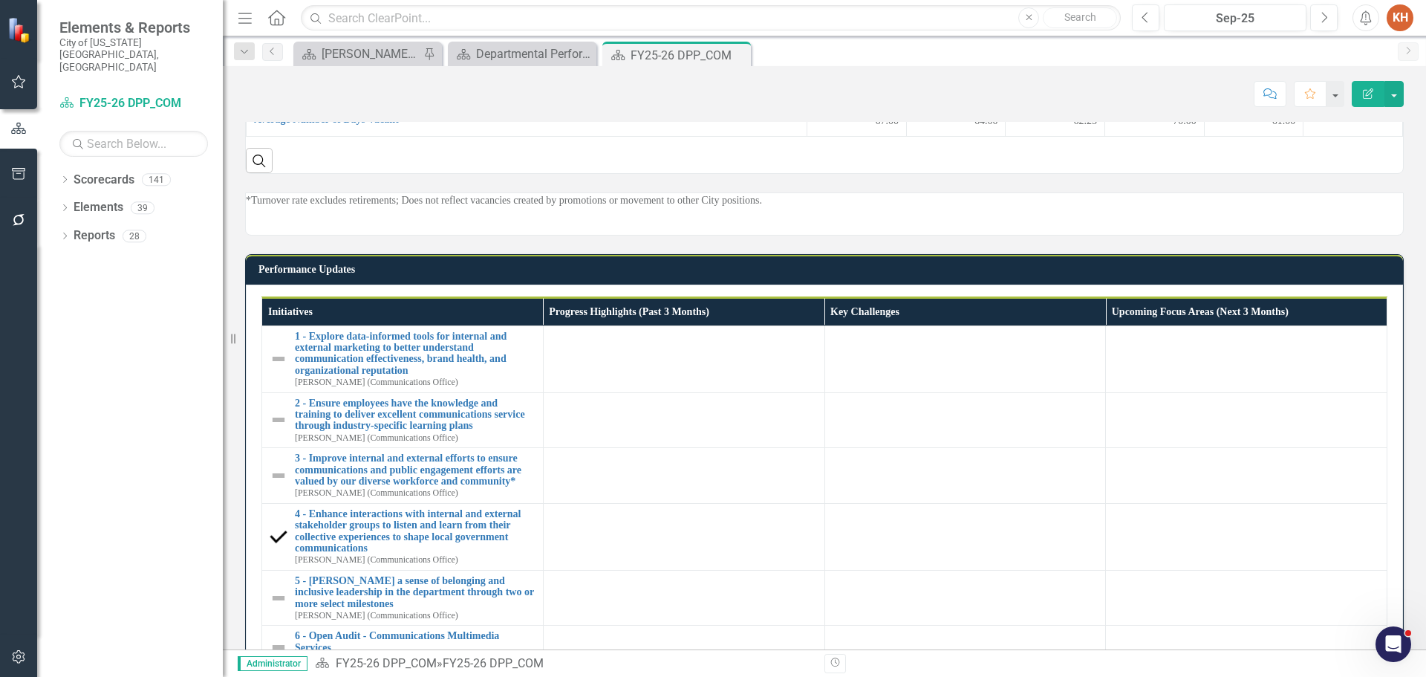
click at [677, 235] on div "*Turnover rate excludes retirements; Does not reflect vacancies created by prom…" at bounding box center [824, 213] width 1159 height 43
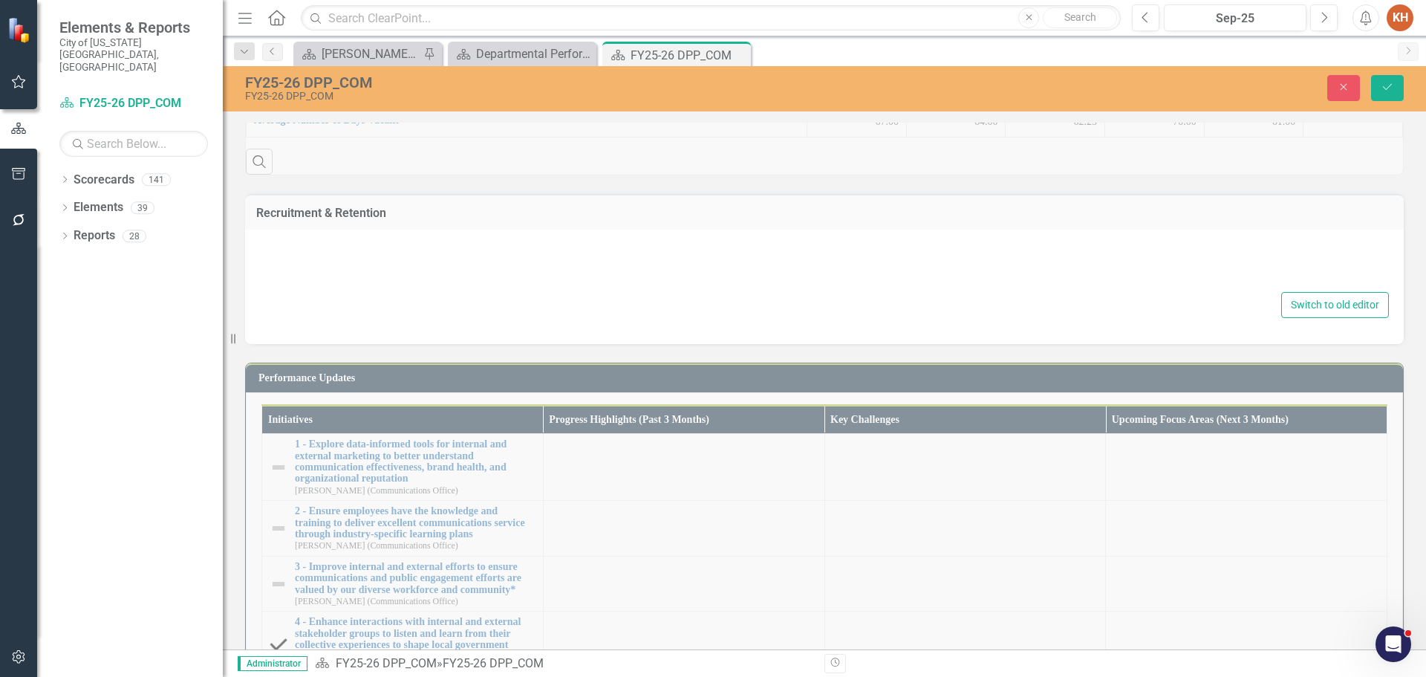
type textarea "<div> <p>*Turnover rate excludes retirements; Does not reflect vacancies create…"
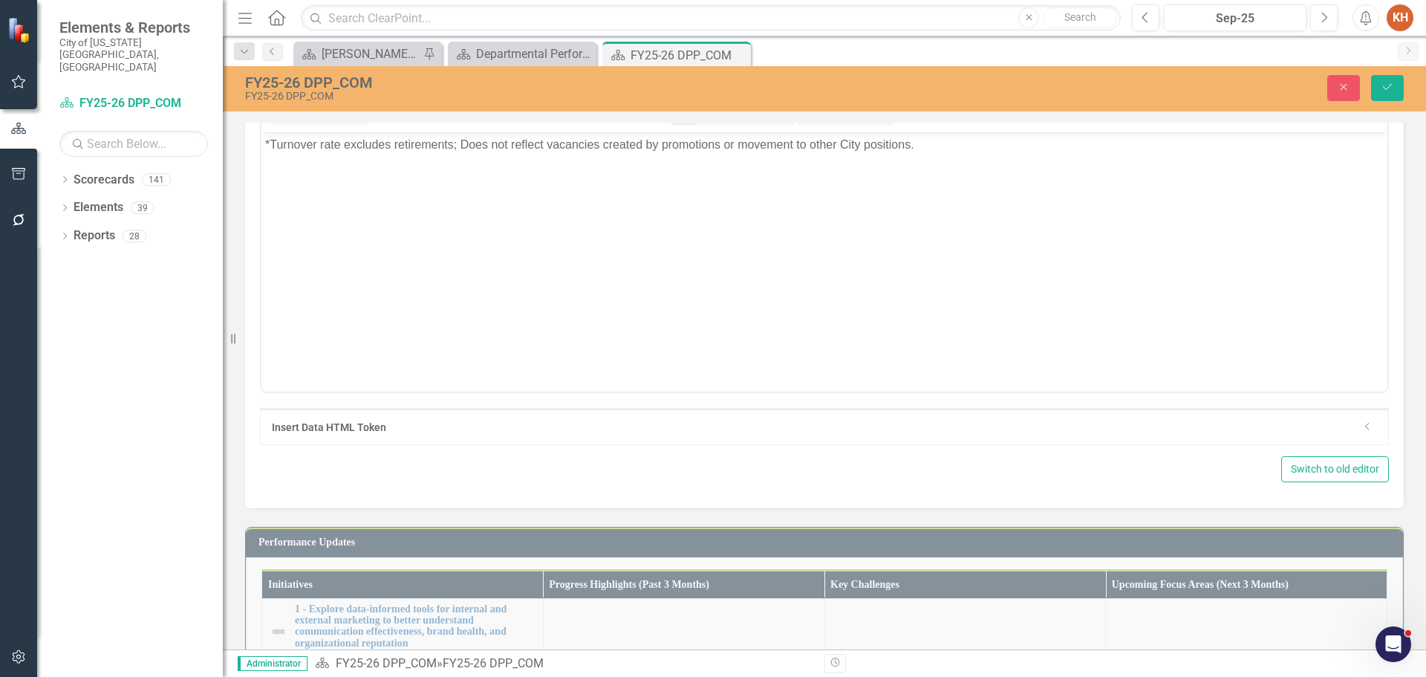
scroll to position [0, 0]
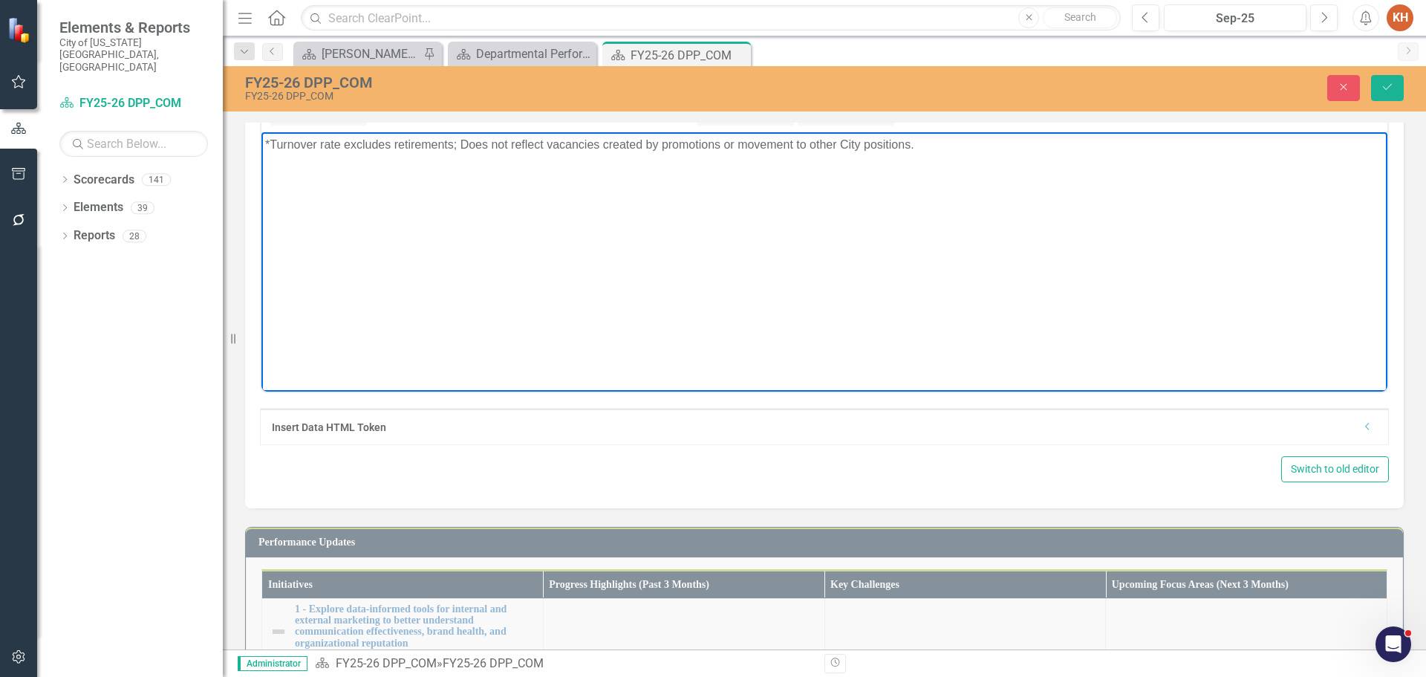
click at [694, 163] on body "*Turnover rate excludes retirements; Does not reflect vacancies created by prom…" at bounding box center [824, 243] width 1126 height 223
paste body "Rich Text Area. Press ALT-0 for help."
click at [1017, 124] on icon "Align center" at bounding box center [1010, 115] width 18 height 18
click at [1379, 91] on button "Save" at bounding box center [1387, 88] width 33 height 26
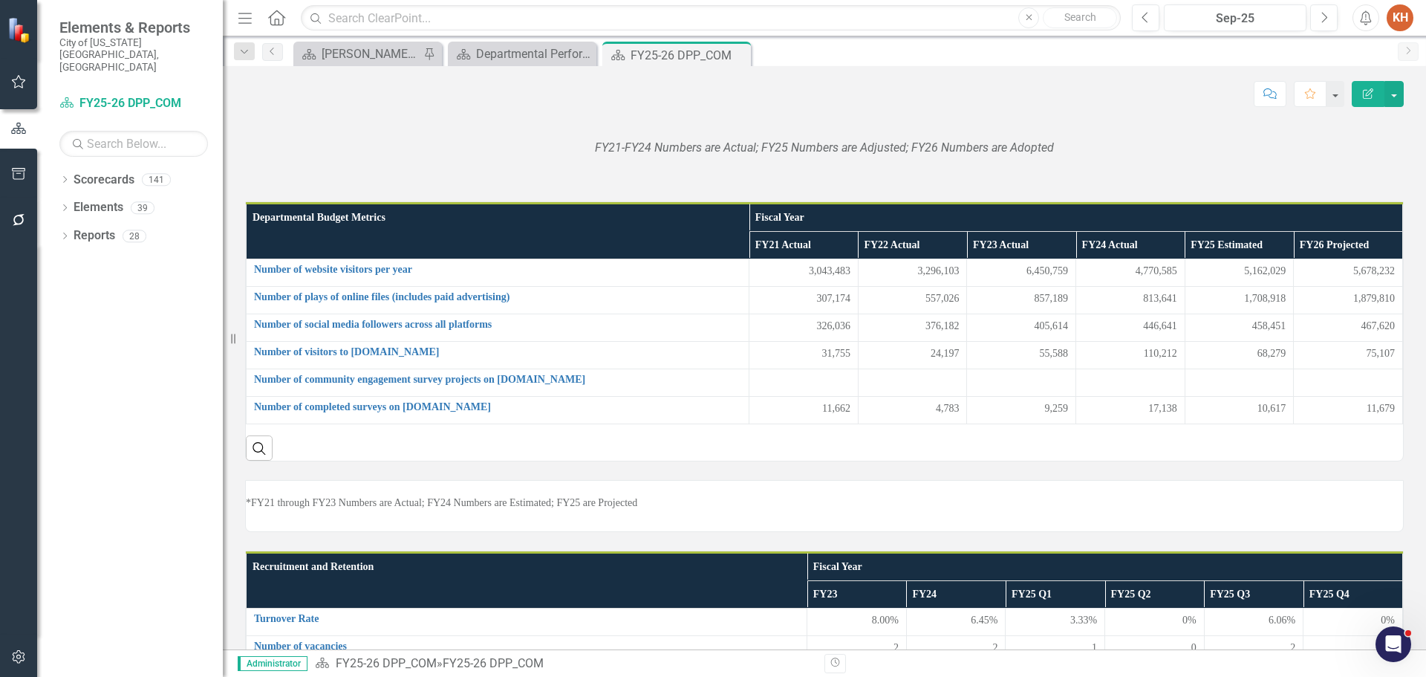
scroll to position [446, 0]
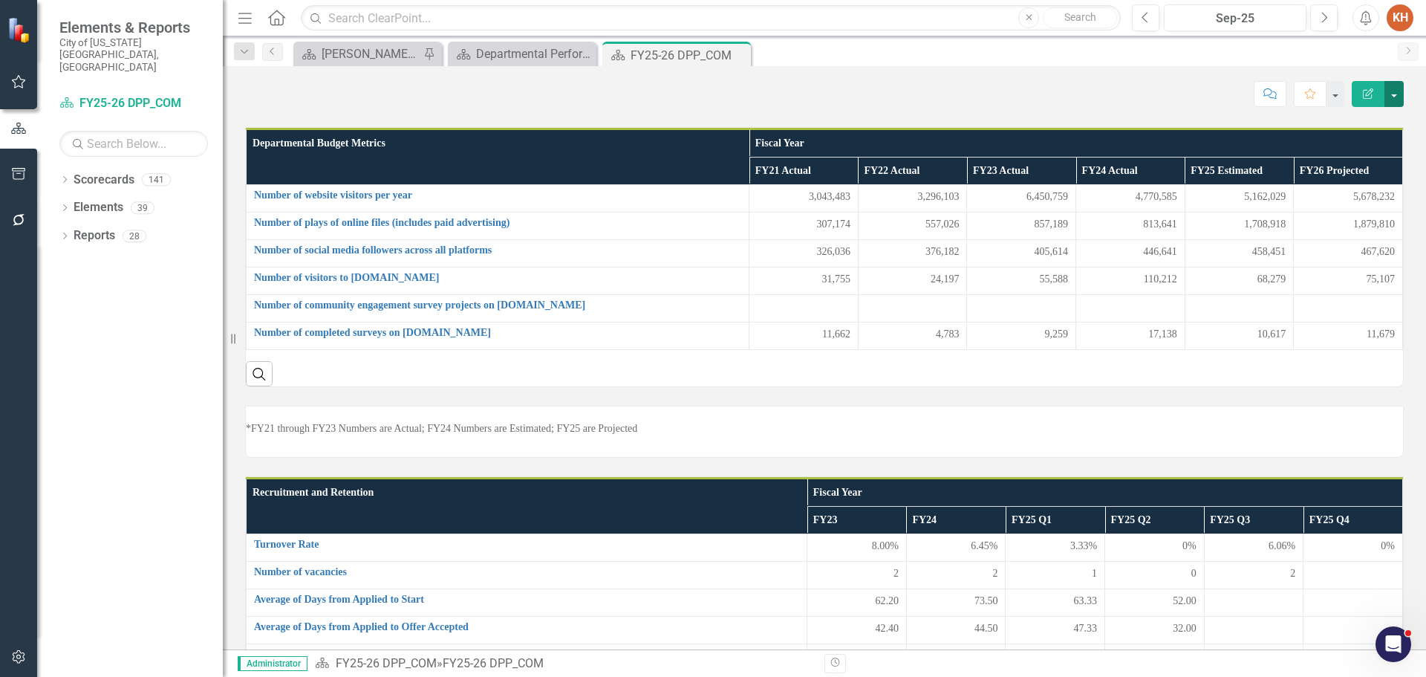
click at [1389, 88] on button "button" at bounding box center [1394, 94] width 19 height 26
click at [1365, 145] on link "Edit Report Edit Layout" at bounding box center [1343, 148] width 120 height 27
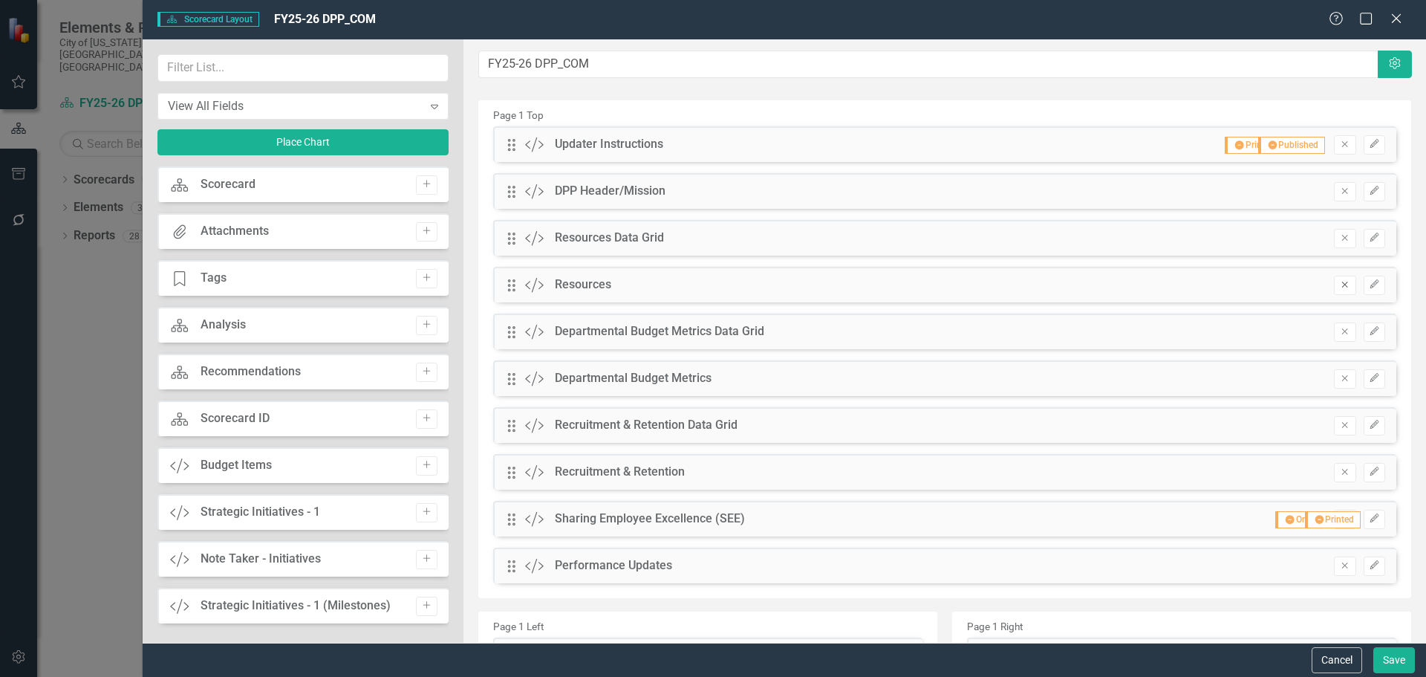
click at [1342, 283] on icon "button" at bounding box center [1345, 285] width 6 height 6
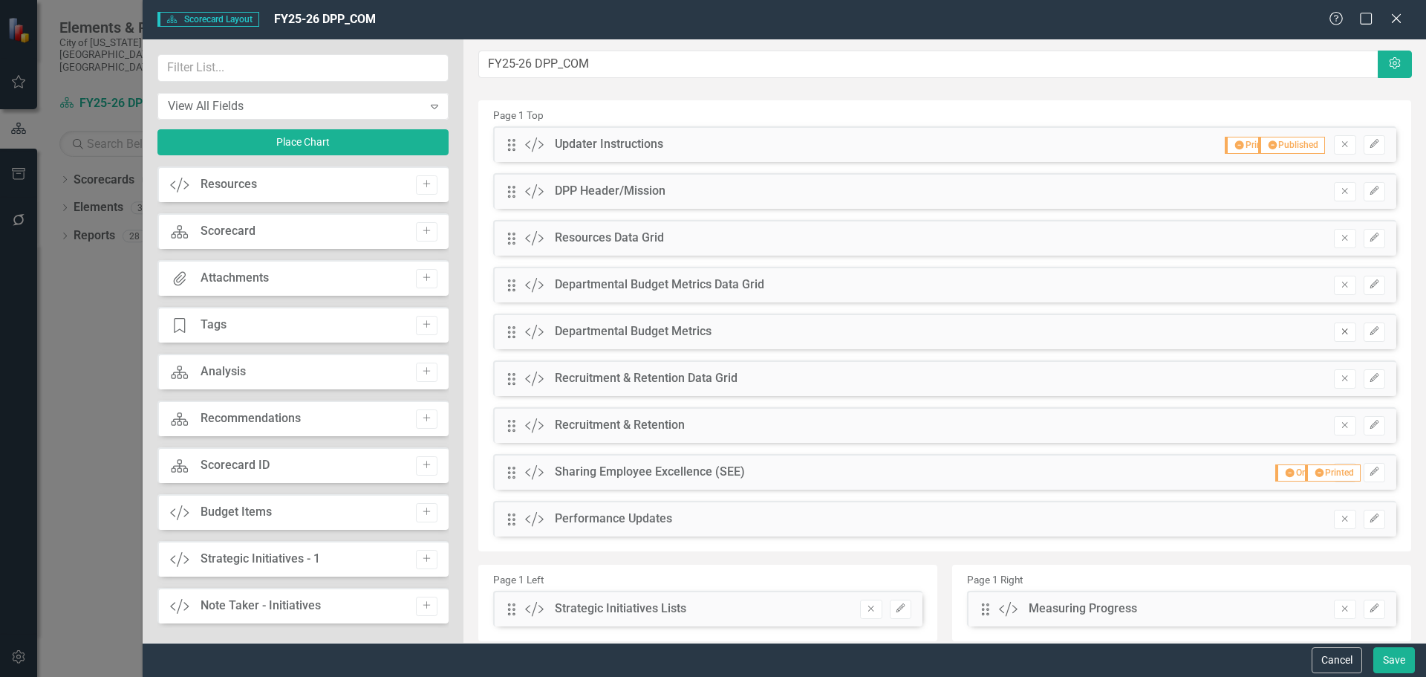
click at [1342, 333] on icon "button" at bounding box center [1345, 331] width 6 height 6
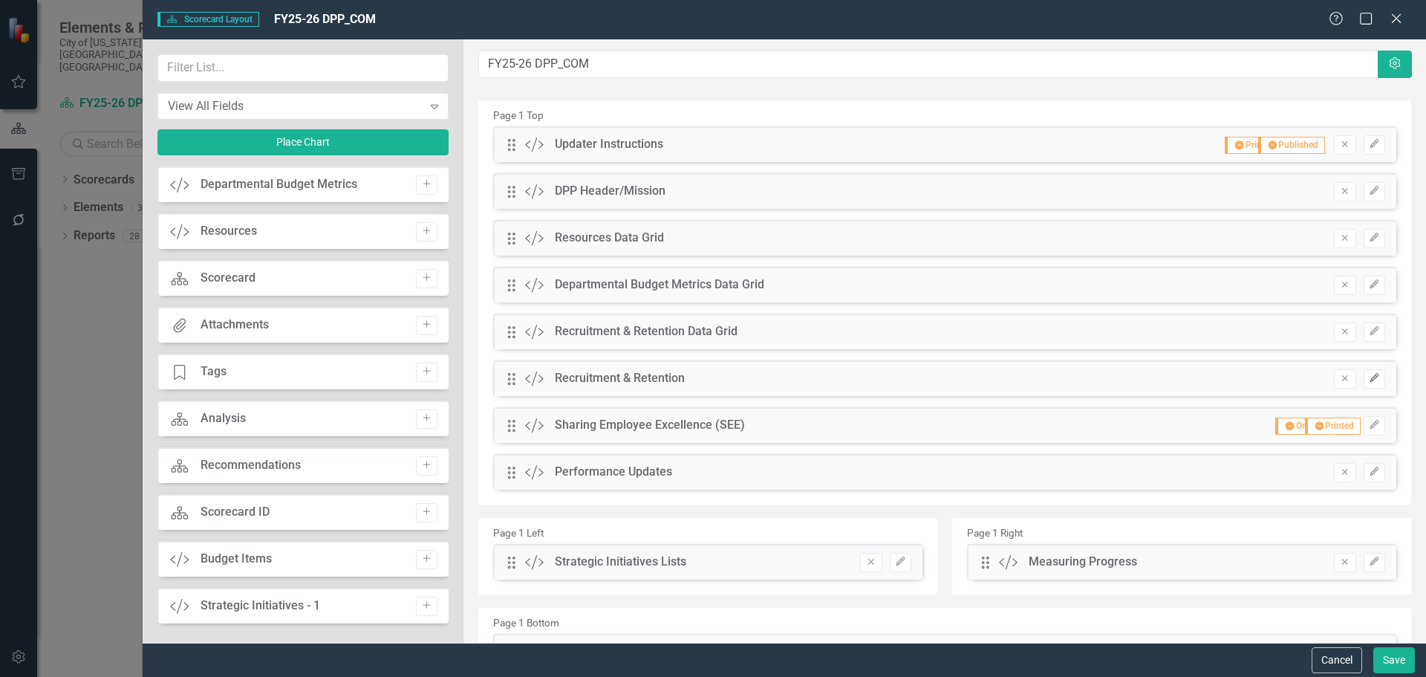
click at [1364, 385] on button "Edit" at bounding box center [1375, 378] width 22 height 19
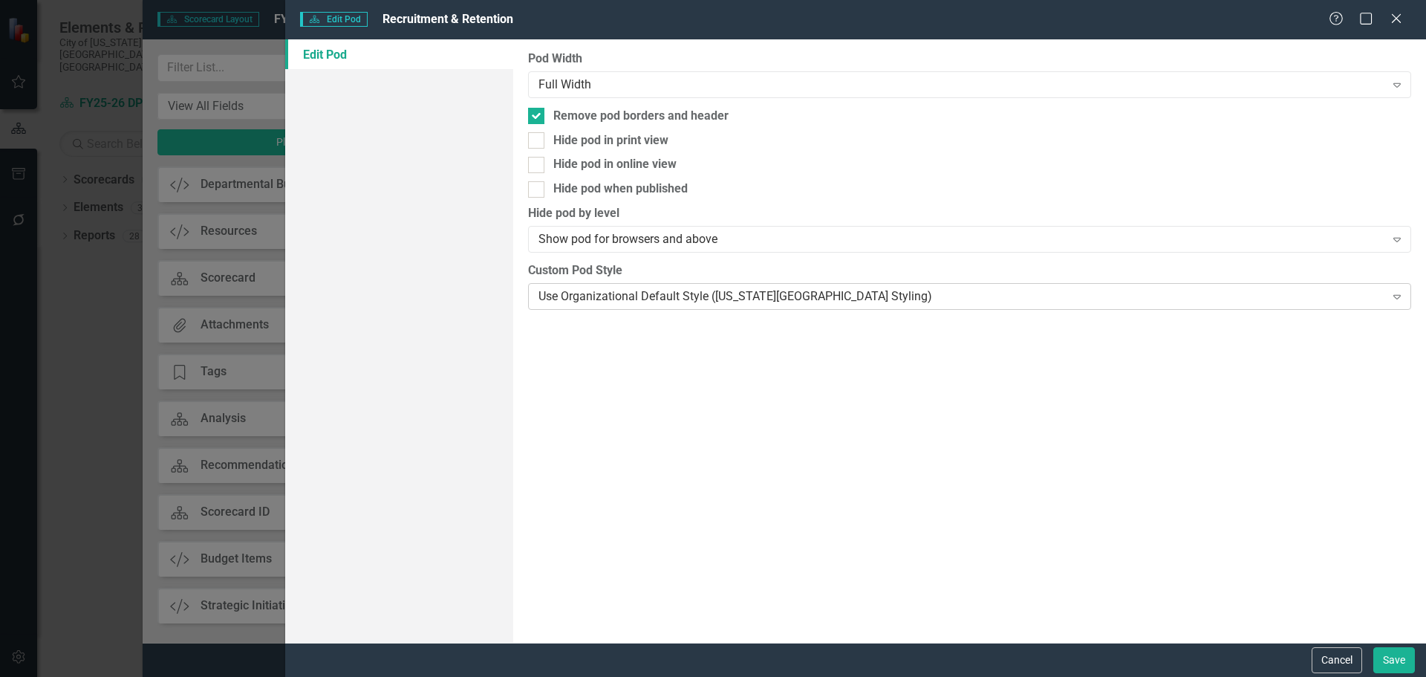
click at [883, 290] on div "Use Organizational Default Style ([US_STATE][GEOGRAPHIC_DATA] Styling)" at bounding box center [962, 295] width 846 height 17
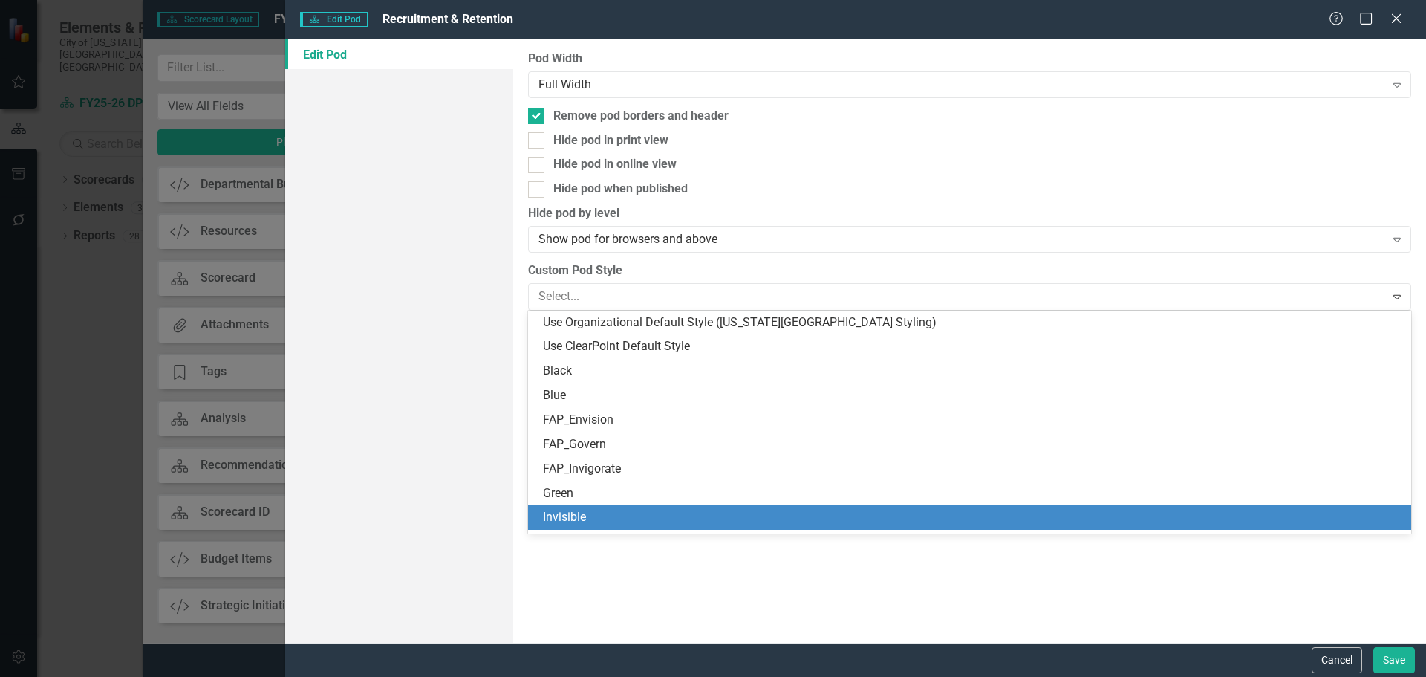
click at [816, 515] on div "Invisible" at bounding box center [972, 517] width 859 height 17
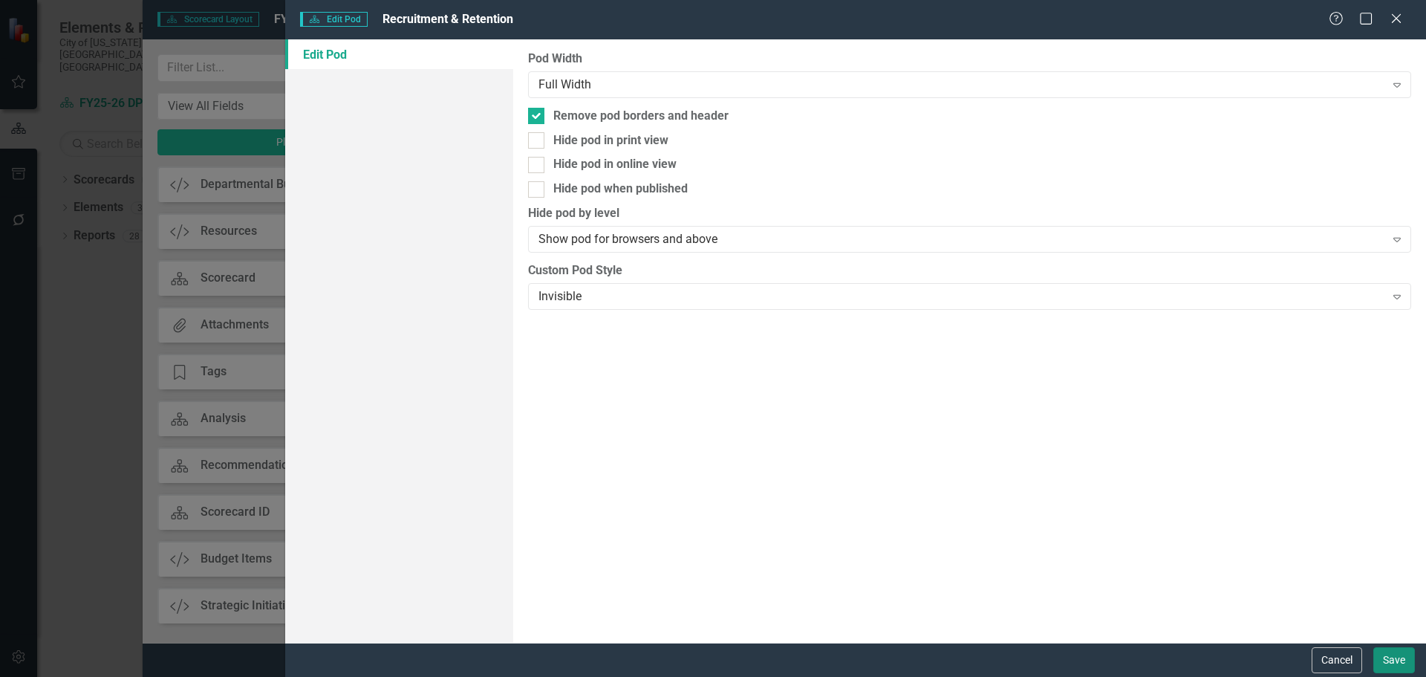
click at [1393, 649] on button "Save" at bounding box center [1395, 660] width 42 height 26
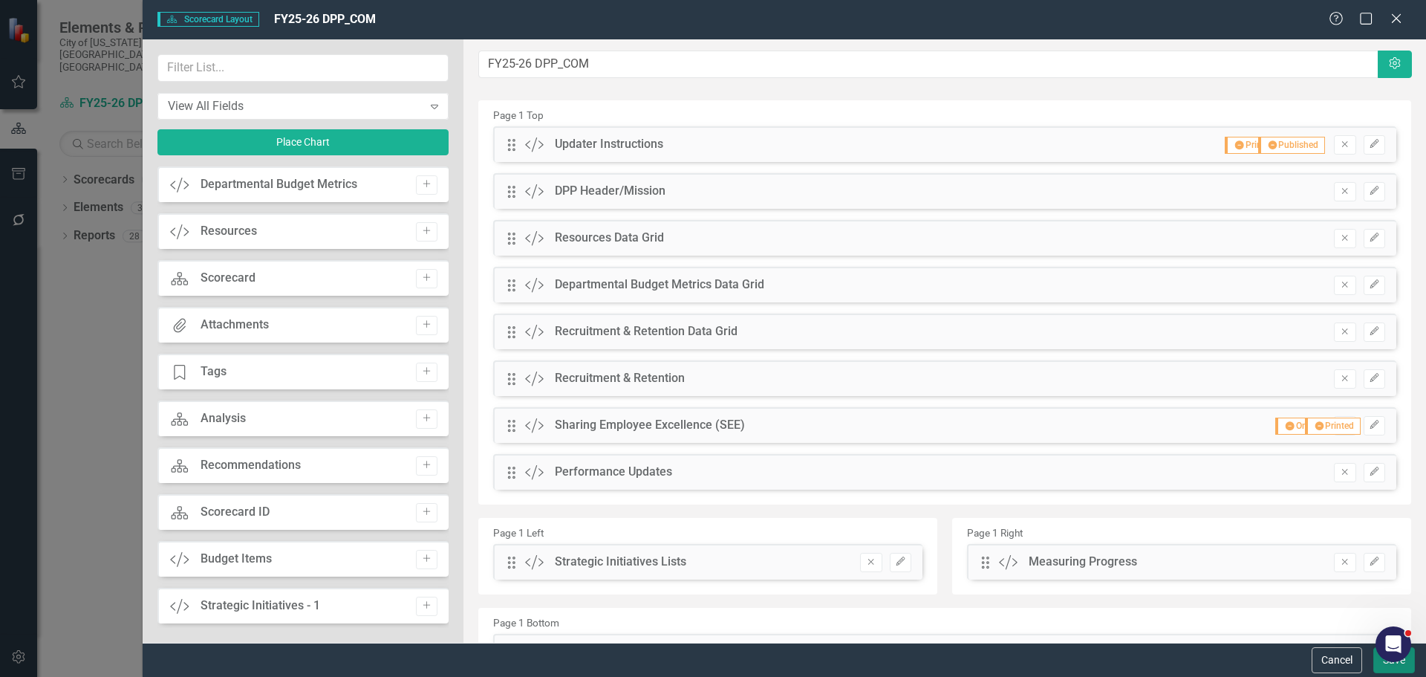
click at [1379, 664] on button "Save" at bounding box center [1395, 660] width 42 height 26
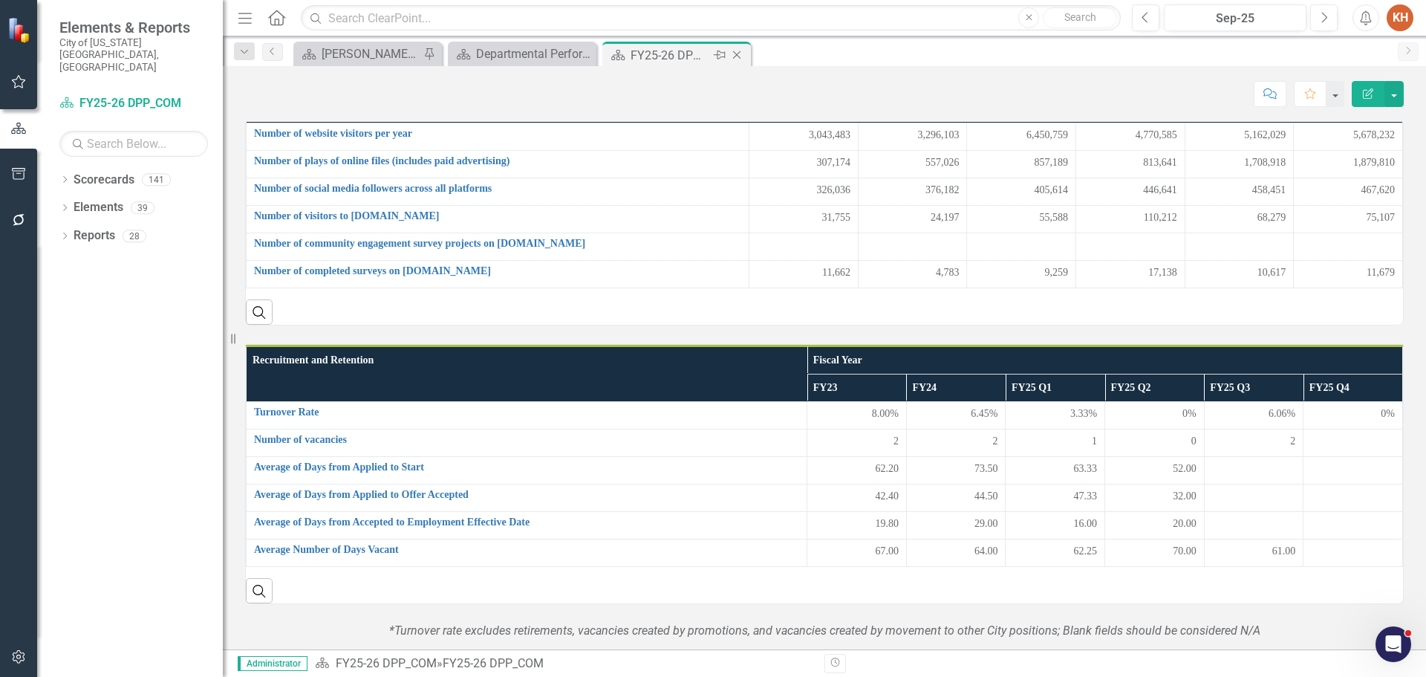
click at [738, 59] on icon "Close" at bounding box center [736, 55] width 15 height 12
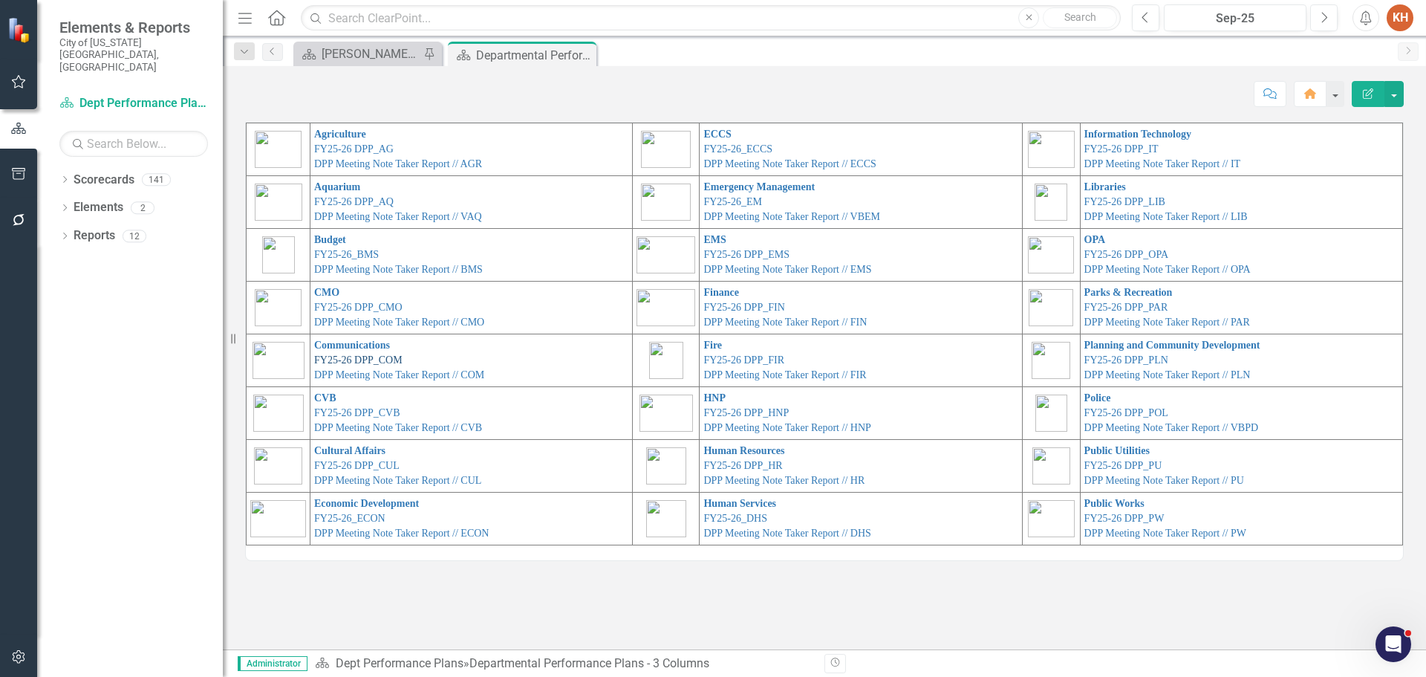
click at [380, 358] on link "FY25-26 DPP_COM" at bounding box center [358, 359] width 88 height 11
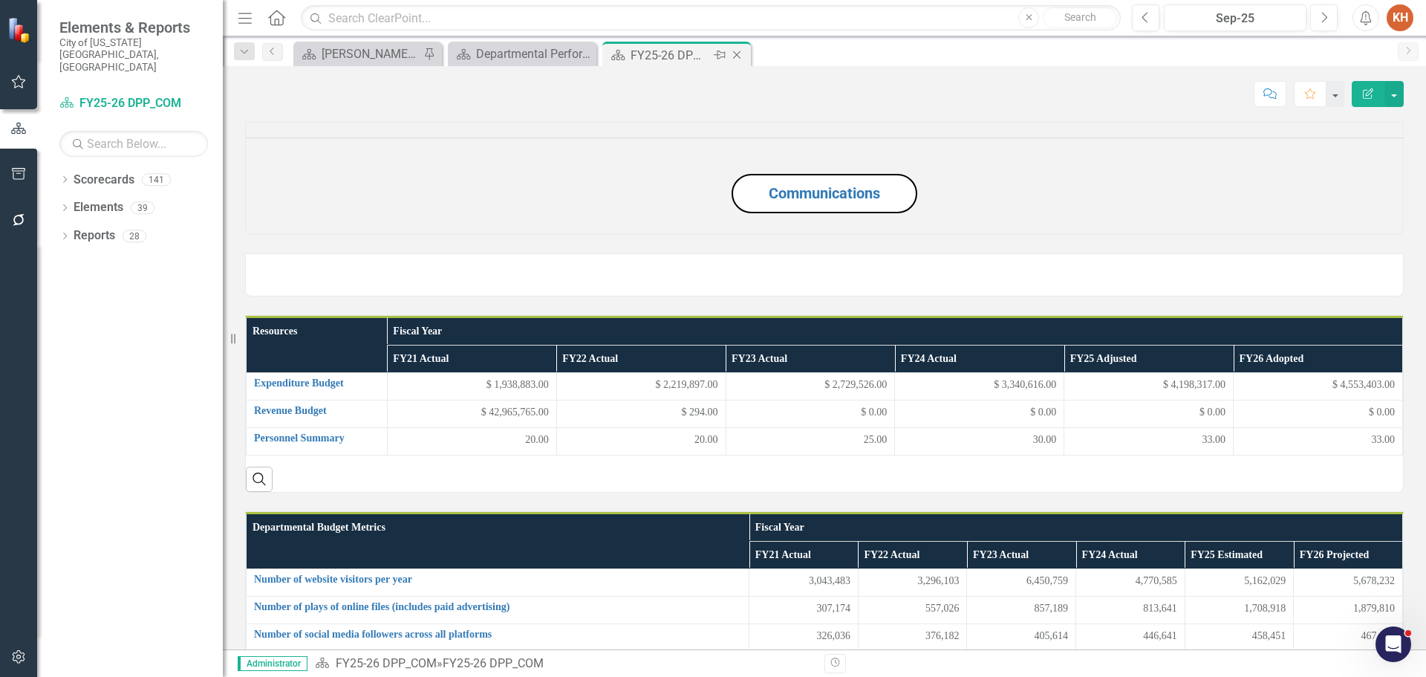
click at [734, 51] on icon "Close" at bounding box center [736, 55] width 15 height 12
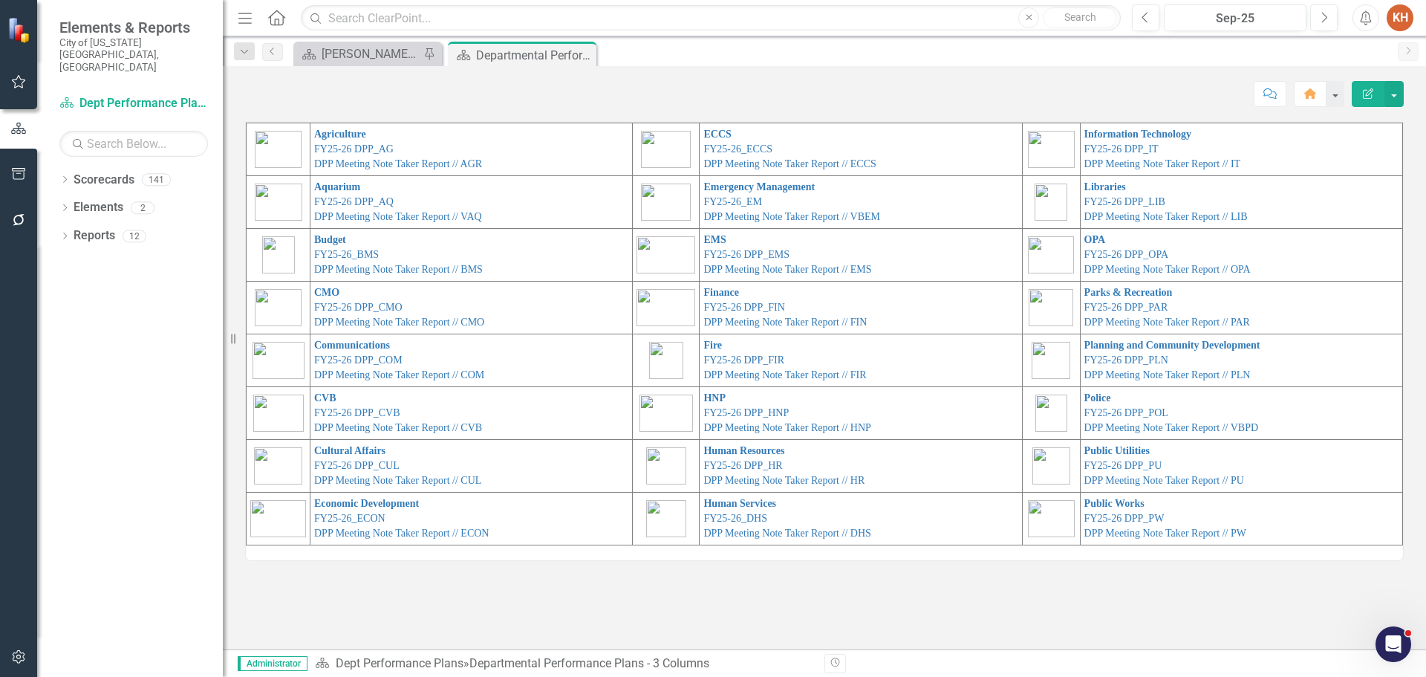
click at [353, 405] on td "CVB FY25-26 DPP_CVB DPP Meeting Note Taker Report // CVB" at bounding box center [472, 413] width 322 height 53
click at [356, 406] on td "CVB FY25-26 DPP_CVB DPP Meeting Note Taker Report // CVB" at bounding box center [472, 413] width 322 height 53
click at [361, 415] on link "FY25-26 DPP_CVB" at bounding box center [357, 412] width 86 height 11
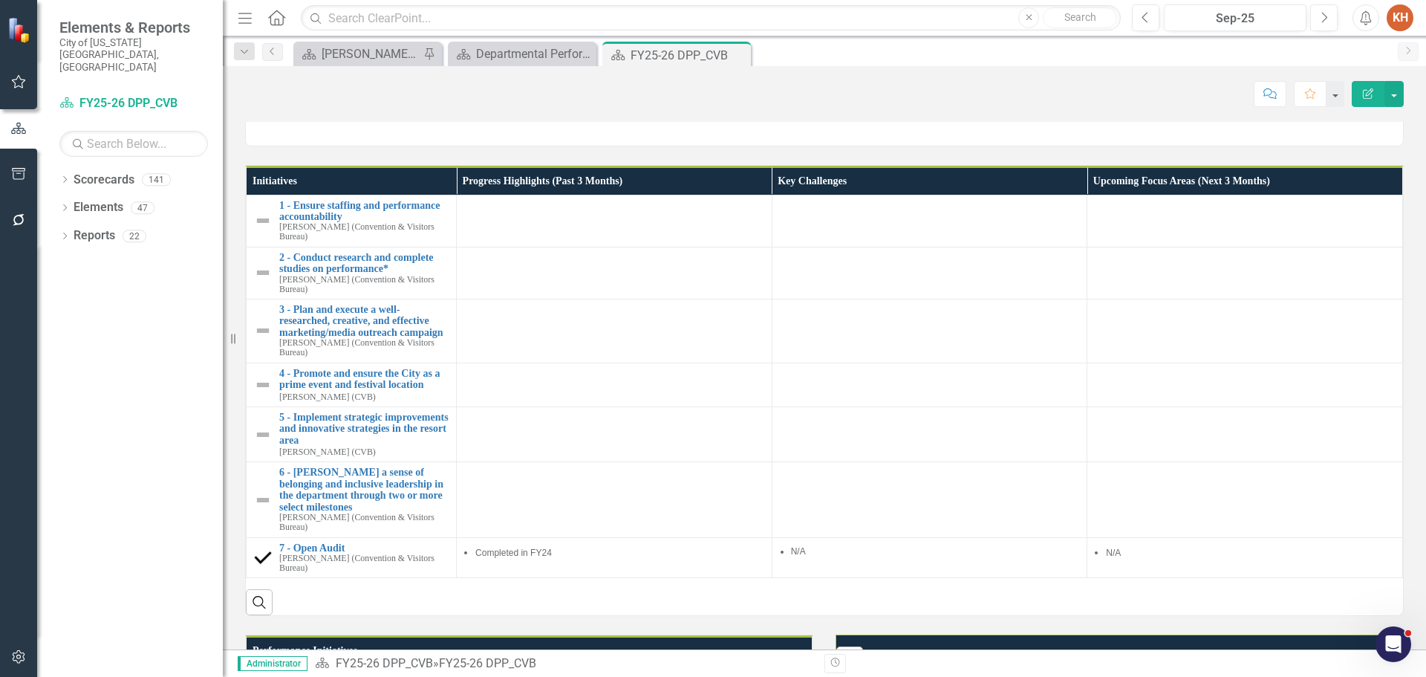
scroll to position [371, 0]
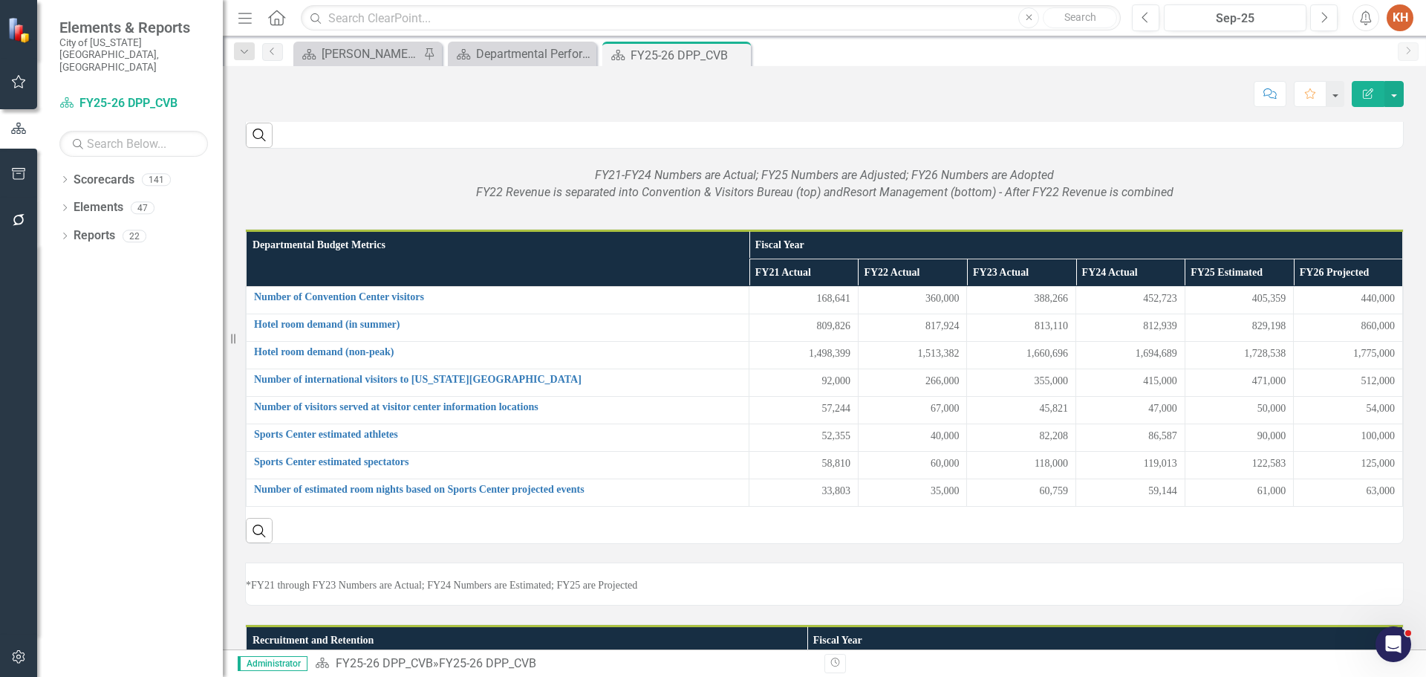
click at [880, 182] on em "FY21-FY24 Numbers are Actual; FY25 Numbers are Adjusted; FY26 Numbers are Adopt…" at bounding box center [824, 175] width 459 height 14
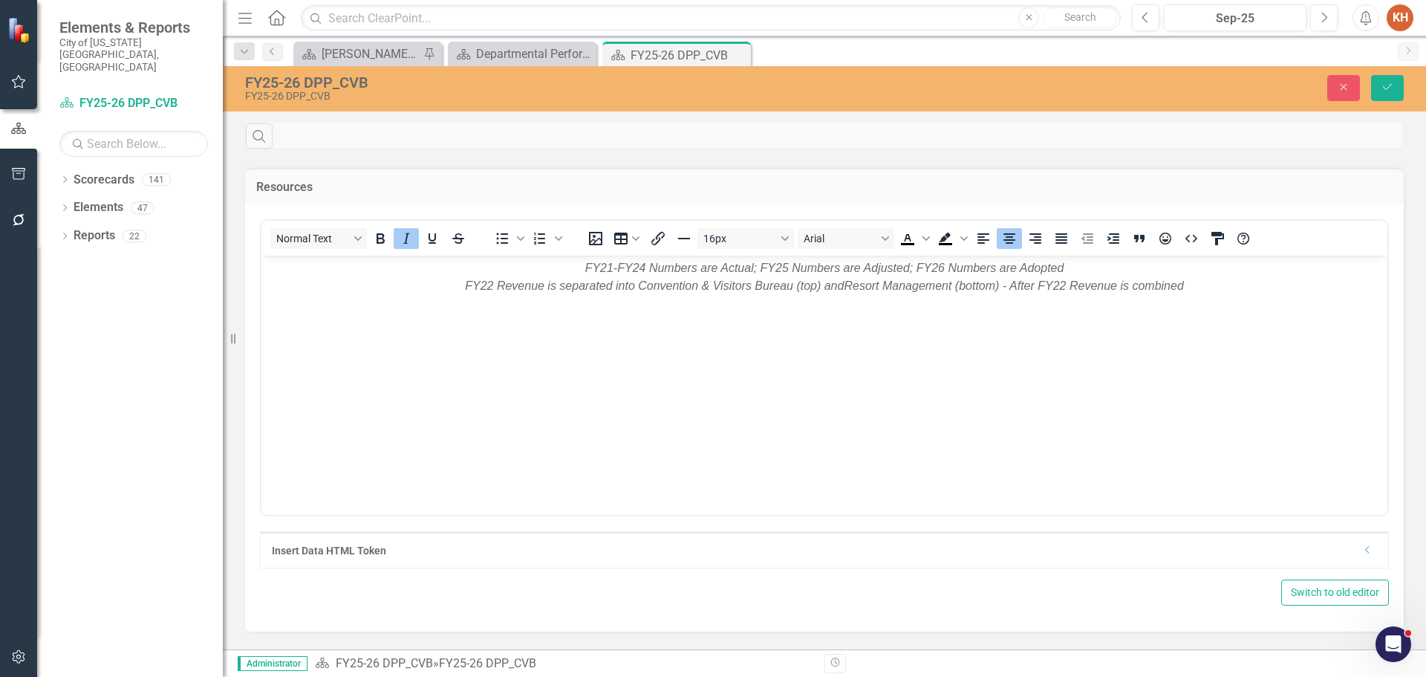
scroll to position [0, 0]
click at [894, 262] on em "FY21-FY24 Numbers are Actual; FY25 Numbers are Adjusted; FY26 Numbers are Adopt…" at bounding box center [824, 267] width 479 height 13
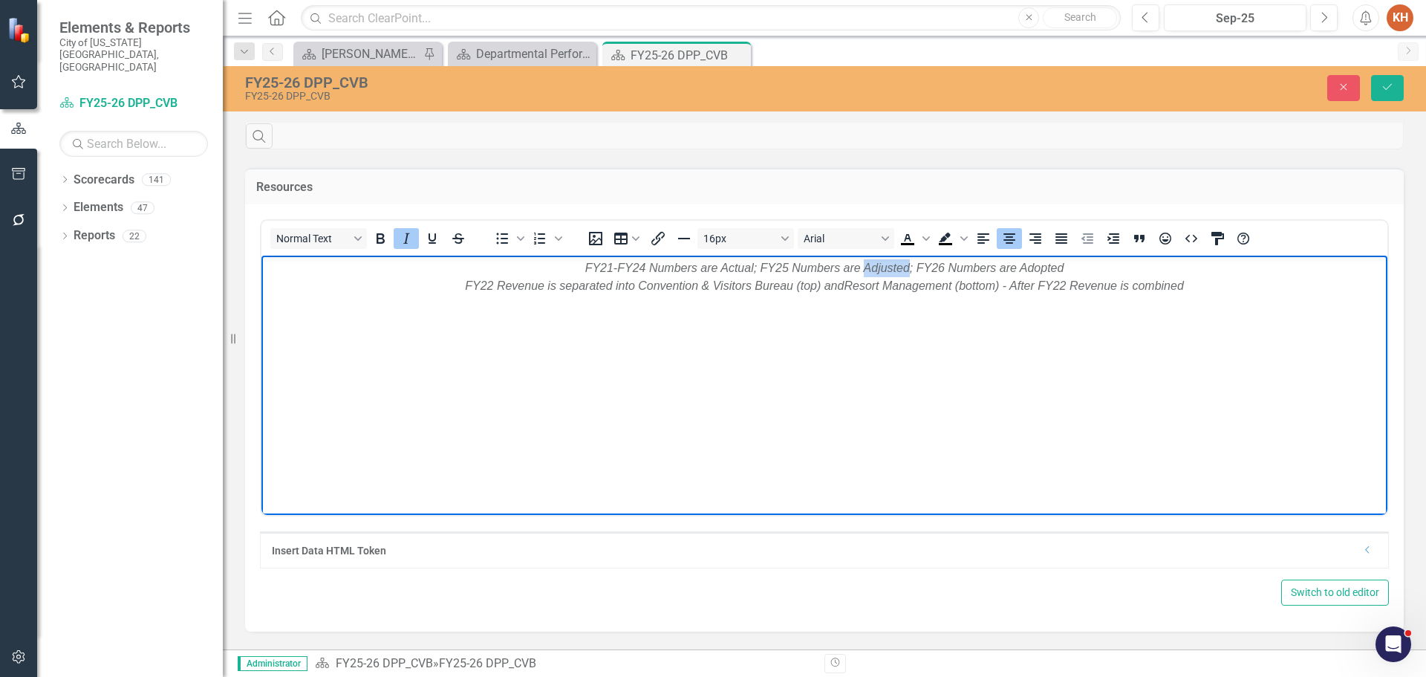
click at [894, 262] on em "FY21-FY24 Numbers are Actual; FY25 Numbers are Adjusted; FY26 Numbers are Adopt…" at bounding box center [824, 267] width 479 height 13
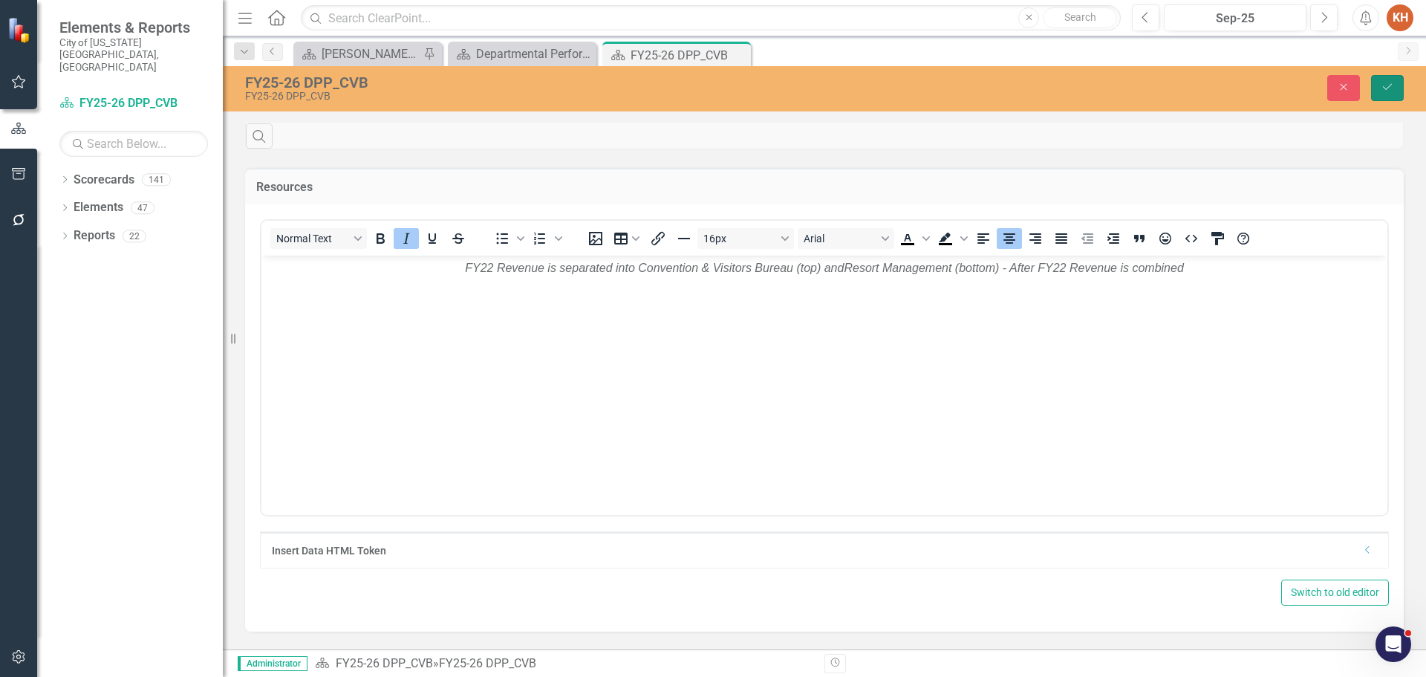
click at [1387, 80] on button "Save" at bounding box center [1387, 88] width 33 height 26
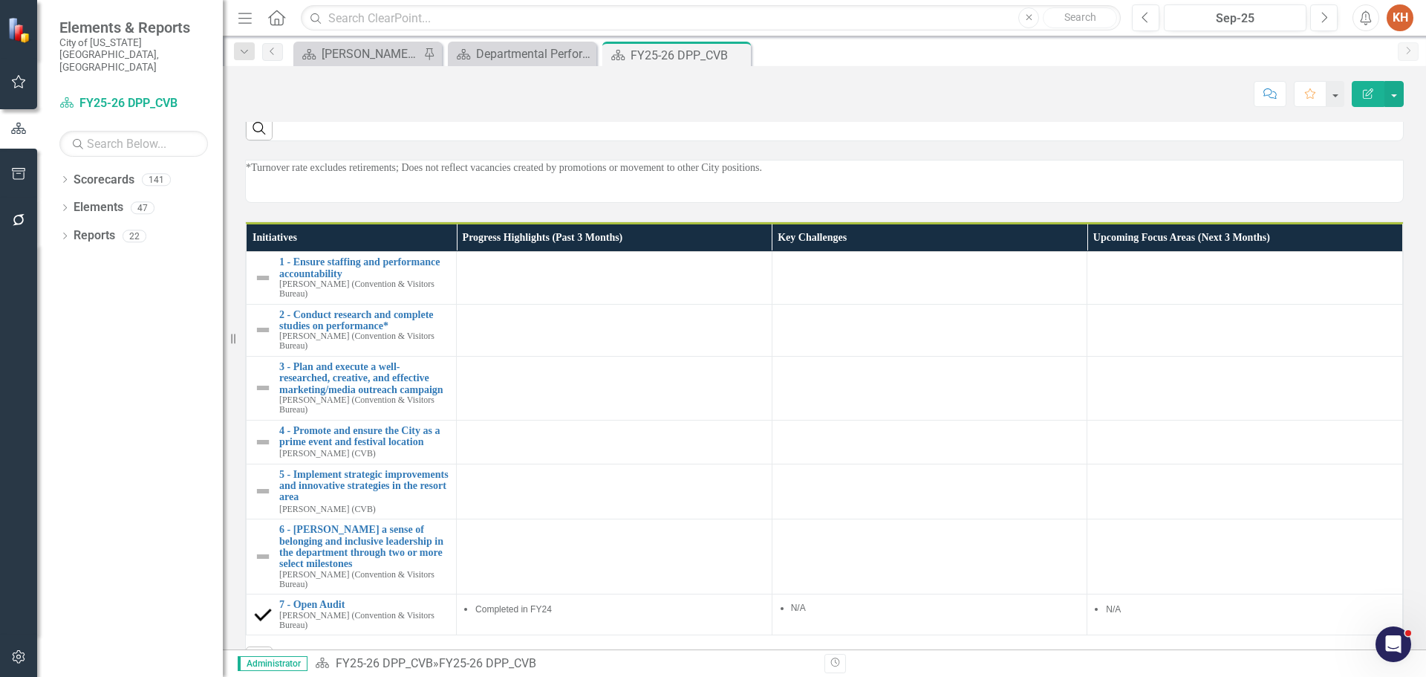
scroll to position [1189, 0]
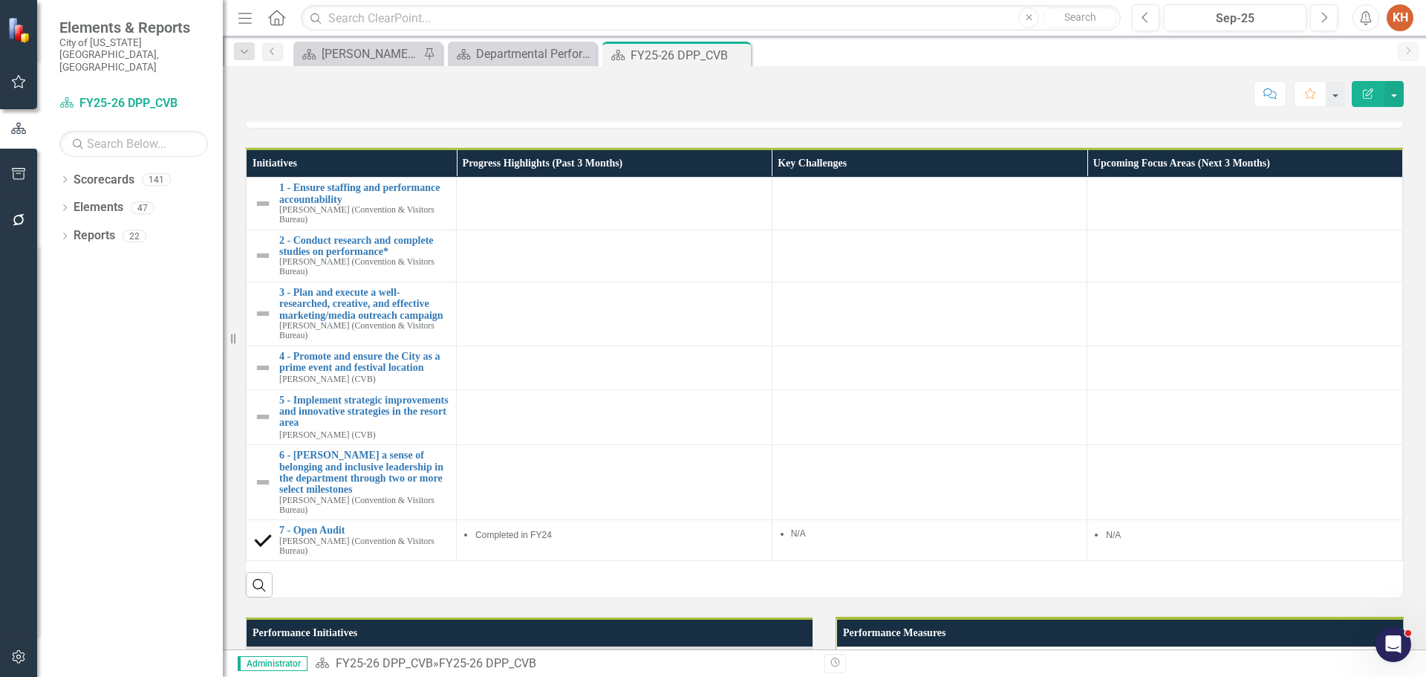
click at [689, 101] on p "*Turnover rate excludes retirements; Does not reflect vacancies created by prom…" at bounding box center [824, 93] width 1157 height 15
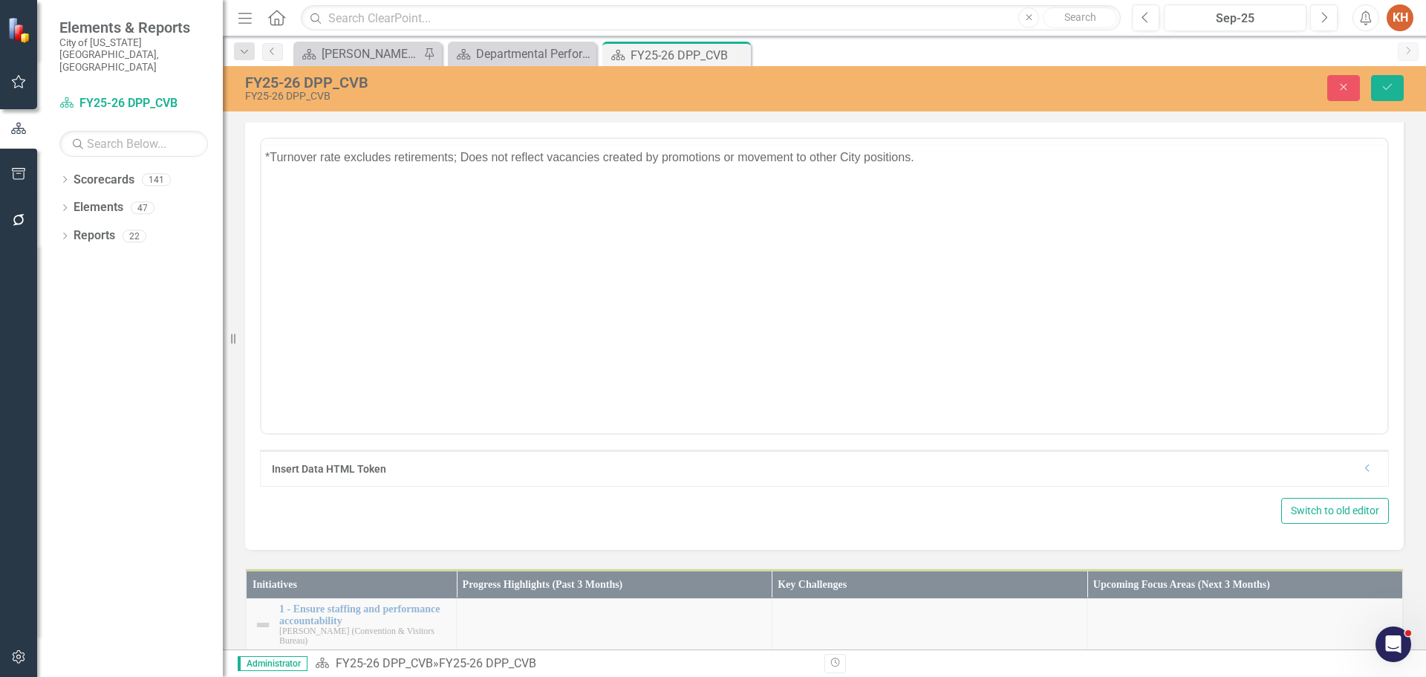
scroll to position [0, 0]
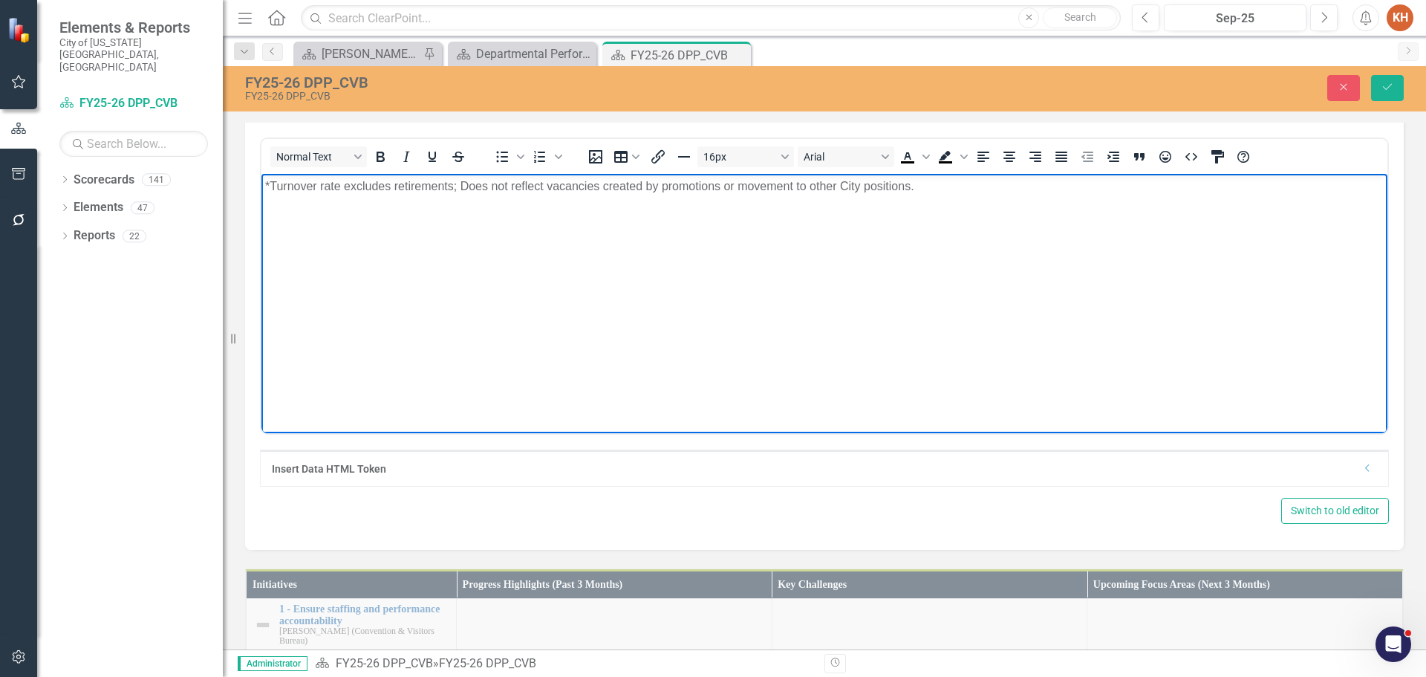
click at [691, 186] on p "*Turnover rate excludes retirements; Does not reflect vacancies created by prom…" at bounding box center [824, 187] width 1119 height 18
paste body "Rich Text Area. Press ALT-0 for help."
click at [1007, 162] on icon "Align center" at bounding box center [1010, 157] width 12 height 10
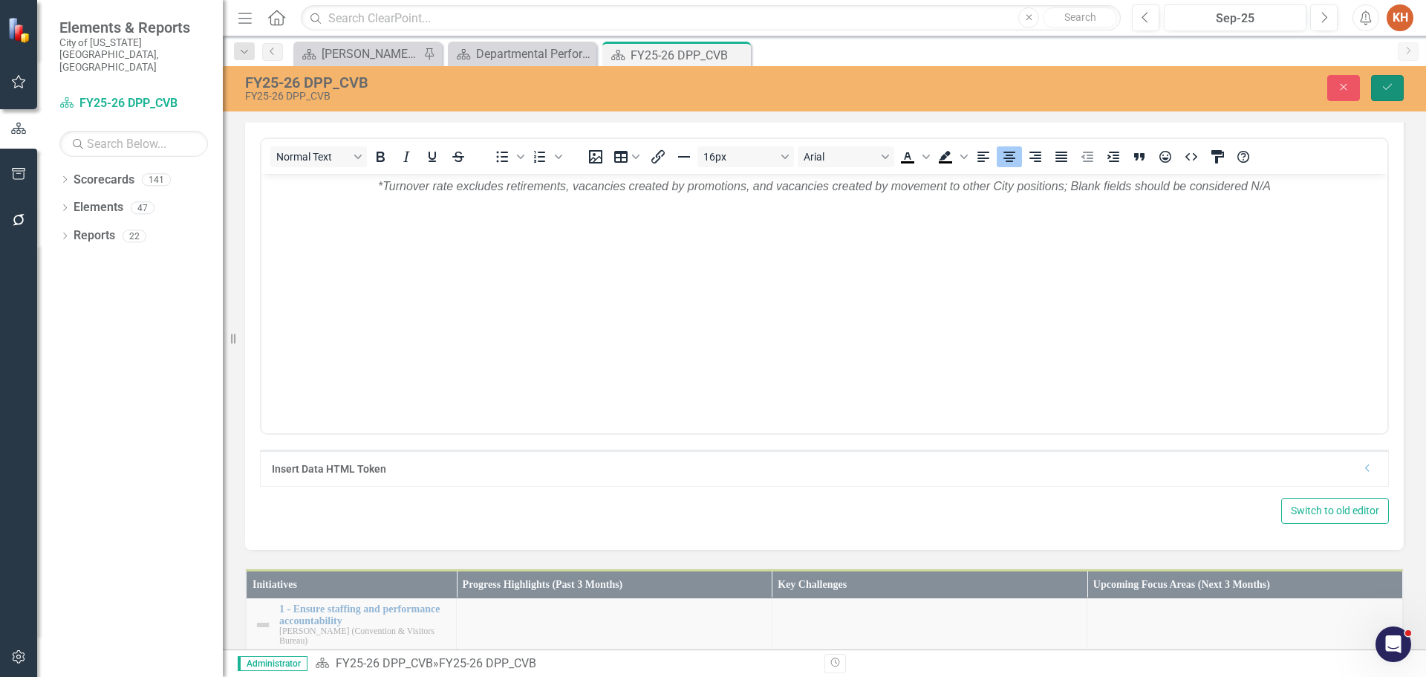
click at [1387, 93] on button "Save" at bounding box center [1387, 88] width 33 height 26
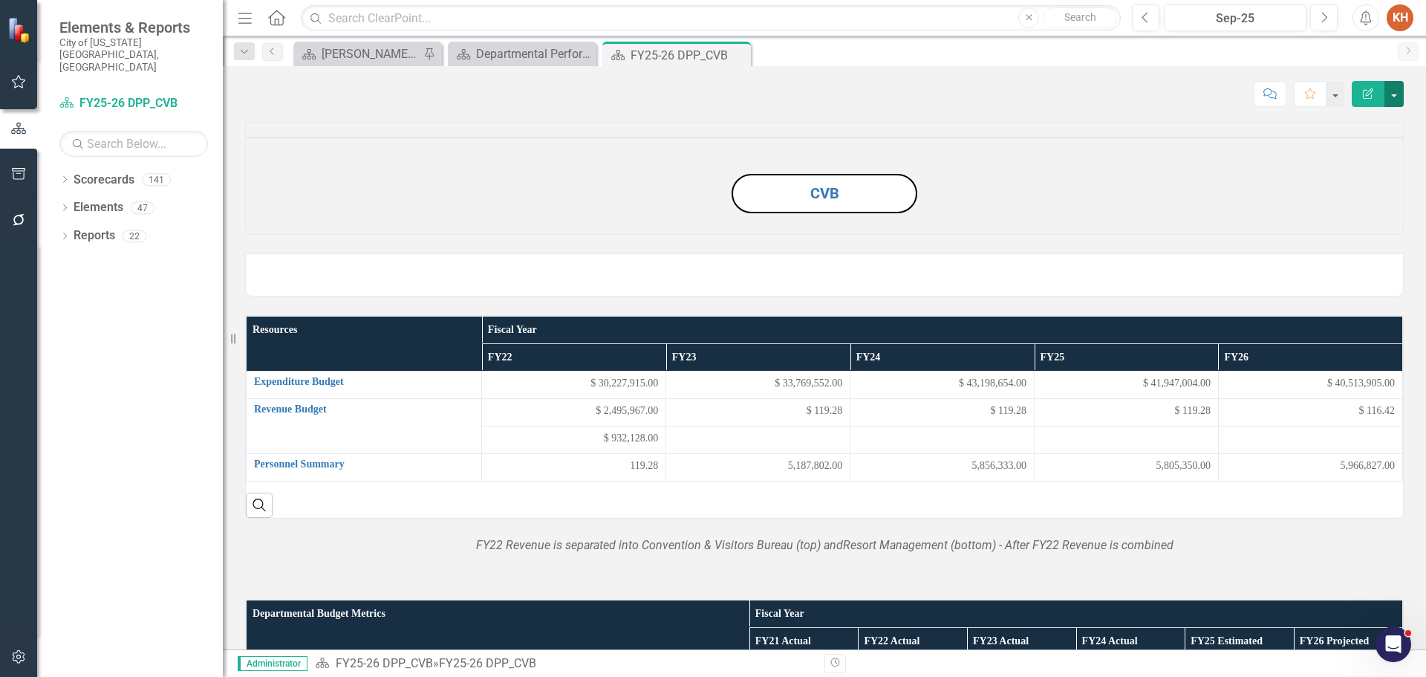
click at [1397, 99] on button "button" at bounding box center [1394, 94] width 19 height 26
click at [1359, 153] on link "Edit Report Edit Layout" at bounding box center [1343, 148] width 120 height 27
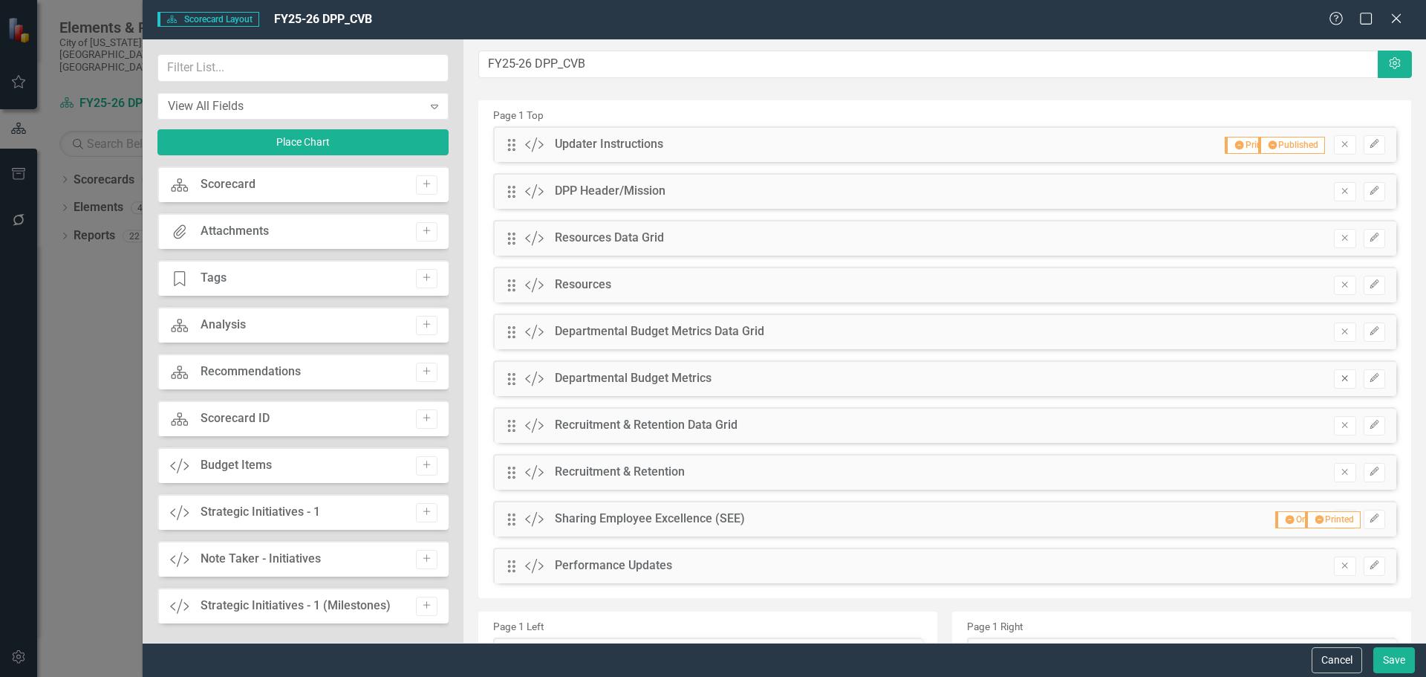
click at [1339, 374] on icon "Remove" at bounding box center [1344, 378] width 11 height 9
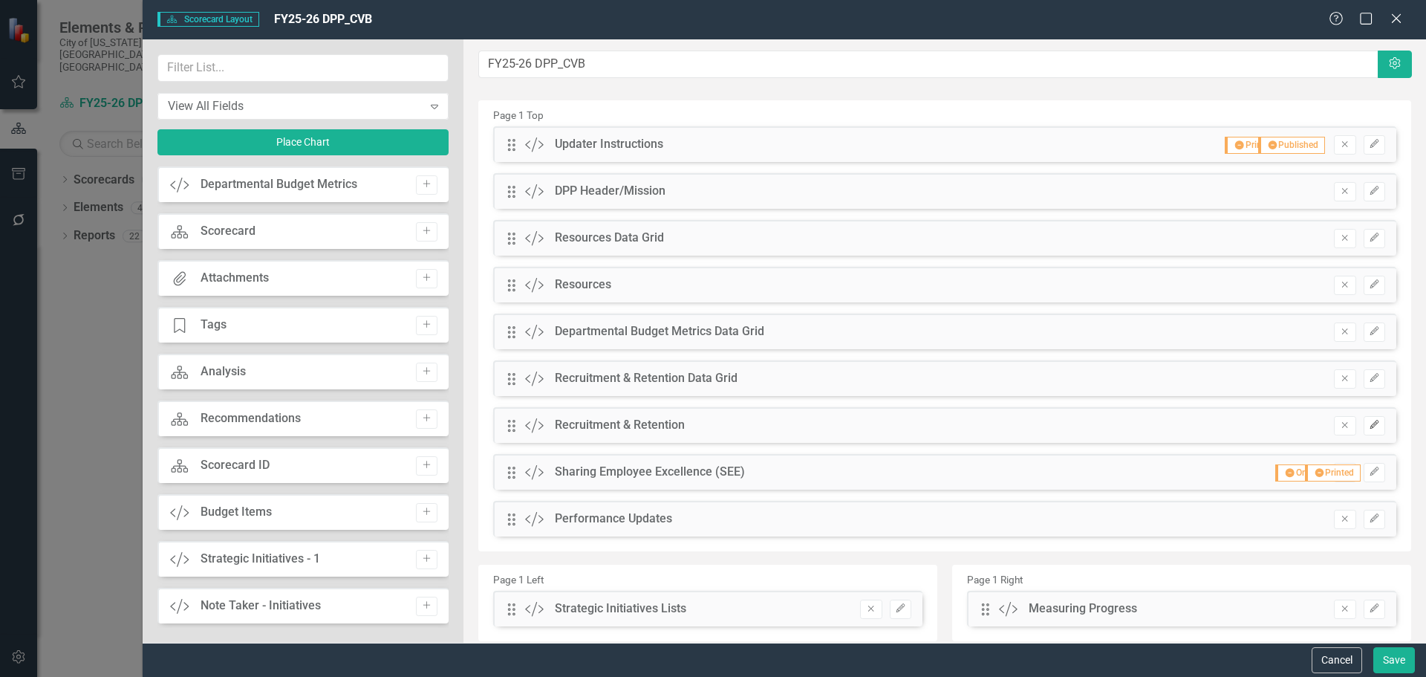
click at [1369, 426] on icon "Edit" at bounding box center [1374, 424] width 11 height 9
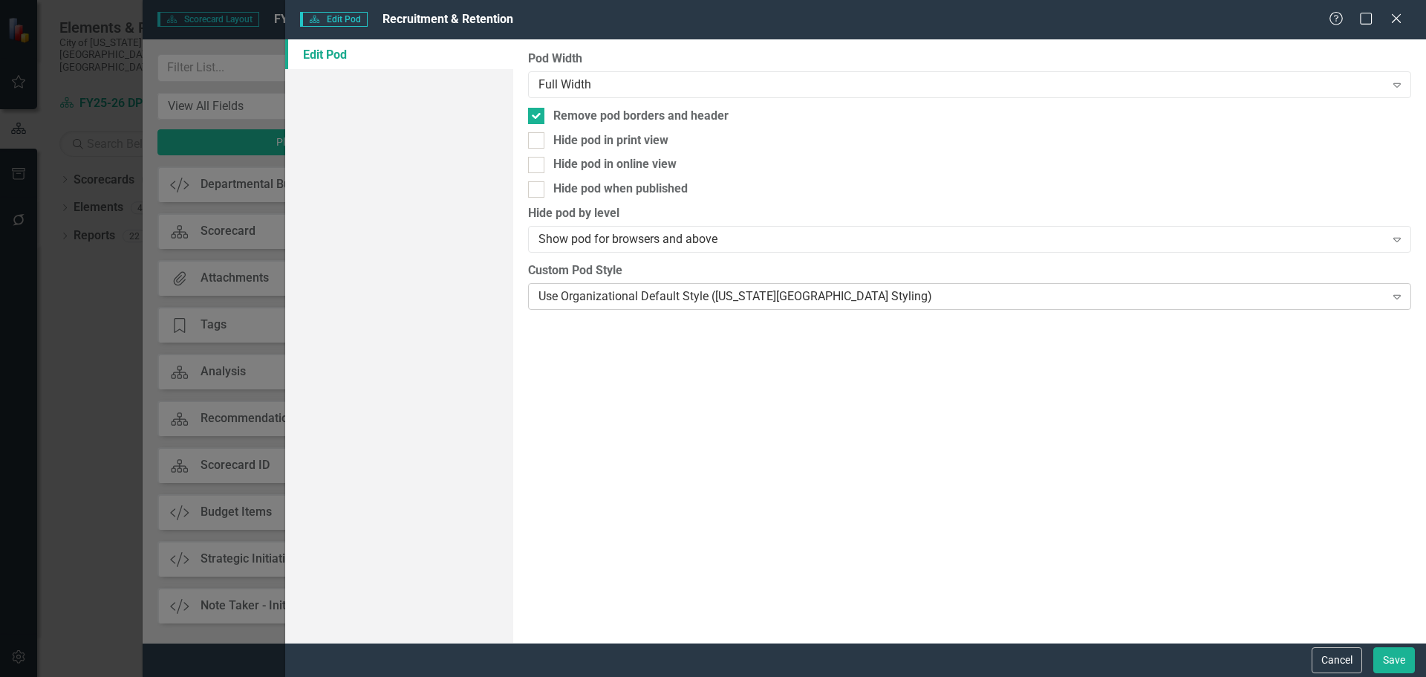
click at [806, 306] on div "Use Organizational Default Style (Virginia Beach Styling) Expand" at bounding box center [969, 296] width 883 height 27
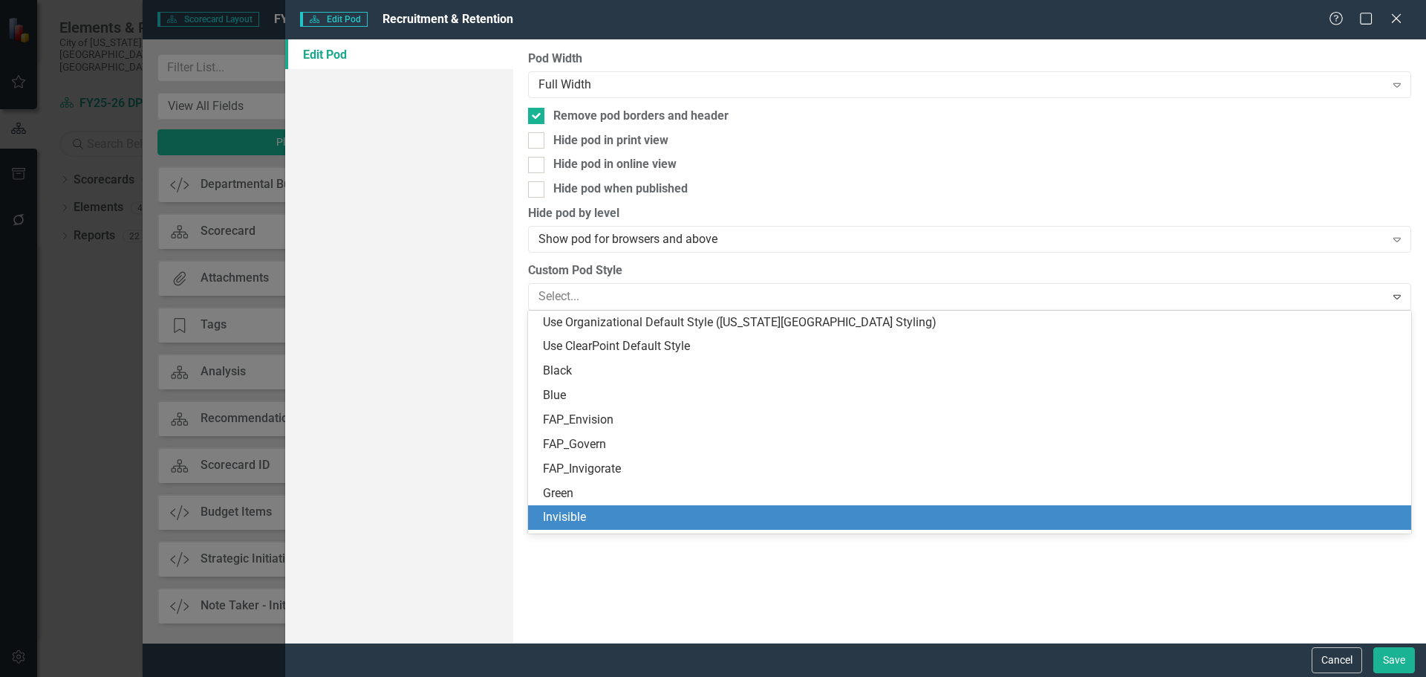
click at [770, 524] on div "Invisible" at bounding box center [972, 517] width 859 height 17
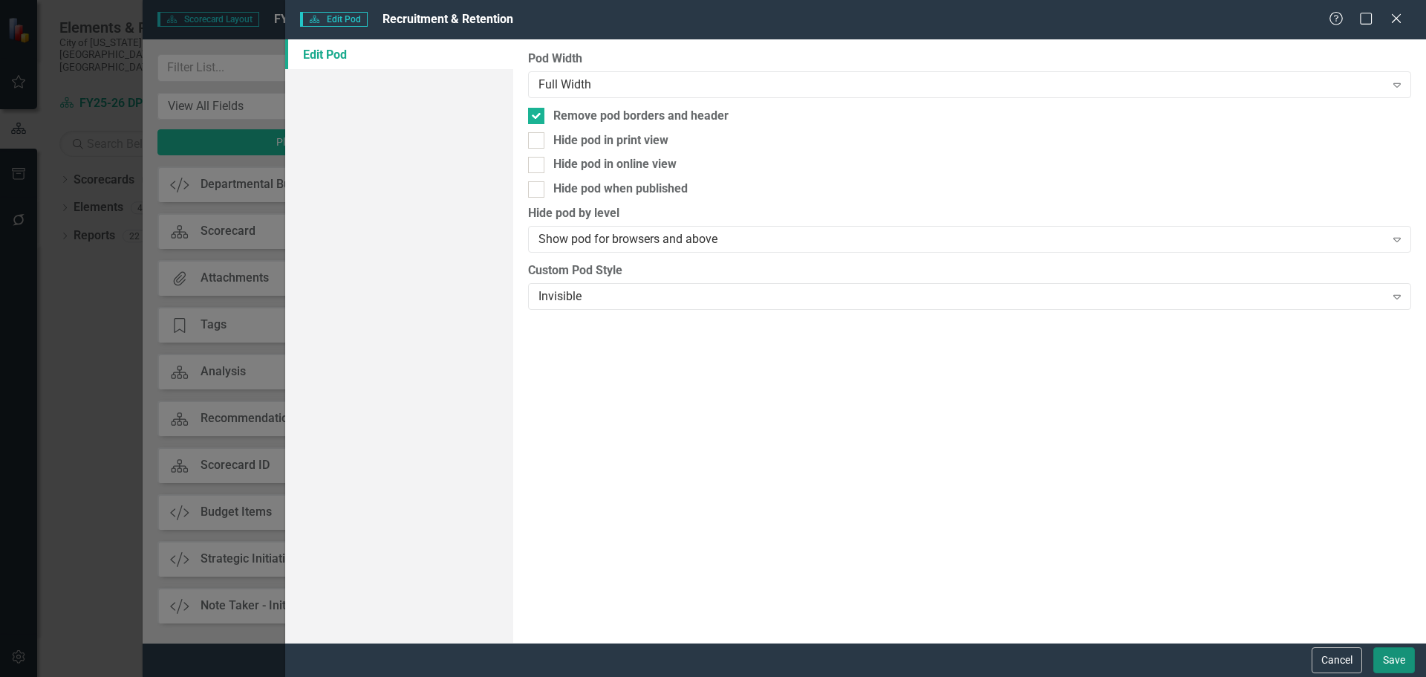
click at [1405, 670] on button "Save" at bounding box center [1395, 660] width 42 height 26
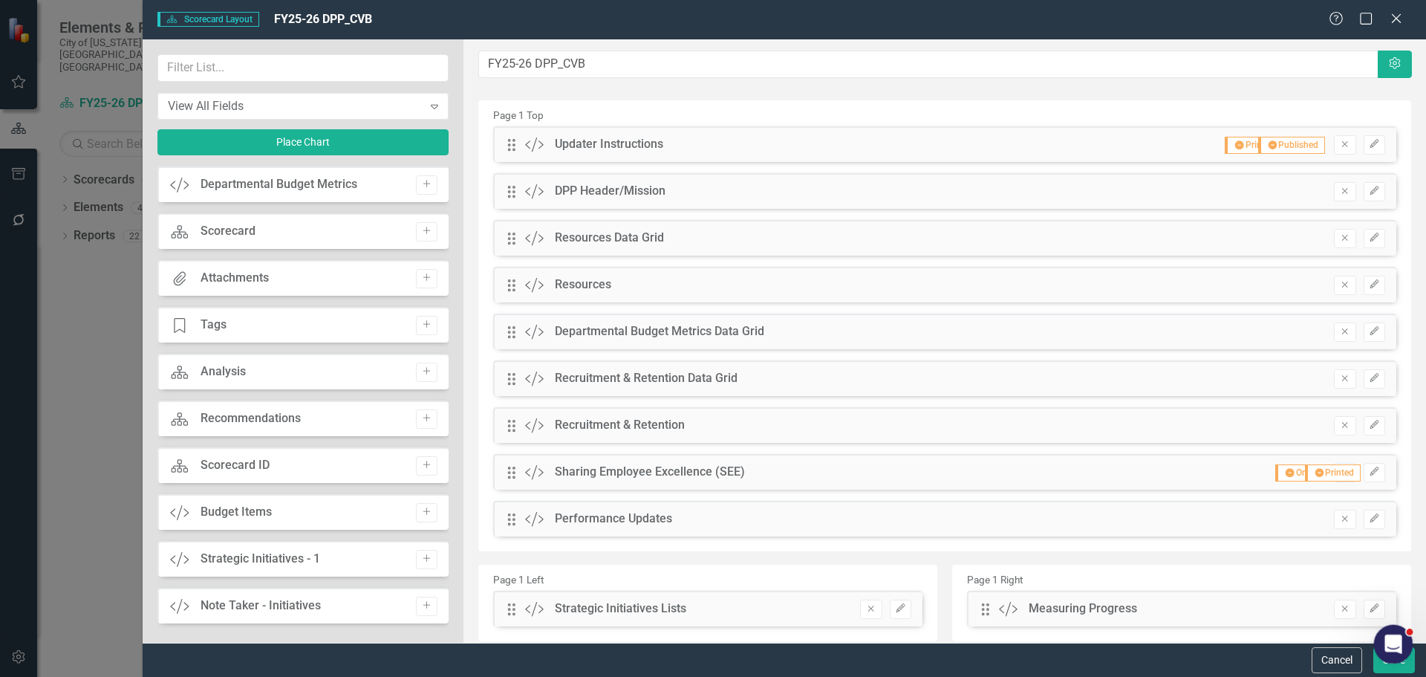
click at [1389, 662] on div at bounding box center [1393, 644] width 39 height 39
click at [1384, 669] on button "Save" at bounding box center [1395, 660] width 42 height 26
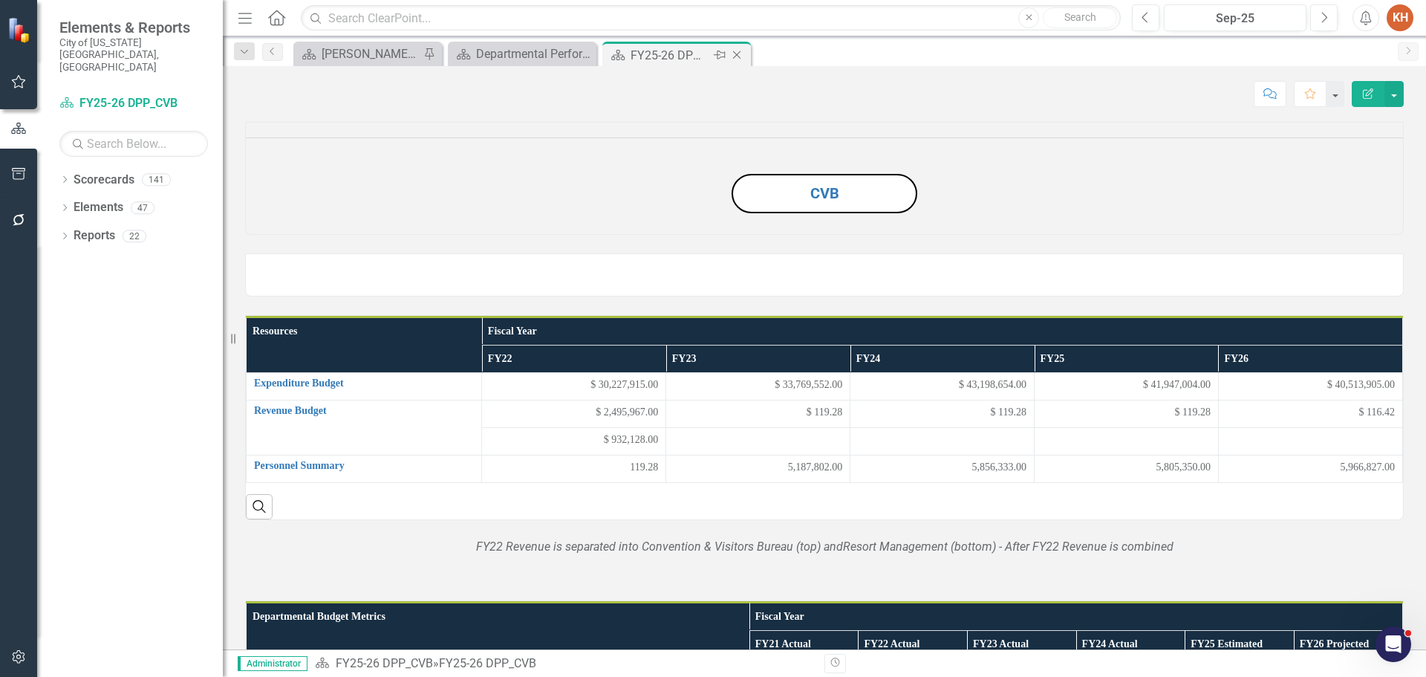
click at [737, 59] on icon "Close" at bounding box center [736, 55] width 15 height 12
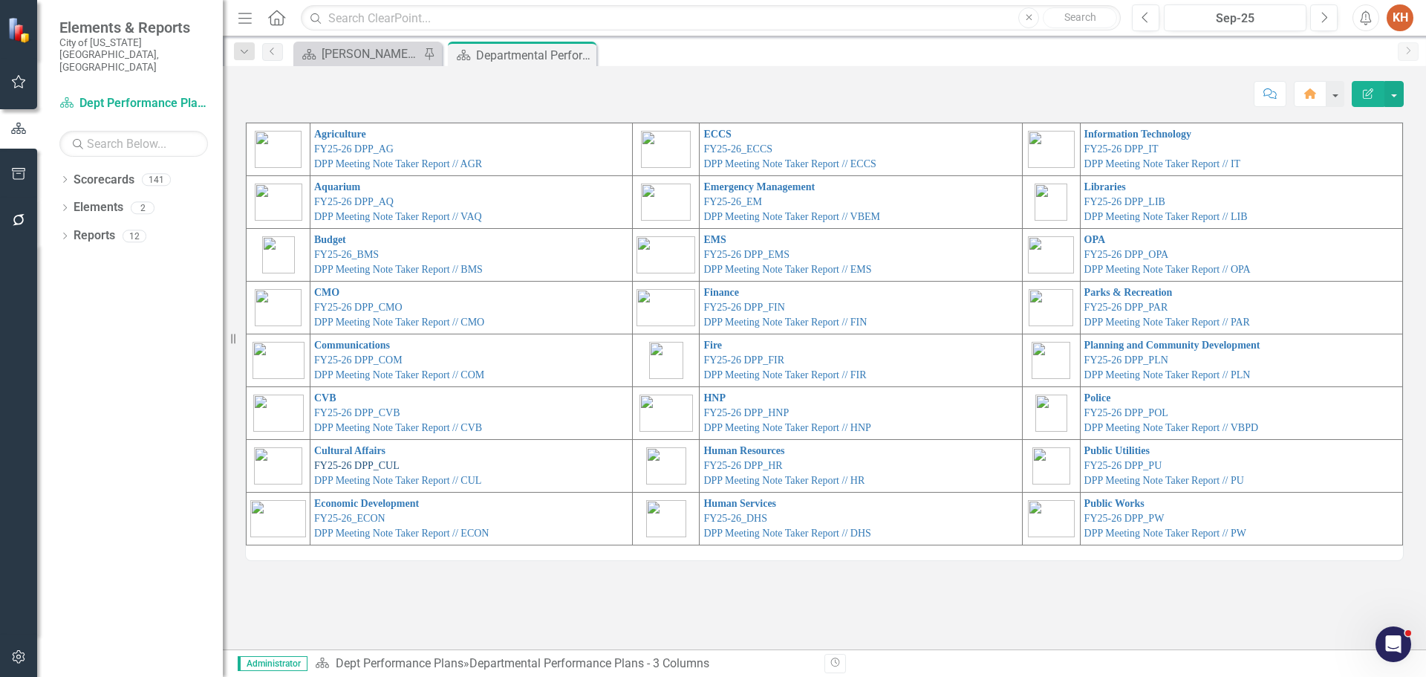
click at [350, 462] on link "FY25-26 DPP_CUL" at bounding box center [356, 465] width 85 height 11
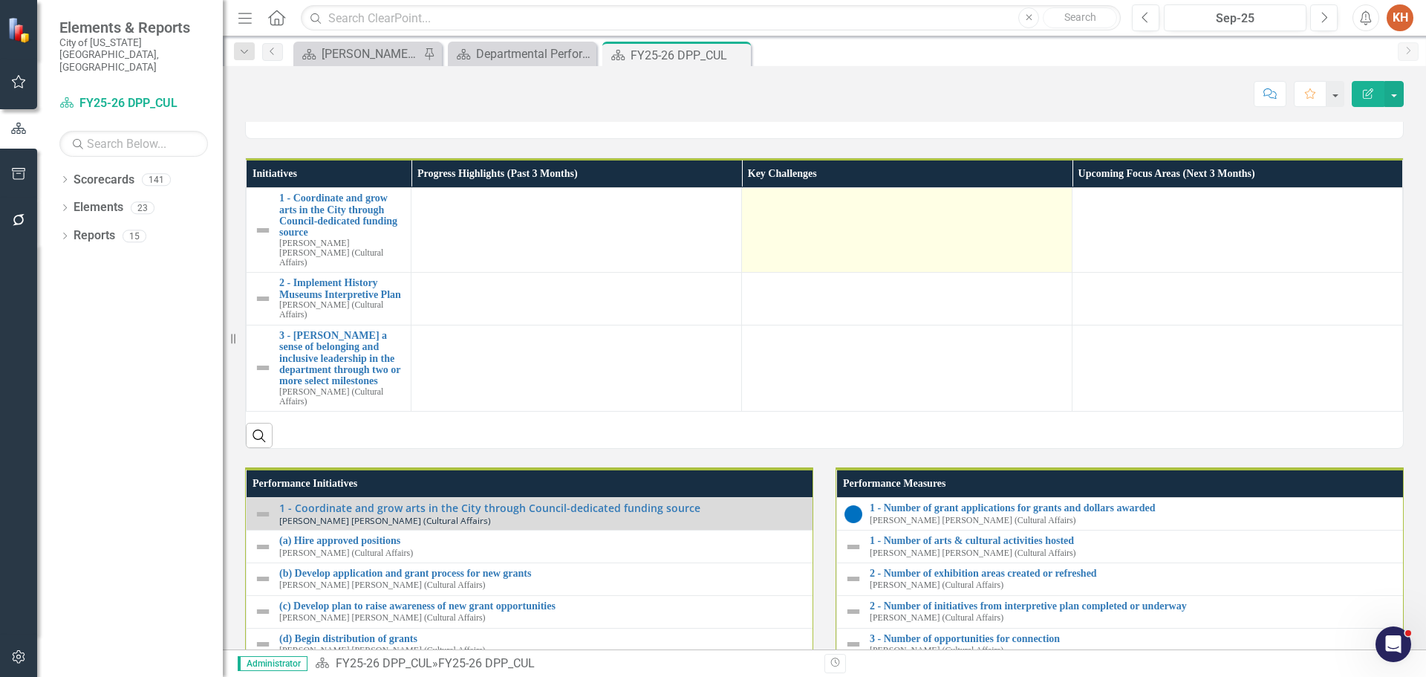
scroll to position [1128, 0]
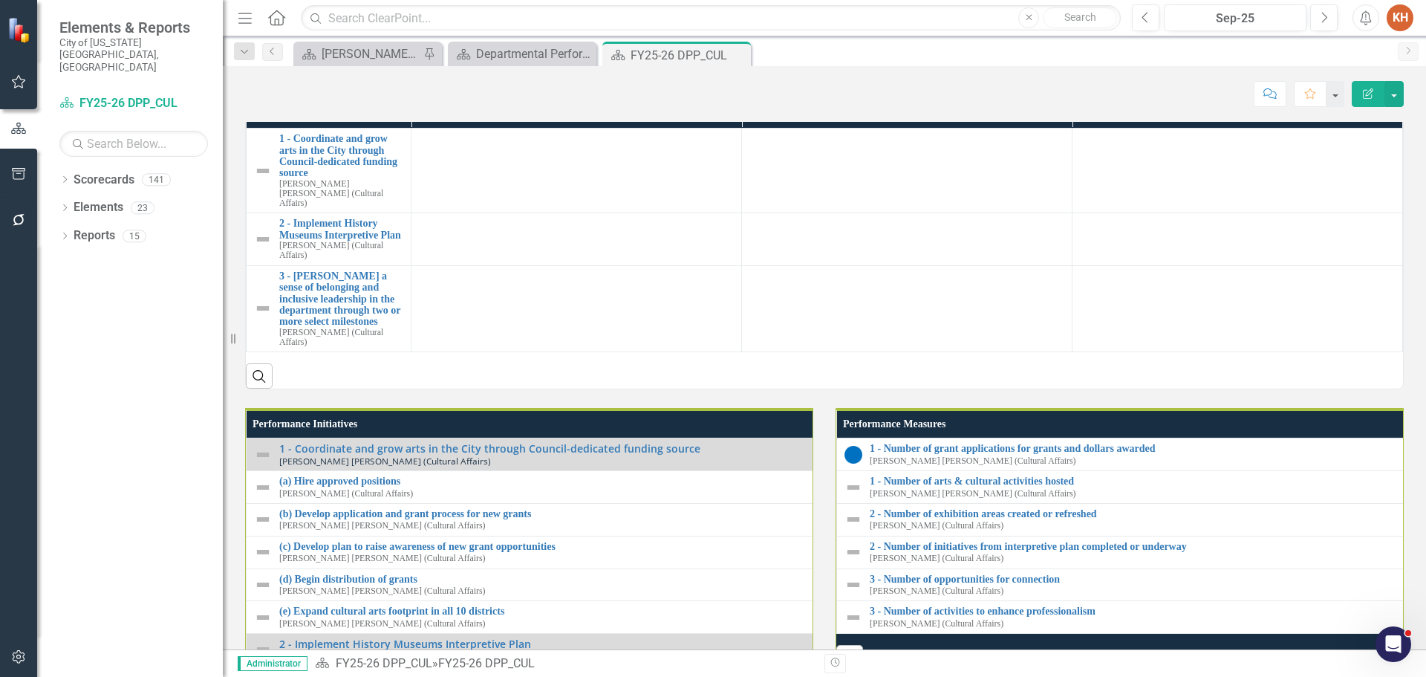
click at [757, 79] on div "*Turnover rate excludes retirements; Does not reflect vacancies created by prom…" at bounding box center [824, 57] width 1159 height 43
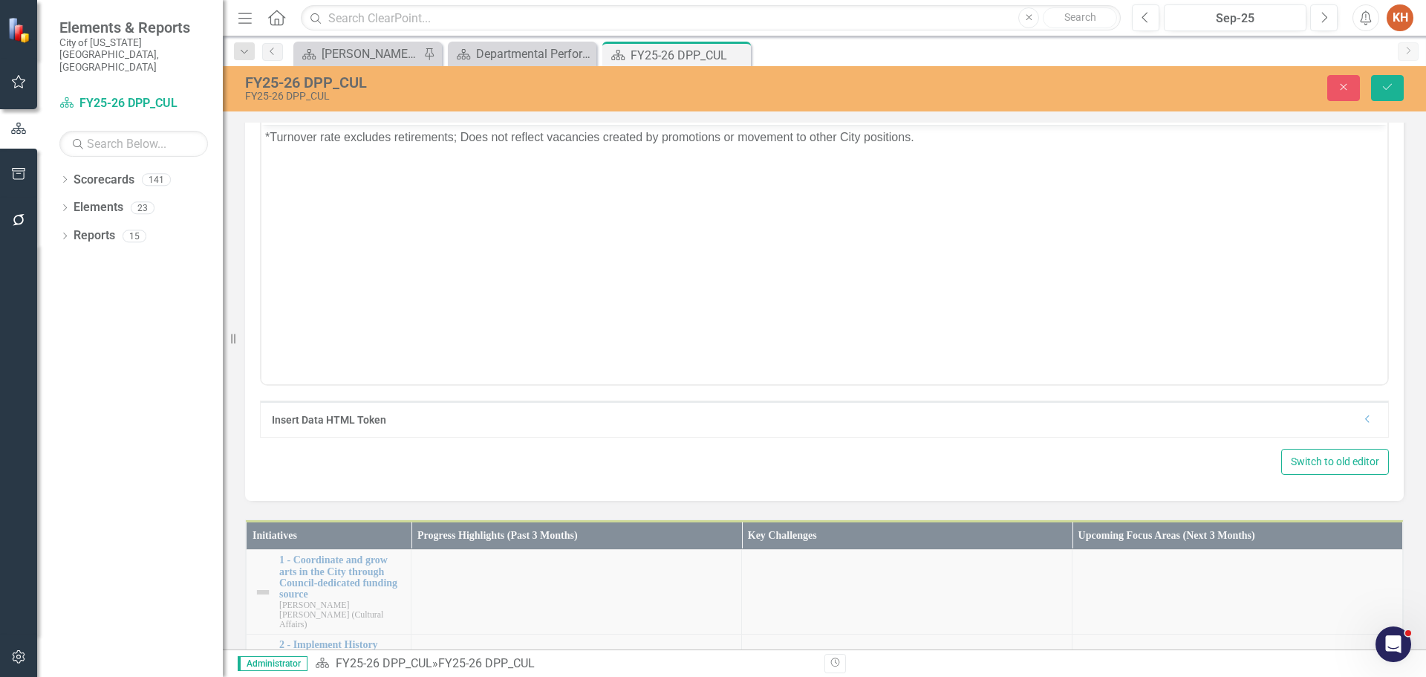
scroll to position [0, 0]
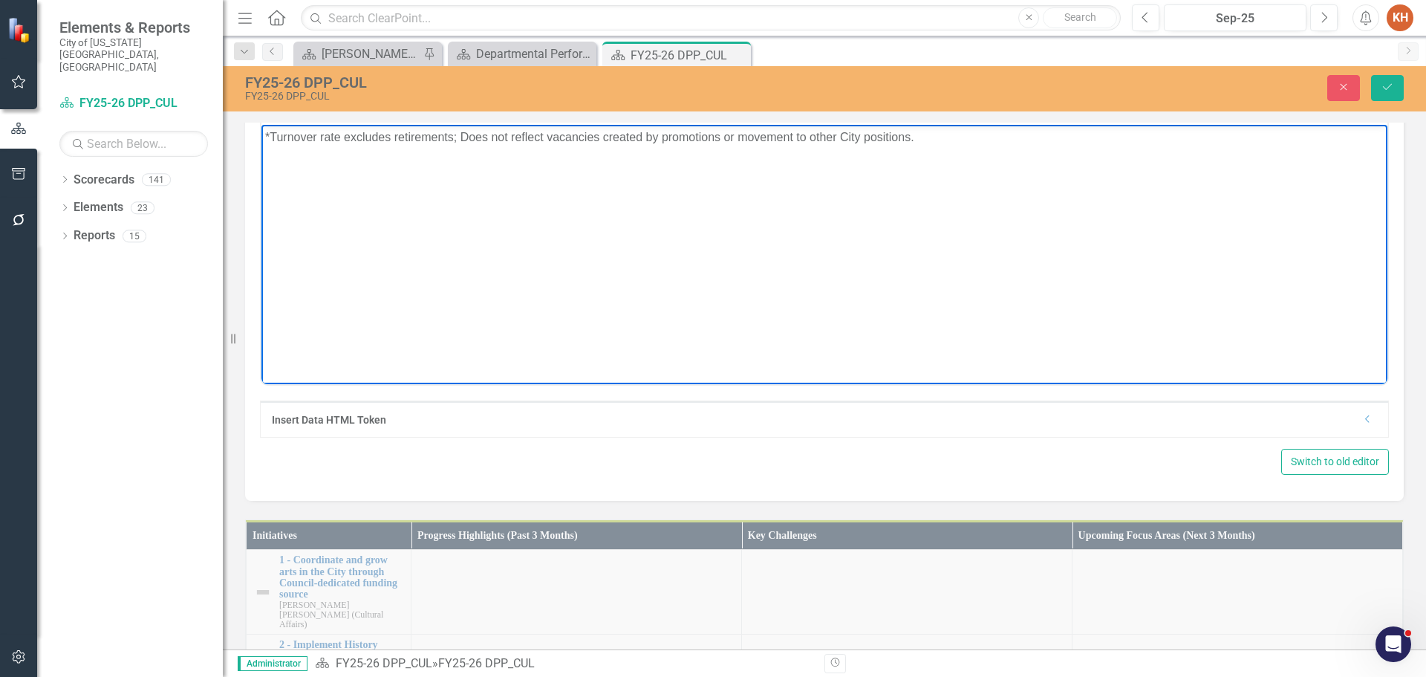
click at [758, 135] on p "*Turnover rate excludes retirements; Does not reflect vacancies created by prom…" at bounding box center [824, 138] width 1119 height 18
paste body "Rich Text Area. Press ALT-0 for help."
click at [1010, 113] on icon "Align center" at bounding box center [1010, 108] width 12 height 10
click at [1377, 88] on button "Save" at bounding box center [1387, 88] width 33 height 26
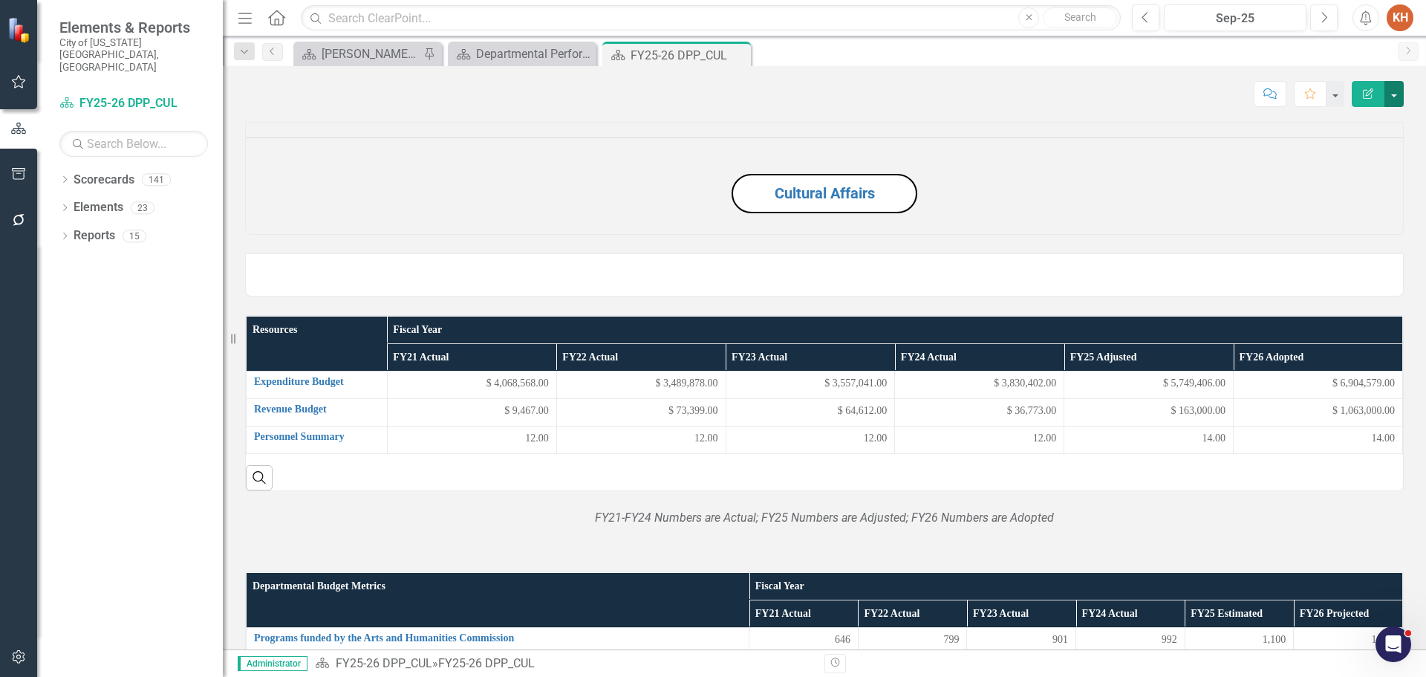
click at [1394, 97] on button "button" at bounding box center [1394, 94] width 19 height 26
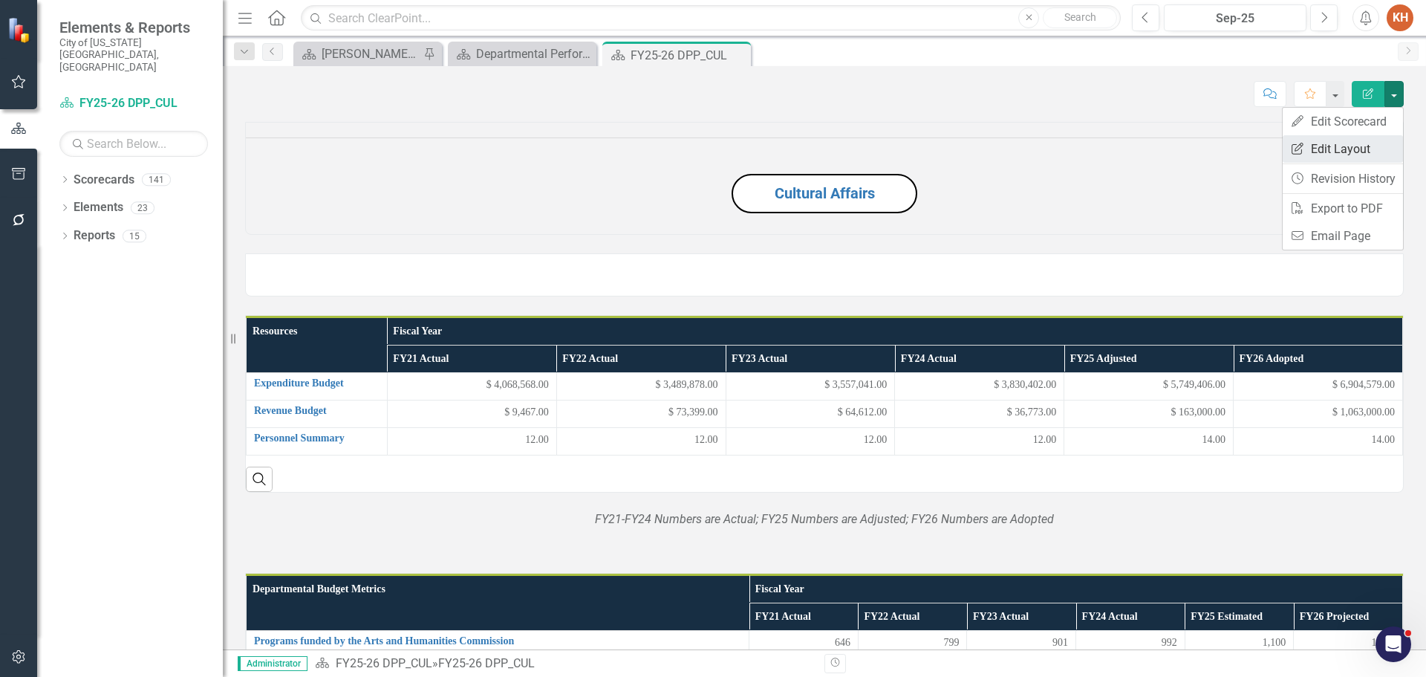
click at [1368, 146] on link "Edit Report Edit Layout" at bounding box center [1343, 148] width 120 height 27
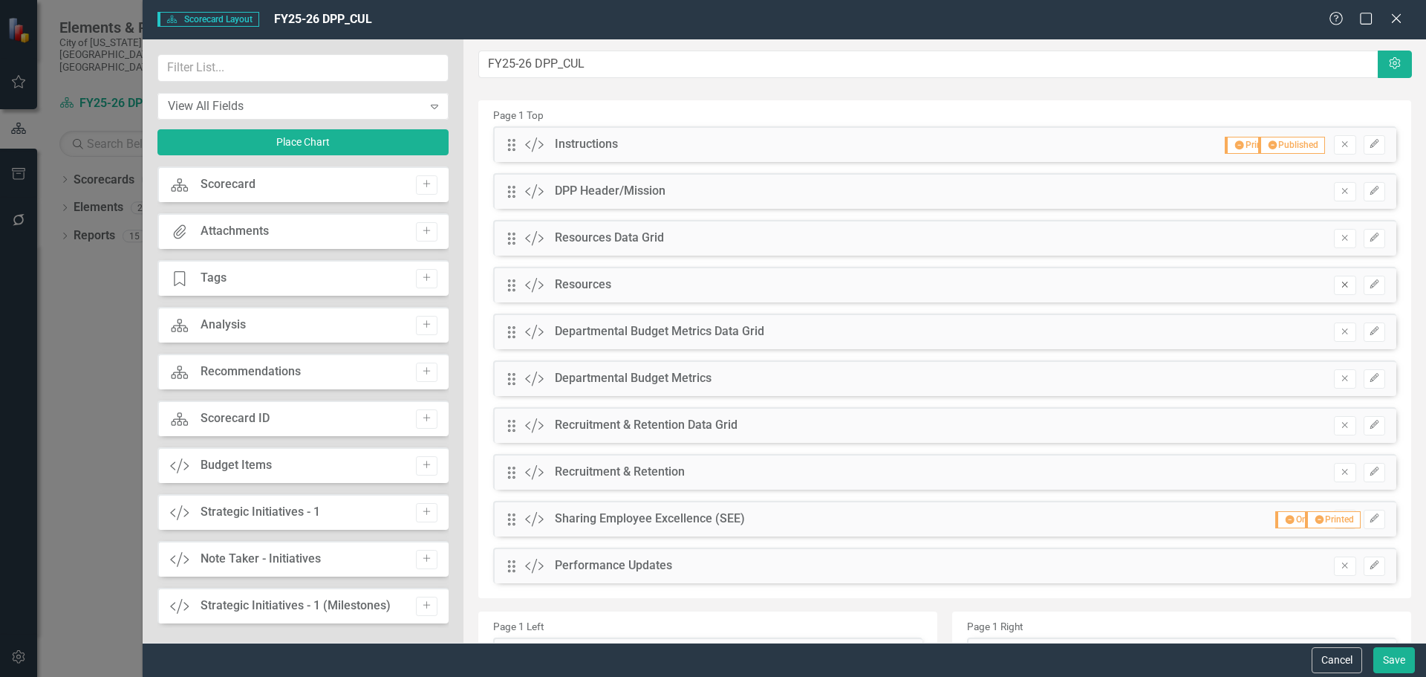
click at [1339, 287] on icon "Remove" at bounding box center [1344, 284] width 11 height 9
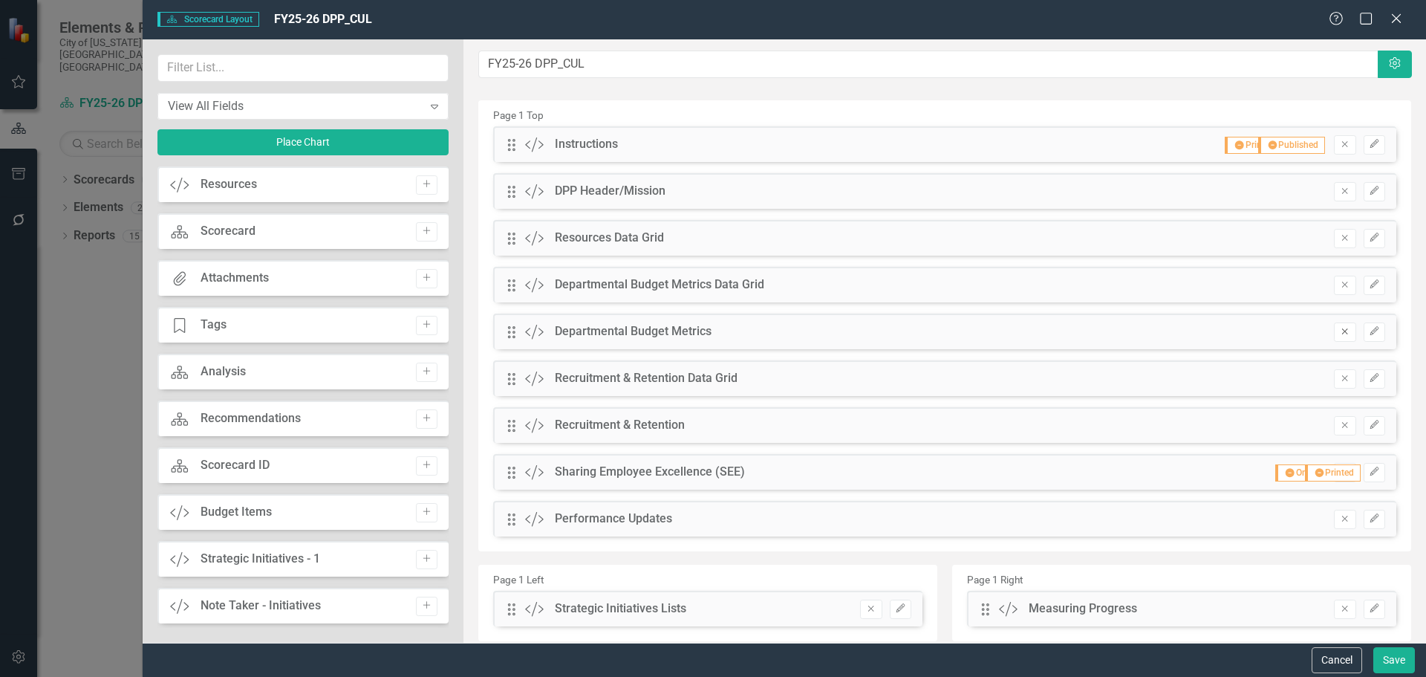
click at [1342, 331] on icon "button" at bounding box center [1345, 331] width 6 height 6
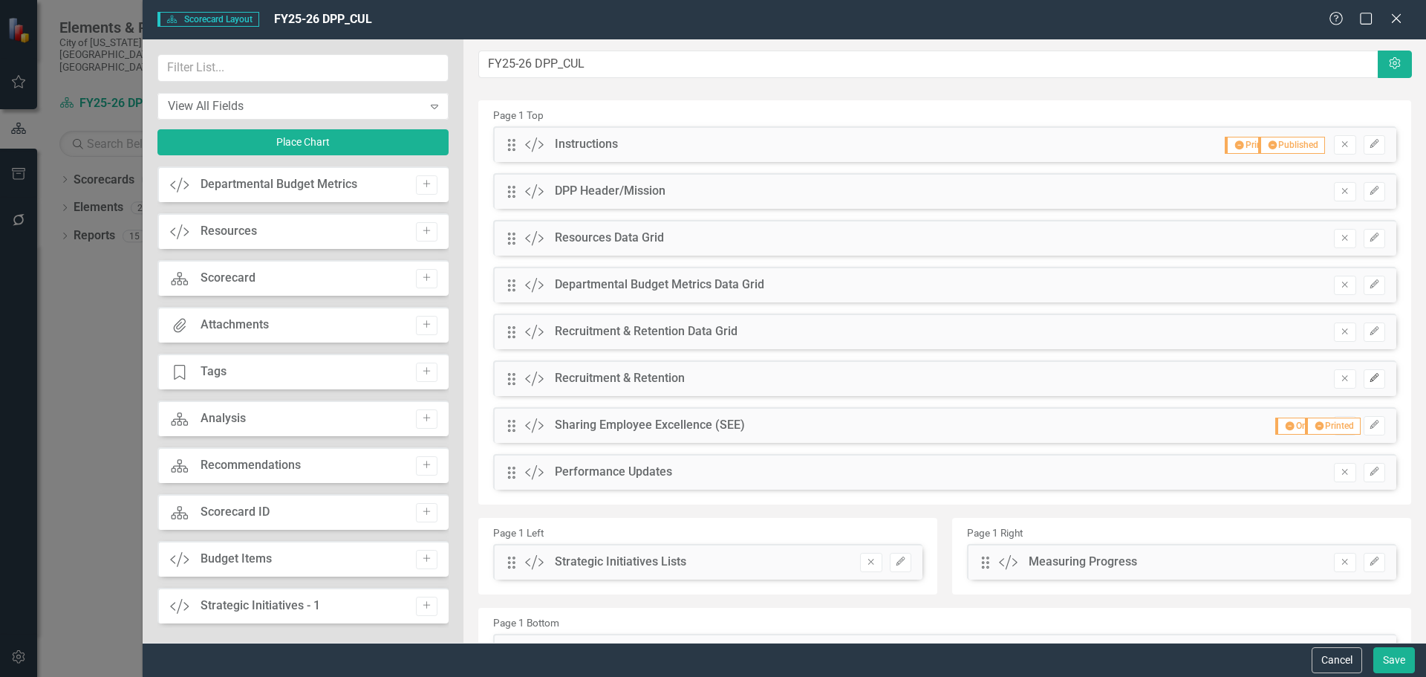
click at [1369, 374] on icon "Edit" at bounding box center [1374, 378] width 11 height 9
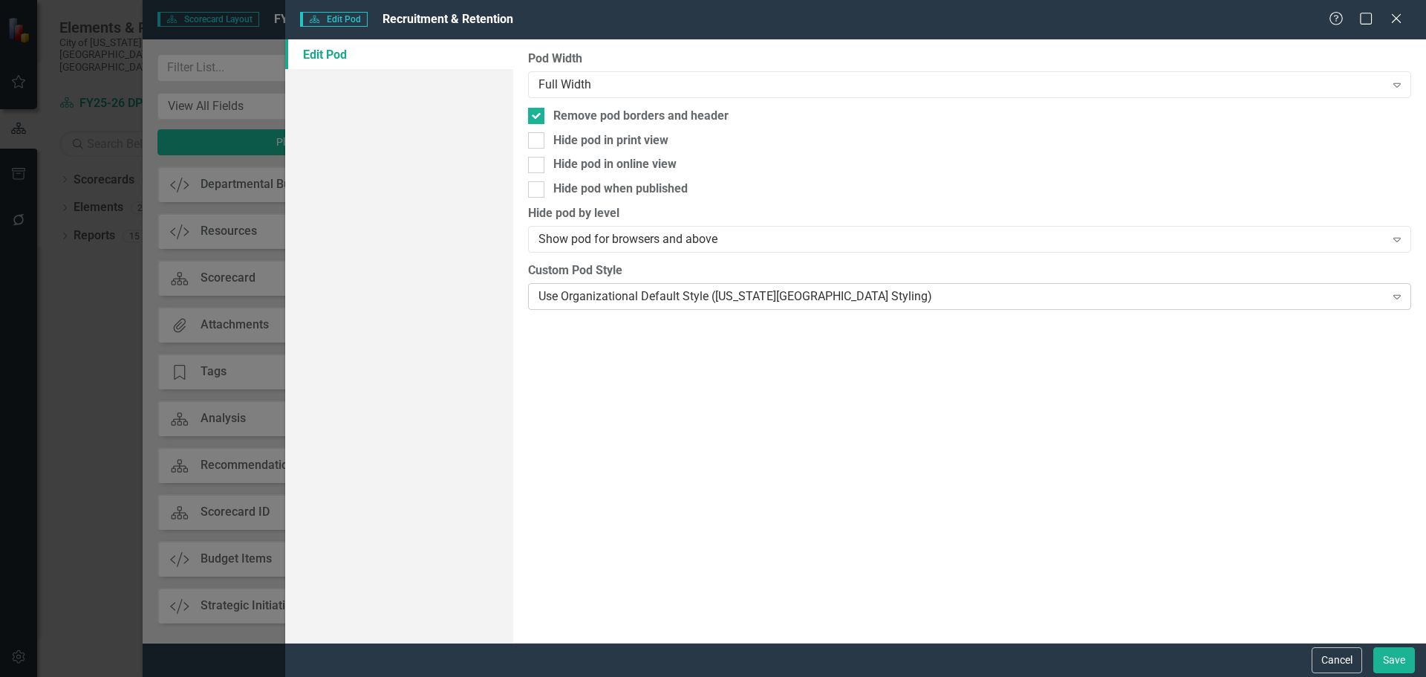
click at [704, 303] on div "Use Organizational Default Style ([US_STATE][GEOGRAPHIC_DATA] Styling)" at bounding box center [962, 295] width 846 height 17
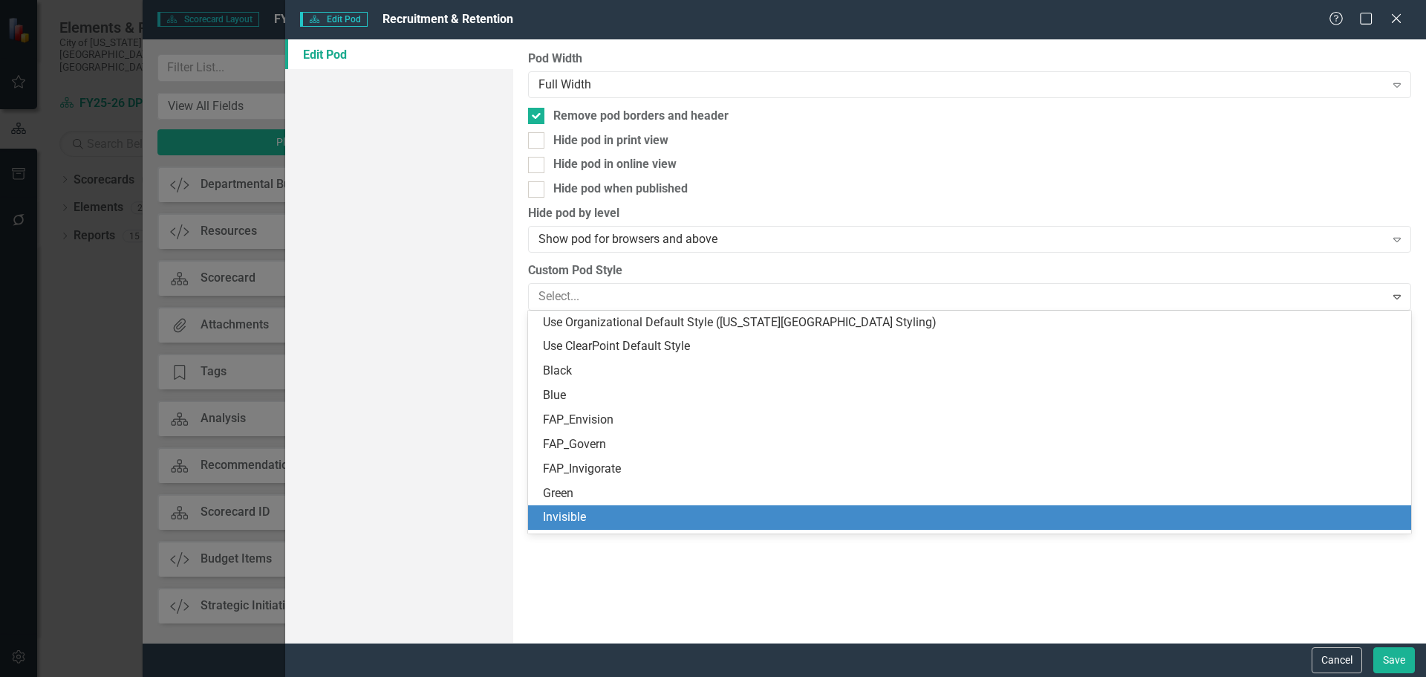
click at [675, 519] on div "Invisible" at bounding box center [972, 517] width 859 height 17
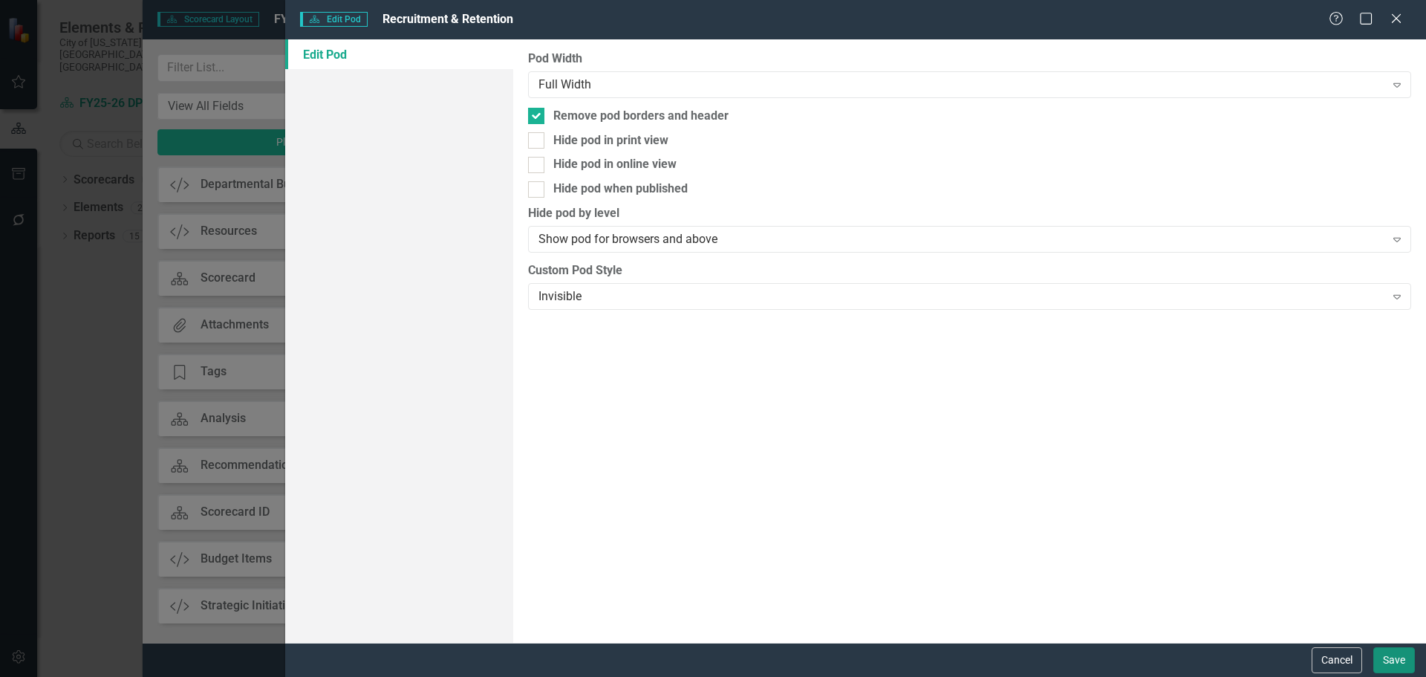
click at [1383, 657] on button "Save" at bounding box center [1395, 660] width 42 height 26
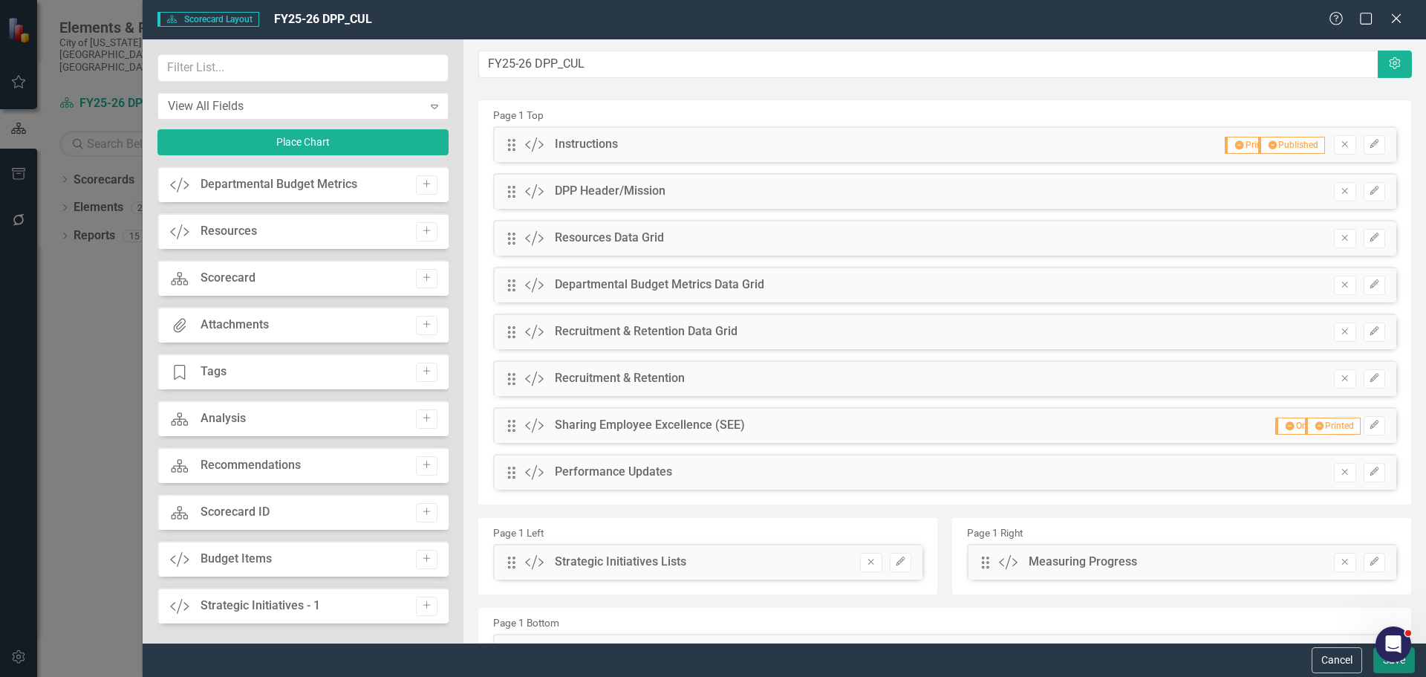
click at [1388, 669] on button "Save" at bounding box center [1395, 660] width 42 height 26
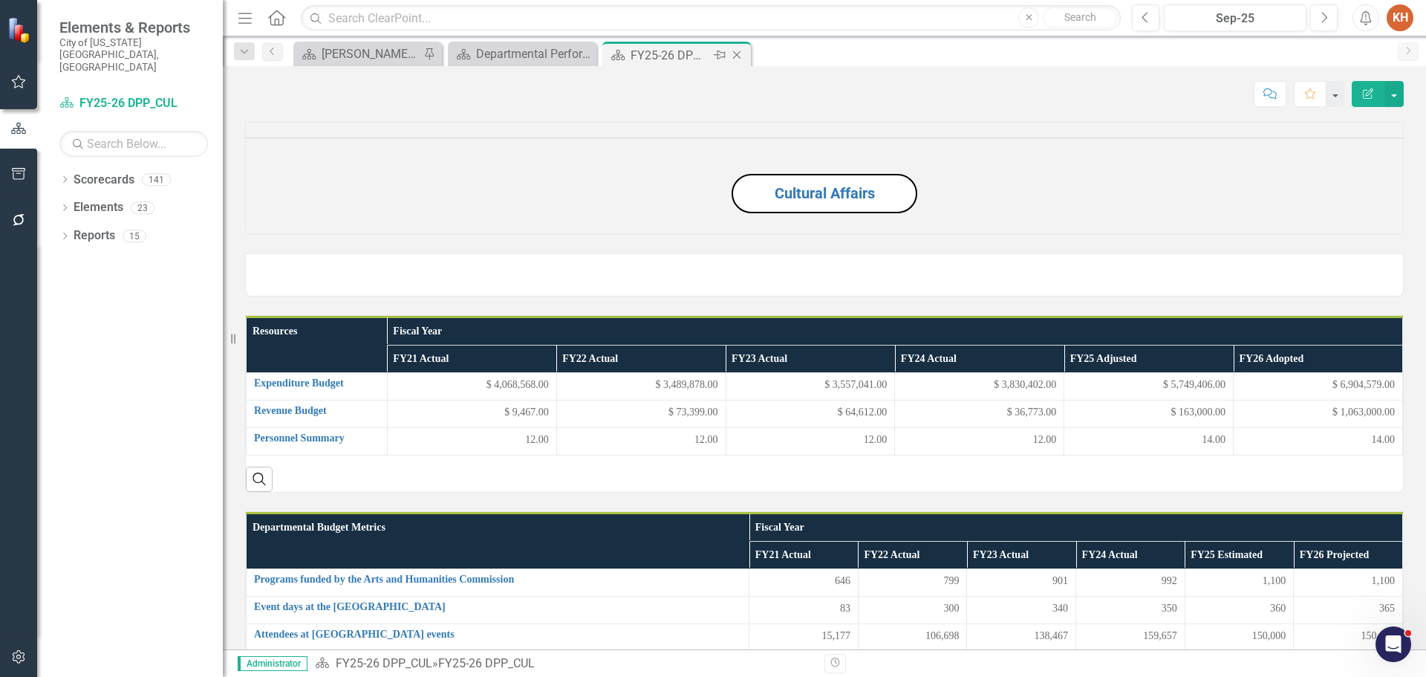
click at [735, 55] on icon "Close" at bounding box center [736, 55] width 15 height 12
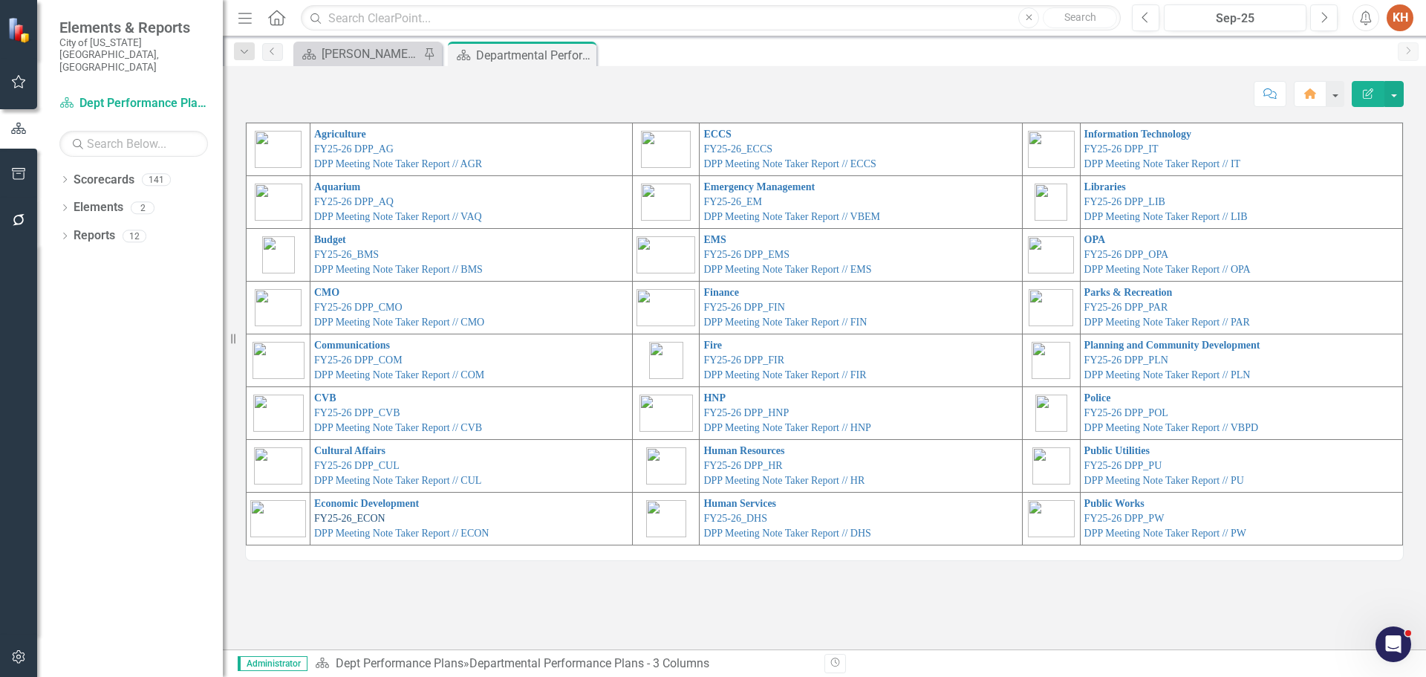
click at [353, 516] on link "FY25-26_ECON" at bounding box center [349, 518] width 71 height 11
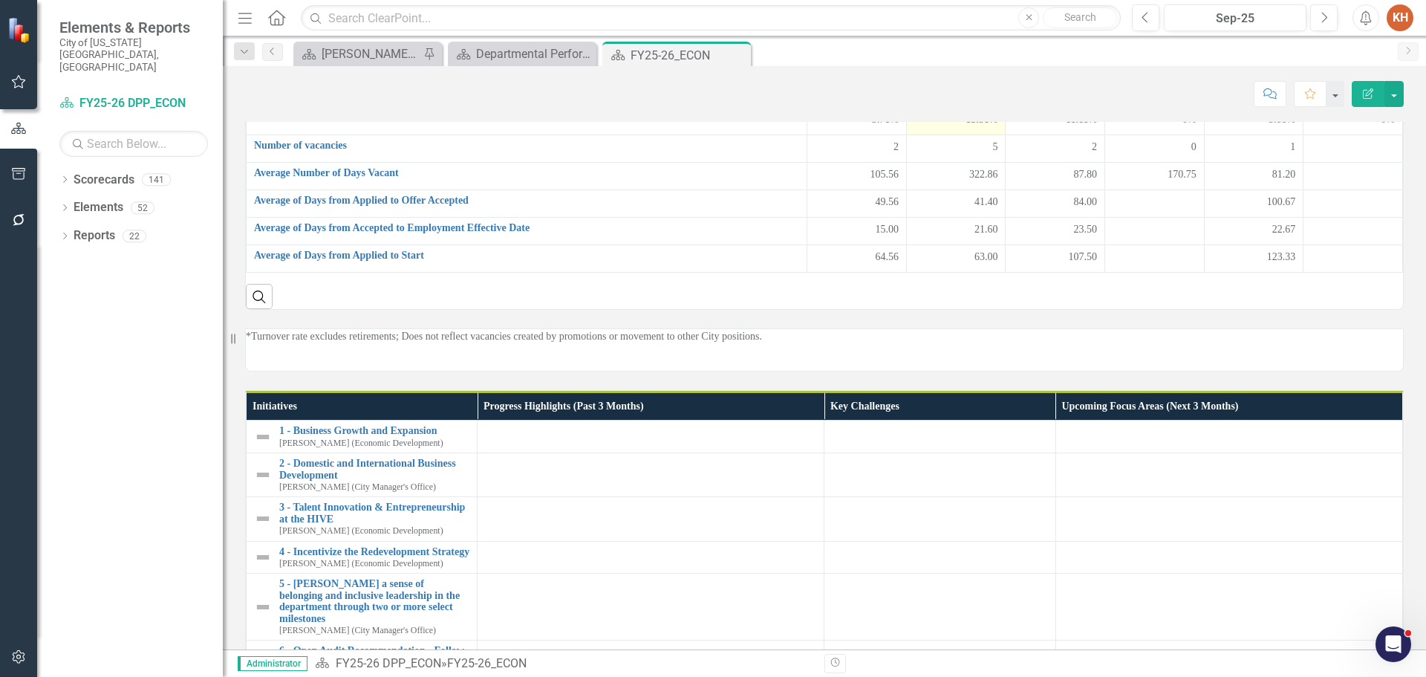
scroll to position [1114, 0]
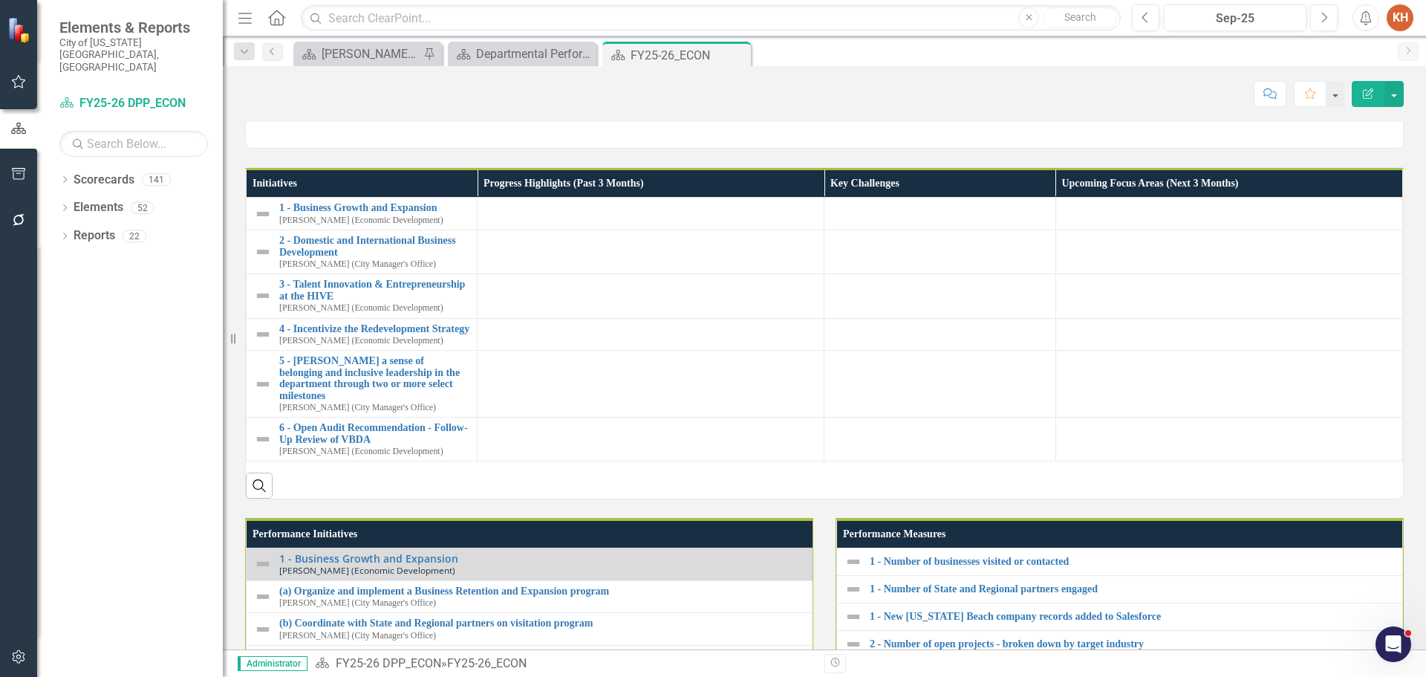
click at [756, 121] on p "*Turnover rate excludes retirements; Does not reflect vacancies created by prom…" at bounding box center [824, 113] width 1157 height 15
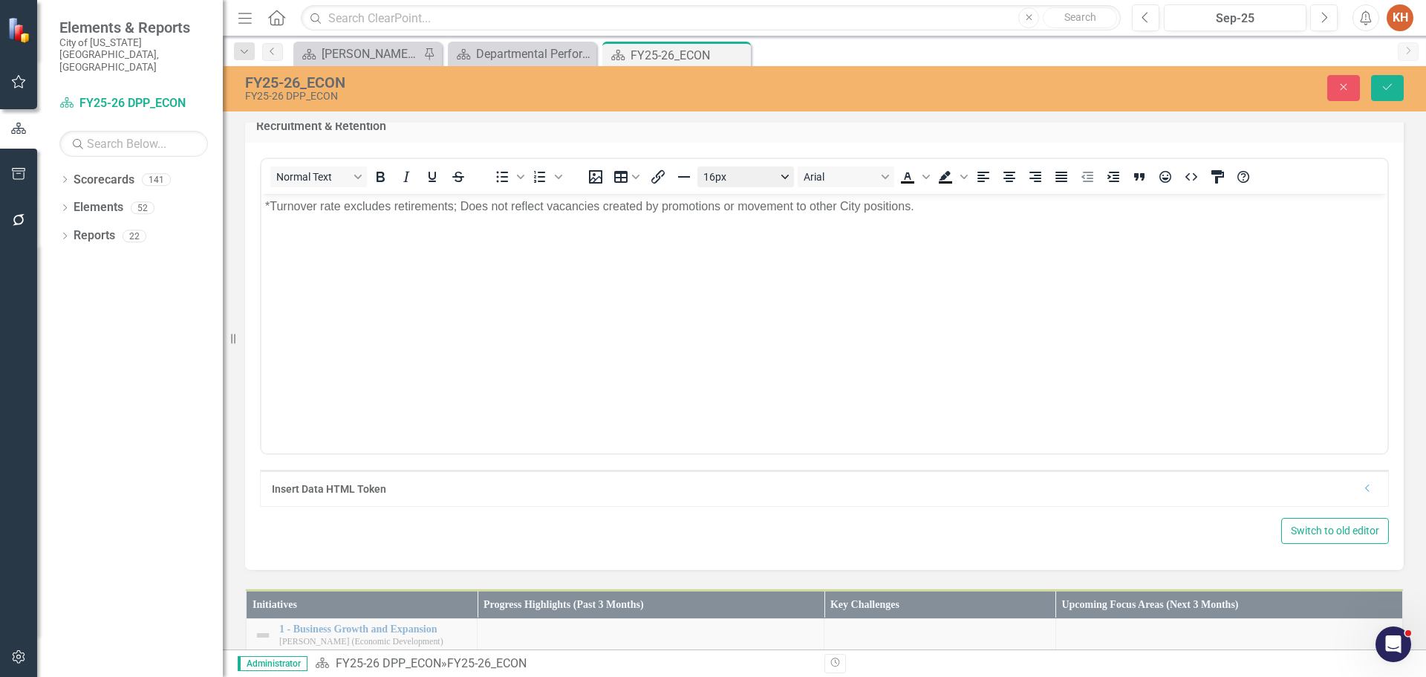
scroll to position [0, 0]
click at [770, 221] on body "*Turnover rate excludes retirements; Does not reflect vacancies created by prom…" at bounding box center [824, 305] width 1126 height 223
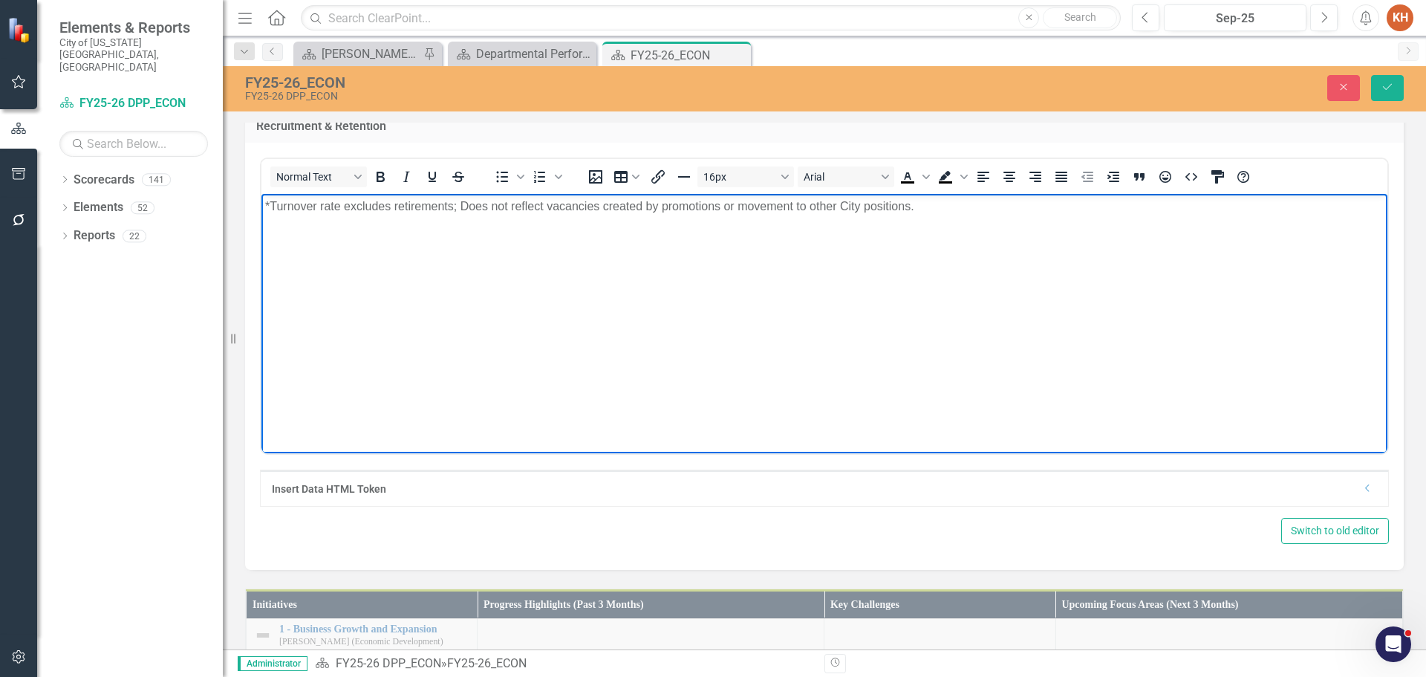
paste body "Rich Text Area. Press ALT-0 for help."
click at [1010, 182] on icon "Align center" at bounding box center [1010, 177] width 12 height 10
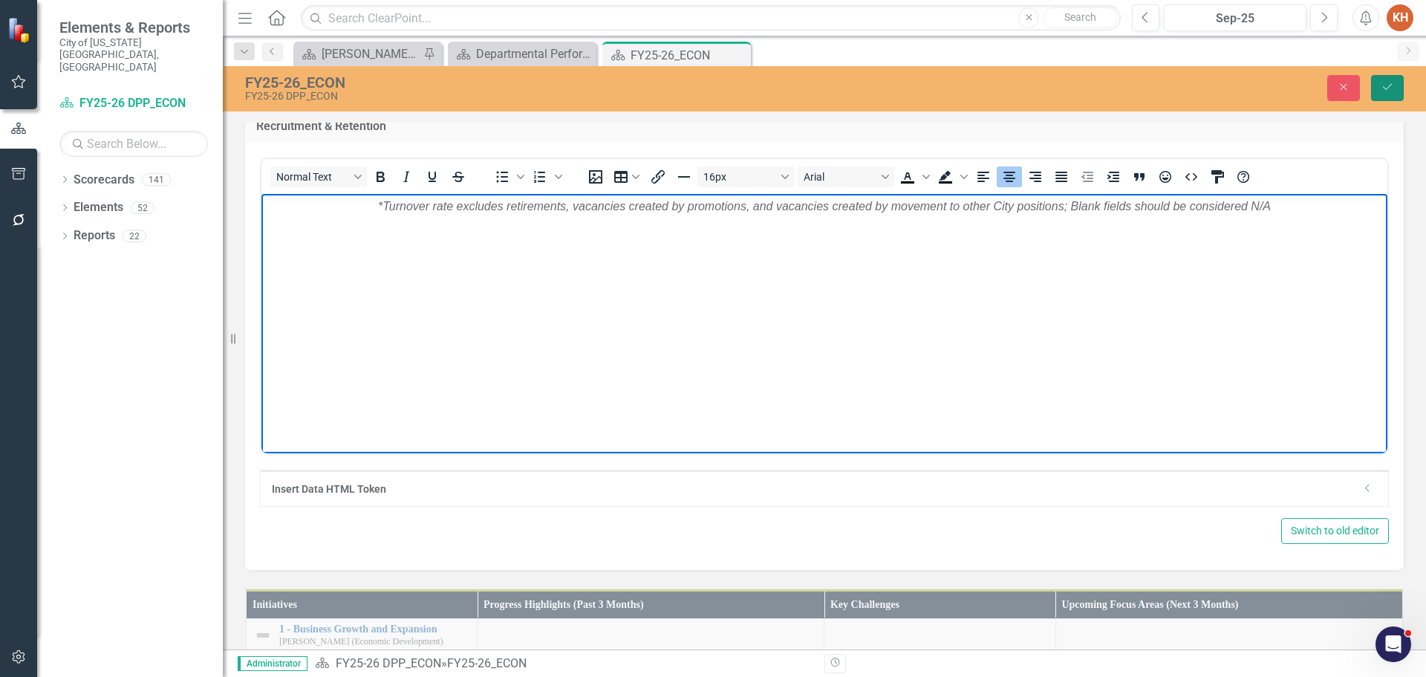
click at [1381, 84] on icon "Save" at bounding box center [1387, 87] width 13 height 10
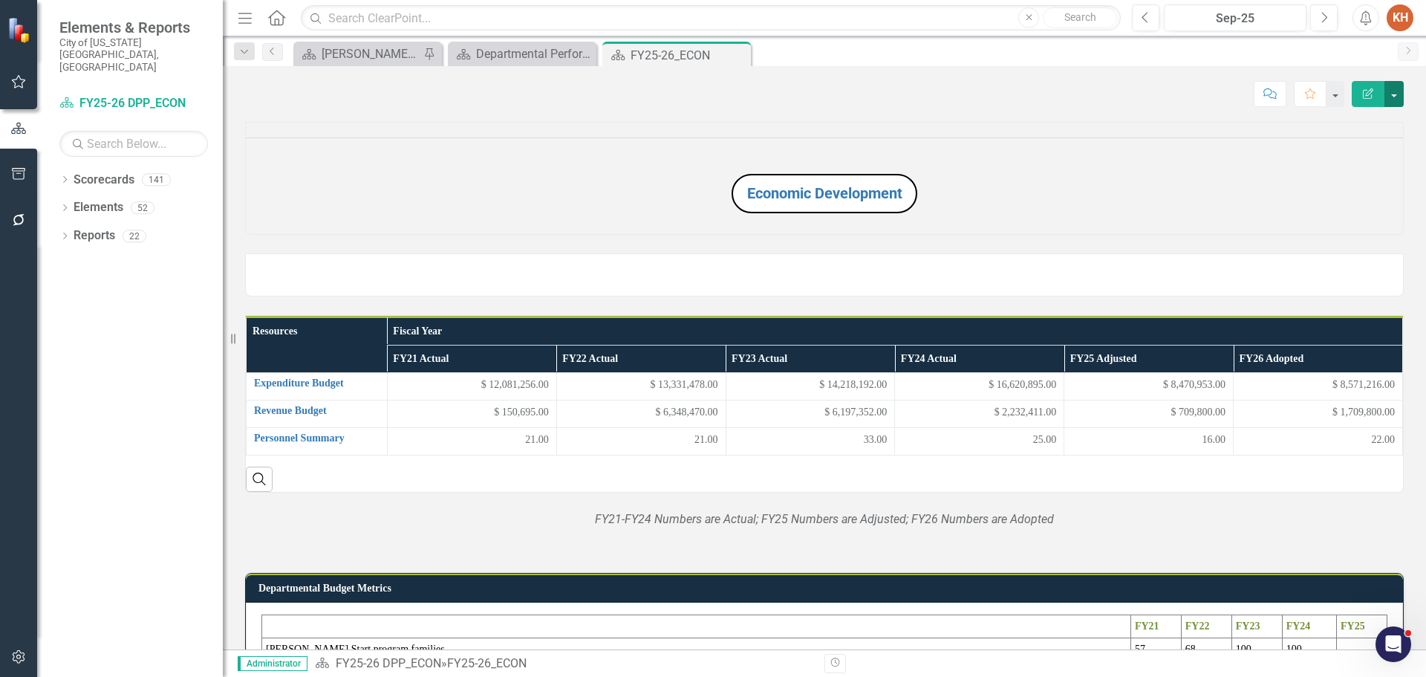
click at [1397, 98] on button "button" at bounding box center [1394, 94] width 19 height 26
click at [1364, 152] on link "Edit Report Edit Layout" at bounding box center [1343, 148] width 120 height 27
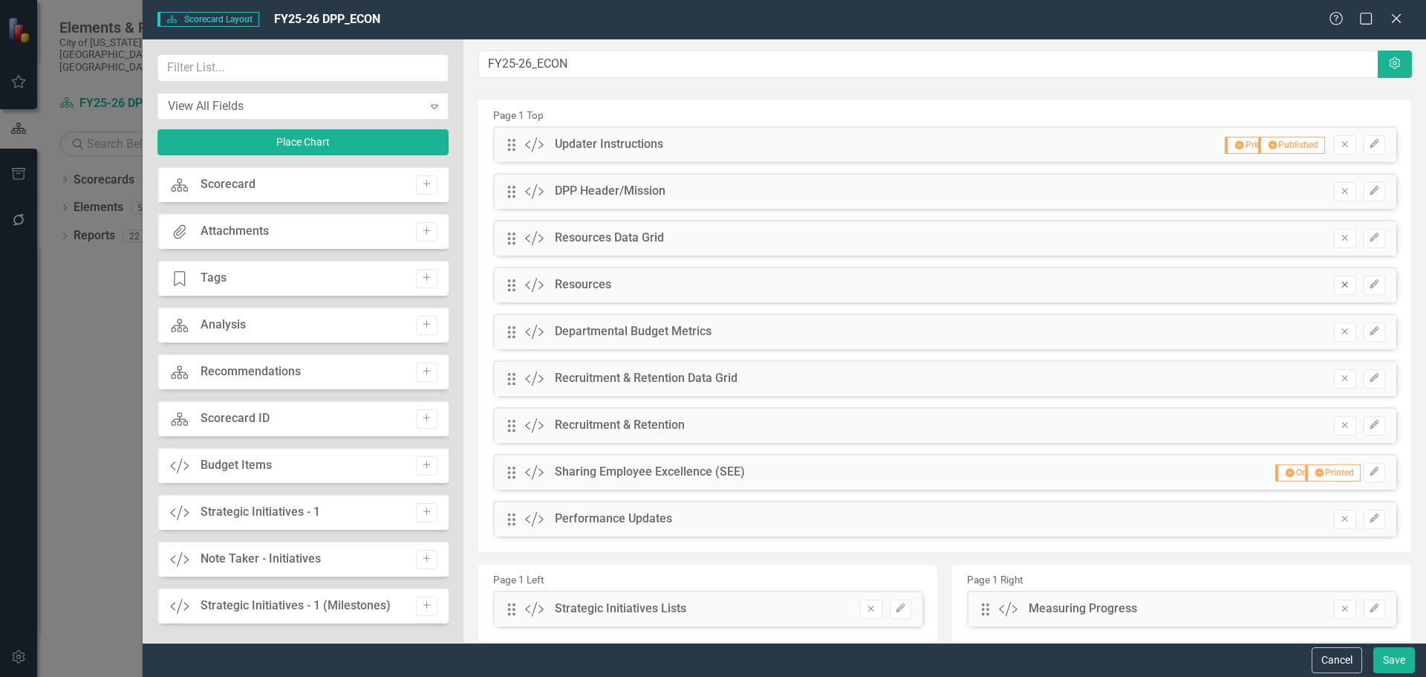
click at [1339, 284] on icon "Remove" at bounding box center [1344, 284] width 11 height 9
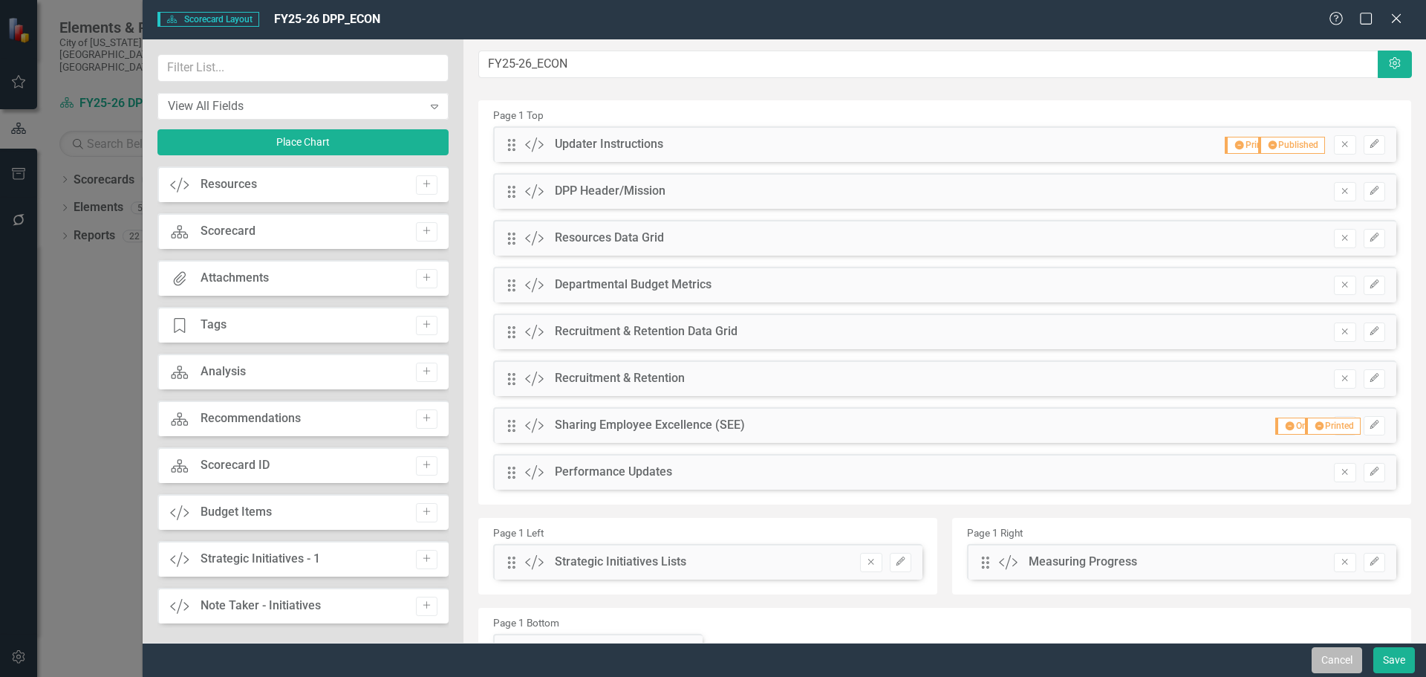
click at [1343, 666] on button "Cancel" at bounding box center [1337, 660] width 51 height 26
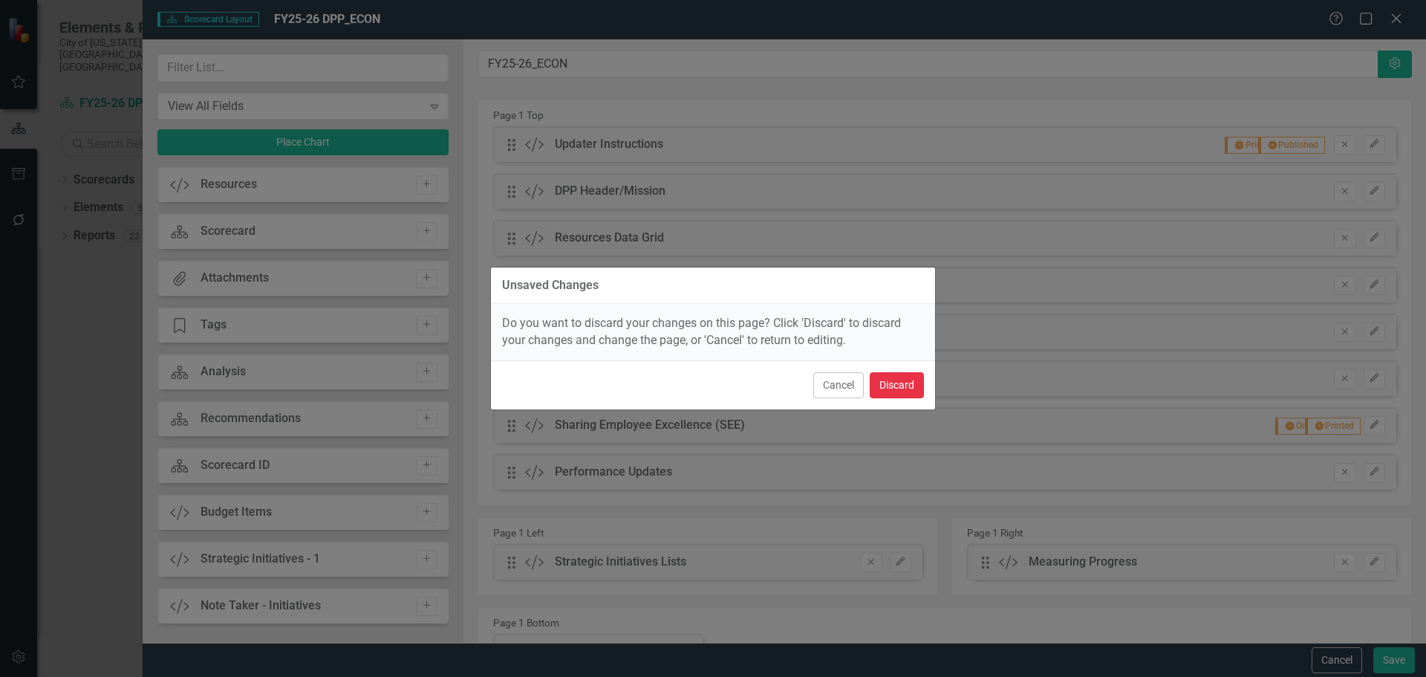
click at [906, 383] on button "Discard" at bounding box center [897, 385] width 54 height 26
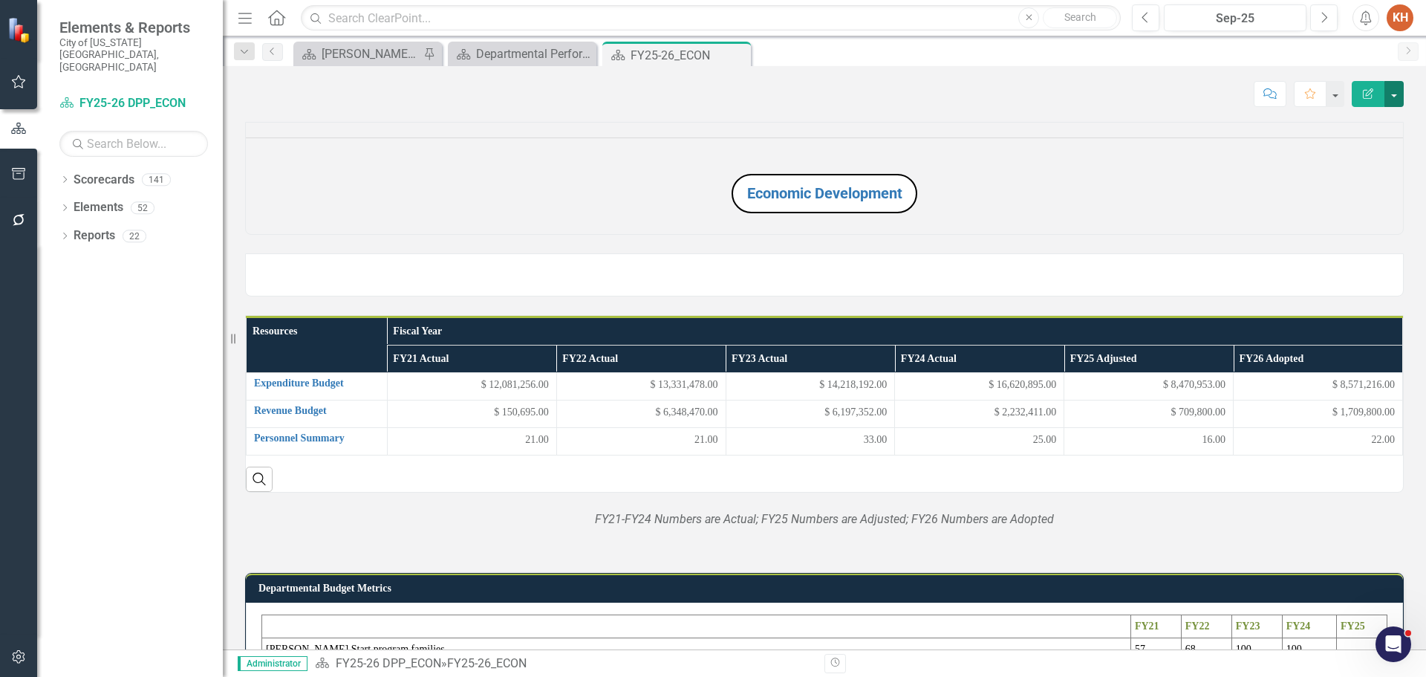
click at [1393, 97] on button "button" at bounding box center [1394, 94] width 19 height 26
click at [1367, 149] on link "Edit Report Edit Layout" at bounding box center [1343, 148] width 120 height 27
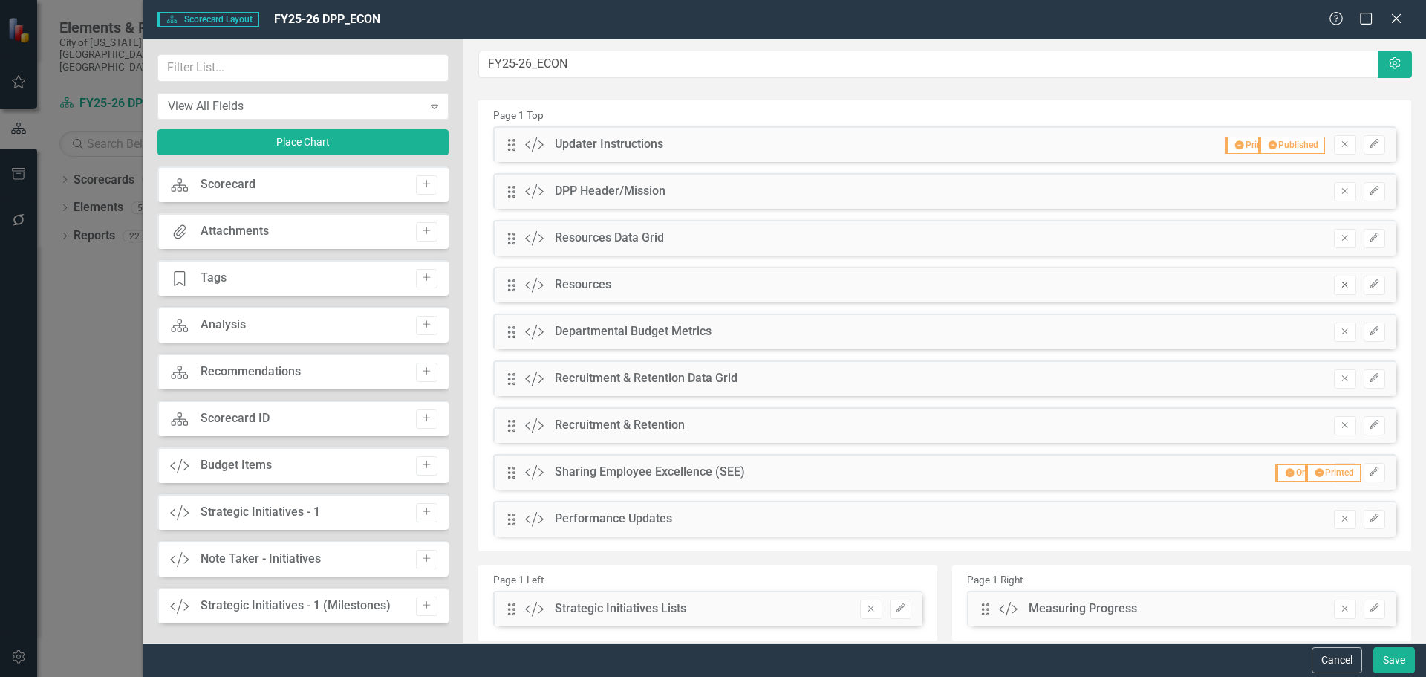
click at [1342, 284] on icon "button" at bounding box center [1345, 285] width 6 height 6
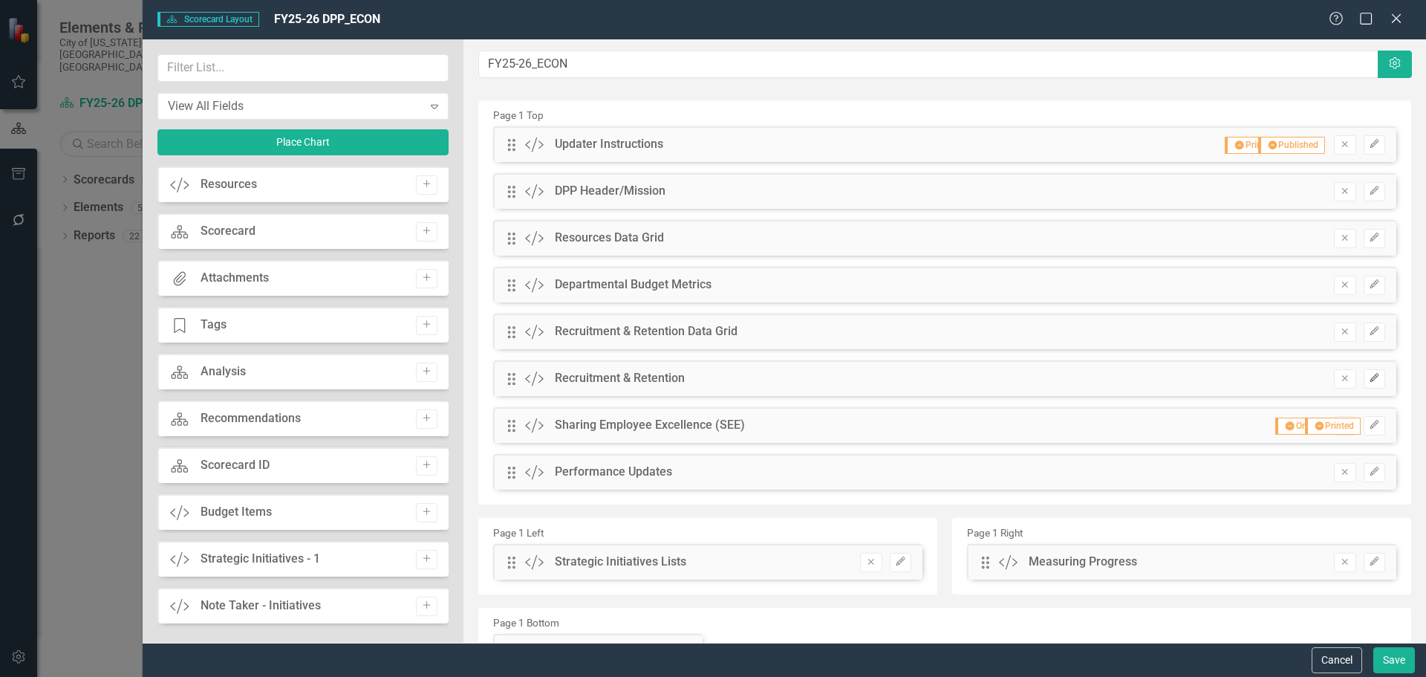
click at [1369, 376] on icon "Edit" at bounding box center [1374, 378] width 11 height 9
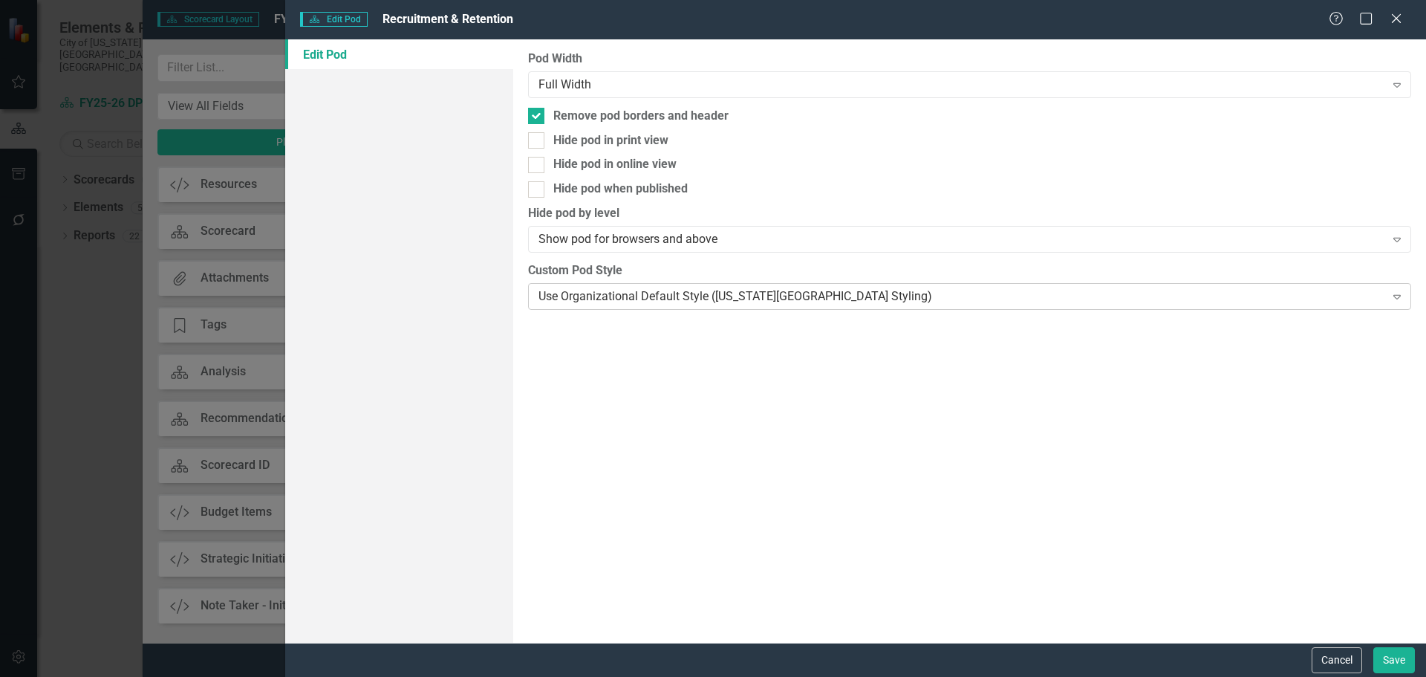
click at [682, 299] on div "Use Organizational Default Style ([US_STATE][GEOGRAPHIC_DATA] Styling)" at bounding box center [962, 295] width 846 height 17
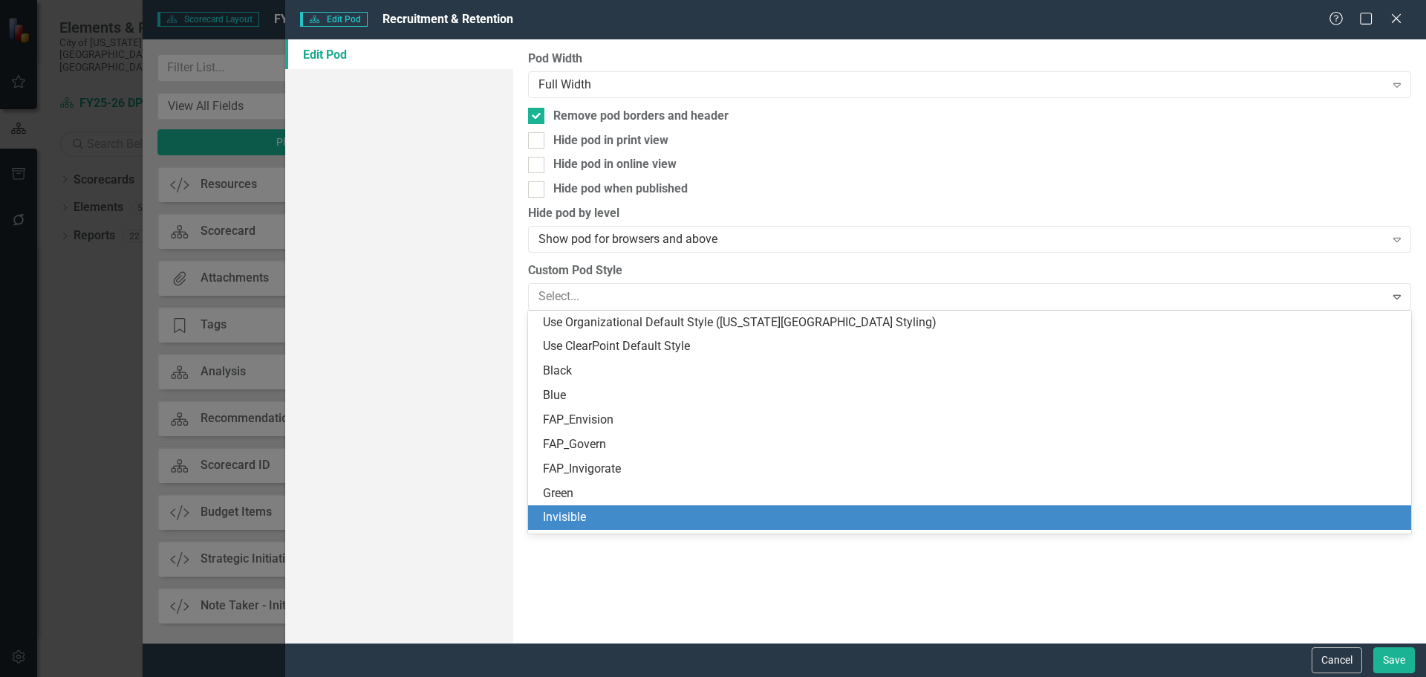
click at [679, 513] on div "Invisible" at bounding box center [972, 517] width 859 height 17
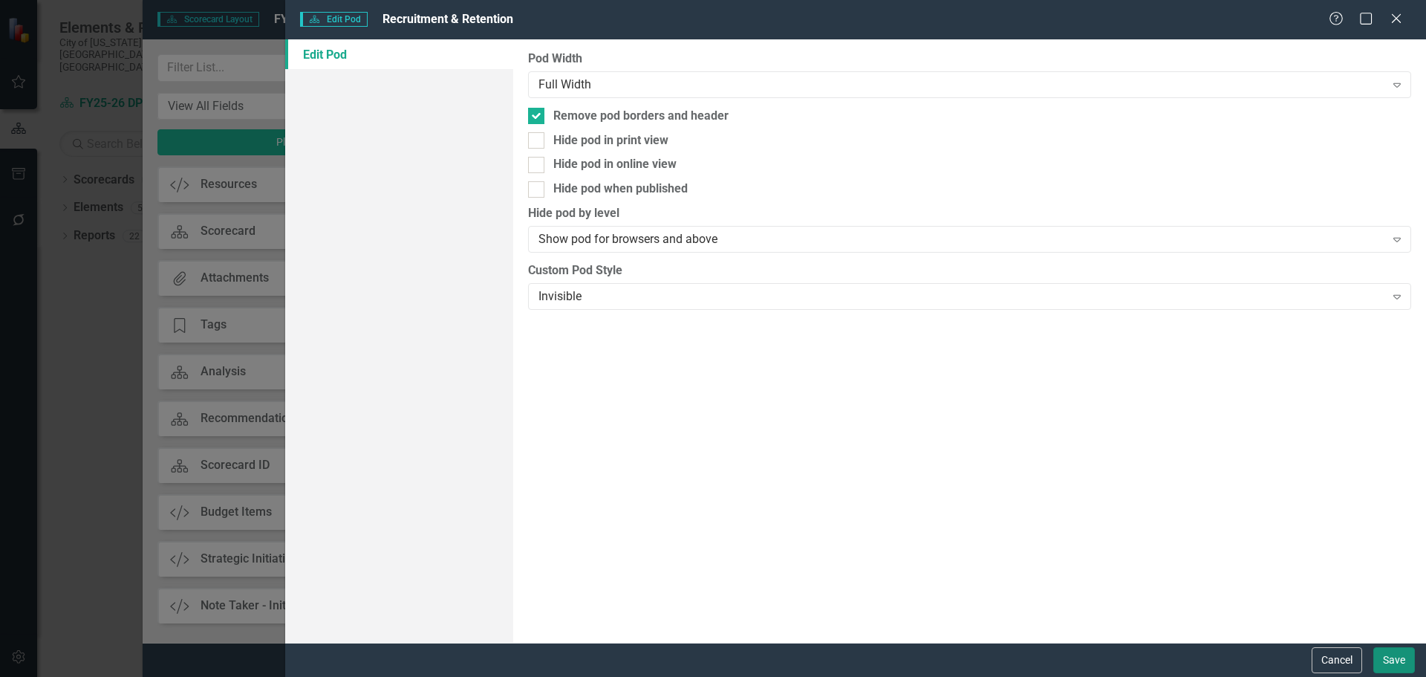
click at [1383, 660] on button "Save" at bounding box center [1395, 660] width 42 height 26
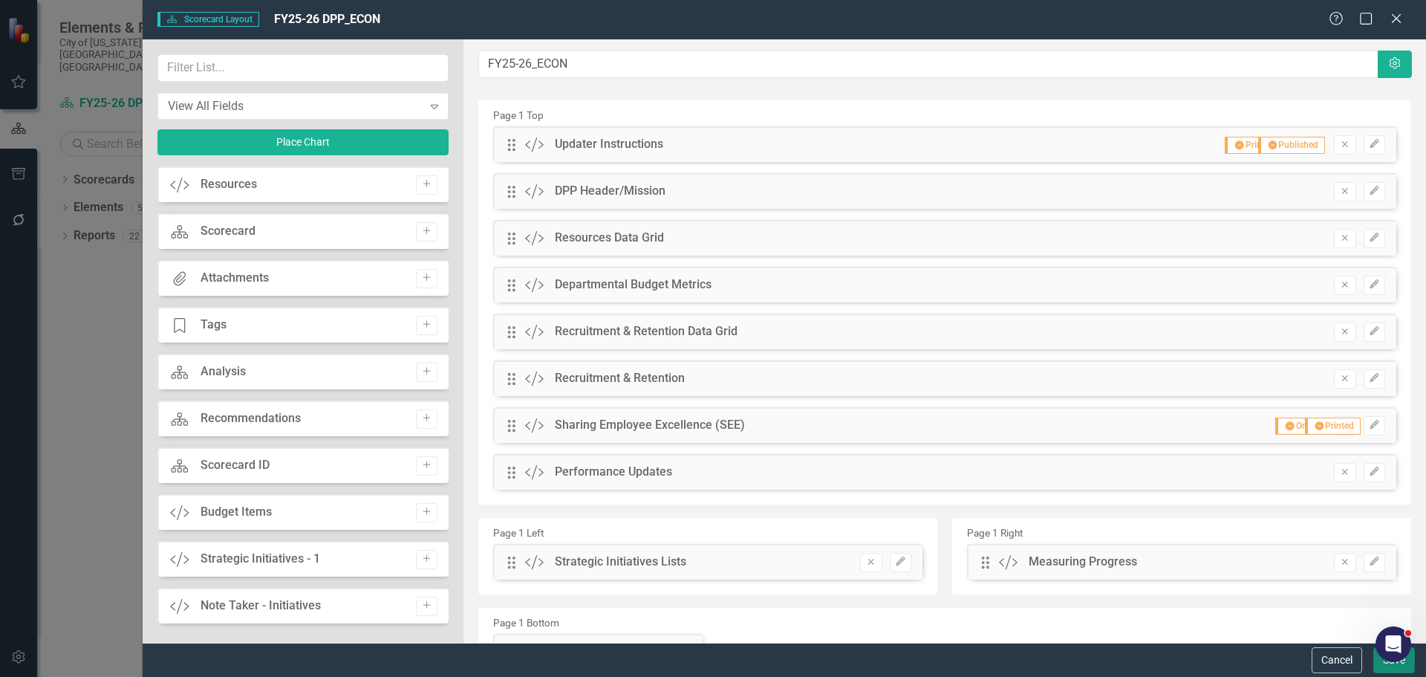
click at [1379, 667] on button "Save" at bounding box center [1395, 660] width 42 height 26
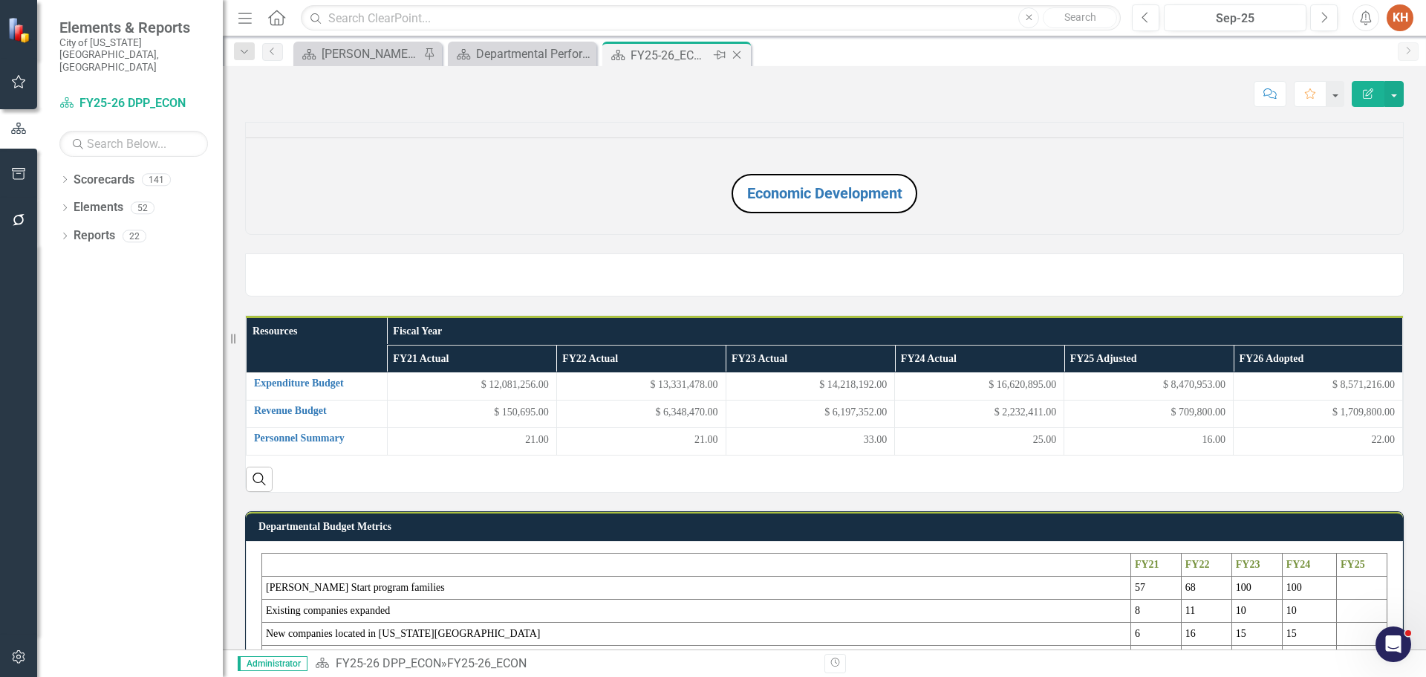
click at [738, 53] on icon "Close" at bounding box center [736, 55] width 15 height 12
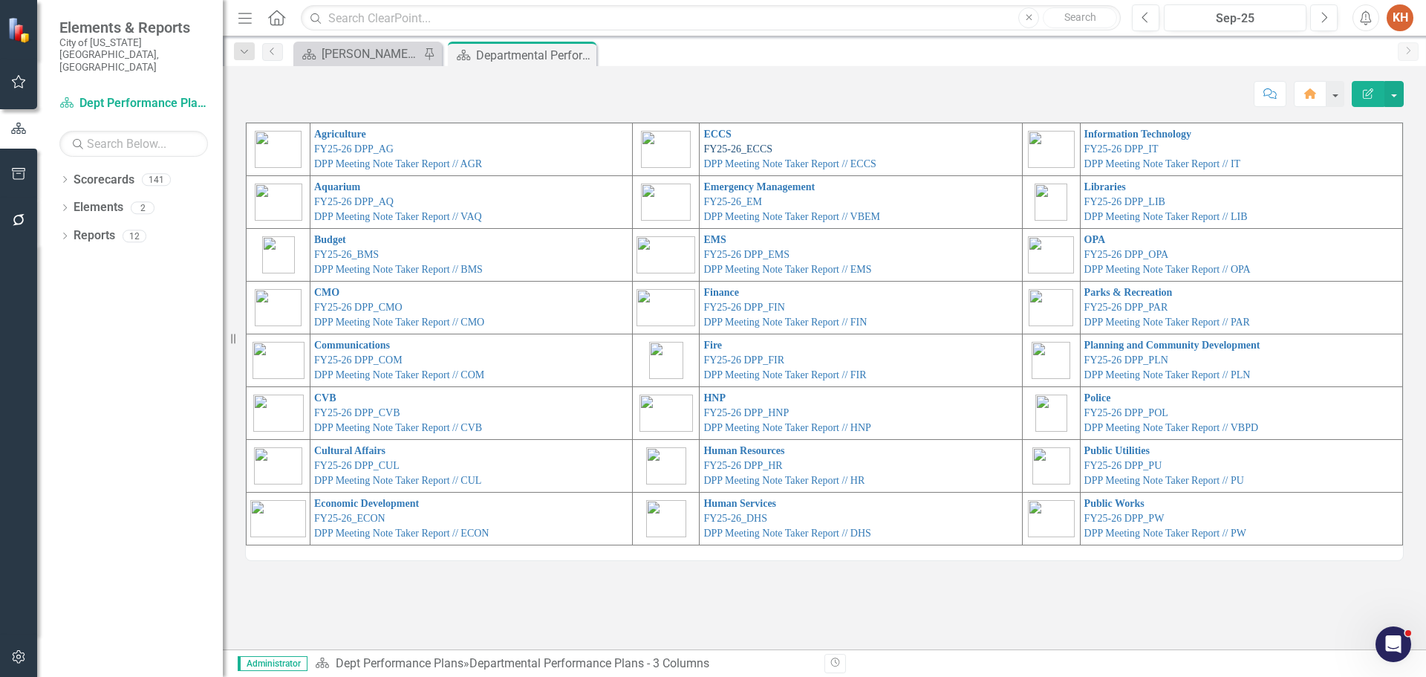
click at [728, 147] on link "FY25-26_ECCS" at bounding box center [737, 148] width 69 height 11
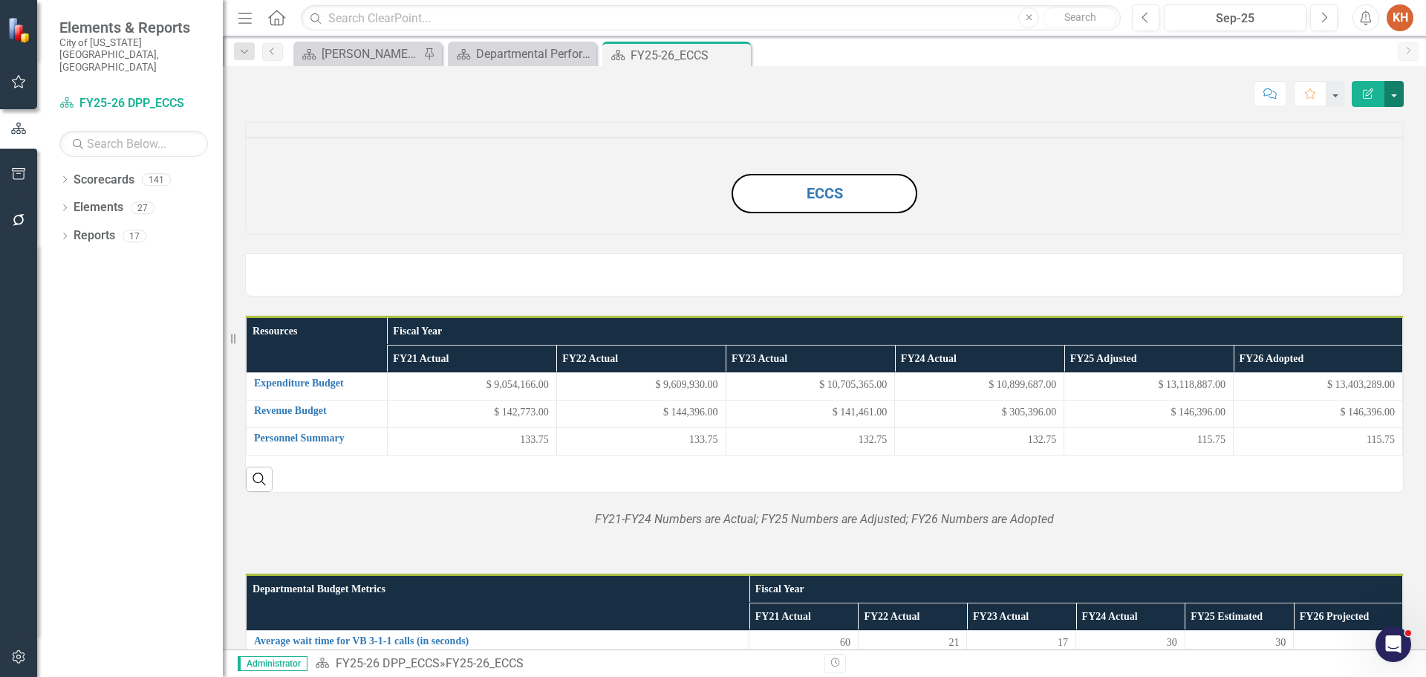
click at [1396, 94] on button "button" at bounding box center [1394, 94] width 19 height 26
click at [1336, 151] on link "Edit Report Edit Layout" at bounding box center [1343, 148] width 120 height 27
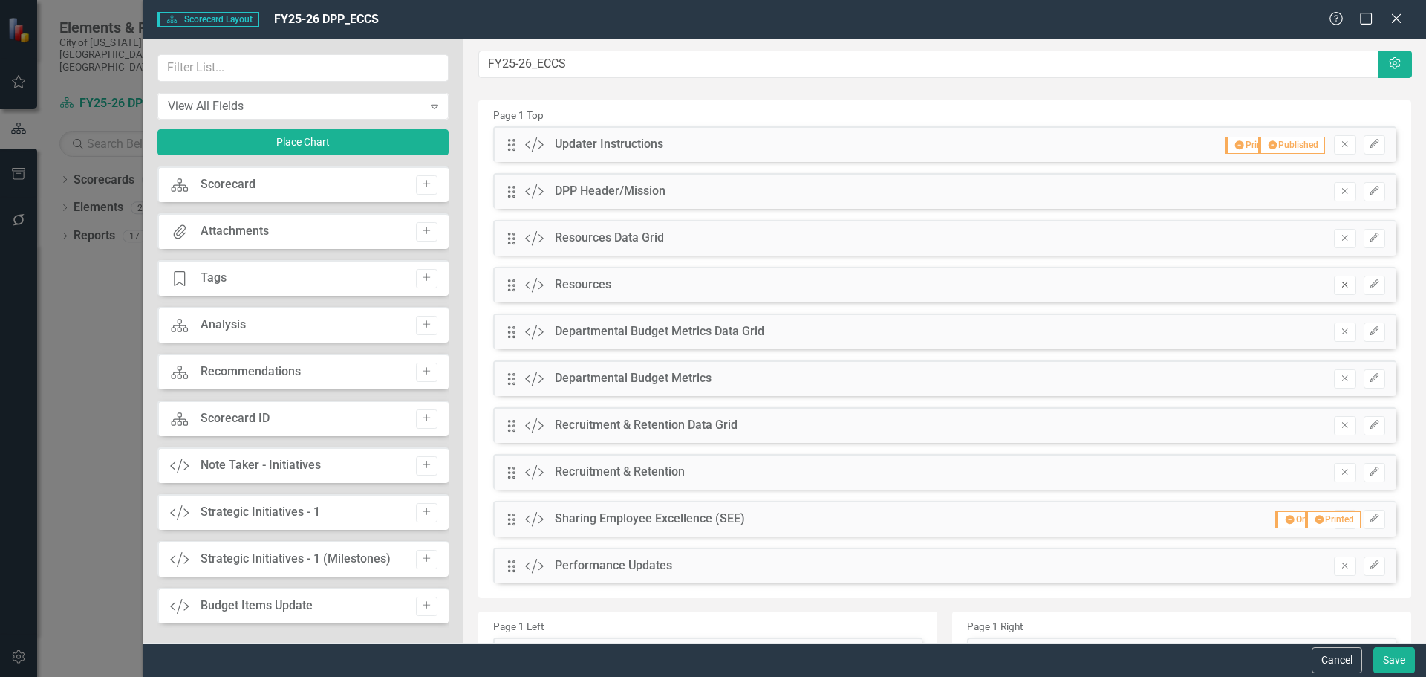
click at [1339, 282] on icon "Remove" at bounding box center [1344, 284] width 11 height 9
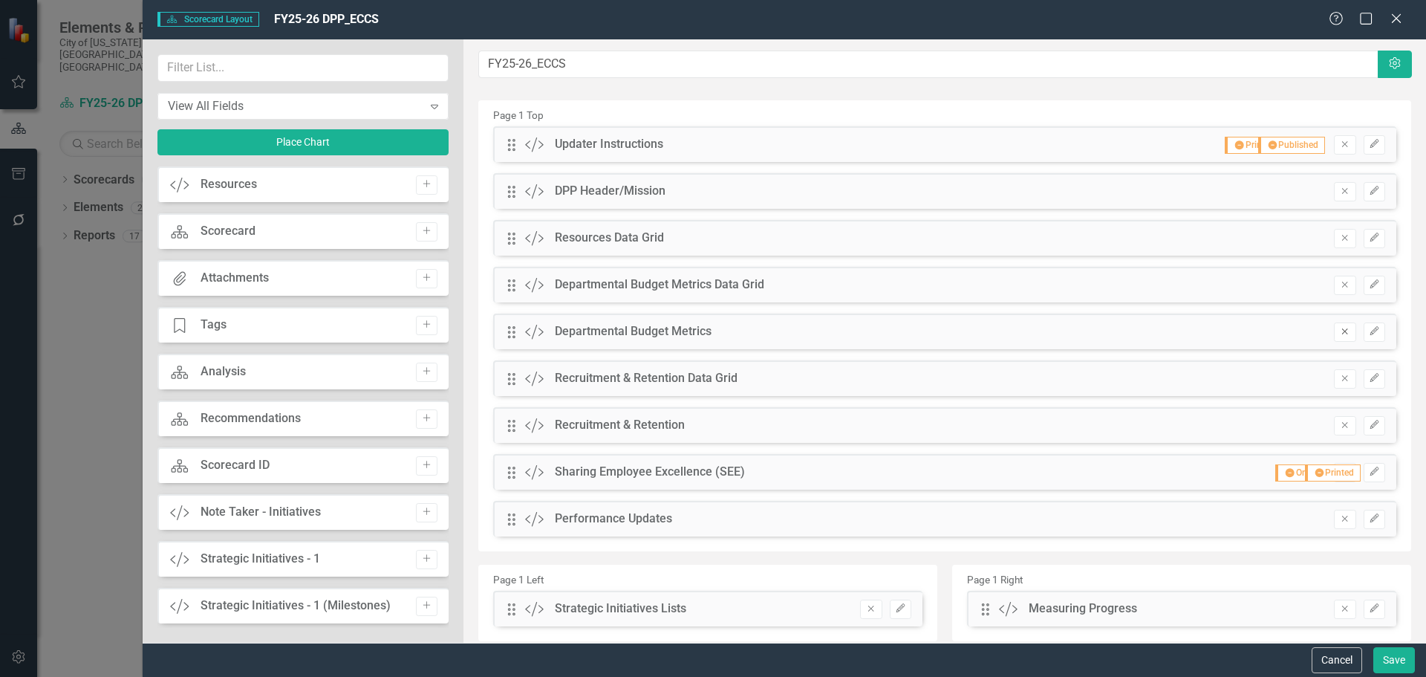
click at [1339, 330] on icon "Remove" at bounding box center [1344, 331] width 11 height 9
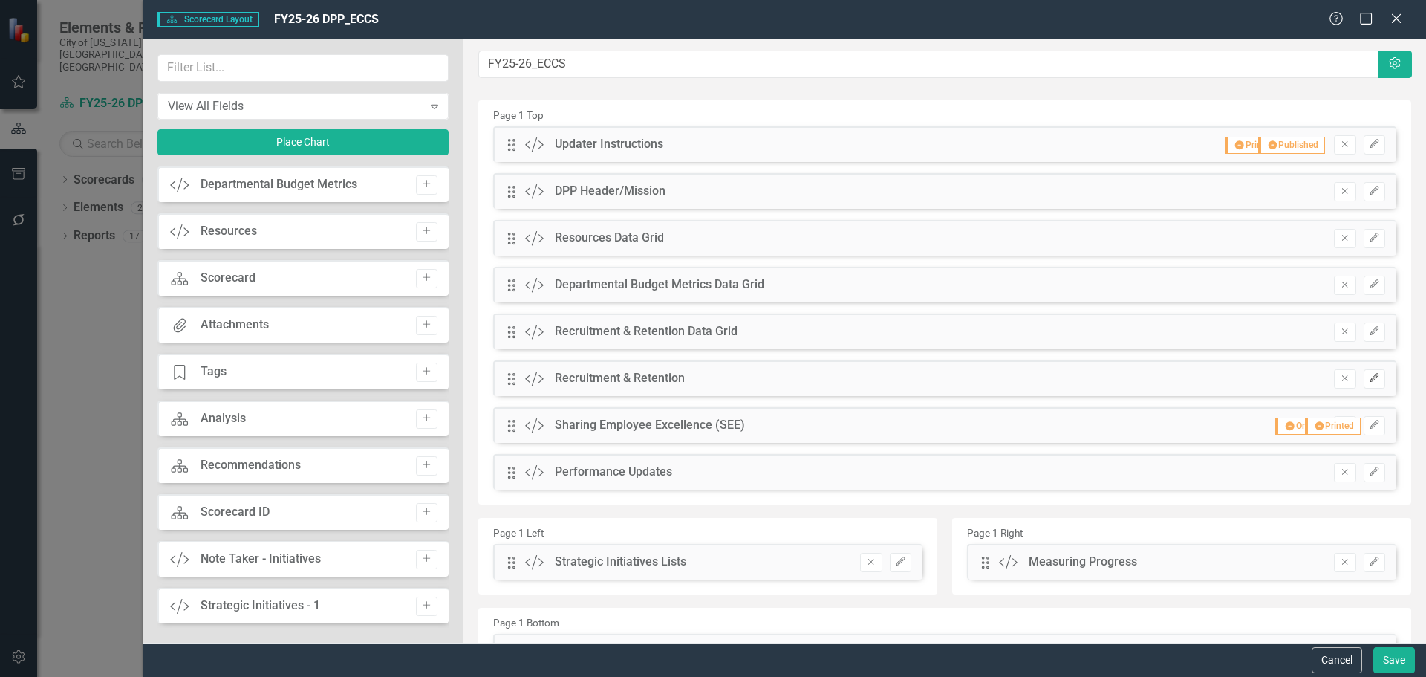
click at [1369, 381] on icon "Edit" at bounding box center [1374, 378] width 11 height 9
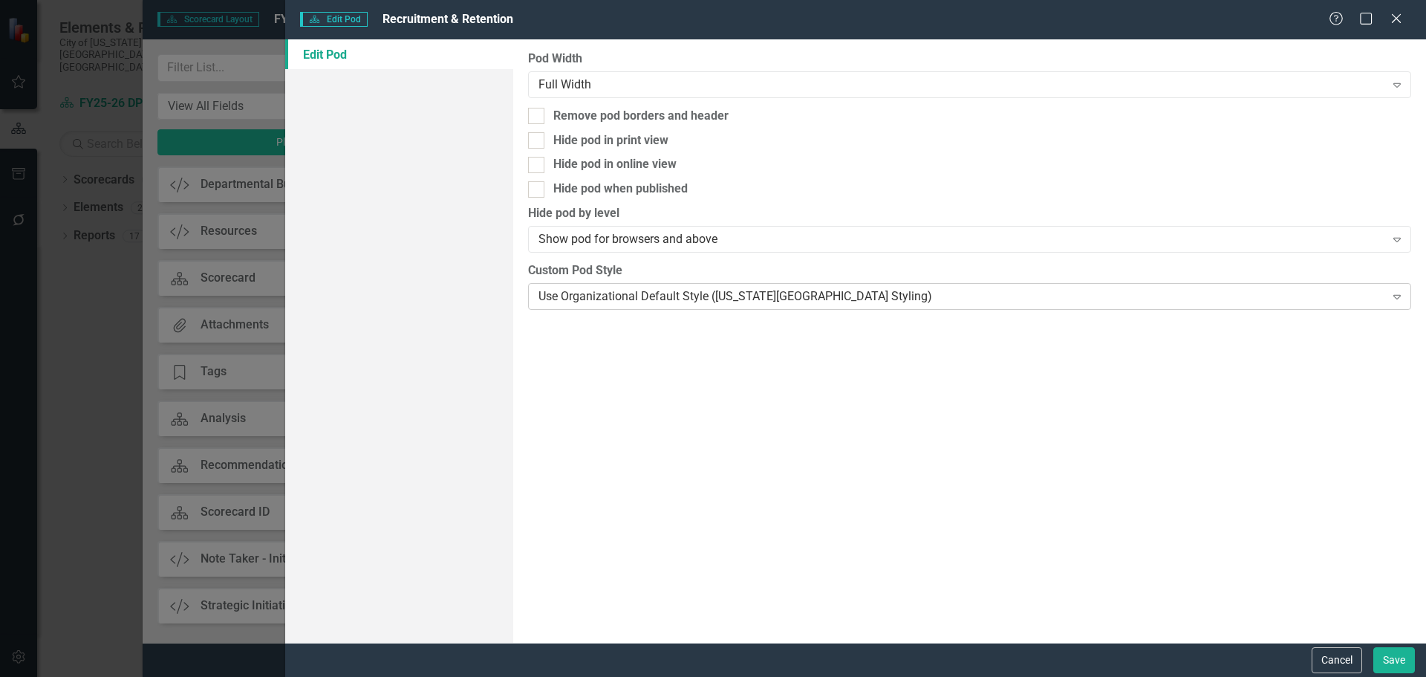
click at [588, 307] on div "Use Organizational Default Style ([US_STATE][GEOGRAPHIC_DATA] Styling) Expand" at bounding box center [969, 296] width 883 height 27
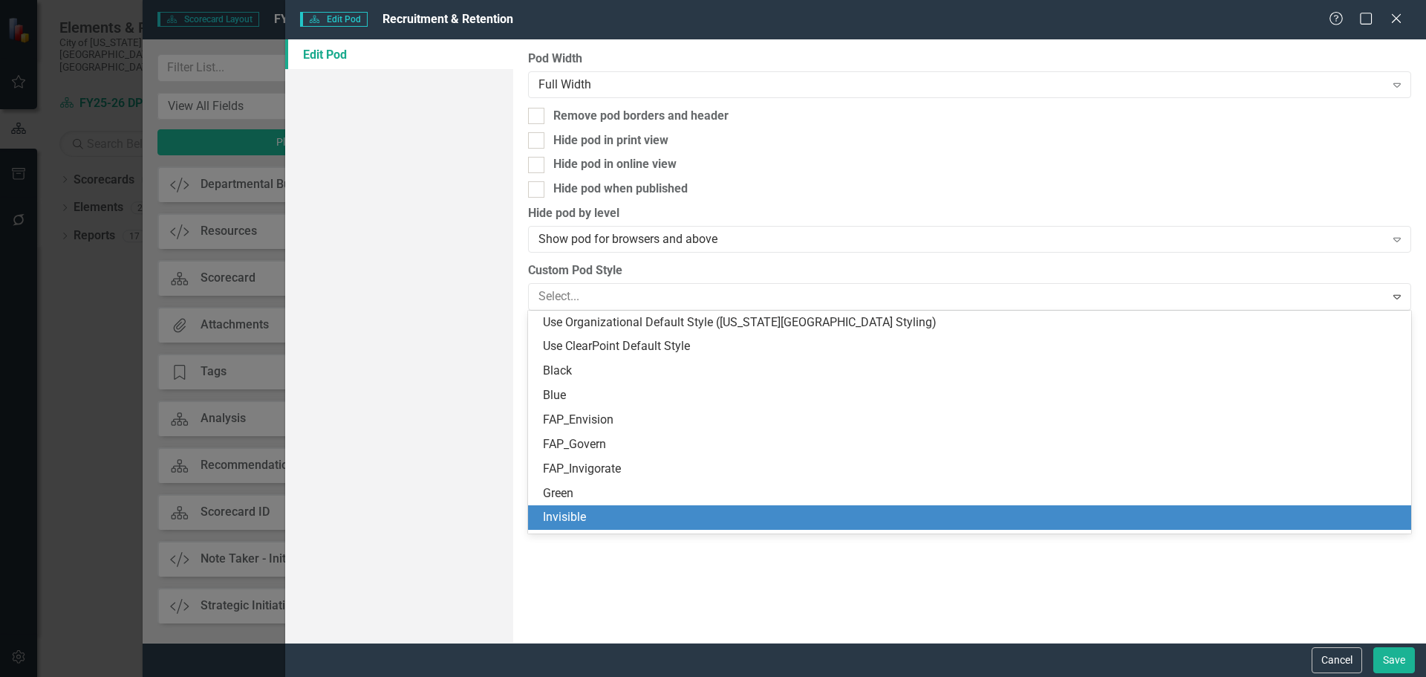
click at [610, 510] on div "Invisible" at bounding box center [972, 517] width 859 height 17
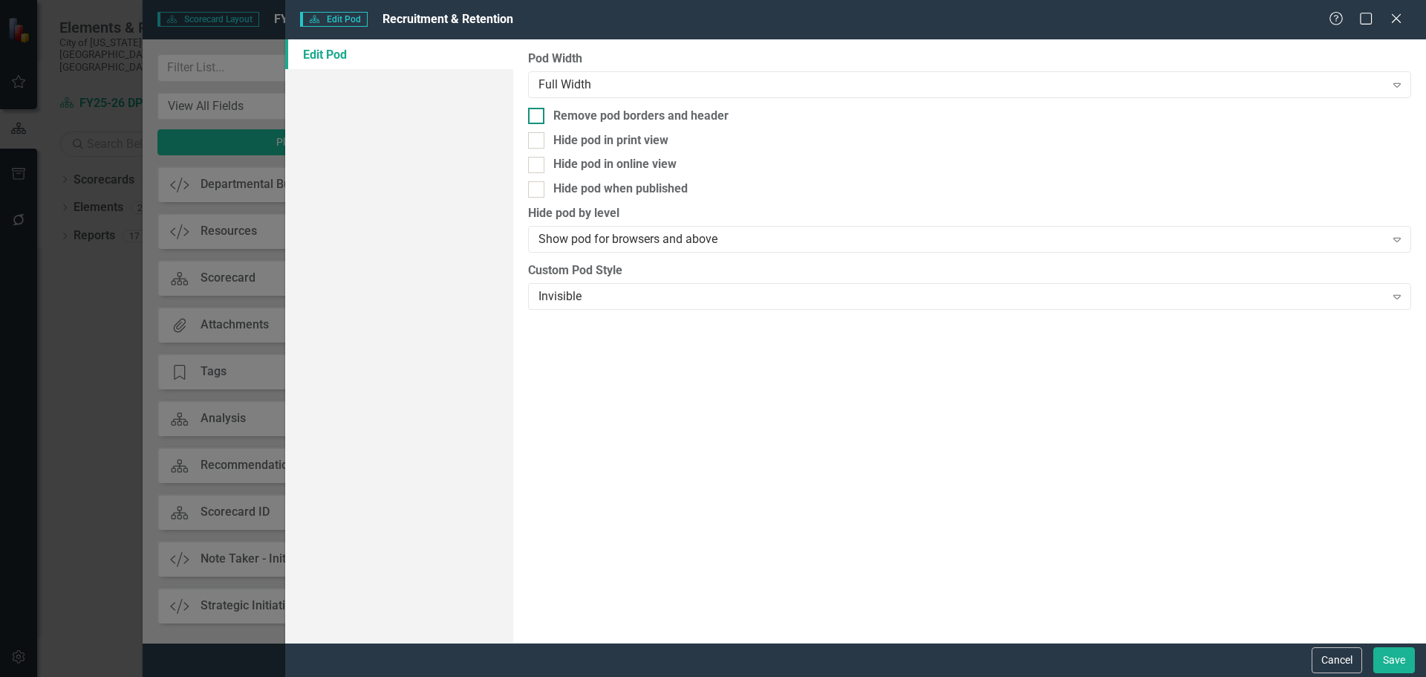
click at [545, 110] on div "Remove pod borders and header" at bounding box center [969, 116] width 883 height 17
click at [538, 110] on input "Remove pod borders and header" at bounding box center [533, 113] width 10 height 10
checkbox input "true"
click at [1391, 657] on button "Save" at bounding box center [1395, 660] width 42 height 26
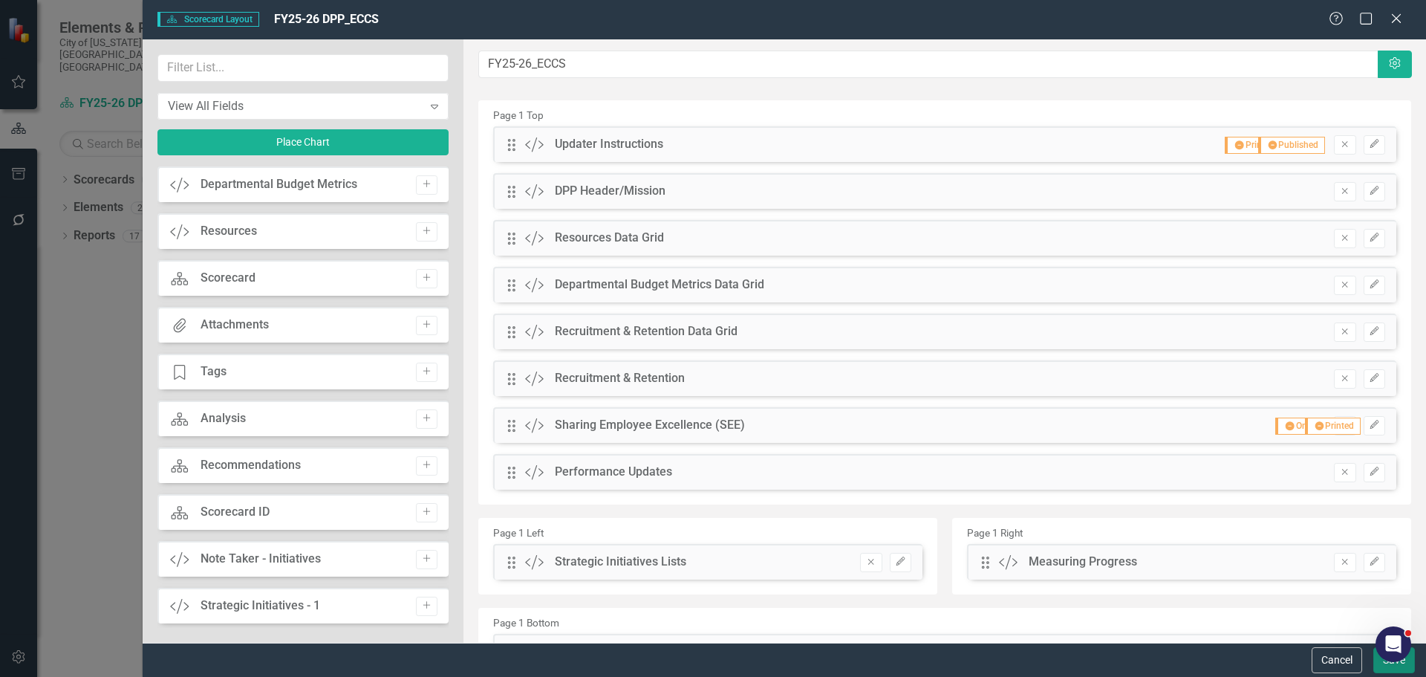
click at [1383, 667] on button "Save" at bounding box center [1395, 660] width 42 height 26
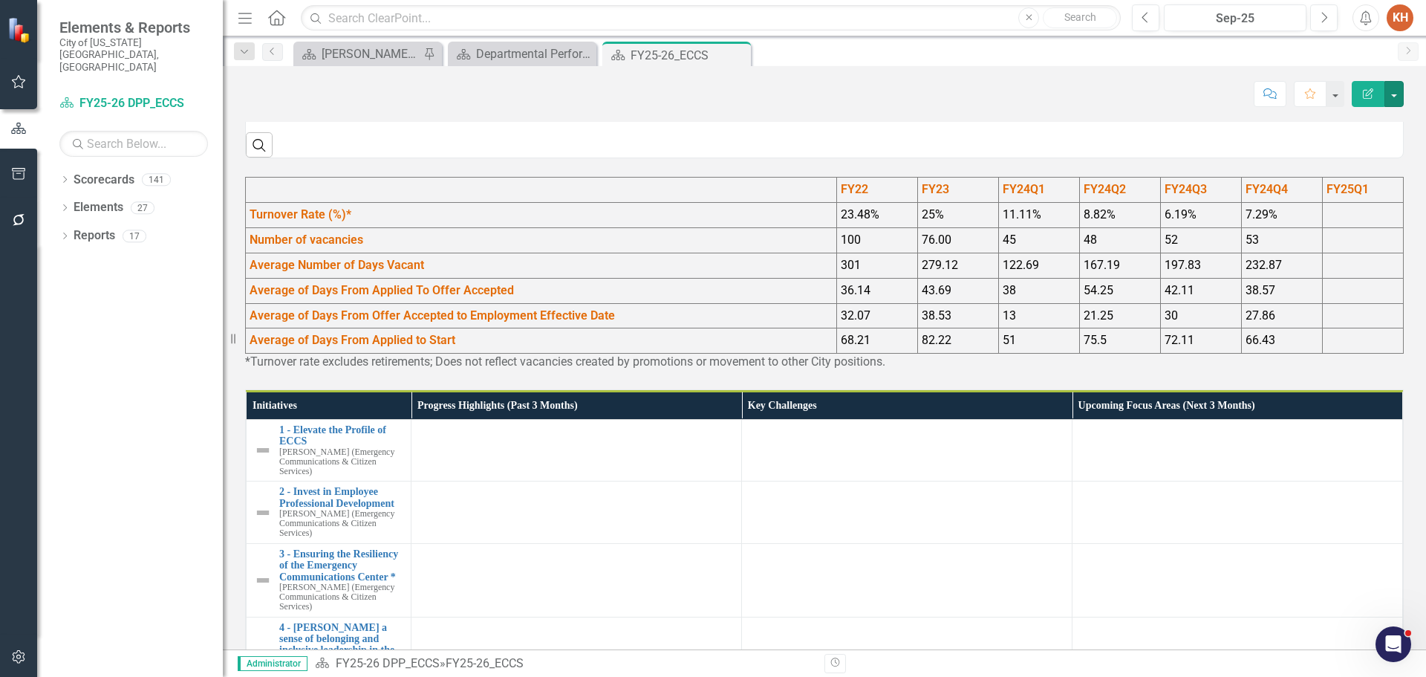
scroll to position [966, 0]
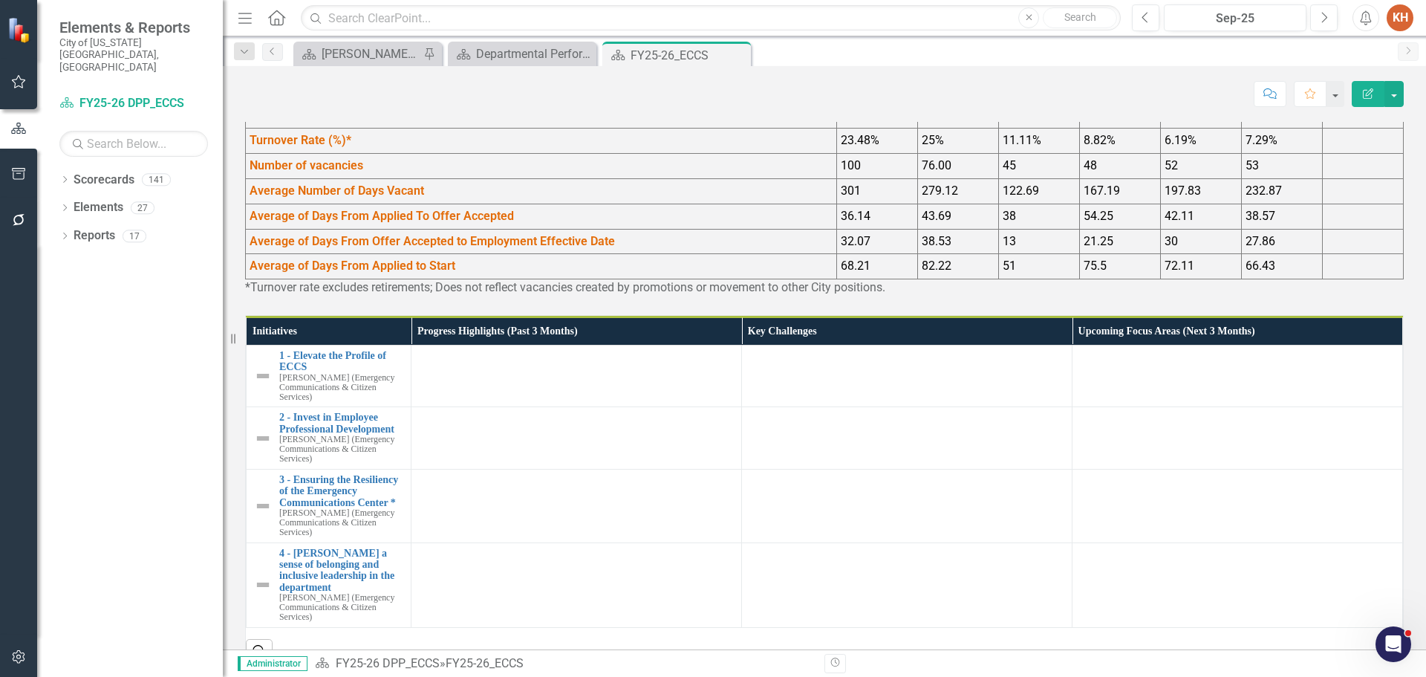
click at [890, 296] on p "*Turnover rate excludes retirements; Does not reflect vacancies created by prom…" at bounding box center [824, 287] width 1159 height 17
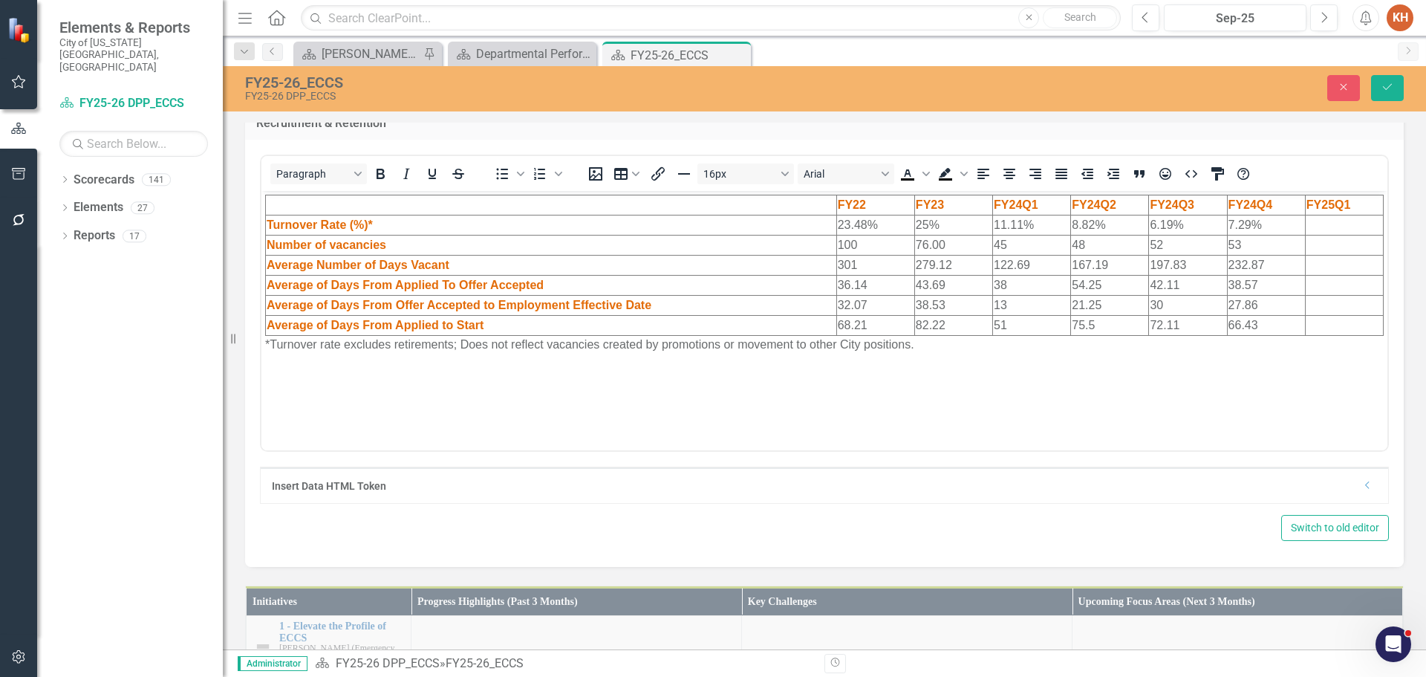
scroll to position [1114, 0]
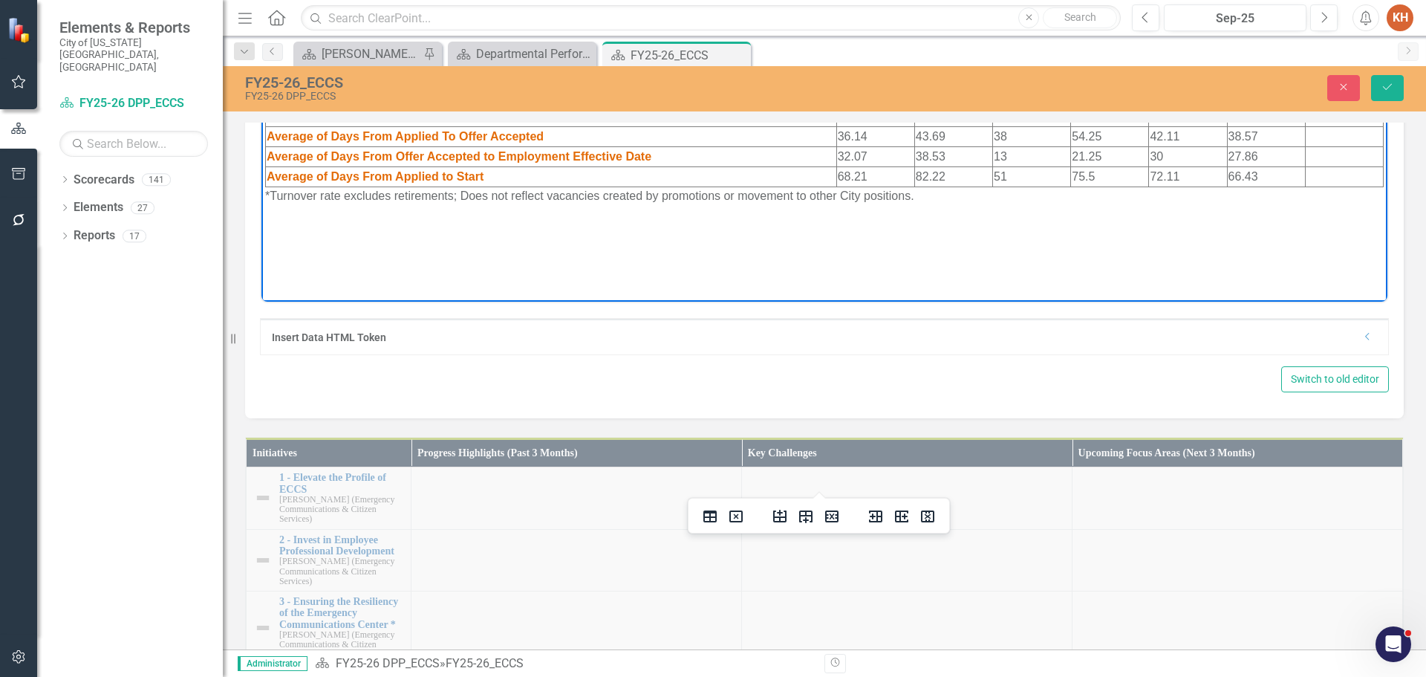
click at [1326, 176] on td "Rich Text Area. Press ALT-0 for help." at bounding box center [1344, 177] width 78 height 20
click at [928, 513] on icon "Delete column" at bounding box center [928, 516] width 18 height 18
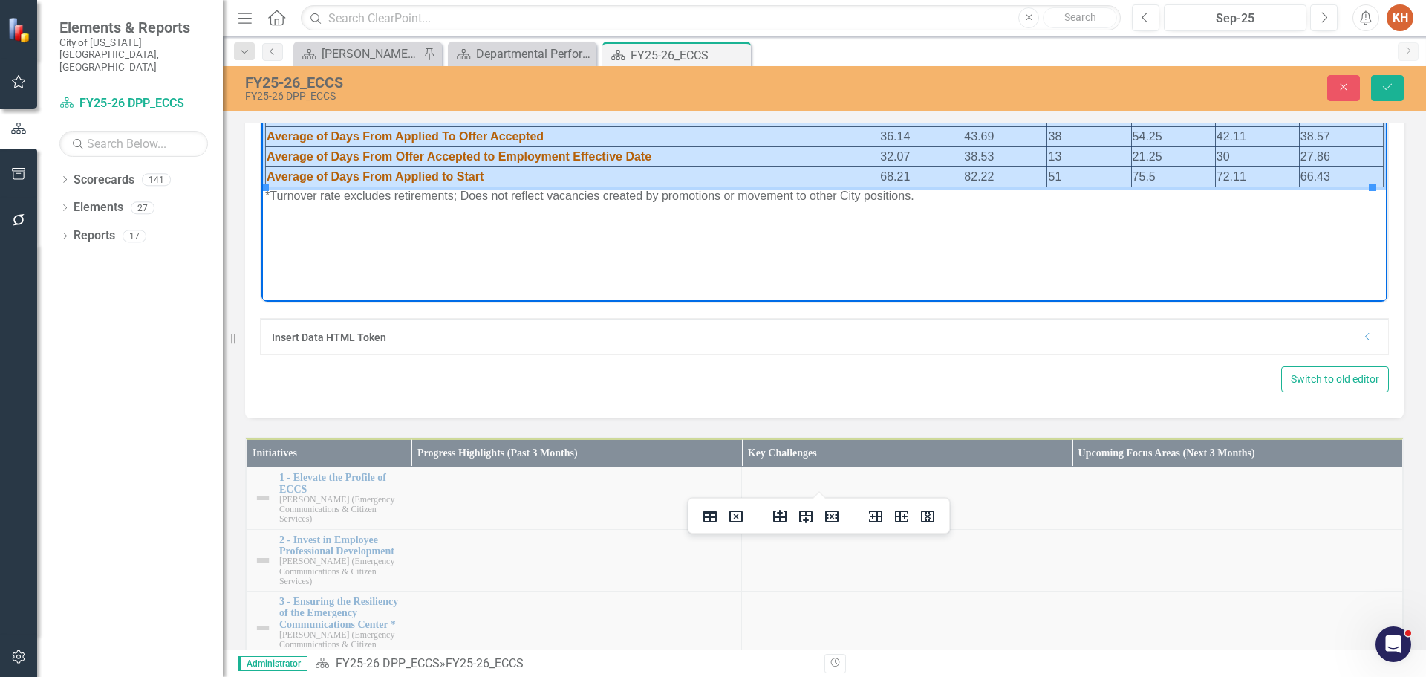
drag, startPoint x: 755, startPoint y: 62, endPoint x: 1336, endPoint y: 177, distance: 592.8
click at [1336, 177] on table "FY22 FY23 FY24Q1 FY24Q2 FY24Q3 FY24Q4 Turnover Rate (%)* 23.48% 25% 11.11% 8.82…" at bounding box center [824, 116] width 1119 height 141
click at [926, 514] on icon "Delete column" at bounding box center [928, 516] width 18 height 18
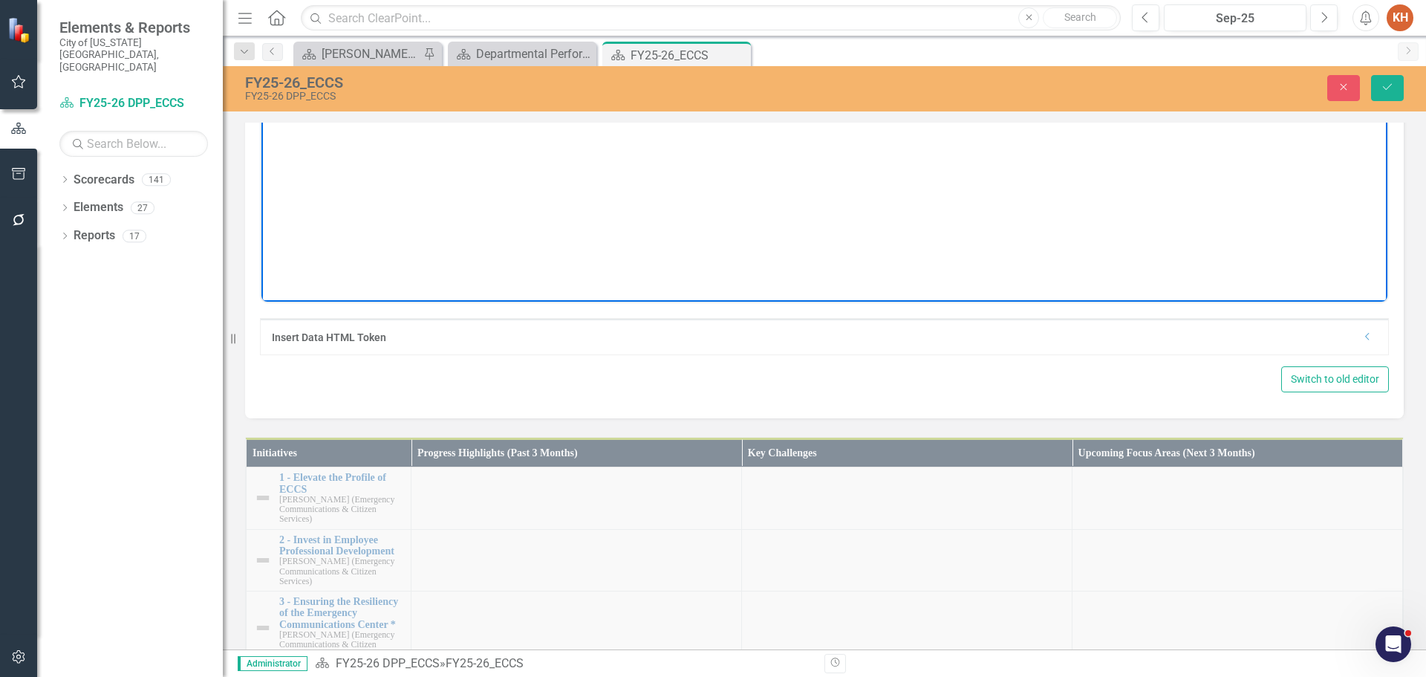
click at [758, 54] on p "*Turnover rate excludes retirements; Does not reflect vacancies created by prom…" at bounding box center [824, 55] width 1119 height 18
paste body "Rich Text Area. Press ALT-0 for help."
click at [1015, 34] on icon "Align center" at bounding box center [1010, 25] width 18 height 18
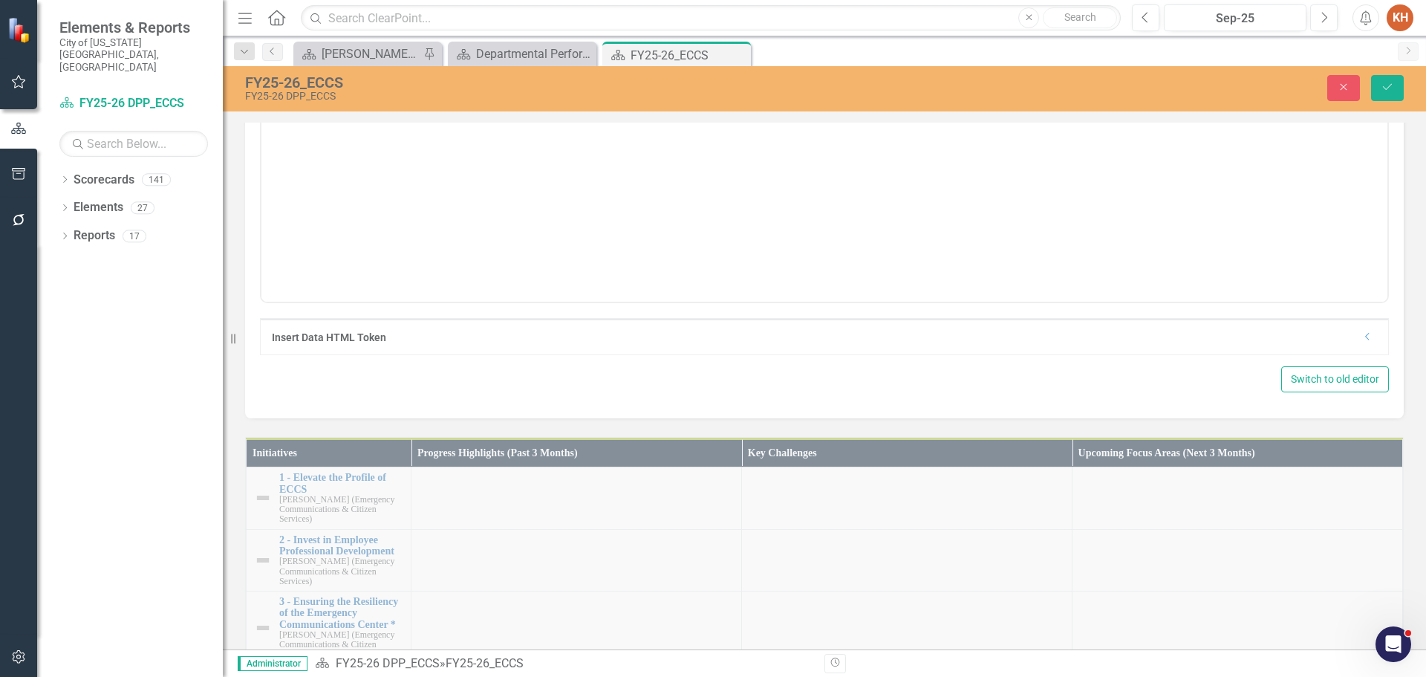
click at [1368, 81] on div "Close Save" at bounding box center [1175, 88] width 479 height 26
click at [1374, 85] on button "Save" at bounding box center [1387, 88] width 33 height 26
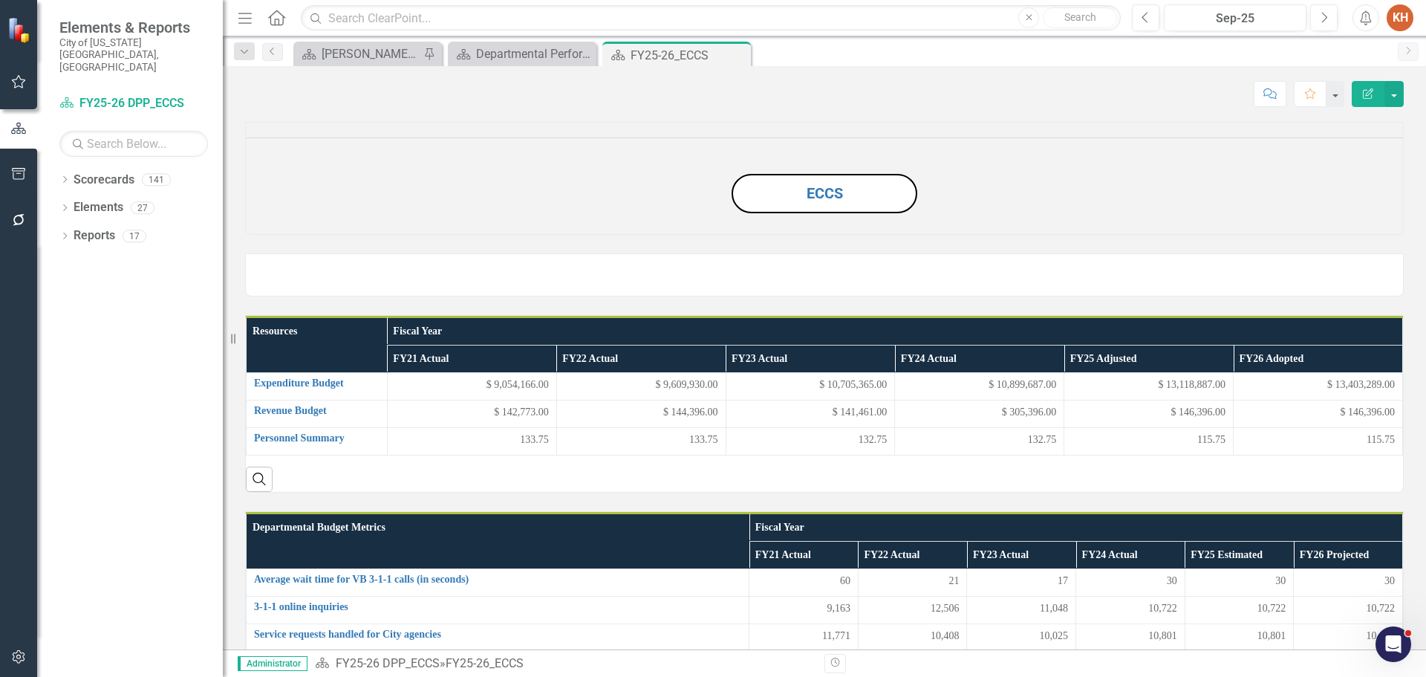
scroll to position [564, 0]
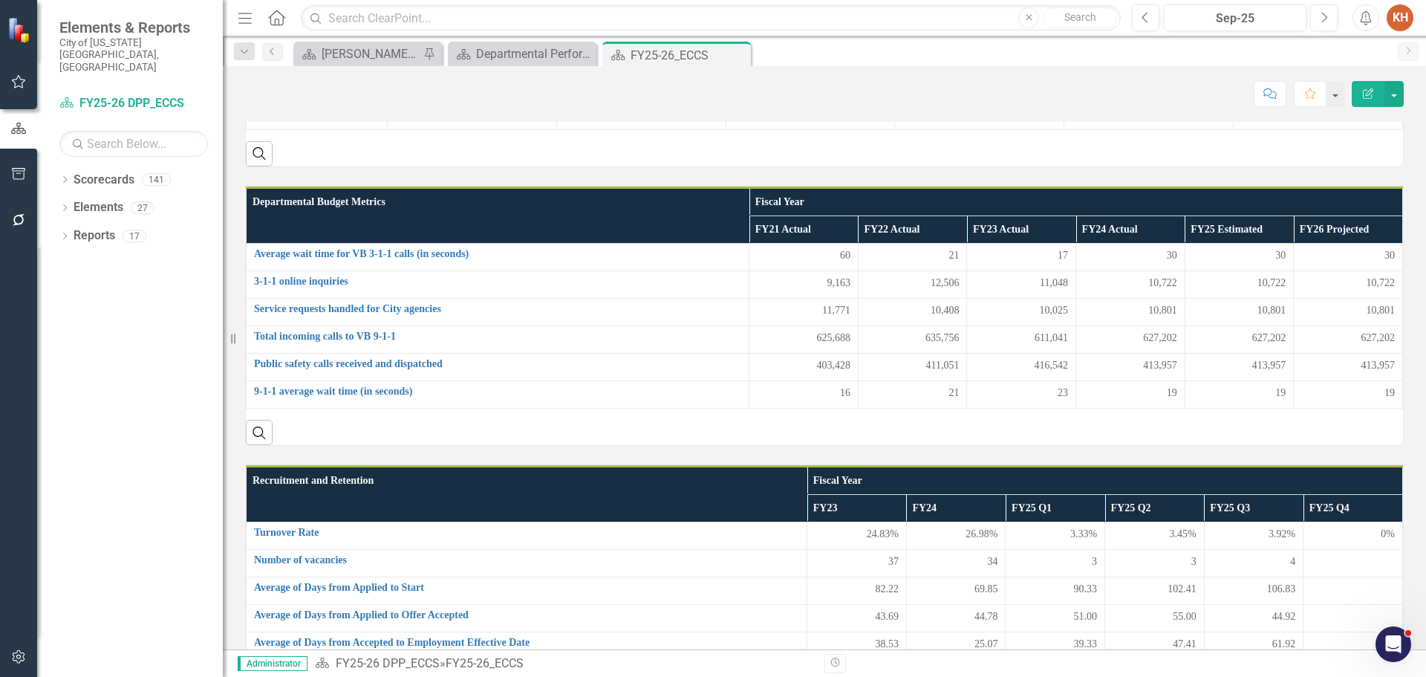
scroll to position [287, 0]
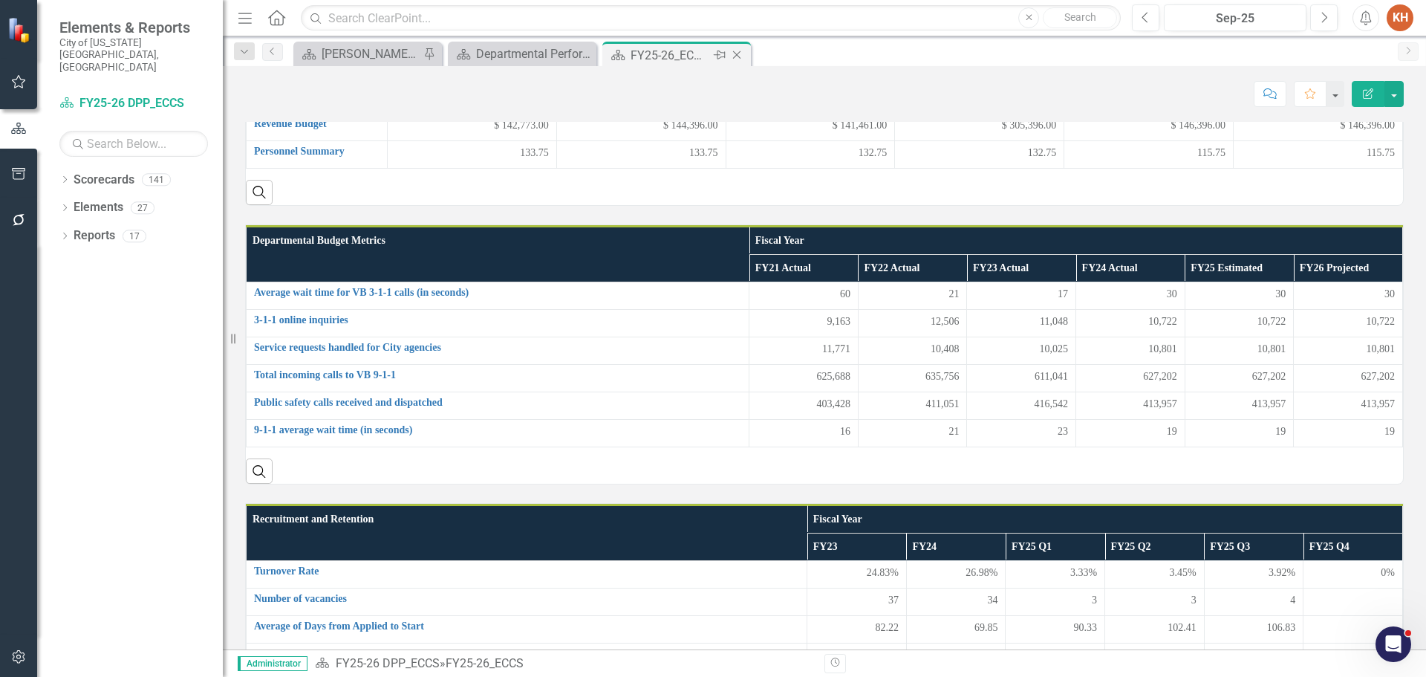
click at [740, 55] on icon "Close" at bounding box center [736, 55] width 15 height 12
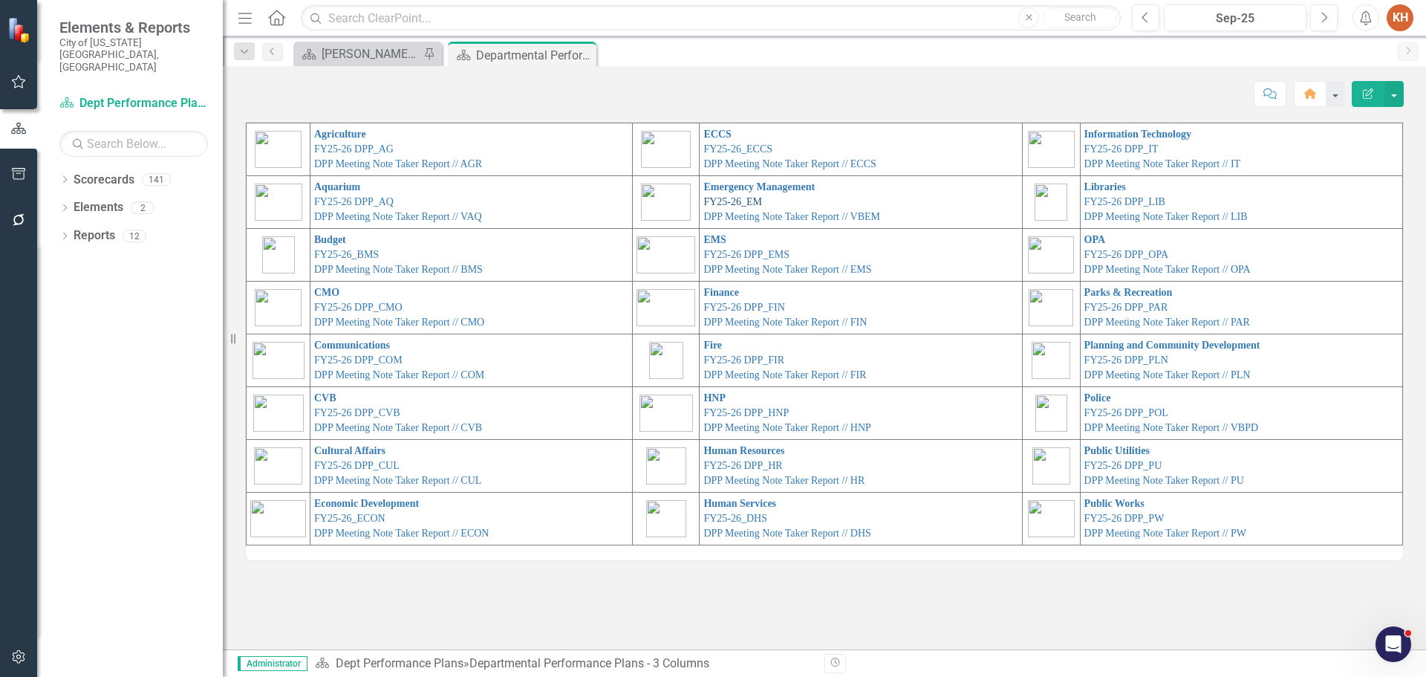
click at [742, 198] on link "FY25-26_EM" at bounding box center [732, 201] width 59 height 11
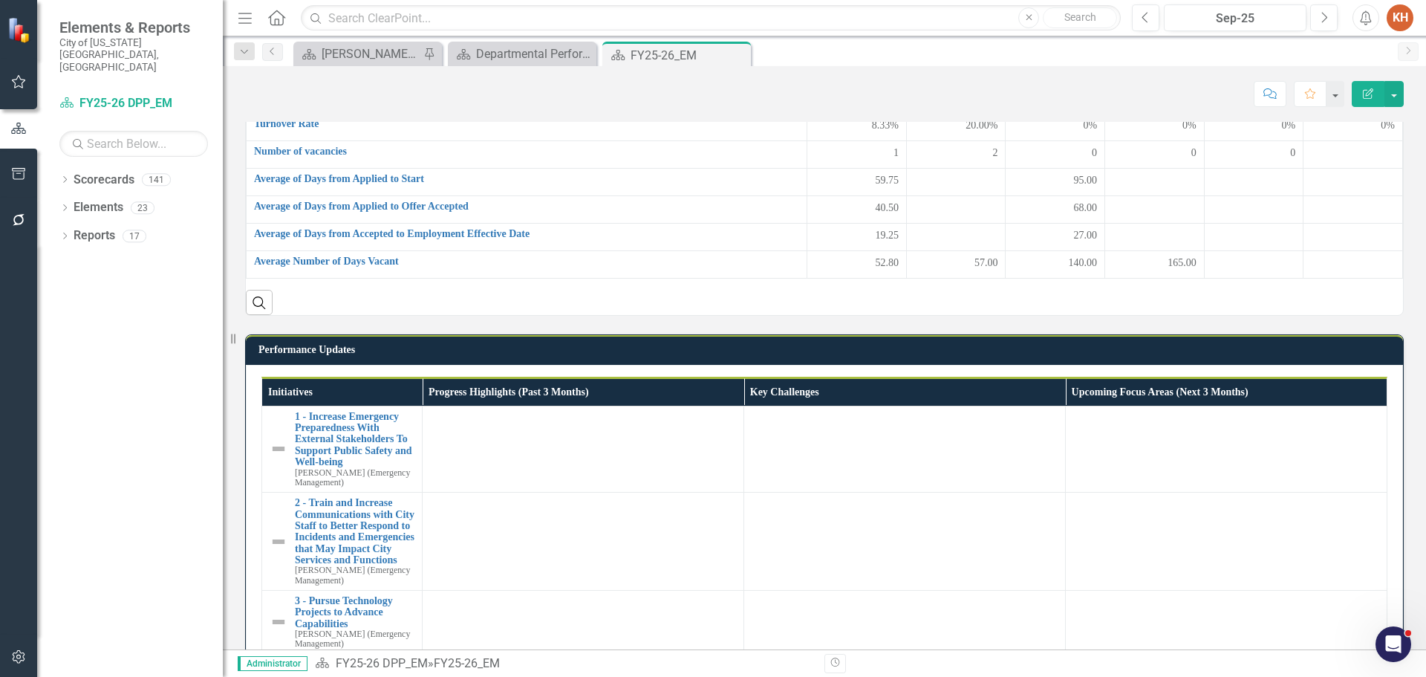
scroll to position [743, 0]
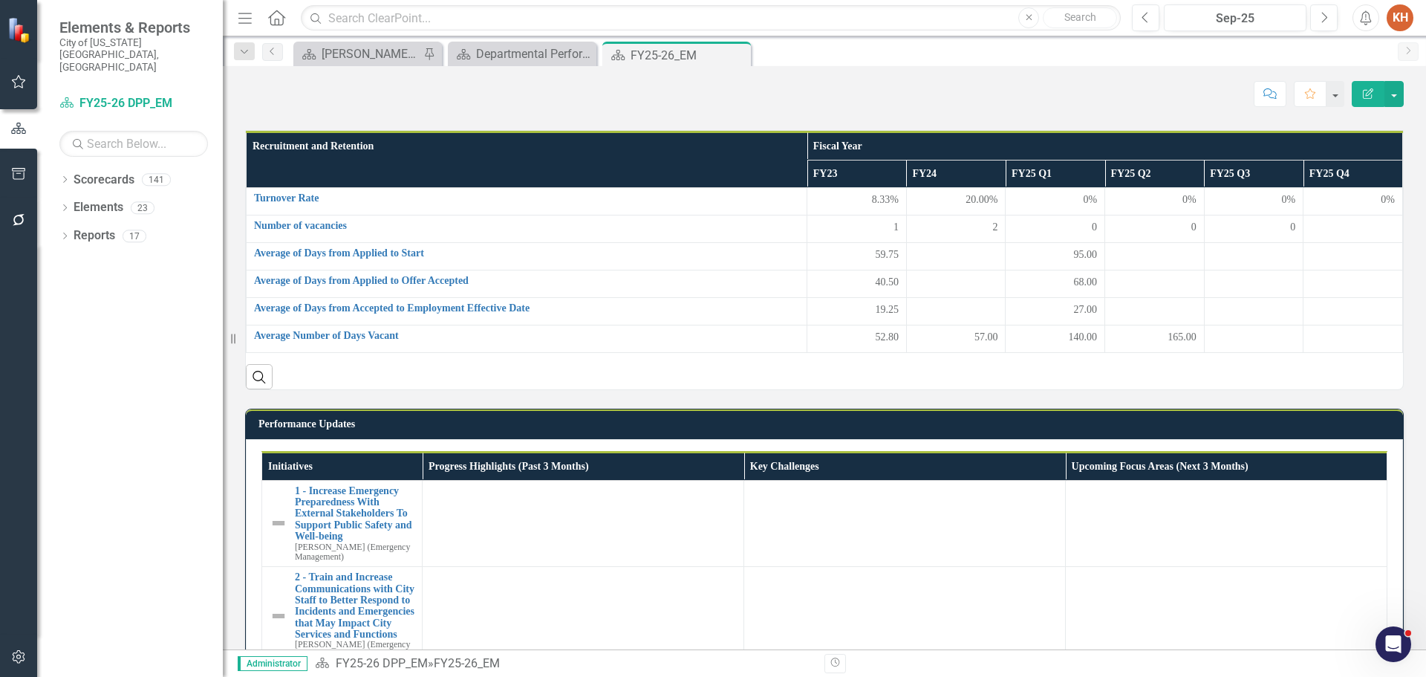
click at [528, 93] on p "FY21 - [MEDICAL_DATA] response and mass vaccination operations impacted outreac…" at bounding box center [824, 82] width 1157 height 21
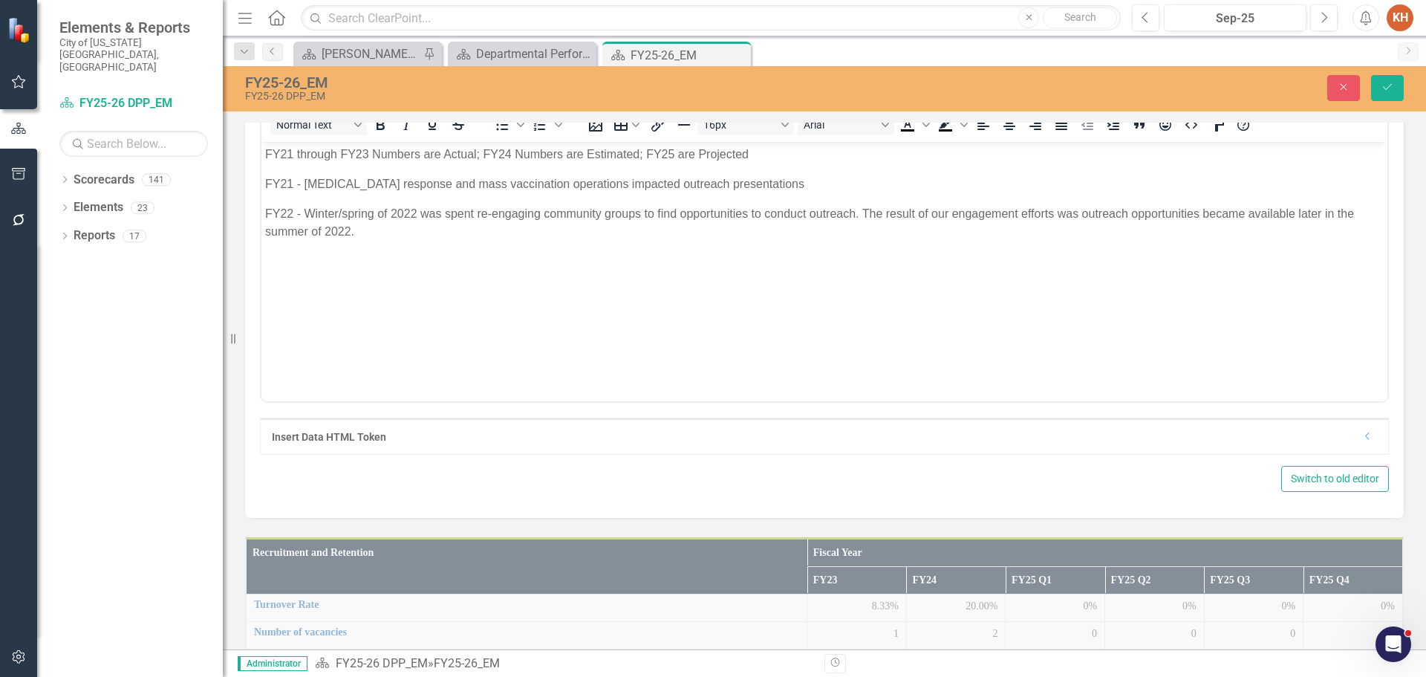
scroll to position [0, 0]
click at [792, 151] on p "FY21 through FY23 Numbers are Actual; FY24 Numbers are Estimated; FY25 are Proj…" at bounding box center [824, 155] width 1119 height 18
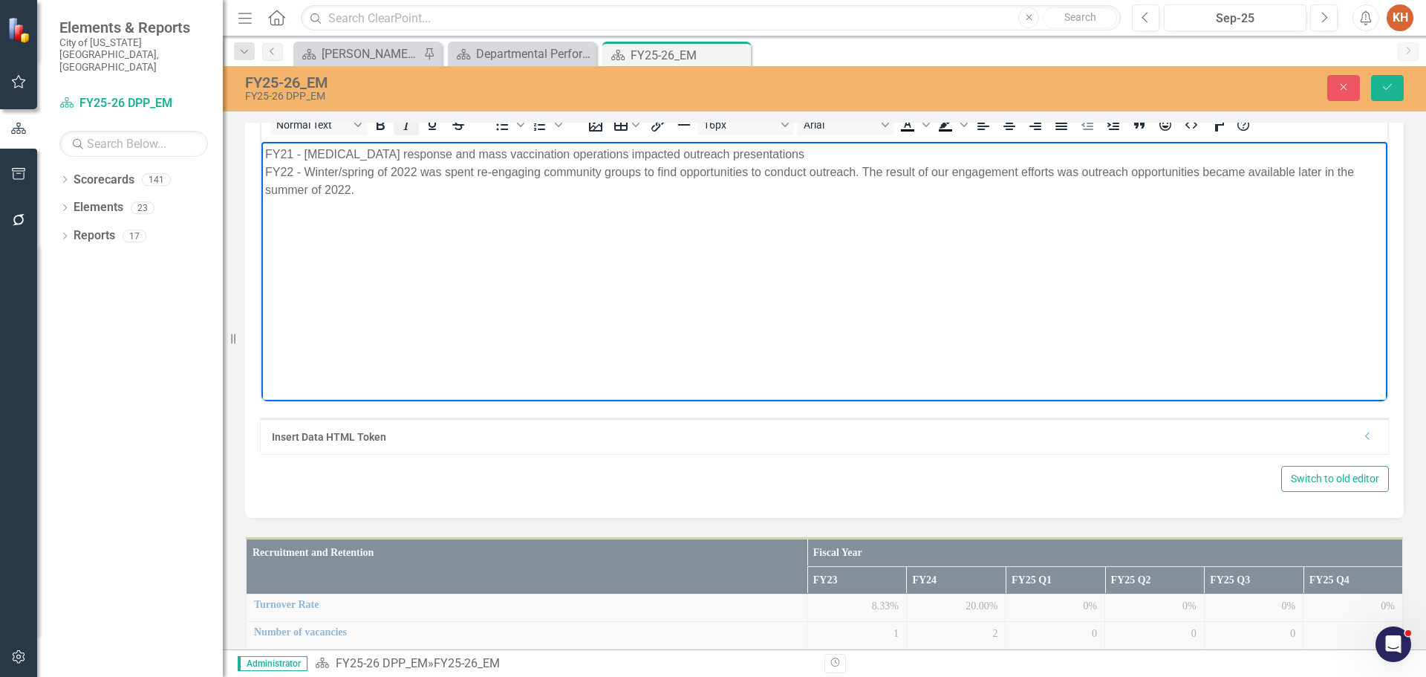
click at [403, 134] on icon "Italic" at bounding box center [406, 125] width 18 height 18
click at [425, 227] on body "FY21 - [MEDICAL_DATA] response and mass vaccination operations impacted outreac…" at bounding box center [824, 253] width 1126 height 223
click at [767, 152] on p "FY21 - COVID-19 response and mass vaccination operations impacted outreach pres…" at bounding box center [824, 172] width 1119 height 53
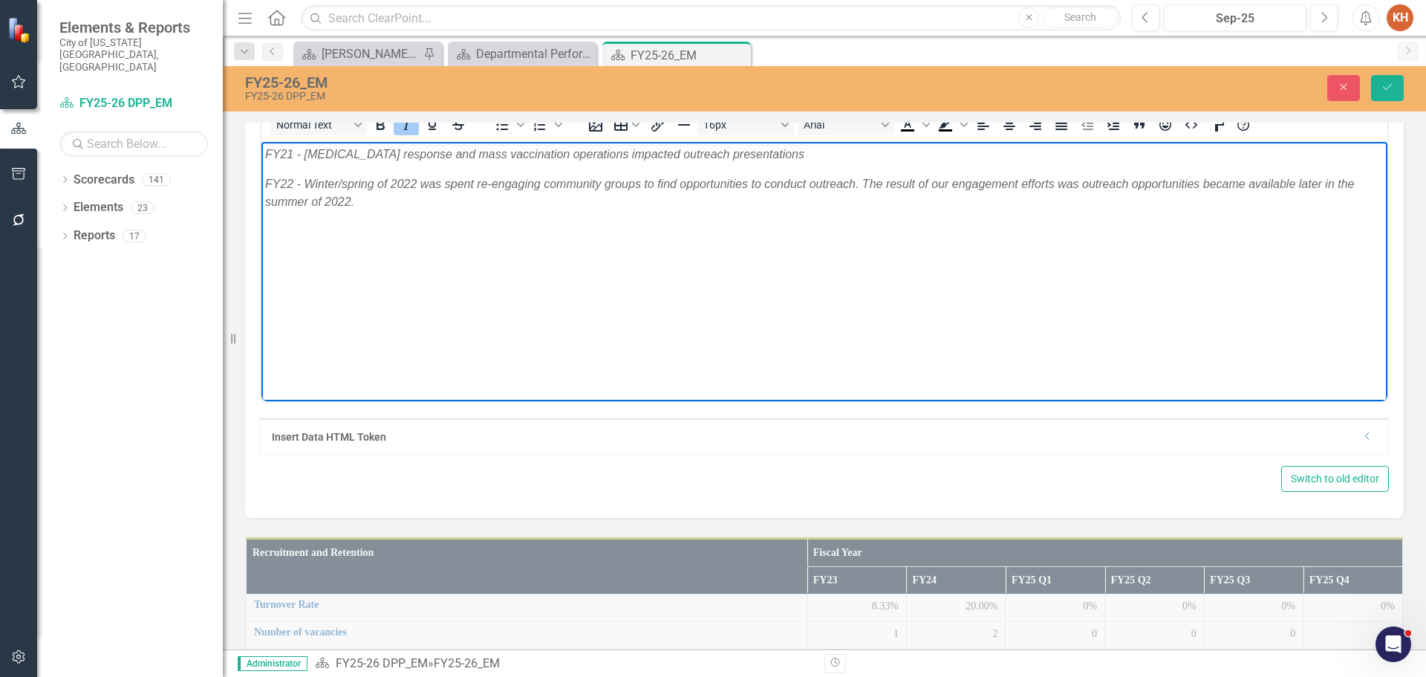
click at [860, 189] on em "FY22 - Winter/spring of 2022 was spent re-engaging community groups to find opp…" at bounding box center [809, 193] width 1089 height 30
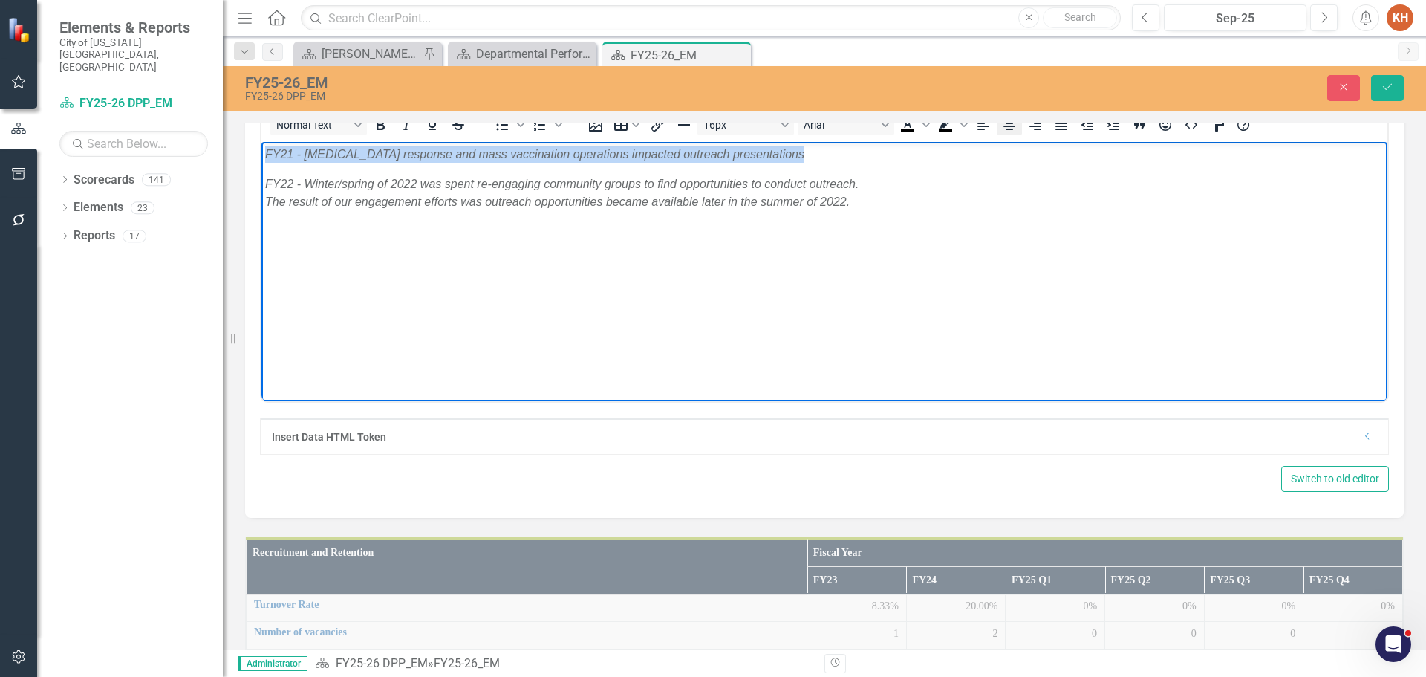
click at [1011, 130] on icon "Align center" at bounding box center [1010, 125] width 12 height 10
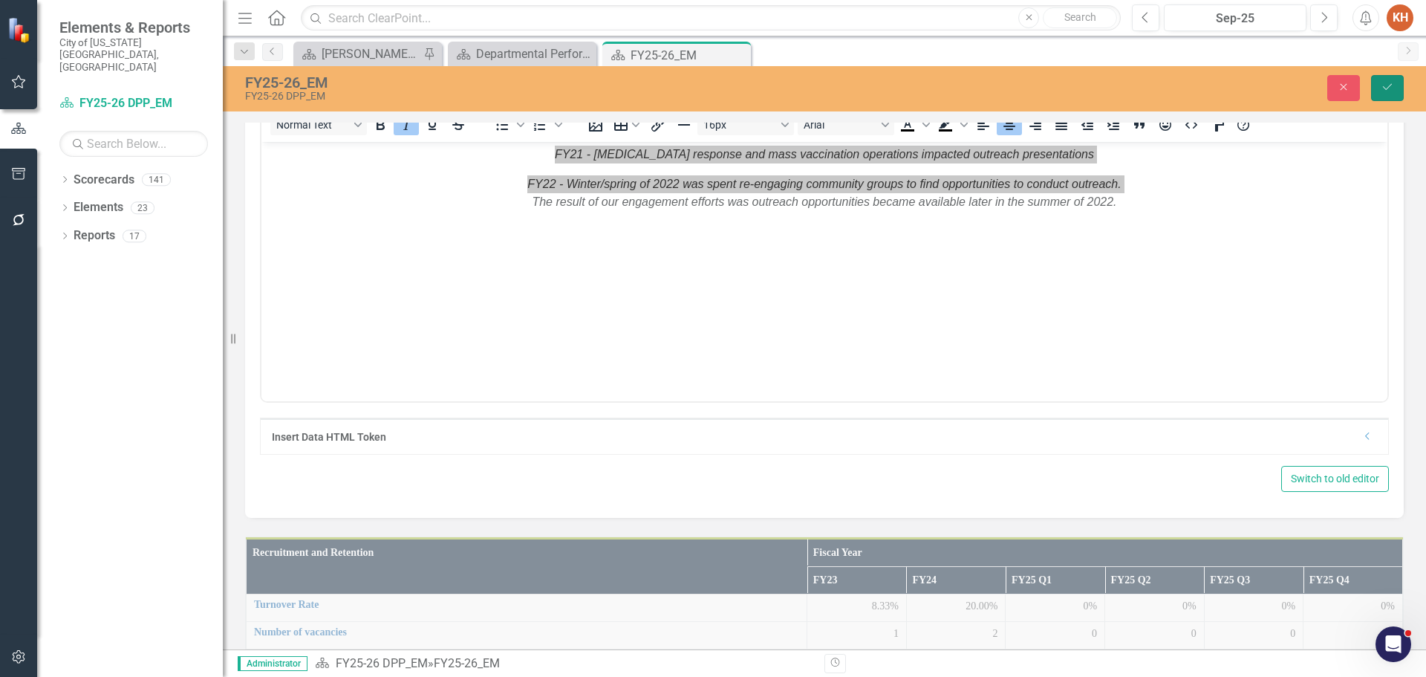
drag, startPoint x: 1384, startPoint y: 84, endPoint x: 1223, endPoint y: 187, distance: 191.4
click at [1384, 83] on icon "Save" at bounding box center [1387, 87] width 13 height 10
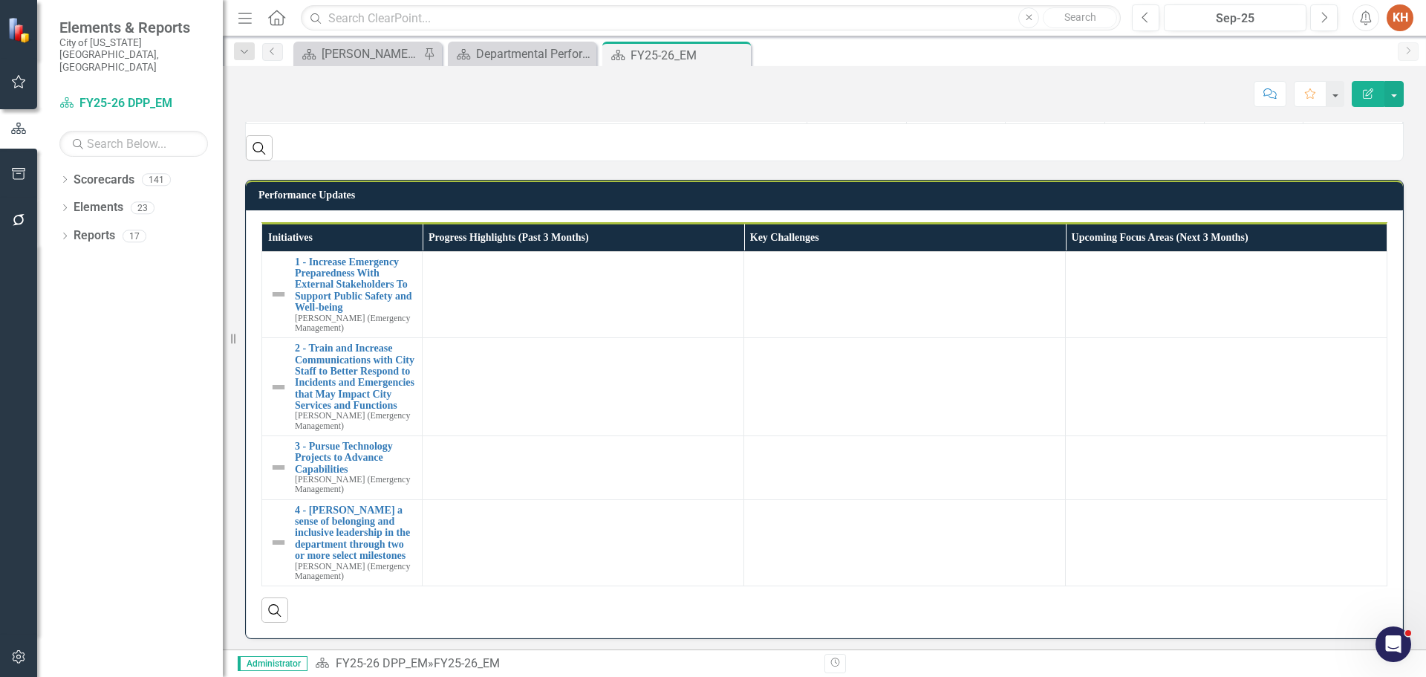
scroll to position [891, 0]
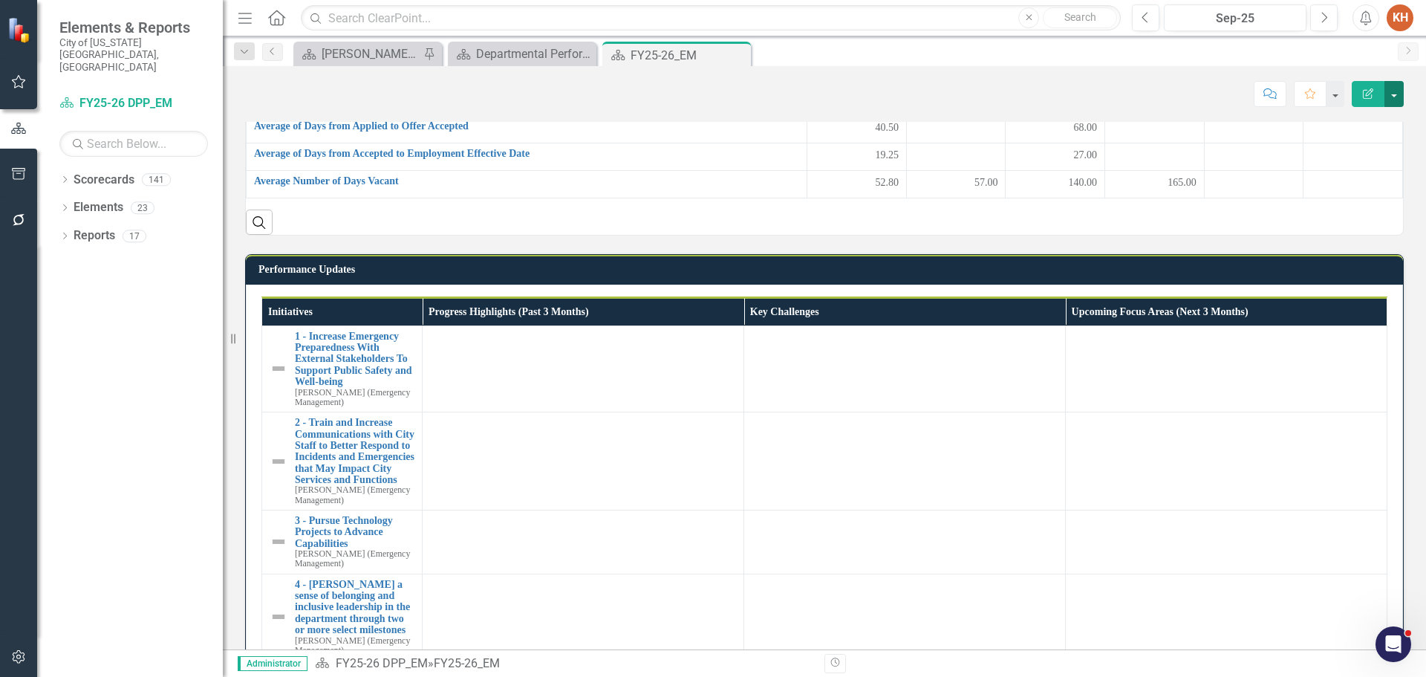
click at [1389, 100] on button "button" at bounding box center [1394, 94] width 19 height 26
click at [1359, 151] on link "Edit Report Edit Layout" at bounding box center [1343, 148] width 120 height 27
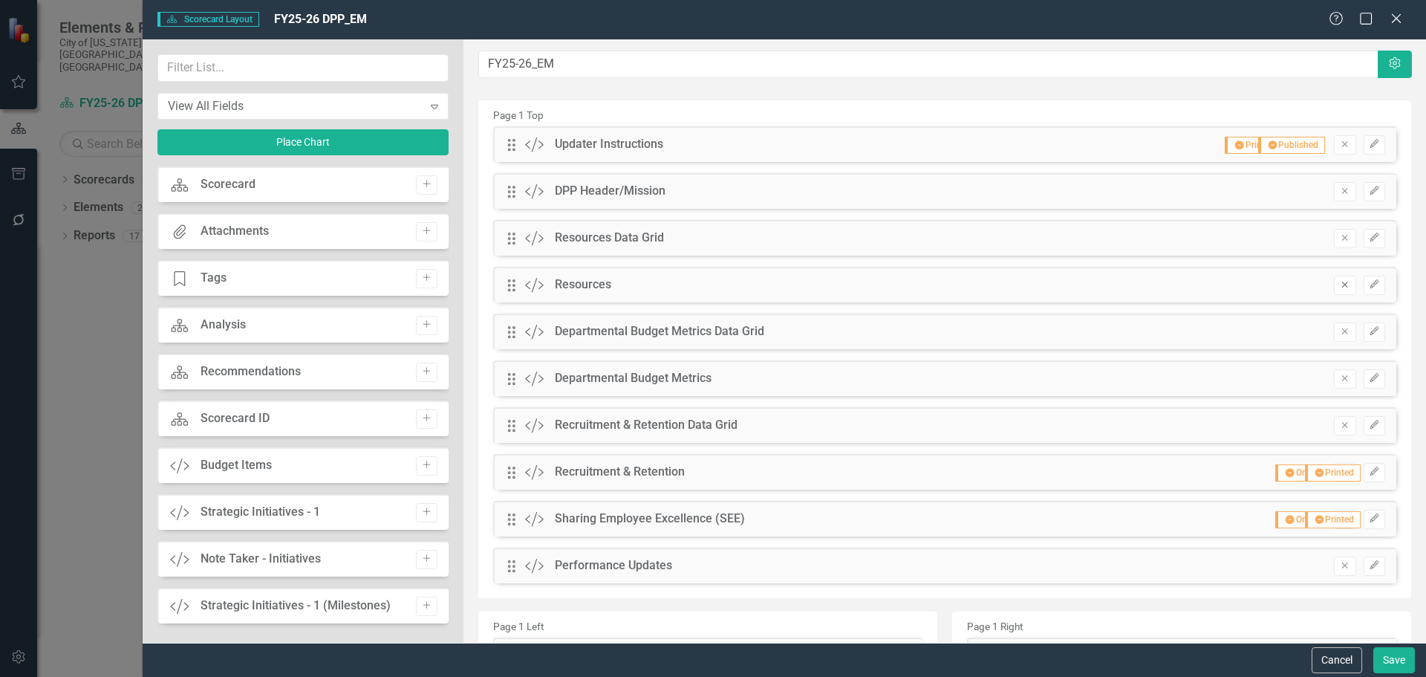
click at [1339, 287] on icon "Remove" at bounding box center [1344, 284] width 11 height 9
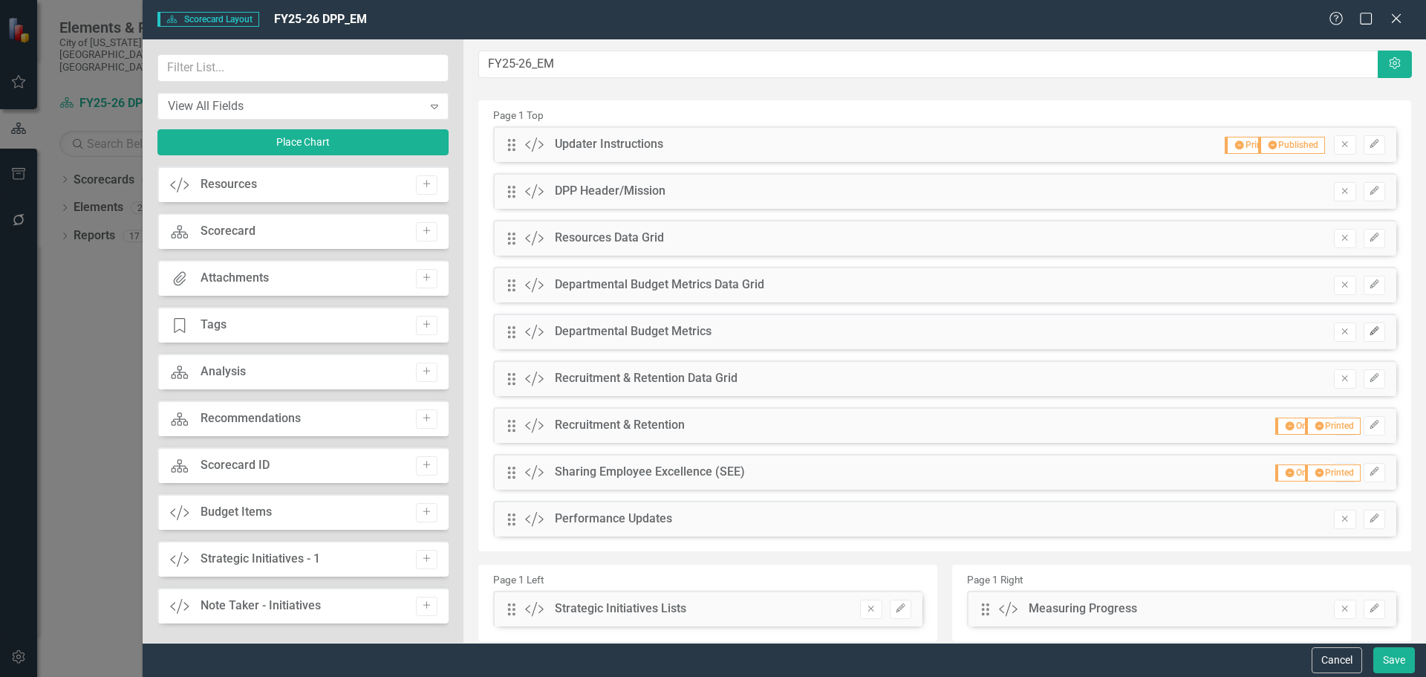
click at [1369, 327] on icon "Edit" at bounding box center [1374, 331] width 11 height 9
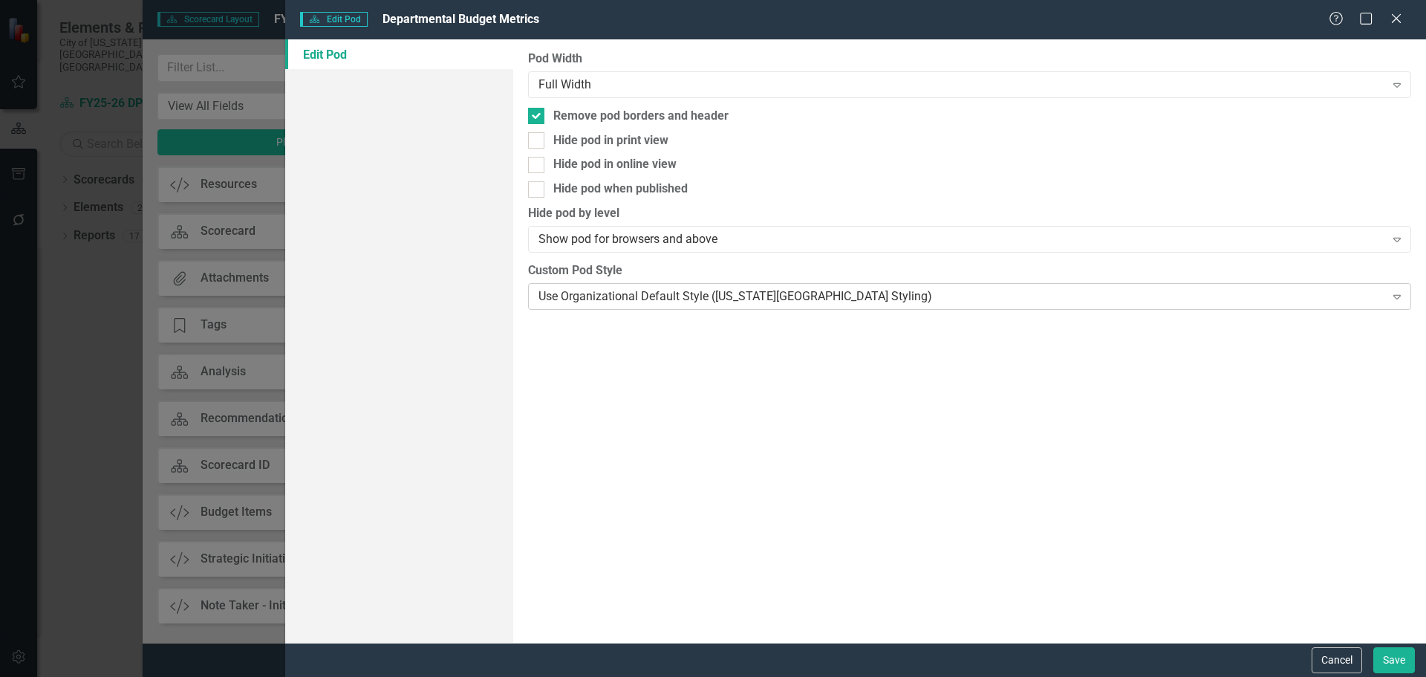
click at [834, 299] on div "Use Organizational Default Style ([US_STATE][GEOGRAPHIC_DATA] Styling)" at bounding box center [962, 295] width 846 height 17
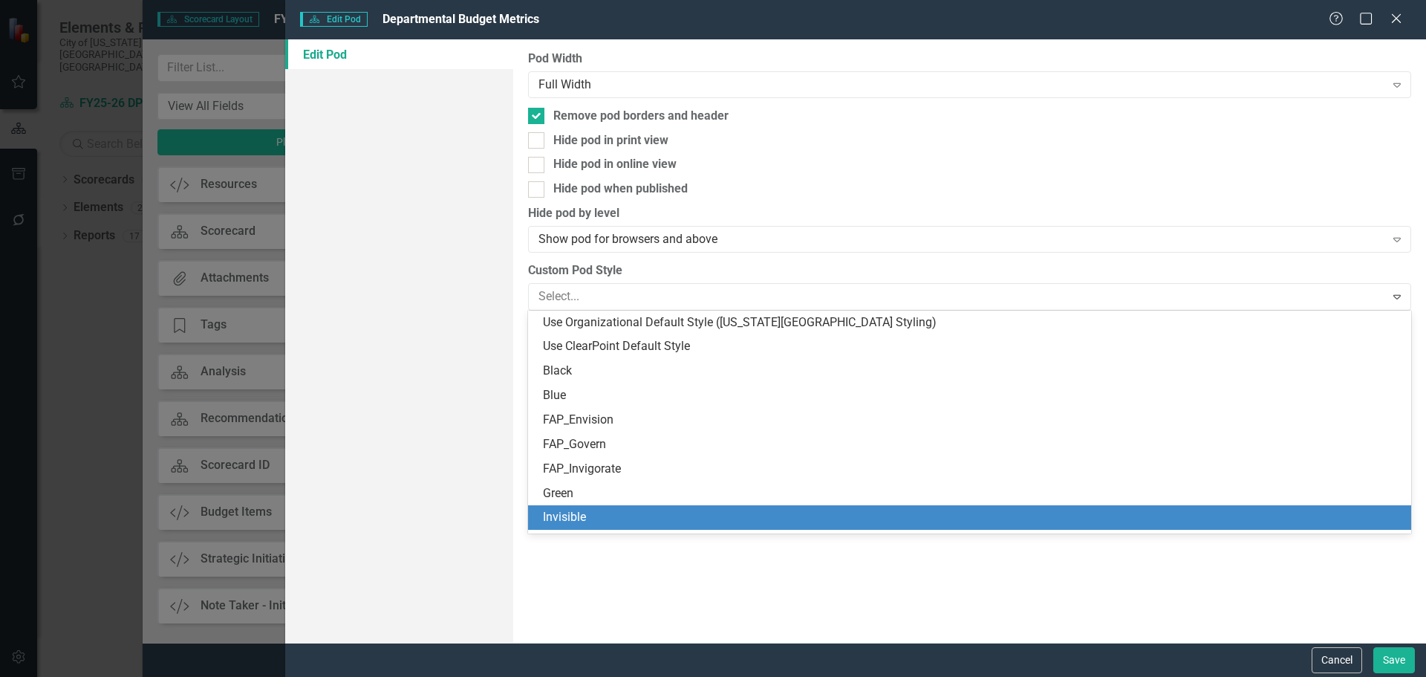
click at [828, 517] on div "Invisible" at bounding box center [972, 517] width 859 height 17
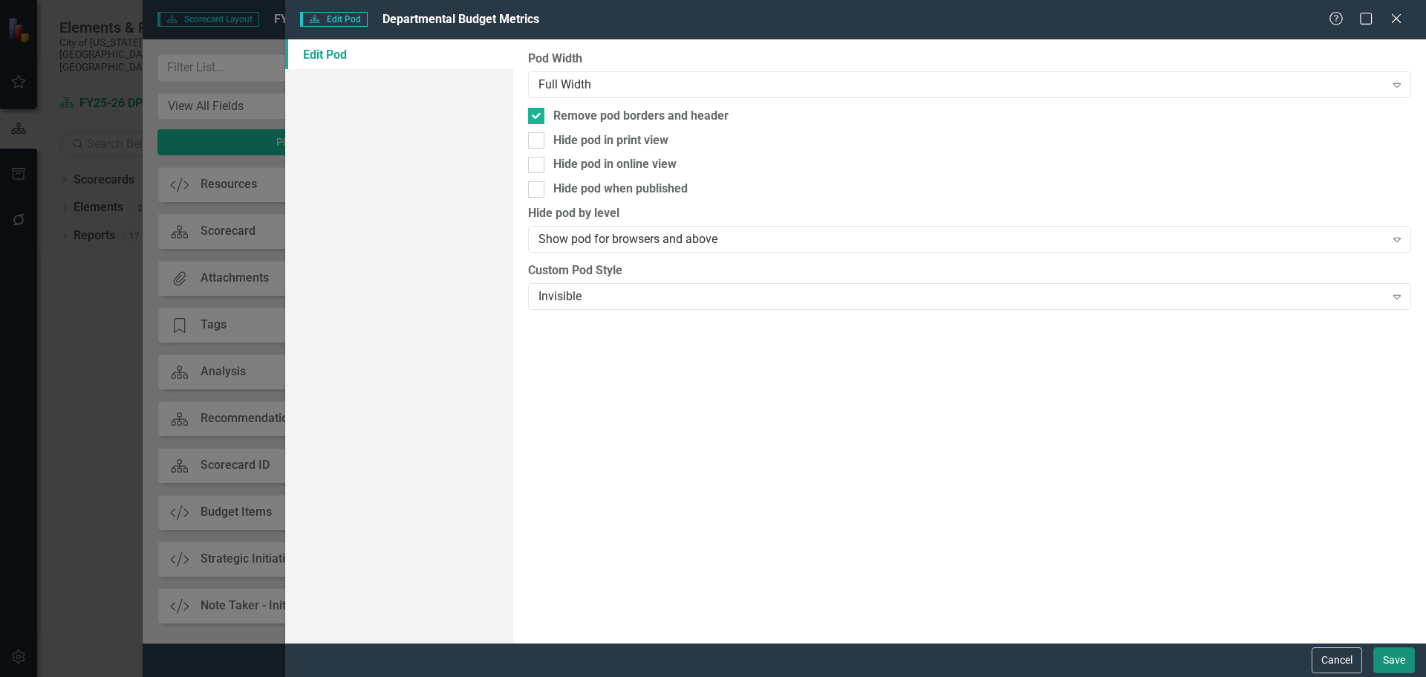
click at [1393, 660] on button "Save" at bounding box center [1395, 660] width 42 height 26
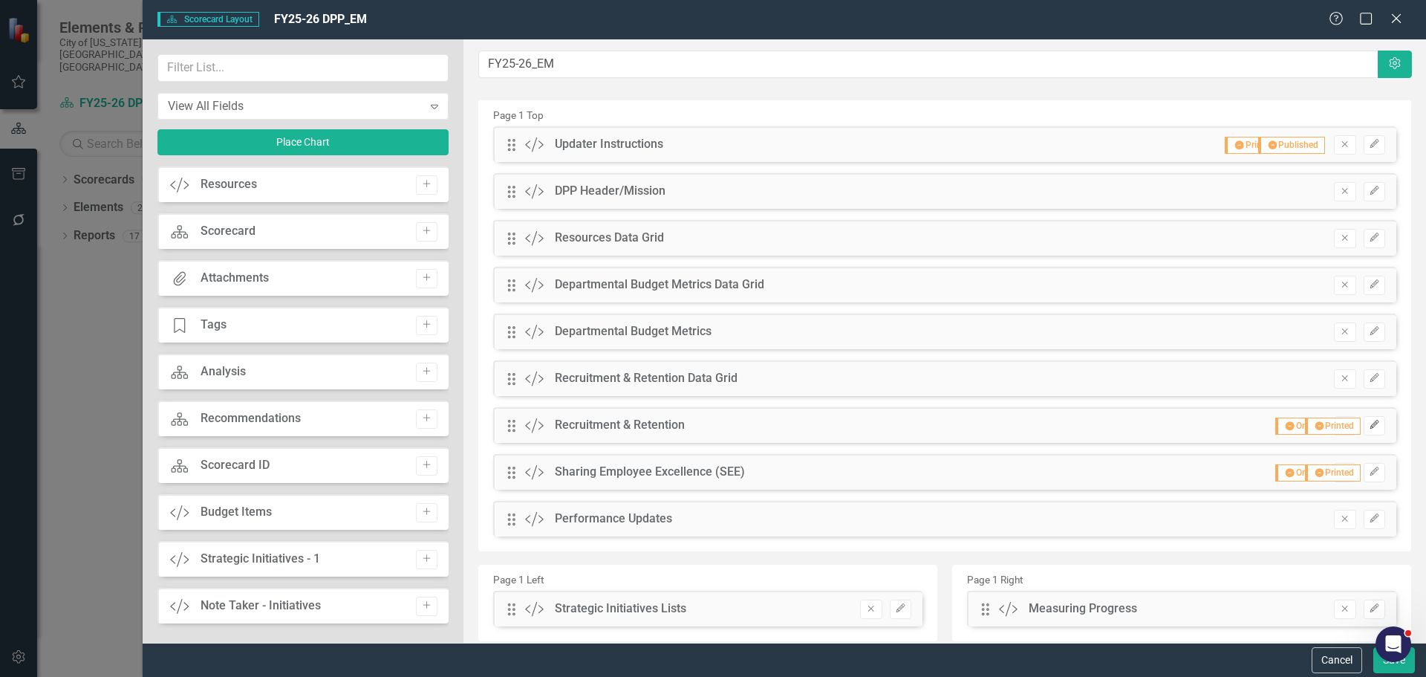
click at [1369, 423] on icon "Edit" at bounding box center [1374, 424] width 11 height 9
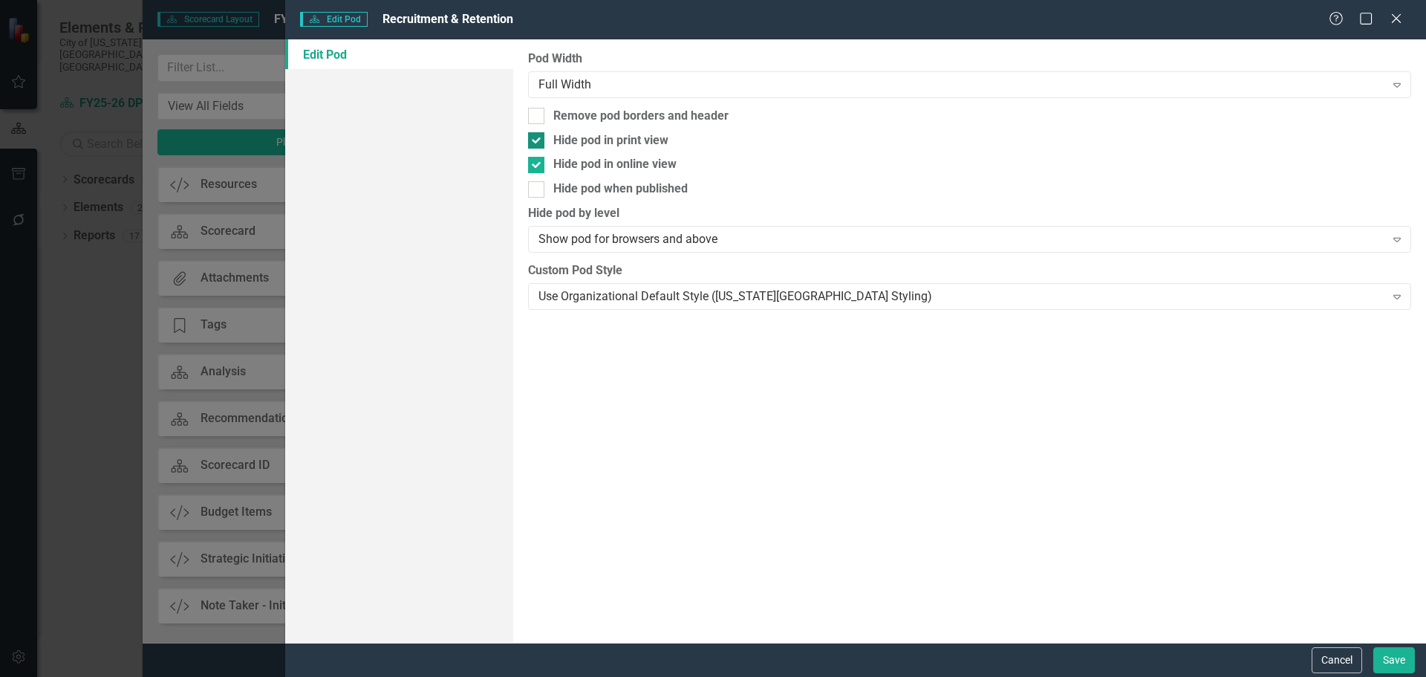
click at [539, 146] on div at bounding box center [536, 140] width 16 height 16
click at [538, 142] on input "Hide pod in print view" at bounding box center [533, 137] width 10 height 10
checkbox input "false"
click at [541, 171] on div at bounding box center [536, 165] width 16 height 16
click at [538, 166] on input "Hide pod in online view" at bounding box center [533, 162] width 10 height 10
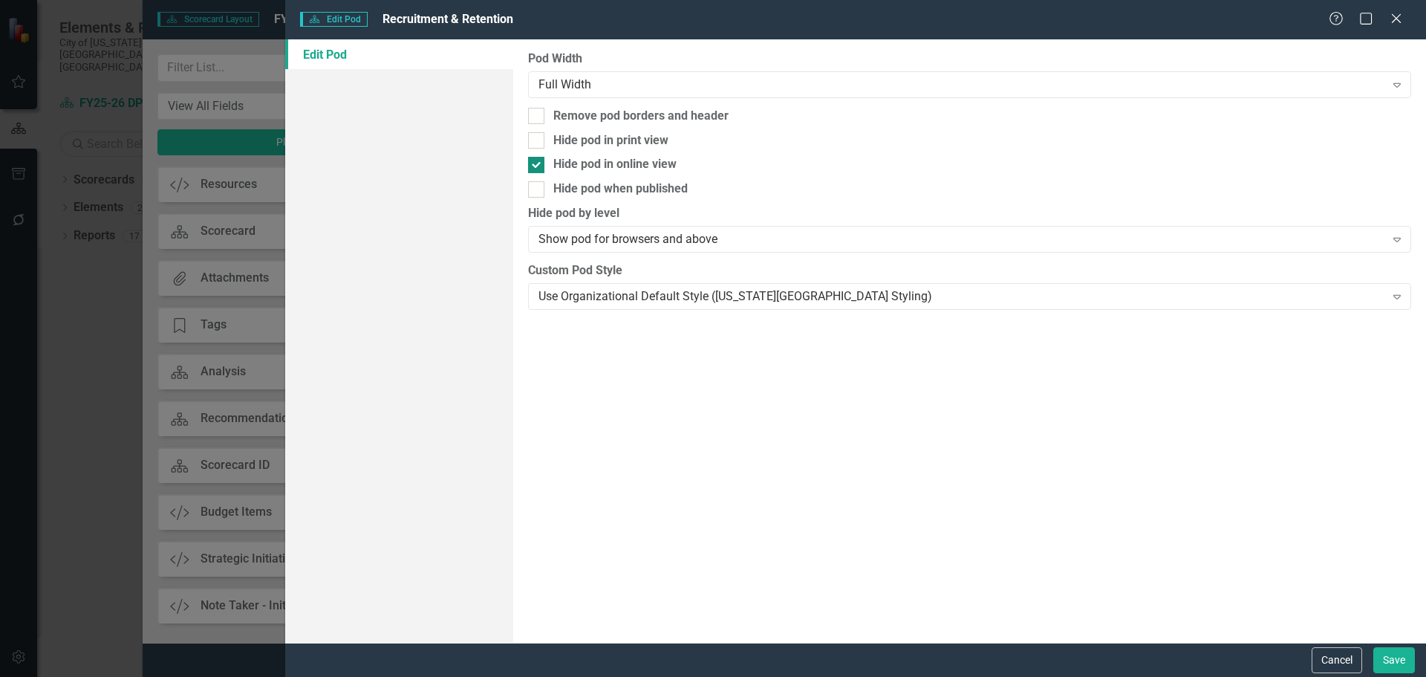
checkbox input "false"
click at [536, 117] on input "Remove pod borders and header" at bounding box center [533, 113] width 10 height 10
checkbox input "true"
click at [1383, 655] on button "Save" at bounding box center [1395, 660] width 42 height 26
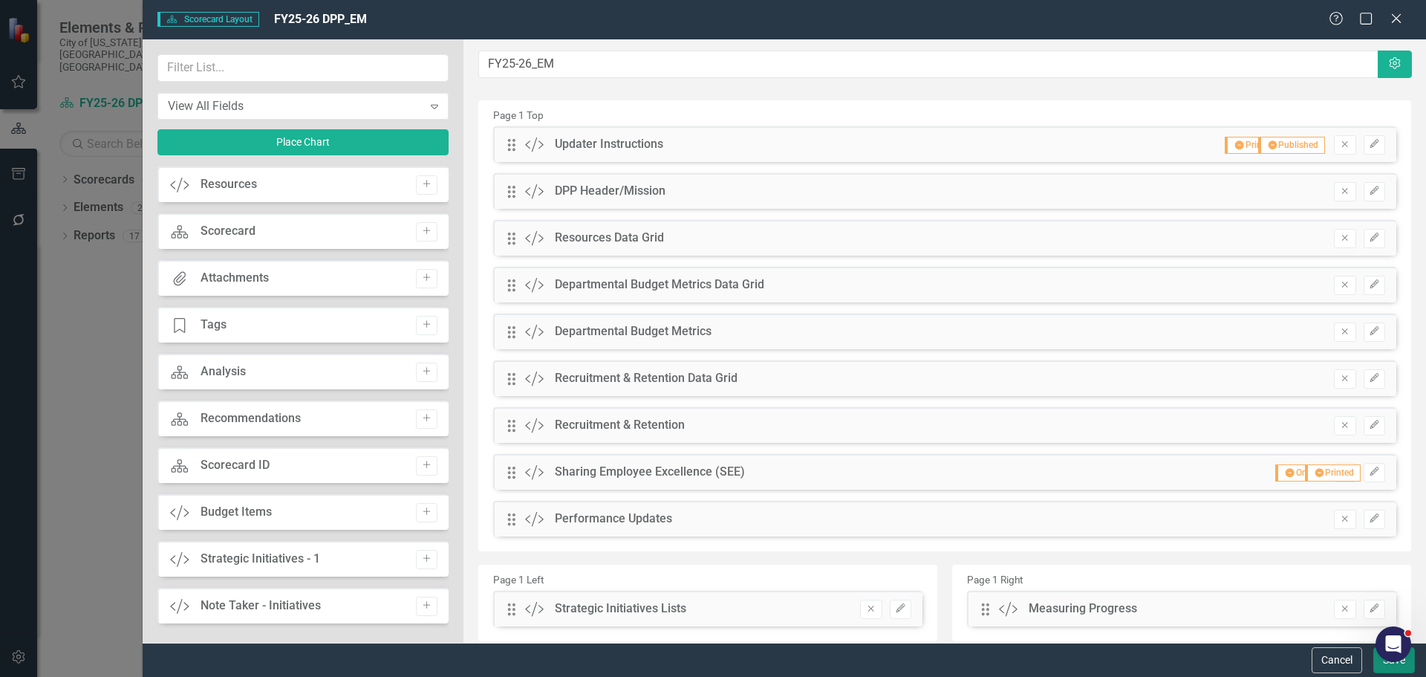
click at [1380, 666] on button "Save" at bounding box center [1395, 660] width 42 height 26
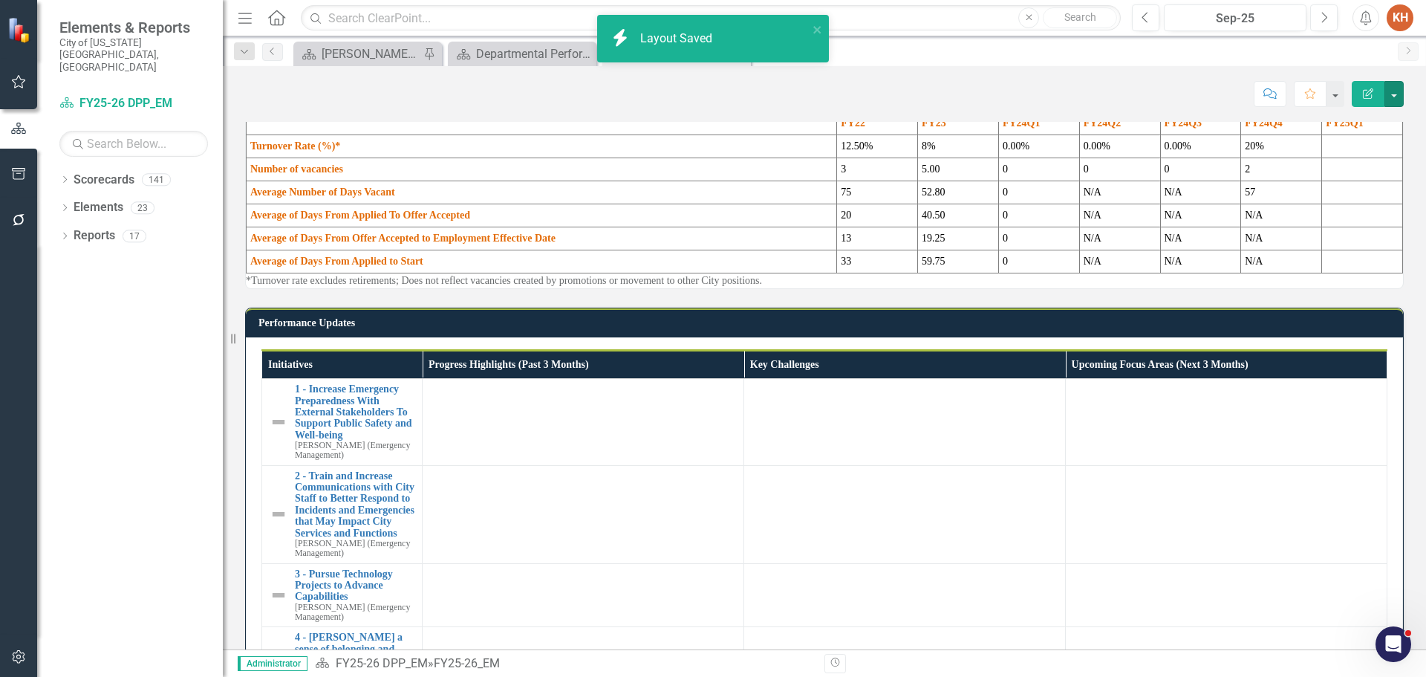
scroll to position [1053, 0]
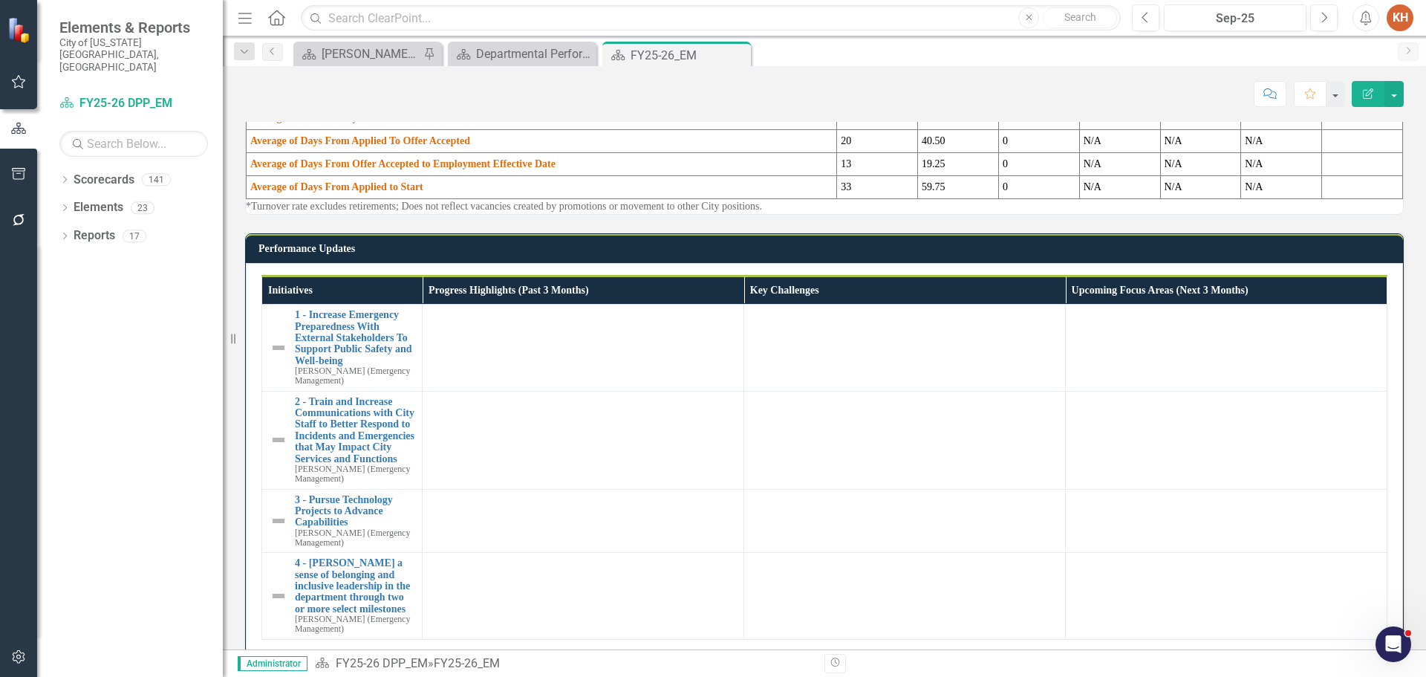
click at [674, 214] on p "*Turnover rate excludes retirements; Does not reflect vacancies created by prom…" at bounding box center [824, 206] width 1157 height 15
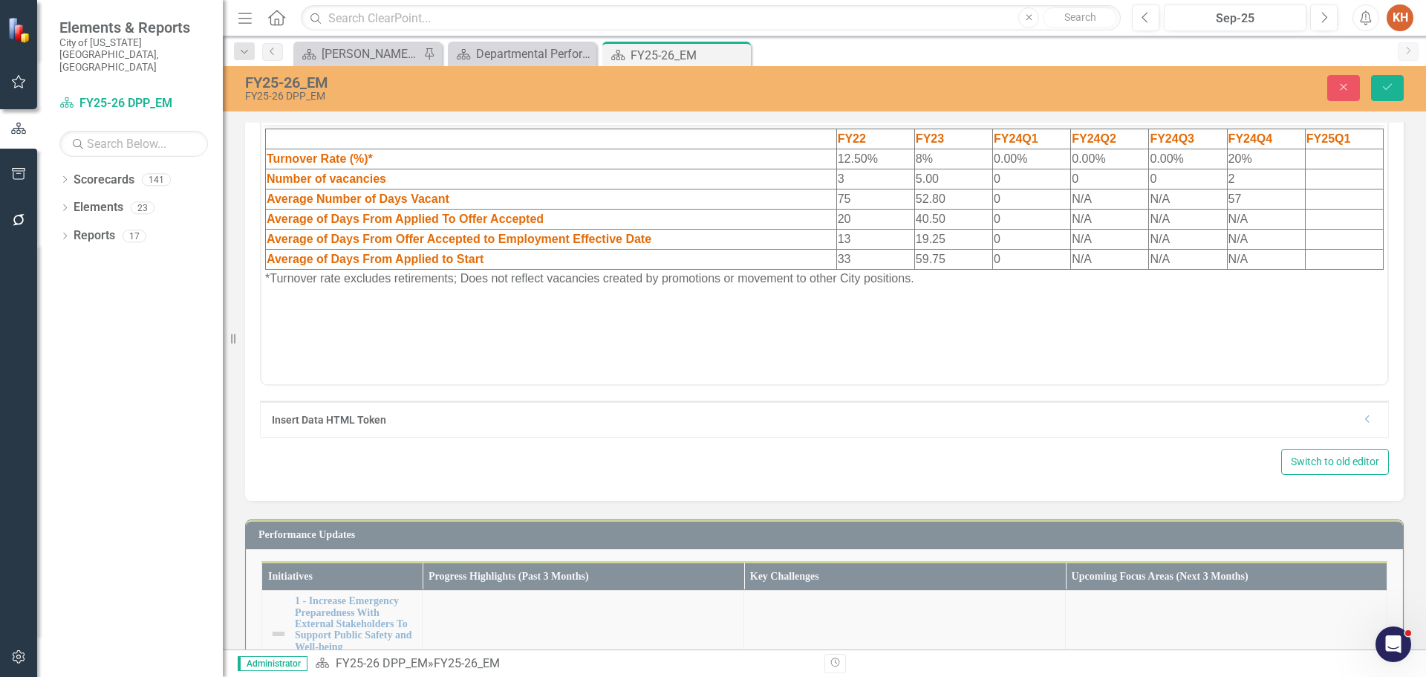
scroll to position [0, 0]
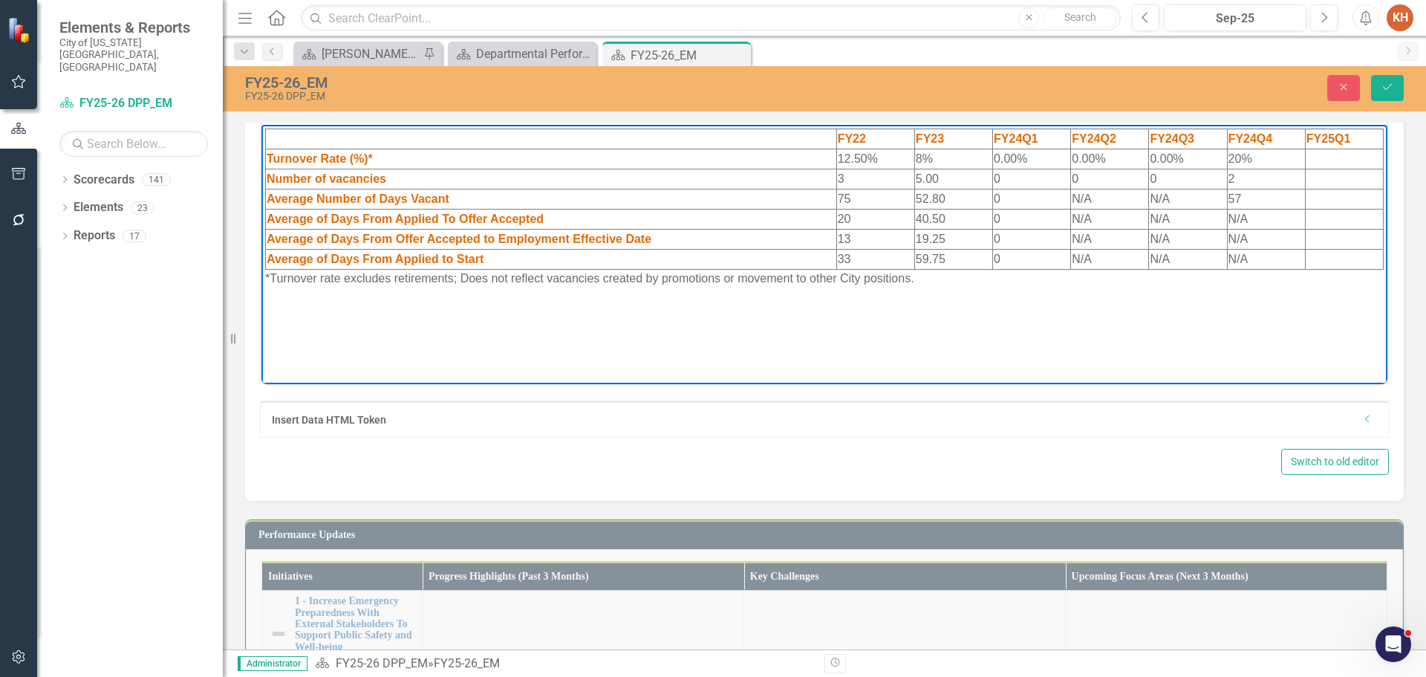
click at [813, 216] on td "Average of Days From Applied To Offer Accepted" at bounding box center [551, 219] width 571 height 20
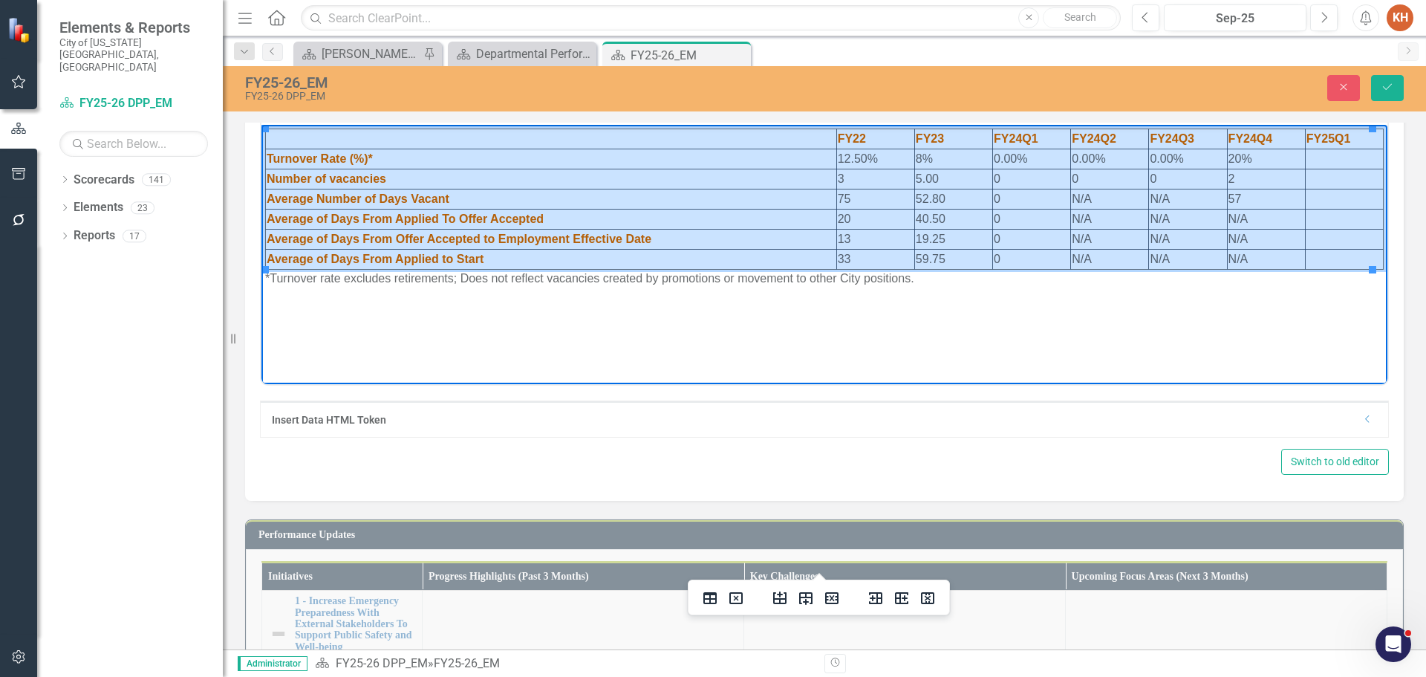
drag, startPoint x: 1322, startPoint y: 255, endPoint x: 493, endPoint y: 137, distance: 838.0
click at [493, 137] on table "FY22 FY23 FY24Q1 FY24Q2 FY24Q3 FY24Q4 FY25Q1 Turnover Rate (%)* 12.50% 8% 0.00%…" at bounding box center [824, 198] width 1119 height 141
click at [926, 601] on icon "Delete column" at bounding box center [927, 598] width 13 height 12
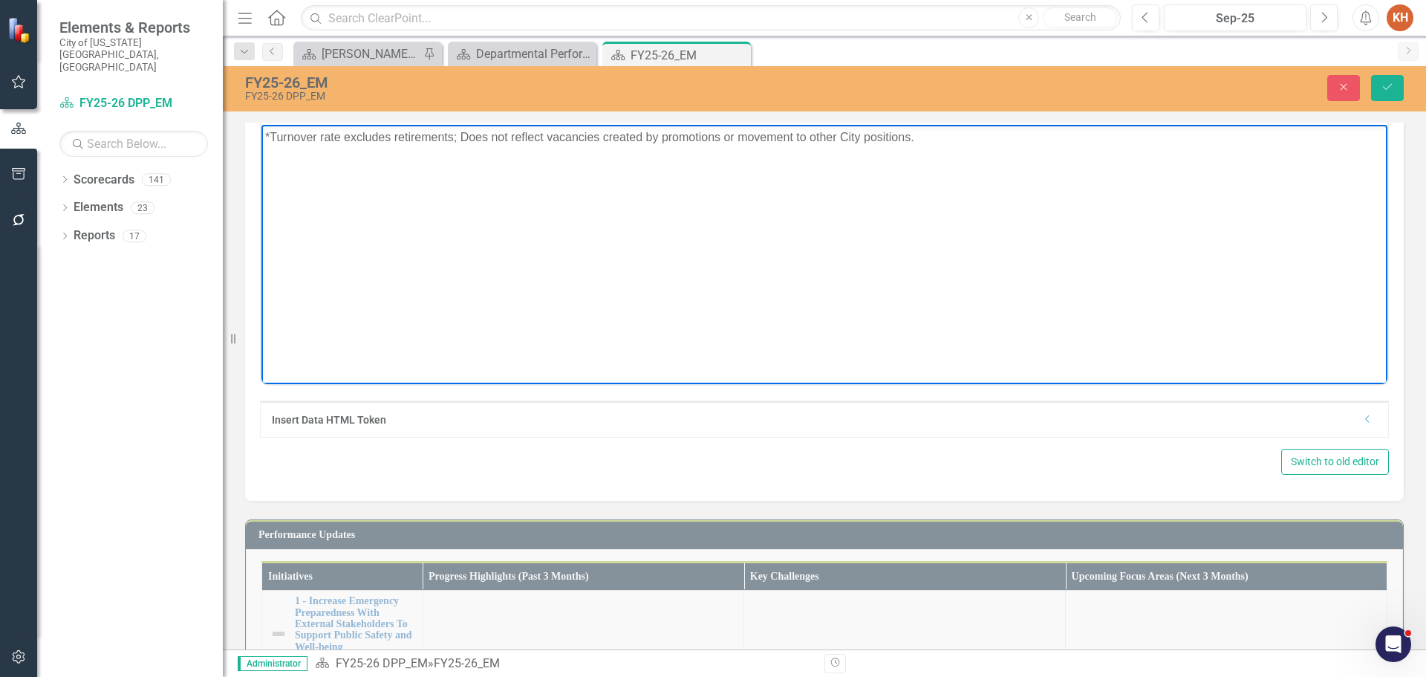
paste body "Rich Text Area. Press ALT-0 for help."
click at [1003, 117] on icon "Align center" at bounding box center [1010, 108] width 18 height 18
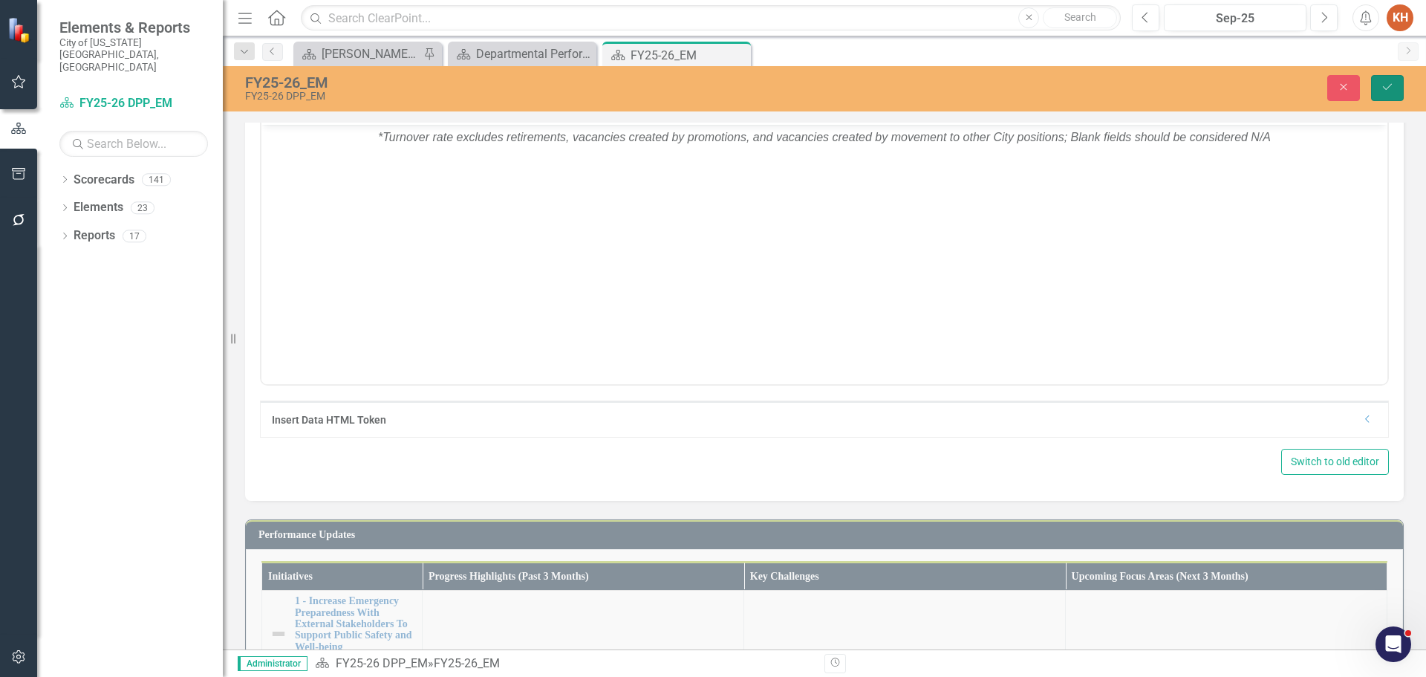
click at [1385, 90] on icon "Save" at bounding box center [1387, 87] width 13 height 10
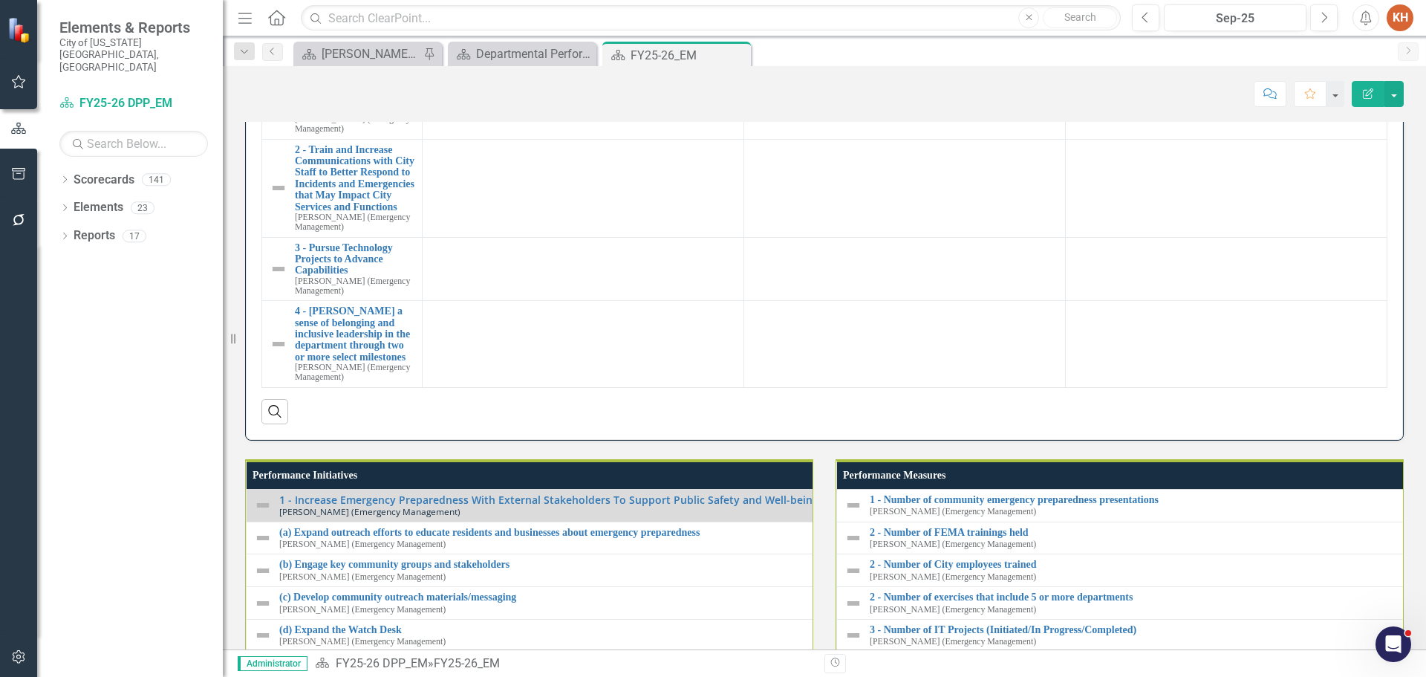
scroll to position [946, 0]
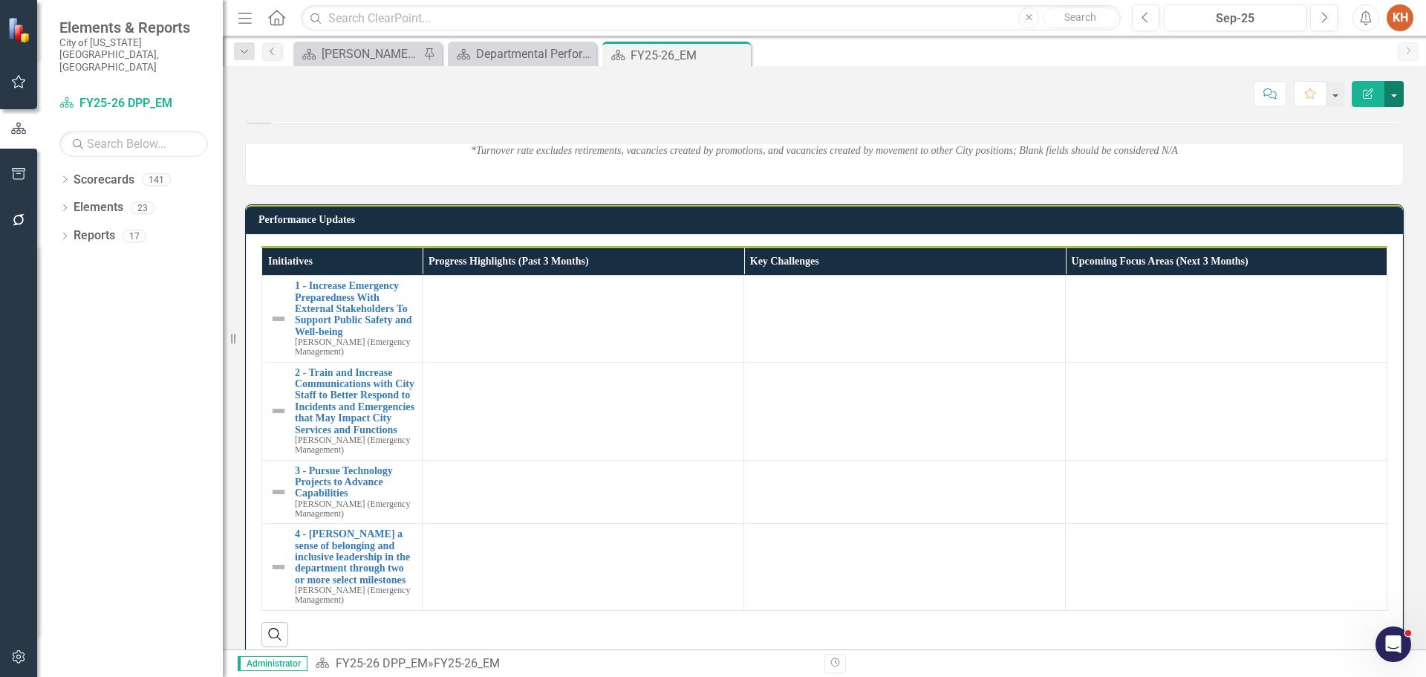
click at [1397, 98] on button "button" at bounding box center [1394, 94] width 19 height 26
click at [1119, 186] on div "*Turnover rate excludes retirements, vacancies created by promotions, and vacan…" at bounding box center [824, 155] width 1181 height 62
click at [1122, 156] on em "*Turnover rate excludes retirements, vacancies created by promotions, and vacan…" at bounding box center [824, 150] width 707 height 11
click at [1117, 158] on p "*Turnover rate excludes retirements, vacancies created by promotions, and vacan…" at bounding box center [824, 150] width 1157 height 15
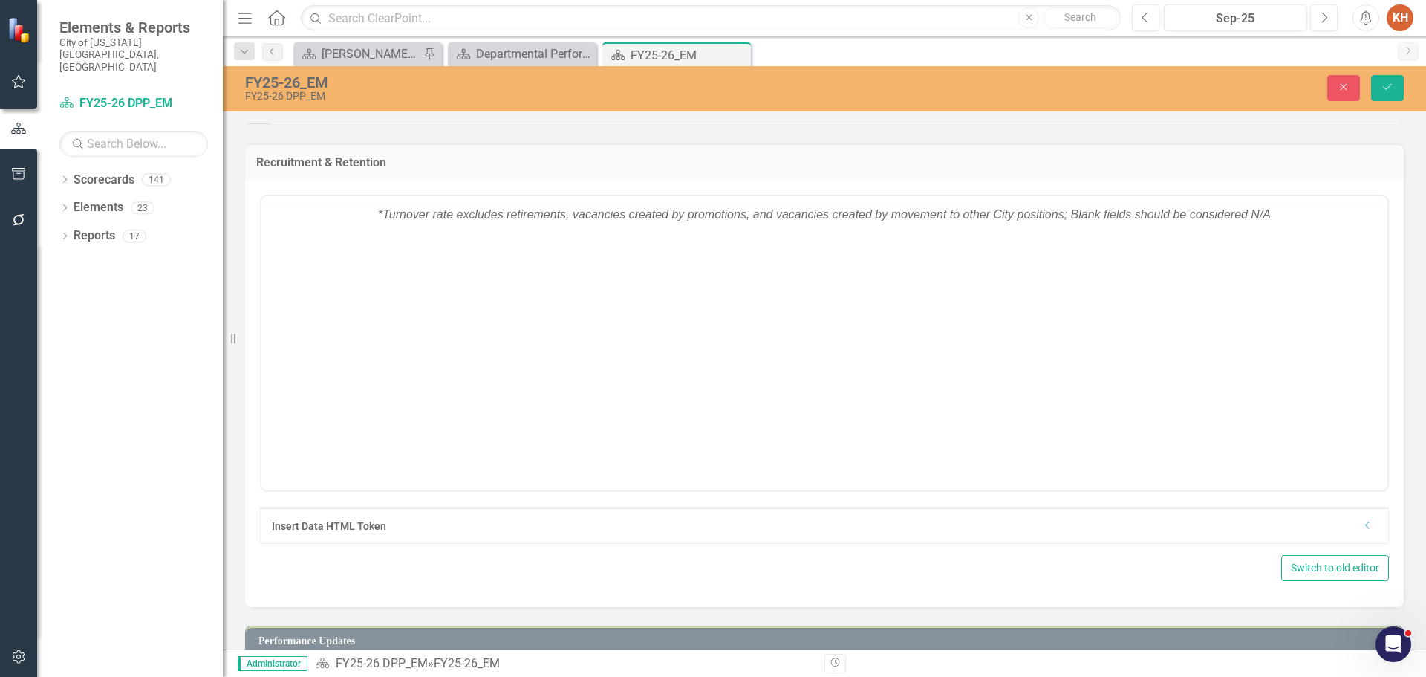
scroll to position [0, 0]
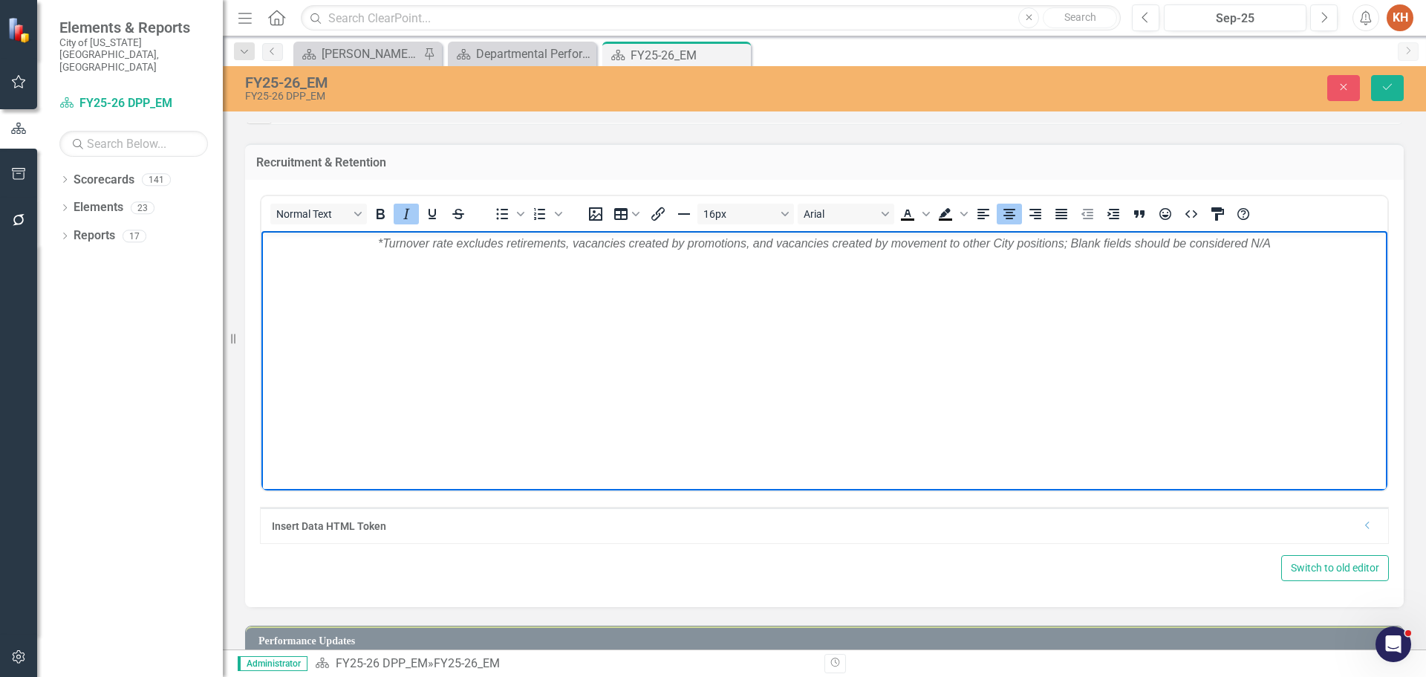
click at [1057, 244] on em "*Turnover rate excludes retirements, vacancies created by promotions, and vacan…" at bounding box center [824, 242] width 893 height 13
click at [623, 238] on em "*Turnover rate excludes retirements, vacancies created by promotions, and vacan…" at bounding box center [824, 242] width 893 height 13
click at [845, 245] on em "*Turnover rate excludes retirements, vacancies created by promotions, and vacan…" at bounding box center [824, 242] width 893 height 13
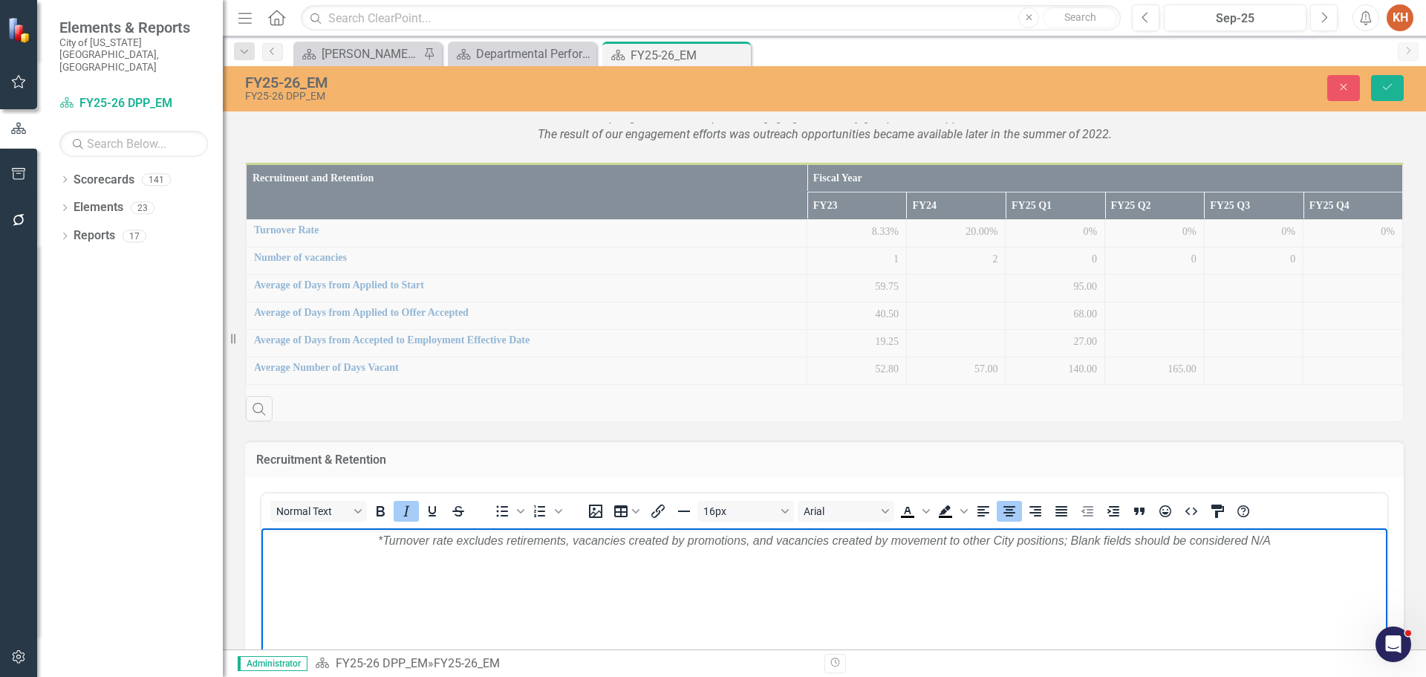
click at [822, 141] on em "FY22 - Winter/spring of 2022 was spent re-engaging community groups to find opp…" at bounding box center [824, 125] width 588 height 31
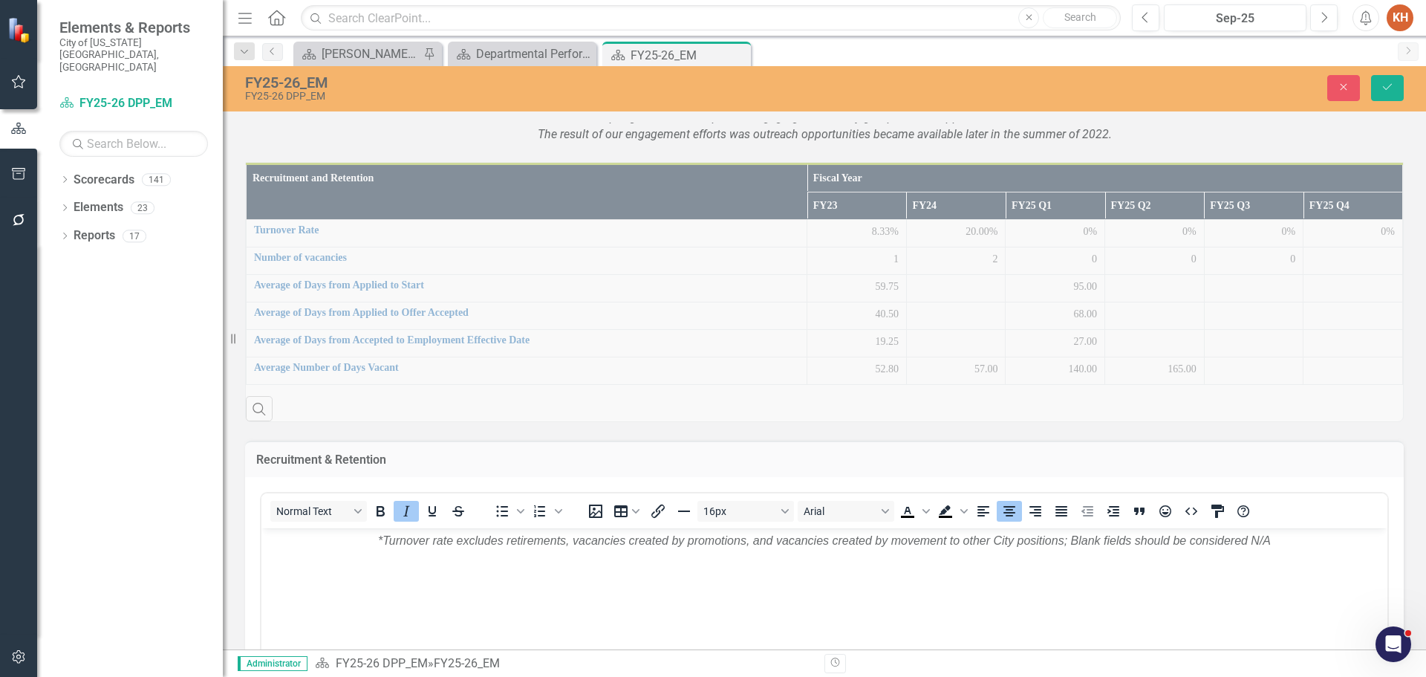
click at [822, 141] on em "FY22 - Winter/spring of 2022 was spent re-engaging community groups to find opp…" at bounding box center [824, 125] width 588 height 31
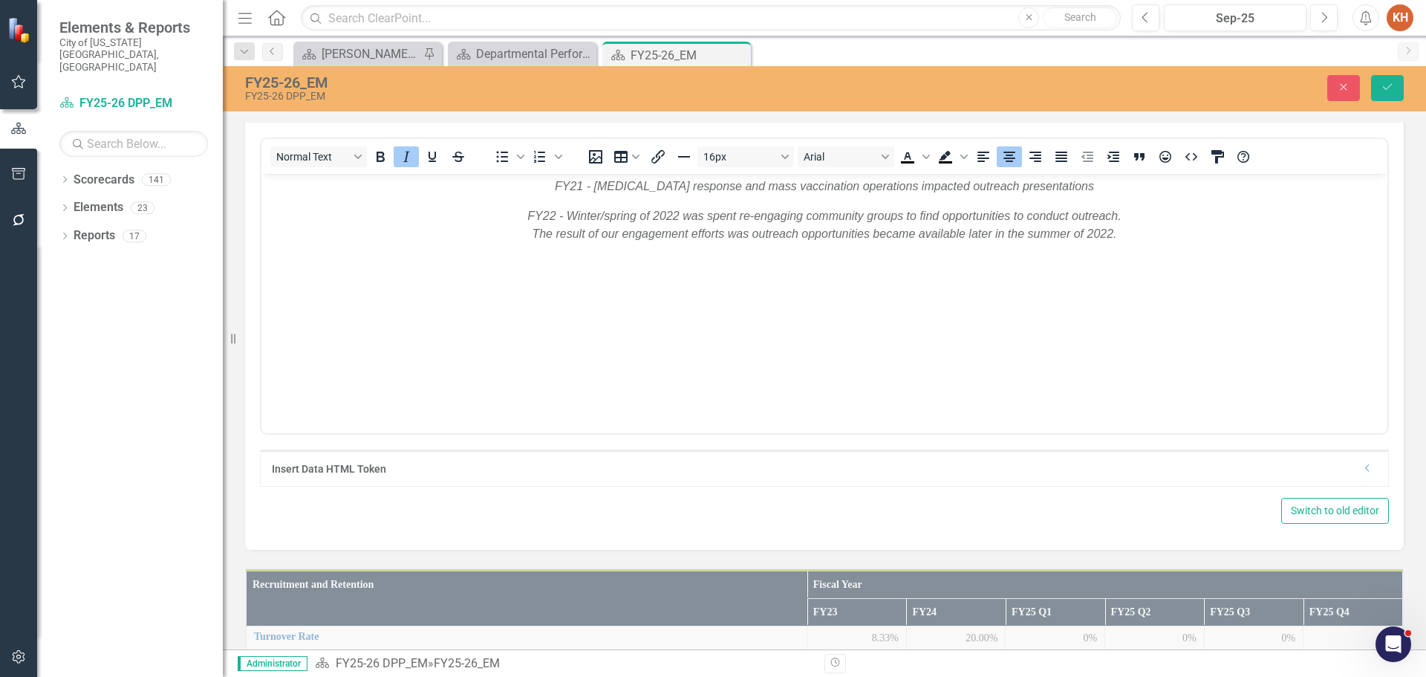
scroll to position [0, 0]
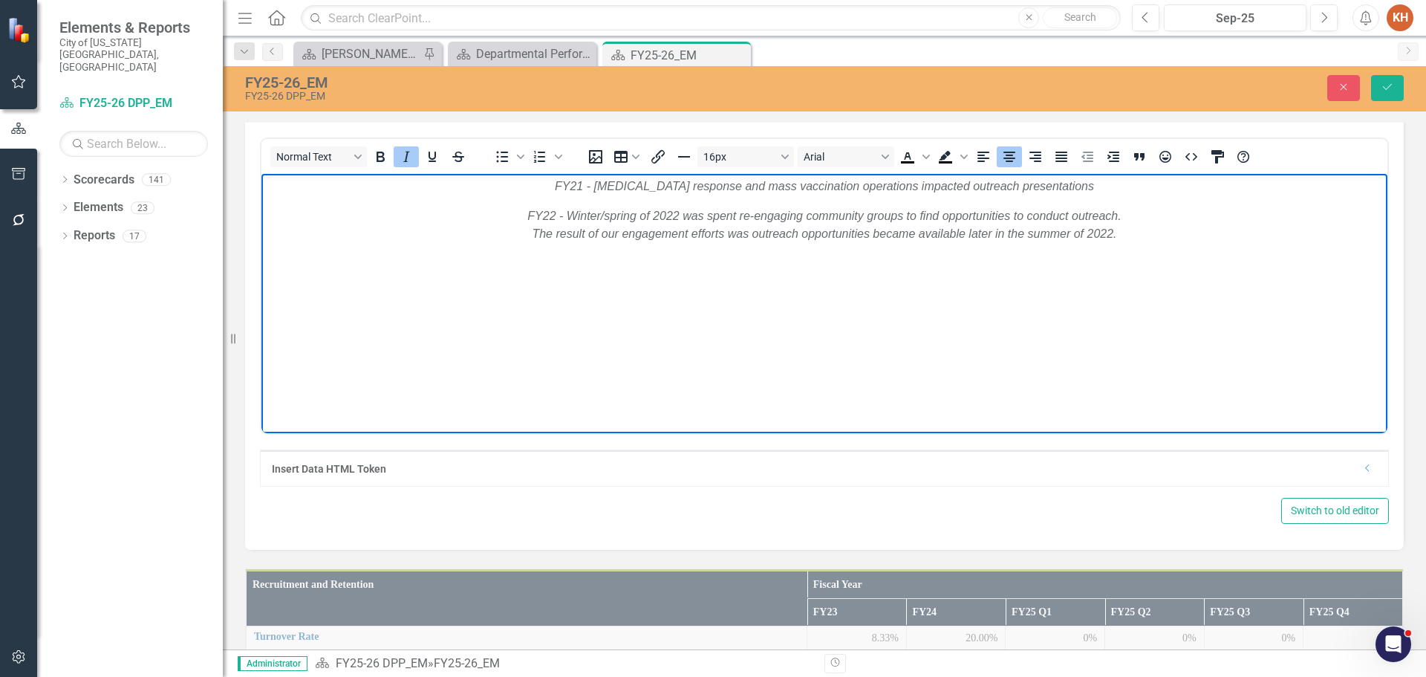
click at [840, 238] on em "FY22 - Winter/spring of 2022 was spent re-engaging community groups to find opp…" at bounding box center [824, 224] width 594 height 30
drag, startPoint x: 781, startPoint y: 221, endPoint x: 937, endPoint y: 643, distance: 449.9
click at [781, 221] on em "FY22 - Winter/spring of 2022 was spent re-engaging community groups to find opp…" at bounding box center [824, 224] width 594 height 30
click at [1384, 98] on button "Save" at bounding box center [1387, 88] width 33 height 26
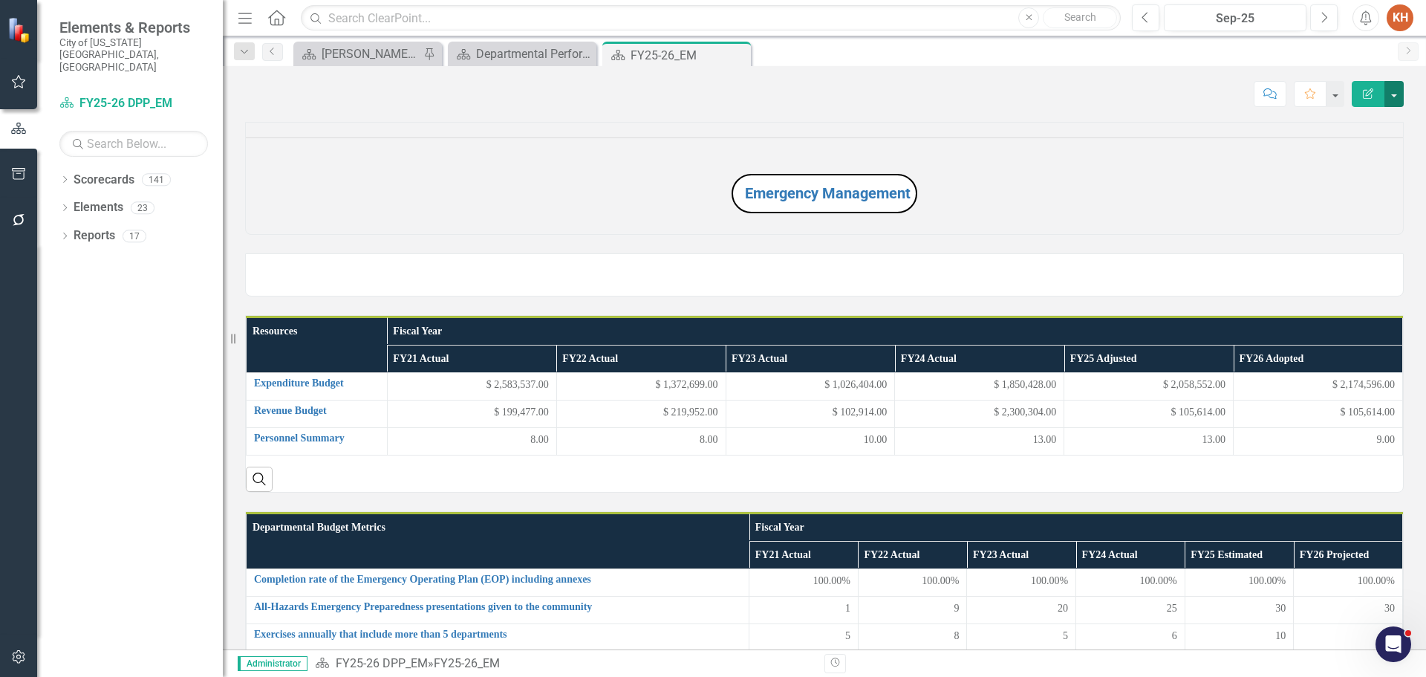
click at [1397, 87] on button "button" at bounding box center [1394, 94] width 19 height 26
click at [1371, 156] on link "Edit Report Edit Layout" at bounding box center [1343, 148] width 120 height 27
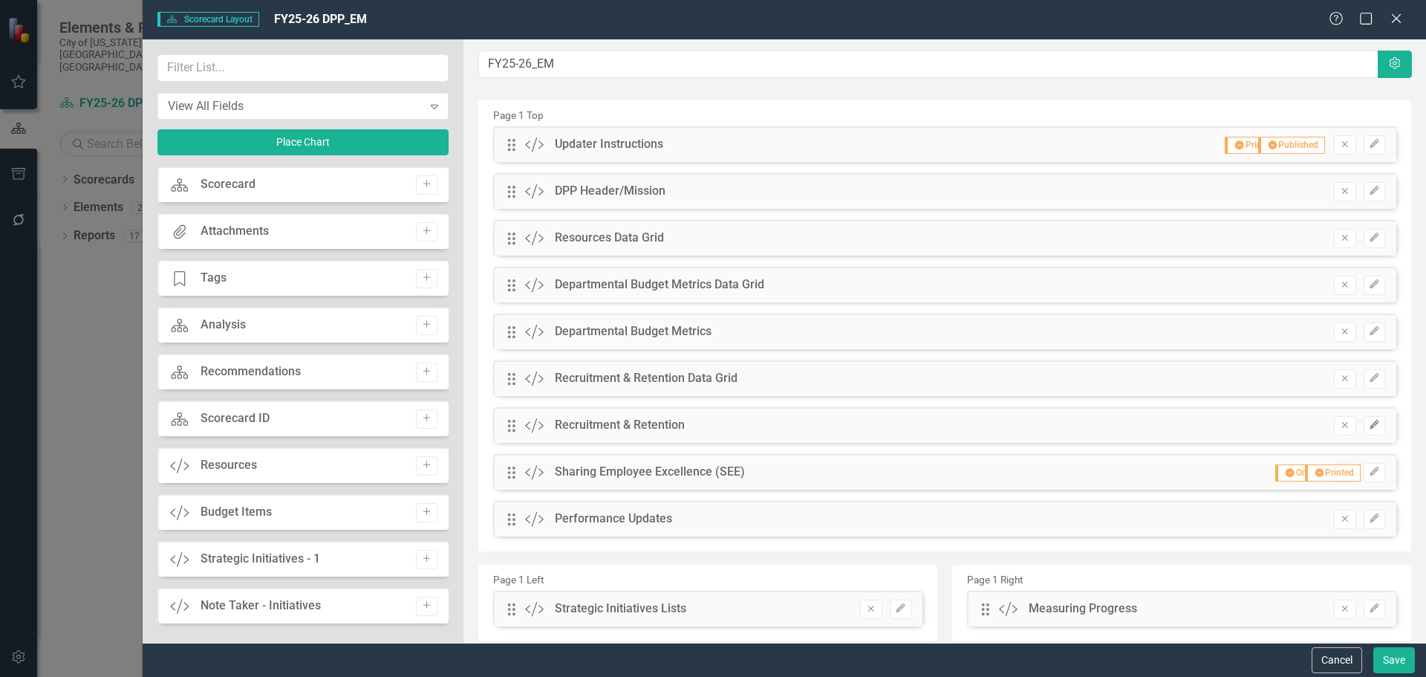
click at [1370, 420] on icon "button" at bounding box center [1374, 424] width 9 height 9
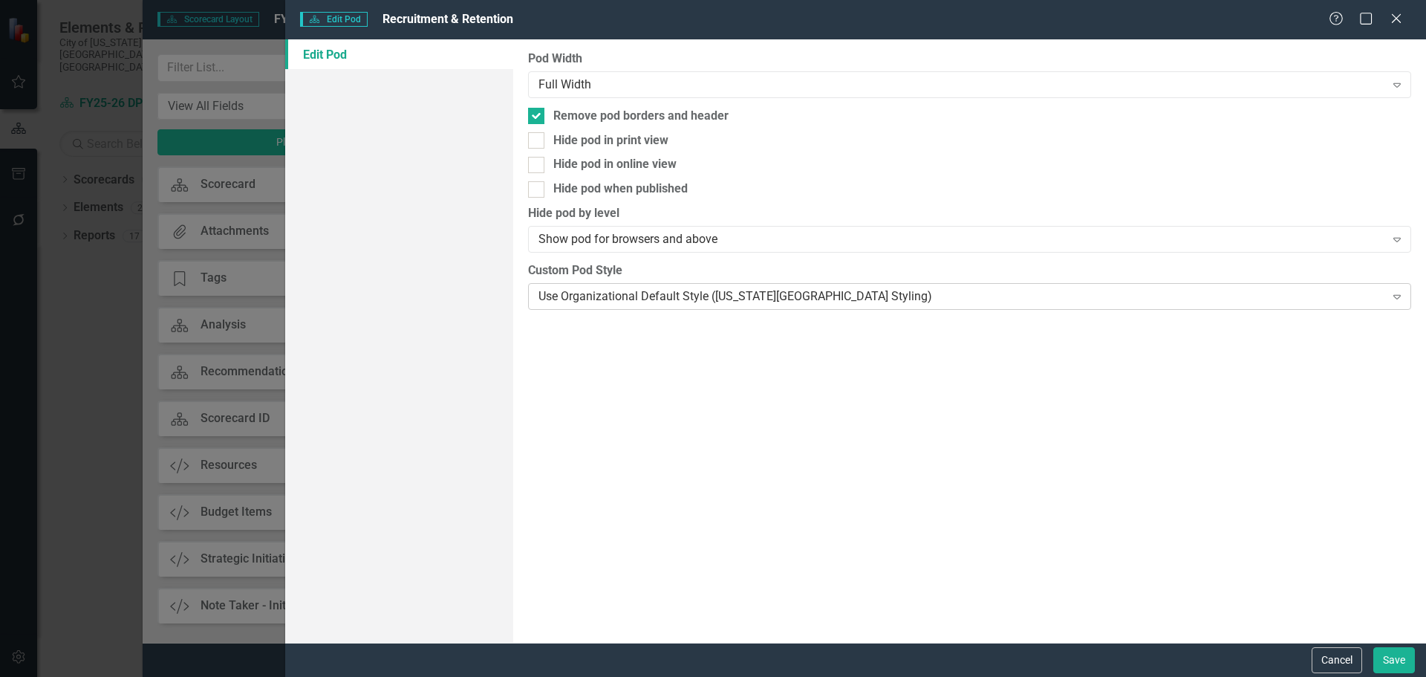
click at [887, 289] on div "Use Organizational Default Style ([US_STATE][GEOGRAPHIC_DATA] Styling)" at bounding box center [962, 295] width 846 height 17
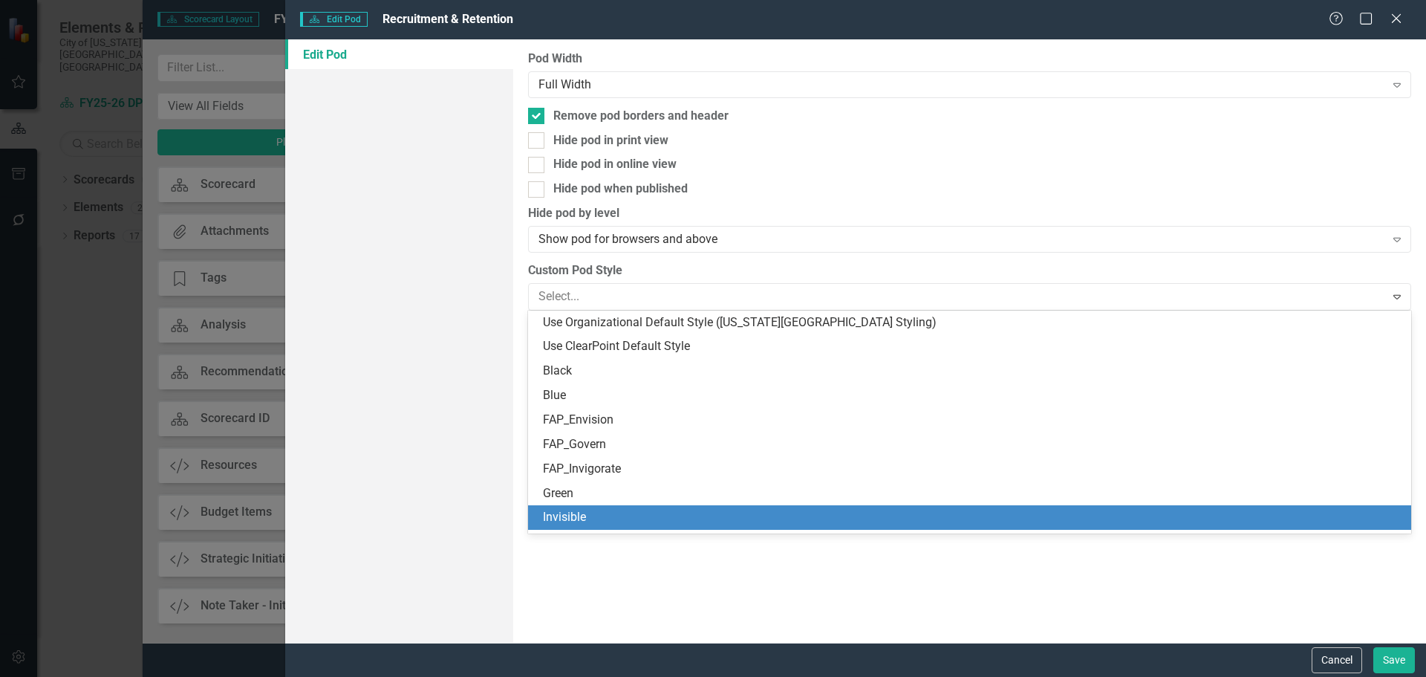
click at [853, 516] on div "Invisible" at bounding box center [972, 517] width 859 height 17
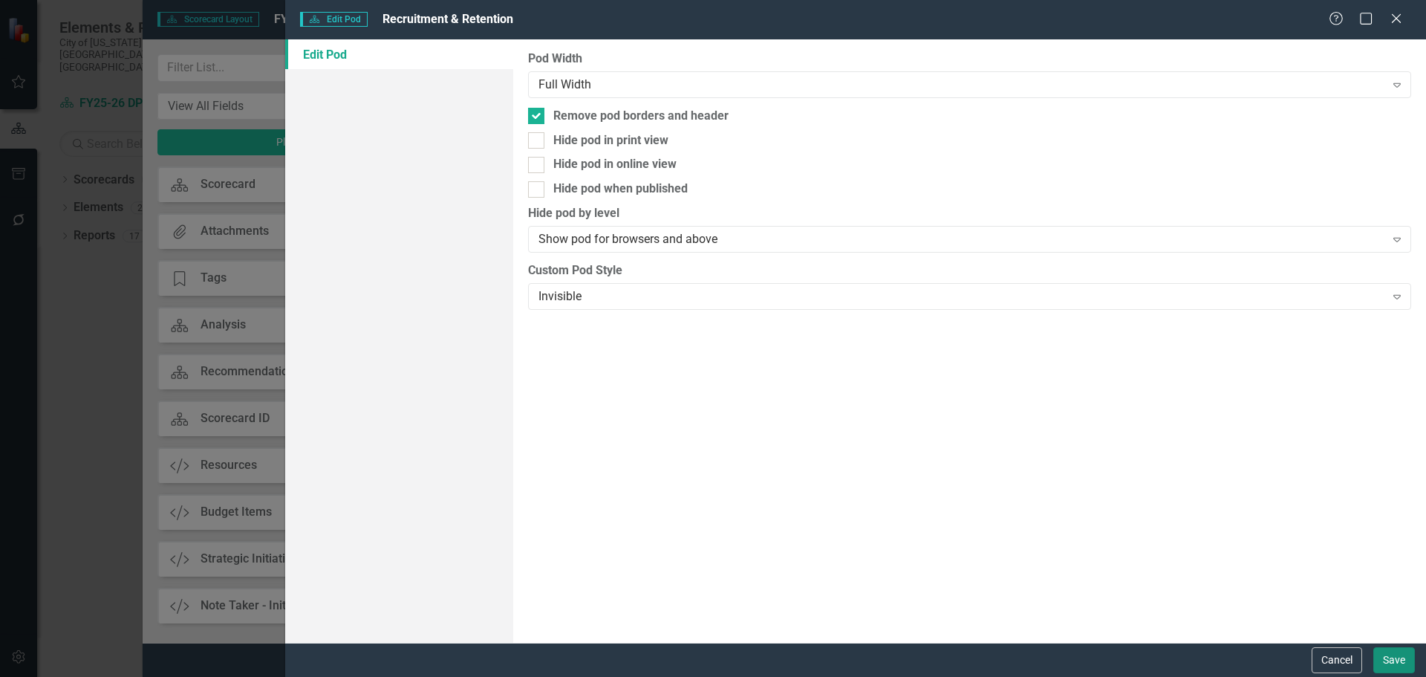
click at [1376, 649] on button "Save" at bounding box center [1395, 660] width 42 height 26
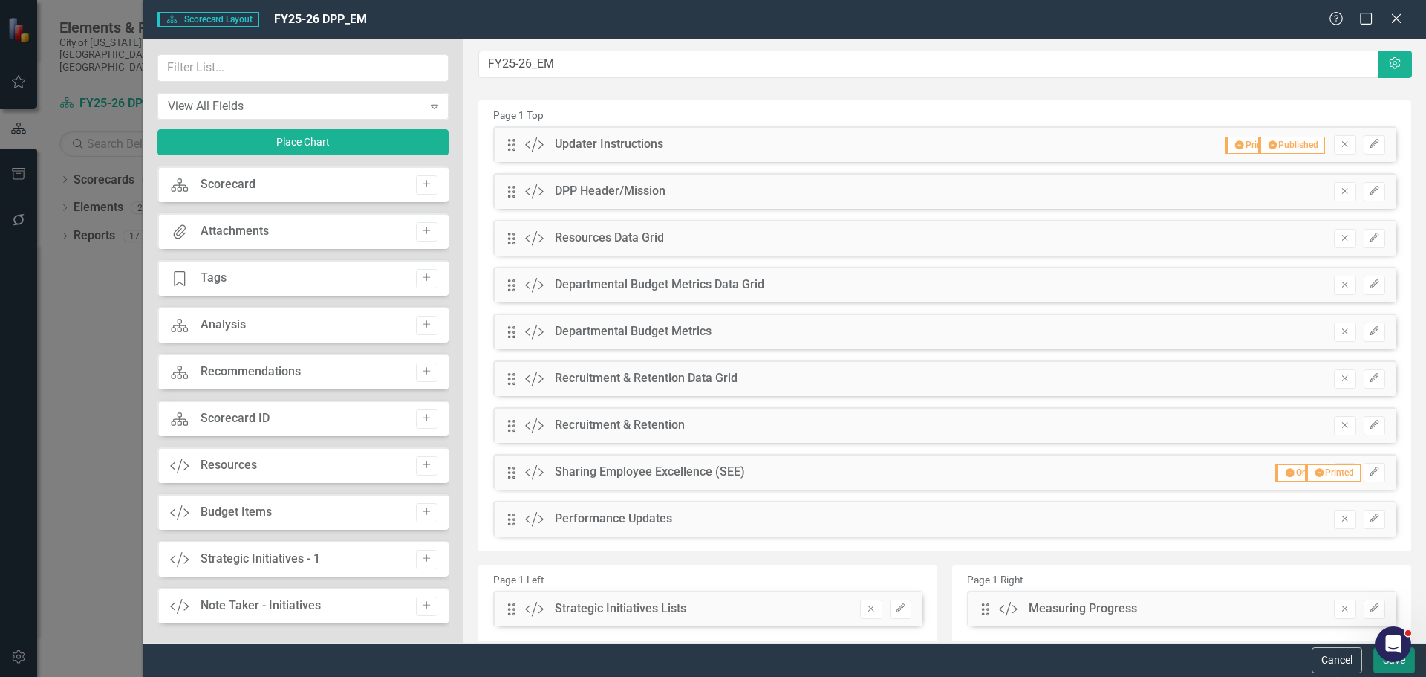
click at [1382, 666] on button "Save" at bounding box center [1395, 660] width 42 height 26
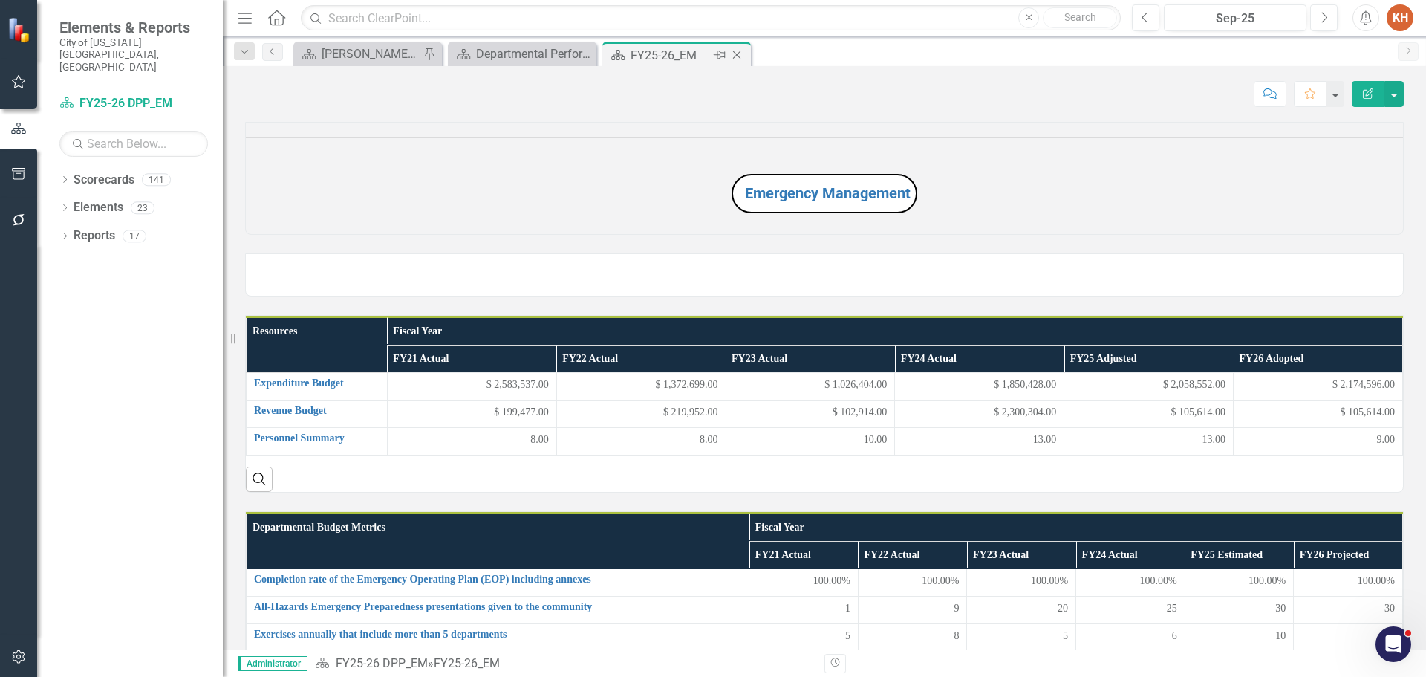
click at [737, 53] on icon "Close" at bounding box center [736, 55] width 15 height 12
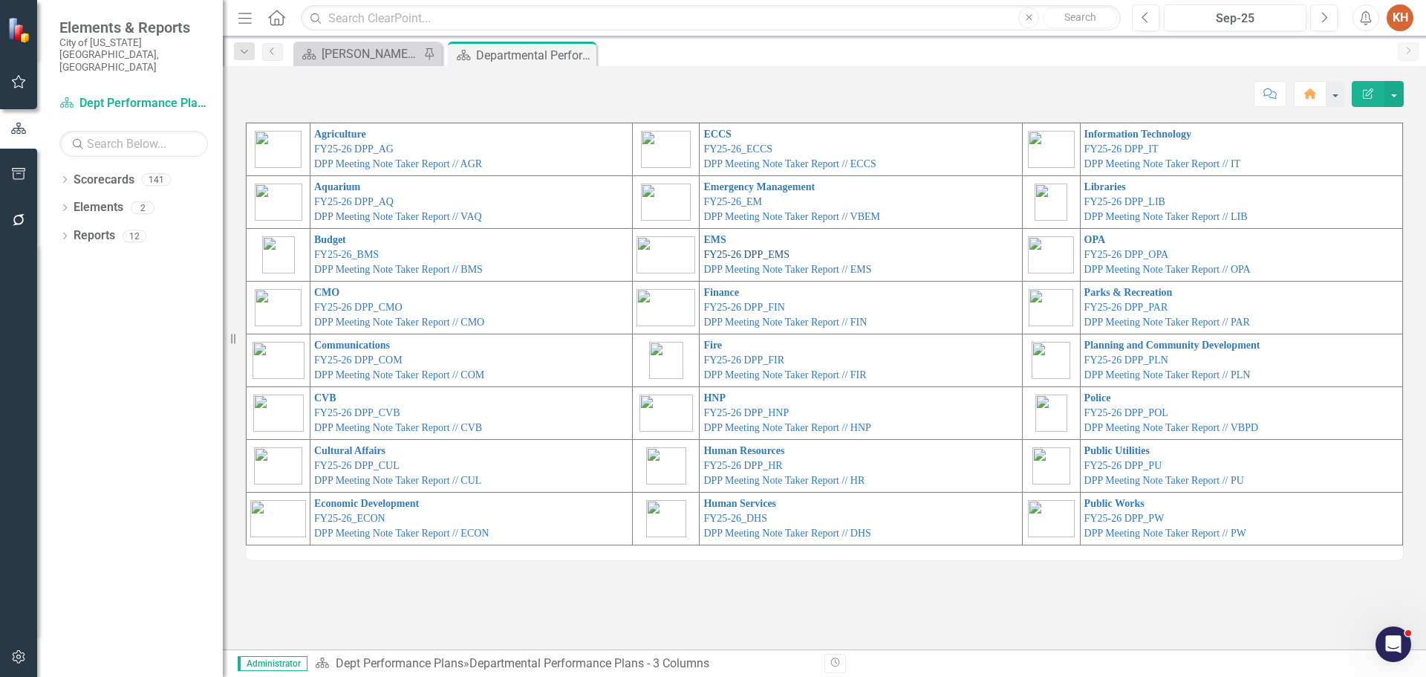
click at [753, 252] on link "FY25-26 DPP_EMS" at bounding box center [746, 254] width 86 height 11
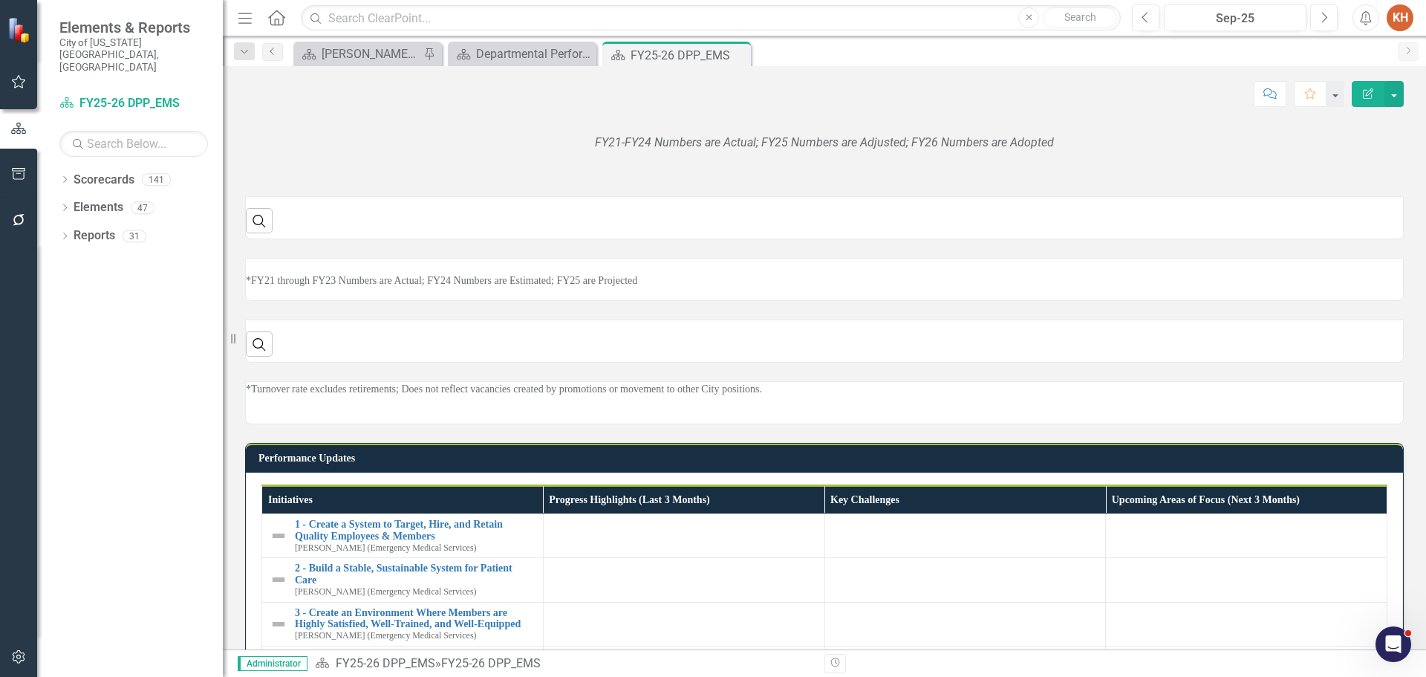
scroll to position [415, 0]
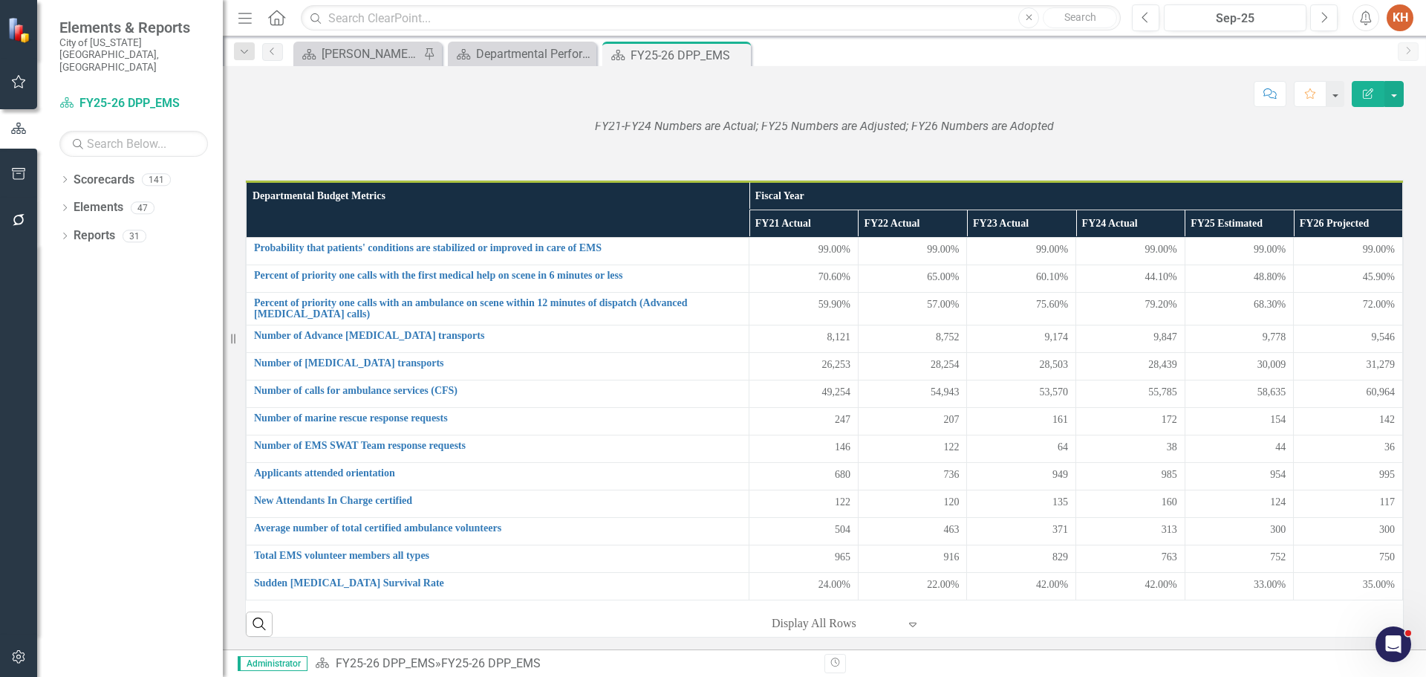
drag, startPoint x: 1414, startPoint y: 242, endPoint x: 1416, endPoint y: 258, distance: 15.7
click at [1416, 258] on div "EMS Resources Fiscal Year FY21 Actual FY22 Actual FY23 Actual FY24 Actual FY25 …" at bounding box center [824, 385] width 1203 height 527
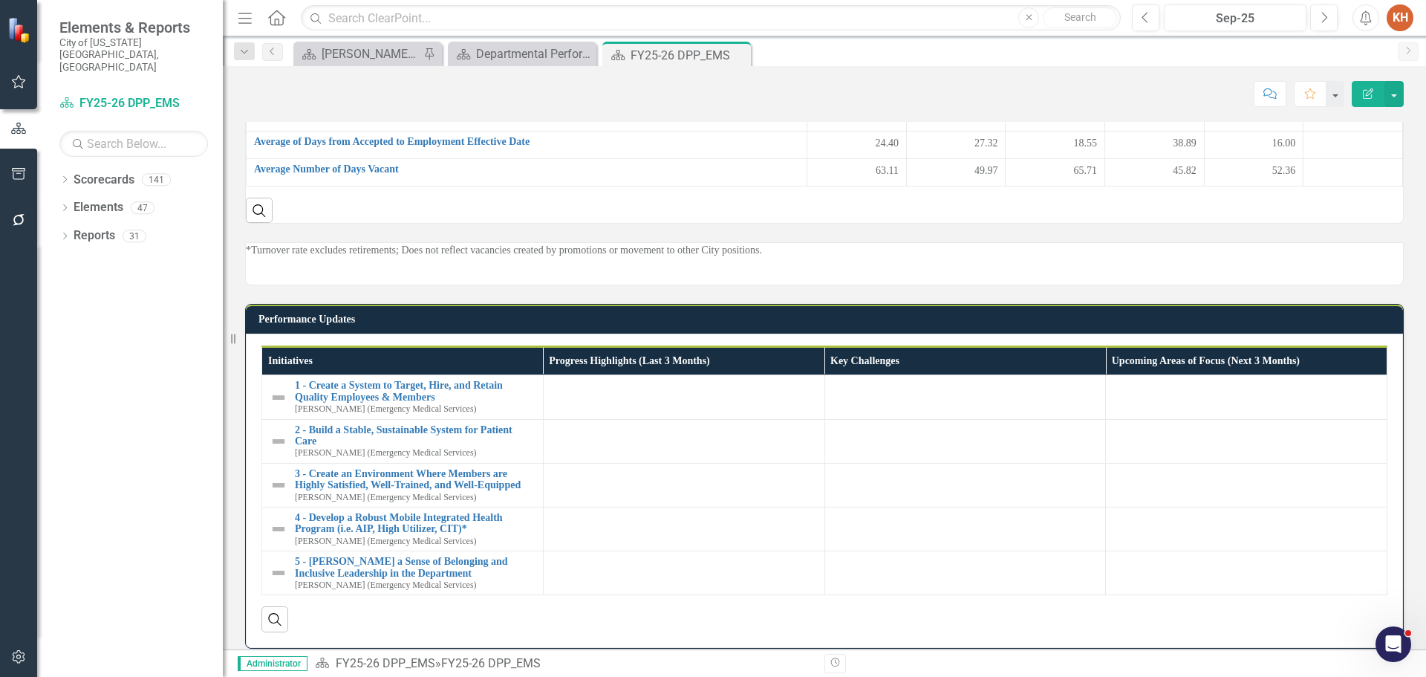
scroll to position [1237, 0]
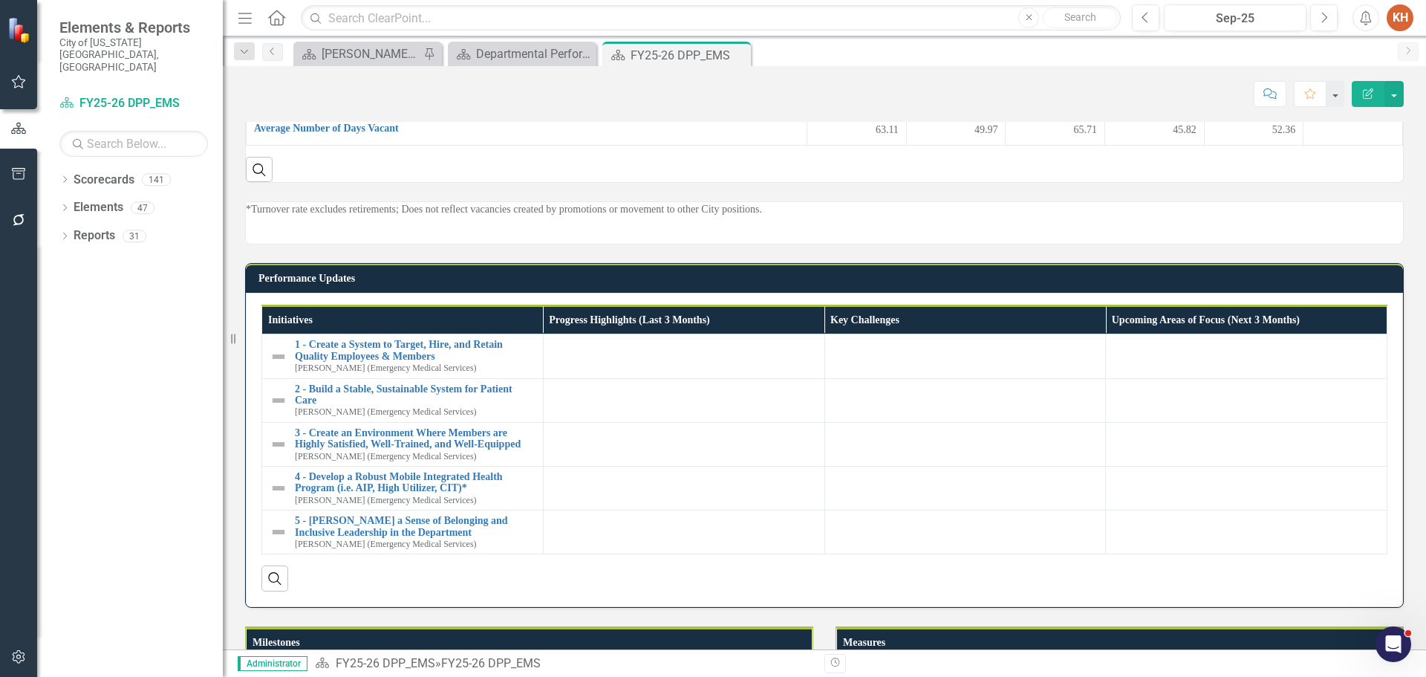
click at [764, 217] on p "*Turnover rate excludes retirements; Does not reflect vacancies created by prom…" at bounding box center [824, 209] width 1157 height 15
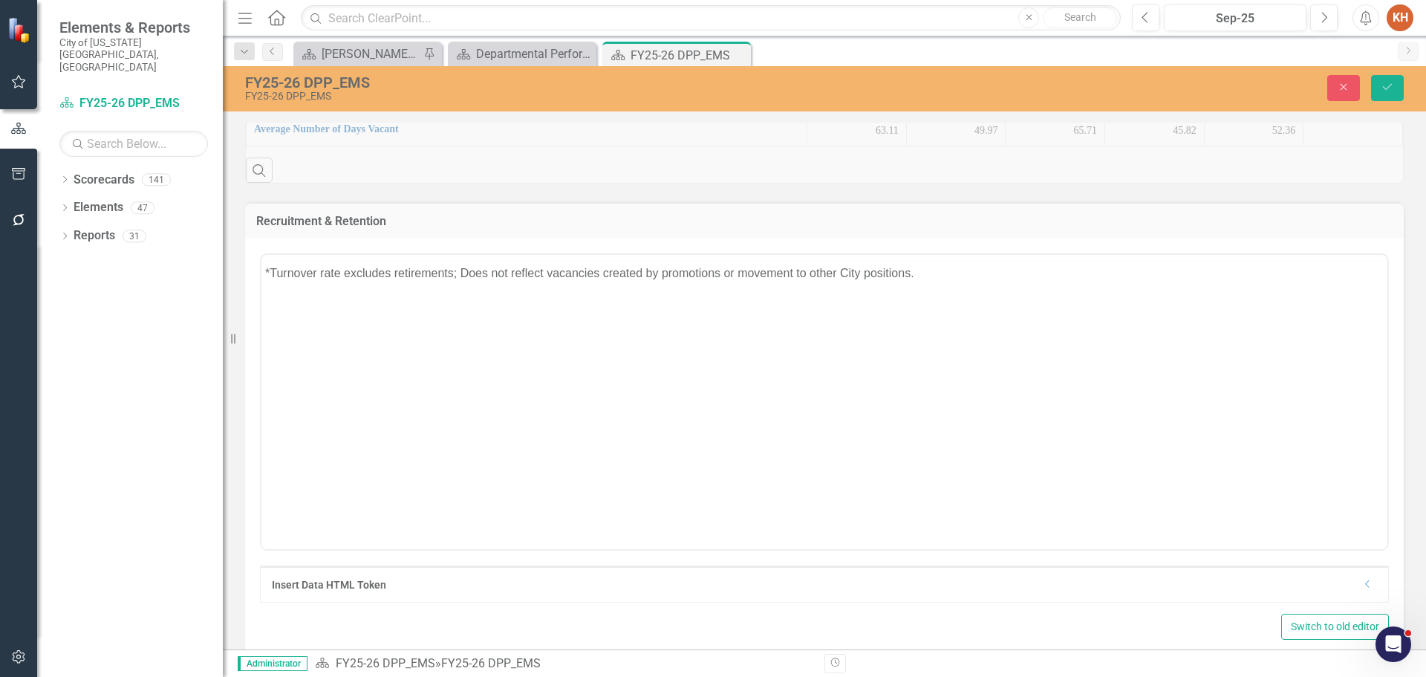
scroll to position [0, 0]
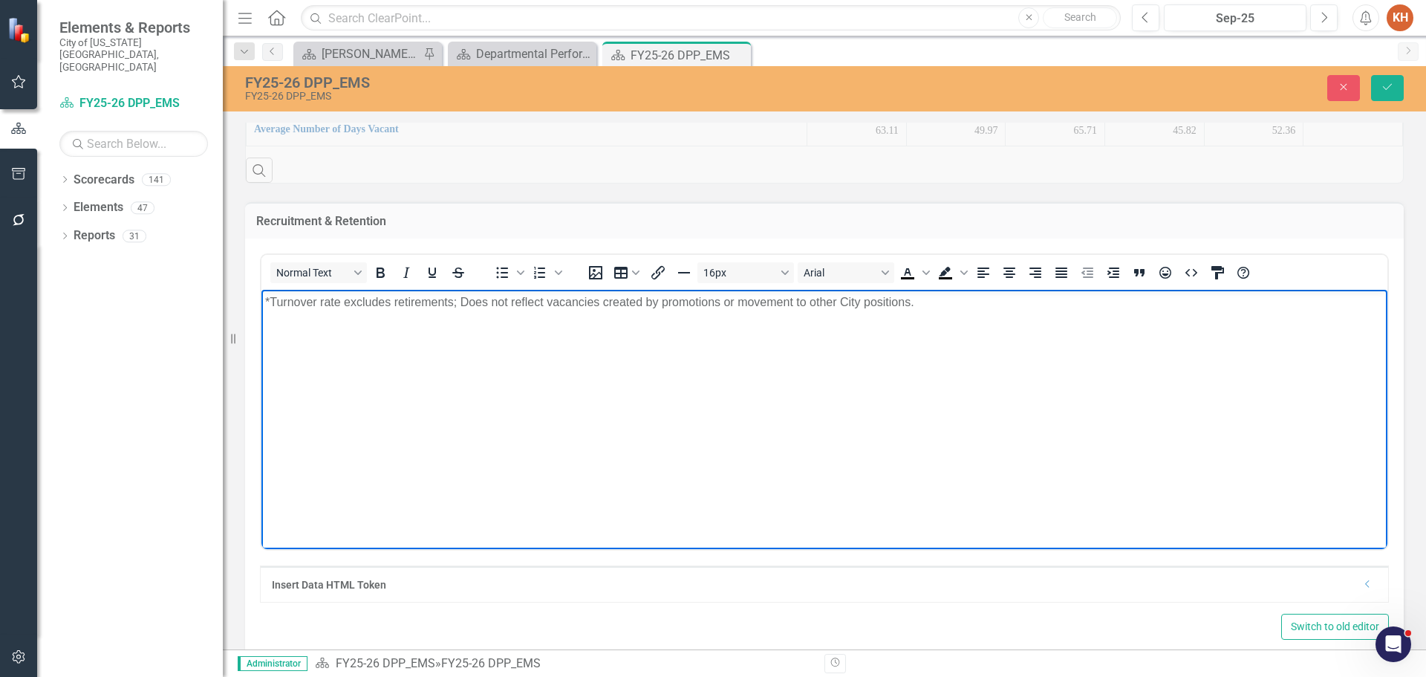
click at [764, 300] on p "*Turnover rate excludes retirements; Does not reflect vacancies created by prom…" at bounding box center [824, 302] width 1119 height 18
paste body "Rich Text Area. Press ALT-0 for help."
click at [1010, 282] on icon "Align center" at bounding box center [1010, 273] width 18 height 18
click at [1145, 329] on body "*Turnover rate excludes retirements, vacancies created by promotions, and vacan…" at bounding box center [824, 401] width 1126 height 223
click at [1292, 307] on p "*Turnover rate excludes retirements, vacancies created by promotions, and vacan…" at bounding box center [824, 302] width 1119 height 18
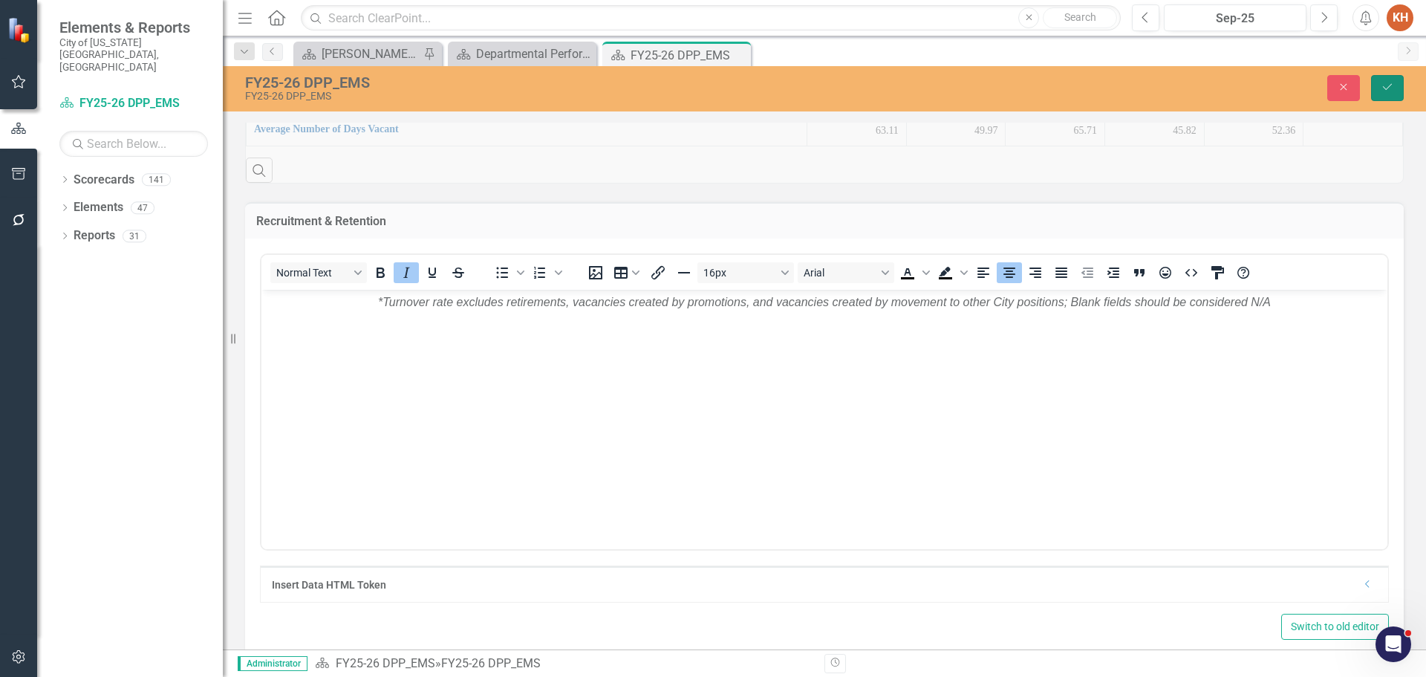
click at [1391, 82] on icon "Save" at bounding box center [1387, 87] width 13 height 10
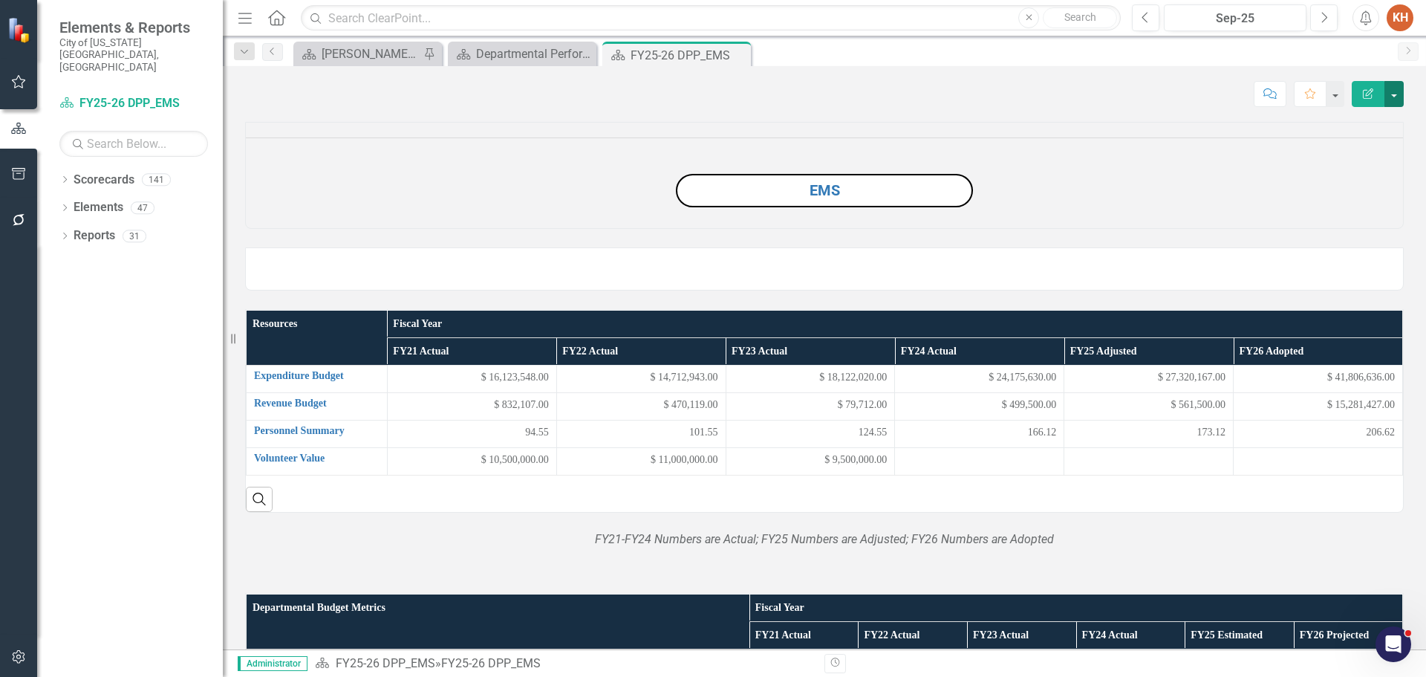
click at [1394, 96] on button "button" at bounding box center [1394, 94] width 19 height 26
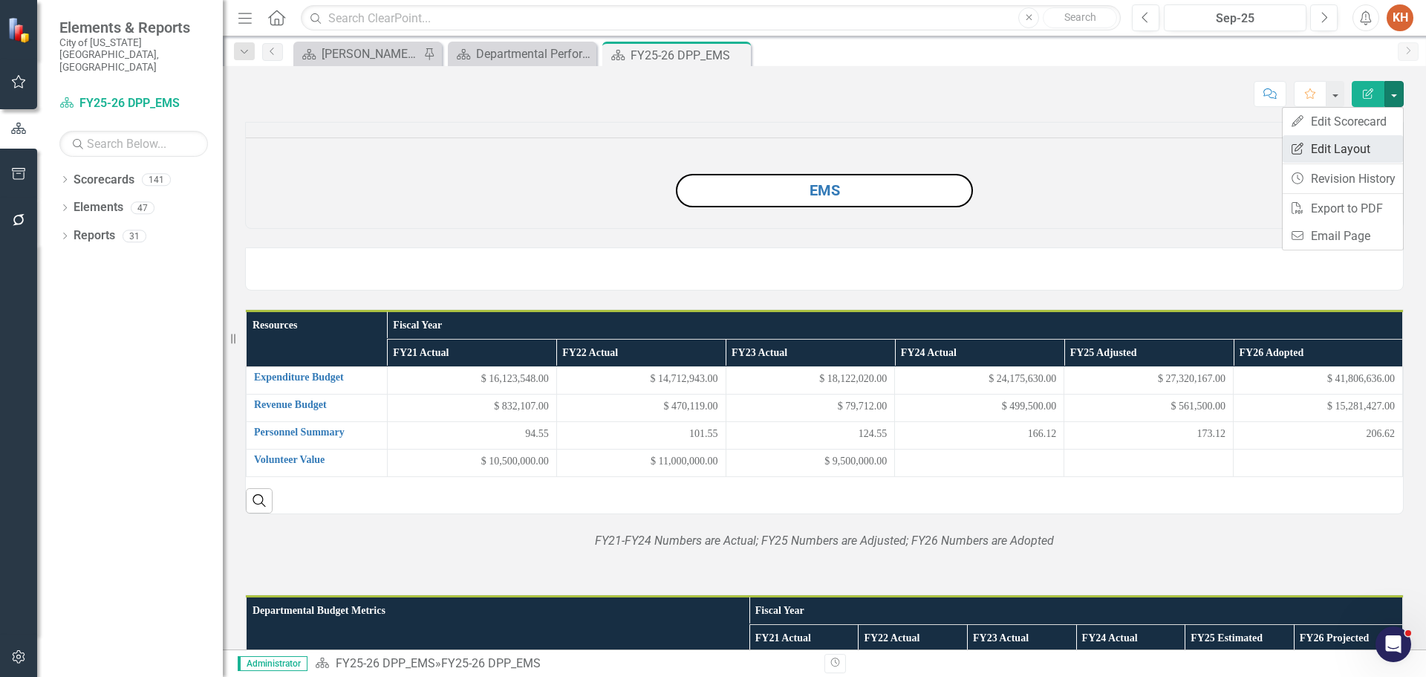
click at [1374, 152] on link "Edit Report Edit Layout" at bounding box center [1343, 148] width 120 height 27
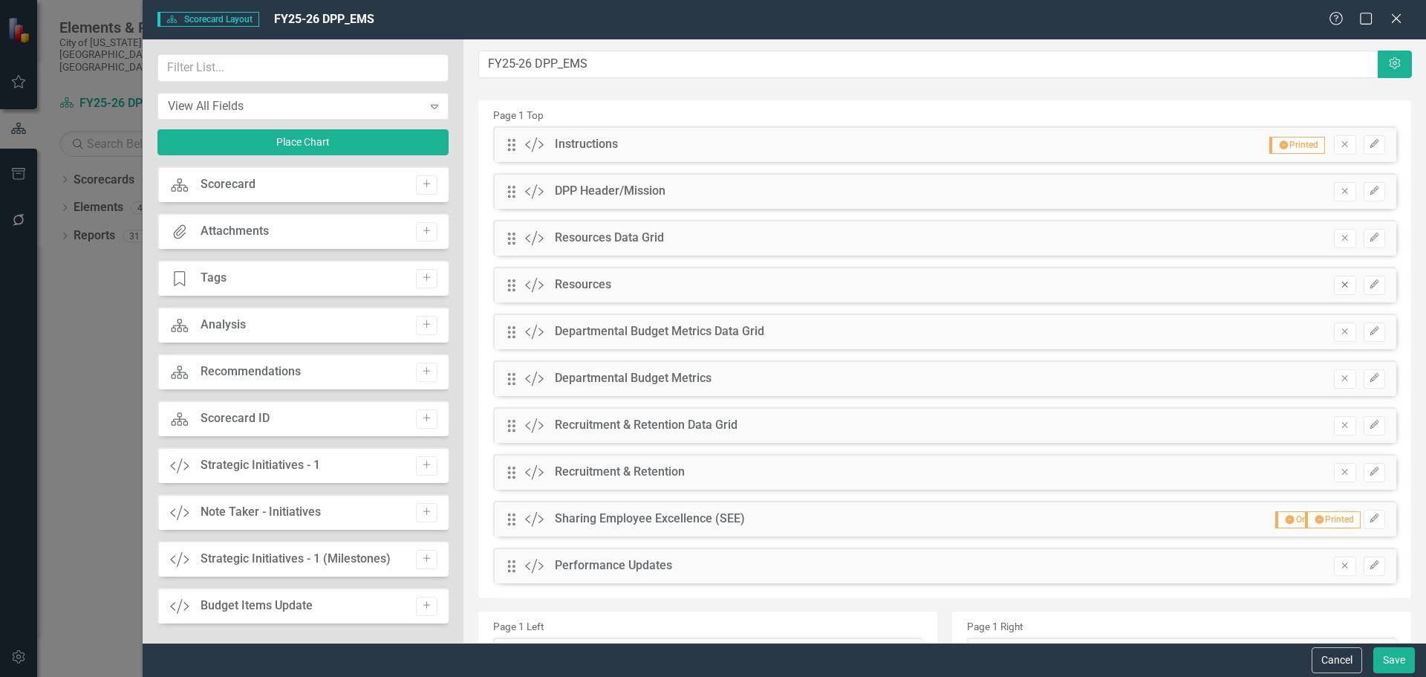
click at [1339, 286] on icon "Remove" at bounding box center [1344, 284] width 11 height 9
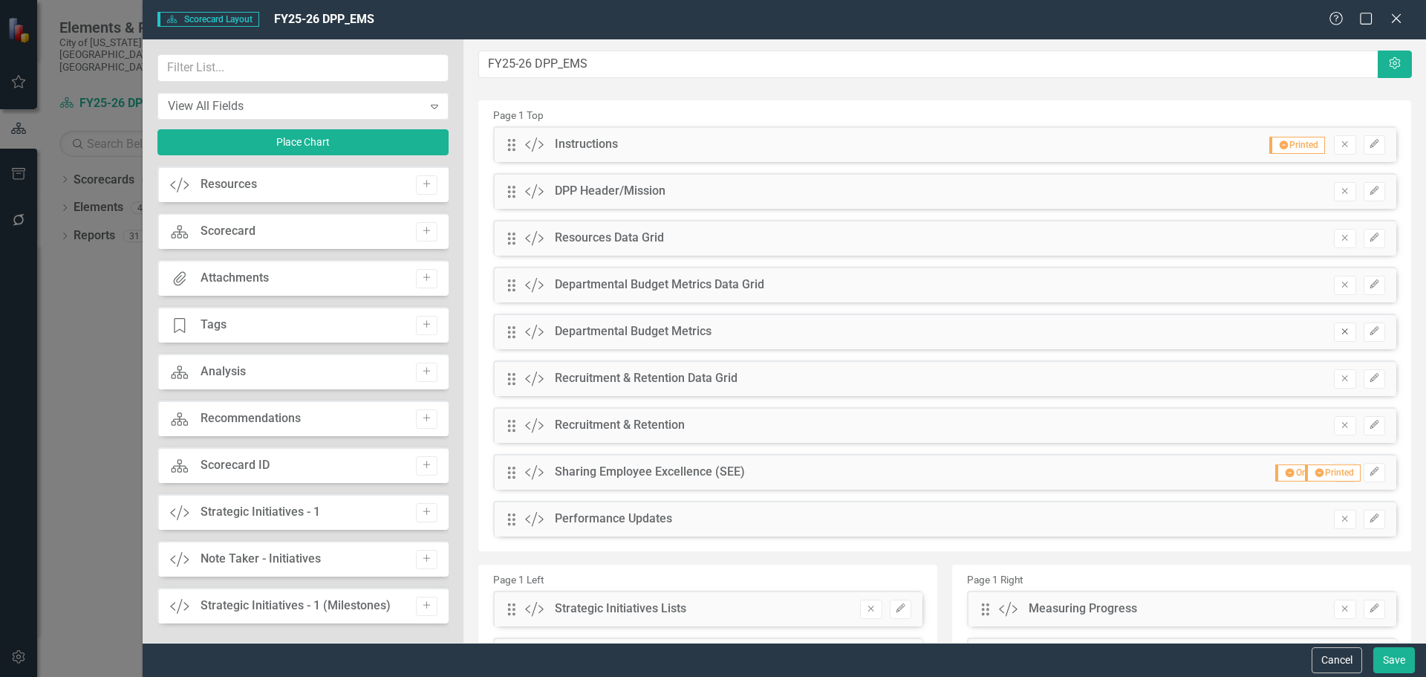
click at [1339, 329] on icon "Remove" at bounding box center [1344, 331] width 11 height 9
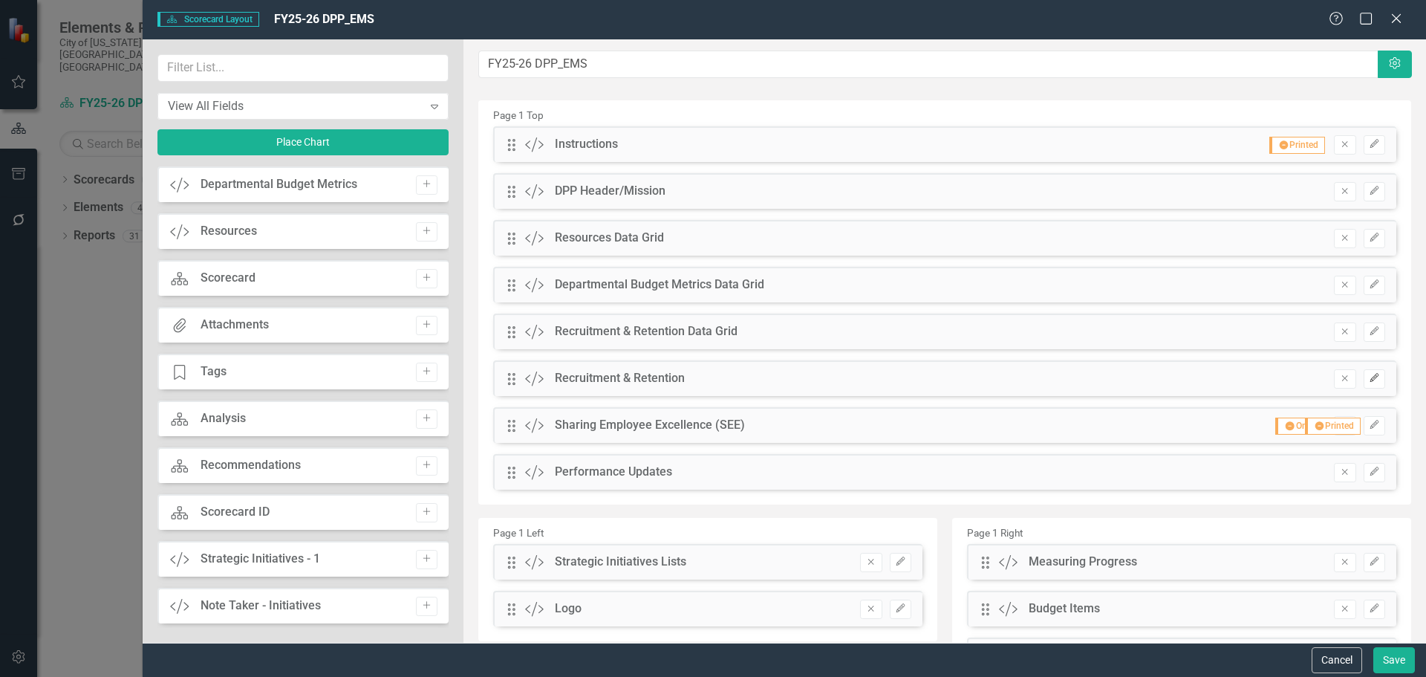
click at [1364, 388] on button "Edit" at bounding box center [1375, 378] width 22 height 19
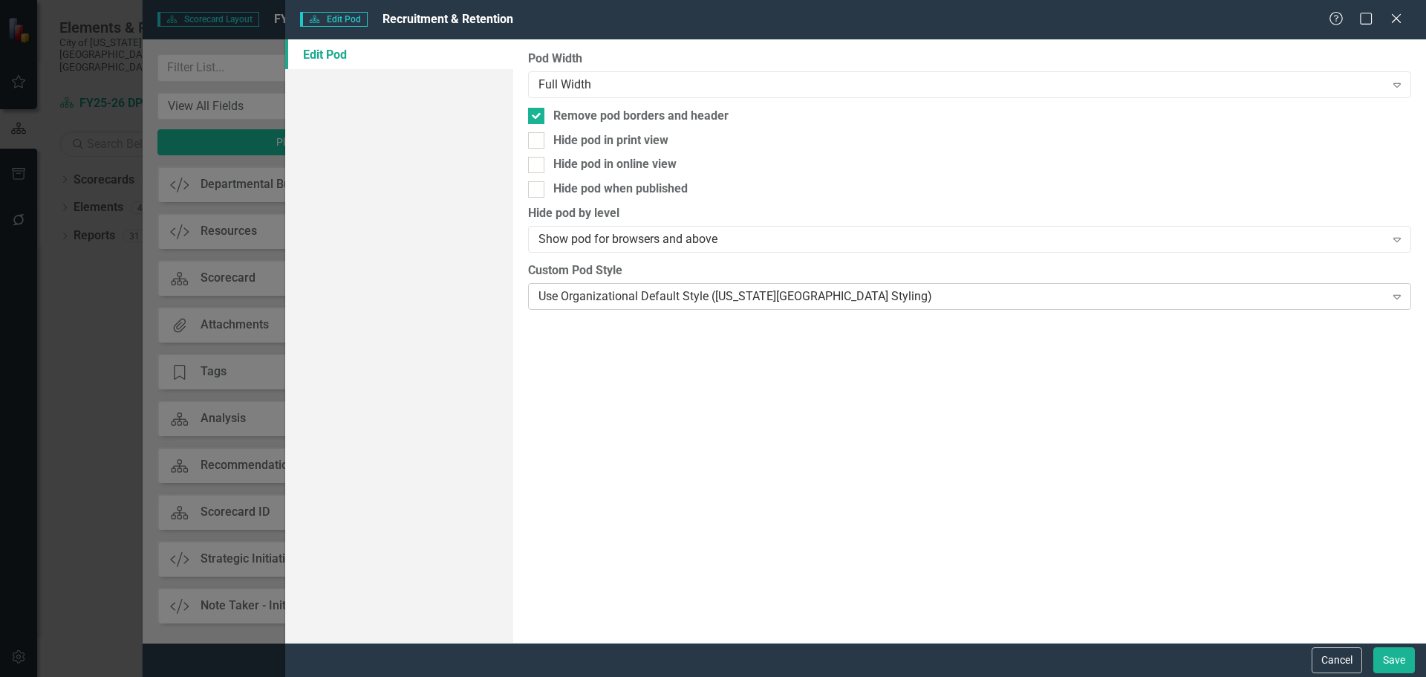
click at [670, 301] on div "Use Organizational Default Style ([US_STATE][GEOGRAPHIC_DATA] Styling)" at bounding box center [962, 295] width 846 height 17
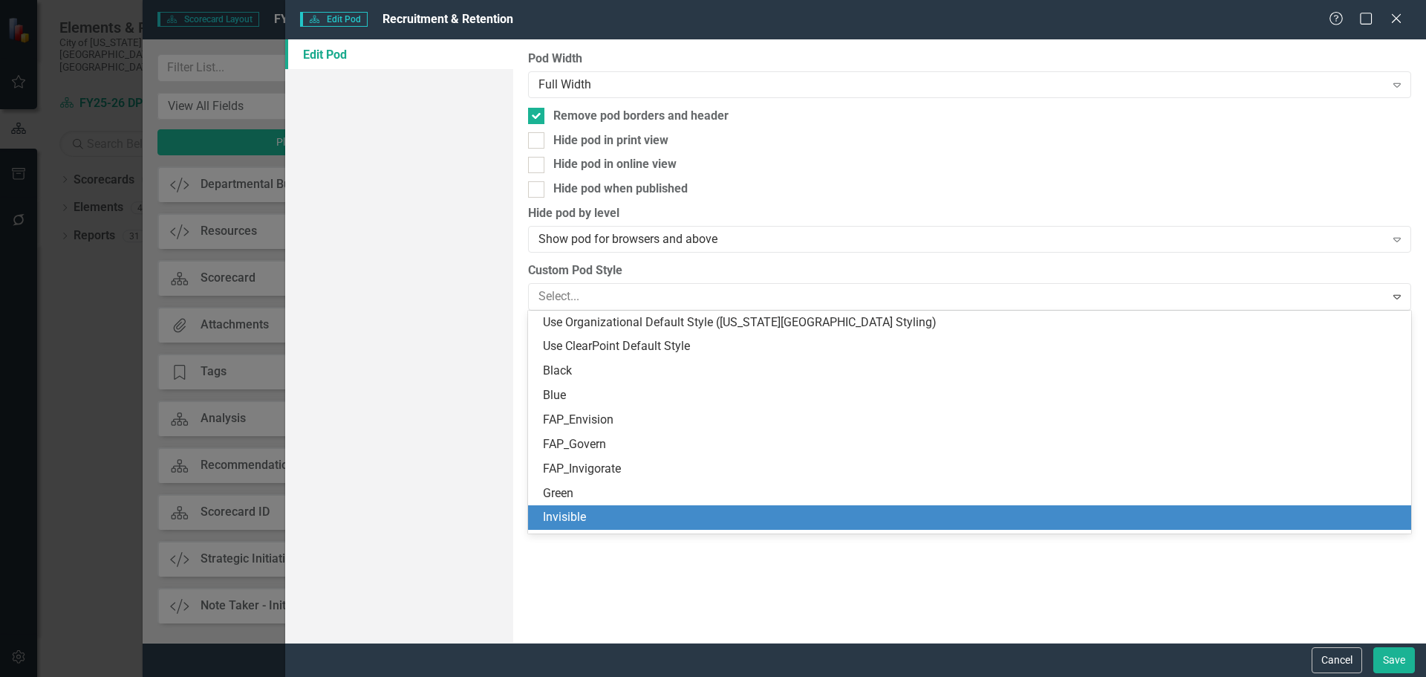
drag, startPoint x: 675, startPoint y: 502, endPoint x: 677, endPoint y: 512, distance: 9.9
click at [677, 512] on div "Use Organizational Default Style (Virginia Beach Styling) Use ClearPoint Defaul…" at bounding box center [969, 422] width 883 height 223
click at [677, 512] on div "Invisible" at bounding box center [972, 517] width 859 height 17
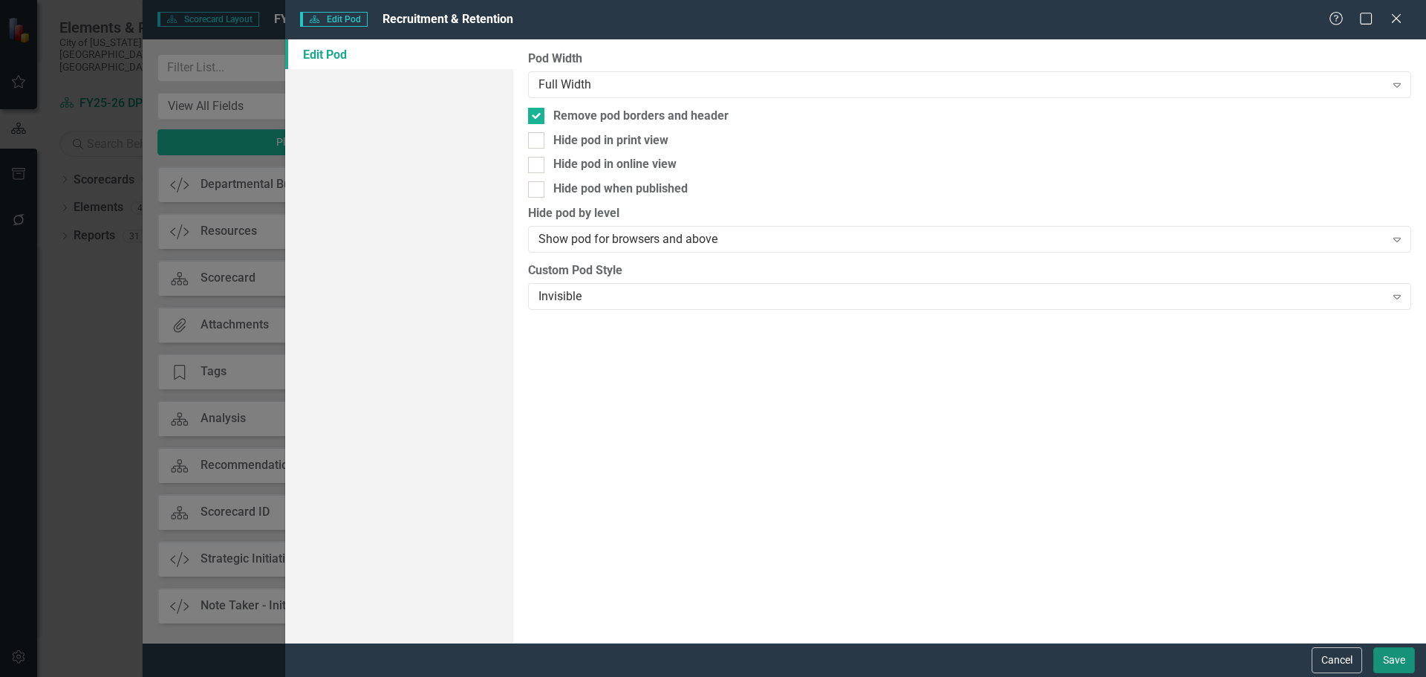
click at [1387, 658] on button "Save" at bounding box center [1395, 660] width 42 height 26
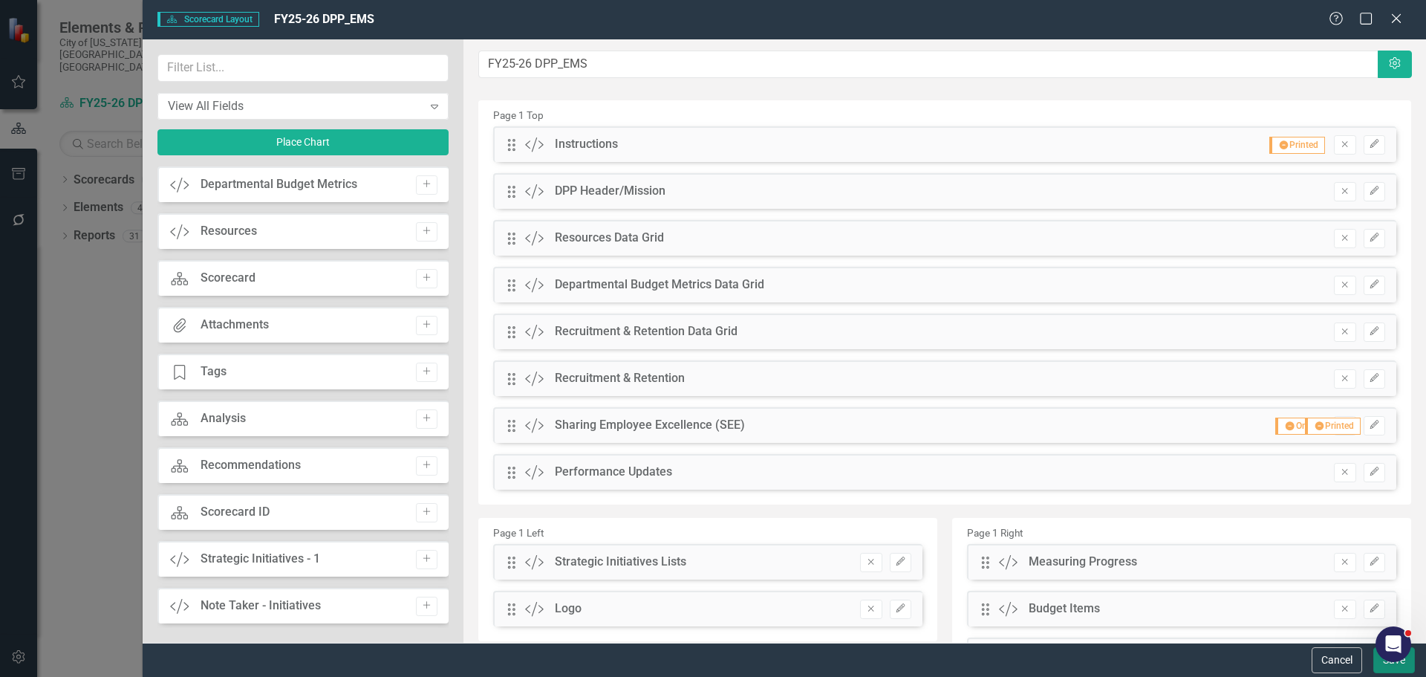
click at [1385, 669] on button "Save" at bounding box center [1395, 660] width 42 height 26
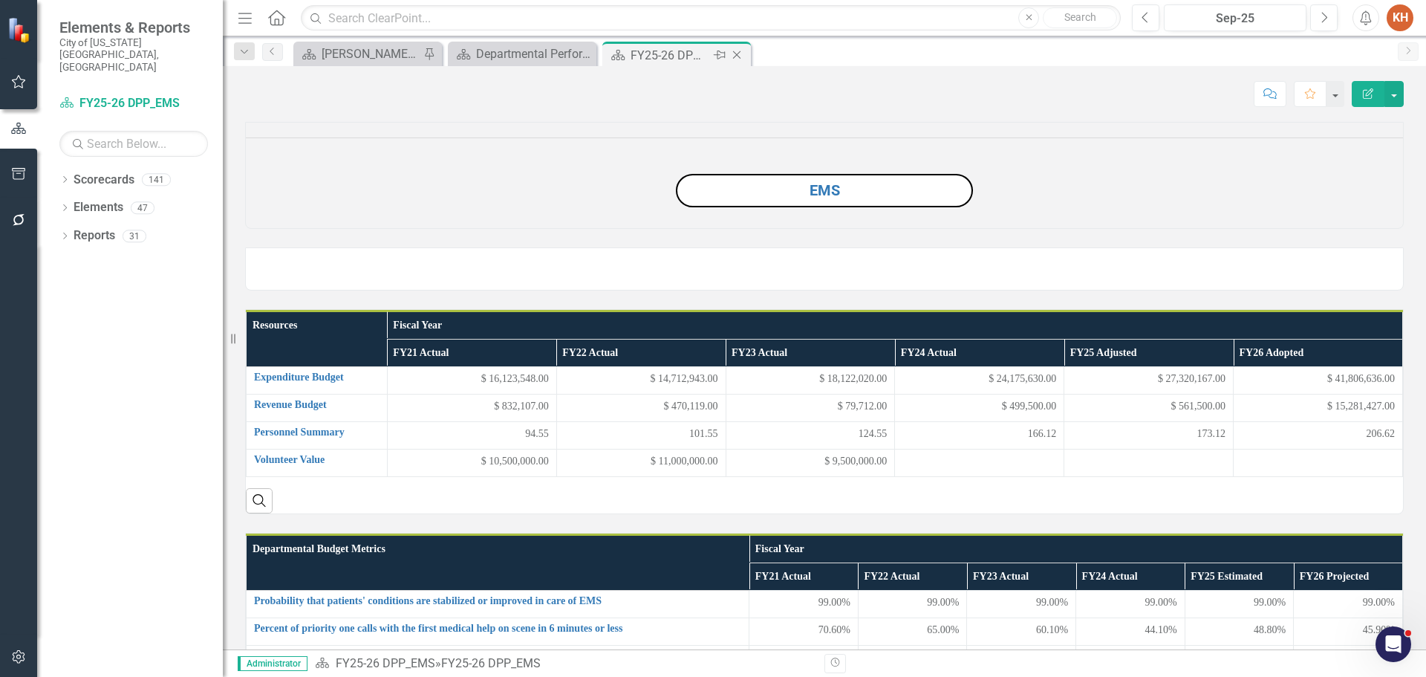
click at [738, 54] on icon "Close" at bounding box center [736, 55] width 15 height 12
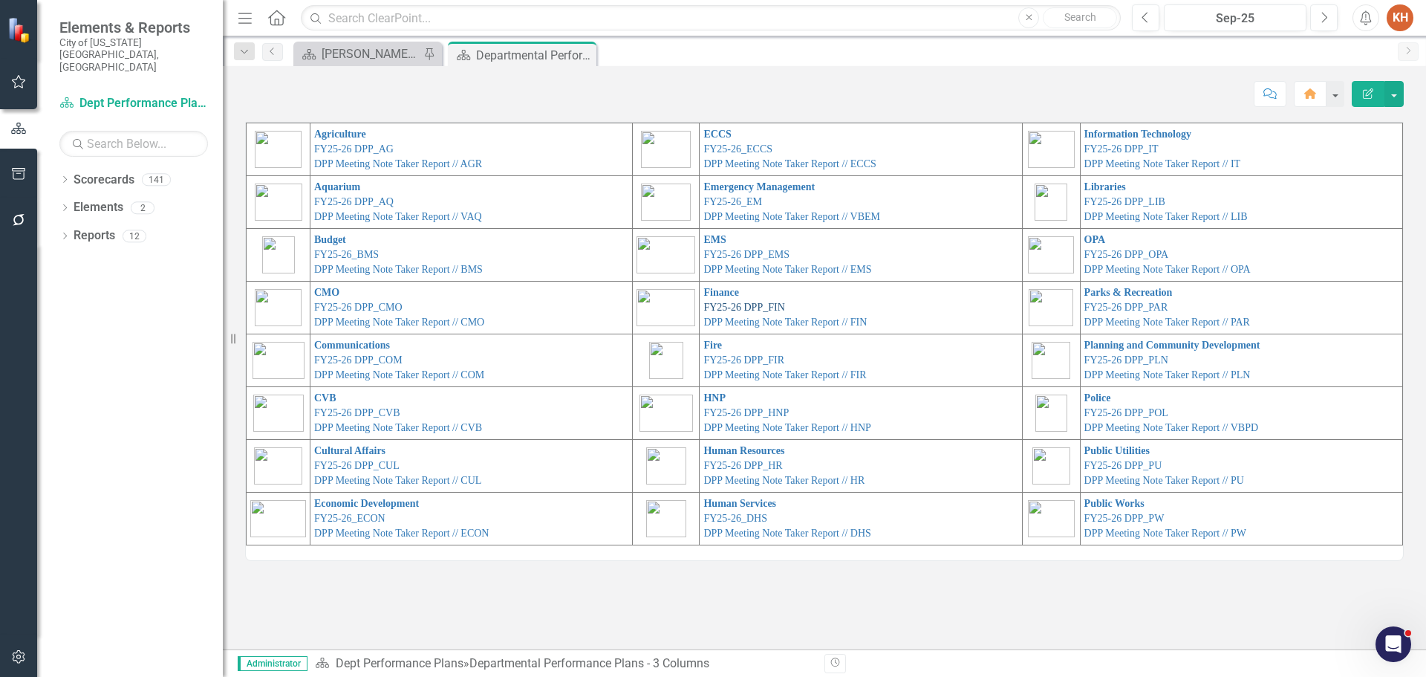
click at [735, 305] on link "FY25-26 DPP_FIN" at bounding box center [743, 307] width 81 height 11
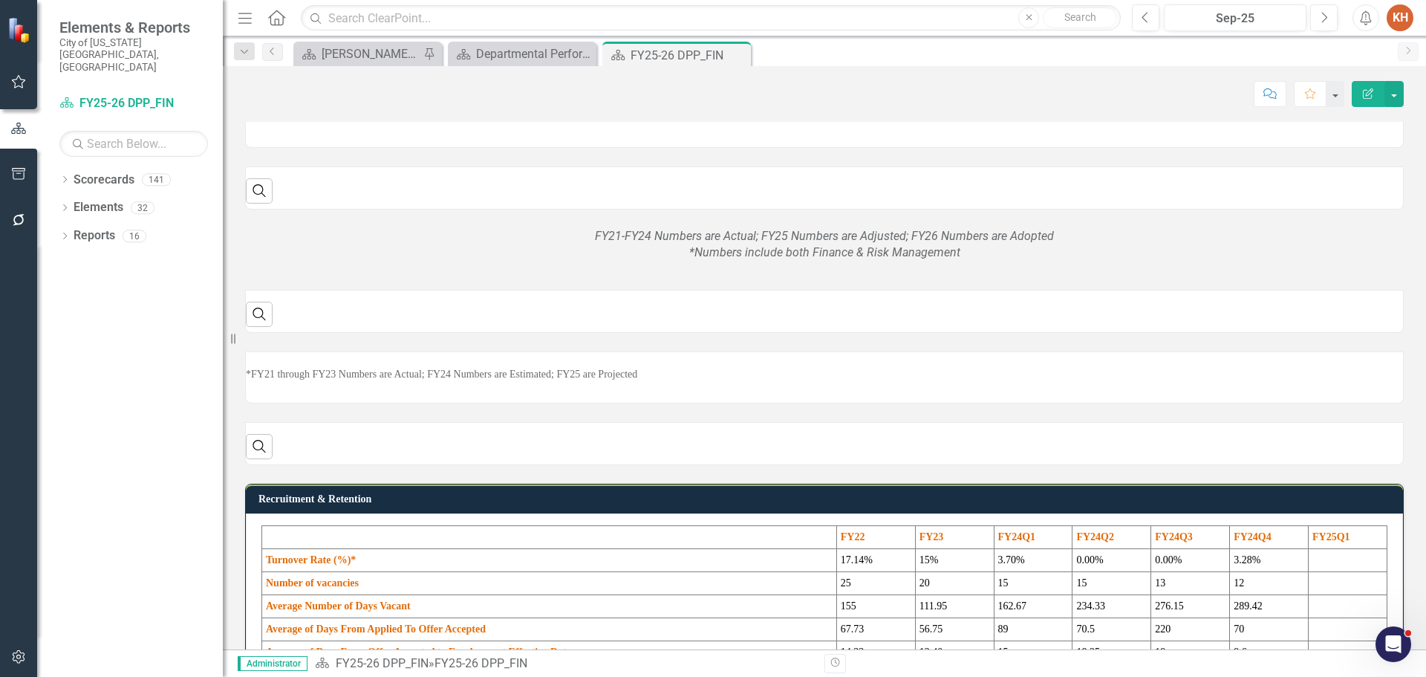
scroll to position [223, 0]
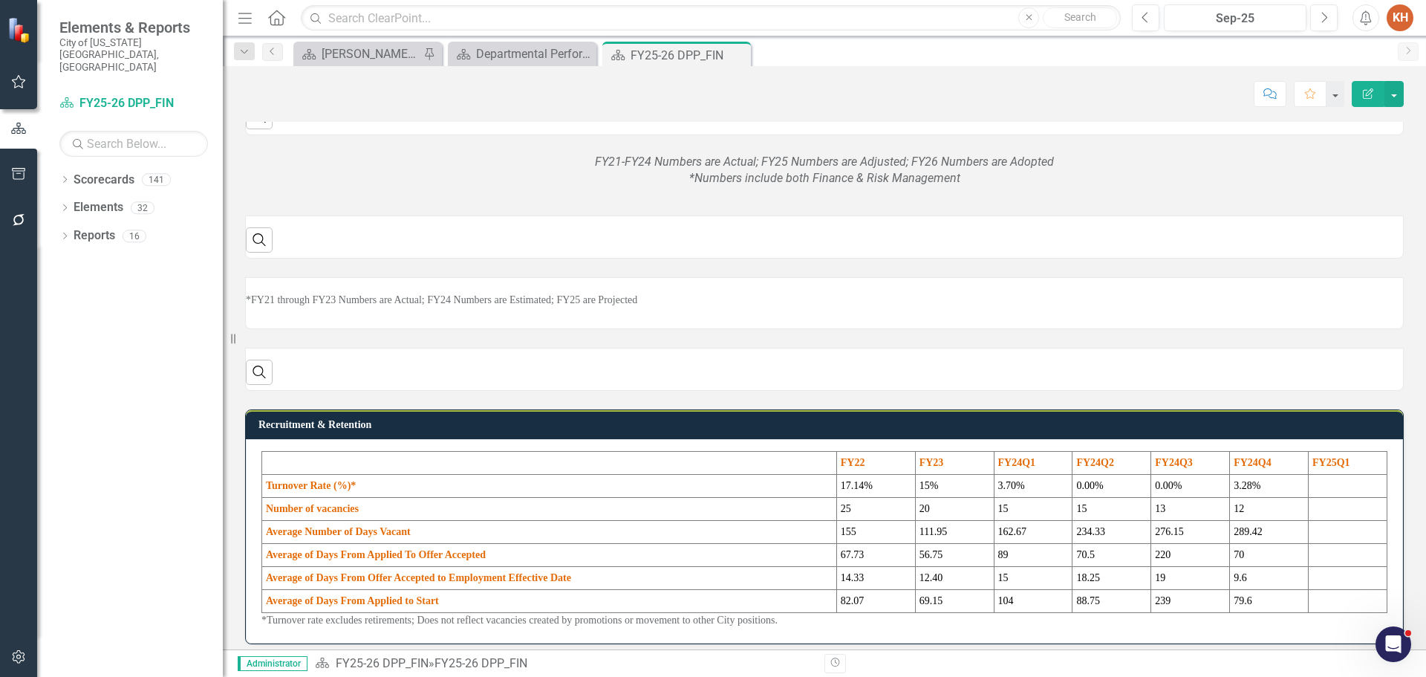
click at [874, 186] on em "FY21-FY24 Numbers are Actual; FY25 Numbers are Adjusted; FY26 Numbers are Adopt…" at bounding box center [824, 170] width 459 height 31
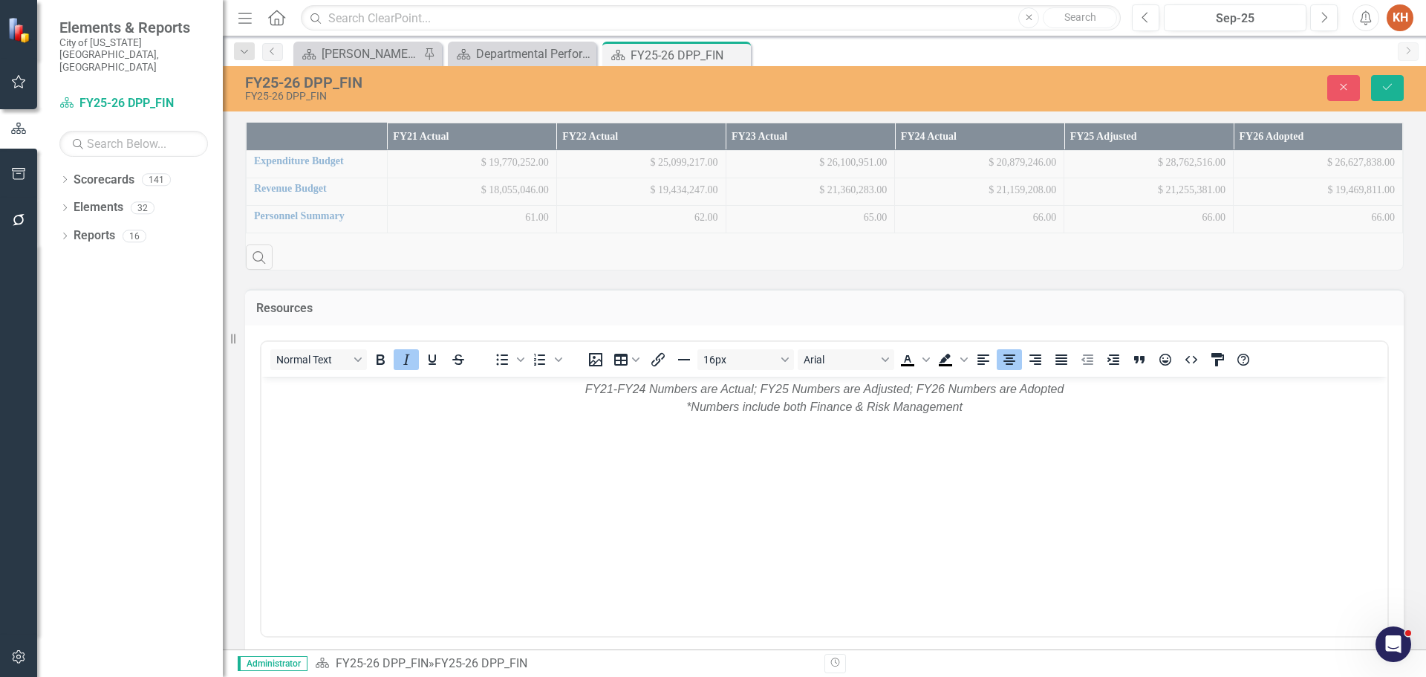
scroll to position [371, 0]
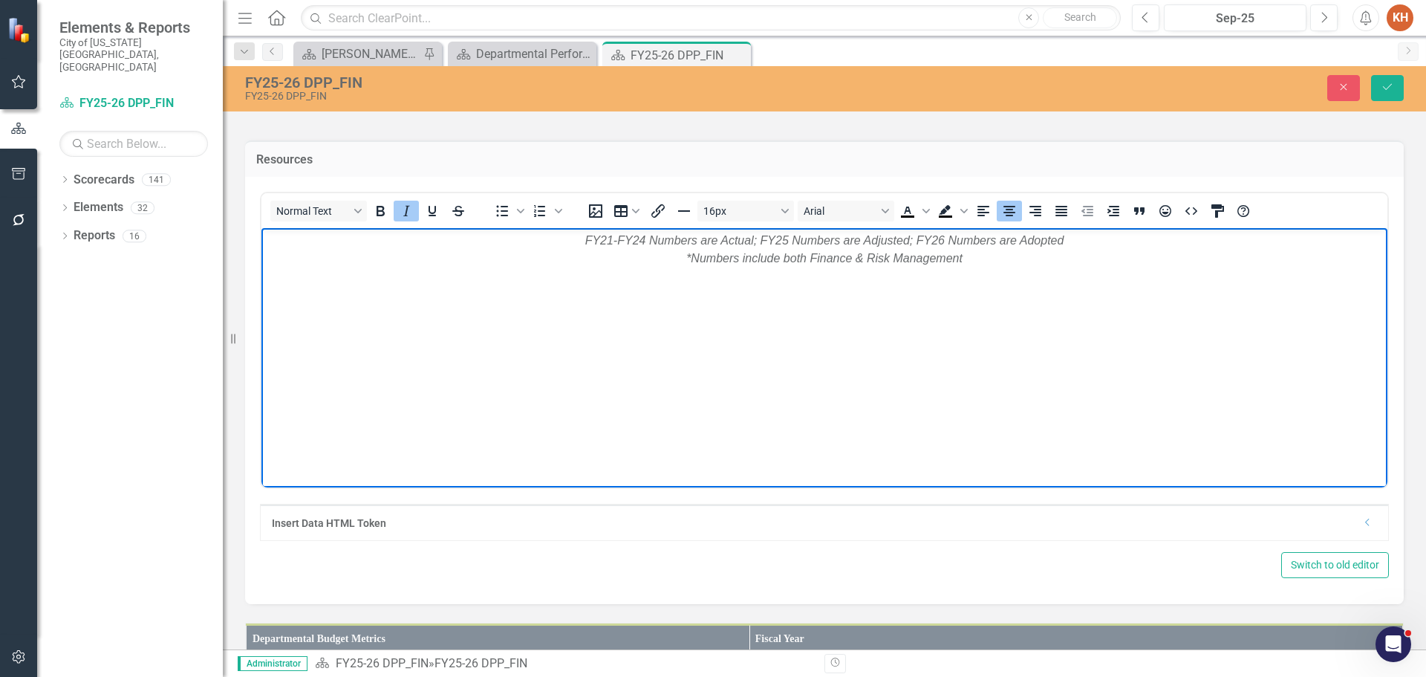
click at [850, 238] on em "FY21-FY24 Numbers are Actual; FY25 Numbers are Adjusted; FY26 Numbers are Adopt…" at bounding box center [824, 248] width 479 height 30
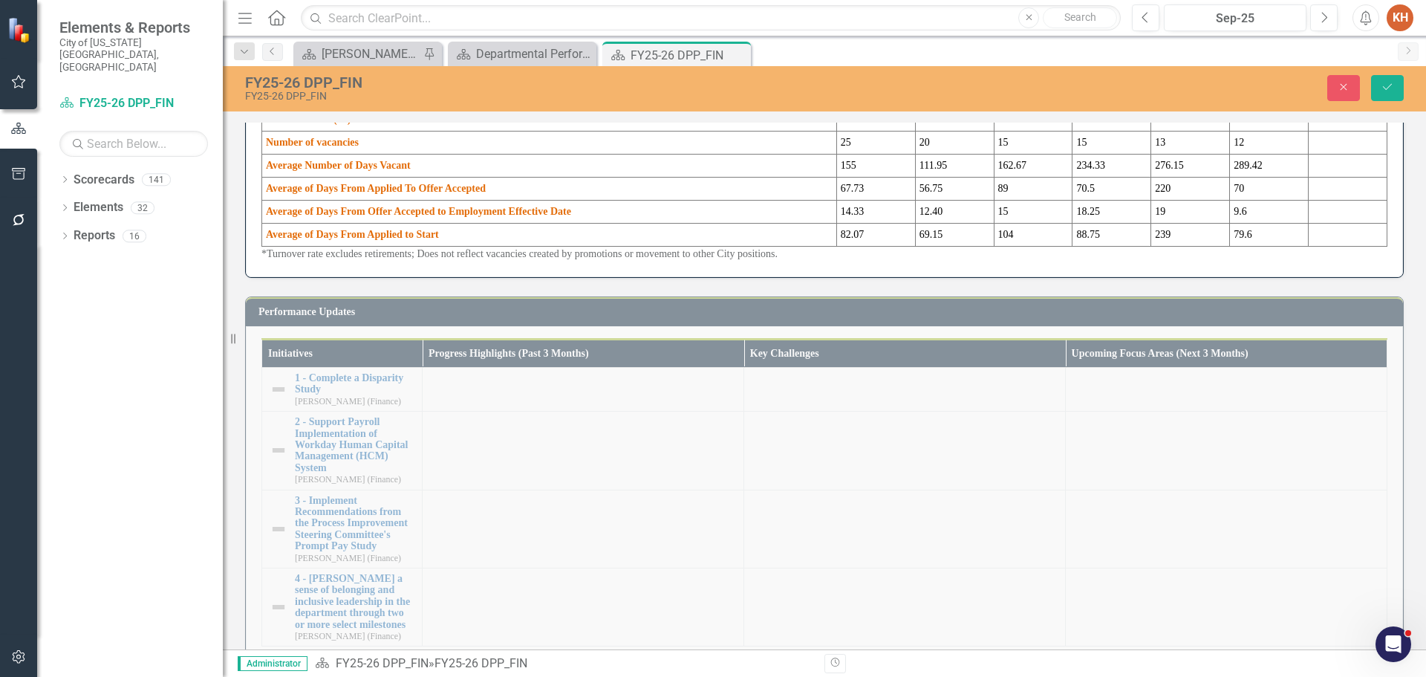
scroll to position [1709, 0]
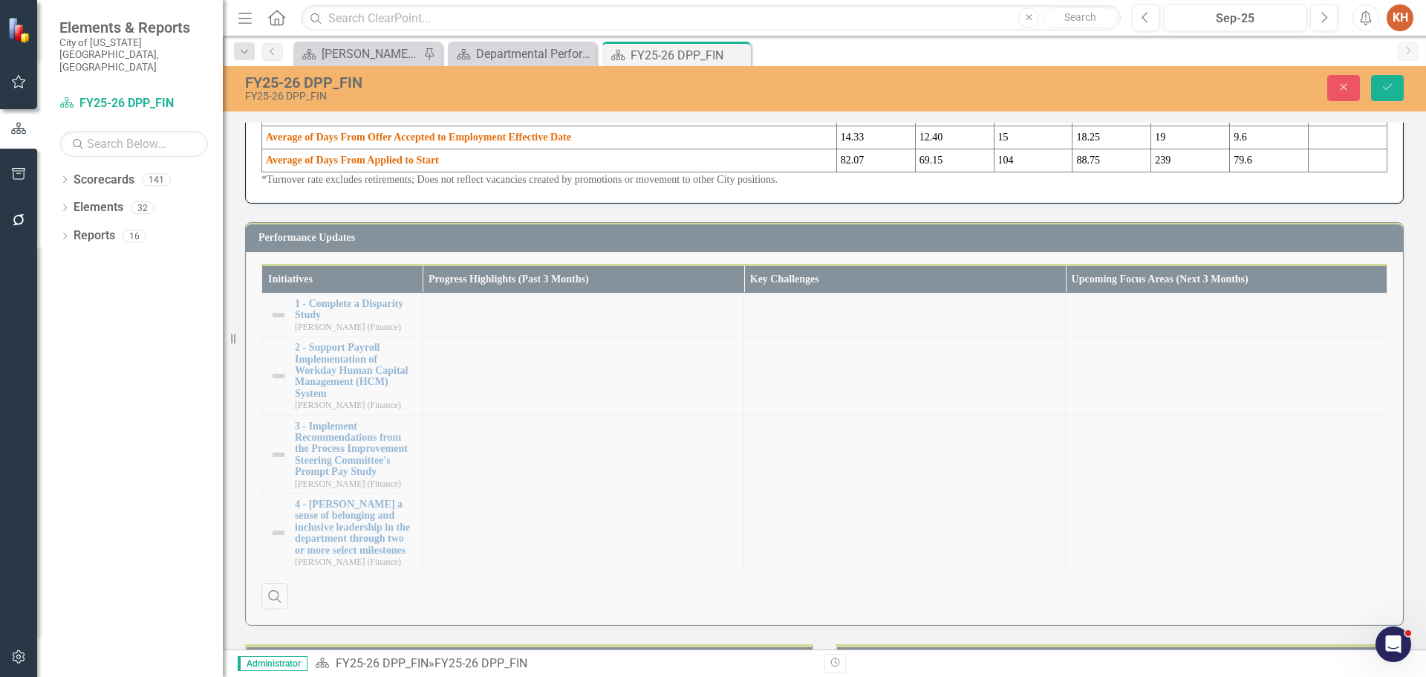
click at [999, 187] on p "*Turnover rate excludes retirements; Does not reflect vacancies created by prom…" at bounding box center [824, 179] width 1126 height 15
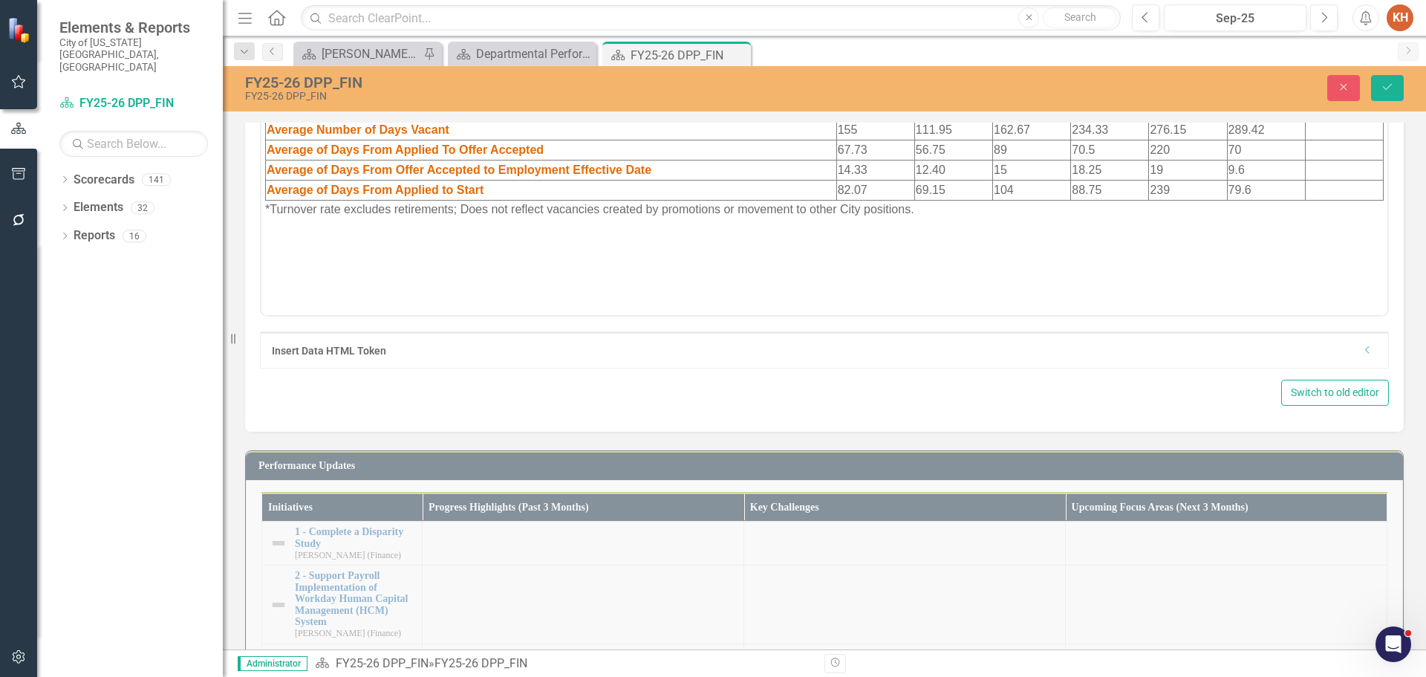
scroll to position [0, 0]
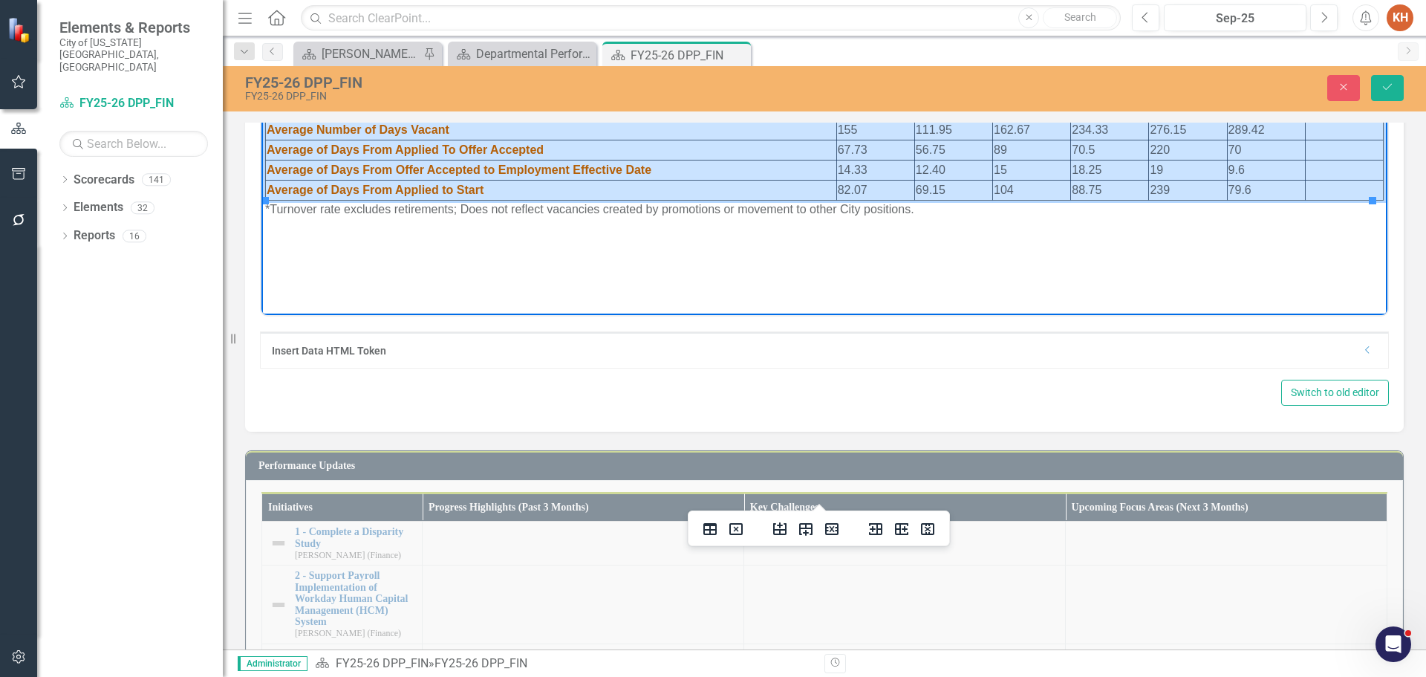
drag, startPoint x: 1309, startPoint y: 185, endPoint x: 592, endPoint y: 68, distance: 726.4
click at [592, 68] on table "FY22 FY23 FY24Q1 FY24Q2 FY24Q3 FY24Q4 FY25Q1 Turnover Rate (%)* 17.14% 15% 3.70…" at bounding box center [824, 129] width 1119 height 141
click at [929, 524] on icon "Delete column" at bounding box center [927, 529] width 13 height 12
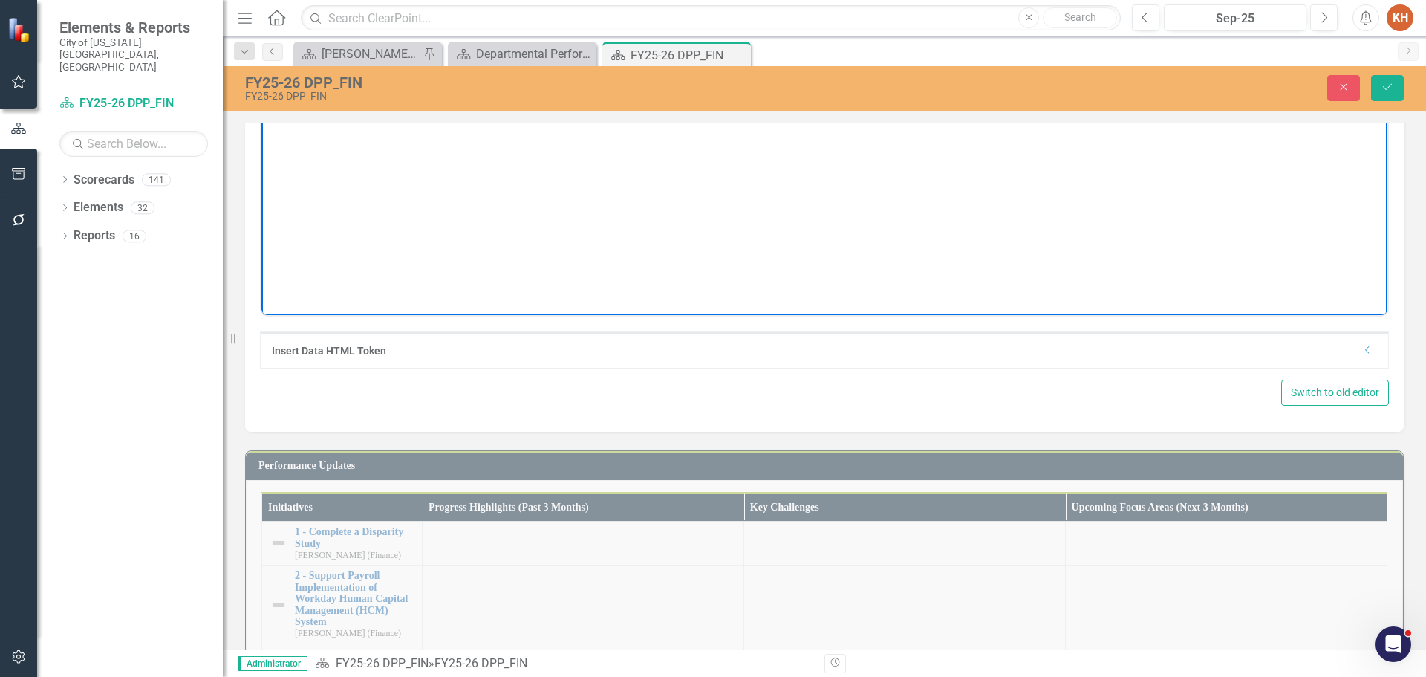
click at [841, 63] on p "*Turnover rate excludes retirements; Does not reflect vacancies created by prom…" at bounding box center [824, 68] width 1119 height 18
click at [842, 63] on p "*Turnover rate excludes retirements; Does not reflect vacancies created by prom…" at bounding box center [824, 68] width 1119 height 18
click at [831, 72] on p "*Turnover rate excludes retirements; Does not reflect vacancies created by prom…" at bounding box center [824, 68] width 1119 height 18
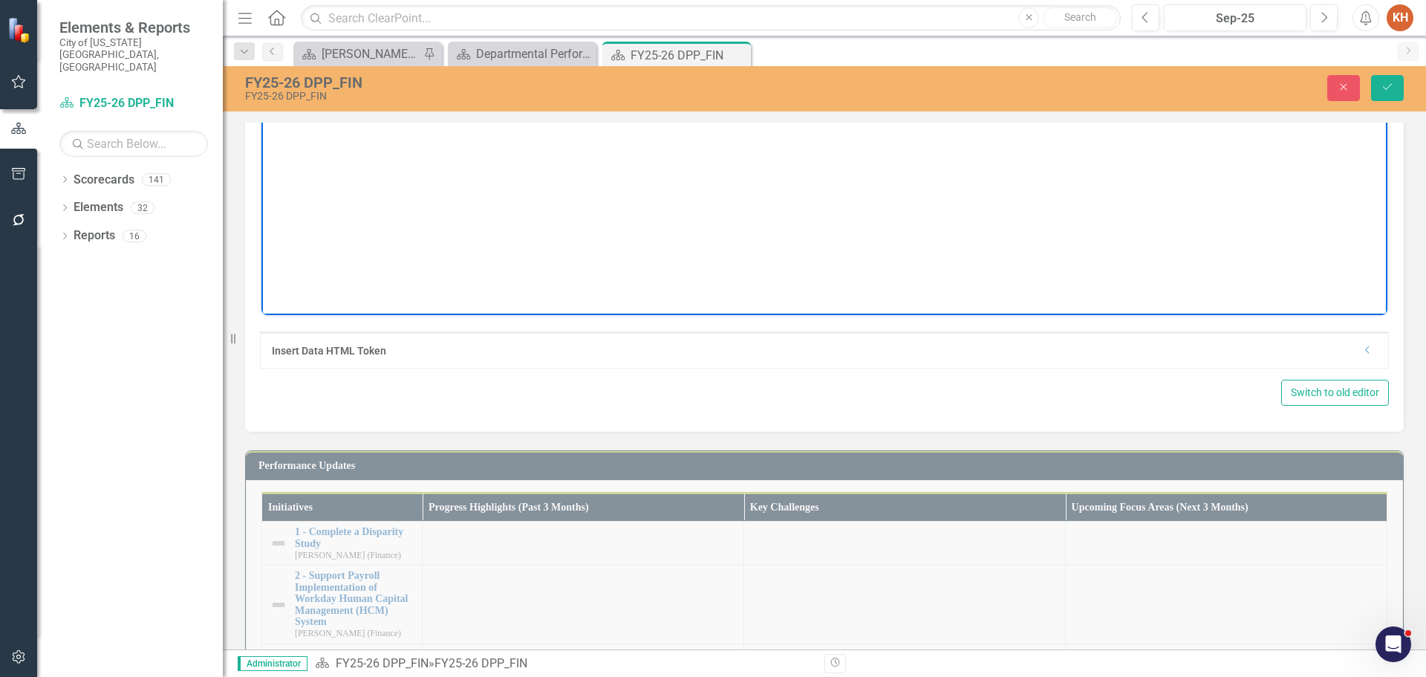
paste body "Rich Text Area. Press ALT-0 for help."
click at [1009, 44] on icon "Align center" at bounding box center [1010, 38] width 12 height 10
click at [1383, 86] on icon "Save" at bounding box center [1387, 87] width 13 height 10
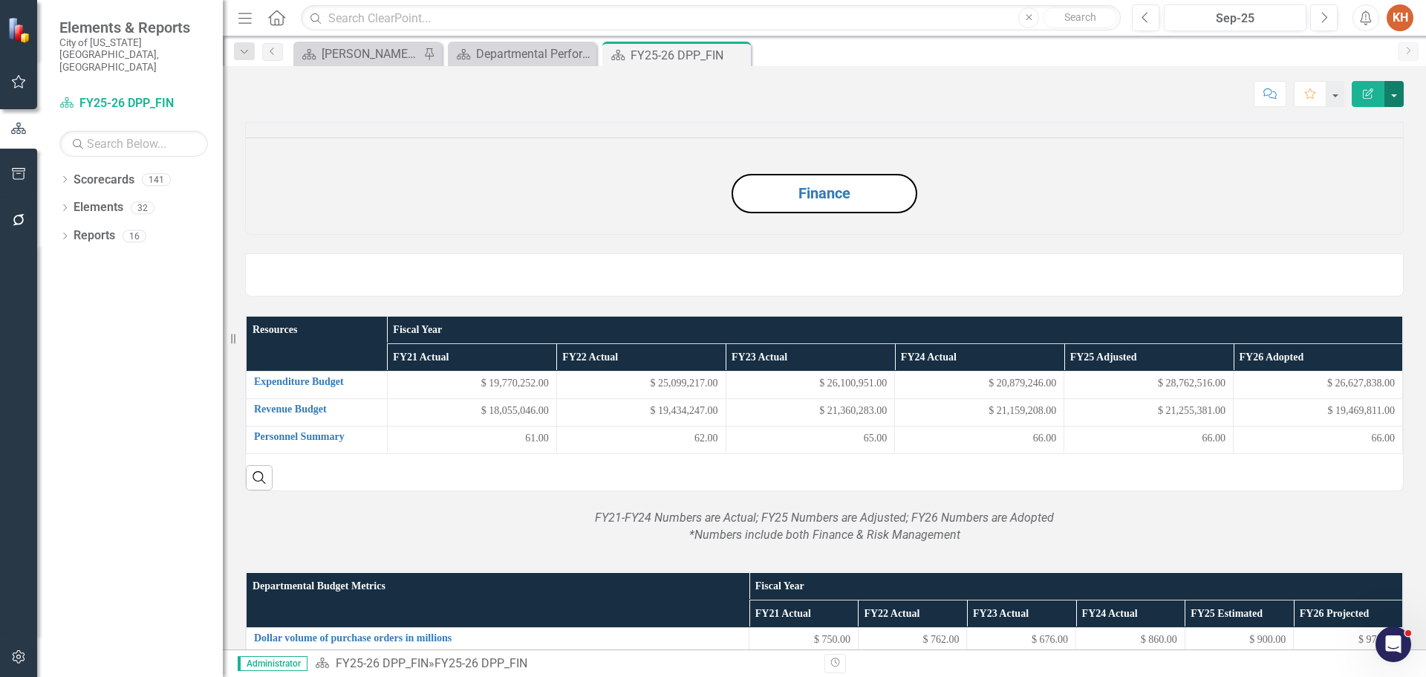
click at [1398, 95] on button "button" at bounding box center [1394, 94] width 19 height 26
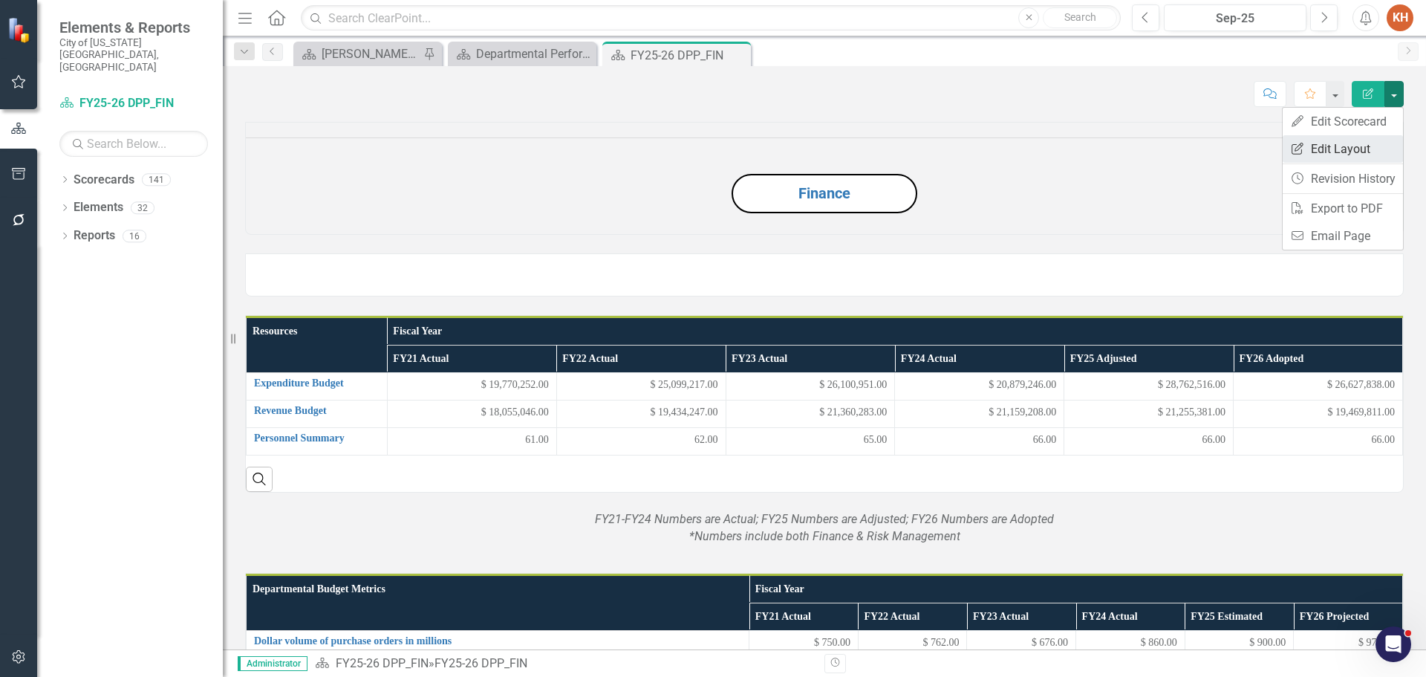
click at [1367, 153] on link "Edit Report Edit Layout" at bounding box center [1343, 148] width 120 height 27
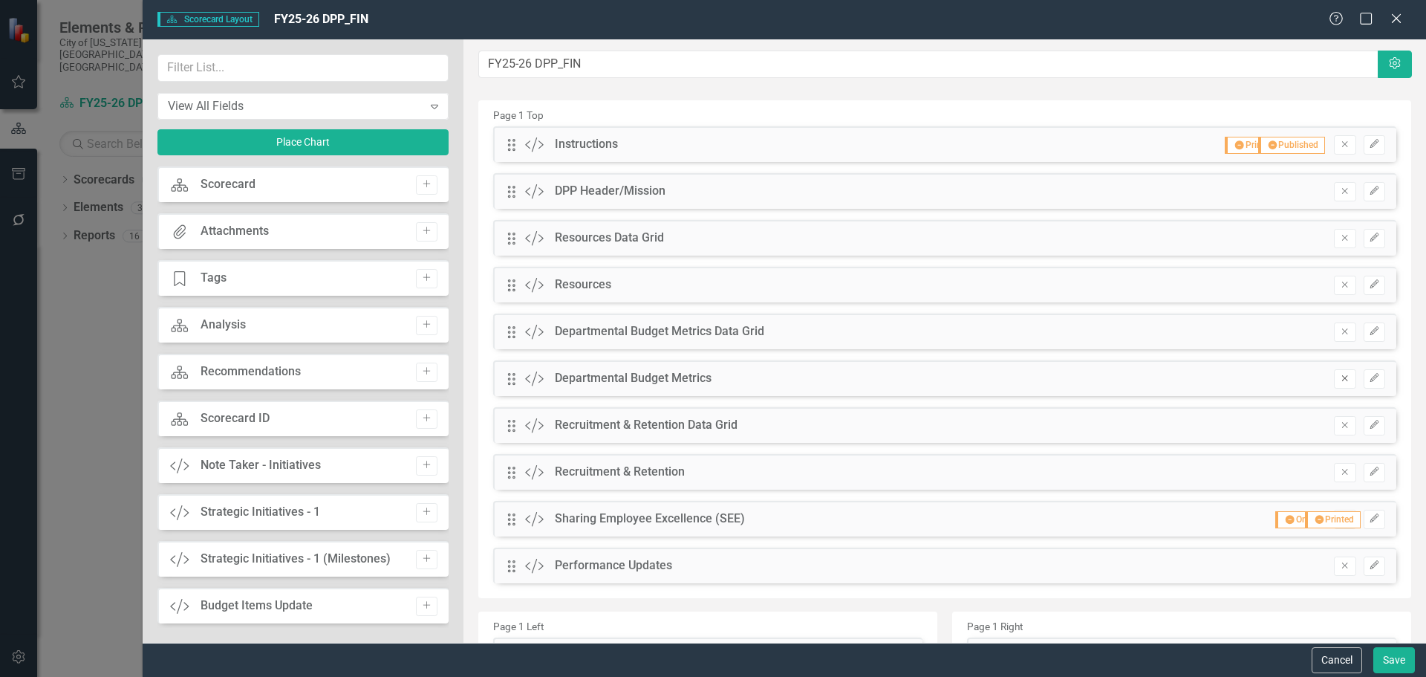
click at [1339, 380] on icon "Remove" at bounding box center [1344, 378] width 11 height 9
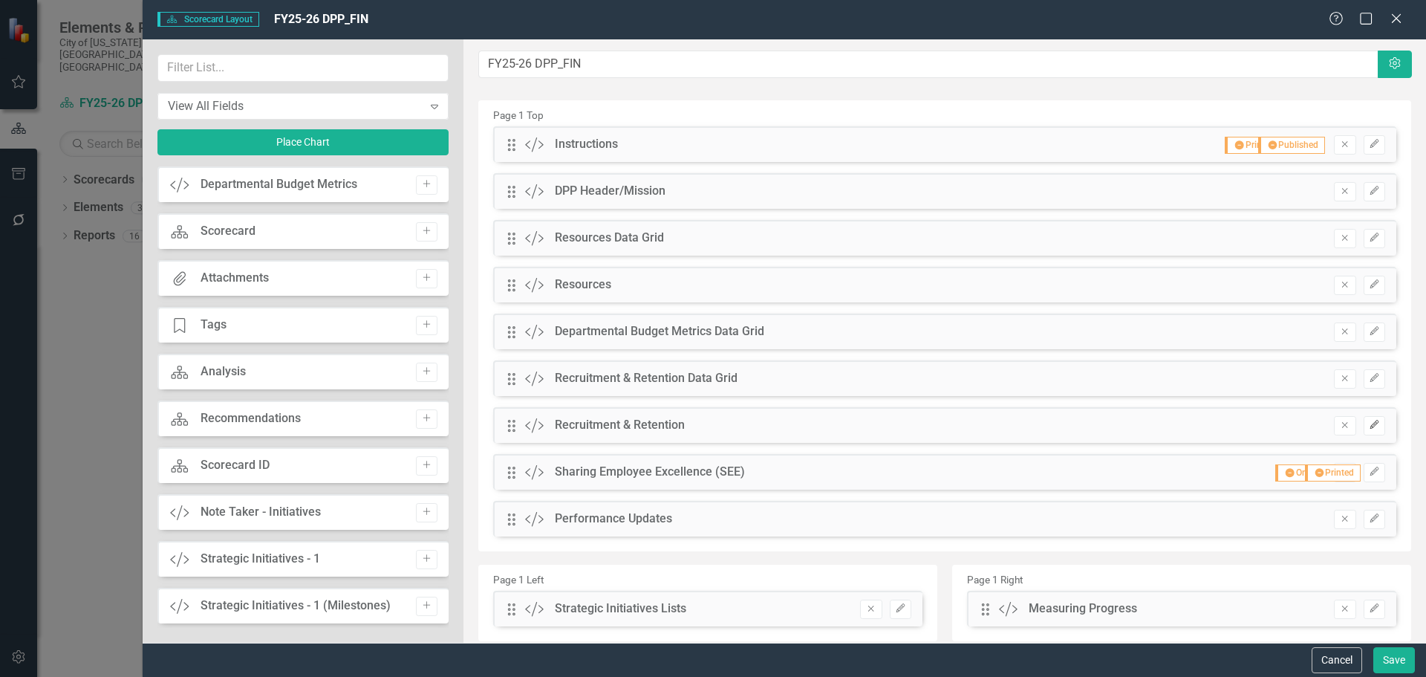
click at [1364, 420] on button "Edit" at bounding box center [1375, 425] width 22 height 19
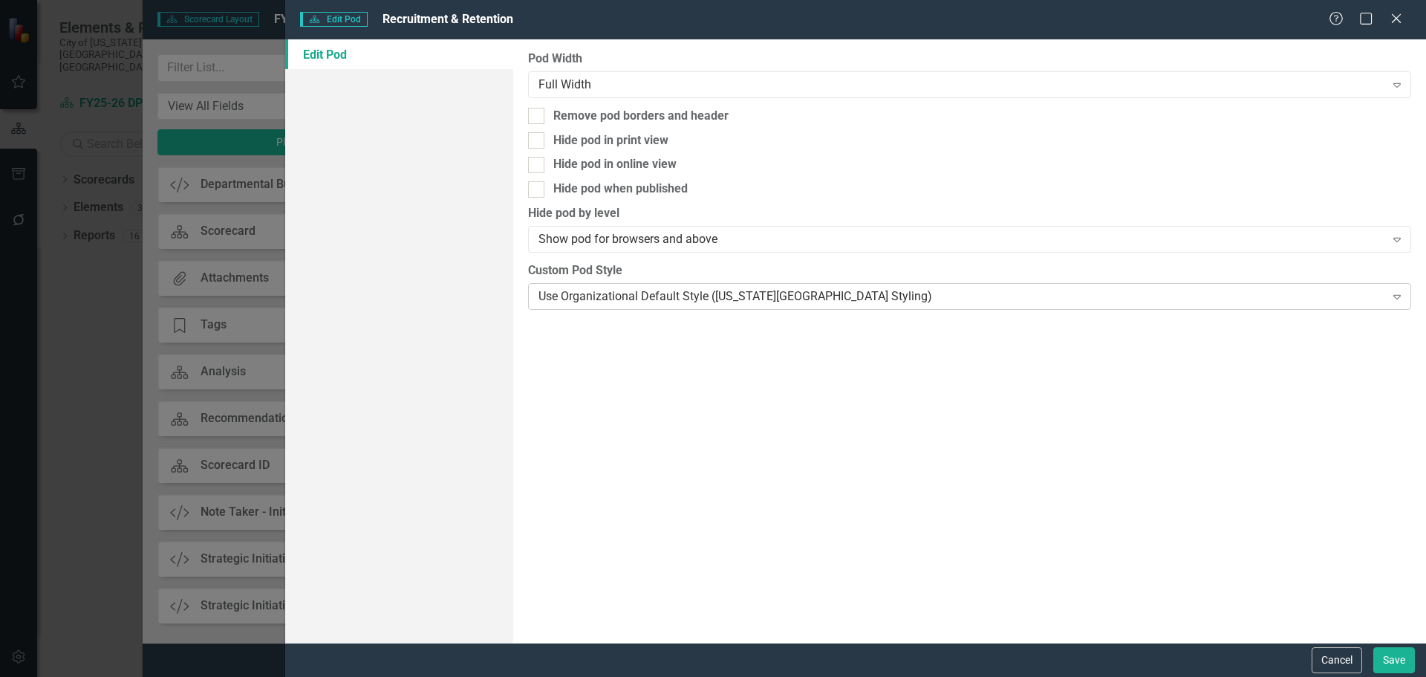
click at [590, 304] on div "Use Organizational Default Style ([US_STATE][GEOGRAPHIC_DATA] Styling)" at bounding box center [962, 295] width 846 height 17
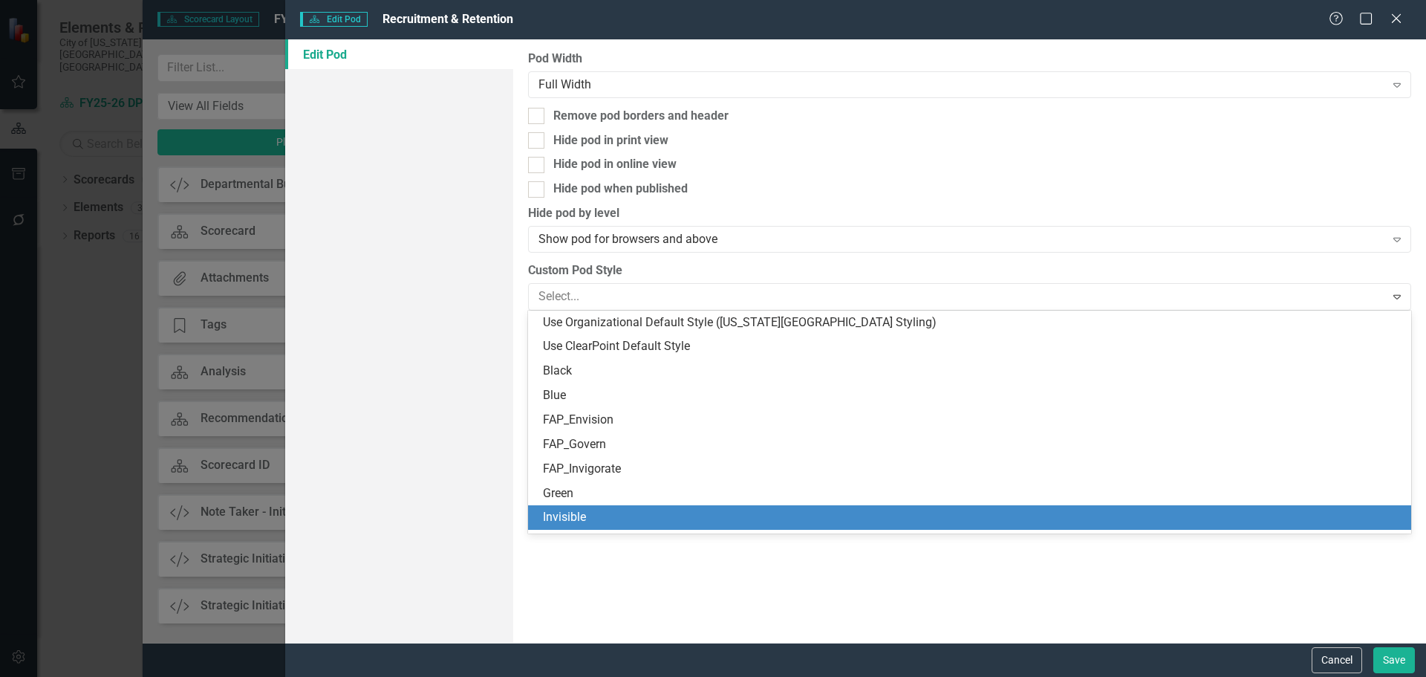
click at [622, 513] on div "Invisible" at bounding box center [972, 517] width 859 height 17
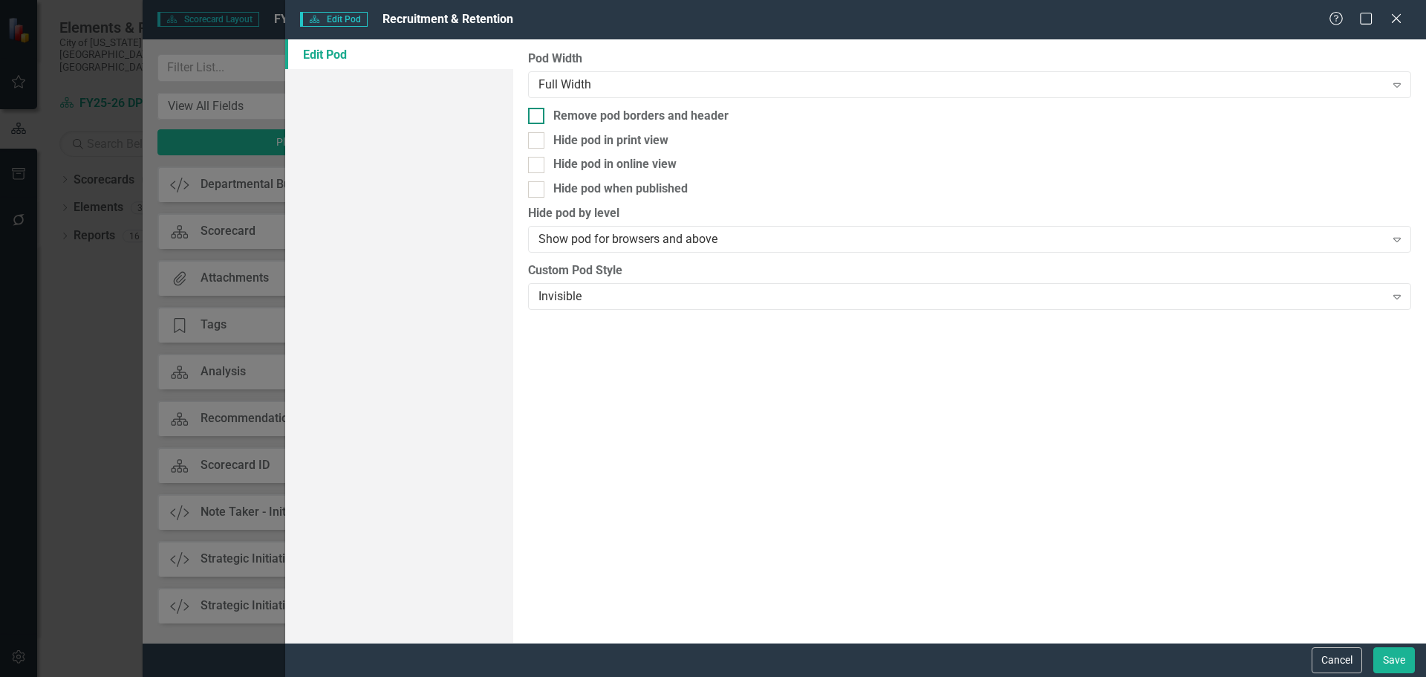
click at [542, 111] on div at bounding box center [536, 116] width 16 height 16
click at [538, 111] on input "Remove pod borders and header" at bounding box center [533, 113] width 10 height 10
checkbox input "true"
click at [1391, 663] on button "Save" at bounding box center [1395, 660] width 42 height 26
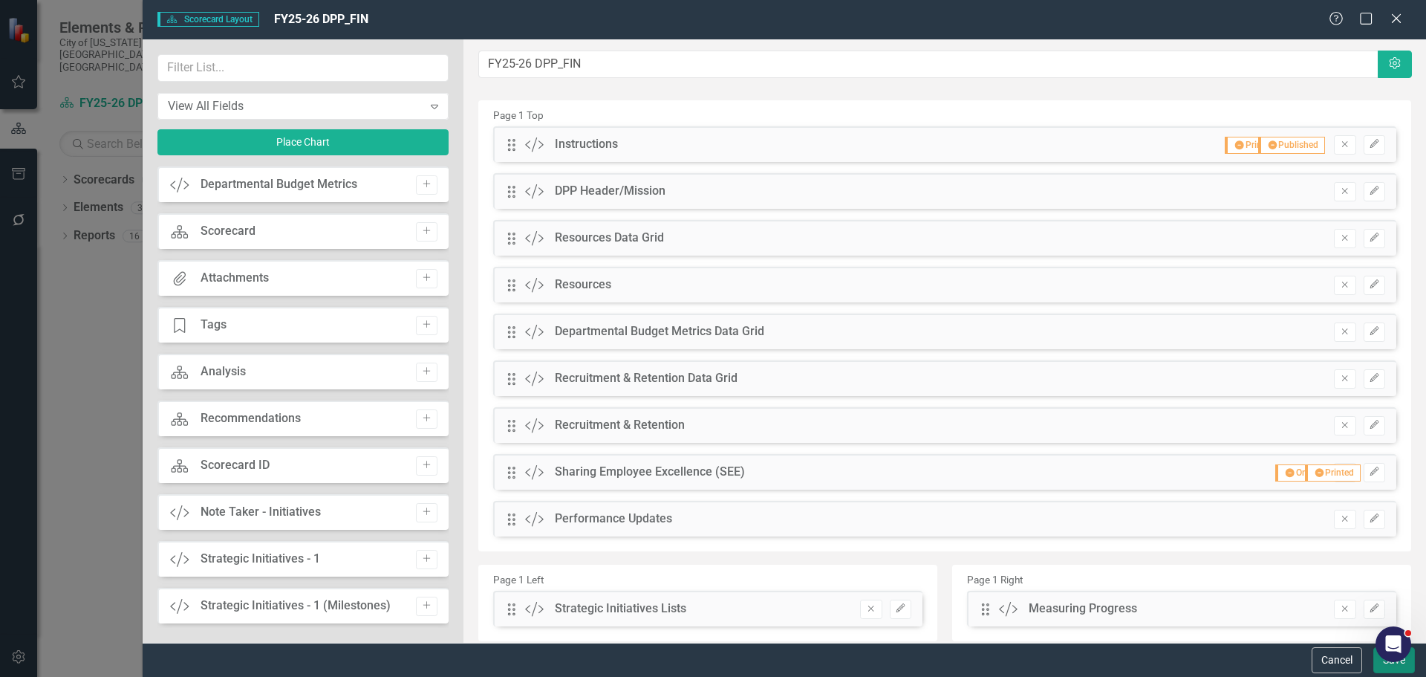
click at [1382, 669] on button "Save" at bounding box center [1395, 660] width 42 height 26
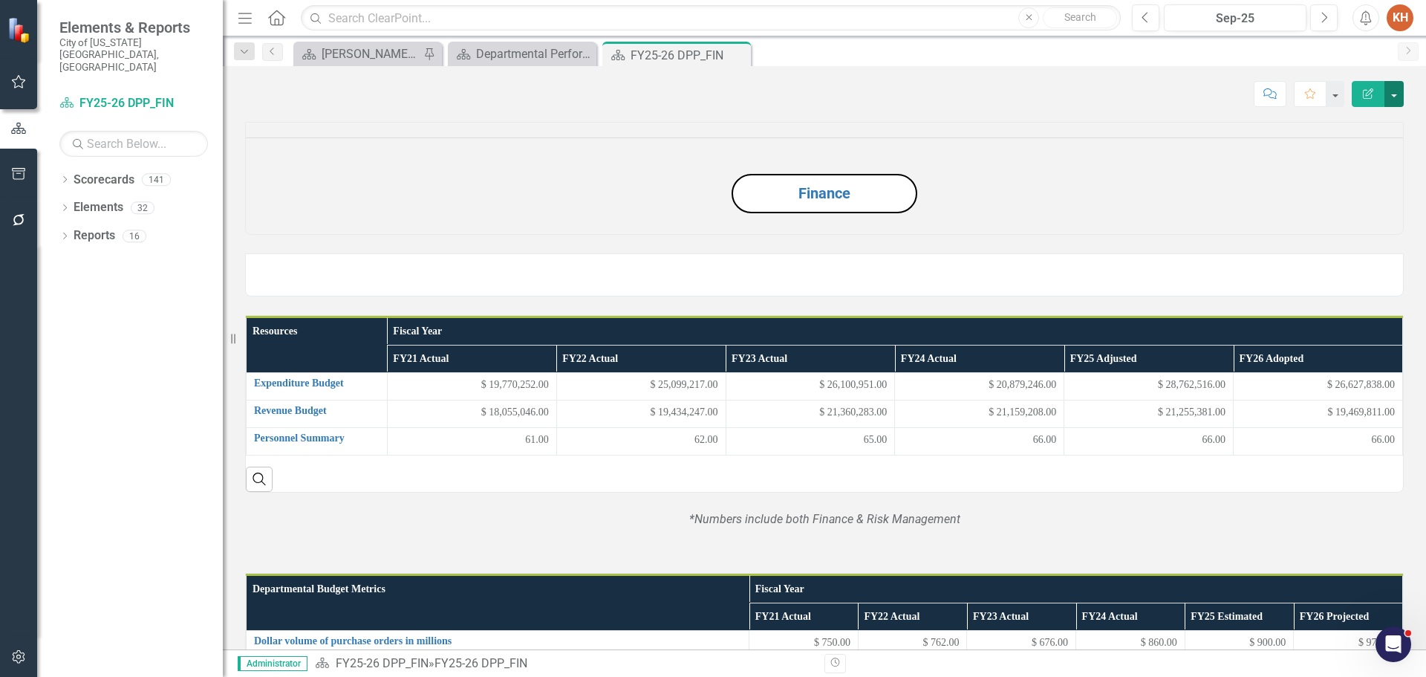
click at [1396, 99] on button "button" at bounding box center [1394, 94] width 19 height 26
click at [1379, 149] on link "Edit Report Edit Layout" at bounding box center [1343, 148] width 120 height 27
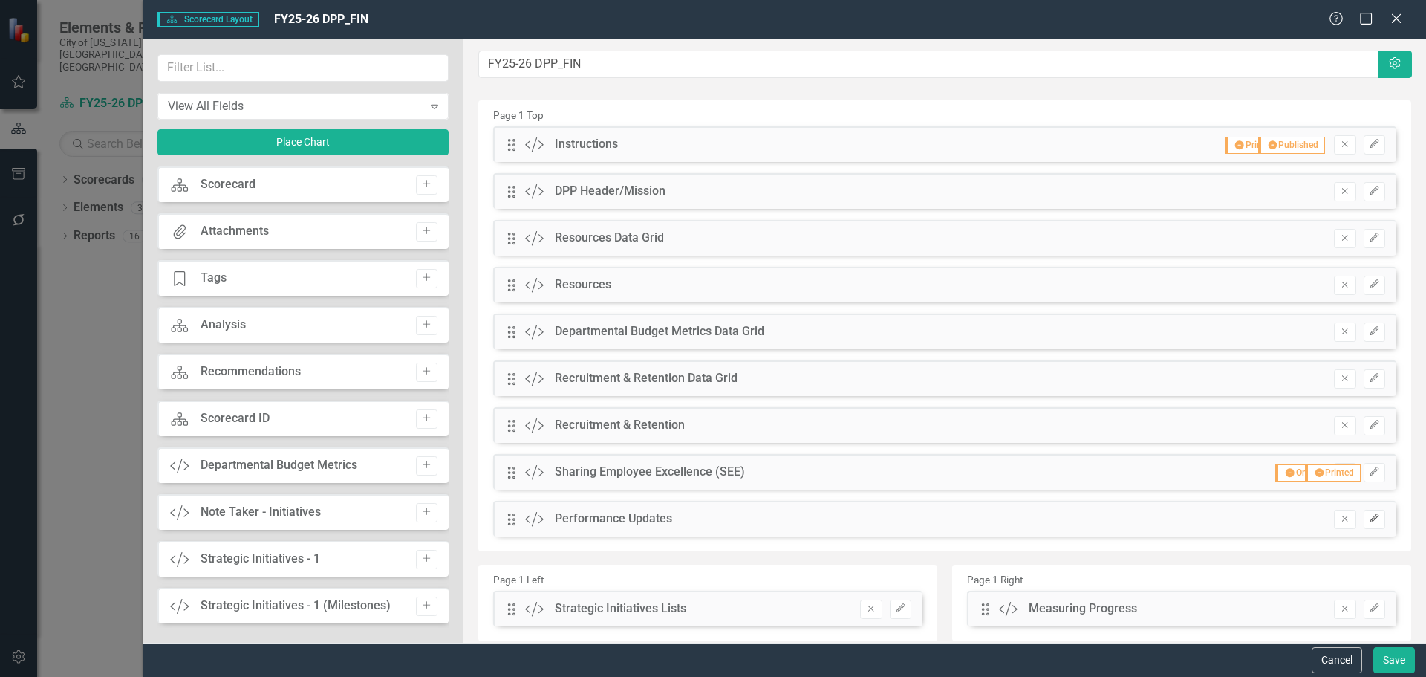
click at [1369, 521] on icon "Edit" at bounding box center [1374, 518] width 11 height 9
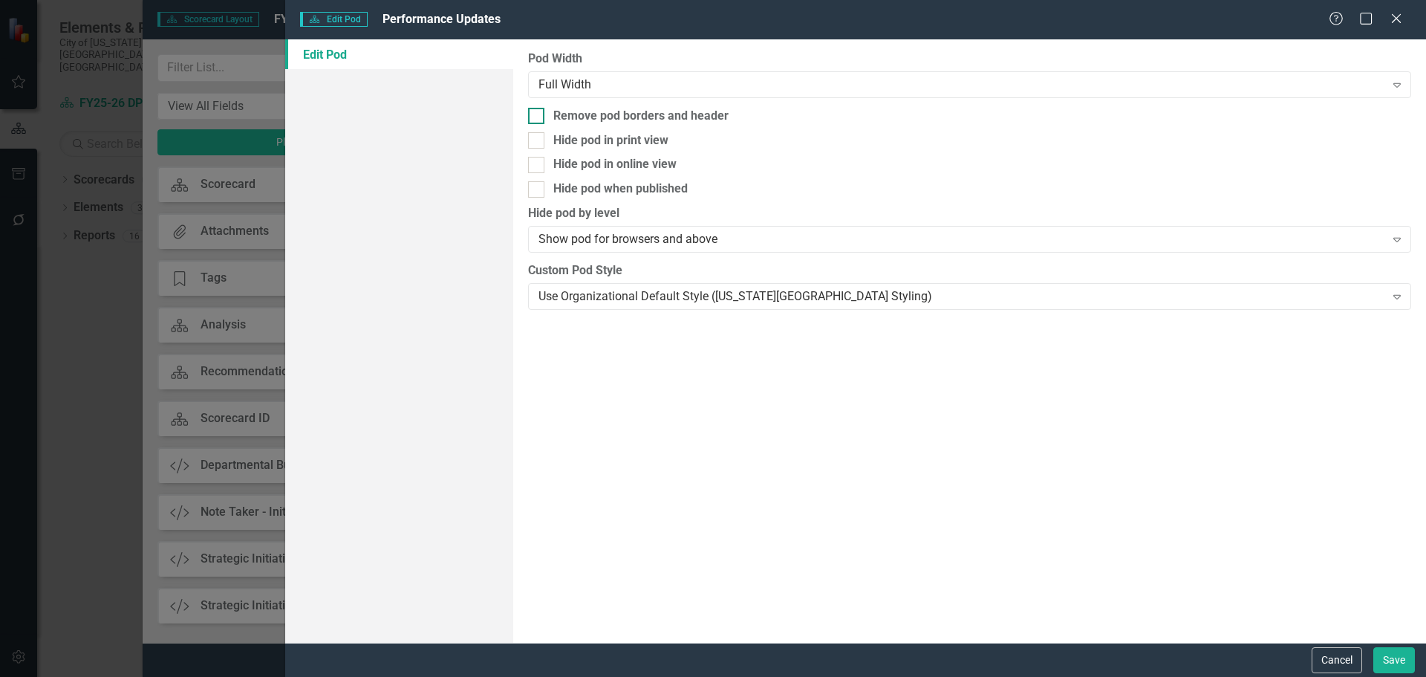
click at [642, 114] on div "Remove pod borders and header" at bounding box center [640, 116] width 175 height 17
click at [538, 114] on input "Remove pod borders and header" at bounding box center [533, 113] width 10 height 10
checkbox input "true"
click at [1391, 666] on button "Save" at bounding box center [1395, 660] width 42 height 26
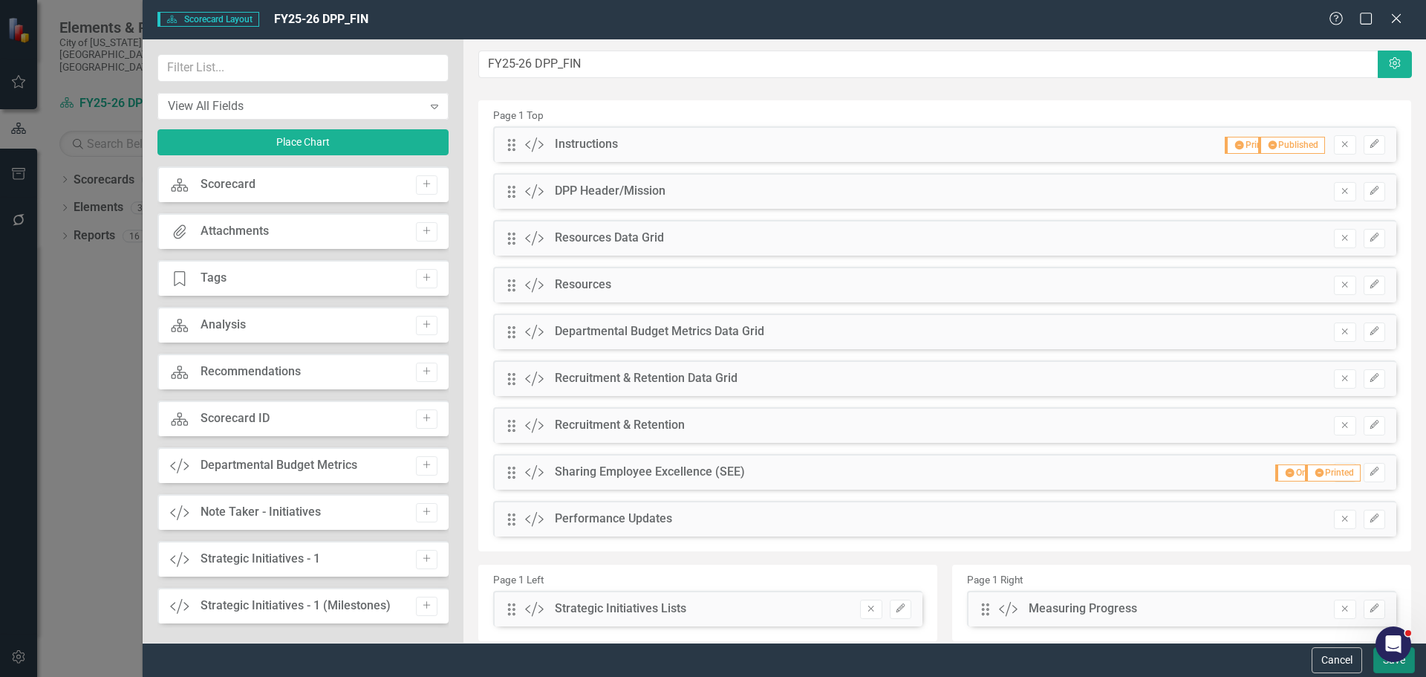
click at [1385, 663] on button "Save" at bounding box center [1395, 660] width 42 height 26
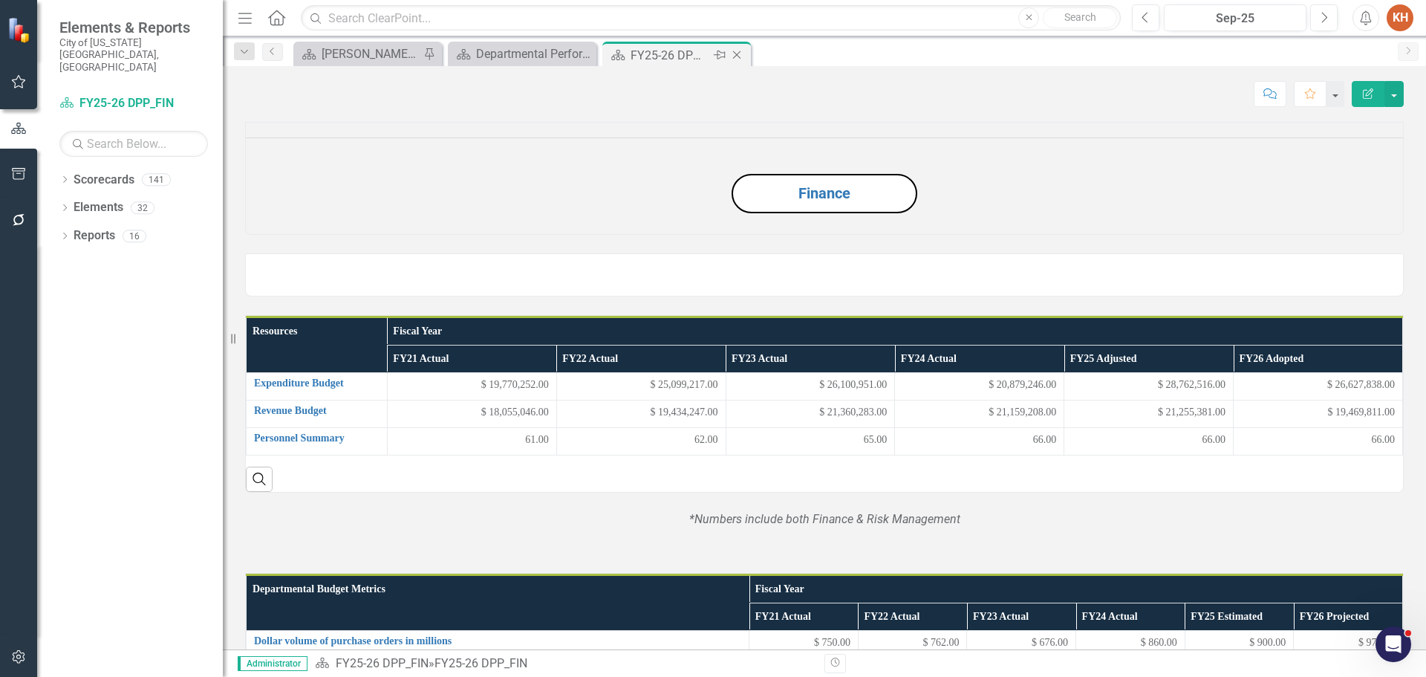
click at [738, 55] on icon "Close" at bounding box center [736, 55] width 15 height 12
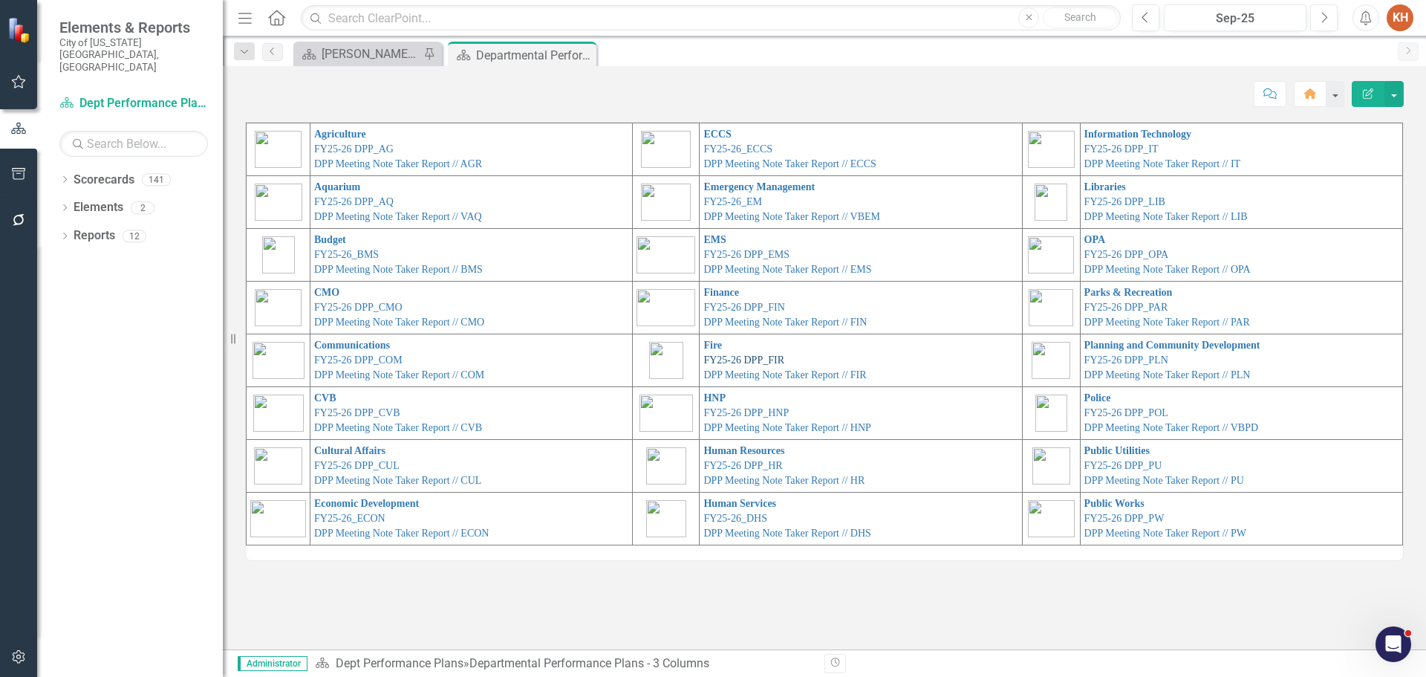
click at [736, 359] on link "FY25-26 DPP_FIR" at bounding box center [743, 359] width 81 height 11
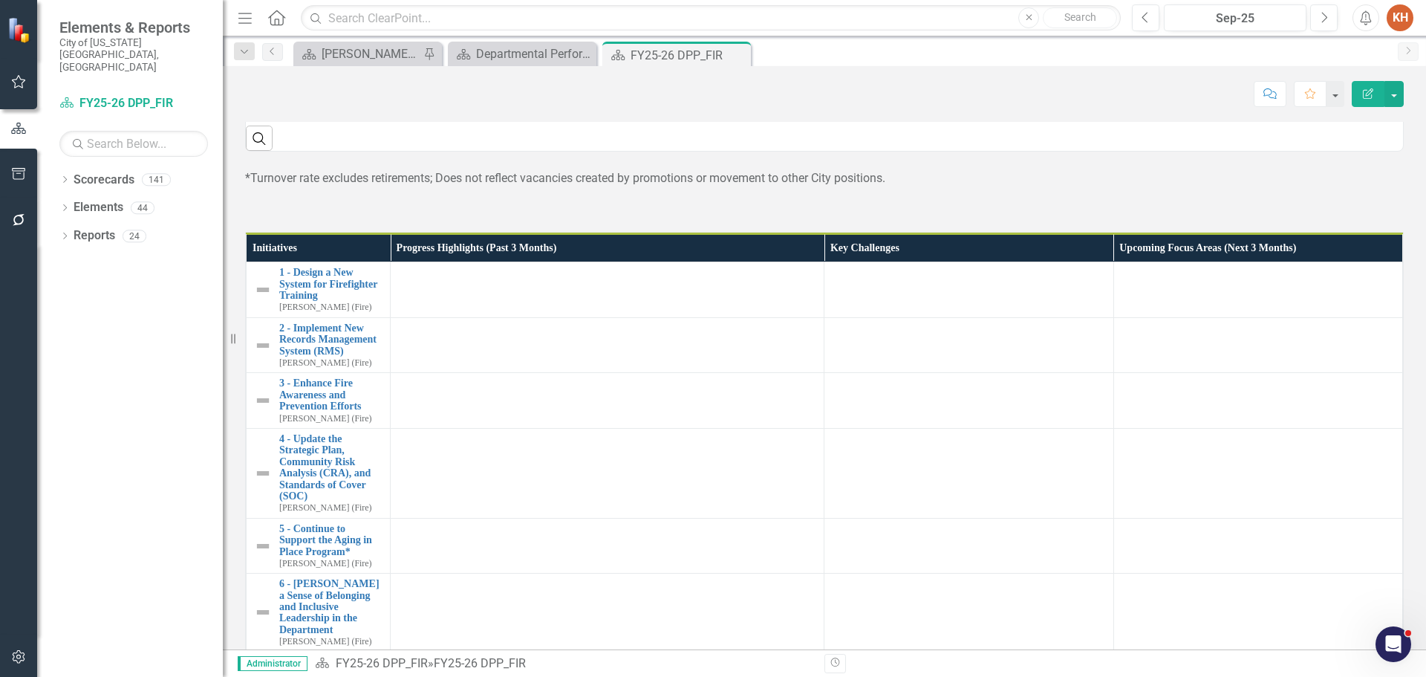
scroll to position [1235, 0]
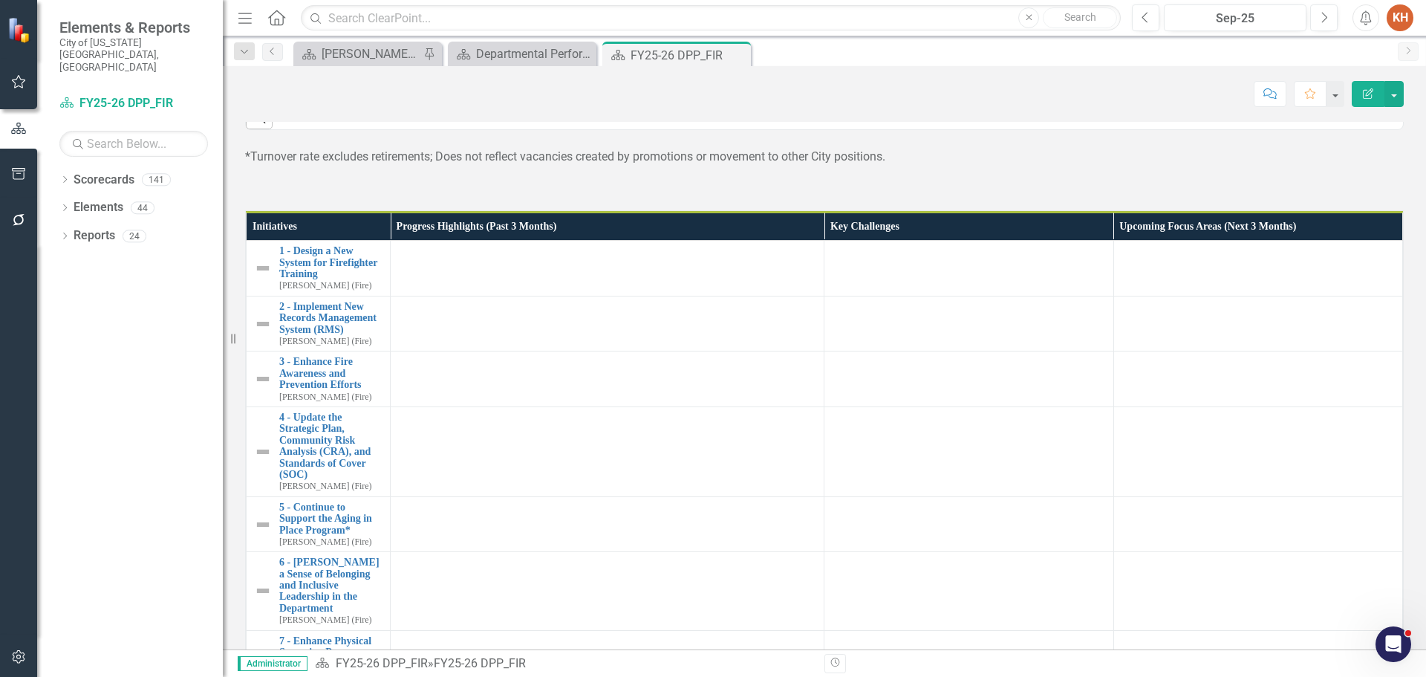
click at [866, 166] on p "*Turnover rate excludes retirements; Does not reflect vacancies created by prom…" at bounding box center [824, 157] width 1159 height 17
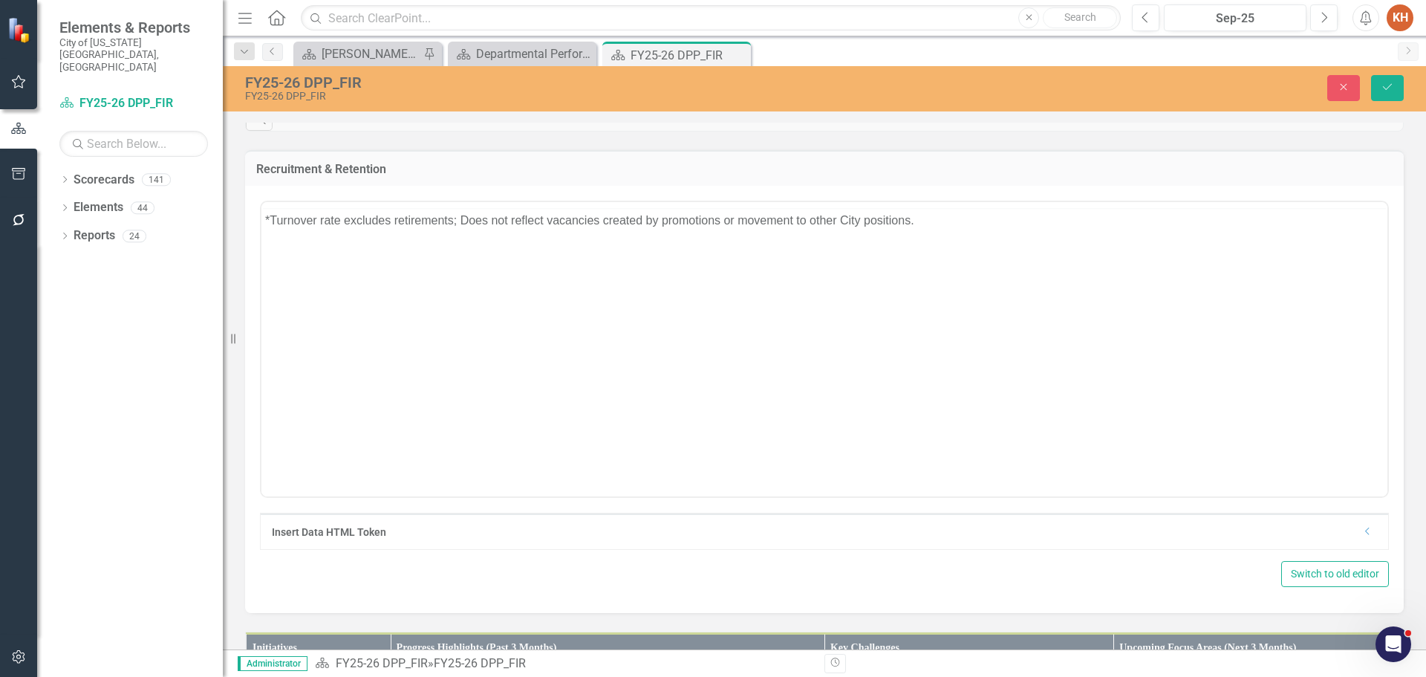
scroll to position [0, 0]
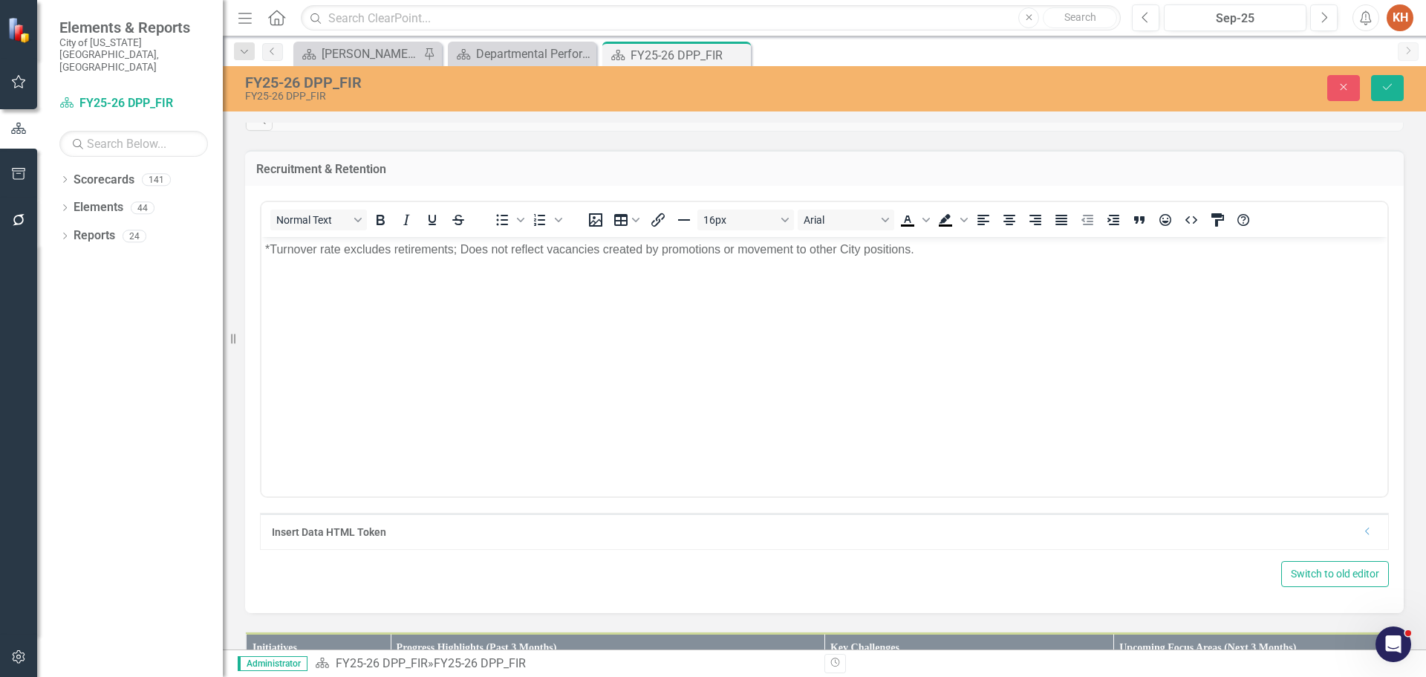
click at [875, 256] on p "*Turnover rate excludes retirements; Does not reflect vacancies created by prom…" at bounding box center [824, 250] width 1119 height 18
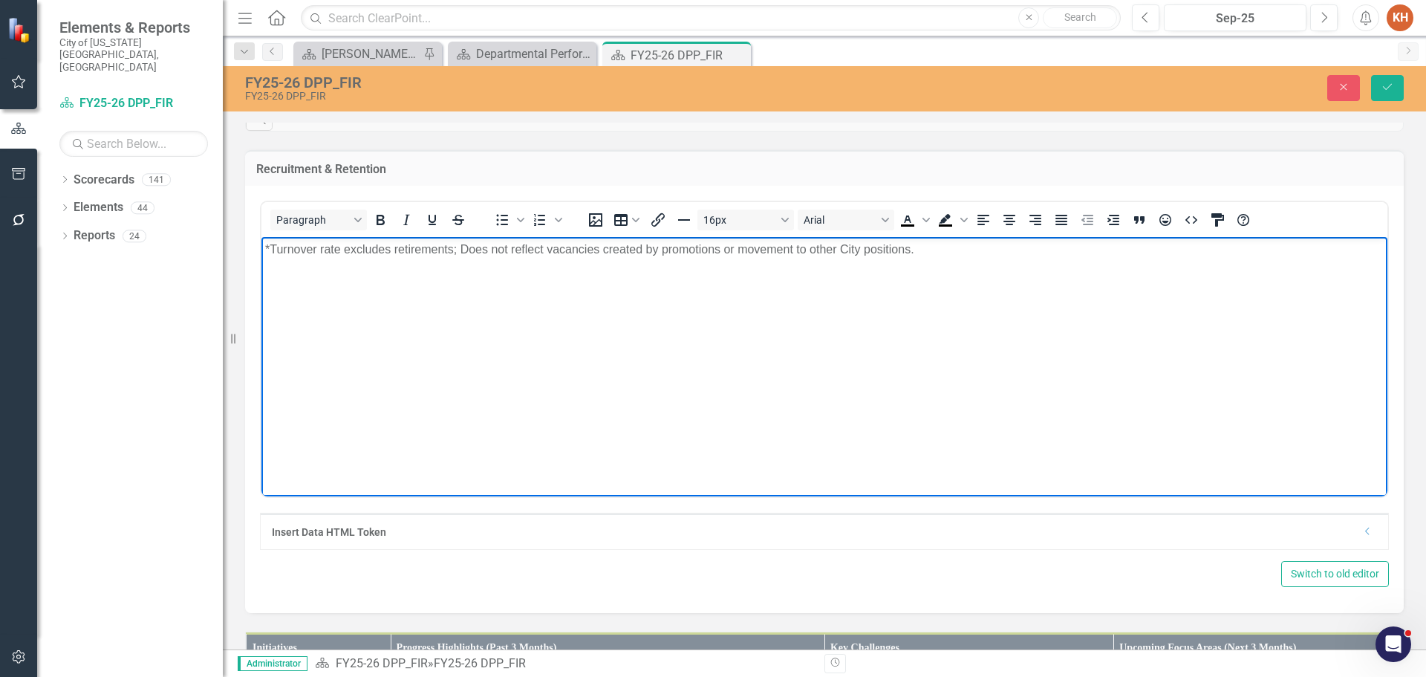
paste body "Rich Text Area. Press ALT-0 for help."
click at [1010, 229] on icon "Align center" at bounding box center [1010, 220] width 18 height 18
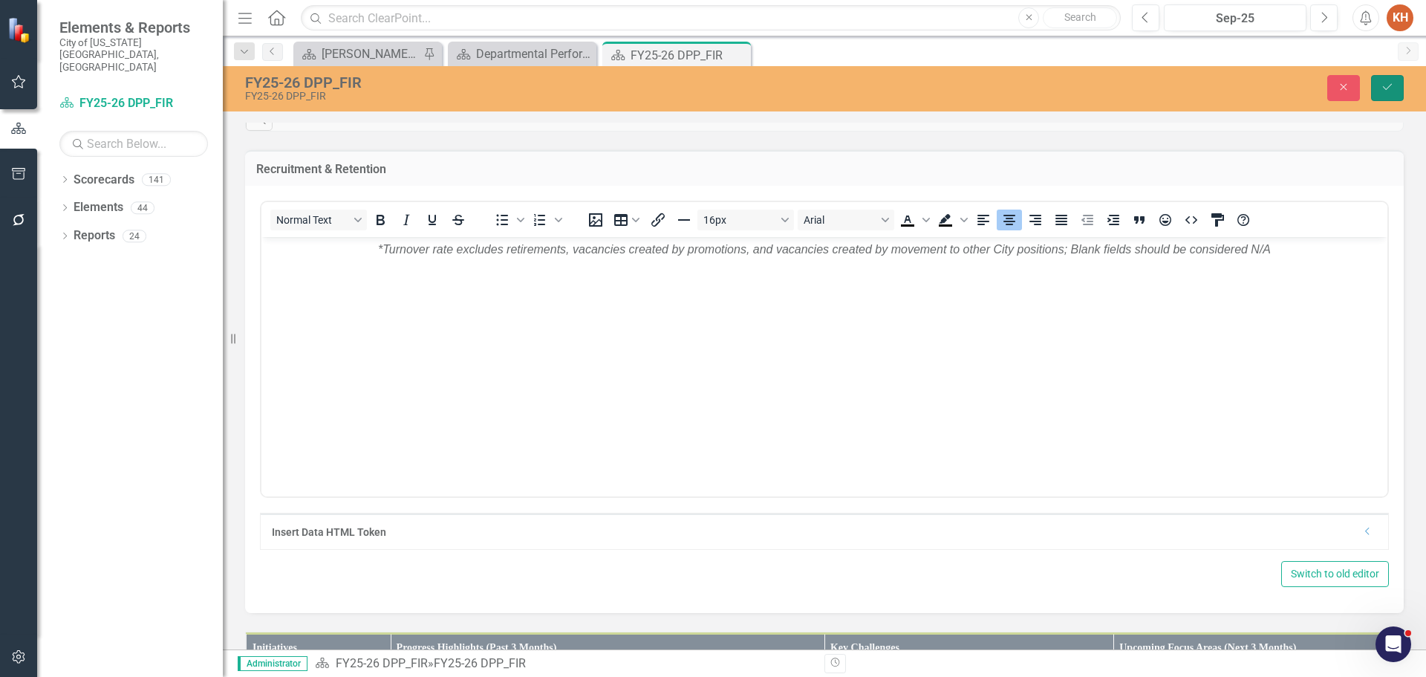
click at [1383, 78] on button "Save" at bounding box center [1387, 88] width 33 height 26
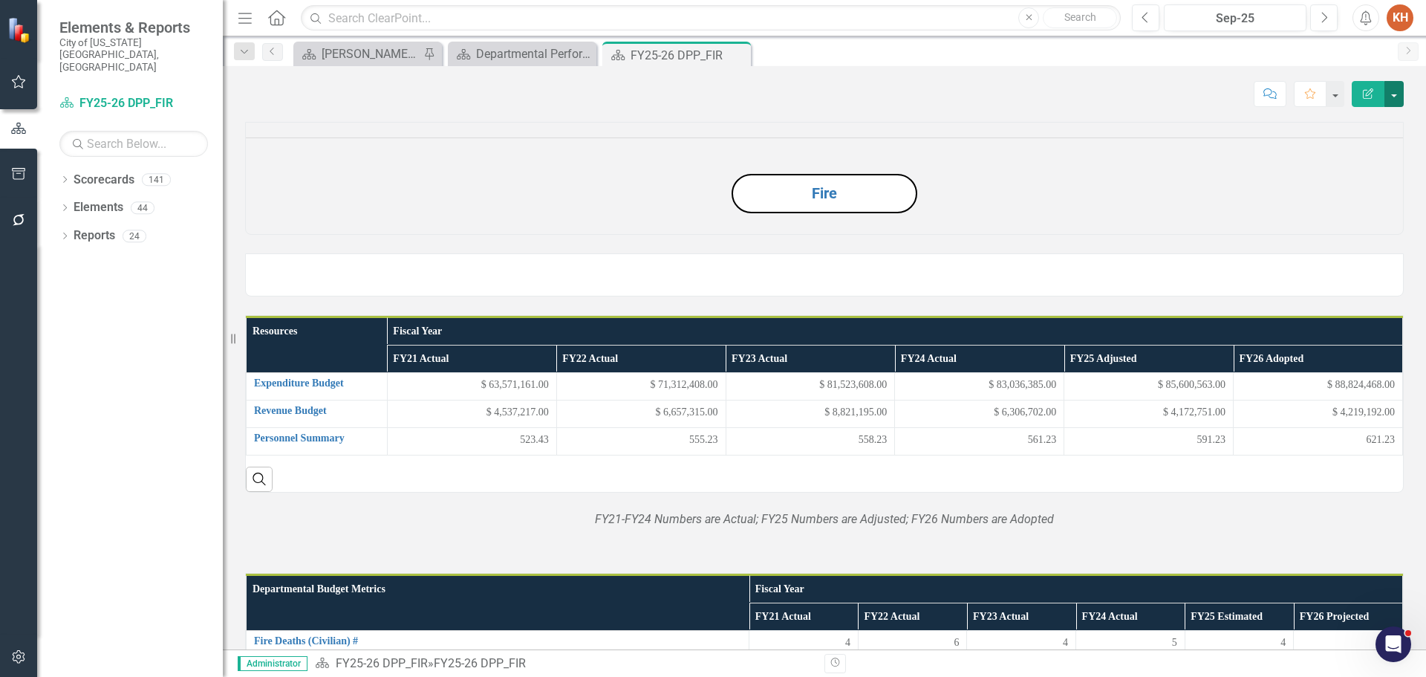
click at [1396, 96] on button "button" at bounding box center [1394, 94] width 19 height 26
click at [1364, 125] on link "Edit Edit Scorecard" at bounding box center [1343, 121] width 120 height 27
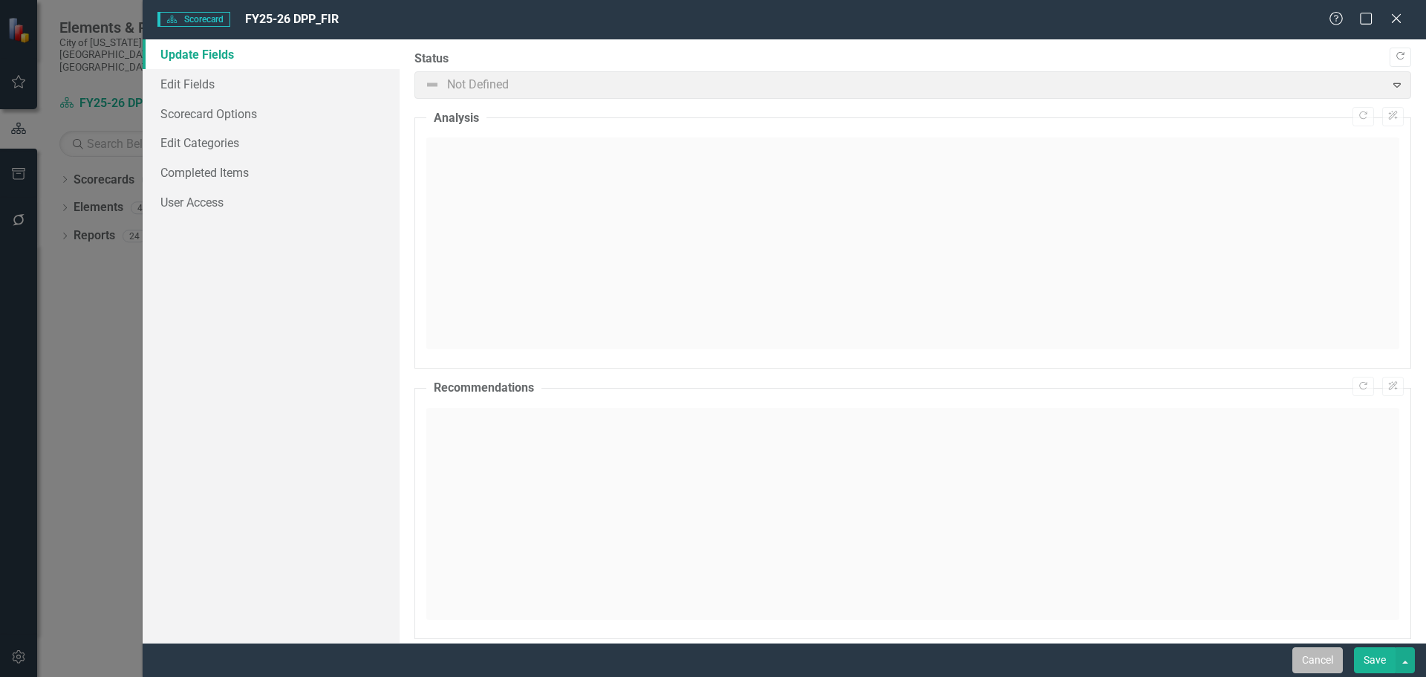
click at [1318, 660] on button "Cancel" at bounding box center [1318, 660] width 51 height 26
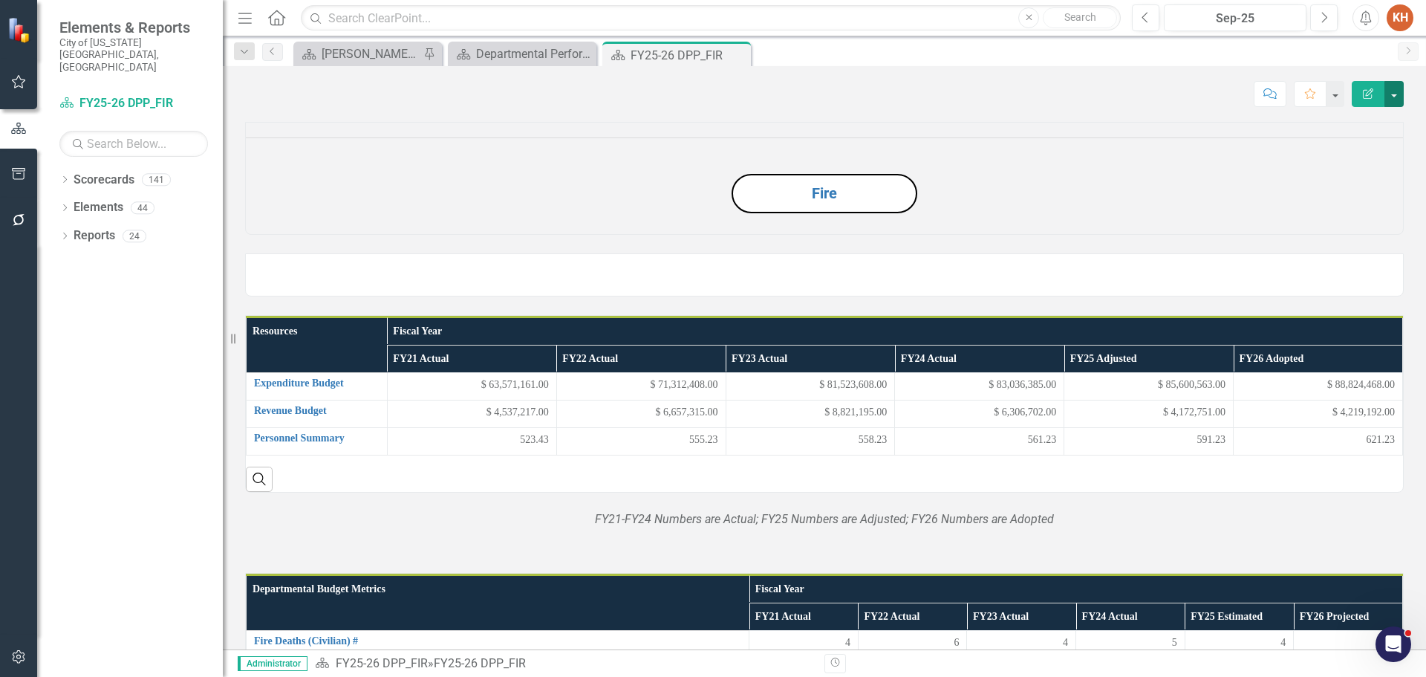
click at [1391, 91] on button "button" at bounding box center [1394, 94] width 19 height 26
click at [1347, 155] on link "Edit Report Edit Layout" at bounding box center [1343, 148] width 120 height 27
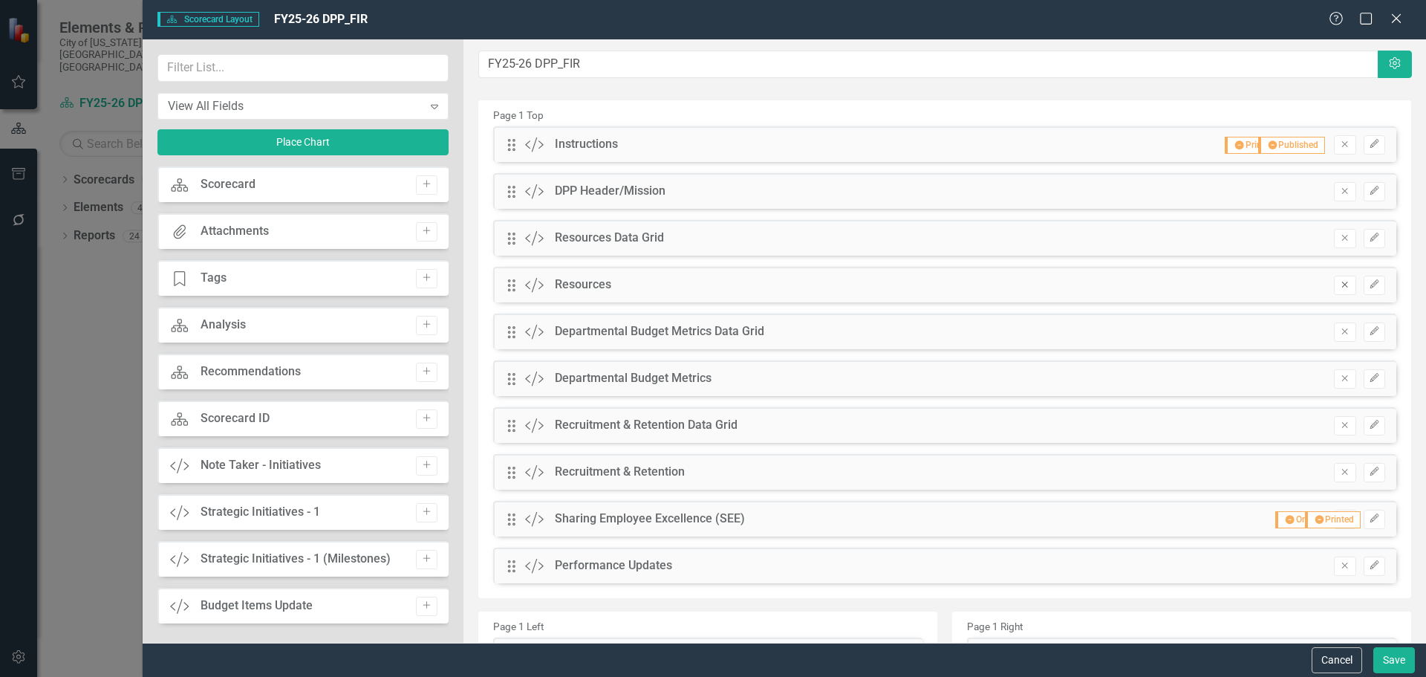
click at [1339, 286] on icon "Remove" at bounding box center [1344, 284] width 11 height 9
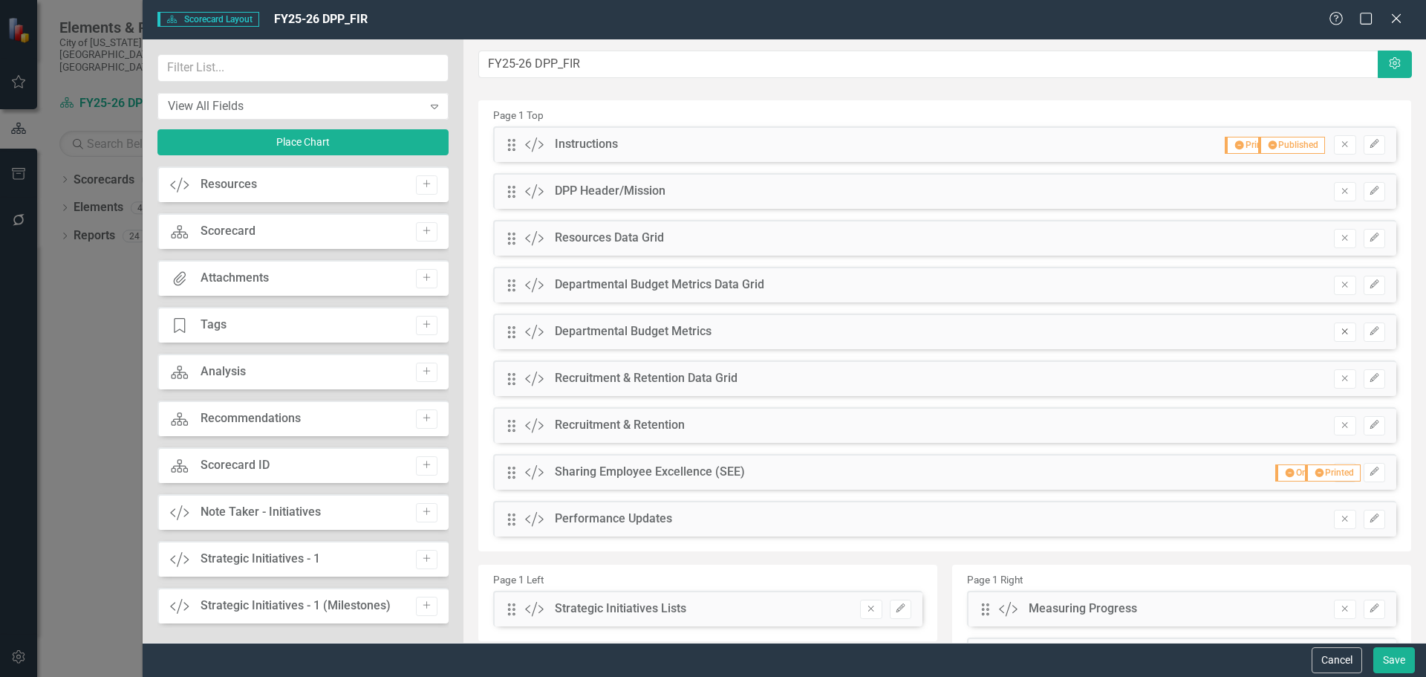
click at [1342, 329] on icon "button" at bounding box center [1345, 331] width 6 height 6
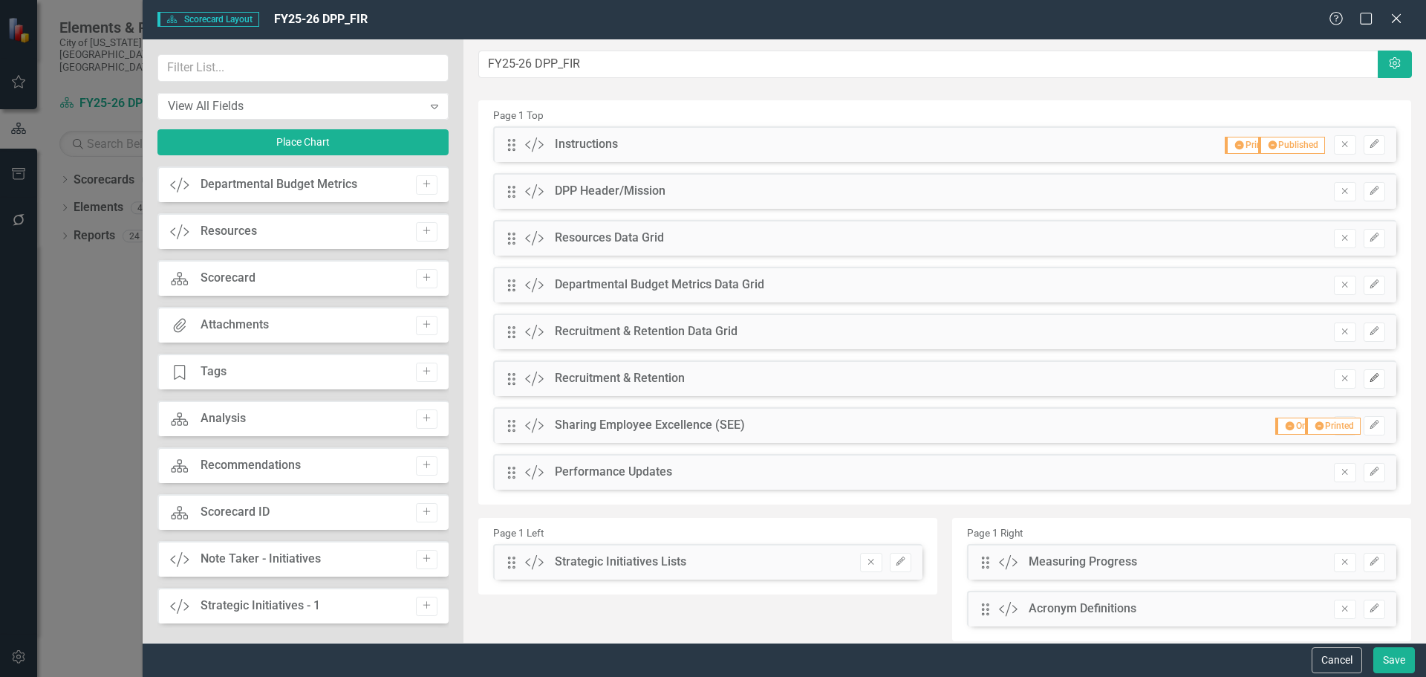
click at [1369, 380] on icon "Edit" at bounding box center [1374, 378] width 11 height 9
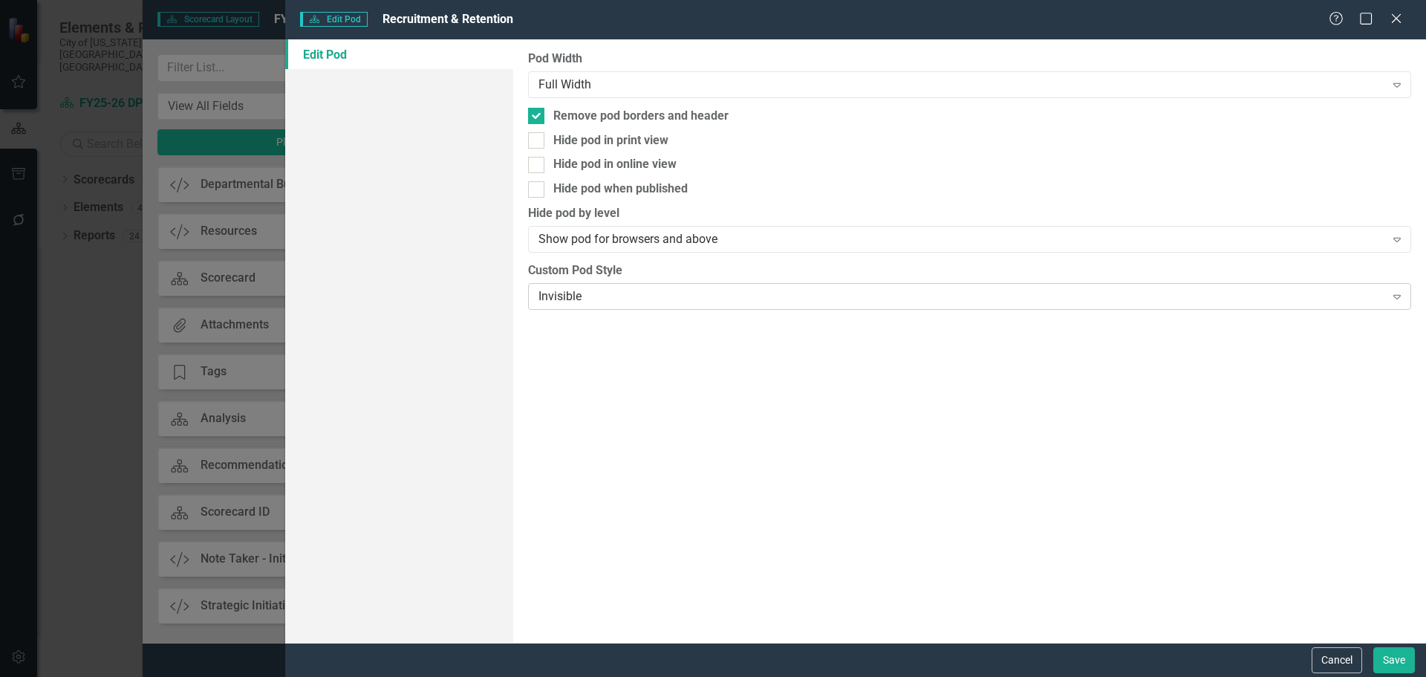
click at [711, 304] on div "Invisible" at bounding box center [962, 295] width 846 height 17
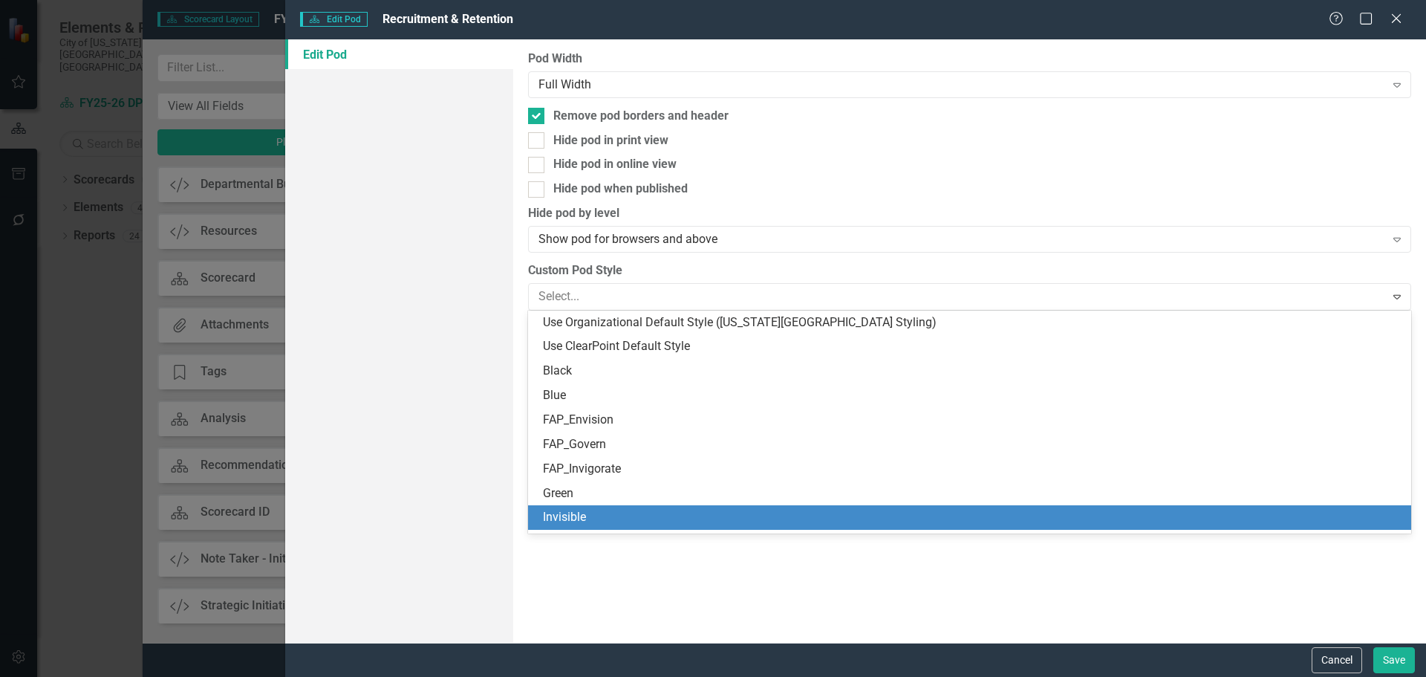
scroll to position [168, 0]
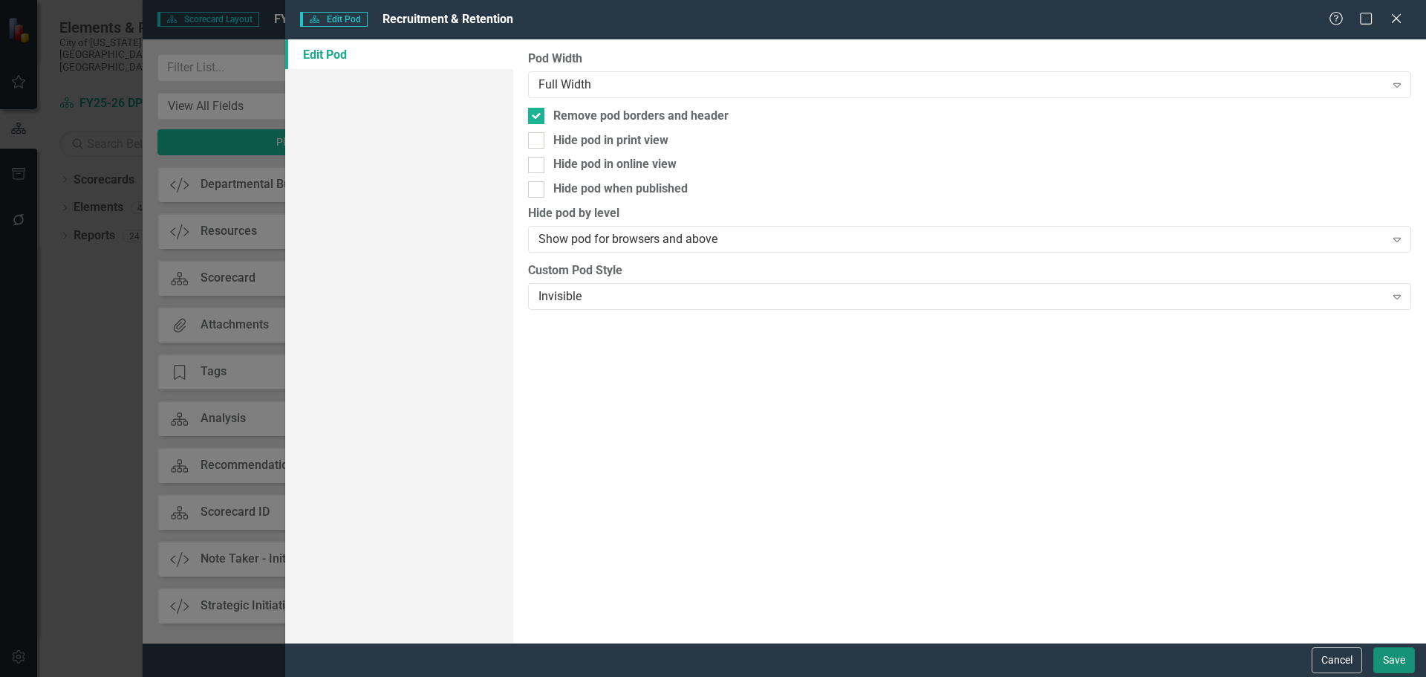
click at [1390, 648] on button "Save" at bounding box center [1395, 660] width 42 height 26
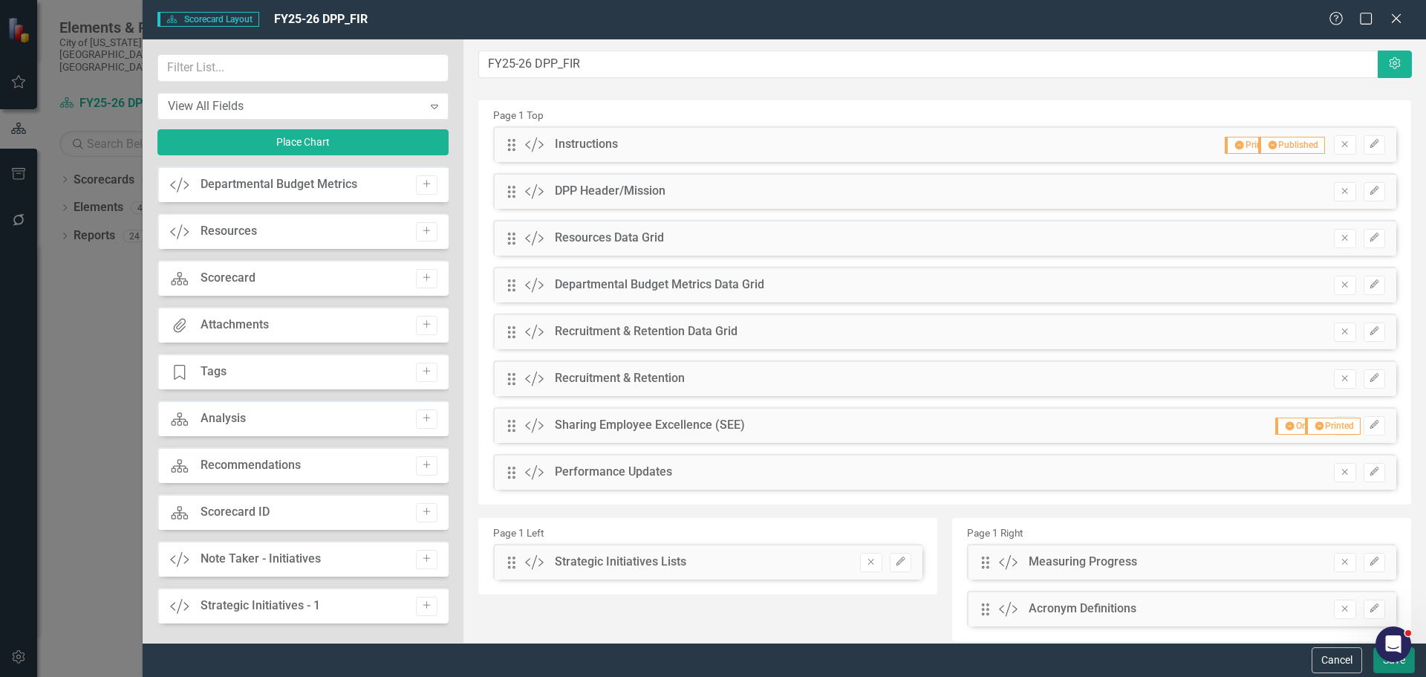
click at [1381, 669] on button "Save" at bounding box center [1395, 660] width 42 height 26
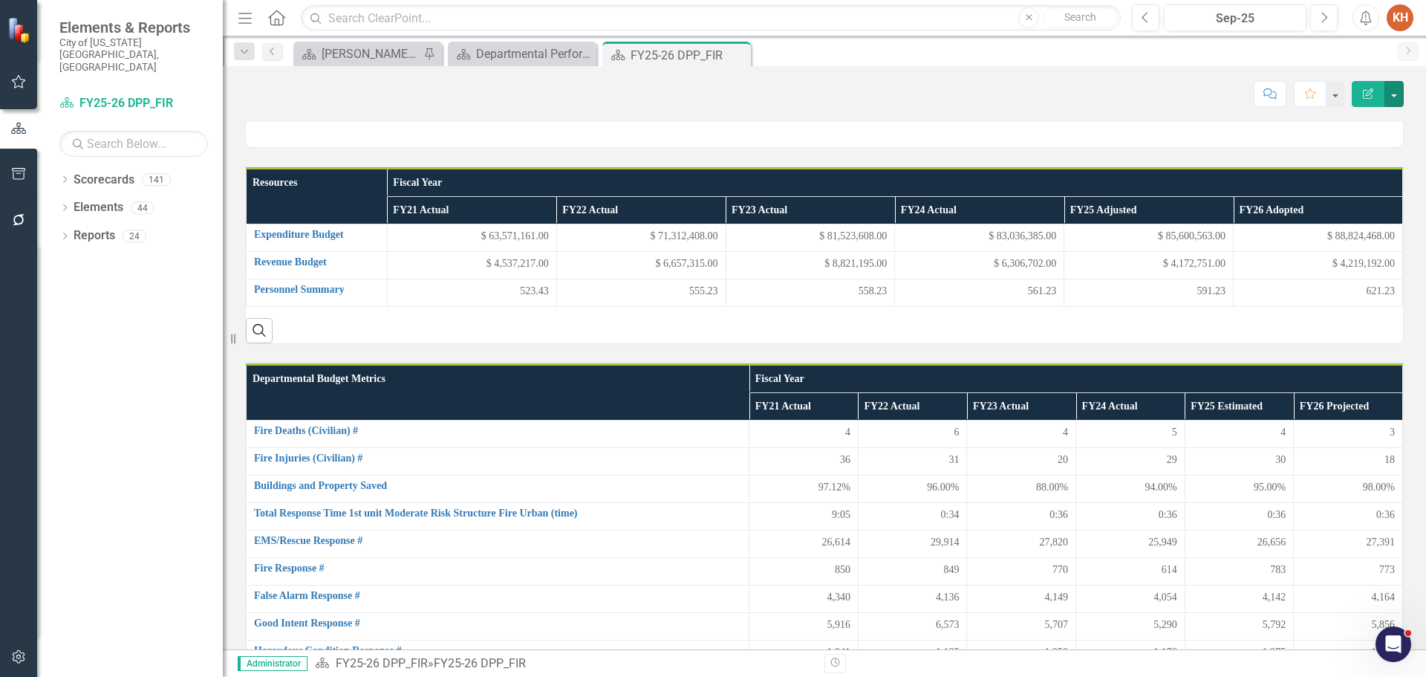
scroll to position [0, 0]
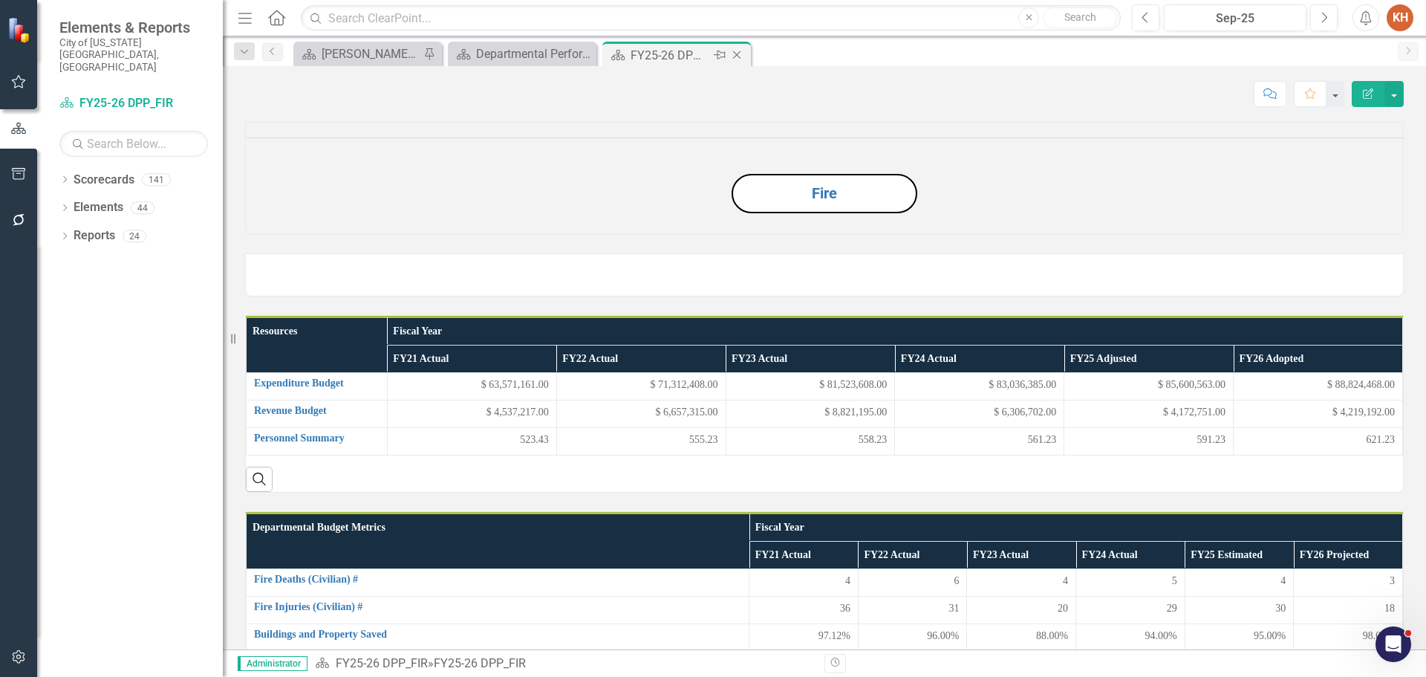
click at [738, 51] on icon "Close" at bounding box center [736, 55] width 15 height 12
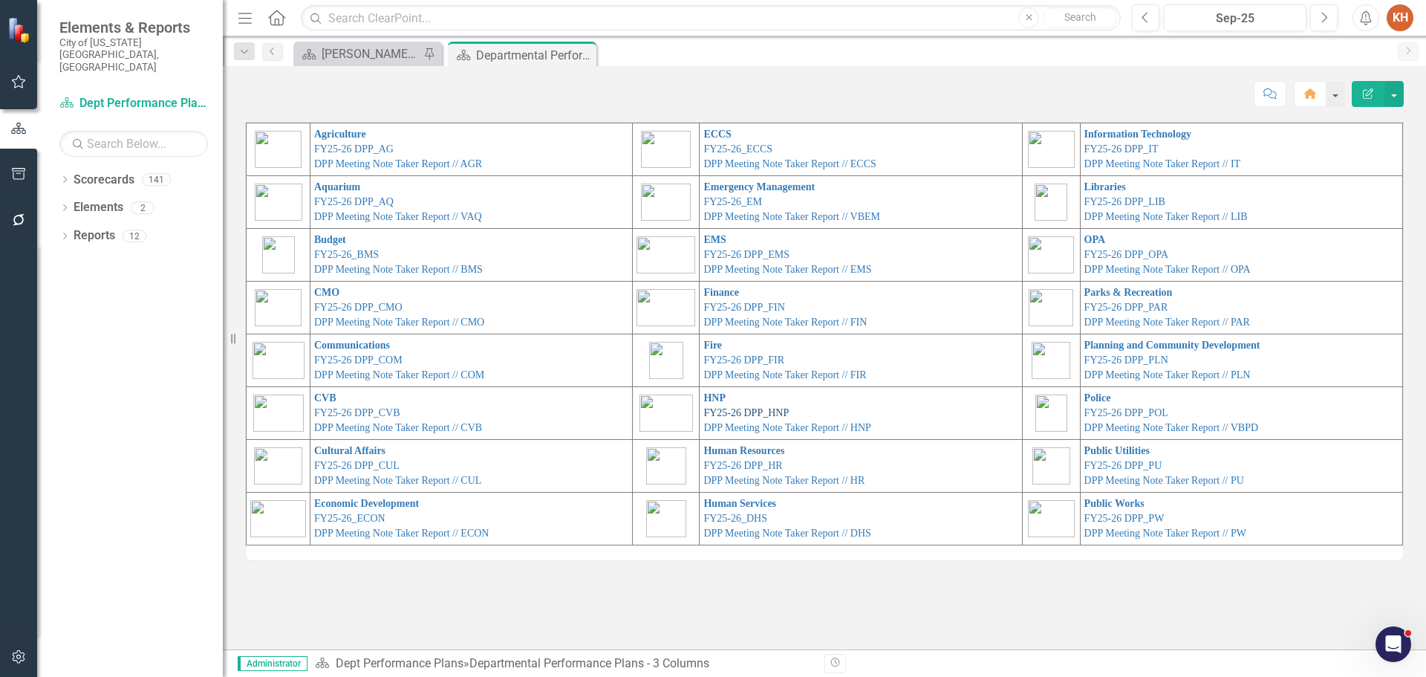
click at [729, 409] on link "FY25-26 DPP_HNP" at bounding box center [745, 412] width 85 height 11
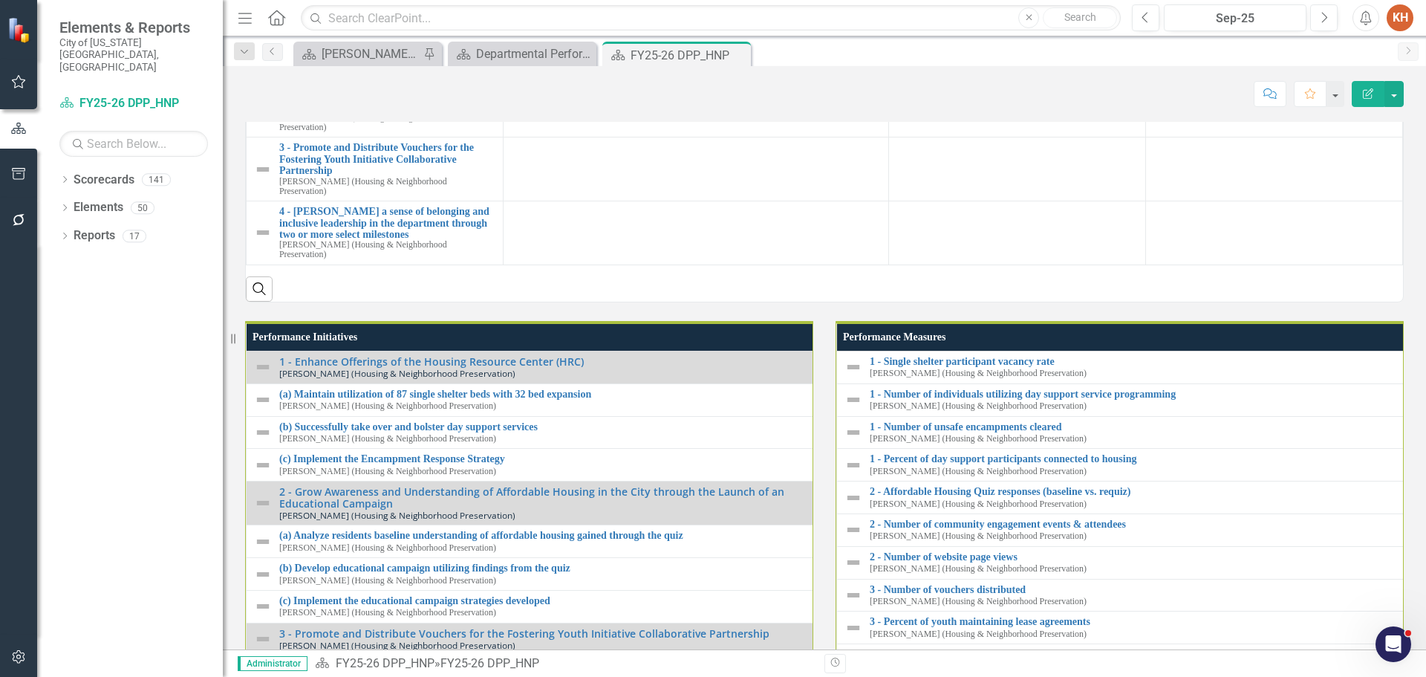
scroll to position [1411, 0]
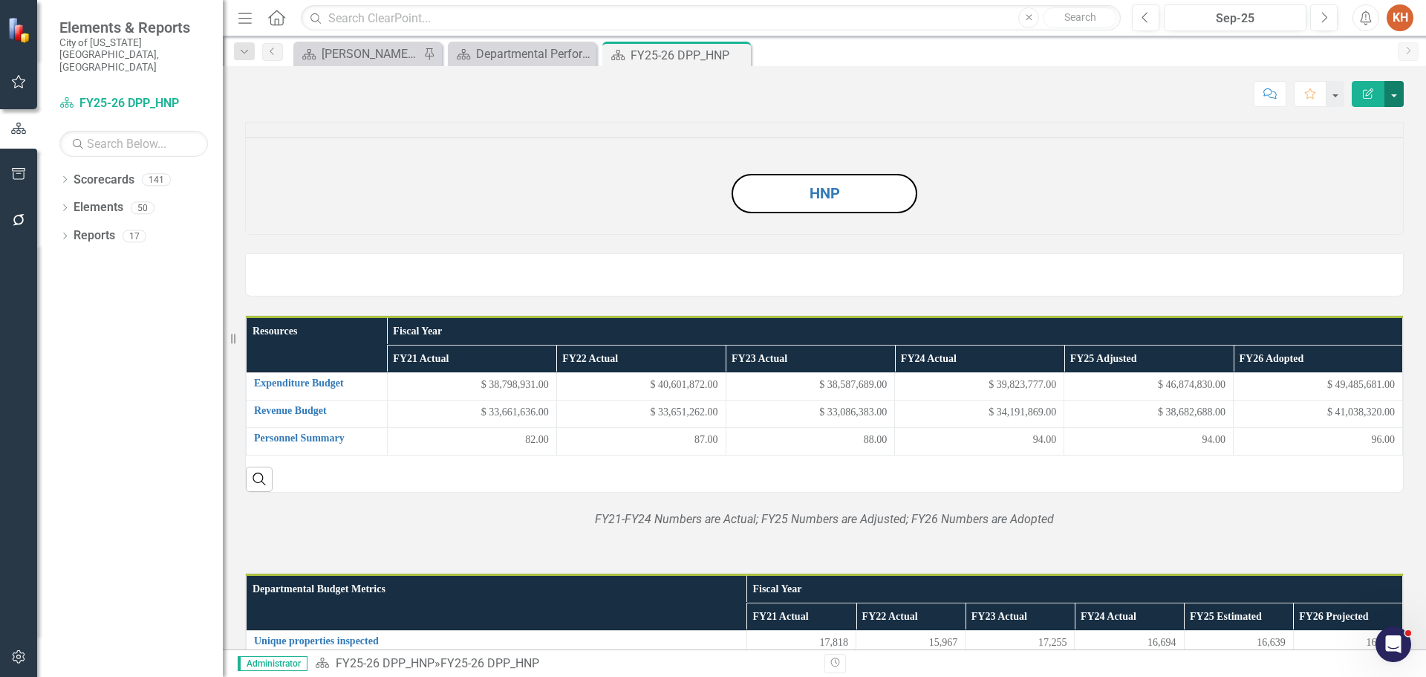
click at [1392, 96] on button "button" at bounding box center [1394, 94] width 19 height 26
click at [1356, 146] on link "Edit Report Edit Layout" at bounding box center [1343, 148] width 120 height 27
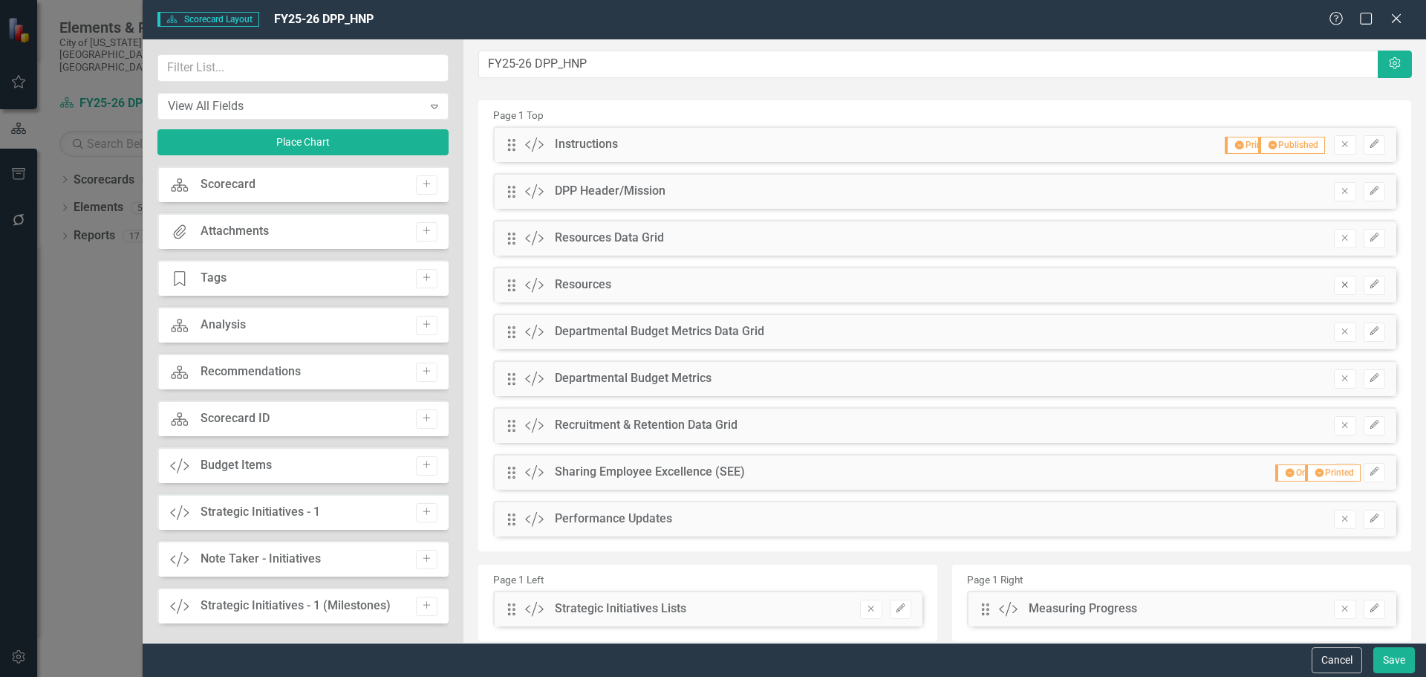
click at [1334, 290] on button "Remove" at bounding box center [1345, 285] width 22 height 19
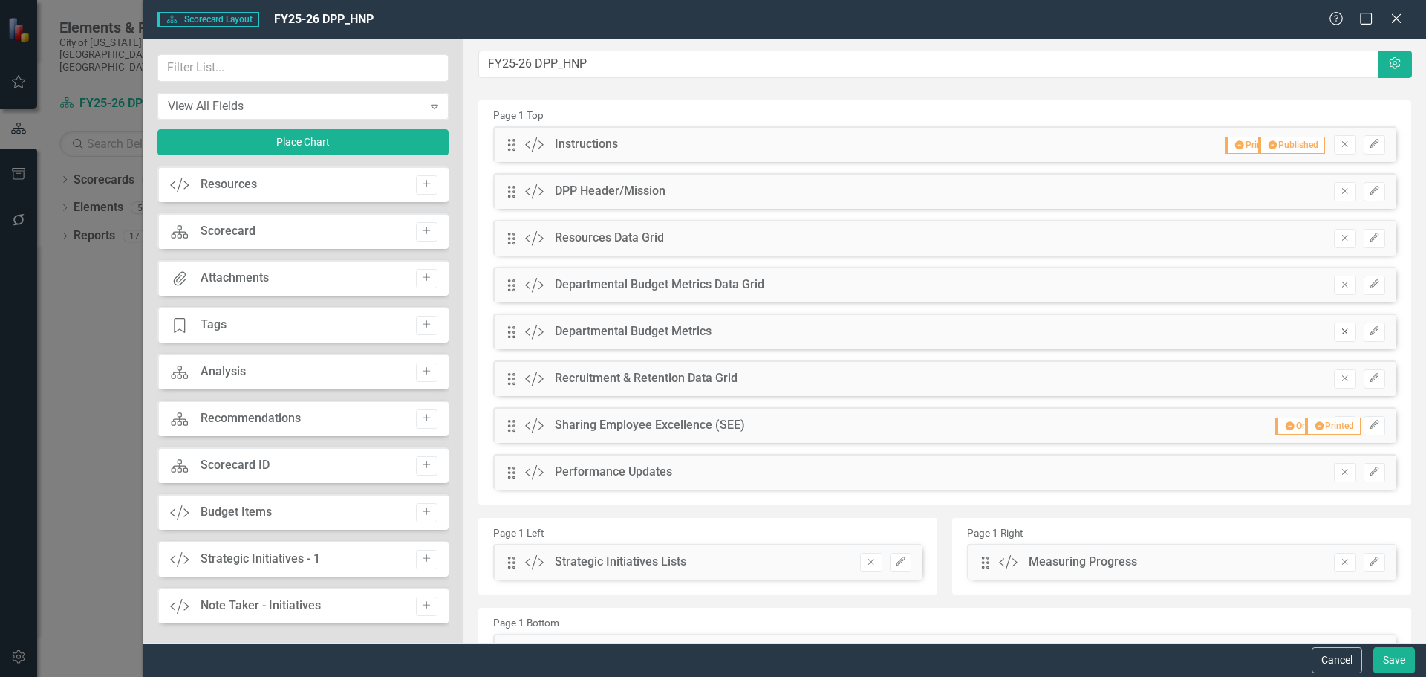
click at [1339, 327] on icon "Remove" at bounding box center [1344, 331] width 11 height 9
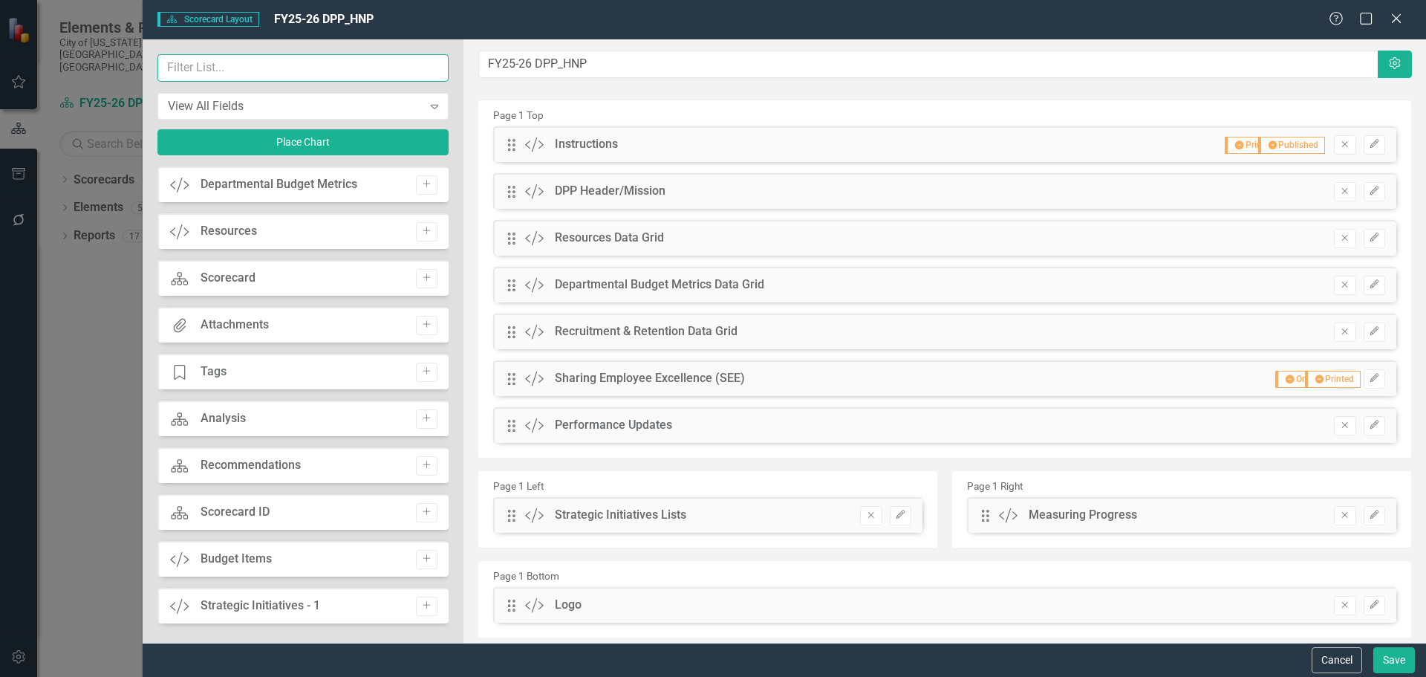
click at [348, 61] on input "text" at bounding box center [302, 67] width 291 height 27
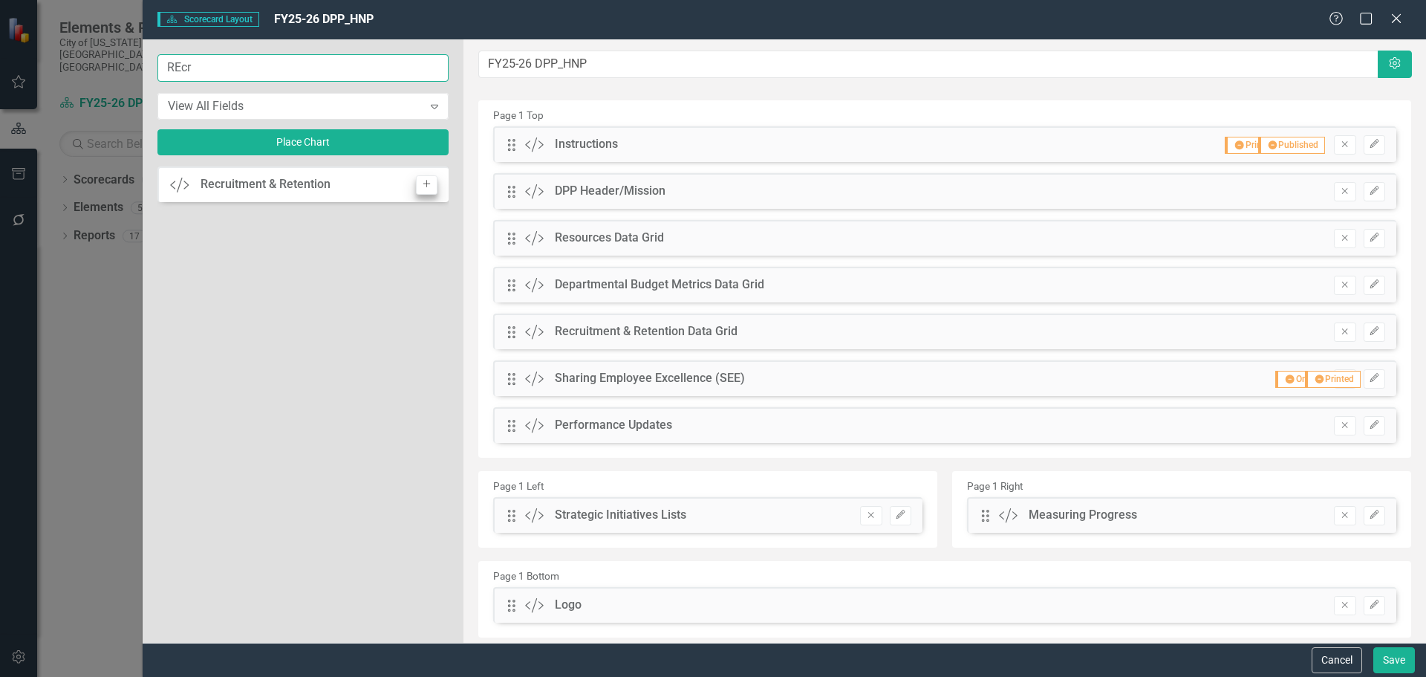
type input "REcr"
click at [426, 181] on icon "button" at bounding box center [426, 184] width 7 height 7
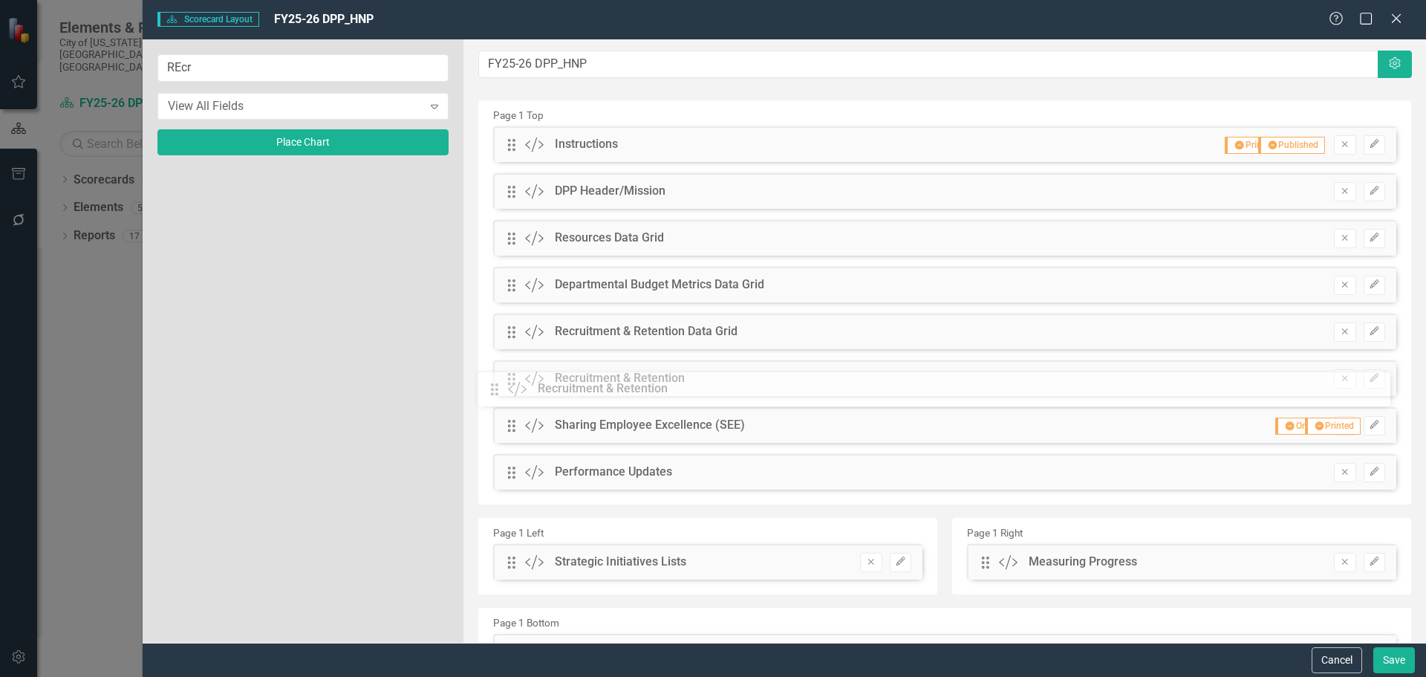
drag, startPoint x: 510, startPoint y: 149, endPoint x: 505, endPoint y: 386, distance: 236.3
click at [1369, 377] on icon "Edit" at bounding box center [1374, 378] width 11 height 9
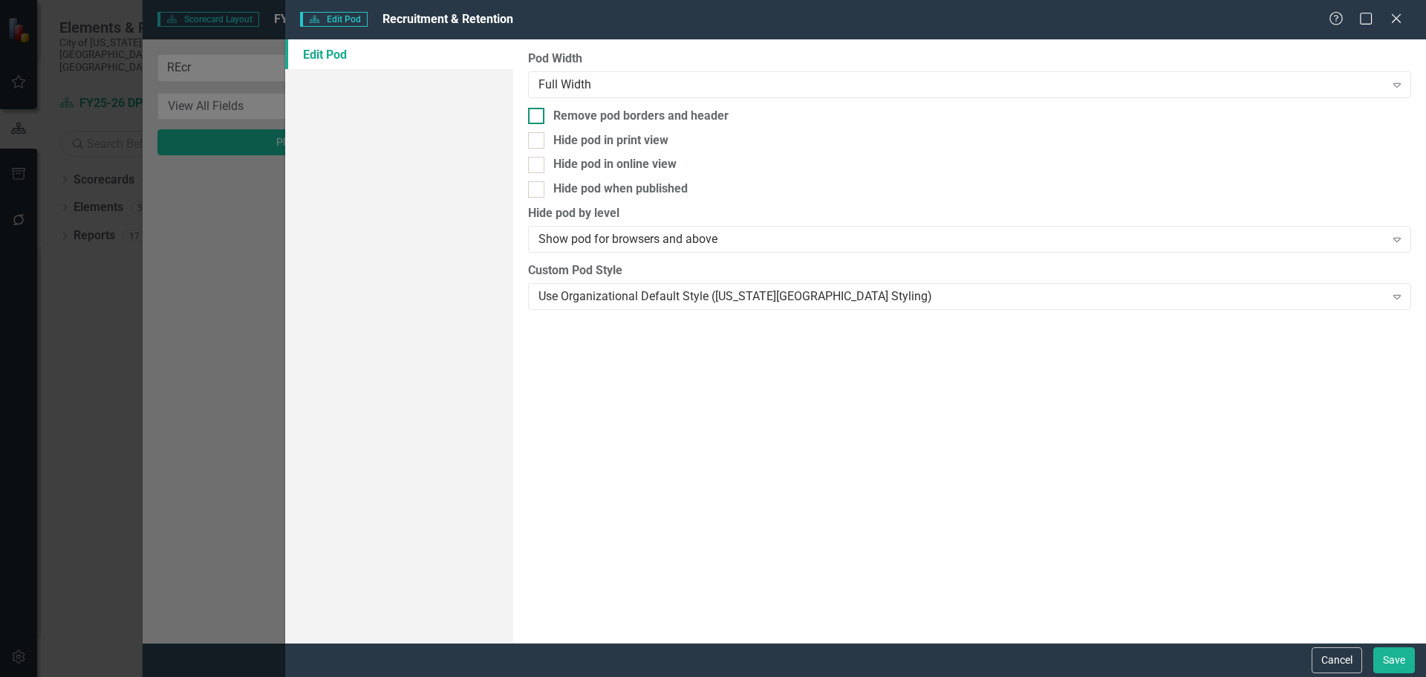
click at [542, 121] on div at bounding box center [536, 116] width 16 height 16
click at [538, 117] on input "Remove pod borders and header" at bounding box center [533, 113] width 10 height 10
checkbox input "true"
click at [609, 307] on div "Use Organizational Default Style ([US_STATE][GEOGRAPHIC_DATA] Styling) Expand" at bounding box center [969, 296] width 883 height 27
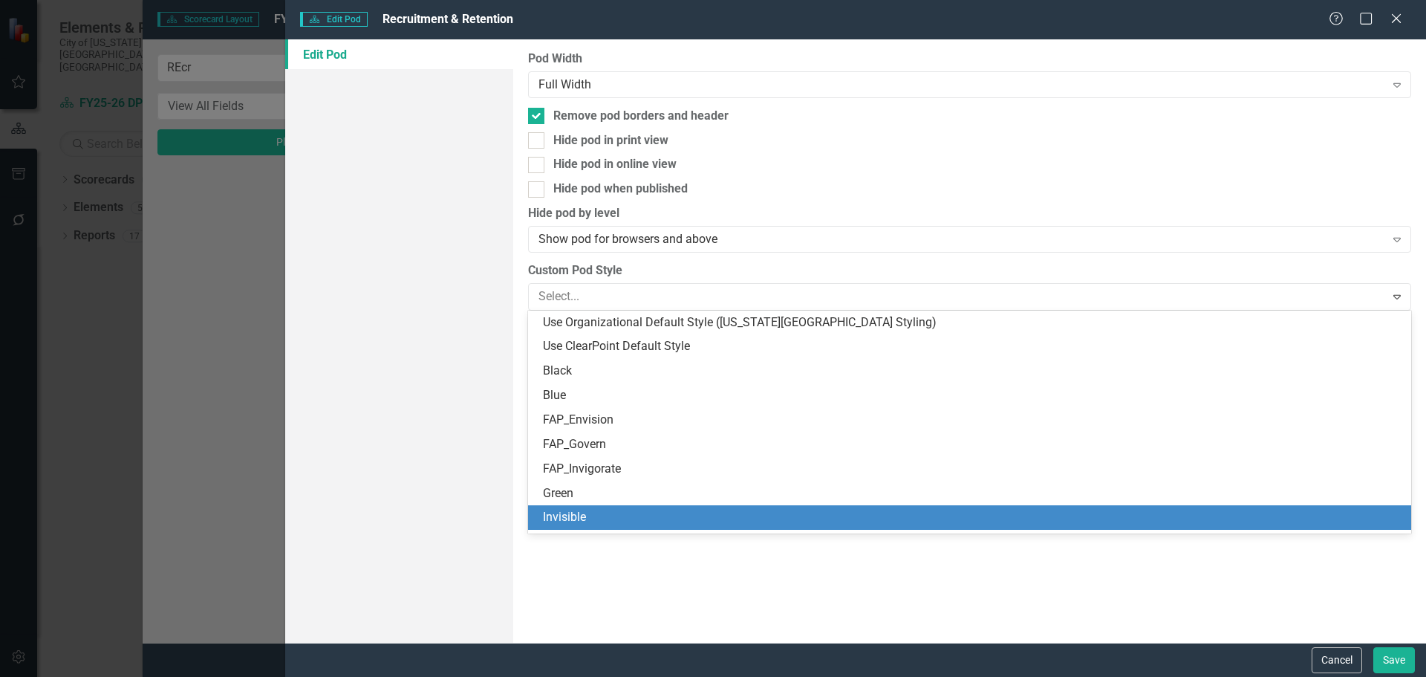
click at [629, 521] on div "Invisible" at bounding box center [972, 517] width 859 height 17
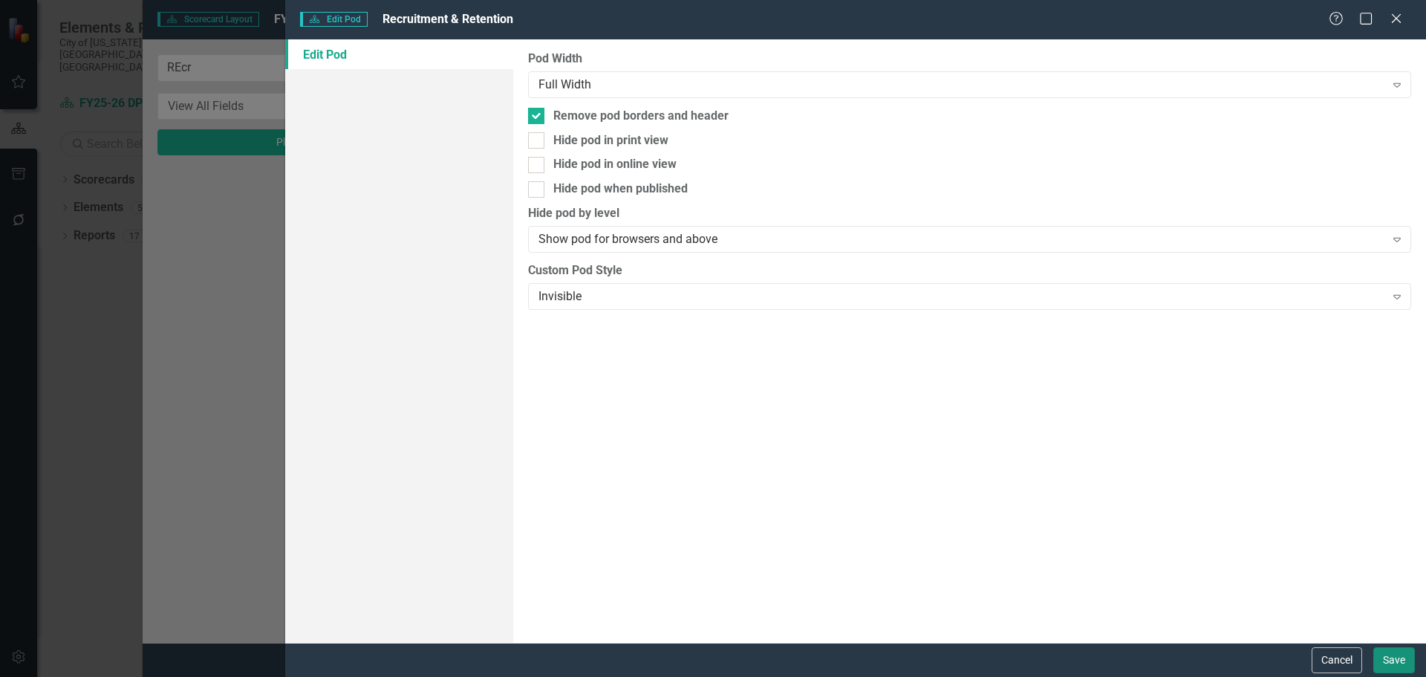
click at [1391, 656] on button "Save" at bounding box center [1395, 660] width 42 height 26
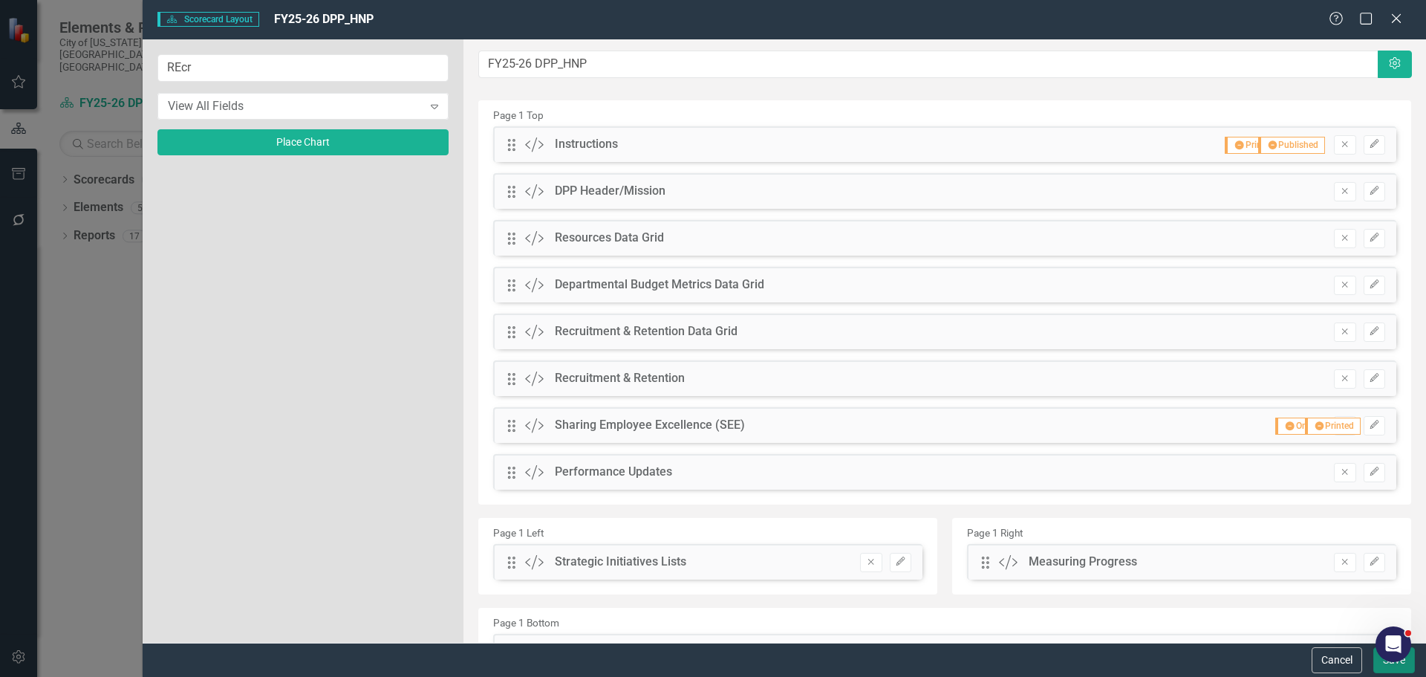
click at [1381, 666] on button "Save" at bounding box center [1395, 660] width 42 height 26
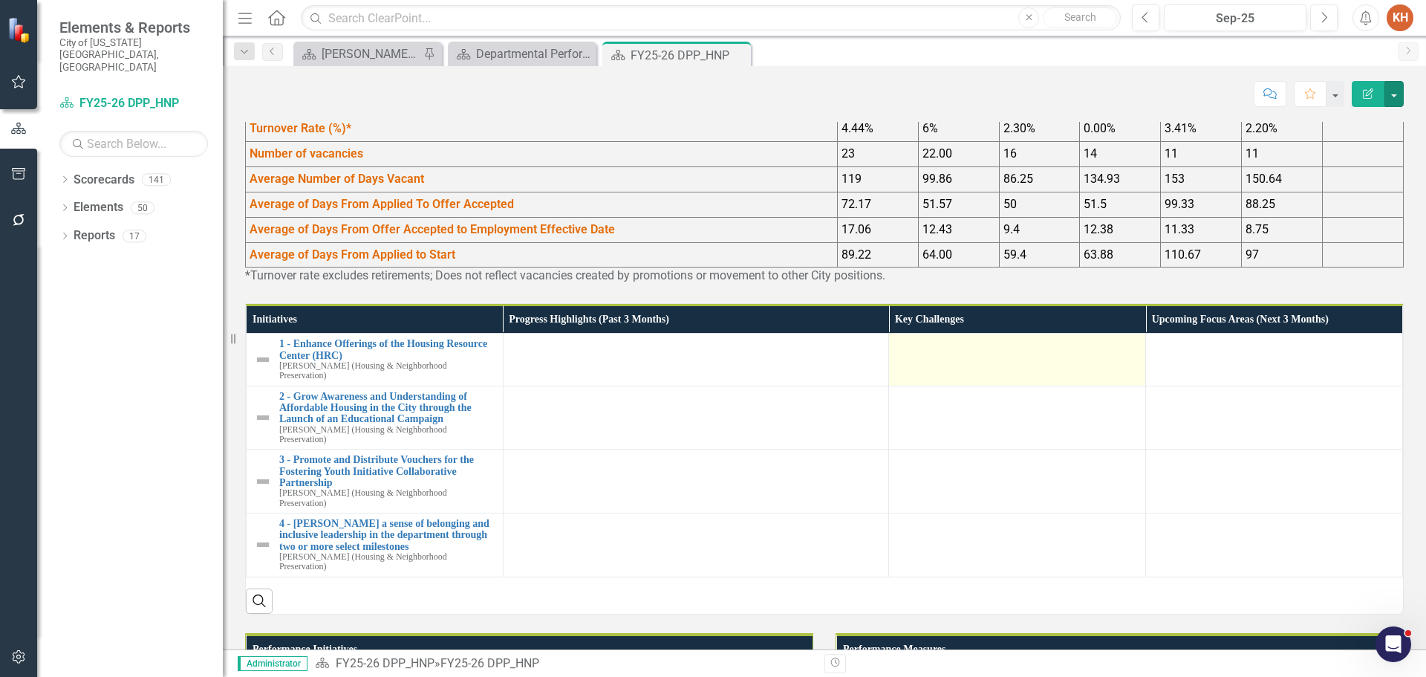
scroll to position [1411, 0]
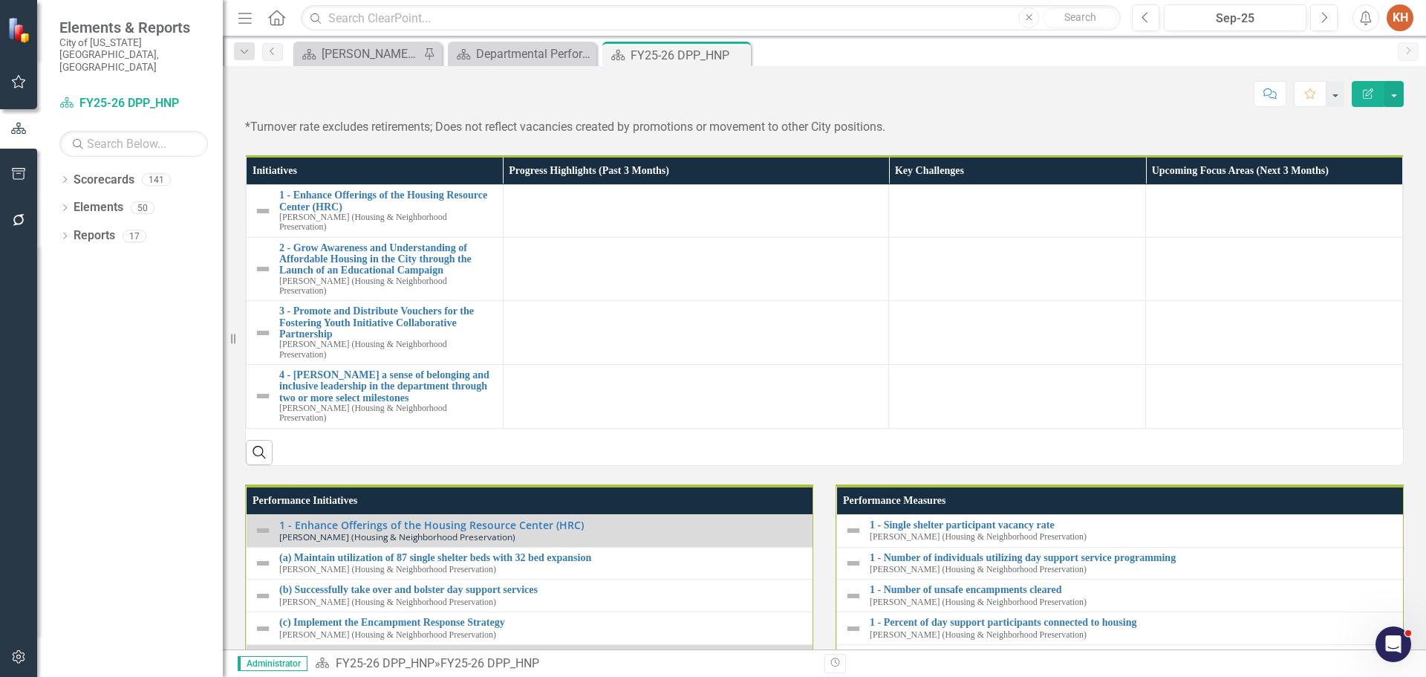
click at [883, 119] on td "89.22" at bounding box center [877, 106] width 81 height 25
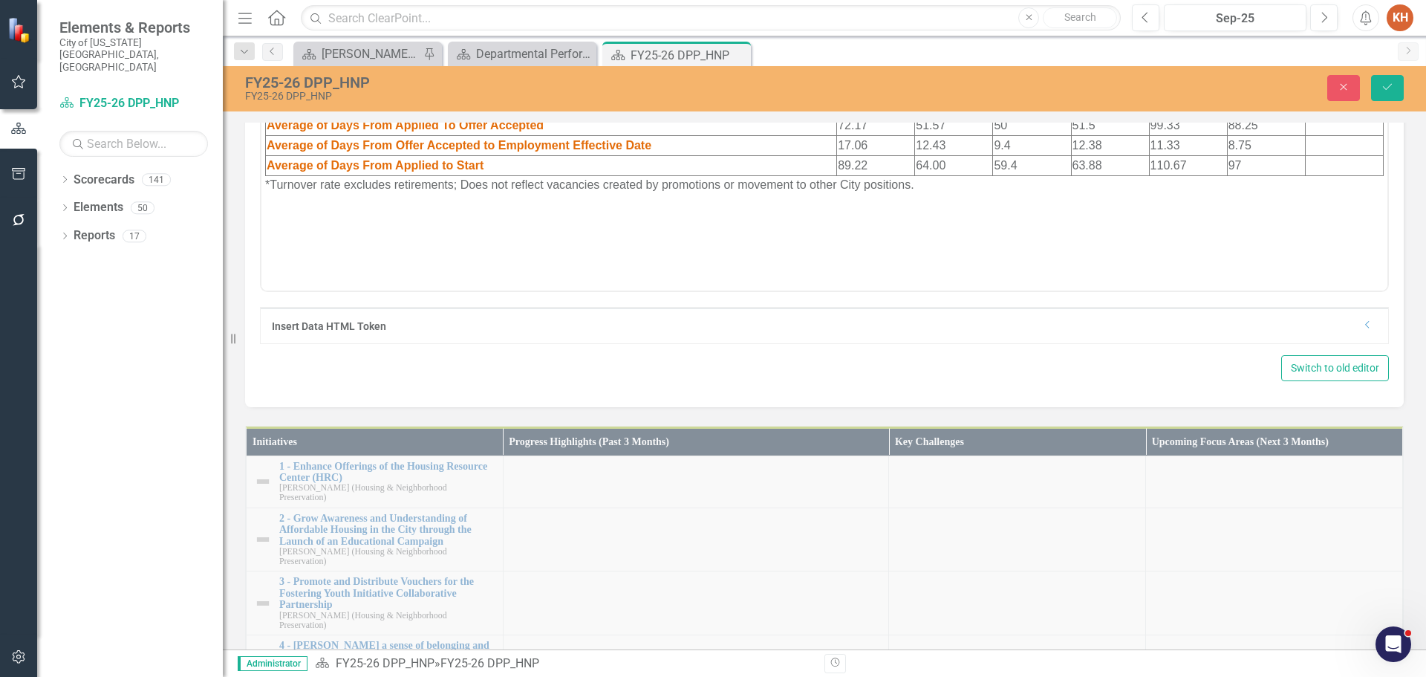
scroll to position [0, 0]
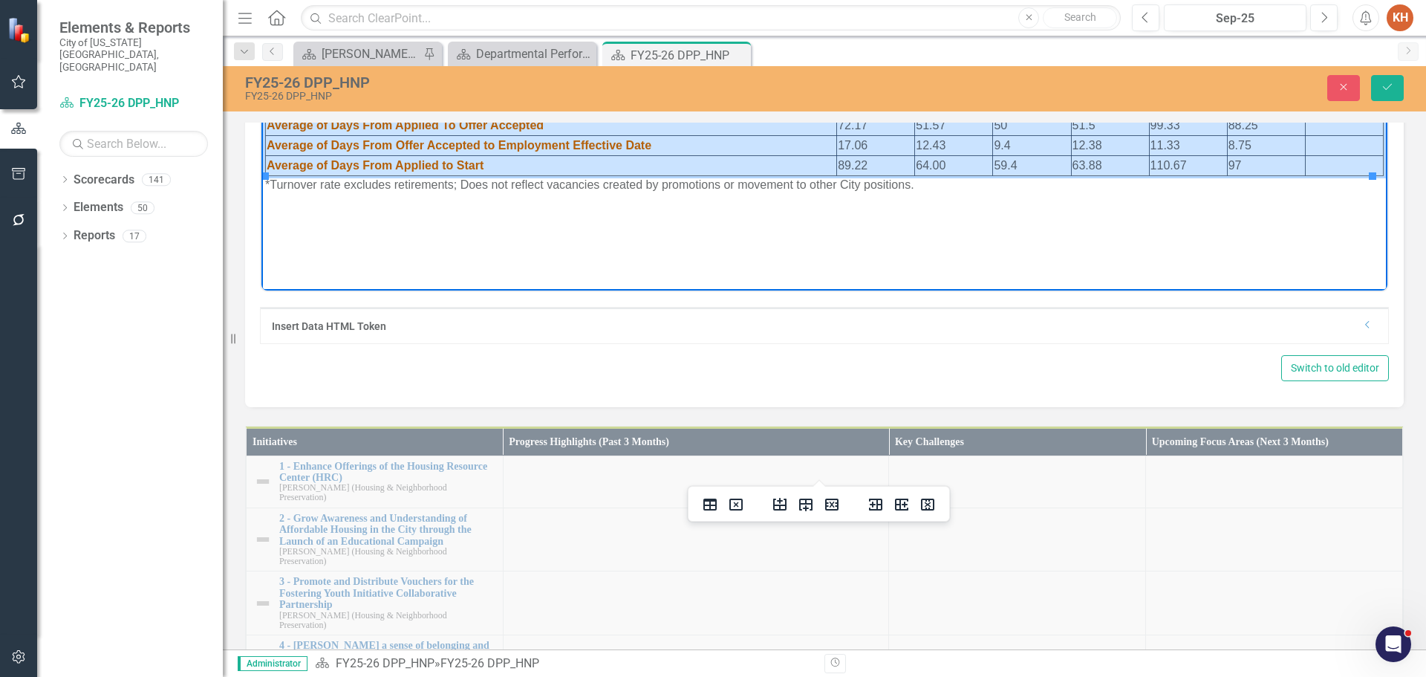
drag, startPoint x: 813, startPoint y: 40, endPoint x: 1325, endPoint y: 161, distance: 525.2
click at [1325, 161] on table "FY22 FY23 FY24Q1 FY24Q2 FY24Q3 FY24Q4 FY25Q1 Turnover Rate (%)* 4.44% 6% 2.30% …" at bounding box center [824, 104] width 1119 height 141
click at [928, 502] on icon "Delete column" at bounding box center [928, 504] width 18 height 18
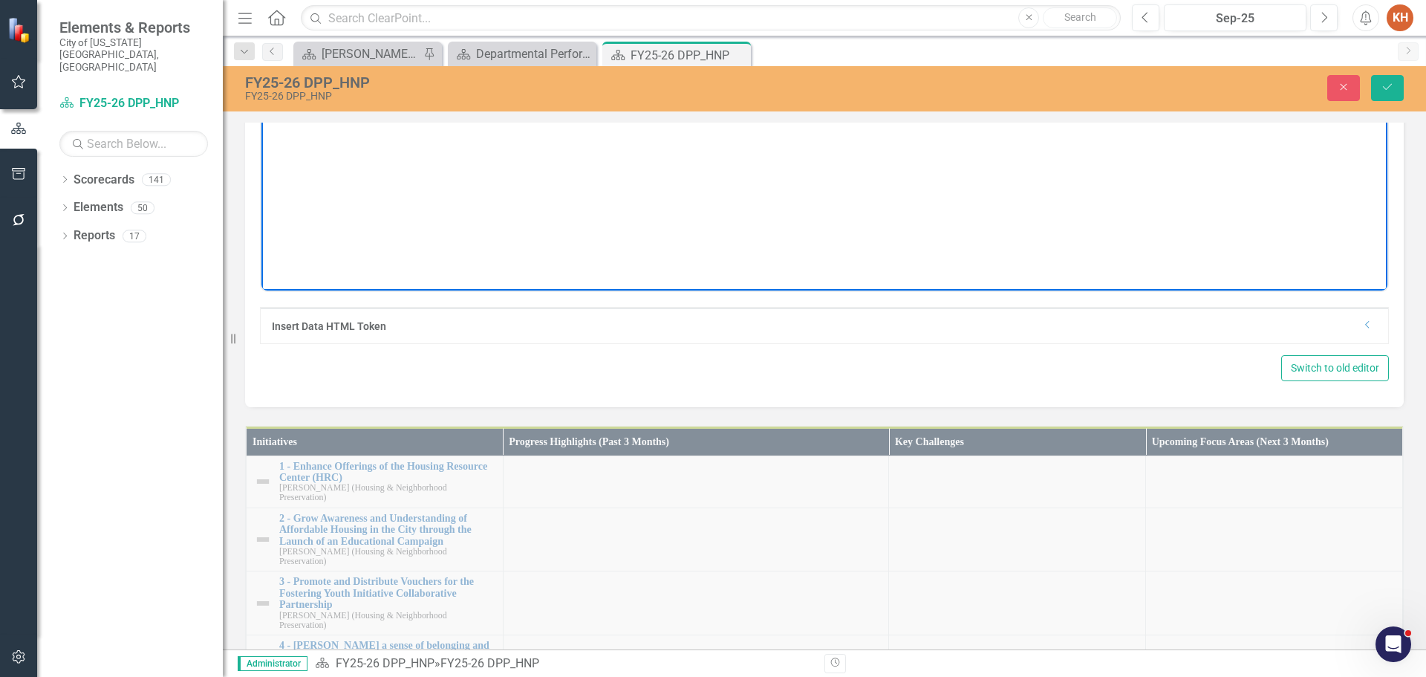
click at [815, 33] on body "*Turnover rate excludes retirements; Does not reflect vacancies created by prom…" at bounding box center [824, 141] width 1126 height 223
paste body "Rich Text Area. Press ALT-0 for help."
click at [1007, 19] on icon "Align center" at bounding box center [1010, 14] width 12 height 10
click at [1390, 81] on button "Save" at bounding box center [1387, 88] width 33 height 26
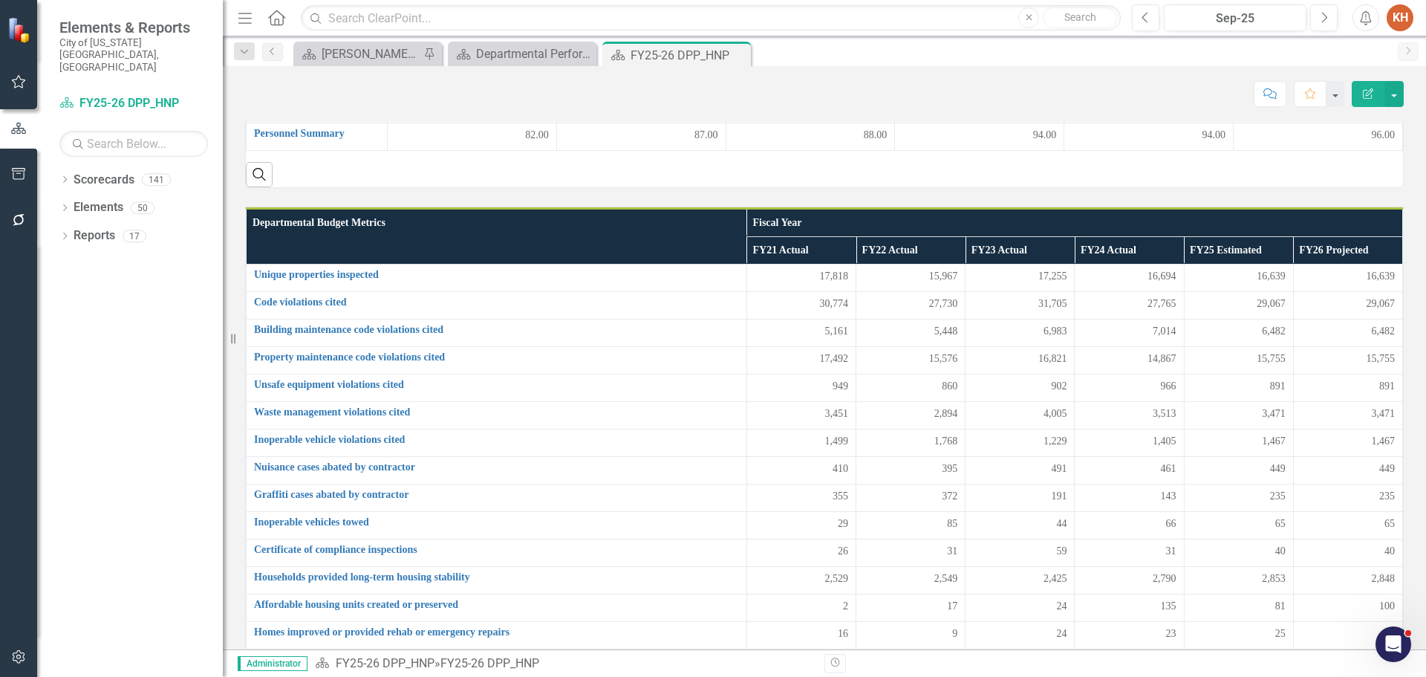
scroll to position [22, 0]
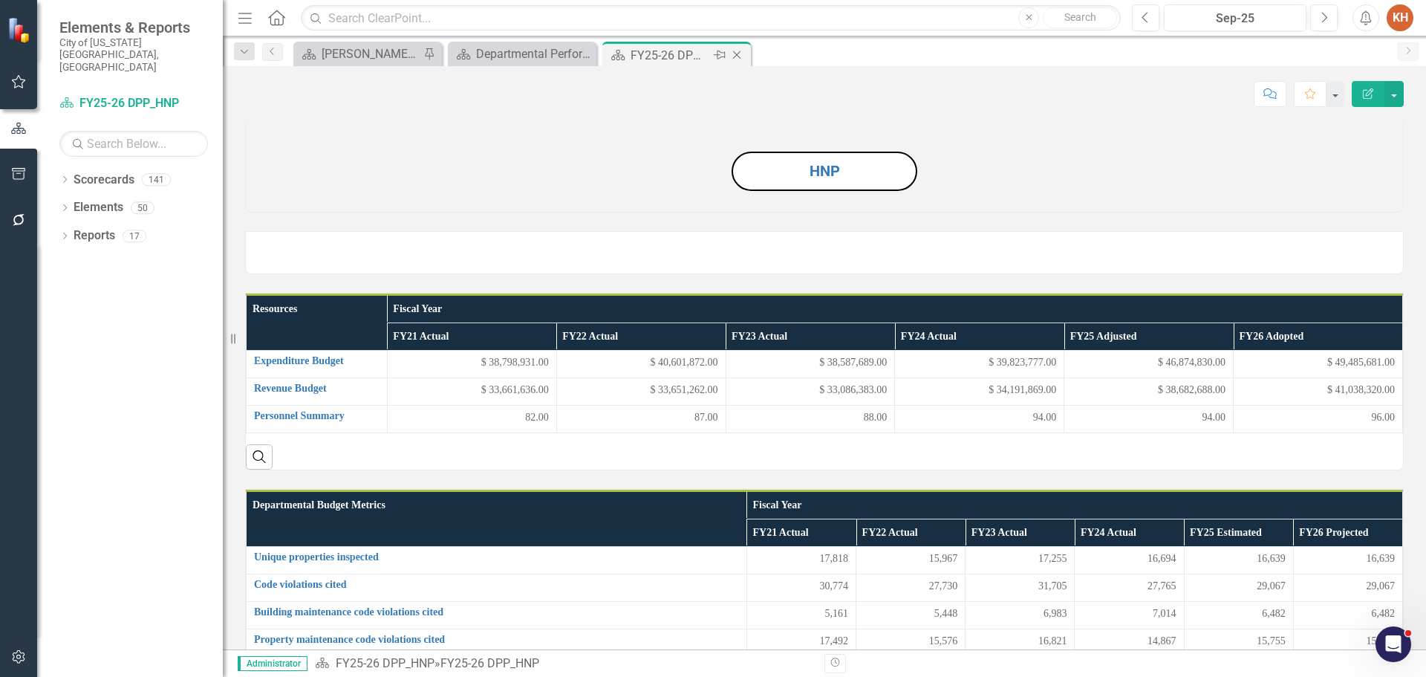
click at [738, 53] on icon "Close" at bounding box center [736, 55] width 15 height 12
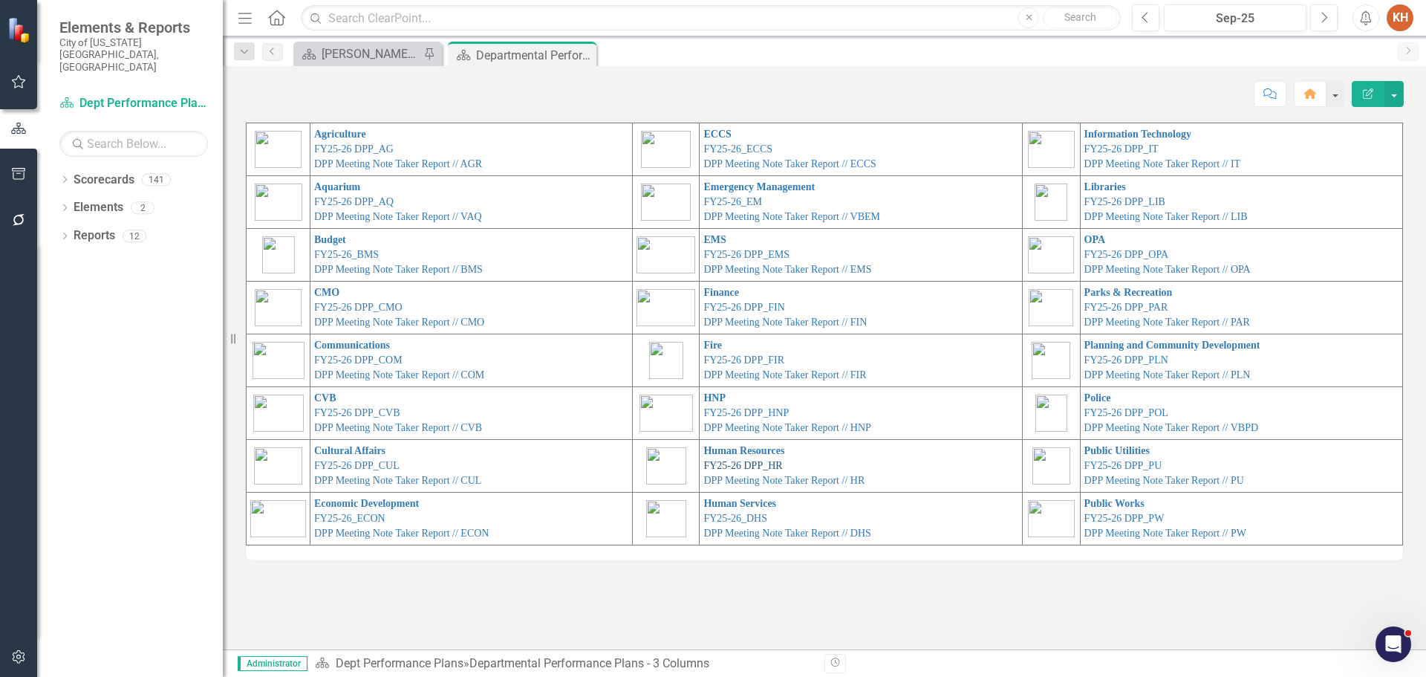
click at [742, 464] on link "FY25-26 DPP_HR" at bounding box center [742, 465] width 79 height 11
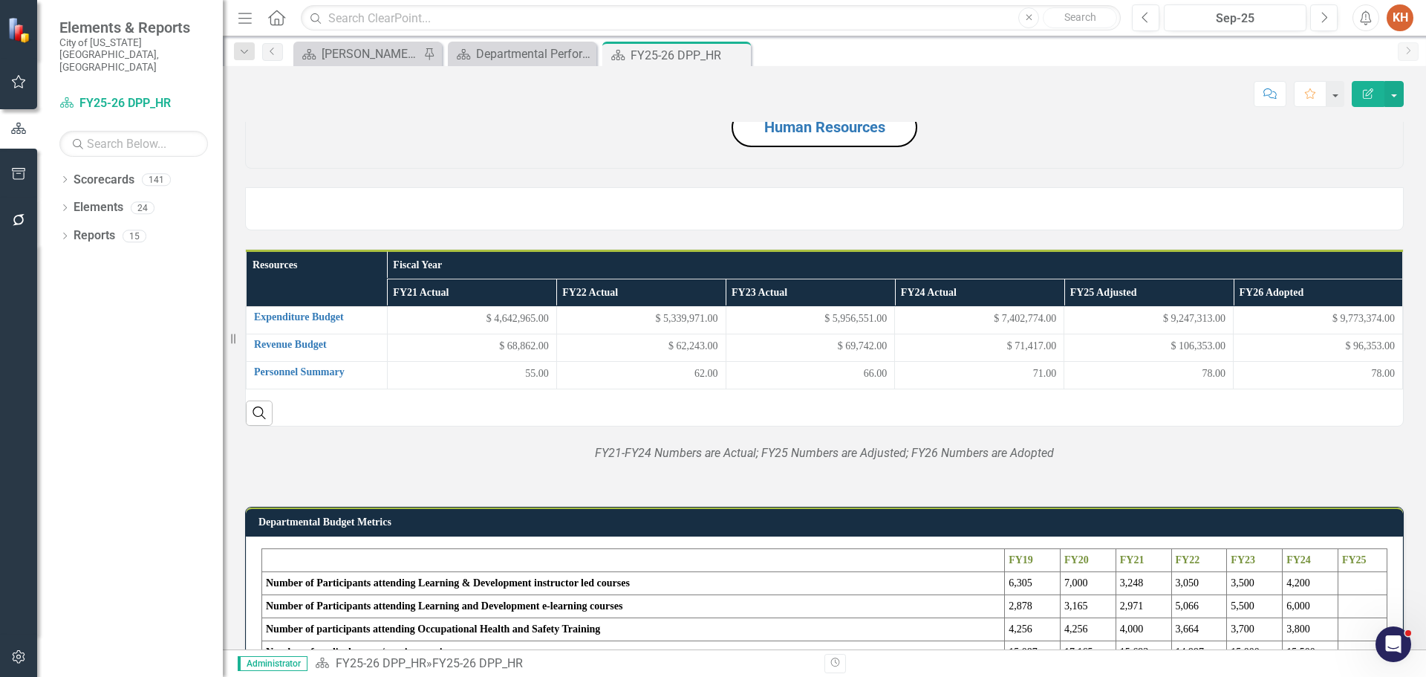
scroll to position [51, 0]
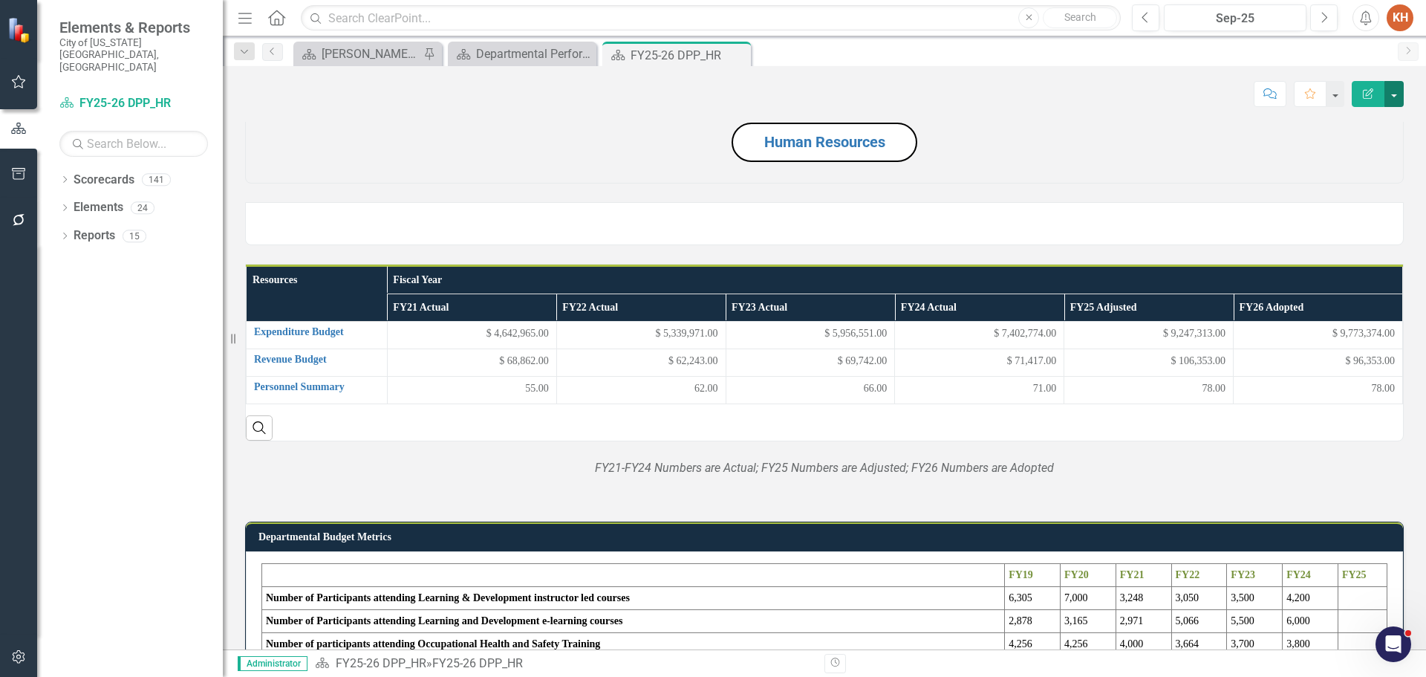
click at [1397, 94] on button "button" at bounding box center [1394, 94] width 19 height 26
click at [1349, 149] on link "Edit Report Edit Layout" at bounding box center [1343, 148] width 120 height 27
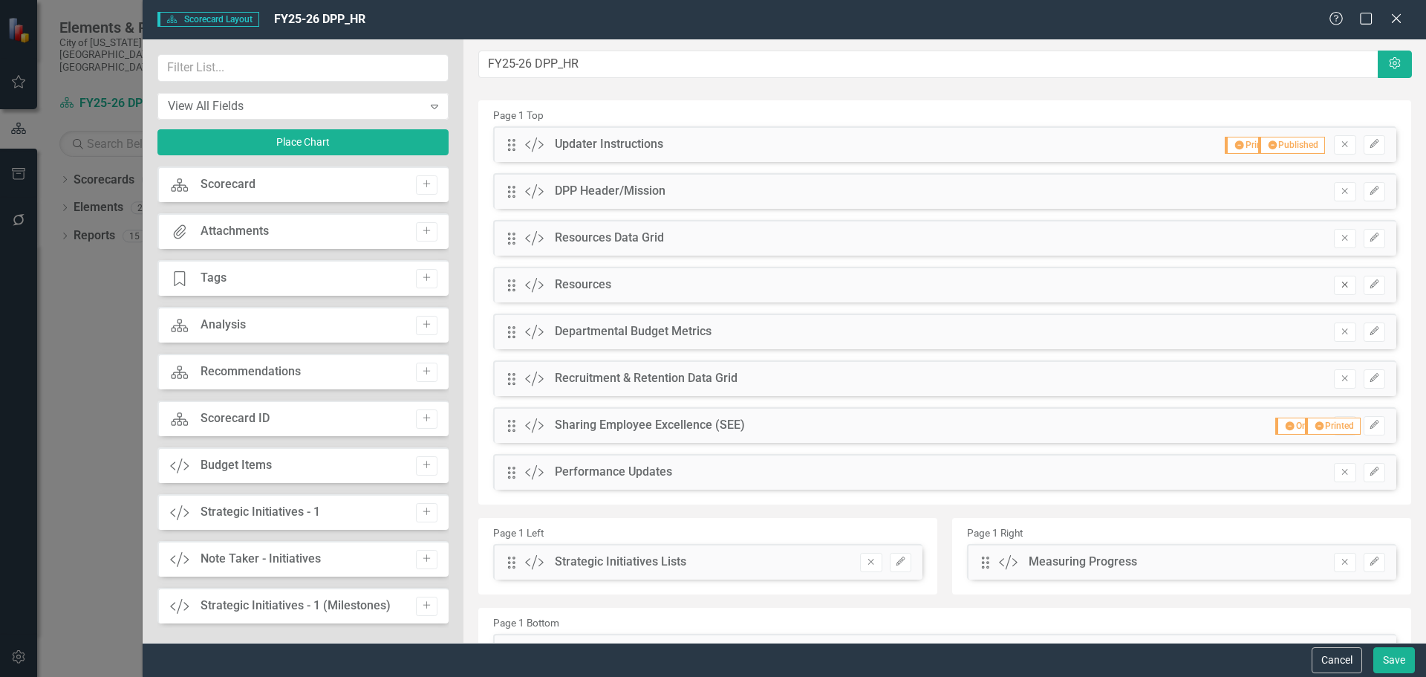
click at [1339, 282] on icon "Remove" at bounding box center [1344, 284] width 11 height 9
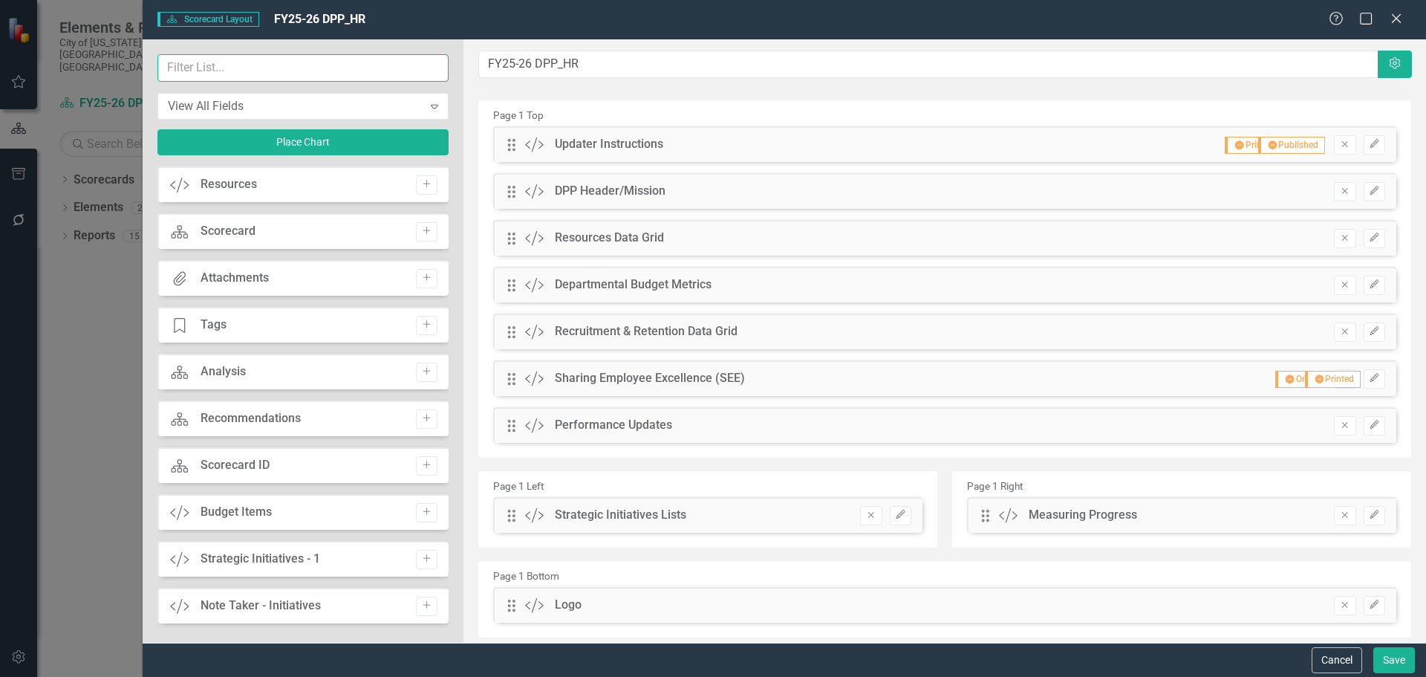
click at [377, 59] on input "text" at bounding box center [302, 67] width 291 height 27
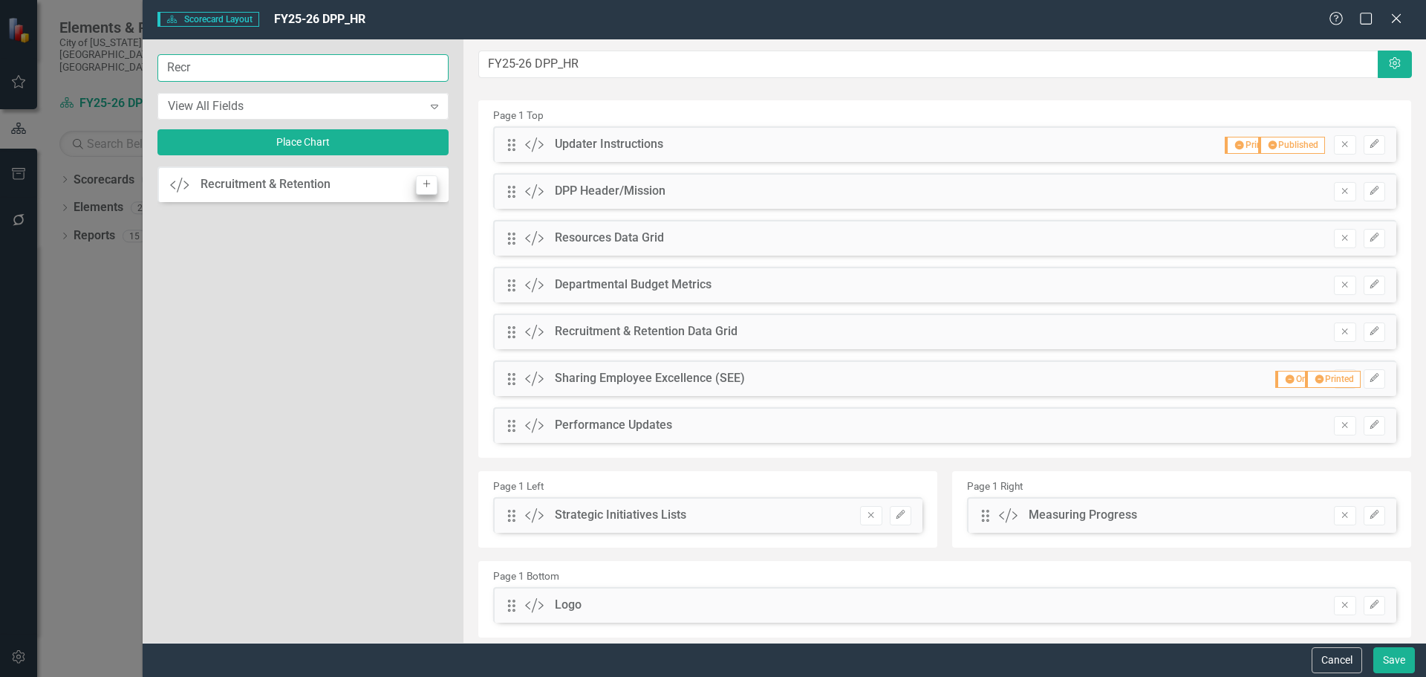
type input "Recr"
click at [429, 188] on icon "Add" at bounding box center [426, 184] width 11 height 9
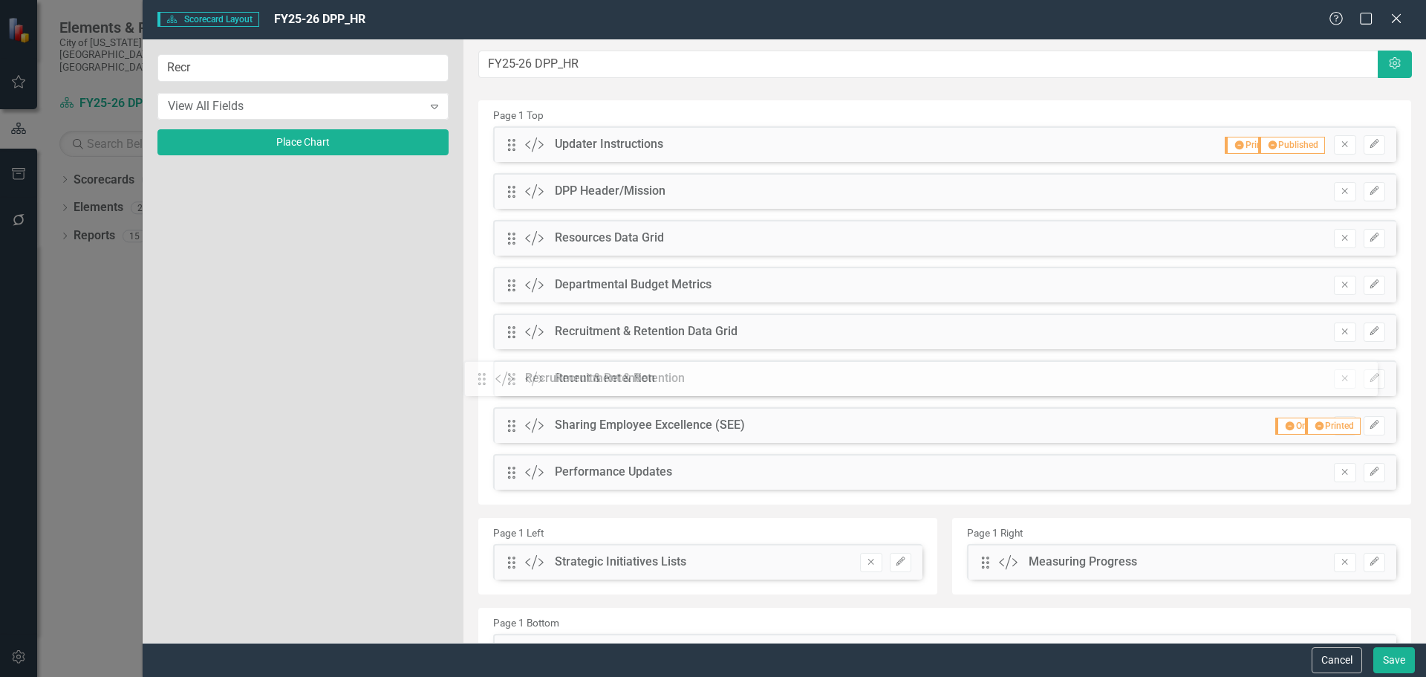
drag, startPoint x: 514, startPoint y: 143, endPoint x: 495, endPoint y: 377, distance: 234.7
click at [1370, 377] on icon "button" at bounding box center [1374, 377] width 9 height 9
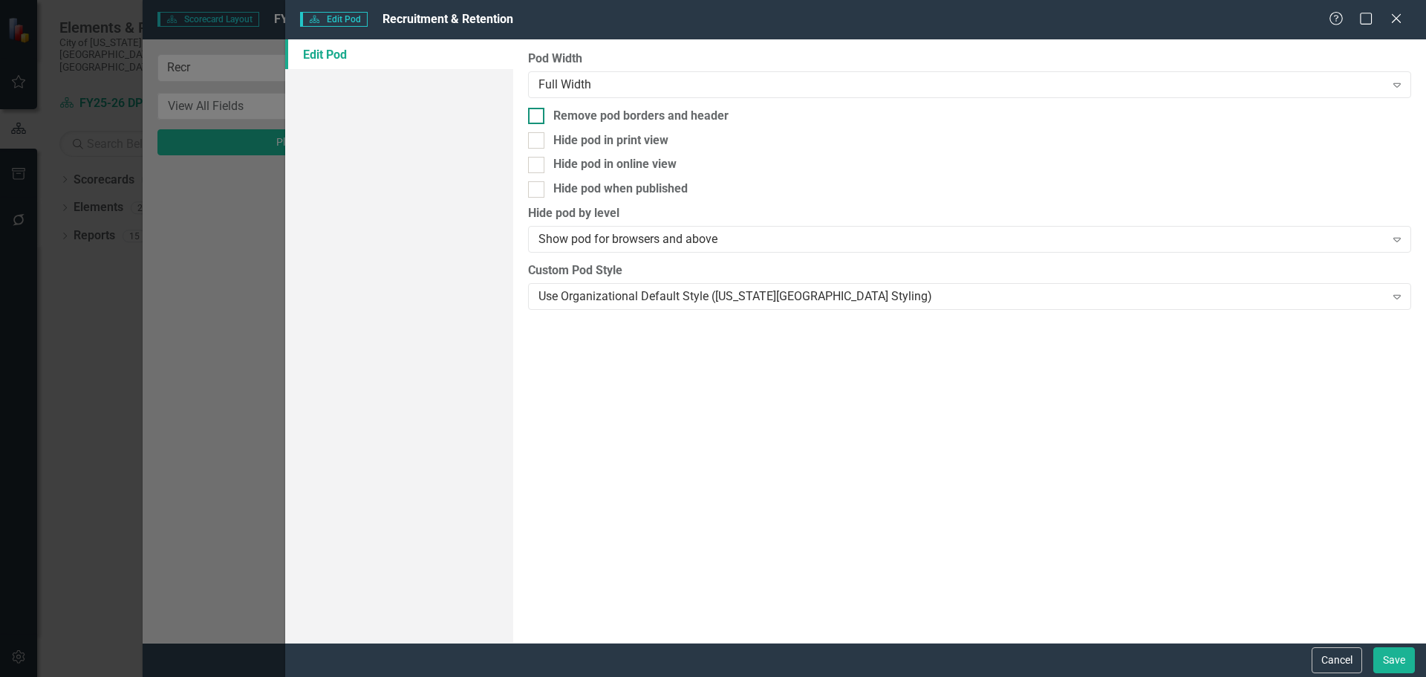
click at [537, 111] on input "Remove pod borders and header" at bounding box center [533, 113] width 10 height 10
checkbox input "true"
click at [620, 295] on div "Use Organizational Default Style (Virginia Beach Styling)" at bounding box center [962, 295] width 846 height 17
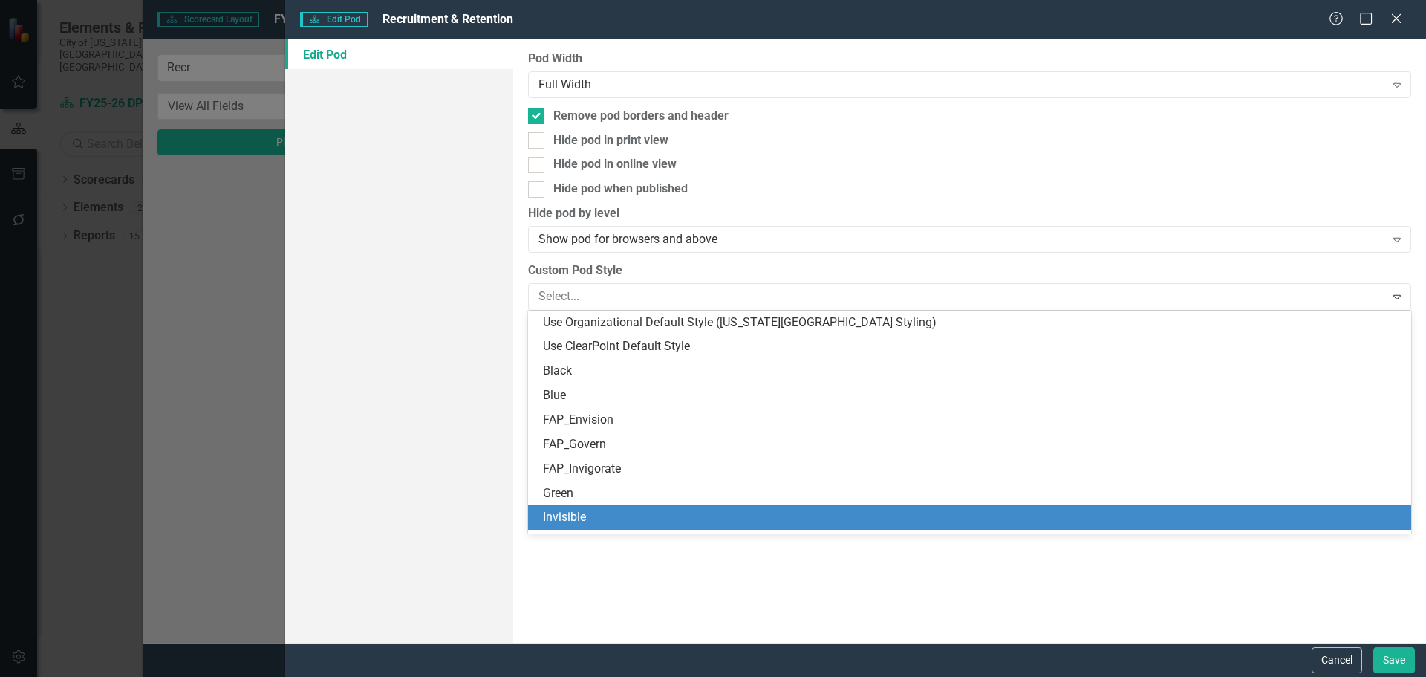
drag, startPoint x: 616, startPoint y: 504, endPoint x: 617, endPoint y: 519, distance: 14.1
click at [617, 519] on div "Use Organizational Default Style (Virginia Beach Styling) Use ClearPoint Defaul…" at bounding box center [969, 422] width 883 height 223
click at [615, 521] on div "Invisible" at bounding box center [972, 517] width 859 height 17
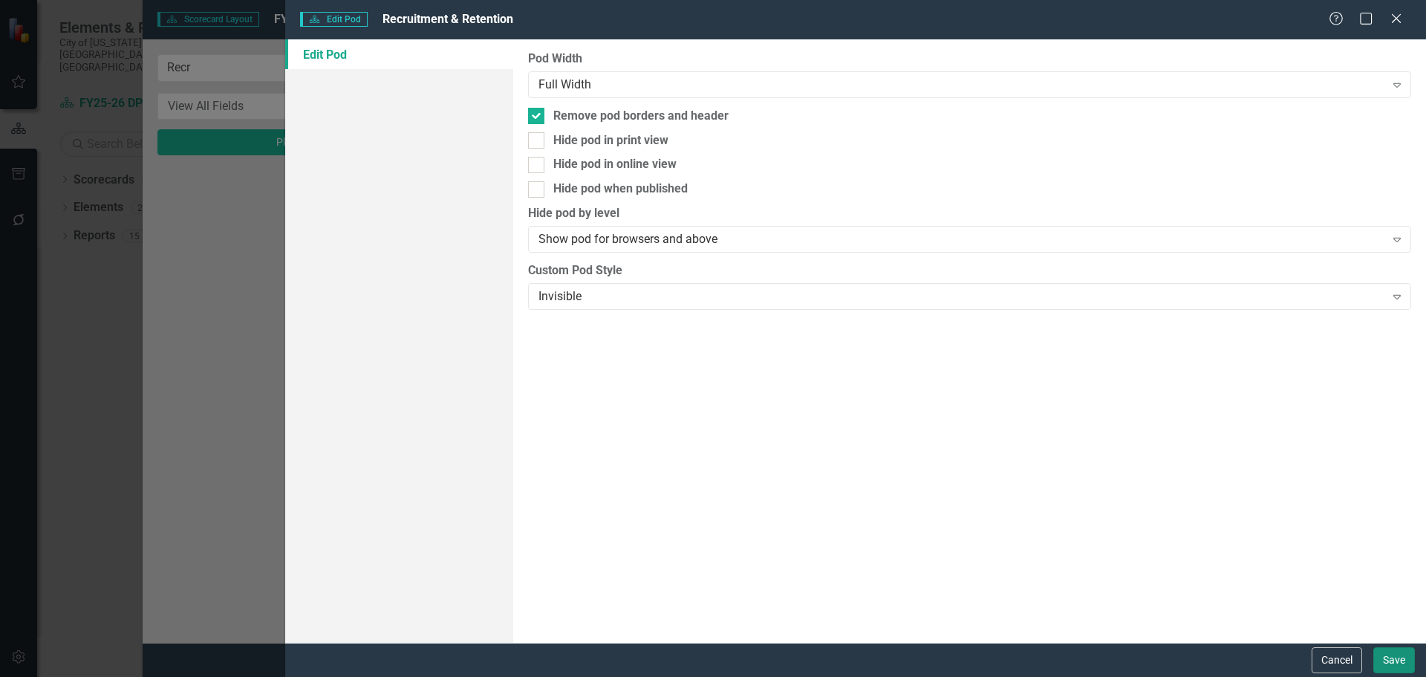
click at [1387, 652] on button "Save" at bounding box center [1395, 660] width 42 height 26
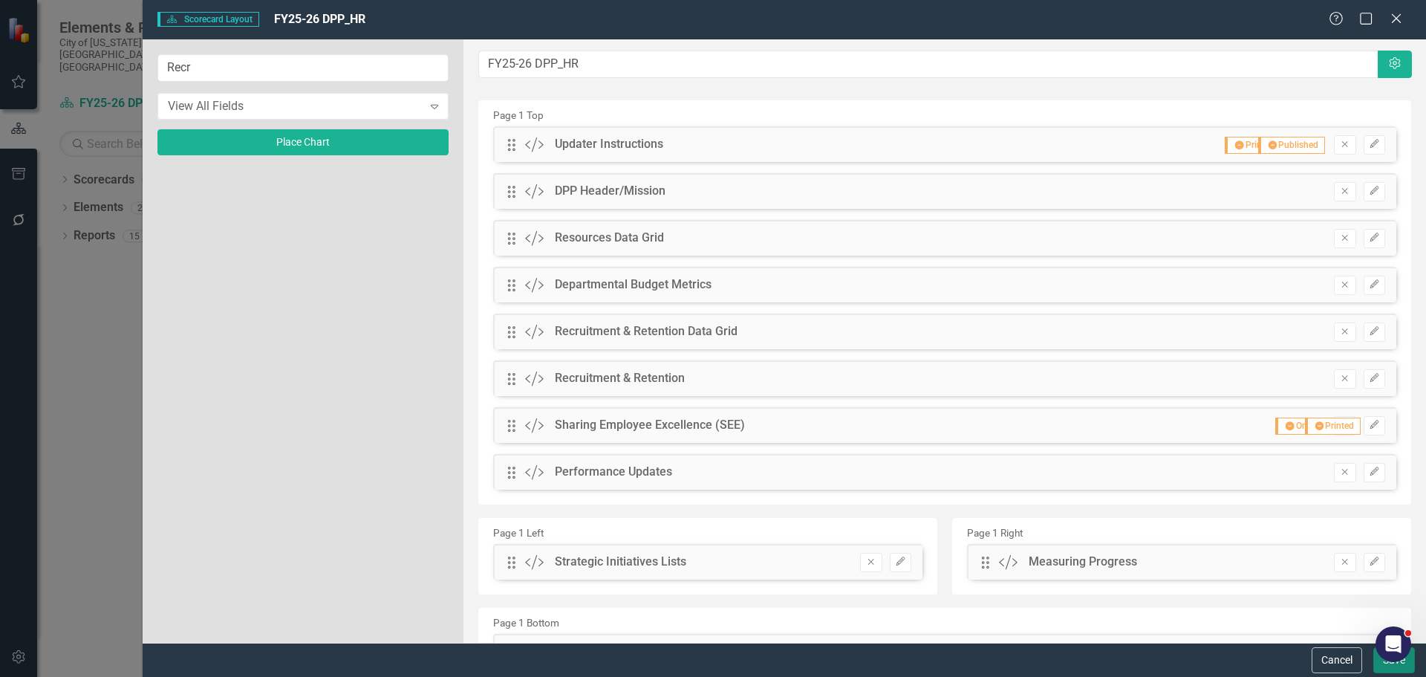
click at [1381, 666] on button "Save" at bounding box center [1395, 660] width 42 height 26
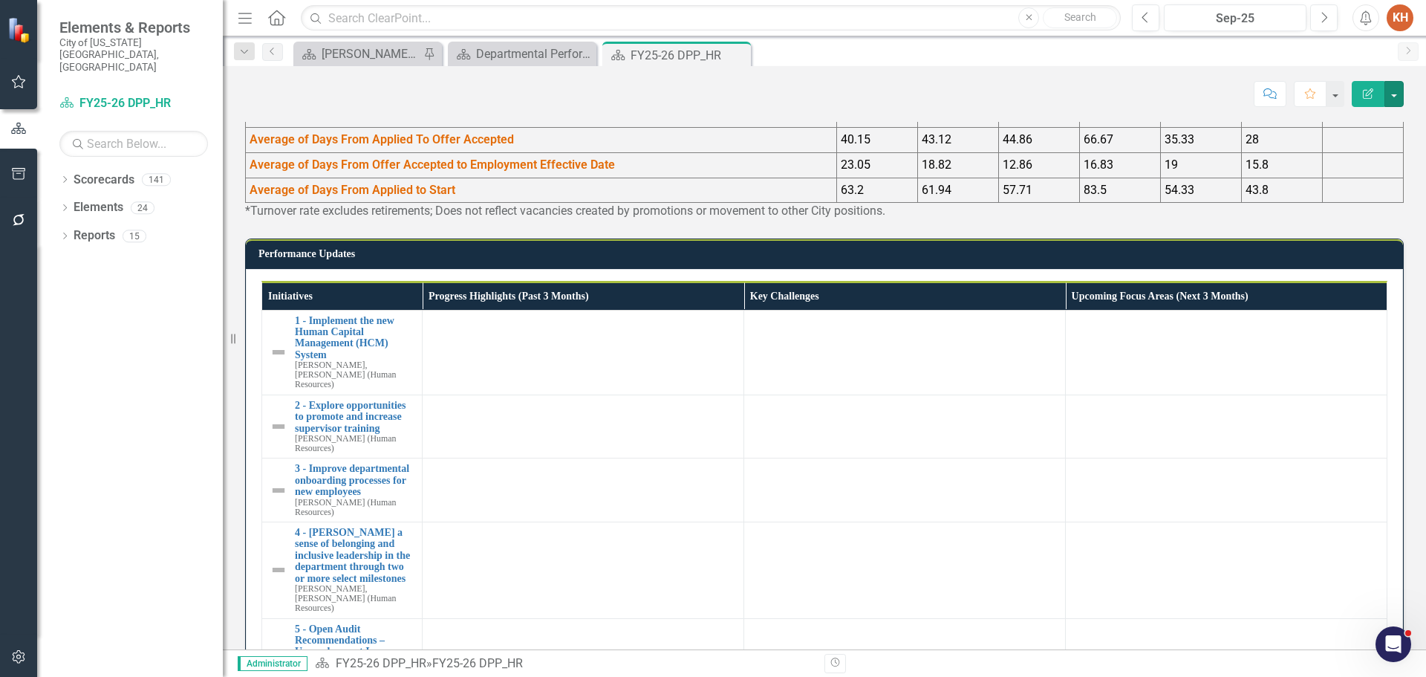
scroll to position [1091, 0]
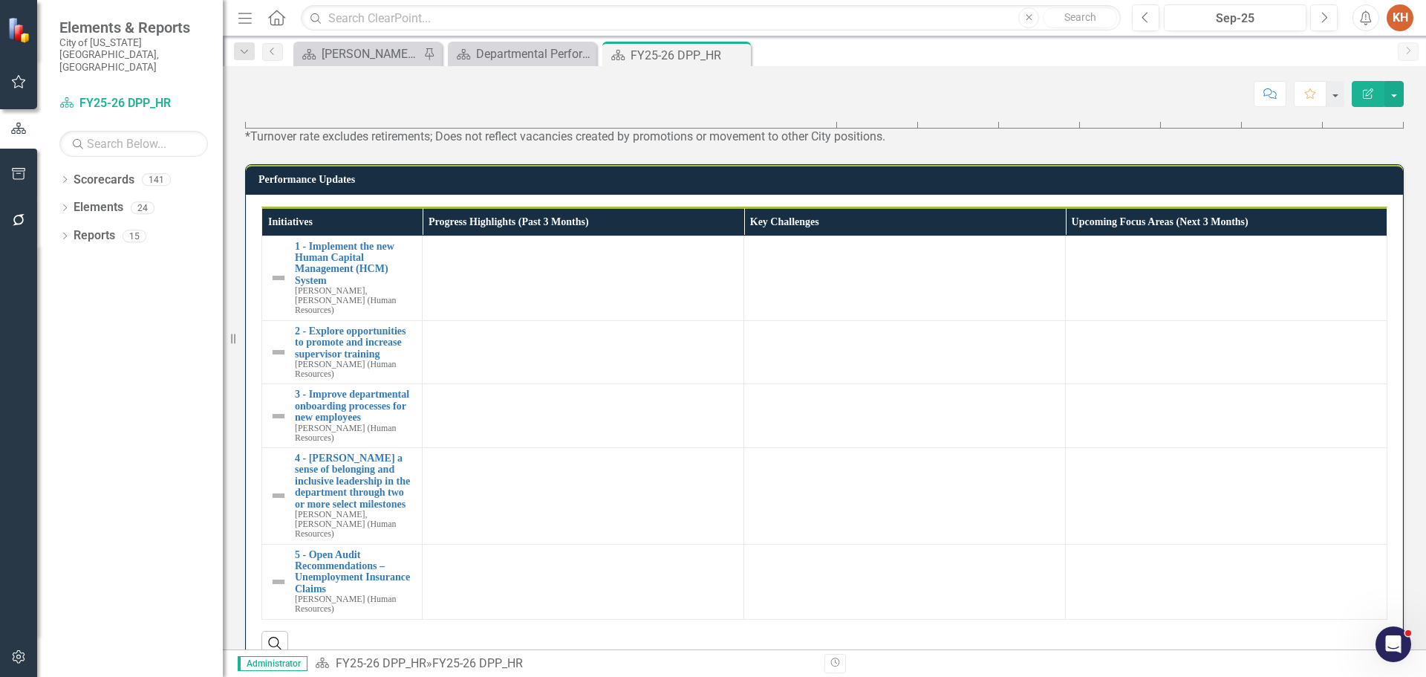
click at [761, 103] on td "Average of Days From Offer Accepted to Employment Effective Date" at bounding box center [541, 90] width 591 height 25
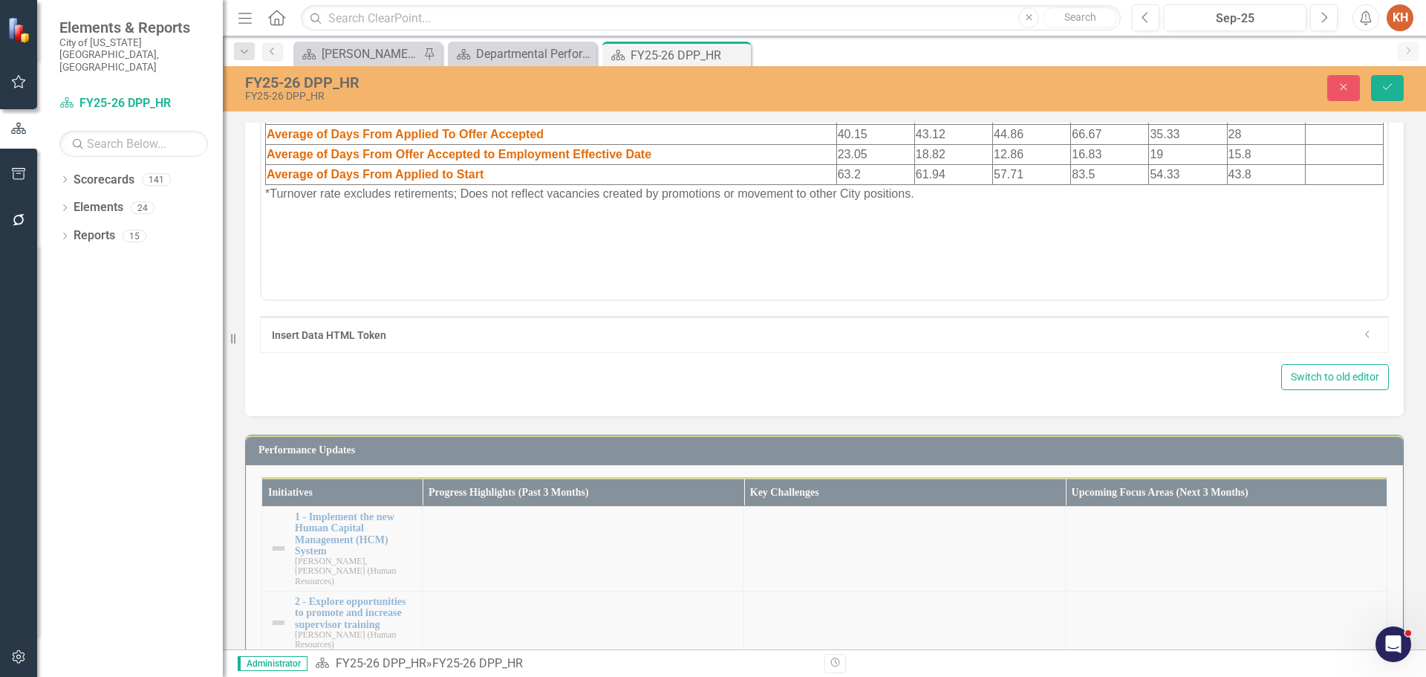
scroll to position [0, 0]
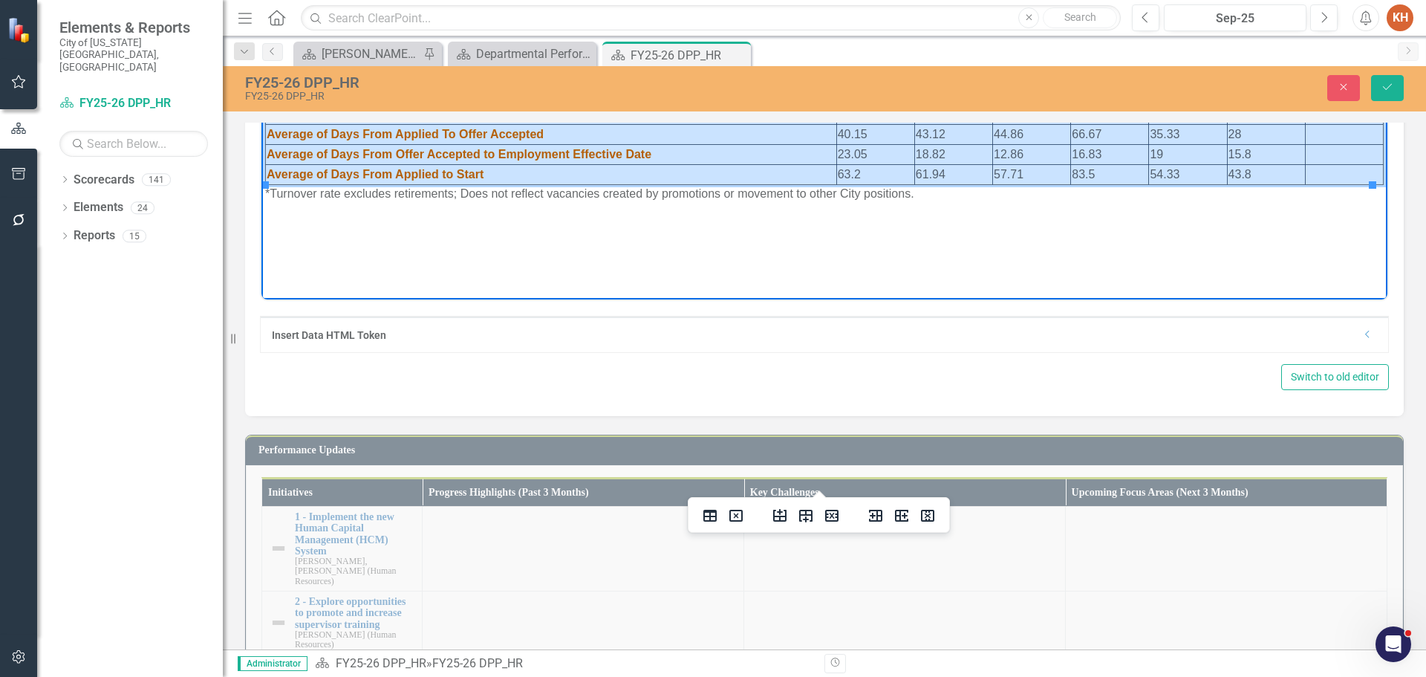
drag, startPoint x: 1315, startPoint y: 175, endPoint x: 677, endPoint y: 57, distance: 649.0
click at [677, 57] on table "FY22 FY23 FY24Q1 FY24Q2 FY24Q3 FY24Q4 FY25Q1 Turnover Rate (%)* 14.49% 8% 7.81%…" at bounding box center [824, 114] width 1119 height 141
click at [929, 520] on icon "Delete column" at bounding box center [927, 516] width 13 height 12
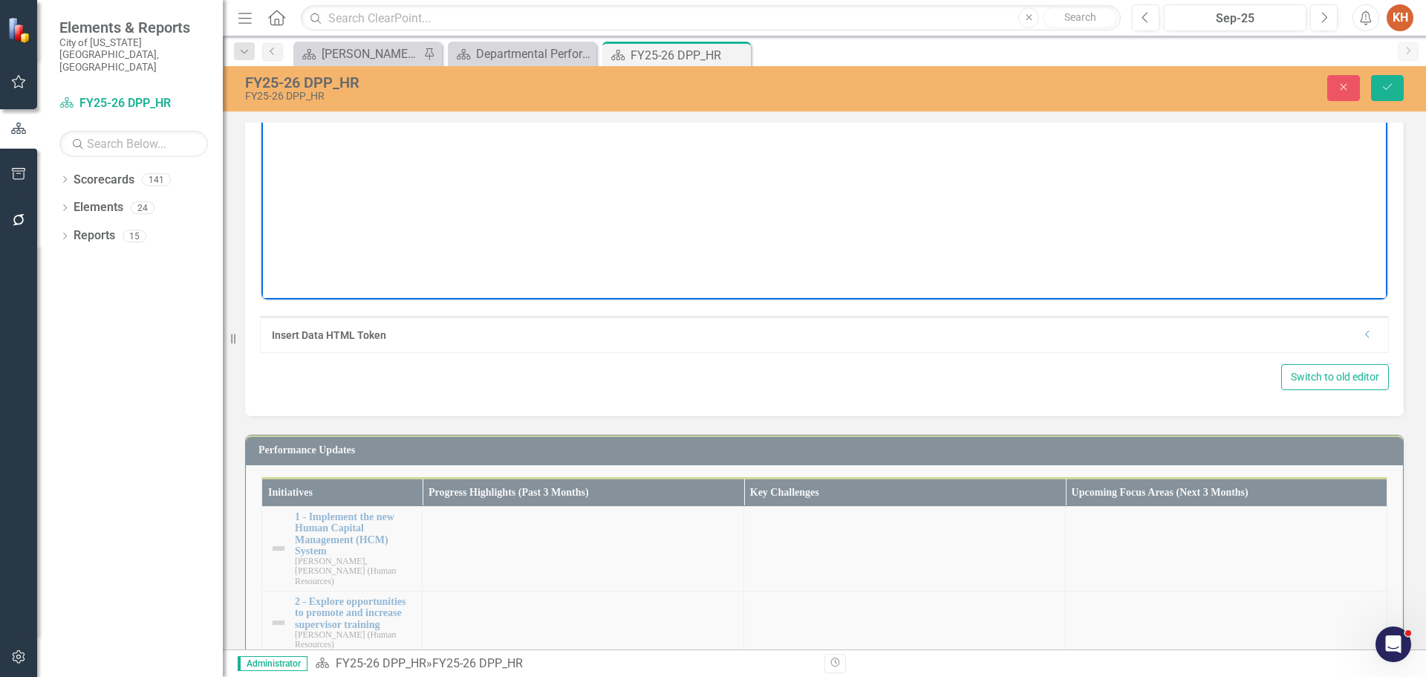
click at [810, 37] on div "Paragraph To open the popup, press Shift+Enter To open the popup, press Shift+E…" at bounding box center [824, 22] width 1126 height 29
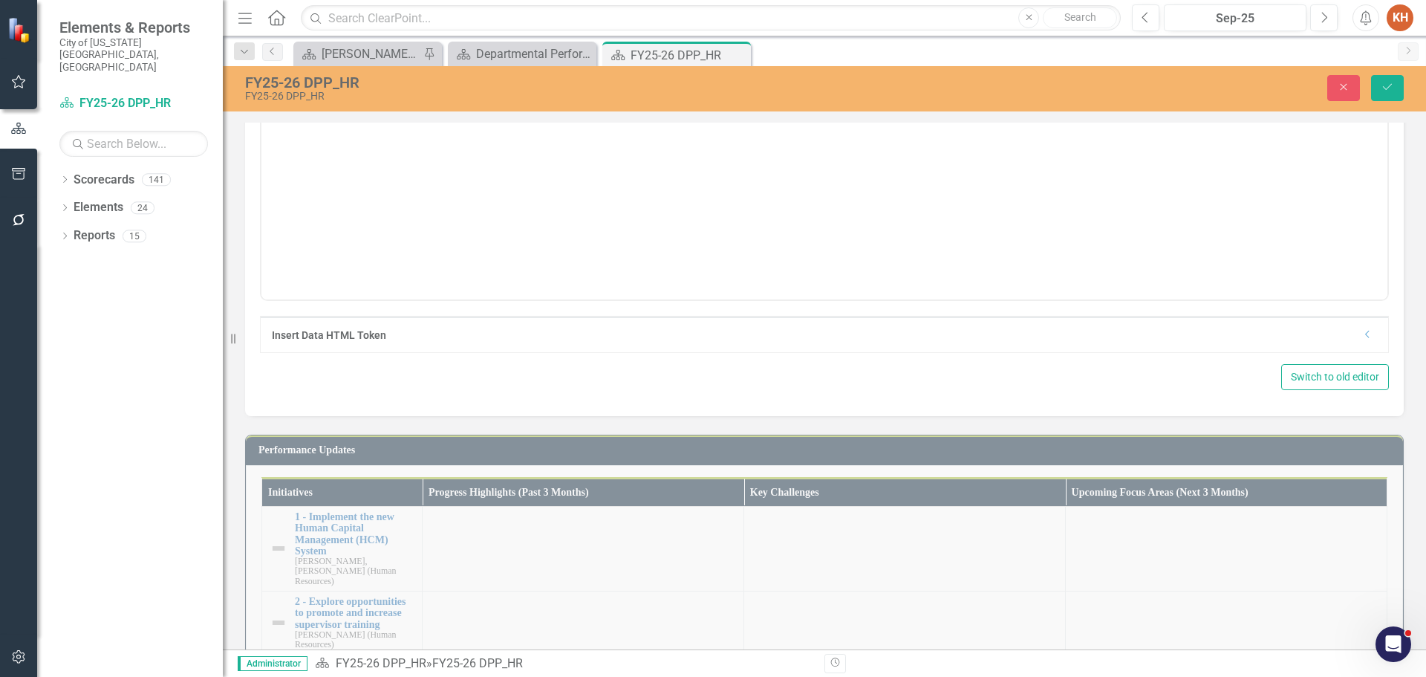
click at [822, 46] on body "*Turnover rate excludes retirements; Does not reflect vacancies created by prom…" at bounding box center [824, 151] width 1126 height 223
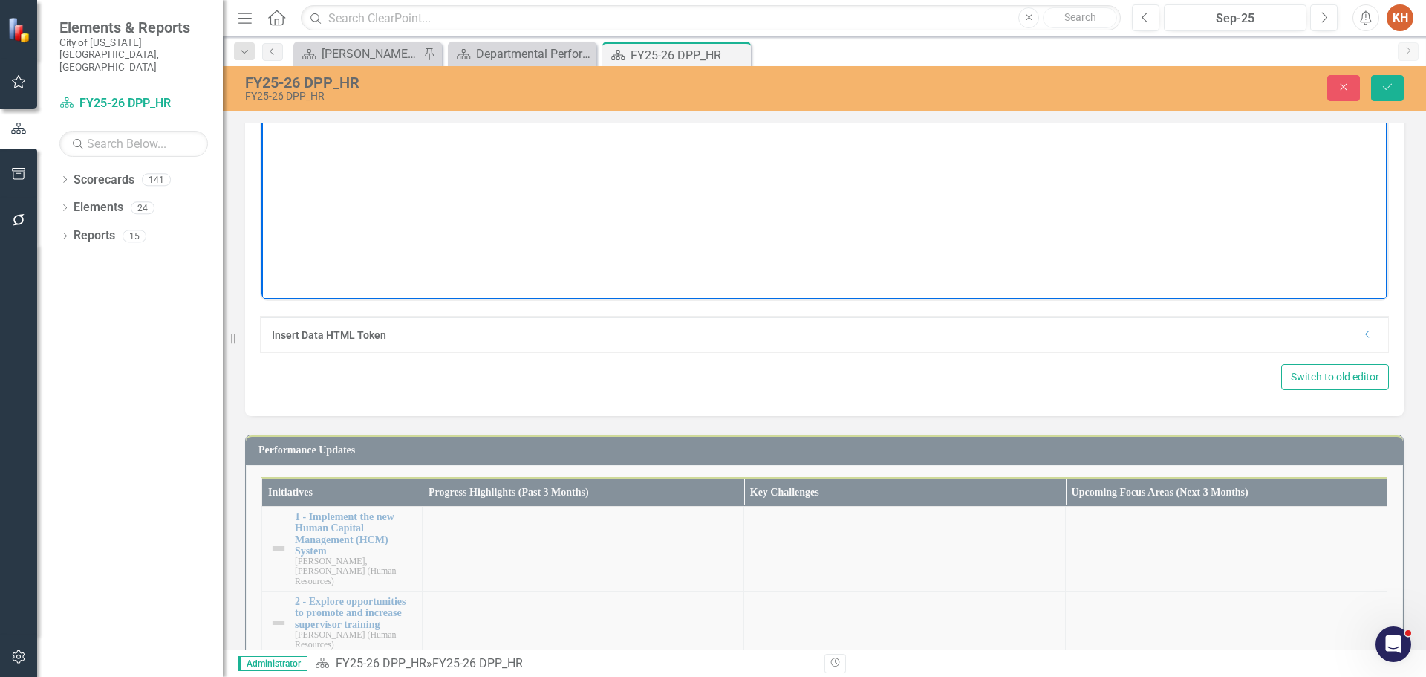
paste body "Rich Text Area. Press ALT-0 for help."
click at [1004, 32] on icon "Align center" at bounding box center [1010, 23] width 18 height 18
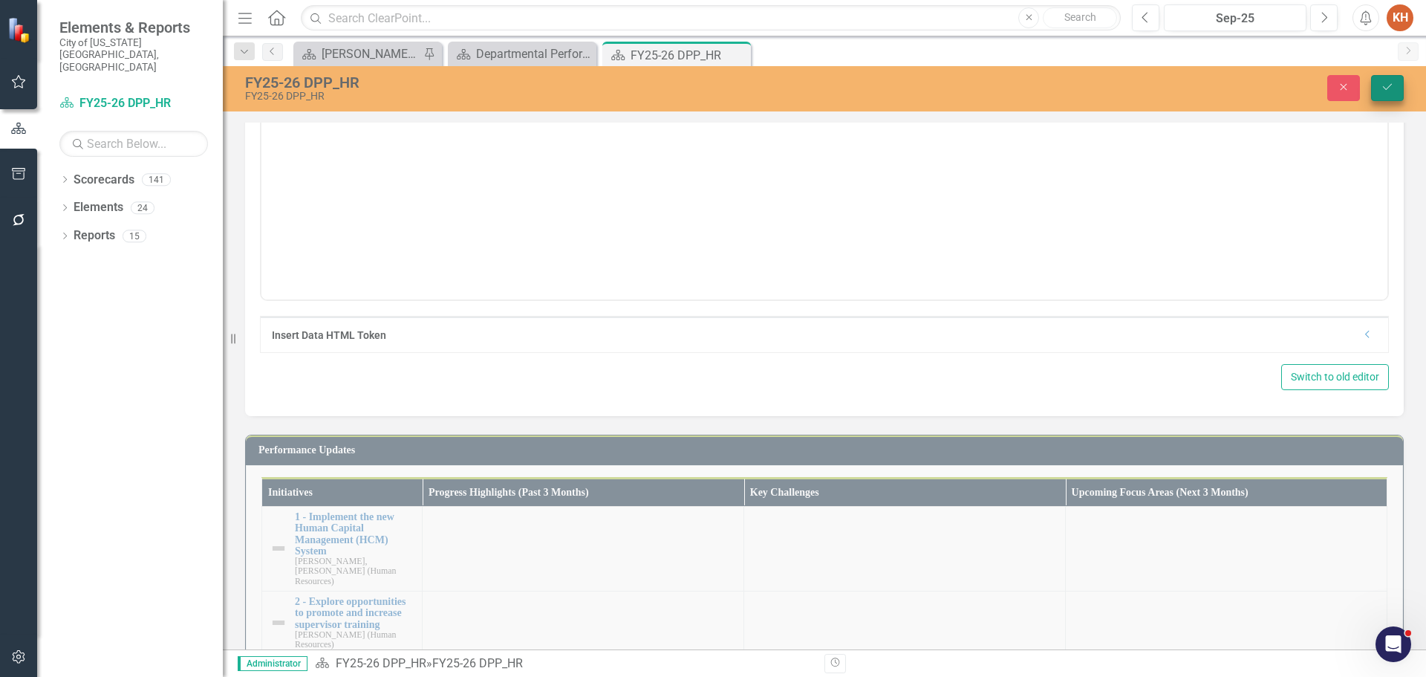
click at [1391, 76] on button "Save" at bounding box center [1387, 88] width 33 height 26
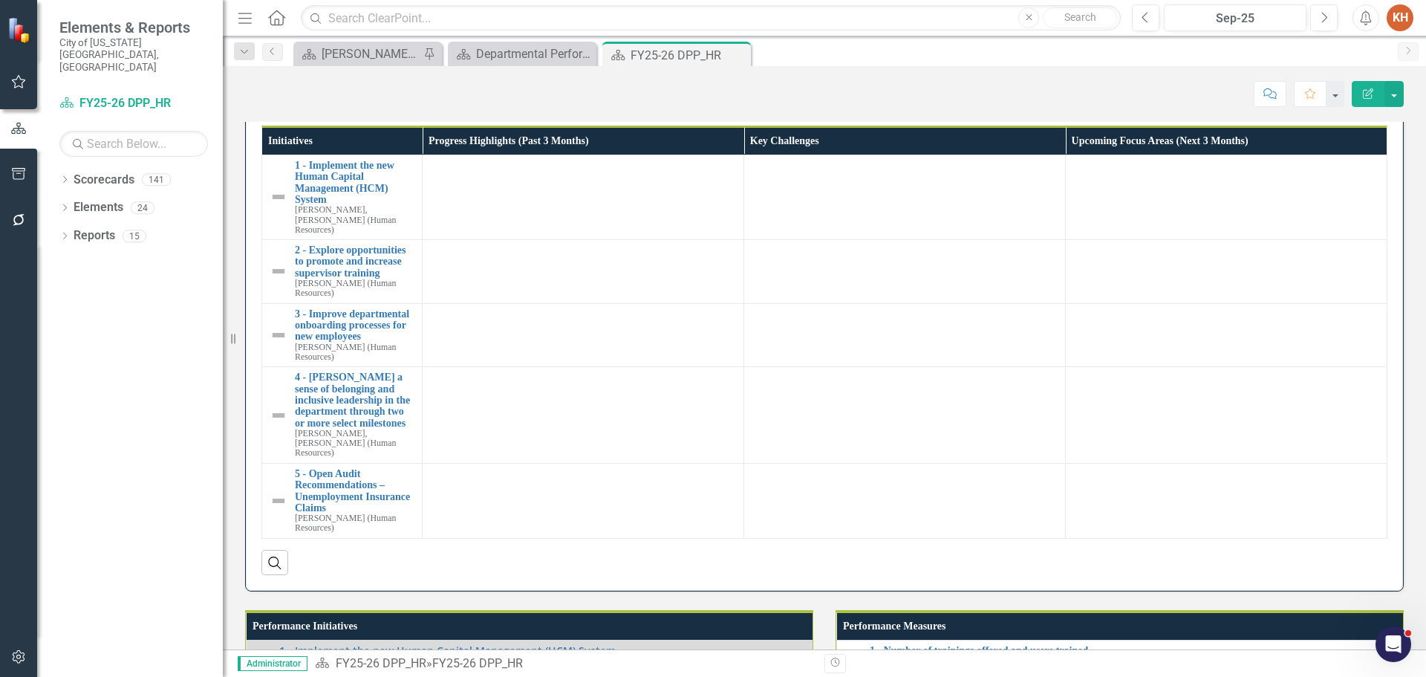
scroll to position [849, 0]
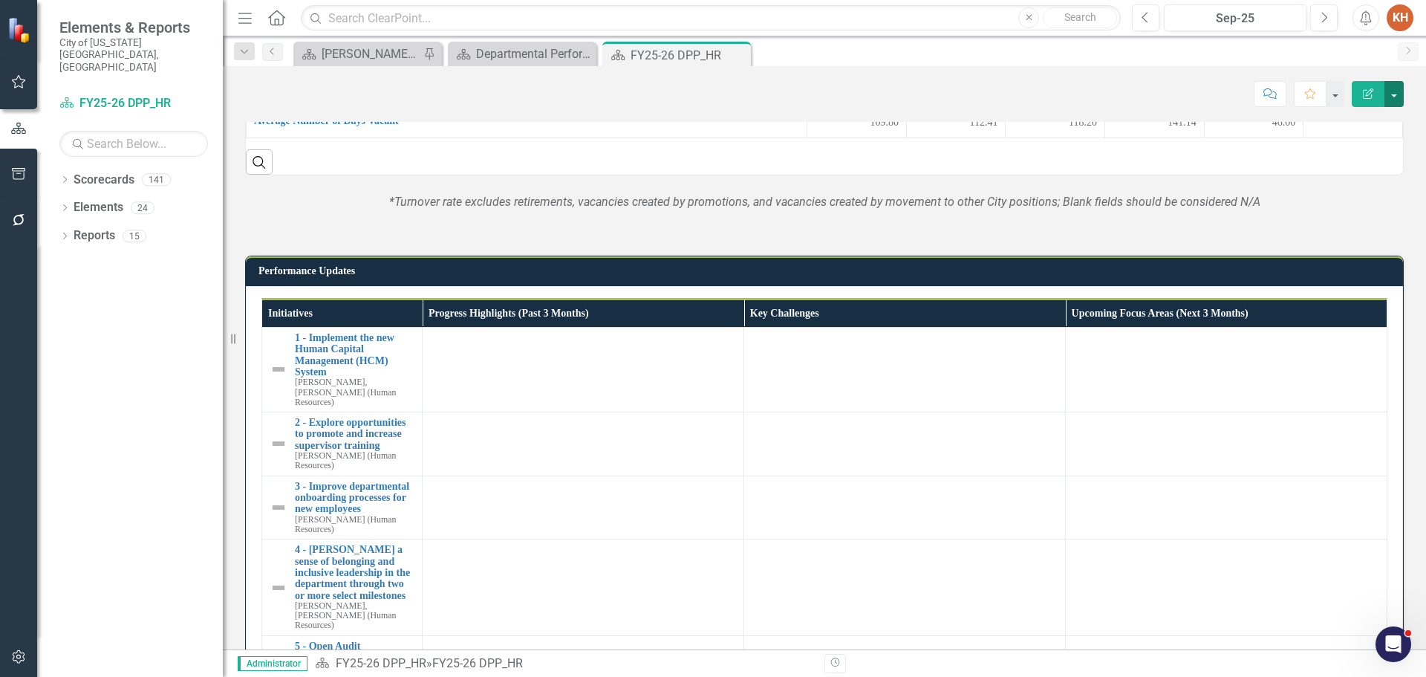
click at [1400, 96] on button "button" at bounding box center [1394, 94] width 19 height 26
click at [1364, 146] on link "Edit Report Edit Layout" at bounding box center [1343, 148] width 120 height 27
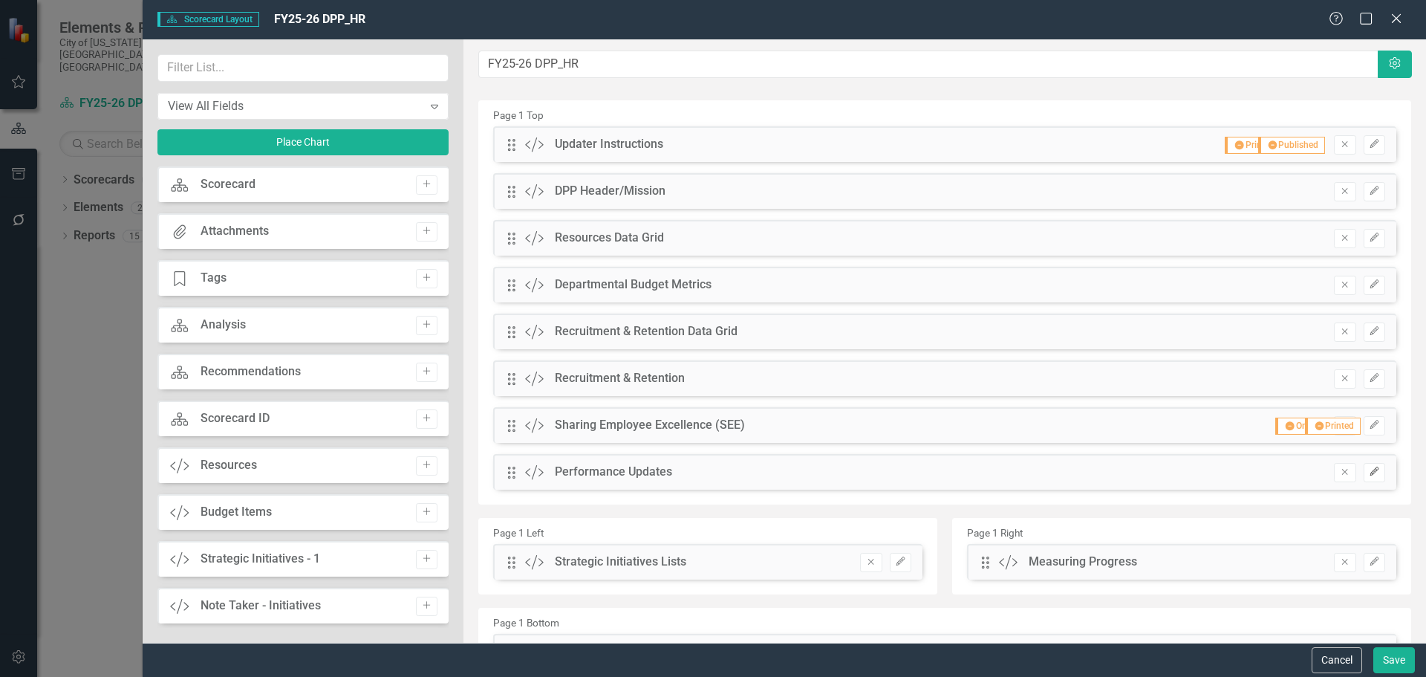
click at [1369, 471] on icon "Edit" at bounding box center [1374, 471] width 11 height 9
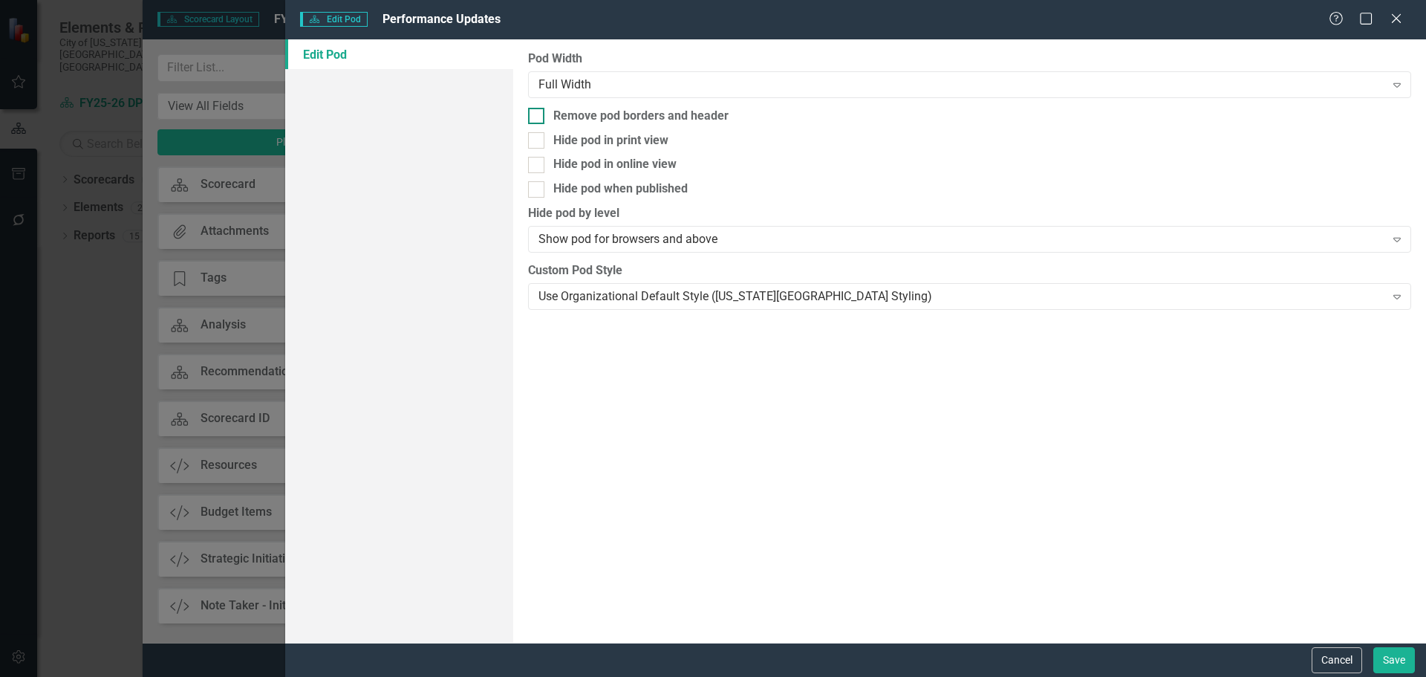
click at [588, 116] on div "Remove pod borders and header" at bounding box center [640, 116] width 175 height 17
click at [538, 116] on input "Remove pod borders and header" at bounding box center [533, 113] width 10 height 10
checkbox input "true"
click at [1387, 662] on button "Save" at bounding box center [1395, 660] width 42 height 26
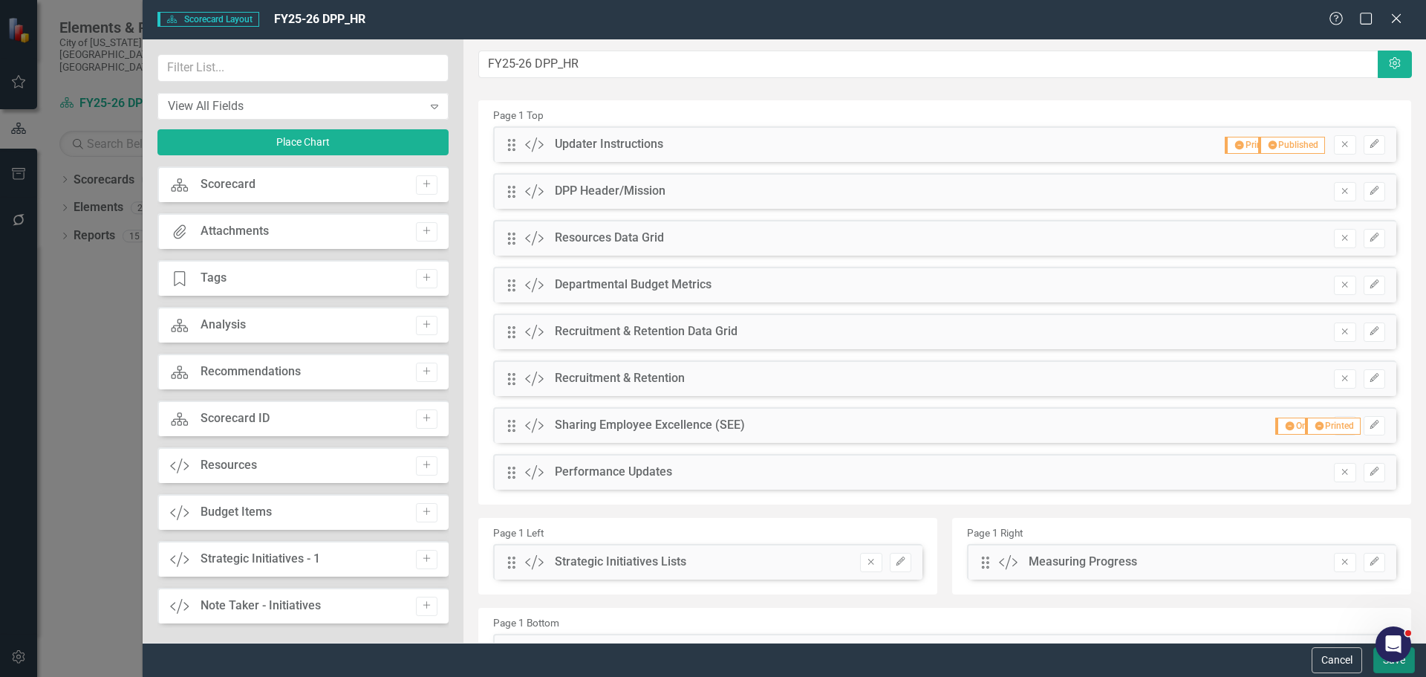
click at [1383, 668] on button "Save" at bounding box center [1395, 660] width 42 height 26
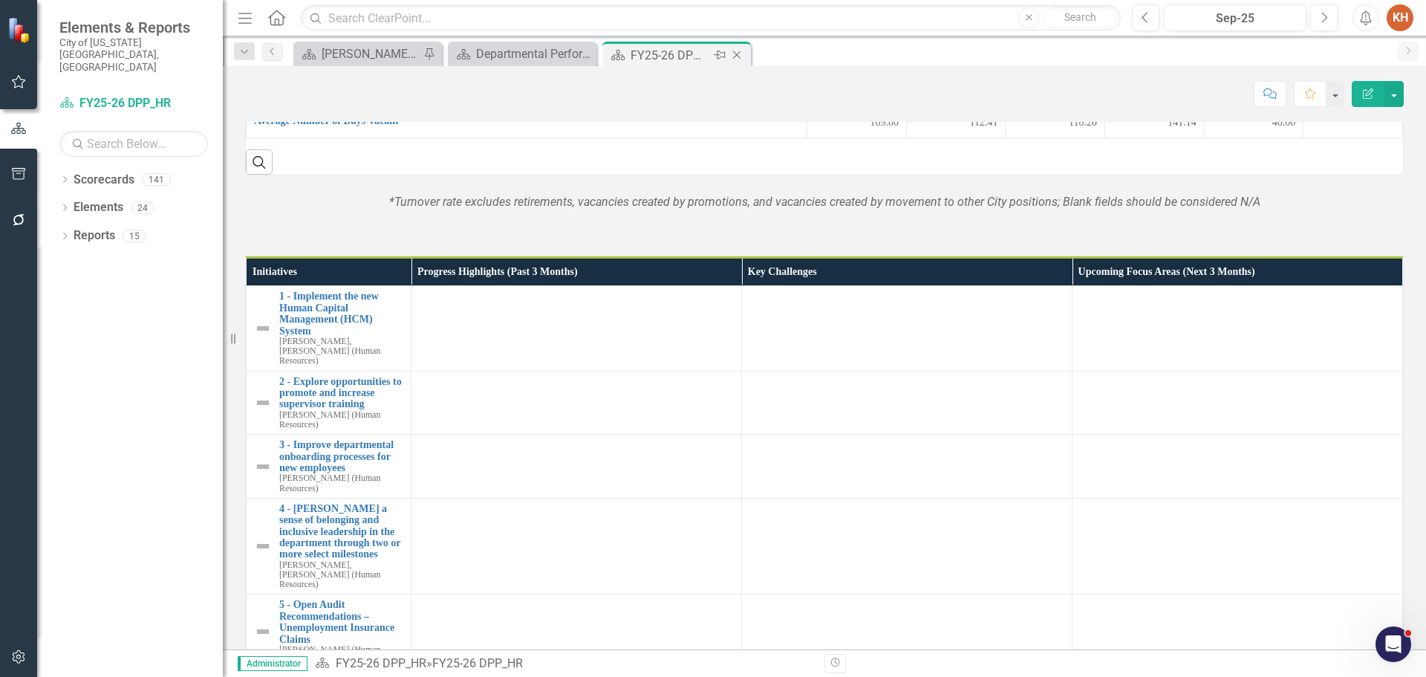
click at [738, 54] on icon at bounding box center [737, 55] width 8 height 8
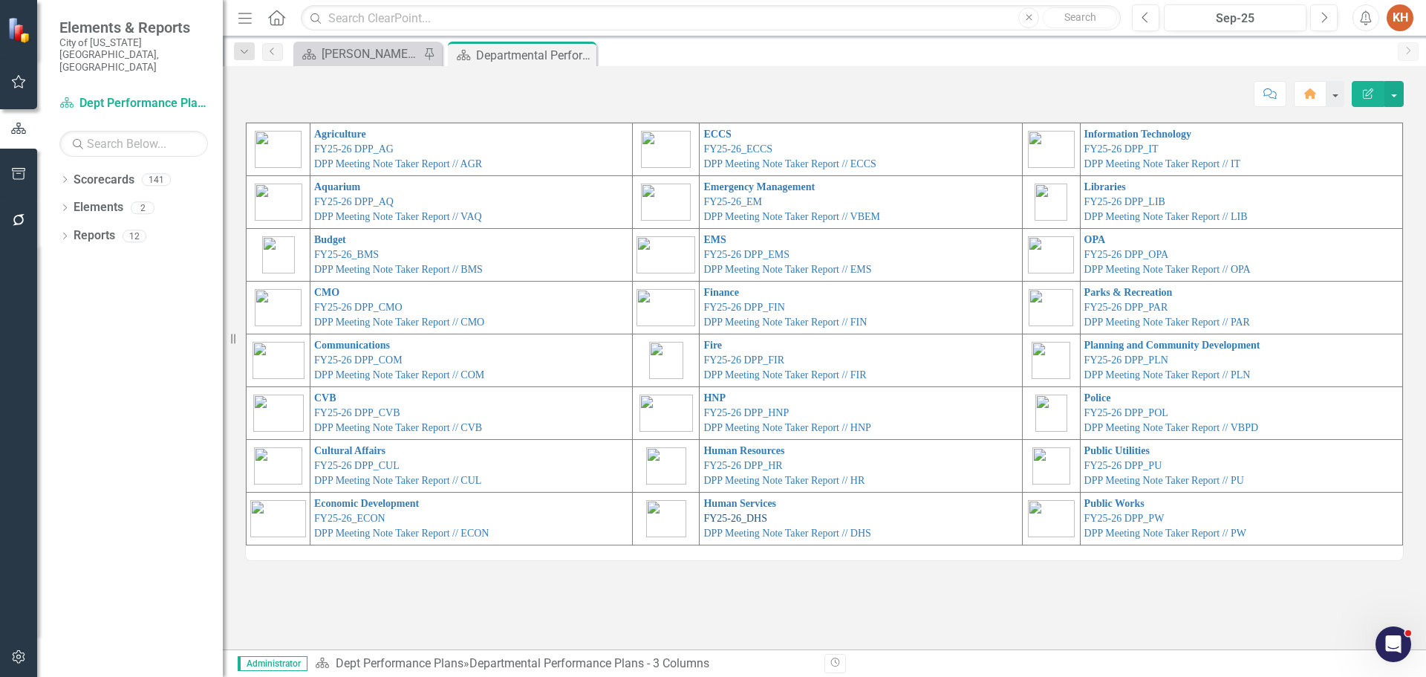
click at [746, 517] on link "FY25-26_DHS" at bounding box center [735, 518] width 64 height 11
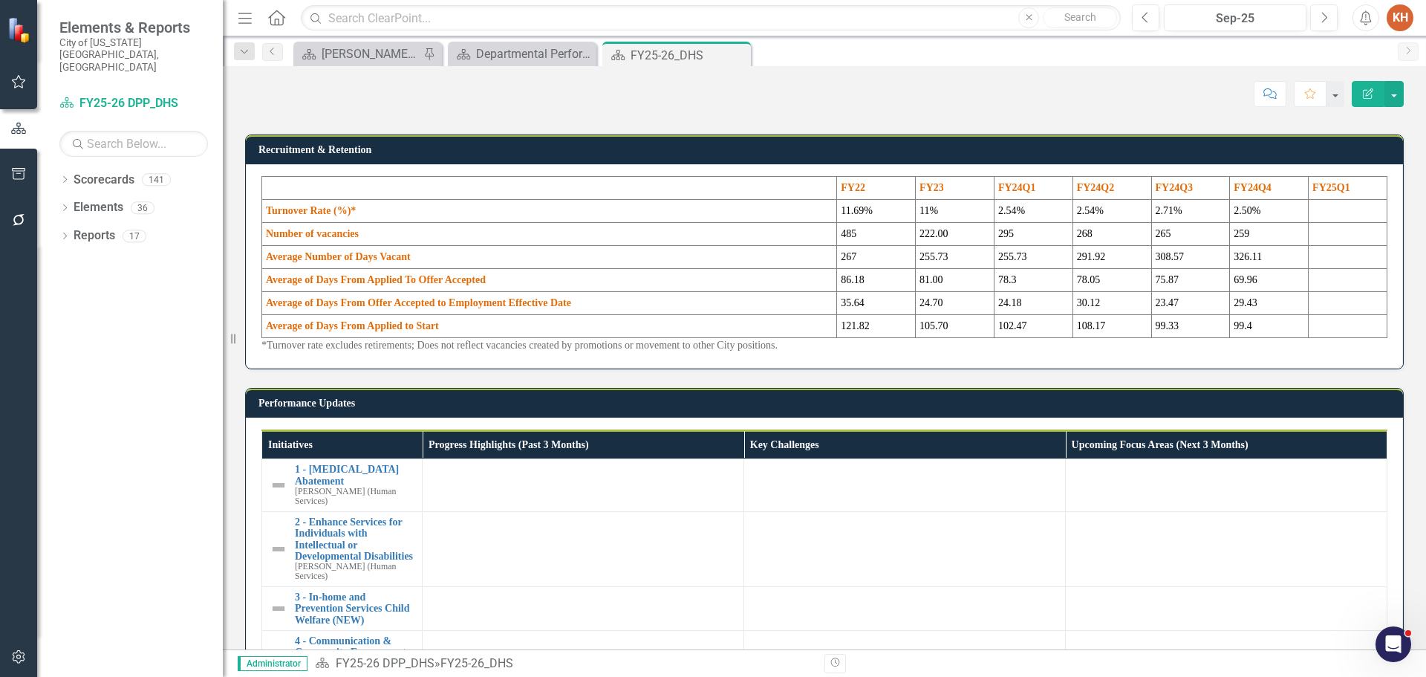
scroll to position [1337, 0]
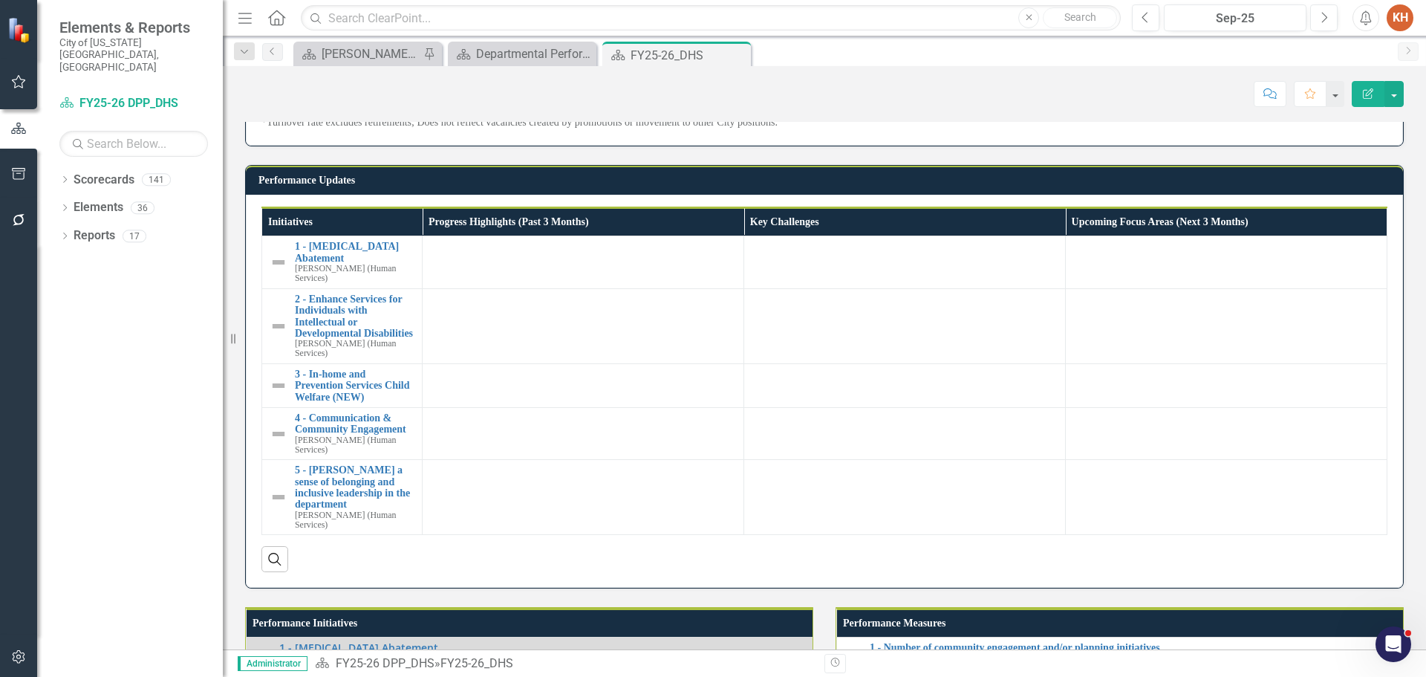
click at [1114, 92] on td "30.12" at bounding box center [1112, 80] width 79 height 23
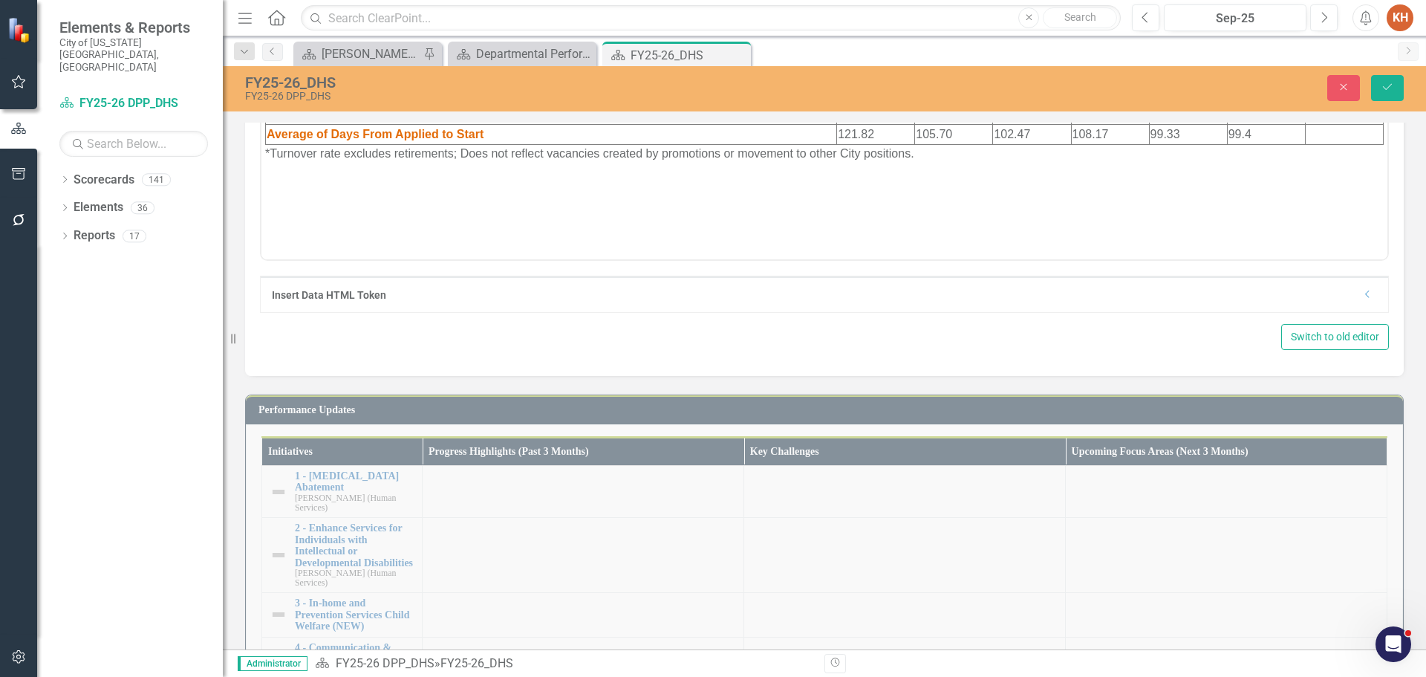
scroll to position [0, 0]
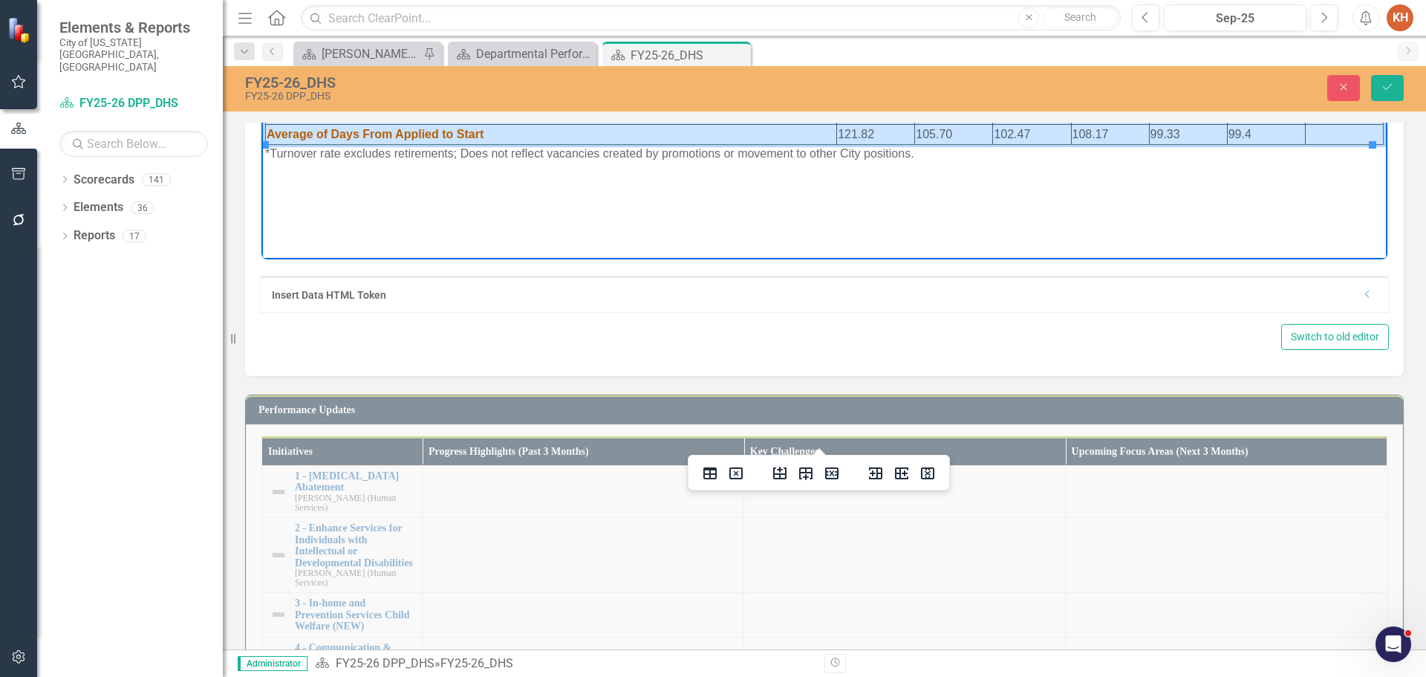
drag, startPoint x: 1319, startPoint y: 134, endPoint x: 668, endPoint y: 14, distance: 661.6
click at [668, 14] on table "FY22 FY23 FY24Q1 FY24Q2 FY24Q3 FY24Q4 FY25Q1 Turnover Rate (%)* 11.69% 11% 2.54…" at bounding box center [824, 74] width 1119 height 141
click at [931, 466] on icon "Delete column" at bounding box center [928, 473] width 18 height 18
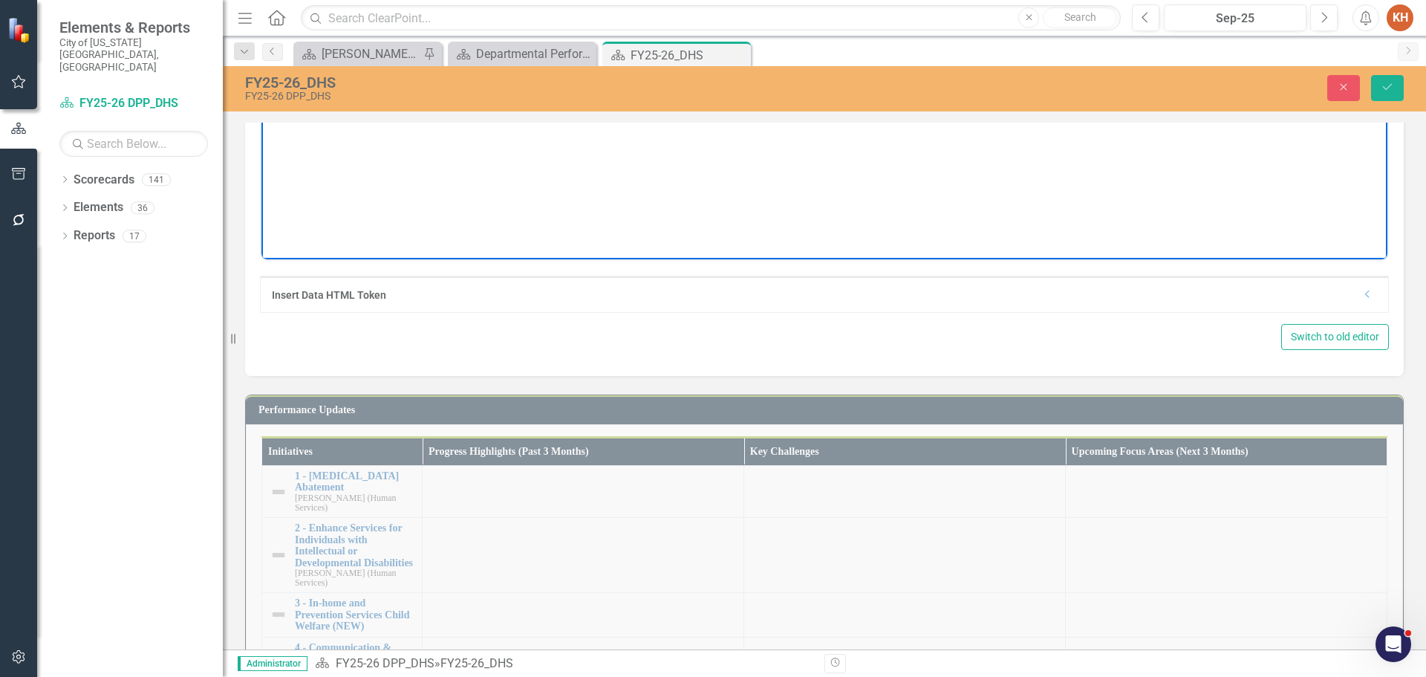
click at [833, 9] on p "*Turnover rate excludes retirements; Does not reflect vacancies created by prom…" at bounding box center [824, 13] width 1119 height 18
paste body "Rich Text Area. Press ALT-0 for help."
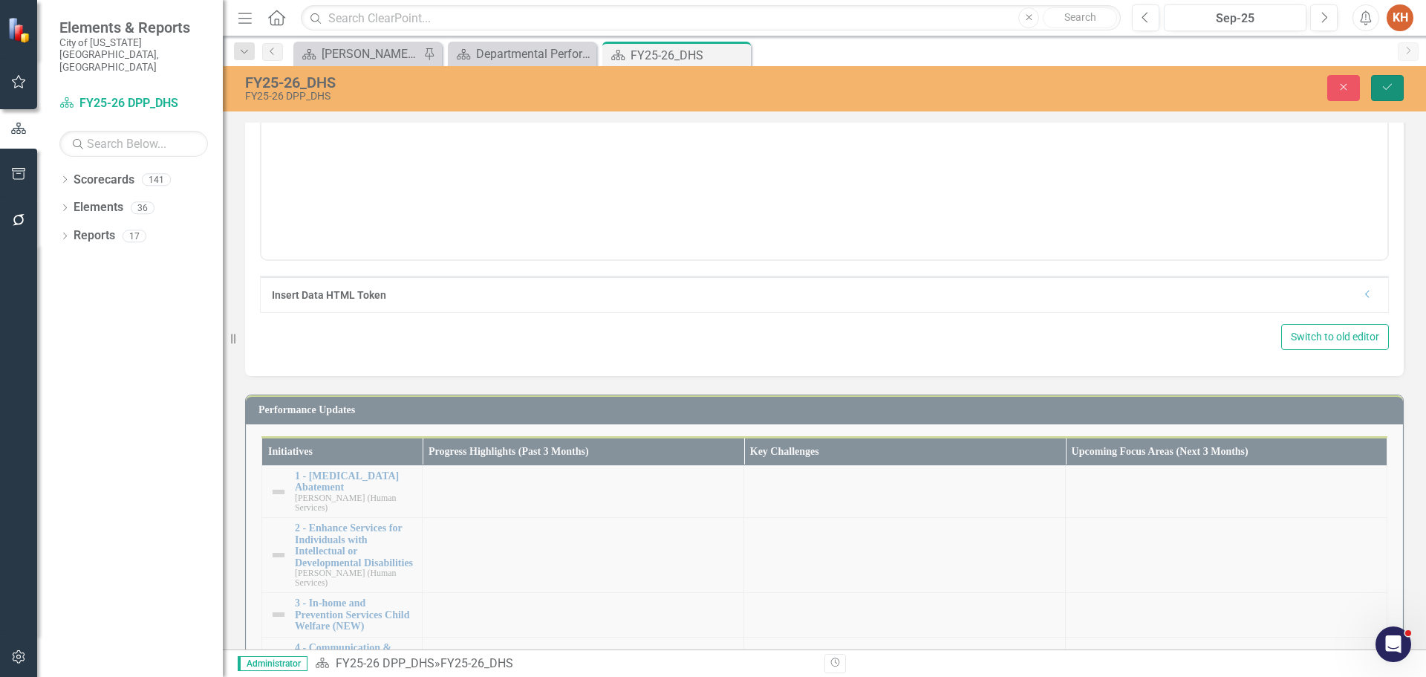
click at [1391, 77] on button "Save" at bounding box center [1387, 88] width 33 height 26
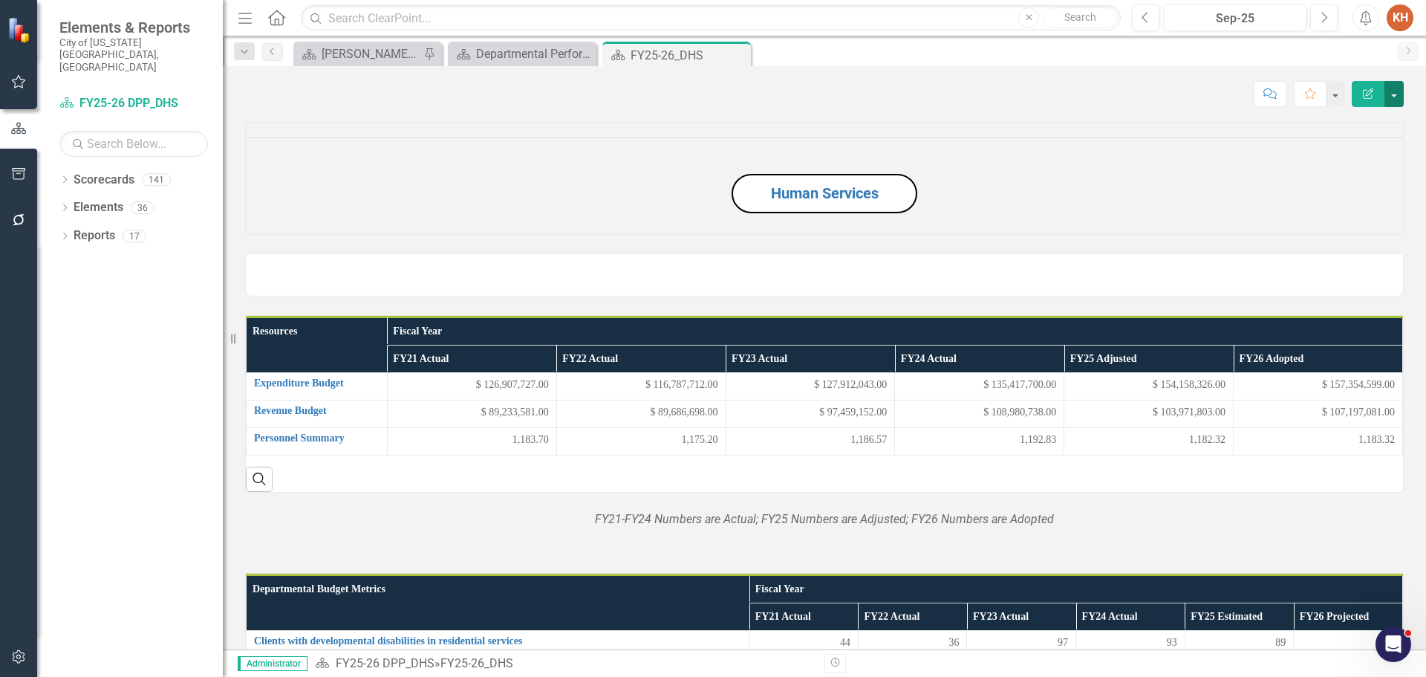
click at [1397, 97] on button "button" at bounding box center [1394, 94] width 19 height 26
click at [1372, 145] on link "Edit Report Edit Layout" at bounding box center [1343, 148] width 120 height 27
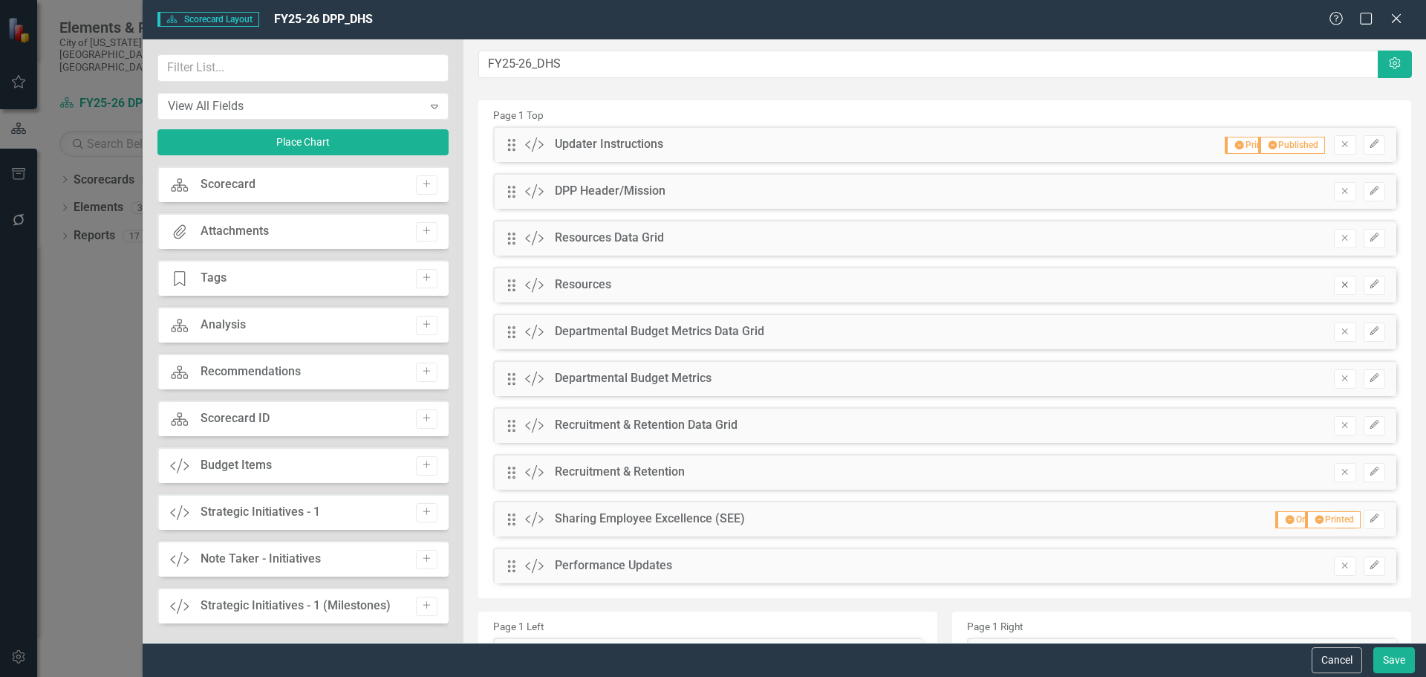
click at [1342, 285] on icon "button" at bounding box center [1345, 285] width 6 height 6
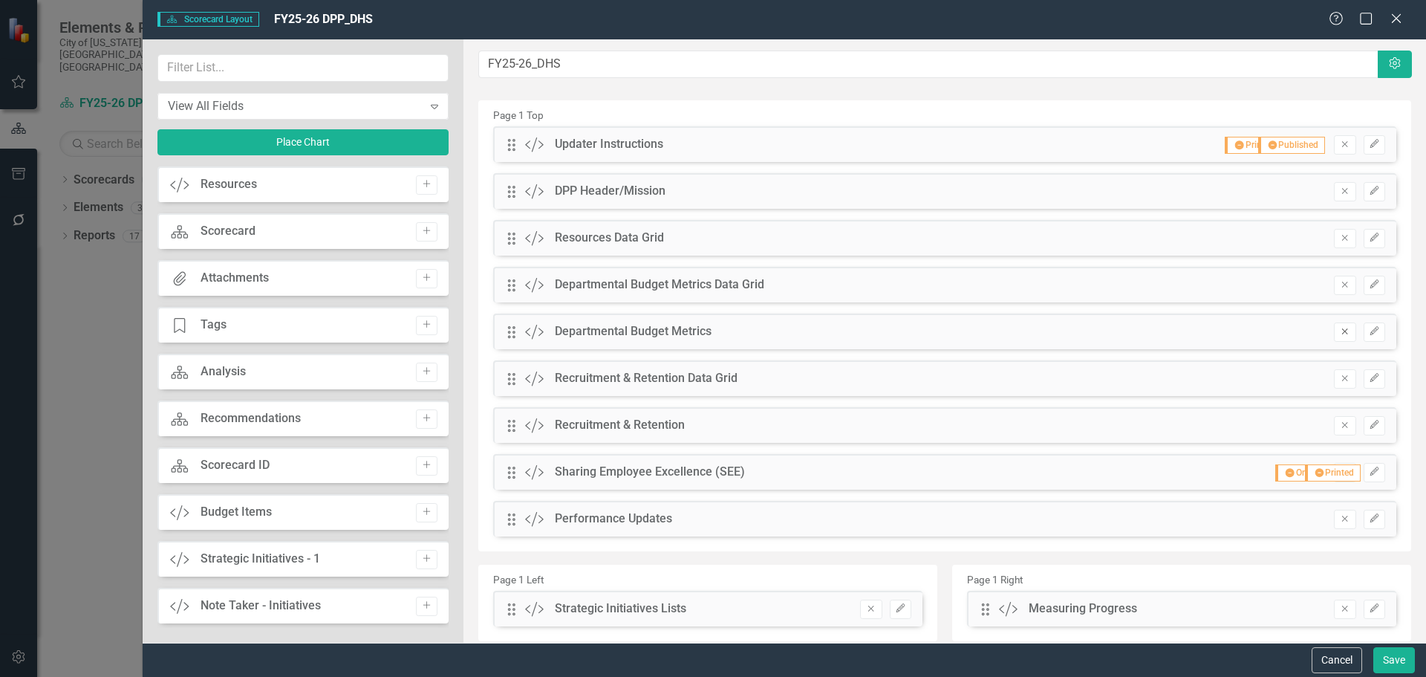
click at [1339, 334] on icon "Remove" at bounding box center [1344, 331] width 11 height 9
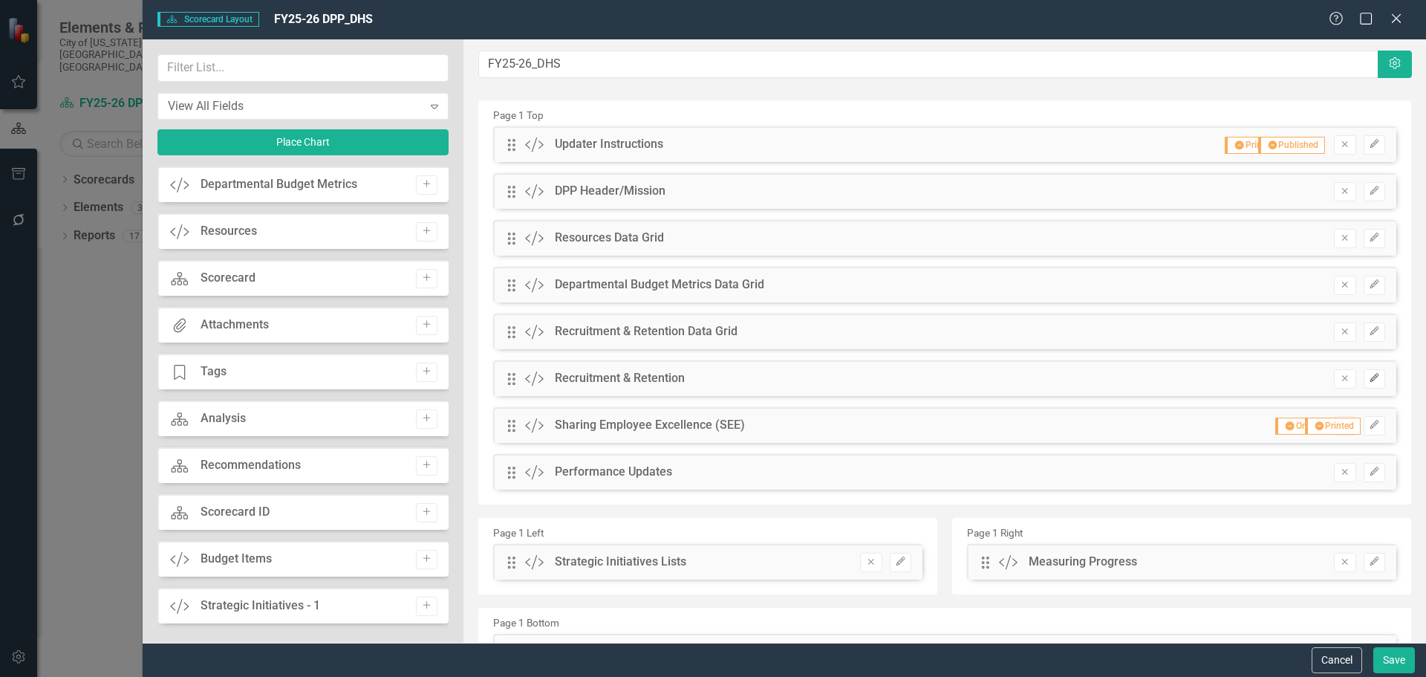
click at [1369, 376] on icon "Edit" at bounding box center [1374, 378] width 11 height 9
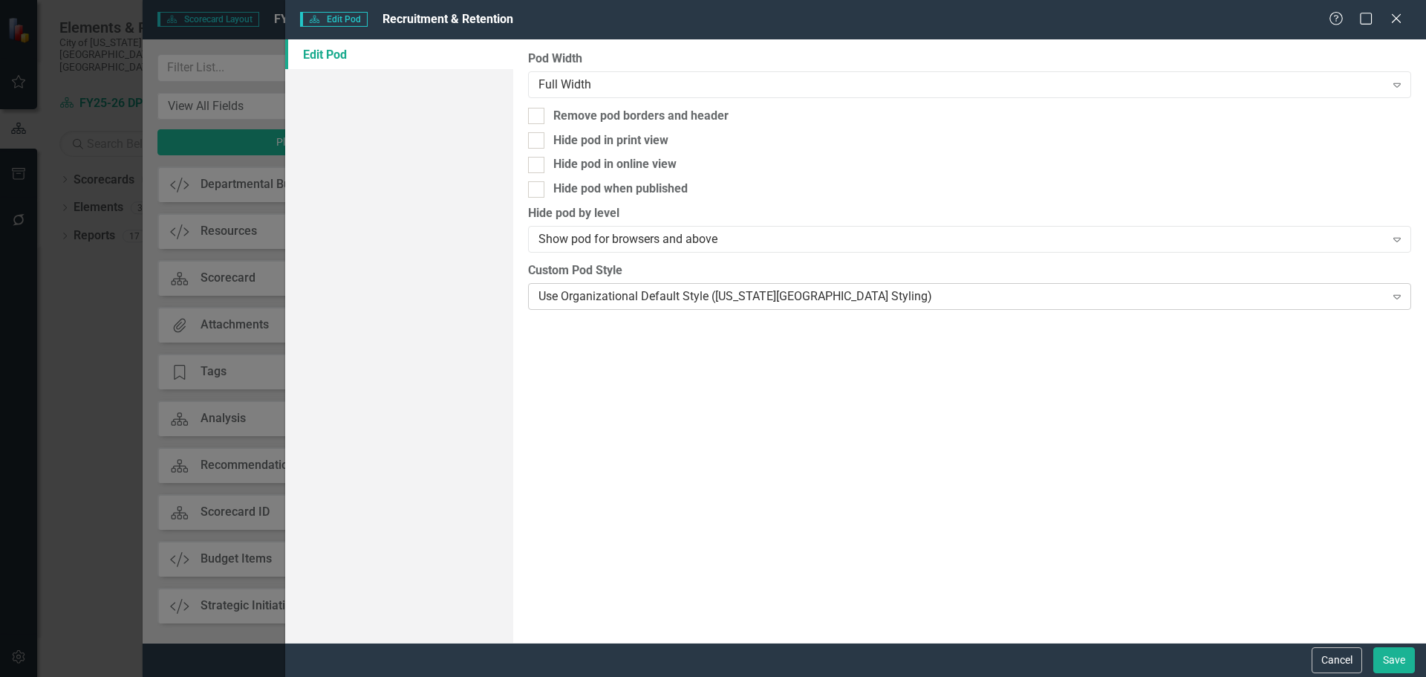
click at [675, 295] on div "Use Organizational Default Style (Virginia Beach Styling)" at bounding box center [962, 295] width 846 height 17
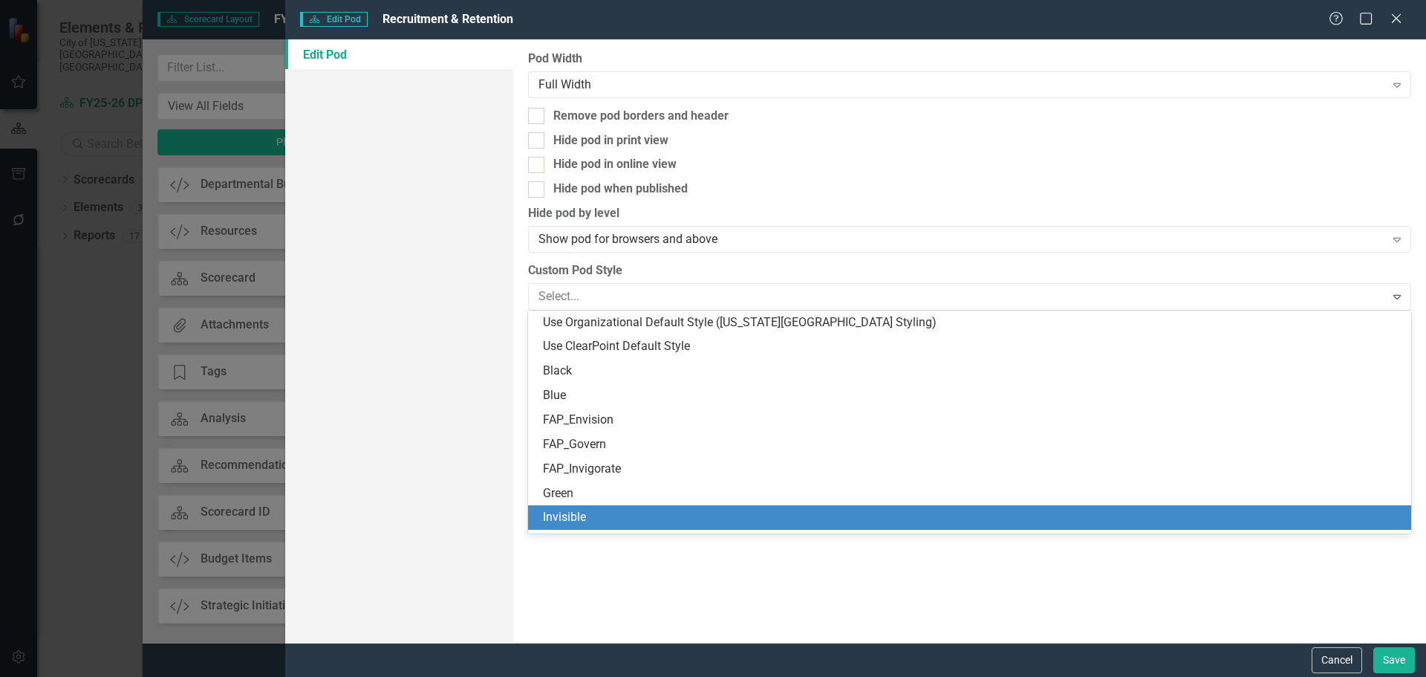
click at [691, 522] on div "Invisible" at bounding box center [972, 517] width 859 height 17
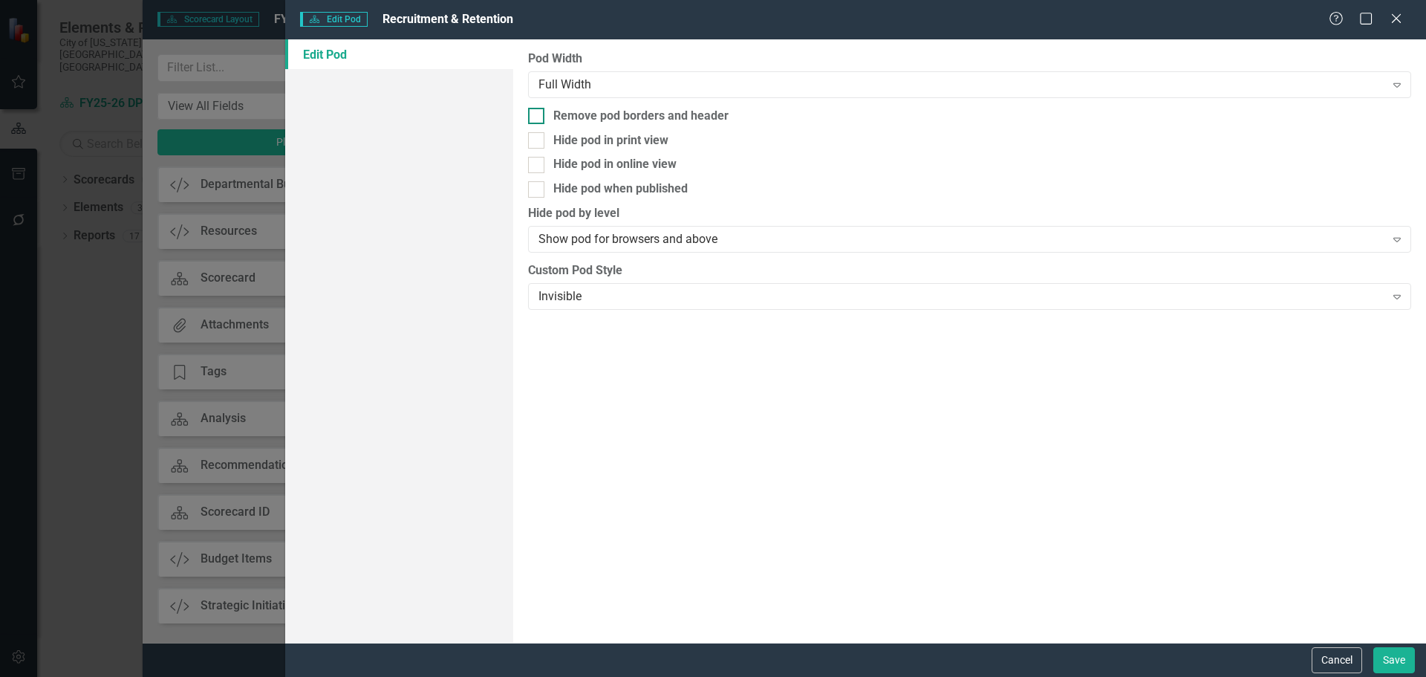
click at [561, 123] on div "Remove pod borders and header" at bounding box center [640, 116] width 175 height 17
click at [538, 117] on input "Remove pod borders and header" at bounding box center [533, 113] width 10 height 10
checkbox input "true"
click at [1393, 656] on button "Save" at bounding box center [1395, 660] width 42 height 26
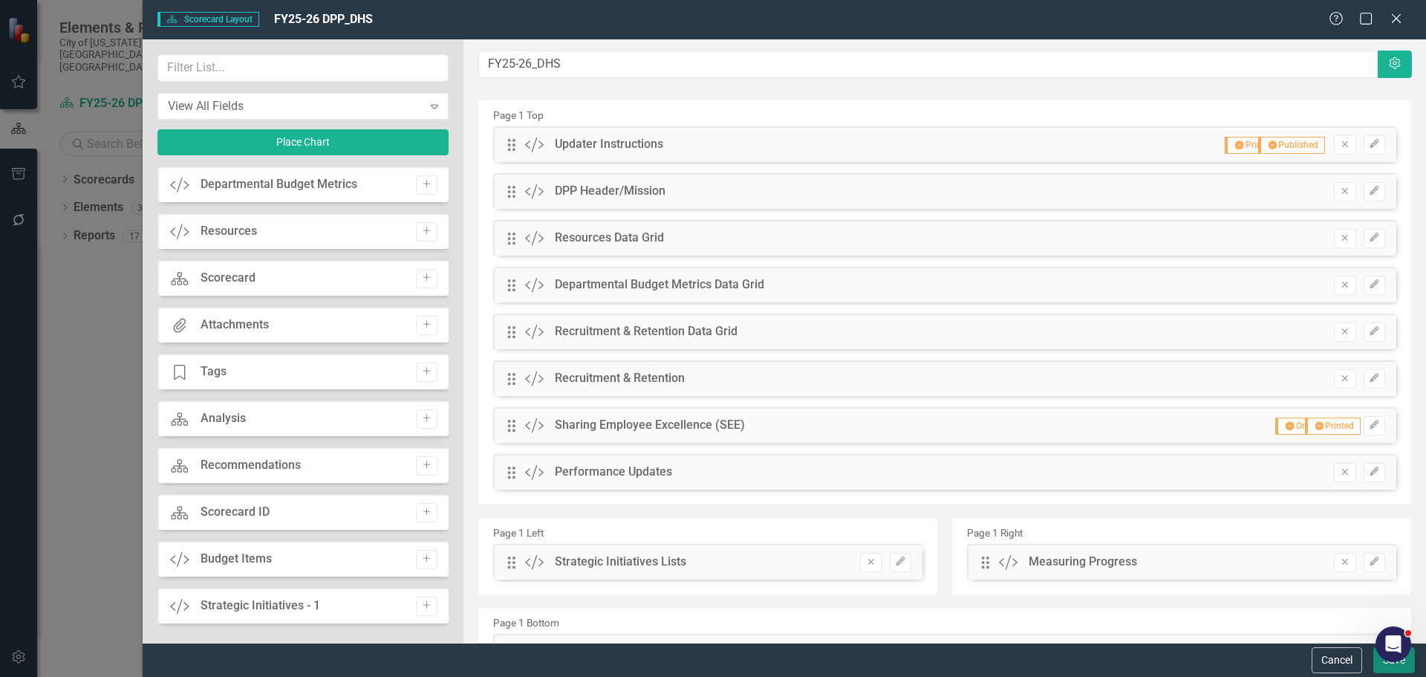
click at [1387, 665] on button "Save" at bounding box center [1395, 660] width 42 height 26
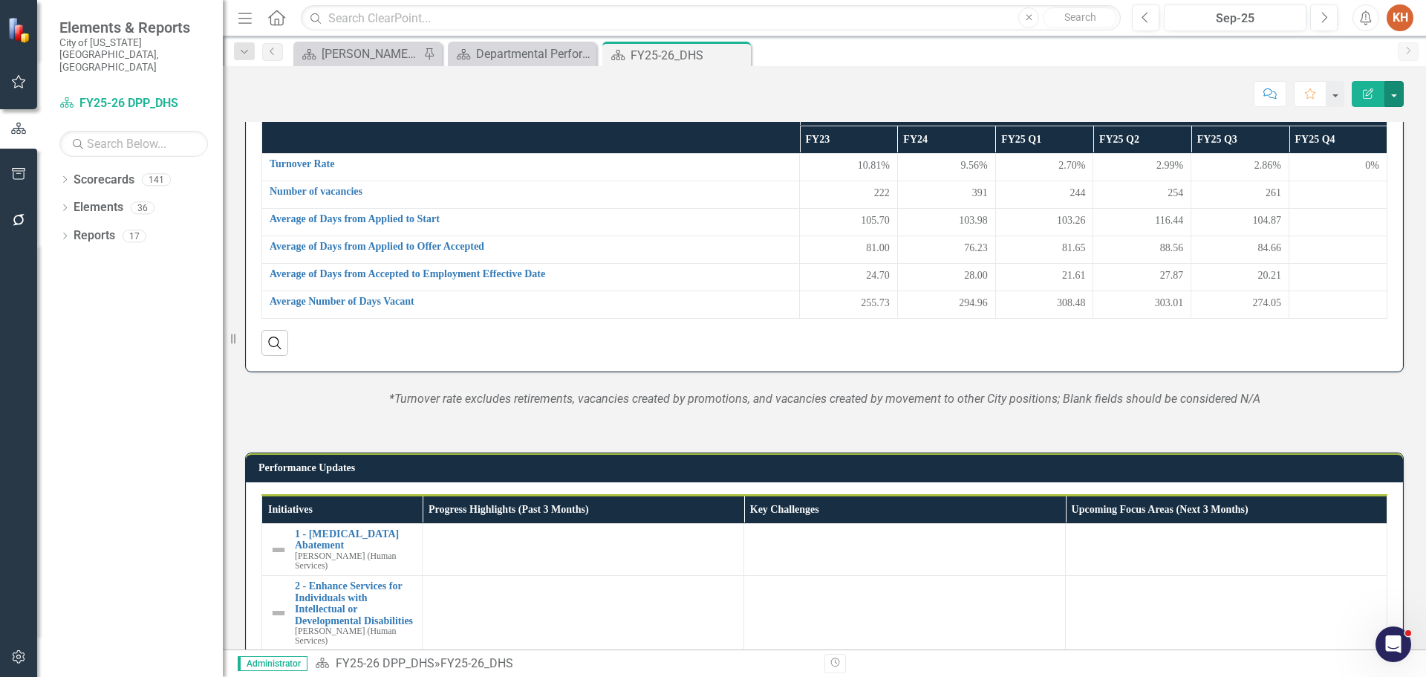
scroll to position [915, 0]
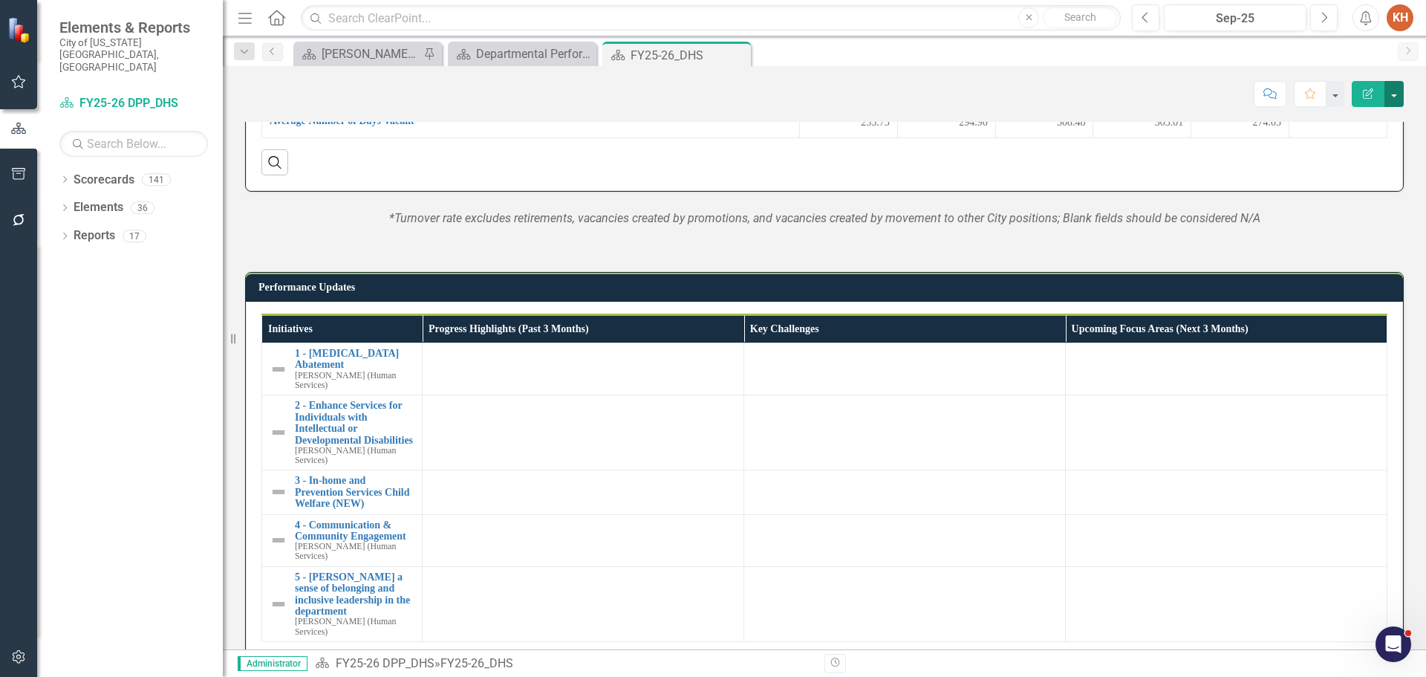
click at [1398, 96] on button "button" at bounding box center [1394, 94] width 19 height 26
click at [1360, 154] on link "Edit Report Edit Layout" at bounding box center [1343, 148] width 120 height 27
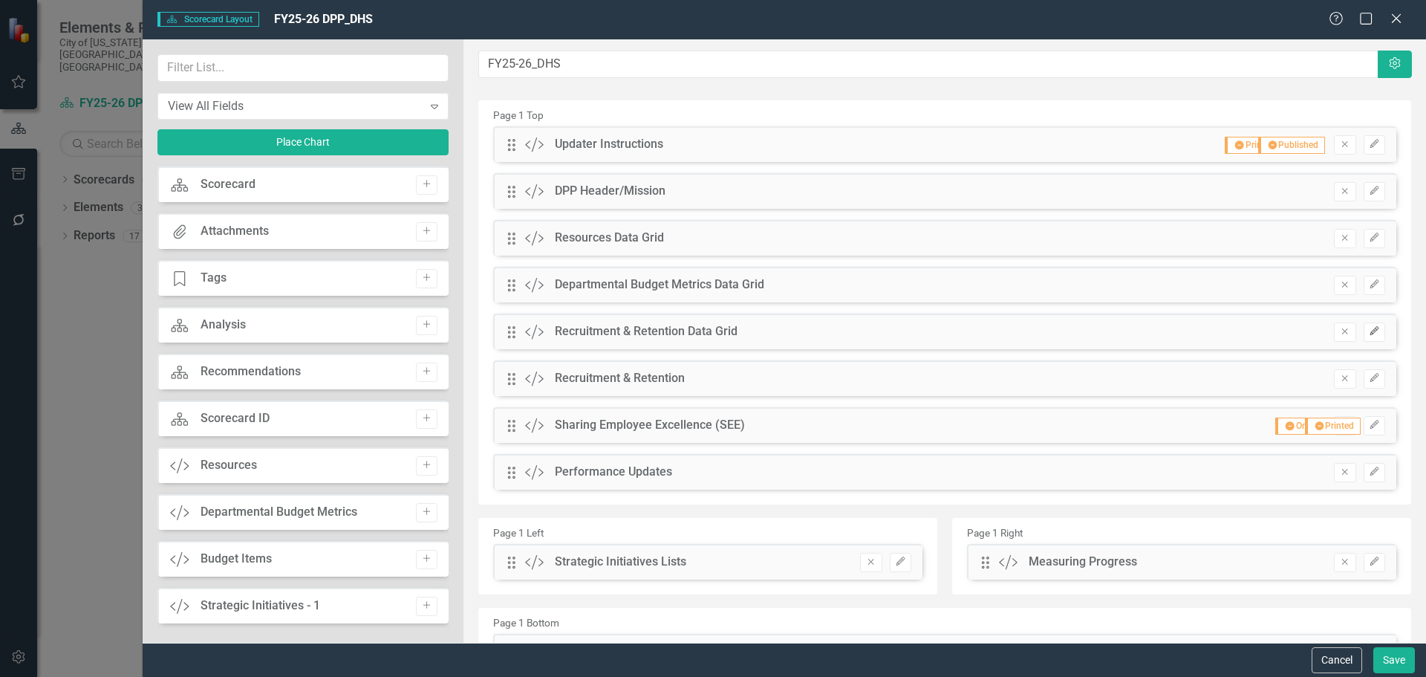
click at [1369, 328] on icon "Edit" at bounding box center [1374, 331] width 11 height 9
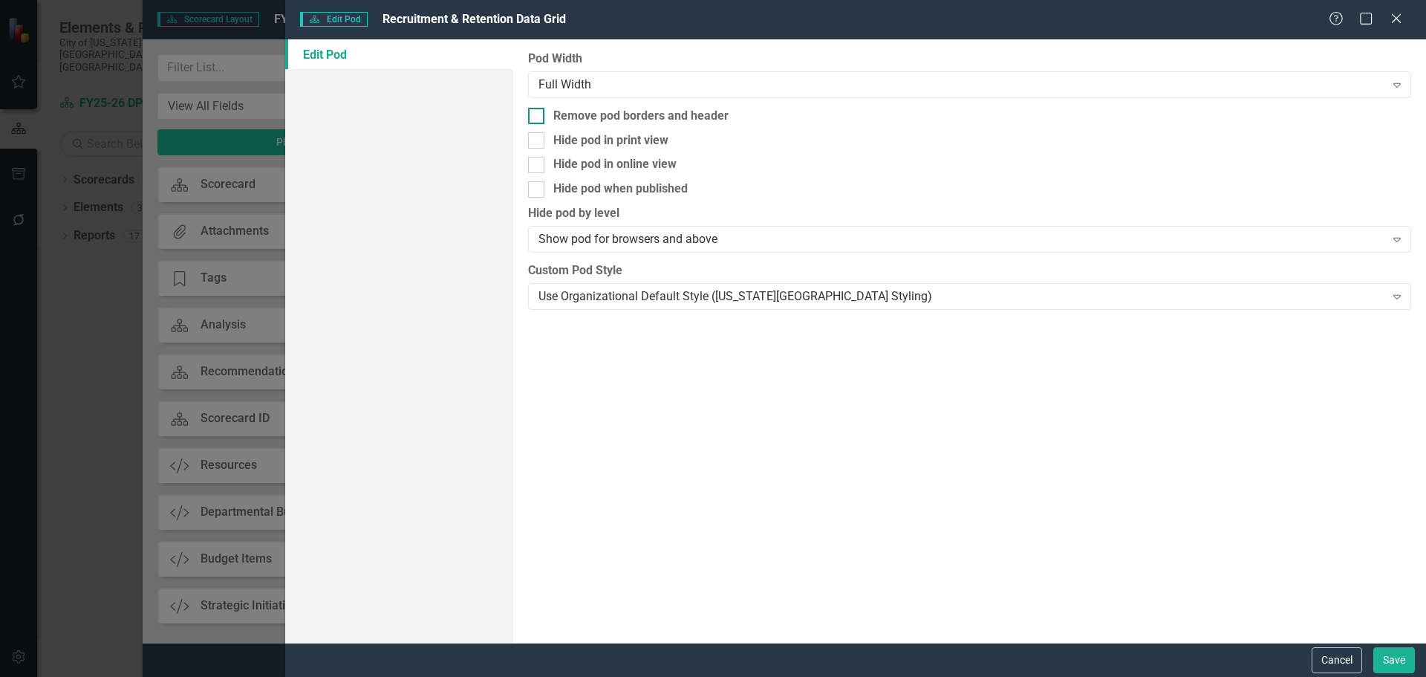
click at [676, 110] on div "Remove pod borders and header" at bounding box center [640, 116] width 175 height 17
click at [538, 110] on input "Remove pod borders and header" at bounding box center [533, 113] width 10 height 10
checkbox input "true"
click at [1385, 657] on button "Save" at bounding box center [1395, 660] width 42 height 26
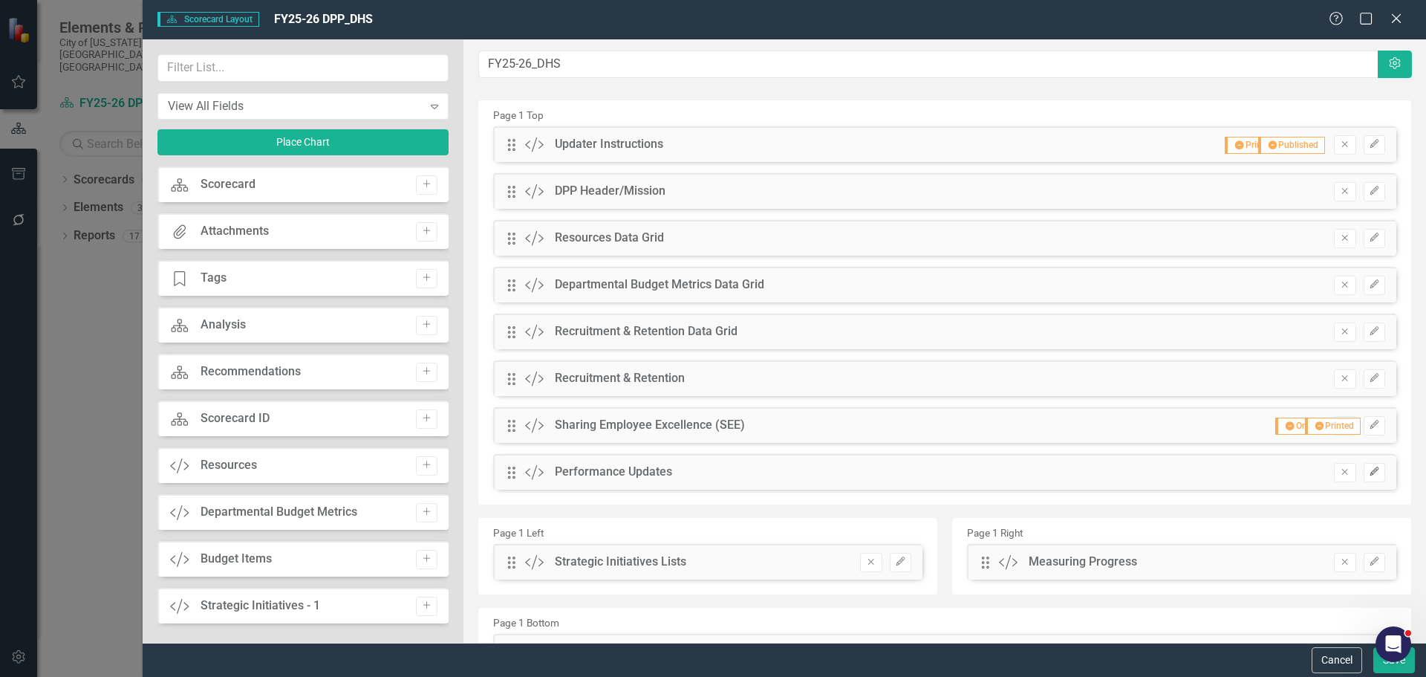
click at [1369, 468] on icon "Edit" at bounding box center [1374, 471] width 11 height 9
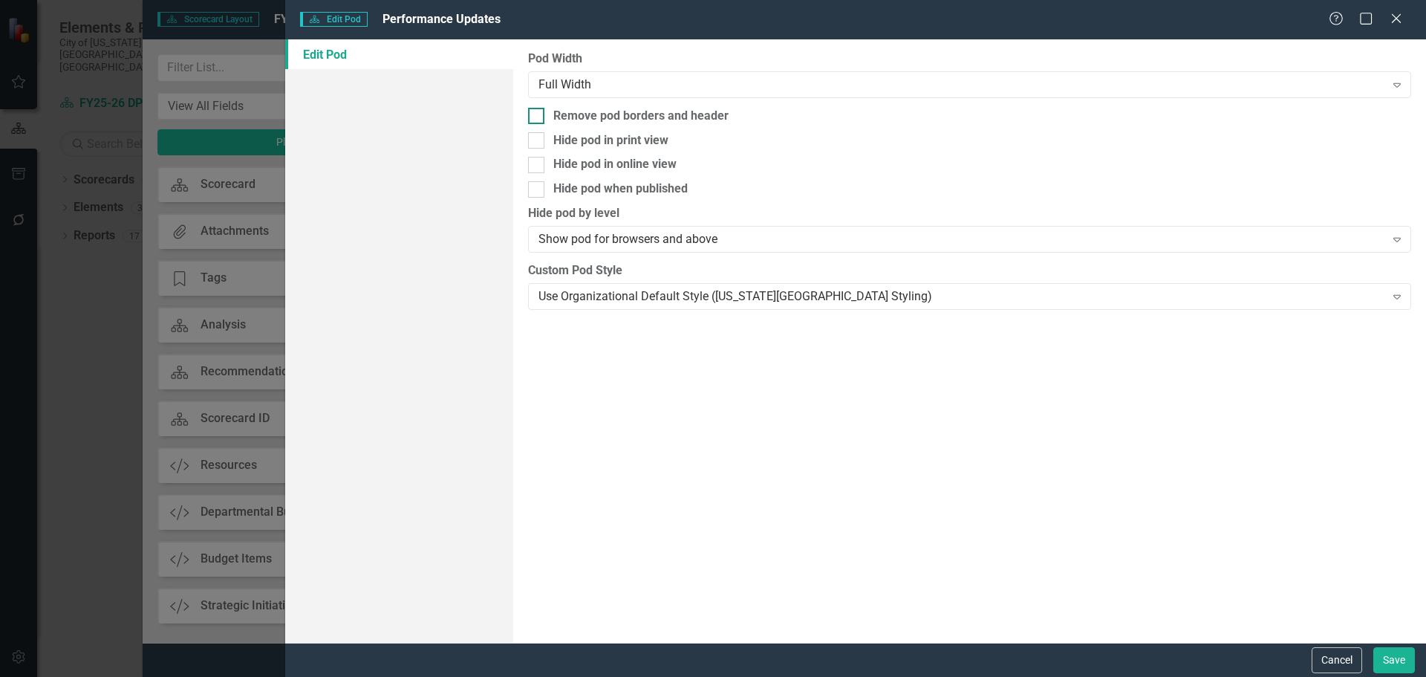
click at [697, 111] on div "Remove pod borders and header" at bounding box center [640, 116] width 175 height 17
click at [538, 111] on input "Remove pod borders and header" at bounding box center [533, 113] width 10 height 10
checkbox input "true"
click at [1387, 640] on form "Scorecard Edit Pod Performance Updates Help Maximize Close Edit Pod Pod Width F…" at bounding box center [855, 338] width 1141 height 677
click at [1388, 655] on button "Save" at bounding box center [1395, 660] width 42 height 26
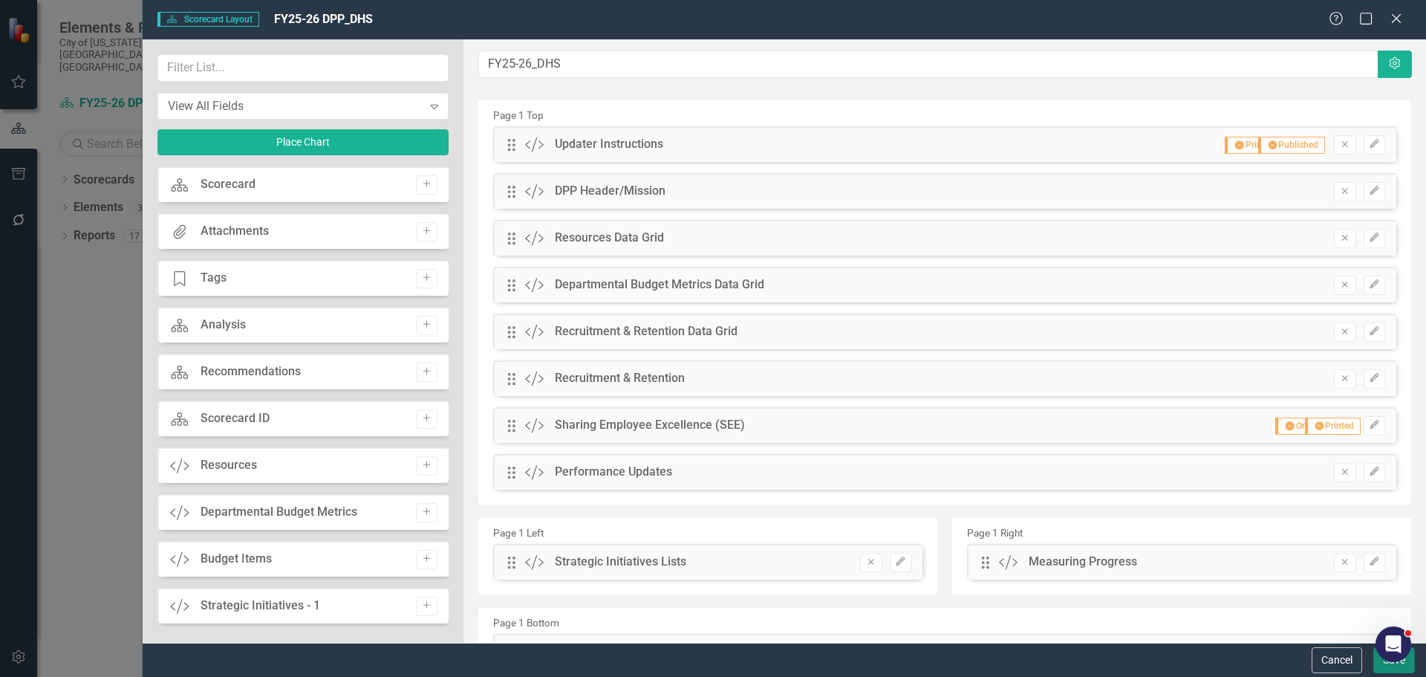
click at [1382, 665] on button "Save" at bounding box center [1395, 660] width 42 height 26
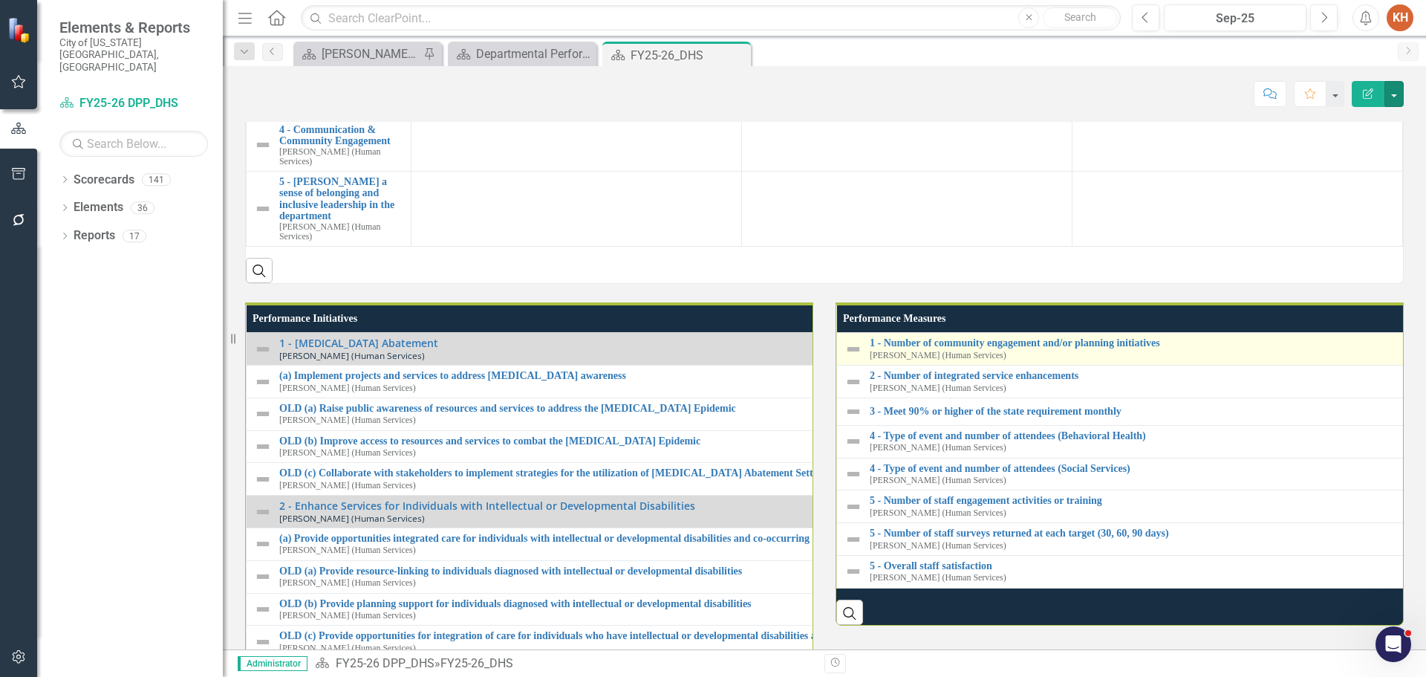
scroll to position [1435, 0]
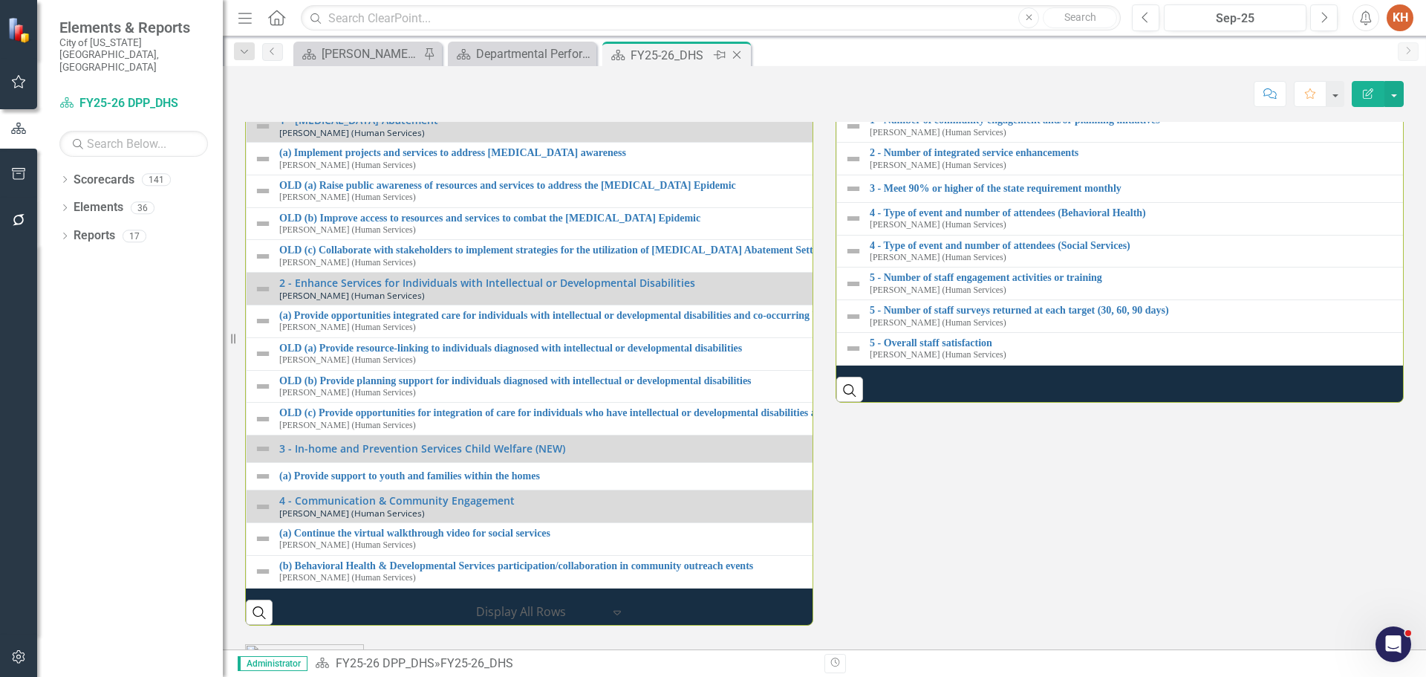
click at [737, 47] on div "Close" at bounding box center [738, 55] width 19 height 19
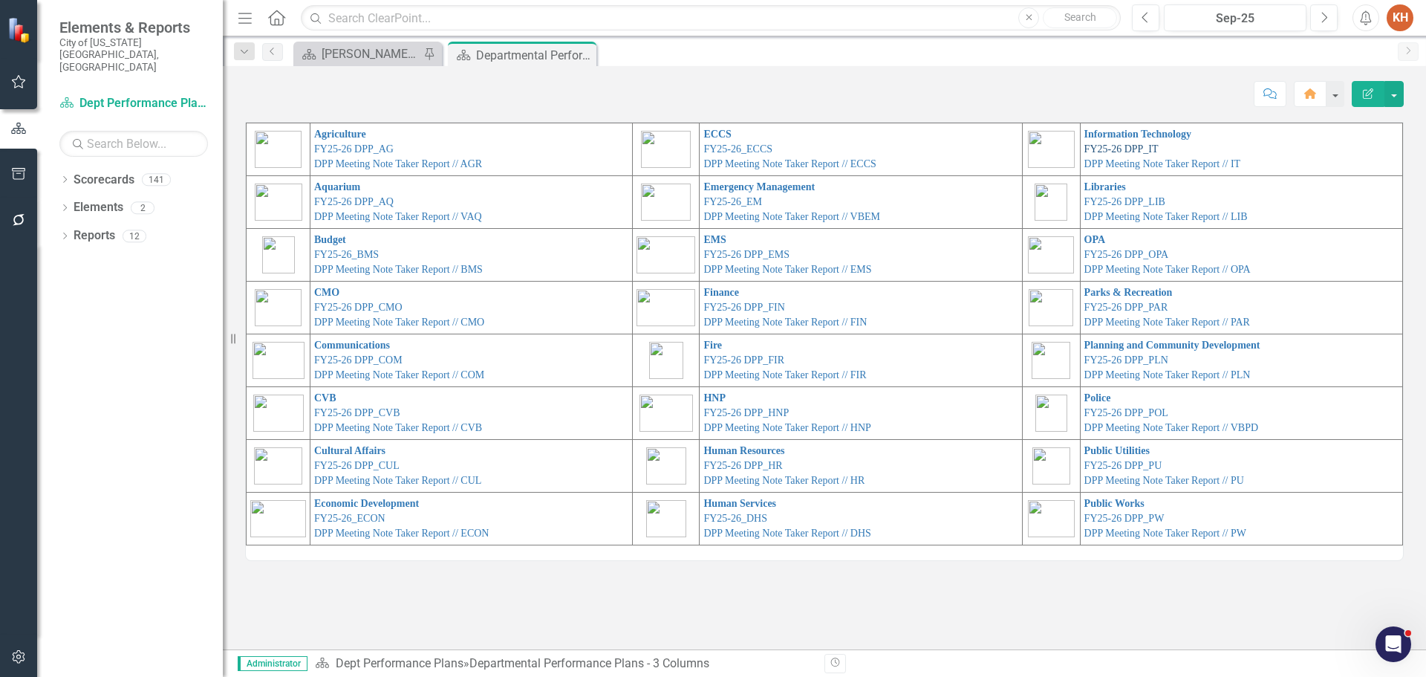
click at [1109, 145] on link "FY25-26 DPP_IT" at bounding box center [1122, 148] width 74 height 11
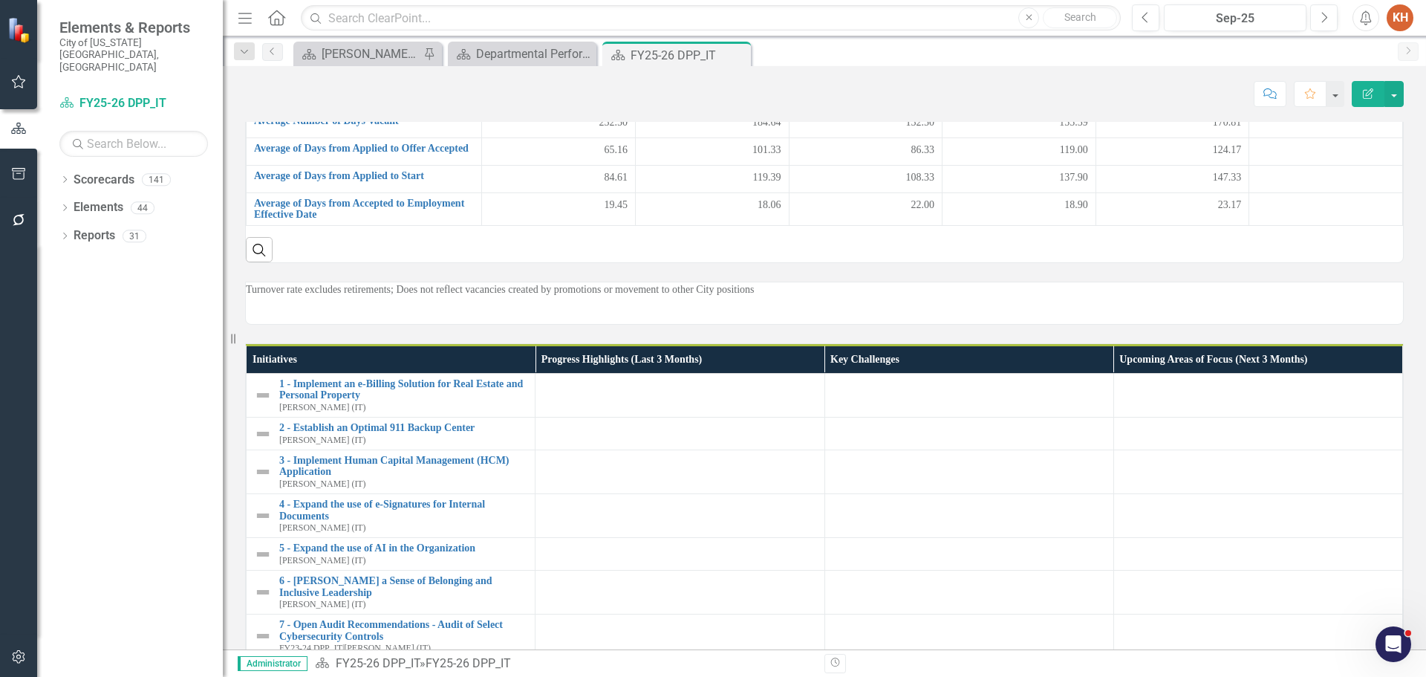
scroll to position [1040, 0]
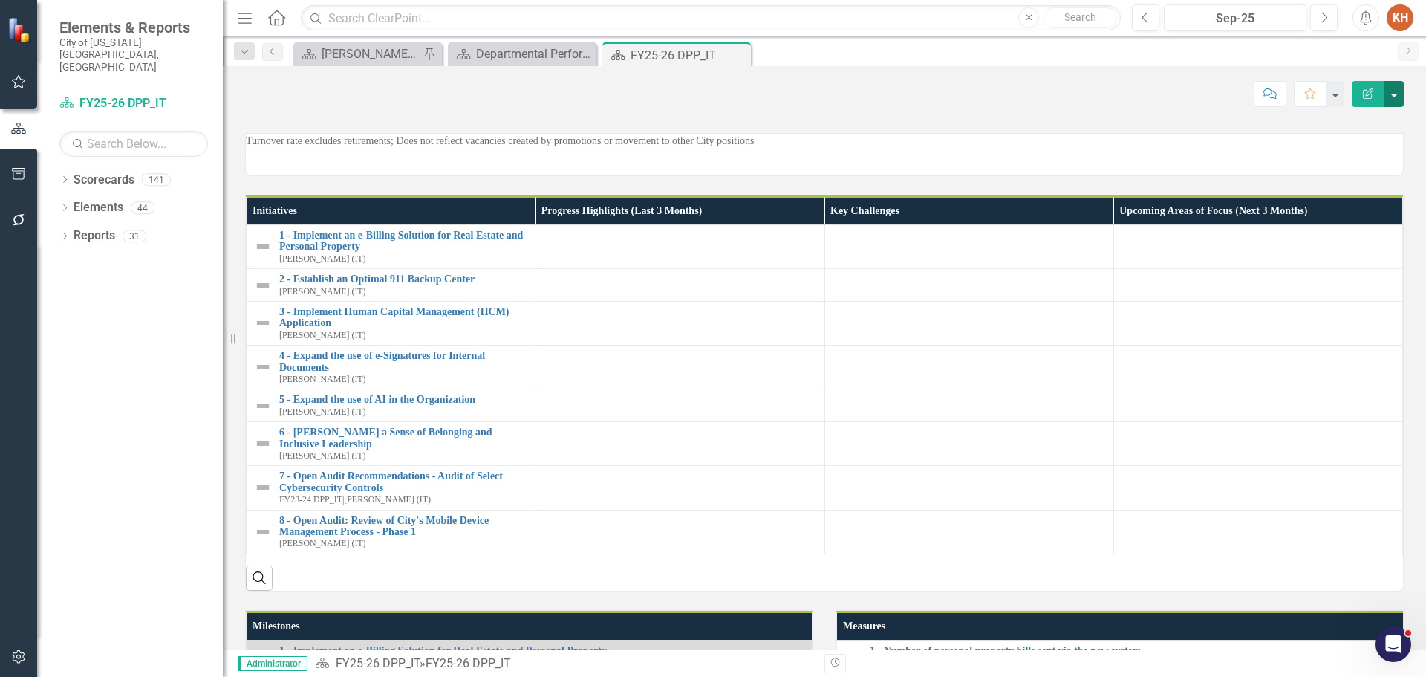
click at [1397, 94] on button "button" at bounding box center [1394, 94] width 19 height 26
click at [1346, 145] on link "Edit Report Edit Layout" at bounding box center [1343, 148] width 120 height 27
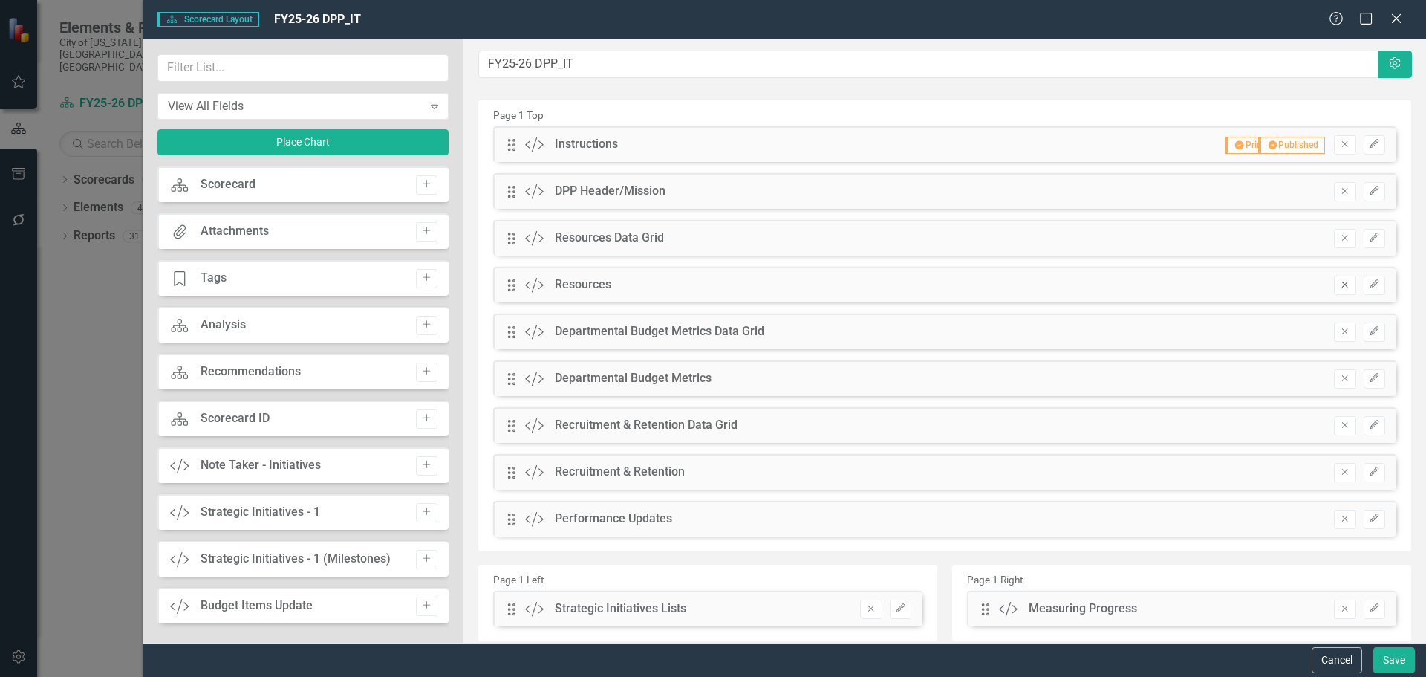
click at [1339, 285] on icon "Remove" at bounding box center [1344, 284] width 11 height 9
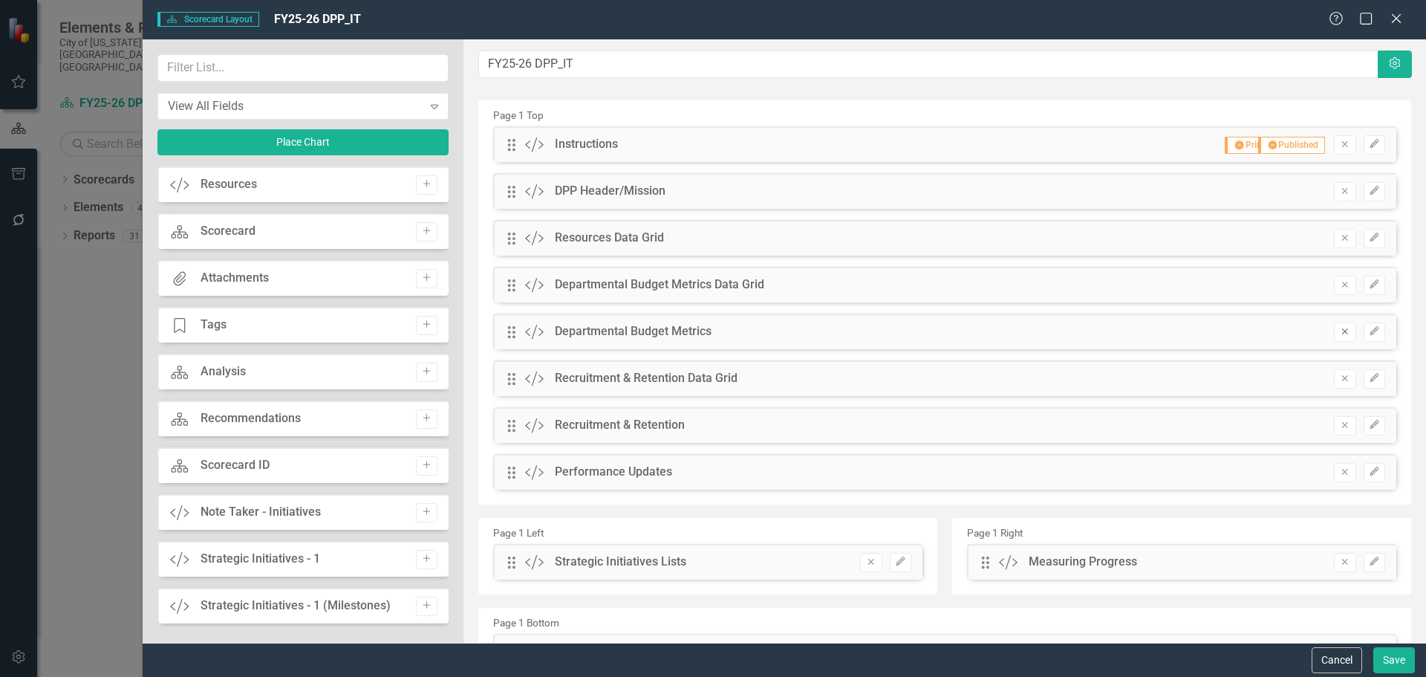
click at [1339, 332] on icon "Remove" at bounding box center [1344, 331] width 11 height 9
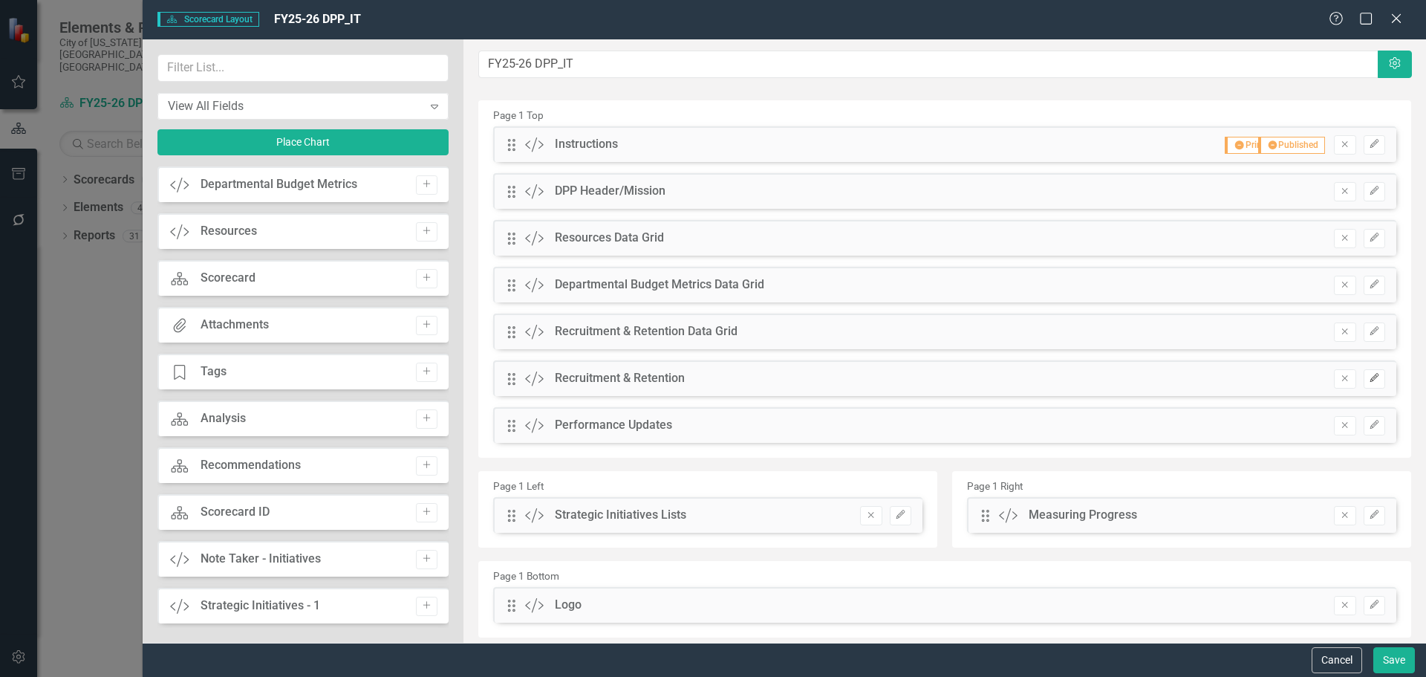
click at [1369, 374] on icon "Edit" at bounding box center [1374, 378] width 11 height 9
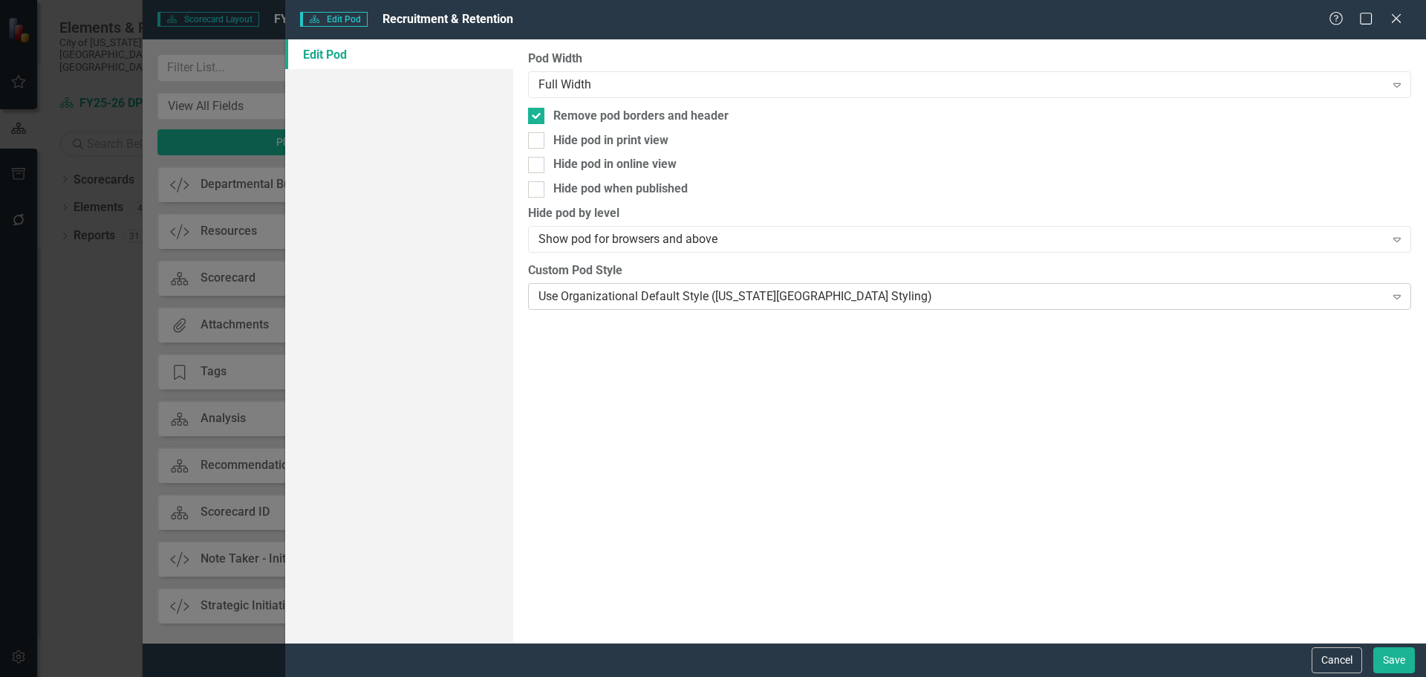
click at [669, 293] on div "Use Organizational Default Style (Virginia Beach Styling)" at bounding box center [962, 295] width 846 height 17
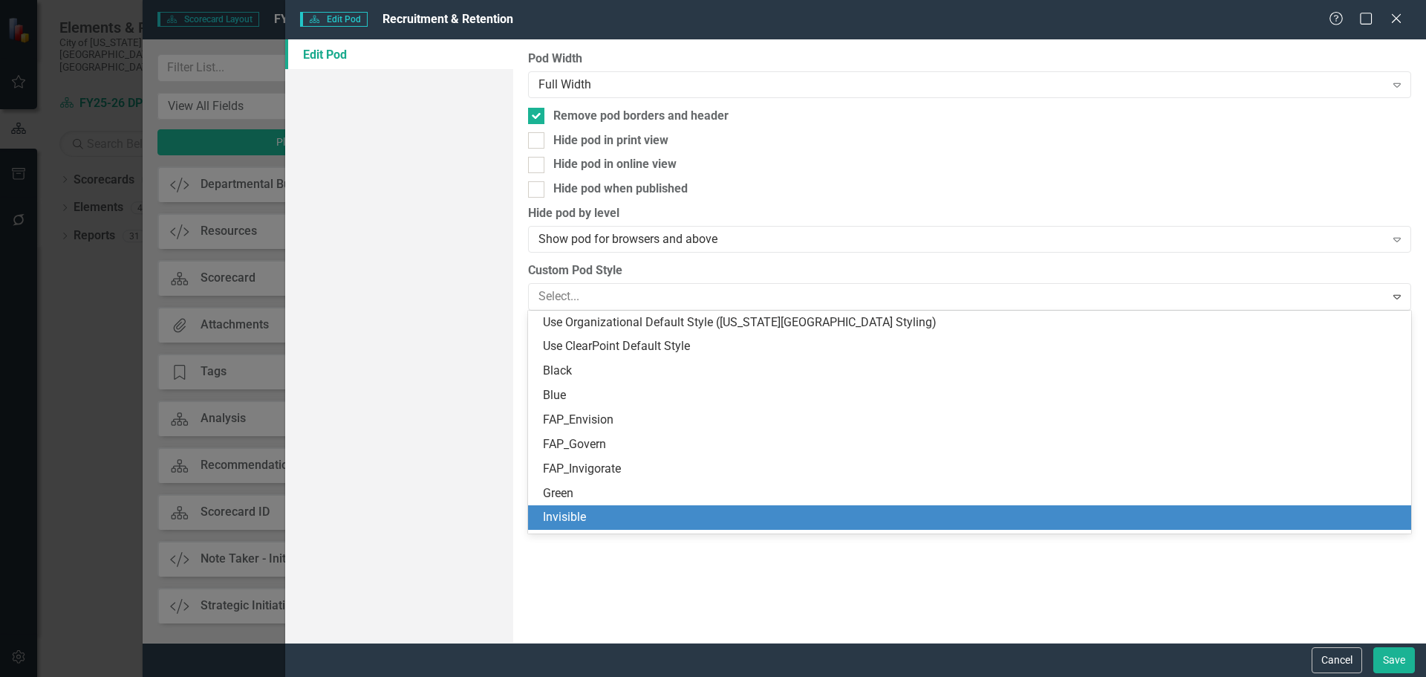
click at [669, 517] on div "Invisible" at bounding box center [972, 517] width 859 height 17
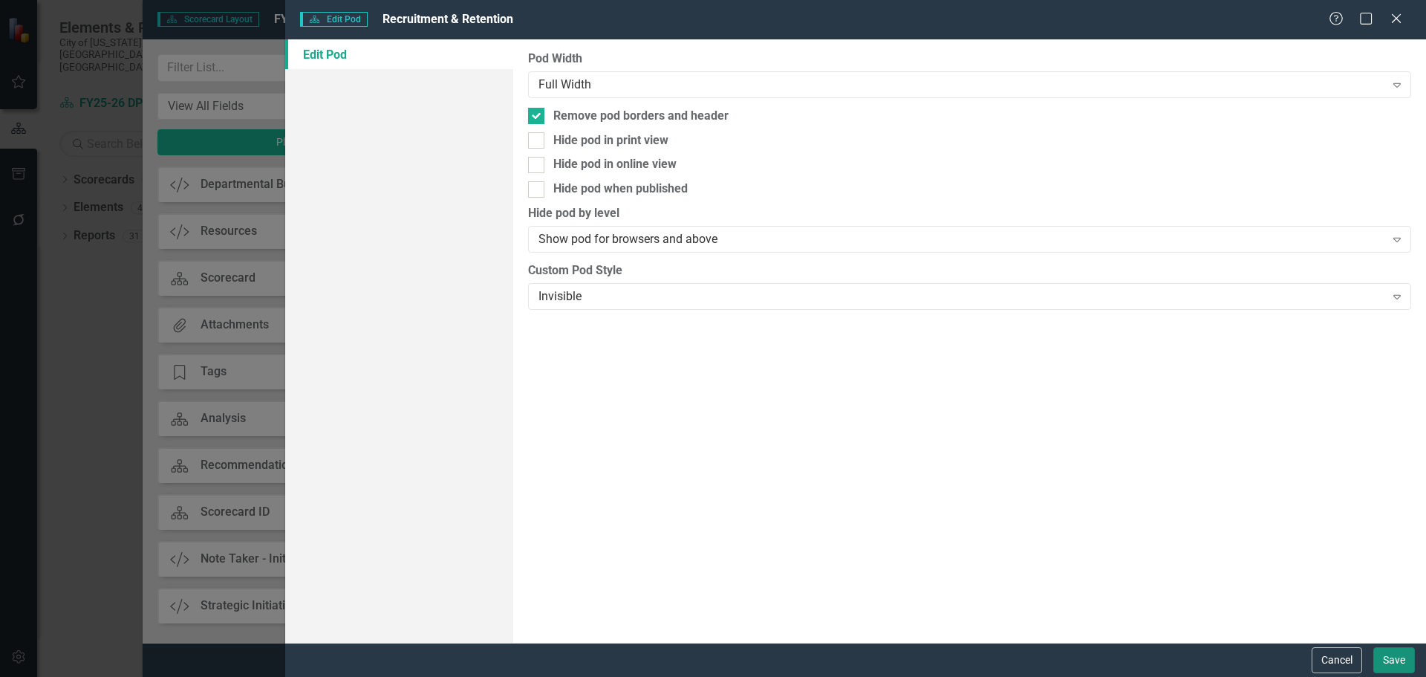
click at [1396, 657] on button "Save" at bounding box center [1395, 660] width 42 height 26
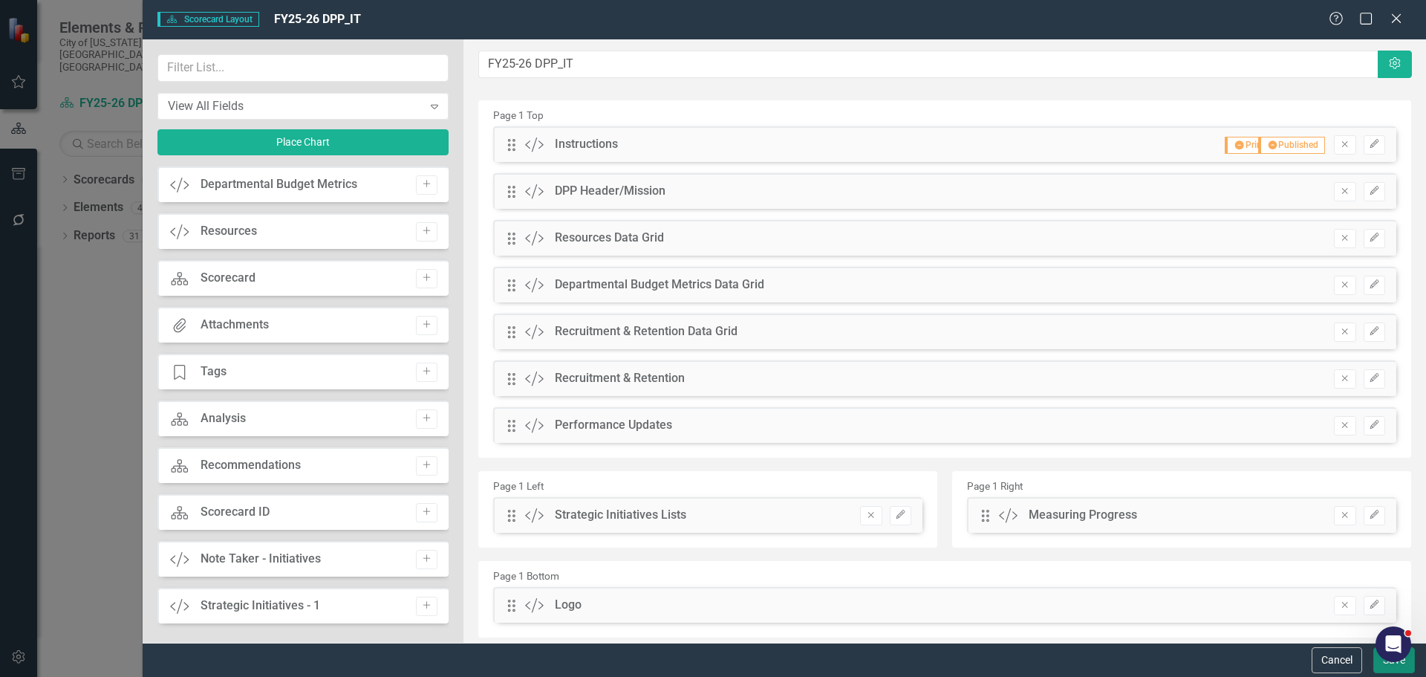
click at [1384, 664] on button "Save" at bounding box center [1395, 660] width 42 height 26
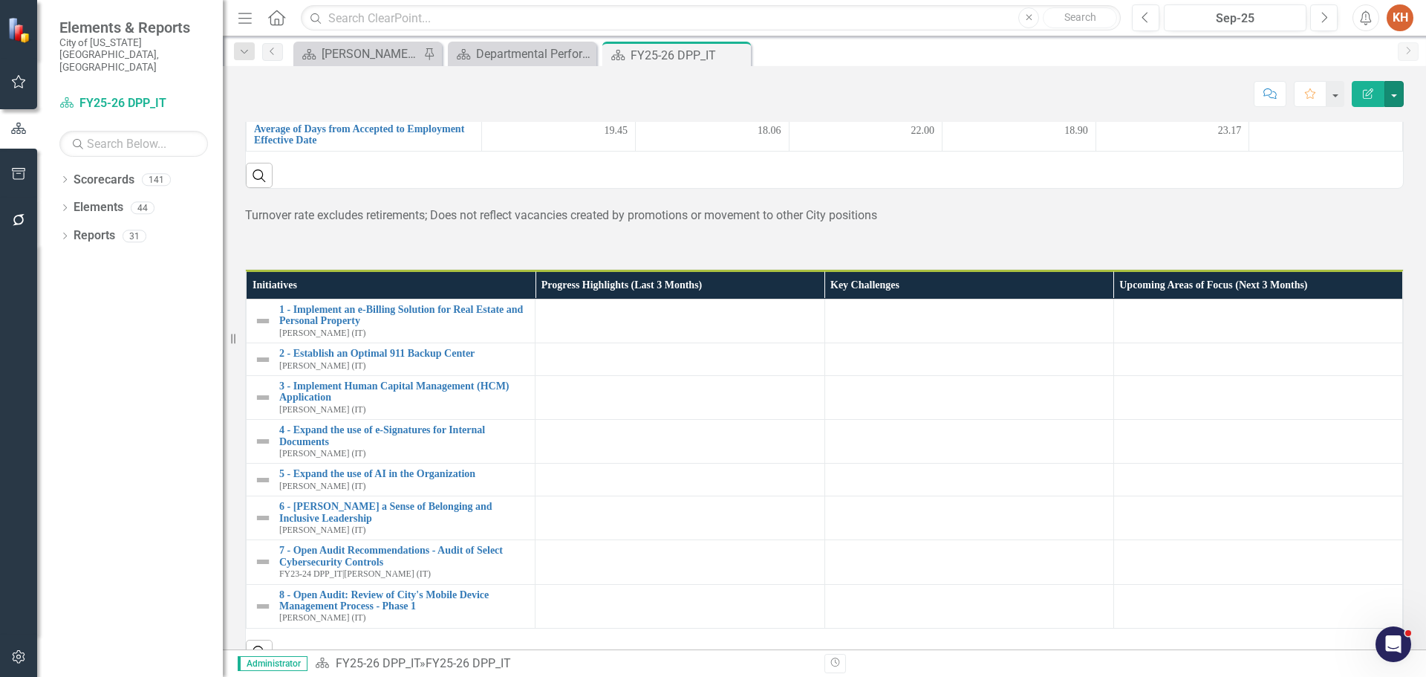
scroll to position [991, 0]
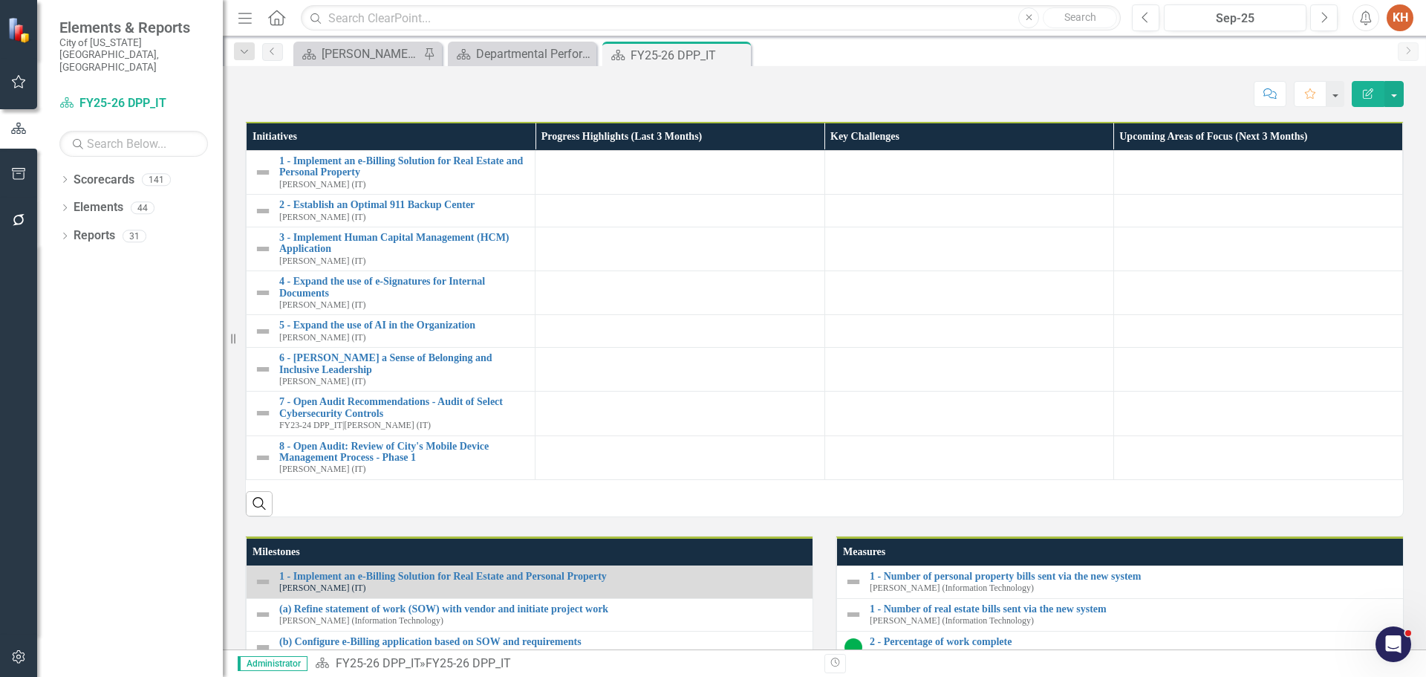
click at [898, 76] on p "Turnover rate excludes retirements; Does not reflect vacancies created by promo…" at bounding box center [824, 67] width 1159 height 17
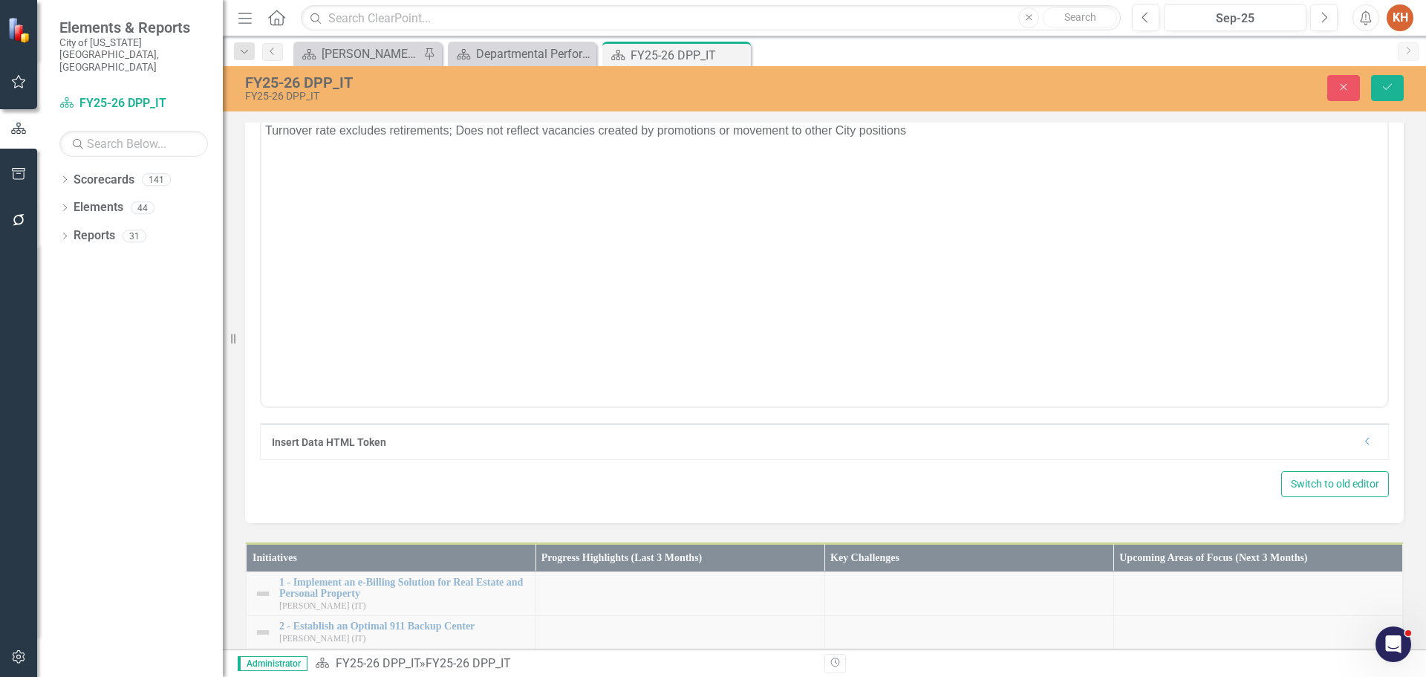
scroll to position [0, 0]
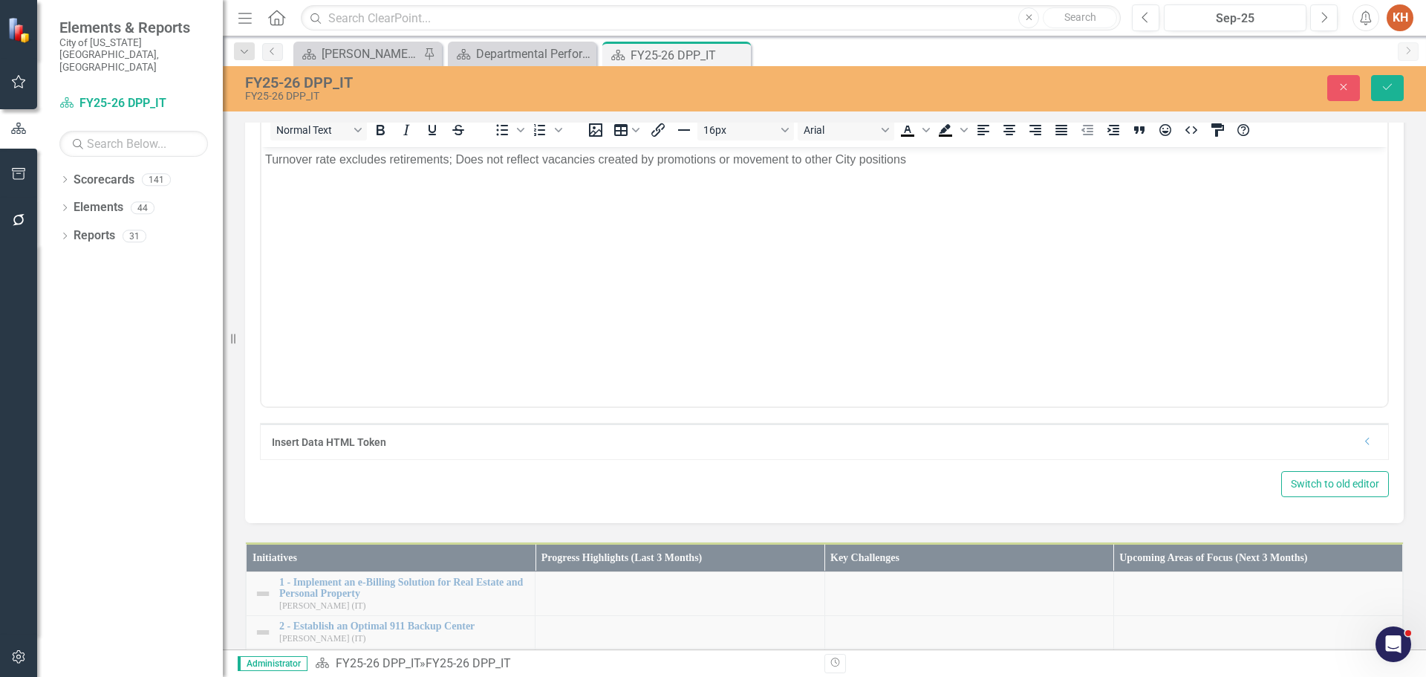
click at [871, 163] on p "Turnover rate excludes retirements; Does not reflect vacancies created by promo…" at bounding box center [824, 160] width 1119 height 18
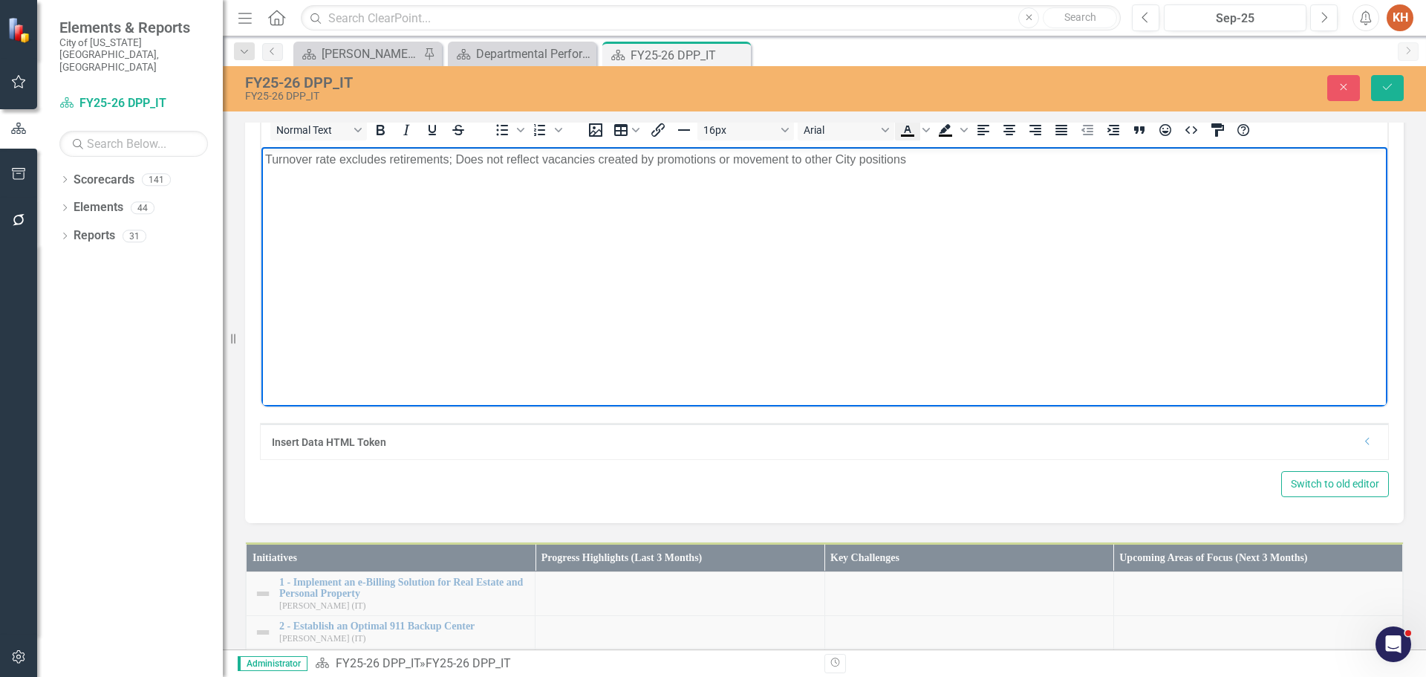
paste body "Rich Text Area. Press ALT-0 for help."
click at [1007, 135] on icon "Align center" at bounding box center [1010, 130] width 12 height 10
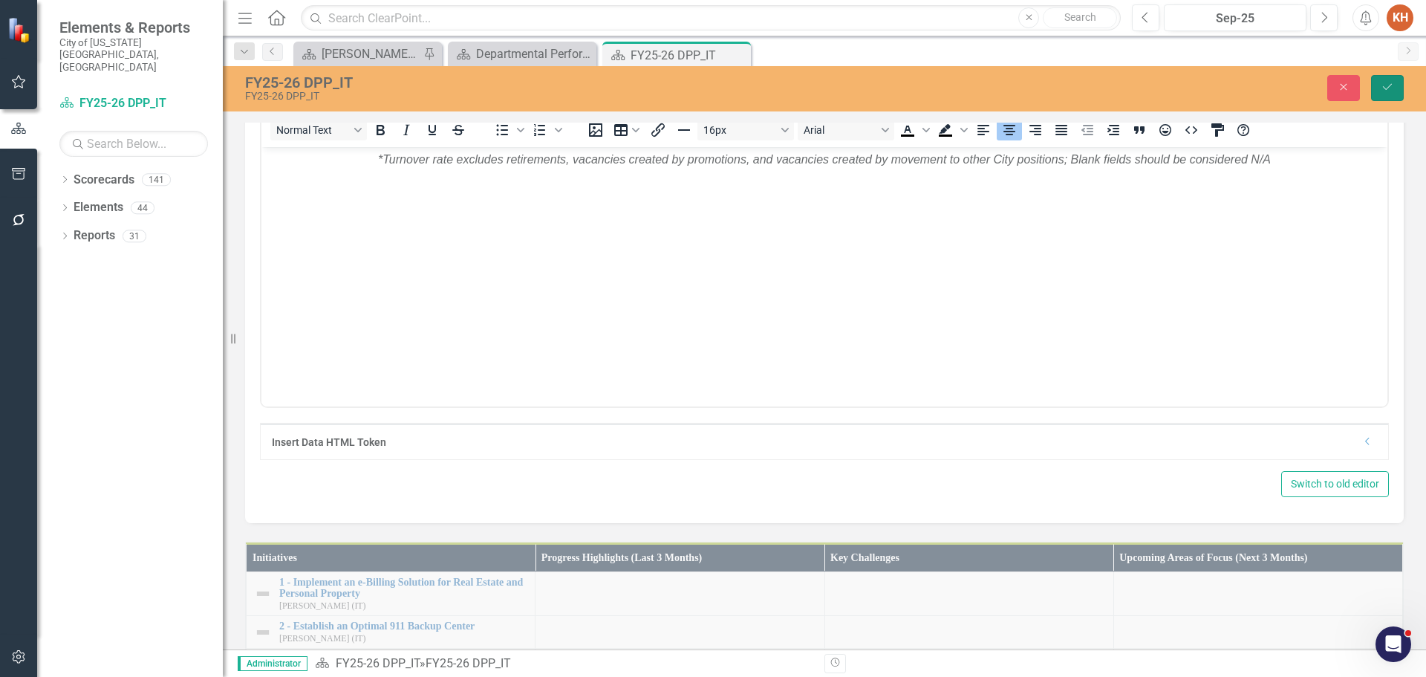
click at [1385, 81] on button "Save" at bounding box center [1387, 88] width 33 height 26
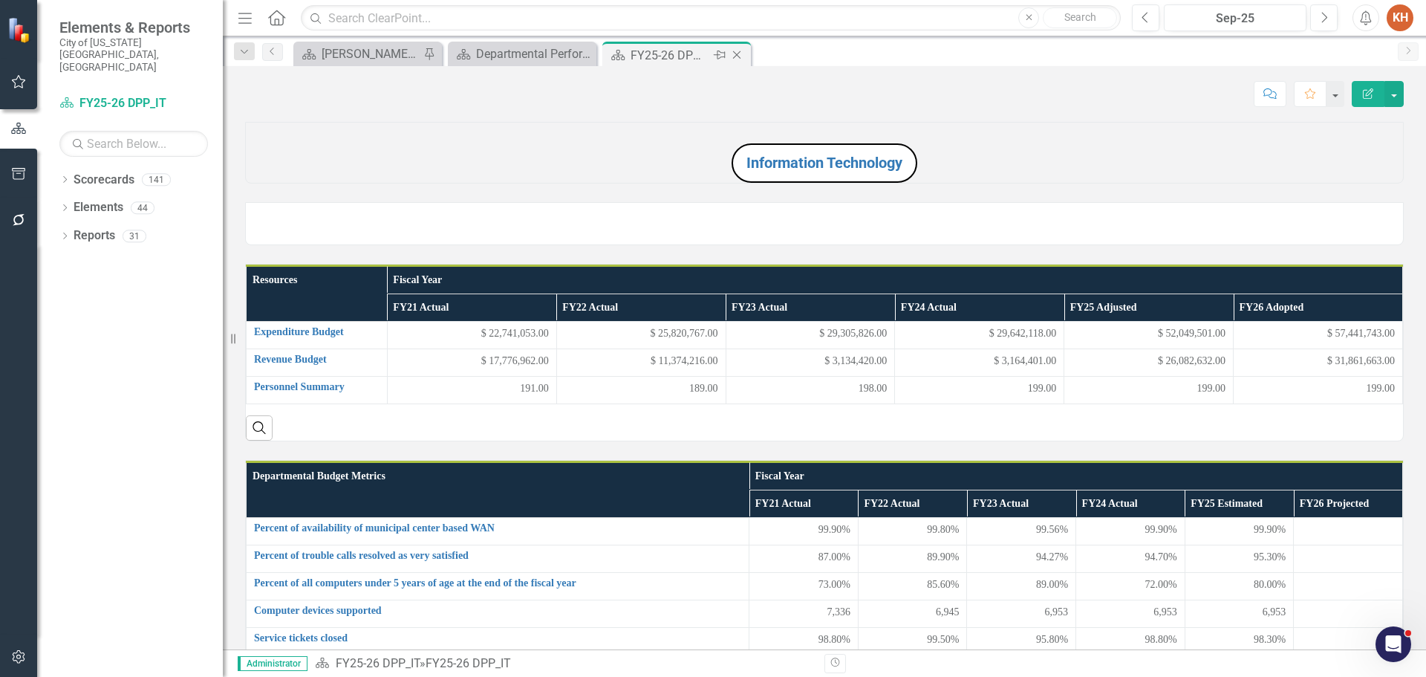
click at [736, 55] on icon "Close" at bounding box center [736, 55] width 15 height 12
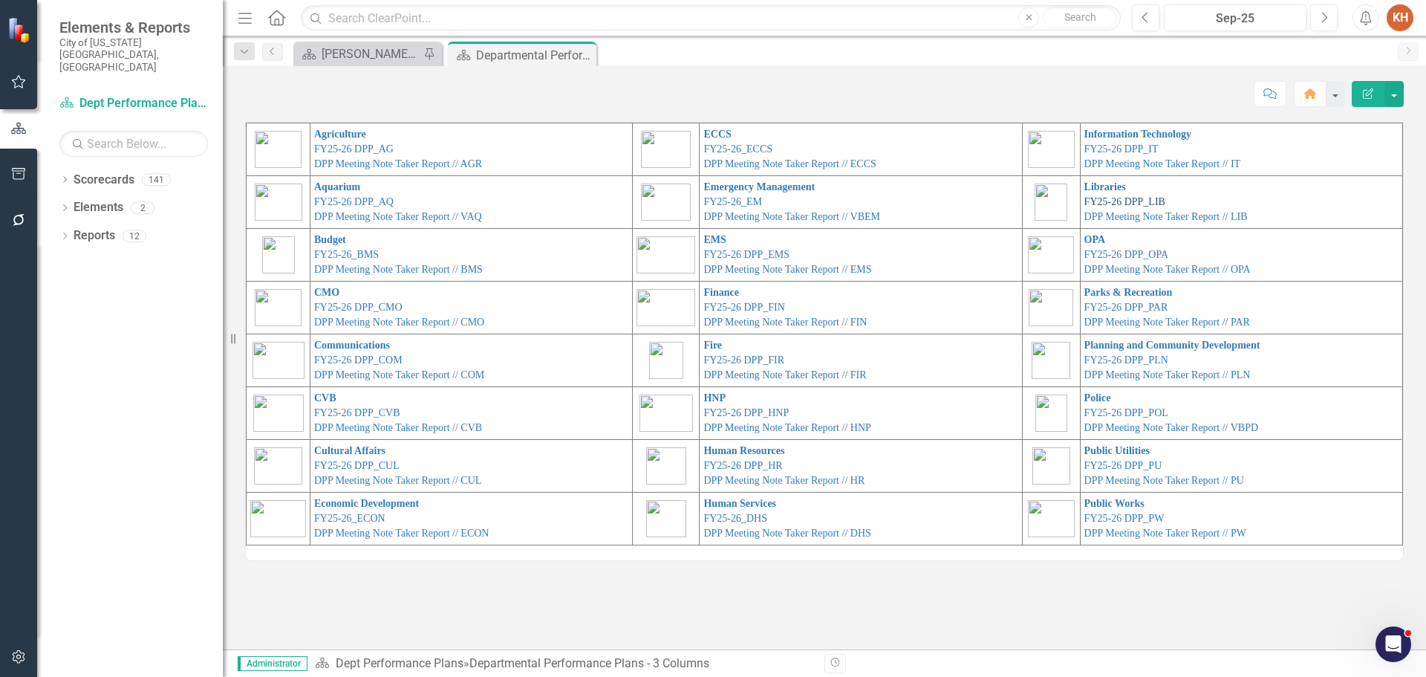
click at [1105, 201] on link "FY25-26 DPP_LIB" at bounding box center [1125, 201] width 81 height 11
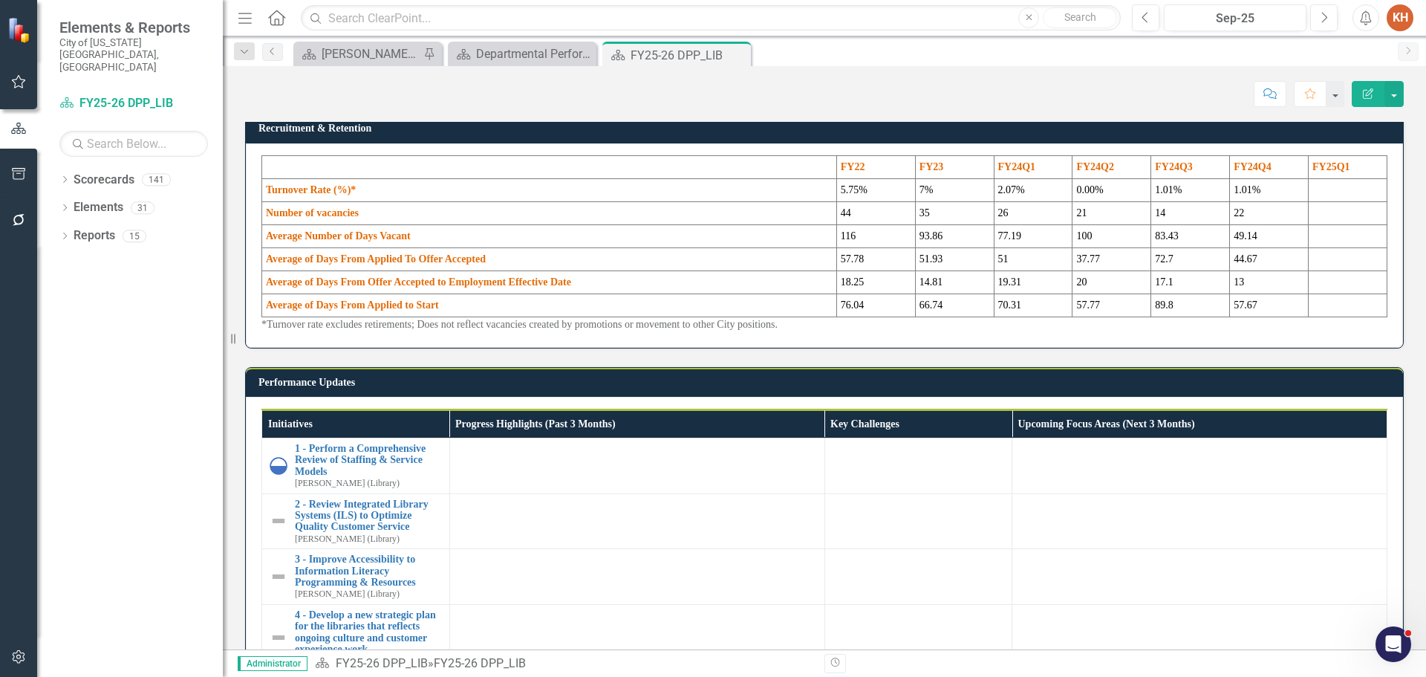
scroll to position [1337, 0]
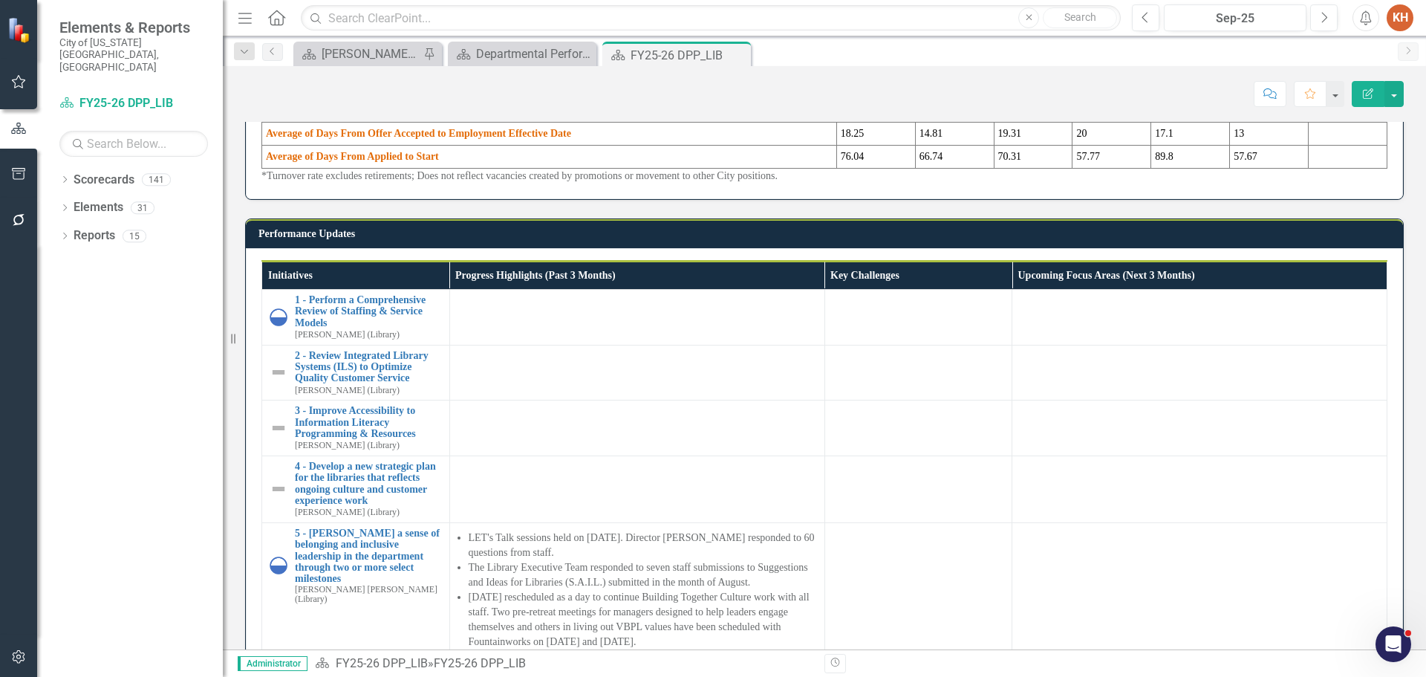
click at [994, 122] on td "51" at bounding box center [1033, 110] width 79 height 23
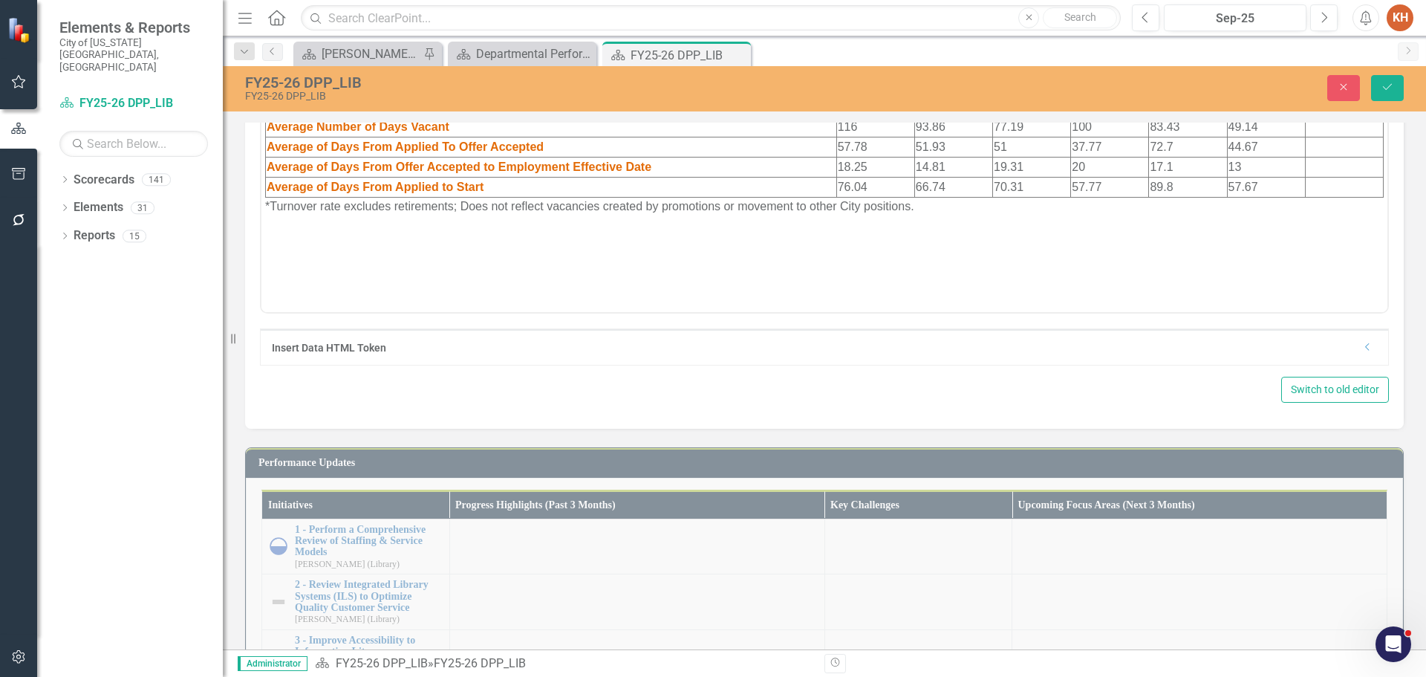
scroll to position [0, 0]
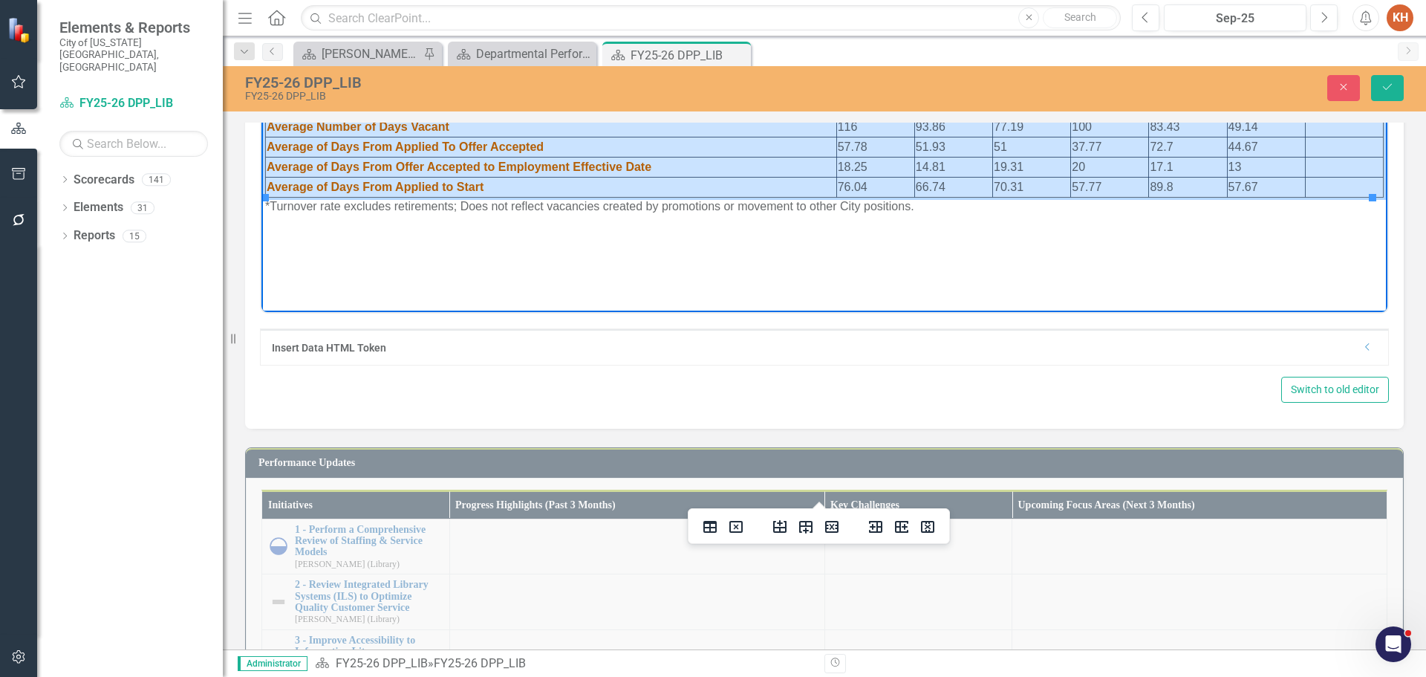
drag, startPoint x: 1315, startPoint y: 187, endPoint x: 716, endPoint y: 62, distance: 611.8
click at [716, 62] on table "FY22 FY23 FY24Q1 FY24Q2 FY24Q3 FY24Q4 FY25Q1 Turnover Rate (%)* 5.75% 7% 2.07% …" at bounding box center [824, 126] width 1119 height 141
click at [931, 520] on icon "Delete column" at bounding box center [928, 527] width 18 height 18
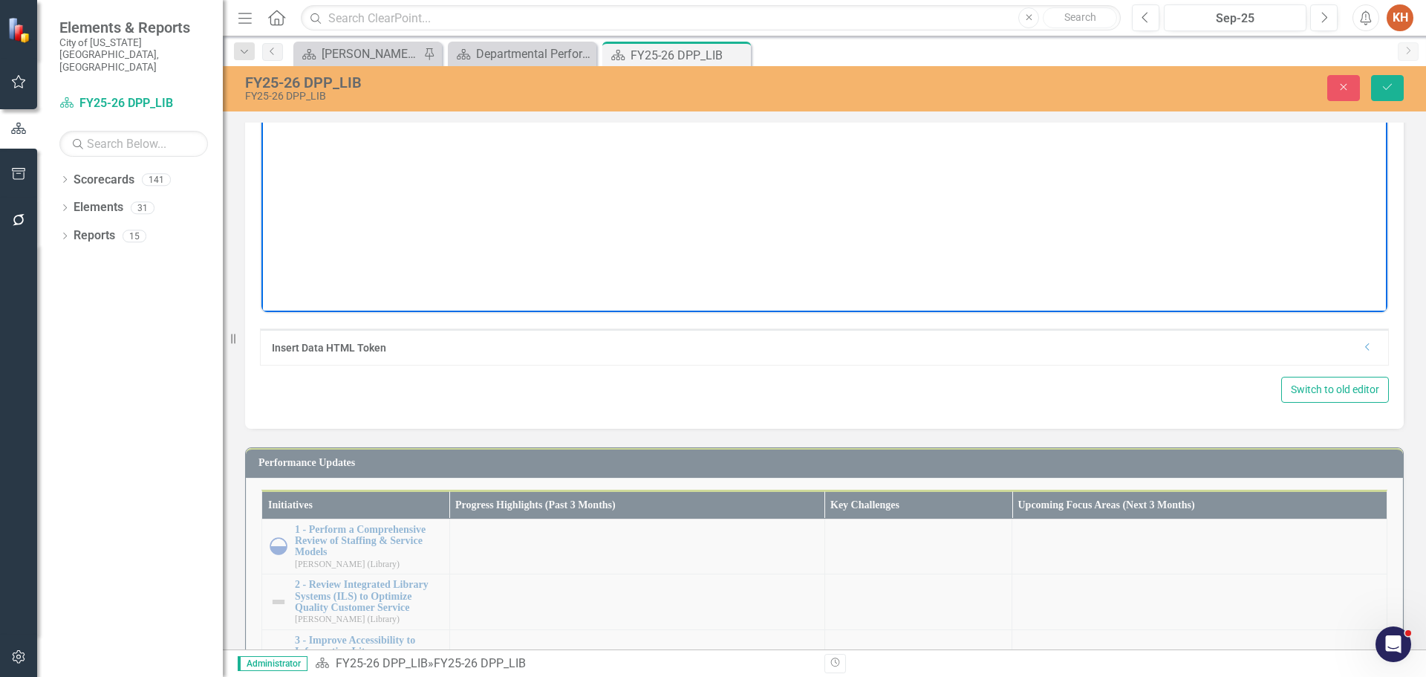
click at [900, 64] on p "*Turnover rate excludes retirements; Does not reflect vacancies created by prom…" at bounding box center [824, 65] width 1119 height 18
paste body "Rich Text Area. Press ALT-0 for help."
click at [1007, 45] on icon "Align center" at bounding box center [1010, 36] width 18 height 18
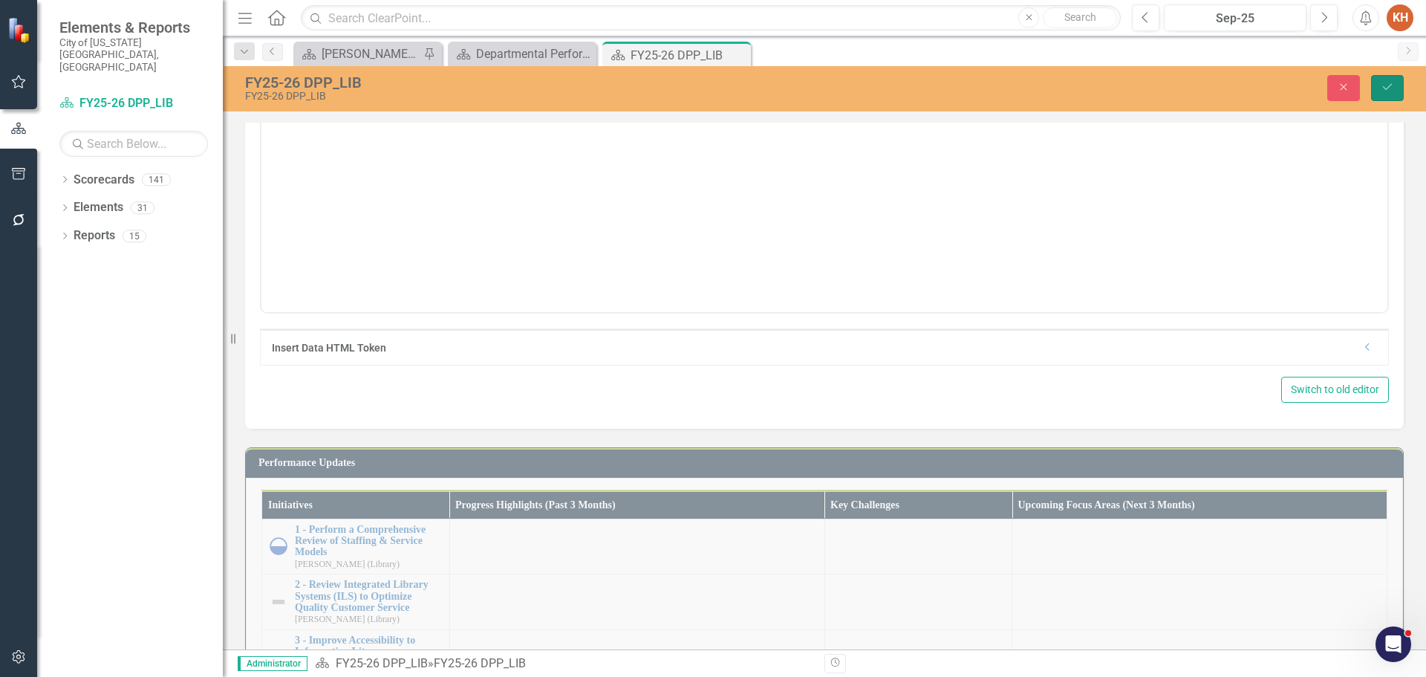
click at [1389, 93] on button "Save" at bounding box center [1387, 88] width 33 height 26
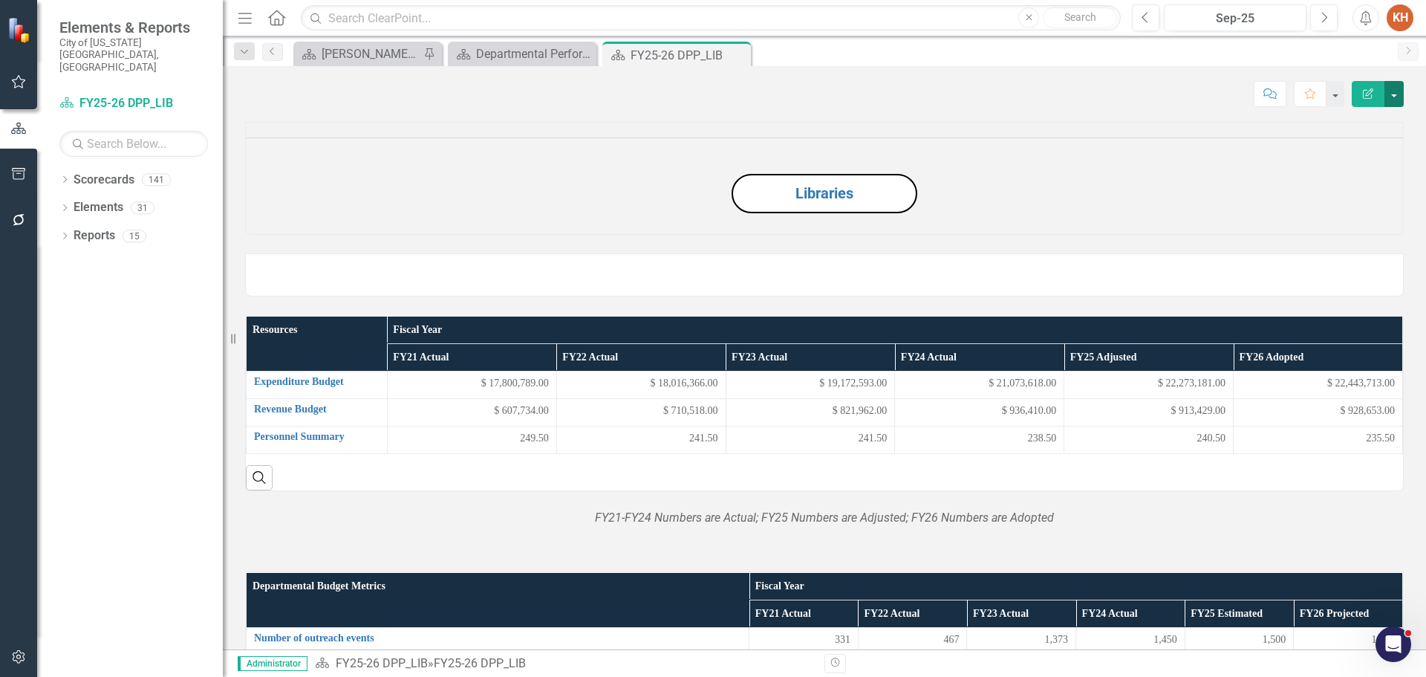
click at [1397, 91] on button "button" at bounding box center [1394, 94] width 19 height 26
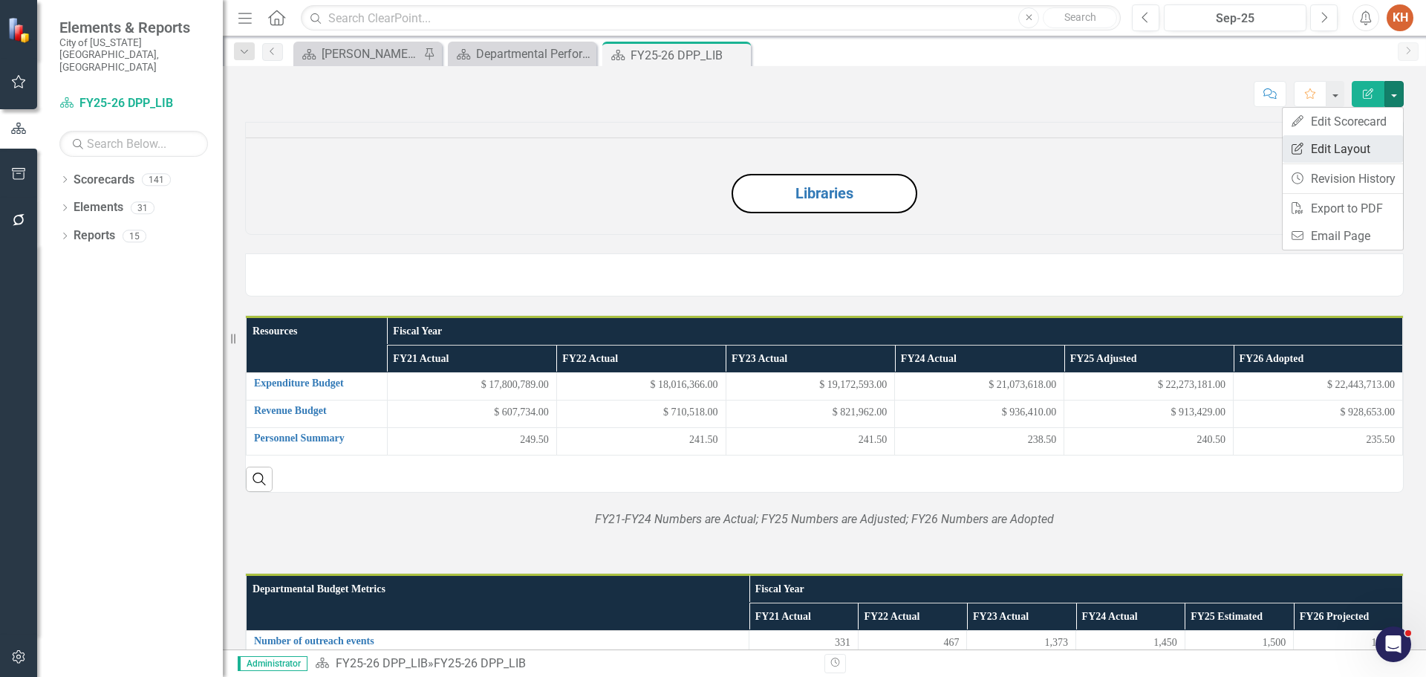
click at [1356, 153] on link "Edit Report Edit Layout" at bounding box center [1343, 148] width 120 height 27
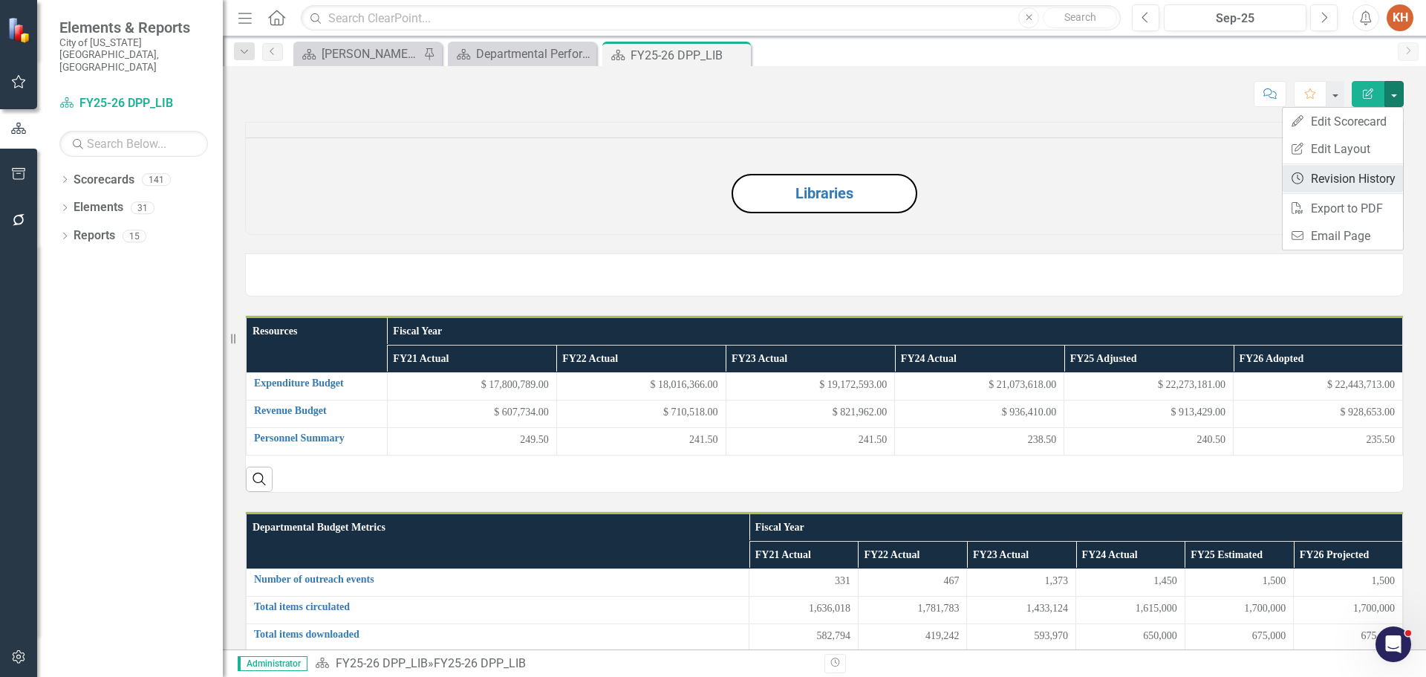
scroll to position [1040, 0]
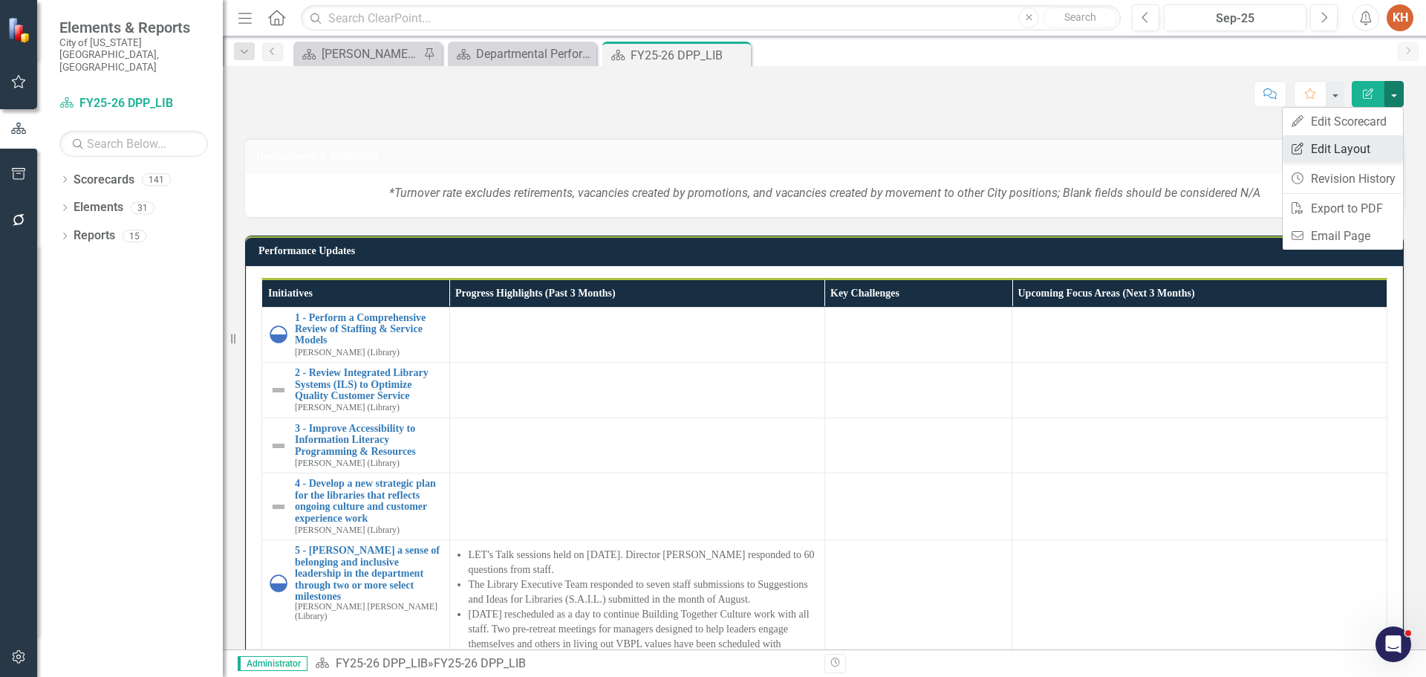
click at [1362, 149] on link "Edit Report Edit Layout" at bounding box center [1343, 148] width 120 height 27
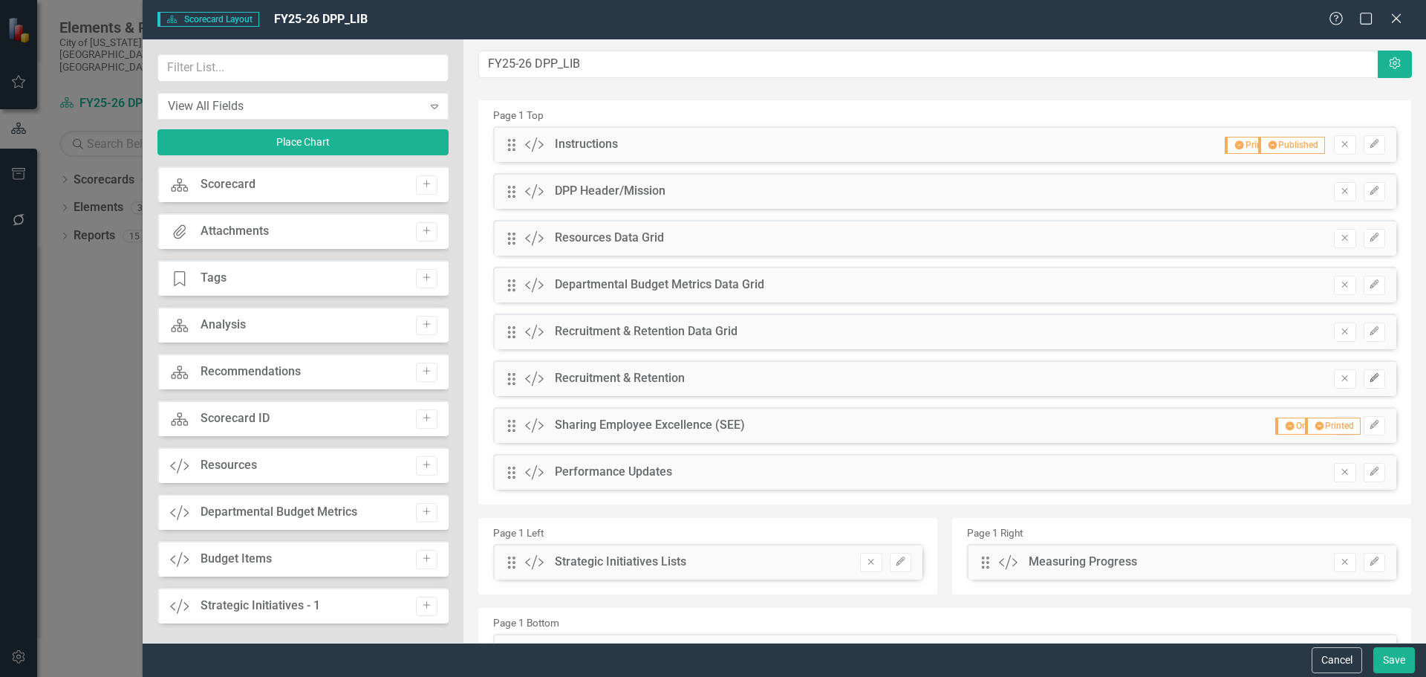
click at [1369, 381] on icon "Edit" at bounding box center [1374, 378] width 11 height 9
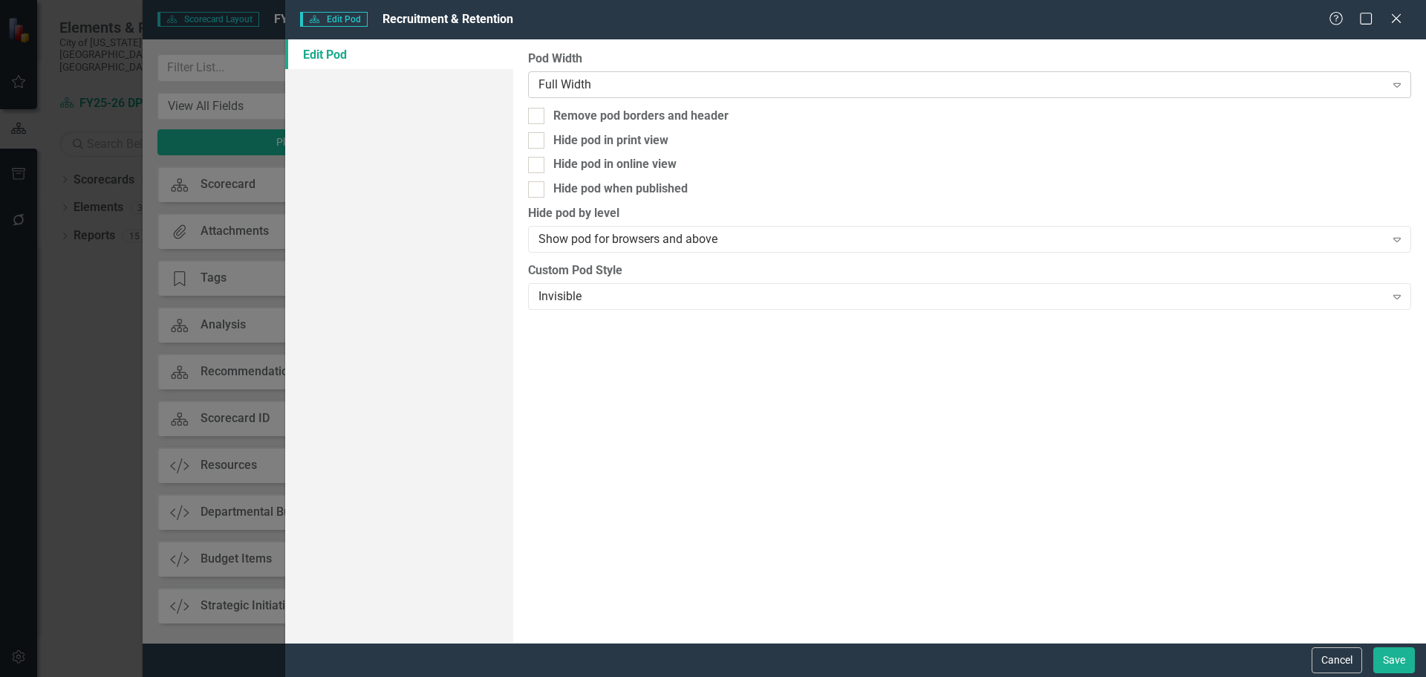
click at [608, 94] on div "Full Width Expand" at bounding box center [969, 84] width 883 height 27
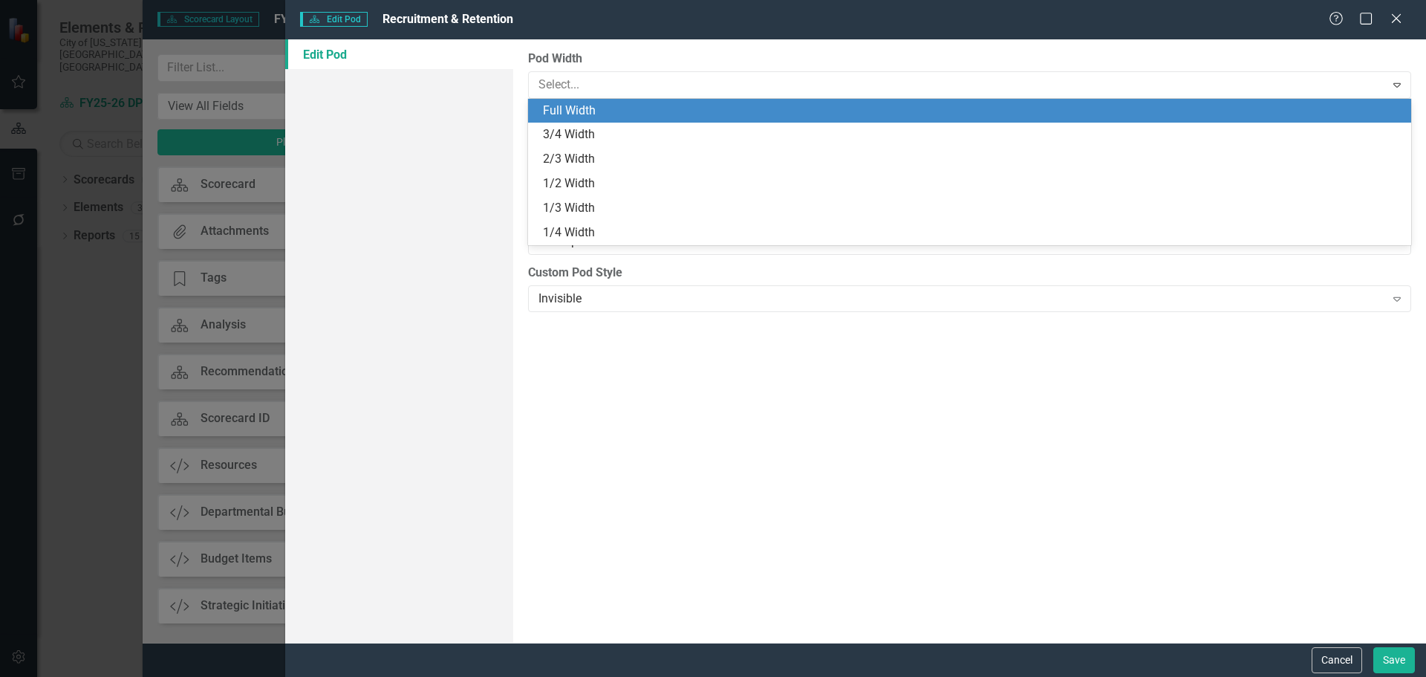
click at [618, 111] on div "Full Width" at bounding box center [972, 111] width 859 height 17
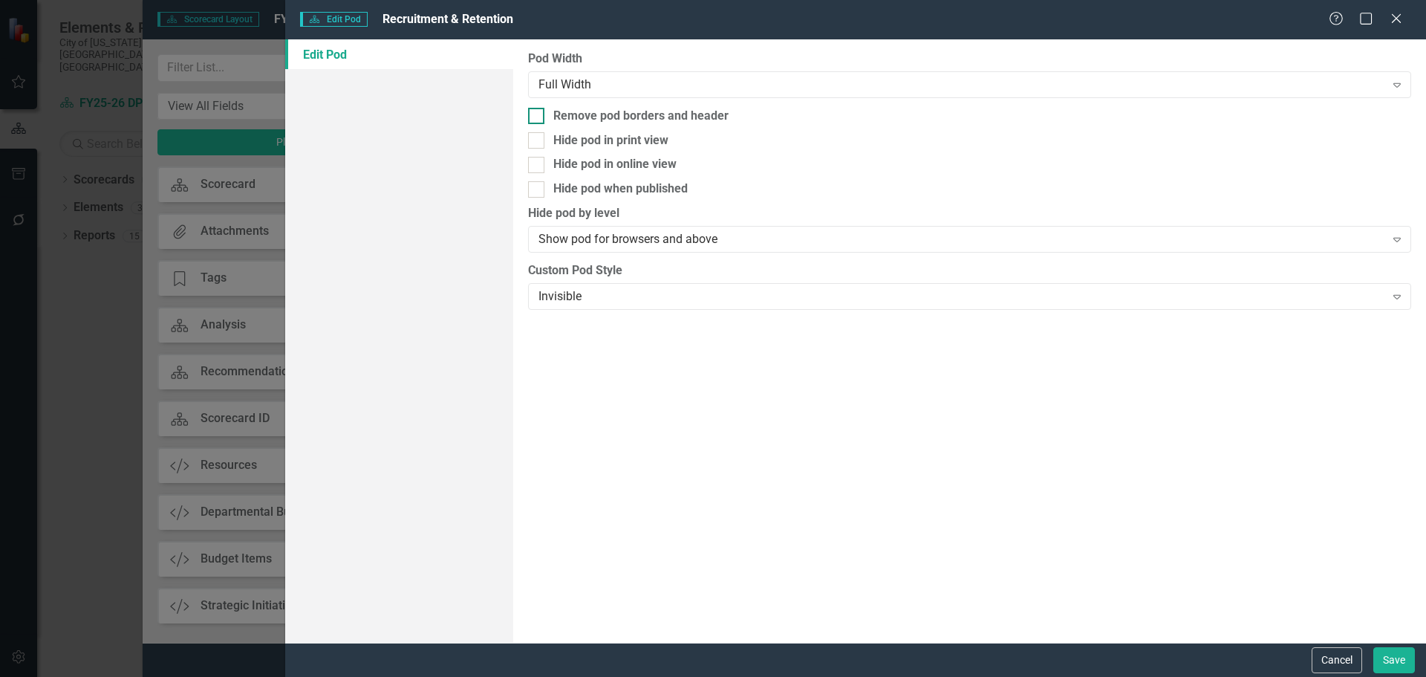
click at [609, 113] on div "Remove pod borders and header" at bounding box center [640, 116] width 175 height 17
click at [538, 113] on input "Remove pod borders and header" at bounding box center [533, 113] width 10 height 10
checkbox input "true"
click at [1396, 663] on button "Save" at bounding box center [1395, 660] width 42 height 26
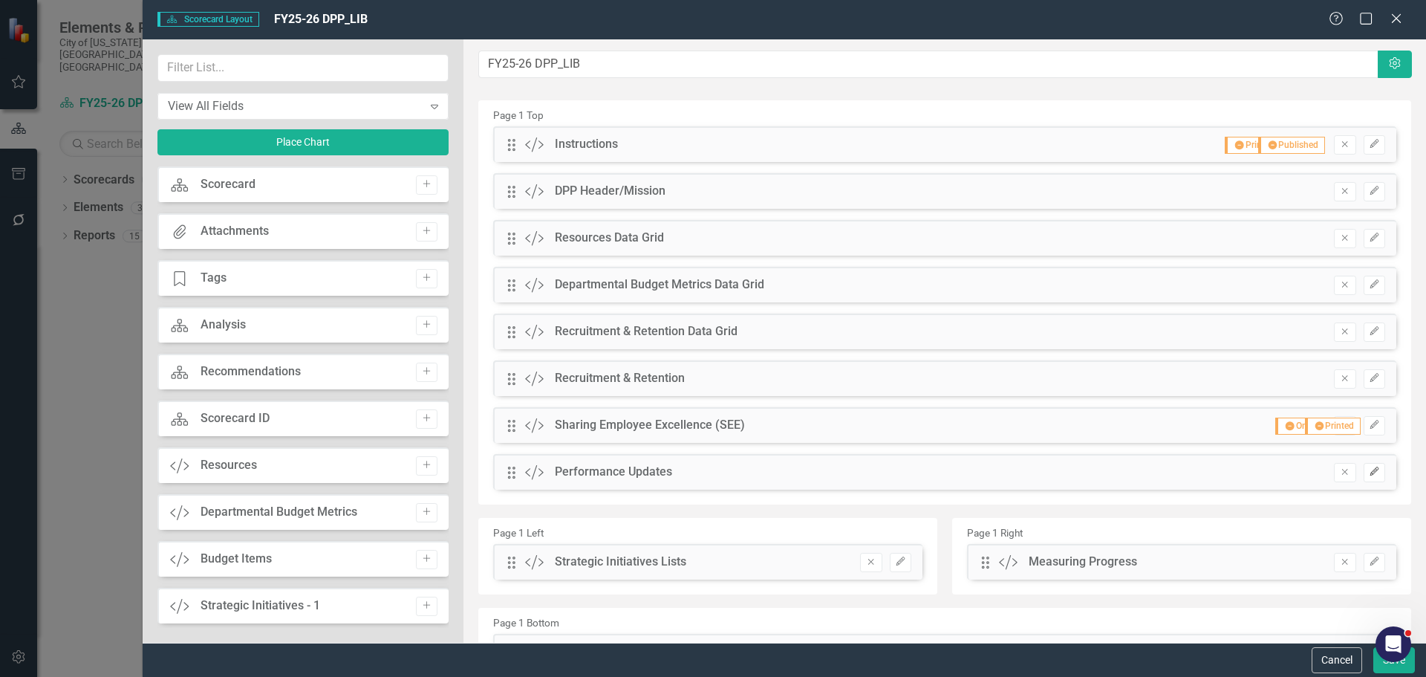
click at [1370, 469] on icon "button" at bounding box center [1374, 471] width 9 height 9
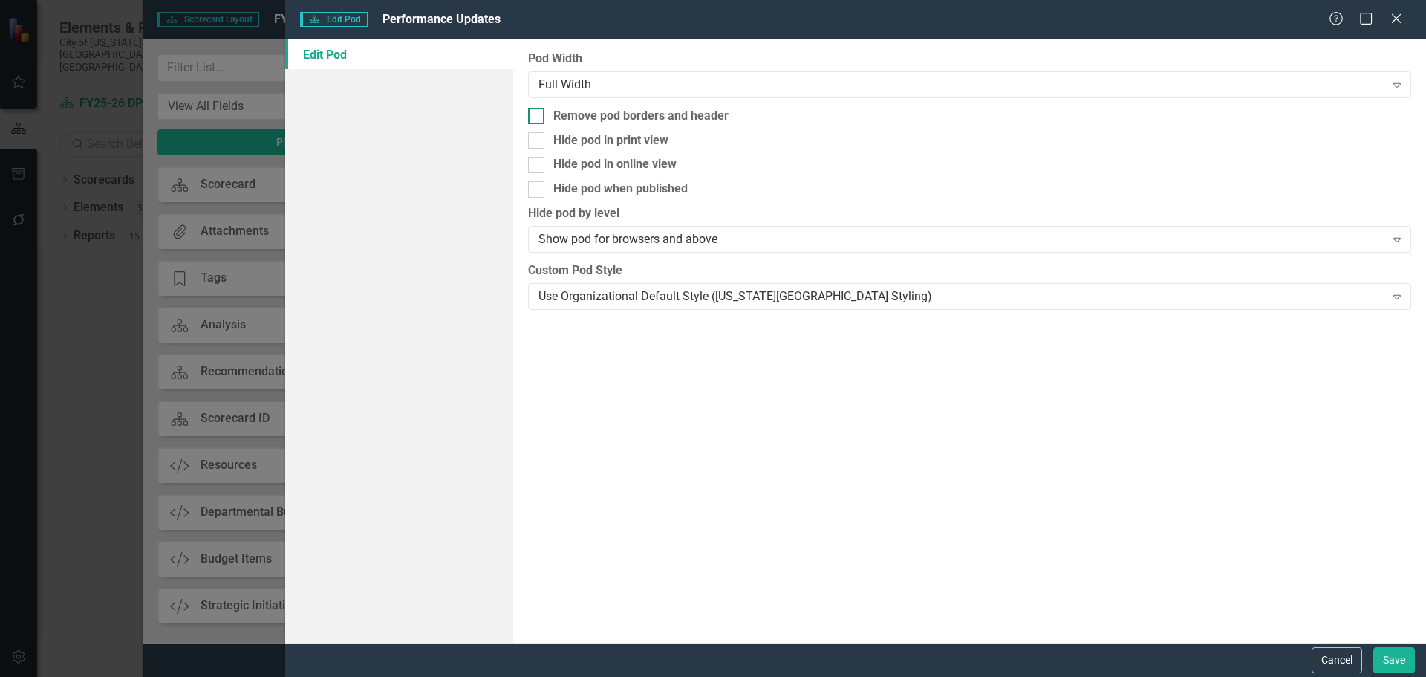
click at [631, 111] on div "Remove pod borders and header" at bounding box center [640, 116] width 175 height 17
click at [538, 111] on input "Remove pod borders and header" at bounding box center [533, 113] width 10 height 10
checkbox input "true"
click at [1385, 654] on button "Save" at bounding box center [1395, 660] width 42 height 26
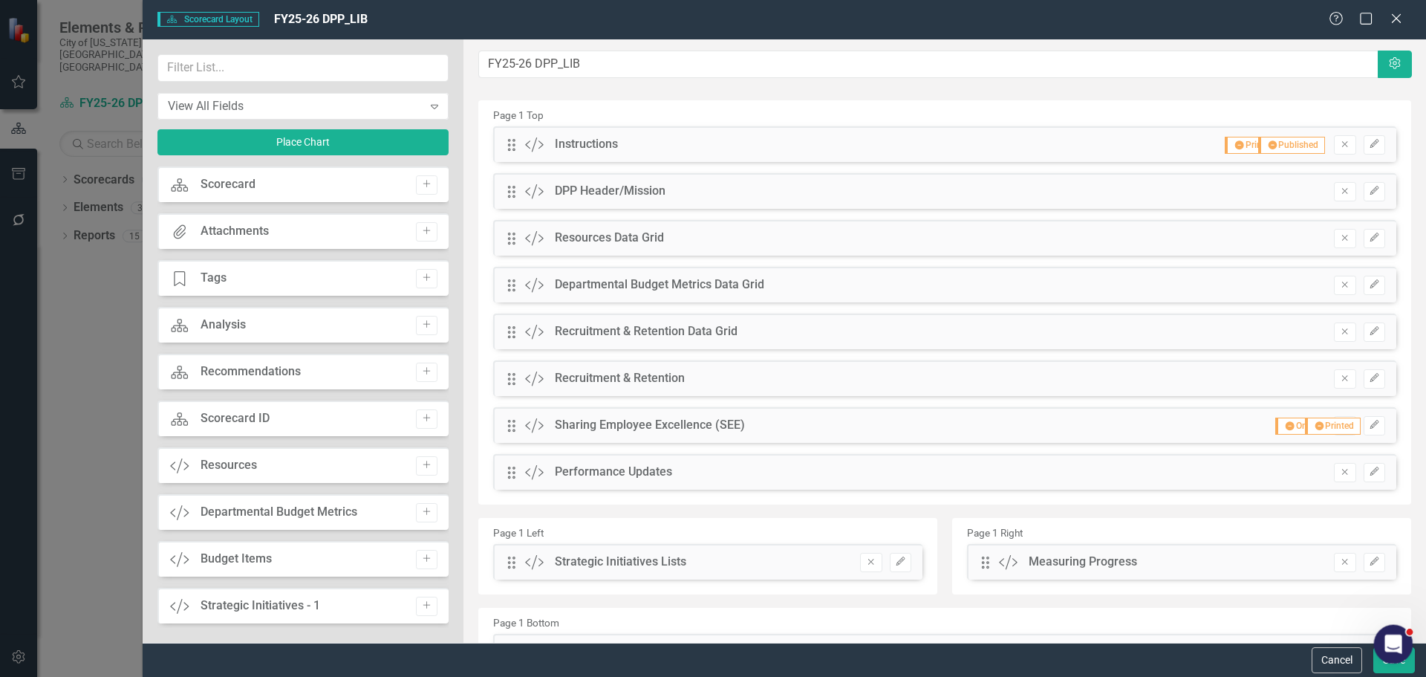
click at [1385, 662] on div at bounding box center [1393, 644] width 39 height 39
click at [1380, 663] on button "Save" at bounding box center [1395, 660] width 42 height 26
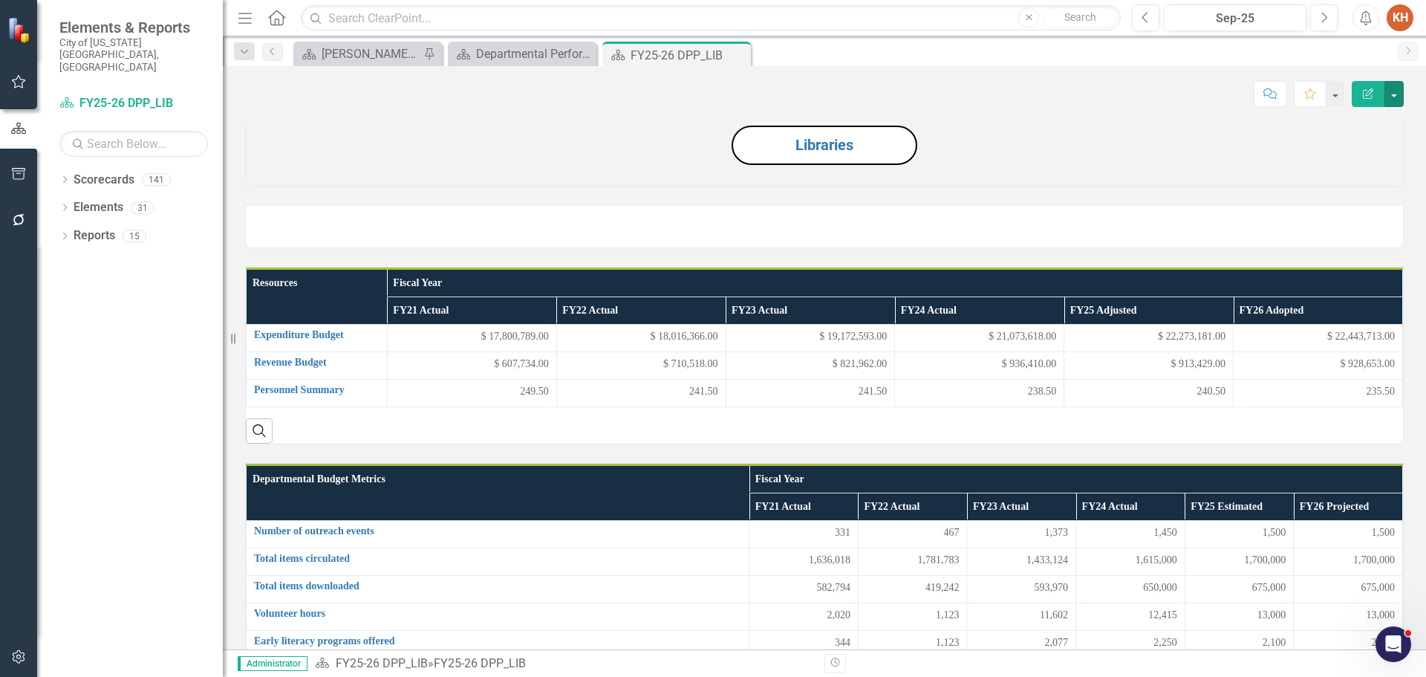
scroll to position [0, 0]
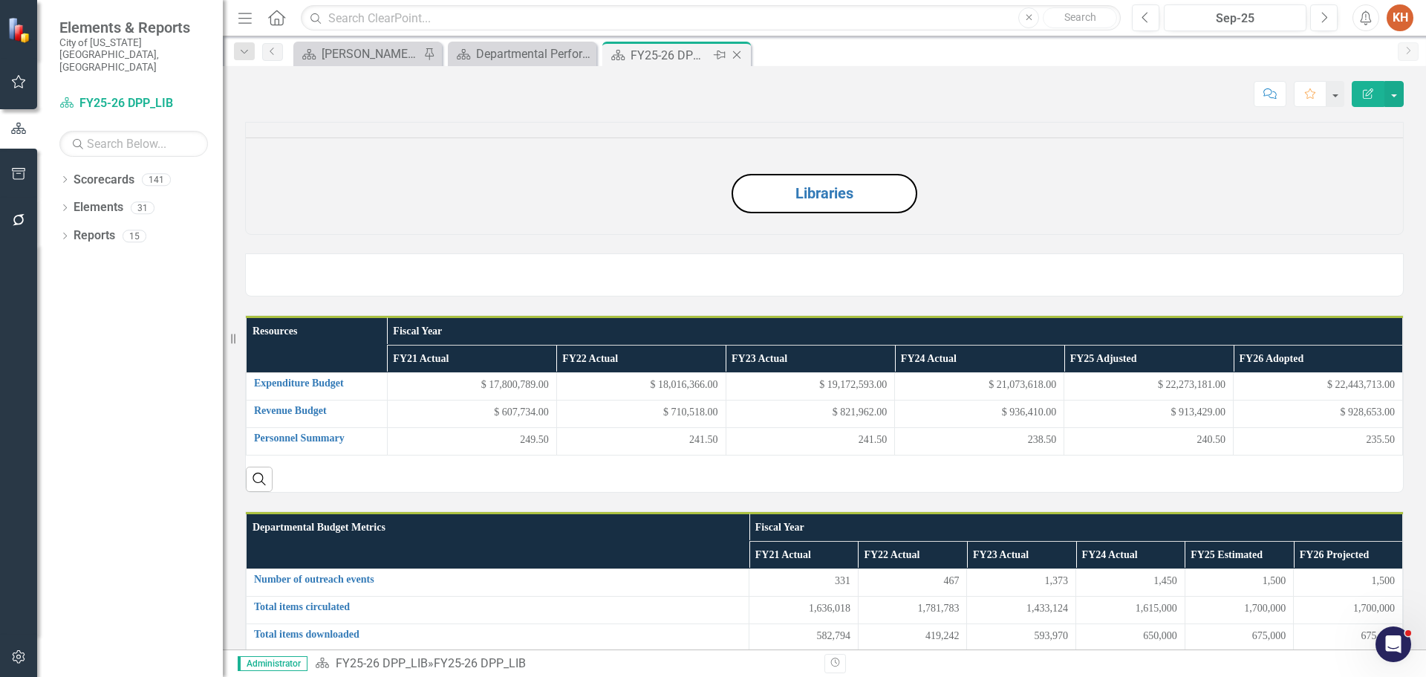
click at [738, 53] on icon "Close" at bounding box center [736, 55] width 15 height 12
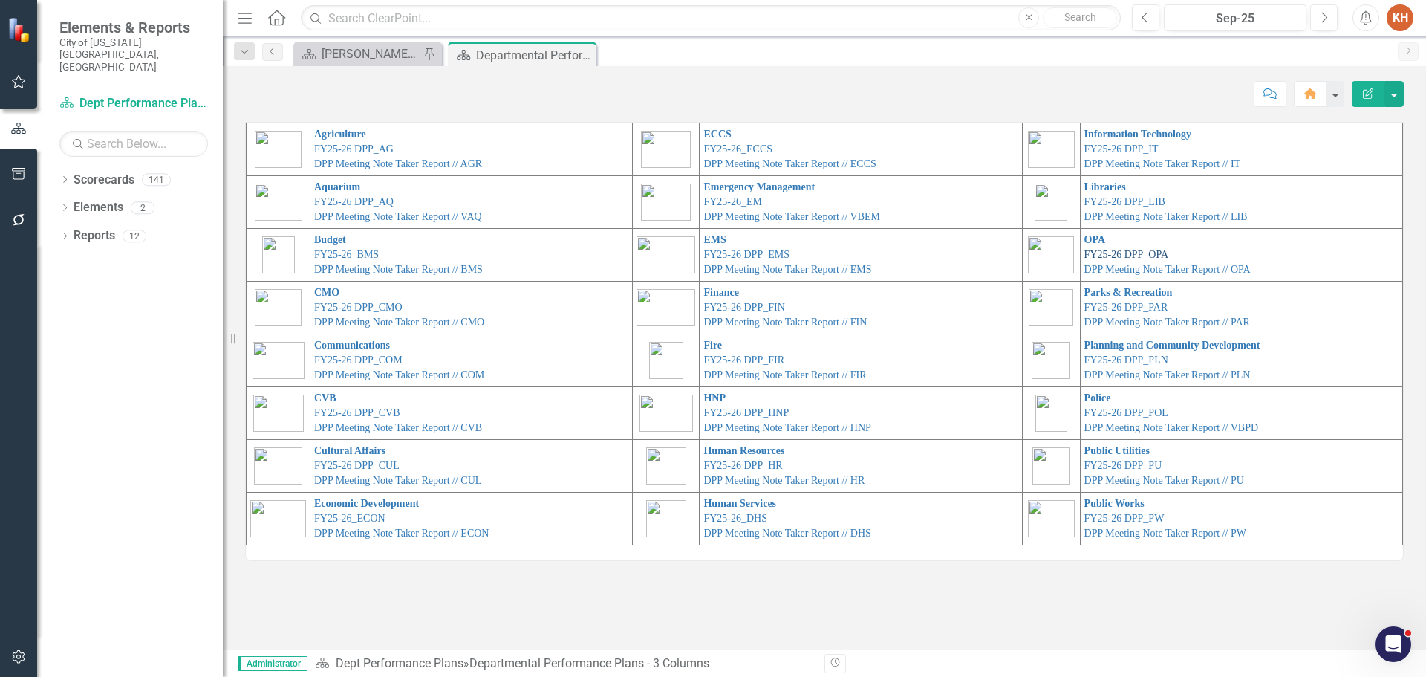
click at [1103, 253] on link "FY25-26 DPP_OPA" at bounding box center [1127, 254] width 84 height 11
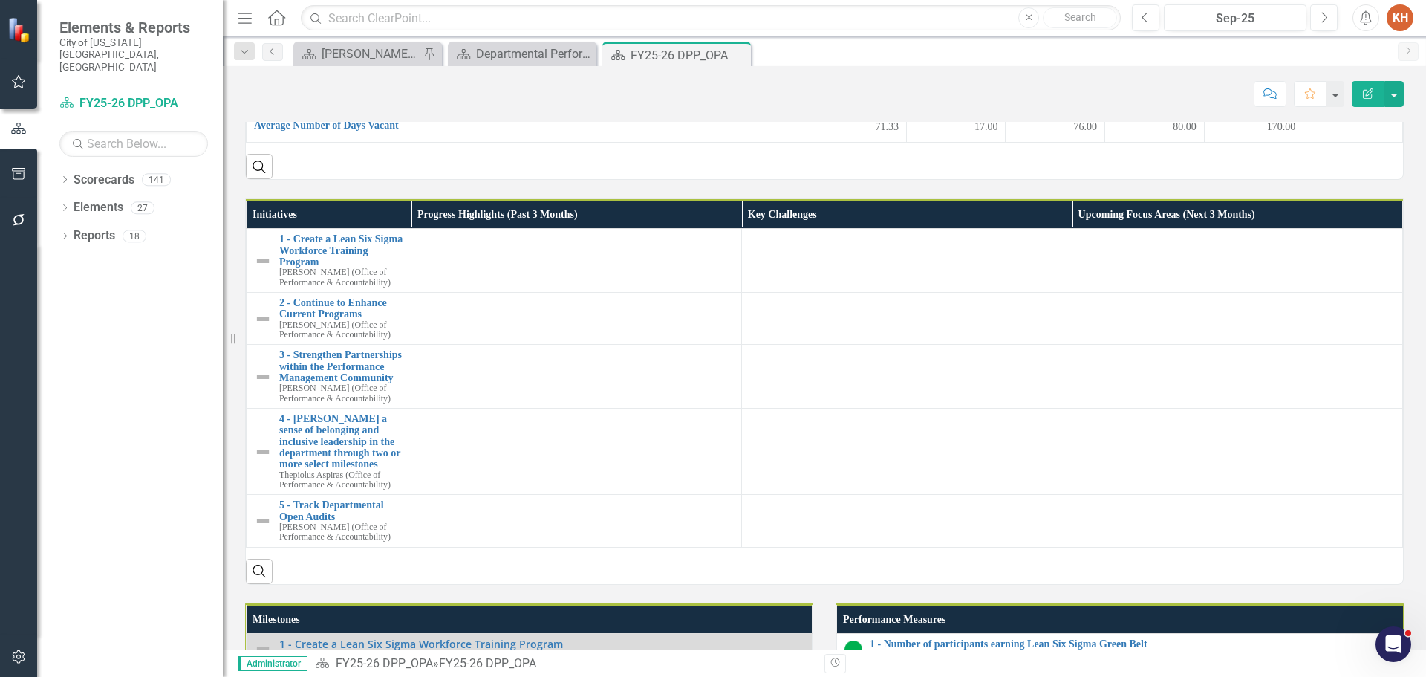
scroll to position [817, 0]
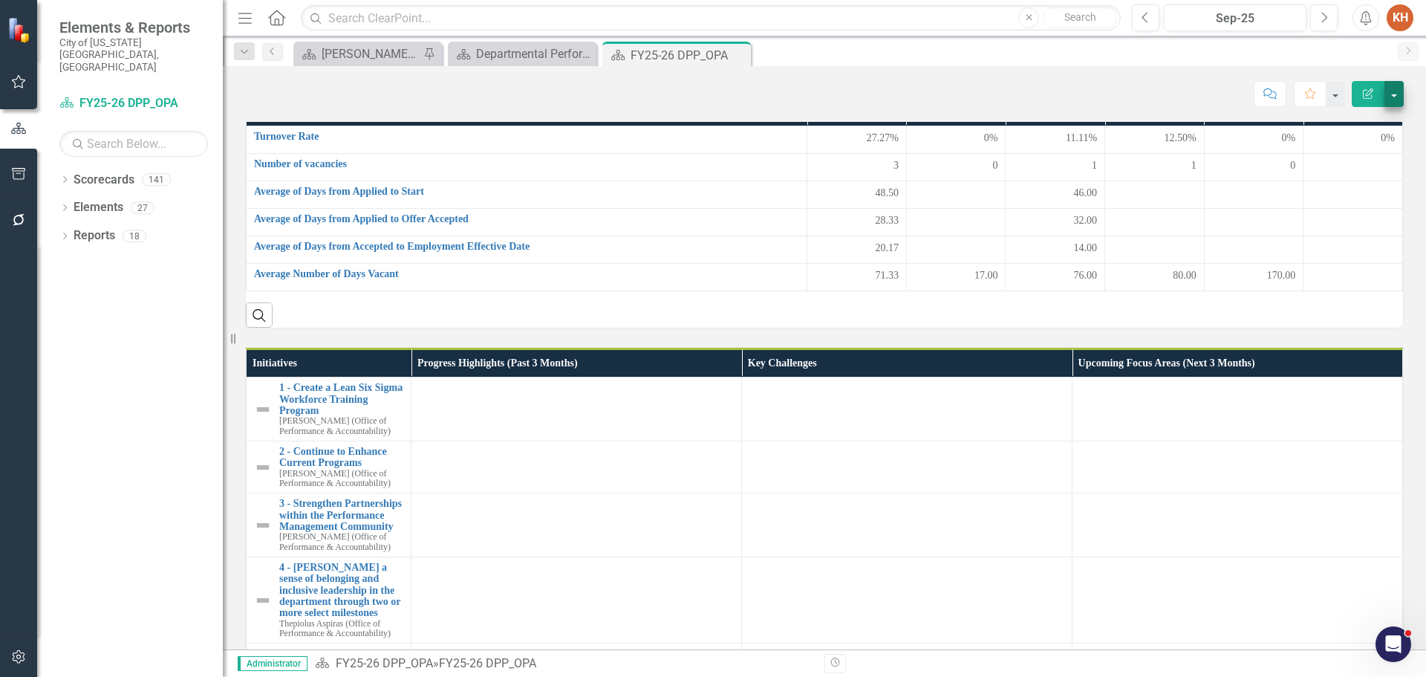
drag, startPoint x: 1395, startPoint y: 111, endPoint x: 1396, endPoint y: 95, distance: 15.6
click at [1395, 109] on div "Score: N/A Sep-25 Completed Comment Favorite Edit Report OPA Resources Fiscal Y…" at bounding box center [824, 357] width 1203 height 583
click at [1396, 94] on button "button" at bounding box center [1394, 94] width 19 height 26
click at [1351, 149] on link "Edit Report Edit Layout" at bounding box center [1343, 148] width 120 height 27
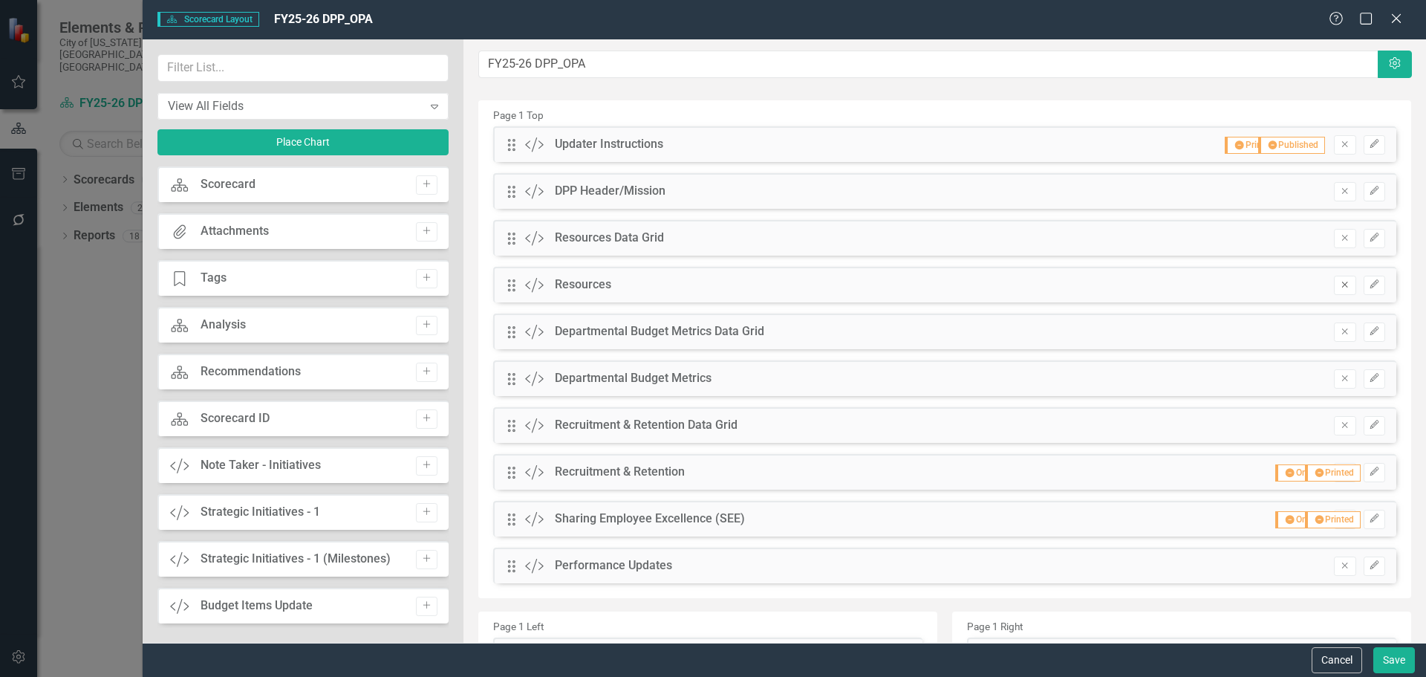
click at [1342, 286] on icon "button" at bounding box center [1345, 285] width 6 height 6
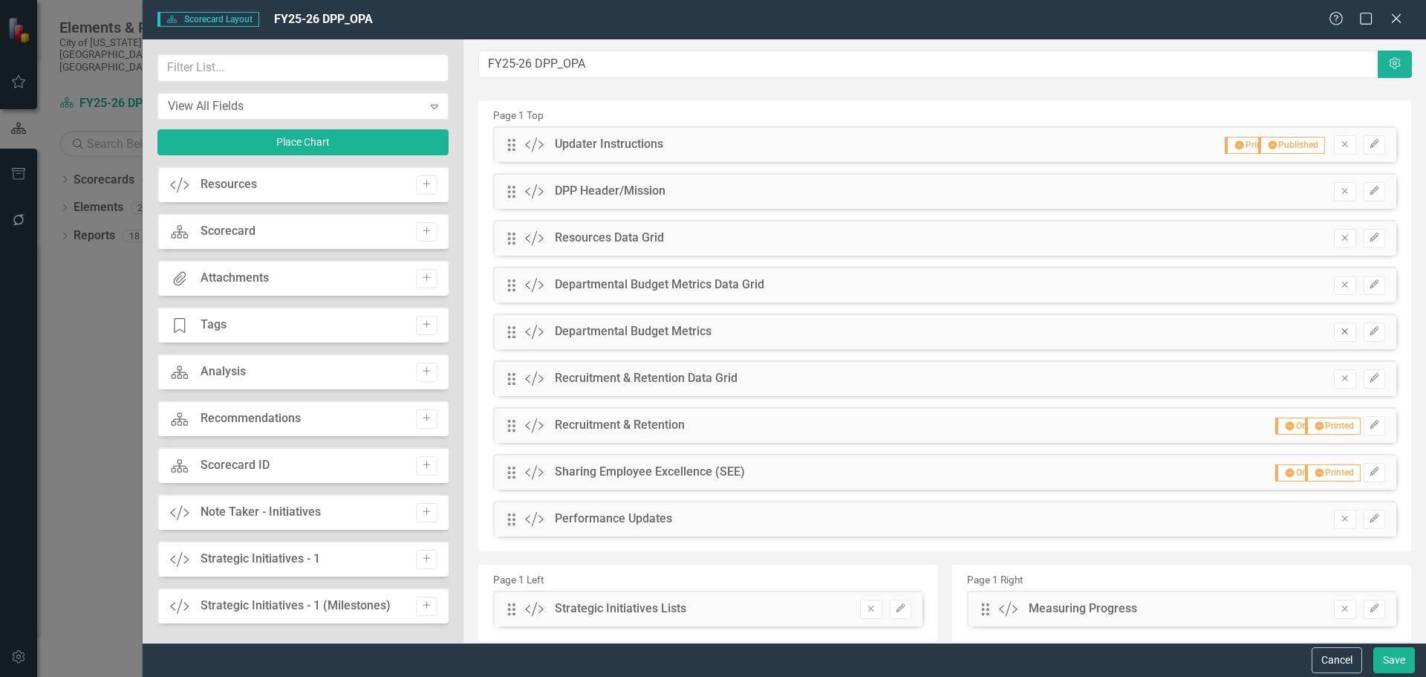
click at [1342, 330] on icon "button" at bounding box center [1345, 331] width 6 height 6
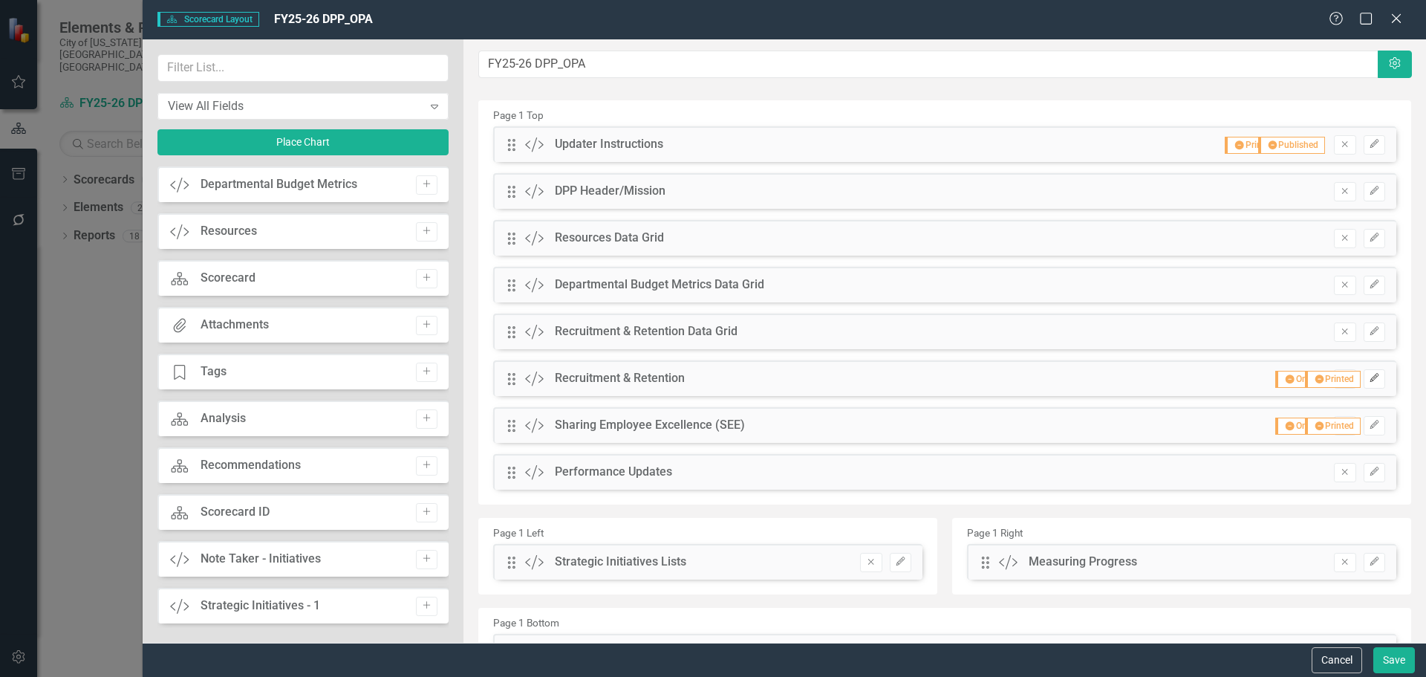
click at [1369, 377] on icon "Edit" at bounding box center [1374, 378] width 11 height 9
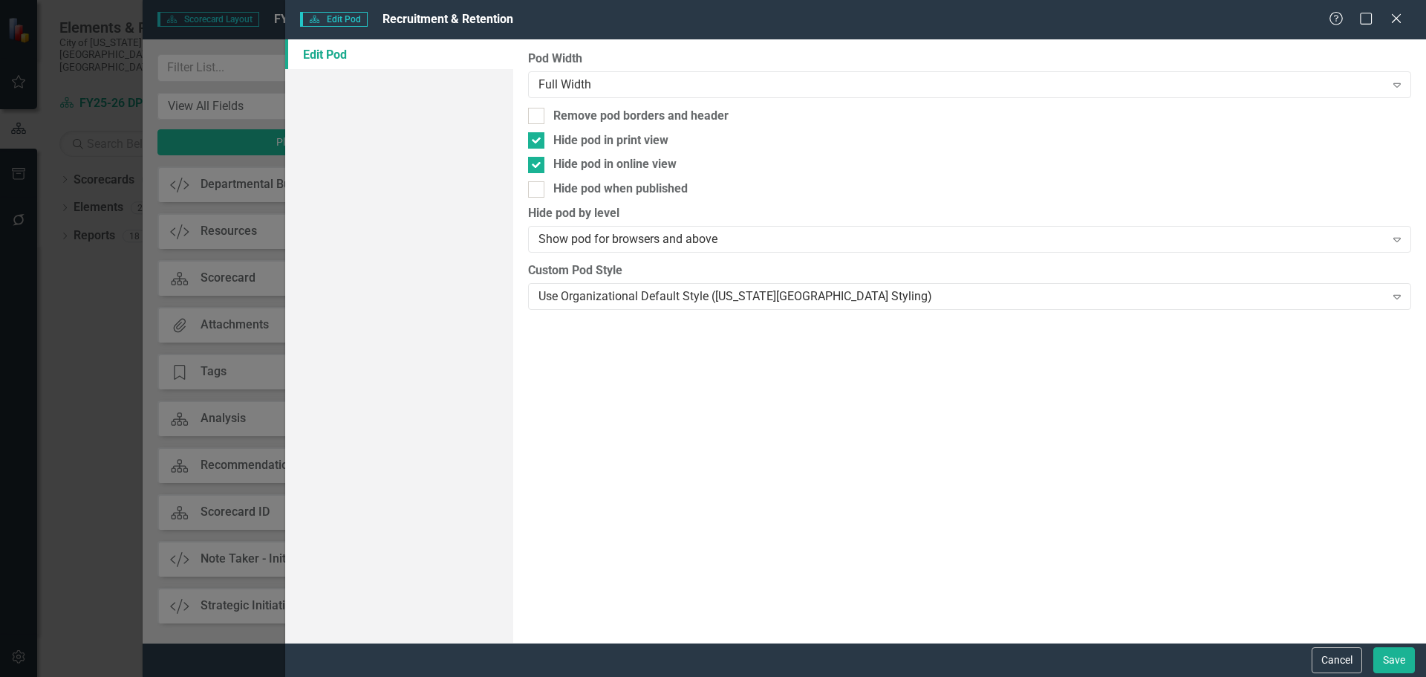
click at [538, 100] on div "Pod Width Full Width Expand Remove pod borders and header Hide pod in print vie…" at bounding box center [969, 340] width 913 height 603
click at [540, 110] on div at bounding box center [536, 116] width 16 height 16
click at [538, 110] on input "Remove pod borders and header" at bounding box center [533, 113] width 10 height 10
checkbox input "true"
click at [537, 135] on input "Hide pod in print view" at bounding box center [533, 137] width 10 height 10
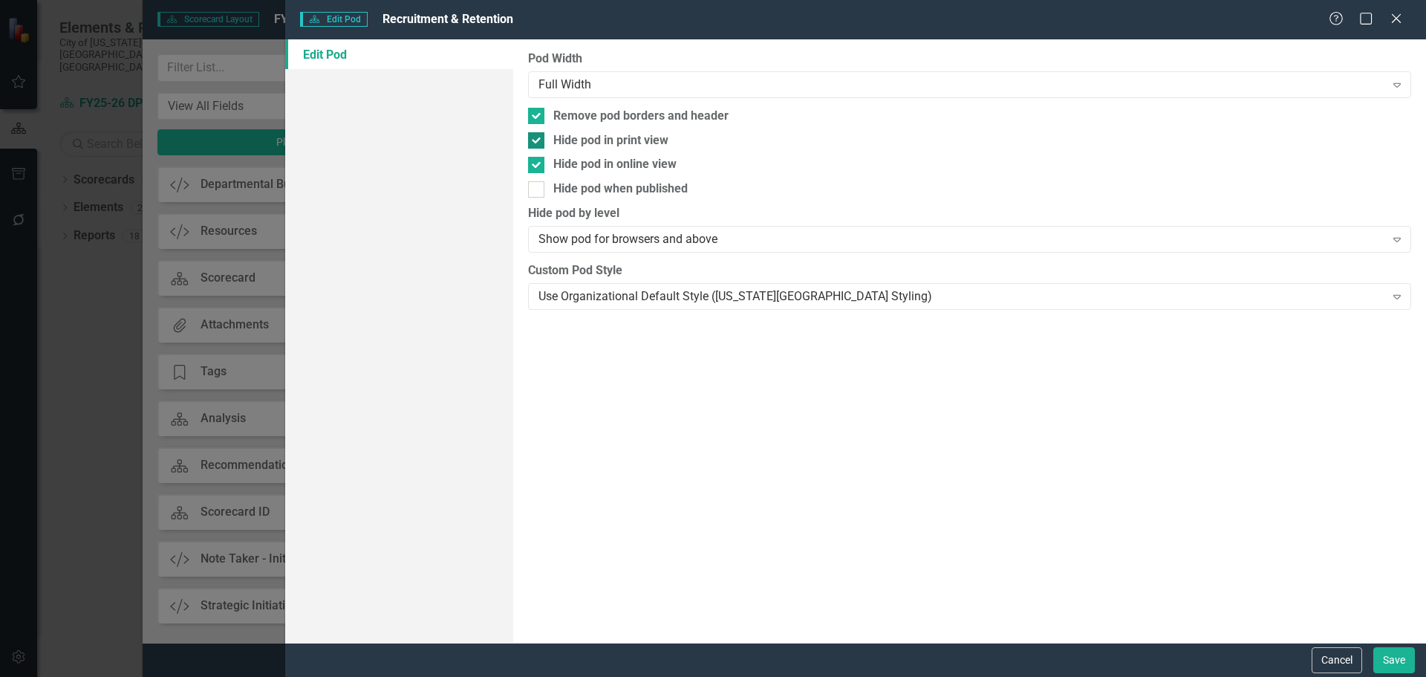
checkbox input "false"
click at [536, 166] on div at bounding box center [536, 165] width 16 height 16
click at [536, 166] on input "Hide pod in online view" at bounding box center [533, 162] width 10 height 10
checkbox input "false"
click at [591, 289] on div "Use Organizational Default Style ([US_STATE][GEOGRAPHIC_DATA] Styling)" at bounding box center [962, 295] width 846 height 17
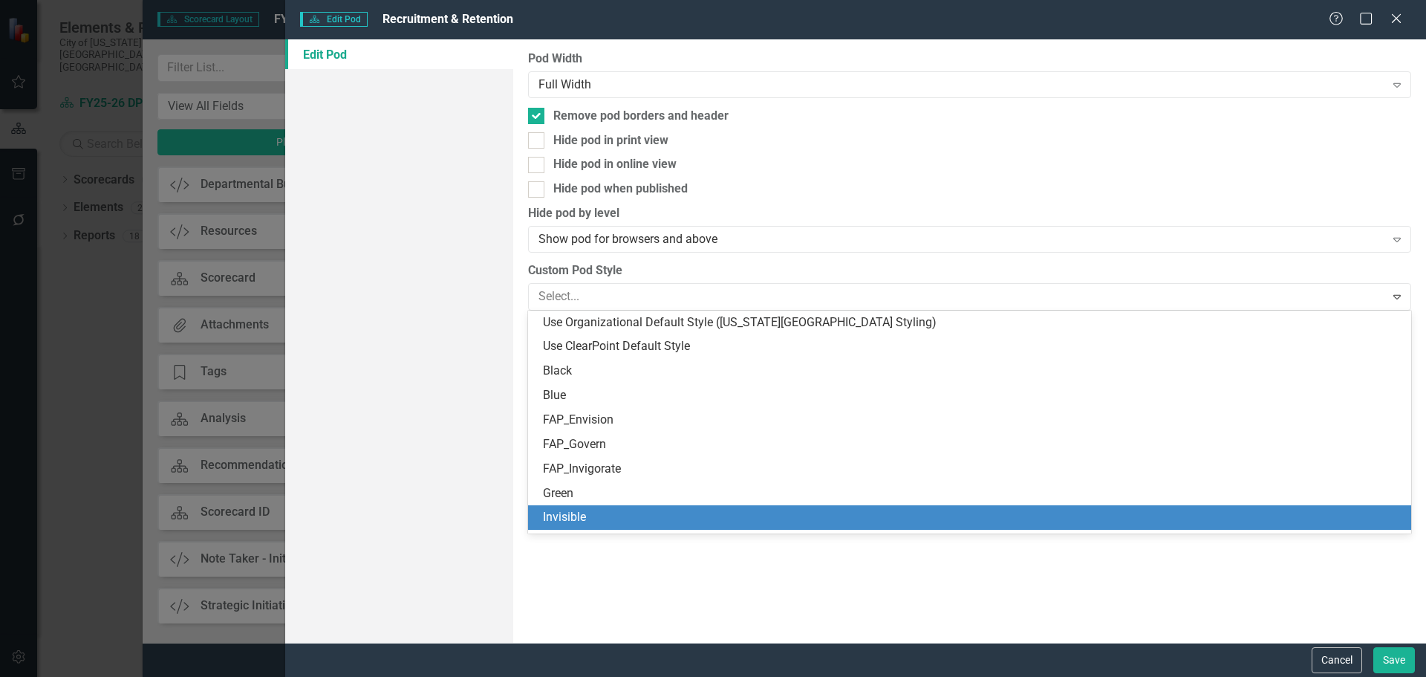
click at [618, 509] on div "Invisible" at bounding box center [972, 517] width 859 height 17
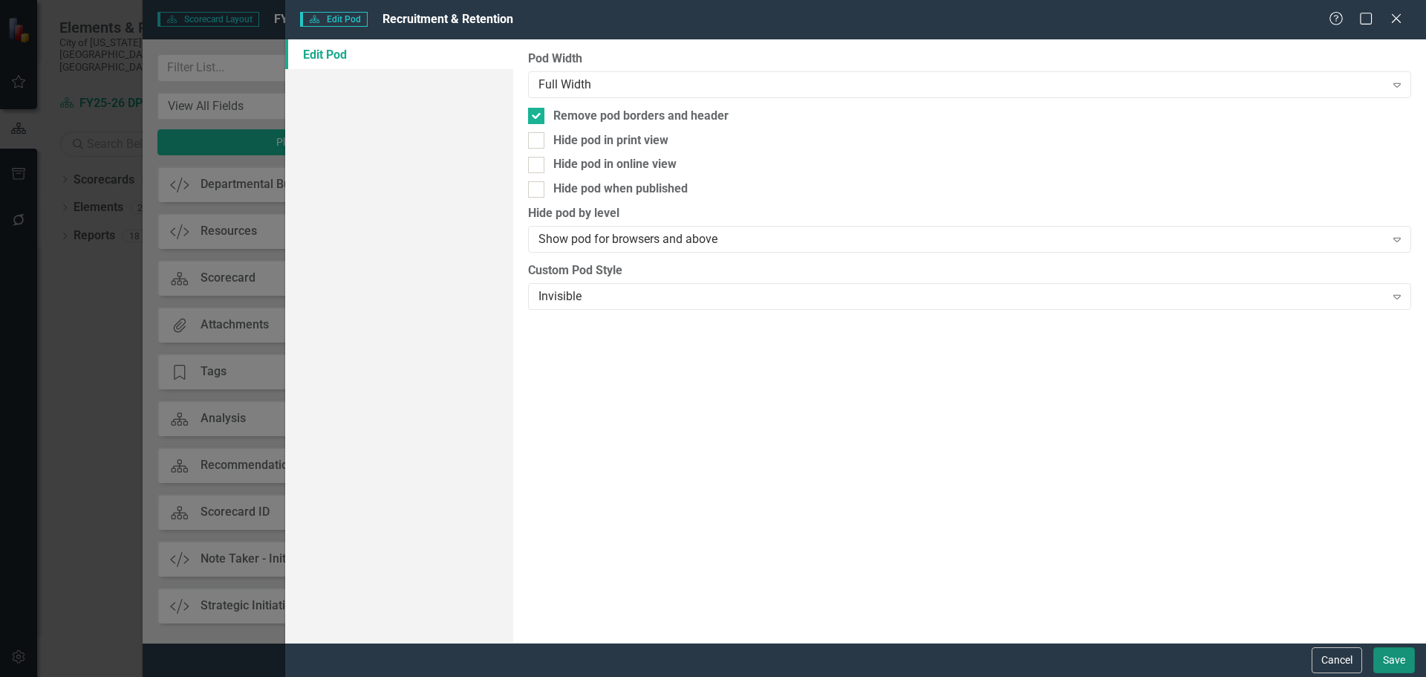
click at [1384, 654] on button "Save" at bounding box center [1395, 660] width 42 height 26
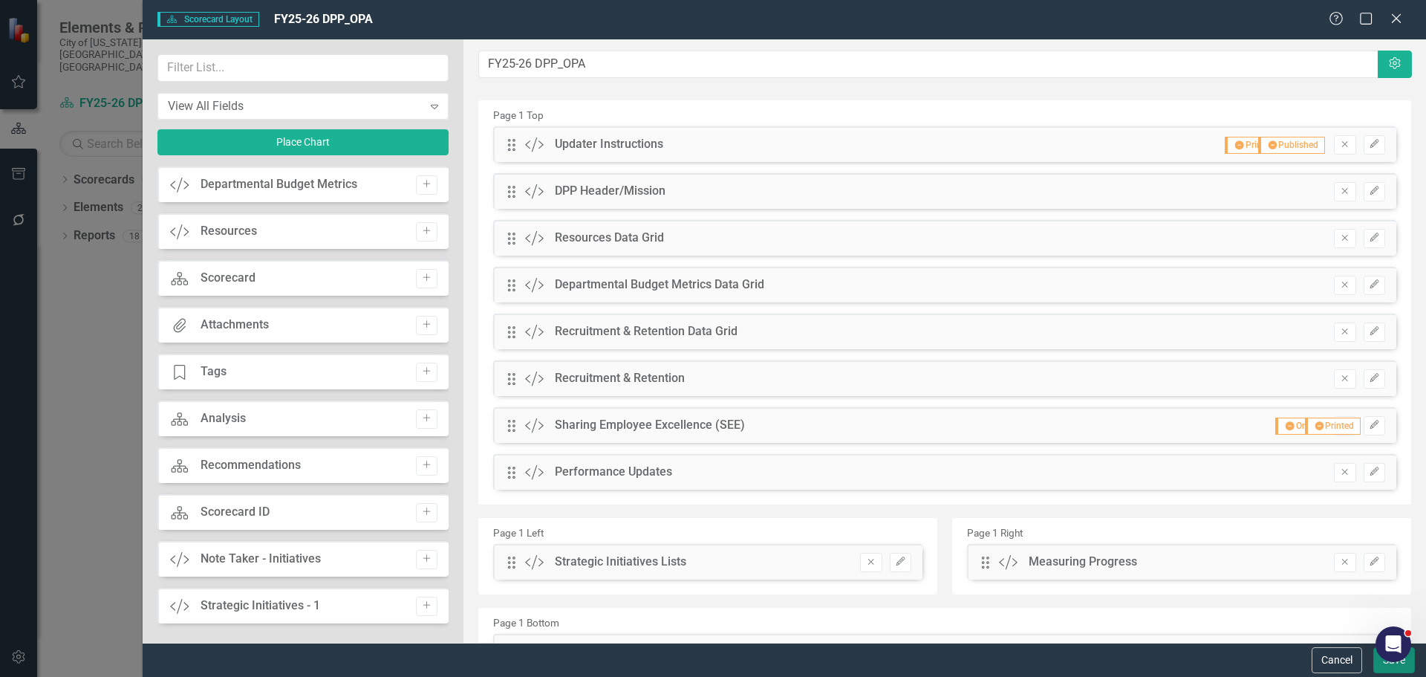
click at [1385, 666] on button "Save" at bounding box center [1395, 660] width 42 height 26
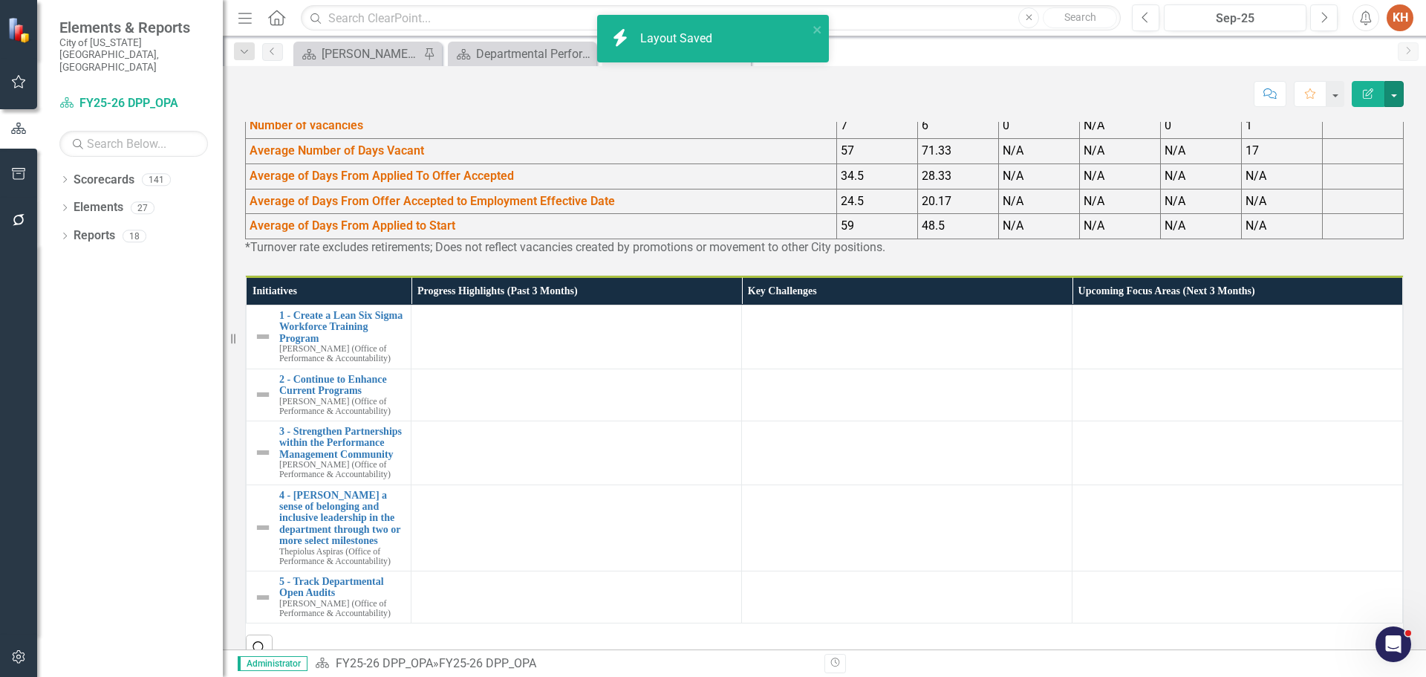
scroll to position [1053, 0]
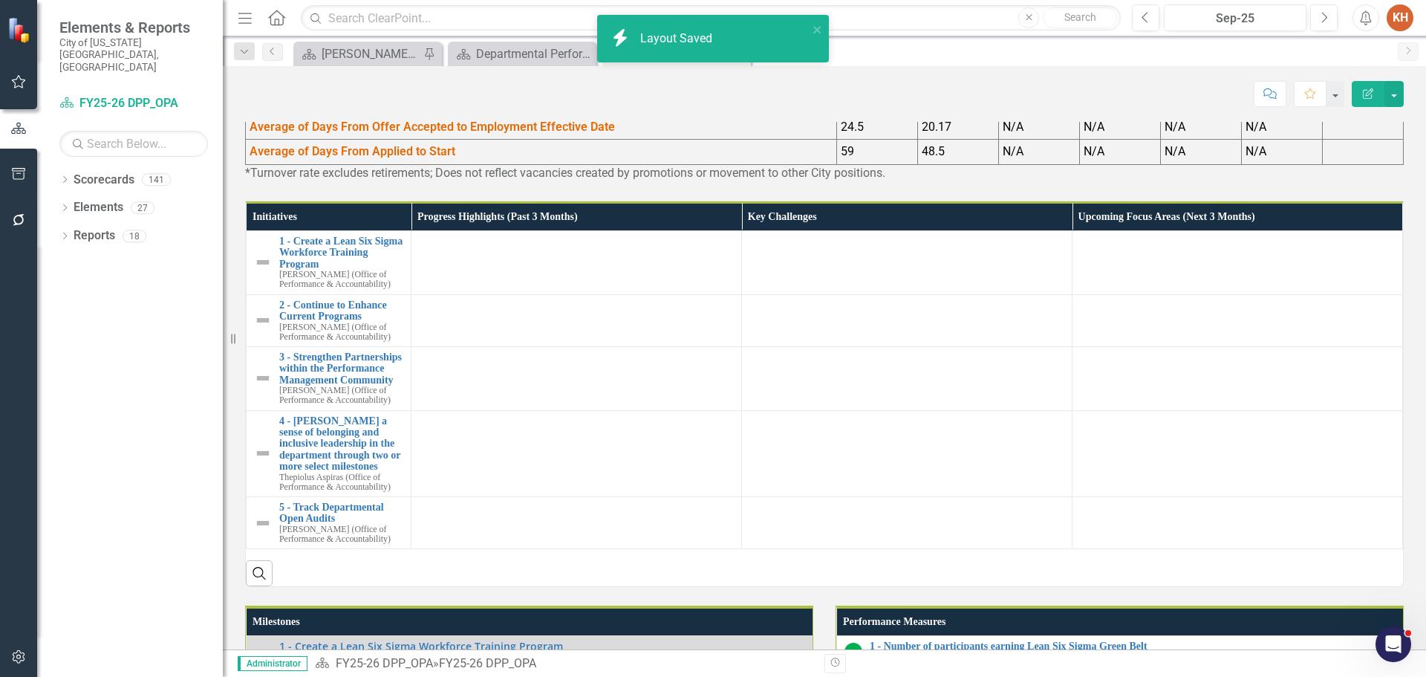
click at [779, 114] on td "Average of Days From Applied To Offer Accepted" at bounding box center [541, 101] width 591 height 25
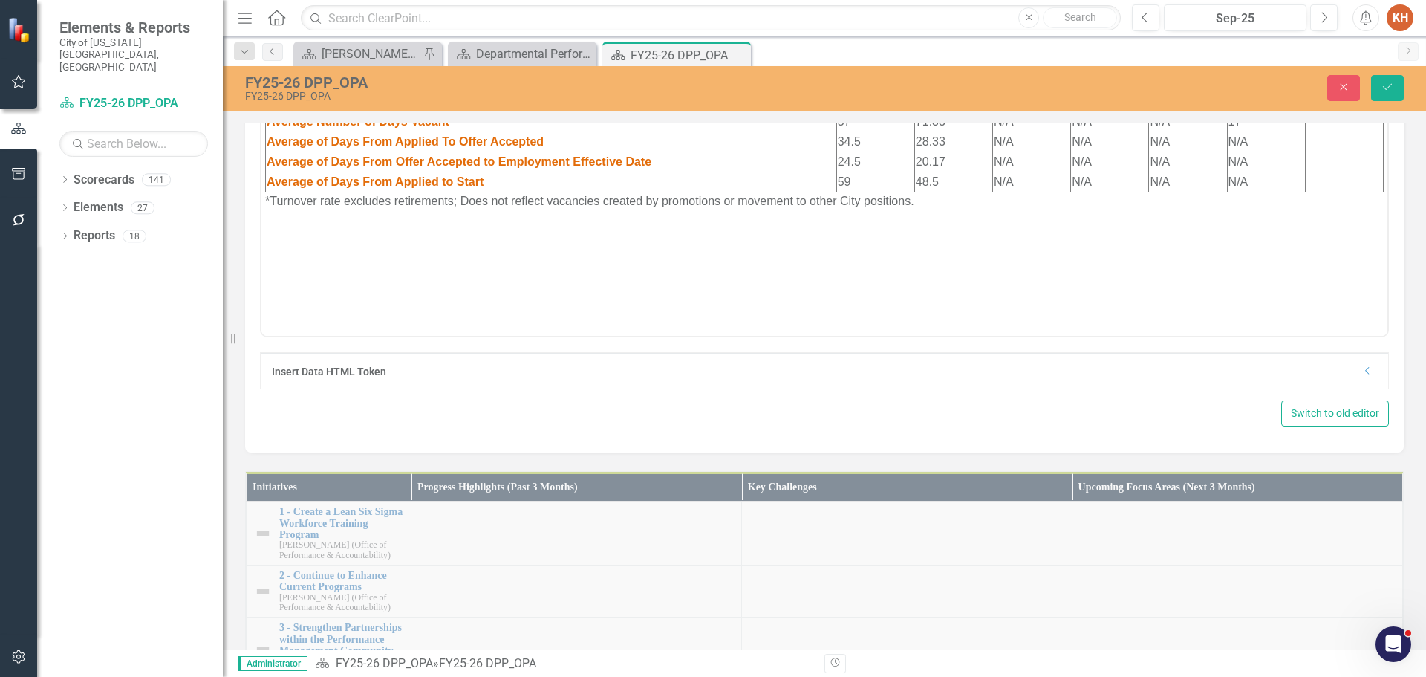
scroll to position [0, 0]
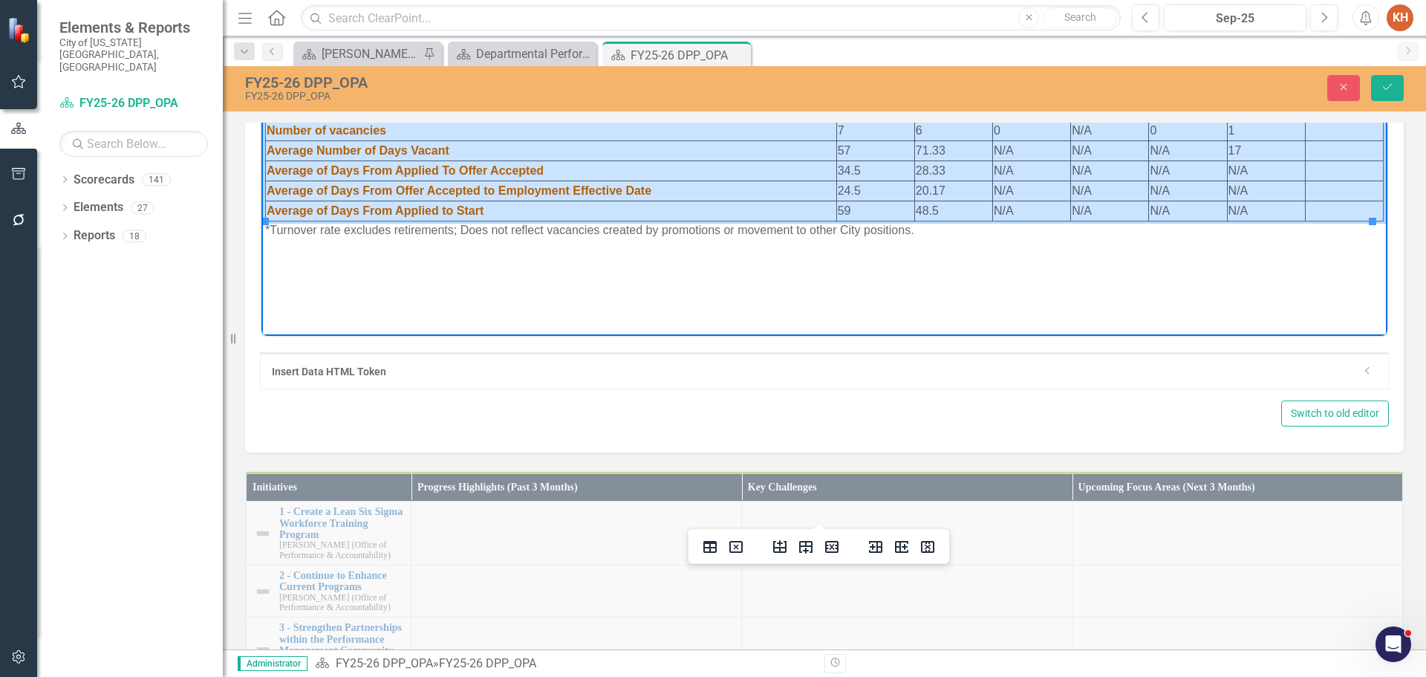
drag, startPoint x: 786, startPoint y: 87, endPoint x: 1333, endPoint y: 202, distance: 558.7
click at [1333, 202] on html "FY22 FY23 FY24Q1 FY24Q2 FY24Q3 FY24Q4 FY25Q1 Turnover Rate (%)* 30.77% 27% 0.00…" at bounding box center [824, 188] width 1126 height 223
click at [927, 550] on icon "Delete column" at bounding box center [927, 547] width 13 height 12
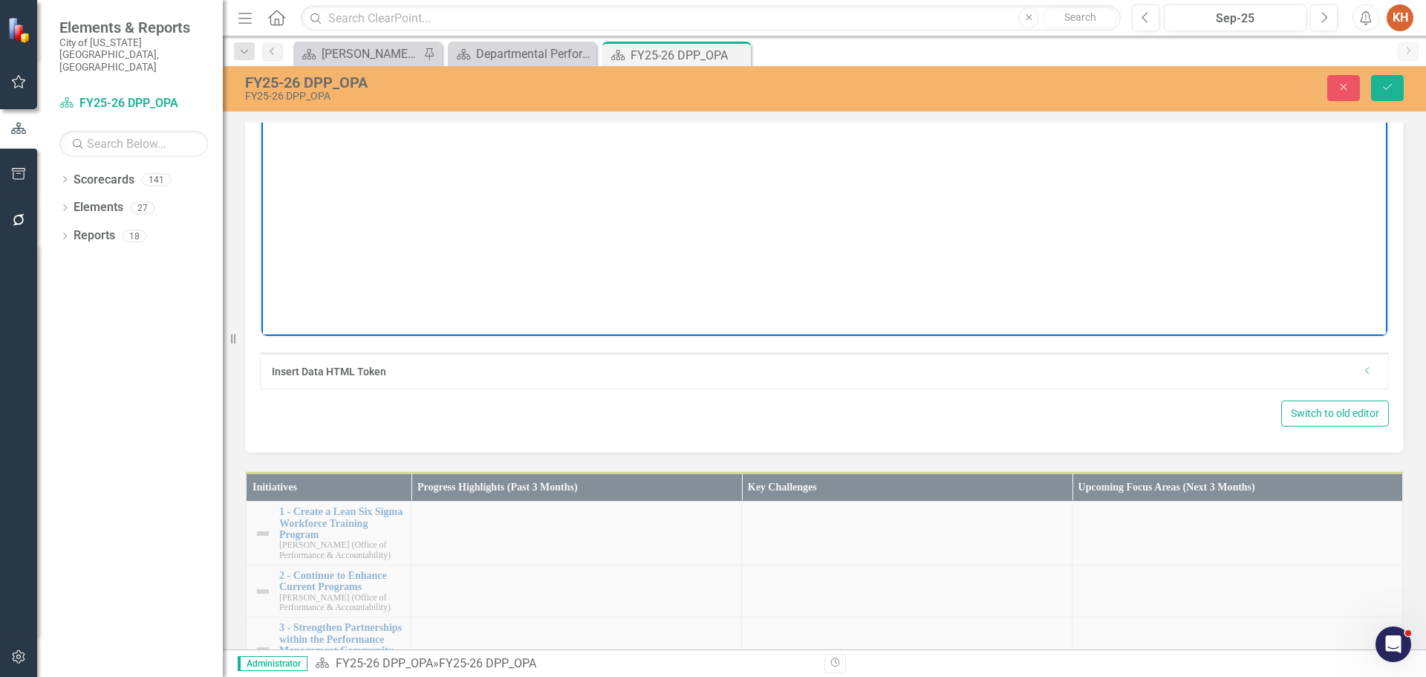
click at [854, 91] on p "*Turnover rate excludes retirements; Does not reflect vacancies created by prom…" at bounding box center [824, 89] width 1119 height 18
paste body "Rich Text Area. Press ALT-0 for help."
click at [1010, 65] on icon "Align center" at bounding box center [1010, 59] width 12 height 10
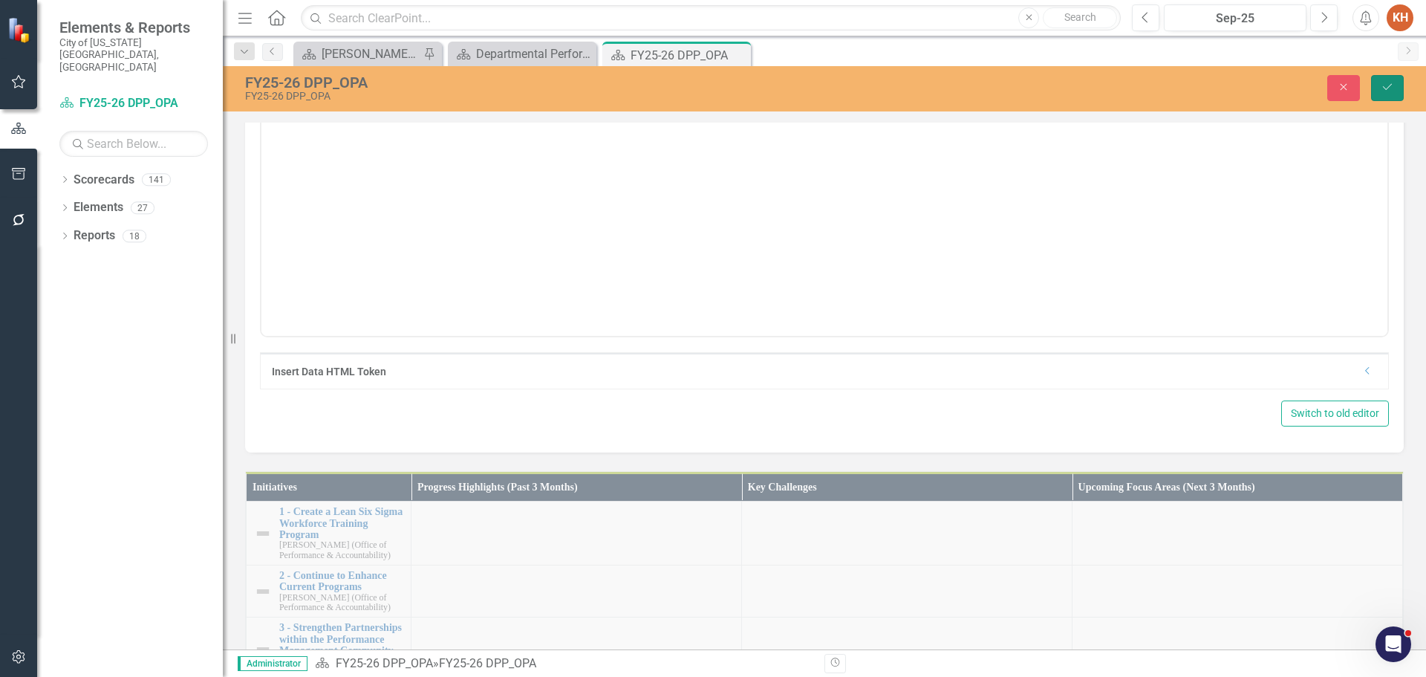
click at [1379, 85] on button "Save" at bounding box center [1387, 88] width 33 height 26
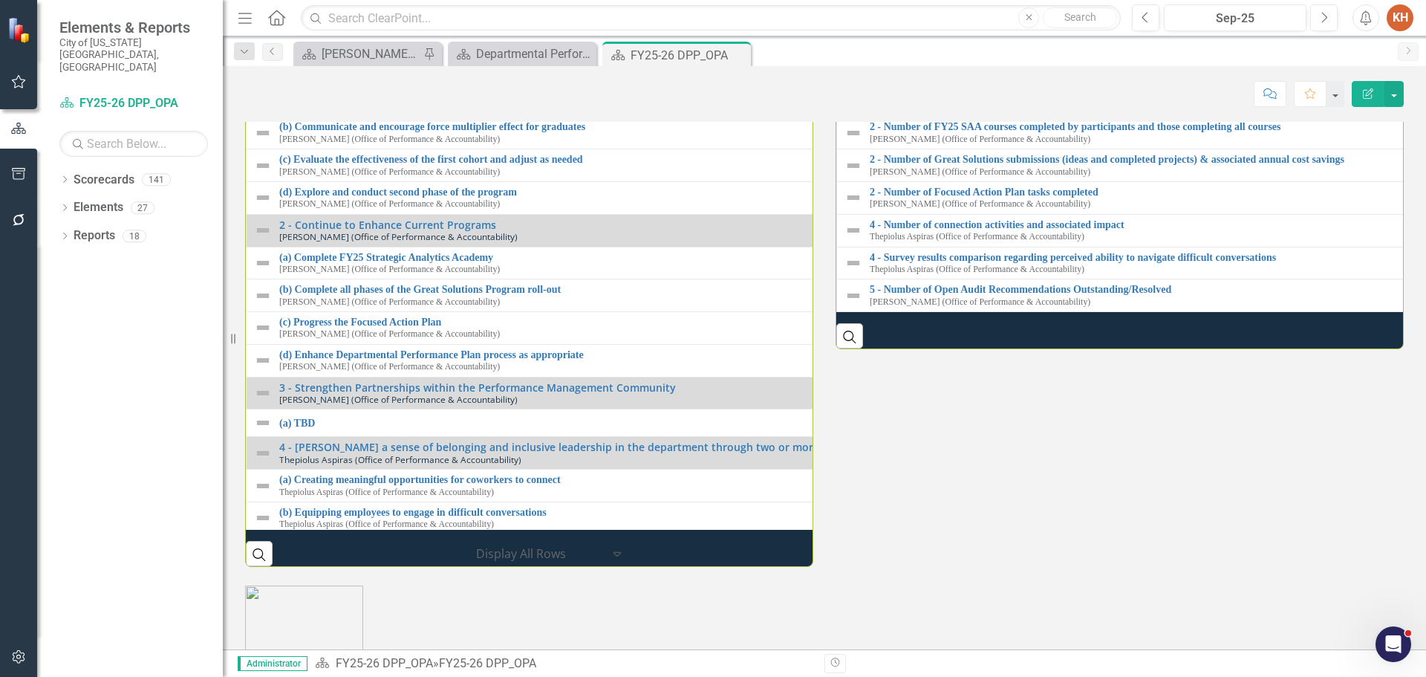
scroll to position [1634, 0]
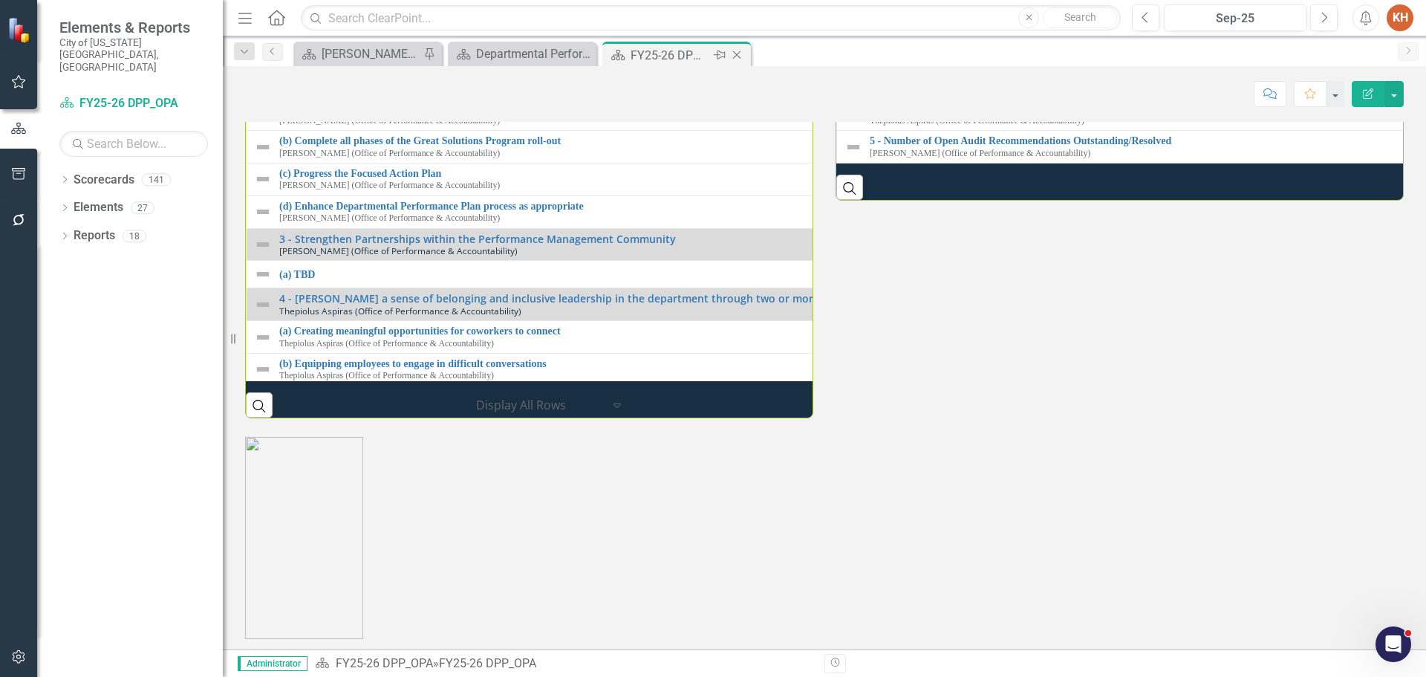
click at [735, 56] on icon at bounding box center [737, 55] width 8 height 8
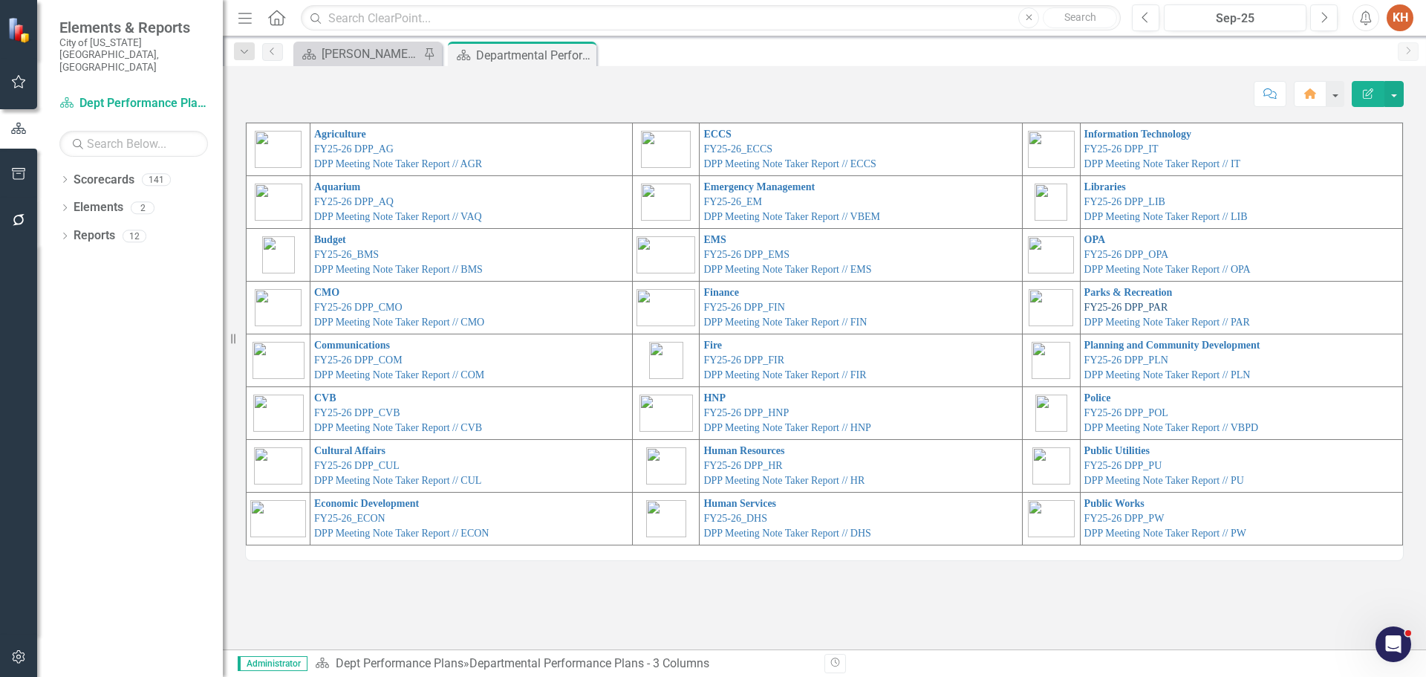
click at [1110, 305] on link "FY25-26 DPP_PAR" at bounding box center [1127, 307] width 84 height 11
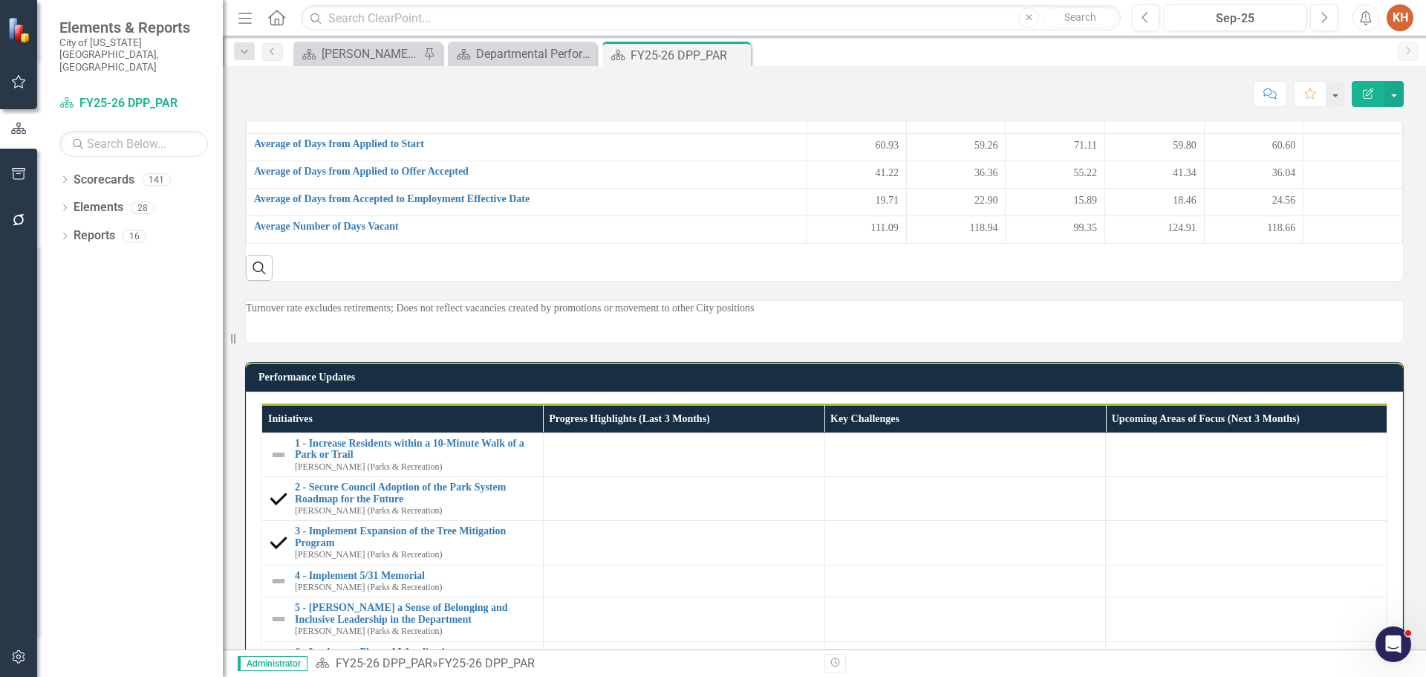
scroll to position [822, 0]
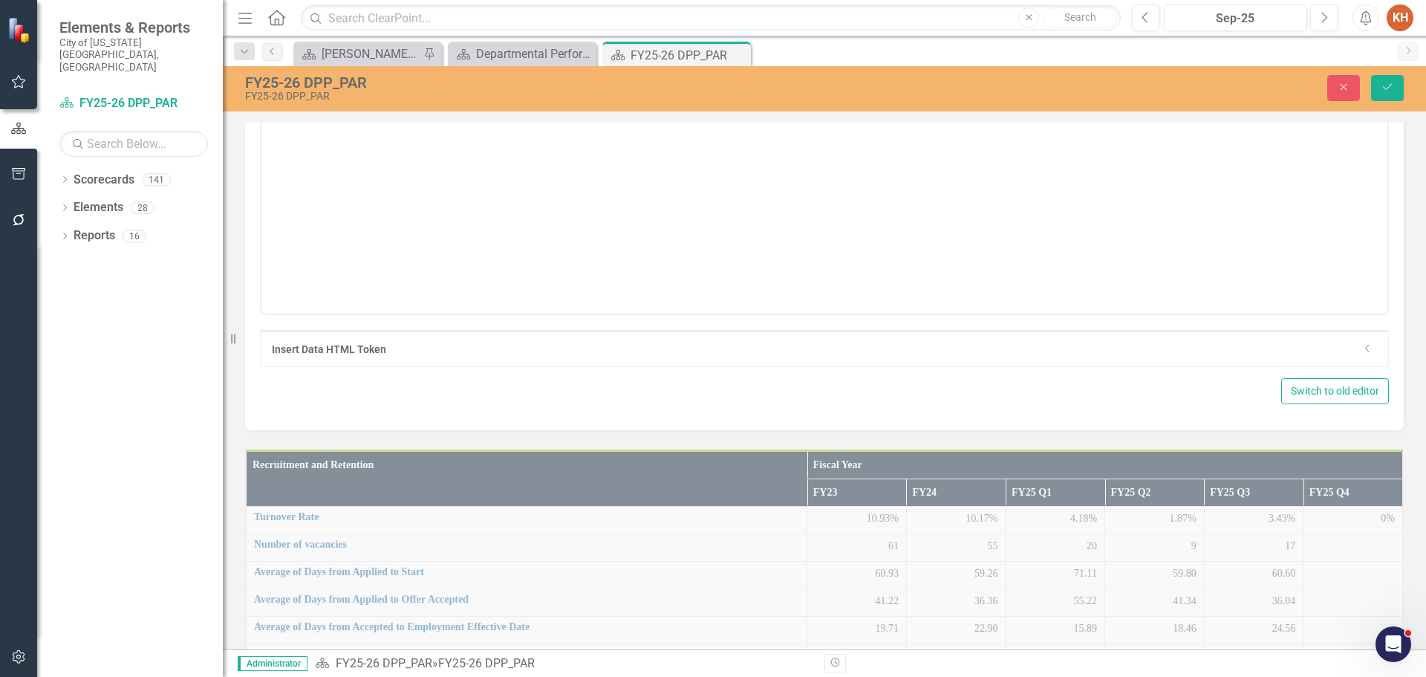
scroll to position [0, 0]
click at [790, 71] on p "FY21 through FY23 Numbers are Actual; FY24 Numbers are Estimated; FY25 Numbers …" at bounding box center [824, 67] width 1119 height 18
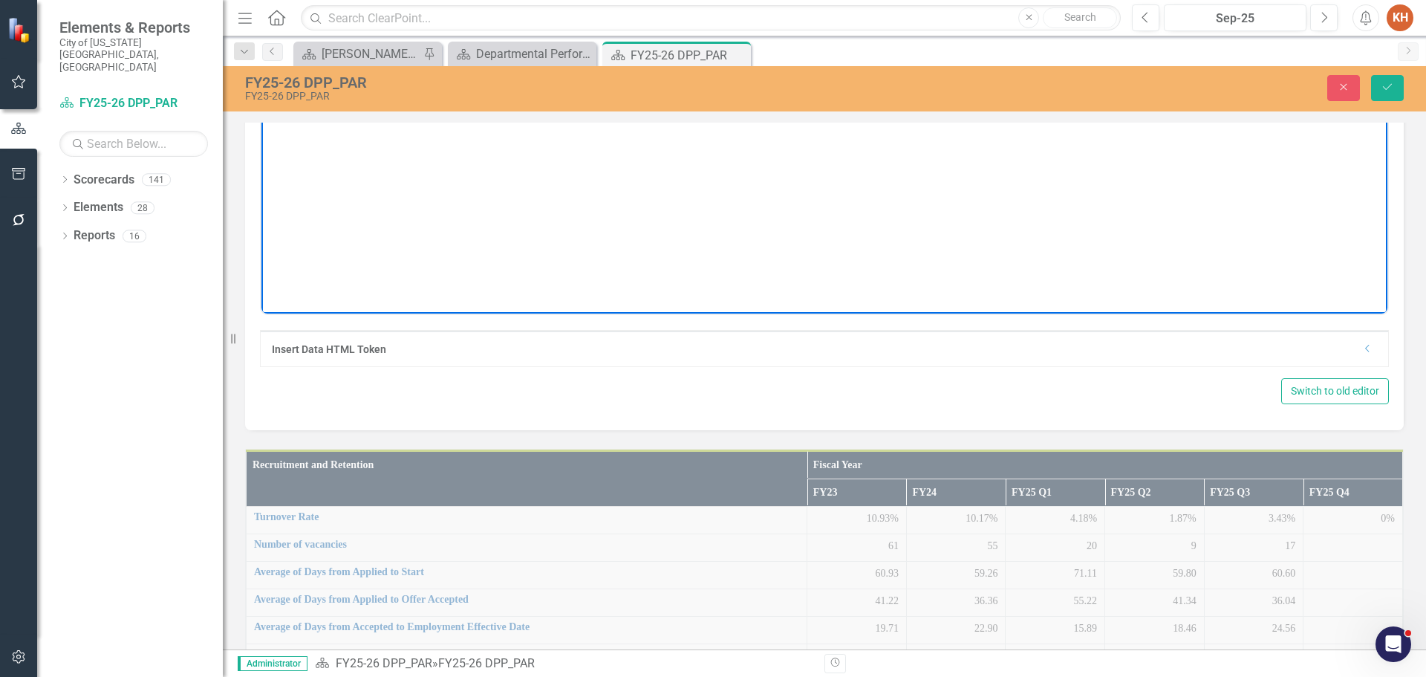
click at [1002, 46] on icon "Align center" at bounding box center [1010, 37] width 18 height 18
click at [412, 46] on icon "Italic" at bounding box center [406, 37] width 18 height 18
click at [697, 154] on body "Additional metrics added by request; no survey was conducted in FY21 due to COV…" at bounding box center [824, 165] width 1126 height 223
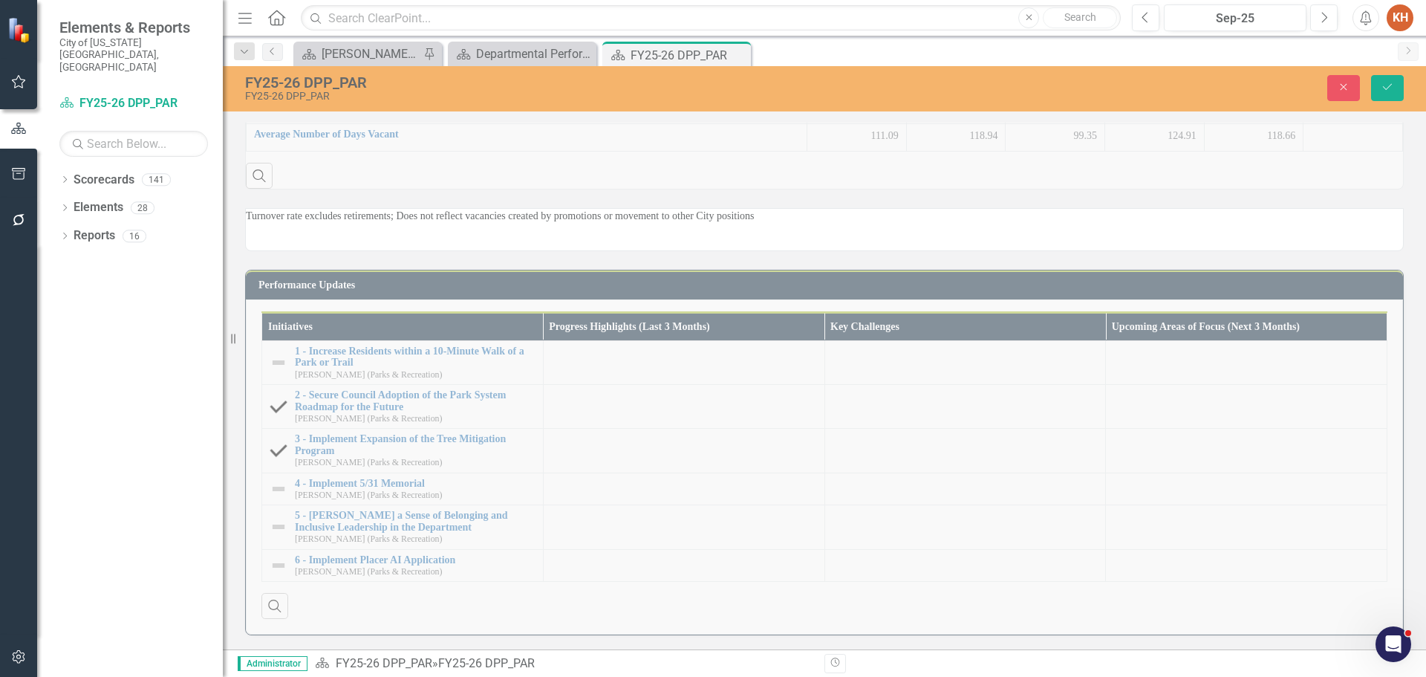
scroll to position [1416, 0]
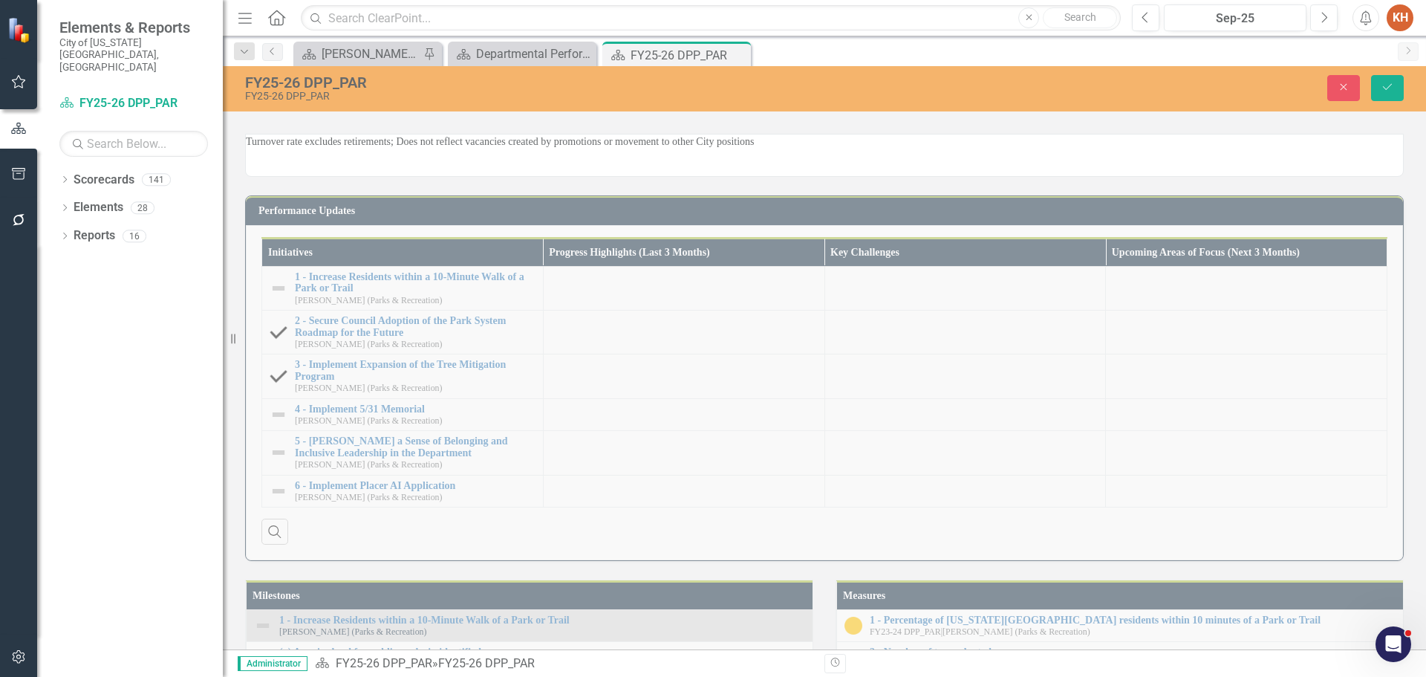
click at [696, 149] on p "Turnover rate excludes retirements; Does not reflect vacancies created by promo…" at bounding box center [824, 141] width 1157 height 15
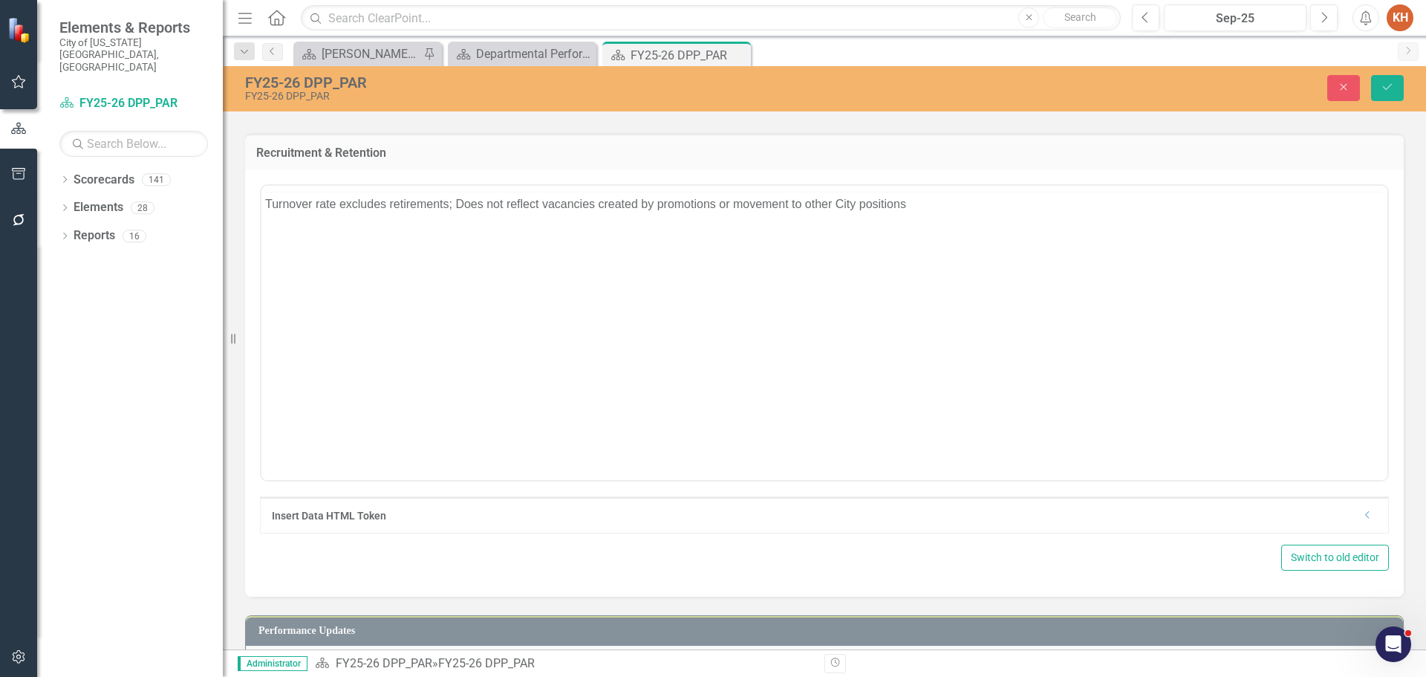
scroll to position [0, 0]
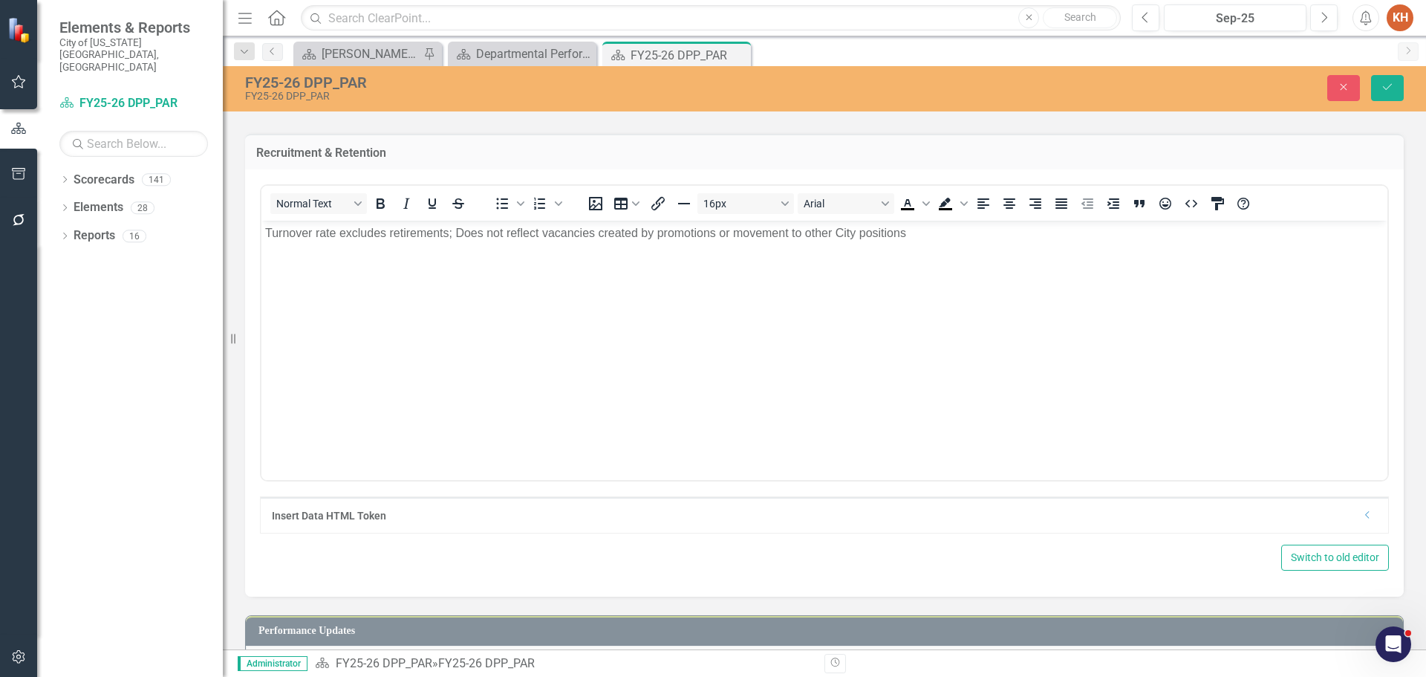
click at [738, 235] on p "Turnover rate excludes retirements; Does not reflect vacancies created by promo…" at bounding box center [824, 233] width 1119 height 18
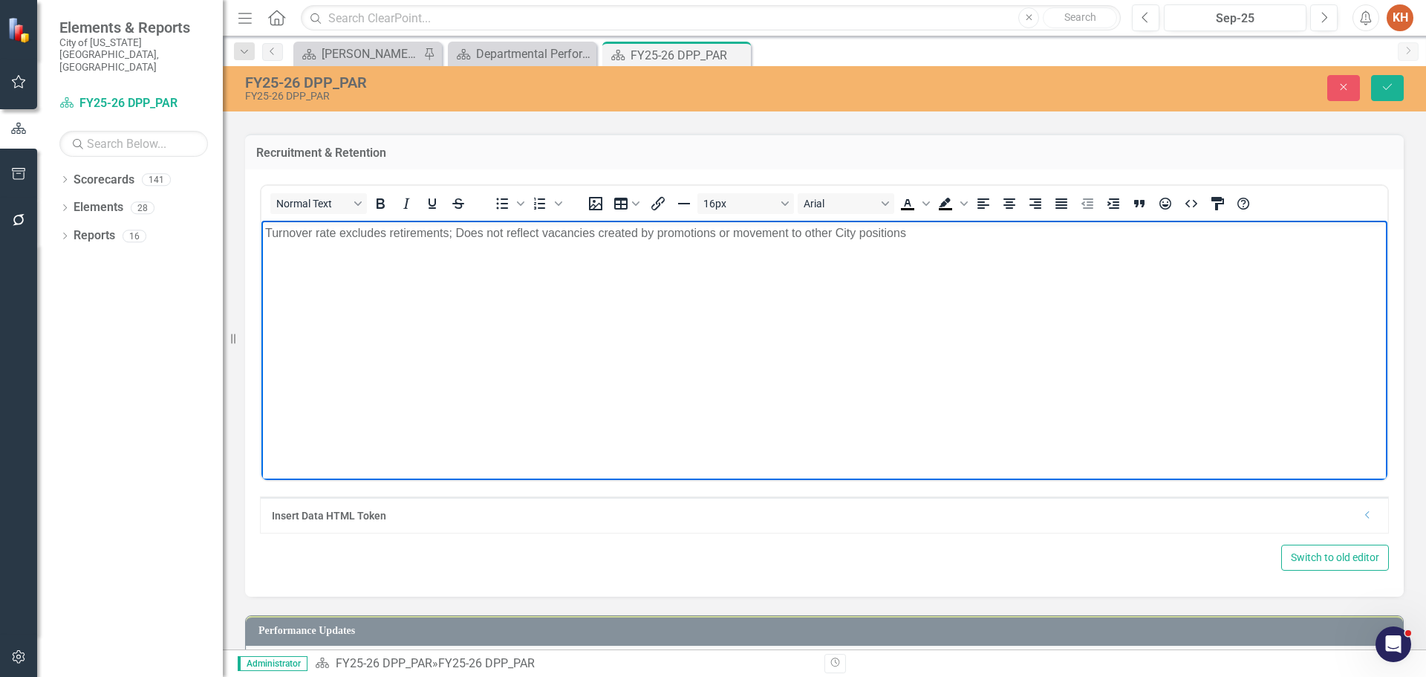
paste body "Rich Text Area. Press ALT-0 for help."
click at [1007, 212] on icon "Align center" at bounding box center [1010, 204] width 18 height 18
click at [1388, 76] on button "Save" at bounding box center [1387, 88] width 33 height 26
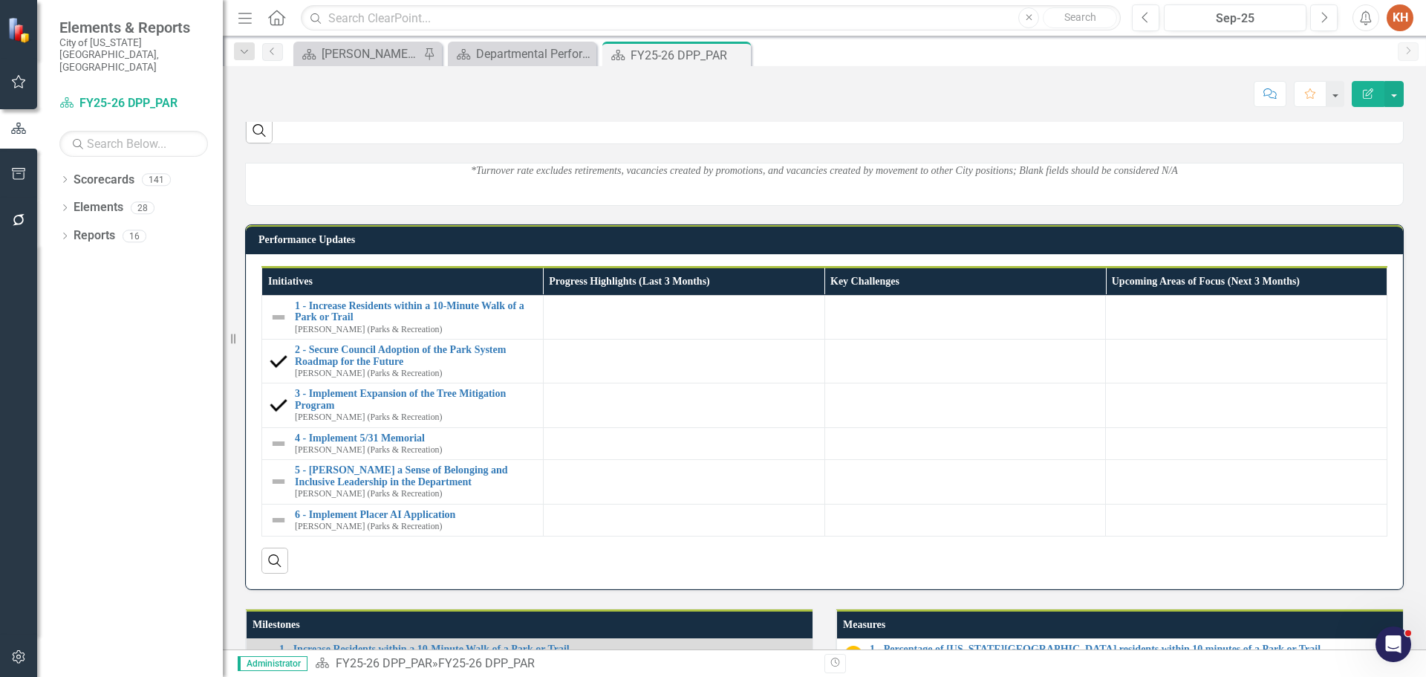
scroll to position [669, 0]
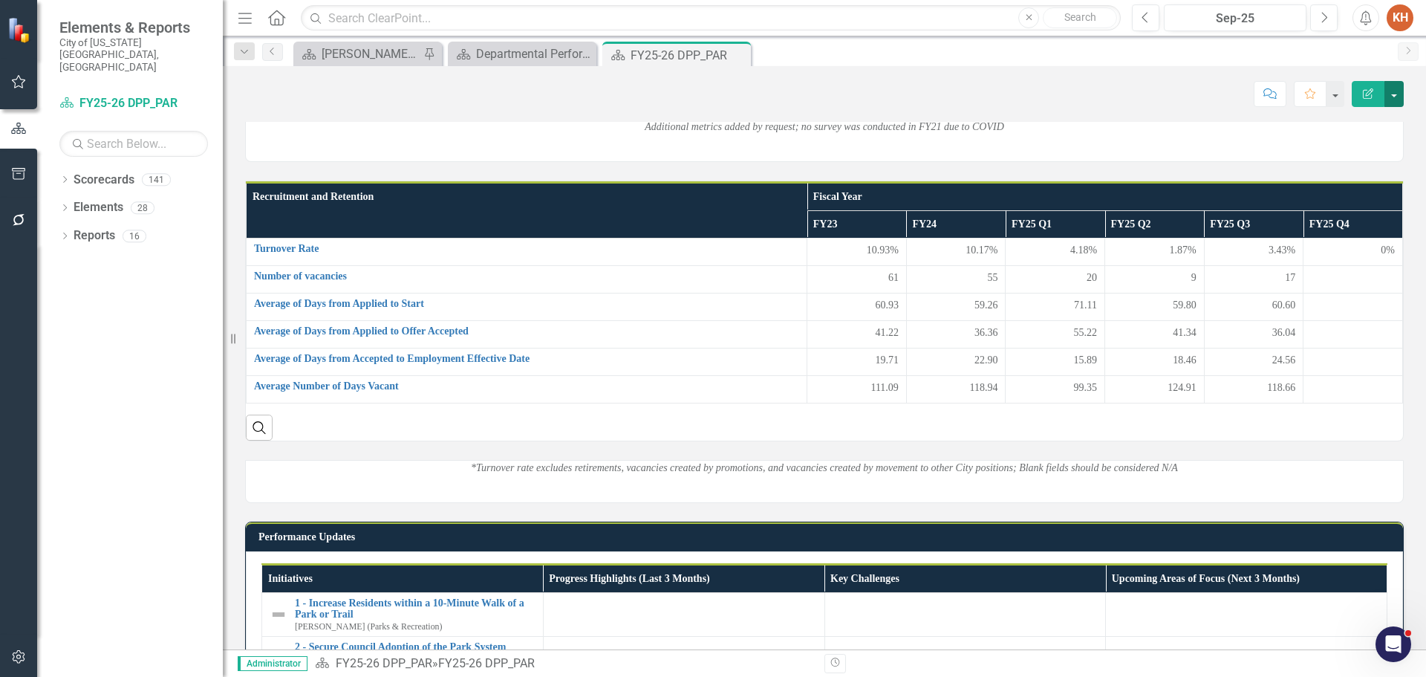
click at [1393, 91] on button "button" at bounding box center [1394, 94] width 19 height 26
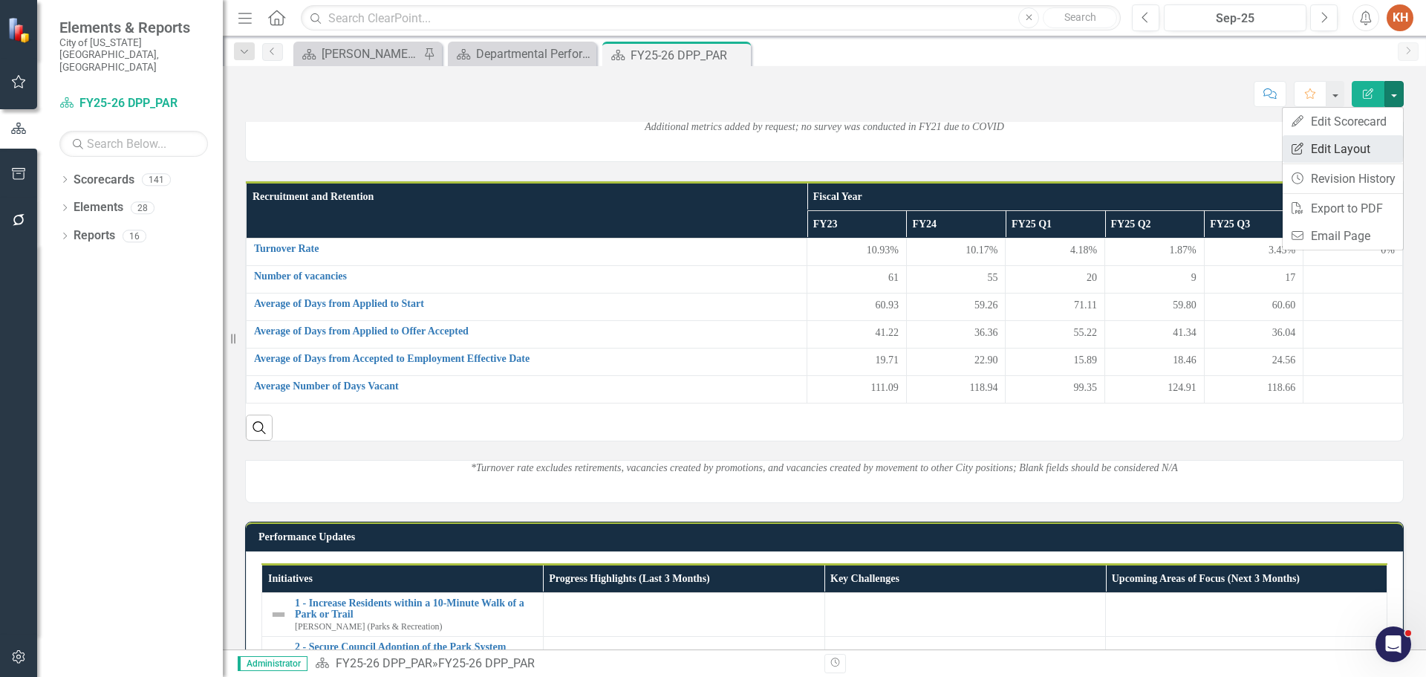
click at [1362, 146] on link "Edit Report Edit Layout" at bounding box center [1343, 148] width 120 height 27
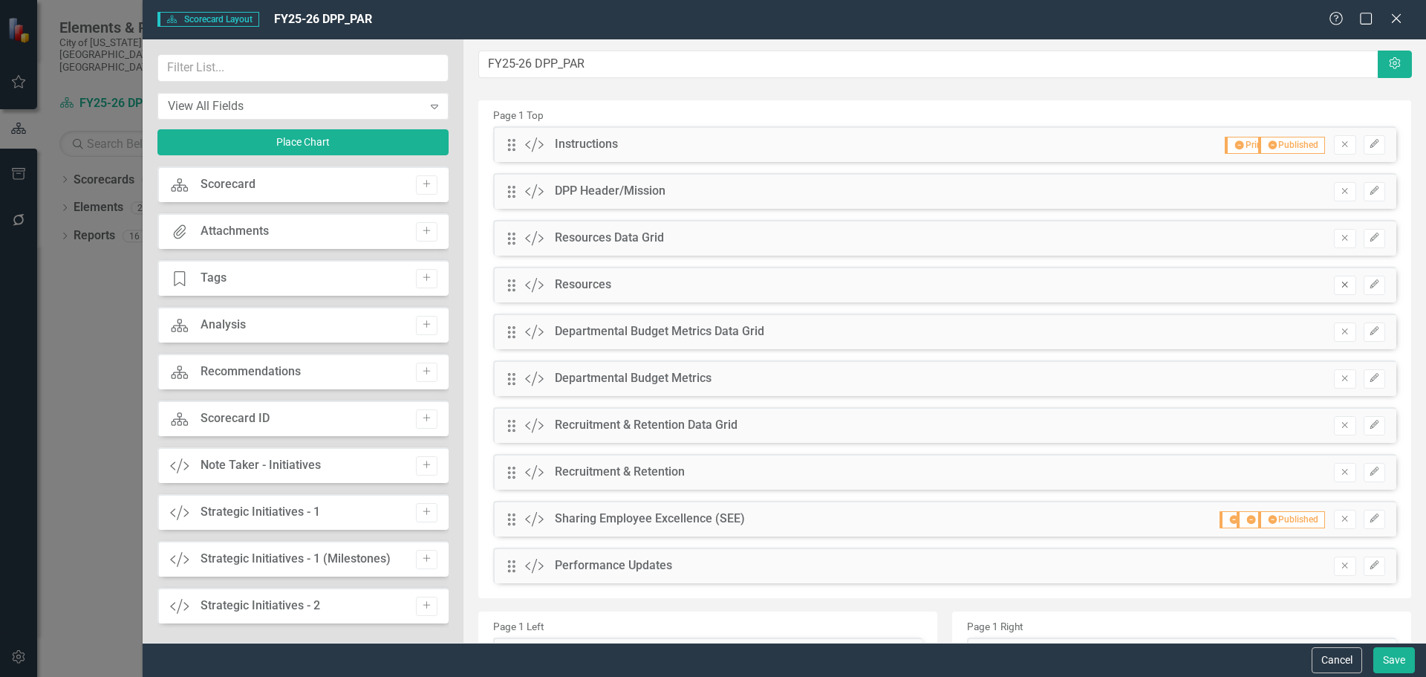
click at [1335, 279] on button "Remove" at bounding box center [1345, 285] width 22 height 19
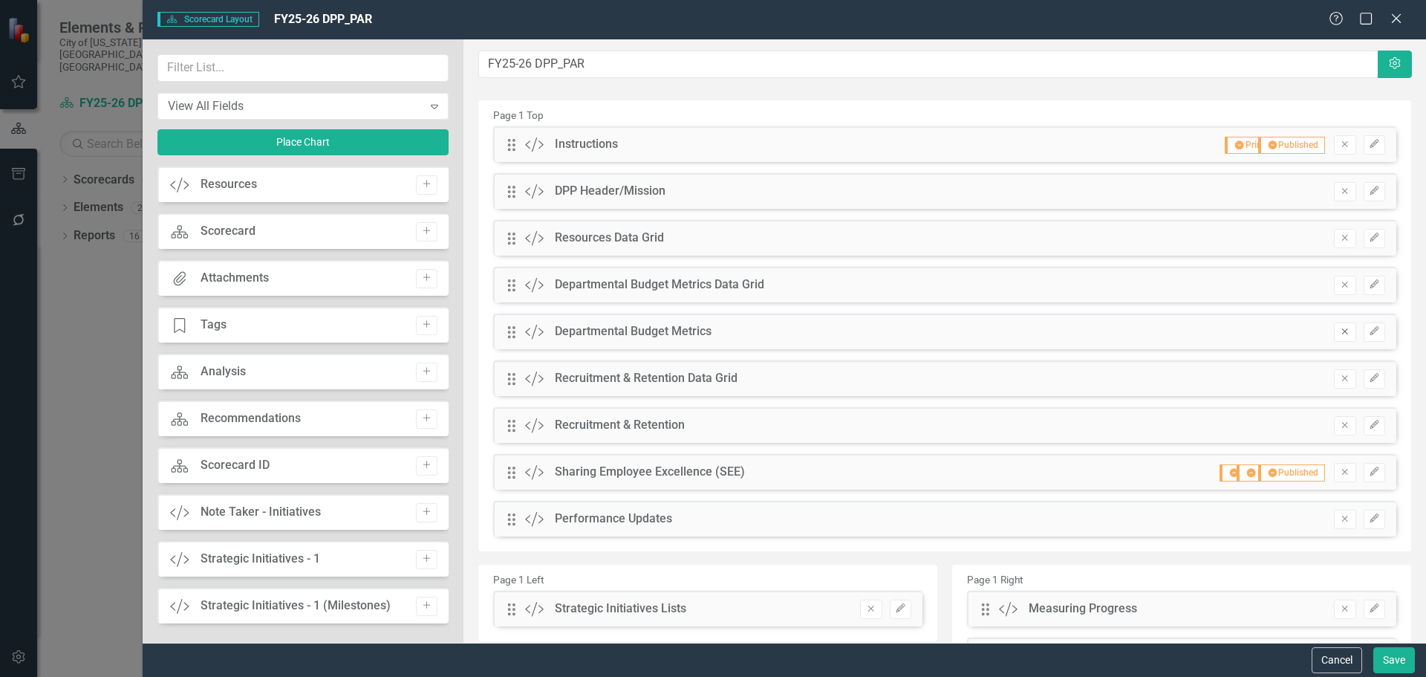
click at [1339, 331] on icon "Remove" at bounding box center [1344, 331] width 11 height 9
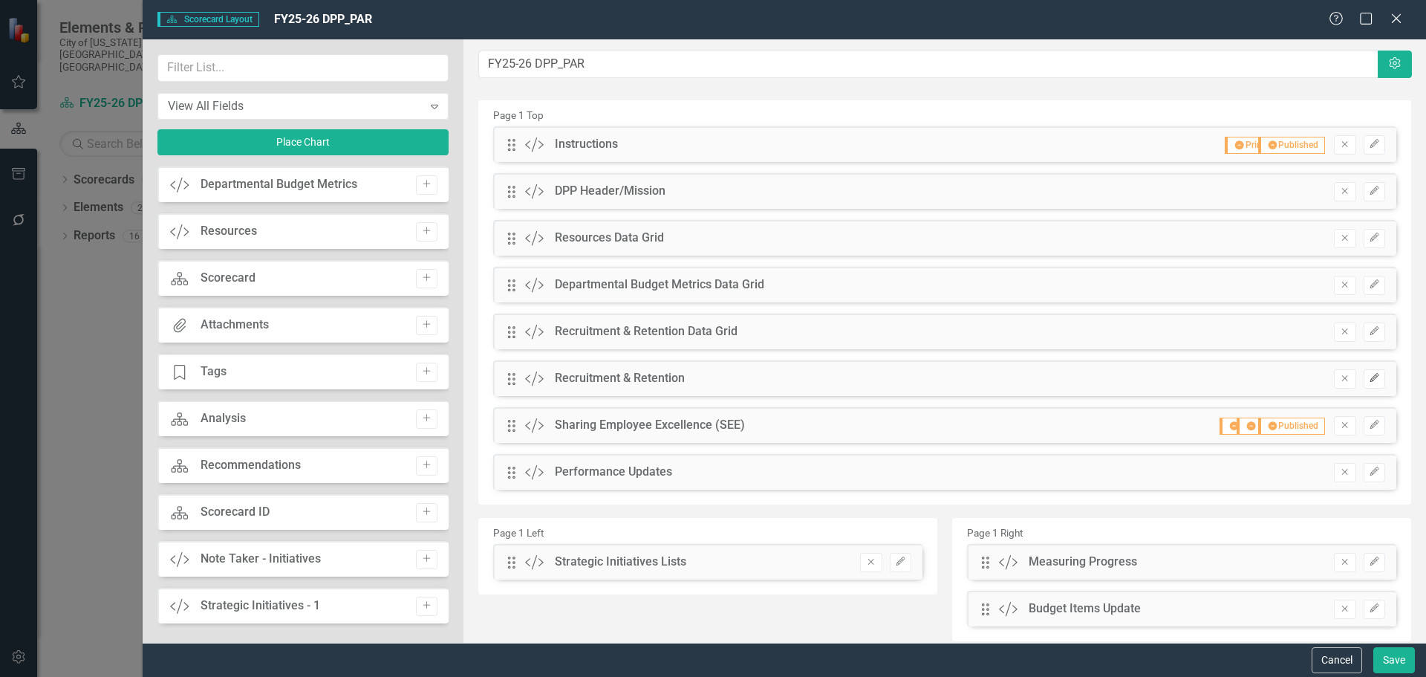
click at [1370, 380] on icon "button" at bounding box center [1374, 377] width 9 height 9
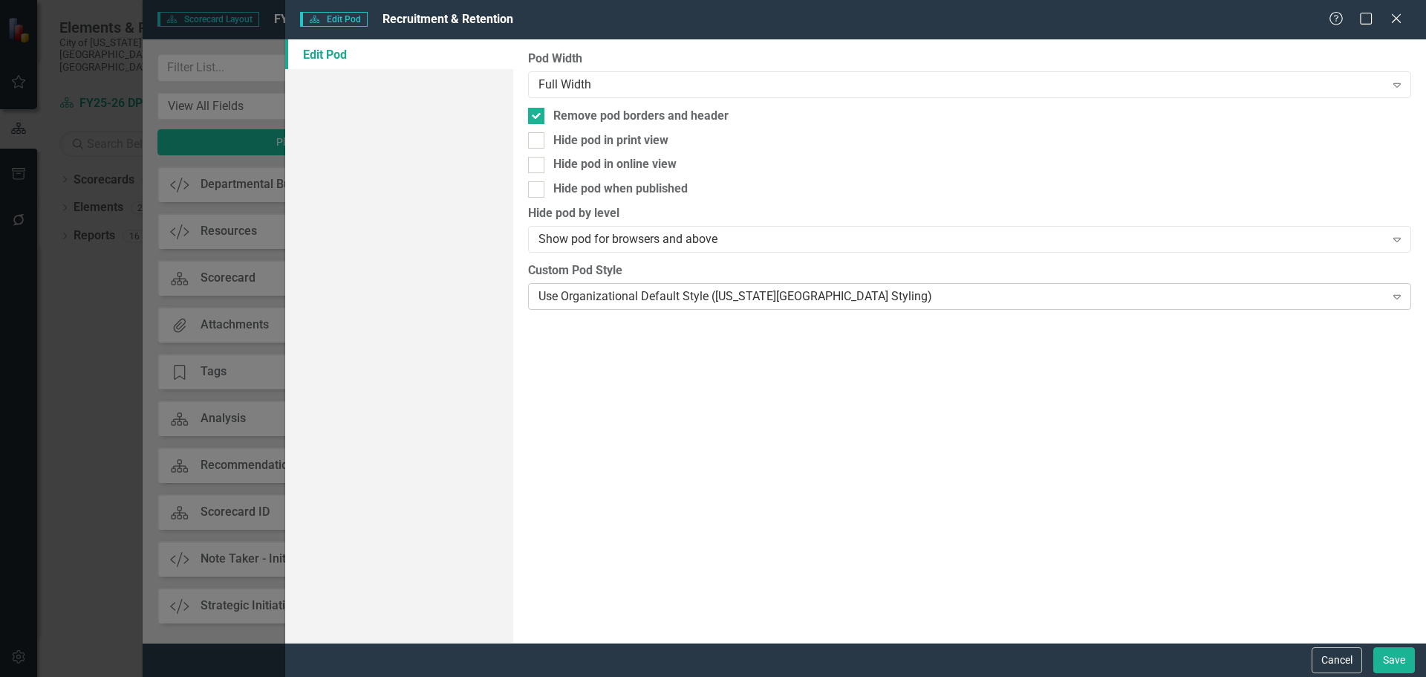
click at [729, 293] on div "Use Organizational Default Style ([US_STATE][GEOGRAPHIC_DATA] Styling)" at bounding box center [962, 295] width 846 height 17
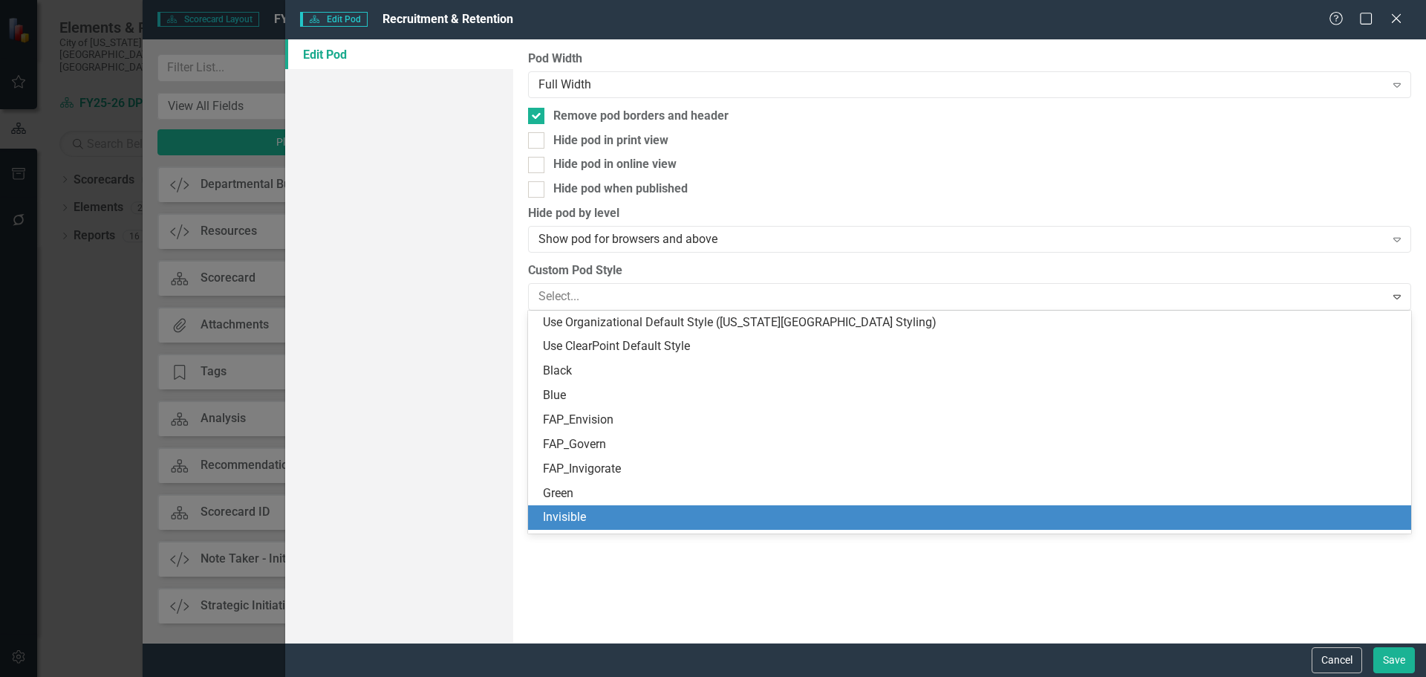
click at [698, 521] on div "Invisible" at bounding box center [972, 517] width 859 height 17
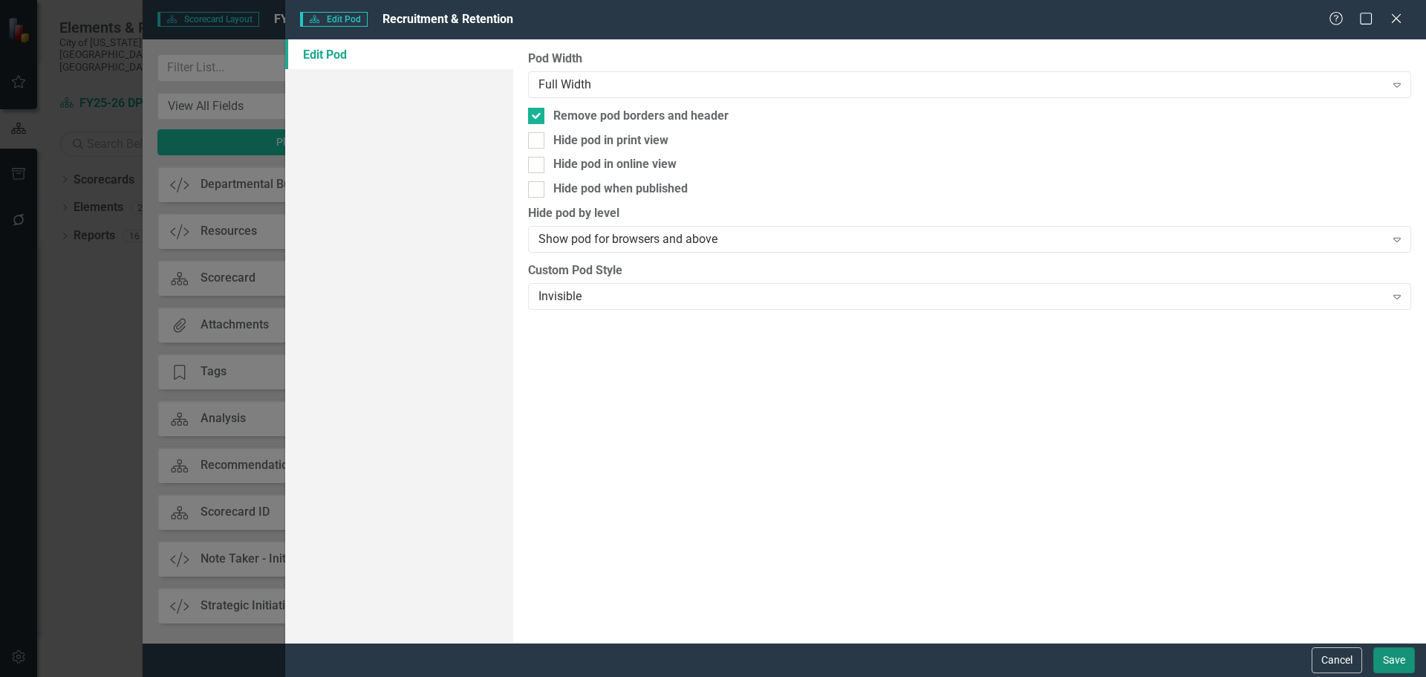
click at [1383, 654] on button "Save" at bounding box center [1395, 660] width 42 height 26
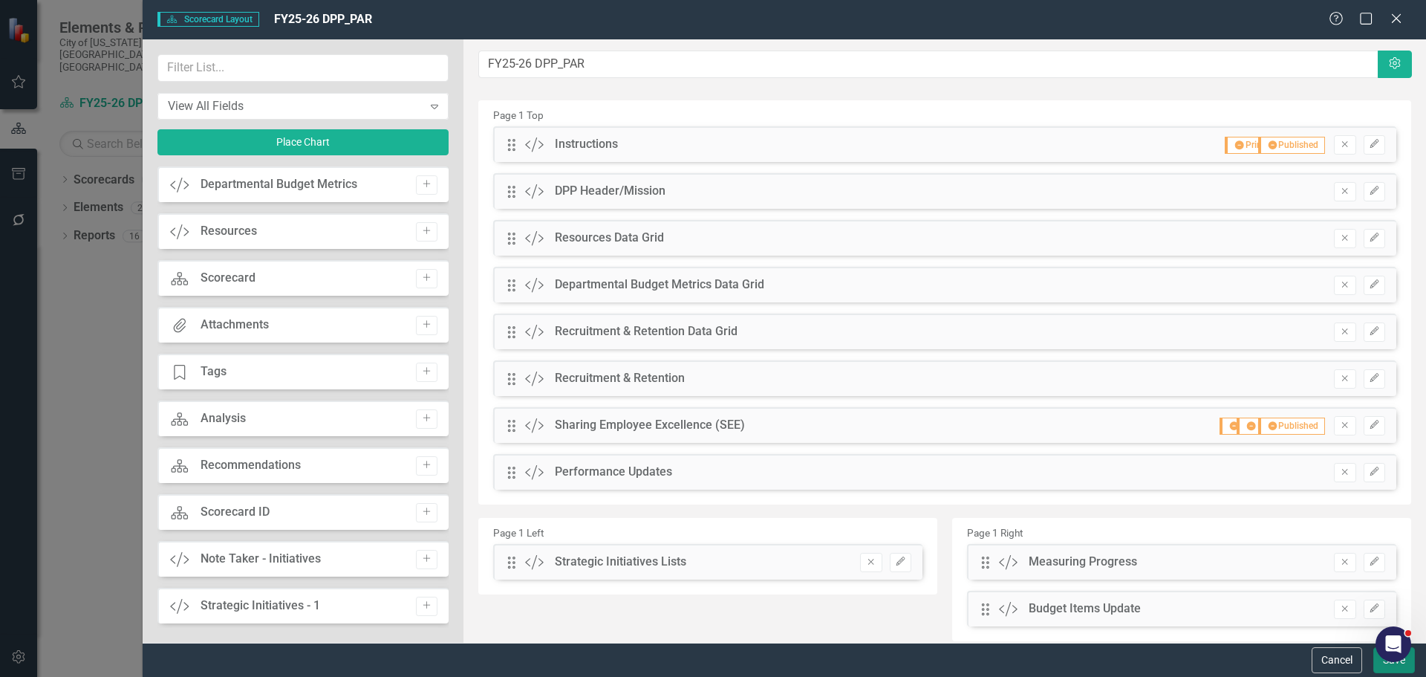
click at [1383, 666] on button "Save" at bounding box center [1395, 660] width 42 height 26
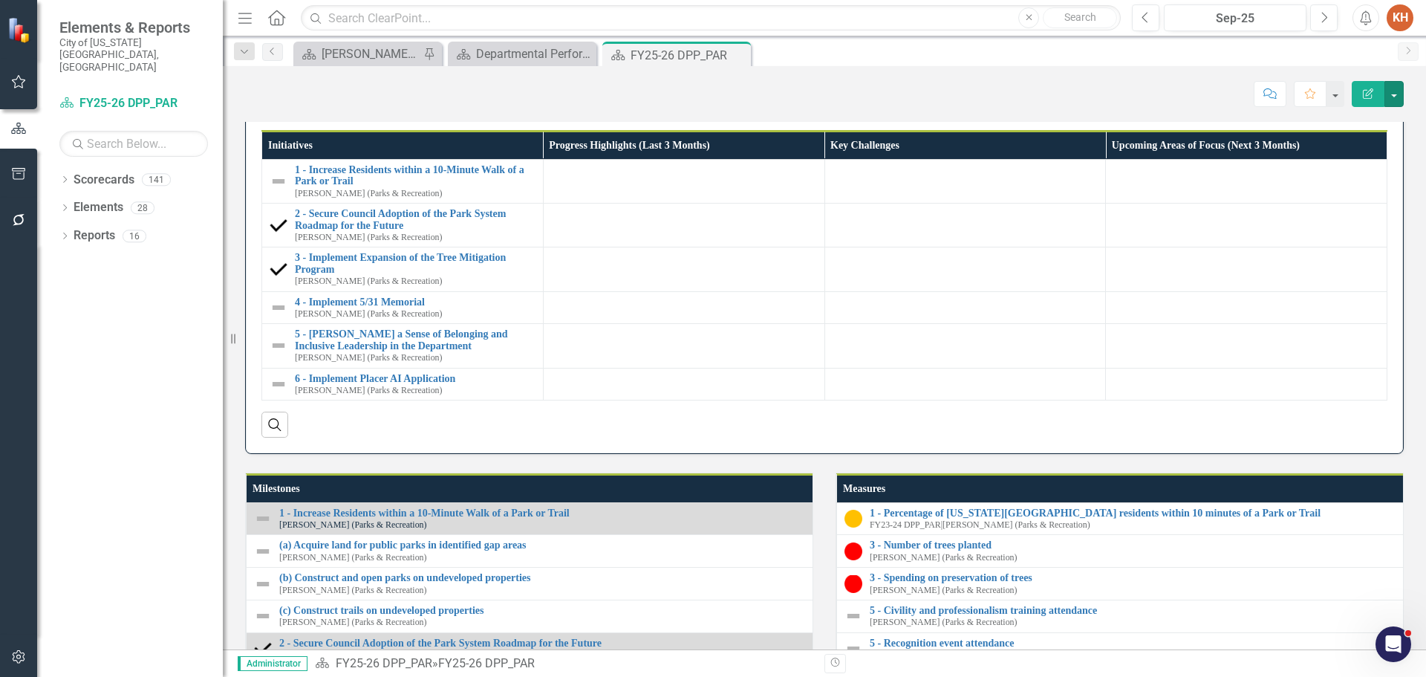
scroll to position [1053, 0]
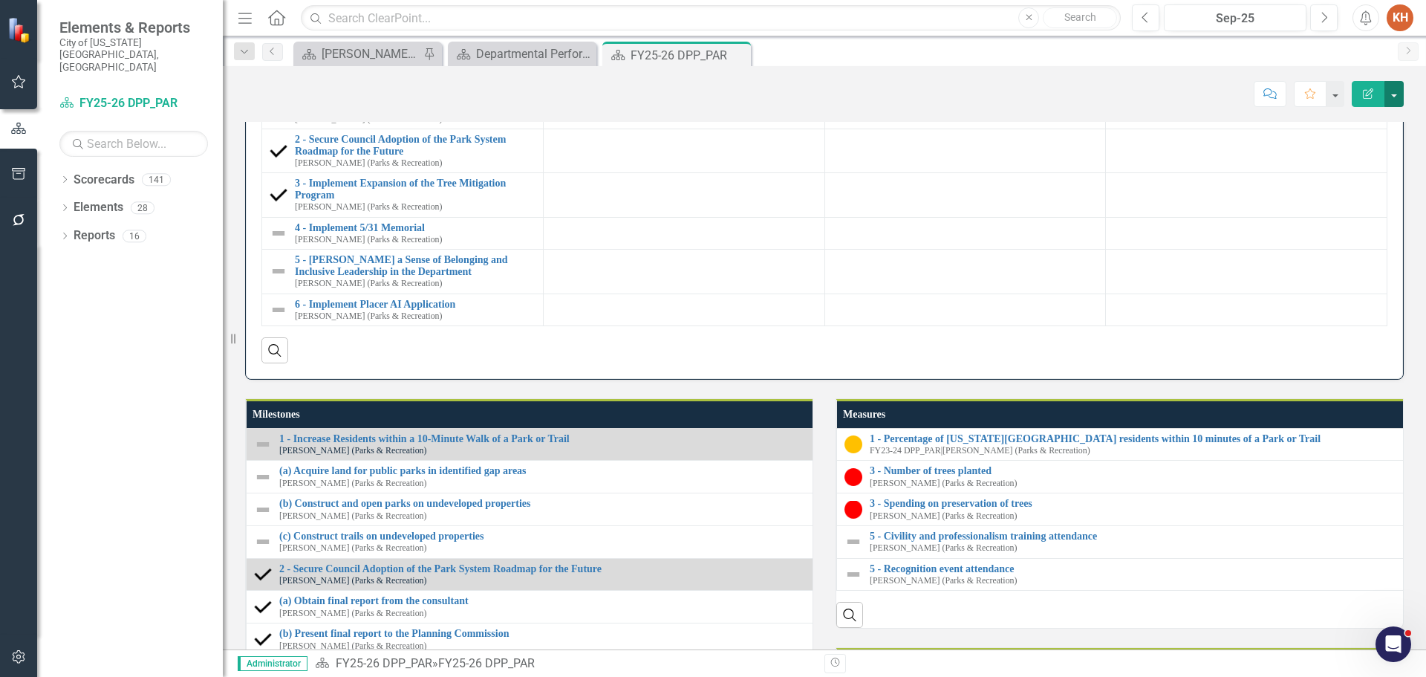
click at [1396, 91] on button "button" at bounding box center [1394, 94] width 19 height 26
click at [1371, 157] on link "Edit Report Edit Layout" at bounding box center [1343, 148] width 120 height 27
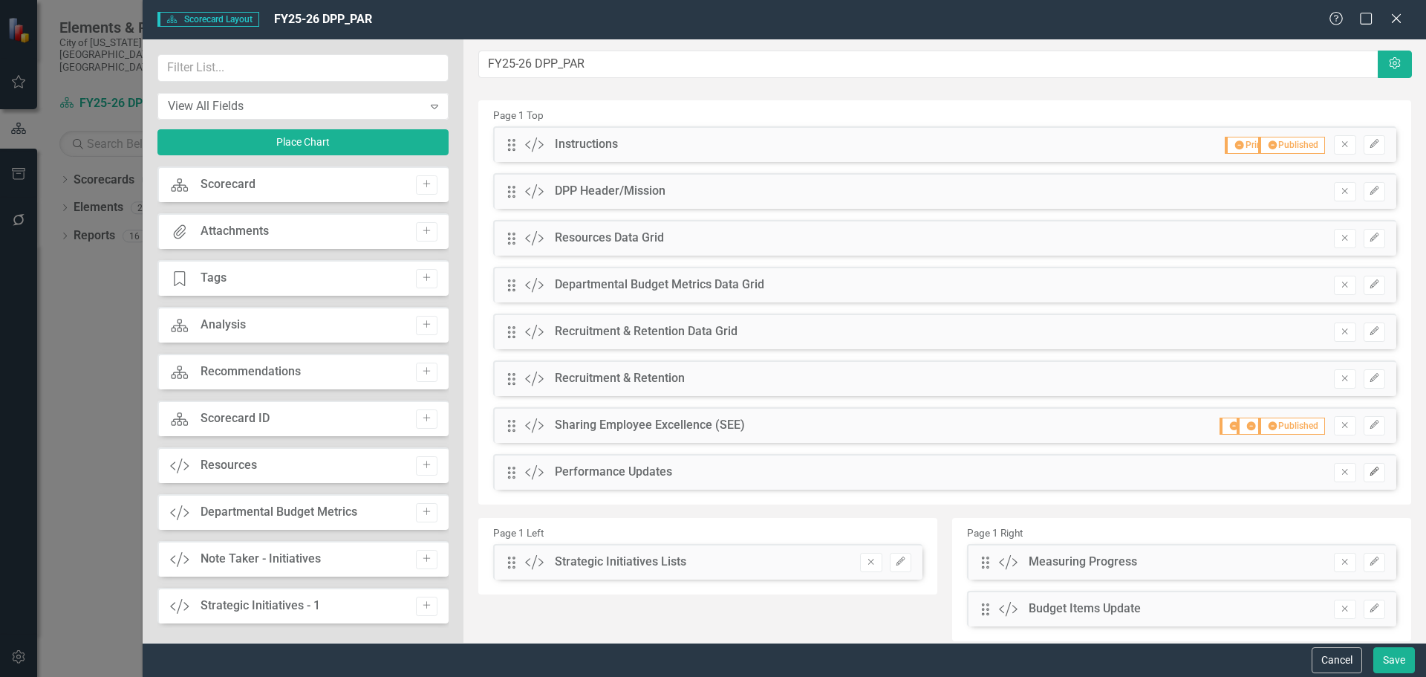
click at [1369, 472] on icon "Edit" at bounding box center [1374, 471] width 11 height 9
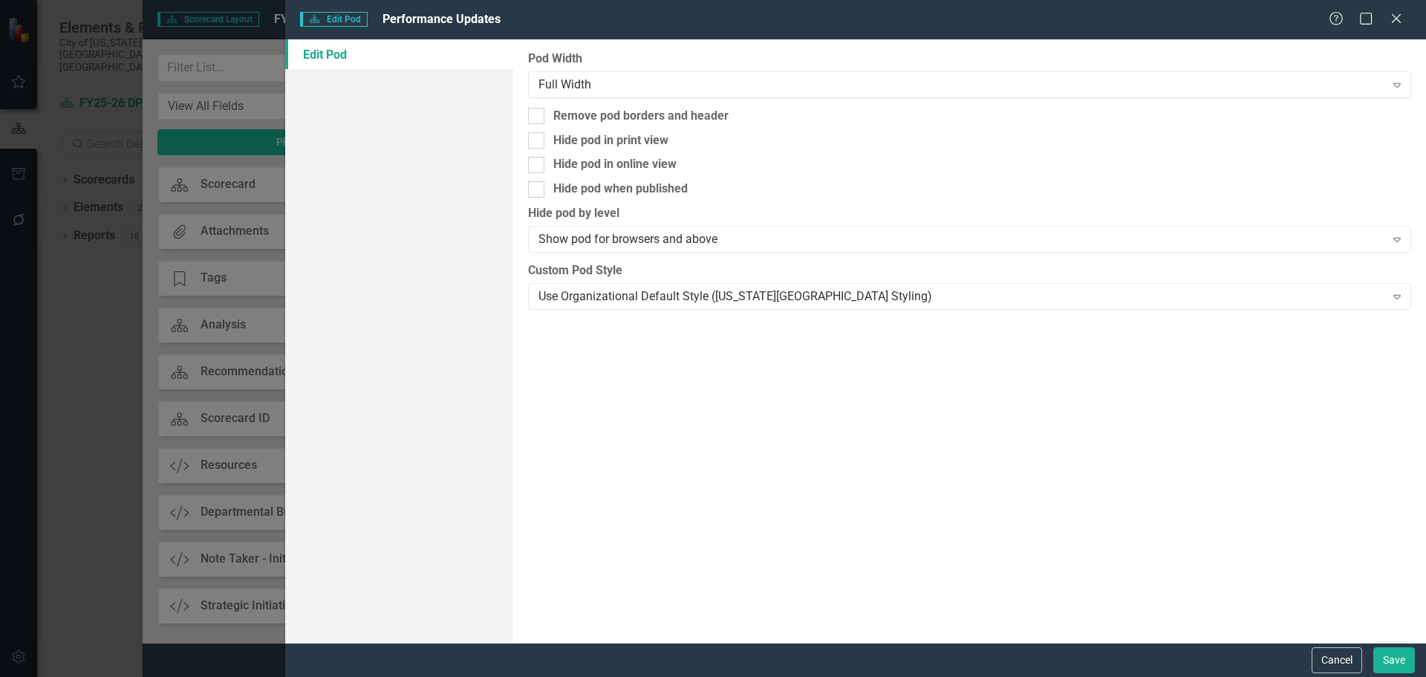
click at [679, 106] on div "Pod Width Full Width Expand Remove pod borders and header Hide pod in print vie…" at bounding box center [969, 340] width 913 height 603
click at [691, 108] on div "Remove pod borders and header" at bounding box center [640, 116] width 175 height 17
click at [538, 108] on input "Remove pod borders and header" at bounding box center [533, 113] width 10 height 10
checkbox input "true"
click at [1386, 672] on button "Save" at bounding box center [1395, 660] width 42 height 26
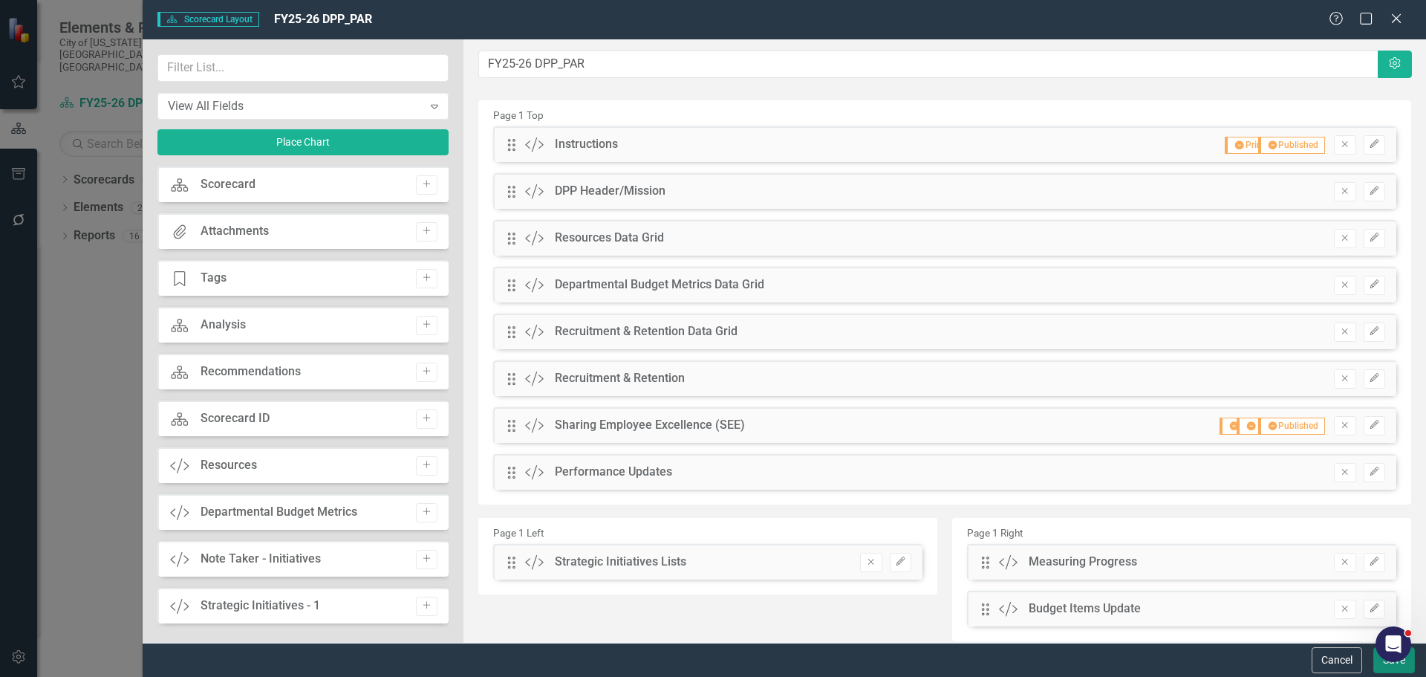
click at [1390, 664] on button "Save" at bounding box center [1395, 660] width 42 height 26
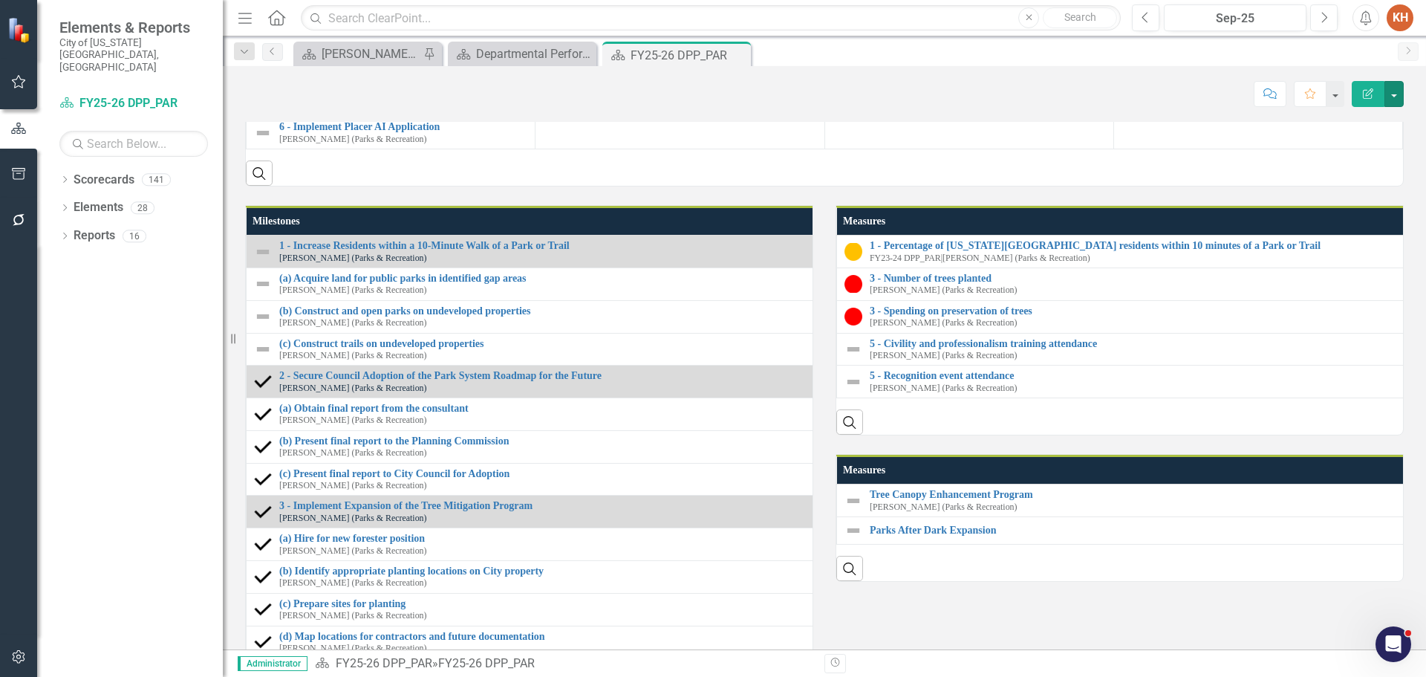
scroll to position [891, 0]
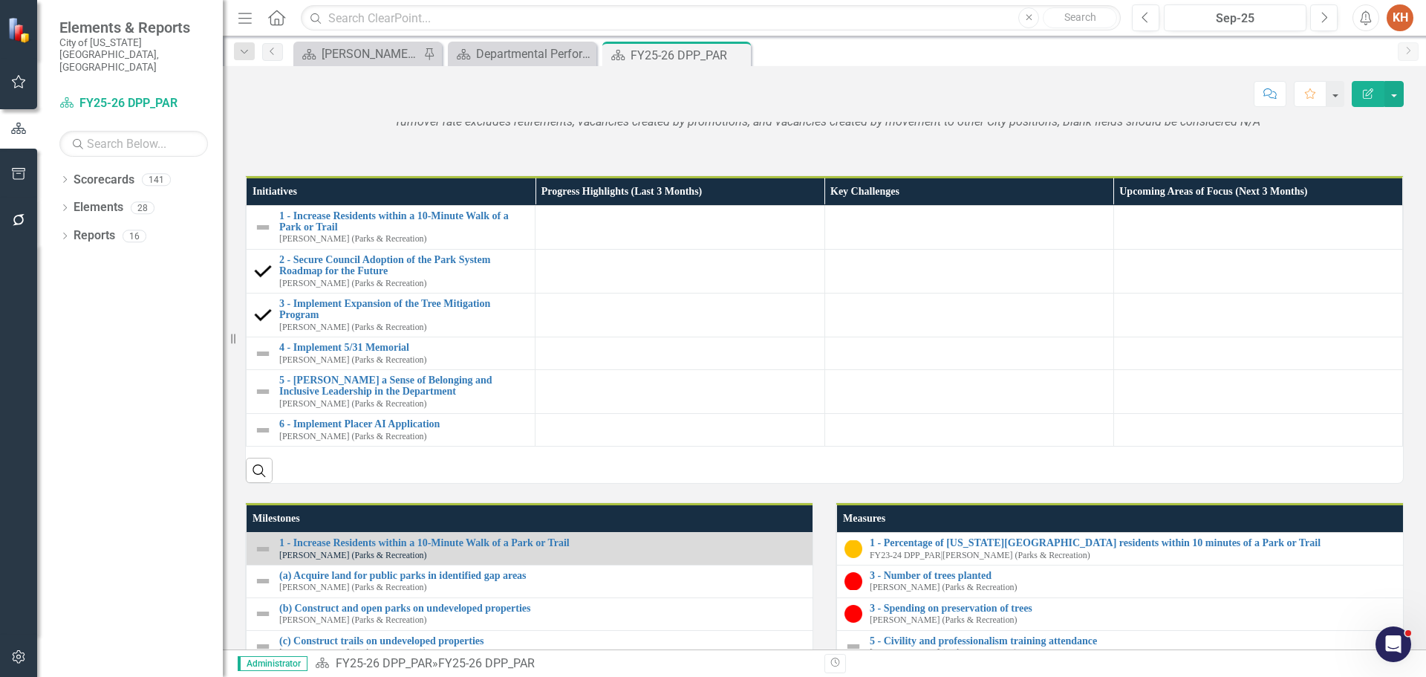
drag, startPoint x: 738, startPoint y: 56, endPoint x: 780, endPoint y: 106, distance: 65.3
click at [0, 0] on icon "Close" at bounding box center [0, 0] width 0 height 0
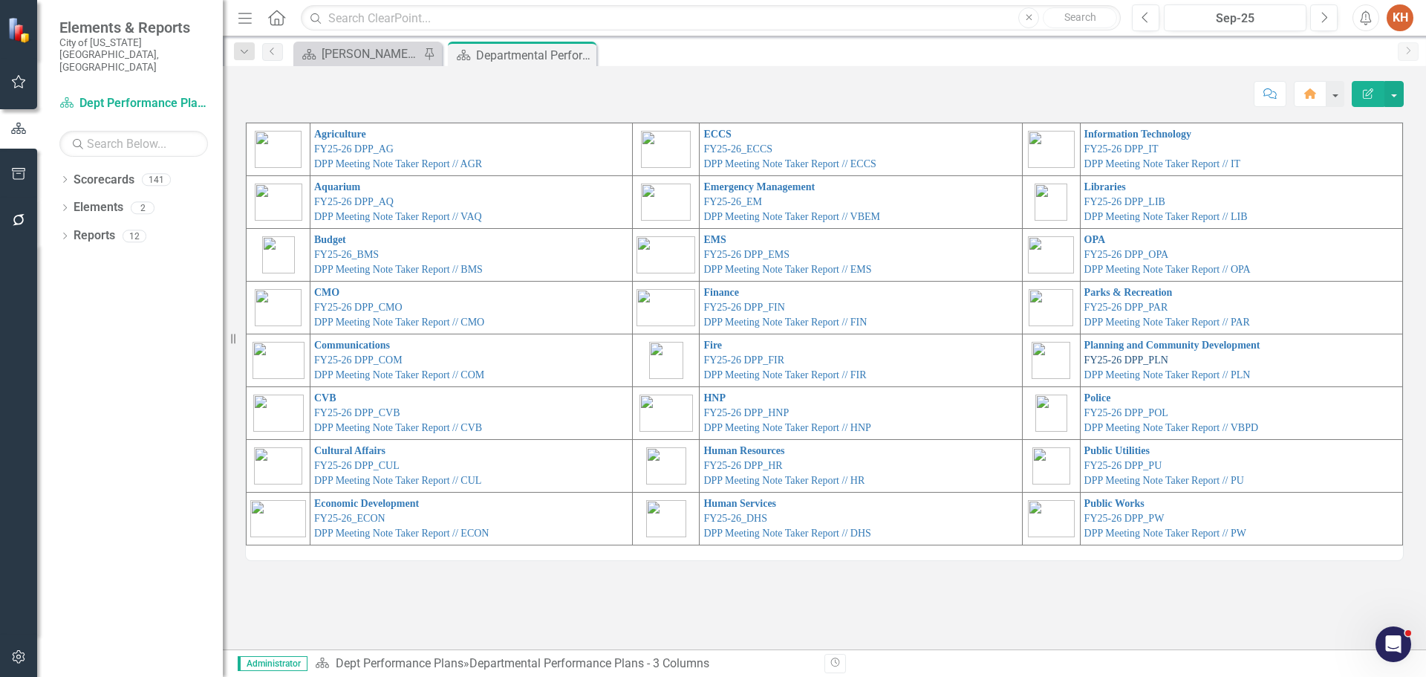
click at [1145, 360] on link "FY25-26 DPP_PLN" at bounding box center [1127, 359] width 84 height 11
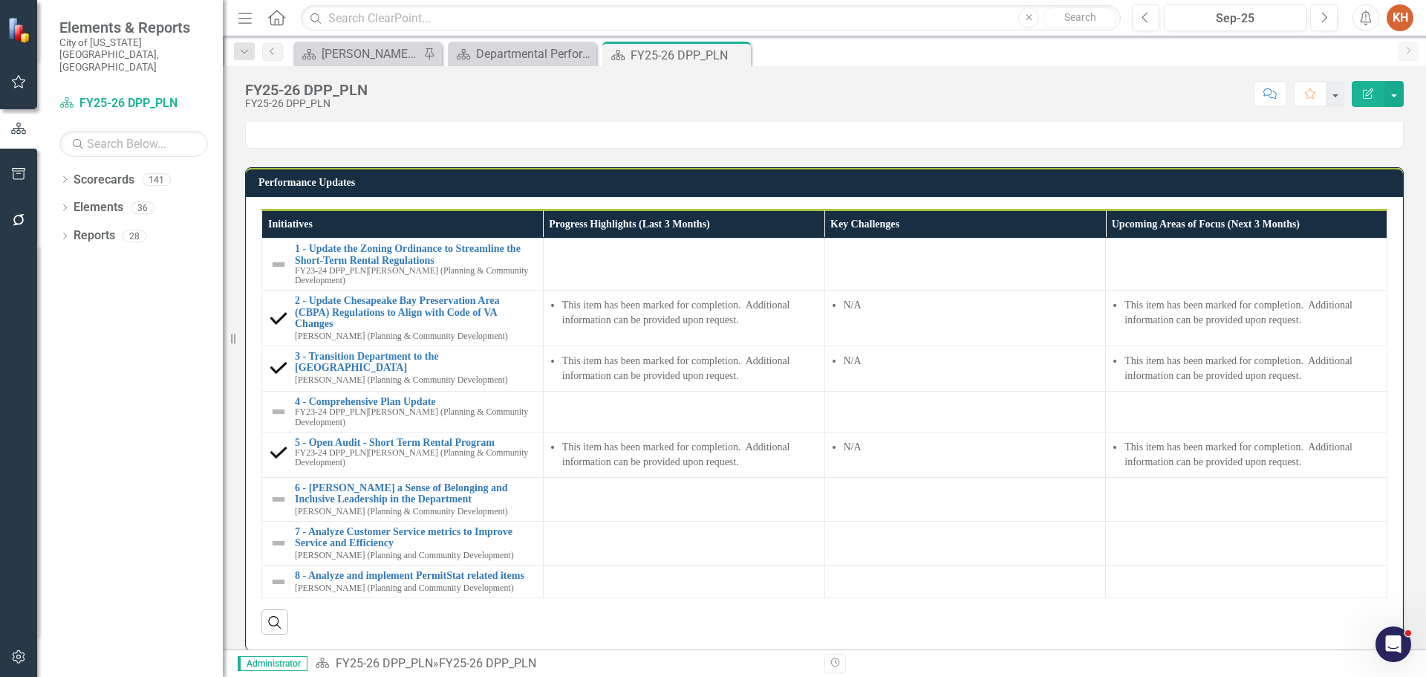
scroll to position [803, 0]
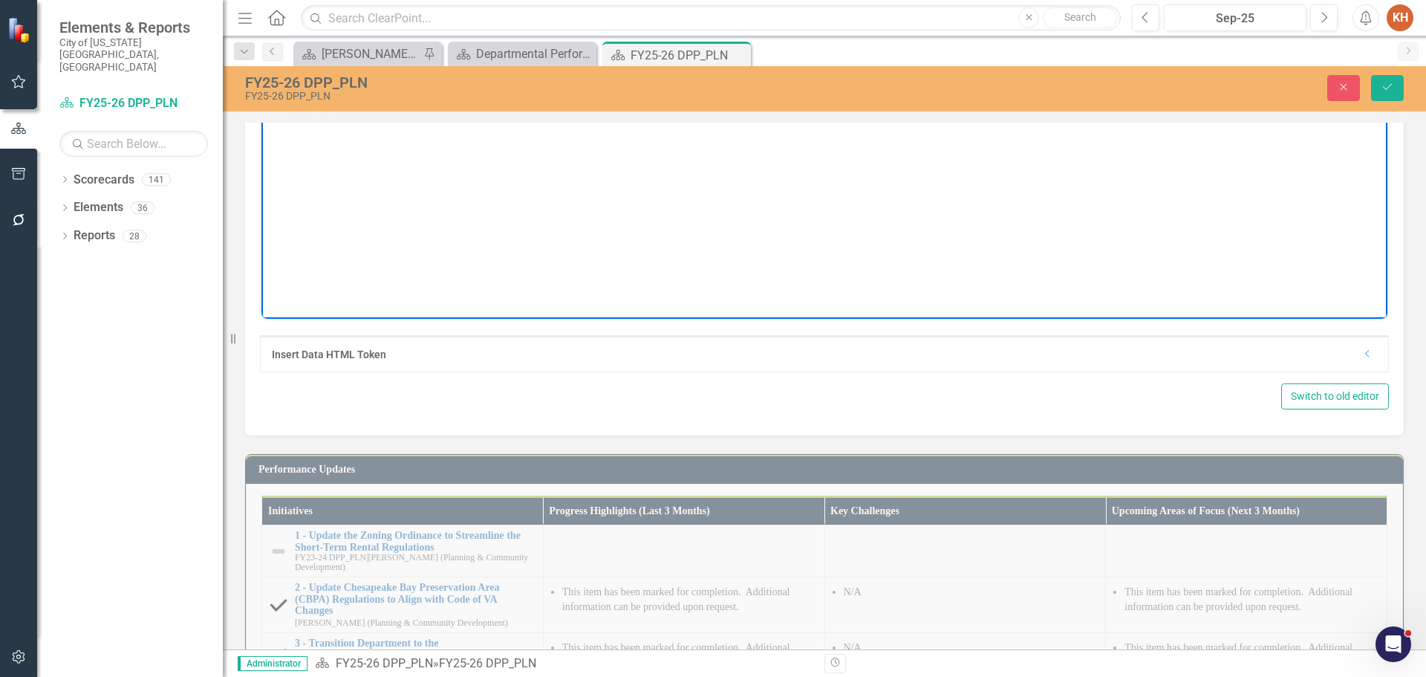
click at [732, 99] on body "*Turnover rate excludes retirements; Does not reflect vacancies created by prom…" at bounding box center [824, 170] width 1126 height 223
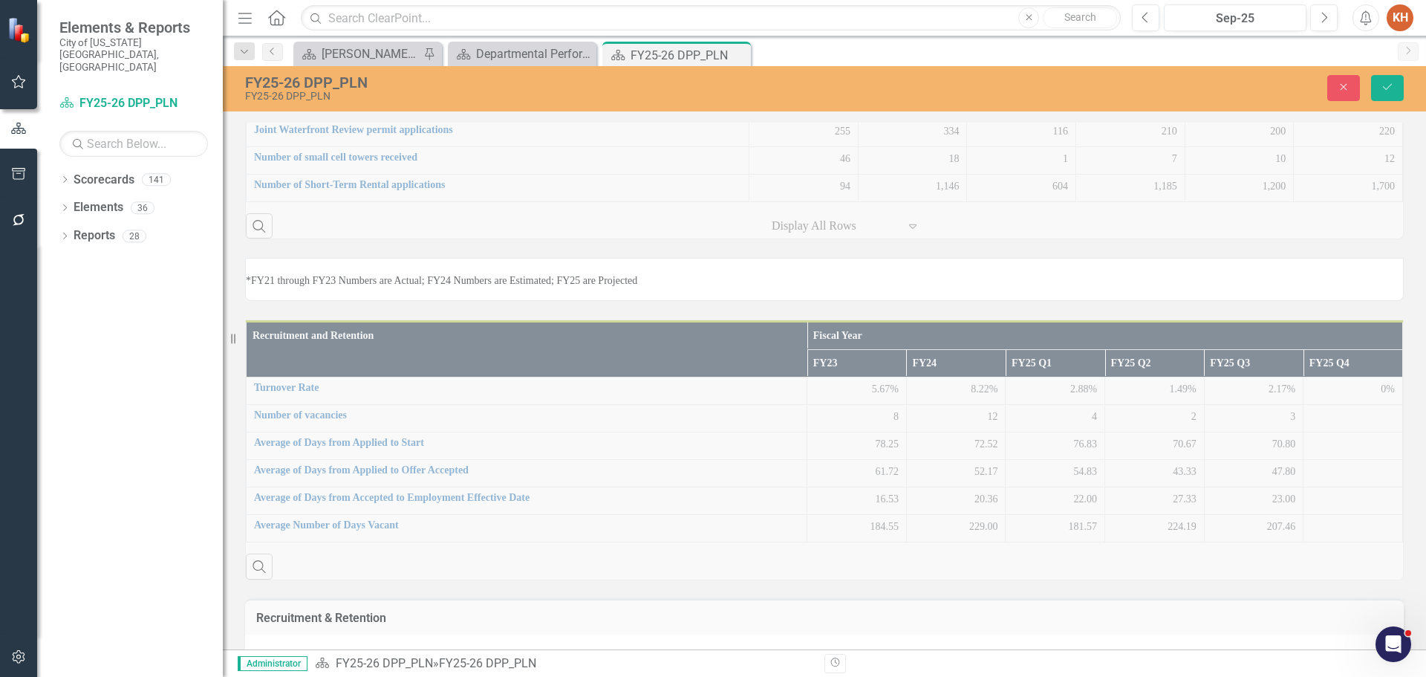
scroll to position [1218, 0]
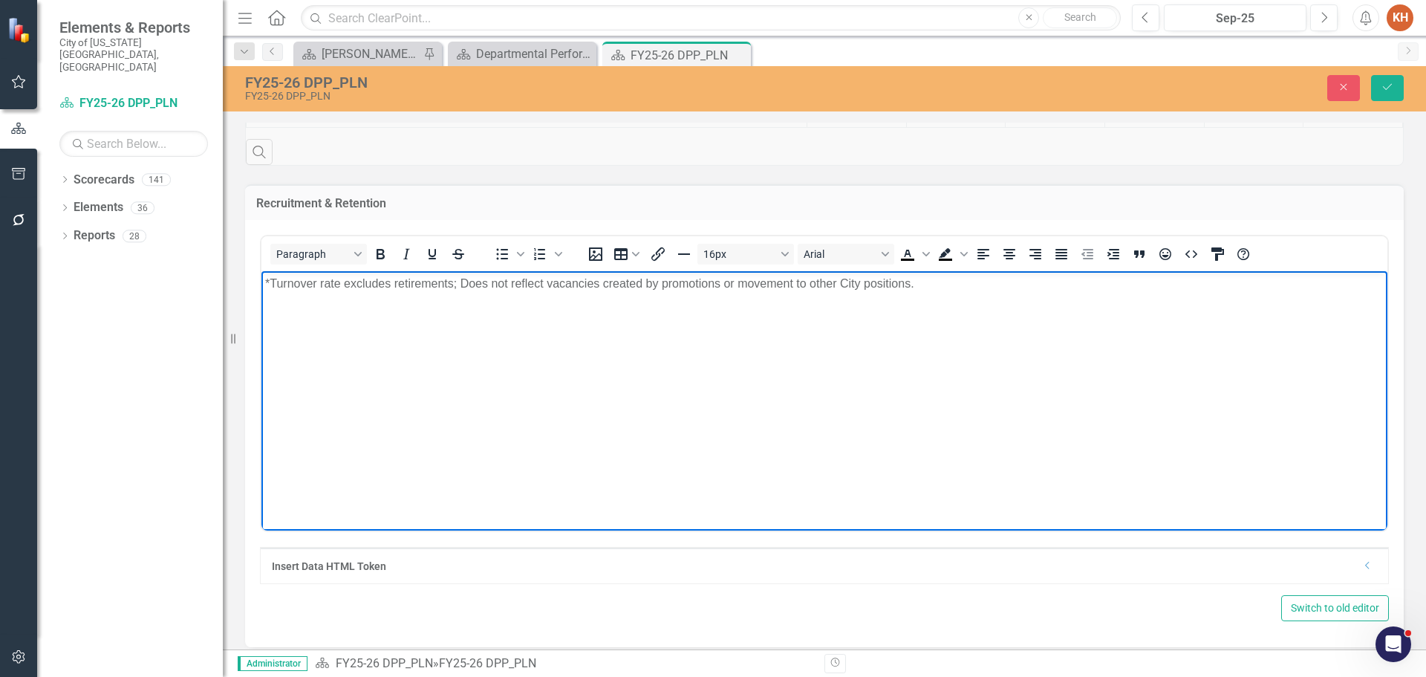
paste body "Rich Text Area. Press ALT-0 for help."
click at [1007, 259] on icon "Align center" at bounding box center [1010, 254] width 12 height 10
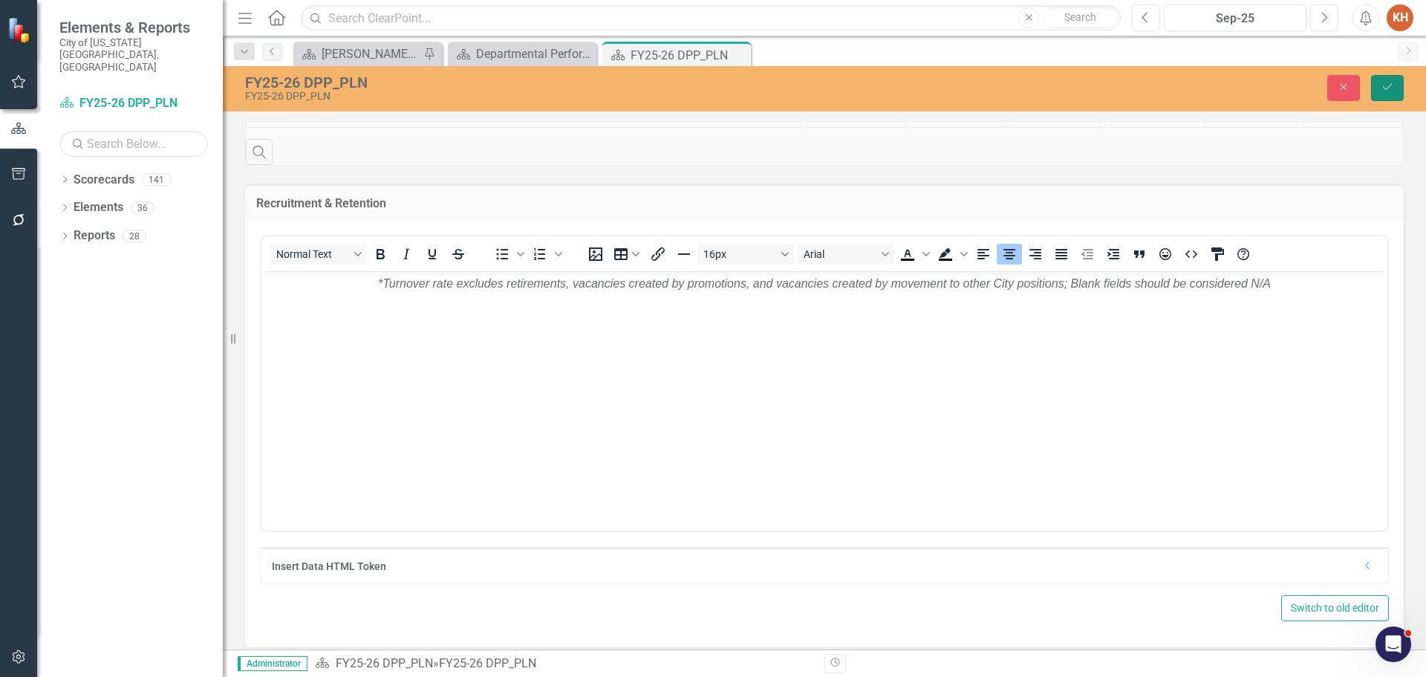
click at [1390, 89] on icon "Save" at bounding box center [1387, 87] width 13 height 10
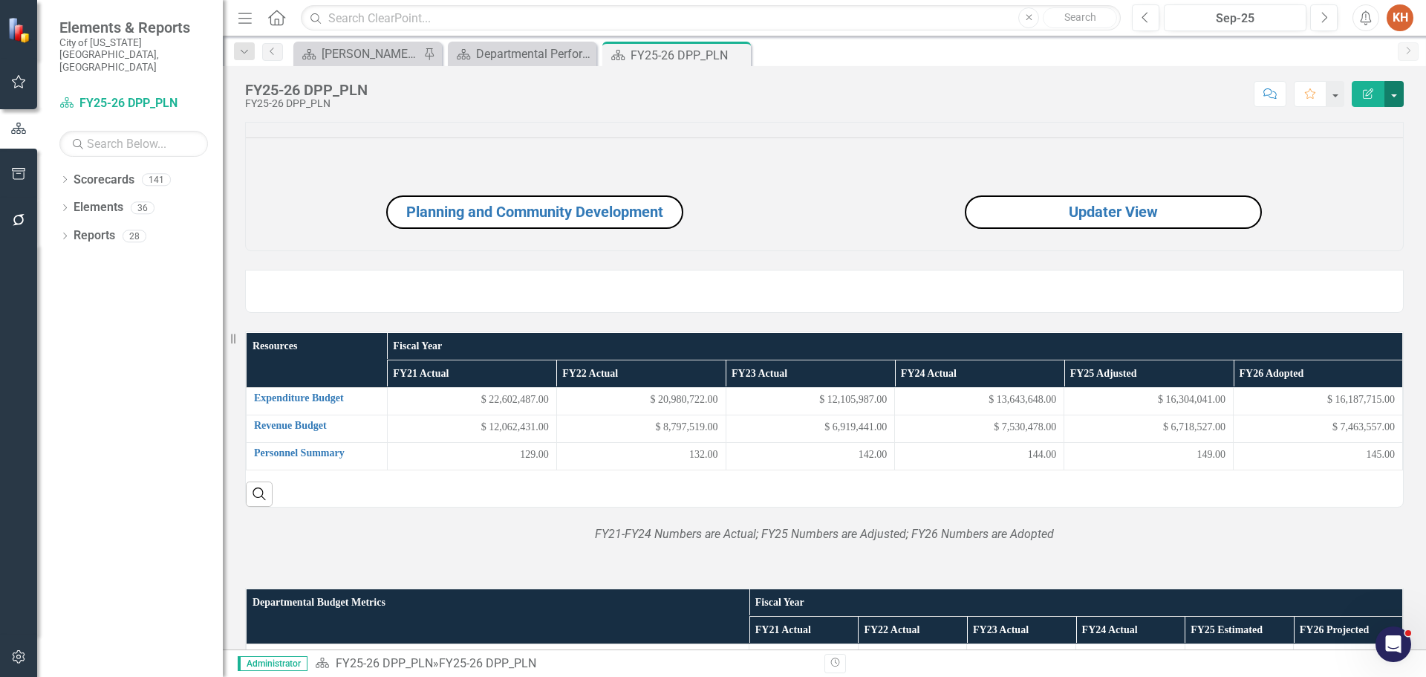
click at [1400, 89] on button "button" at bounding box center [1394, 94] width 19 height 26
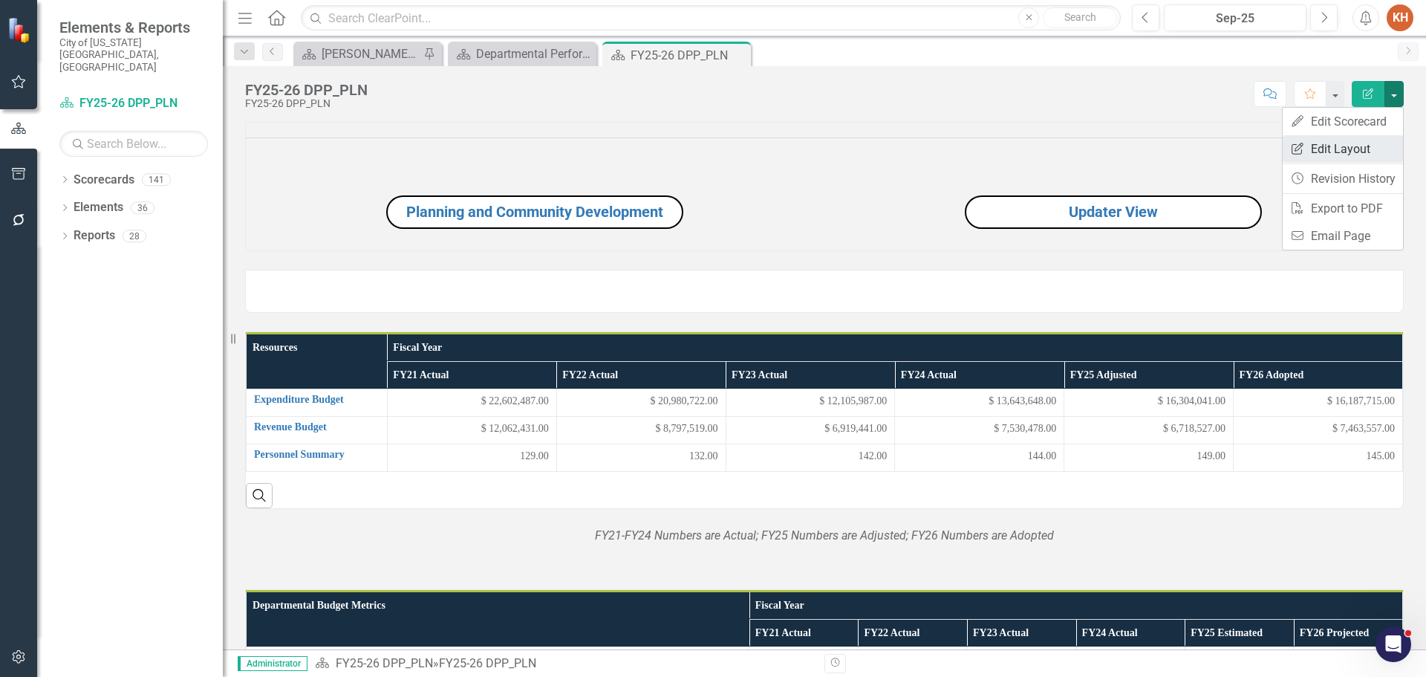
click at [1371, 147] on link "Edit Report Edit Layout" at bounding box center [1343, 148] width 120 height 27
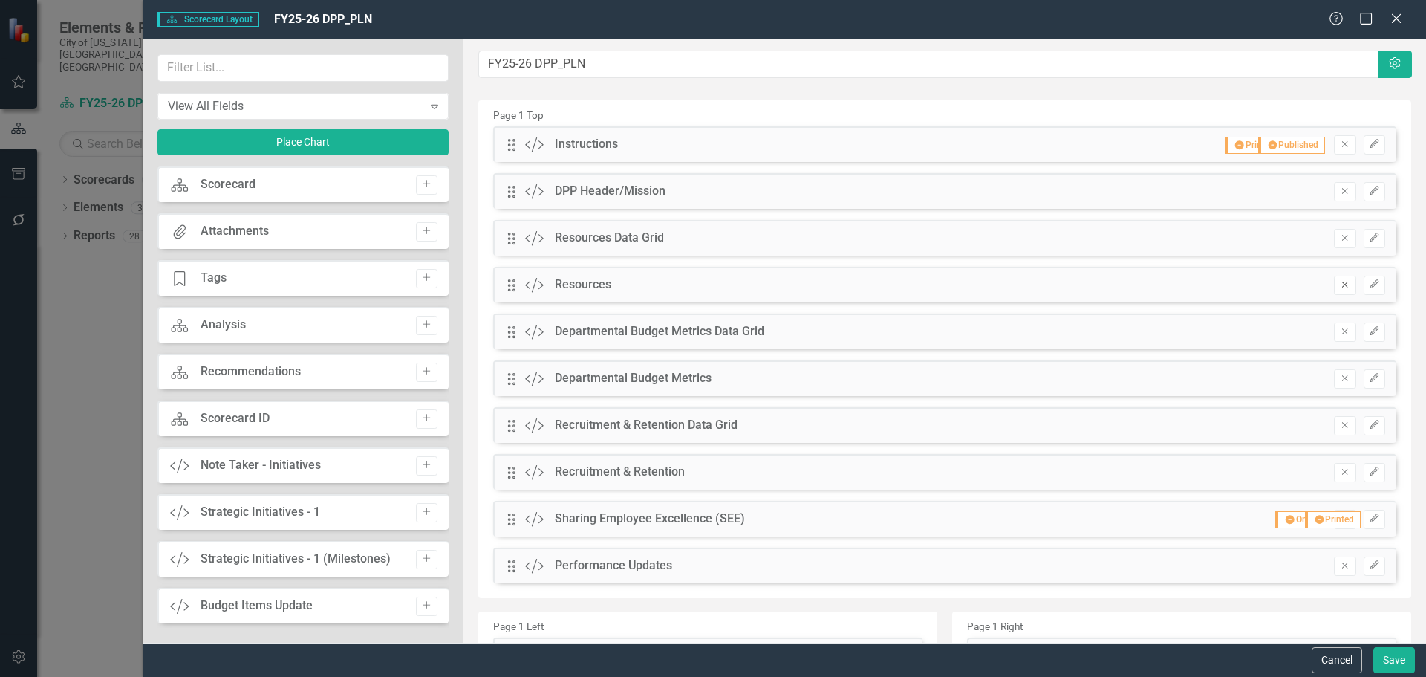
click at [1339, 289] on icon "Remove" at bounding box center [1344, 284] width 11 height 9
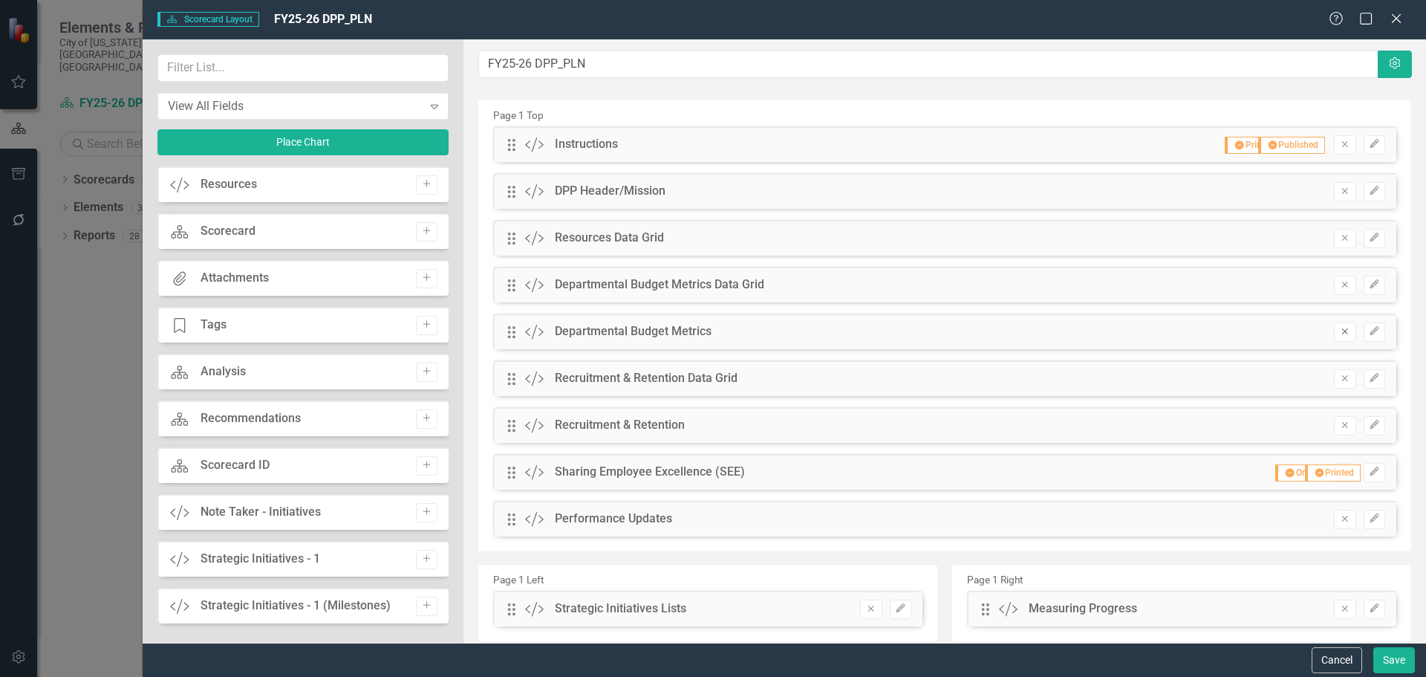
click at [1334, 340] on button "Remove" at bounding box center [1345, 331] width 22 height 19
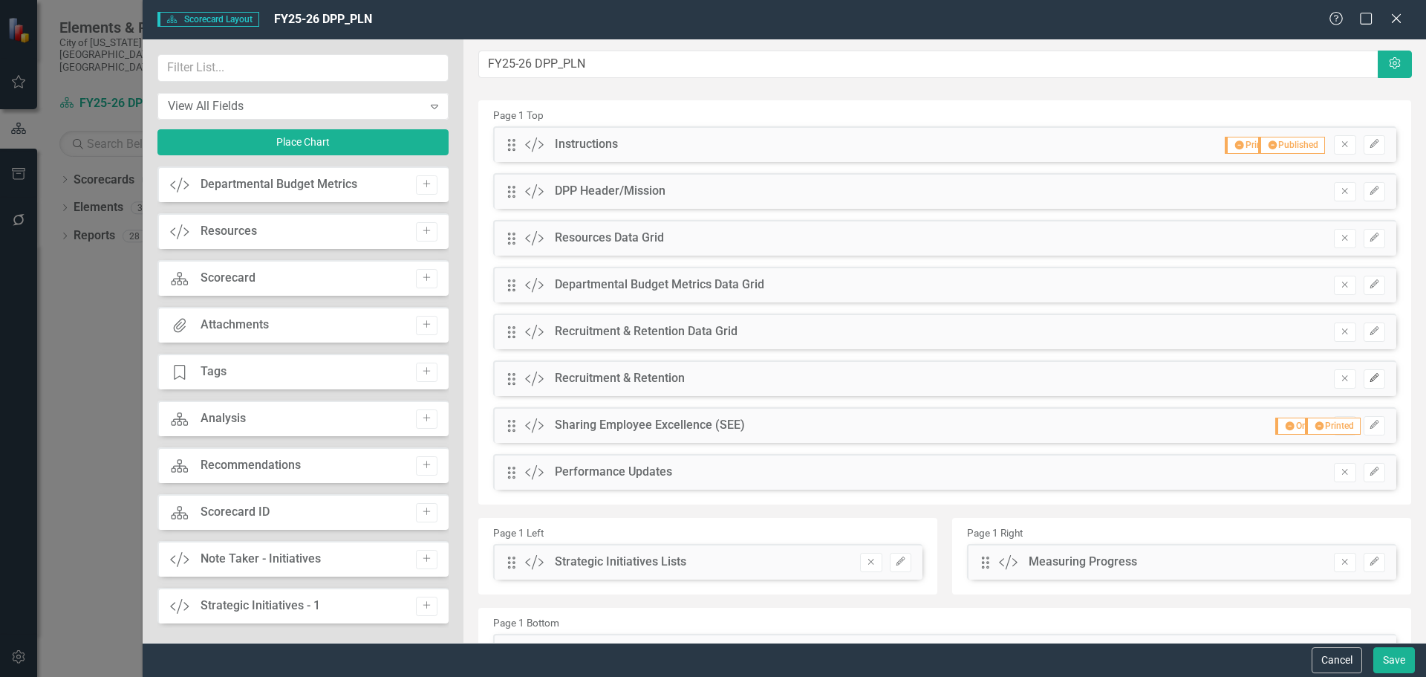
click at [1369, 382] on icon "Edit" at bounding box center [1374, 378] width 11 height 9
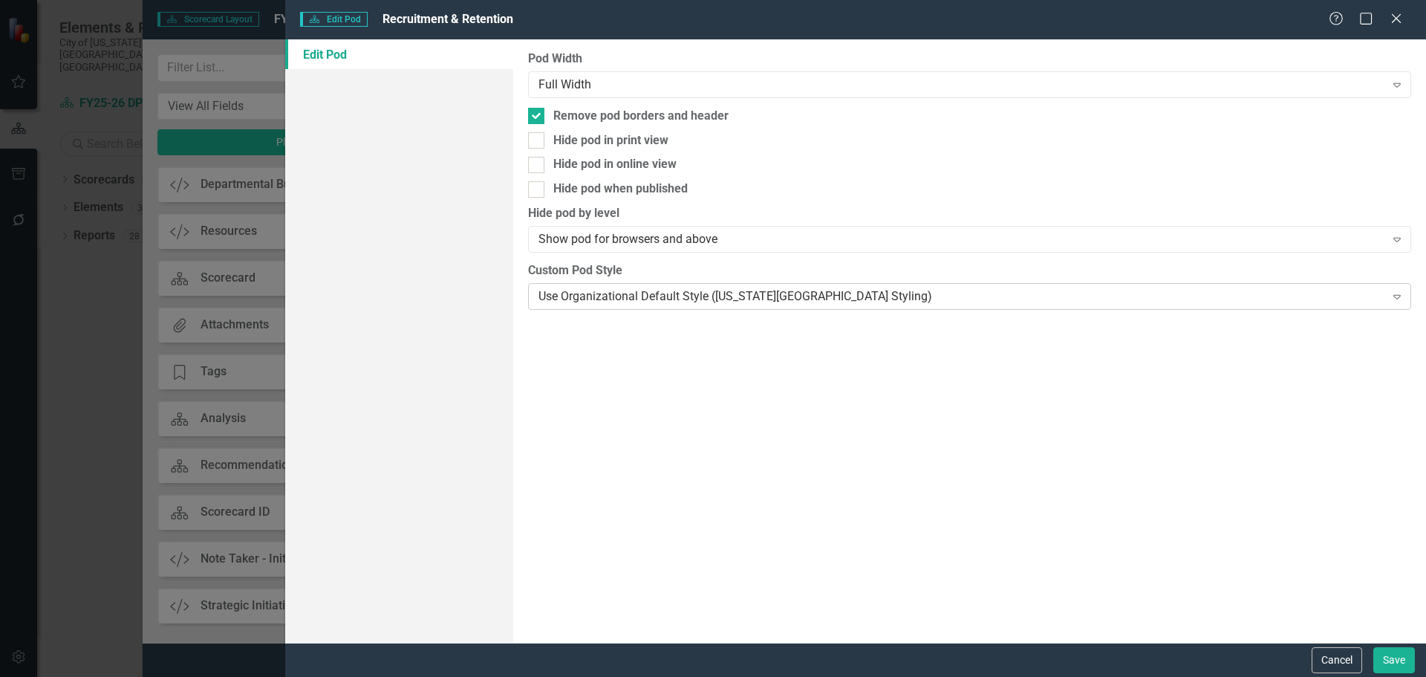
click at [586, 286] on div "Use Organizational Default Style ([US_STATE][GEOGRAPHIC_DATA] Styling) Expand" at bounding box center [969, 296] width 883 height 27
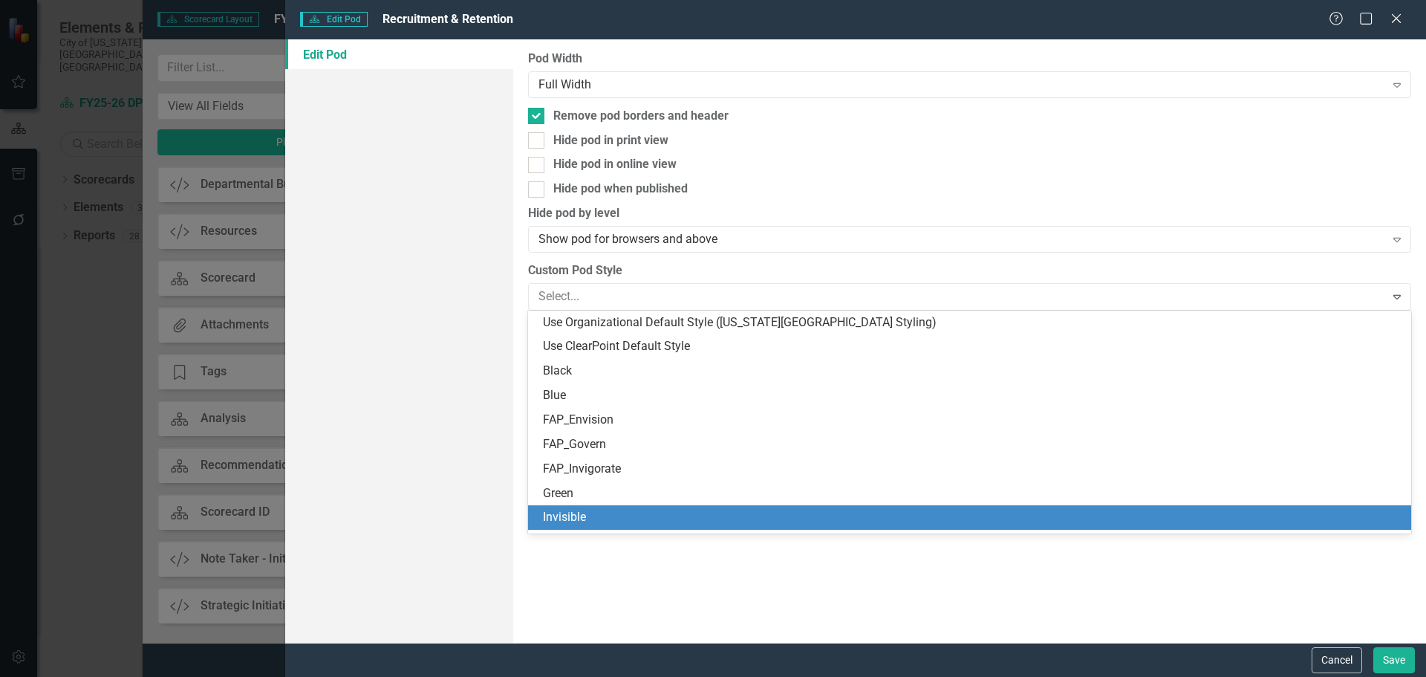
click at [612, 507] on div "Invisible" at bounding box center [969, 517] width 883 height 25
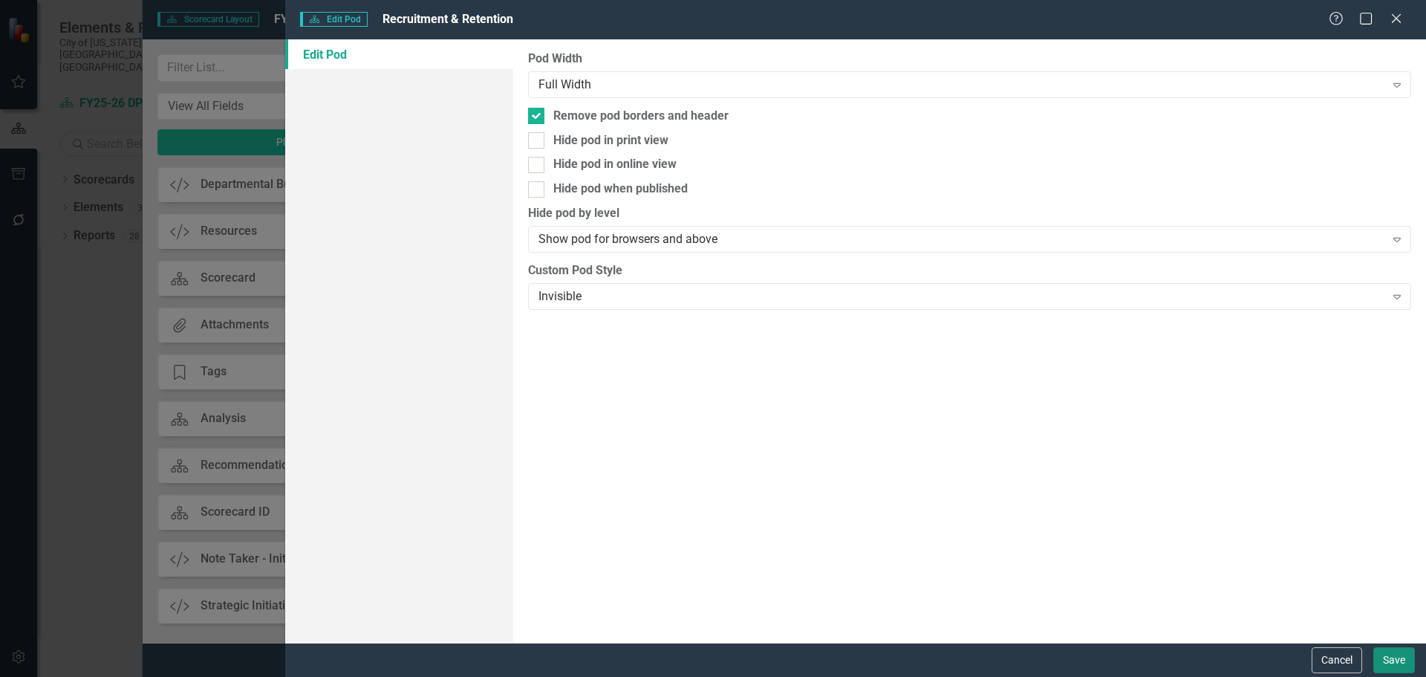
click at [1388, 667] on button "Save" at bounding box center [1395, 660] width 42 height 26
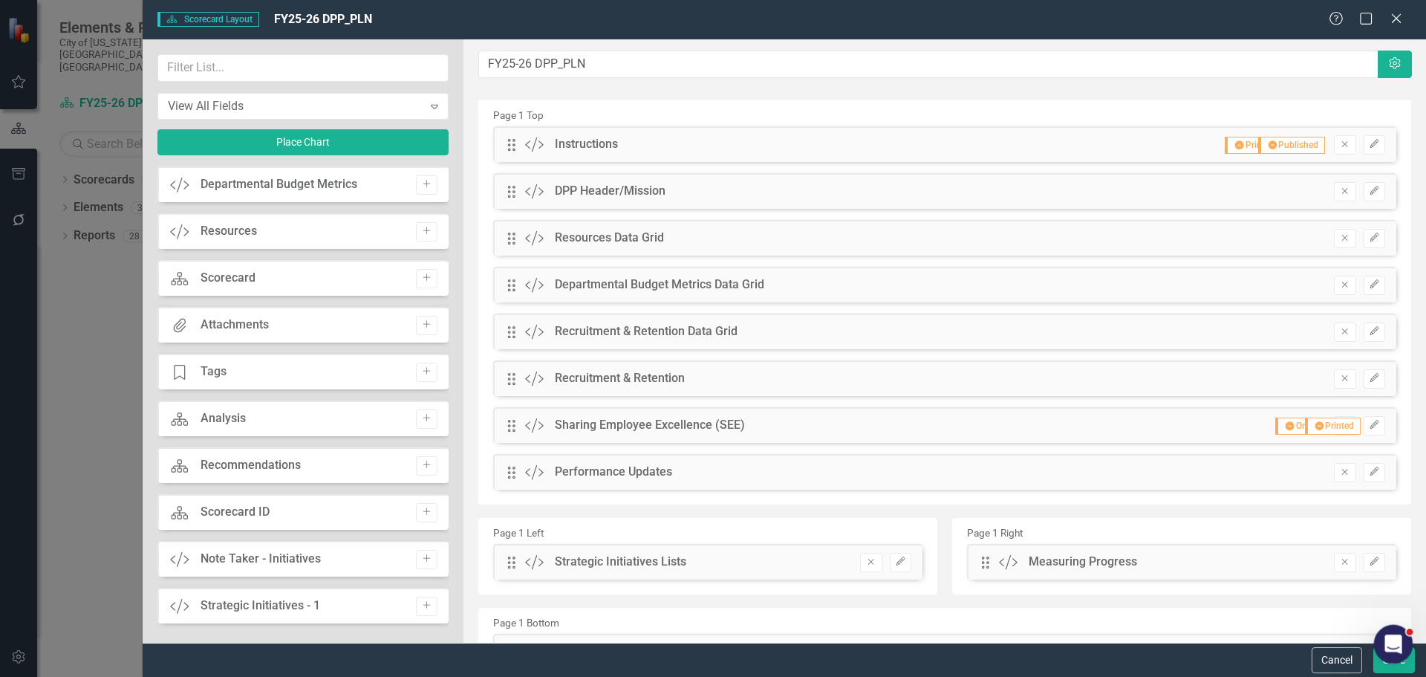
click at [1384, 661] on div at bounding box center [1393, 644] width 39 height 39
click at [1379, 660] on div at bounding box center [1393, 644] width 39 height 39
click at [1379, 672] on button "Save" at bounding box center [1395, 660] width 42 height 26
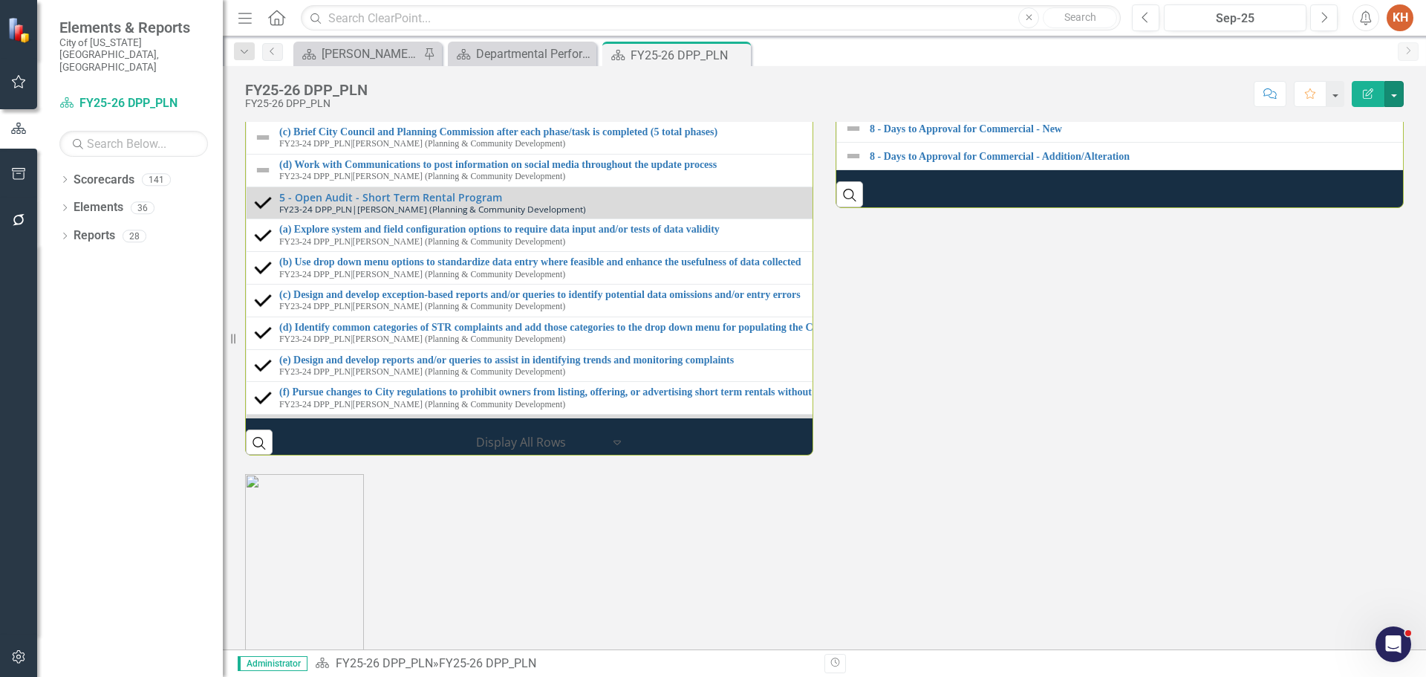
scroll to position [2006, 0]
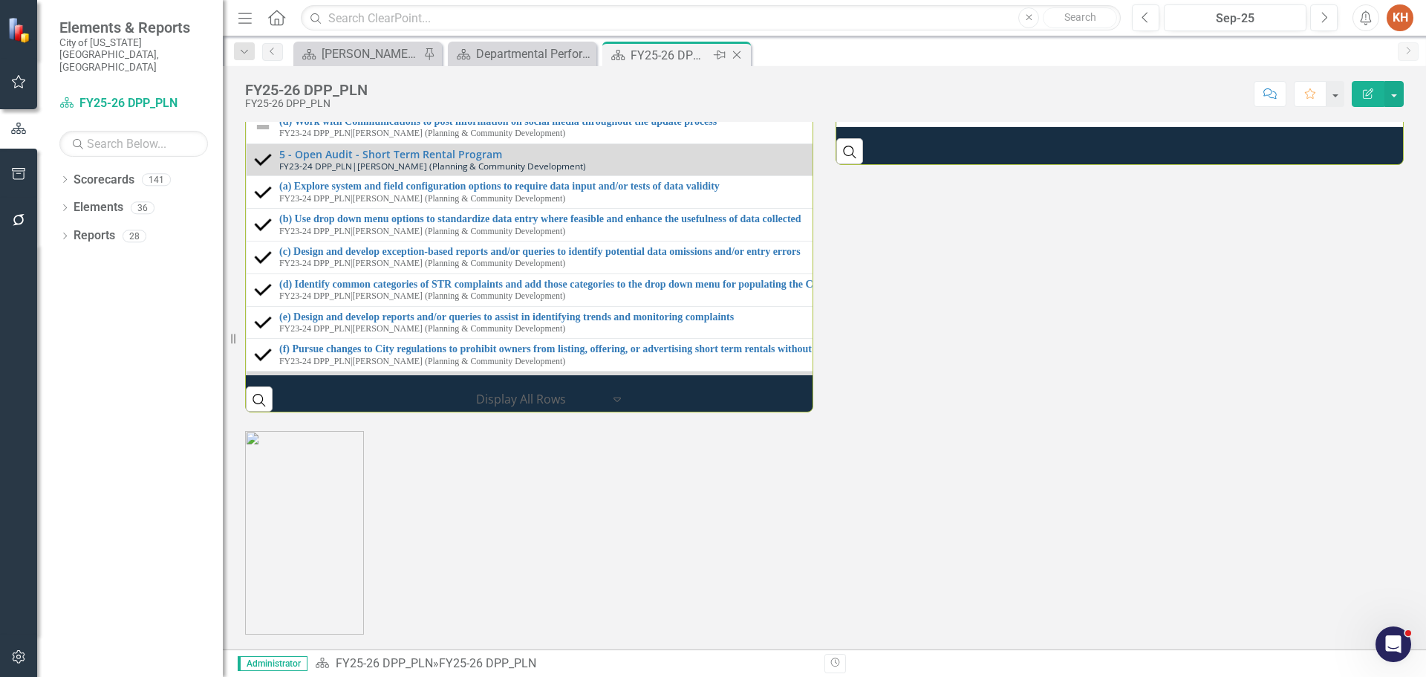
click at [738, 54] on icon "Close" at bounding box center [736, 55] width 15 height 12
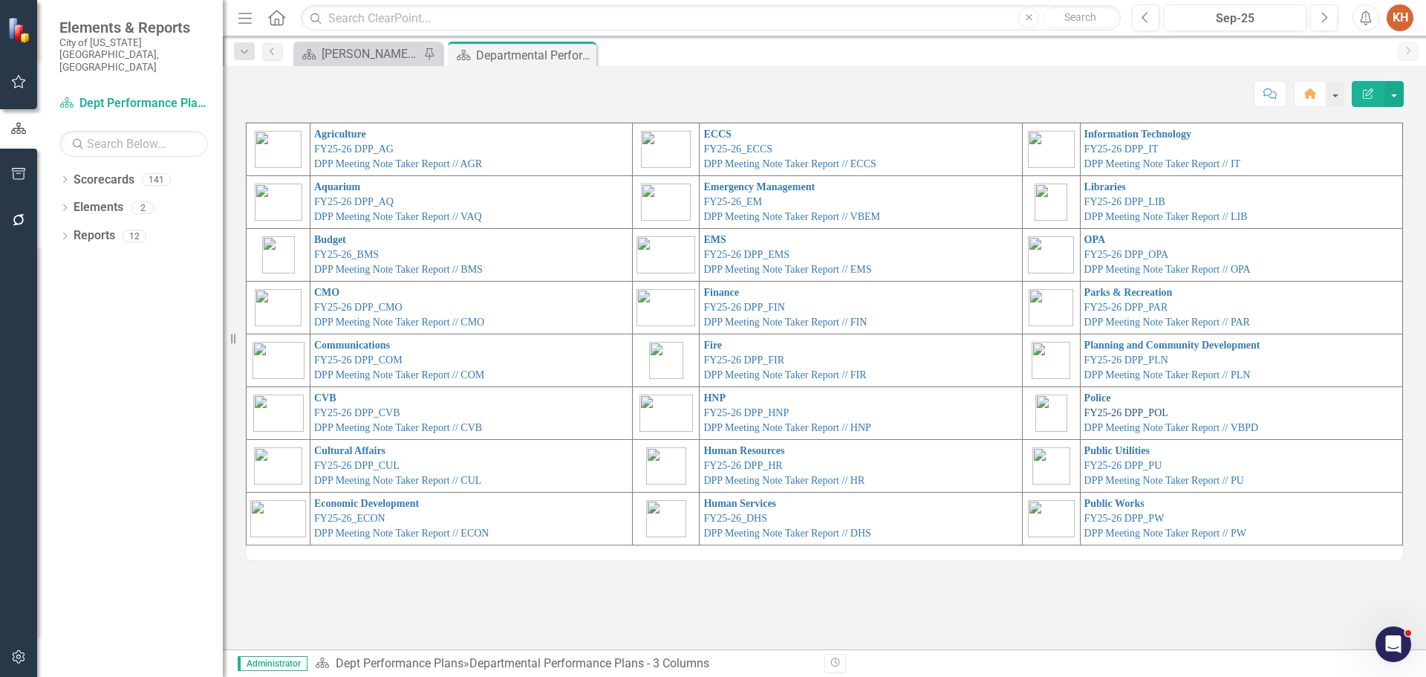
click at [1143, 413] on link "FY25-26 DPP_POL" at bounding box center [1127, 412] width 84 height 11
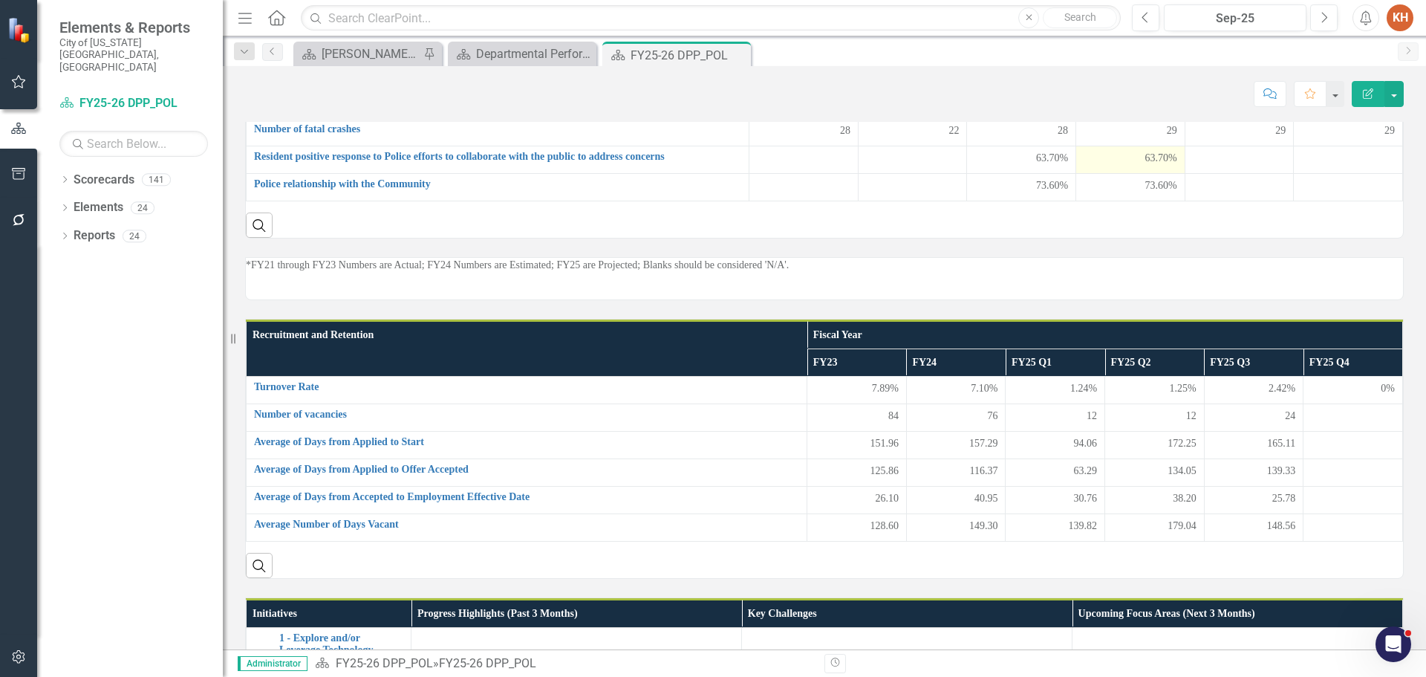
scroll to position [520, 0]
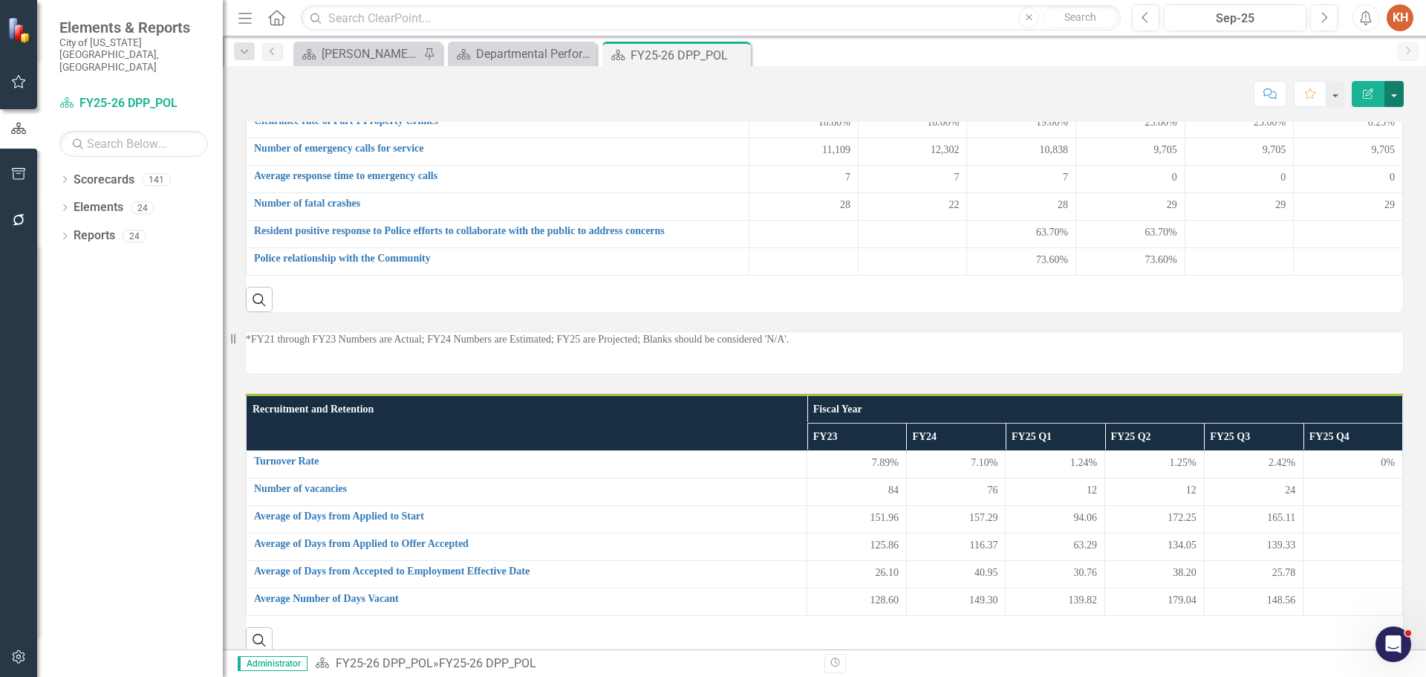
click at [1390, 98] on button "button" at bounding box center [1394, 94] width 19 height 26
click at [1339, 142] on link "Edit Report Edit Layout" at bounding box center [1343, 148] width 120 height 27
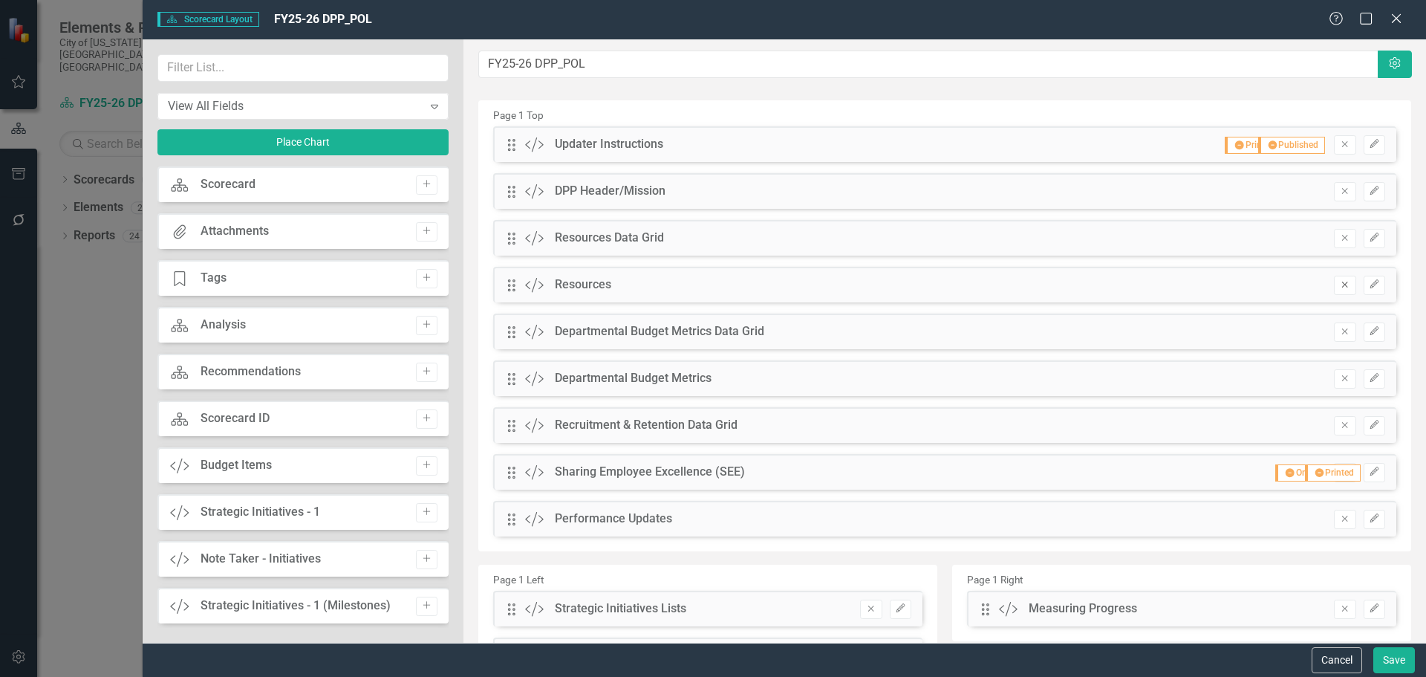
click at [1339, 283] on icon "Remove" at bounding box center [1344, 284] width 11 height 9
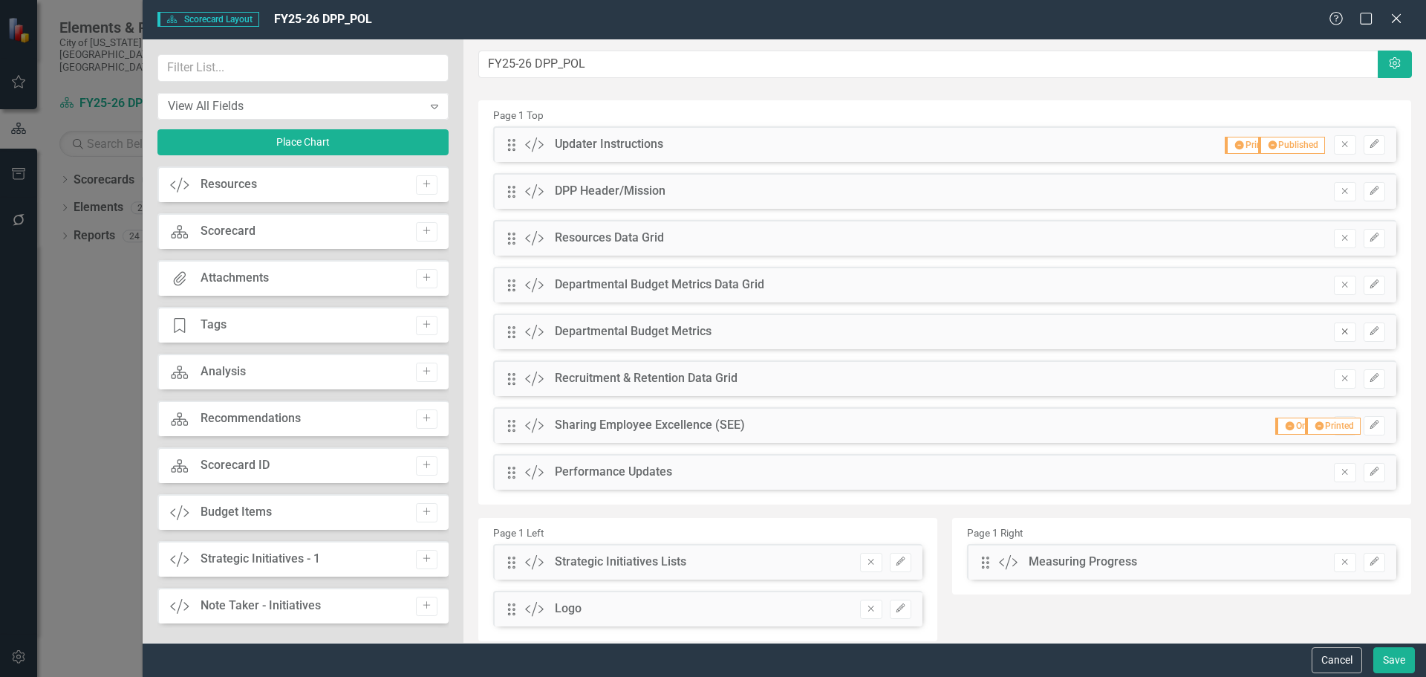
click at [1339, 333] on icon "Remove" at bounding box center [1344, 331] width 11 height 9
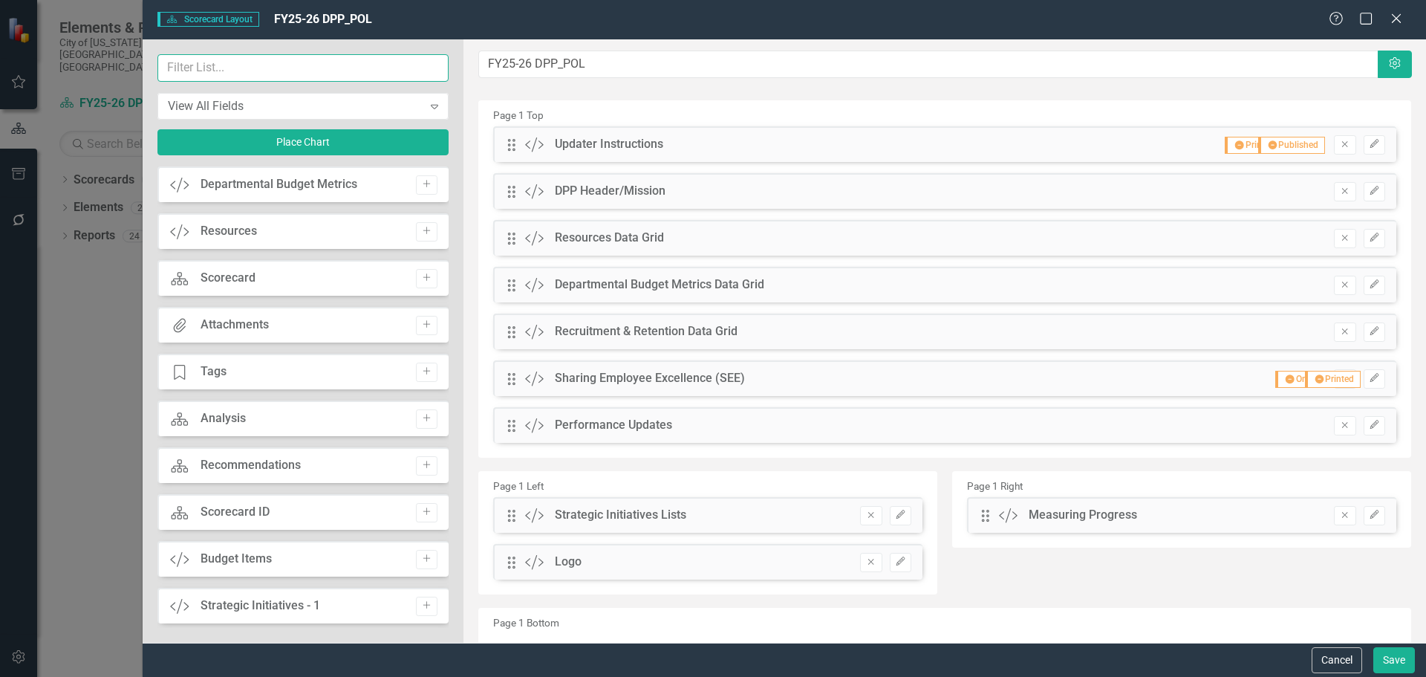
click at [341, 72] on input "text" at bounding box center [302, 67] width 291 height 27
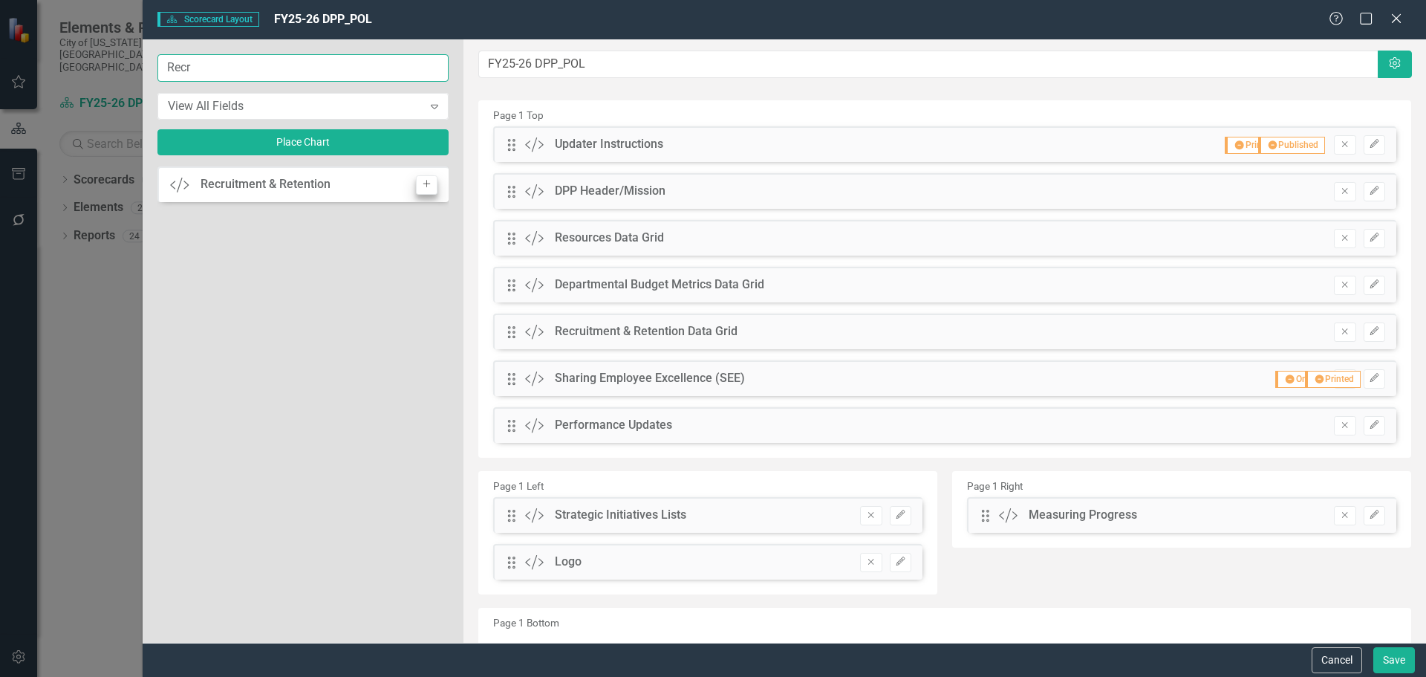
type input "Recr"
click at [428, 183] on icon "Add" at bounding box center [426, 184] width 11 height 9
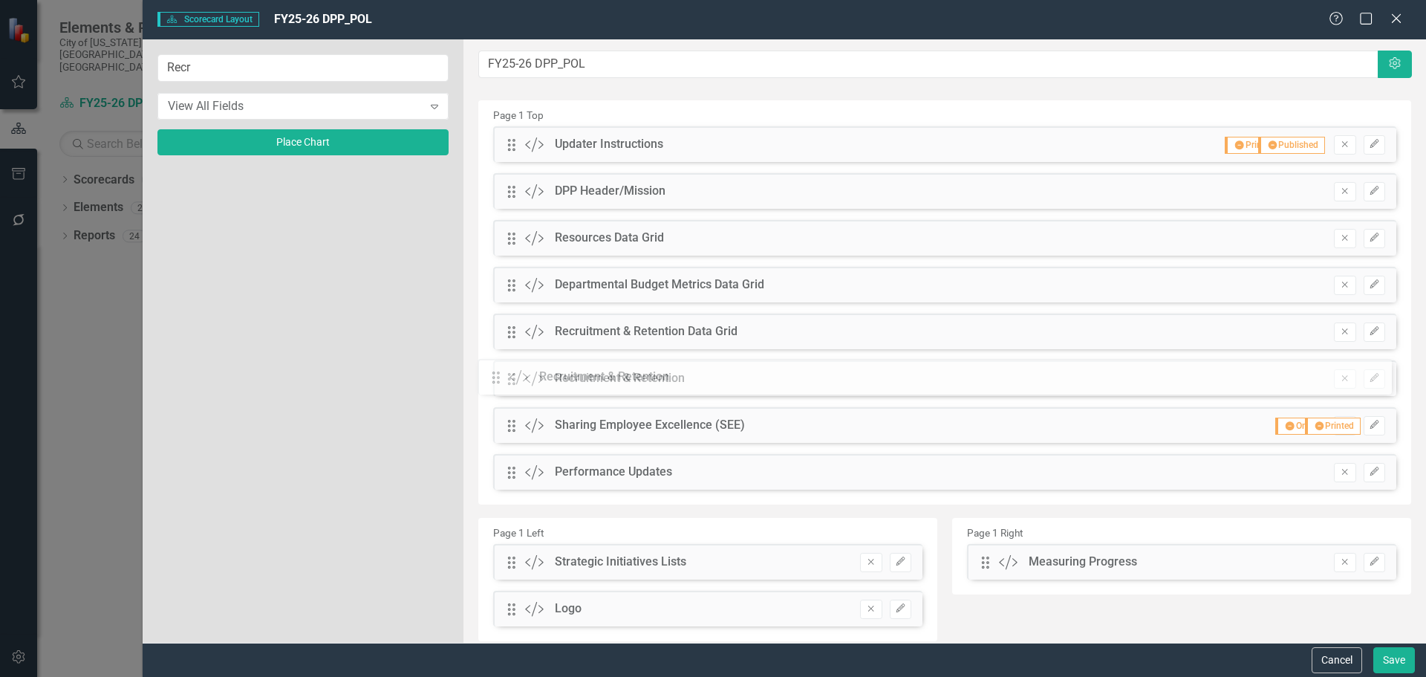
drag, startPoint x: 513, startPoint y: 146, endPoint x: 508, endPoint y: 378, distance: 232.6
click at [1369, 382] on icon "Edit" at bounding box center [1374, 378] width 11 height 9
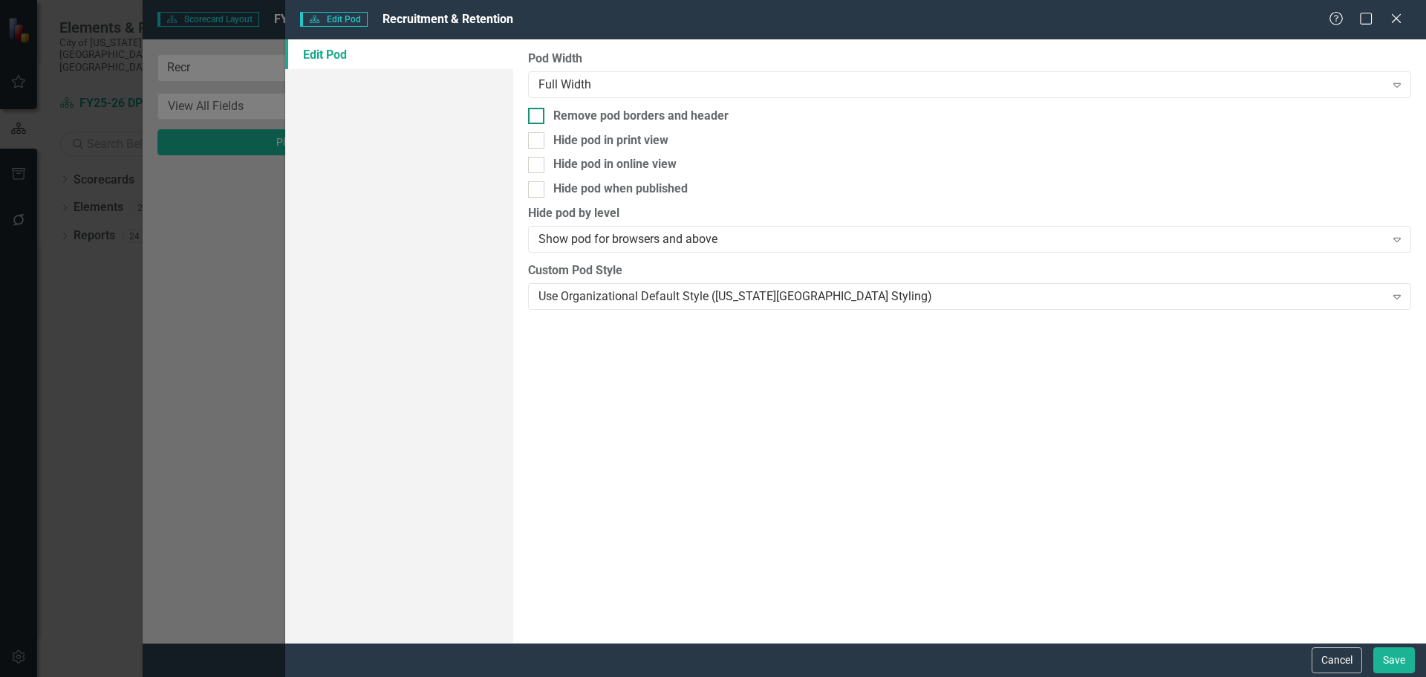
click at [559, 114] on div "Remove pod borders and header" at bounding box center [640, 116] width 175 height 17
click at [538, 114] on input "Remove pod borders and header" at bounding box center [533, 113] width 10 height 10
checkbox input "true"
click at [645, 302] on div "Use Organizational Default Style (Virginia Beach Styling)" at bounding box center [962, 295] width 846 height 17
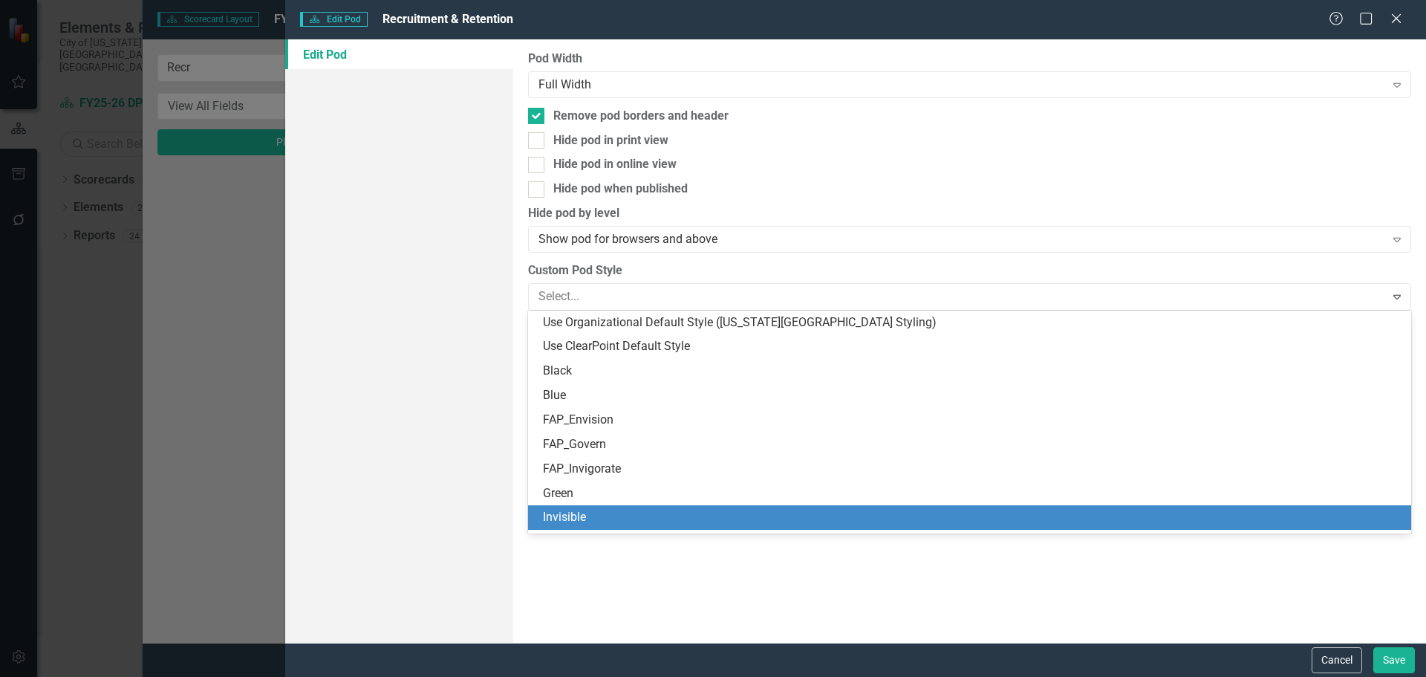
click at [657, 516] on div "Invisible" at bounding box center [972, 517] width 859 height 17
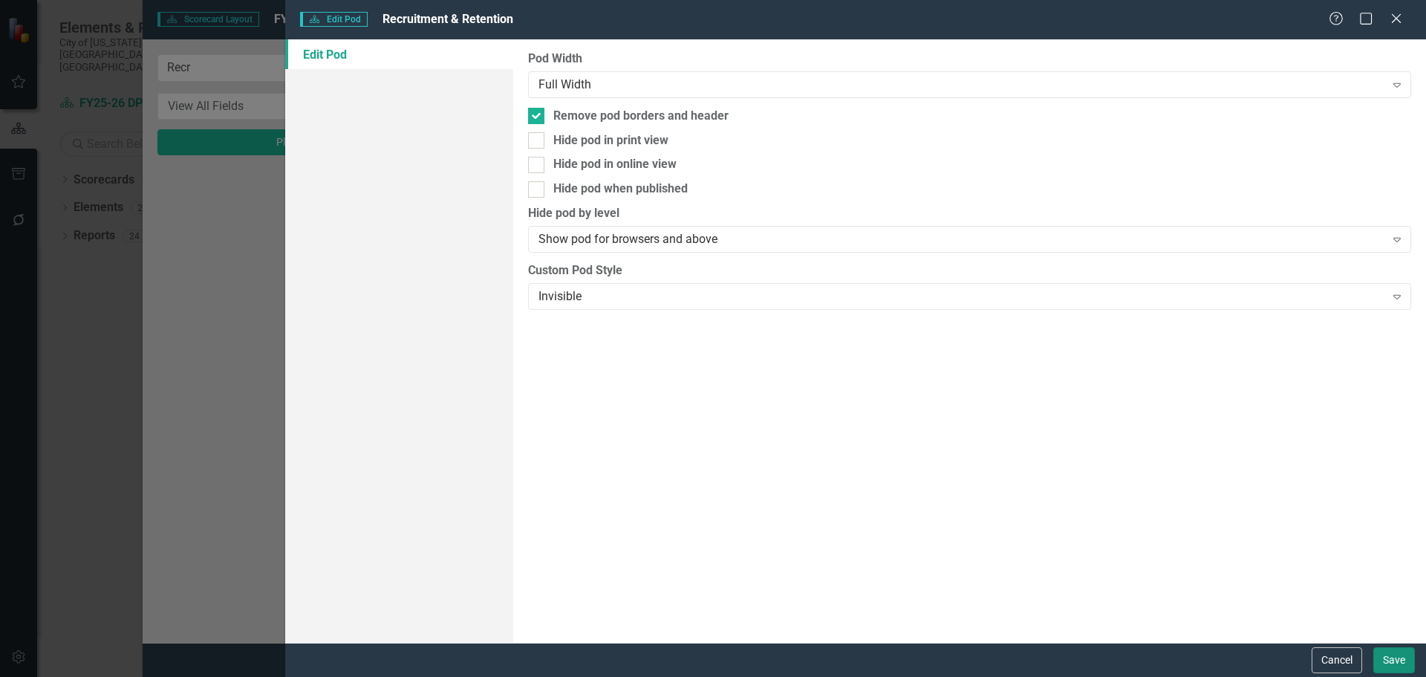
click at [1390, 657] on button "Save" at bounding box center [1395, 660] width 42 height 26
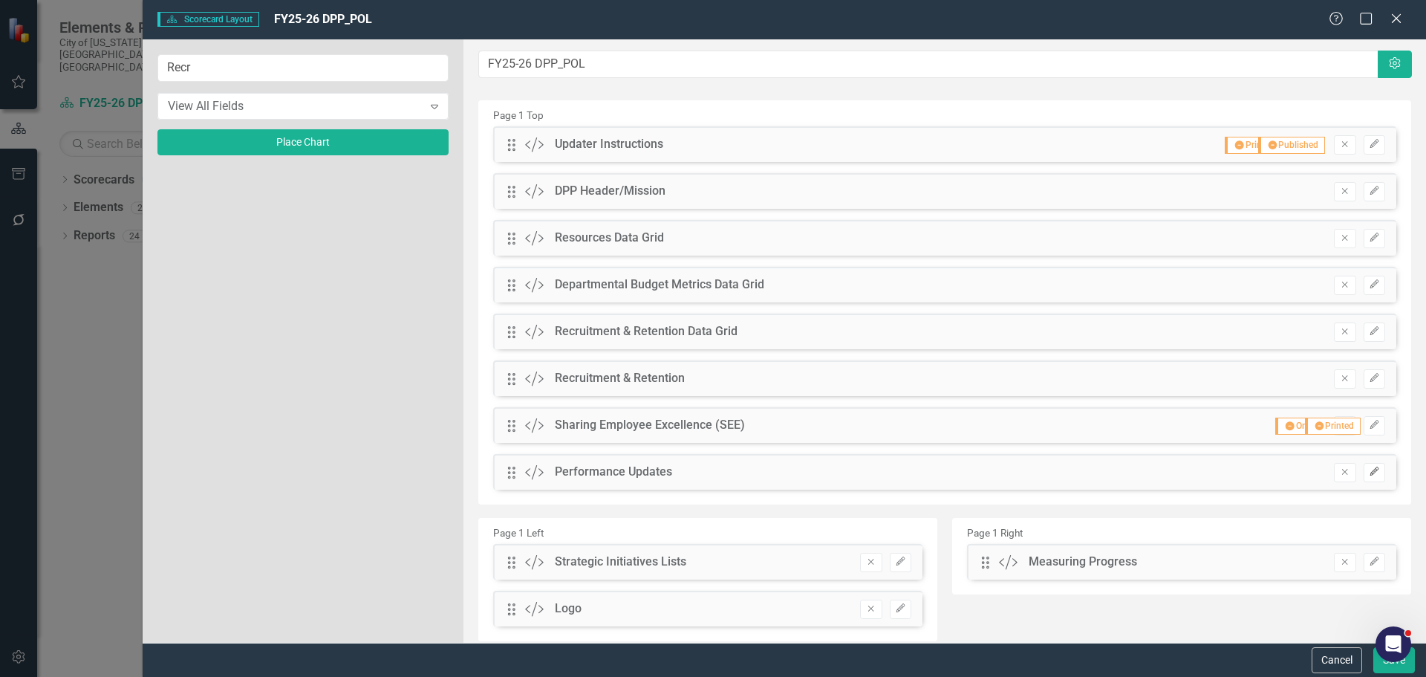
click at [1364, 465] on button "Edit" at bounding box center [1375, 472] width 22 height 19
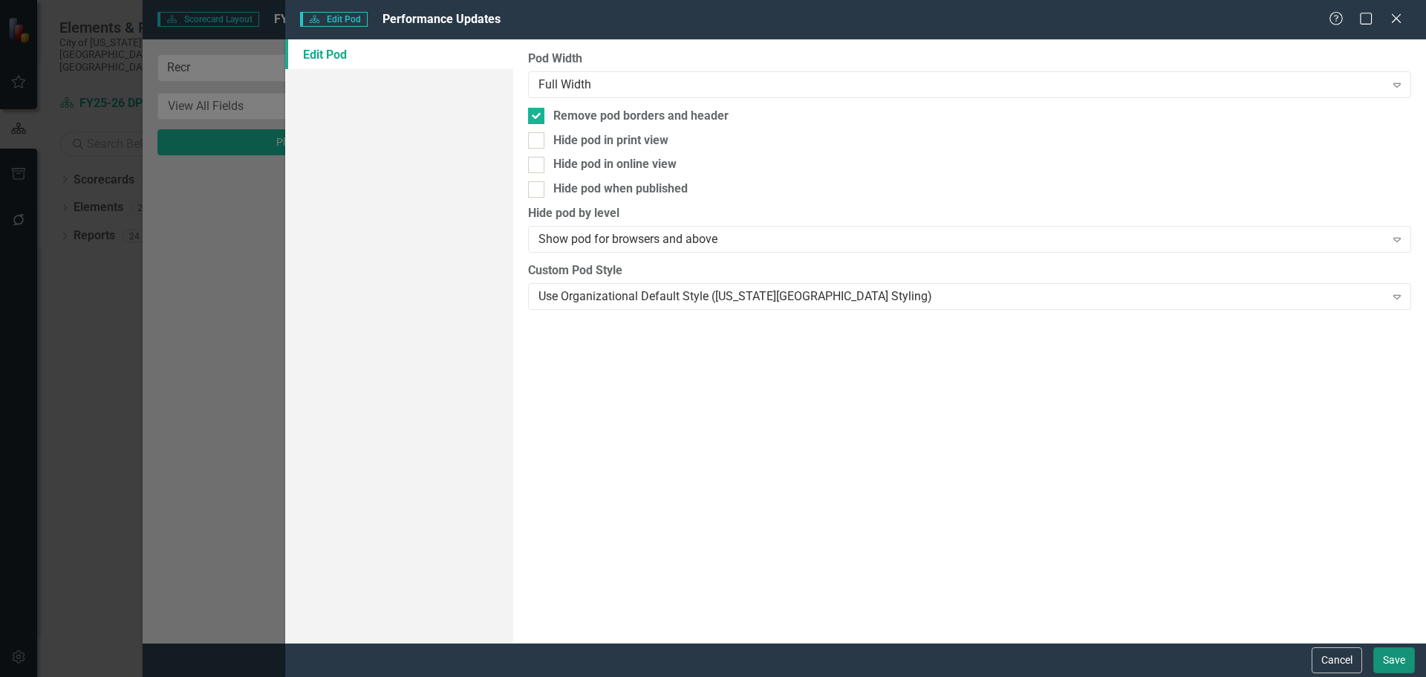
click at [1387, 656] on button "Save" at bounding box center [1395, 660] width 42 height 26
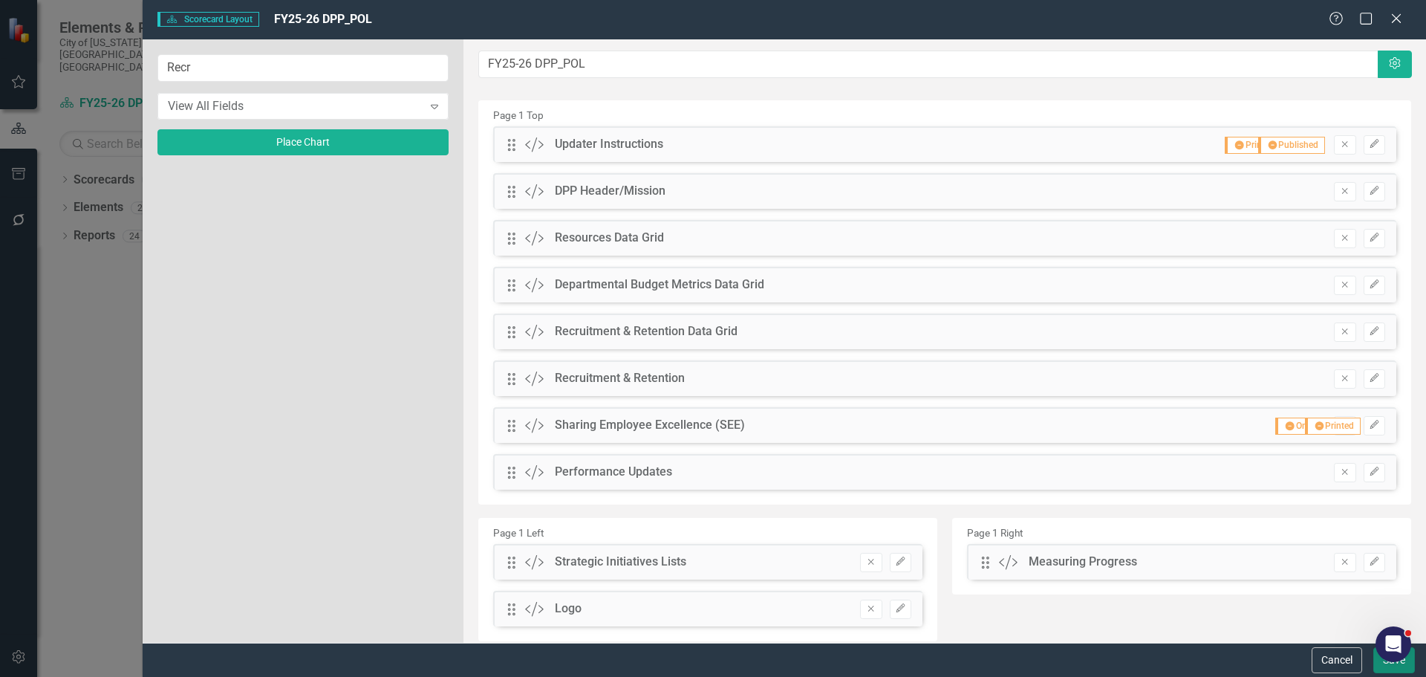
click at [1382, 664] on button "Save" at bounding box center [1395, 660] width 42 height 26
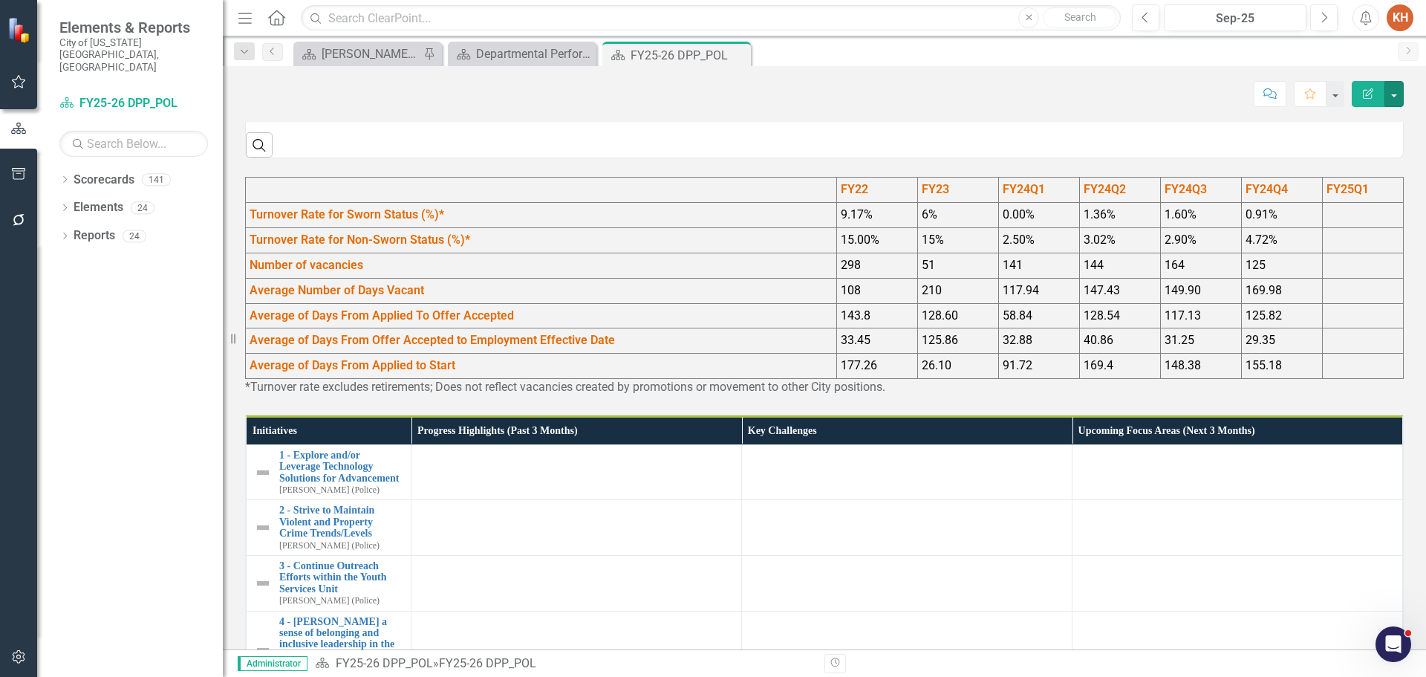
scroll to position [966, 0]
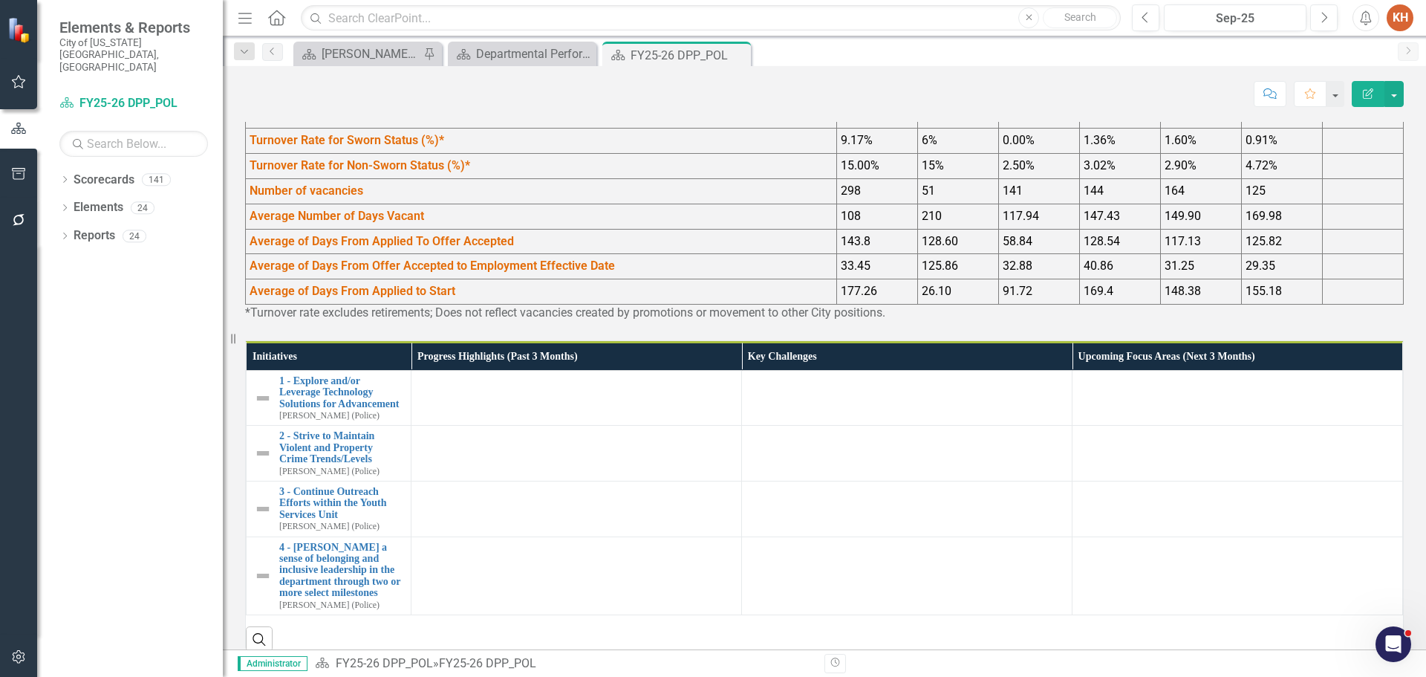
click at [796, 154] on td "Turnover Rate for Sworn Status (%)*" at bounding box center [541, 141] width 591 height 25
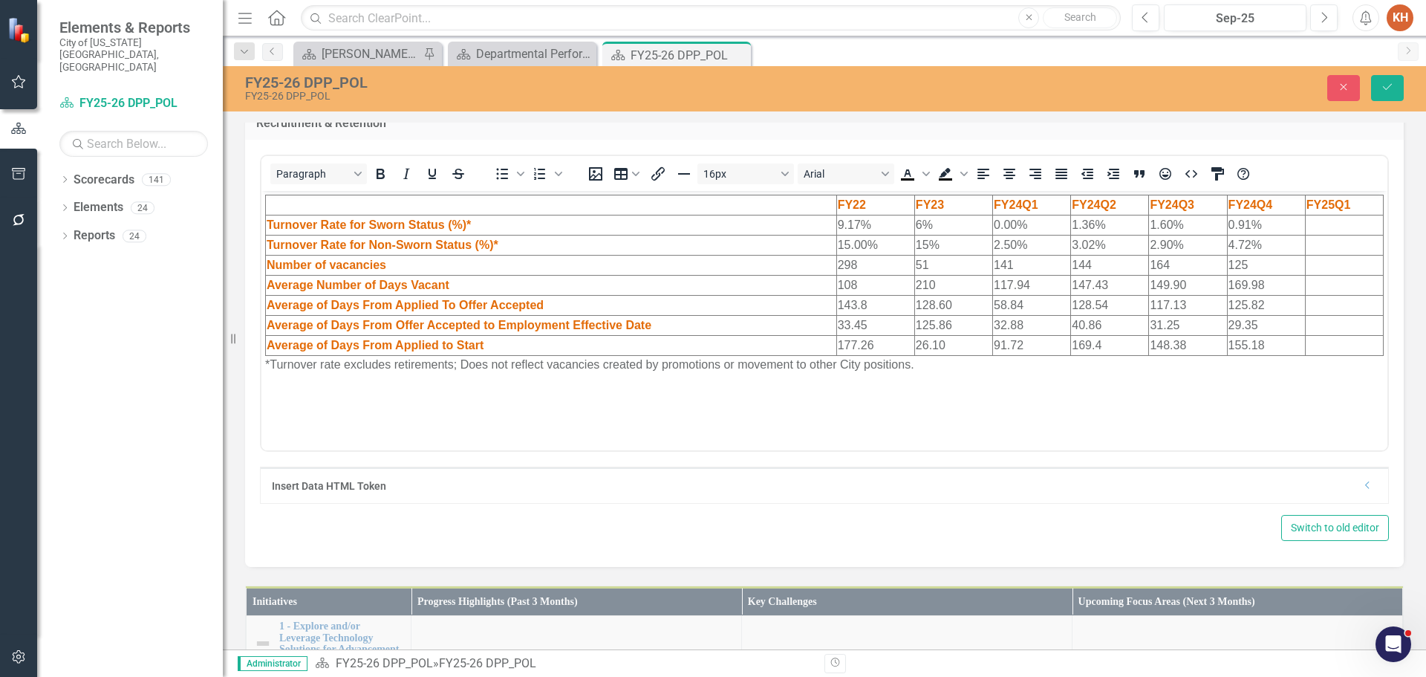
scroll to position [0, 0]
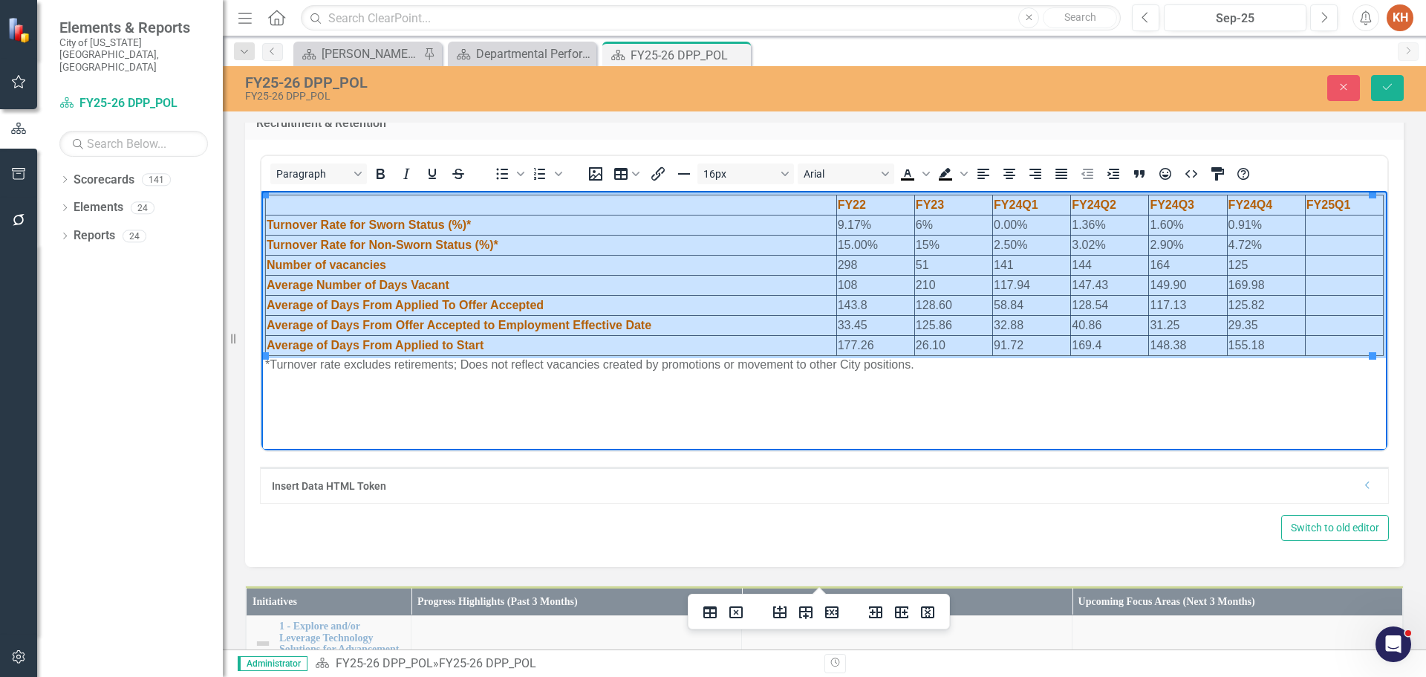
drag, startPoint x: 800, startPoint y: 207, endPoint x: 1327, endPoint y: 339, distance: 543.2
click at [1327, 339] on table "FY22 FY23 FY24Q1 FY24Q2 FY24Q3 FY24Q4 FY25Q1 Turnover Rate for Sworn Status (%)…" at bounding box center [824, 275] width 1119 height 161
click at [924, 614] on icon "Delete column" at bounding box center [928, 612] width 18 height 18
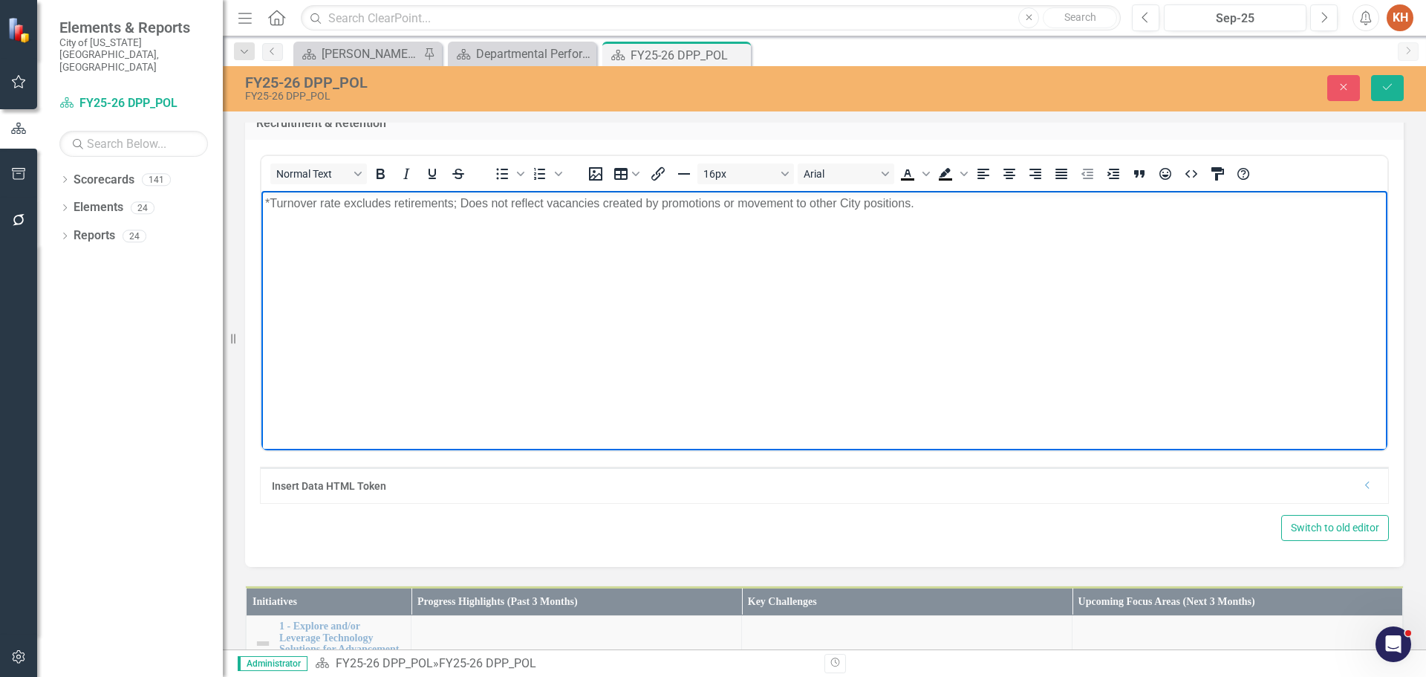
click at [879, 207] on p "*Turnover rate excludes retirements; Does not reflect vacancies created by prom…" at bounding box center [824, 204] width 1119 height 18
paste body "Rich Text Area. Press ALT-0 for help."
click at [1007, 179] on icon "Align center" at bounding box center [1010, 174] width 12 height 10
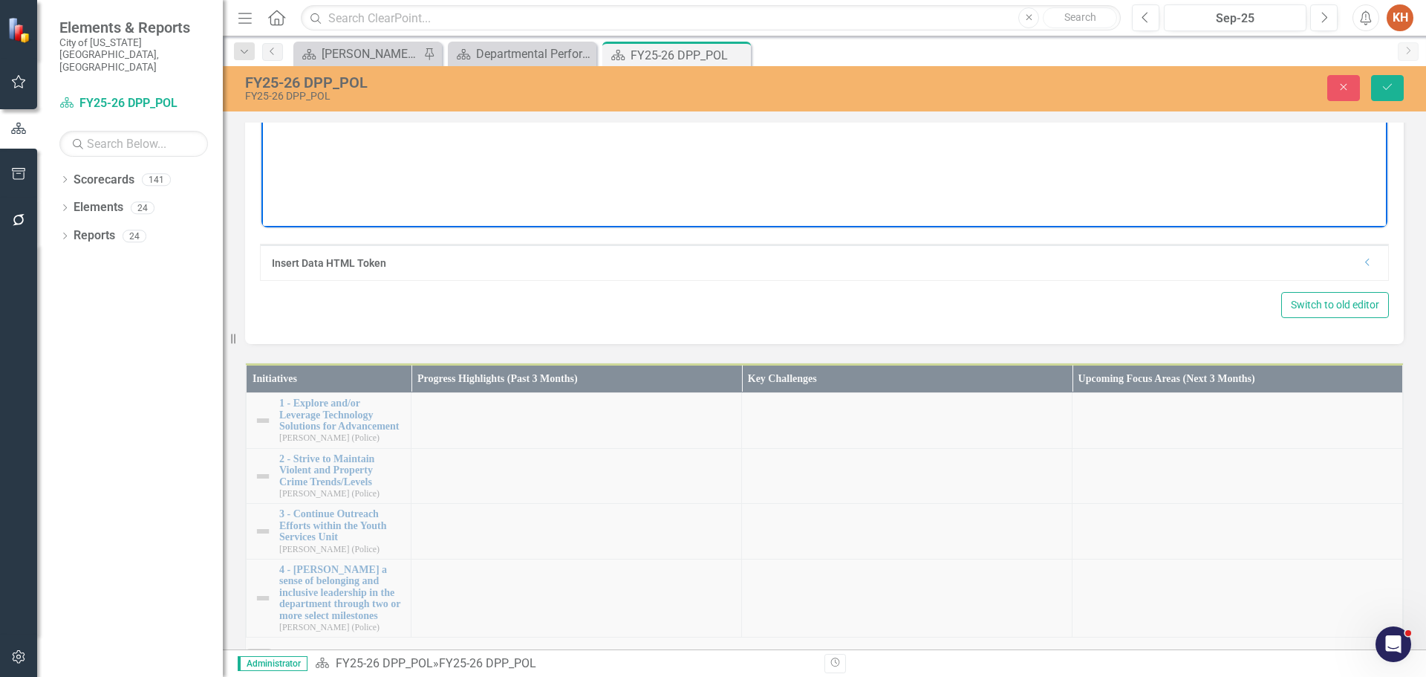
scroll to position [1263, 0]
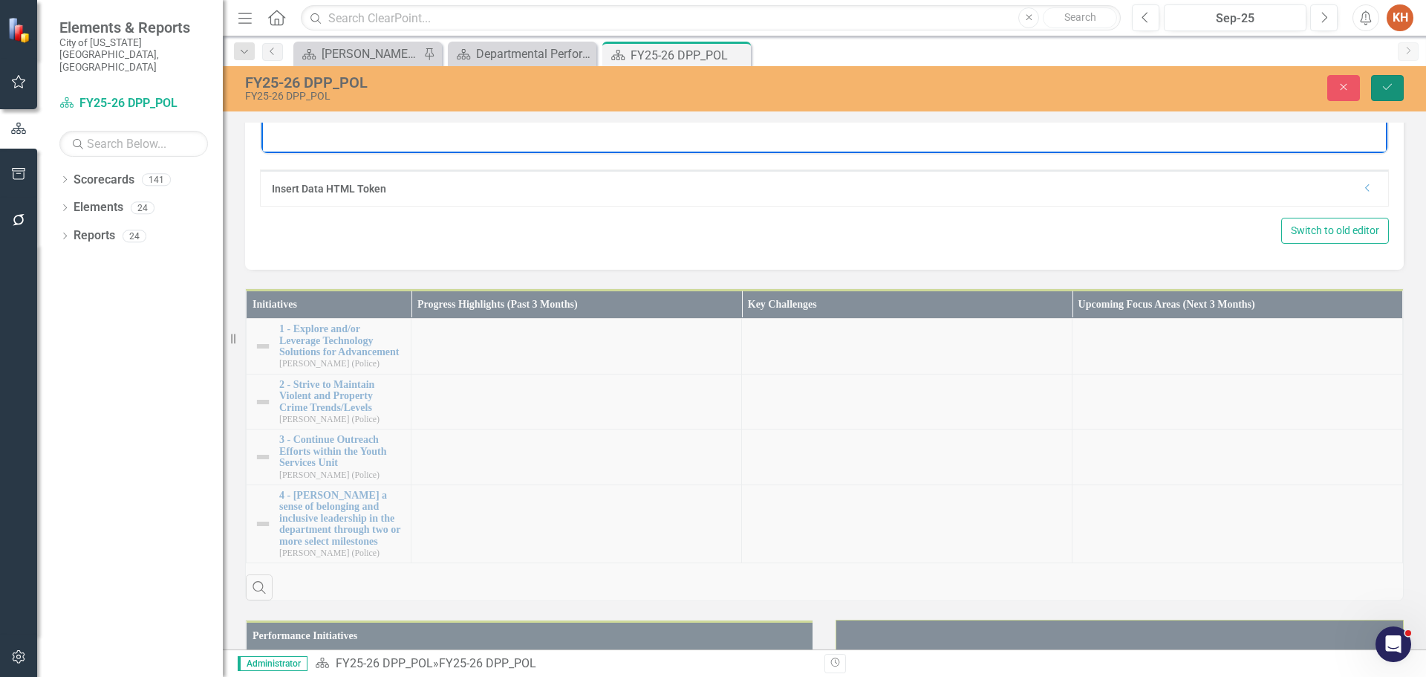
click at [1387, 81] on button "Save" at bounding box center [1387, 88] width 33 height 26
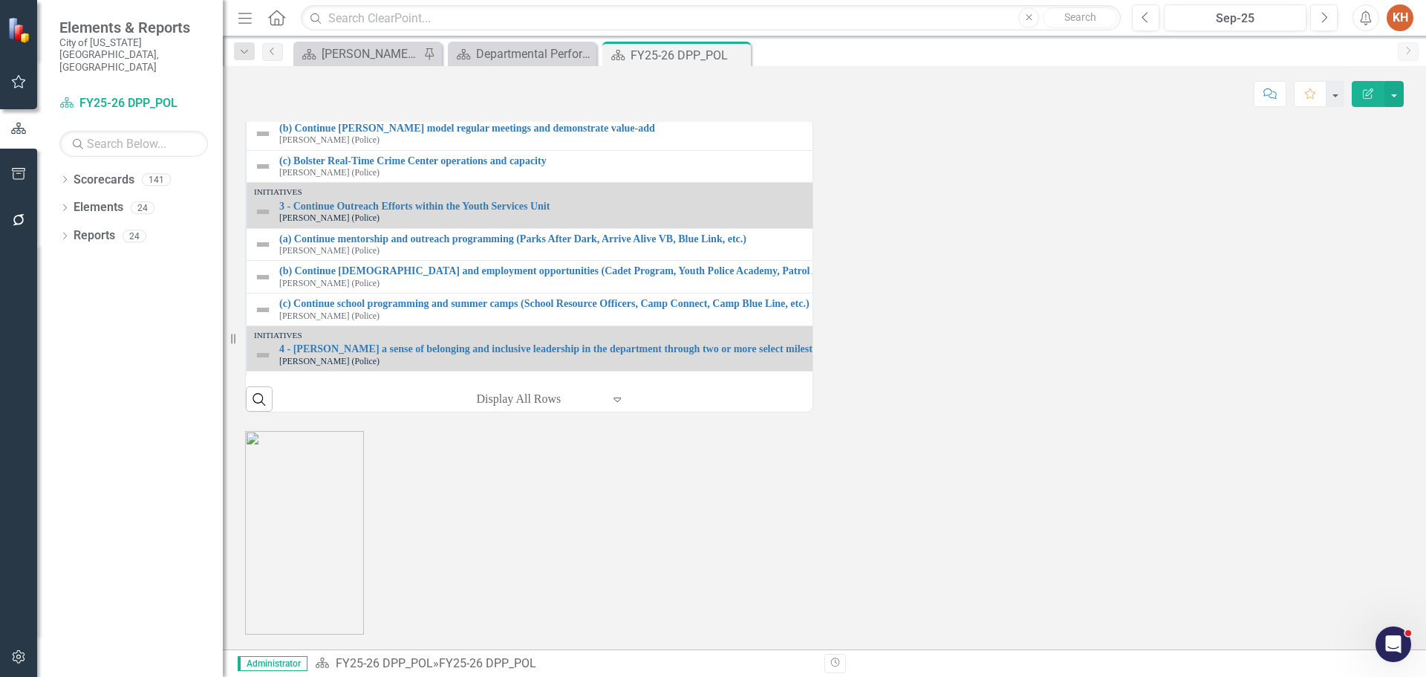
scroll to position [1823, 0]
click at [736, 51] on icon "Close" at bounding box center [736, 55] width 15 height 12
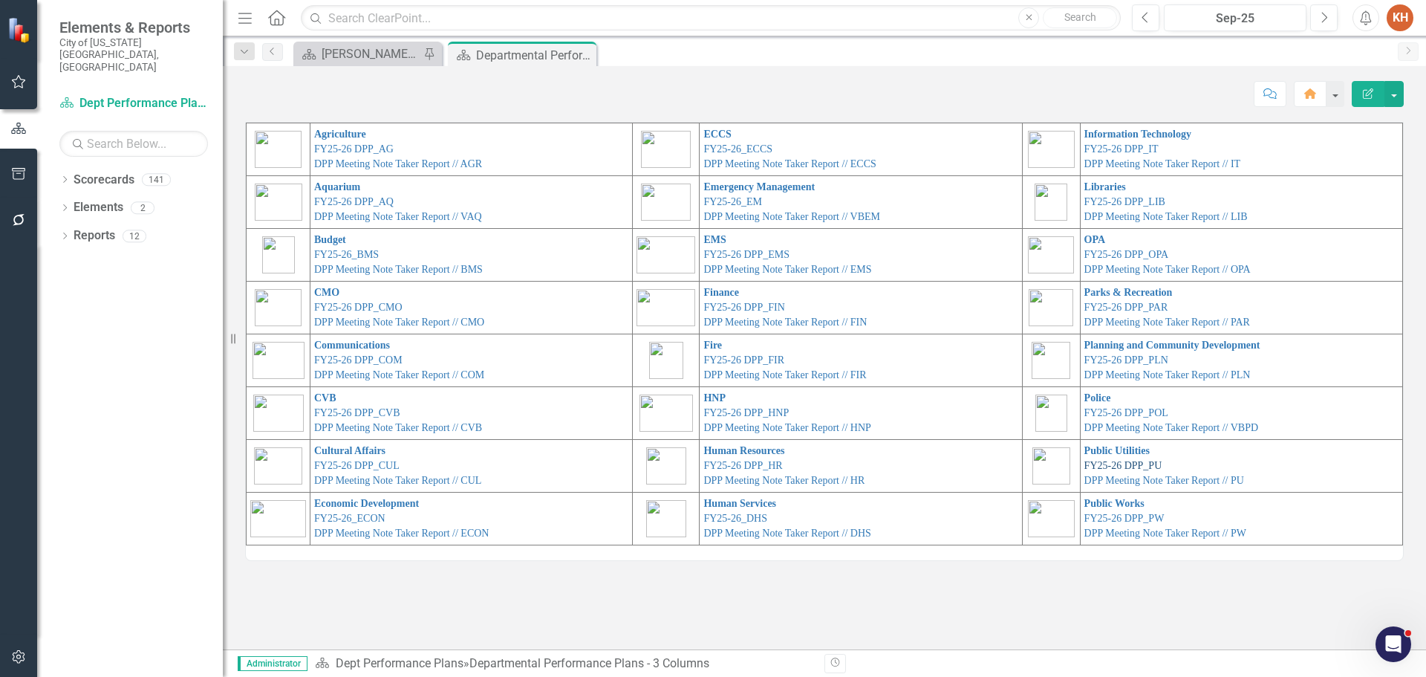
click at [1125, 464] on link "FY25-26 DPP_PU" at bounding box center [1124, 465] width 78 height 11
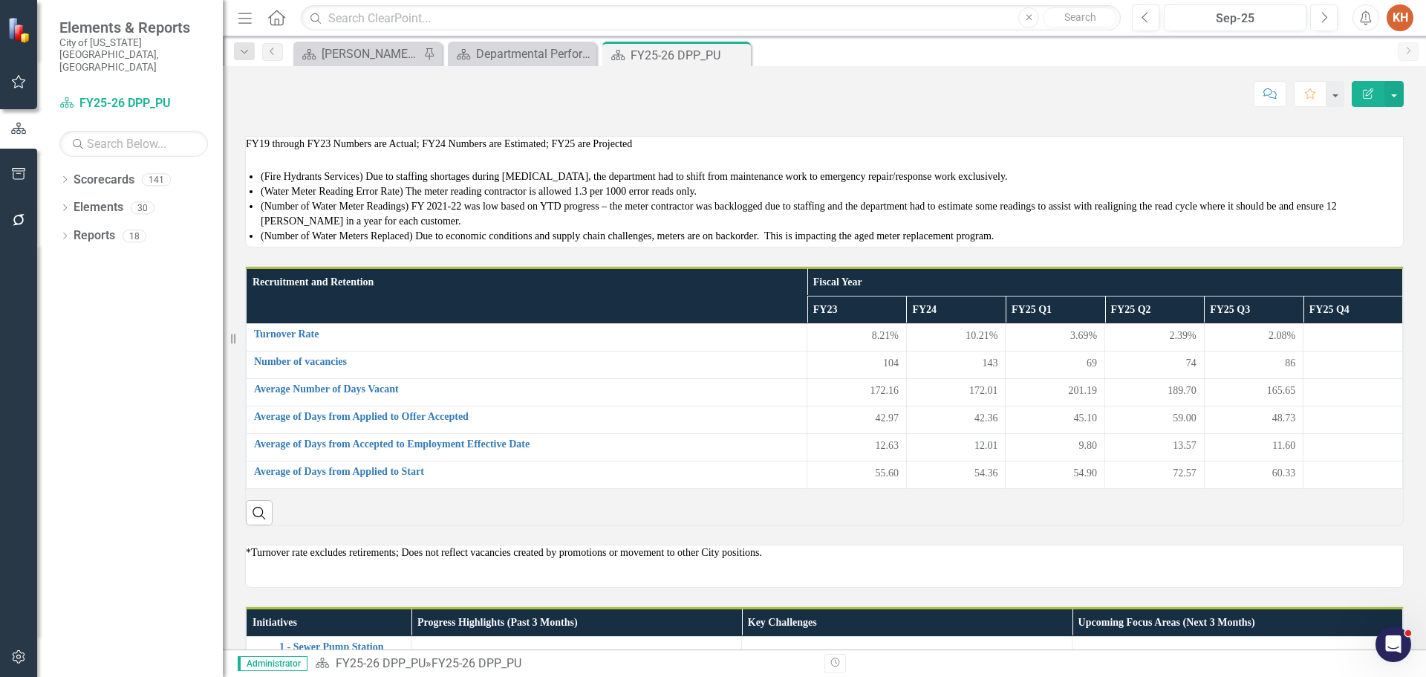
scroll to position [817, 0]
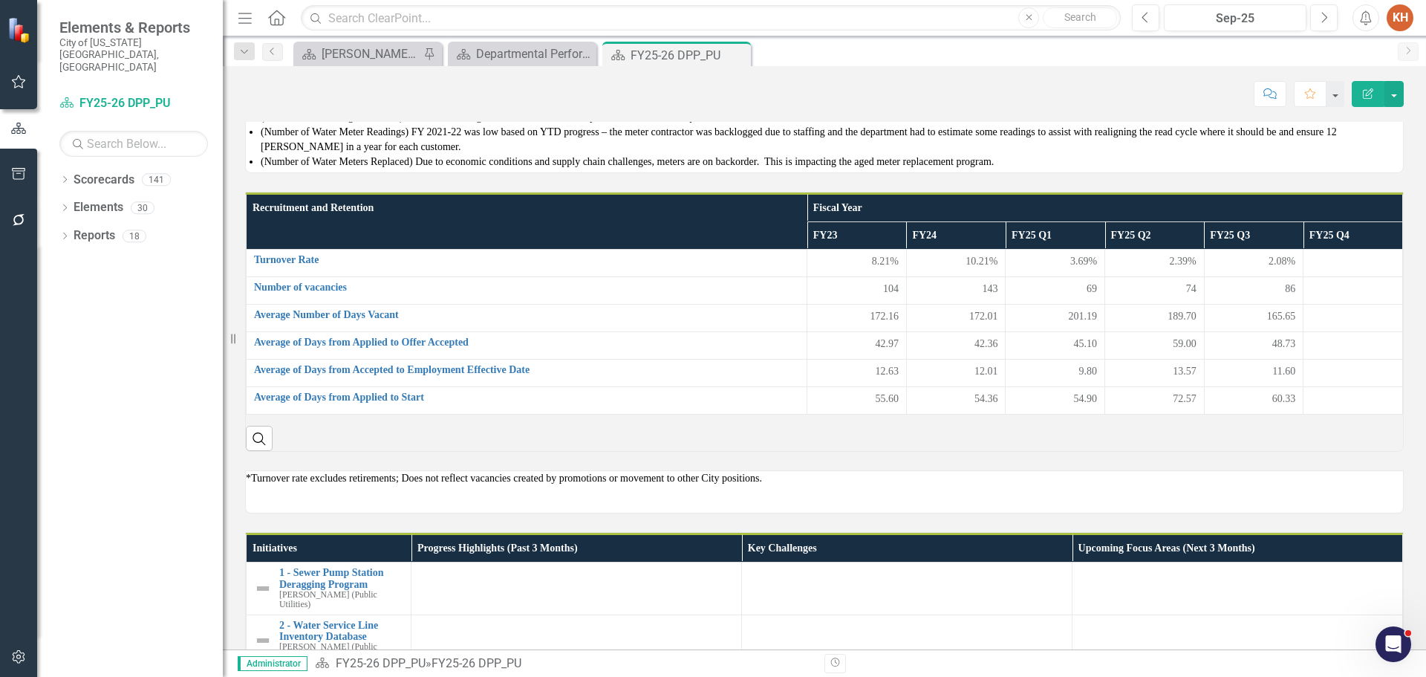
click at [437, 75] on span "FY19 through FY23 Numbers are Actual; FY24 Numbers are Estimated; FY25 are Proj…" at bounding box center [439, 69] width 386 height 11
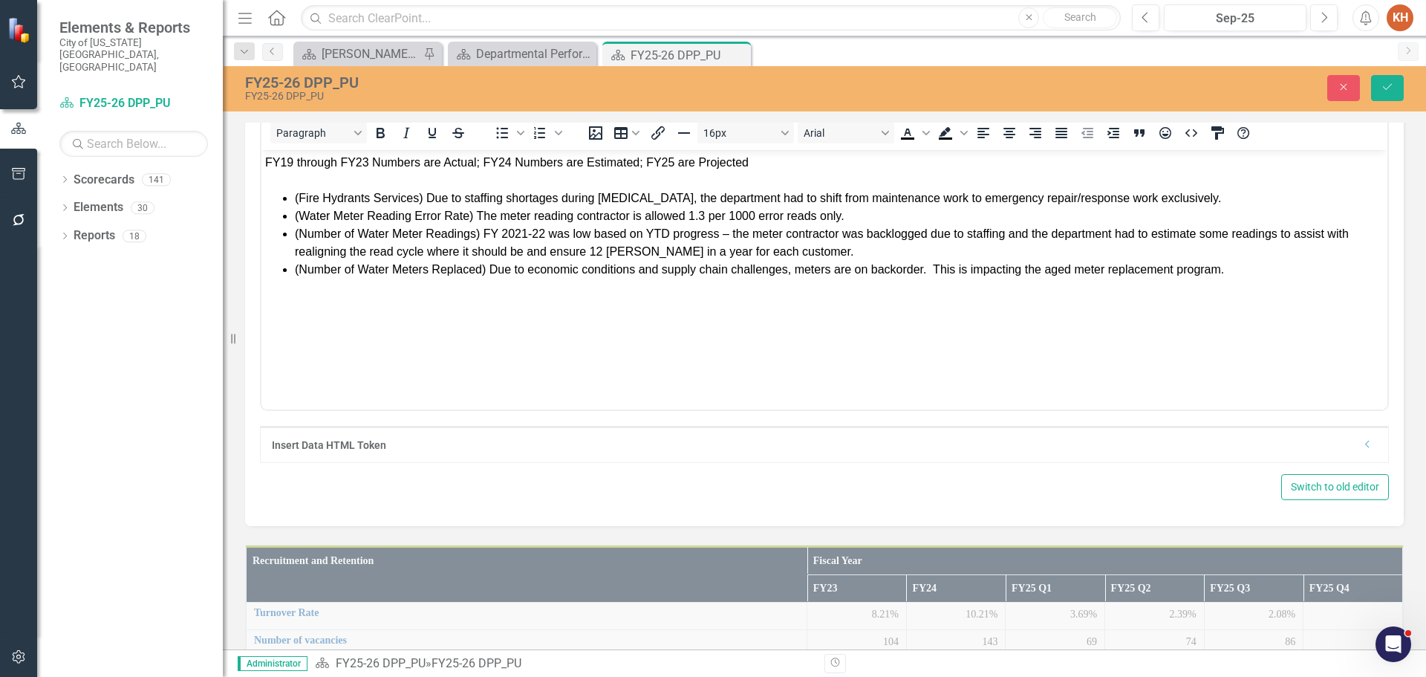
scroll to position [0, 0]
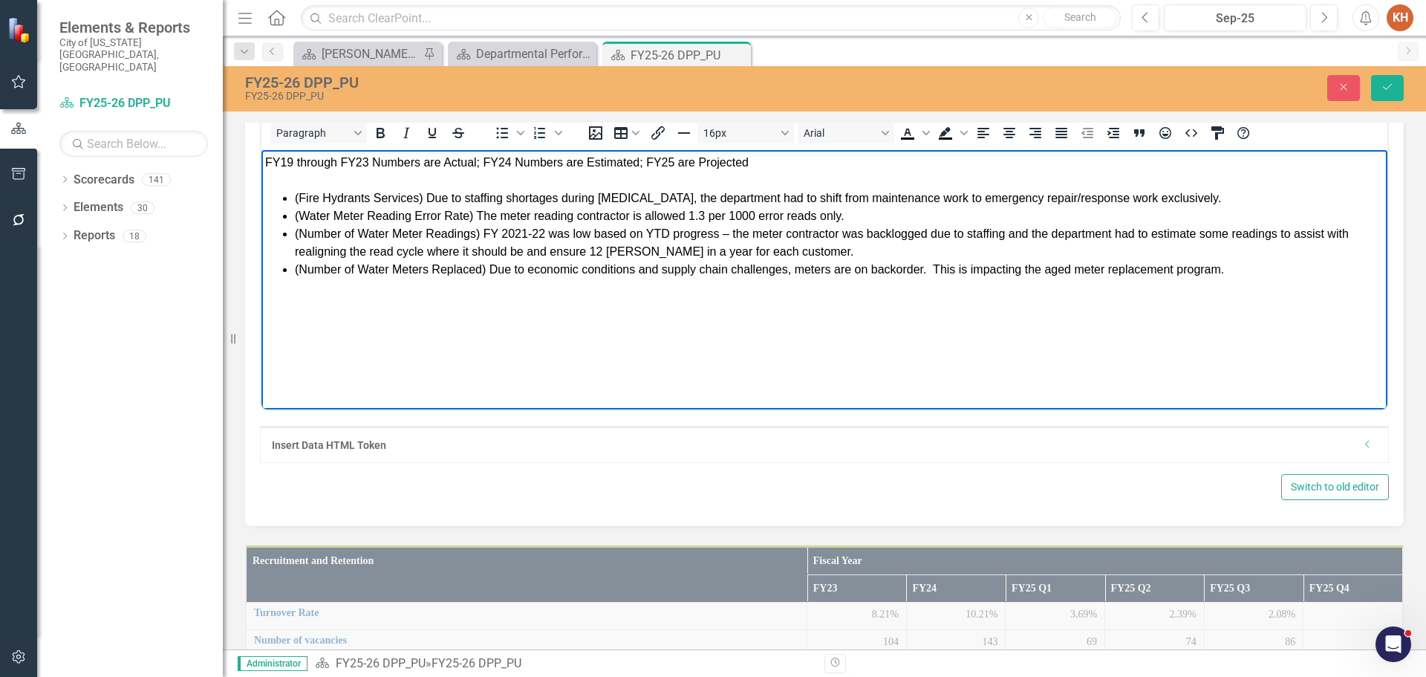
click at [603, 174] on div "Rich Text Area. Press ALT-0 for help." at bounding box center [824, 181] width 1119 height 18
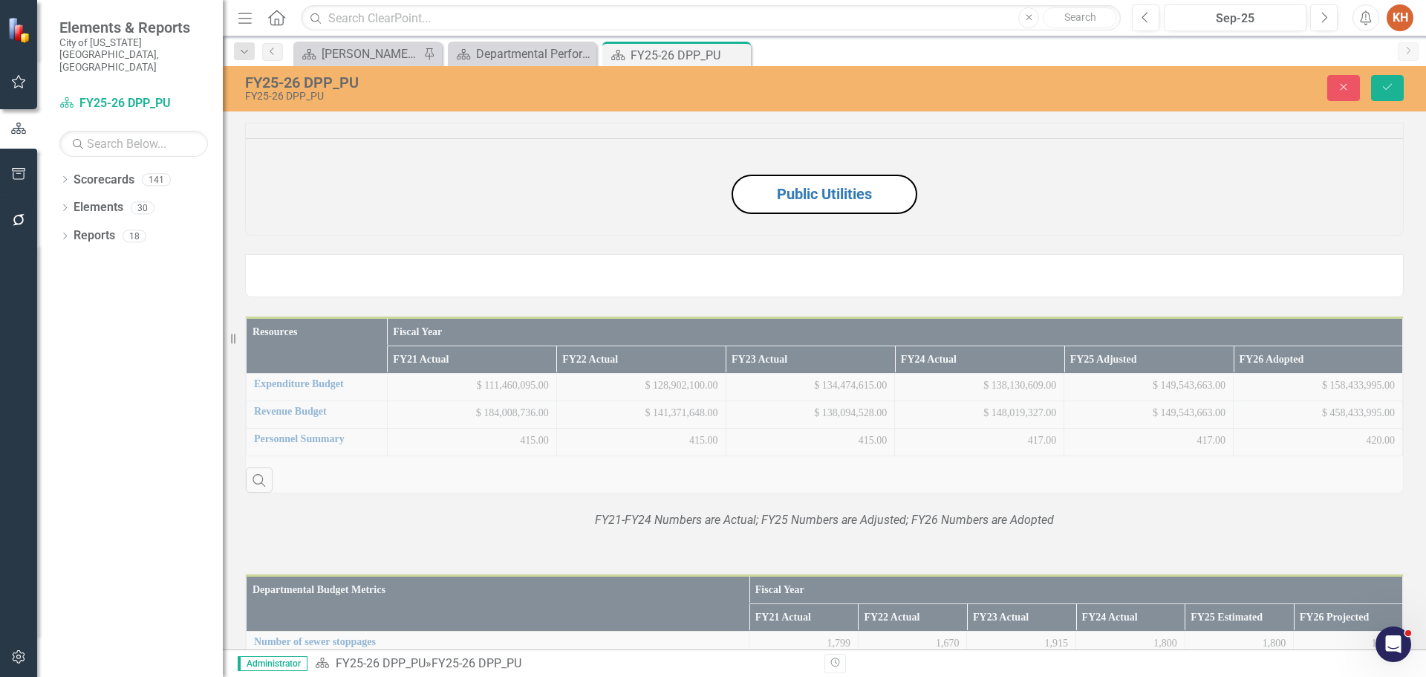
scroll to position [817, 0]
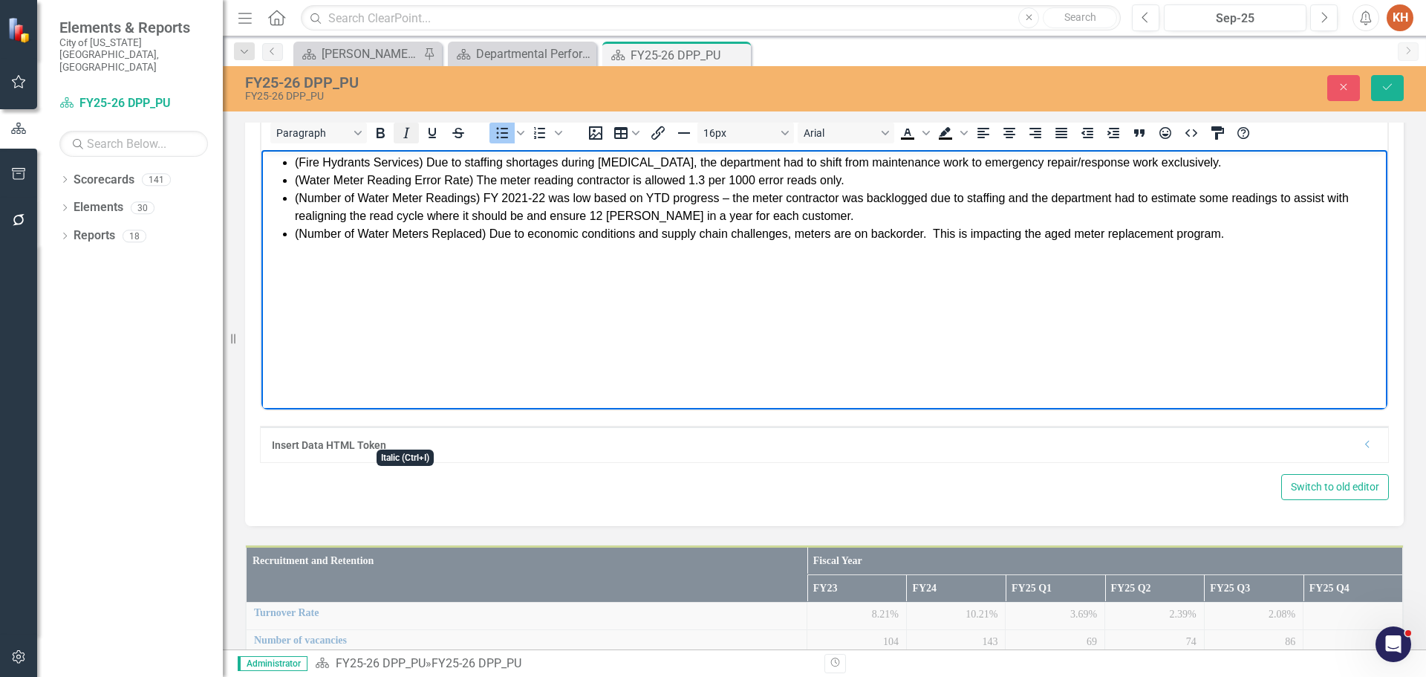
click at [403, 142] on icon "Italic" at bounding box center [406, 133] width 18 height 18
click at [535, 305] on body "(Fire Hydrants Services) Due to staffing shortages during [MEDICAL_DATA], the d…" at bounding box center [824, 261] width 1126 height 223
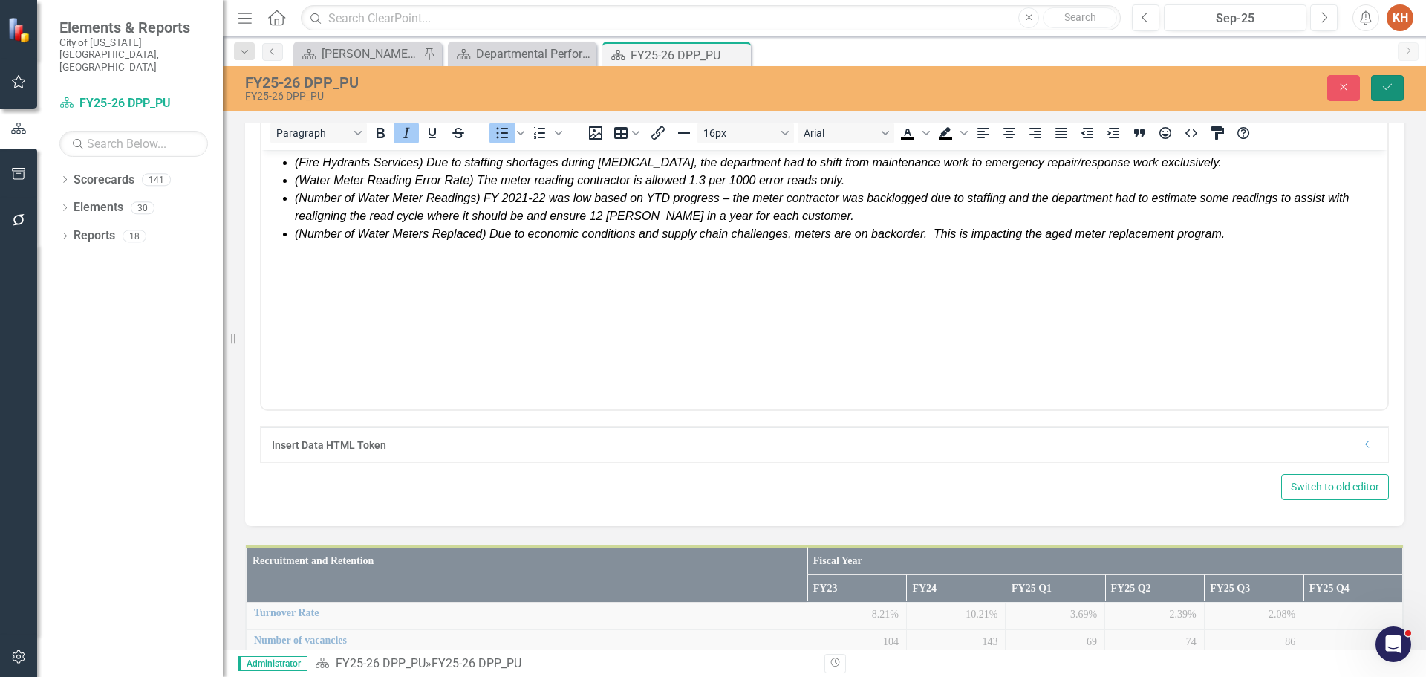
click at [1379, 91] on button "Save" at bounding box center [1387, 88] width 33 height 26
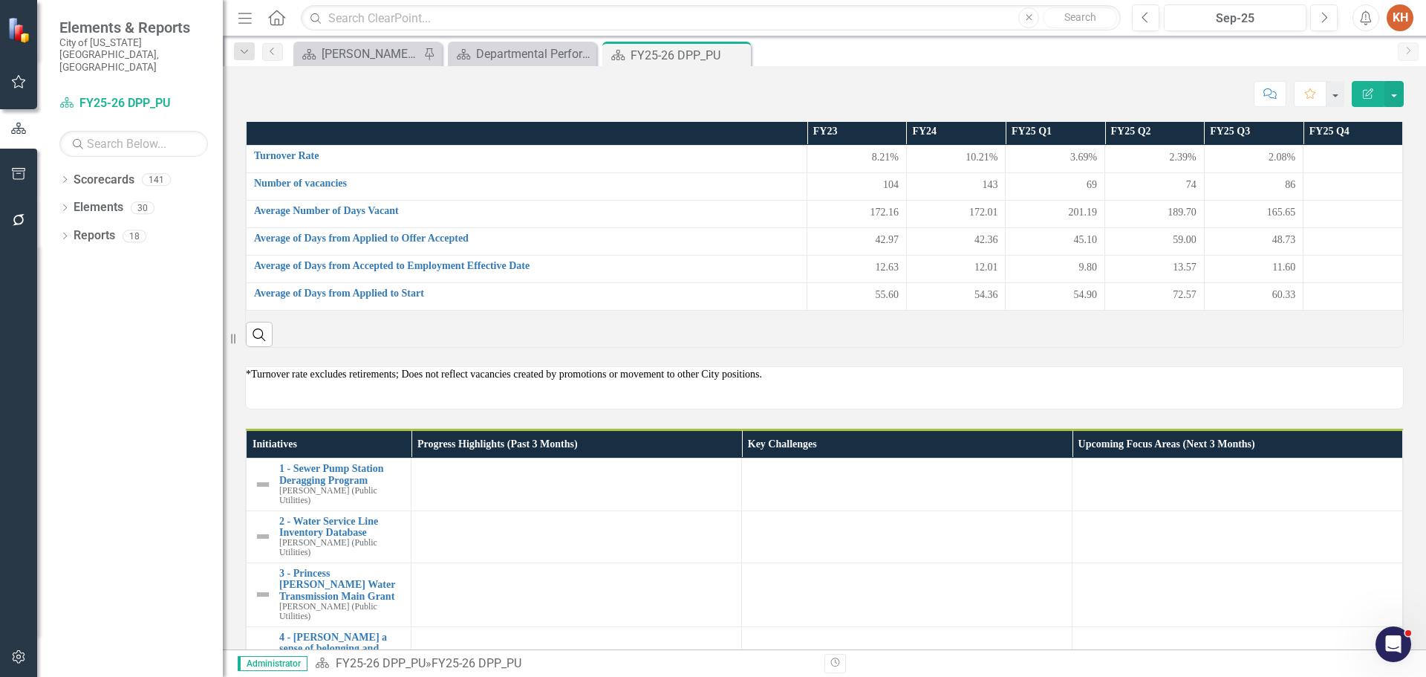
scroll to position [1040, 0]
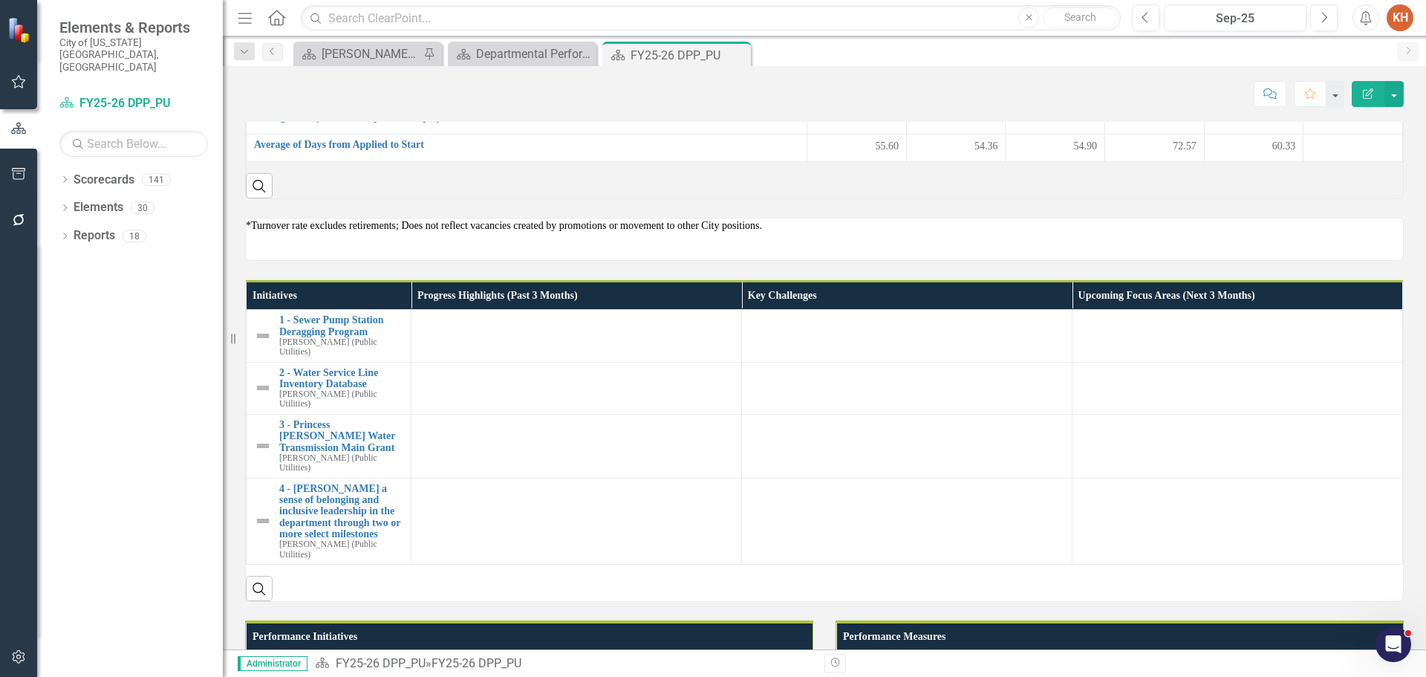
click at [739, 261] on div "*Turnover rate excludes retirements; Does not reflect vacancies created by prom…" at bounding box center [824, 239] width 1159 height 43
click at [738, 261] on div "*Turnover rate excludes retirements; Does not reflect vacancies created by prom…" at bounding box center [824, 239] width 1159 height 43
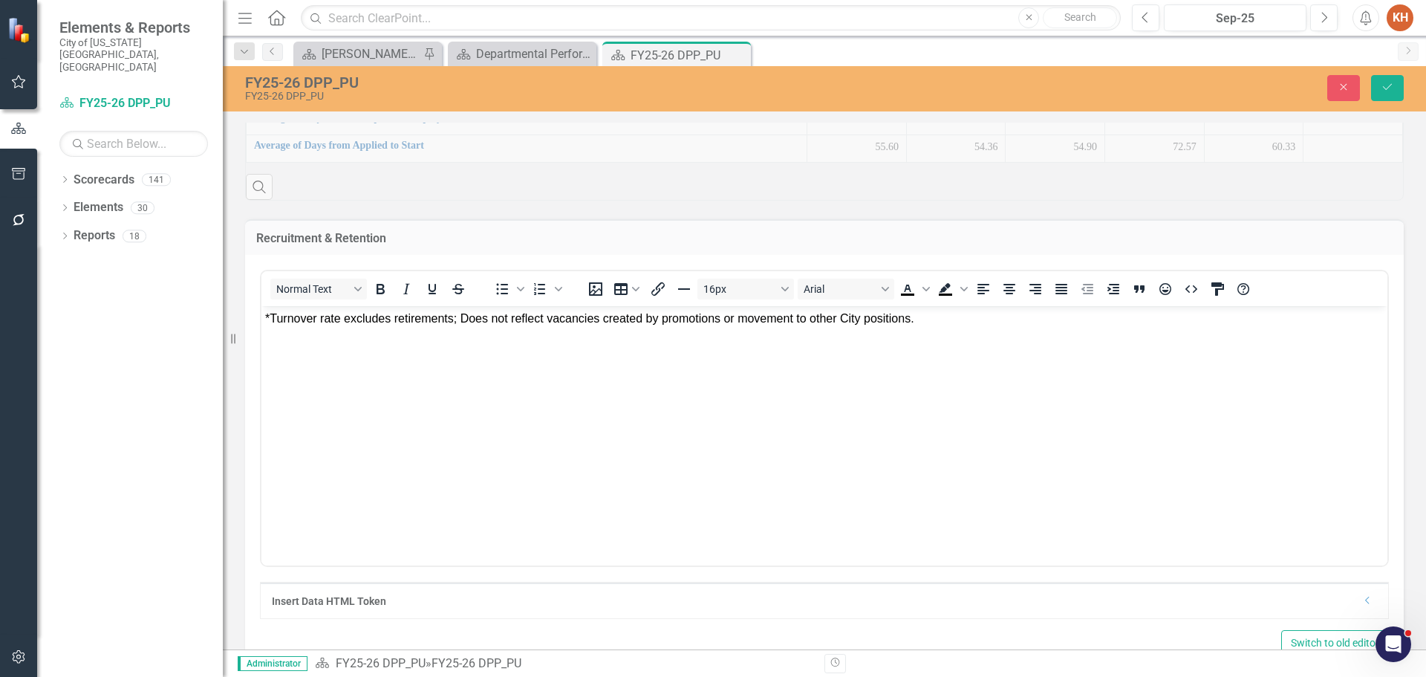
scroll to position [0, 0]
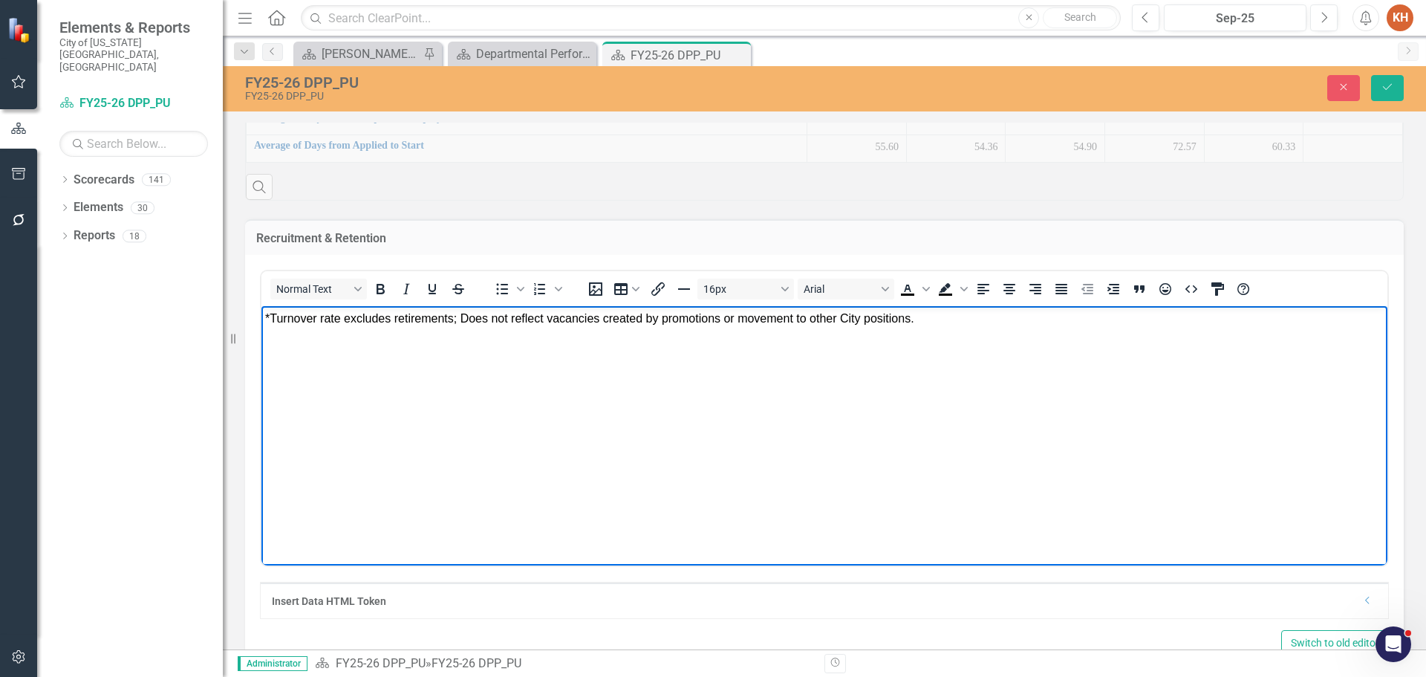
click at [726, 330] on body "*Turnover rate excludes retirements; Does not reflect vacancies created by prom…" at bounding box center [824, 417] width 1126 height 223
paste body "Rich Text Area. Press ALT-0 for help."
click at [1001, 298] on icon "Align center" at bounding box center [1010, 289] width 18 height 18
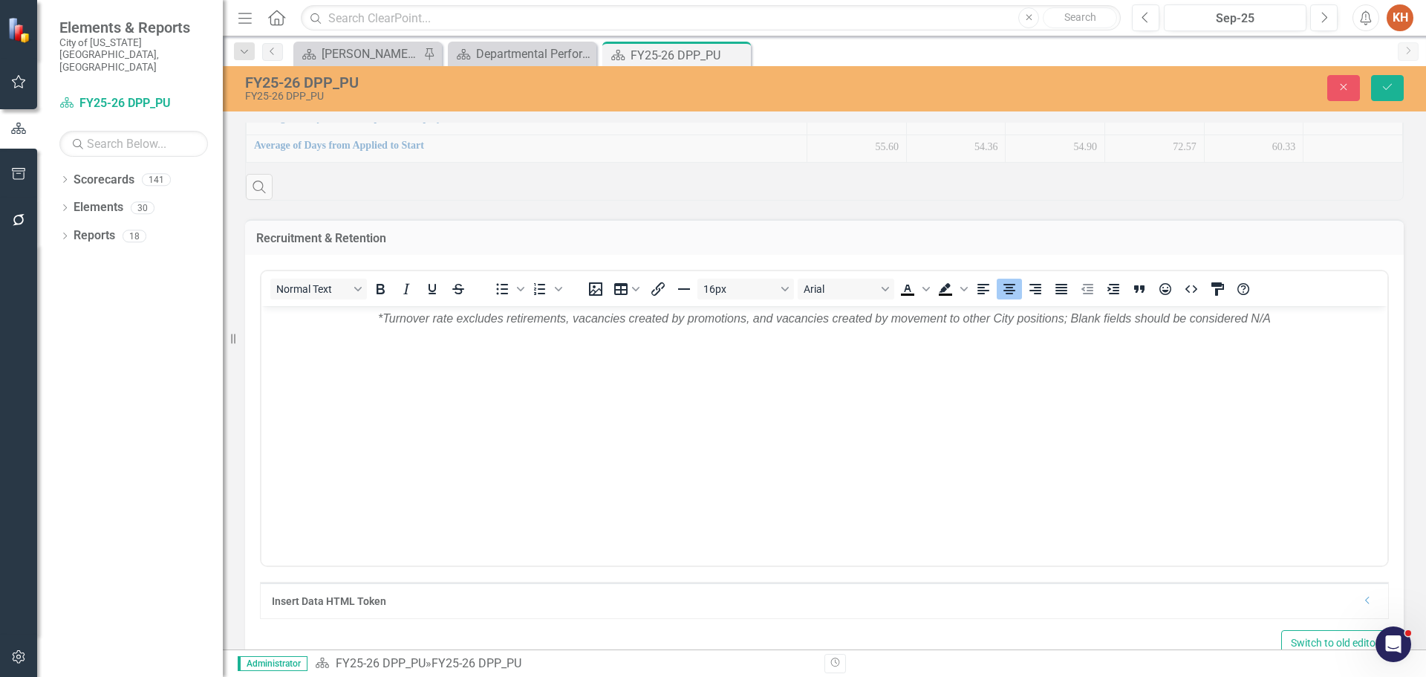
click at [1370, 85] on div "Close Save" at bounding box center [1175, 88] width 479 height 26
click at [1379, 85] on button "Save" at bounding box center [1387, 88] width 33 height 26
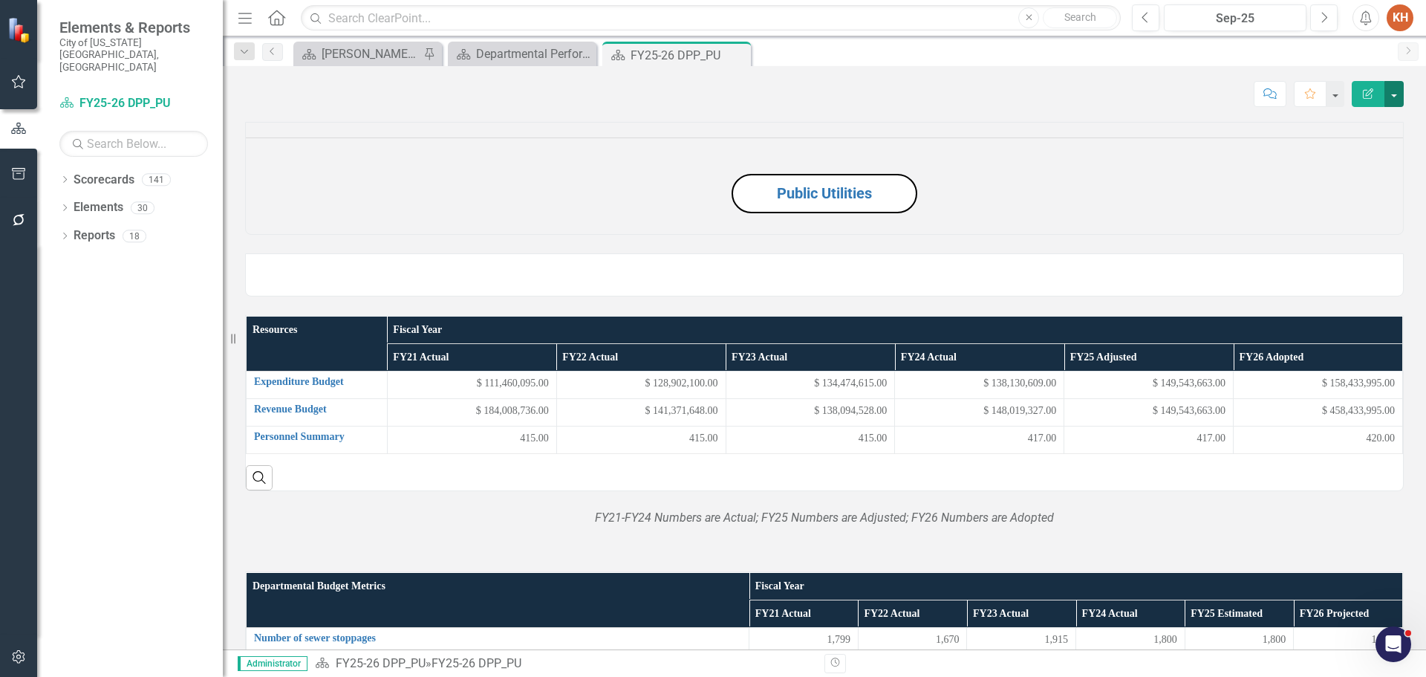
click at [1394, 91] on button "button" at bounding box center [1394, 94] width 19 height 26
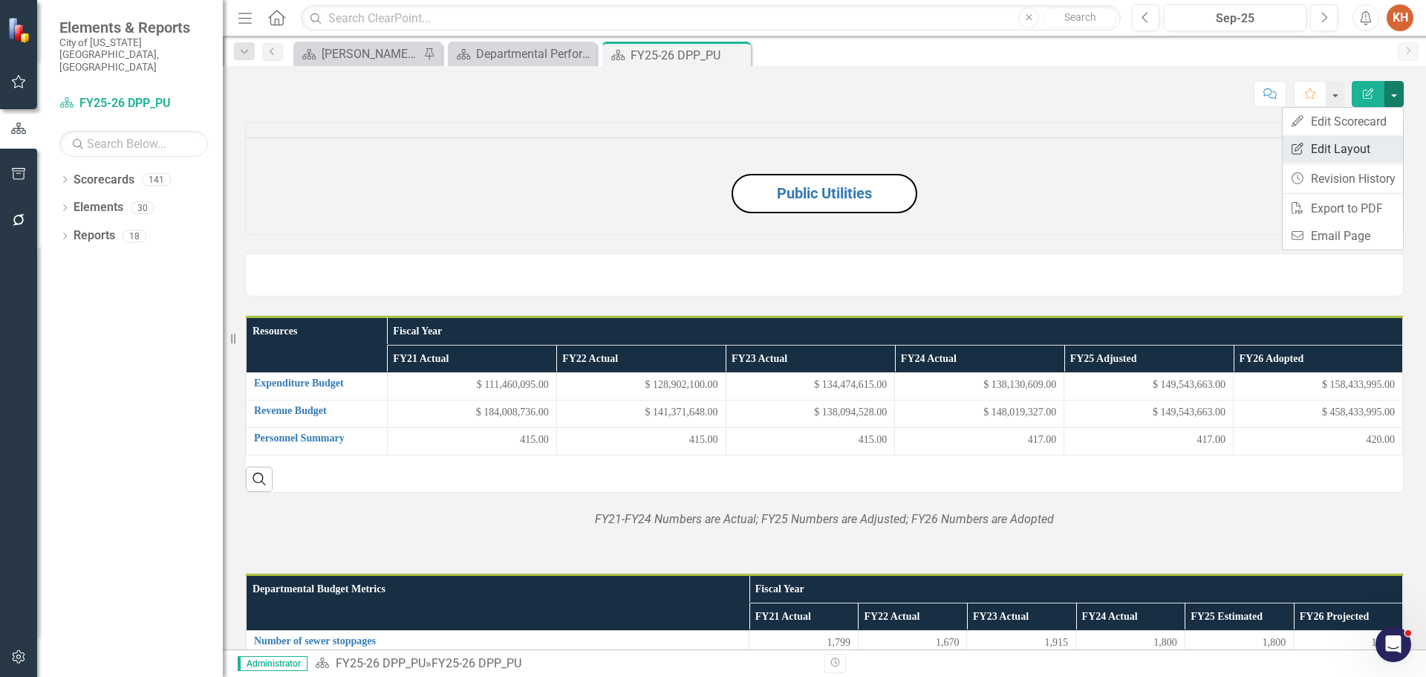
click at [1374, 149] on link "Edit Report Edit Layout" at bounding box center [1343, 148] width 120 height 27
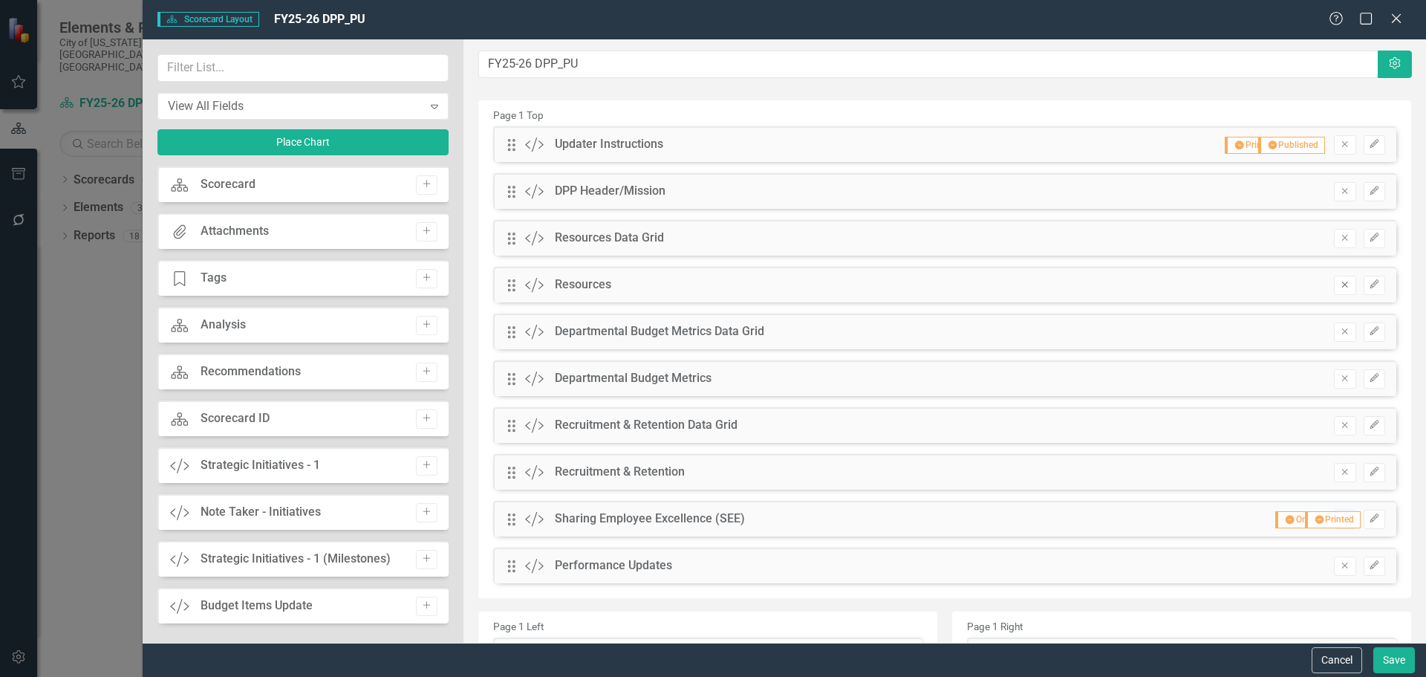
click at [1339, 287] on icon "Remove" at bounding box center [1344, 284] width 11 height 9
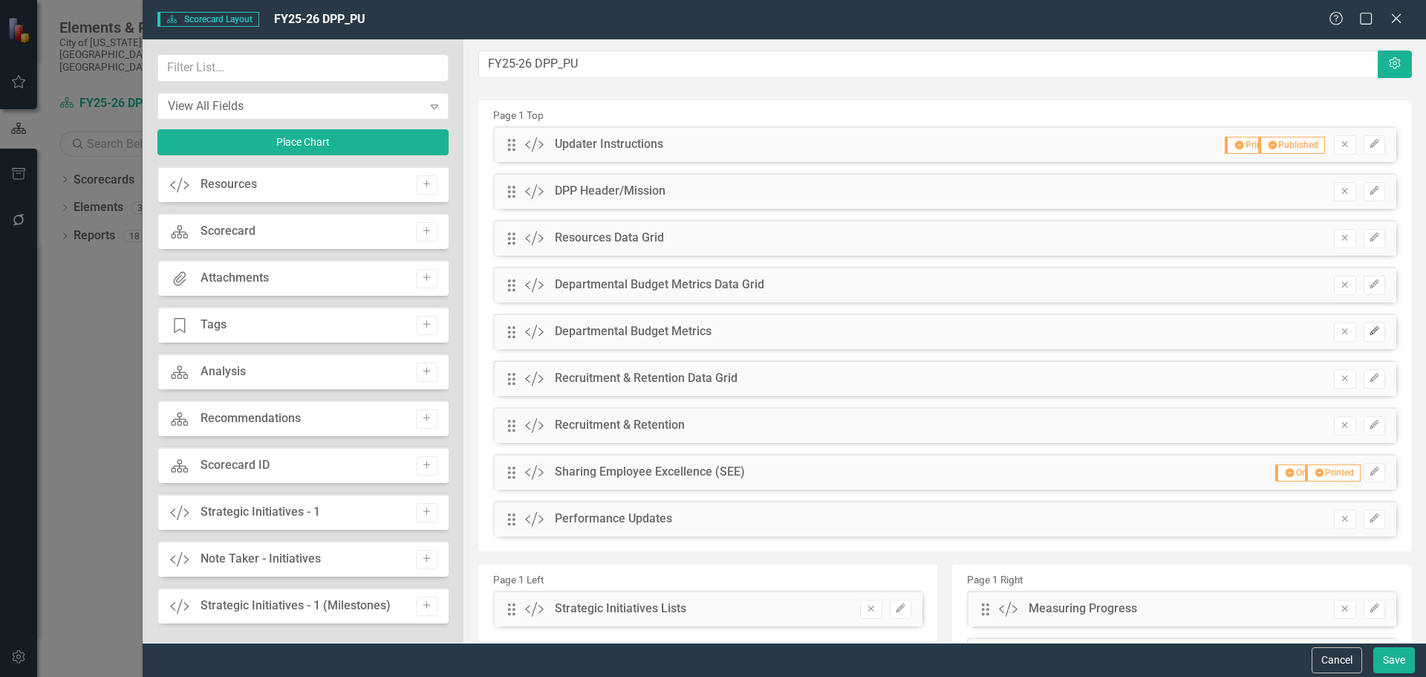
click at [1364, 340] on button "Edit" at bounding box center [1375, 331] width 22 height 19
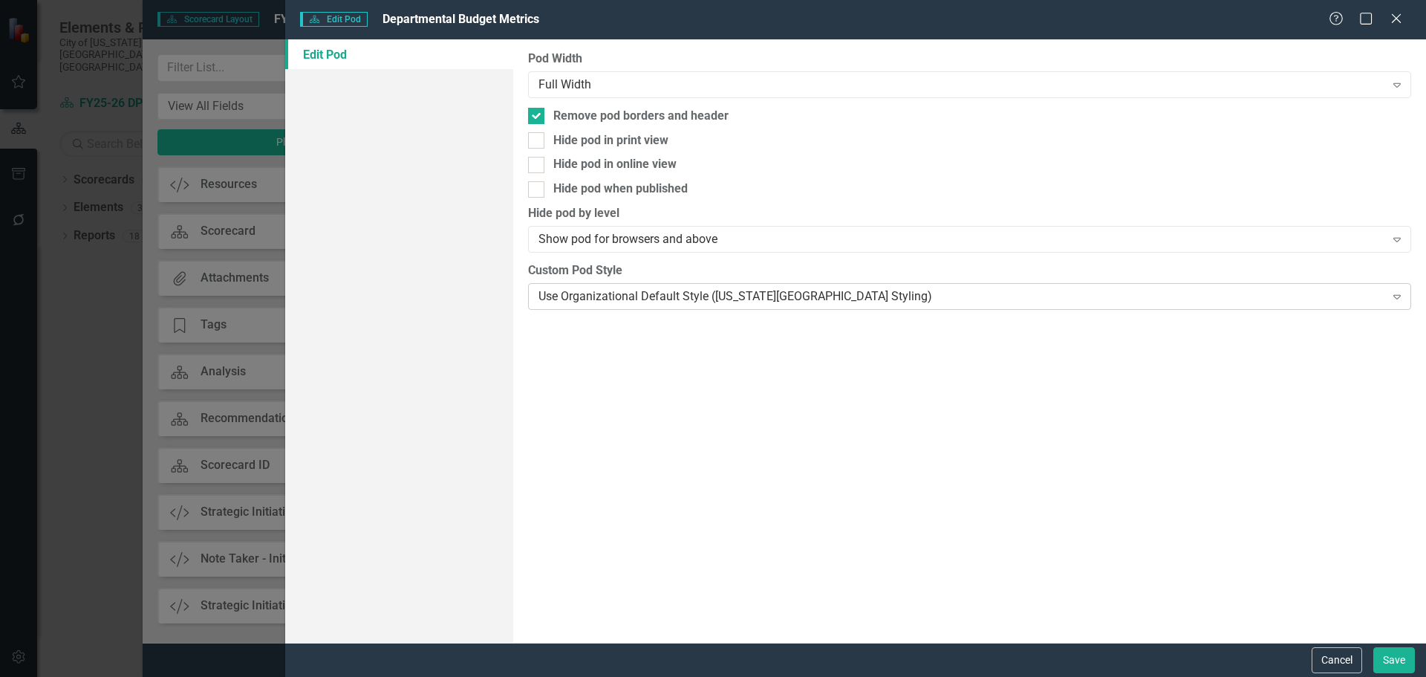
click at [672, 304] on div "Use Organizational Default Style ([US_STATE][GEOGRAPHIC_DATA] Styling)" at bounding box center [962, 295] width 846 height 17
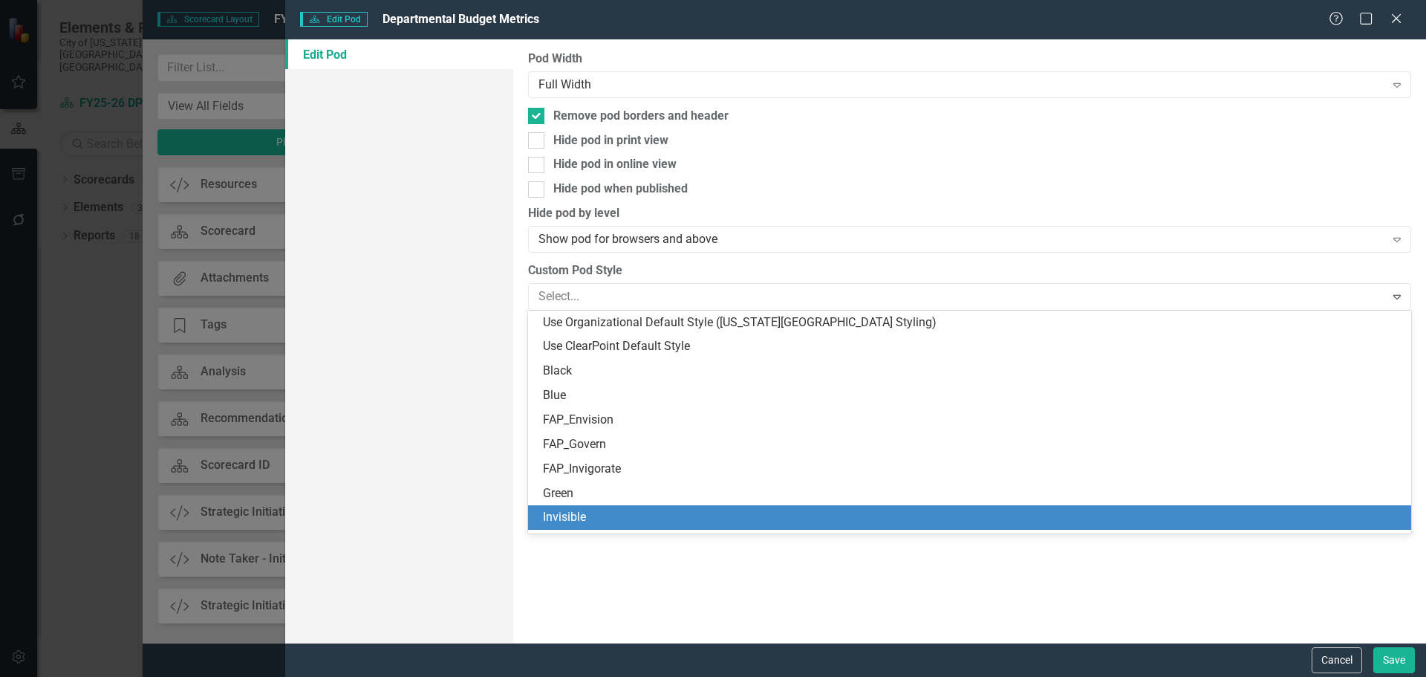
drag, startPoint x: 660, startPoint y: 500, endPoint x: 663, endPoint y: 518, distance: 18.1
click at [663, 518] on div "Use Organizational Default Style ([US_STATE] Beach Styling) Use ClearPoint Defa…" at bounding box center [969, 422] width 883 height 223
click at [663, 518] on div "Invisible" at bounding box center [972, 517] width 859 height 17
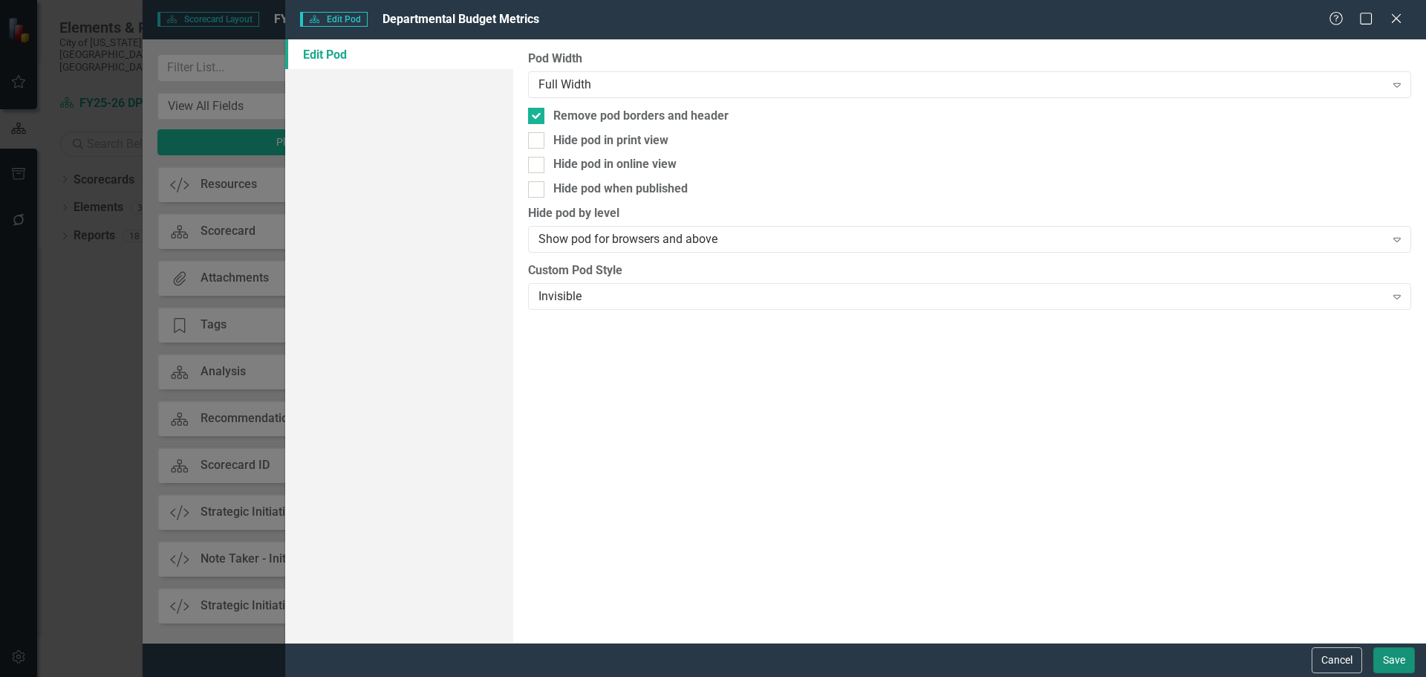
click at [1394, 658] on button "Save" at bounding box center [1395, 660] width 42 height 26
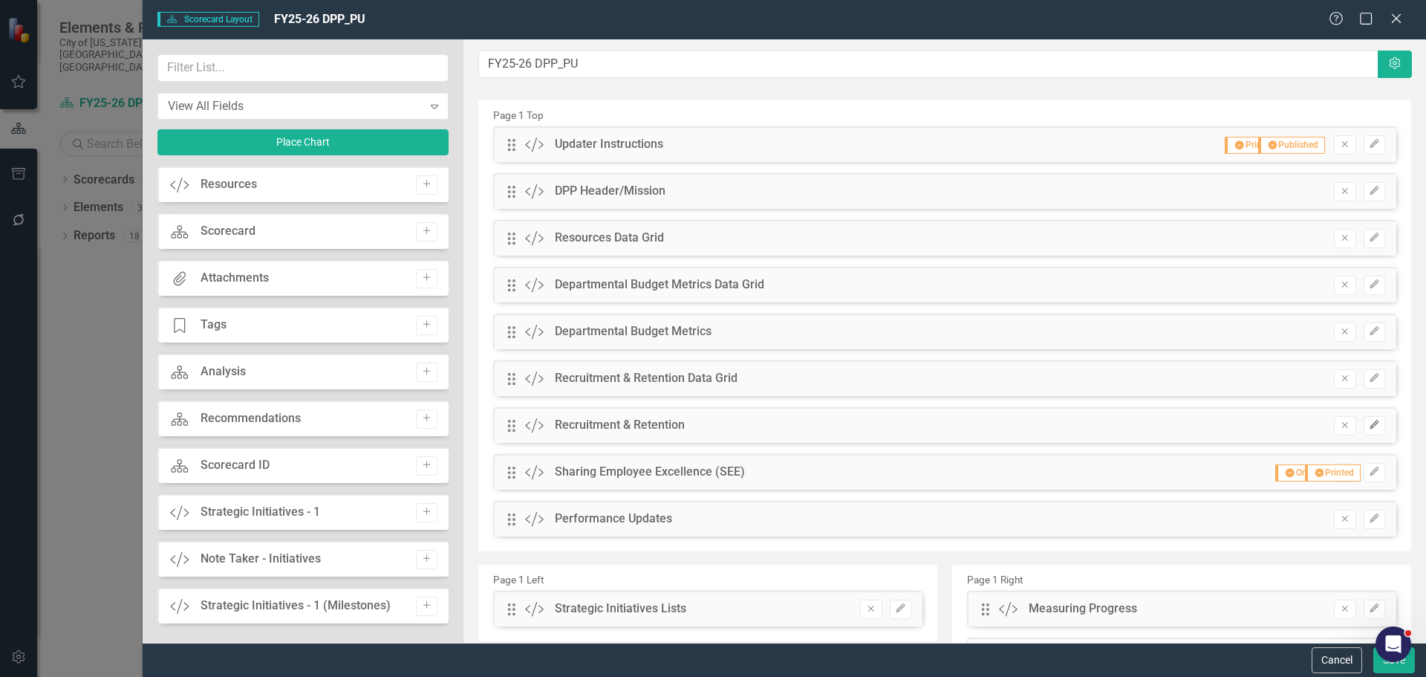
click at [1369, 421] on icon "Edit" at bounding box center [1374, 424] width 11 height 9
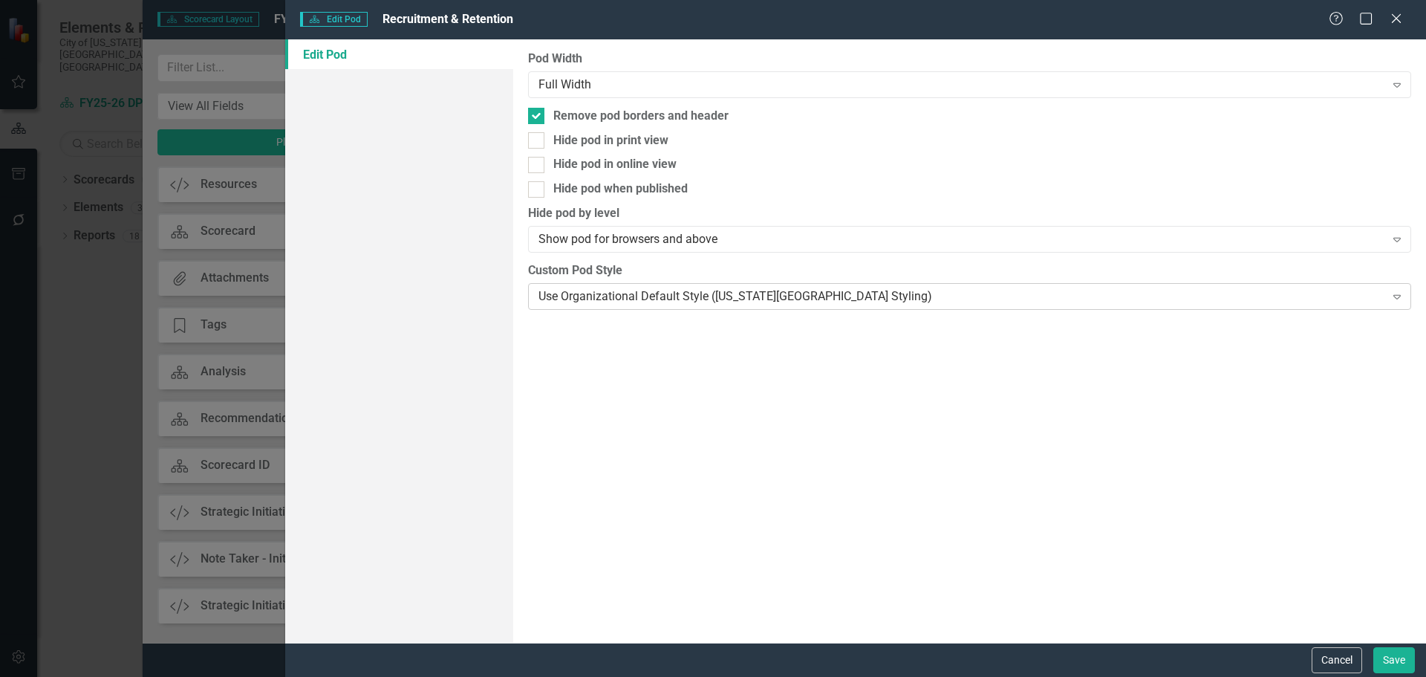
click at [758, 305] on div "Use Organizational Default Style ([US_STATE][GEOGRAPHIC_DATA] Styling)" at bounding box center [962, 295] width 846 height 17
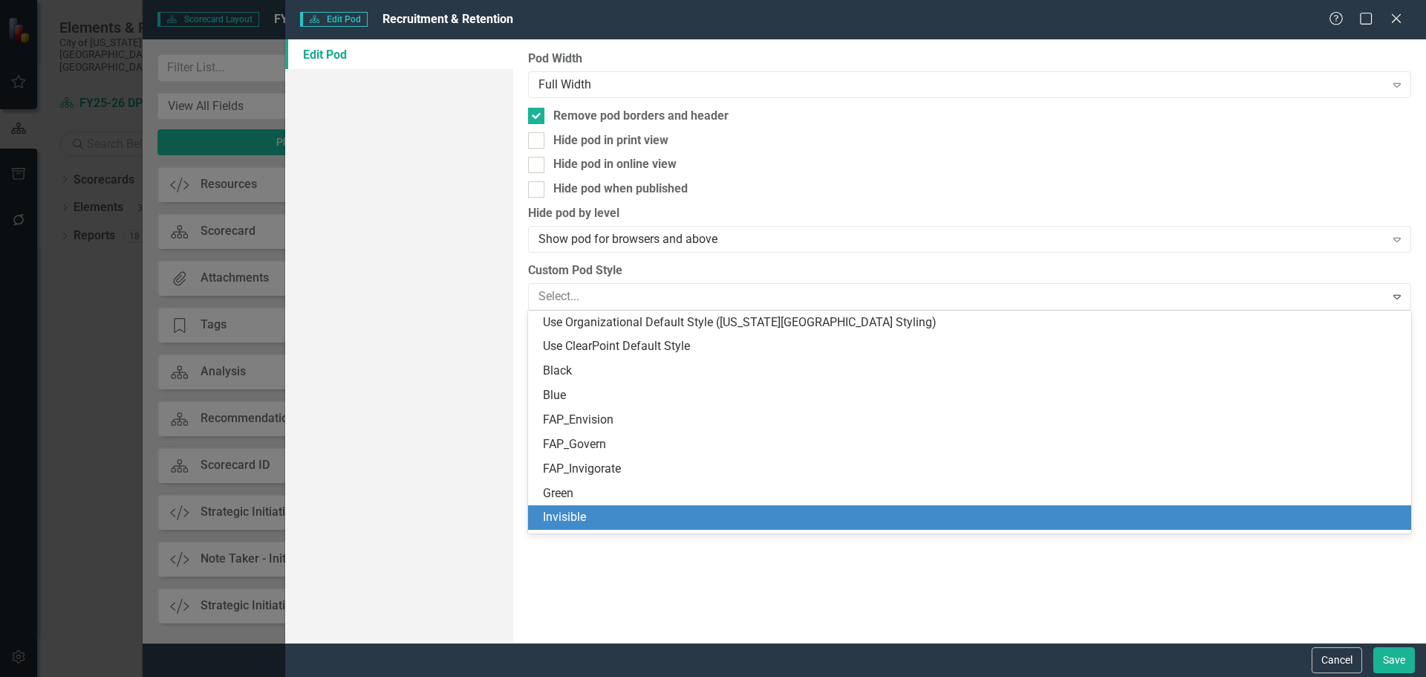
click at [738, 520] on div "Invisible" at bounding box center [972, 517] width 859 height 17
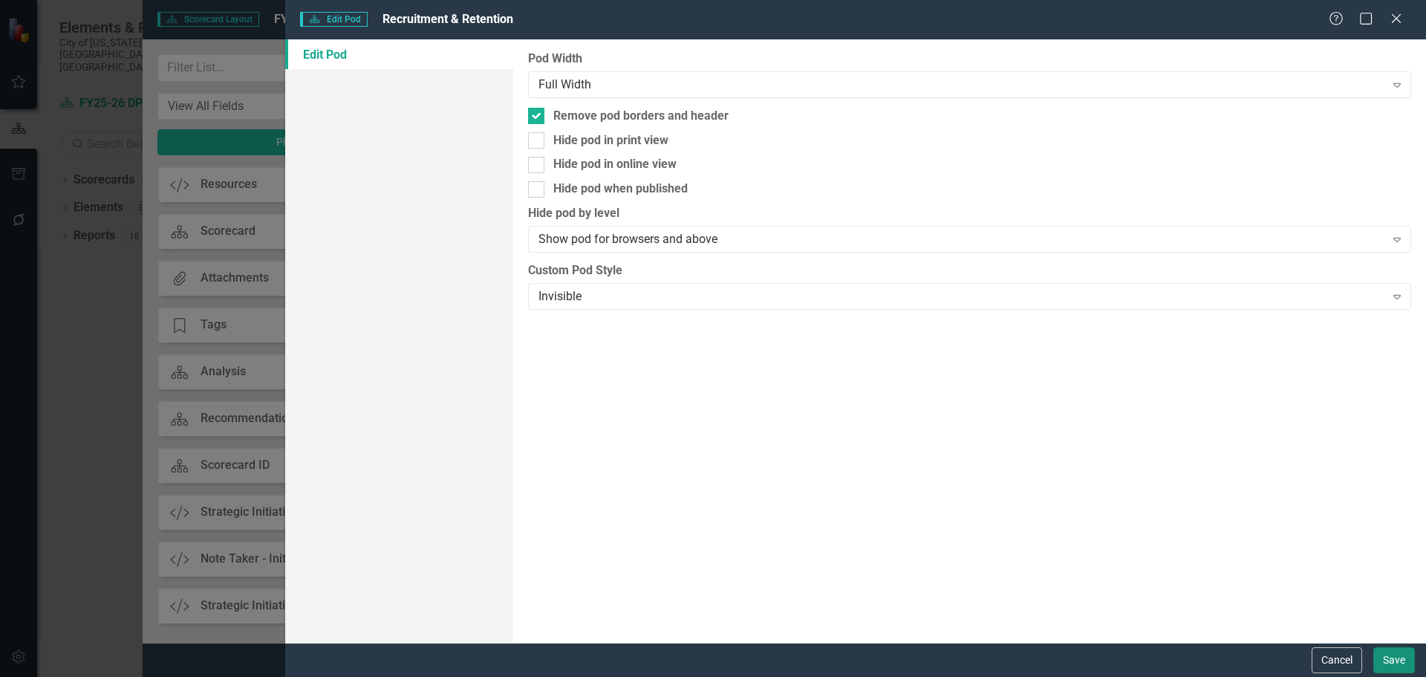
click at [1394, 663] on button "Save" at bounding box center [1395, 660] width 42 height 26
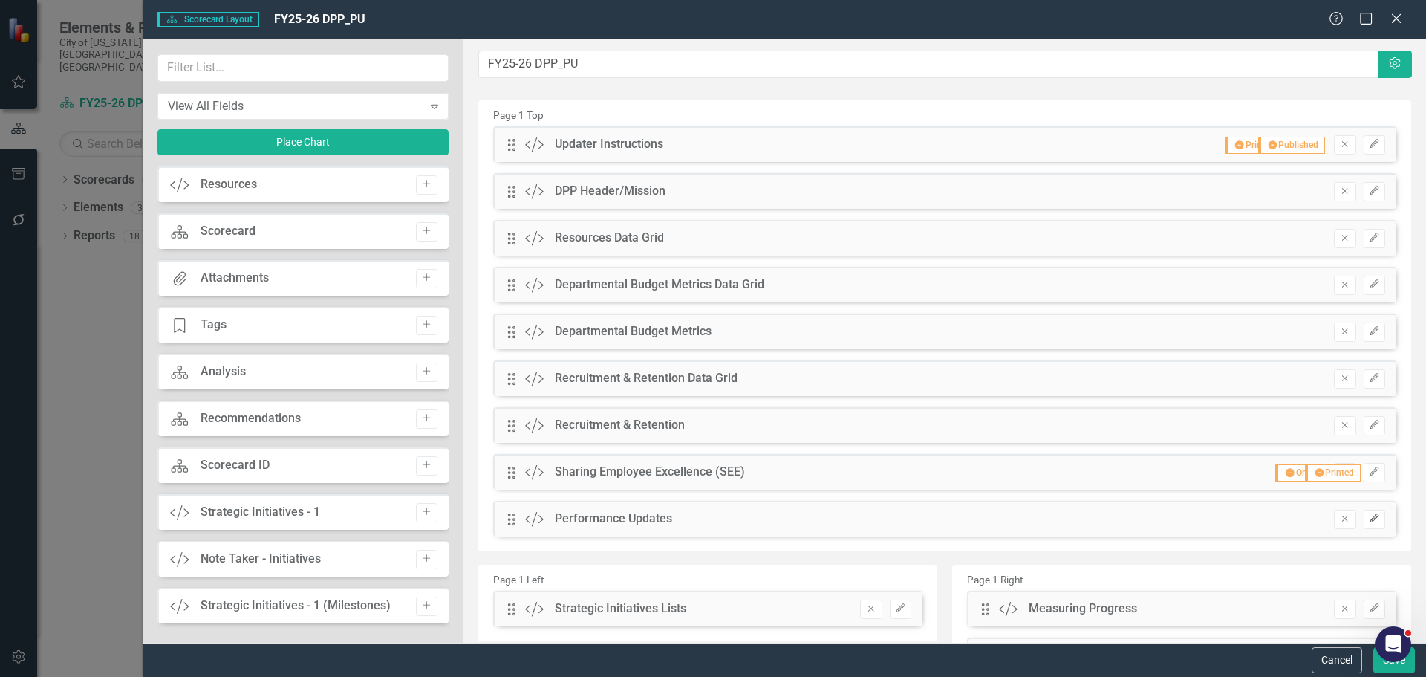
click at [1369, 519] on icon "Edit" at bounding box center [1374, 518] width 11 height 9
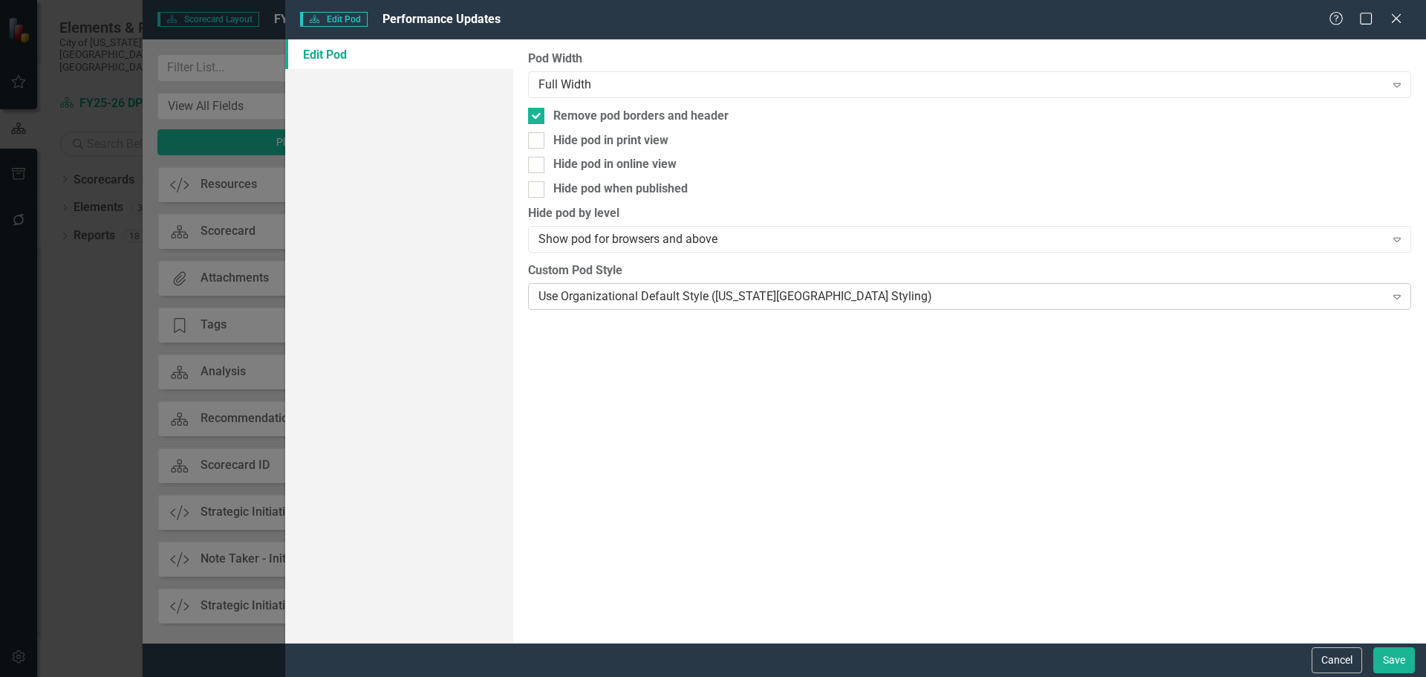
click at [793, 296] on div "Use Organizational Default Style ([US_STATE][GEOGRAPHIC_DATA] Styling)" at bounding box center [962, 295] width 846 height 17
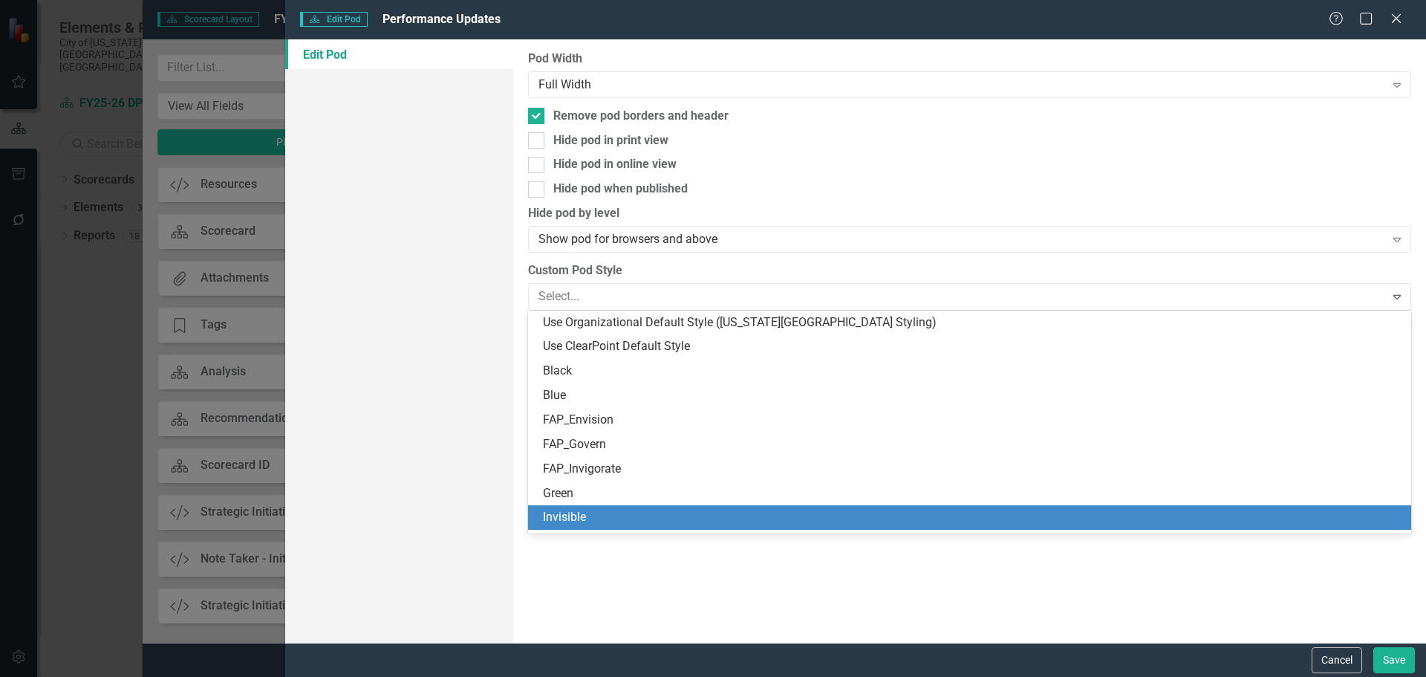
click at [1240, 593] on div "Pod Width Full Width Expand Remove pod borders and header Hide pod in print vie…" at bounding box center [969, 340] width 913 height 603
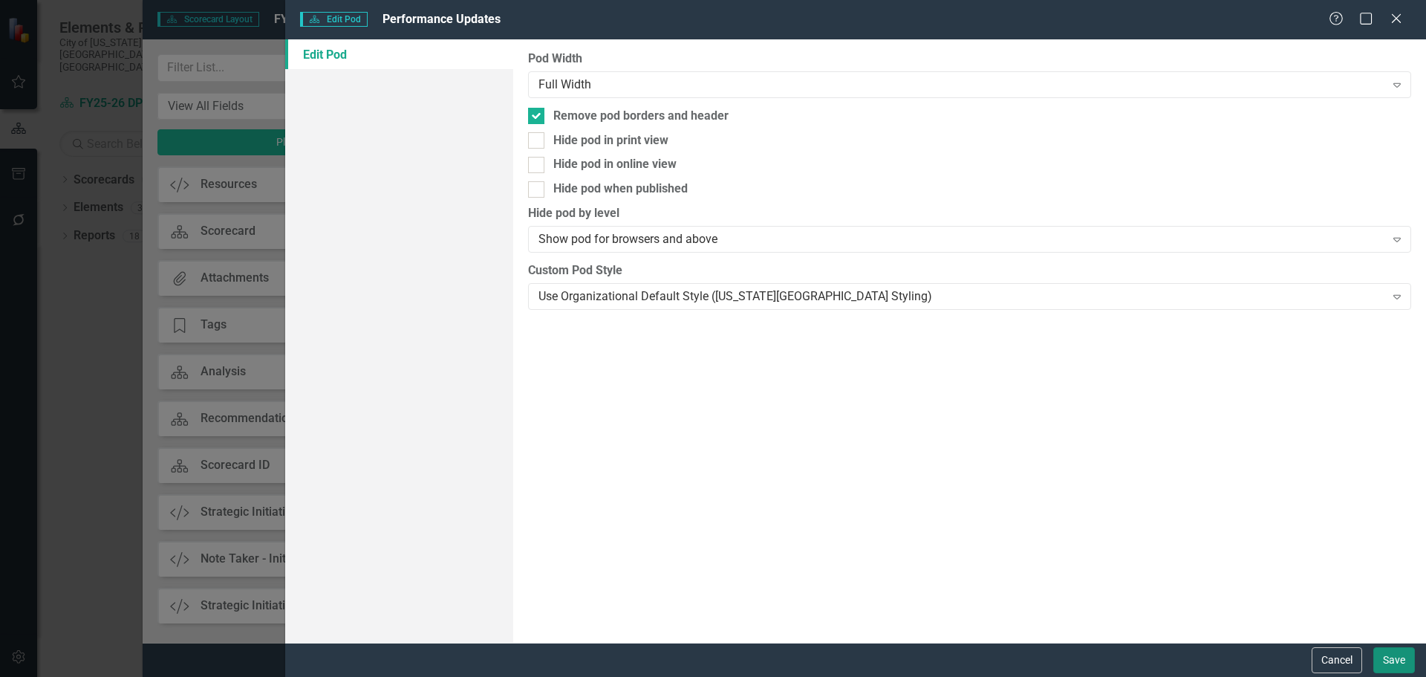
click at [1392, 672] on button "Save" at bounding box center [1395, 660] width 42 height 26
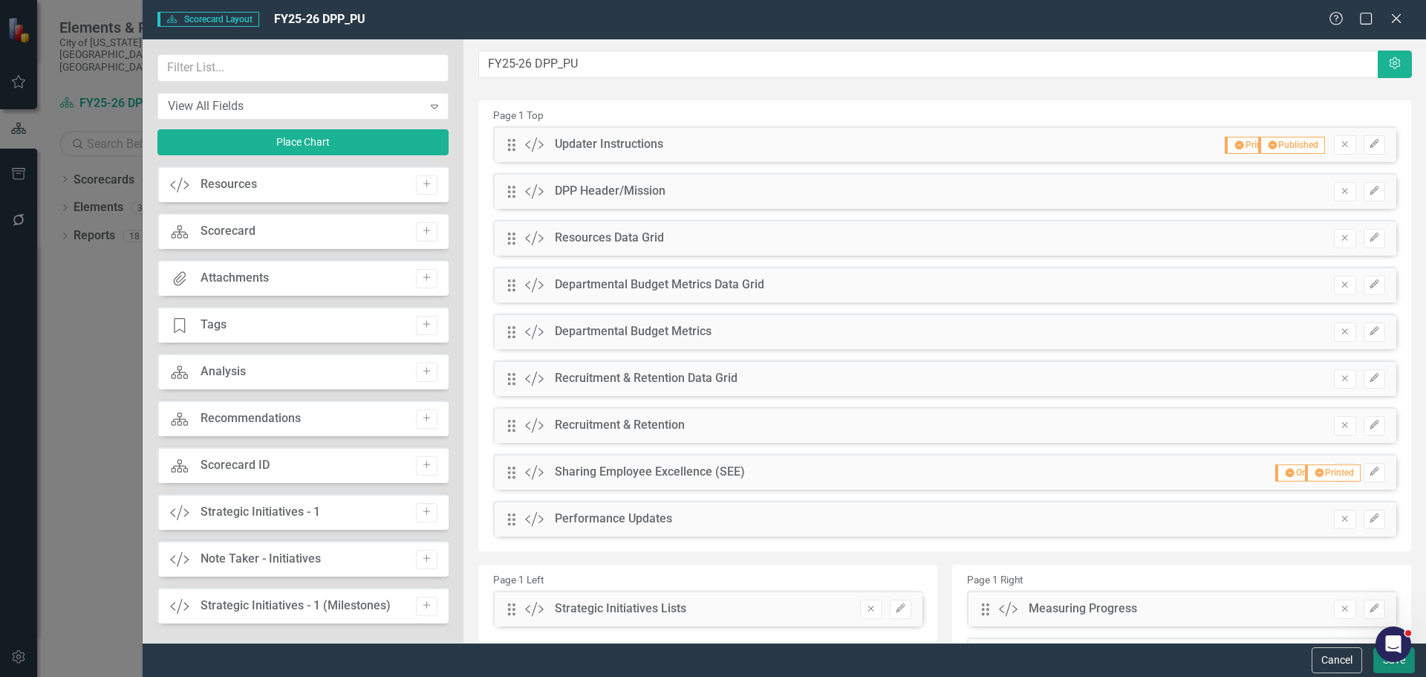
click at [1378, 666] on button "Save" at bounding box center [1395, 660] width 42 height 26
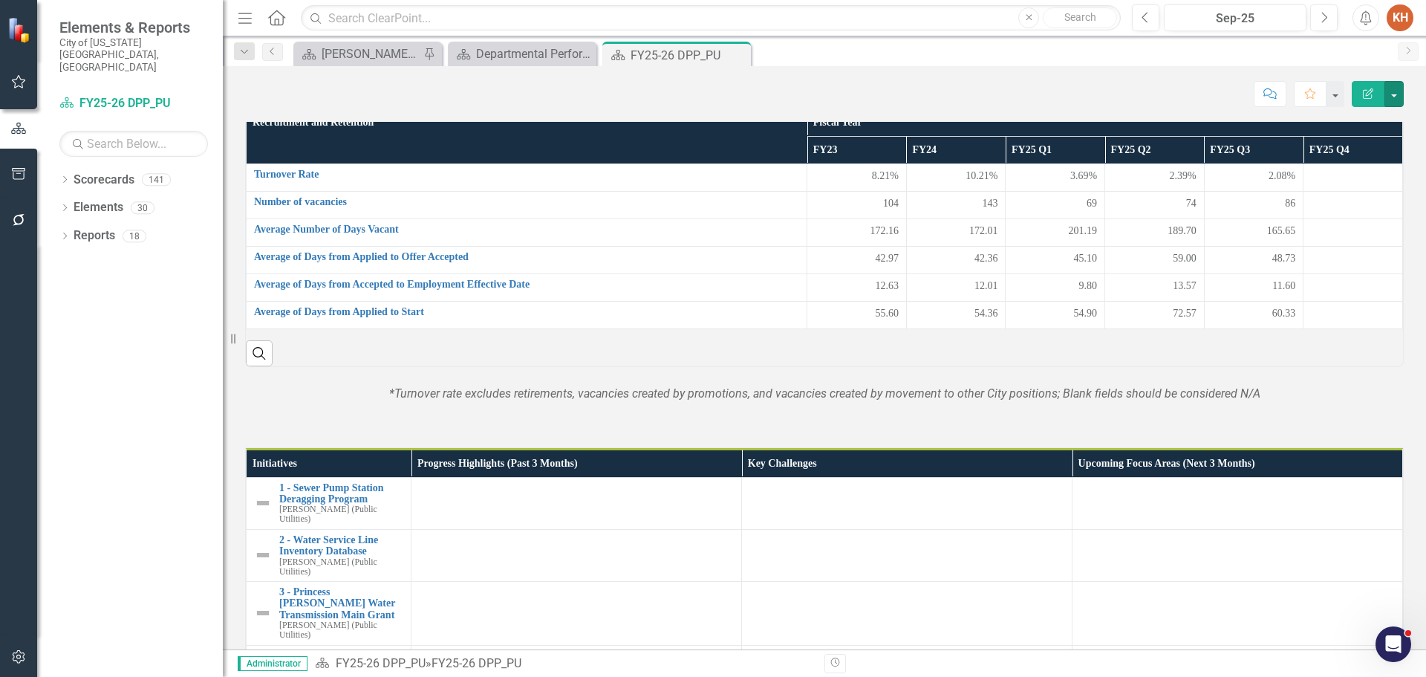
scroll to position [966, 0]
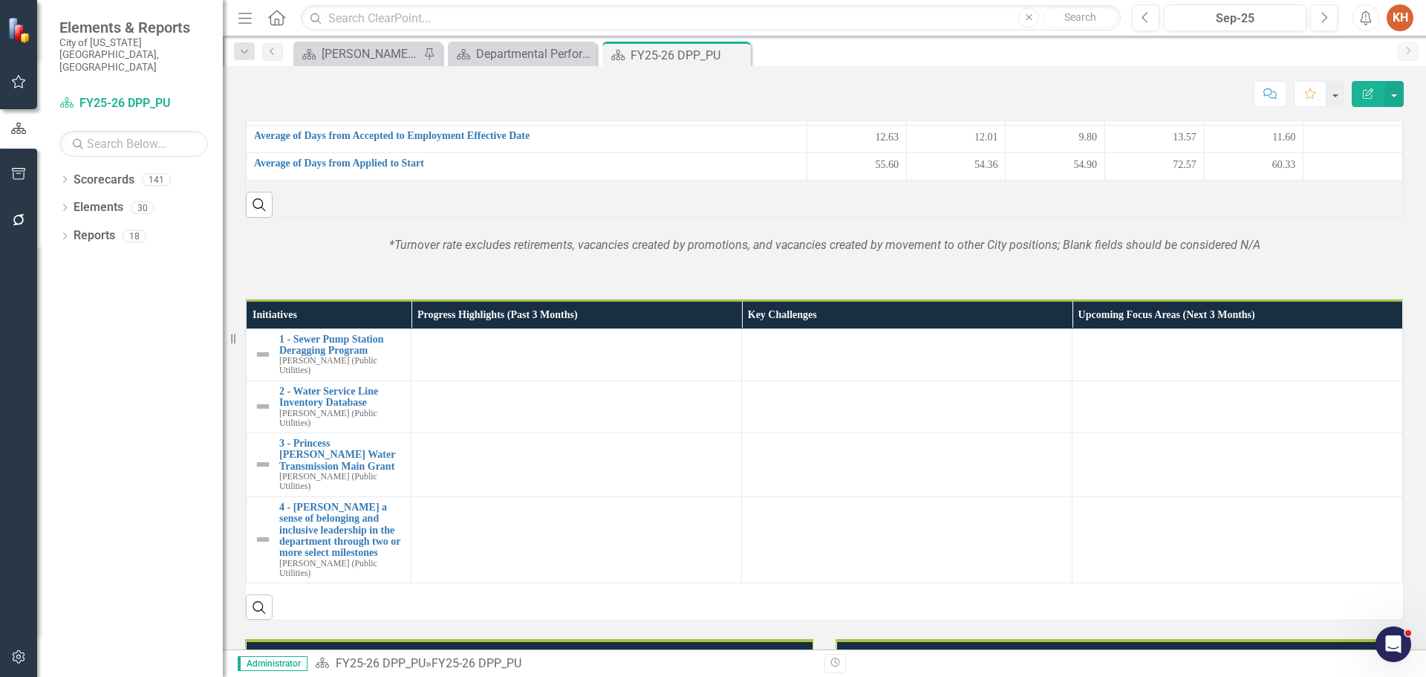
click at [929, 252] on em "*Turnover rate excludes retirements, vacancies created by promotions, and vacan…" at bounding box center [824, 245] width 871 height 14
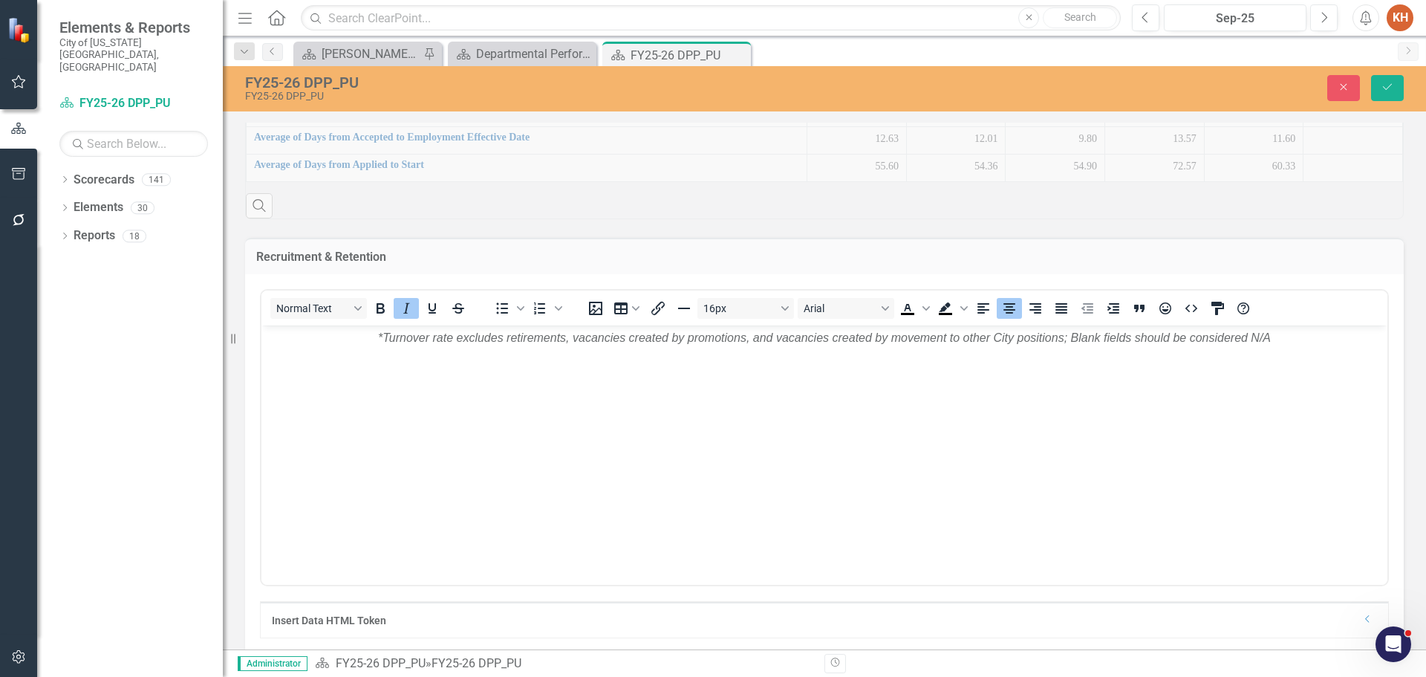
scroll to position [1114, 0]
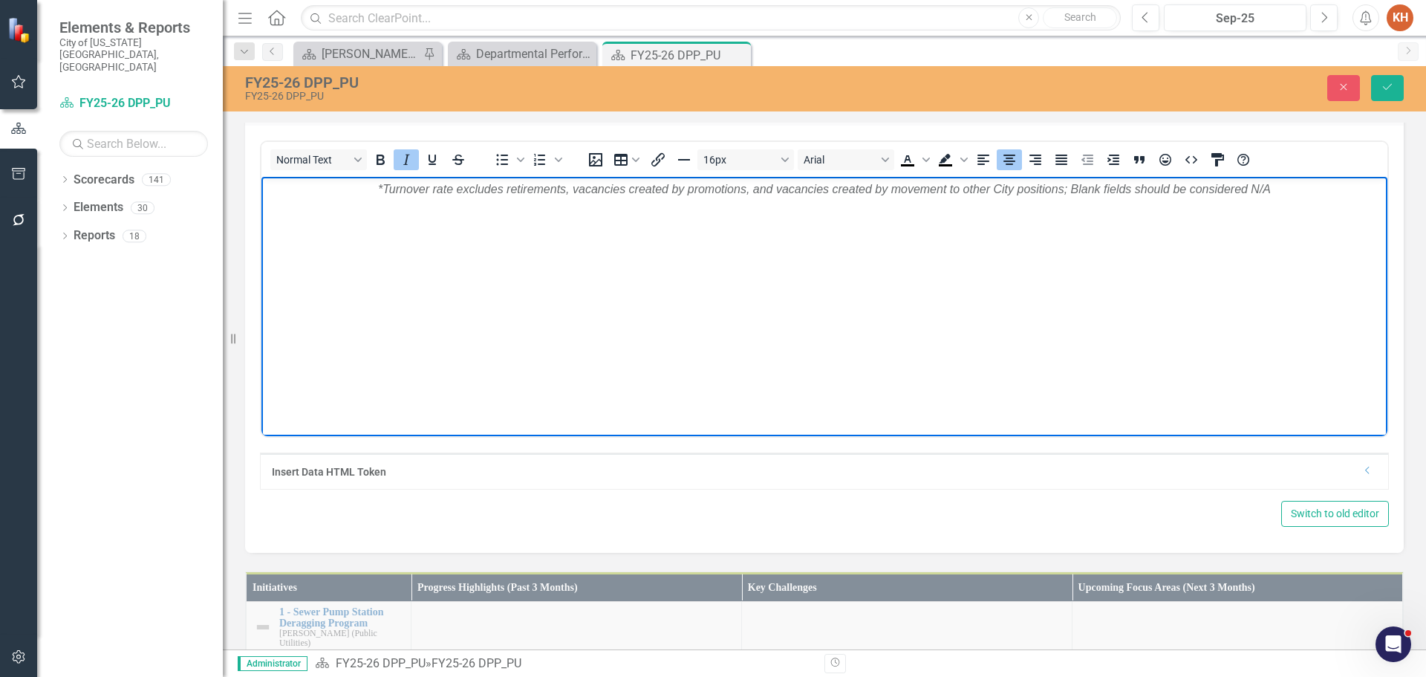
click at [952, 196] on p "*Turnover rate excludes retirements, vacancies created by promotions, and vacan…" at bounding box center [824, 189] width 1119 height 18
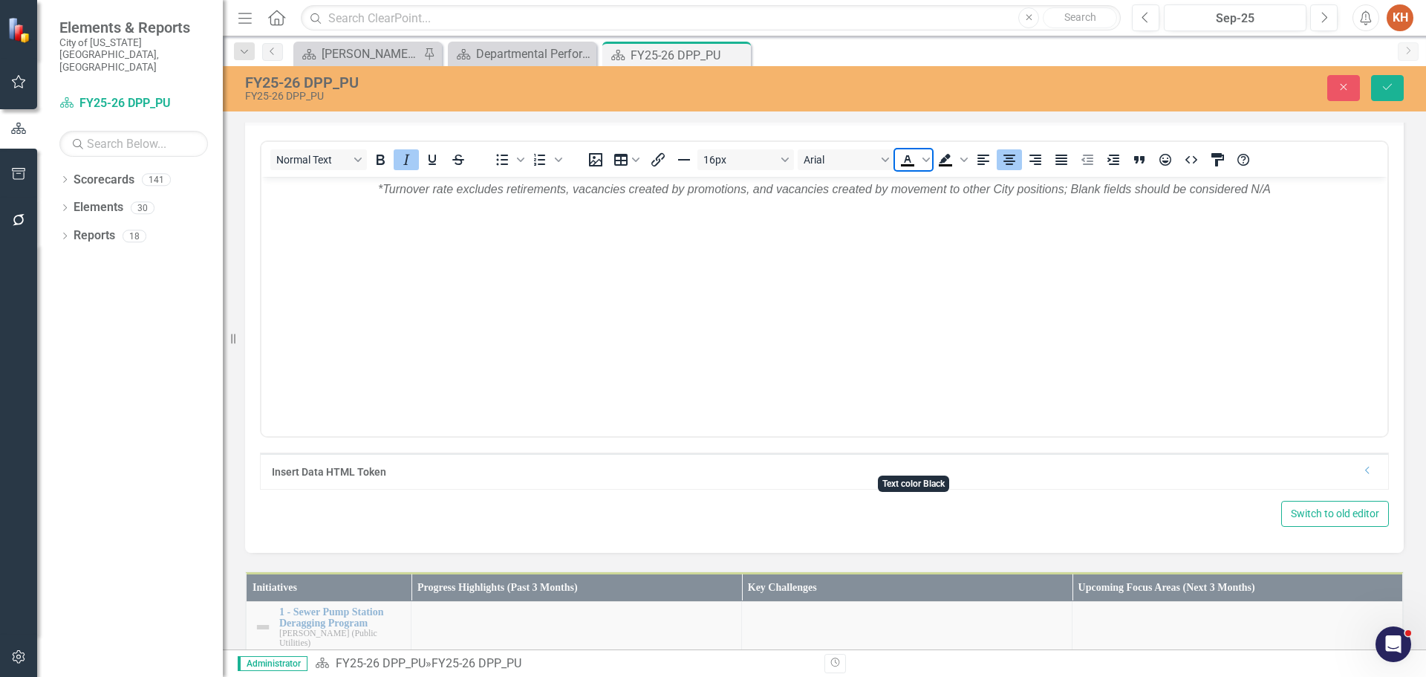
click at [920, 170] on span "Text color Black" at bounding box center [907, 159] width 25 height 21
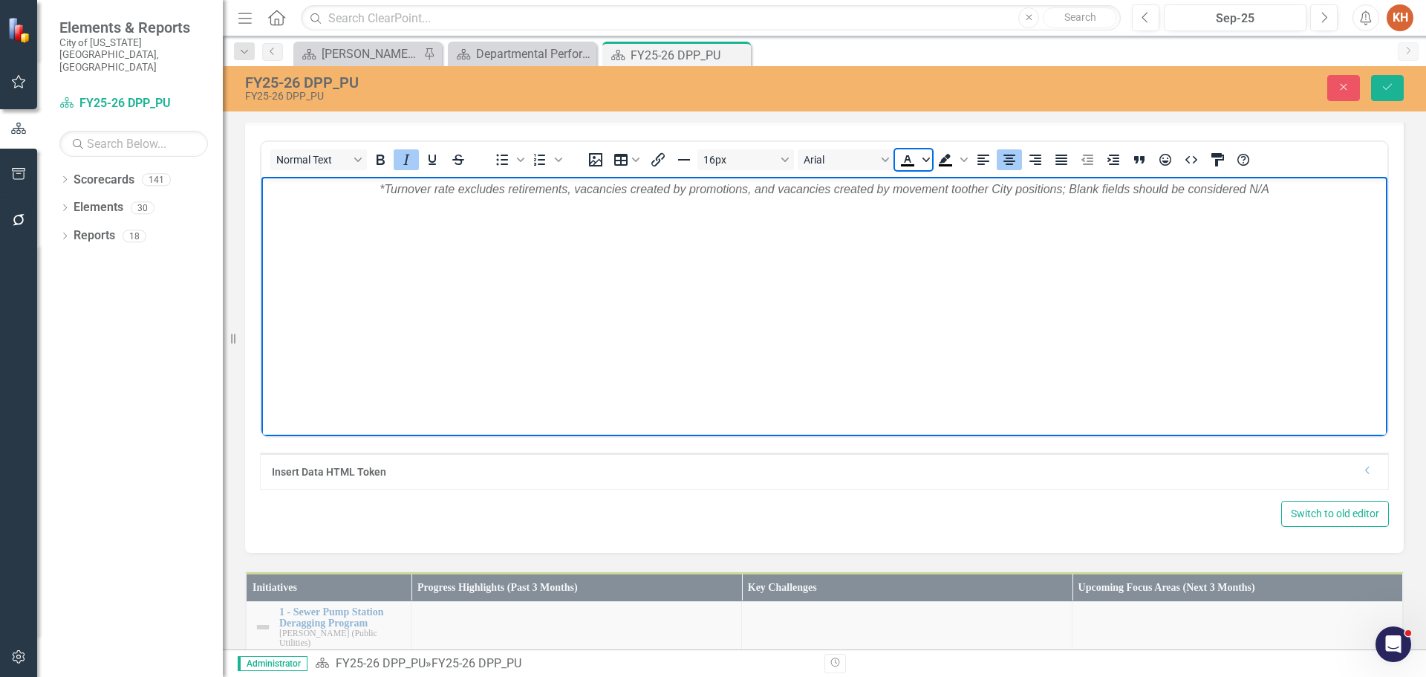
click at [924, 163] on icon "Text color Black" at bounding box center [926, 159] width 7 height 7
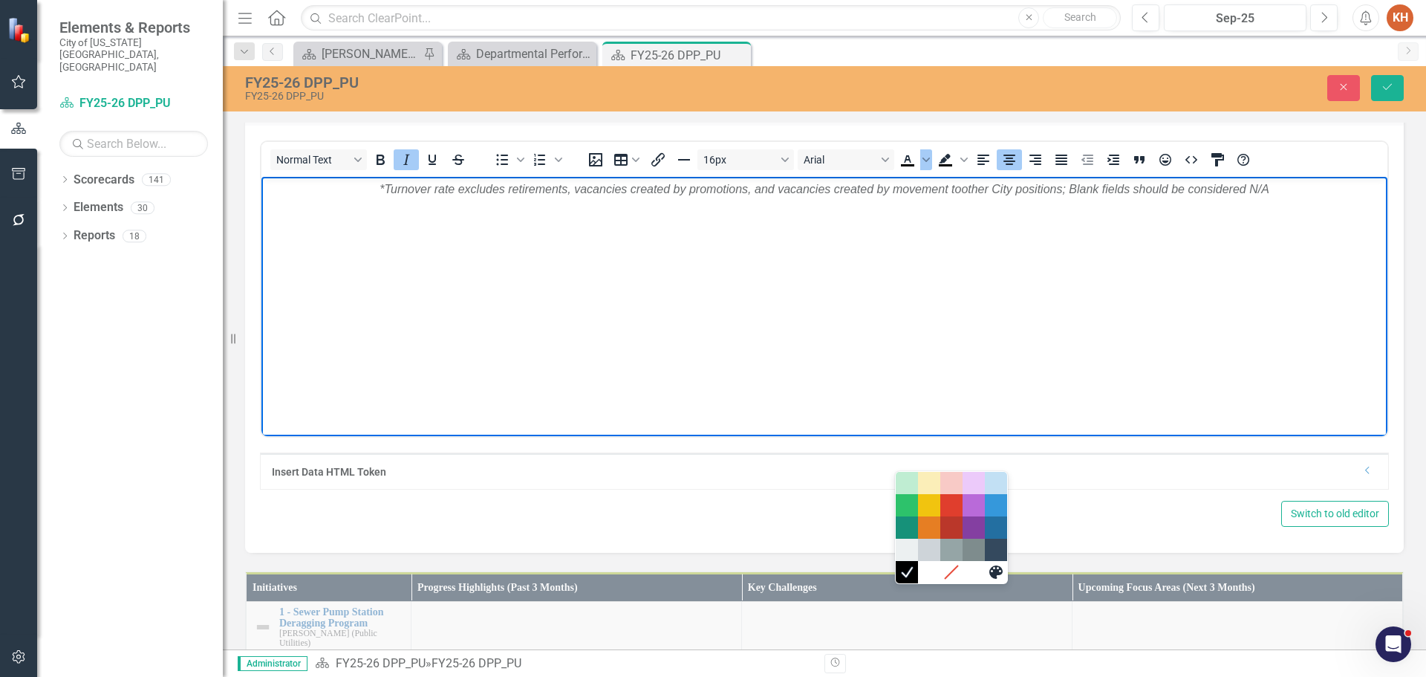
click at [787, 240] on body "*Turnover rate excludes retirements, vacancies created by promotions, and vacan…" at bounding box center [824, 287] width 1126 height 223
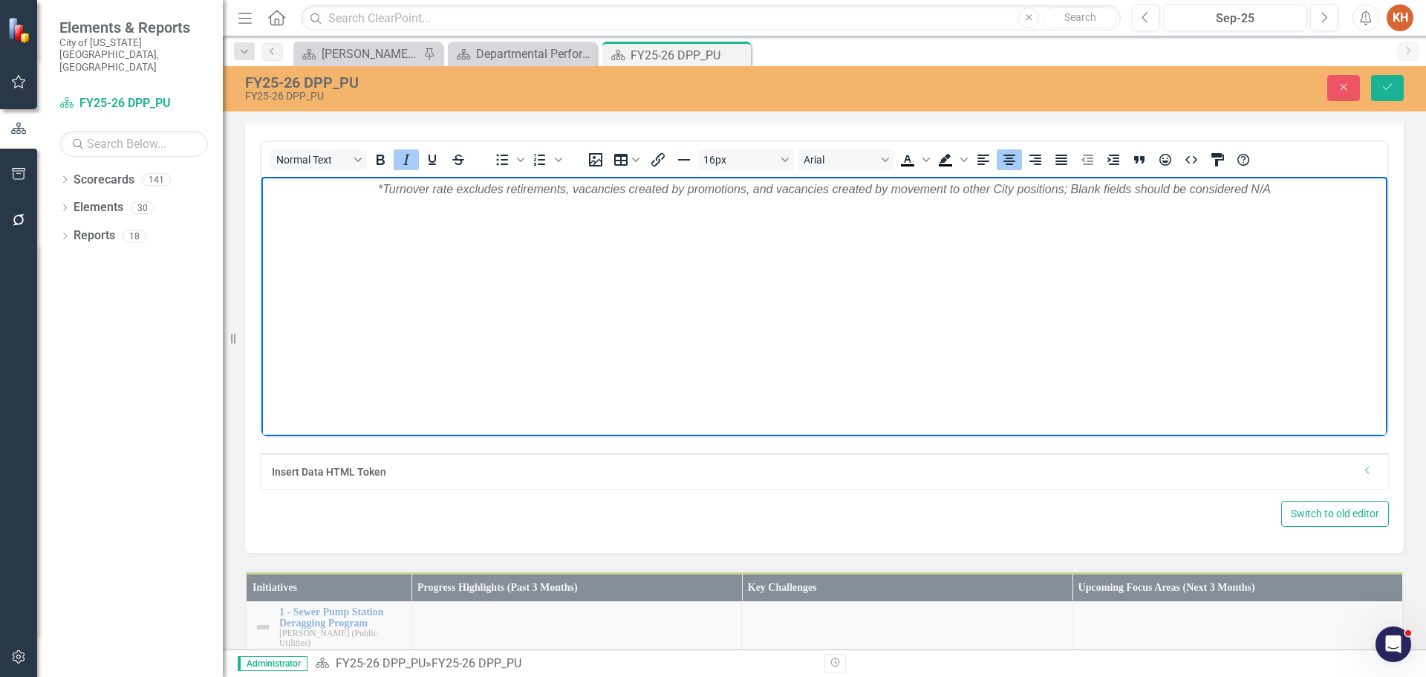
click at [792, 187] on em "*Turnover rate excludes retirements, vacancies created by promotions, and vacan…" at bounding box center [824, 188] width 893 height 13
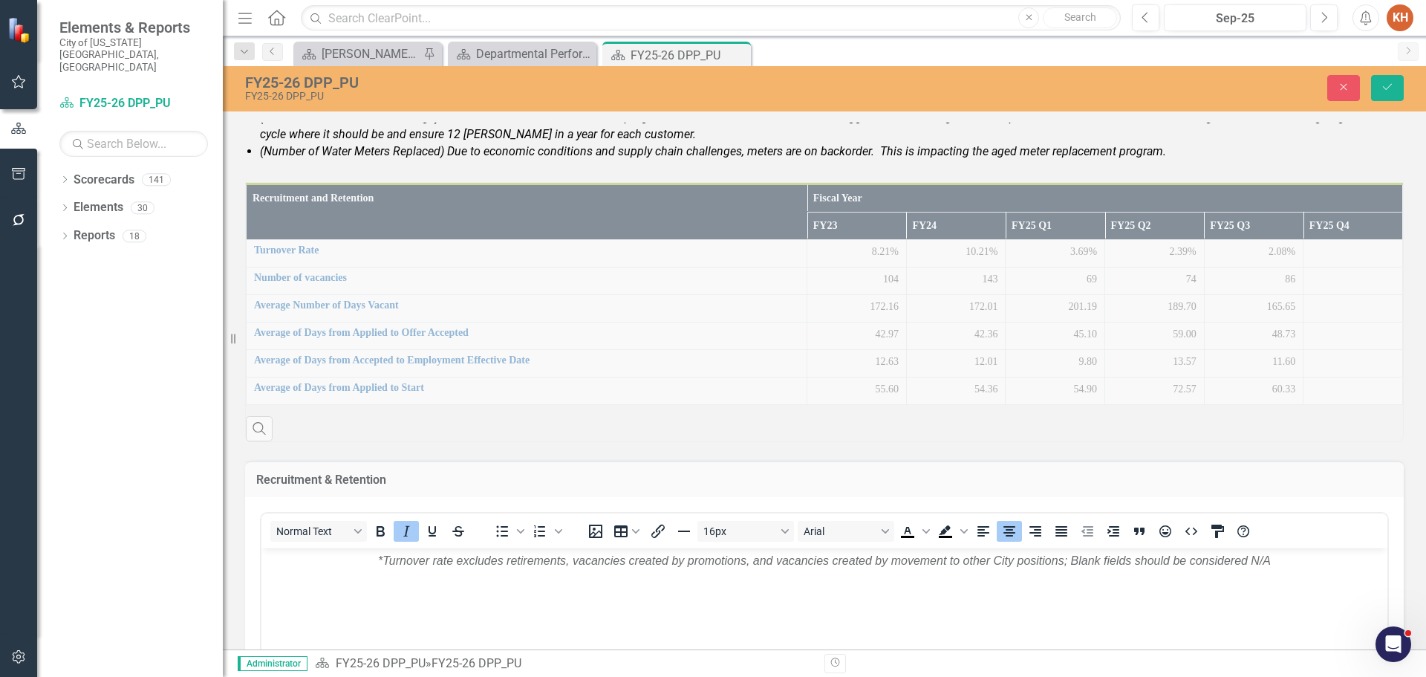
click at [635, 109] on li "(Water Meter Reading Error Rate) The meter reading contractor is allowed 1.3 pe…" at bounding box center [832, 100] width 1144 height 17
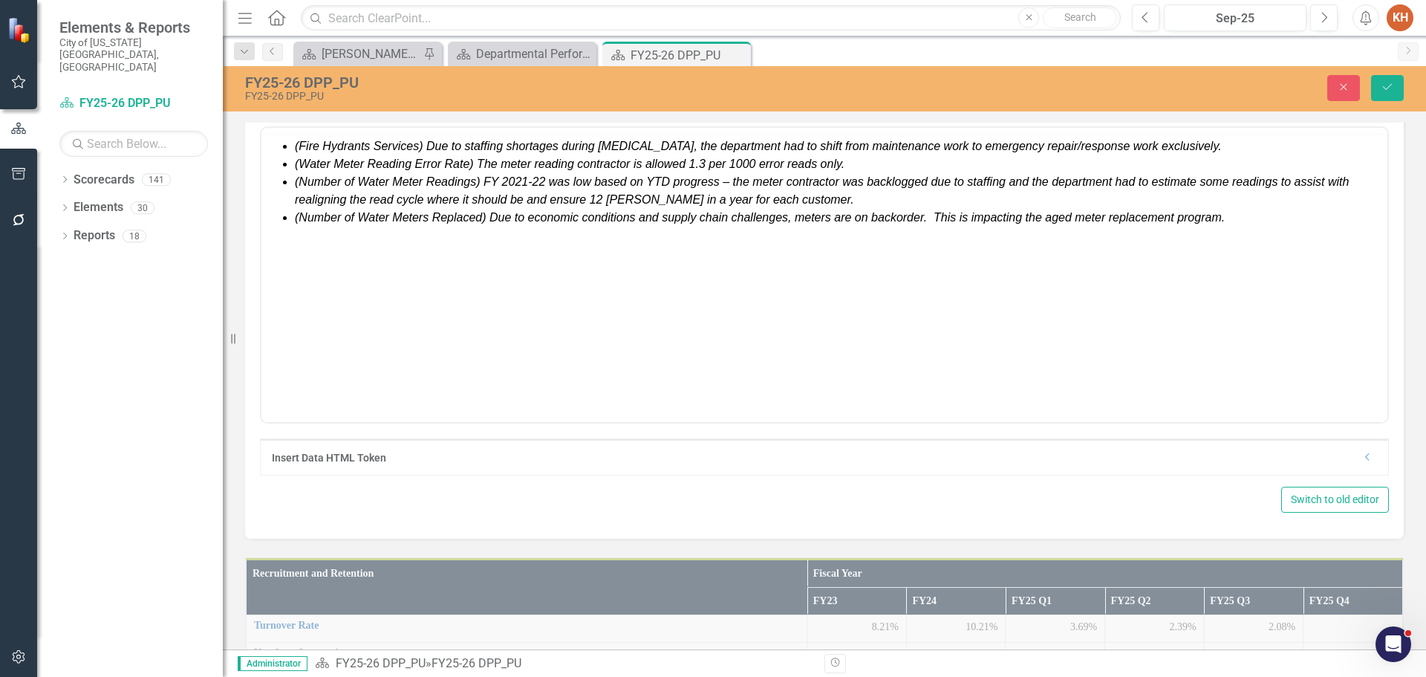
scroll to position [0, 0]
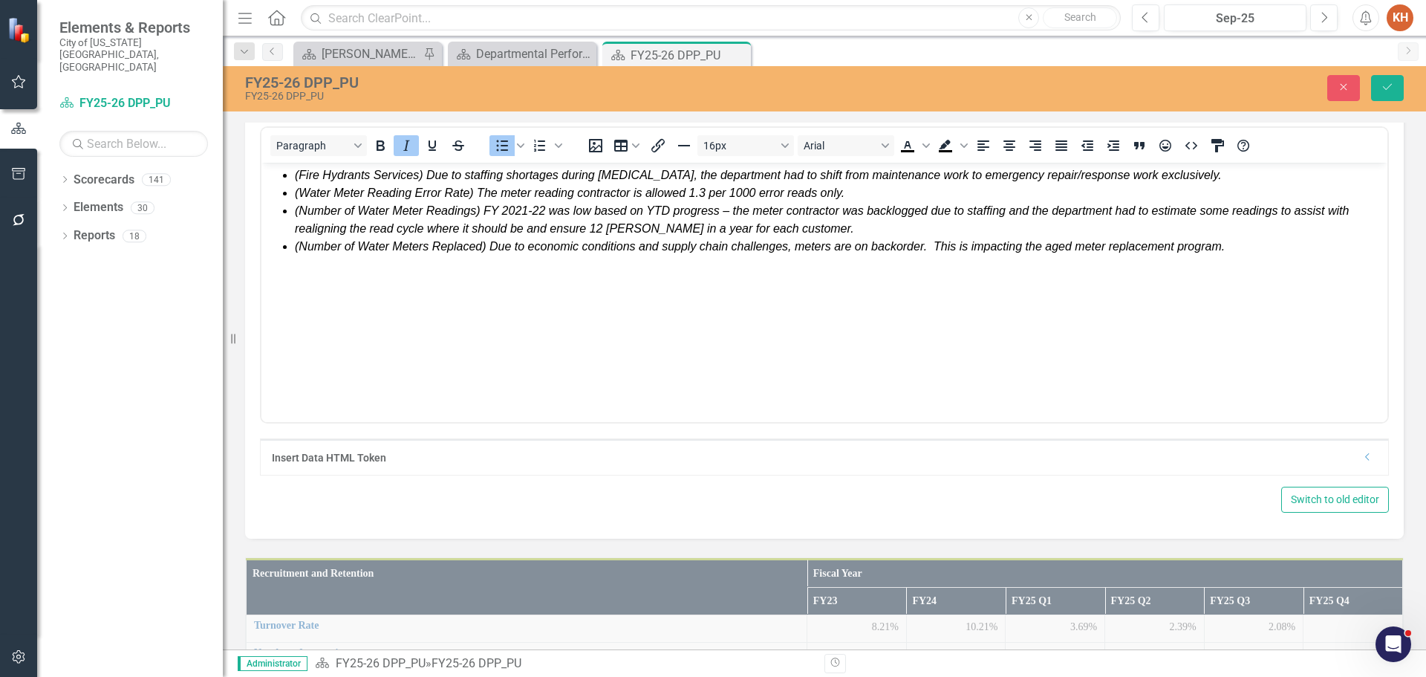
click at [594, 203] on li "(Number of Water Meter Readings) FY 2021‐22 was low based on YTD progress – the…" at bounding box center [839, 220] width 1089 height 36
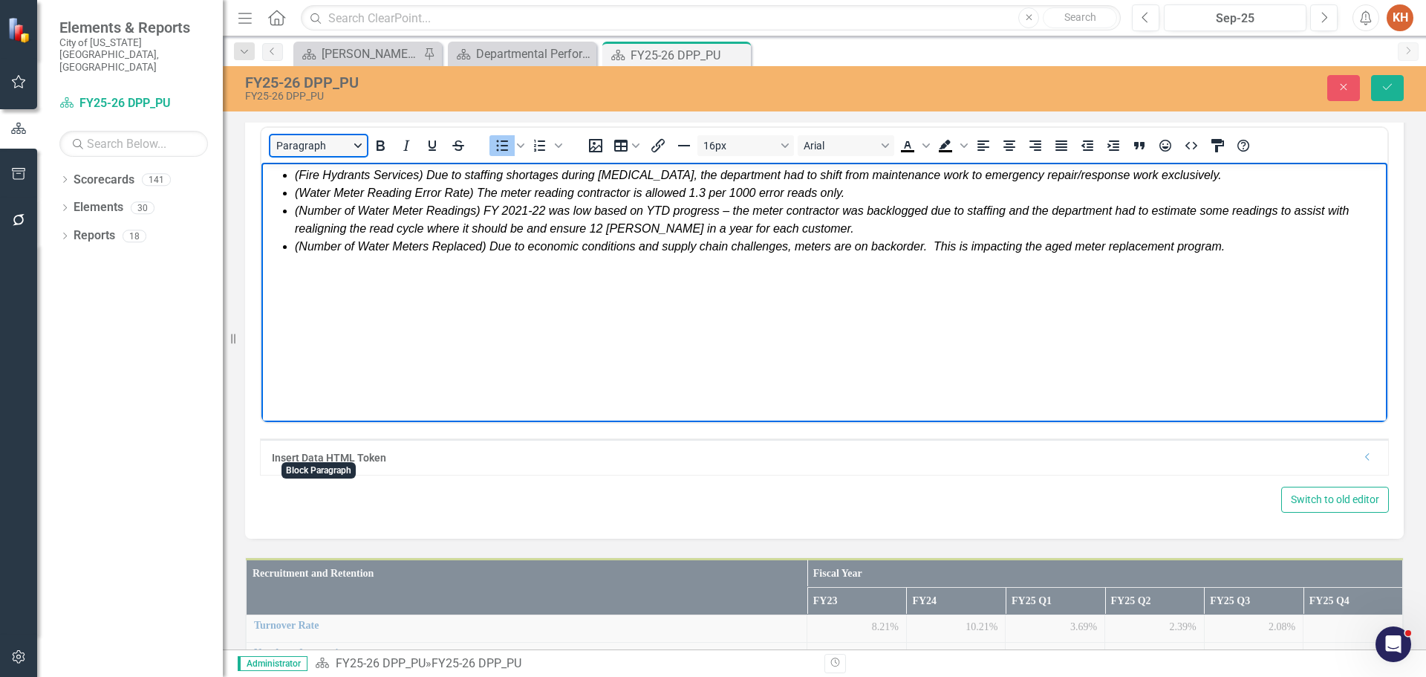
click at [360, 156] on button "Paragraph" at bounding box center [318, 145] width 97 height 21
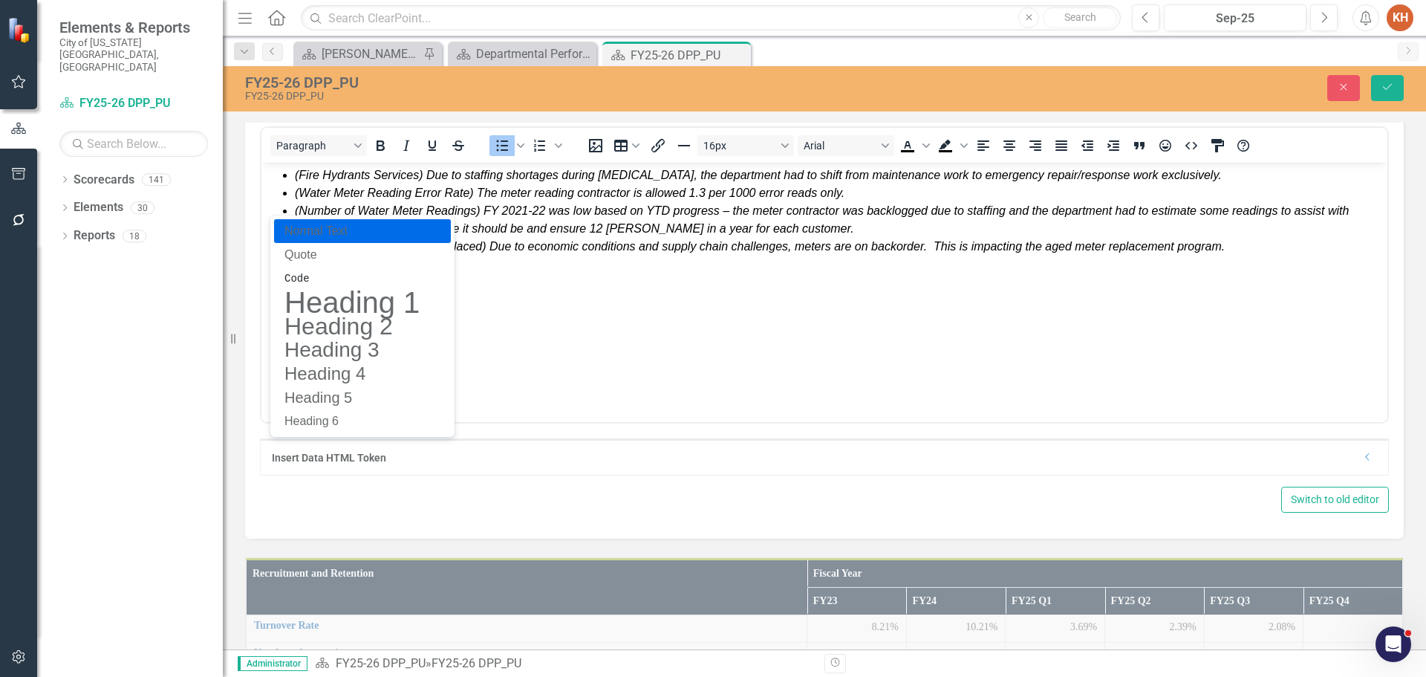
click at [360, 227] on p "Normal Text" at bounding box center [352, 231] width 138 height 18
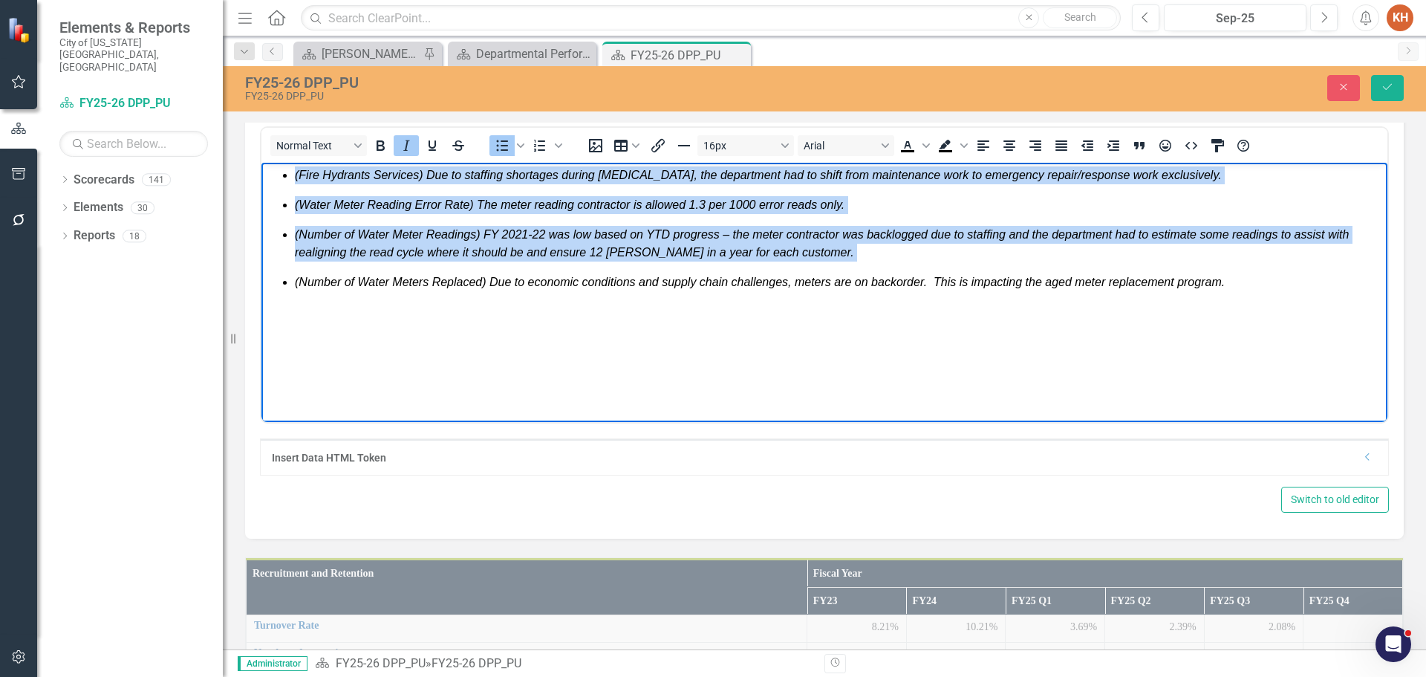
click at [405, 229] on span "(Number of Water Meter Readings) FY 2021‐22 was low based on YTD progress – the…" at bounding box center [822, 243] width 1054 height 30
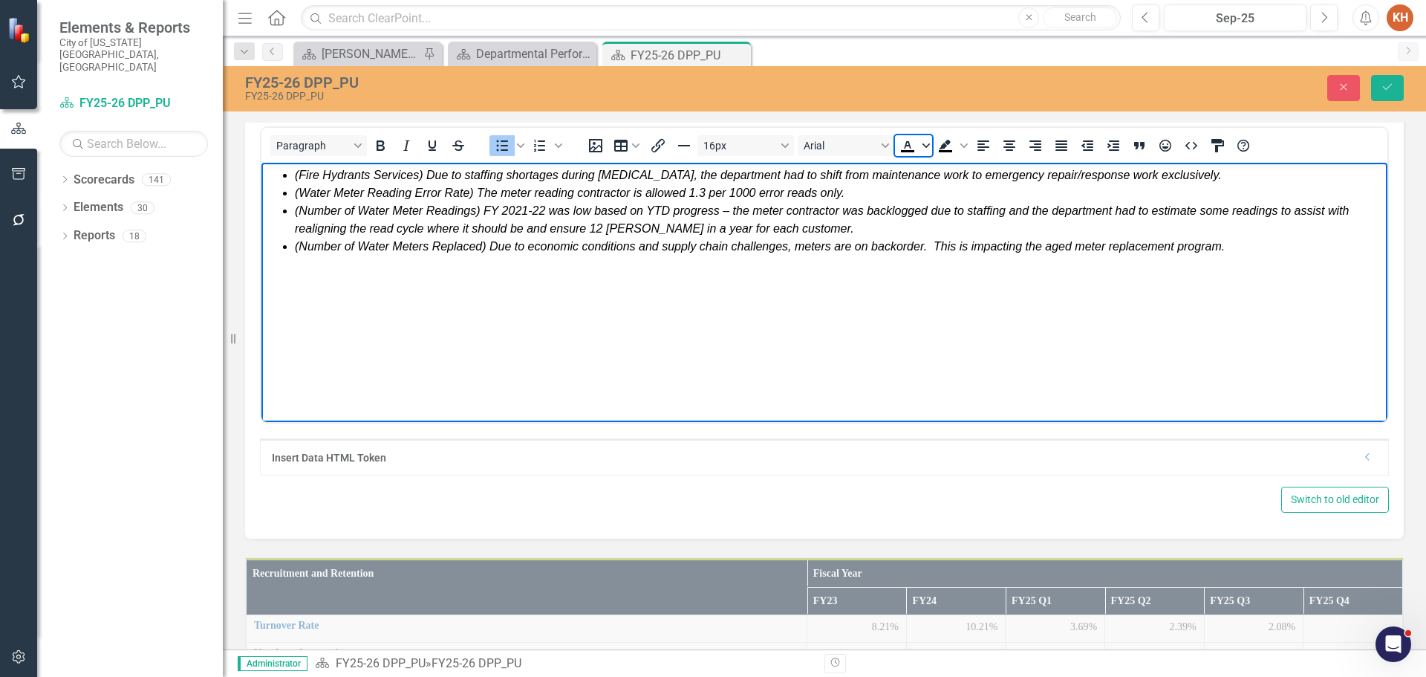
click at [923, 149] on icon "Text color Black" at bounding box center [926, 145] width 7 height 7
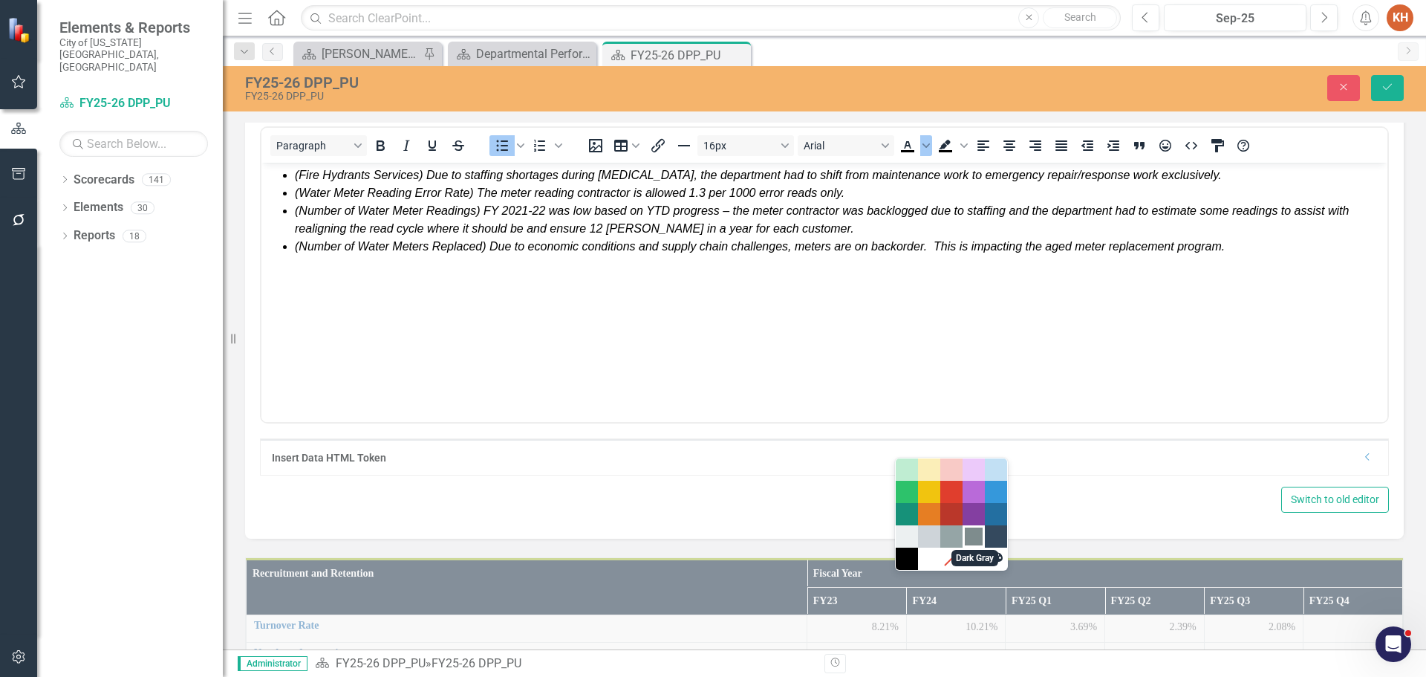
click at [978, 533] on div "Dark Gray" at bounding box center [974, 536] width 18 height 18
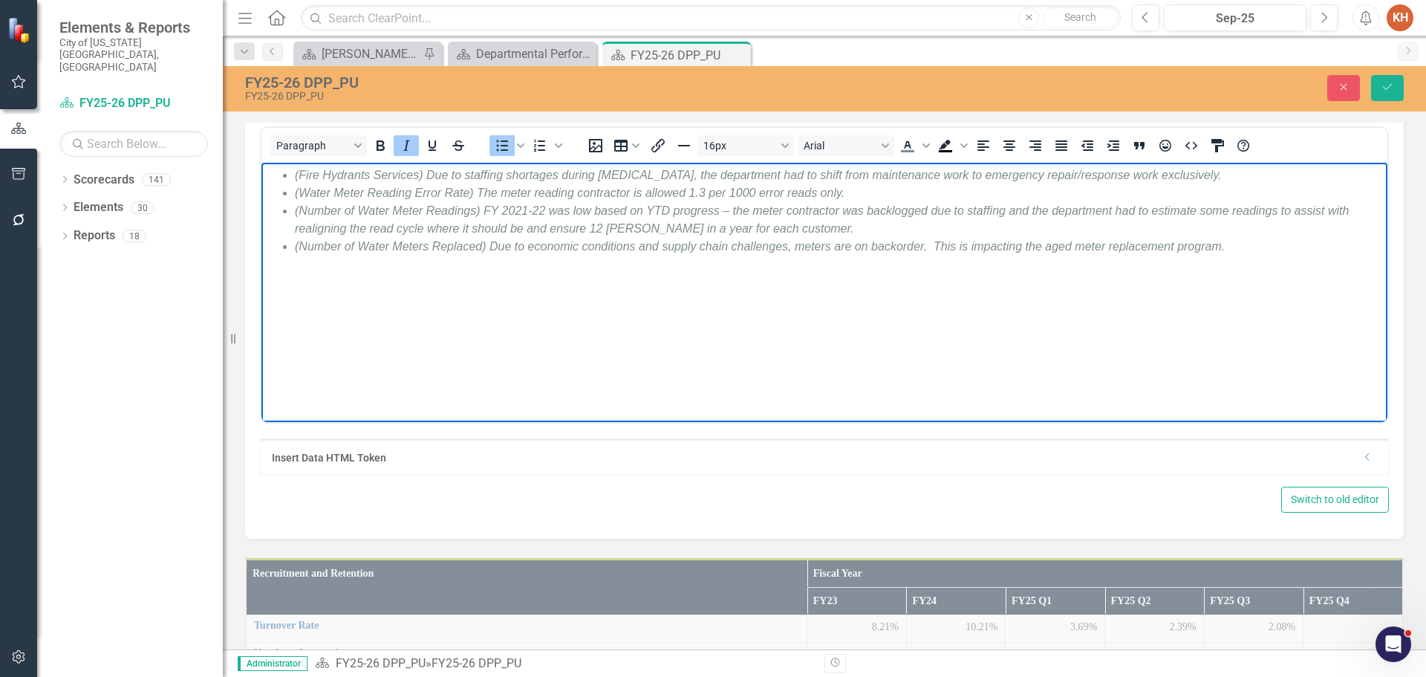
click at [935, 319] on body "(Fire Hydrants Services) Due to staffing shortages during [MEDICAL_DATA], the d…" at bounding box center [824, 274] width 1126 height 223
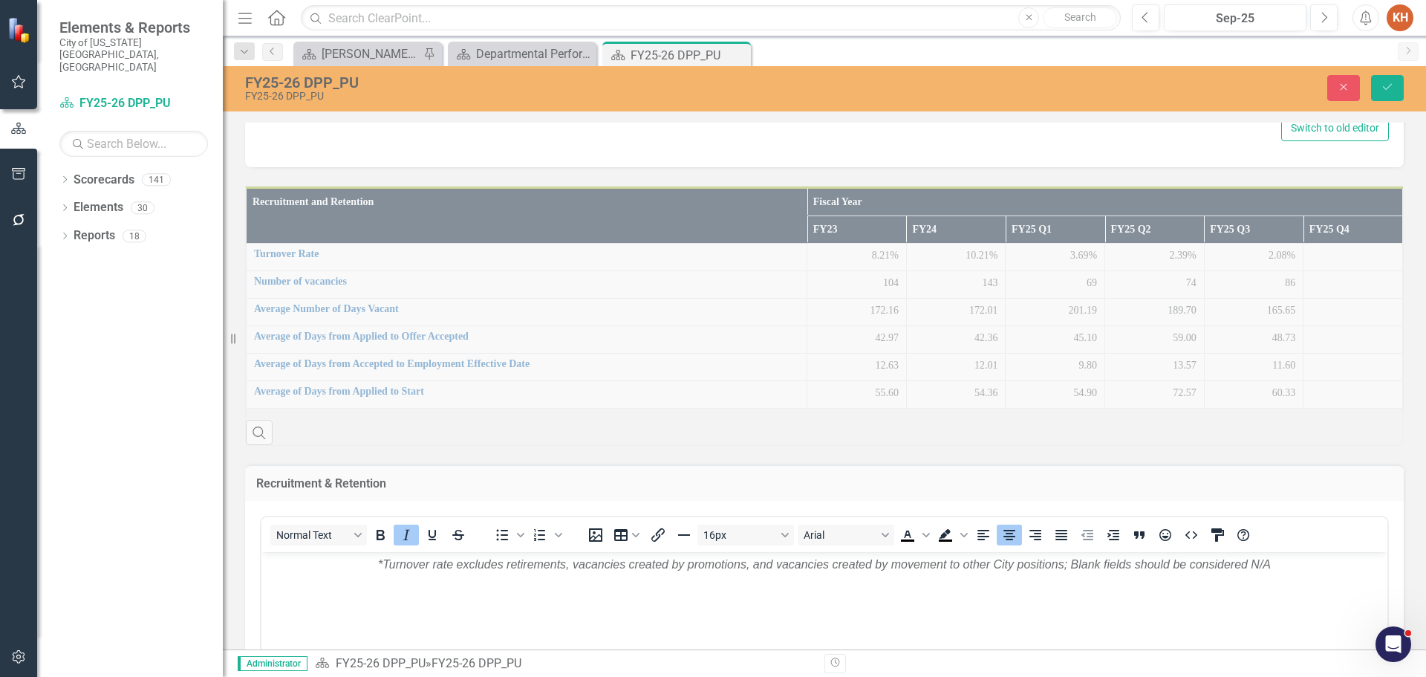
scroll to position [966, 0]
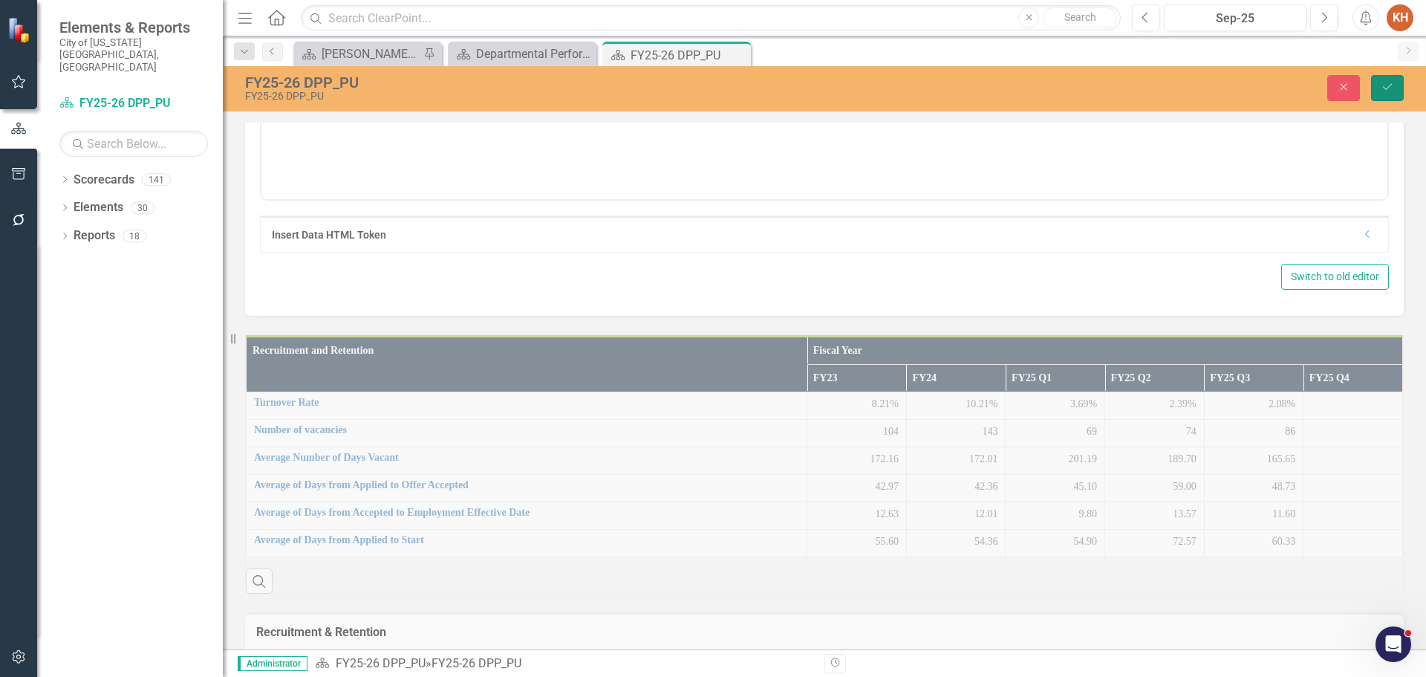
click at [1387, 86] on icon "Save" at bounding box center [1387, 87] width 13 height 10
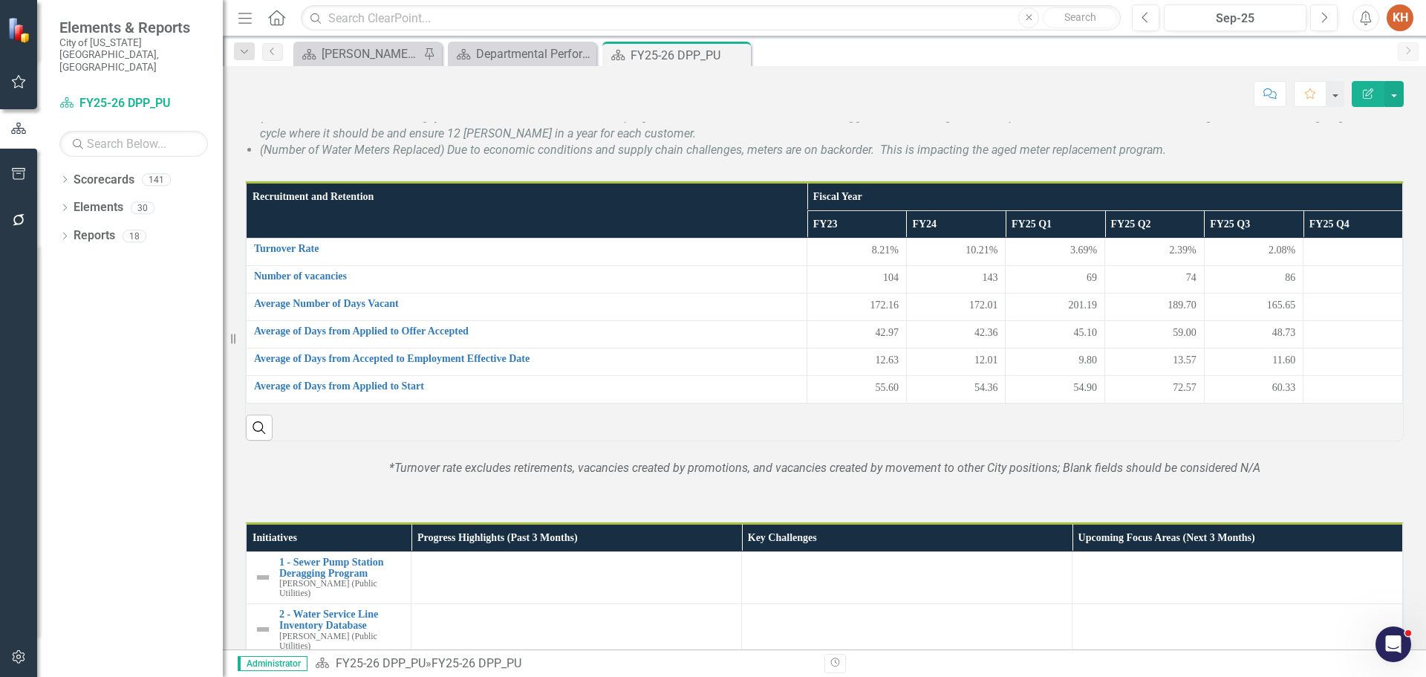
scroll to position [297, 0]
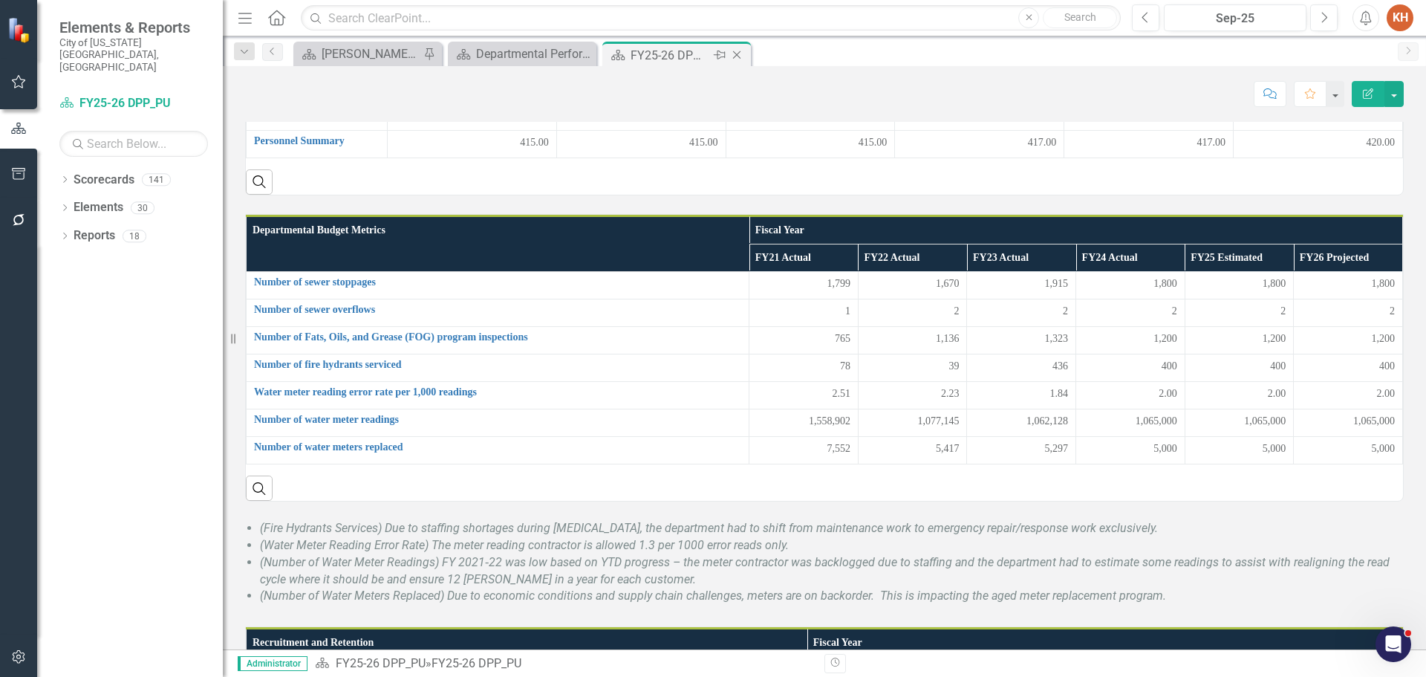
click at [734, 56] on icon "Close" at bounding box center [736, 55] width 15 height 12
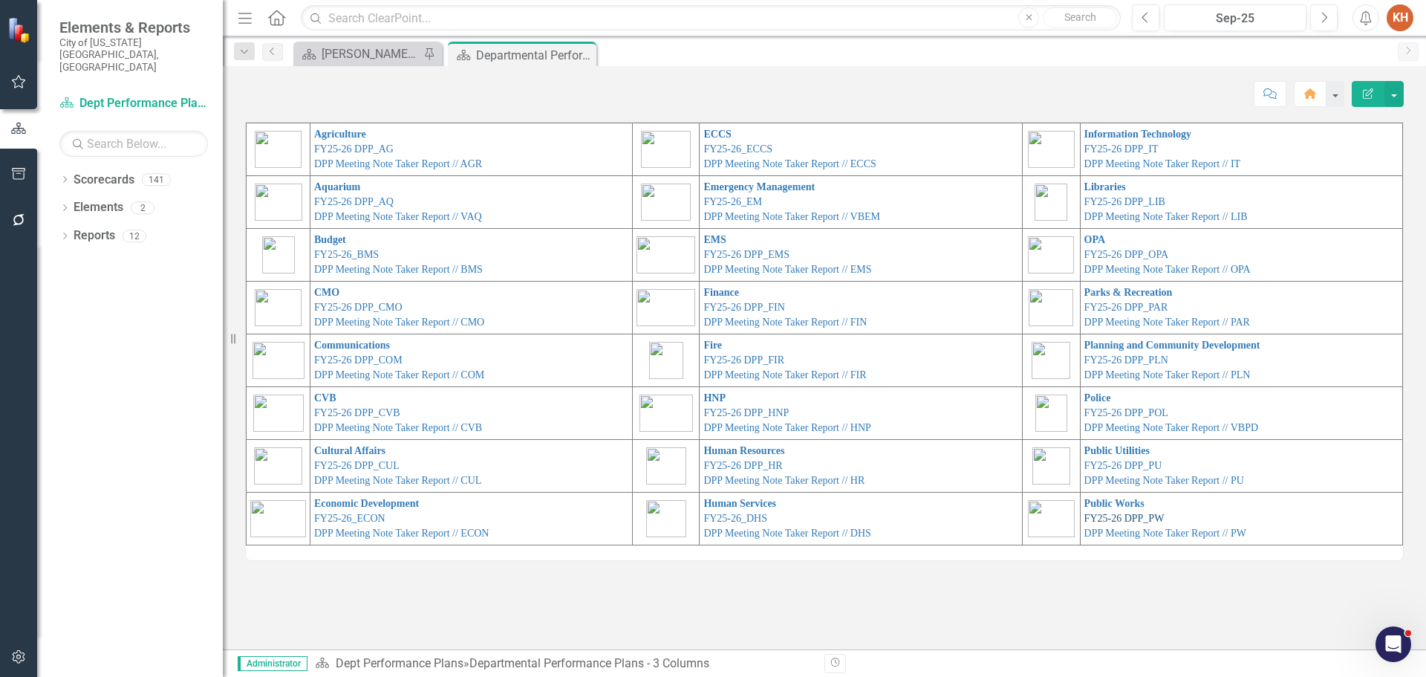
click at [1107, 521] on link "FY25-26 DPP_PW" at bounding box center [1125, 518] width 80 height 11
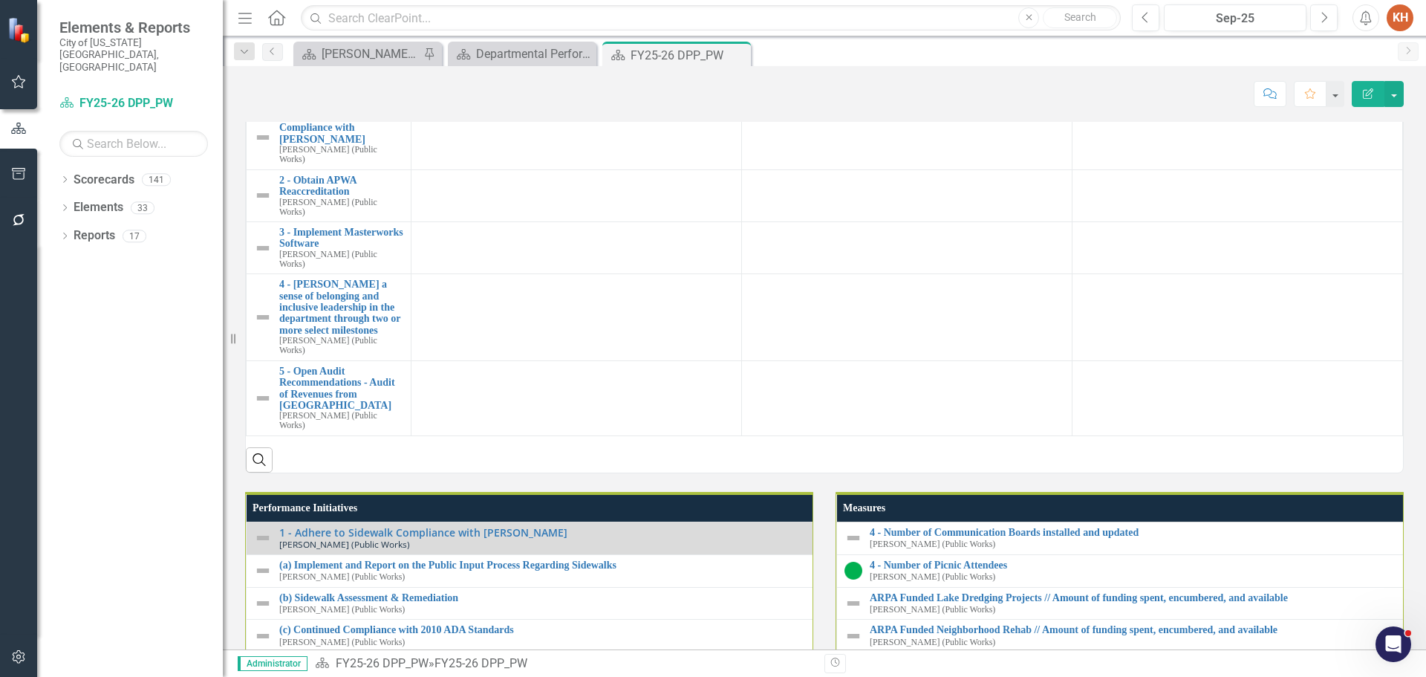
click at [692, 30] on p "*Turnover rate excludes retirements; Does not reflect vacancies created by prom…" at bounding box center [824, 22] width 1157 height 15
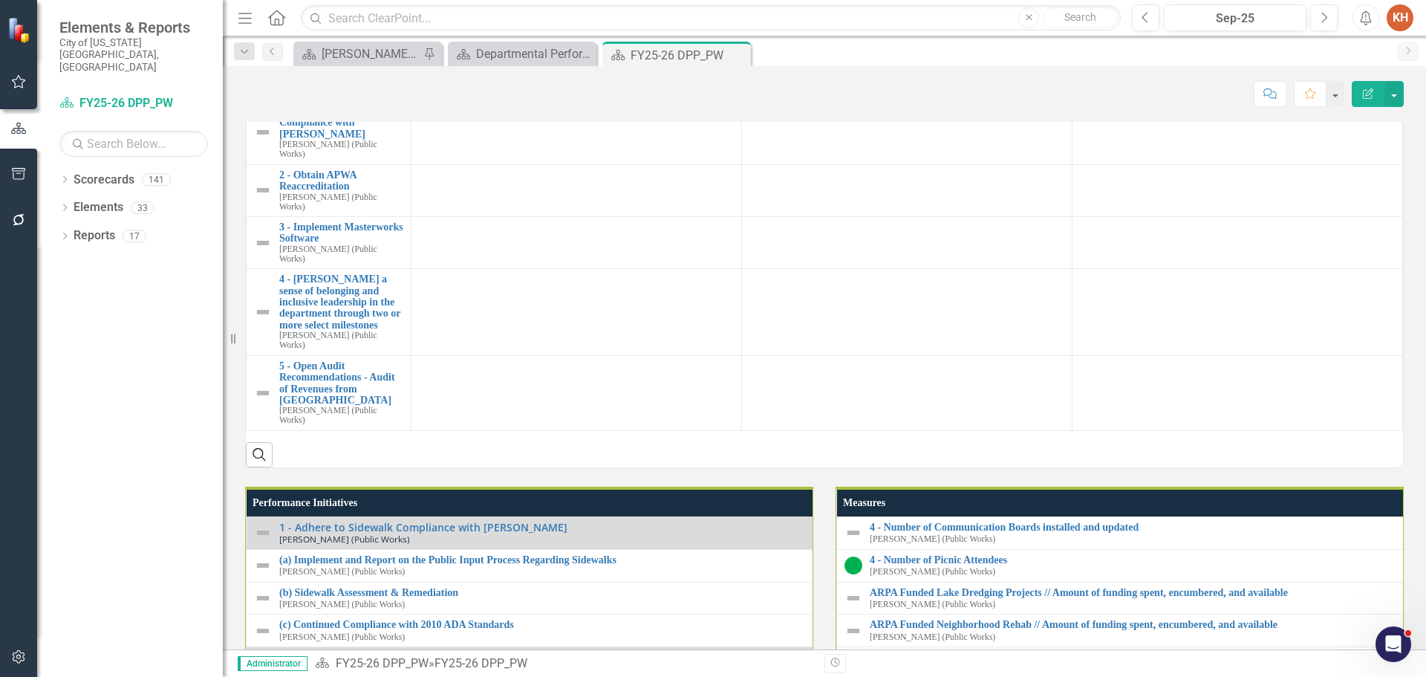
click at [692, 25] on p "*Turnover rate excludes retirements; Does not reflect vacancies created by prom…" at bounding box center [824, 17] width 1157 height 15
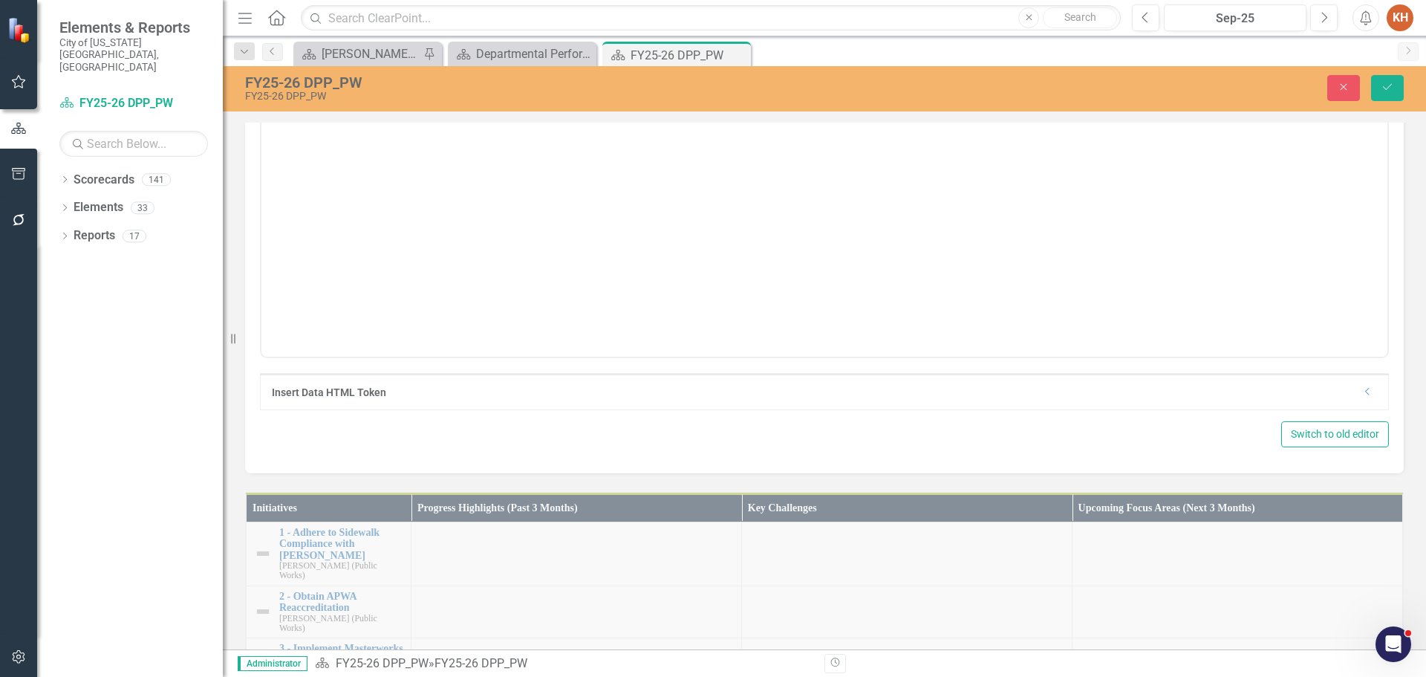
scroll to position [0, 0]
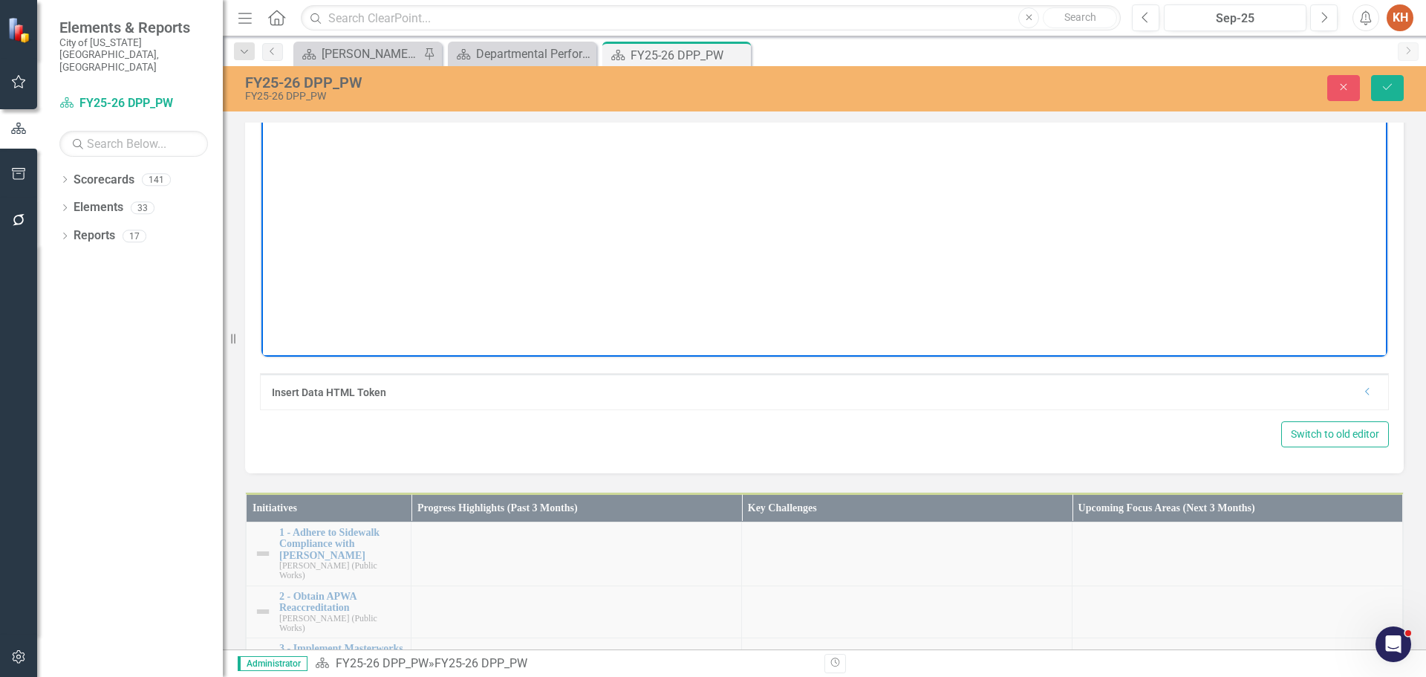
click at [736, 130] on body "*Turnover rate excludes retirements; Does not reflect vacancies created by prom…" at bounding box center [824, 208] width 1126 height 223
paste body "Rich Text Area. Press ALT-0 for help."
click at [1006, 89] on icon "Align center" at bounding box center [1010, 80] width 18 height 18
click at [1388, 80] on button "Save" at bounding box center [1387, 88] width 33 height 26
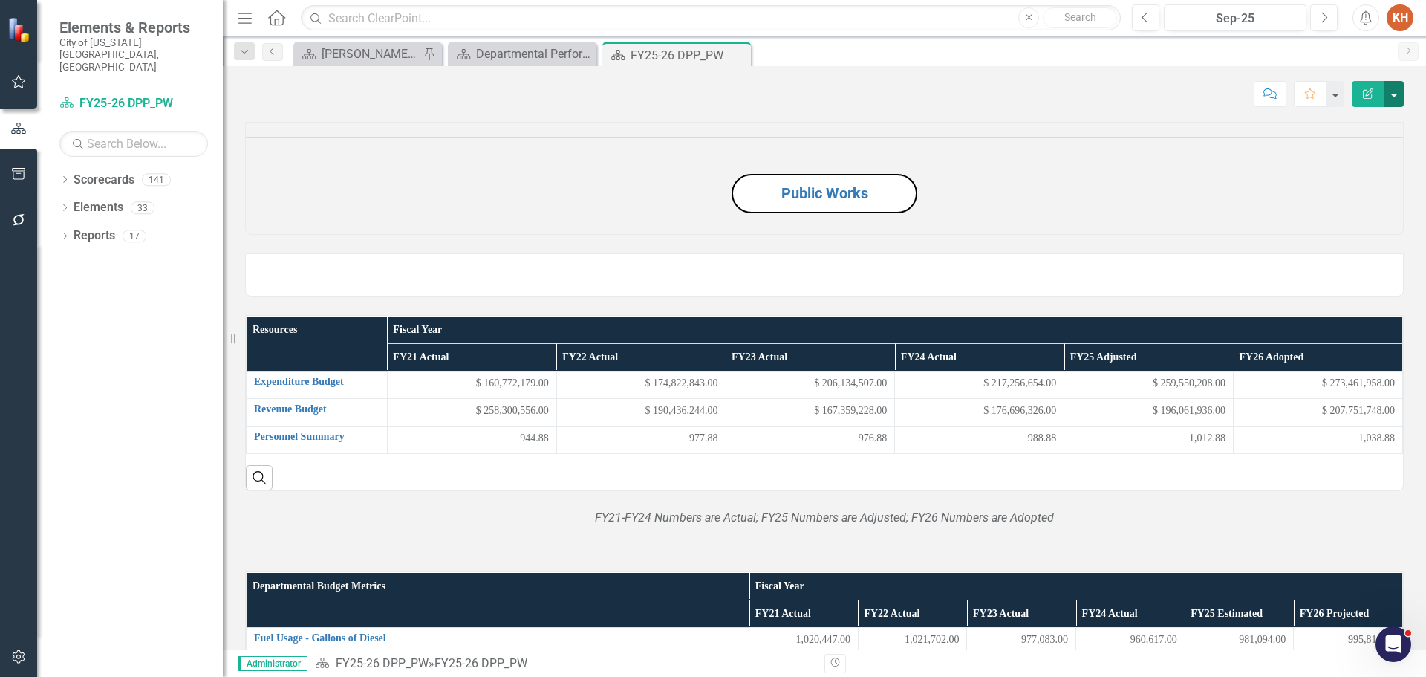
click at [1392, 94] on button "button" at bounding box center [1394, 94] width 19 height 26
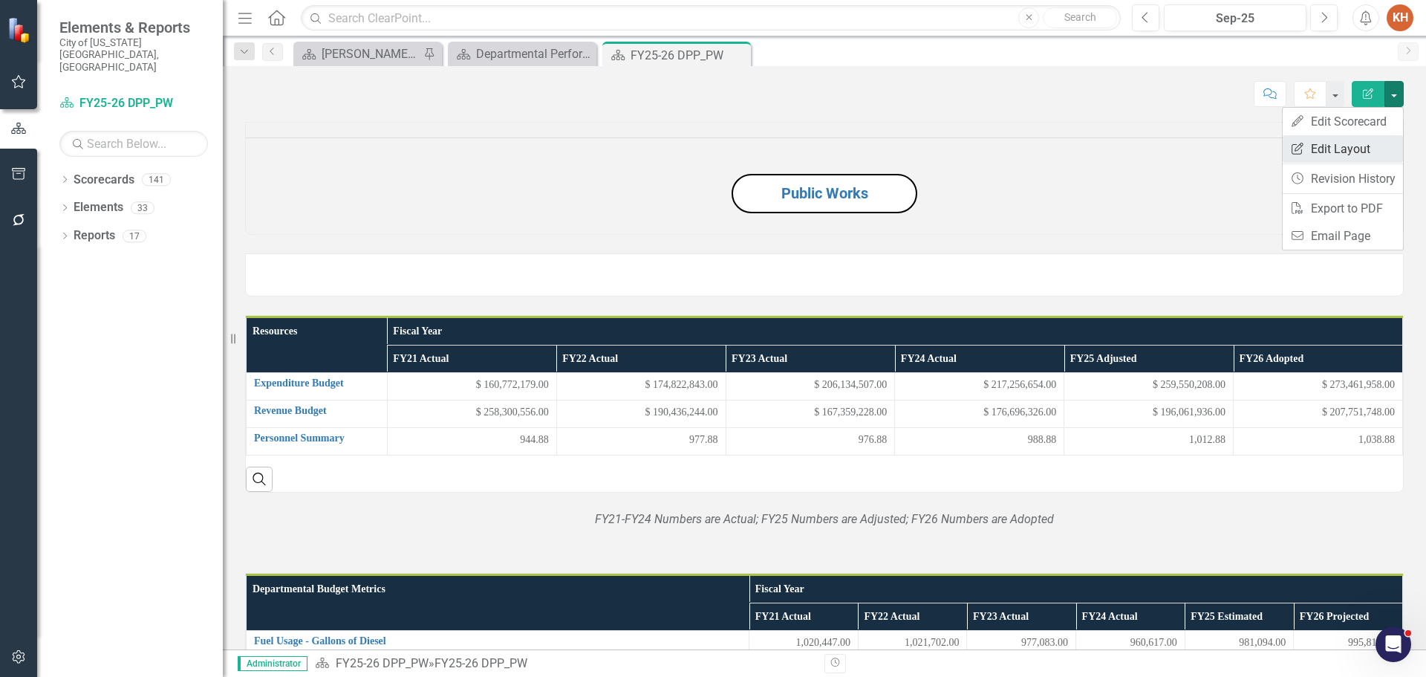
click at [1349, 152] on link "Edit Report Edit Layout" at bounding box center [1343, 148] width 120 height 27
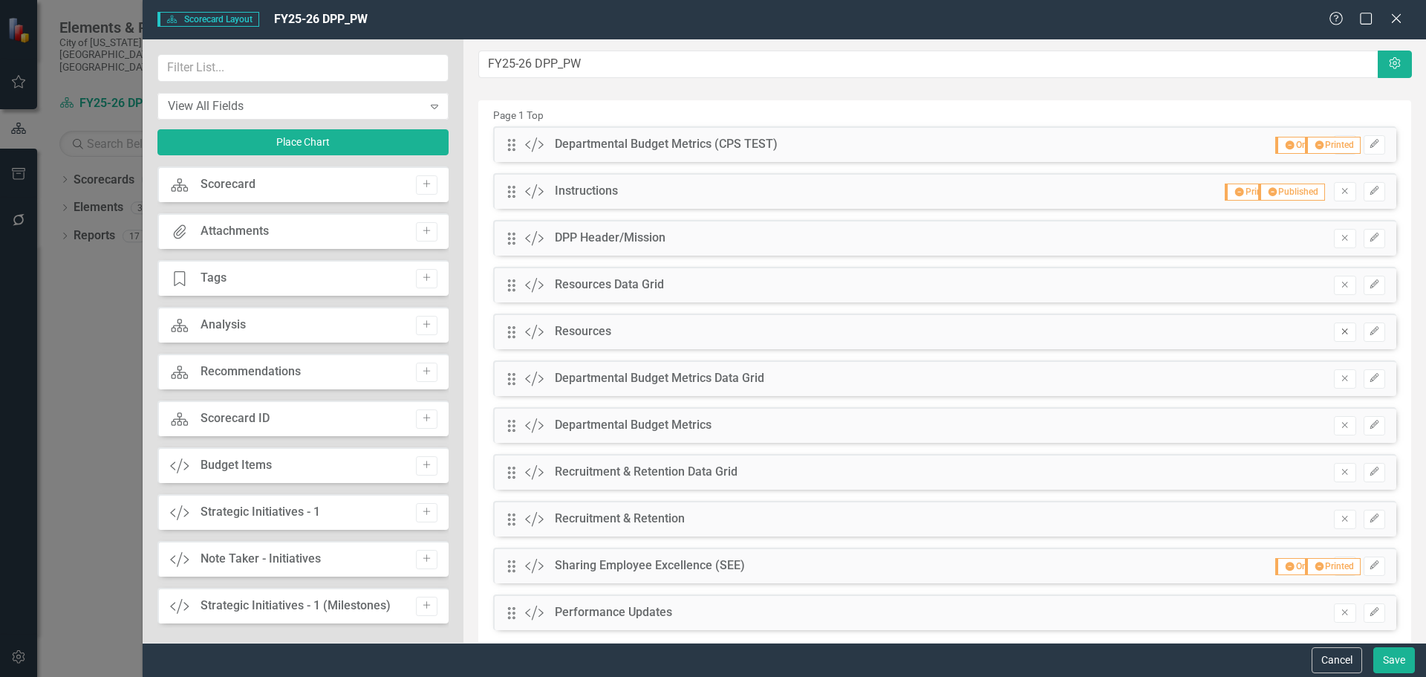
click at [1339, 331] on icon "Remove" at bounding box center [1344, 331] width 11 height 9
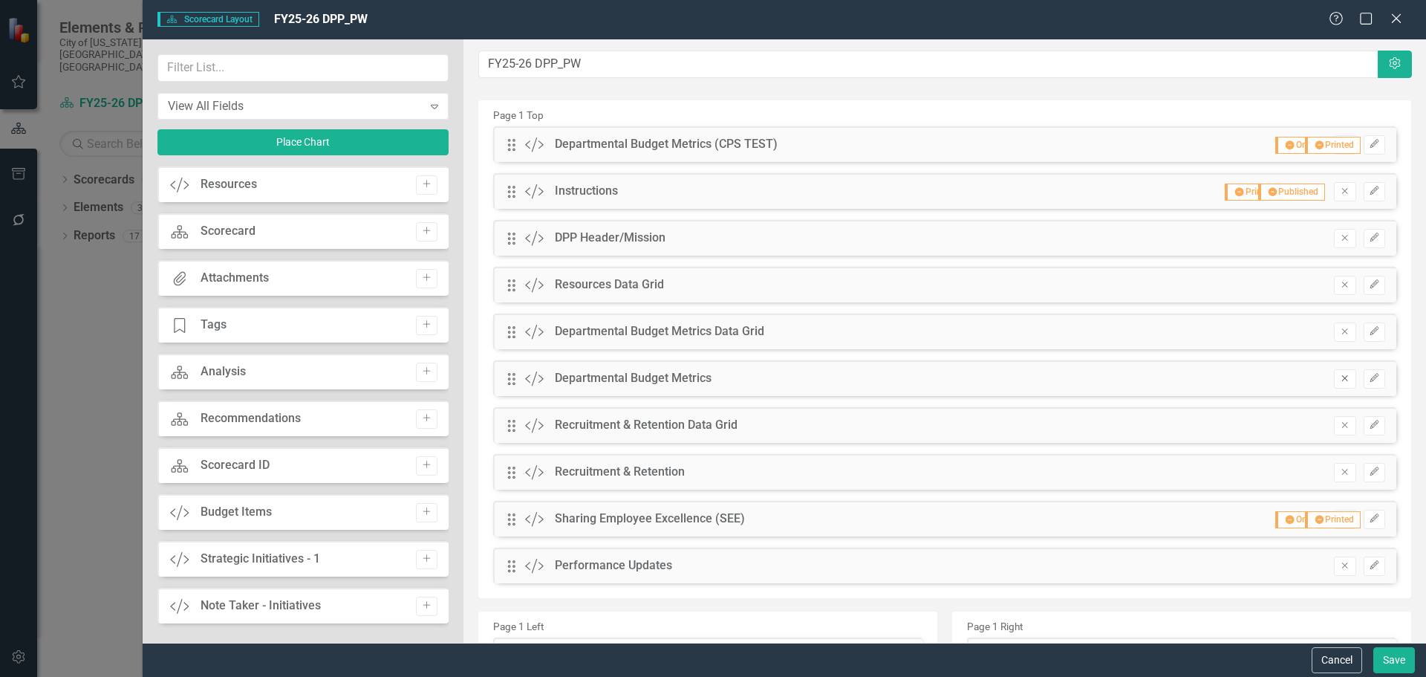
click at [1339, 379] on icon "Remove" at bounding box center [1344, 378] width 11 height 9
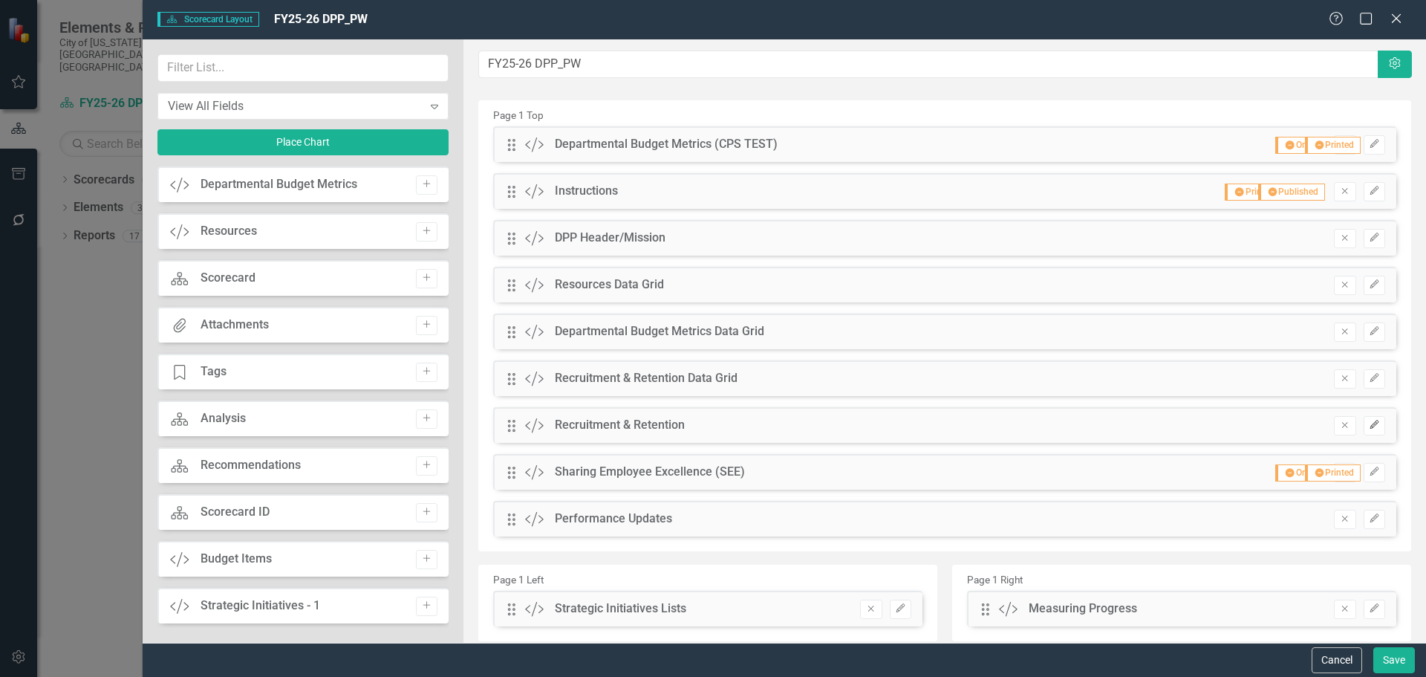
click at [1364, 430] on button "Edit" at bounding box center [1375, 425] width 22 height 19
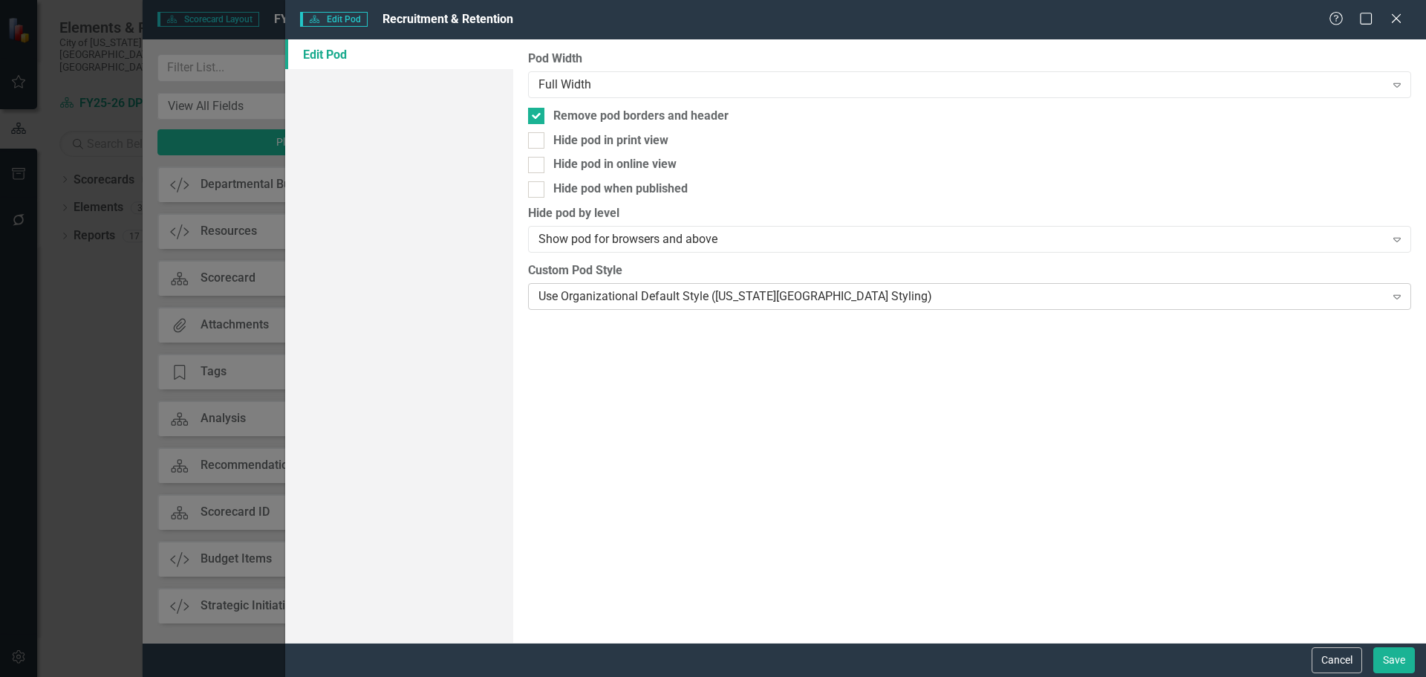
click at [657, 285] on div "Use Organizational Default Style ([US_STATE][GEOGRAPHIC_DATA] Styling) Expand" at bounding box center [969, 296] width 883 height 27
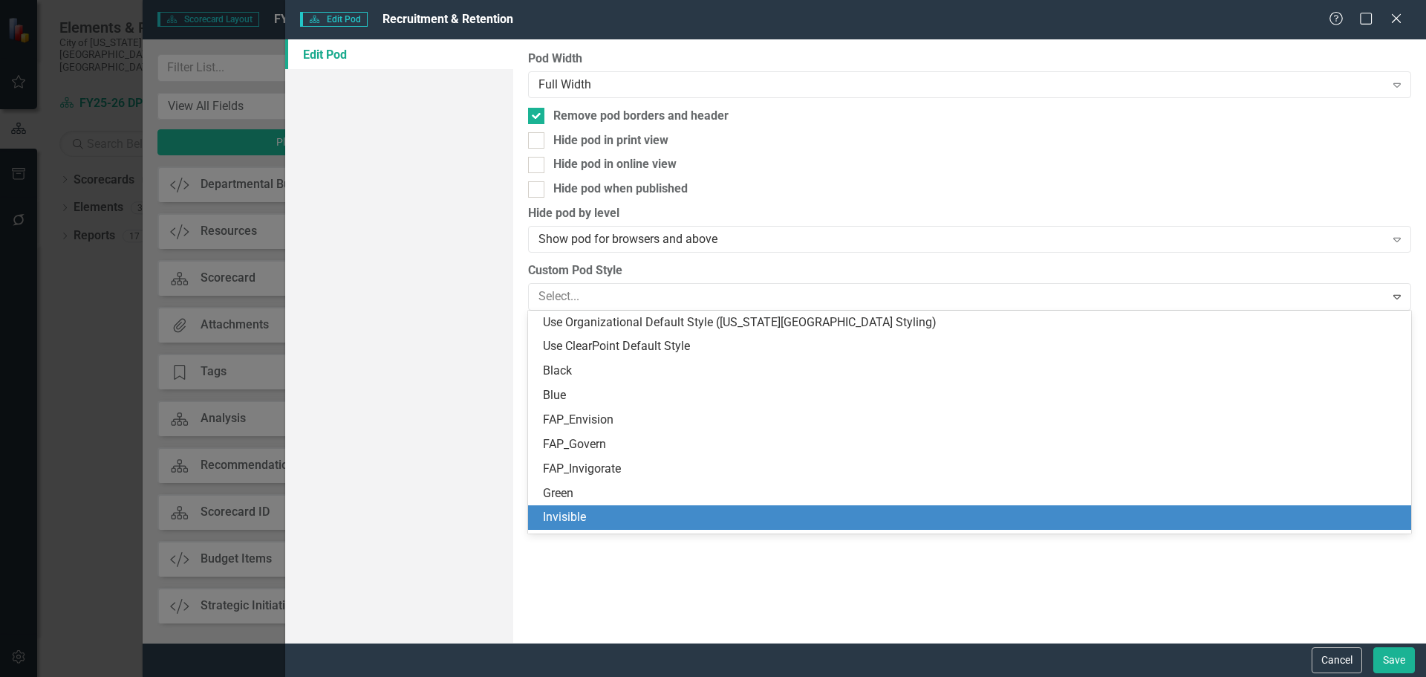
click at [641, 523] on div "Invisible" at bounding box center [972, 517] width 859 height 17
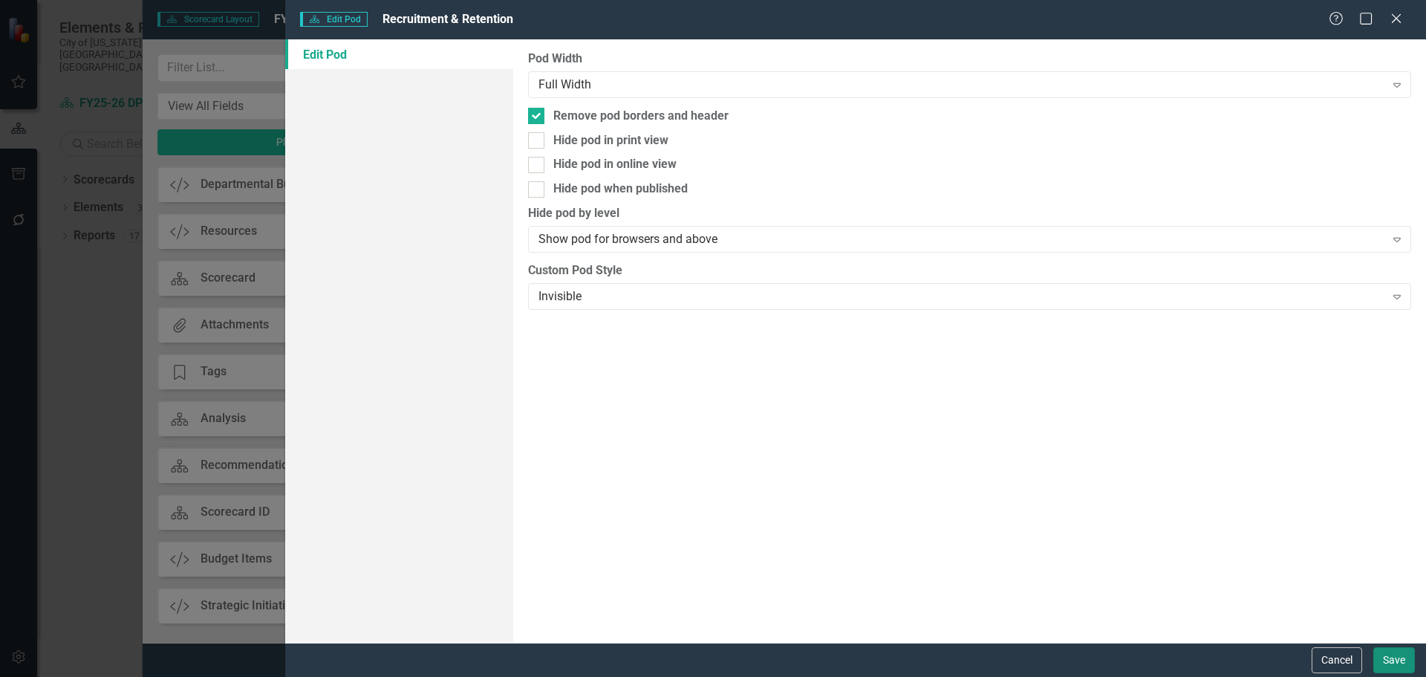
click at [1391, 659] on button "Save" at bounding box center [1395, 660] width 42 height 26
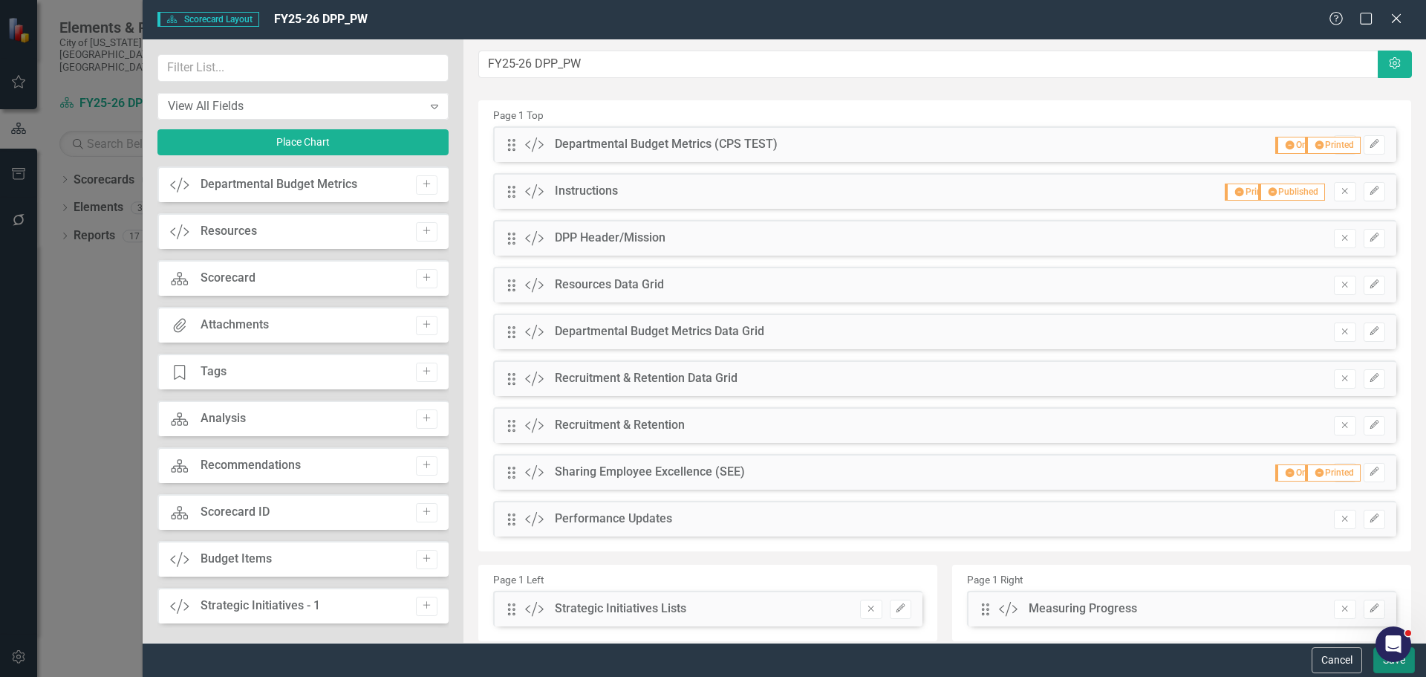
click at [1388, 668] on button "Save" at bounding box center [1395, 660] width 42 height 26
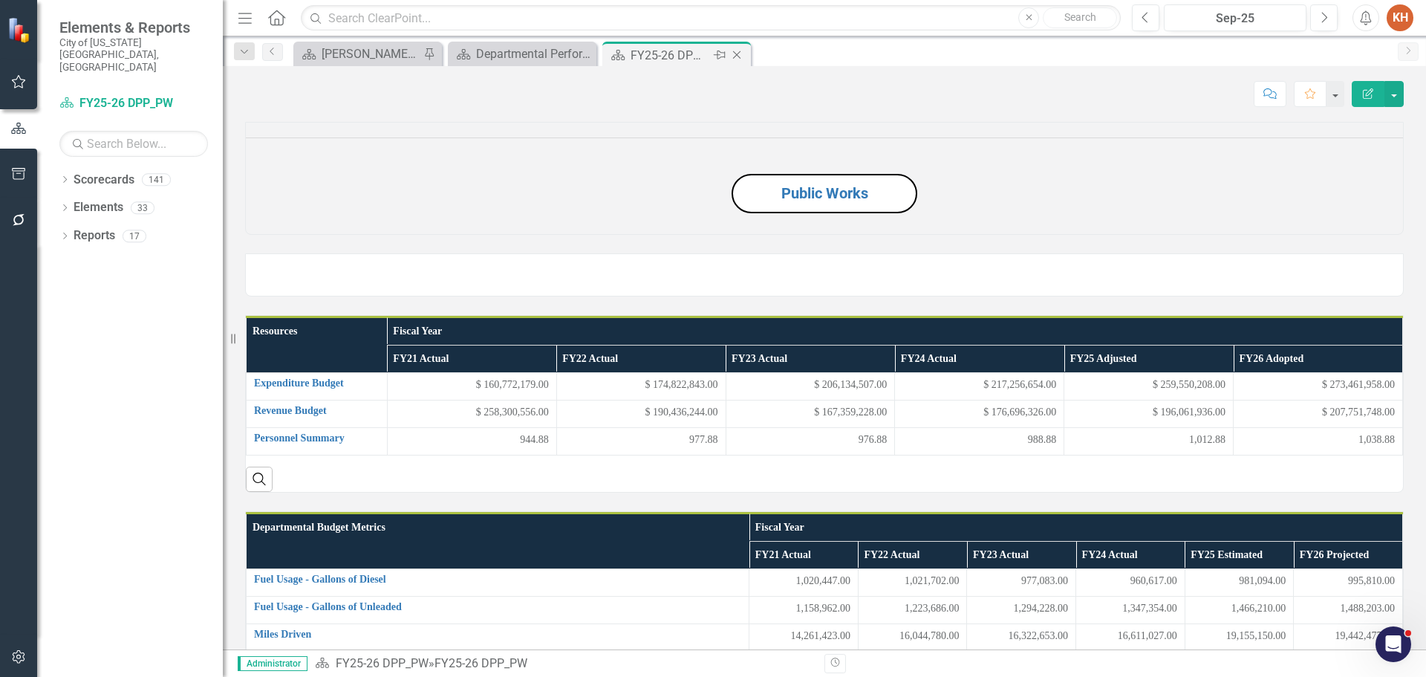
click at [737, 53] on icon "Close" at bounding box center [736, 55] width 15 height 12
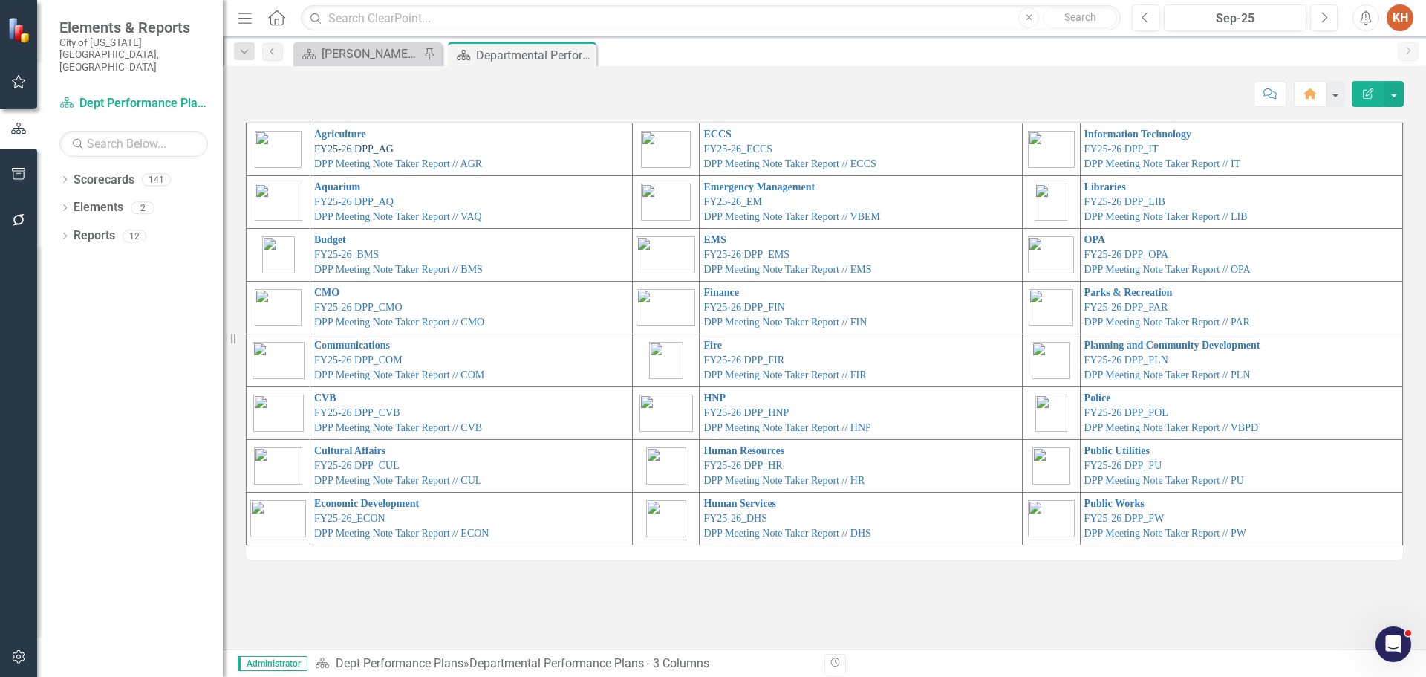
click at [376, 149] on link "FY25-26 DPP_AG" at bounding box center [353, 148] width 79 height 11
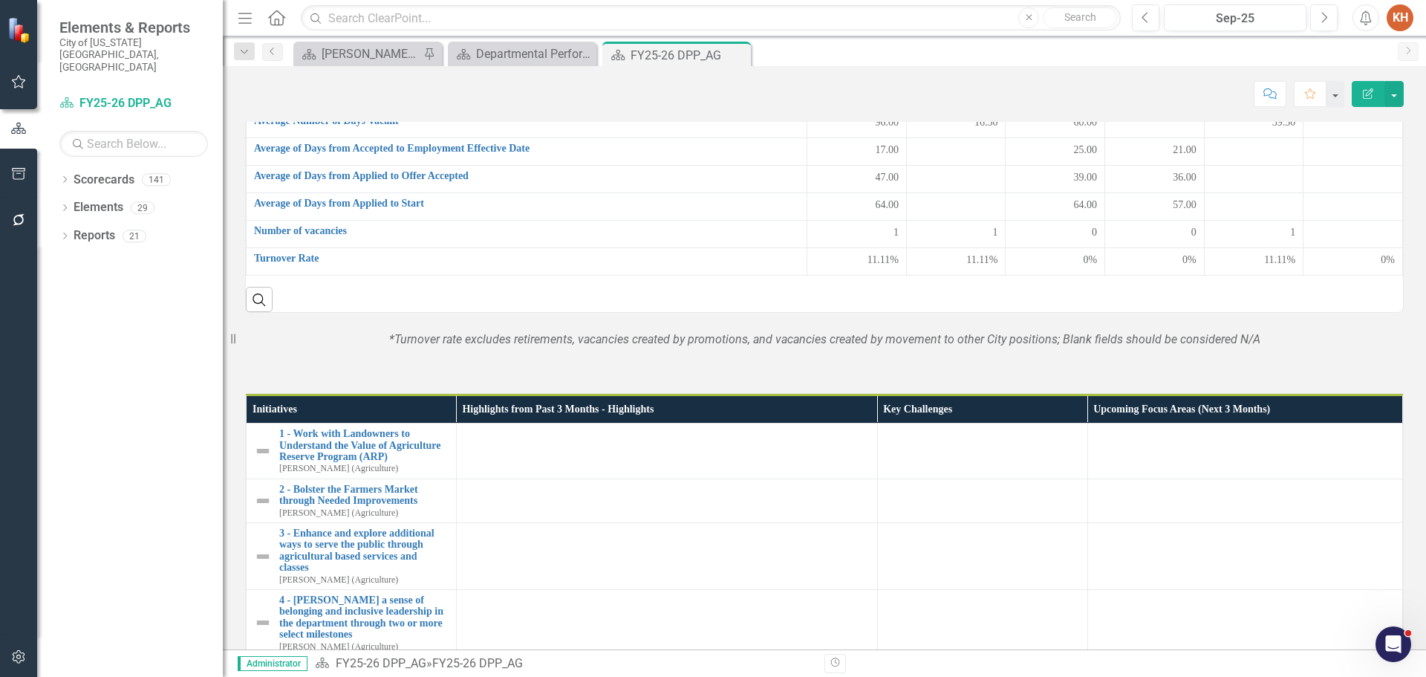
scroll to position [504, 0]
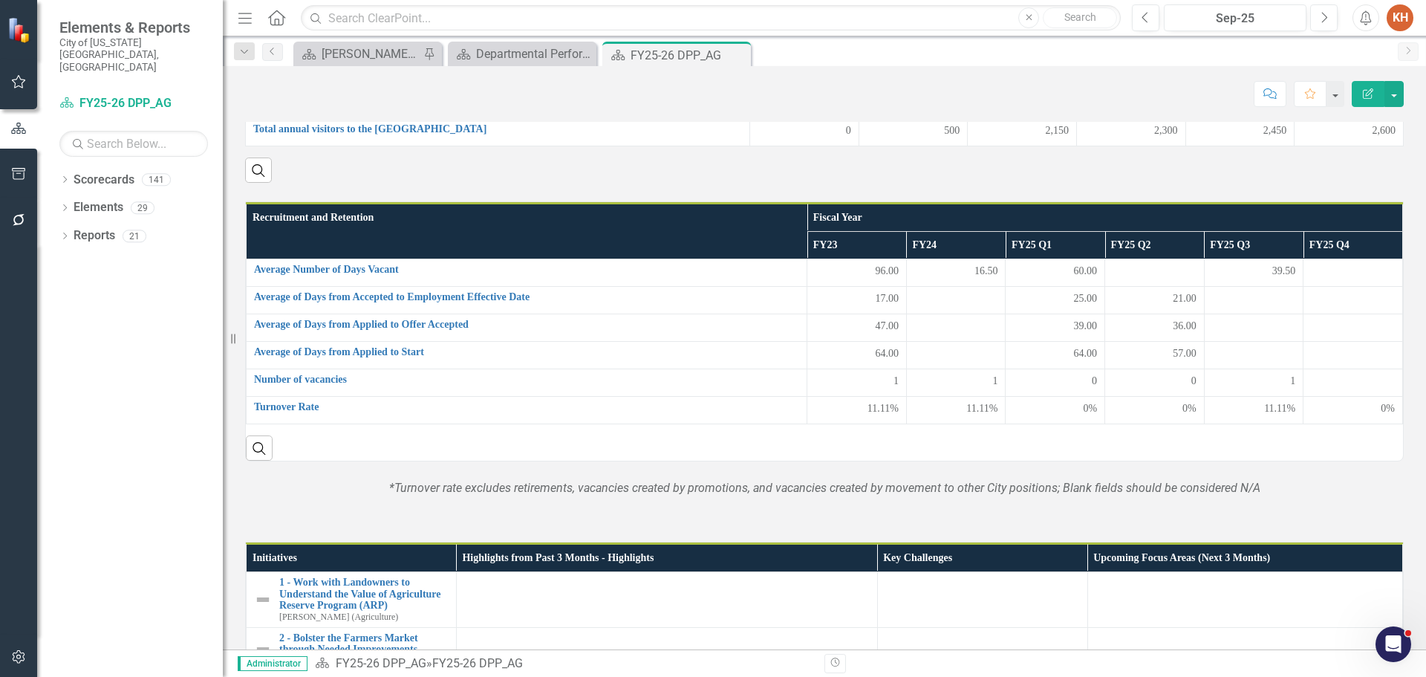
drag, startPoint x: 737, startPoint y: 57, endPoint x: 722, endPoint y: 55, distance: 15.0
click at [0, 0] on icon "Close" at bounding box center [0, 0] width 0 height 0
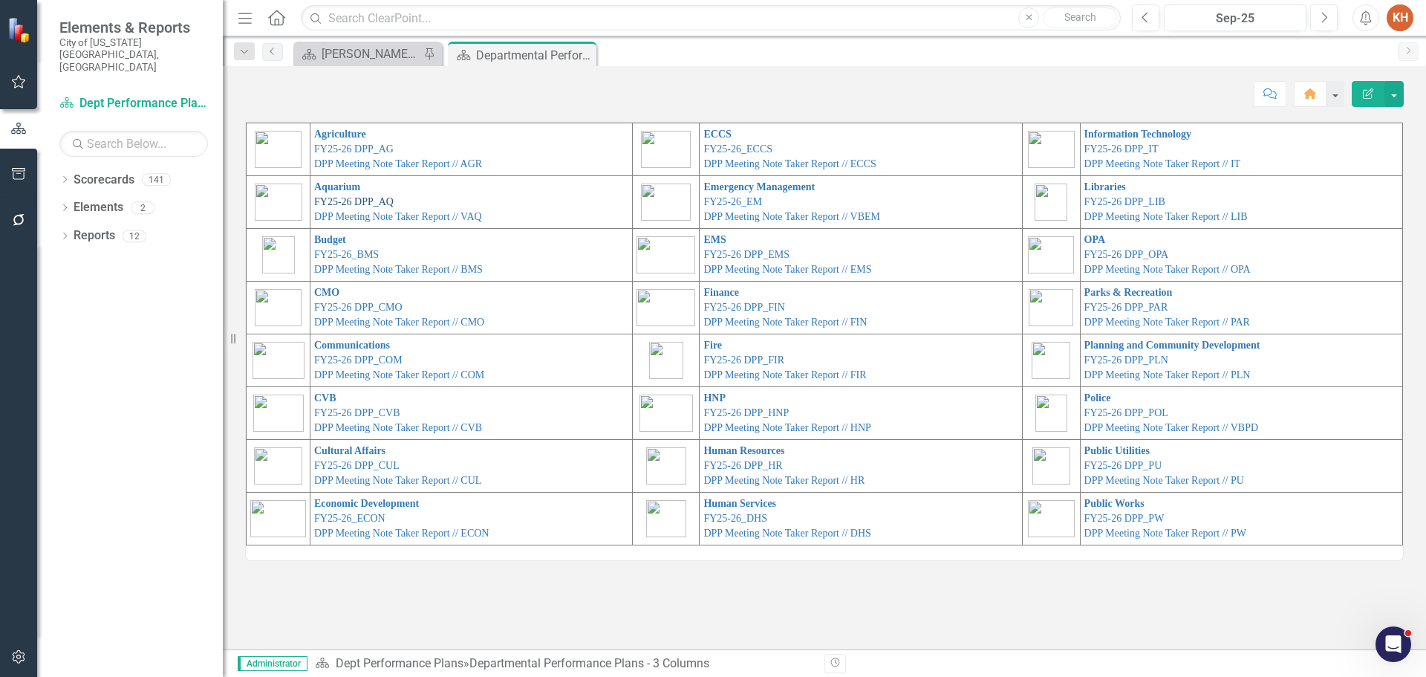
click at [382, 199] on link "FY25-26 DPP_AQ" at bounding box center [353, 201] width 79 height 11
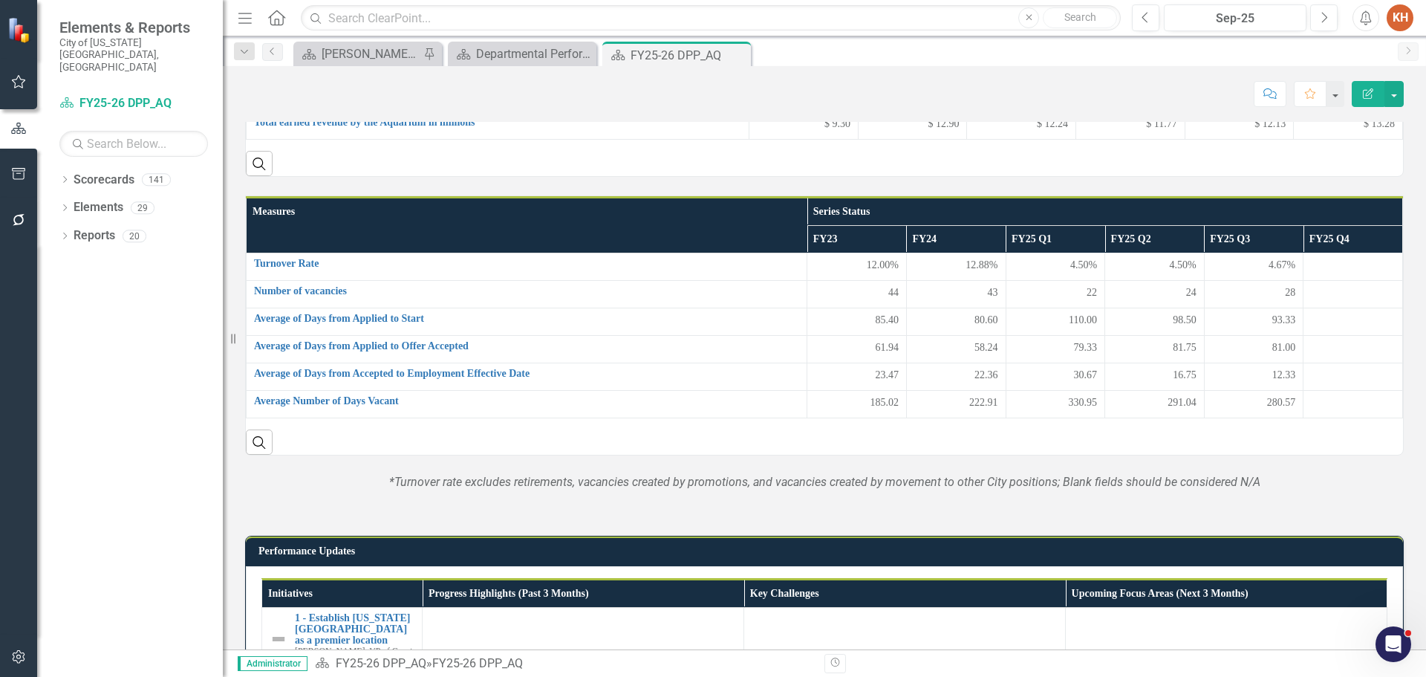
scroll to position [520, 0]
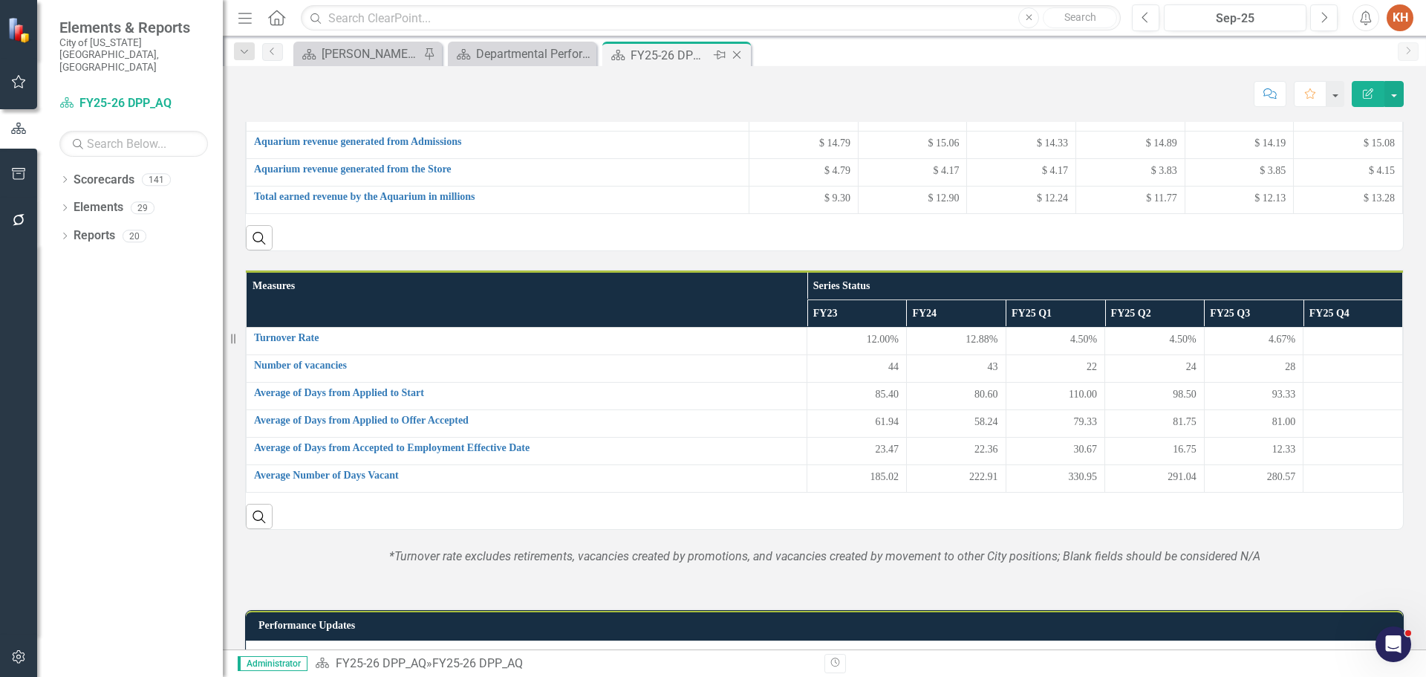
click at [735, 54] on icon "Close" at bounding box center [736, 55] width 15 height 12
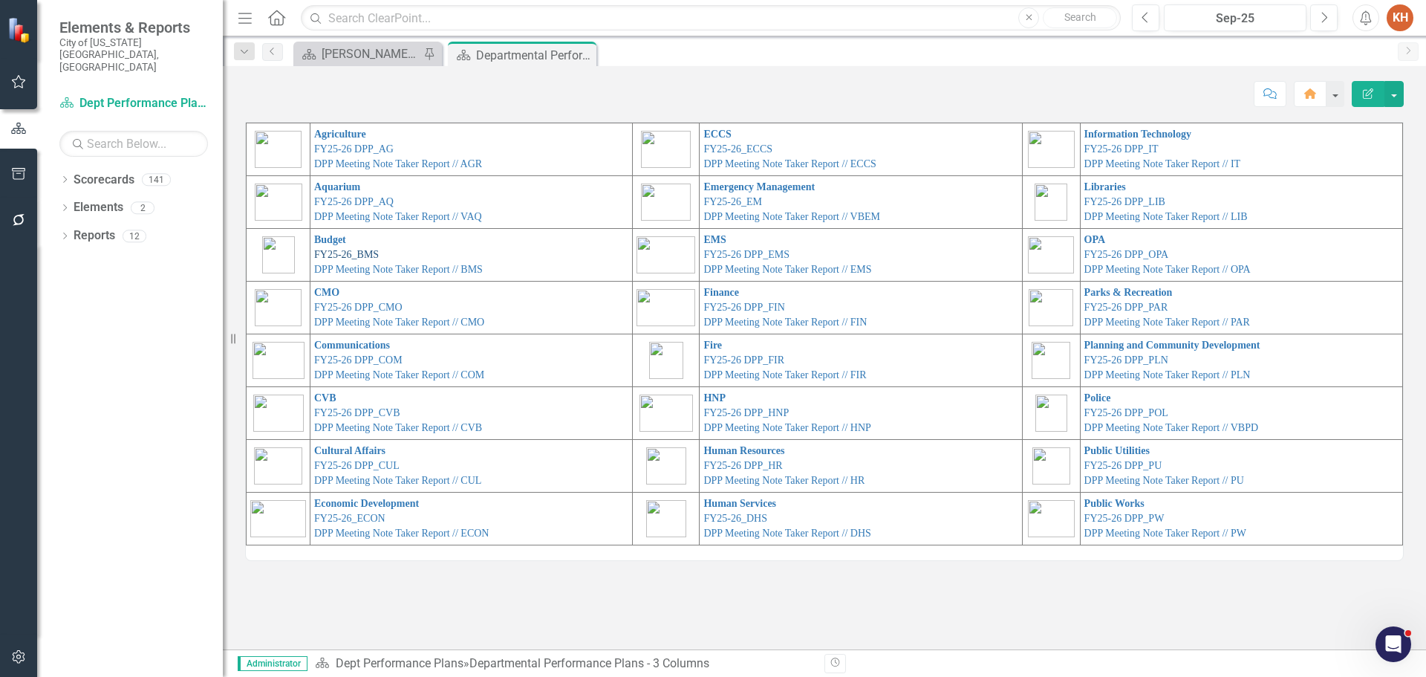
click at [364, 250] on link "FY25-26_BMS" at bounding box center [346, 254] width 65 height 11
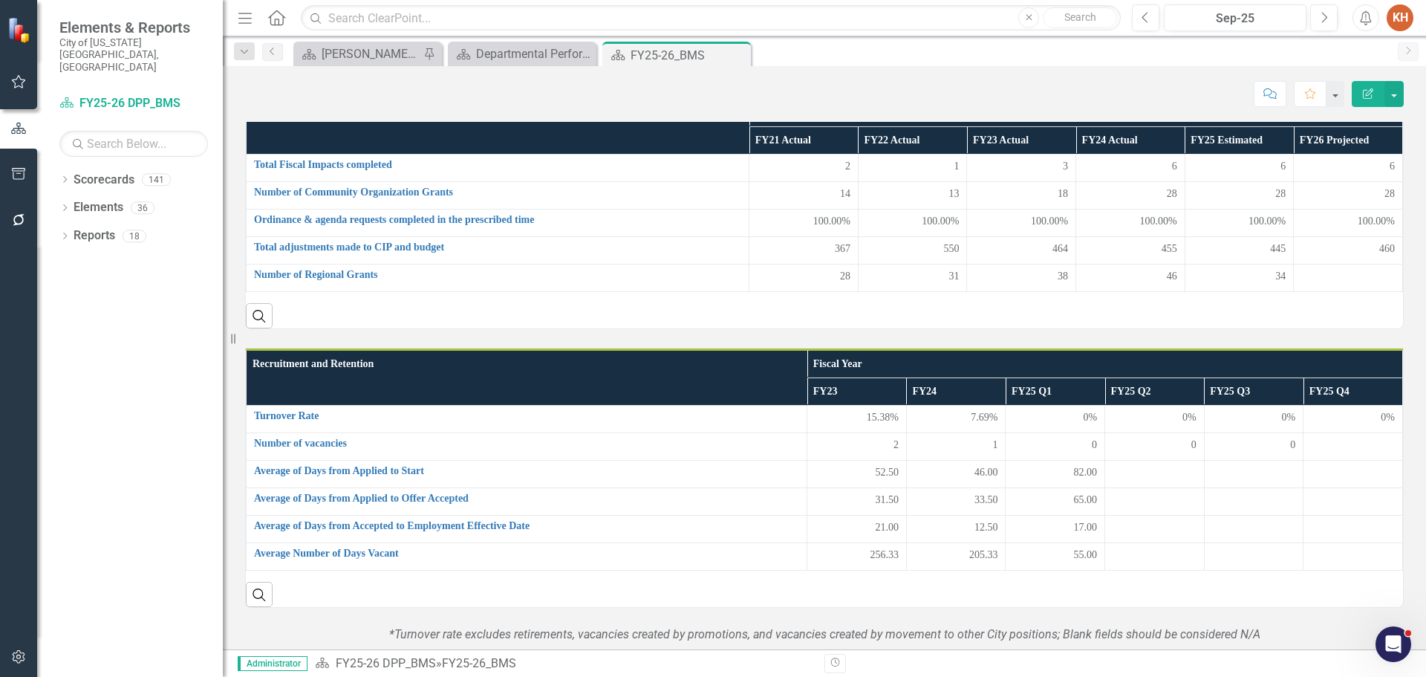
scroll to position [660, 0]
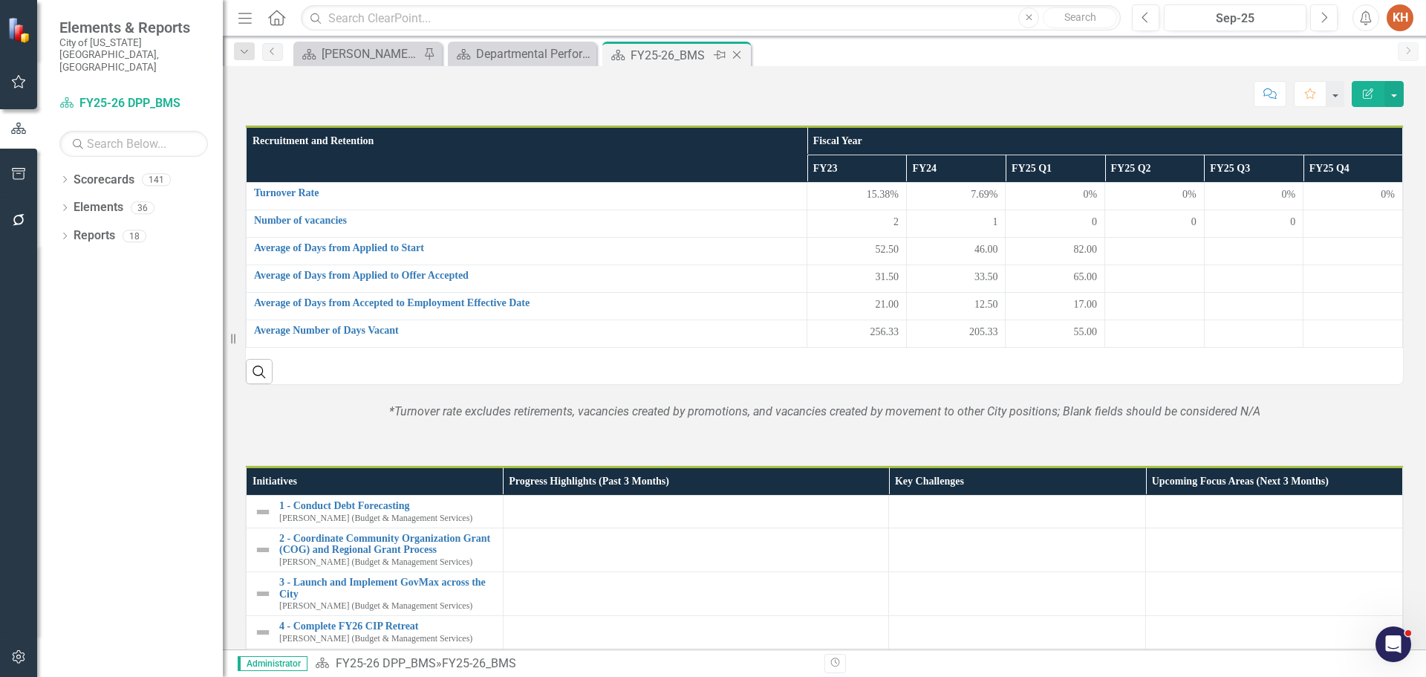
click at [738, 56] on icon at bounding box center [737, 55] width 8 height 8
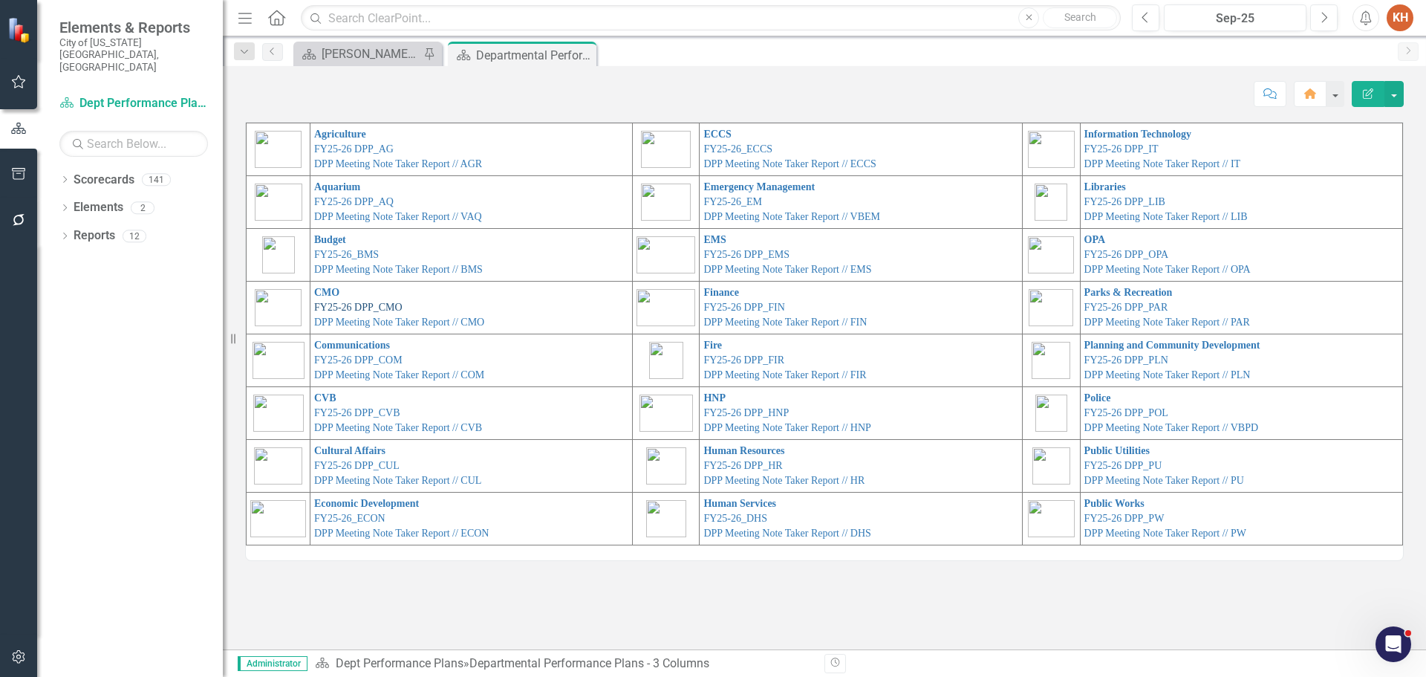
click at [358, 303] on link "FY25-26 DPP_CMO" at bounding box center [358, 307] width 88 height 11
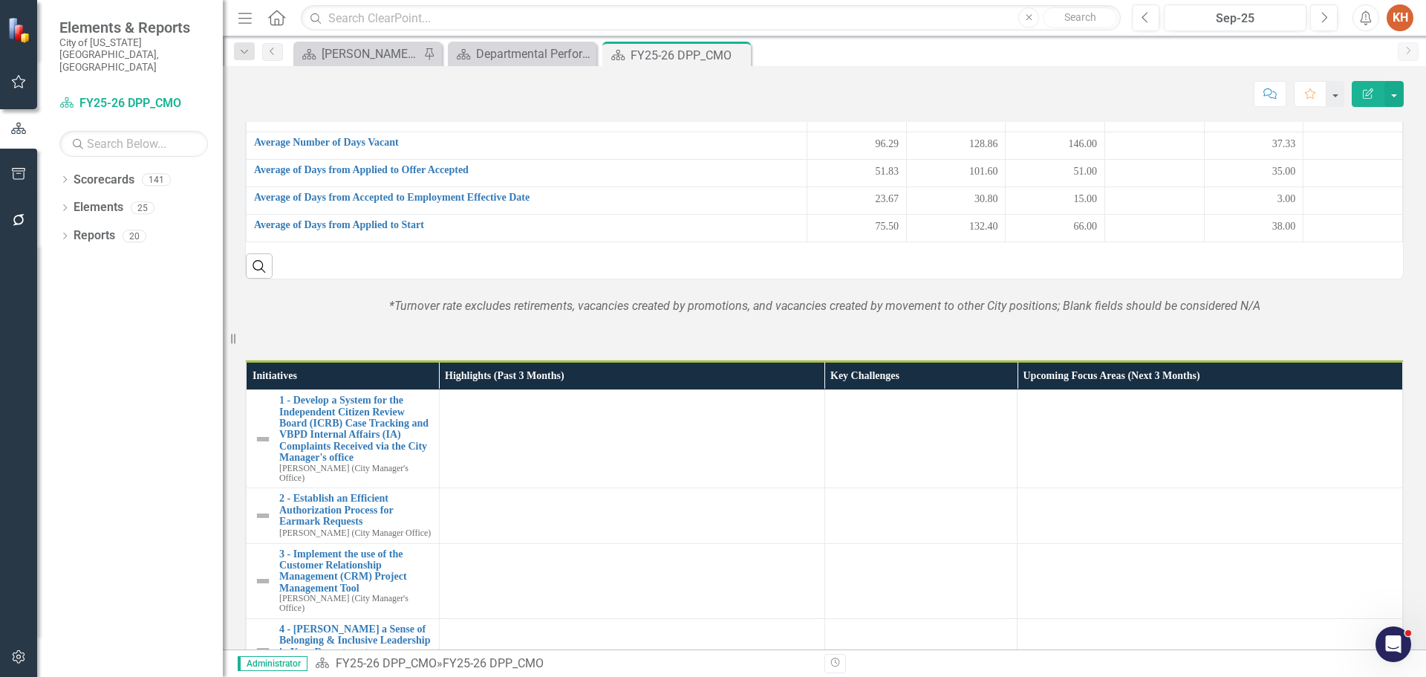
scroll to position [594, 0]
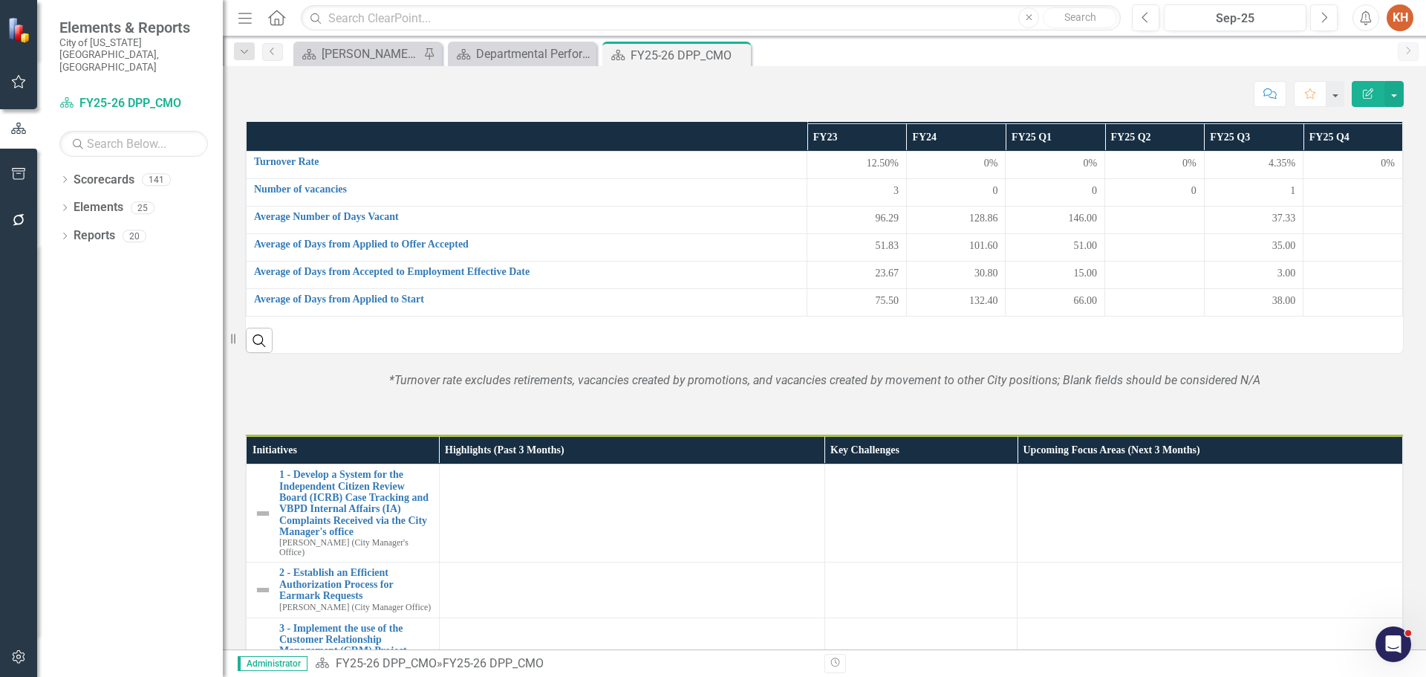
scroll to position [594, 0]
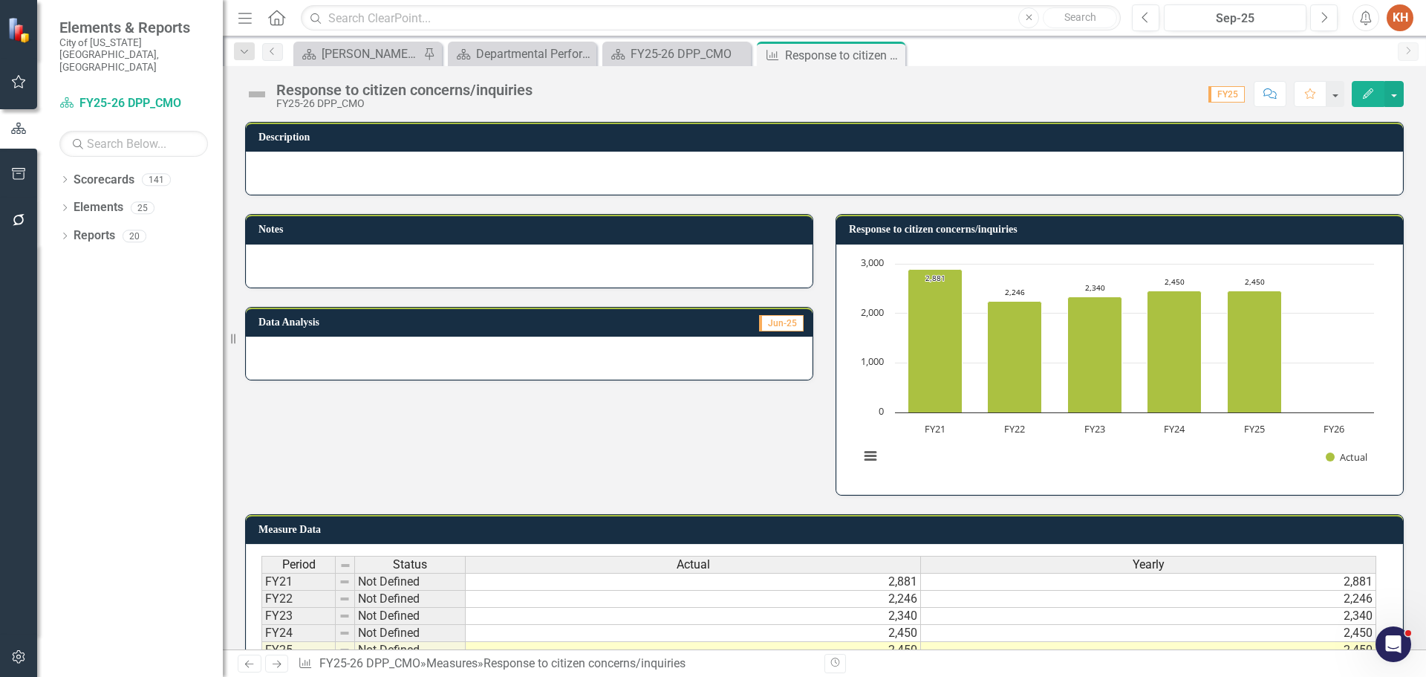
scroll to position [93, 0]
